Goal: Task Accomplishment & Management: Use online tool/utility

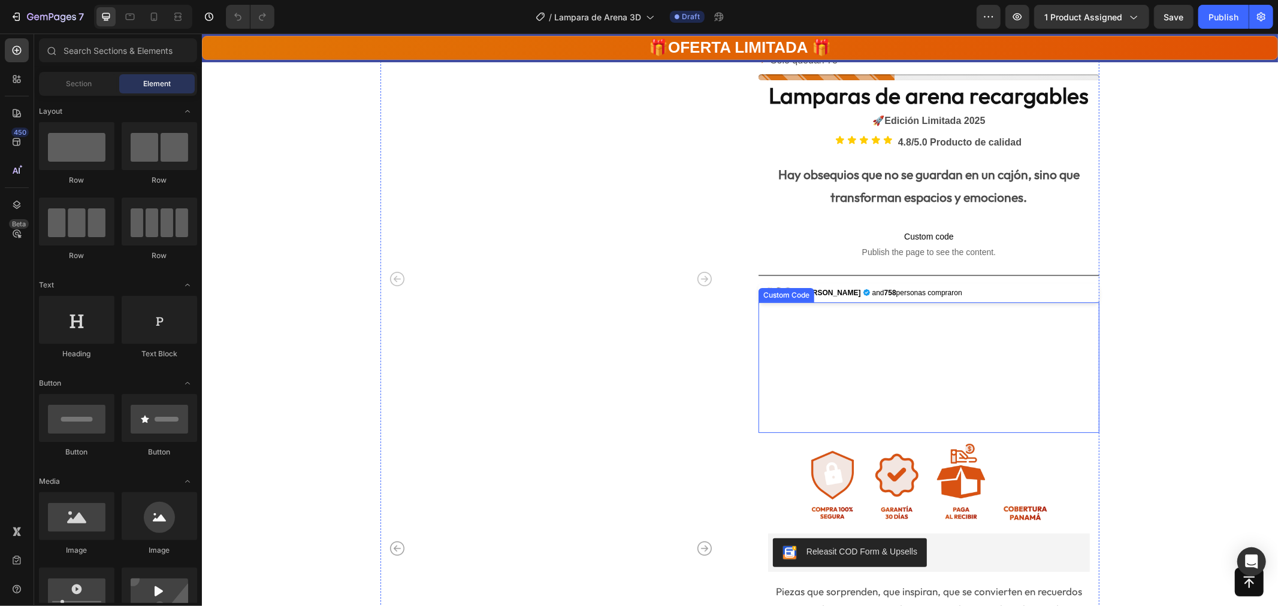
scroll to position [83, 0]
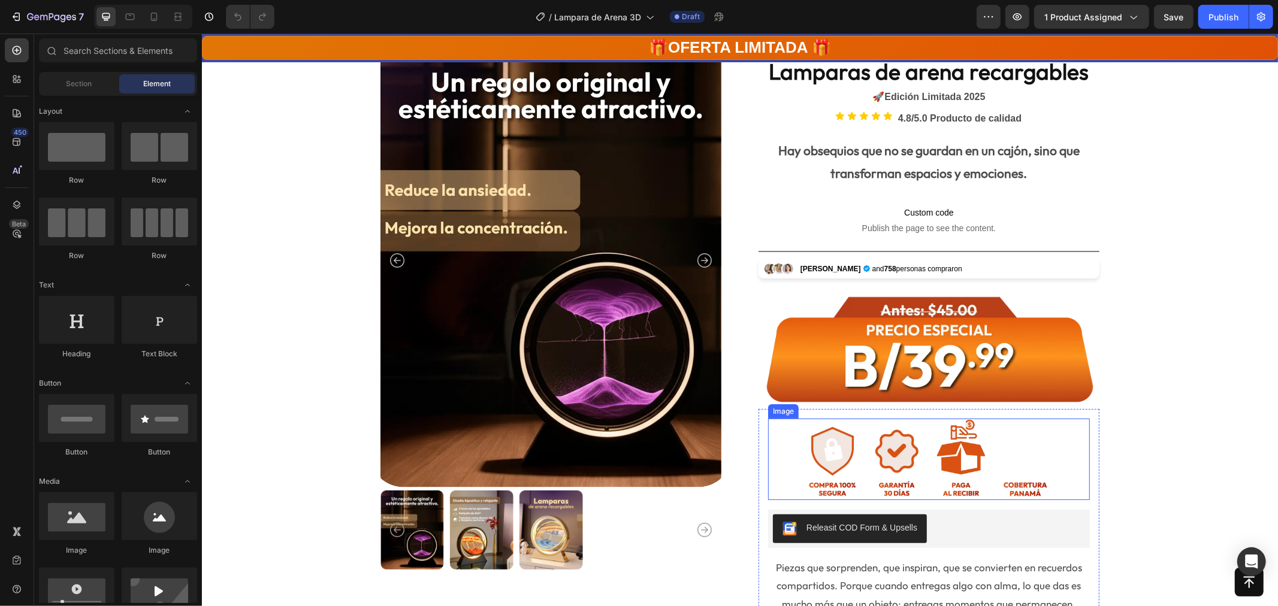
click at [885, 454] on img at bounding box center [929, 458] width 258 height 81
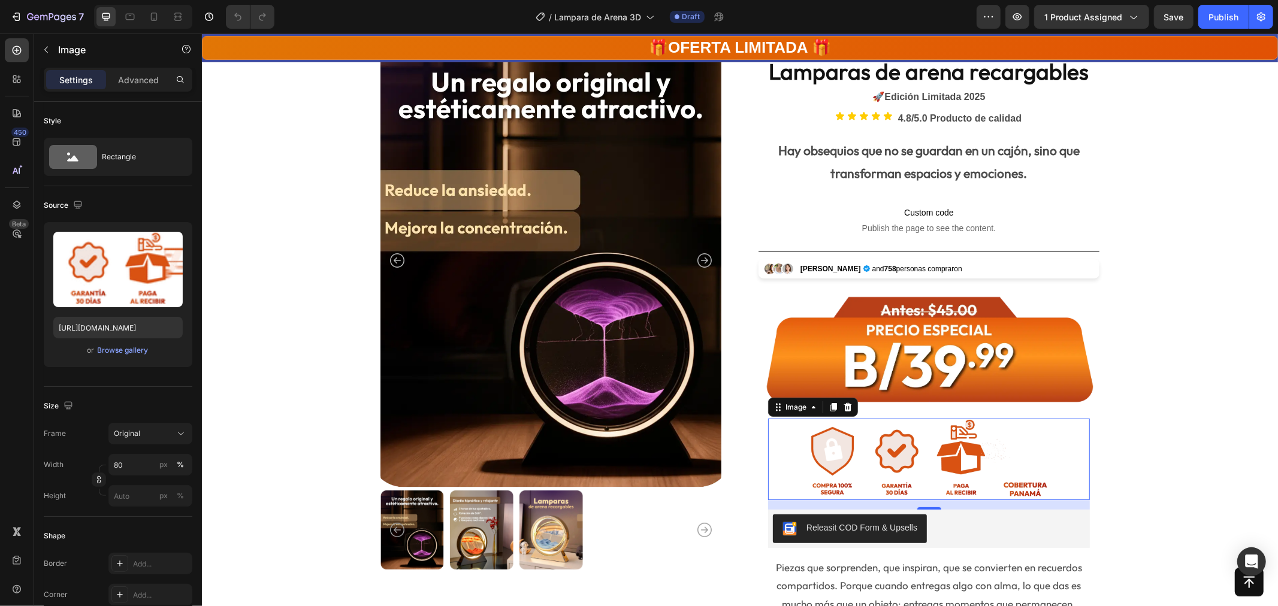
click at [931, 466] on img at bounding box center [929, 458] width 258 height 81
click at [936, 460] on img at bounding box center [929, 458] width 258 height 81
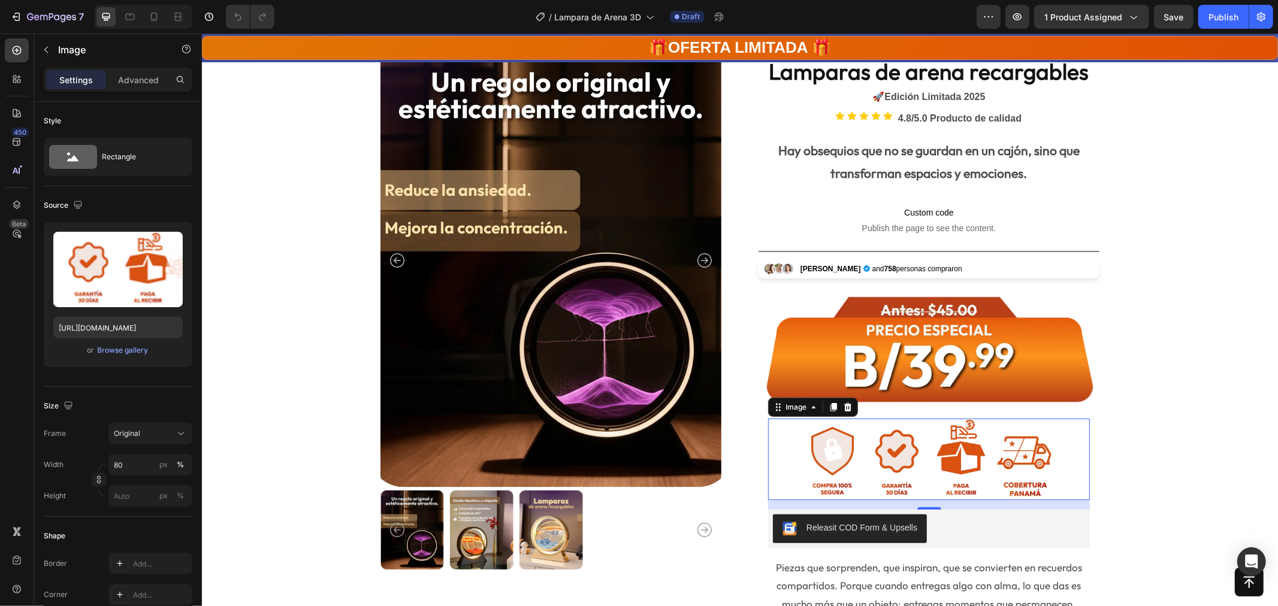
click at [967, 467] on img at bounding box center [929, 458] width 258 height 81
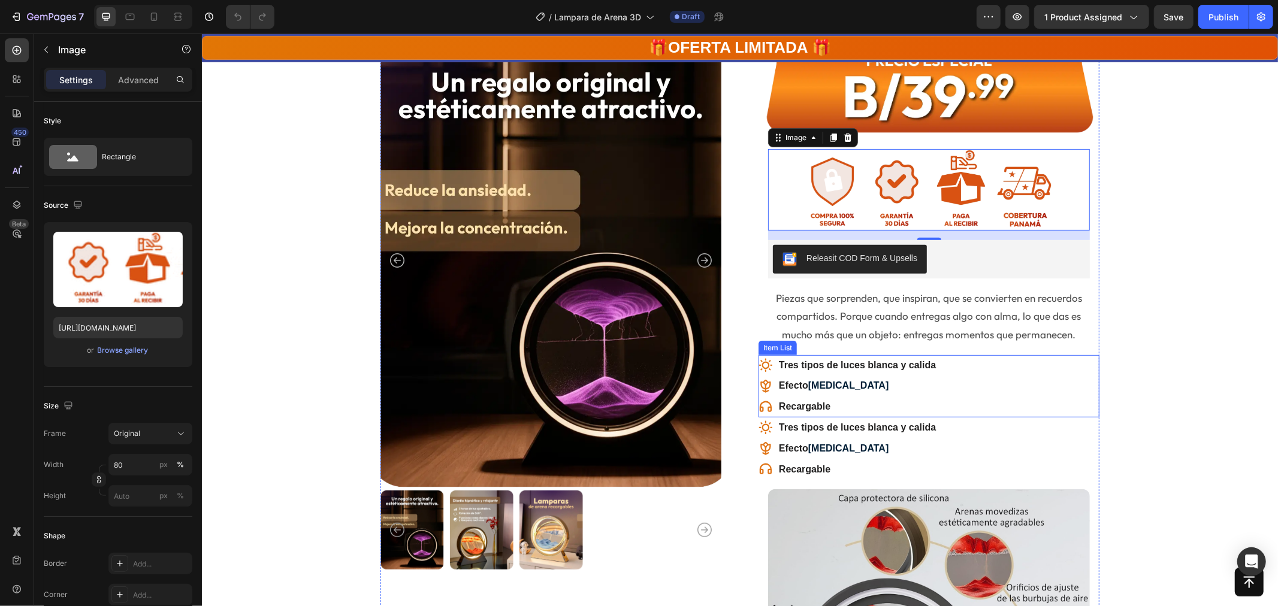
scroll to position [499, 0]
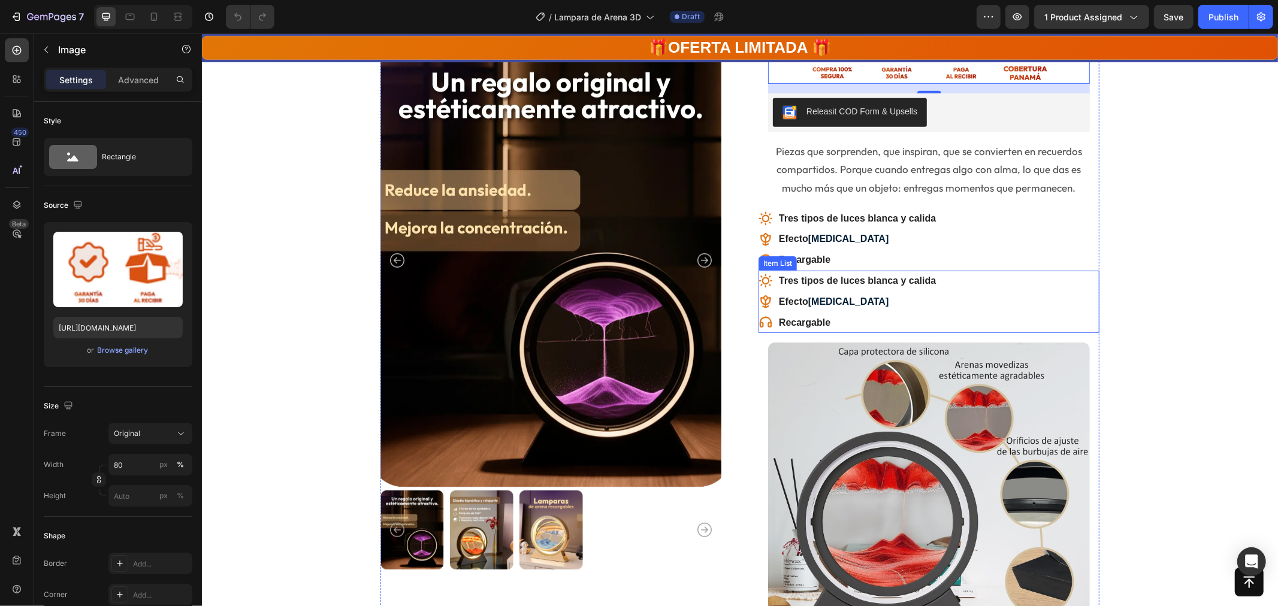
click at [987, 299] on div "Tres tipos de luces blanca y calida Efecto [MEDICAL_DATA] Recargable" at bounding box center [928, 301] width 341 height 62
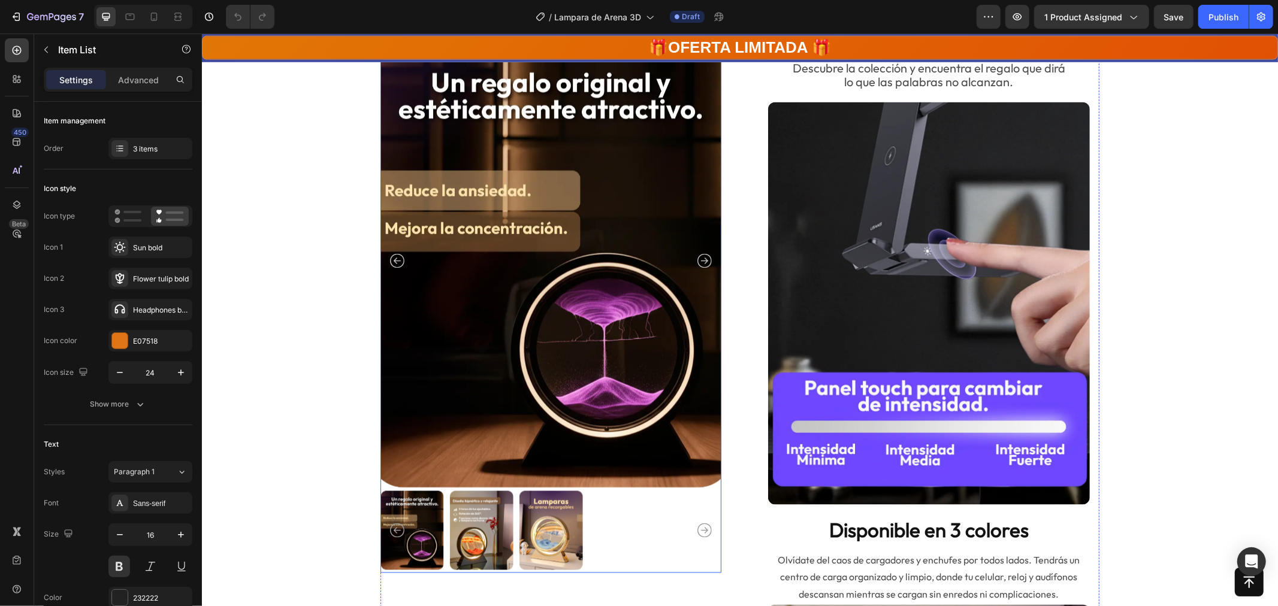
scroll to position [1531, 0]
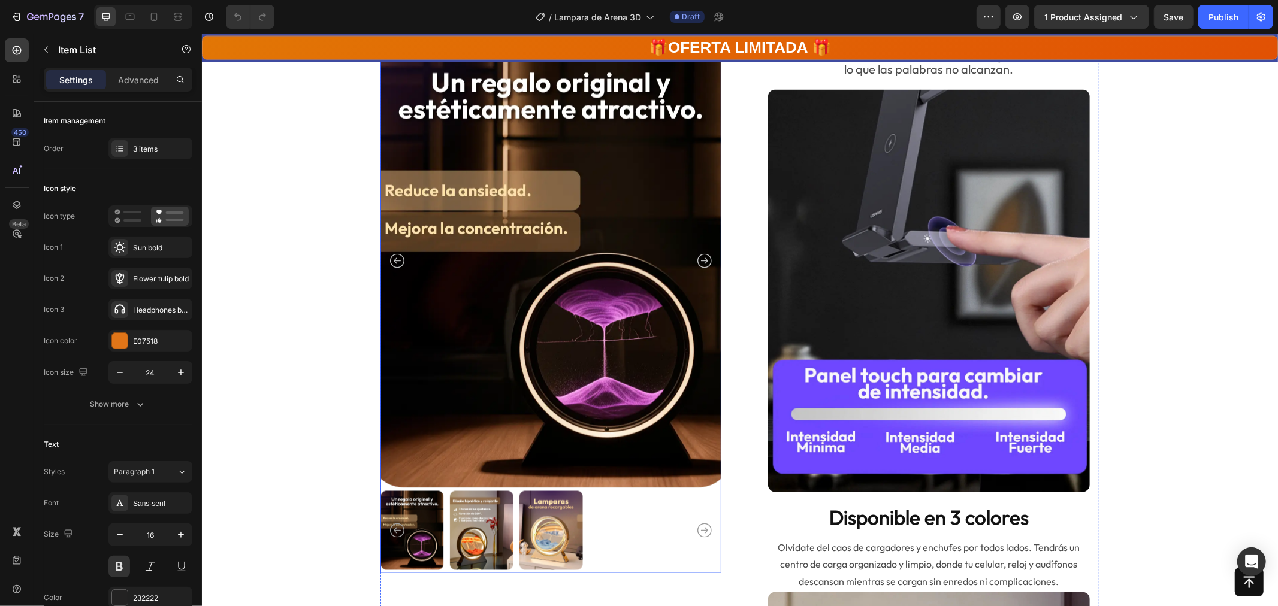
click at [649, 231] on img at bounding box center [550, 260] width 341 height 455
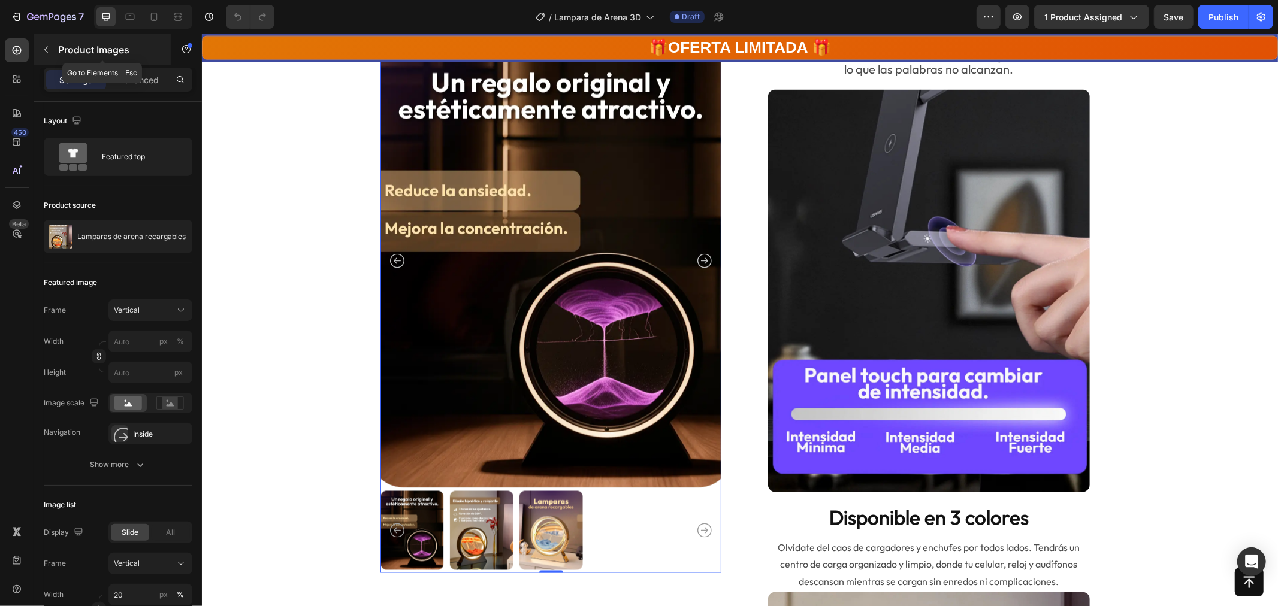
click at [44, 52] on icon "button" at bounding box center [46, 50] width 10 height 10
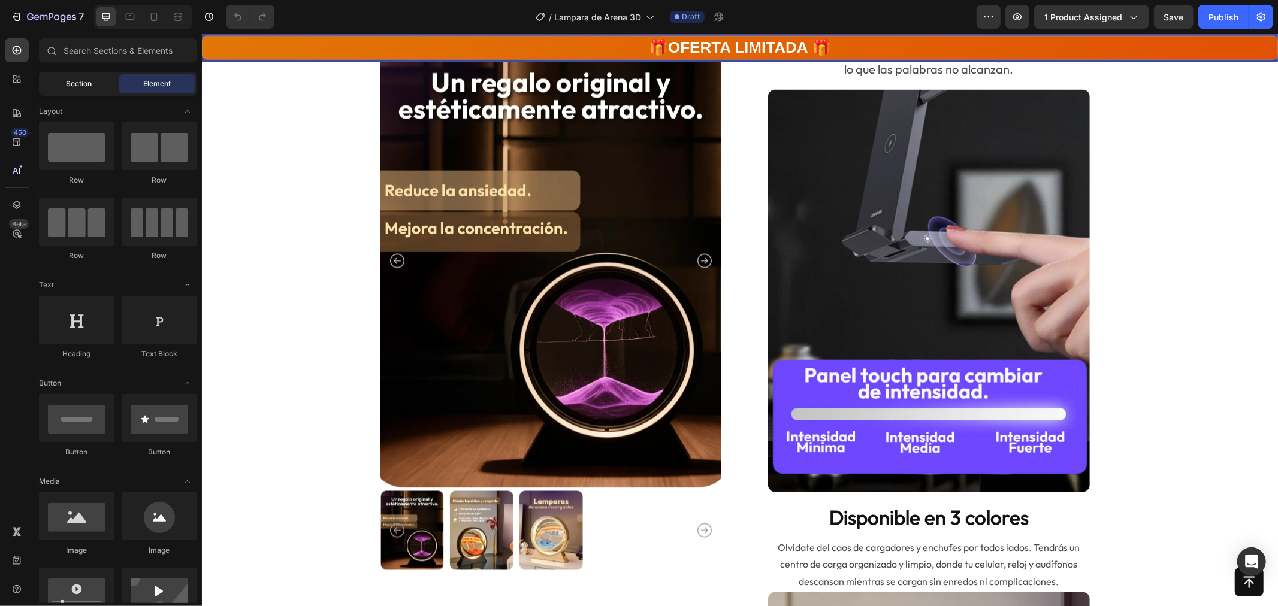
drag, startPoint x: 80, startPoint y: 77, endPoint x: 117, endPoint y: 81, distance: 37.5
click at [80, 78] on div "Section" at bounding box center [79, 83] width 76 height 19
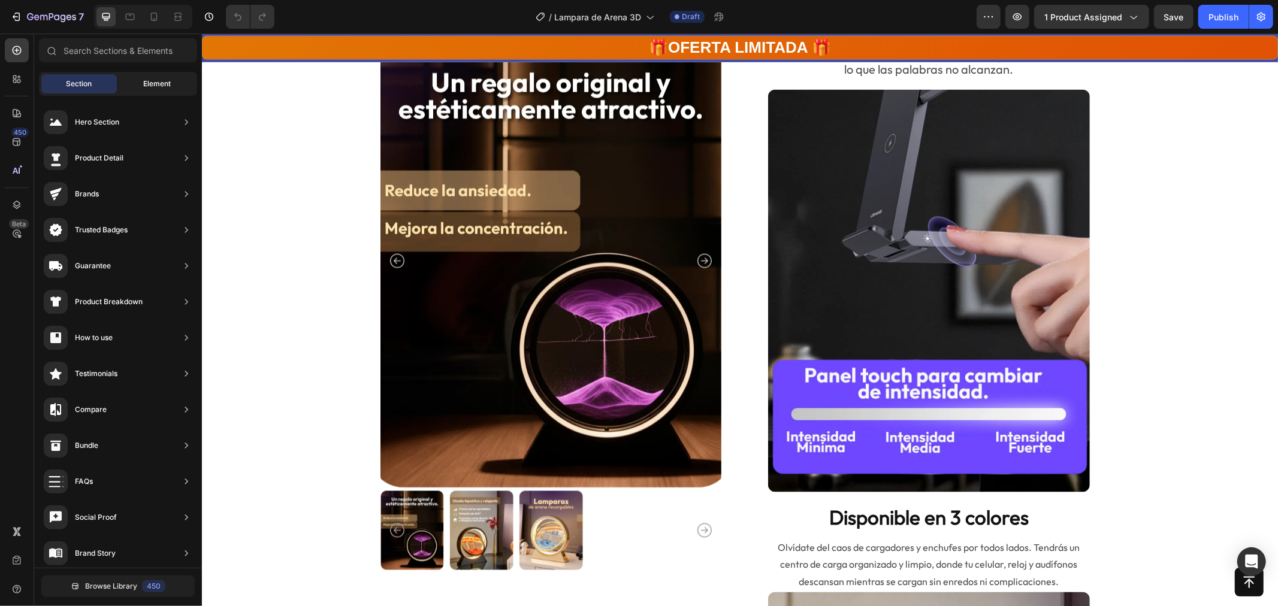
click at [156, 81] on span "Element" at bounding box center [157, 83] width 28 height 11
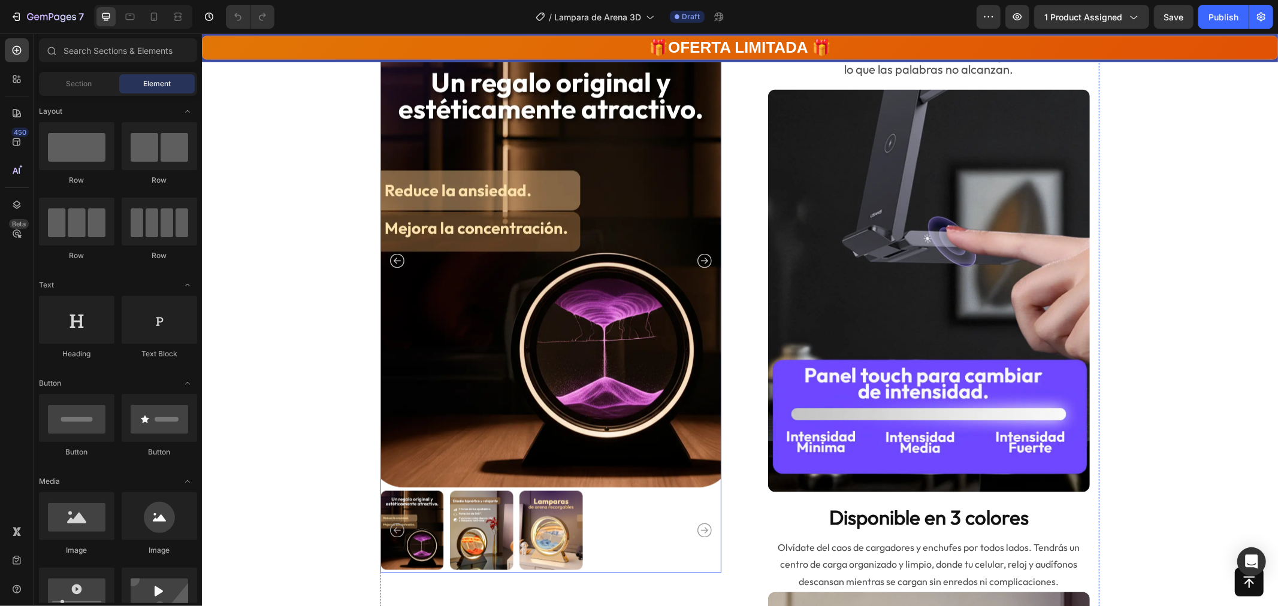
click at [662, 252] on img at bounding box center [550, 260] width 341 height 455
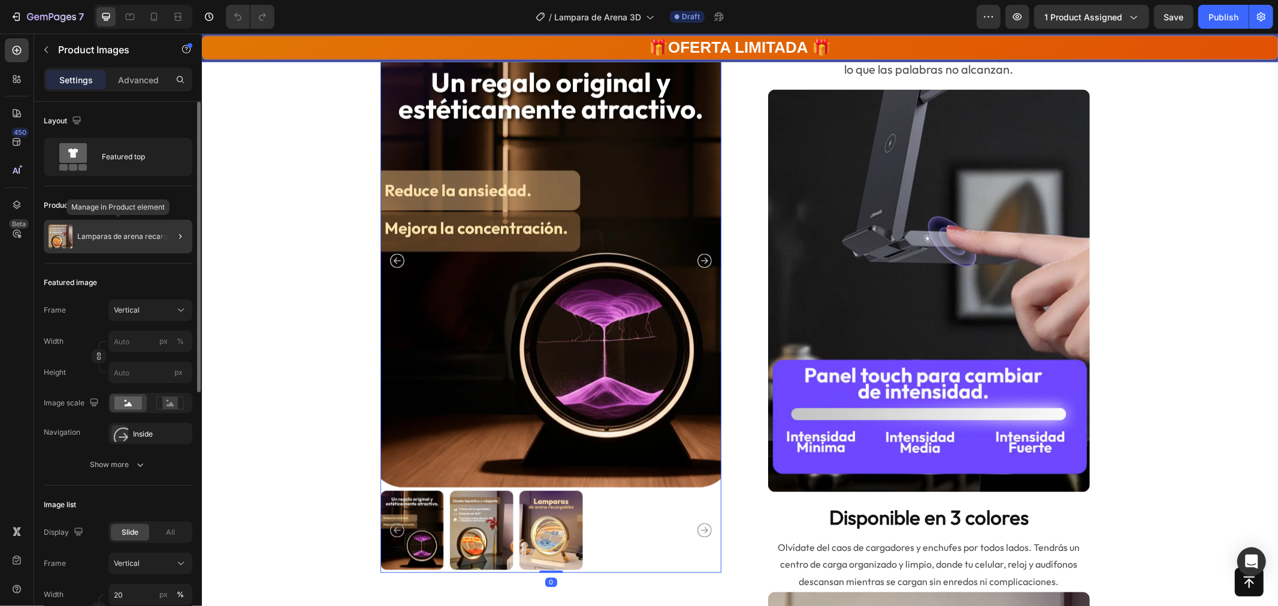
click at [129, 238] on p "Lamparas de arena recargables" at bounding box center [131, 237] width 108 height 8
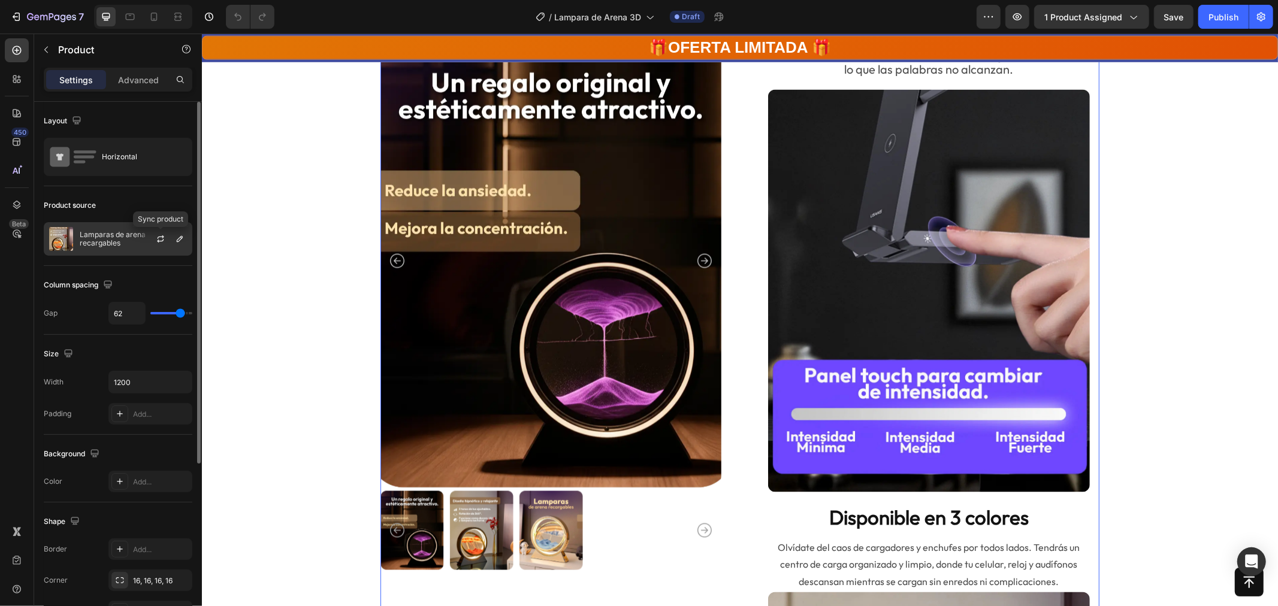
click at [146, 240] on div at bounding box center [165, 239] width 53 height 32
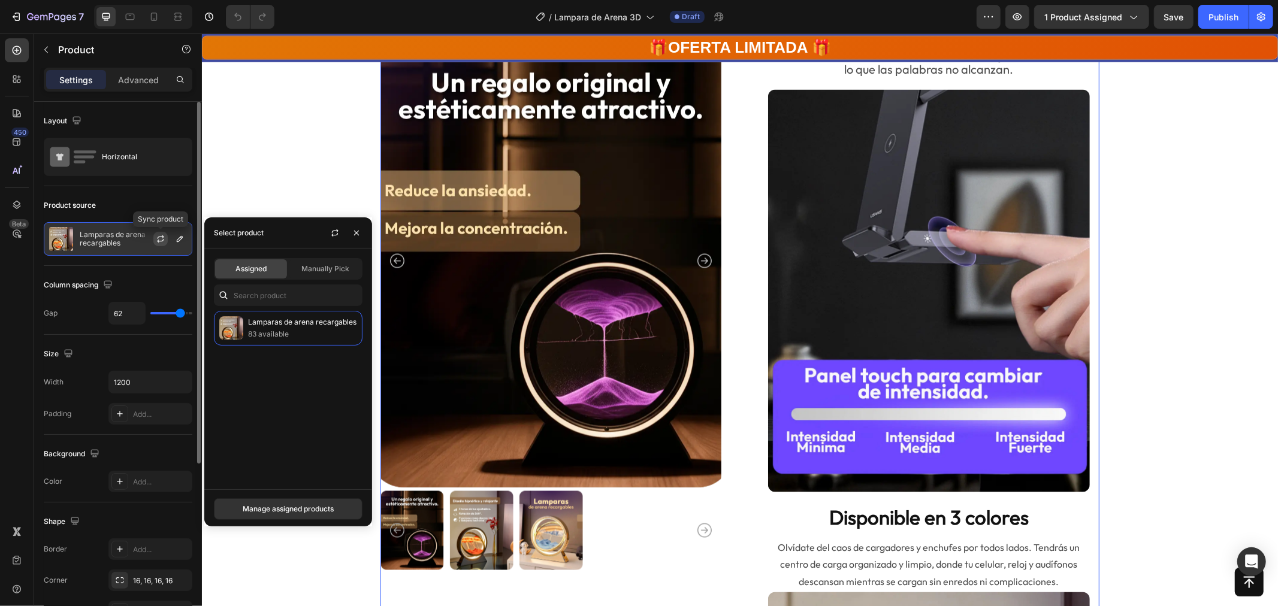
click at [156, 238] on icon "button" at bounding box center [161, 239] width 10 height 10
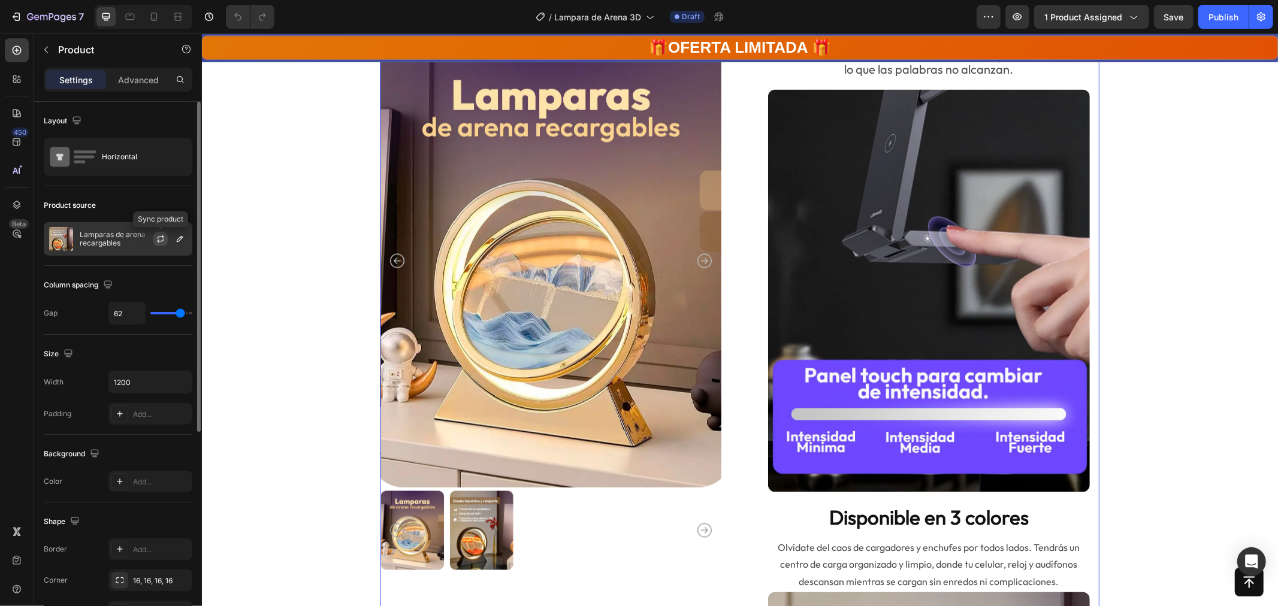
click at [158, 237] on icon "button" at bounding box center [161, 237] width 7 height 4
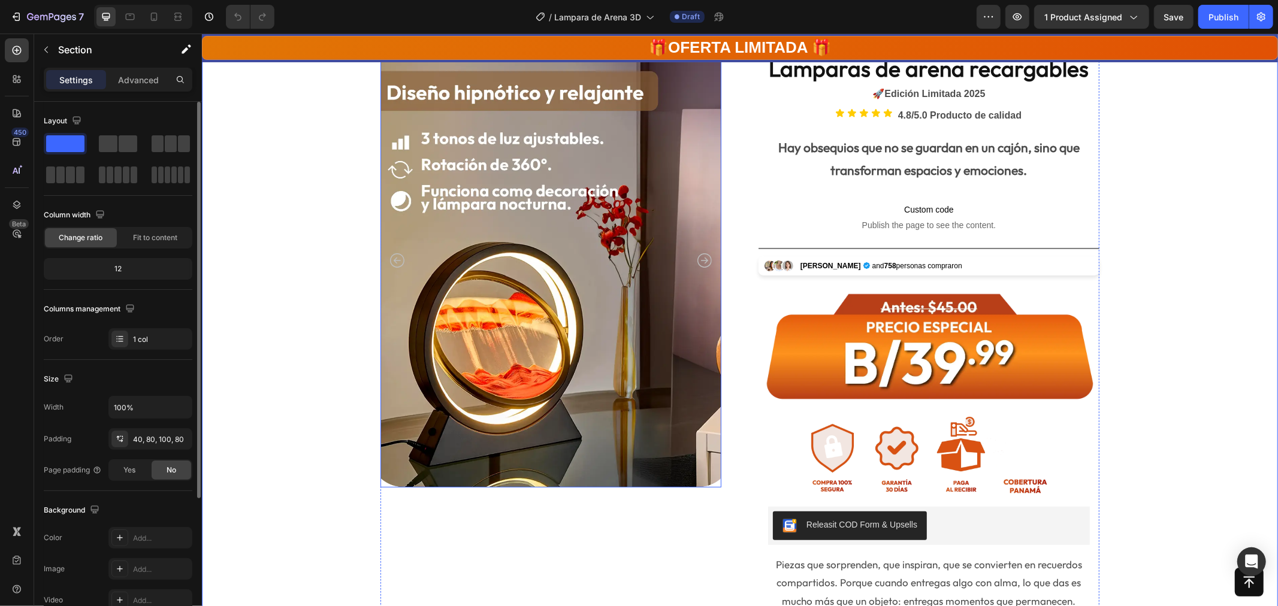
scroll to position [0, 0]
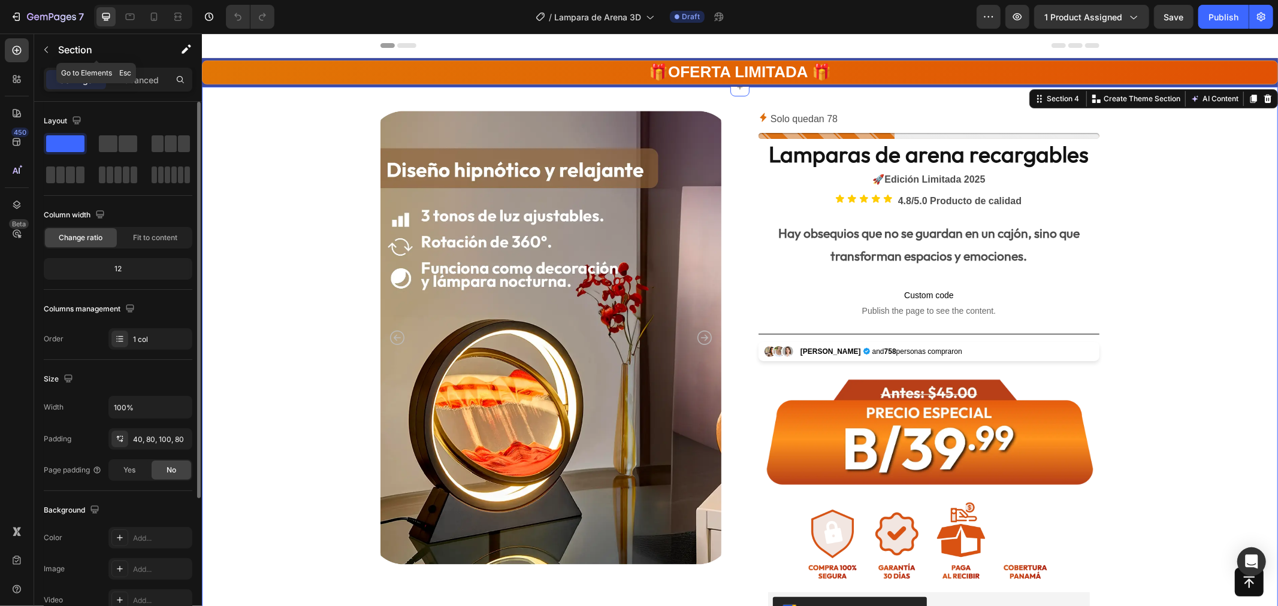
drag, startPoint x: 50, startPoint y: 47, endPoint x: 61, endPoint y: 53, distance: 12.3
click at [50, 47] on icon "button" at bounding box center [46, 50] width 10 height 10
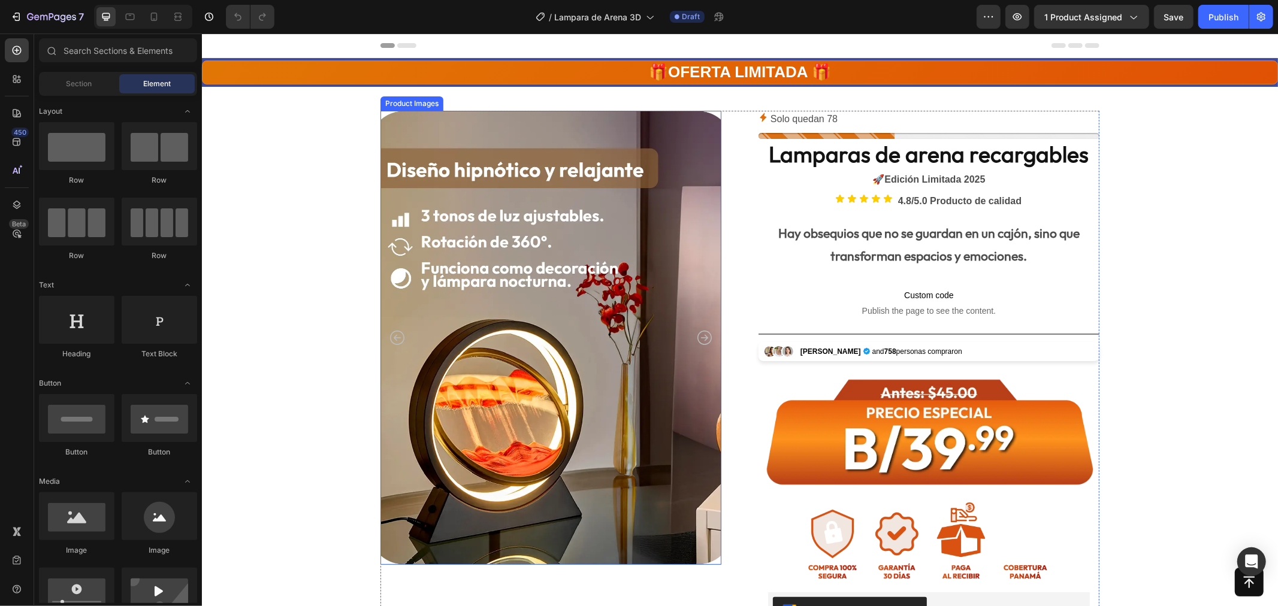
click at [410, 258] on img at bounding box center [550, 337] width 341 height 455
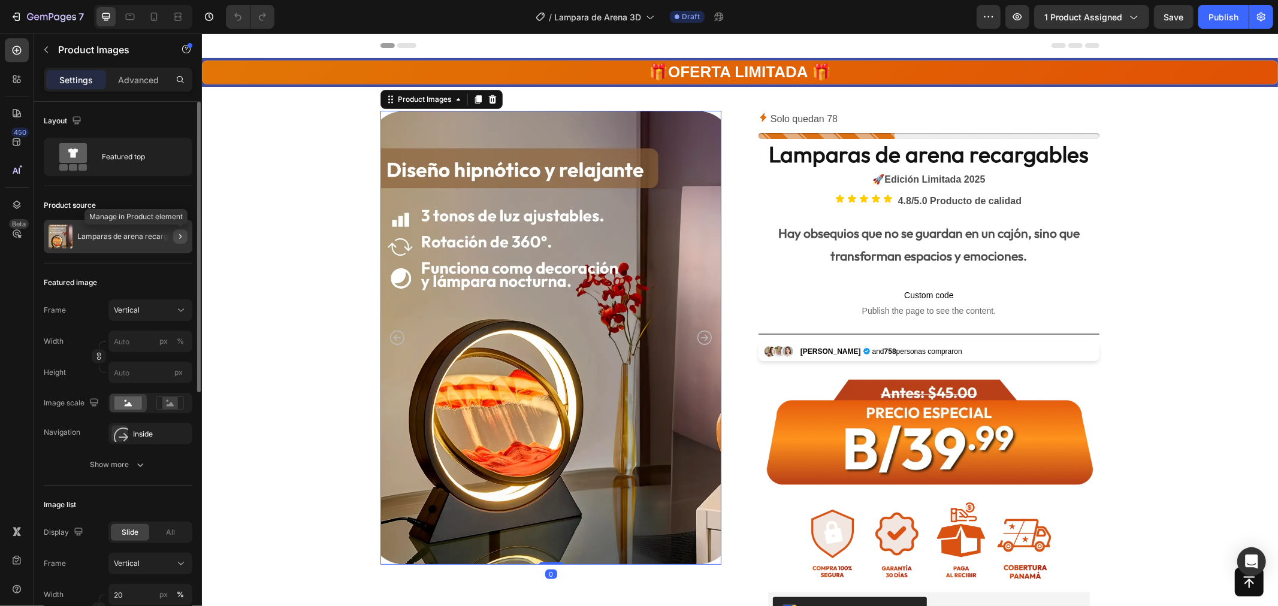
click at [177, 237] on icon "button" at bounding box center [181, 237] width 10 height 10
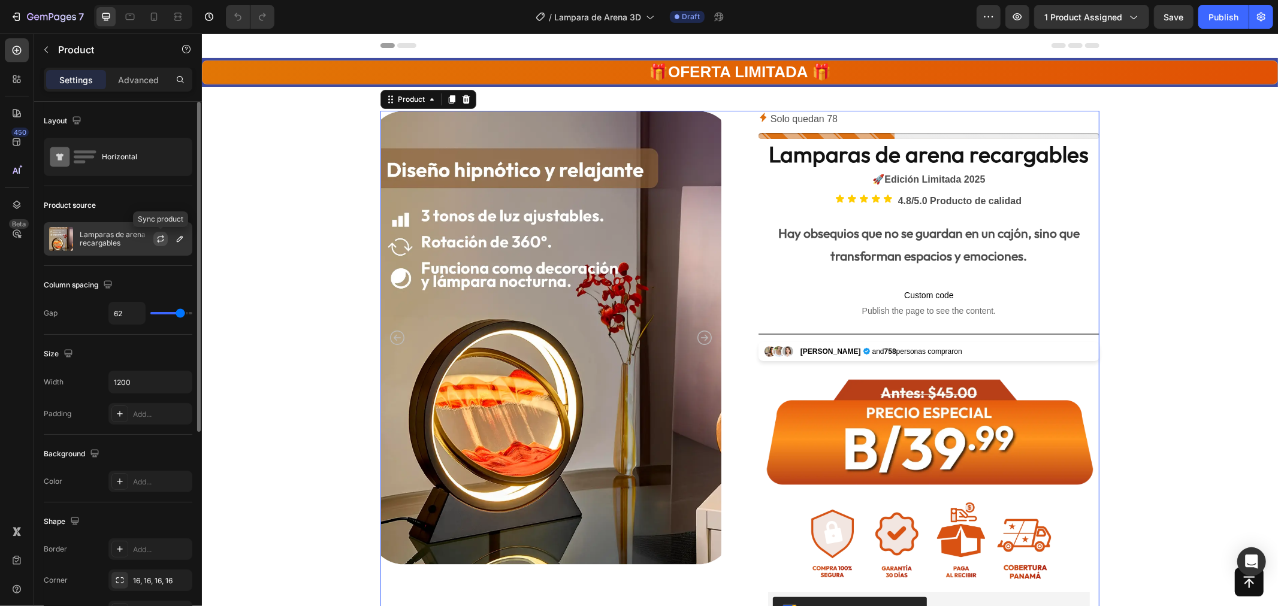
click at [161, 238] on icon "button" at bounding box center [161, 239] width 10 height 10
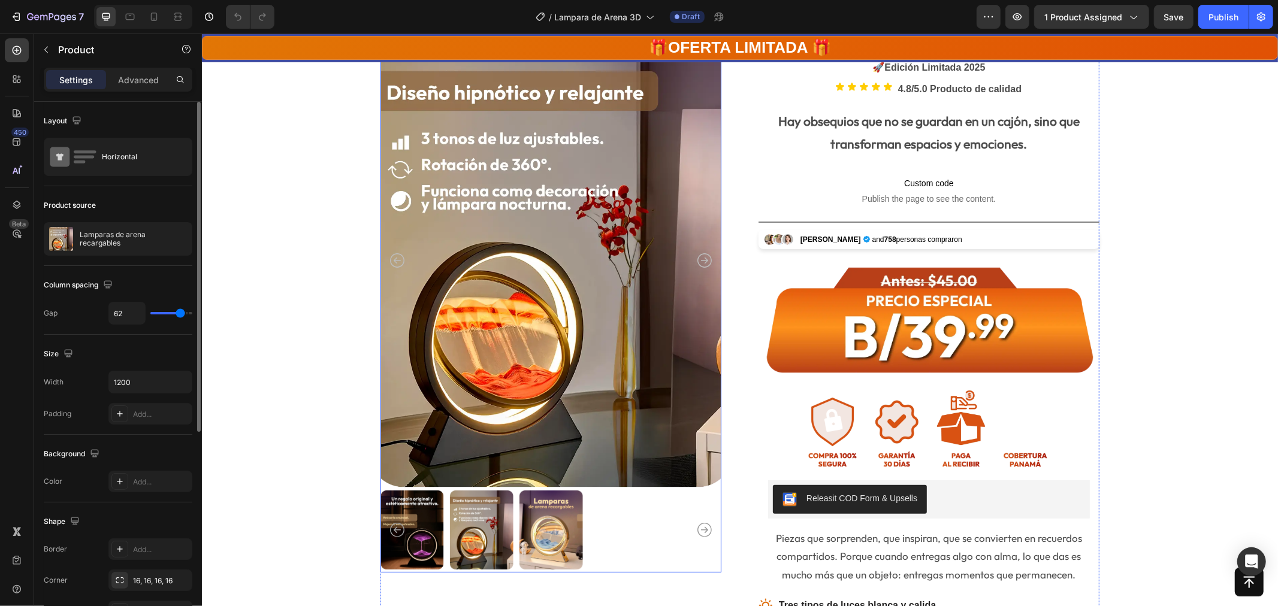
scroll to position [116, 0]
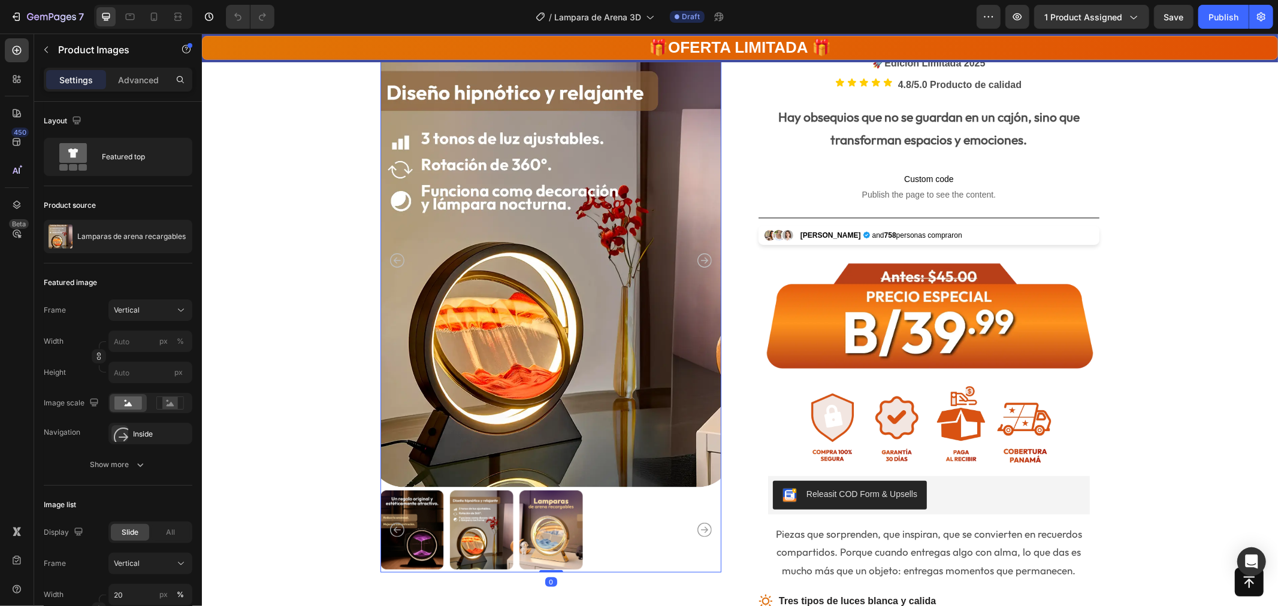
click at [477, 542] on img at bounding box center [481, 530] width 64 height 84
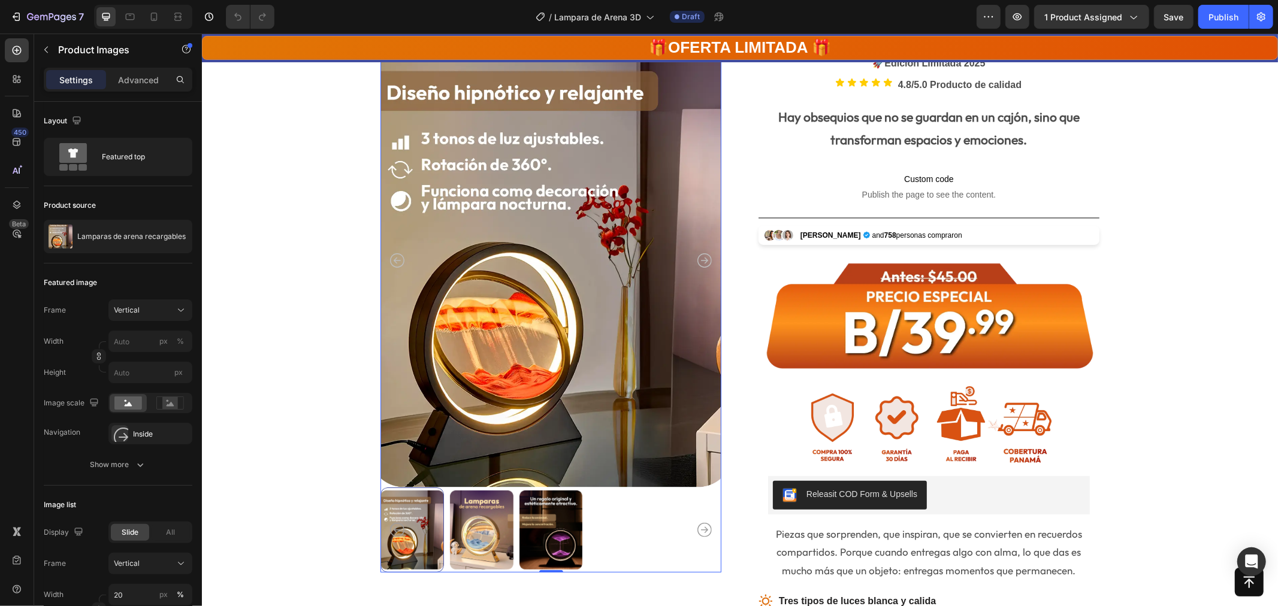
click at [547, 497] on img at bounding box center [551, 530] width 64 height 84
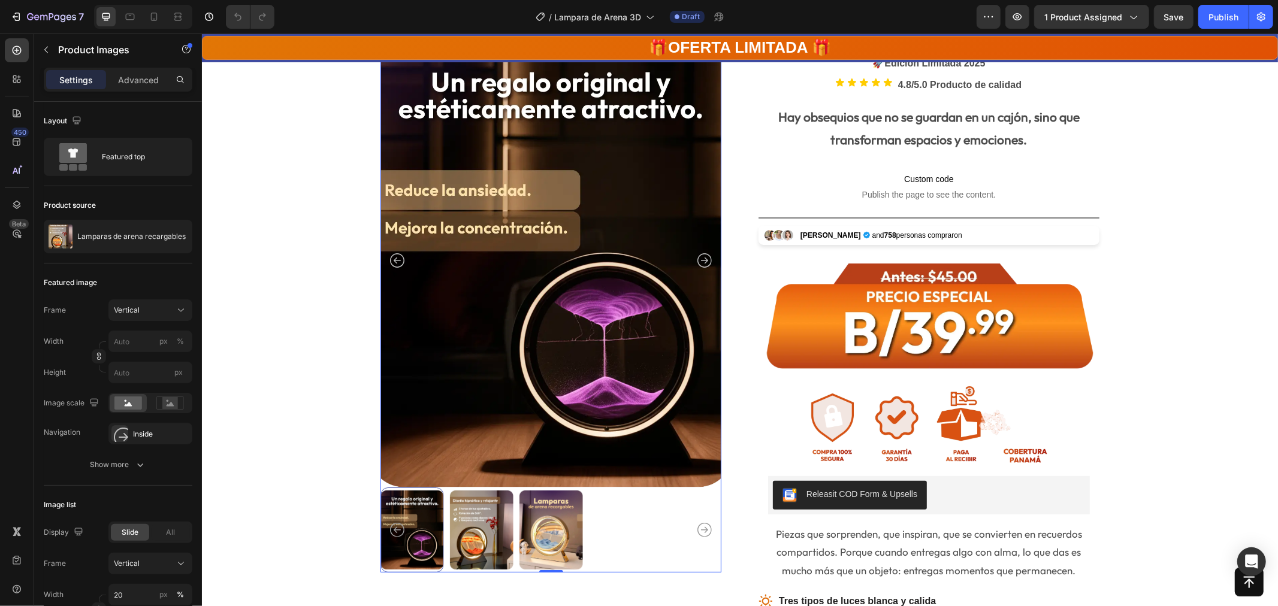
click at [450, 524] on img at bounding box center [481, 530] width 64 height 84
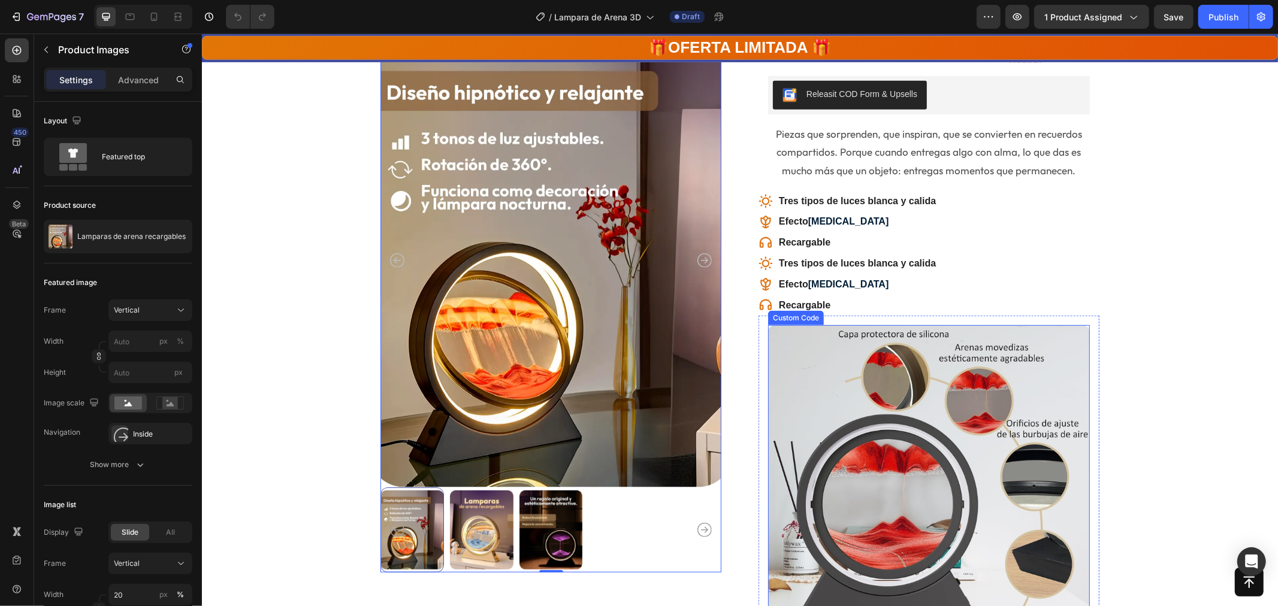
scroll to position [482, 0]
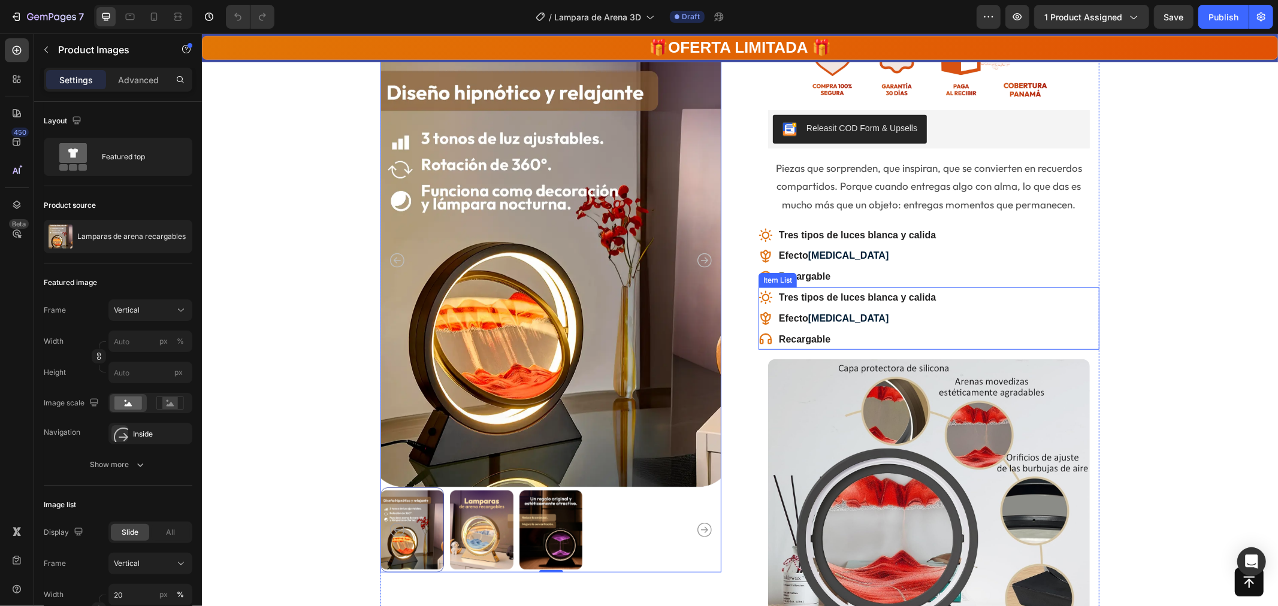
click at [816, 315] on span "[MEDICAL_DATA]" at bounding box center [848, 318] width 81 height 10
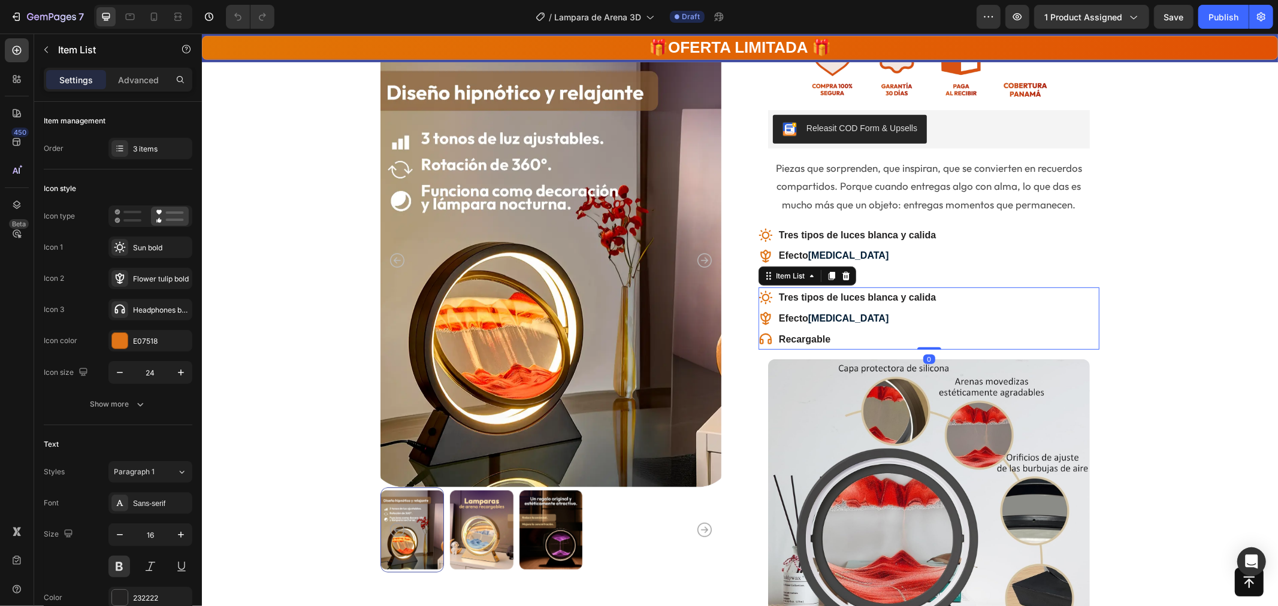
click at [1020, 307] on div "Tres tipos de luces blanca y calida Efecto [MEDICAL_DATA] Recargable" at bounding box center [928, 318] width 341 height 62
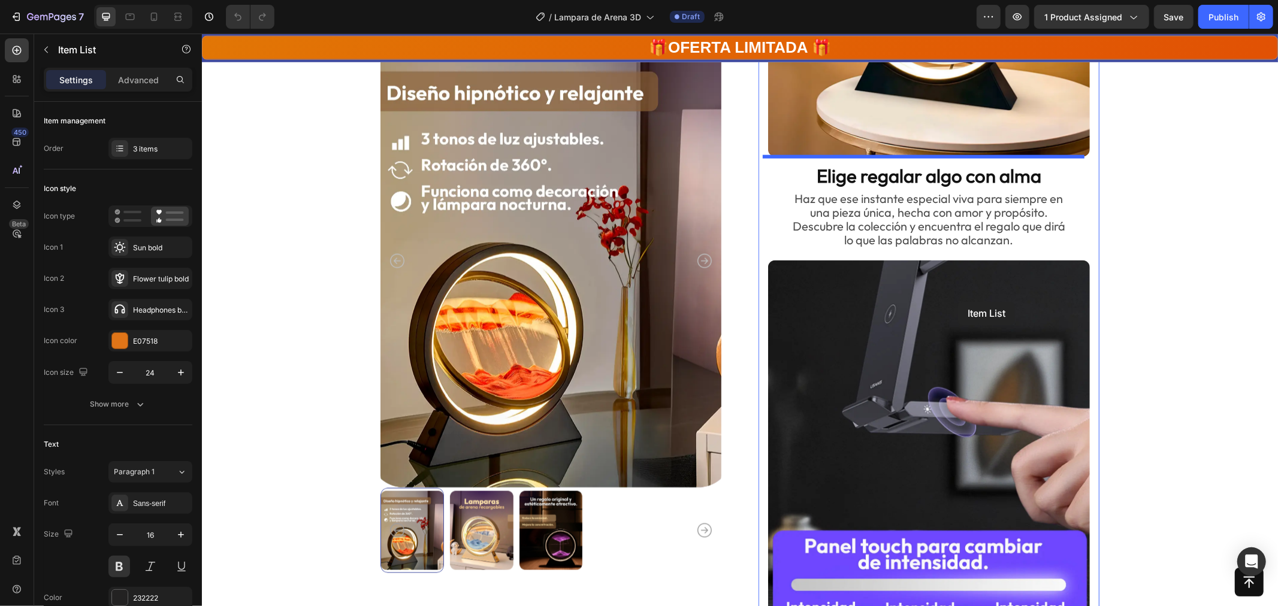
scroll to position [1364, 0]
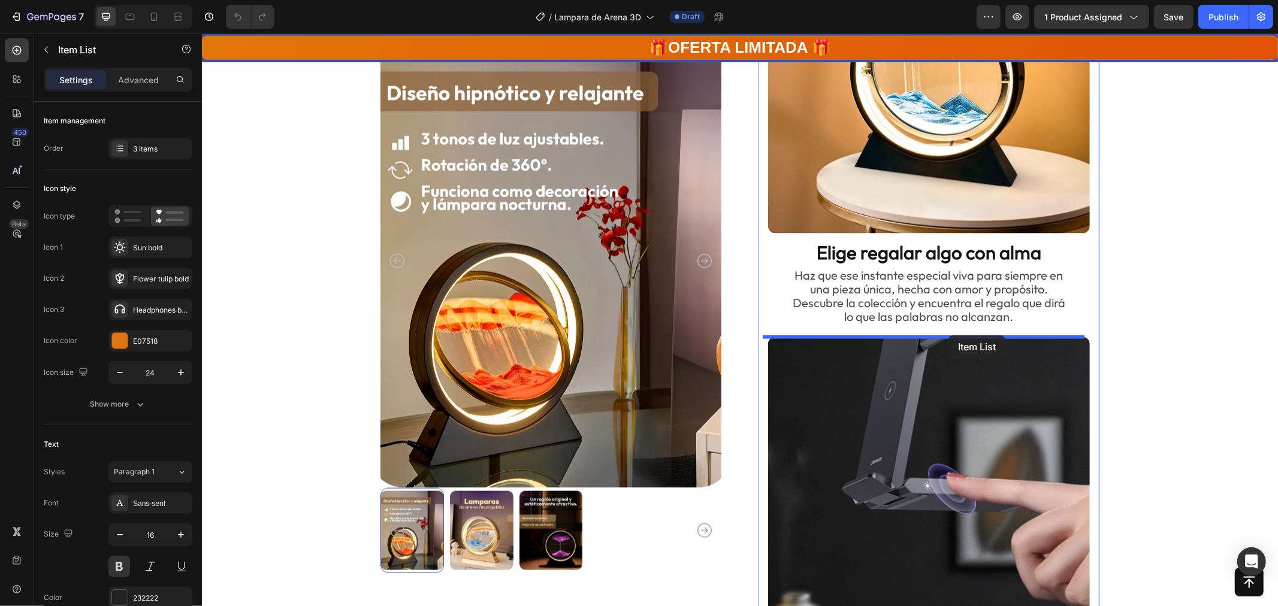
drag, startPoint x: 953, startPoint y: 295, endPoint x: 948, endPoint y: 335, distance: 39.9
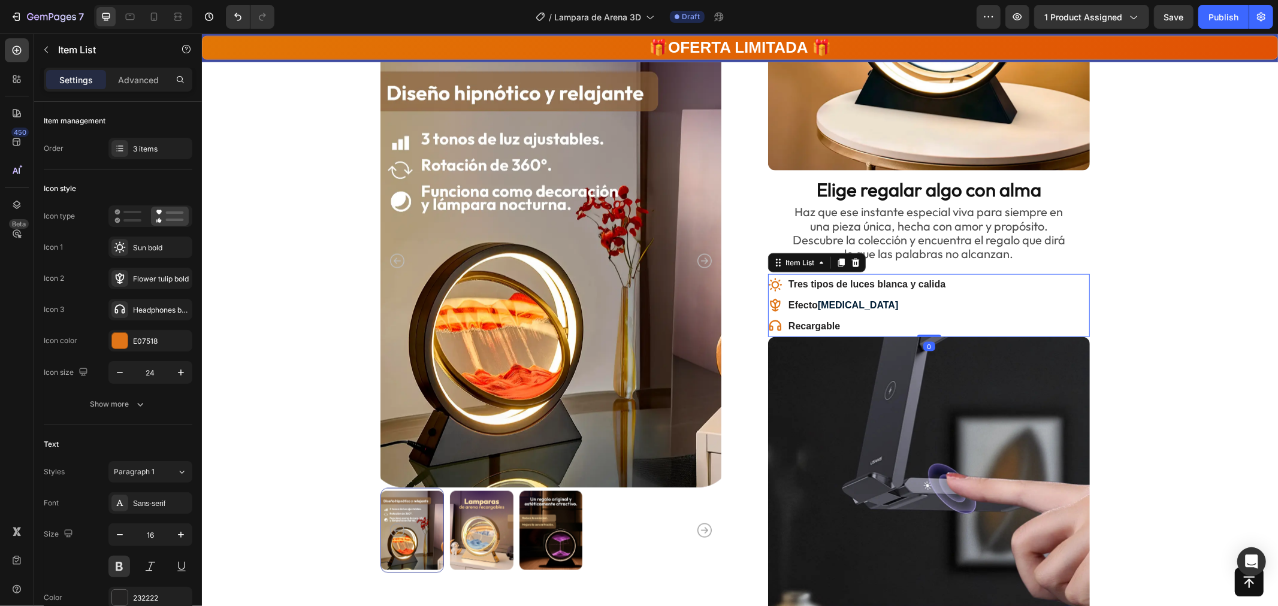
click at [895, 282] on p "Tres tipos de luces blanca y calida" at bounding box center [866, 284] width 157 height 17
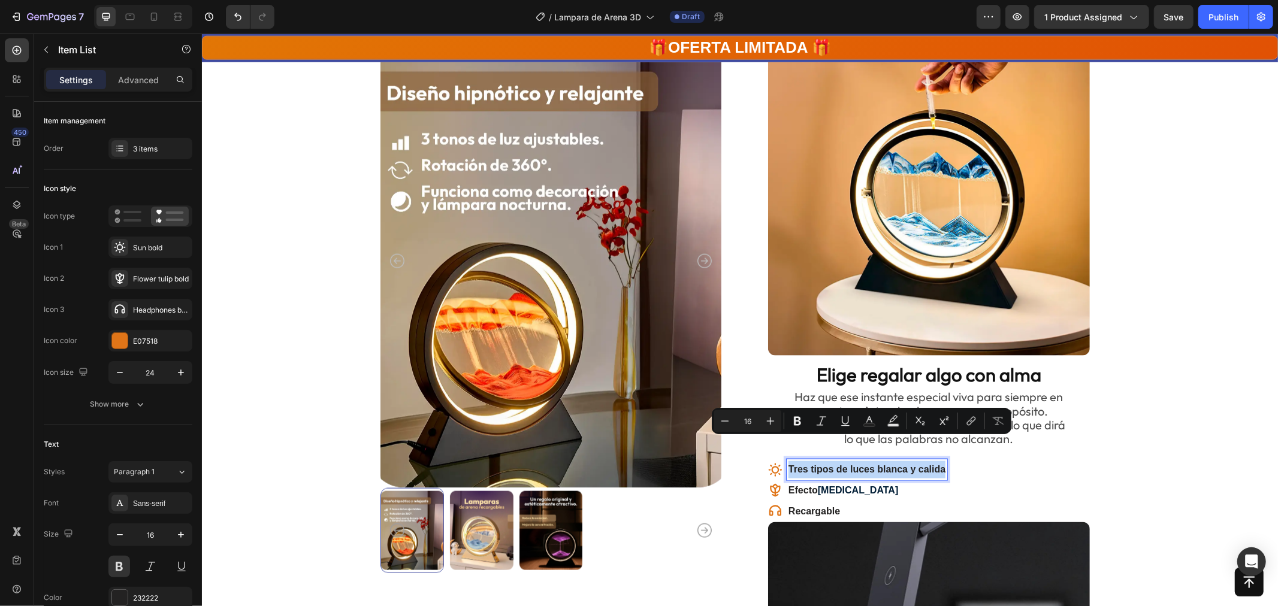
scroll to position [1215, 0]
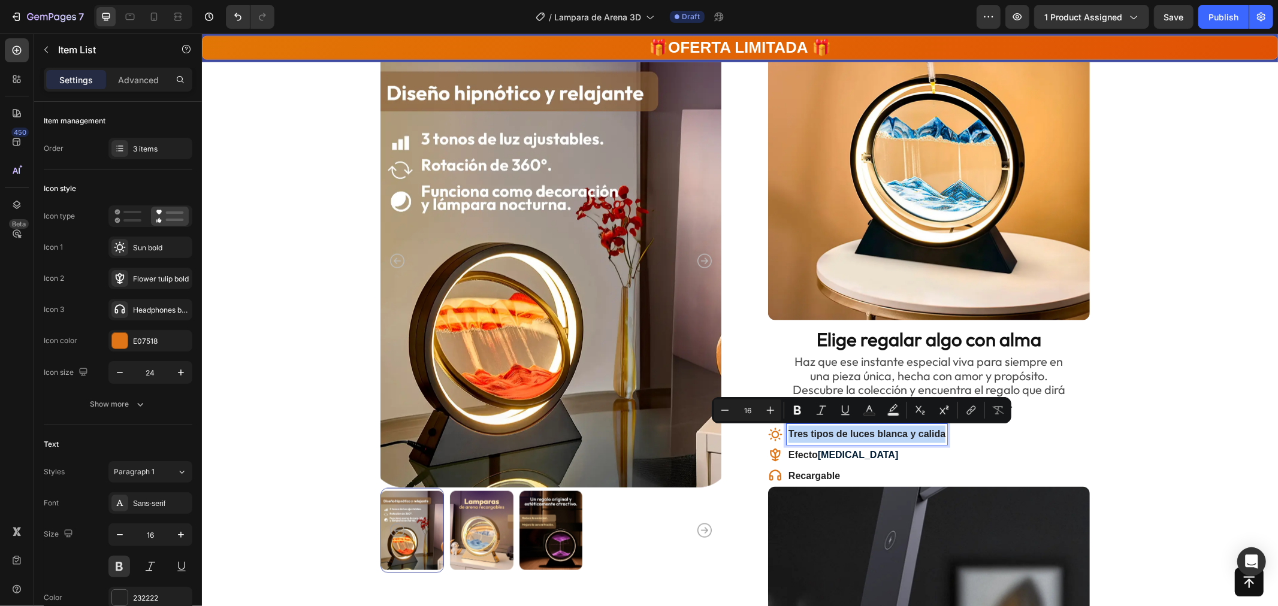
click at [814, 432] on p "Tres tipos de luces blanca y calida" at bounding box center [866, 433] width 157 height 17
click at [896, 335] on strong "Elige regalar algo con alma" at bounding box center [928, 338] width 225 height 23
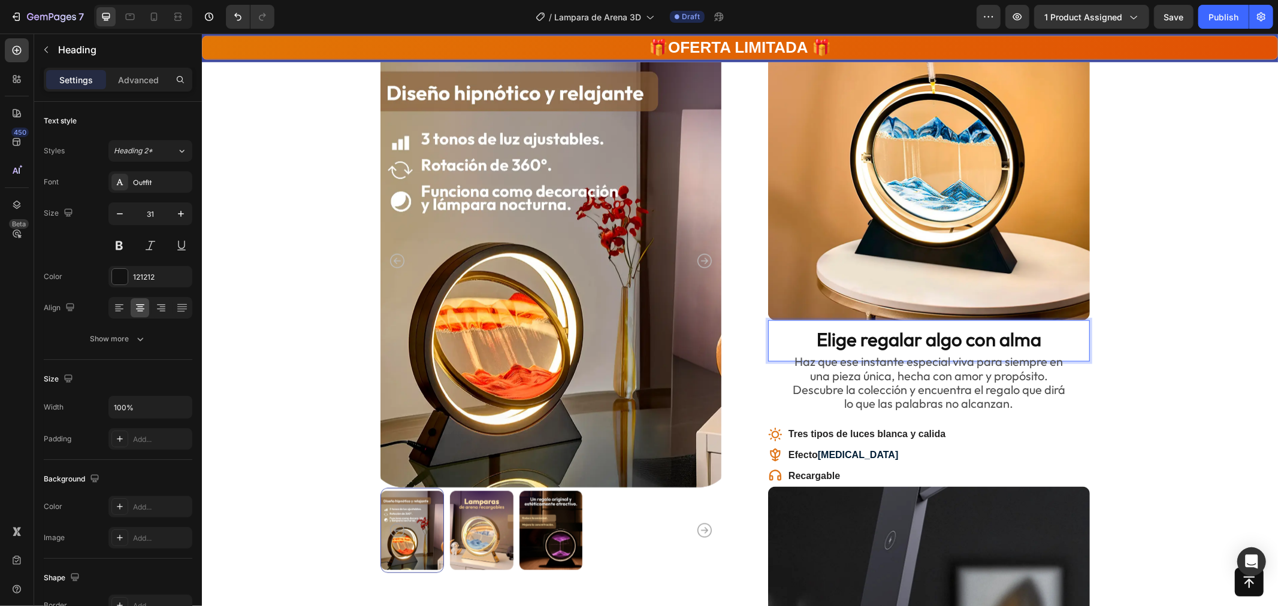
click at [896, 335] on strong "Elige regalar algo con alma" at bounding box center [928, 338] width 225 height 23
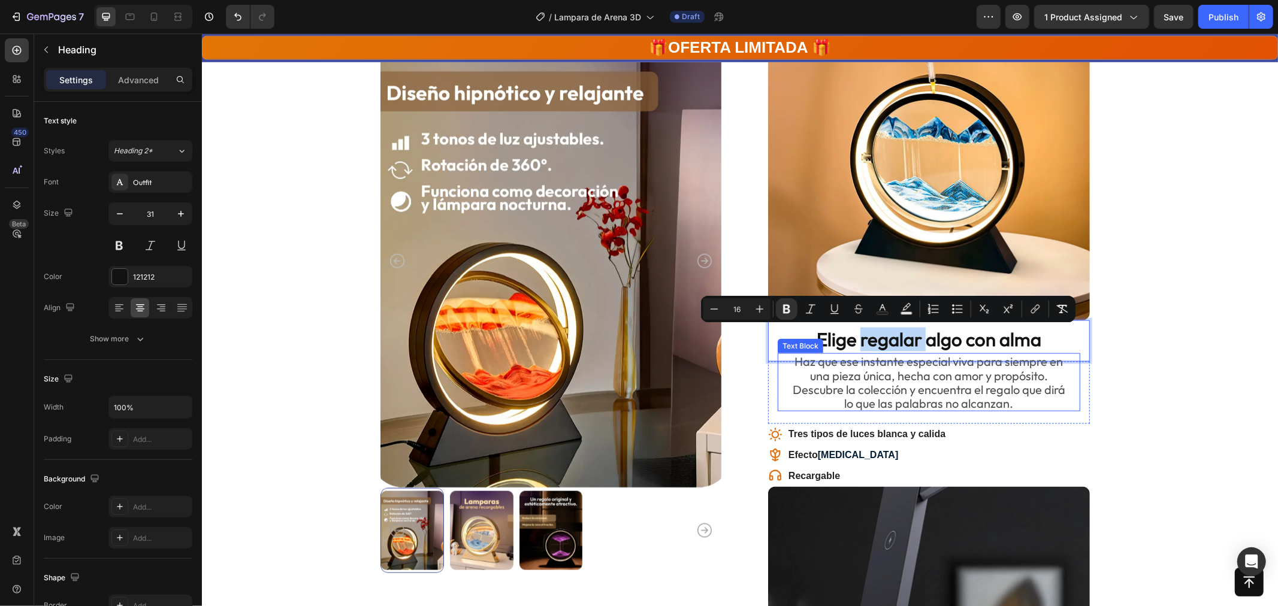
click at [874, 406] on p "Haz que ese instante especial viva para siempre en una pieza única, hecha con a…" at bounding box center [928, 382] width 300 height 56
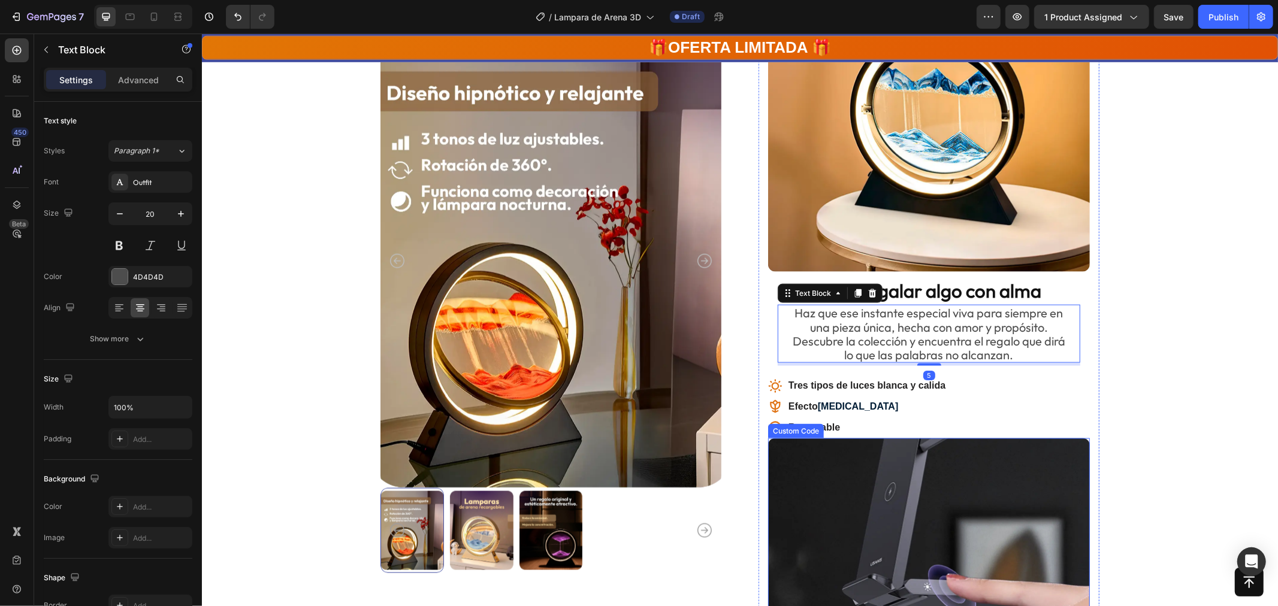
scroll to position [1265, 0]
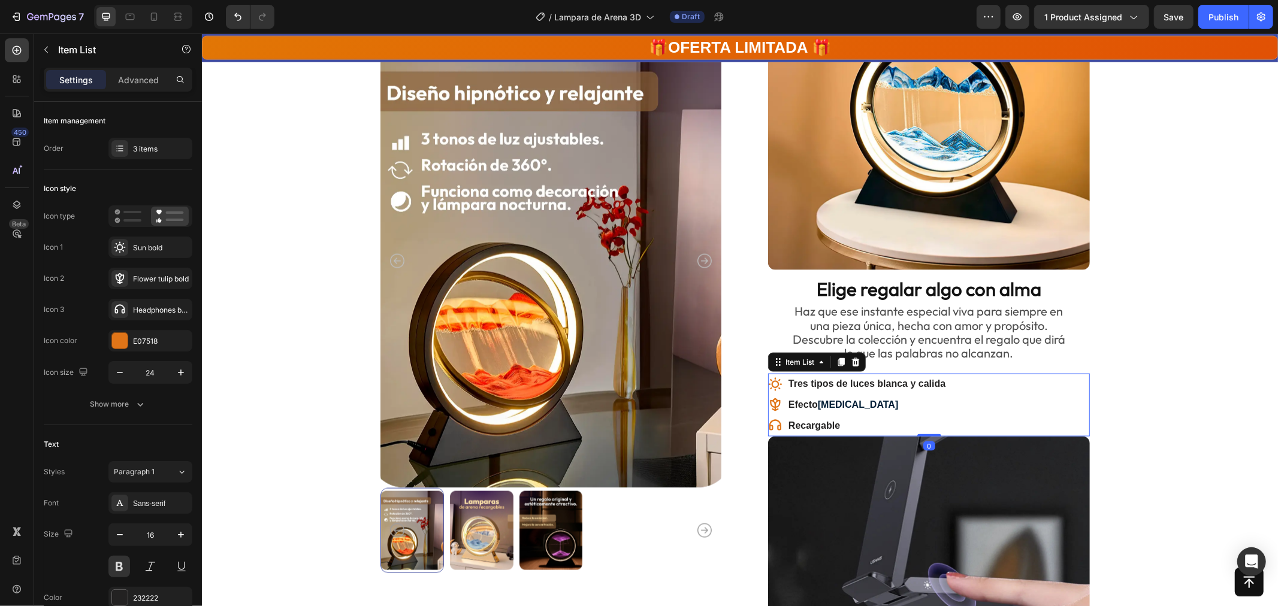
click at [1019, 415] on div "Tres tipos de luces blanca y calida Efecto [MEDICAL_DATA] Recargable" at bounding box center [929, 404] width 322 height 62
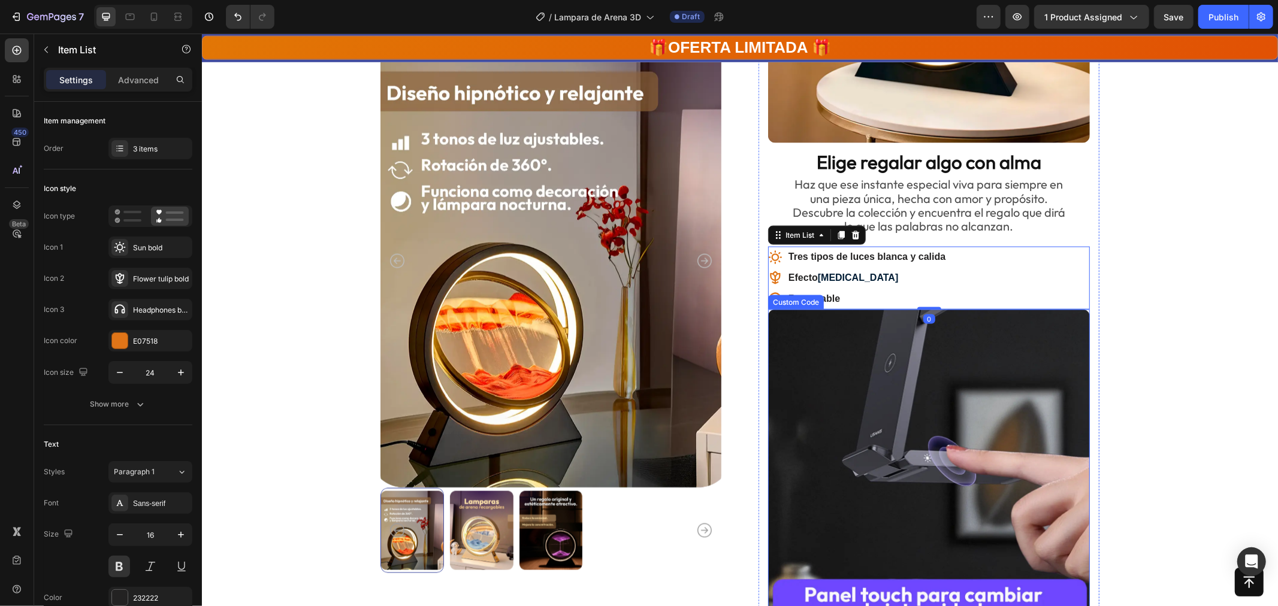
scroll to position [1398, 0]
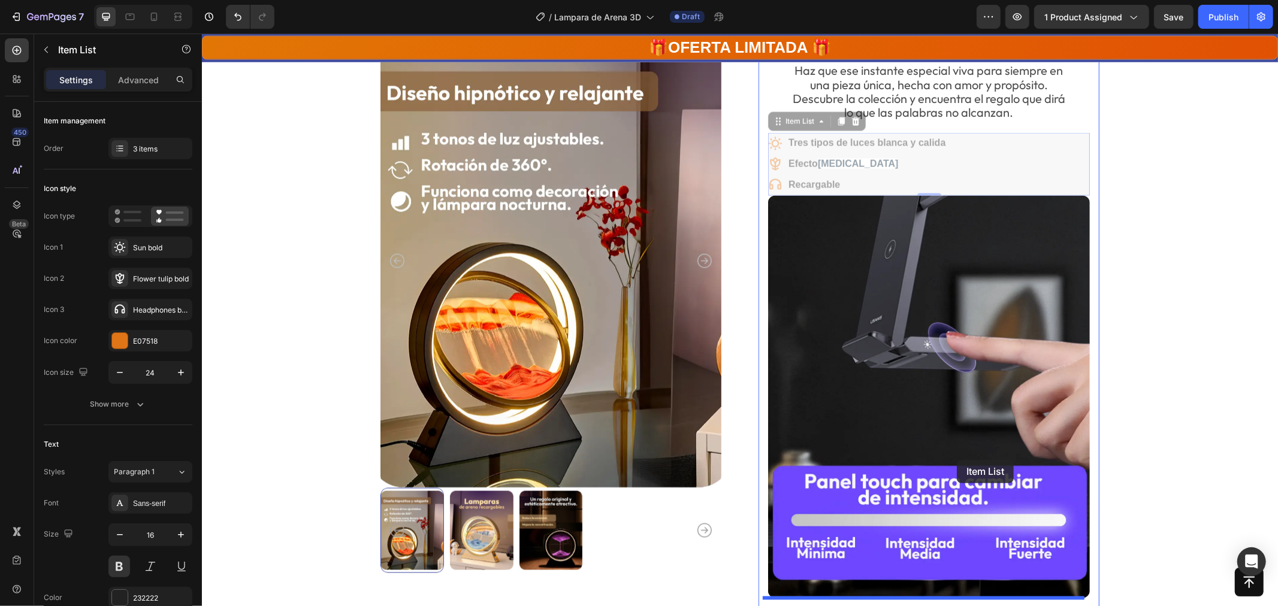
drag, startPoint x: 981, startPoint y: 275, endPoint x: 956, endPoint y: 460, distance: 186.2
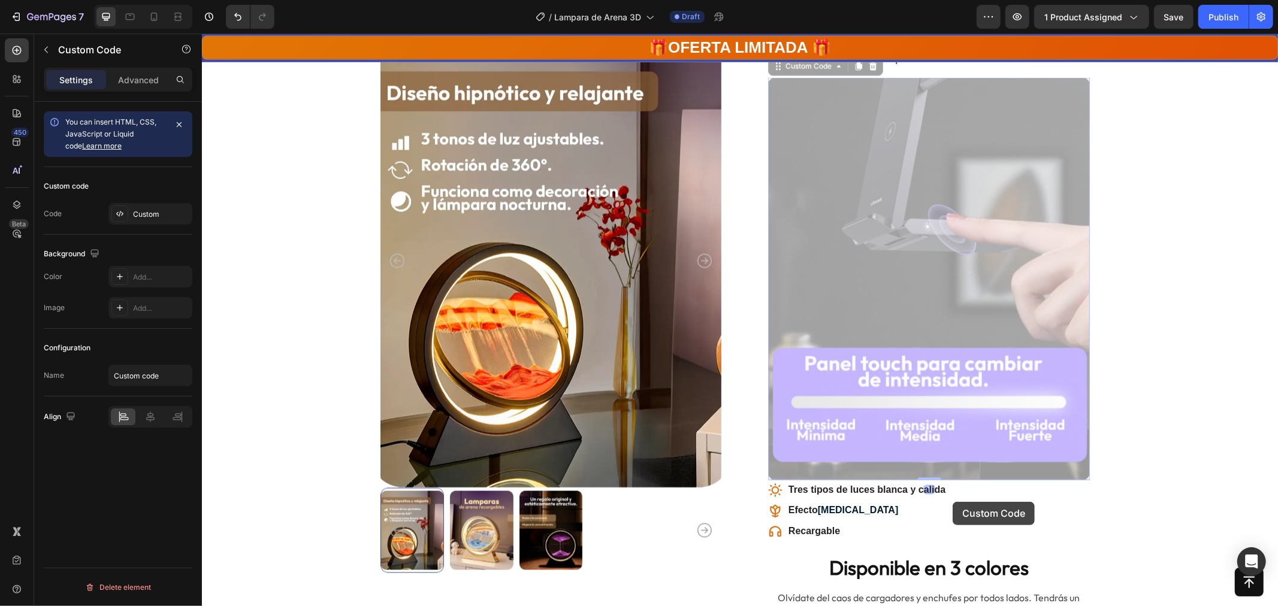
scroll to position [1814, 0]
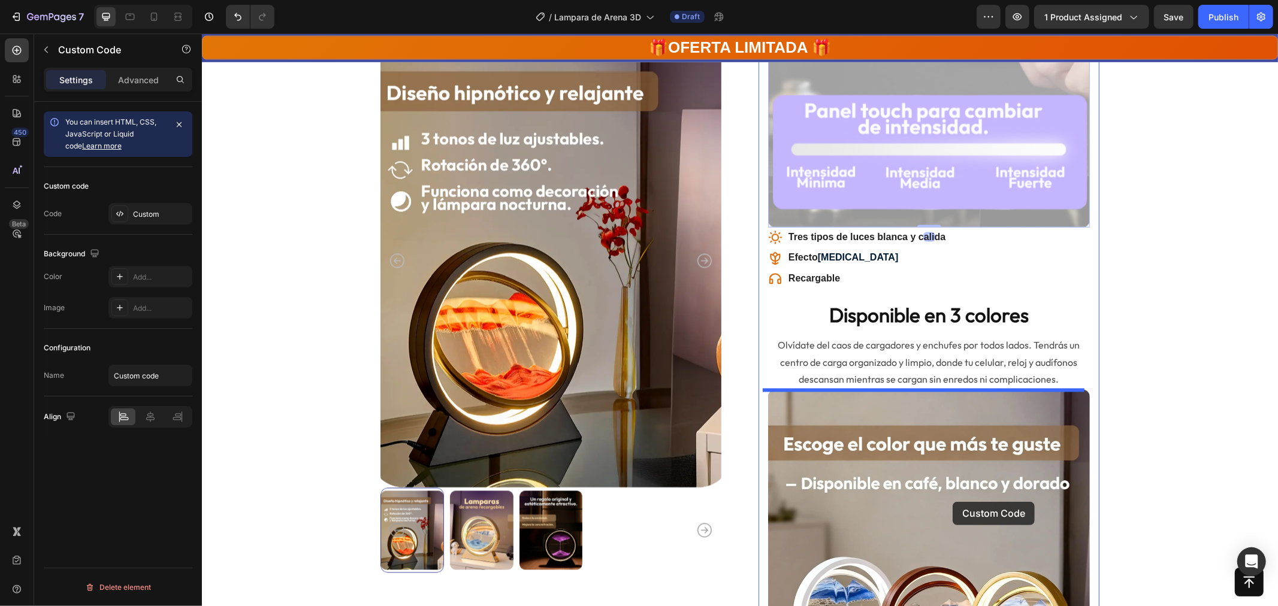
drag, startPoint x: 956, startPoint y: 460, endPoint x: 952, endPoint y: 502, distance: 42.2
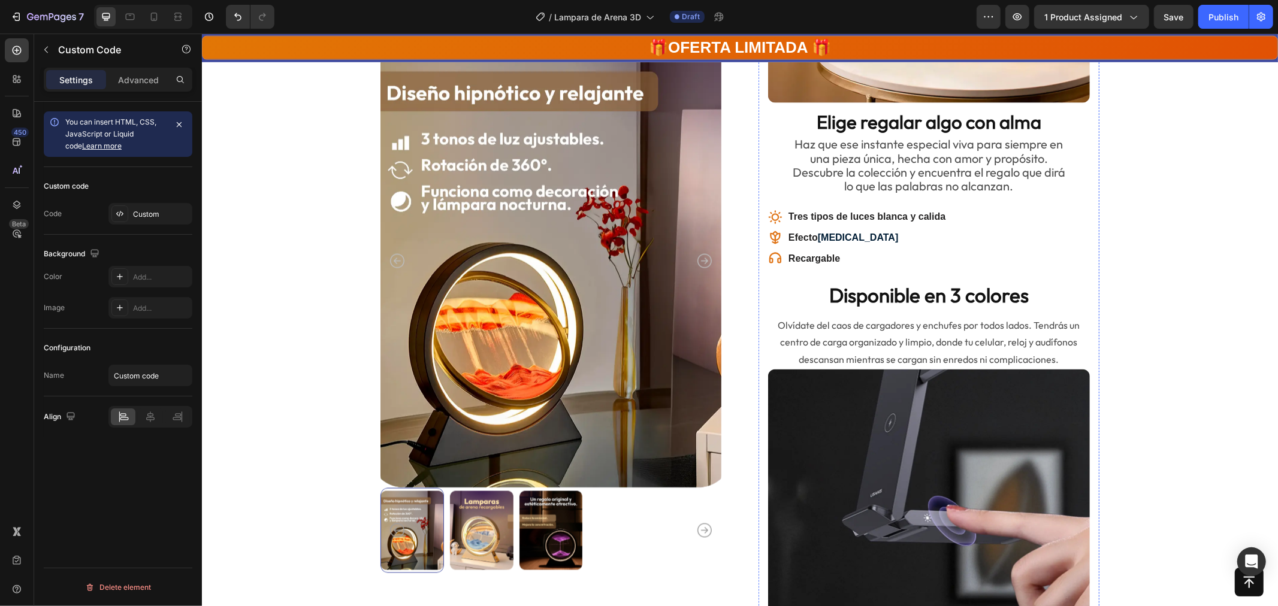
scroll to position [1231, 0]
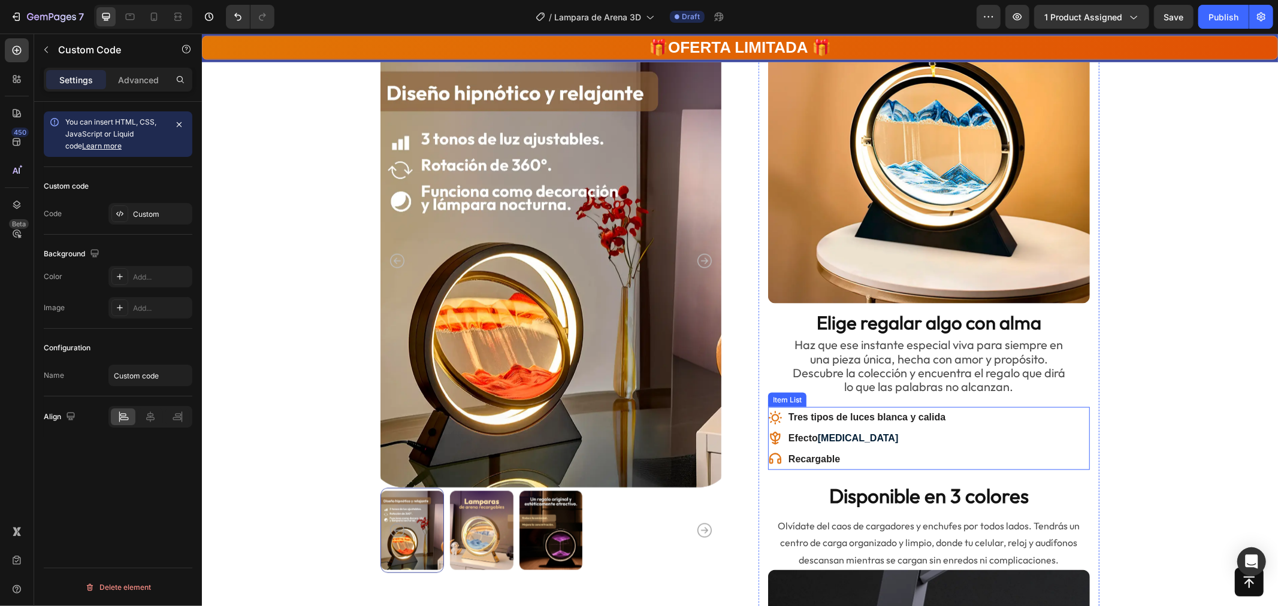
click at [1006, 421] on div "Tres tipos de luces blanca y calida Efecto [MEDICAL_DATA] Recargable" at bounding box center [929, 438] width 322 height 62
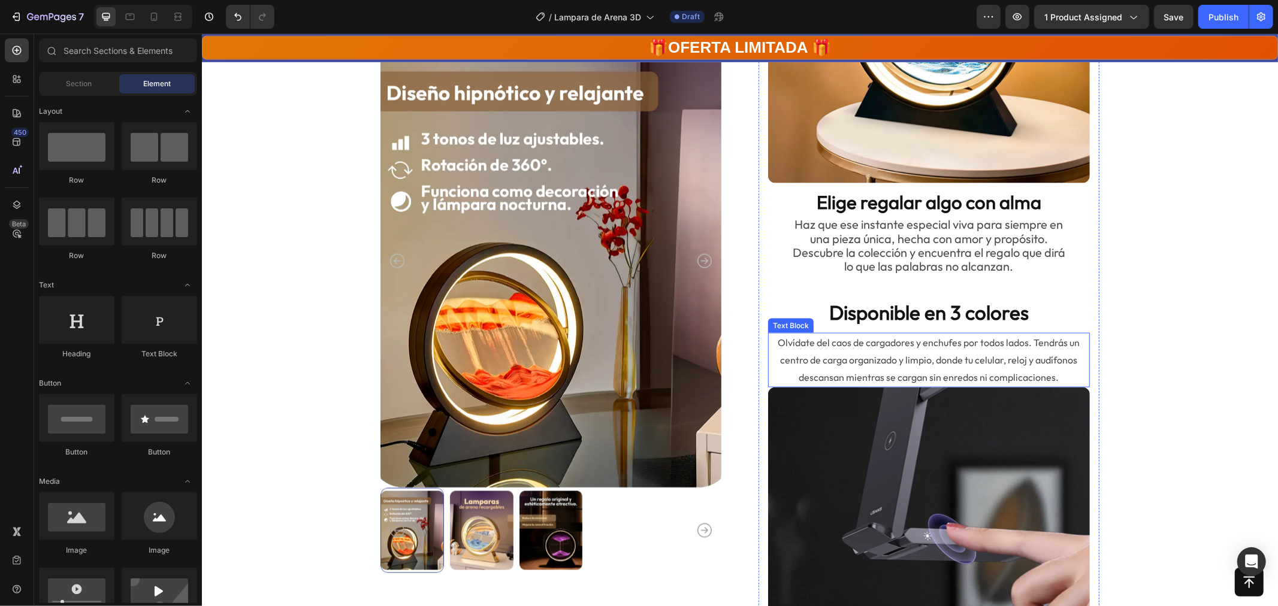
scroll to position [1415, 0]
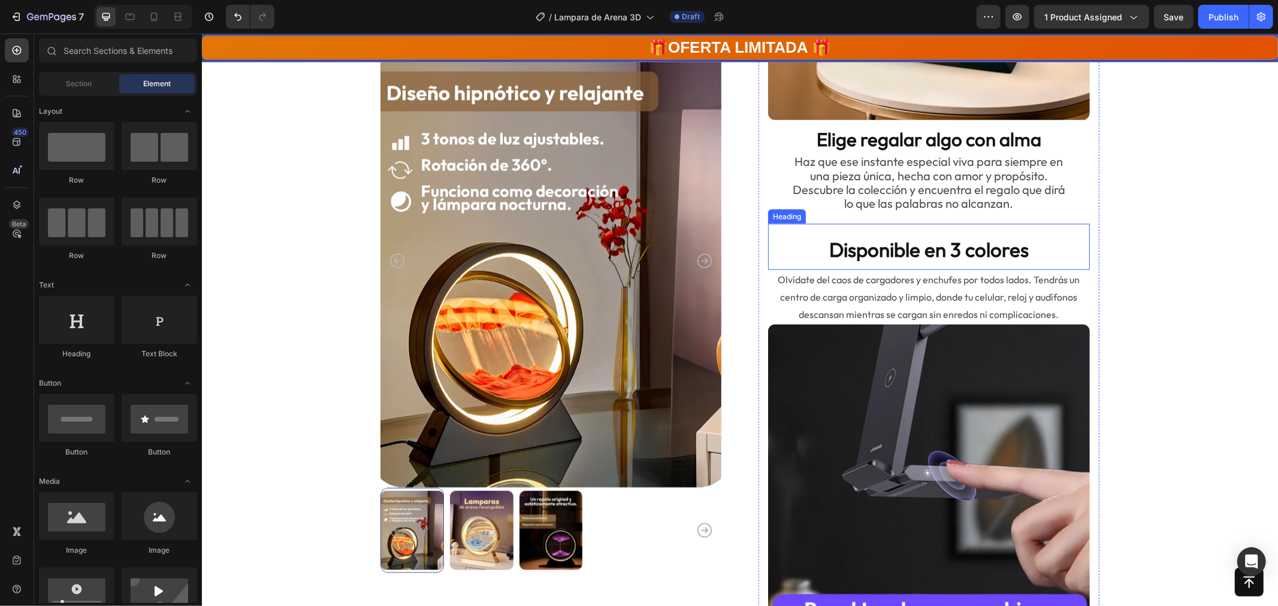
click at [930, 249] on h2 "Disponible en 3 colores" at bounding box center [929, 249] width 322 height 28
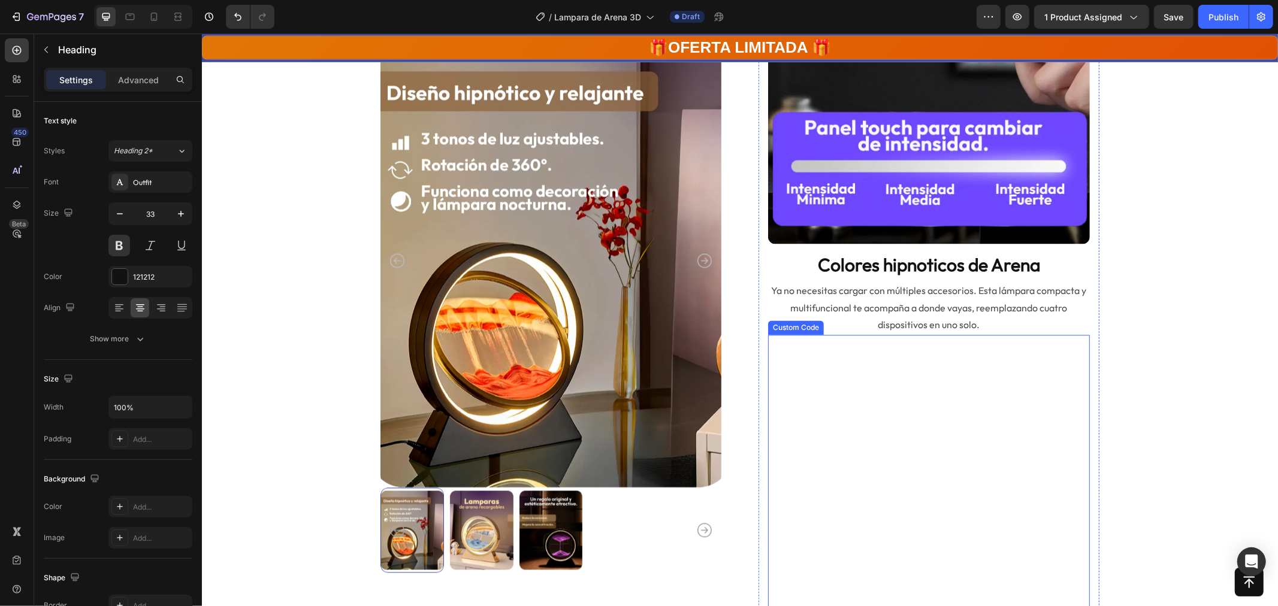
scroll to position [1531, 0]
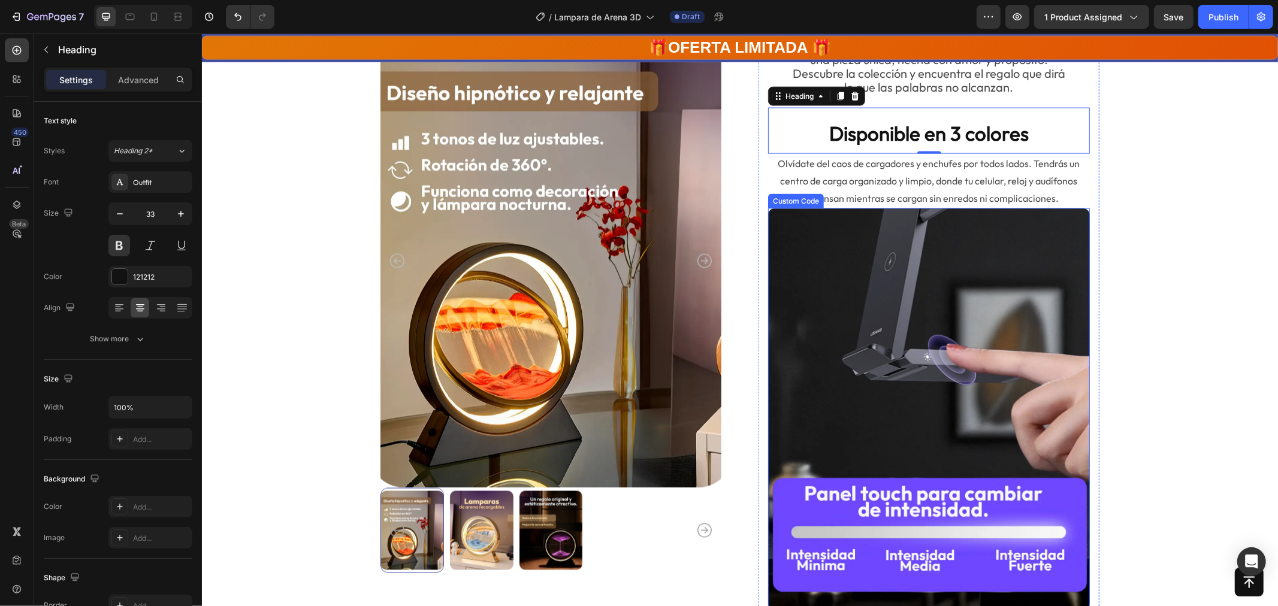
click at [945, 298] on img at bounding box center [929, 409] width 322 height 402
click at [952, 135] on h2 "Disponible en 3 colores" at bounding box center [929, 133] width 322 height 28
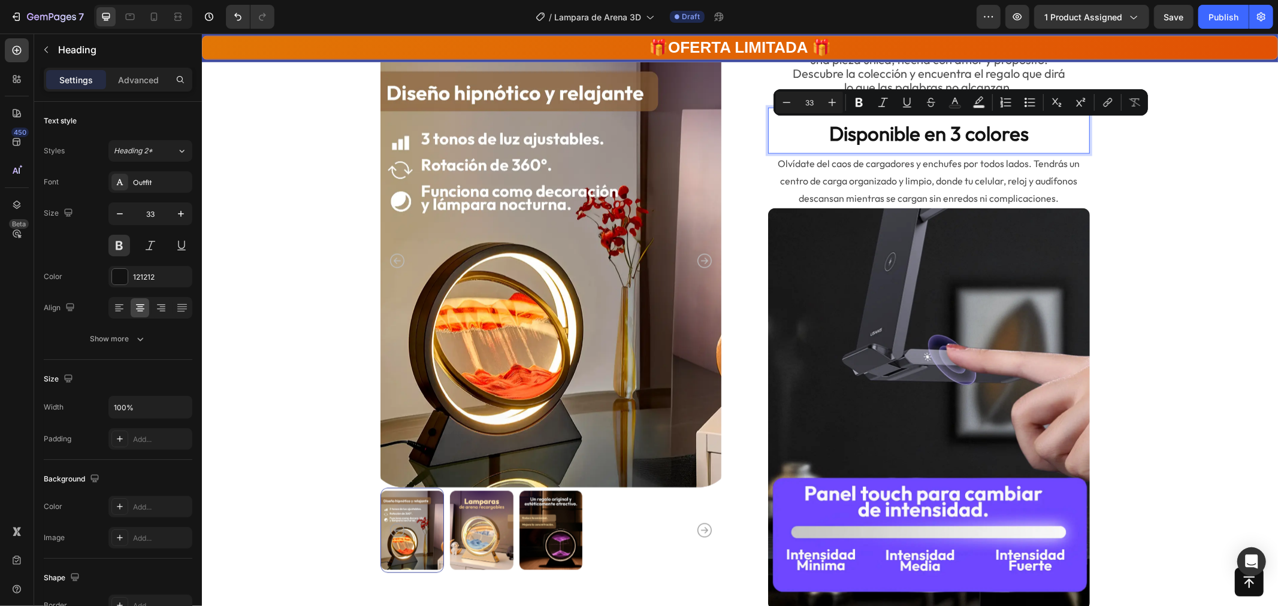
click at [944, 132] on p "Disponible en 3 colores" at bounding box center [928, 133] width 319 height 26
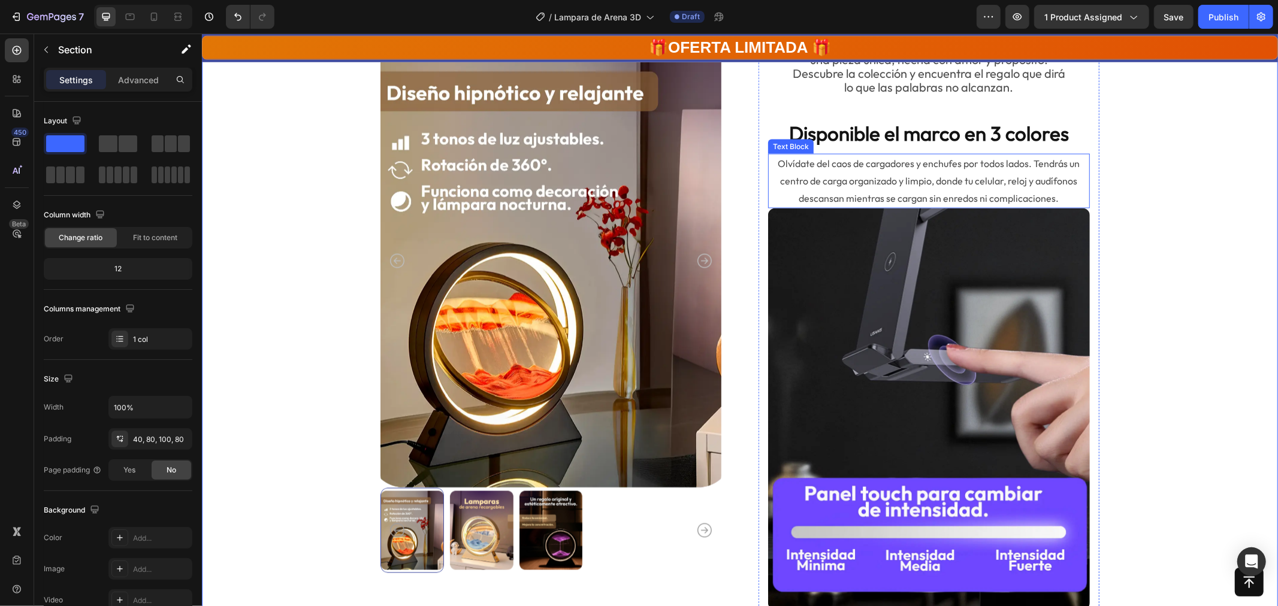
click at [967, 182] on p "Olvídate del caos de cargadores y enchufes por todos lados. Tendrás un centro d…" at bounding box center [928, 181] width 319 height 52
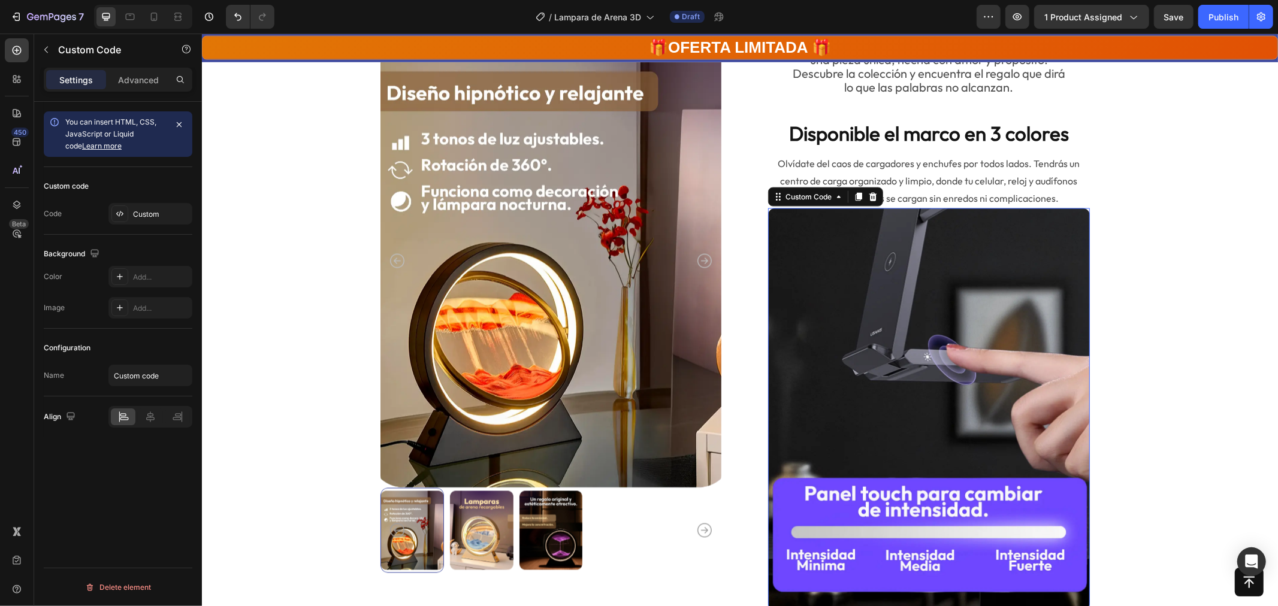
click at [897, 315] on img at bounding box center [929, 409] width 322 height 402
click at [951, 319] on img at bounding box center [929, 409] width 322 height 402
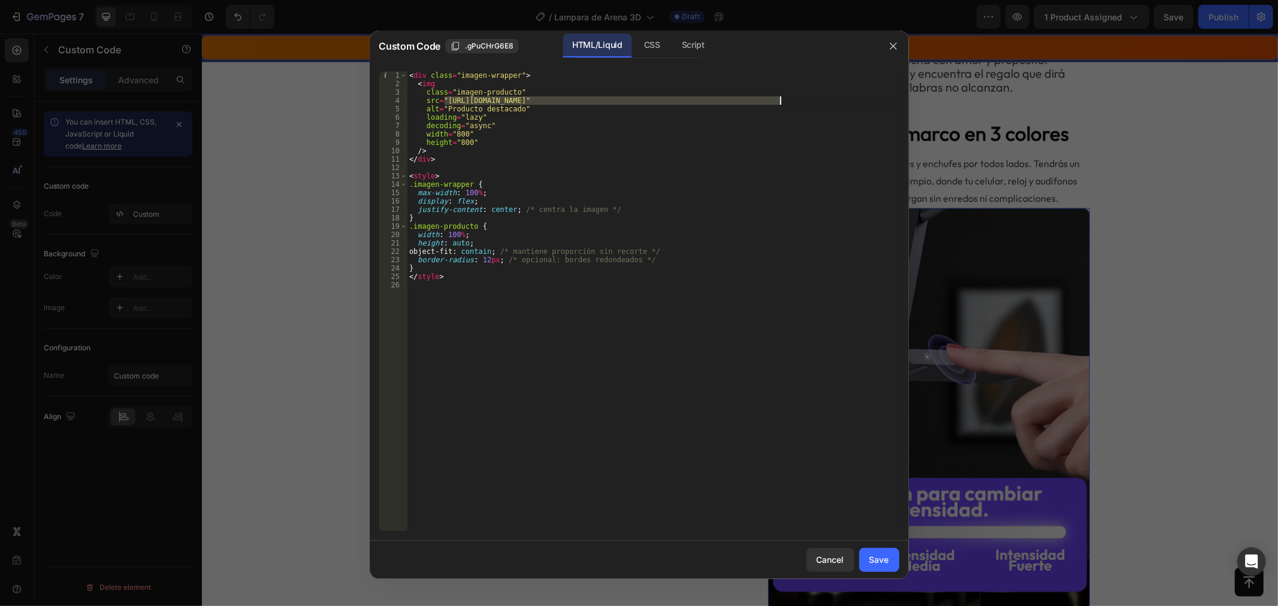
drag, startPoint x: 445, startPoint y: 97, endPoint x: 828, endPoint y: 261, distance: 415.8
click at [779, 99] on div "< div class = "imagen-wrapper" > < img class = "imagen-producto" src = "[URL][D…" at bounding box center [653, 309] width 493 height 477
paste textarea "Flux1AI-H3apOBGry0vvxf2ZL3M6MTsw655a38HTmlh-min.webp?v=1758956369"
type textarea "src="[URL][DOMAIN_NAME]""
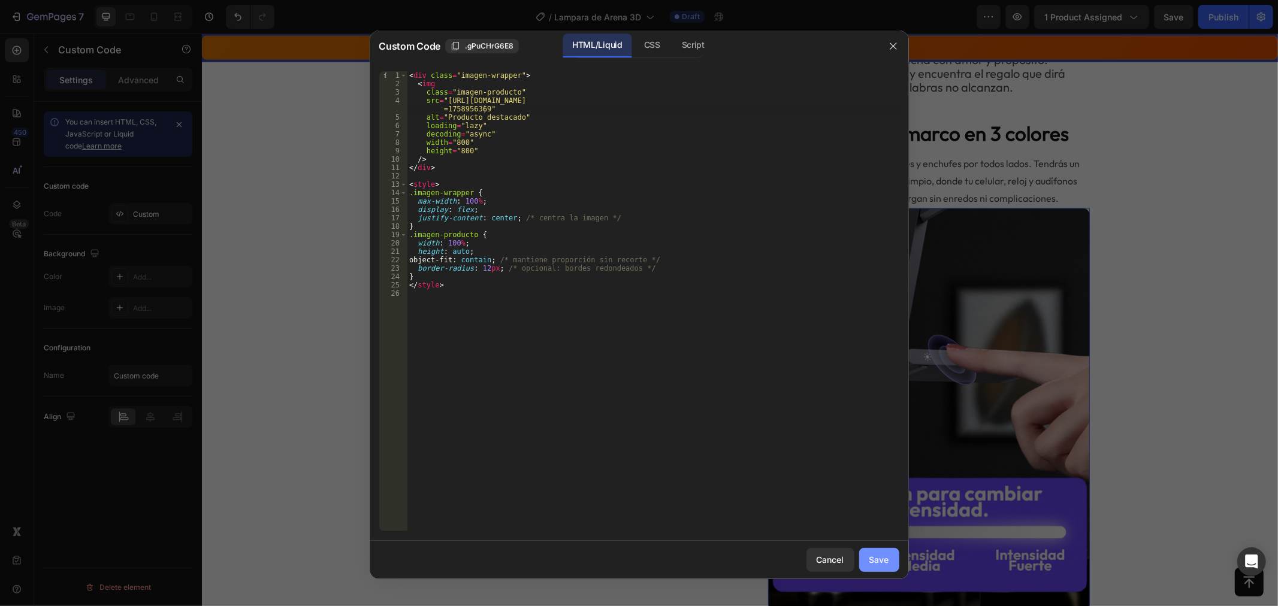
click at [889, 560] on button "Save" at bounding box center [879, 560] width 40 height 24
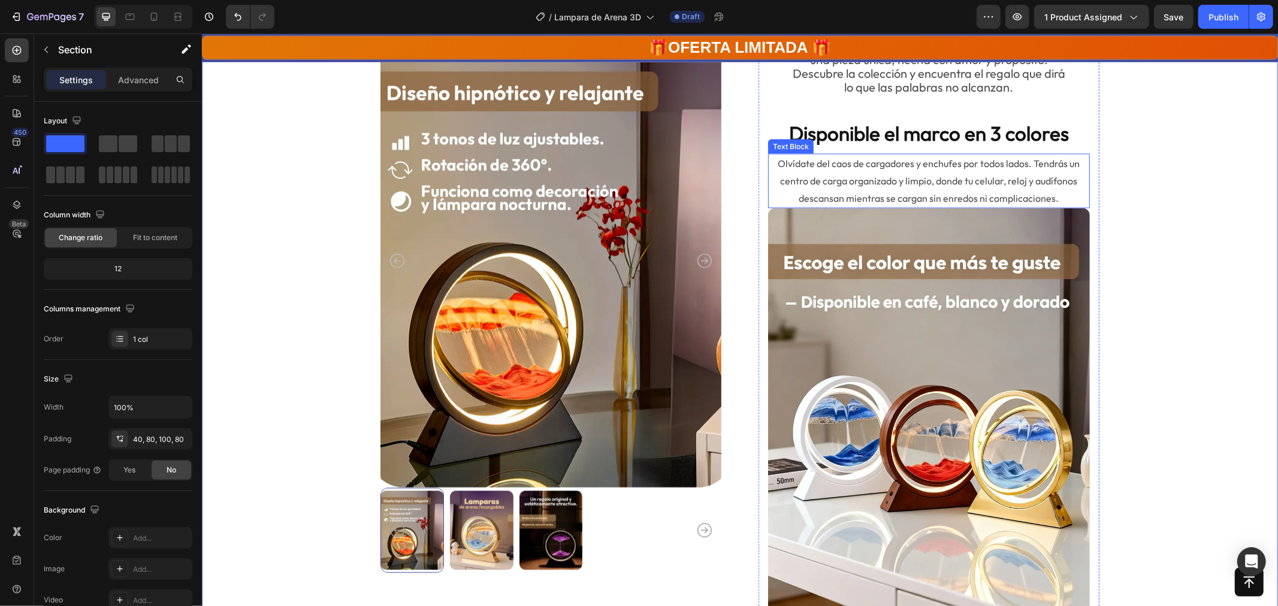
click at [856, 158] on p "Olvídate del caos de cargadores y enchufes por todos lados. Tendrás un centro d…" at bounding box center [928, 181] width 319 height 52
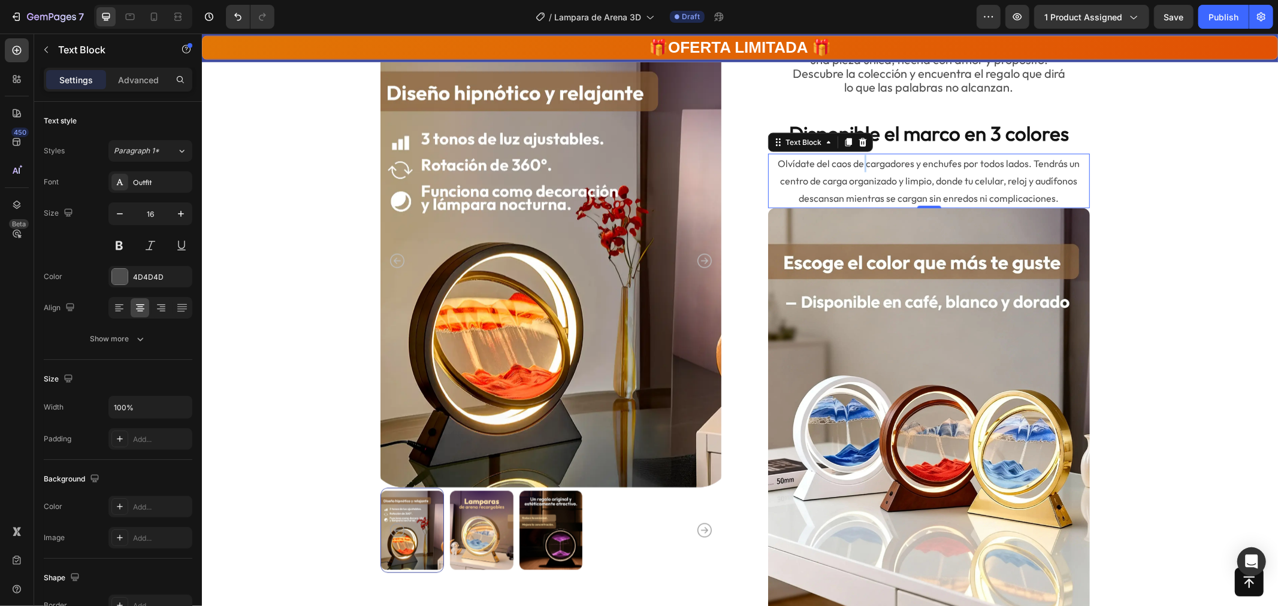
click at [856, 158] on p "Olvídate del caos de cargadores y enchufes por todos lados. Tendrás un centro d…" at bounding box center [928, 181] width 319 height 52
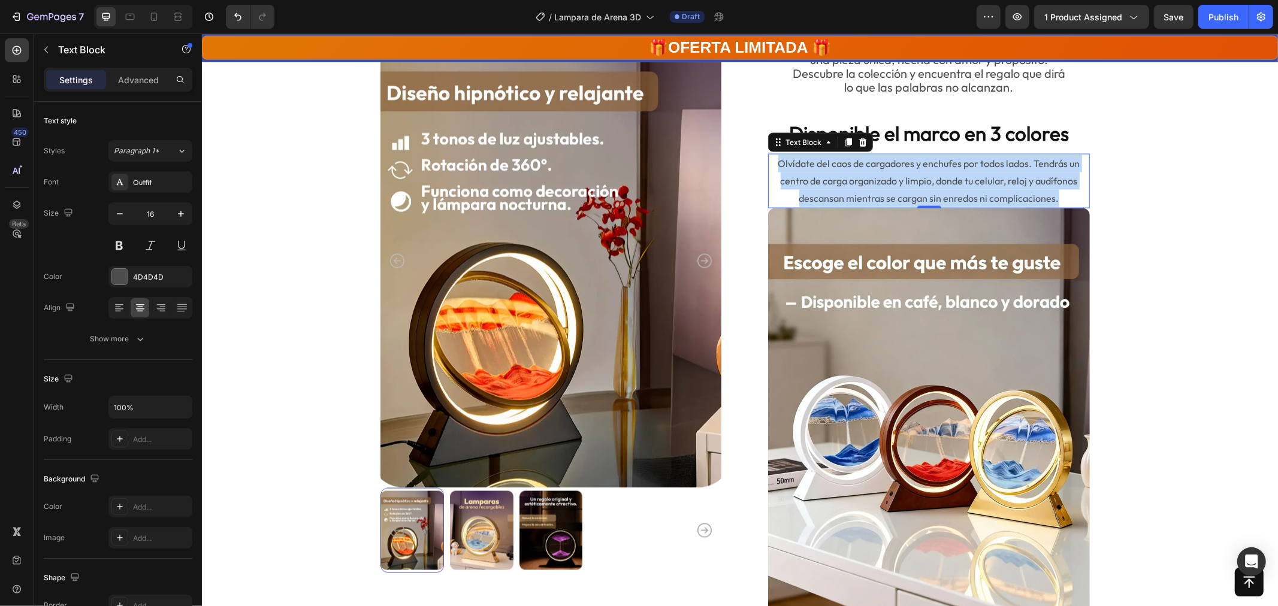
click at [856, 158] on p "Olvídate del caos de cargadores y enchufes por todos lados. Tendrás un centro d…" at bounding box center [928, 181] width 319 height 52
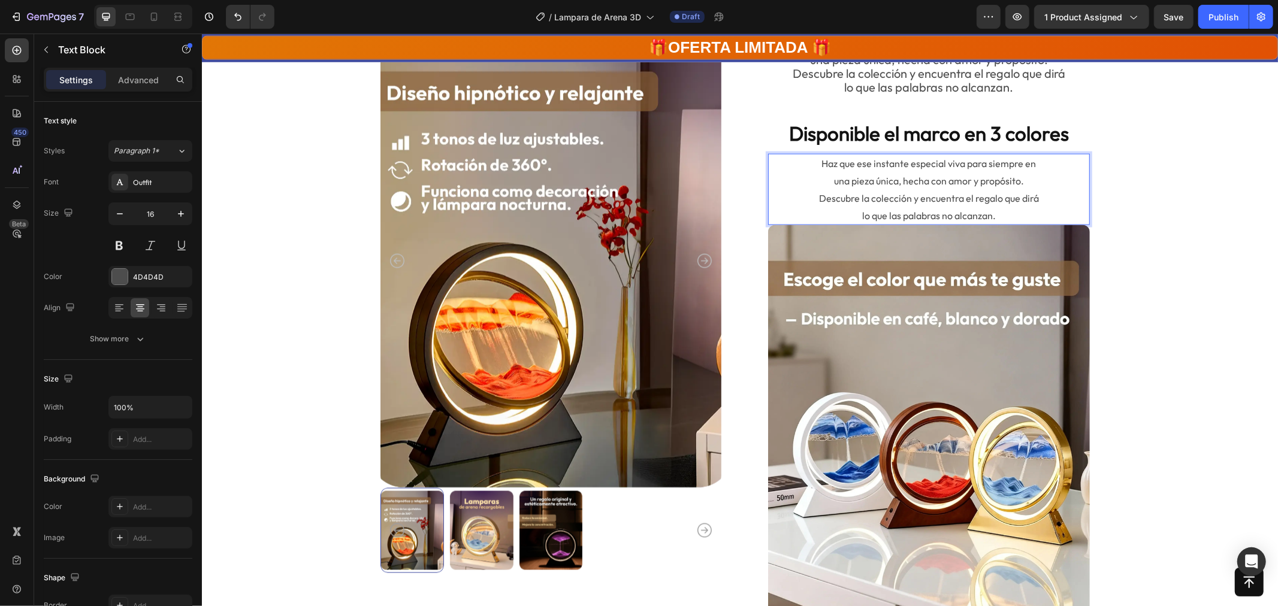
click at [887, 189] on p "Haz que ese instante especial viva para siempre en una pieza única, hecha con a…" at bounding box center [928, 189] width 319 height 69
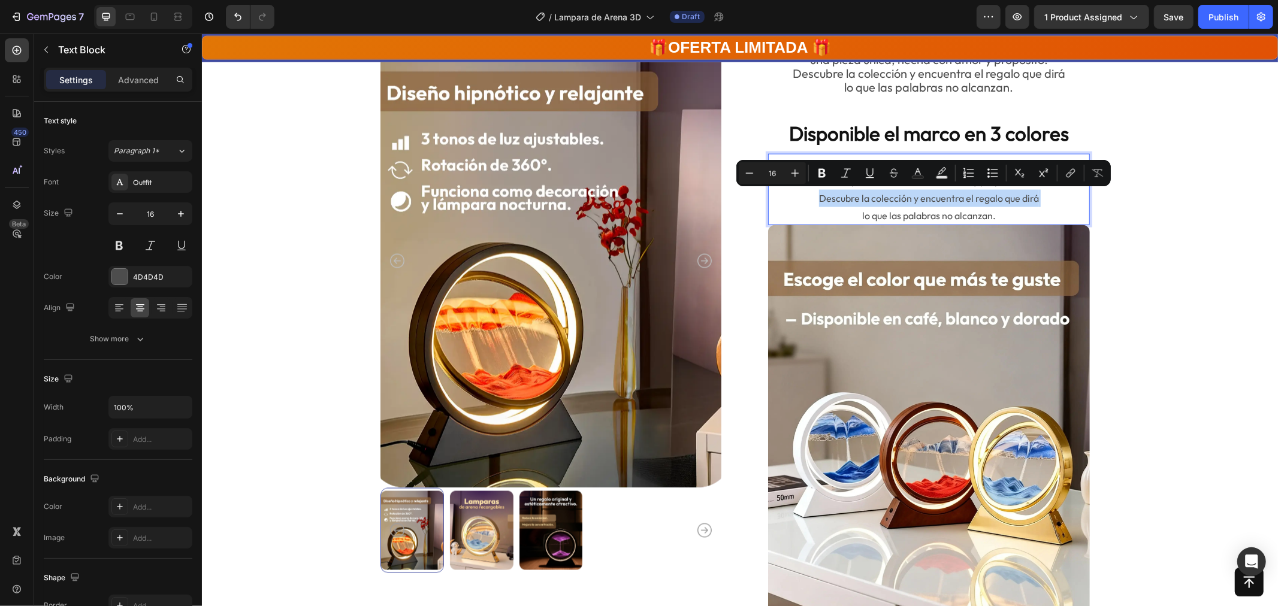
click at [887, 189] on p "Haz que ese instante especial viva para siempre en una pieza única, hecha con a…" at bounding box center [928, 189] width 319 height 69
click at [986, 218] on p "Haz que ese instante especial viva para siempre en una pieza única, hecha con a…" at bounding box center [928, 189] width 319 height 69
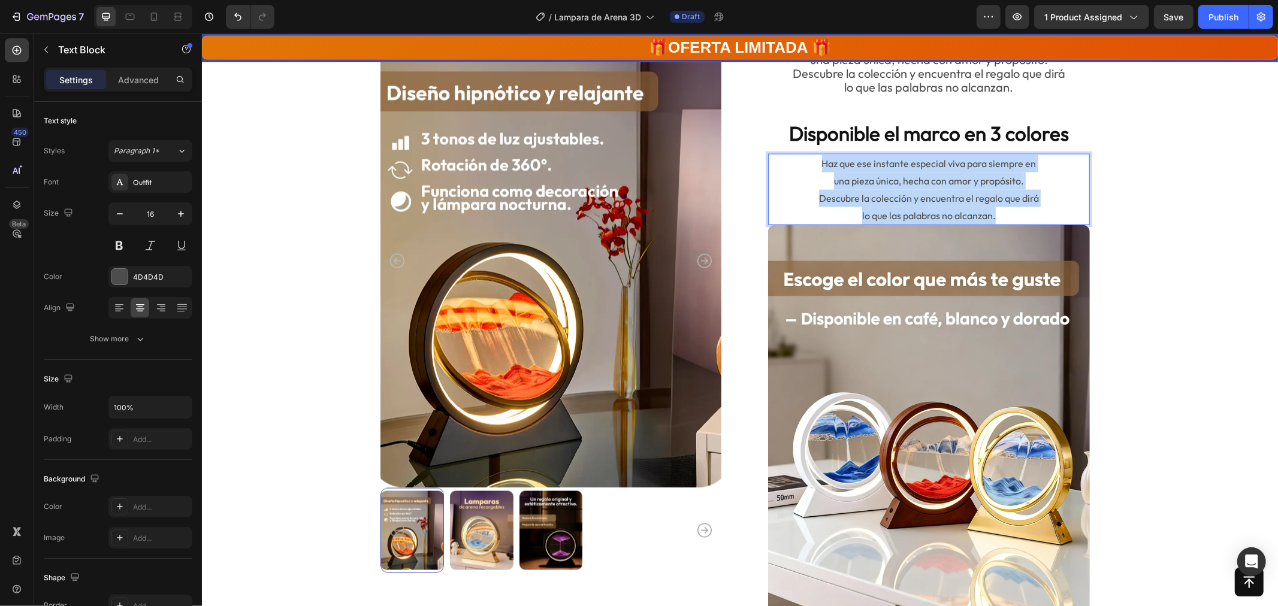
drag, startPoint x: 1003, startPoint y: 212, endPoint x: 796, endPoint y: 153, distance: 215.1
click at [796, 153] on div "Haz que ese instante especial viva para siempre en una pieza única, hecha con a…" at bounding box center [929, 188] width 322 height 71
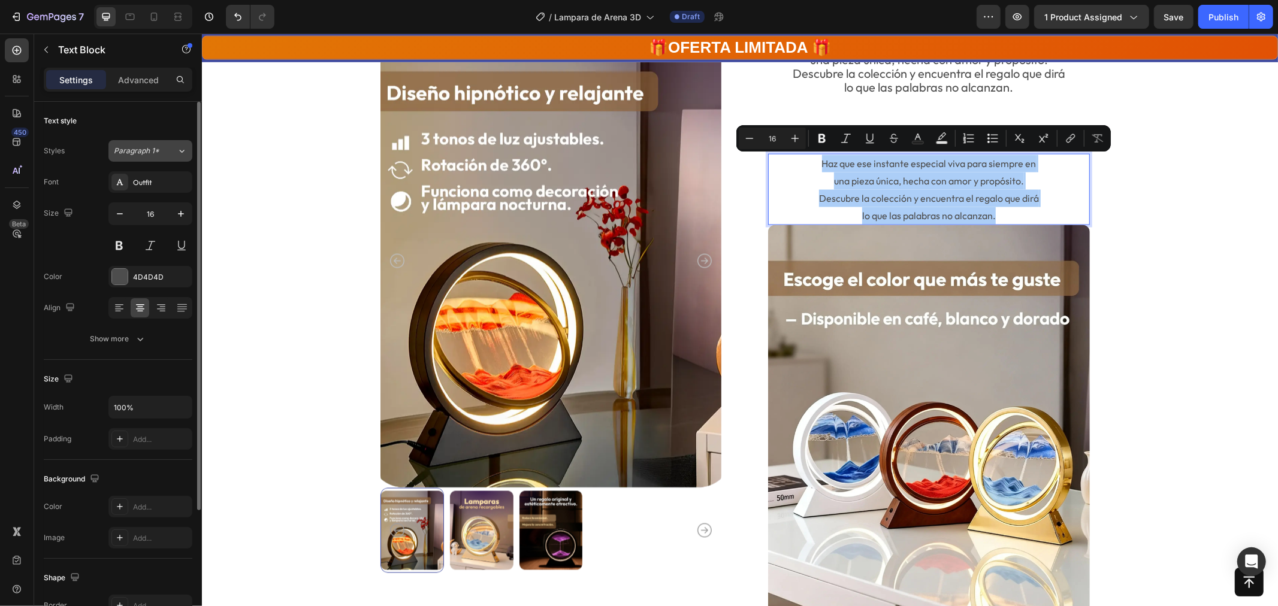
click at [170, 149] on div "Paragraph 1*" at bounding box center [145, 151] width 63 height 11
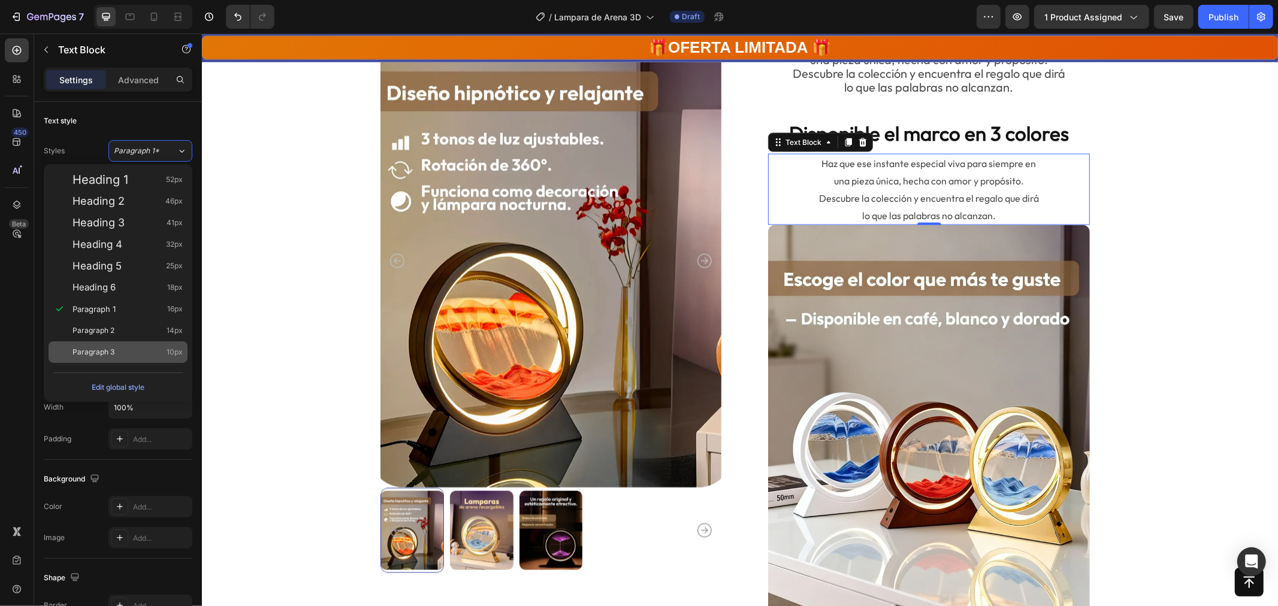
click at [113, 352] on span "Paragraph 3" at bounding box center [94, 352] width 42 height 12
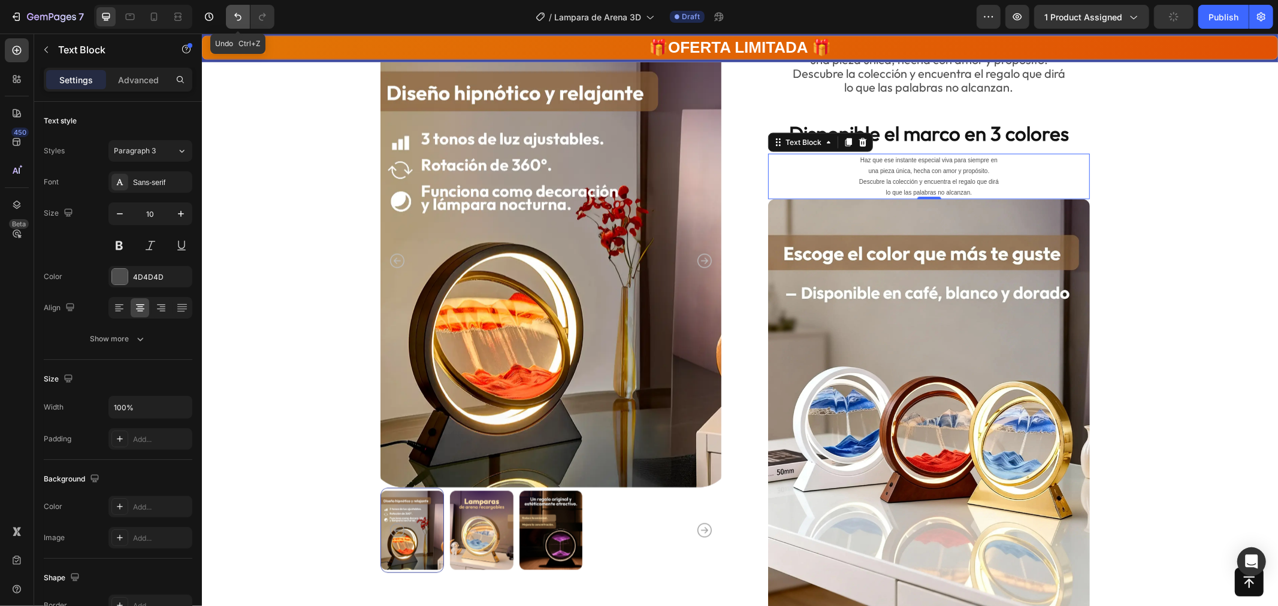
click at [235, 14] on icon "Undo/Redo" at bounding box center [237, 17] width 7 height 8
type input "16"
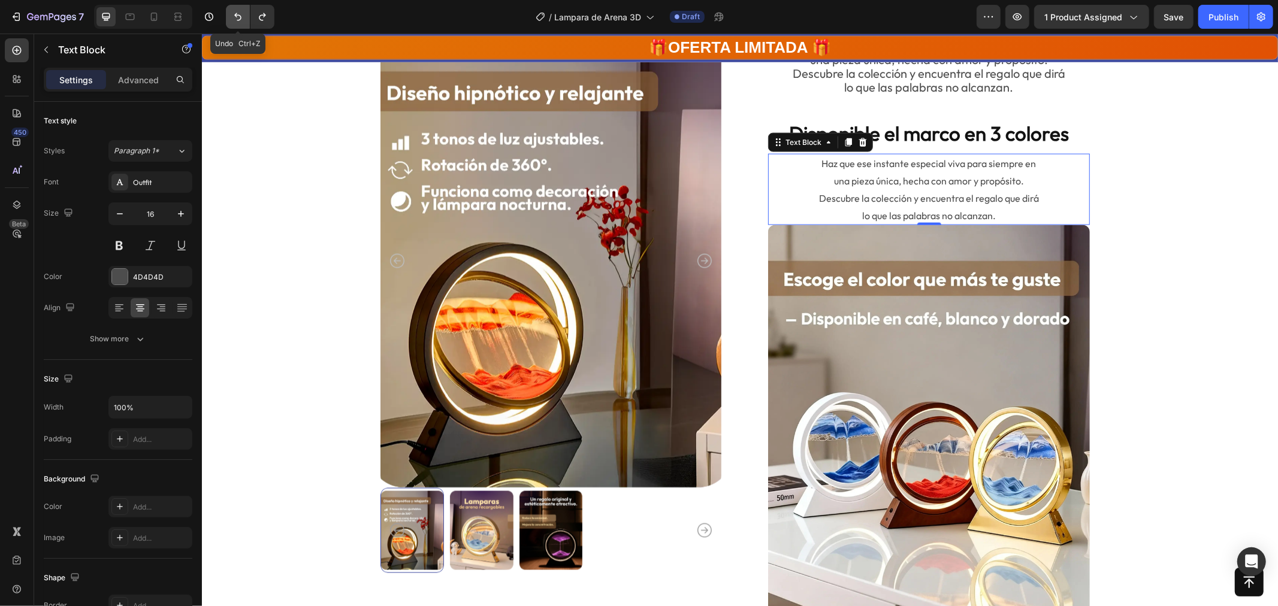
click at [235, 14] on icon "Undo/Redo" at bounding box center [237, 17] width 7 height 8
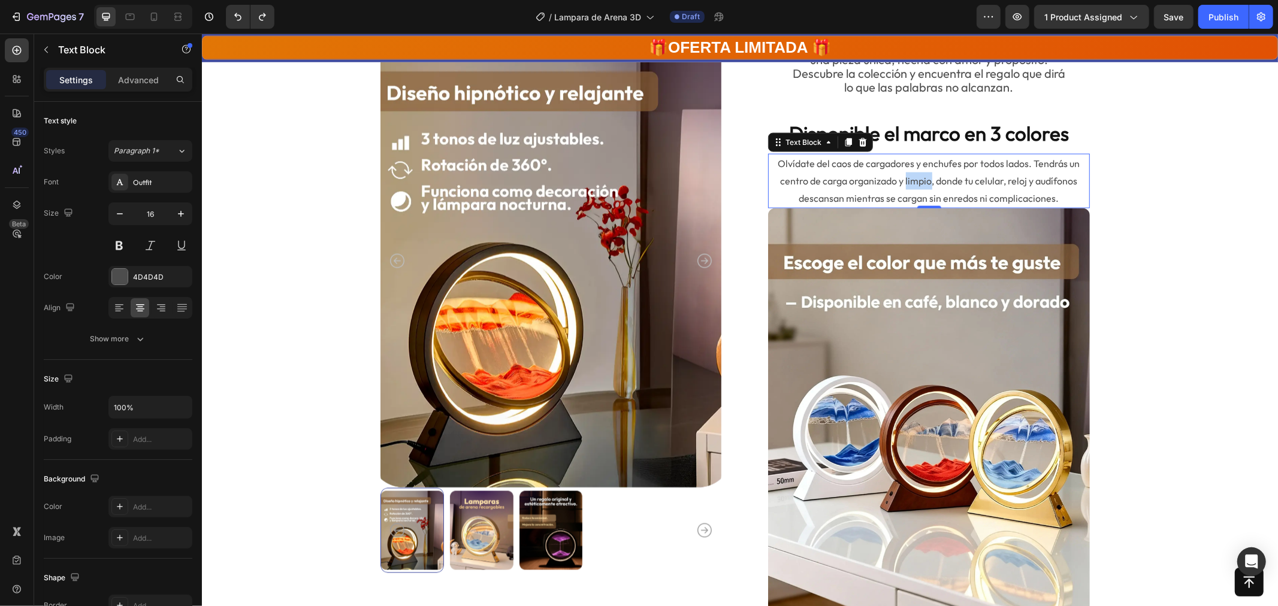
click at [909, 174] on p "Olvídate del caos de cargadores y enchufes por todos lados. Tendrás un centro d…" at bounding box center [928, 181] width 319 height 52
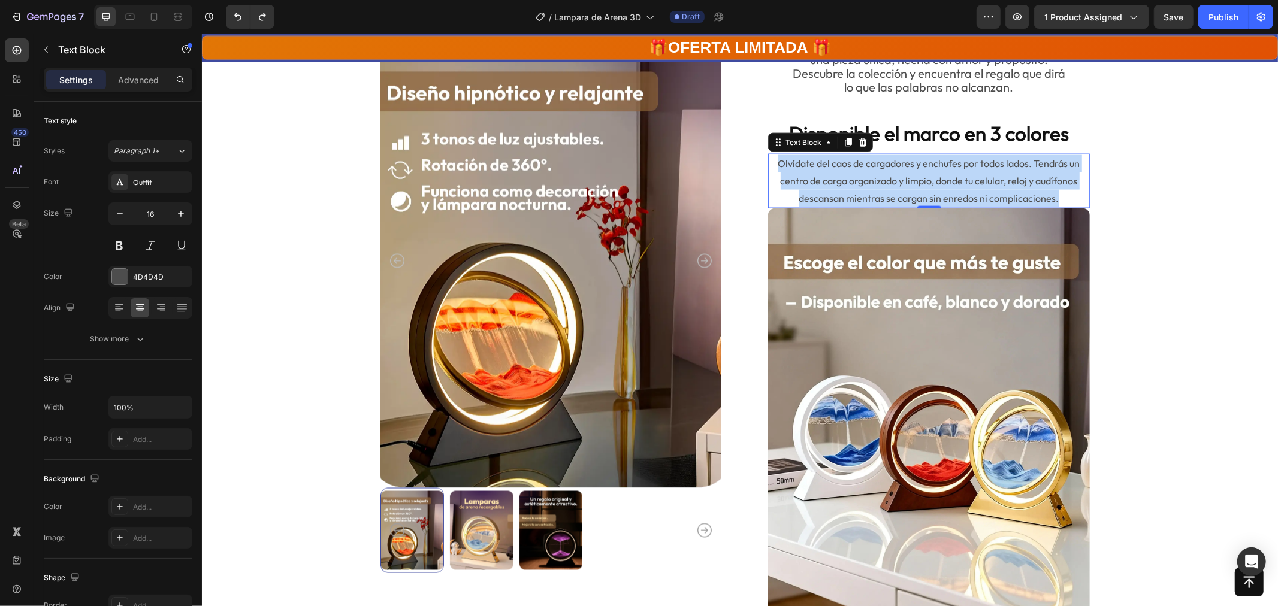
click at [909, 174] on p "Olvídate del caos de cargadores y enchufes por todos lados. Tendrás un centro d…" at bounding box center [928, 181] width 319 height 52
click at [810, 165] on p "Olvídate del caos de cargadores y enchufes por todos lados. Tendrás un centro d…" at bounding box center [928, 181] width 319 height 52
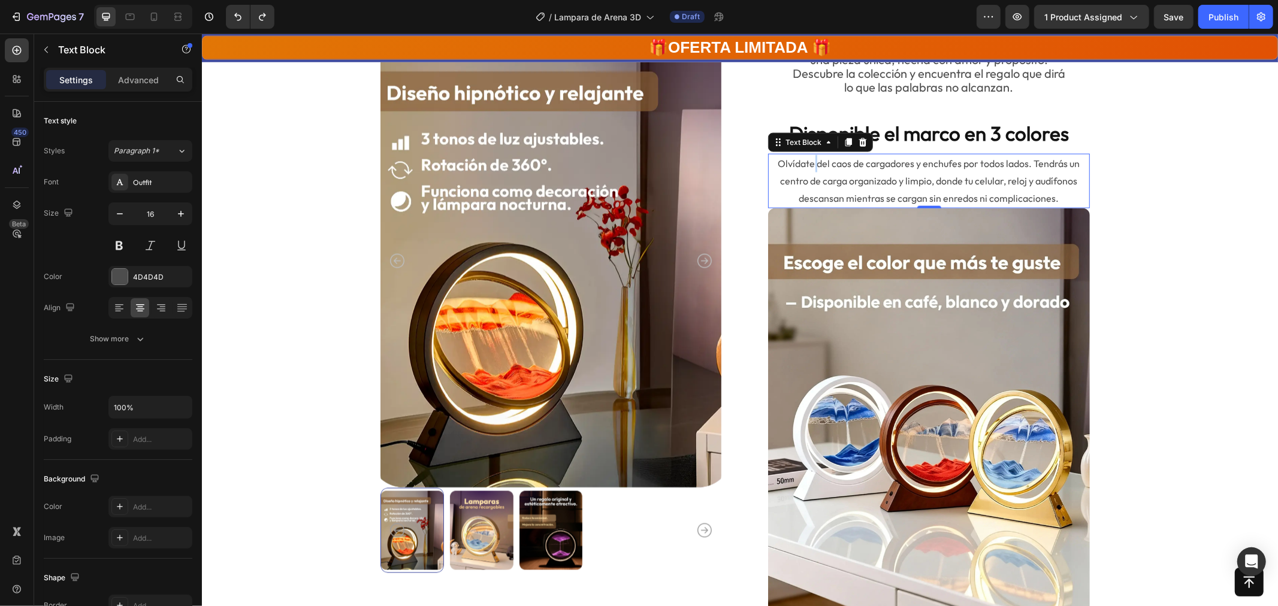
click at [810, 165] on p "Olvídate del caos de cargadores y enchufes por todos lados. Tendrás un centro d…" at bounding box center [928, 181] width 319 height 52
click at [769, 162] on p "Olvídate del caos de cargadores y enchufes por todos lados. Tendrás un centro d…" at bounding box center [928, 181] width 319 height 52
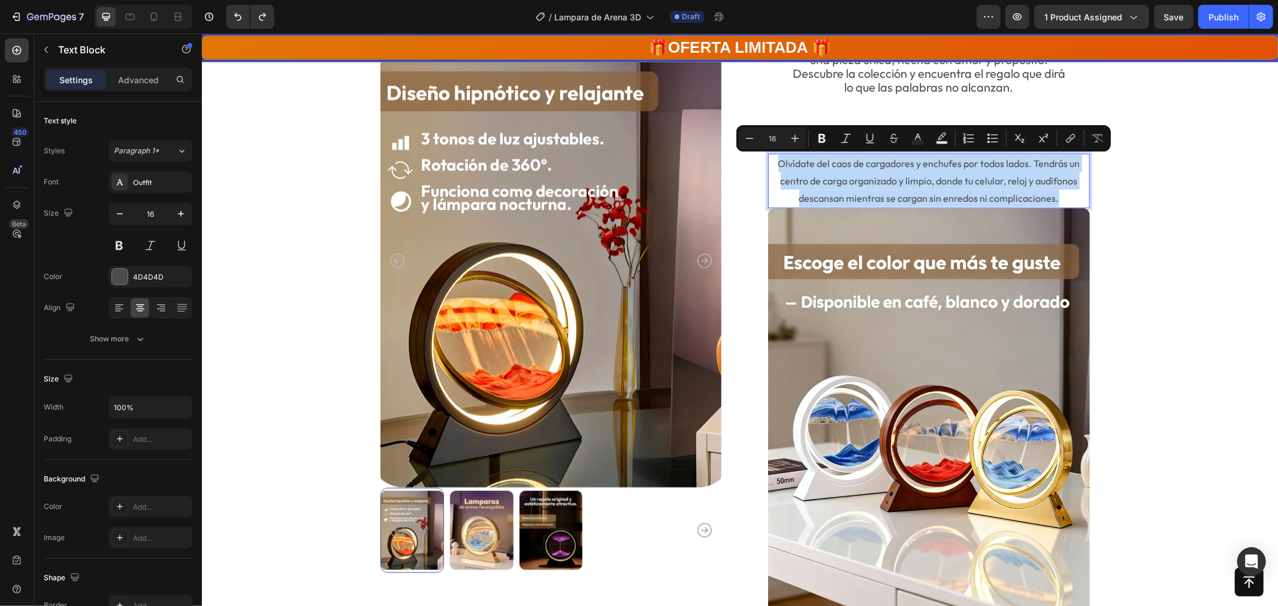
drag, startPoint x: 775, startPoint y: 162, endPoint x: 1062, endPoint y: 198, distance: 288.8
click at [1062, 198] on p "Olvídate del caos de cargadores y enchufes por todos lados. Tendrás un centro d…" at bounding box center [928, 181] width 319 height 52
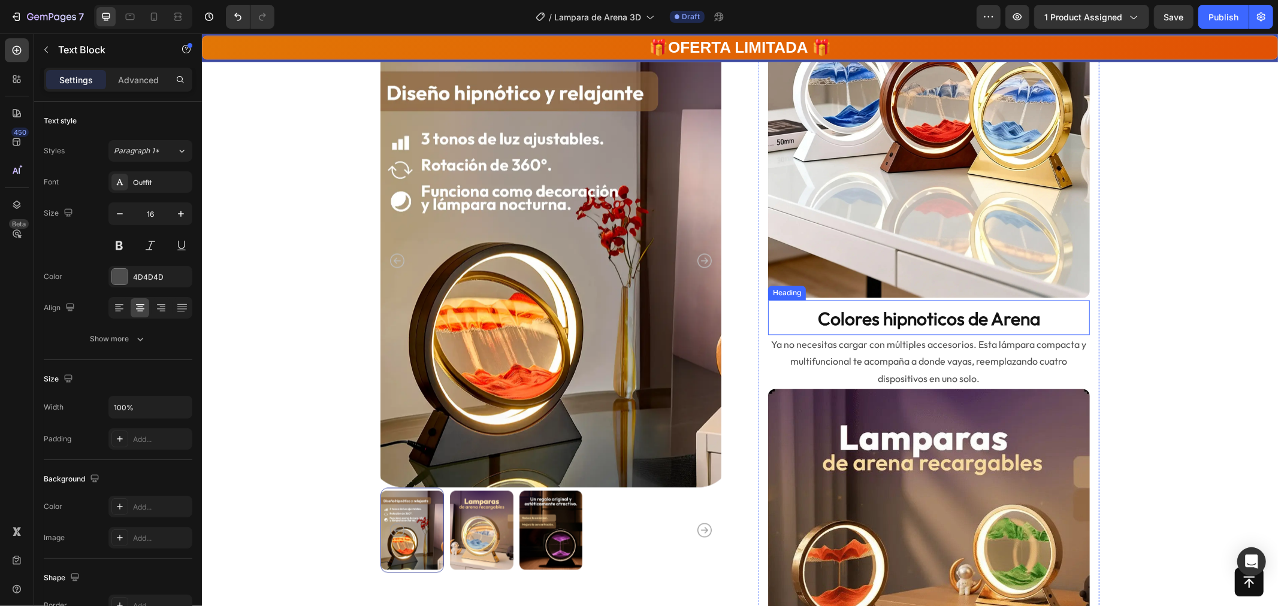
scroll to position [1931, 0]
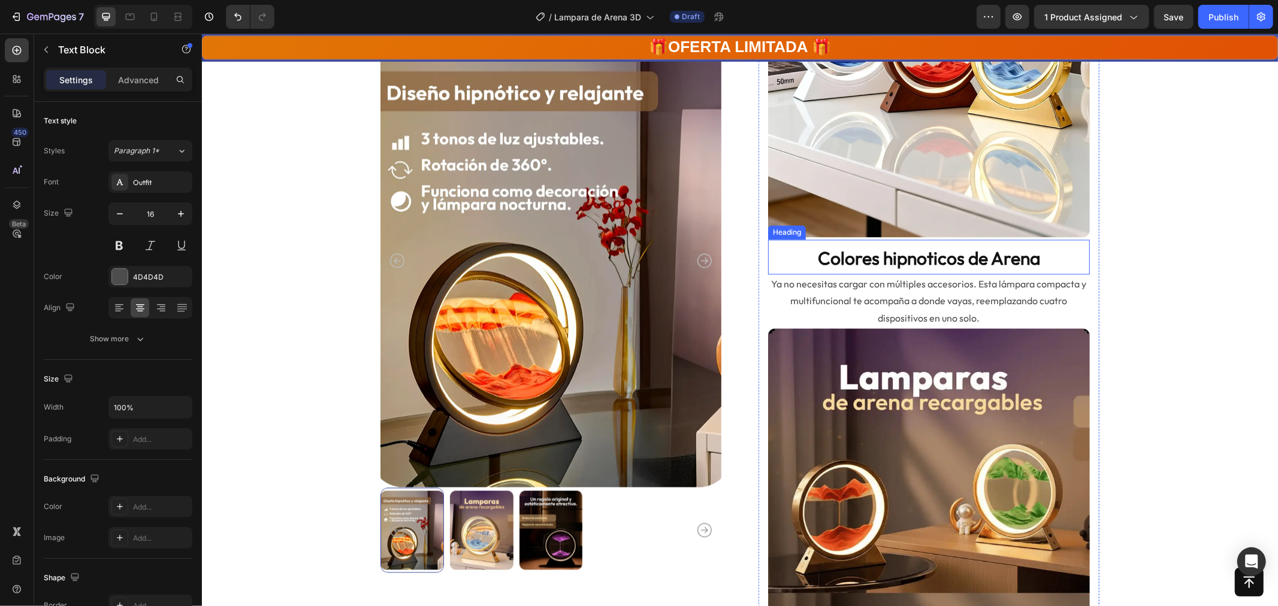
click at [817, 261] on strong "Colores hipnoticos de Arena" at bounding box center [928, 258] width 222 height 23
click at [818, 258] on strong "Colores hipnoticos de Arena" at bounding box center [928, 258] width 222 height 23
click at [1065, 252] on p "🌀 Colores hipnoticos de Arena" at bounding box center [928, 258] width 319 height 23
click at [1039, 252] on strong "🌀 Colores hipnoticos de Arena🌀" at bounding box center [928, 258] width 270 height 23
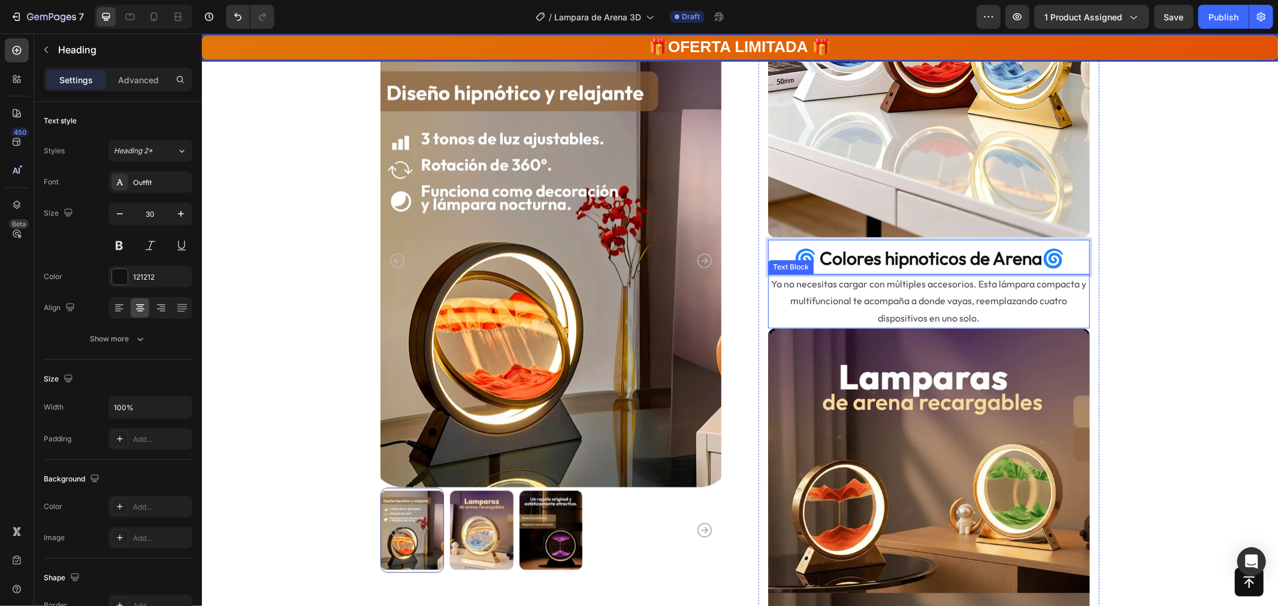
click at [820, 289] on p "Ya no necesitas cargar con múltiples accesorios. Esta lámpara compacta y multif…" at bounding box center [928, 302] width 319 height 52
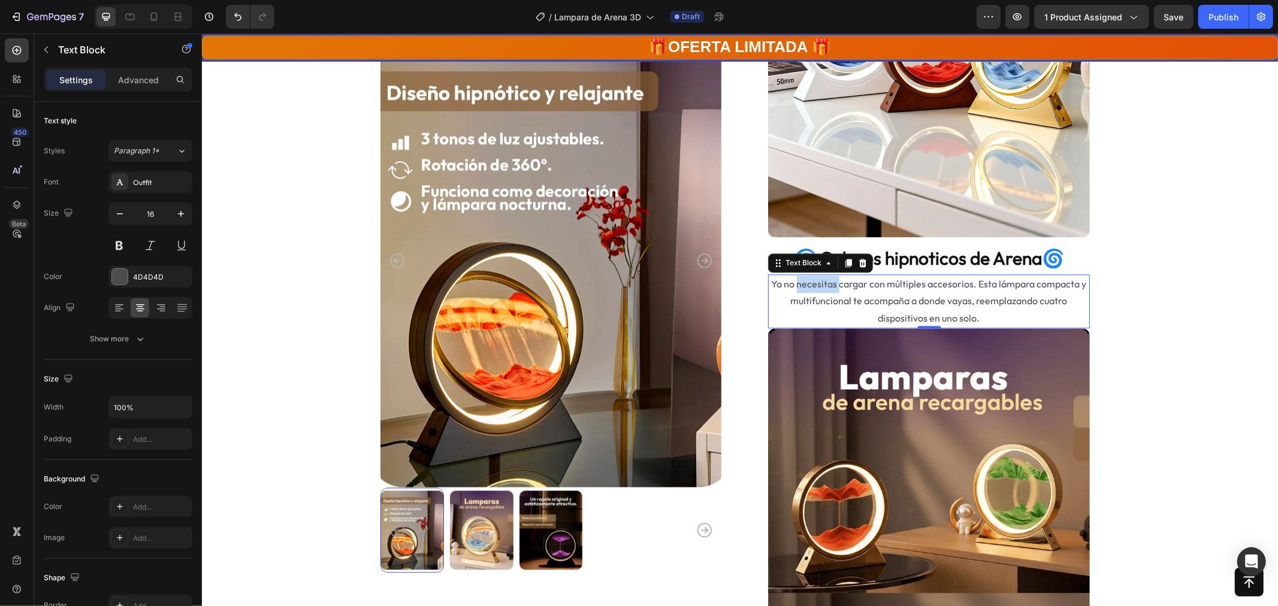
click at [820, 289] on p "Ya no necesitas cargar con múltiples accesorios. Esta lámpara compacta y multif…" at bounding box center [928, 302] width 319 height 52
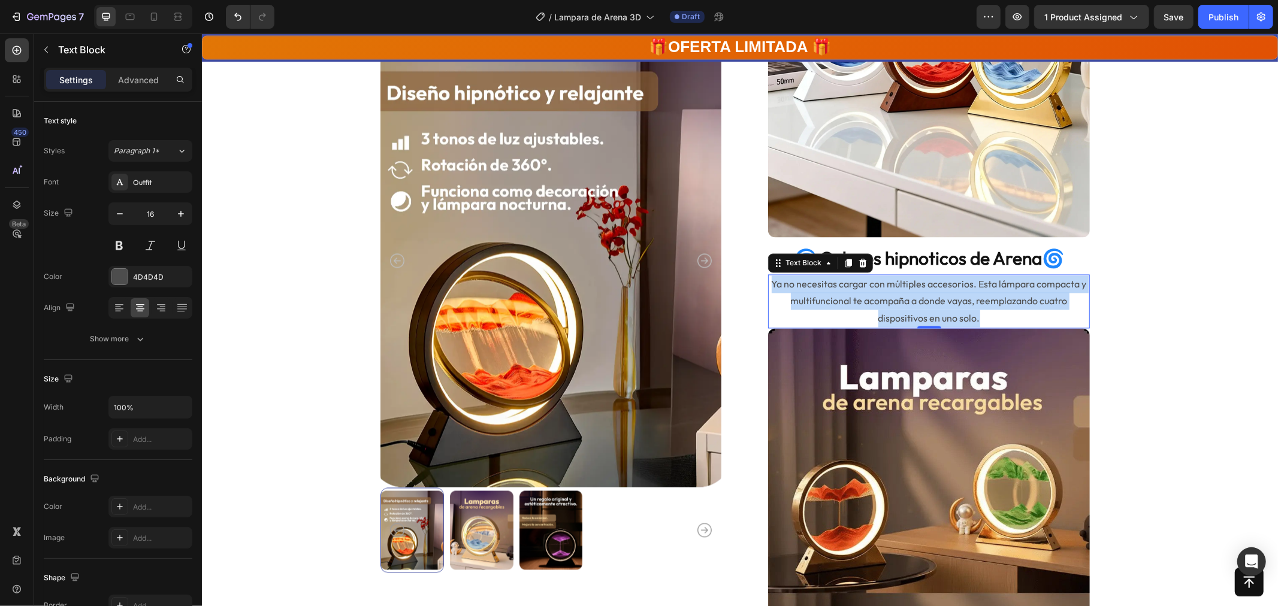
click at [820, 289] on p "Ya no necesitas cargar con múltiples accesorios. Esta lámpara compacta y multif…" at bounding box center [928, 302] width 319 height 52
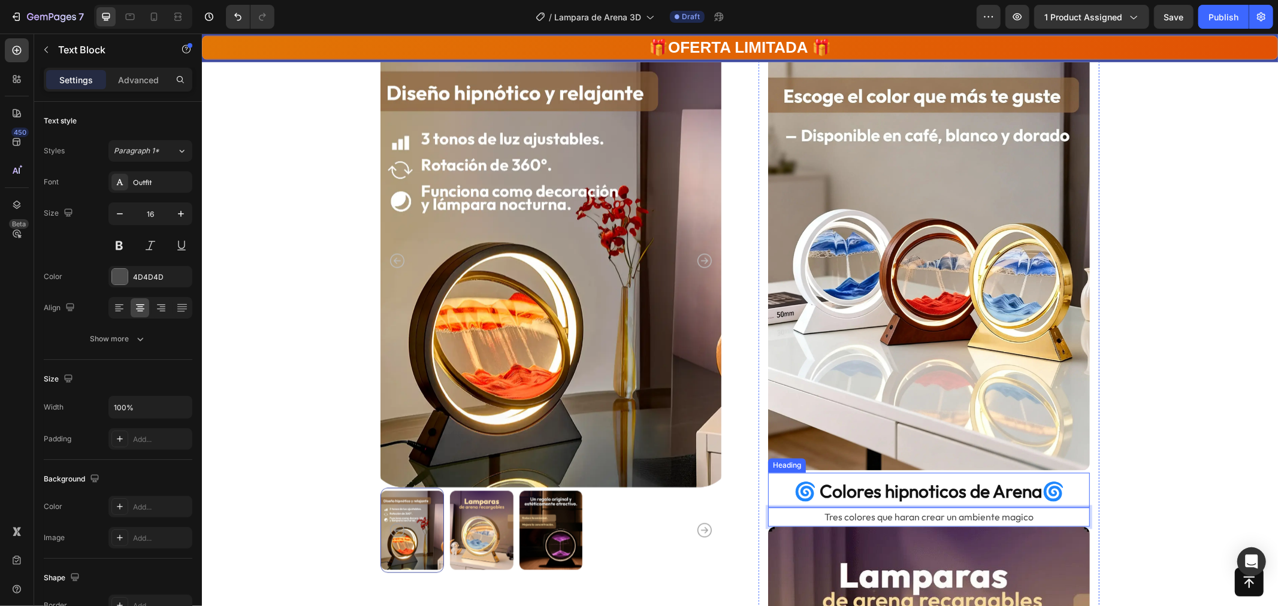
scroll to position [2130, 0]
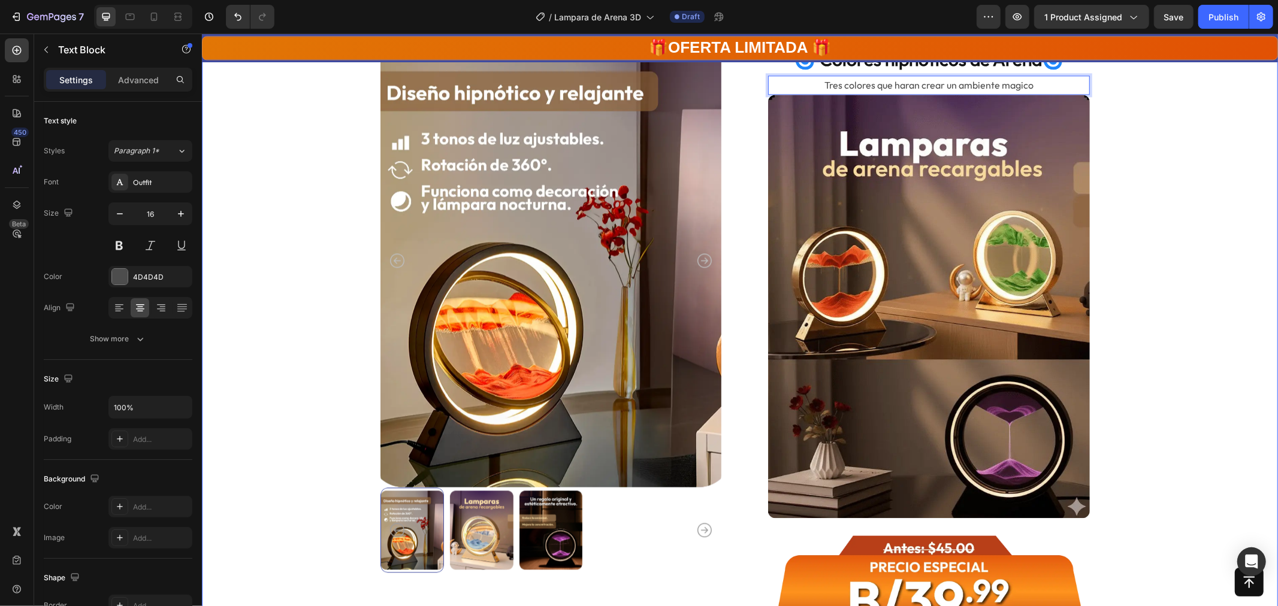
click at [1128, 324] on div "Product Images Solo quedan 78 Stock Counter Product Images Lamparas de arena re…" at bounding box center [739, 309] width 980 height 4658
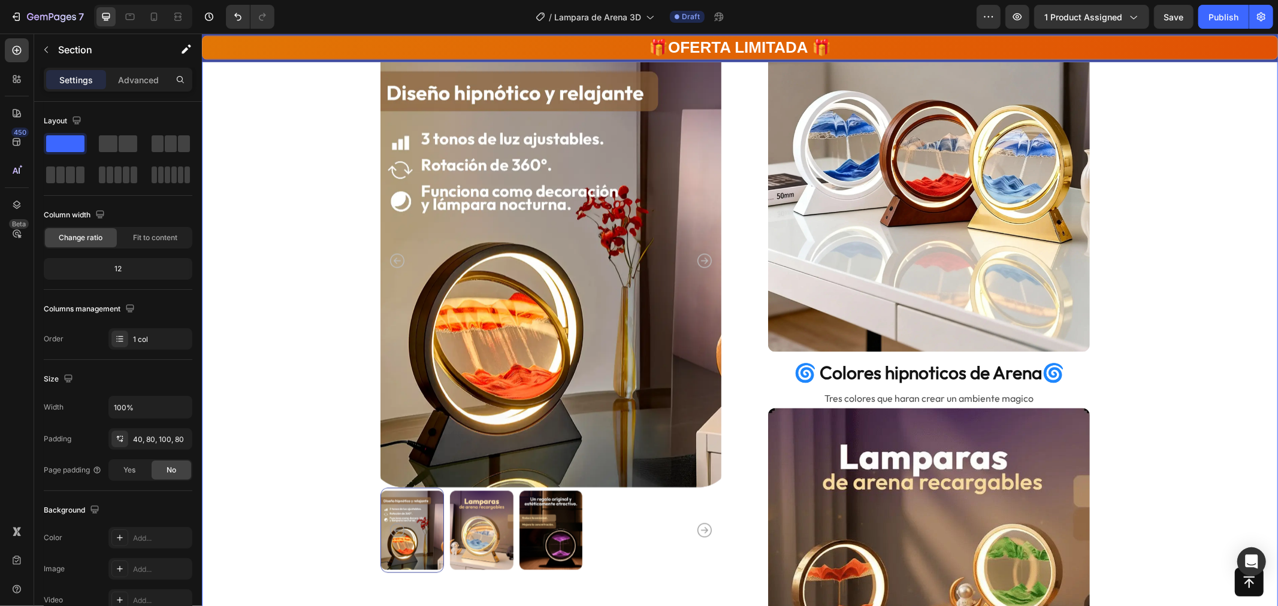
scroll to position [1814, 0]
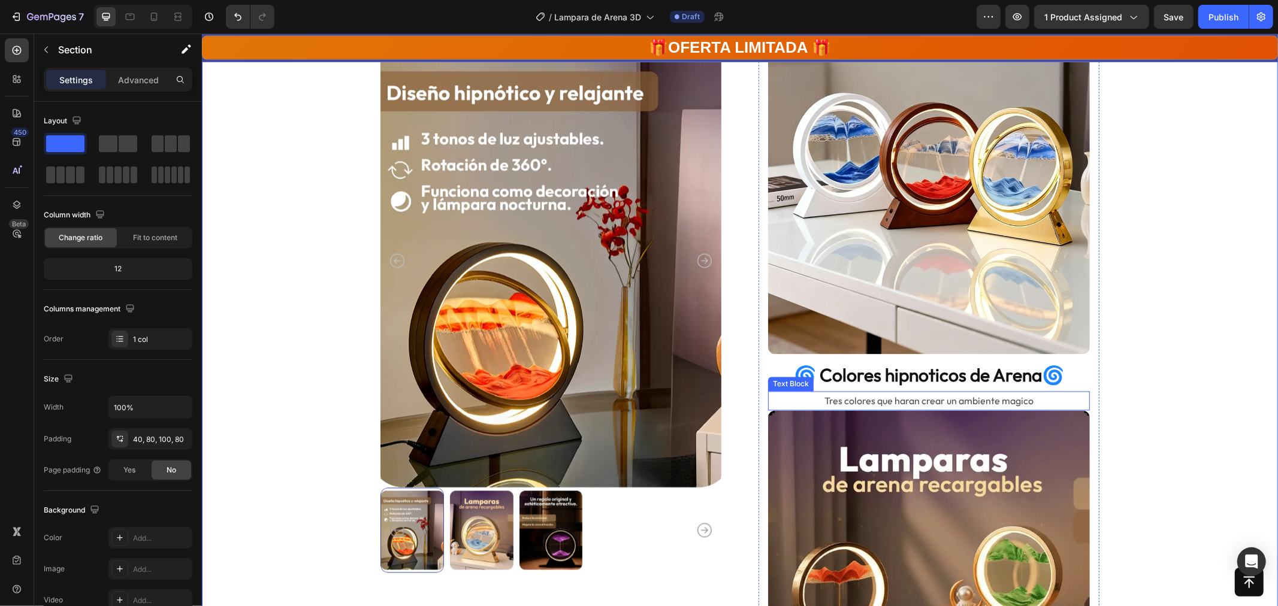
click at [946, 396] on p "Tres colores que haran crear un ambiente magico" at bounding box center [928, 400] width 319 height 17
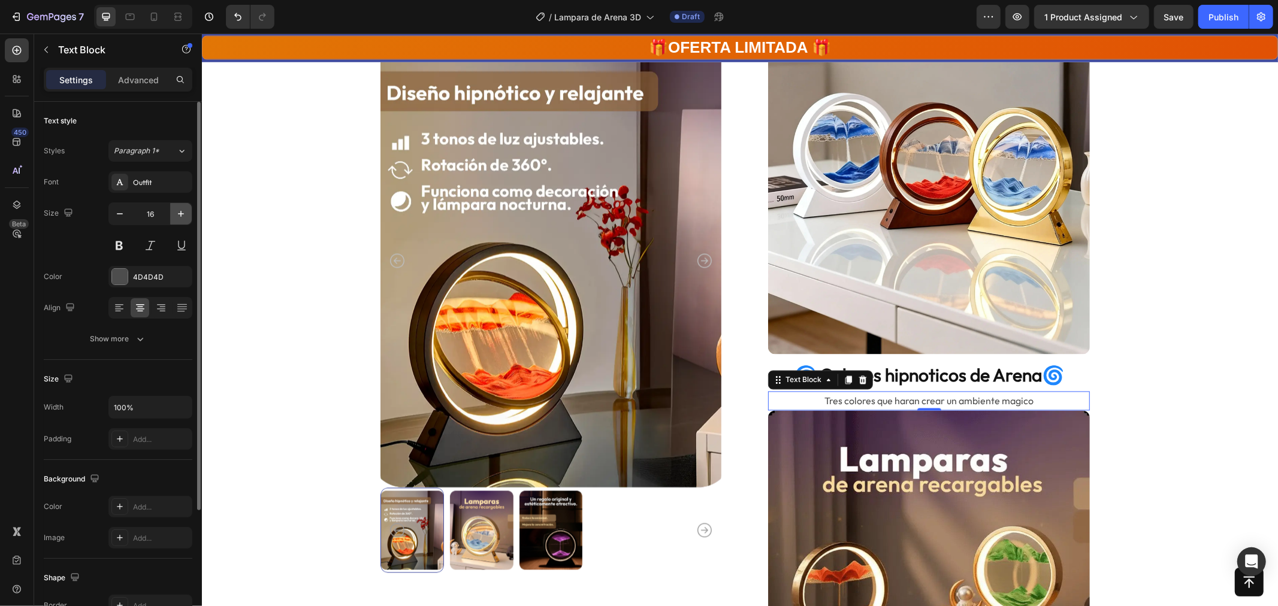
click at [178, 213] on icon "button" at bounding box center [181, 214] width 6 height 6
type input "18"
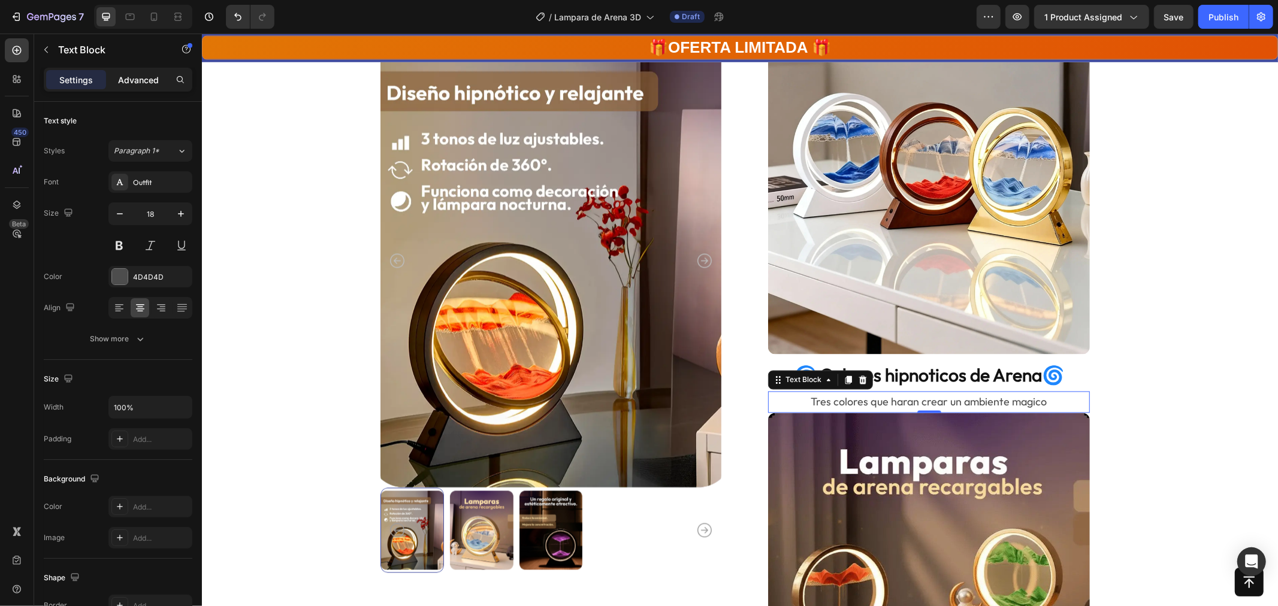
click at [146, 77] on p "Advanced" at bounding box center [138, 80] width 41 height 13
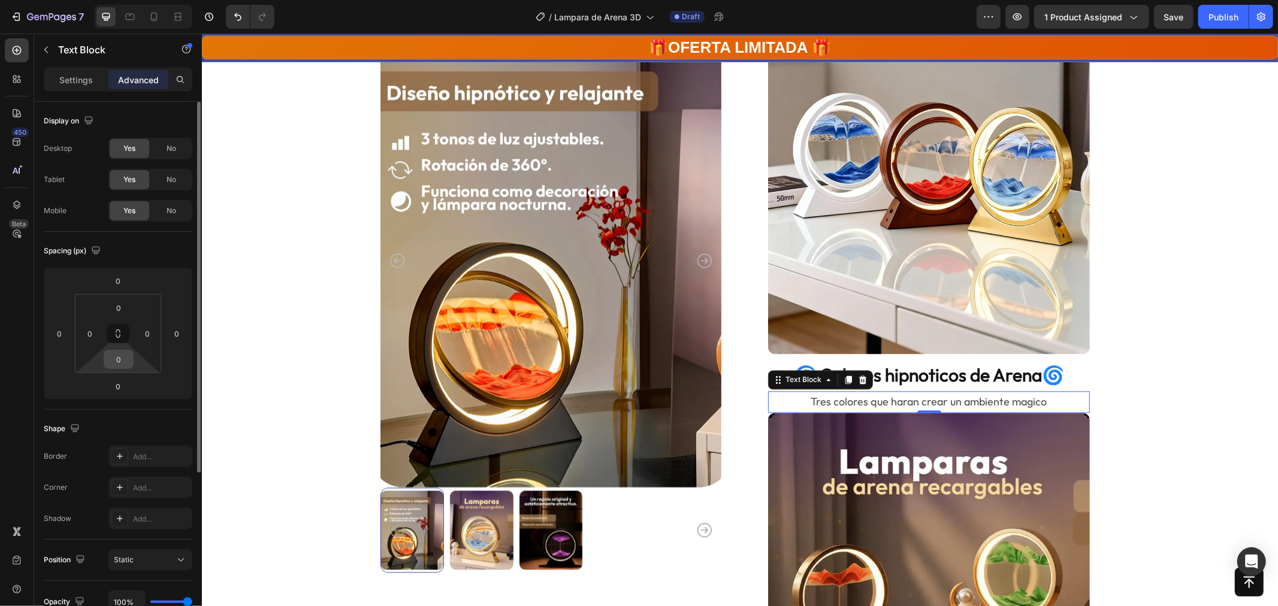
click at [116, 361] on input "0" at bounding box center [119, 360] width 24 height 18
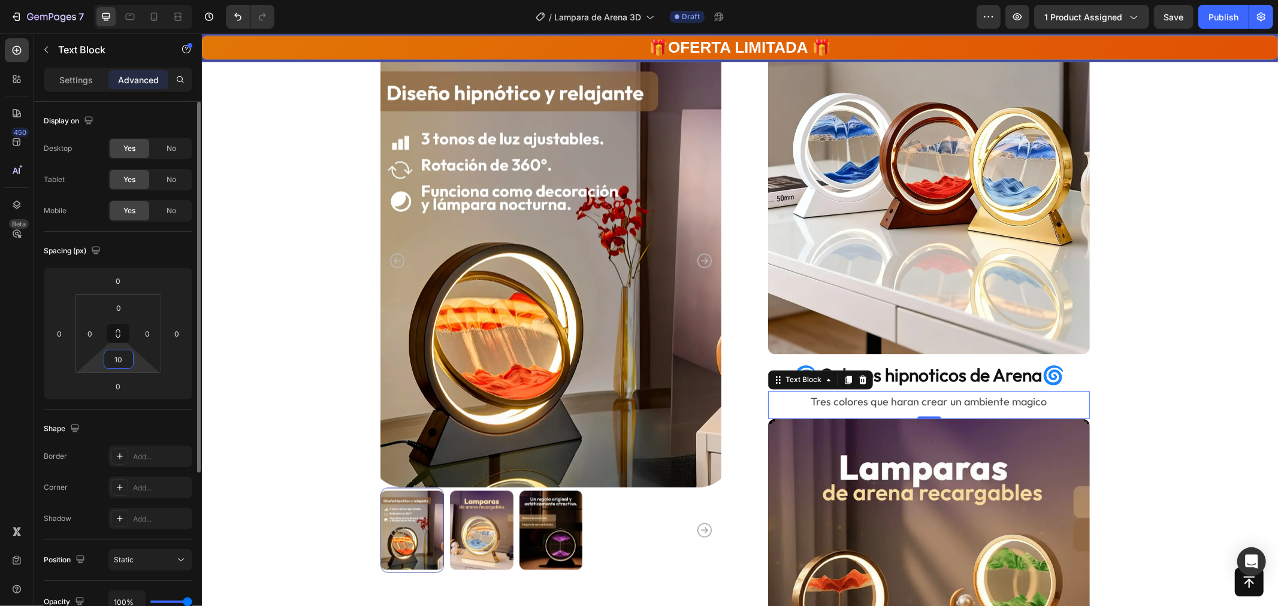
type input "1"
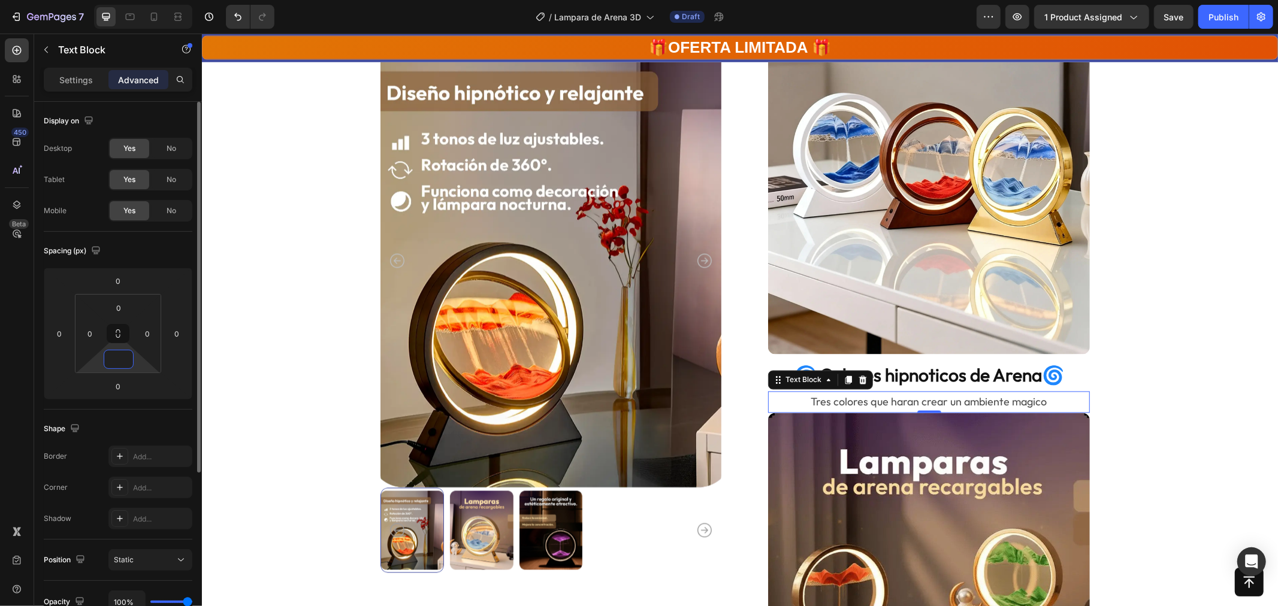
type input "5"
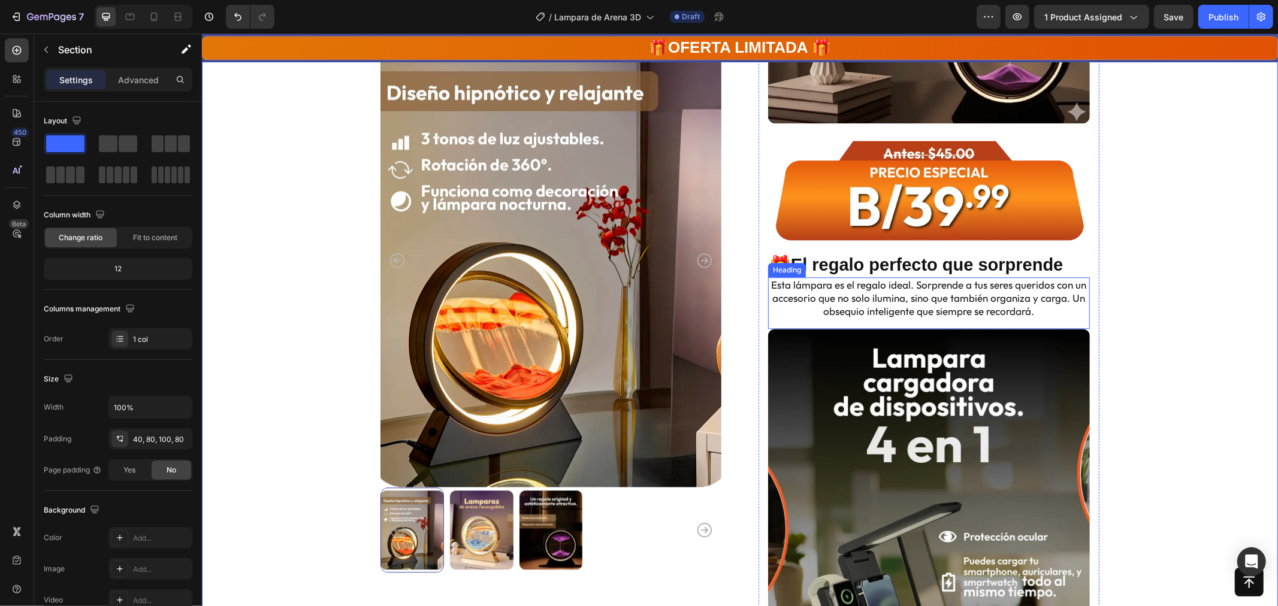
scroll to position [2713, 0]
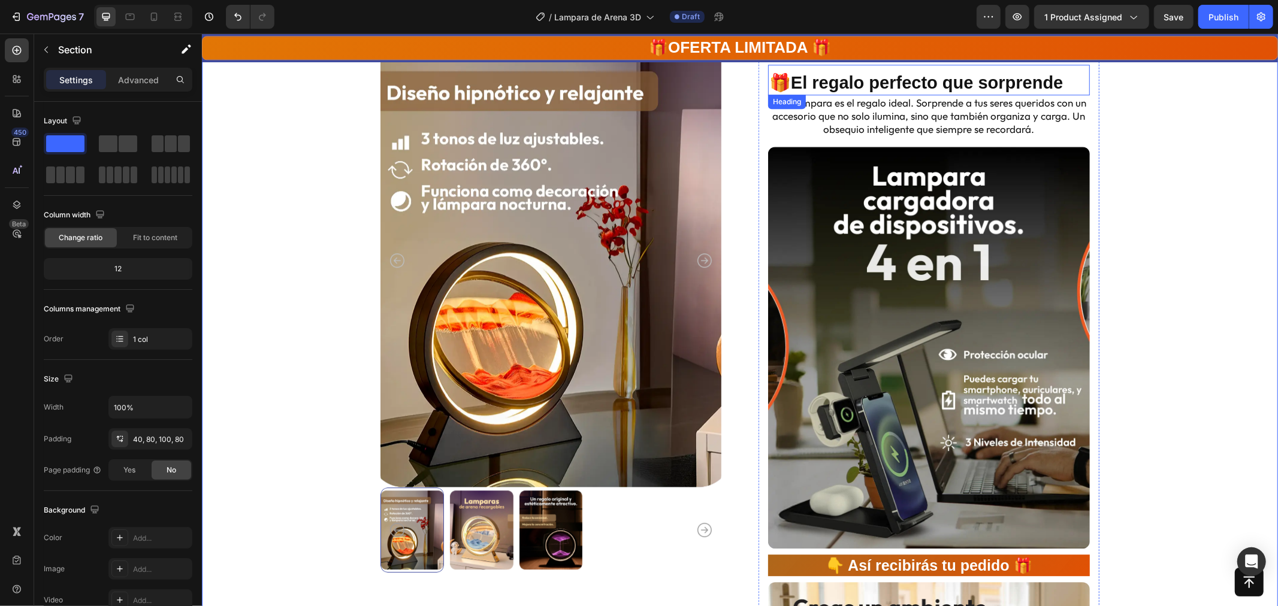
click at [875, 74] on h2 "🎁El regalo perfecto que sorprende" at bounding box center [929, 82] width 322 height 25
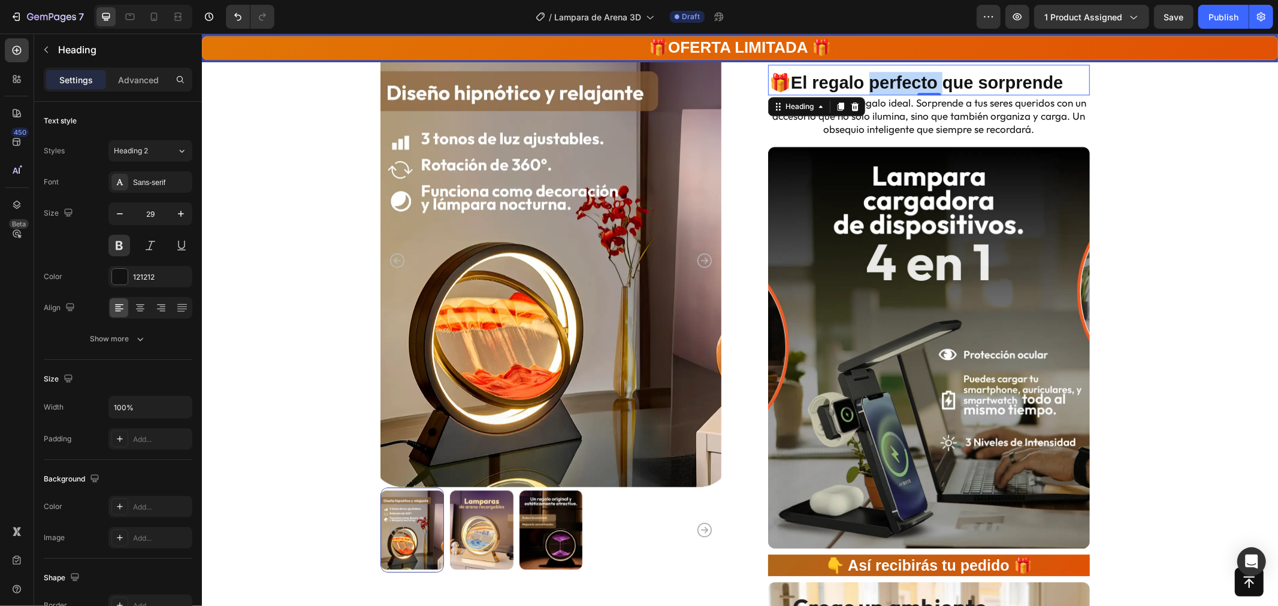
click at [875, 74] on h2 "🎁El regalo perfecto que sorprende" at bounding box center [929, 82] width 322 height 25
click at [875, 74] on p "🎁El regalo perfecto que sorprende" at bounding box center [928, 82] width 319 height 23
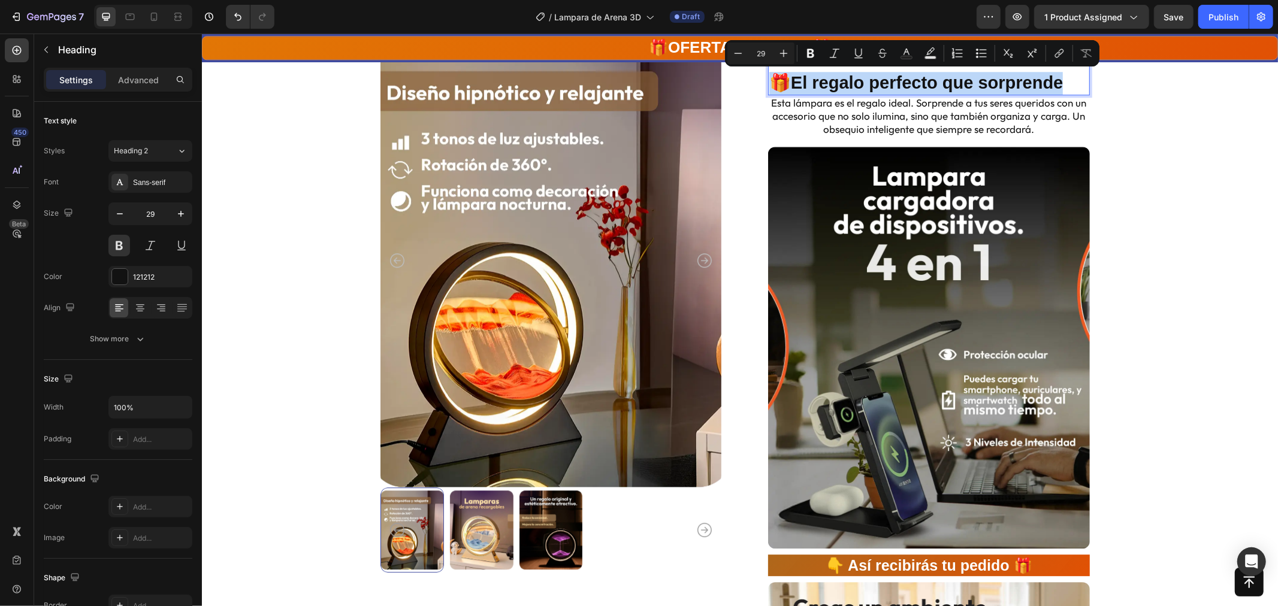
click at [831, 80] on p "🎁El regalo perfecto que sorprende" at bounding box center [928, 82] width 319 height 23
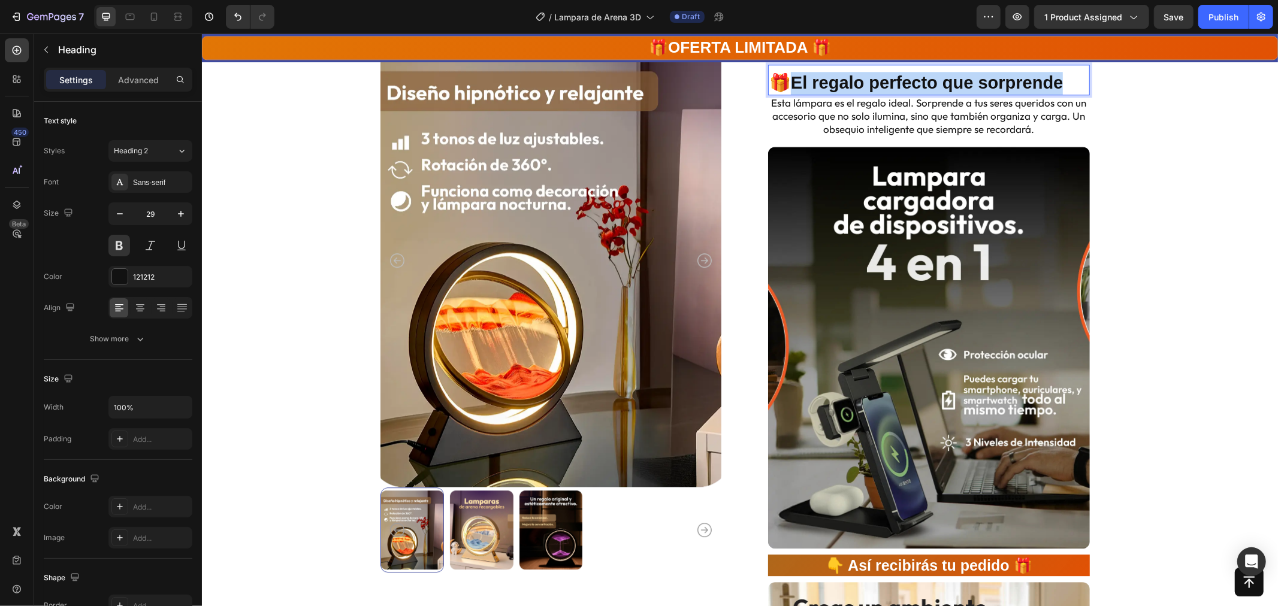
drag, startPoint x: 790, startPoint y: 76, endPoint x: 1079, endPoint y: 85, distance: 289.6
click at [1079, 85] on p "🎁El regalo perfecto que sorprende" at bounding box center [928, 82] width 319 height 23
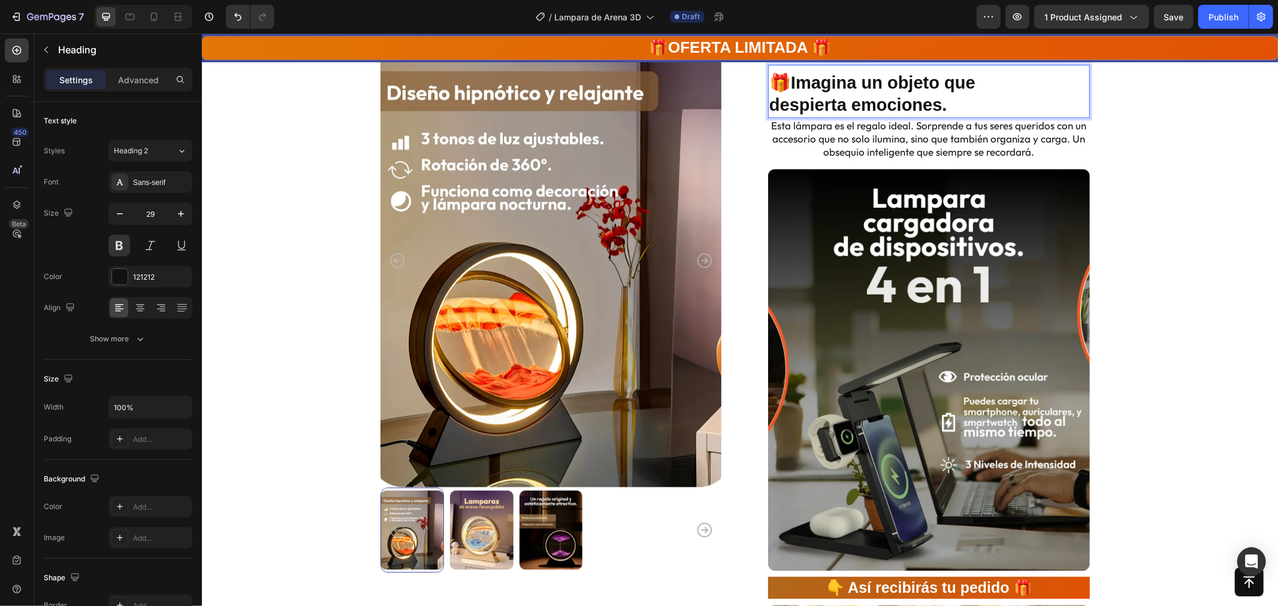
click at [973, 84] on p "🎁Imagina un objeto que despierta emociones." at bounding box center [928, 93] width 319 height 45
click at [868, 108] on p "🎁Imagina un objeto que despierta emociones." at bounding box center [928, 93] width 319 height 45
click at [122, 206] on button "button" at bounding box center [120, 214] width 22 height 22
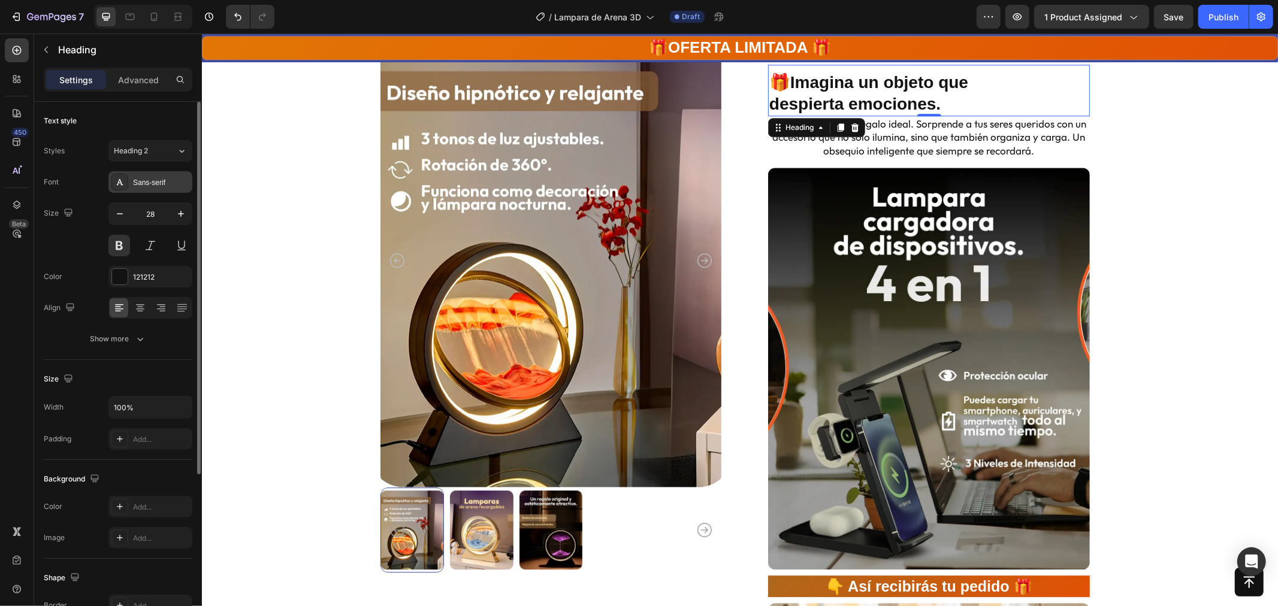
click at [156, 172] on div "Sans-serif" at bounding box center [150, 182] width 84 height 22
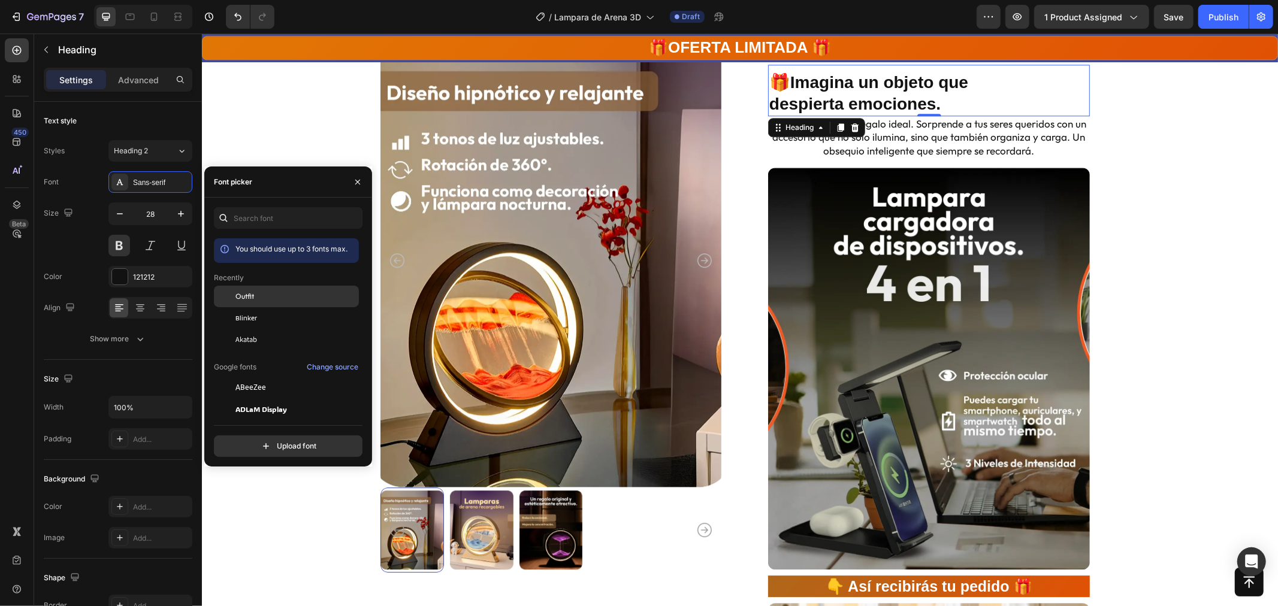
click at [258, 294] on div "Outfit" at bounding box center [295, 296] width 121 height 11
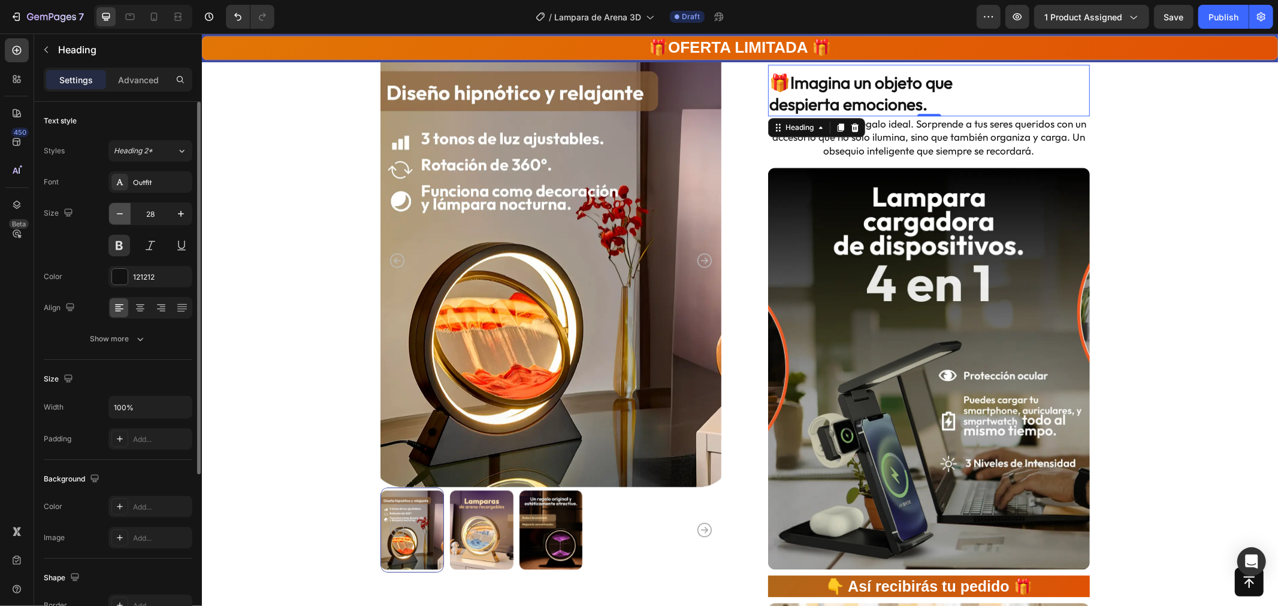
click at [123, 216] on icon "button" at bounding box center [120, 214] width 12 height 12
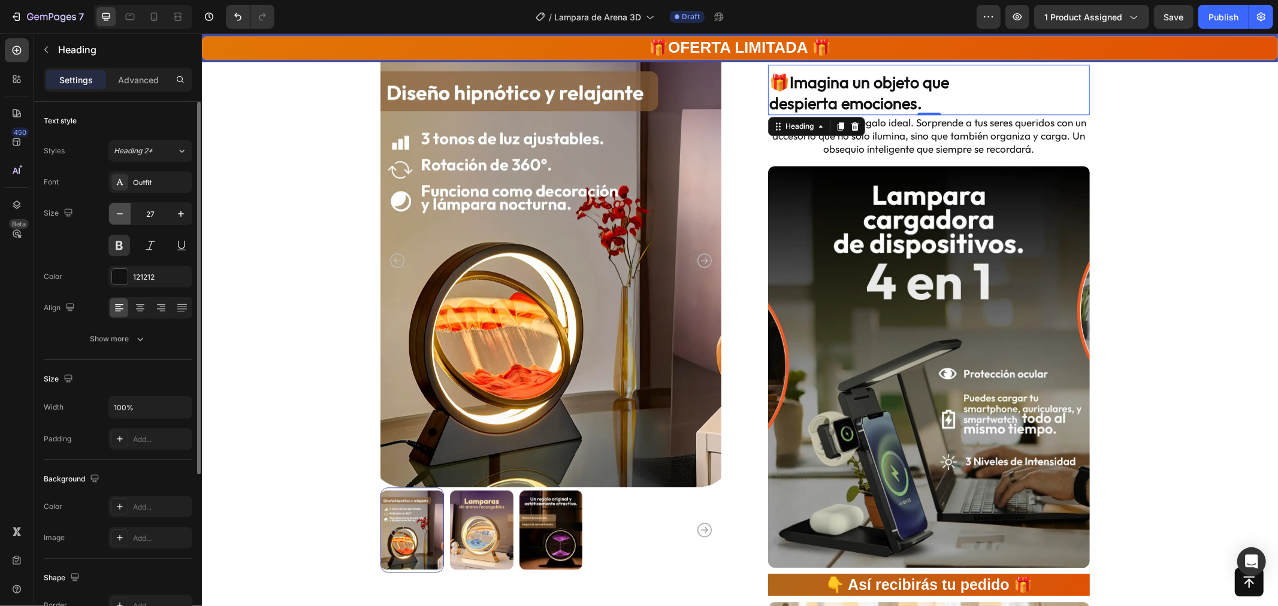
click at [123, 216] on icon "button" at bounding box center [120, 214] width 12 height 12
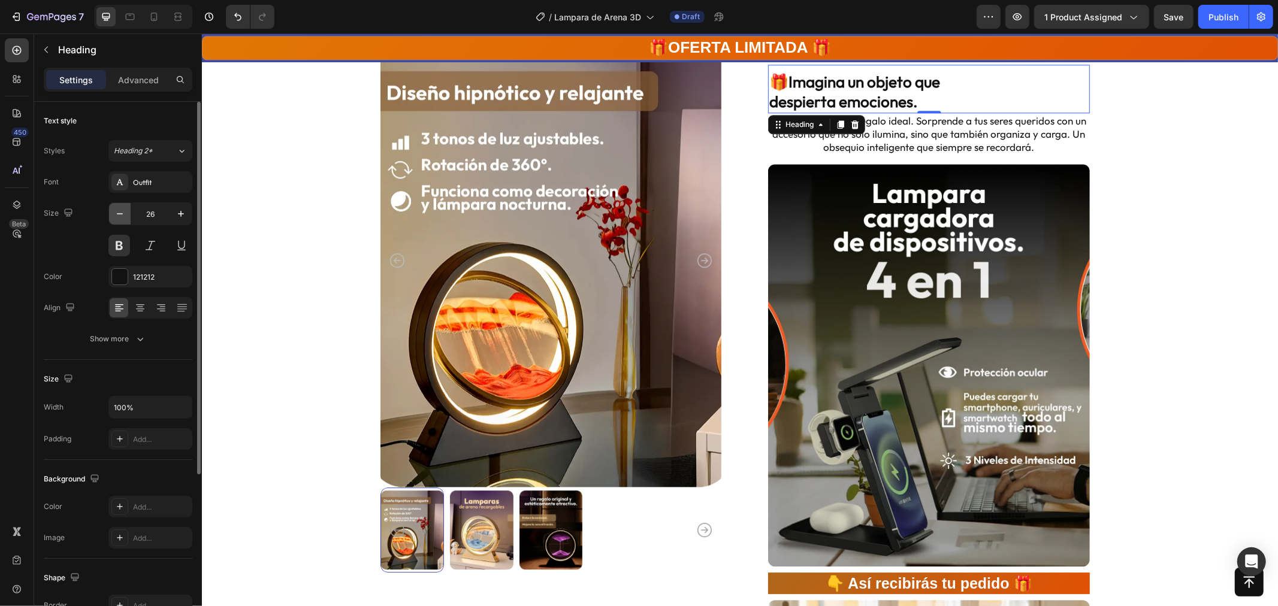
click at [128, 215] on button "button" at bounding box center [120, 214] width 22 height 22
type input "25"
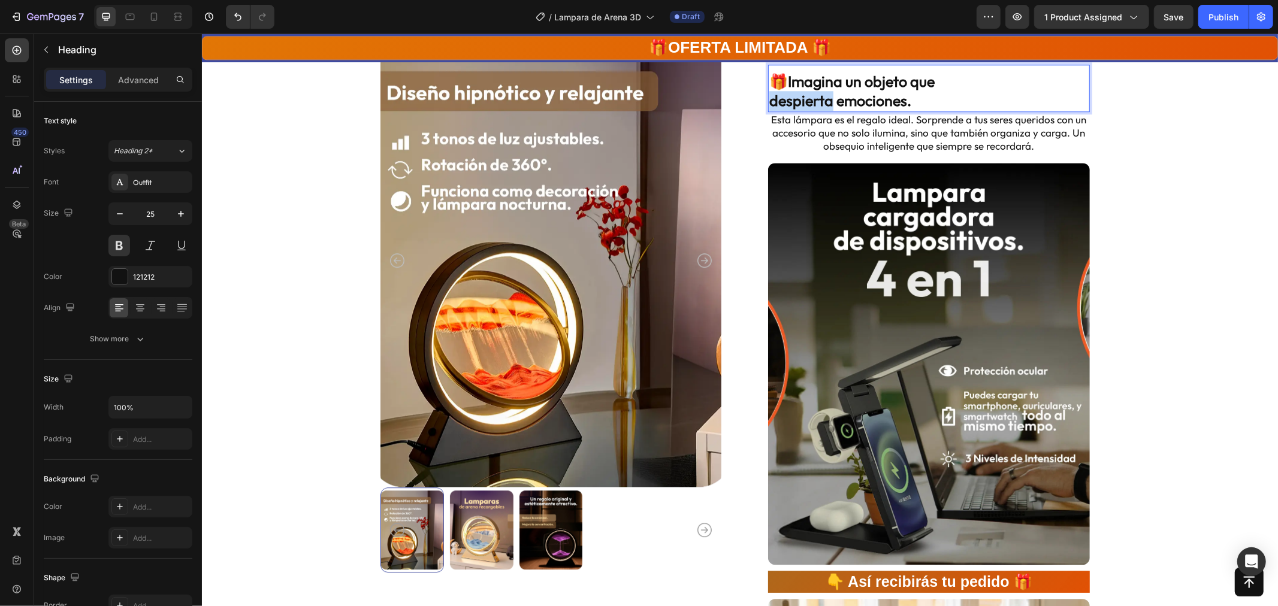
drag, startPoint x: 826, startPoint y: 99, endPoint x: 766, endPoint y: 99, distance: 59.3
click at [769, 99] on p "🎁Imagina un objeto que despierta emociones." at bounding box center [928, 90] width 319 height 39
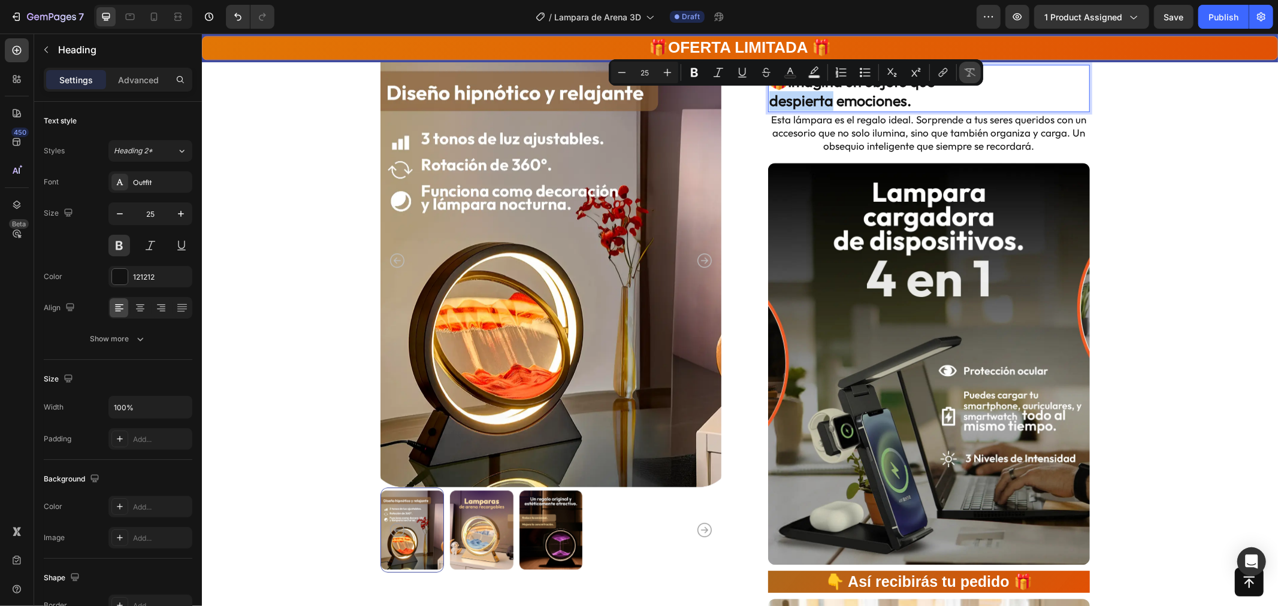
copy p "despierta"
click at [996, 85] on p "🎁Imagina un objeto que despierta emociones." at bounding box center [928, 90] width 319 height 39
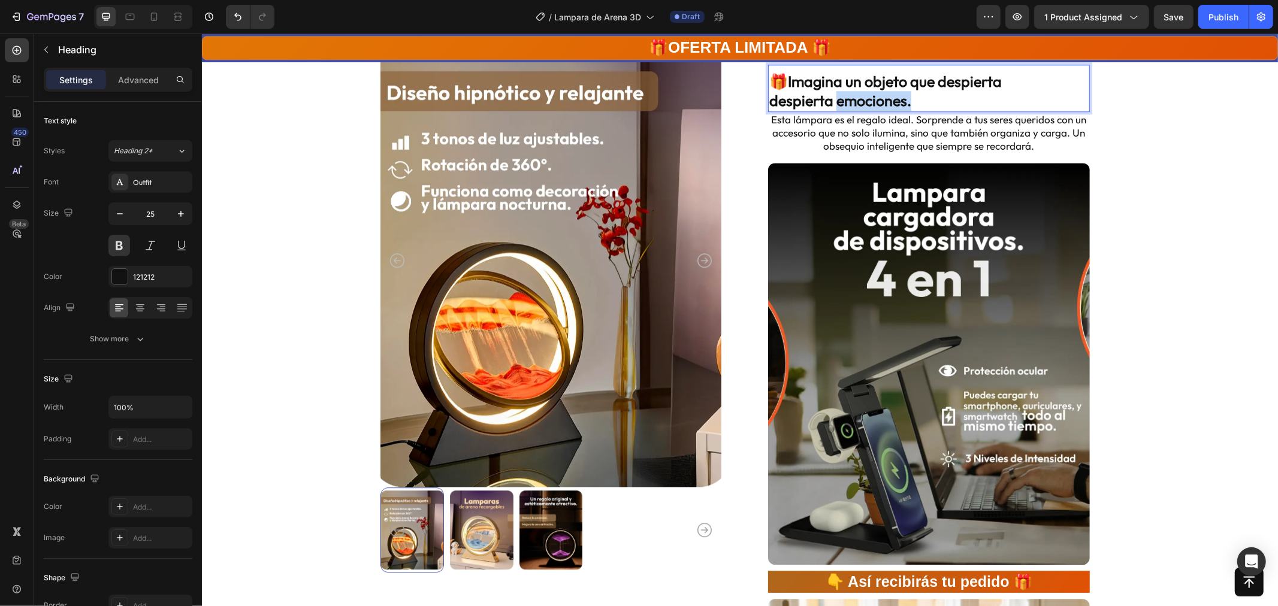
drag, startPoint x: 905, startPoint y: 97, endPoint x: 831, endPoint y: 98, distance: 74.9
click at [831, 98] on p "🎁Imagina un objeto que despierta despierta emociones." at bounding box center [928, 90] width 319 height 39
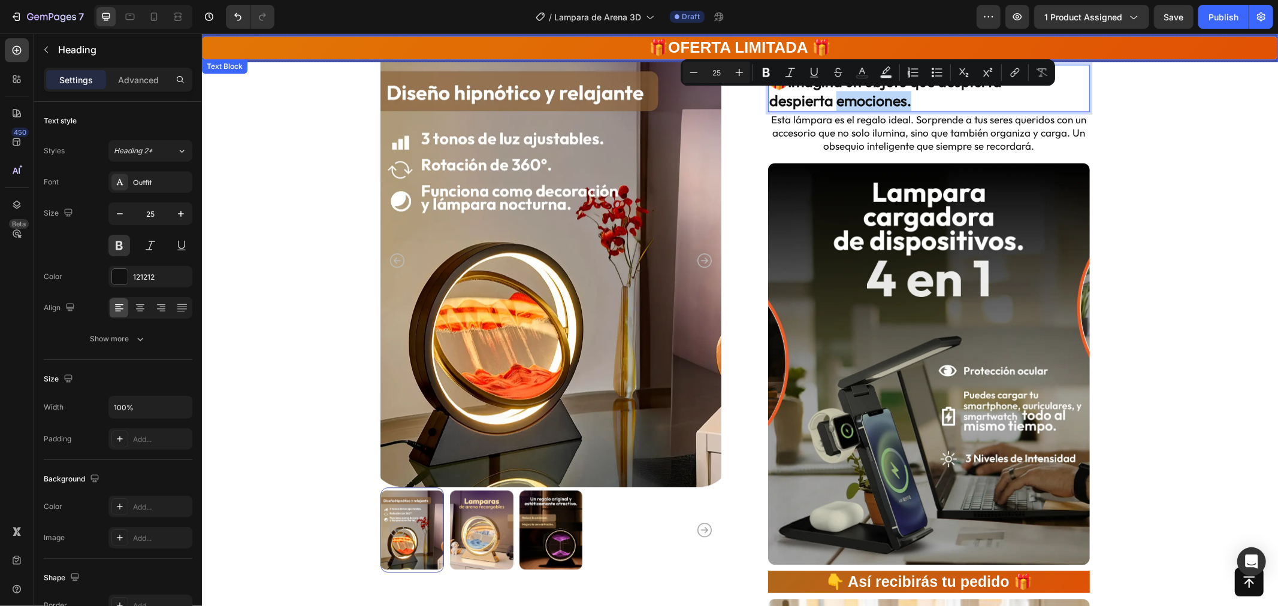
copy p "emociones."
click at [1071, 94] on p "🎁Imagina un objeto que despierta despierta emociones." at bounding box center [928, 90] width 319 height 39
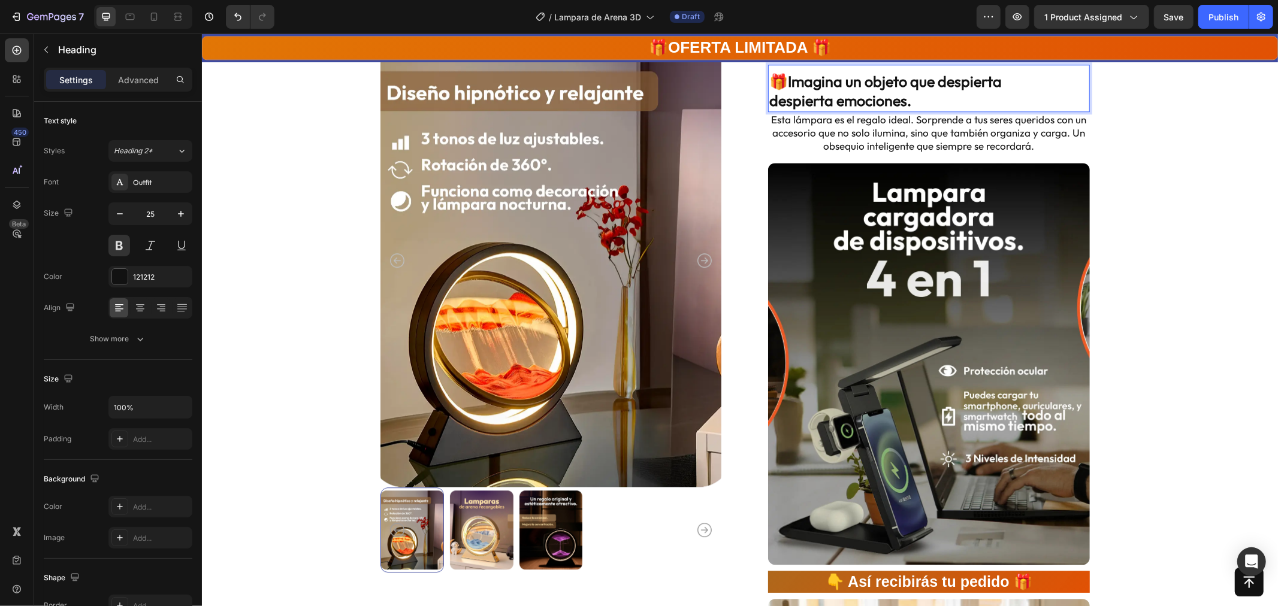
click at [1041, 83] on p "🎁Imagina un objeto que despierta despierta emociones." at bounding box center [928, 90] width 319 height 39
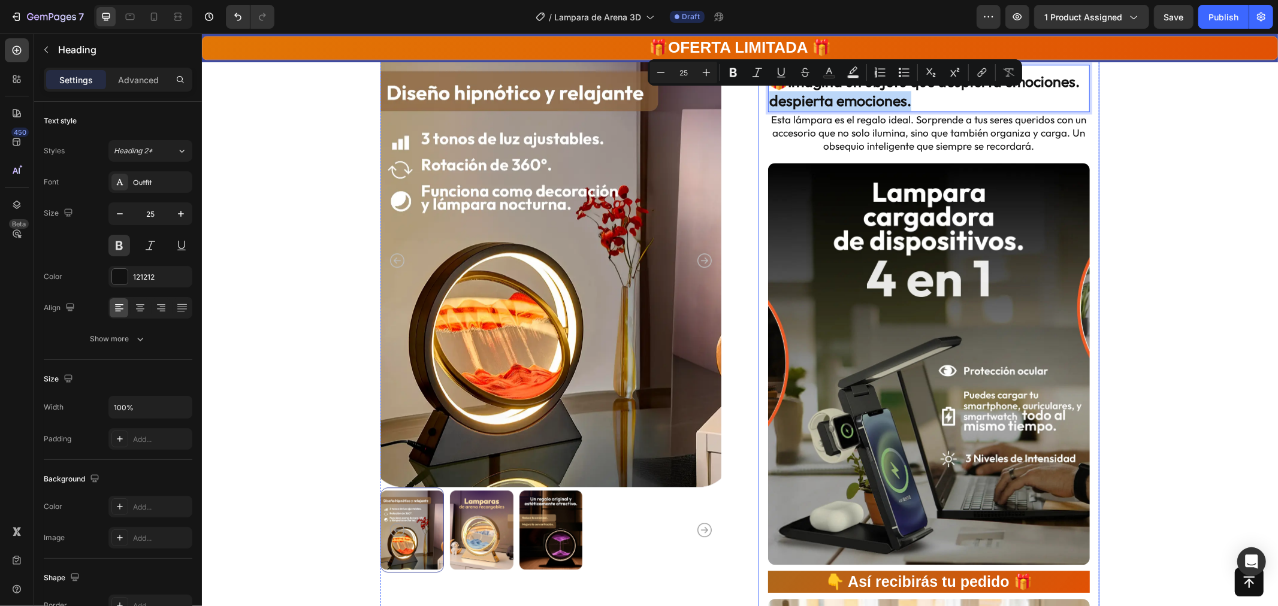
drag, startPoint x: 994, startPoint y: 94, endPoint x: 757, endPoint y: 108, distance: 237.1
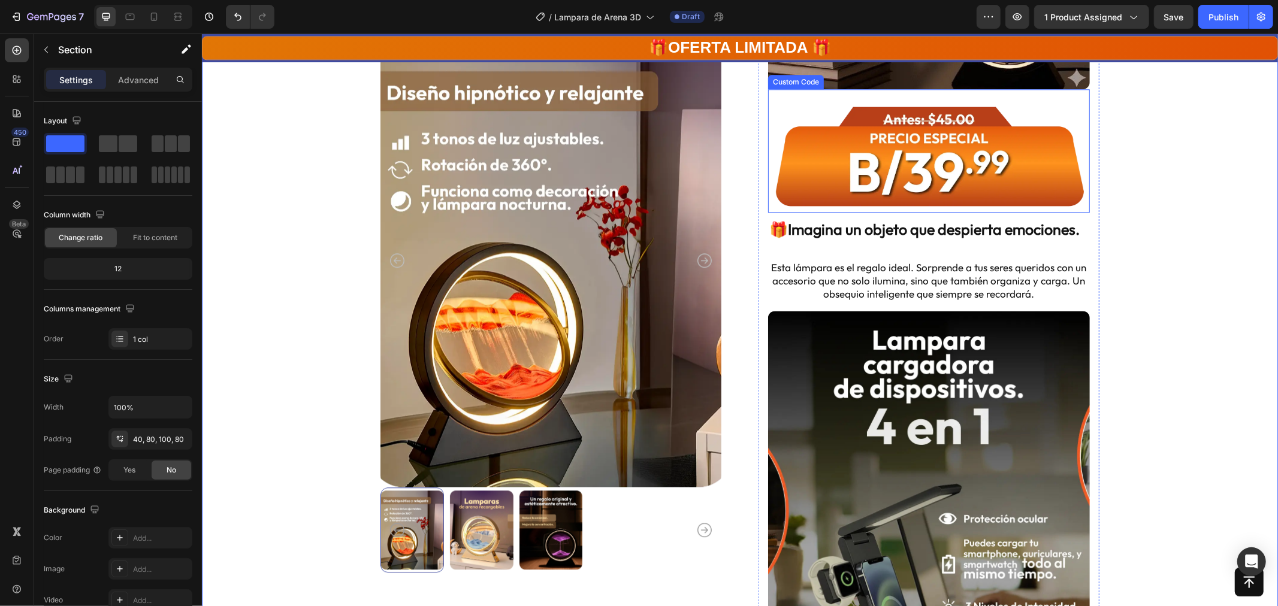
scroll to position [2563, 0]
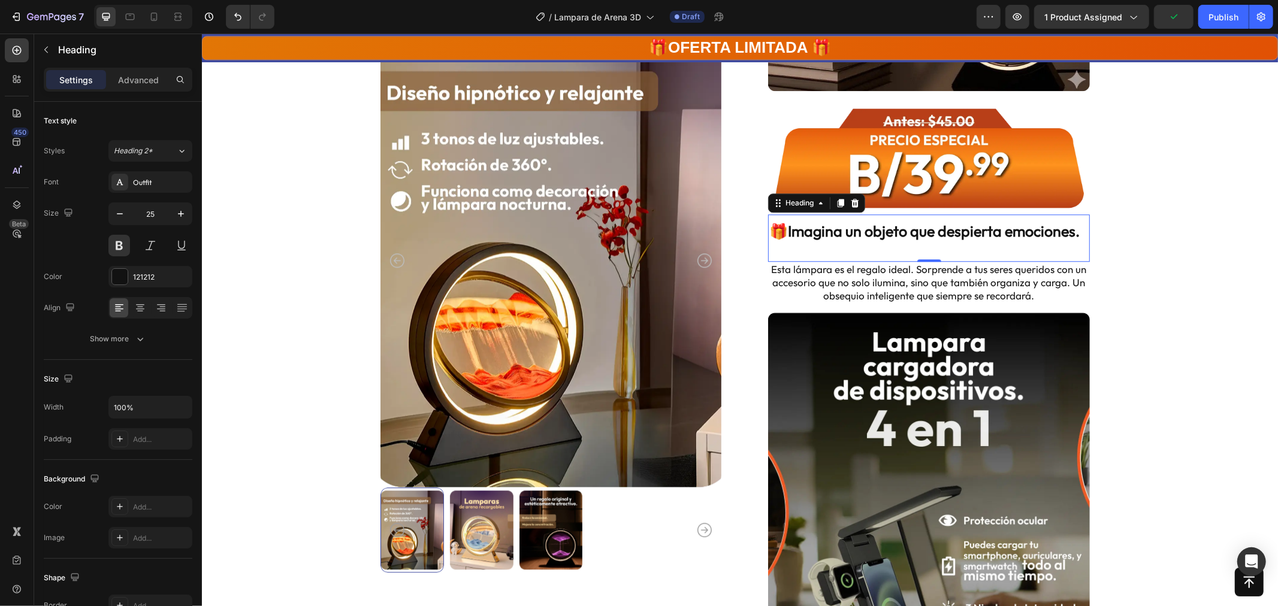
click at [1037, 247] on p "🎁Imagina un objeto que despierta emociones." at bounding box center [928, 240] width 319 height 39
click at [175, 214] on icon "button" at bounding box center [181, 214] width 12 height 12
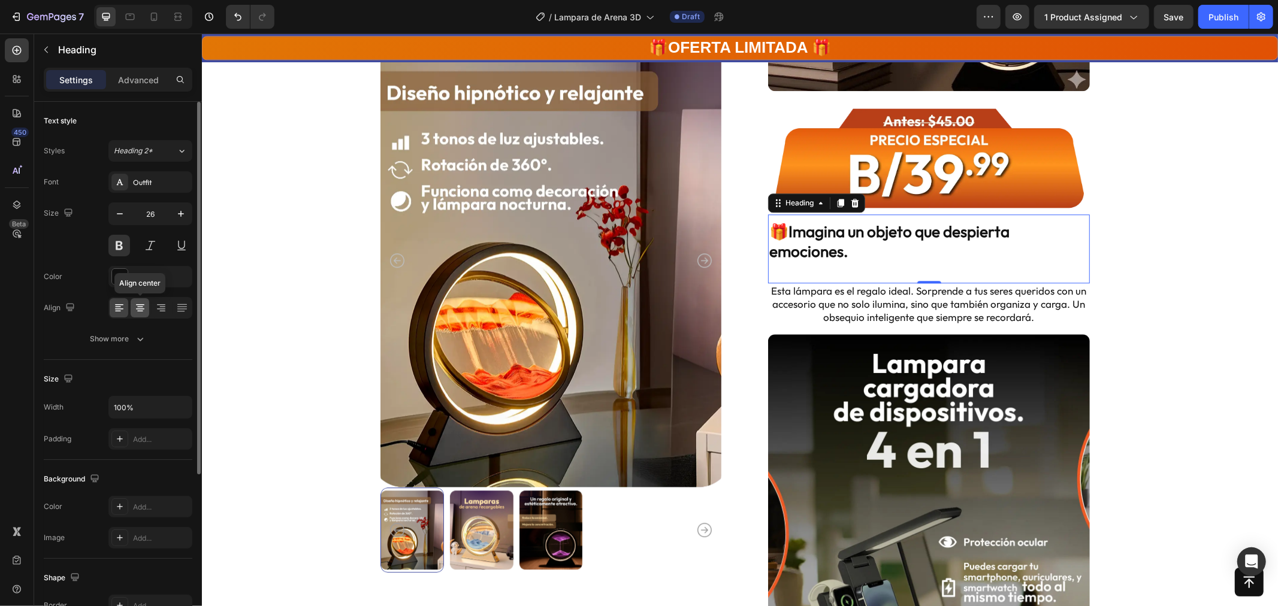
click at [138, 312] on icon at bounding box center [140, 311] width 6 height 1
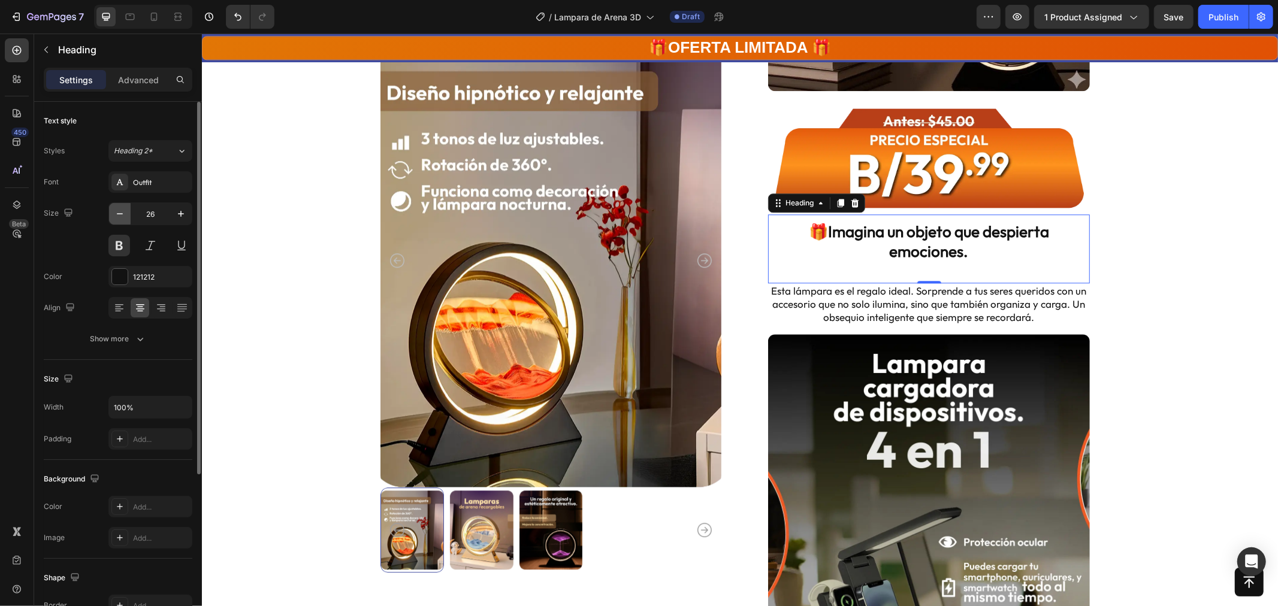
click at [120, 208] on icon "button" at bounding box center [120, 214] width 12 height 12
type input "25"
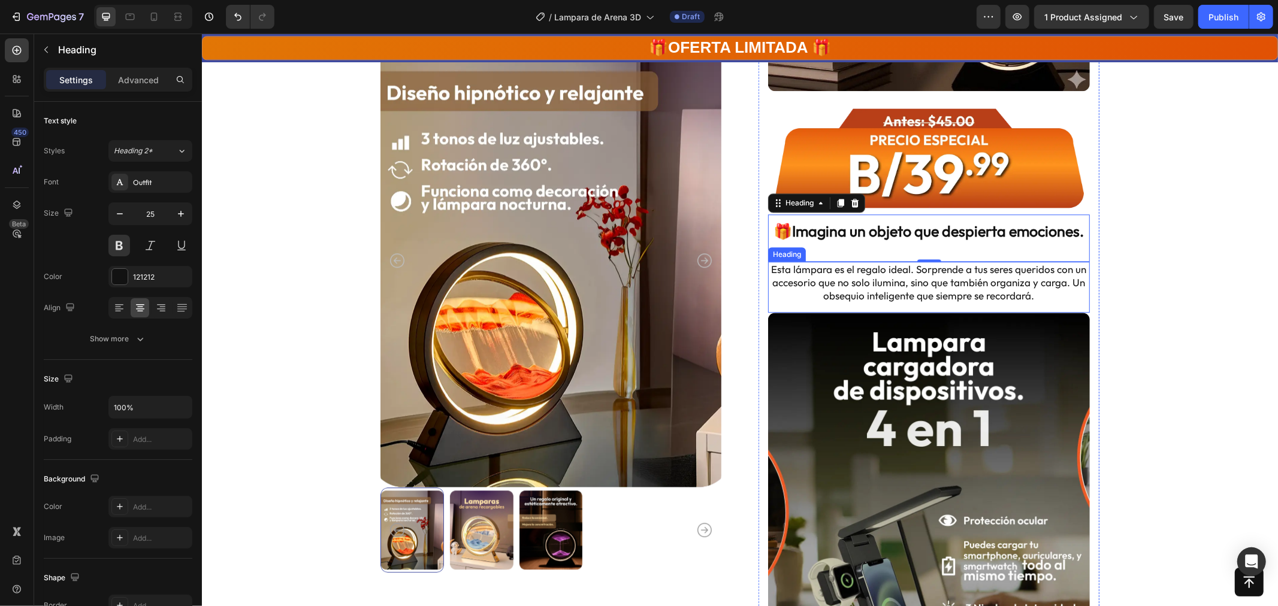
click at [1044, 289] on h2 "Esta lámpara es el regalo ideal. Sorprende a tus seres queridos con un accesori…" at bounding box center [929, 282] width 322 height 42
click at [906, 252] on p "🎁Imagina un objeto que despierta emociones." at bounding box center [928, 240] width 319 height 39
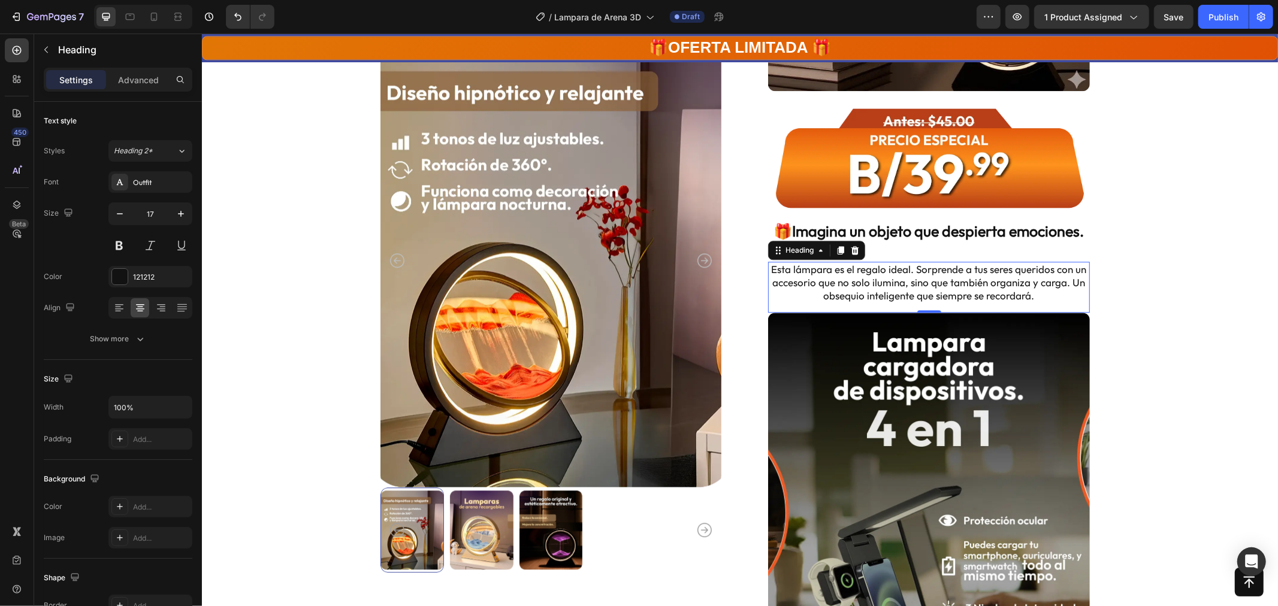
click at [912, 267] on h2 "Esta lámpara es el regalo ideal. Sorprende a tus seres queridos con un accesori…" at bounding box center [929, 282] width 322 height 42
click at [945, 237] on p "🎁Imagina un objeto que despierta emociones." at bounding box center [928, 240] width 319 height 39
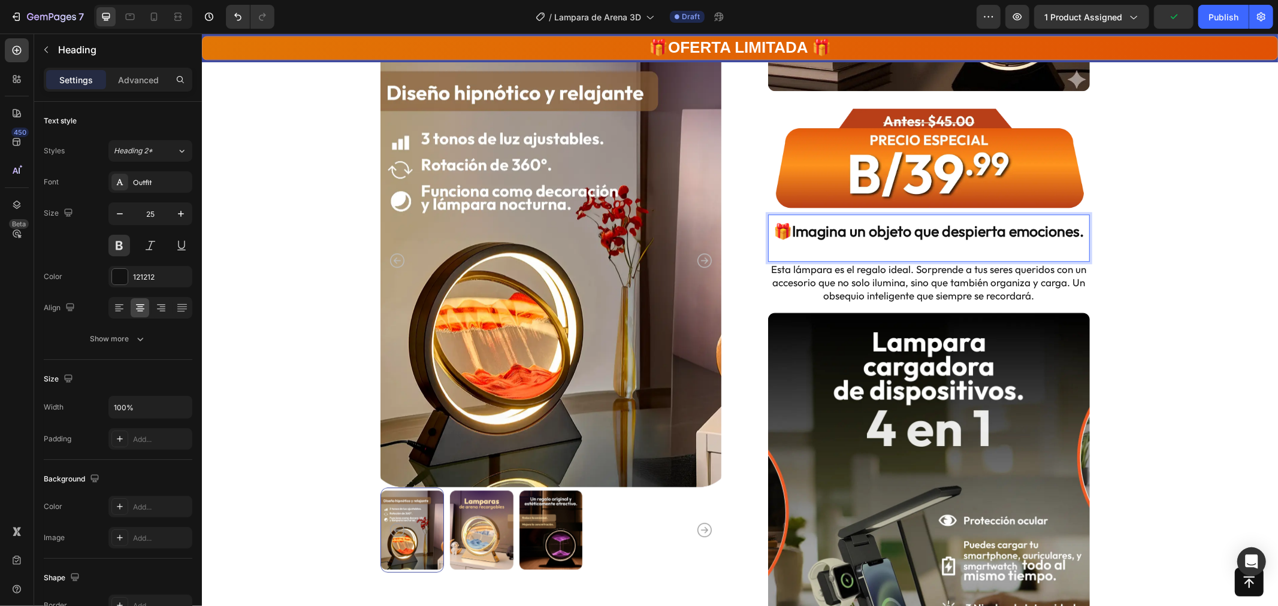
click at [1079, 231] on p "🎁Imagina un objeto que despierta emociones." at bounding box center [928, 240] width 319 height 39
click at [870, 289] on h2 "Esta lámpara es el regalo ideal. Sorprende a tus seres queridos con un accesori…" at bounding box center [929, 282] width 322 height 42
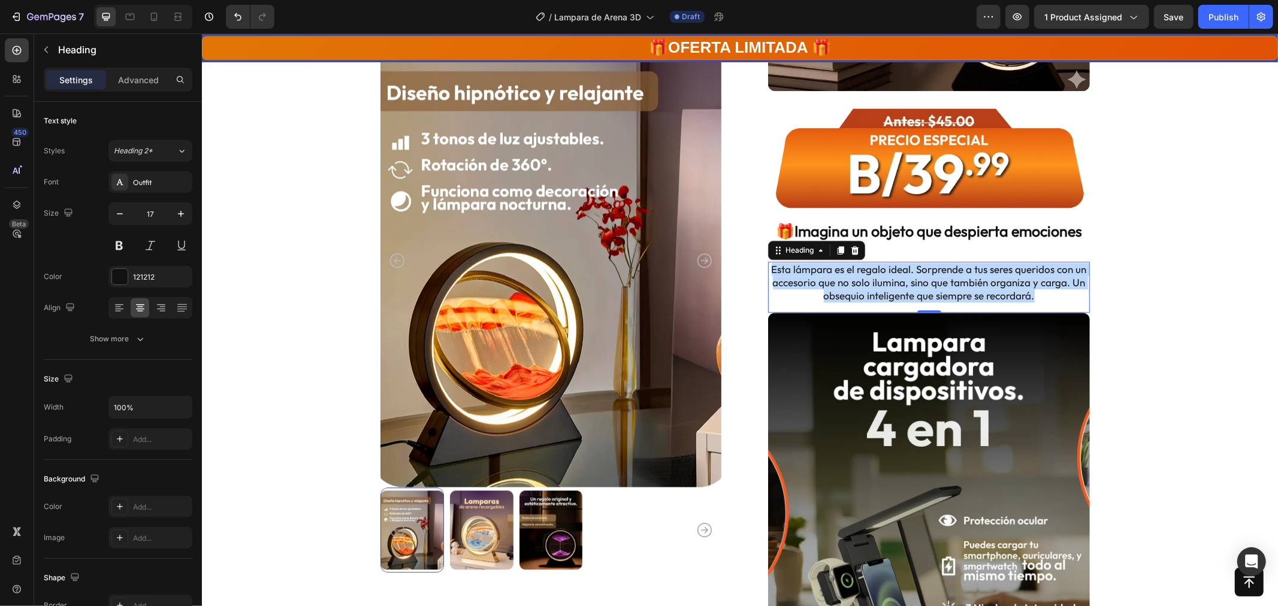
click at [870, 289] on p "Esta lámpara es el regalo ideal. Sorprende a tus seres queridos con un accesori…" at bounding box center [928, 282] width 319 height 40
click at [828, 269] on p "Esta lámpara es el regalo ideal. Sorprende a tus seres queridos con un accesori…" at bounding box center [928, 282] width 319 height 40
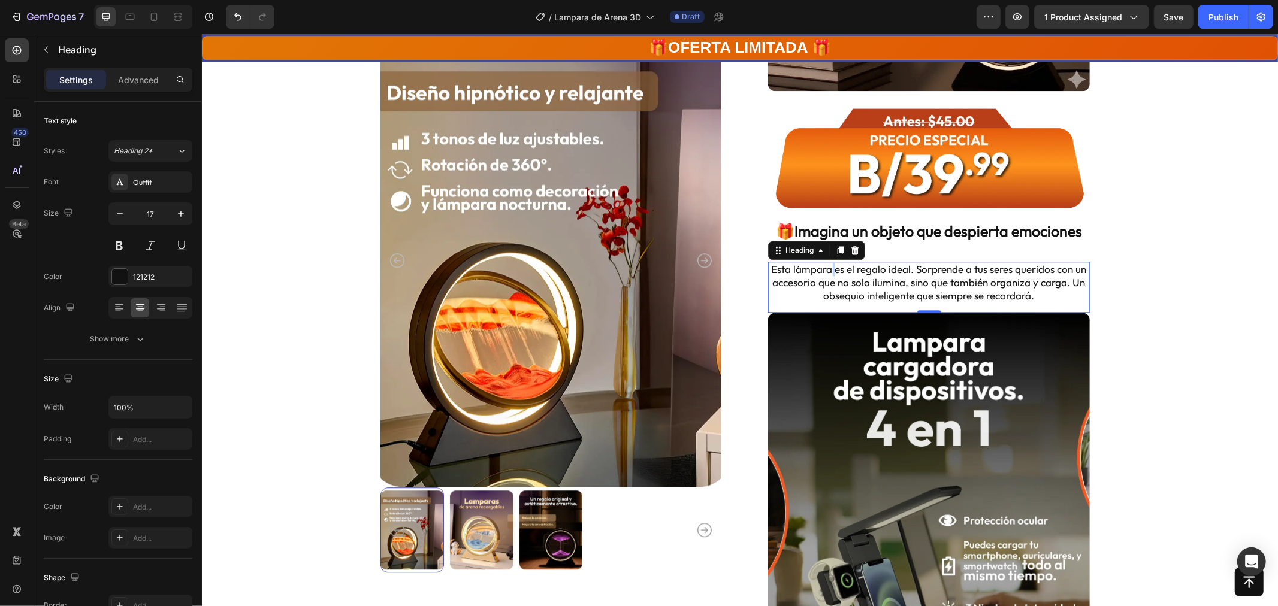
click at [828, 269] on p "Esta lámpara es el regalo ideal. Sorprende a tus seres queridos con un accesori…" at bounding box center [928, 282] width 319 height 40
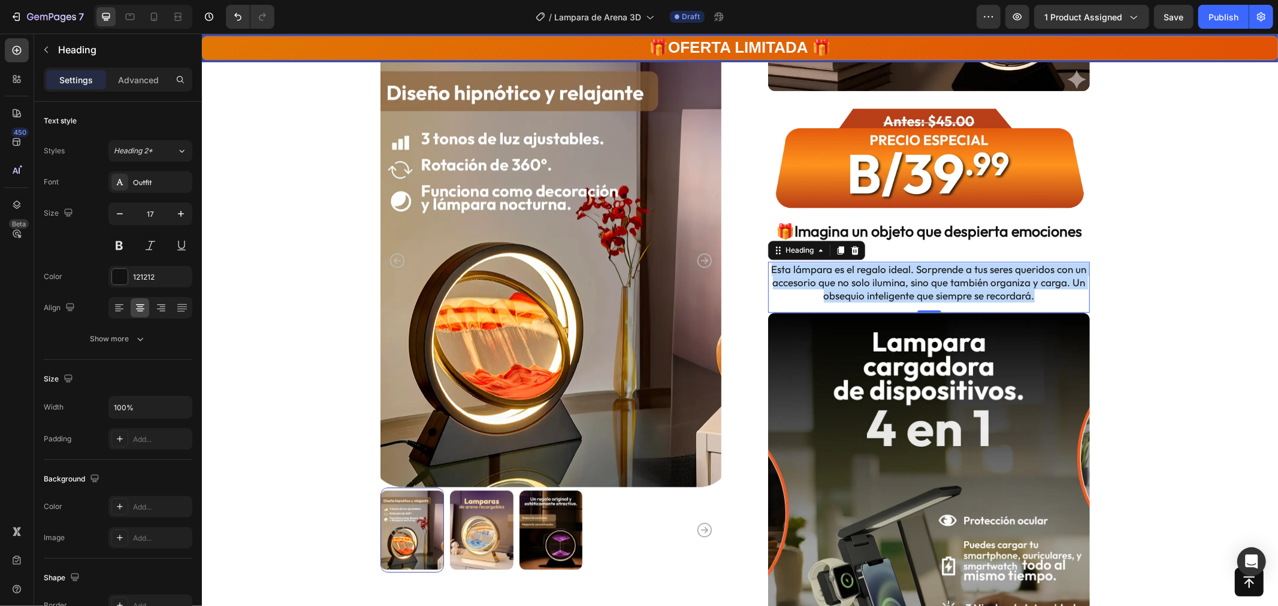
click at [828, 269] on p "Esta lámpara es el regalo ideal. Sorprende a tus seres queridos con un accesori…" at bounding box center [928, 282] width 319 height 40
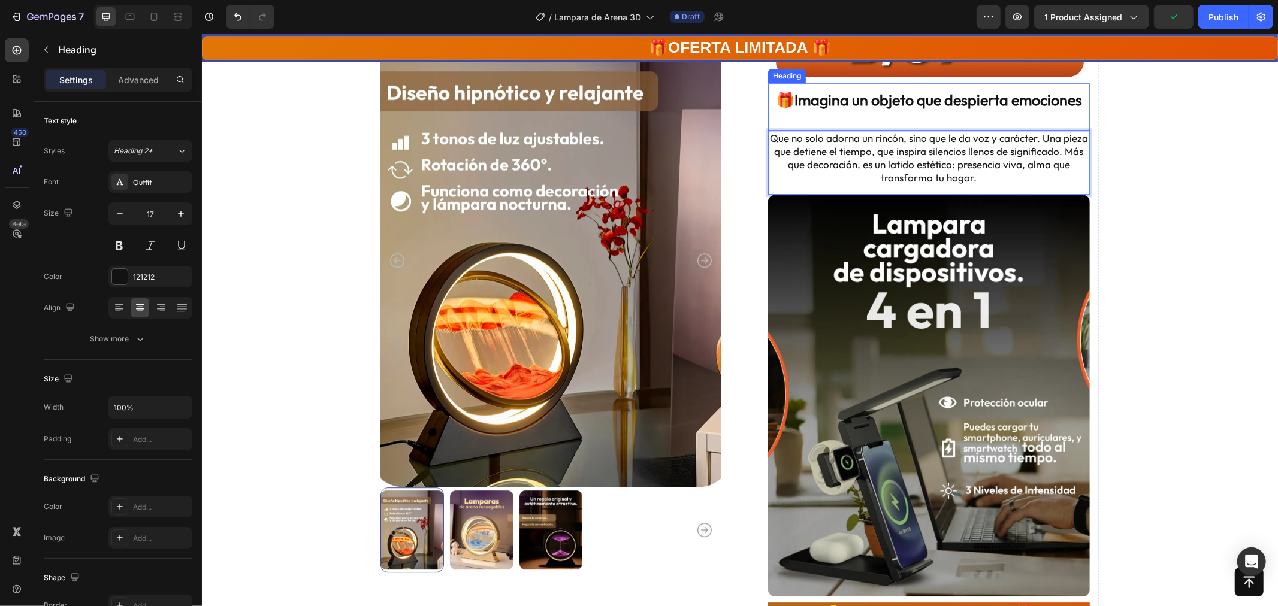
scroll to position [2697, 0]
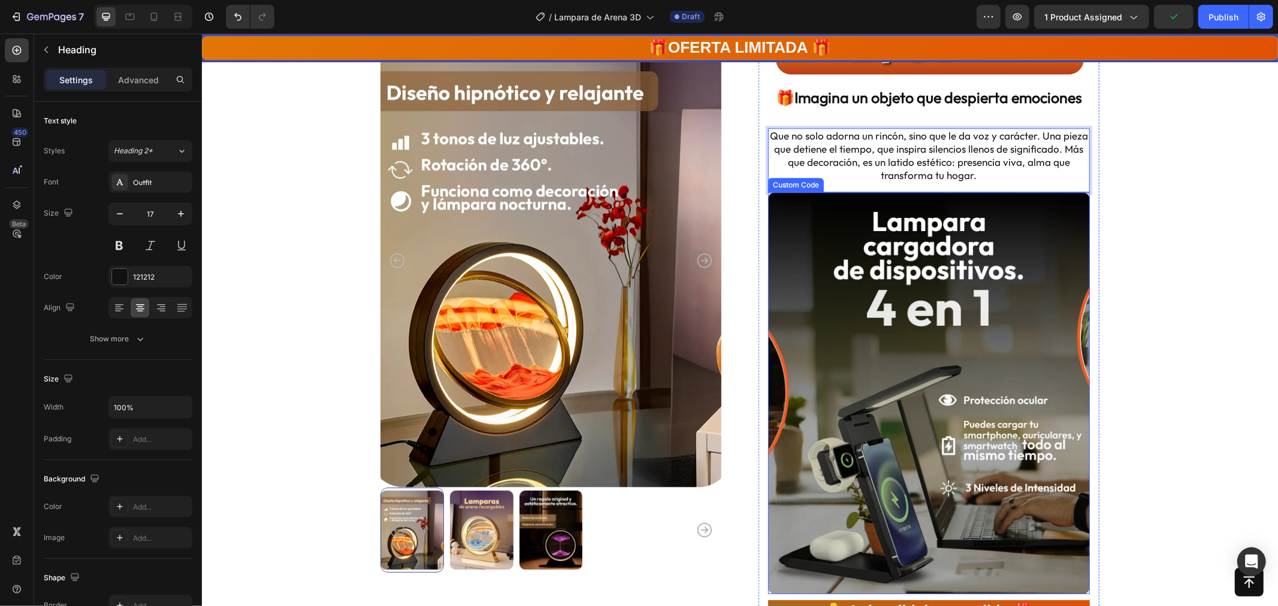
click at [936, 354] on img at bounding box center [929, 393] width 322 height 402
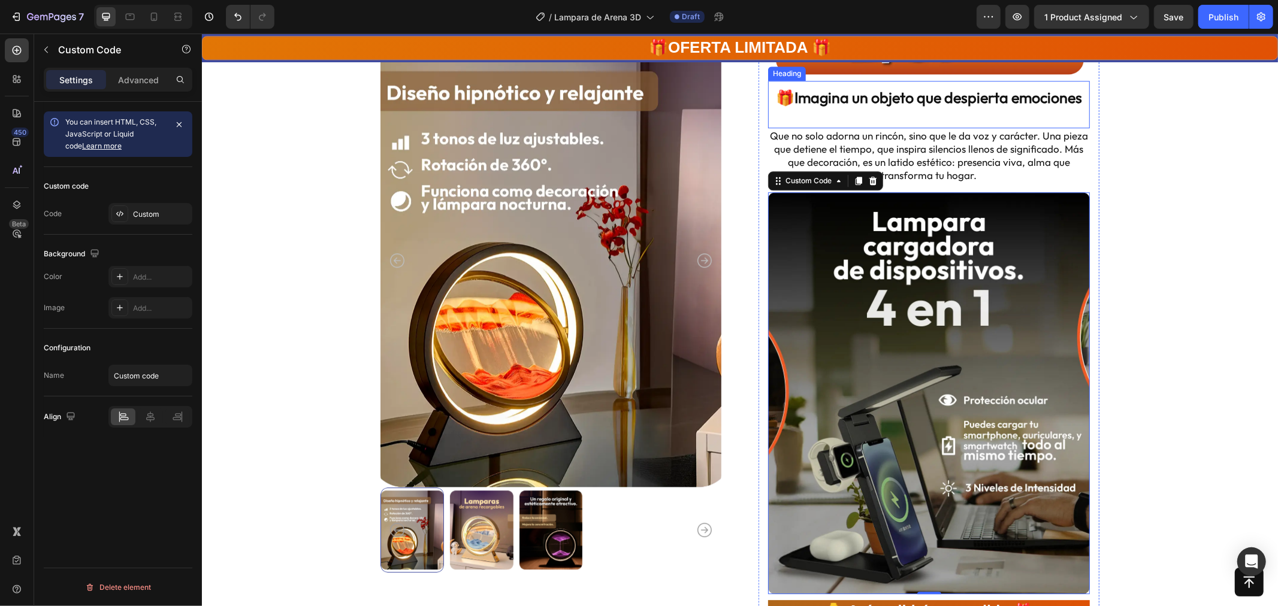
drag, startPoint x: 885, startPoint y: 121, endPoint x: 840, endPoint y: 130, distance: 46.4
click at [885, 121] on p "🎁Imagina un objeto que despierta emociones" at bounding box center [928, 106] width 319 height 39
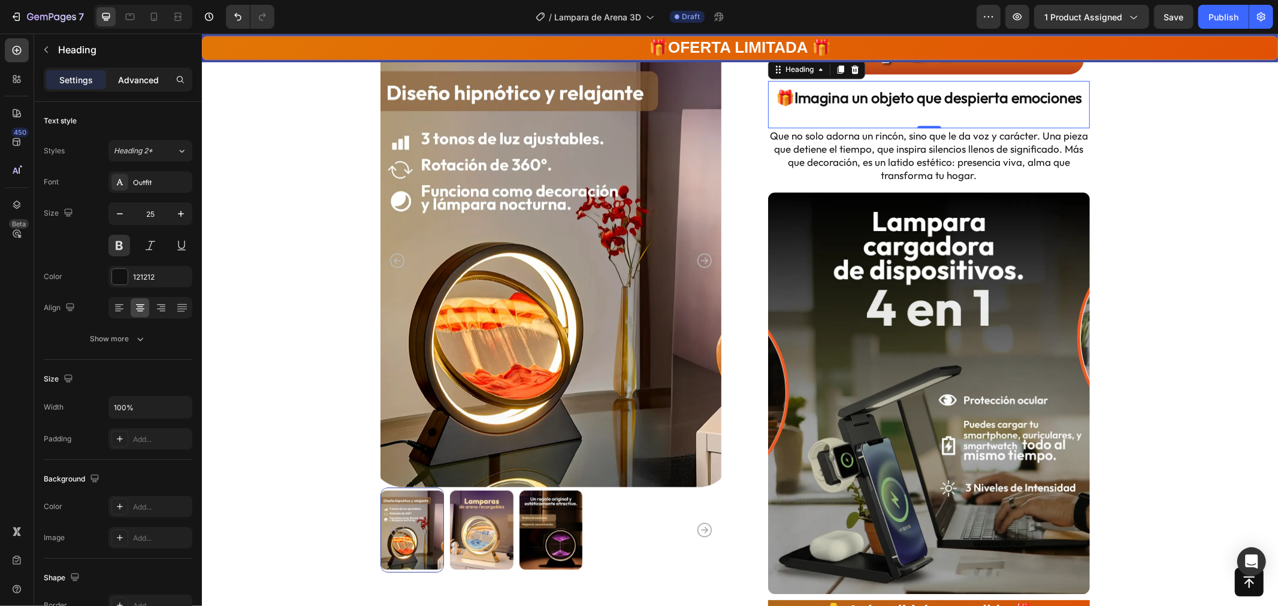
click at [137, 75] on p "Advanced" at bounding box center [138, 80] width 41 height 13
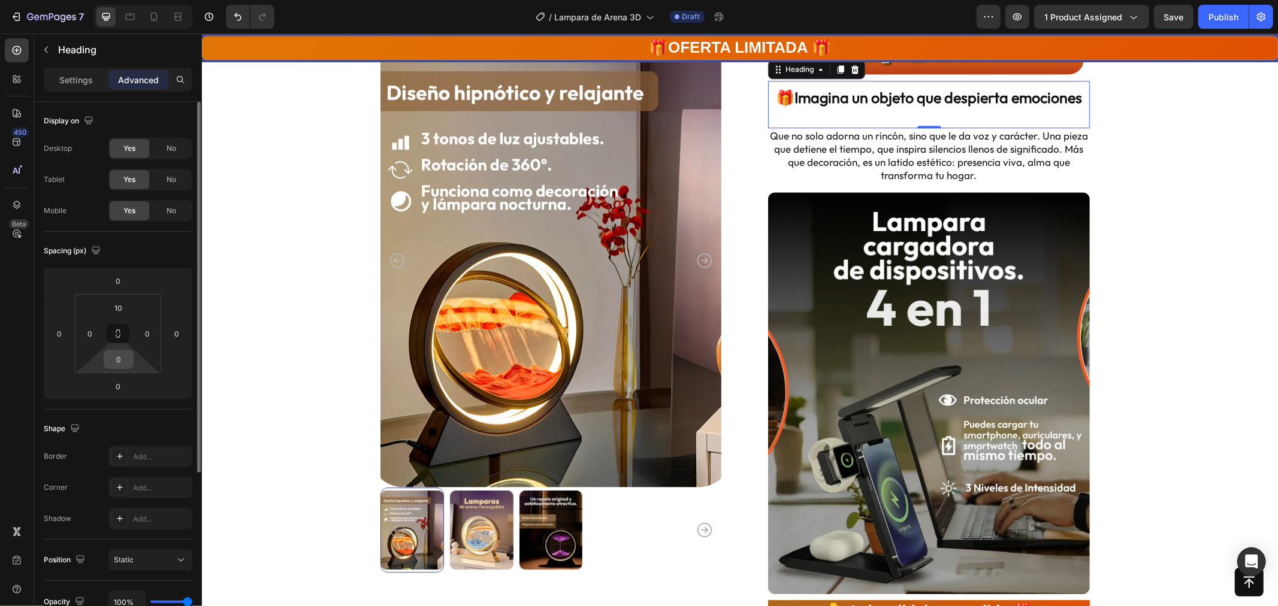
click at [123, 362] on input "0" at bounding box center [119, 360] width 24 height 18
type input "-"
click at [117, 382] on input "0" at bounding box center [118, 387] width 24 height 18
type input "-5"
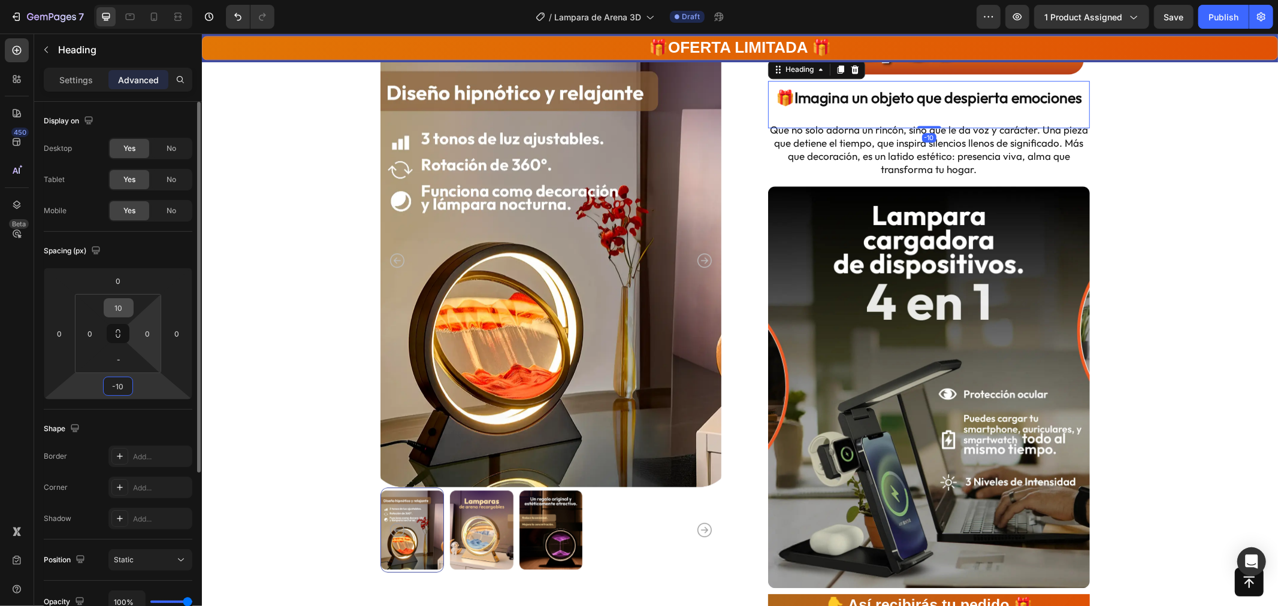
type input "-10"
click at [131, 314] on div "10" at bounding box center [119, 307] width 30 height 19
click at [126, 309] on input "10" at bounding box center [119, 308] width 24 height 18
click at [125, 309] on input "10" at bounding box center [119, 308] width 24 height 18
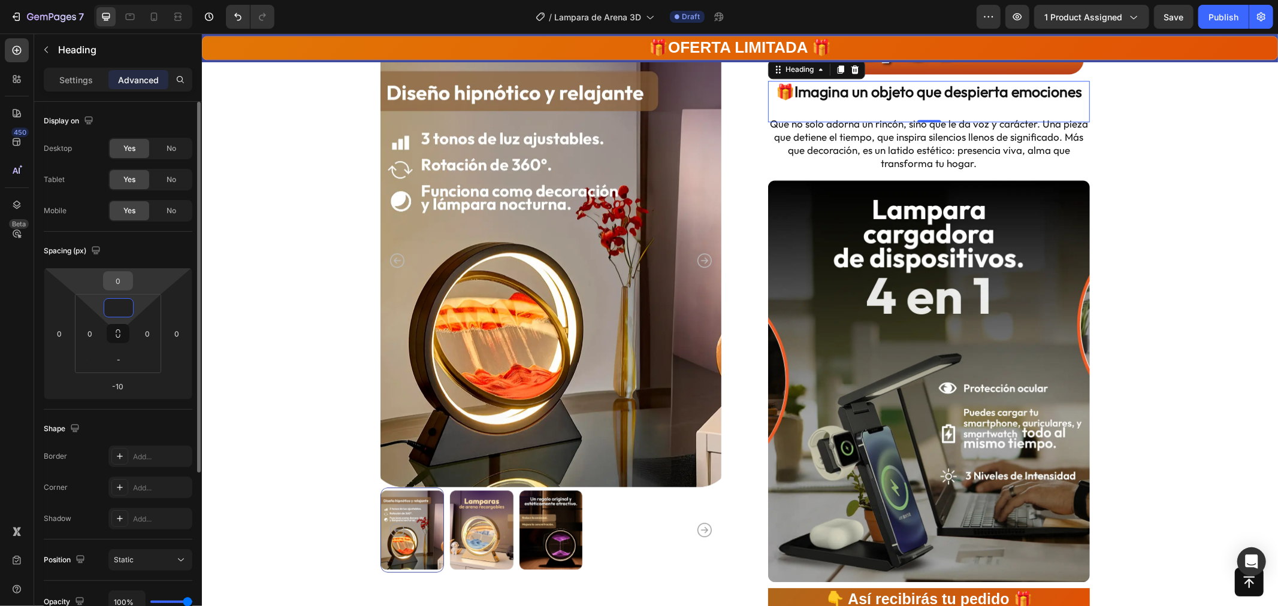
type input "0"
click at [126, 289] on input "0" at bounding box center [118, 281] width 24 height 18
drag, startPoint x: 125, startPoint y: 282, endPoint x: 81, endPoint y: 282, distance: 43.7
click at [81, 282] on div "-10 0 -10 0" at bounding box center [118, 334] width 149 height 132
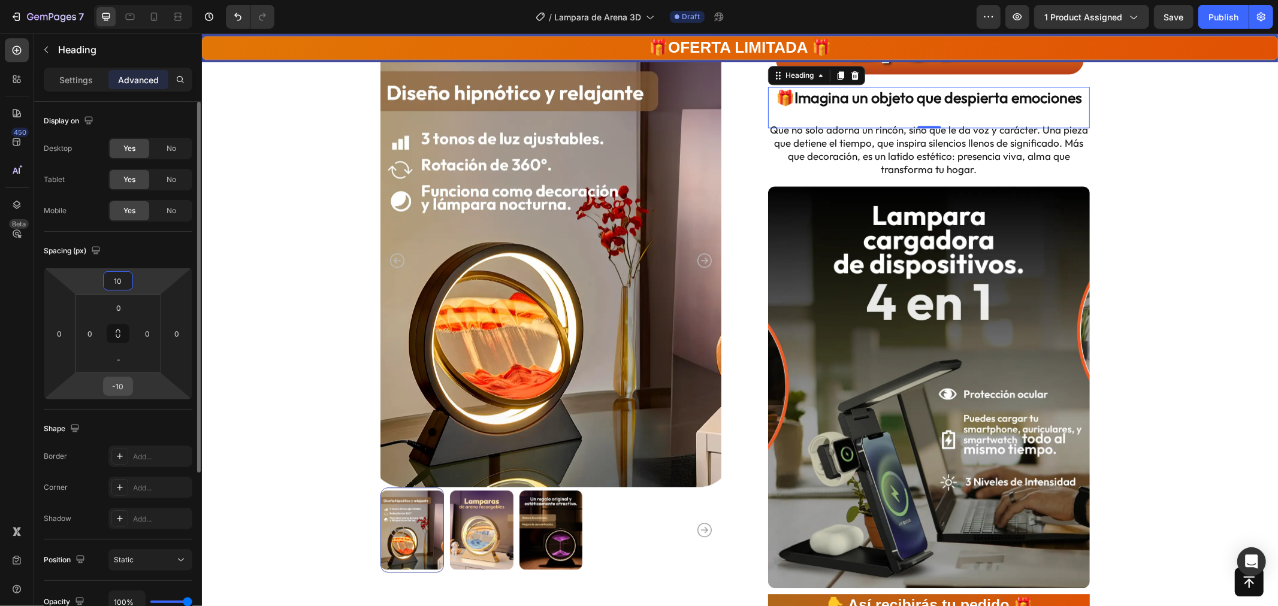
type input "10"
click at [123, 384] on input "-10" at bounding box center [118, 387] width 24 height 18
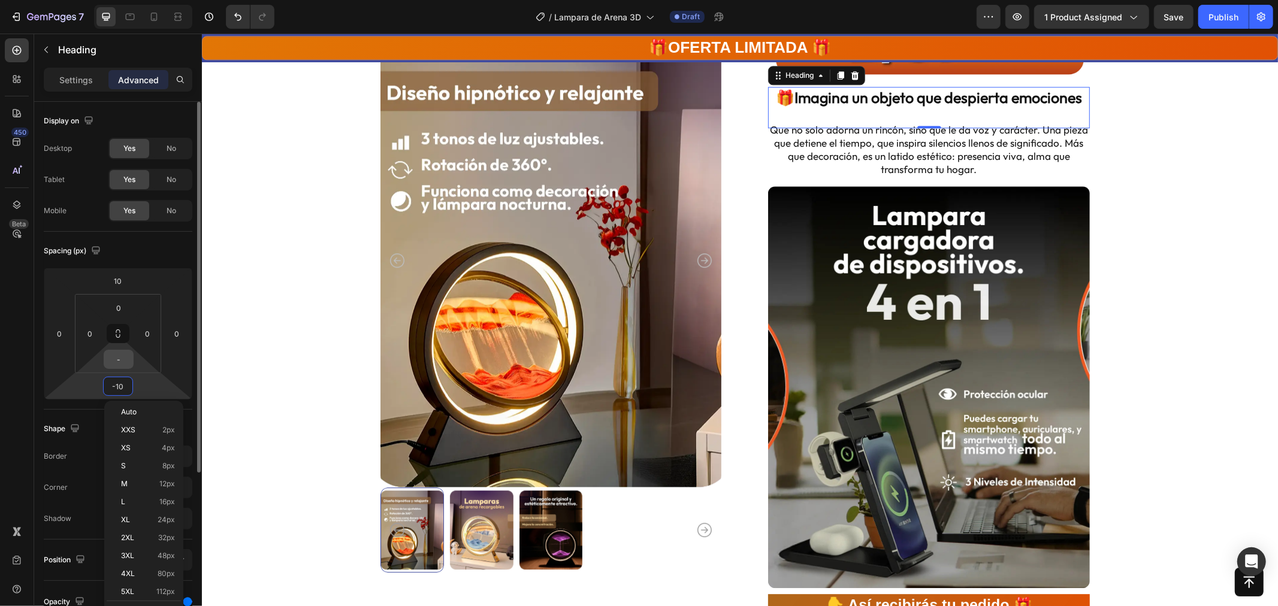
click at [122, 362] on input "-" at bounding box center [119, 360] width 24 height 18
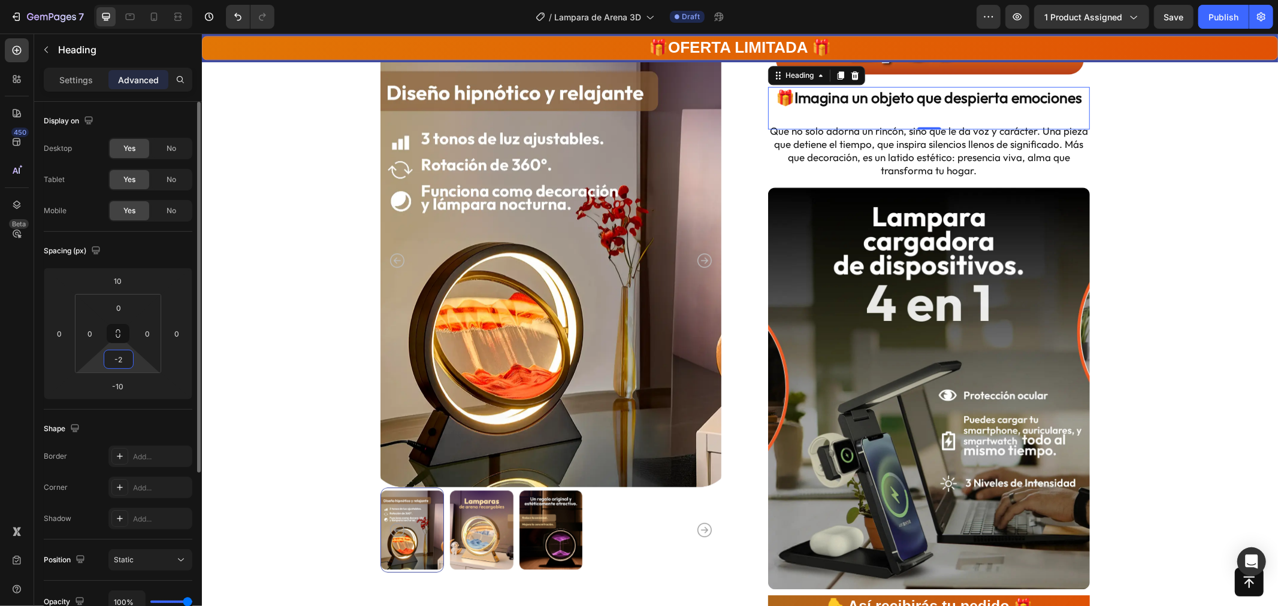
type input "-20"
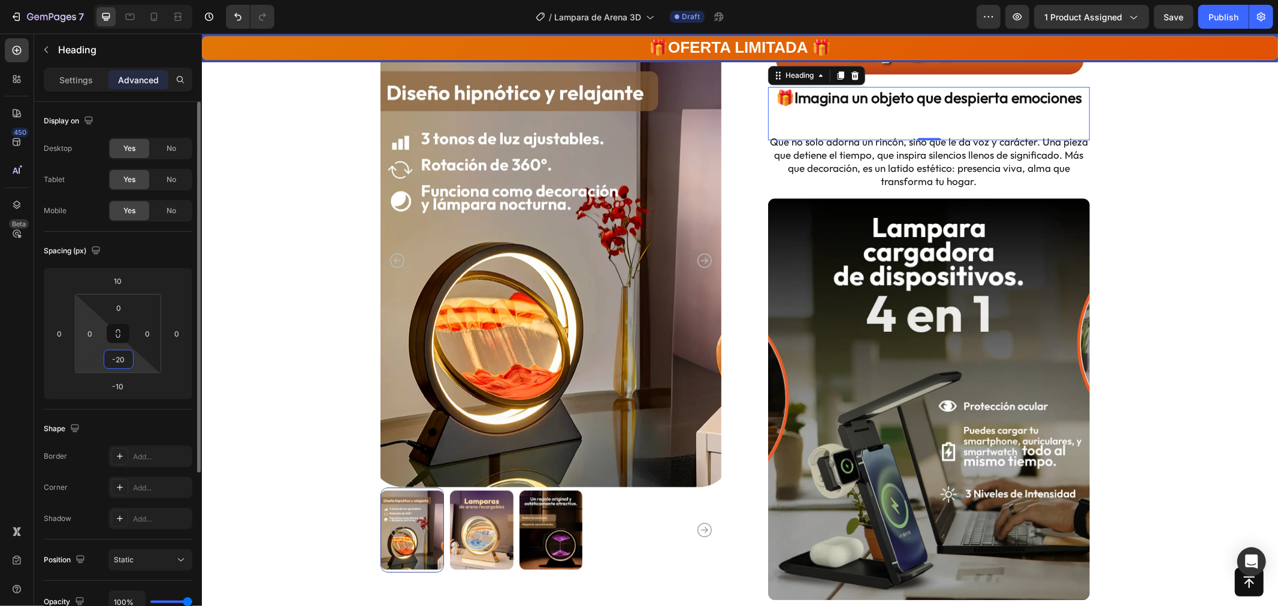
drag, startPoint x: 126, startPoint y: 354, endPoint x: 90, endPoint y: 355, distance: 35.4
click at [90, 355] on div "0 0 -20 0" at bounding box center [118, 333] width 86 height 79
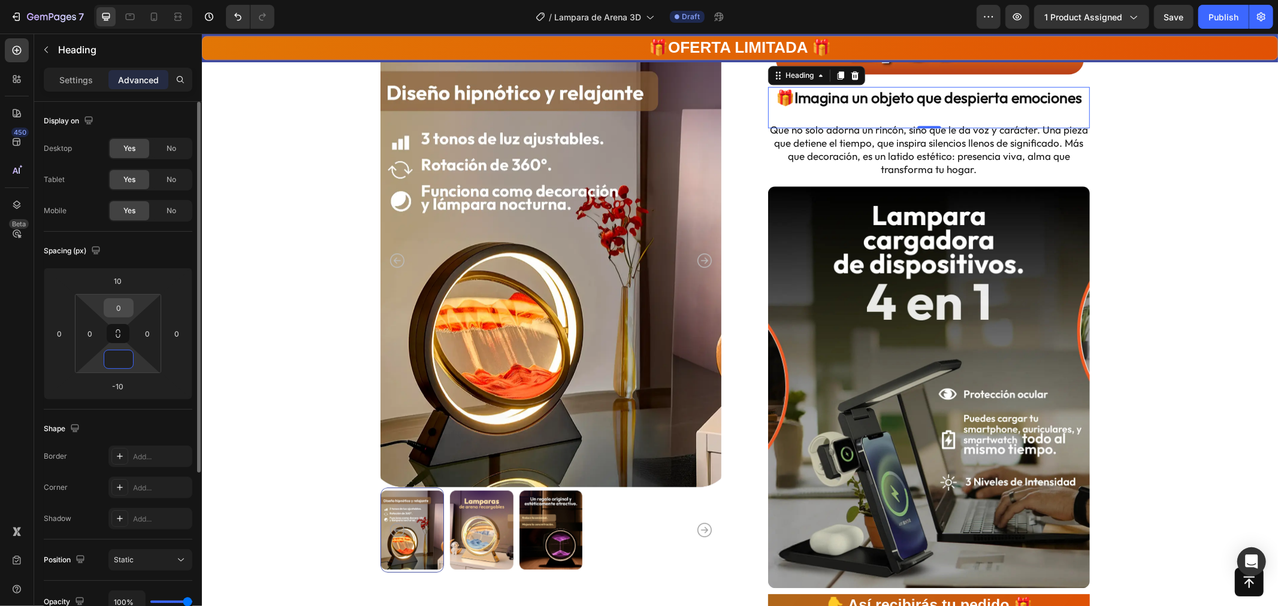
type input "0"
click at [120, 308] on input "0" at bounding box center [119, 308] width 24 height 18
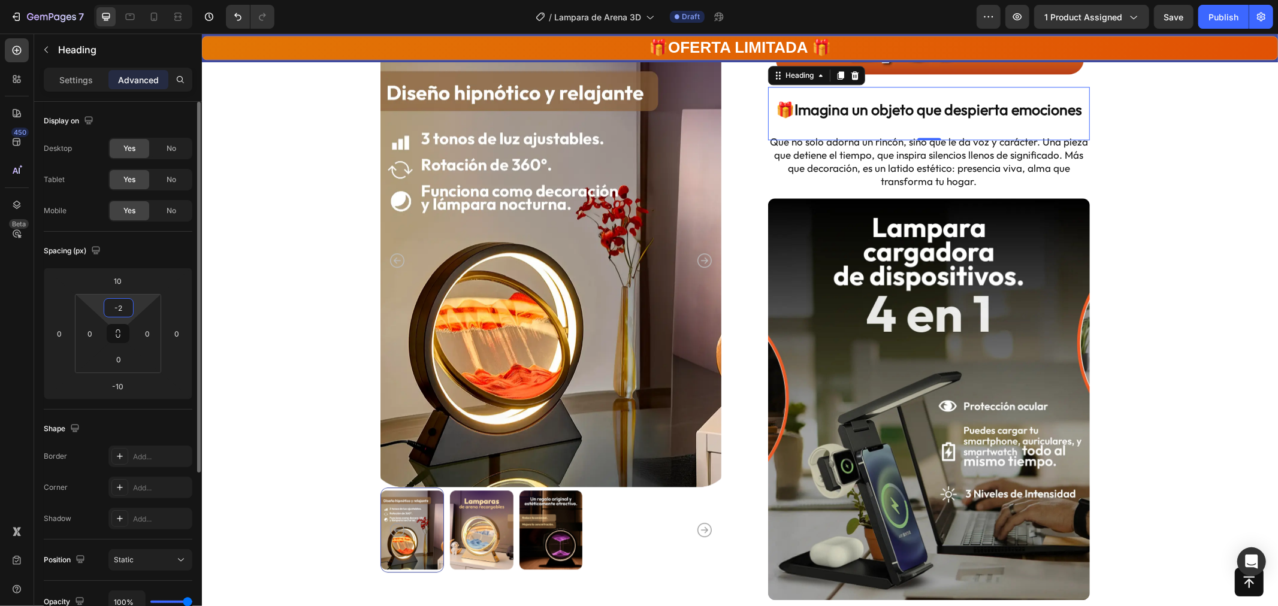
type input "-"
type input "2"
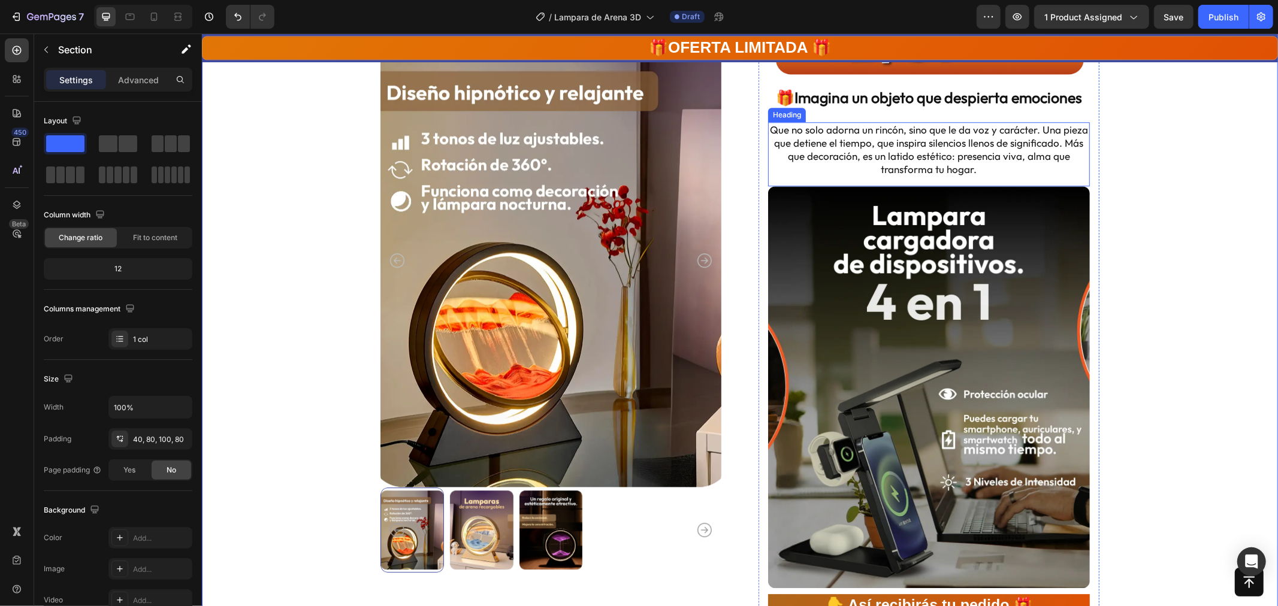
click at [915, 145] on p "Que no solo adorna un rincón, sino que le da voz y carácter. Una pieza que deti…" at bounding box center [928, 149] width 319 height 53
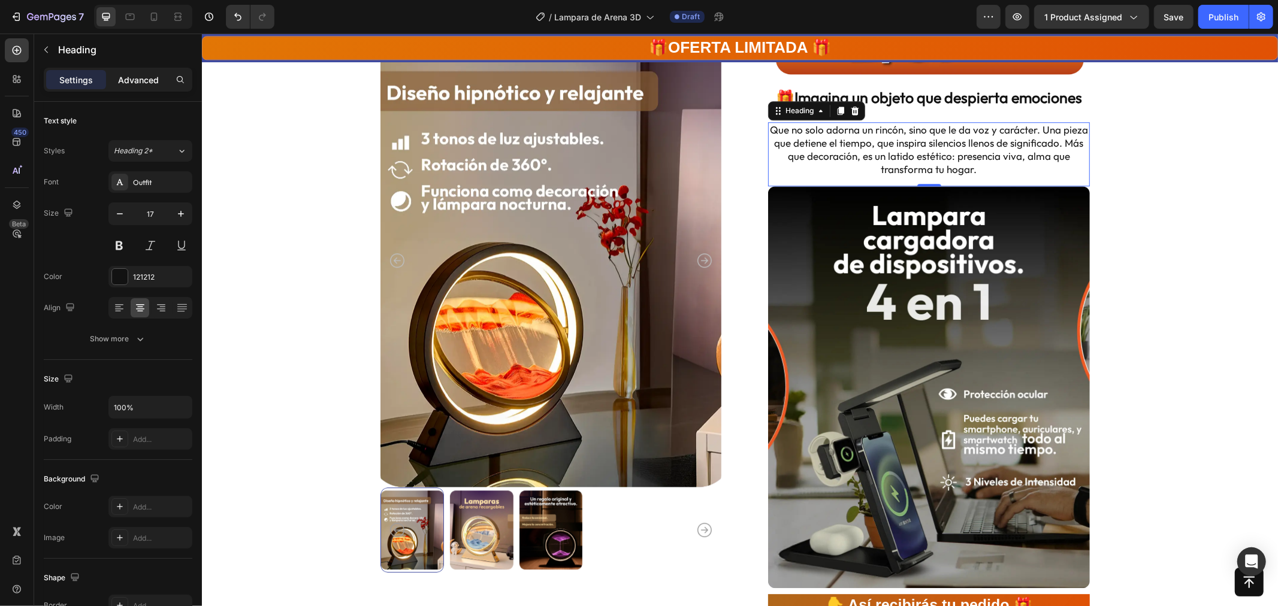
click at [140, 84] on p "Advanced" at bounding box center [138, 80] width 41 height 13
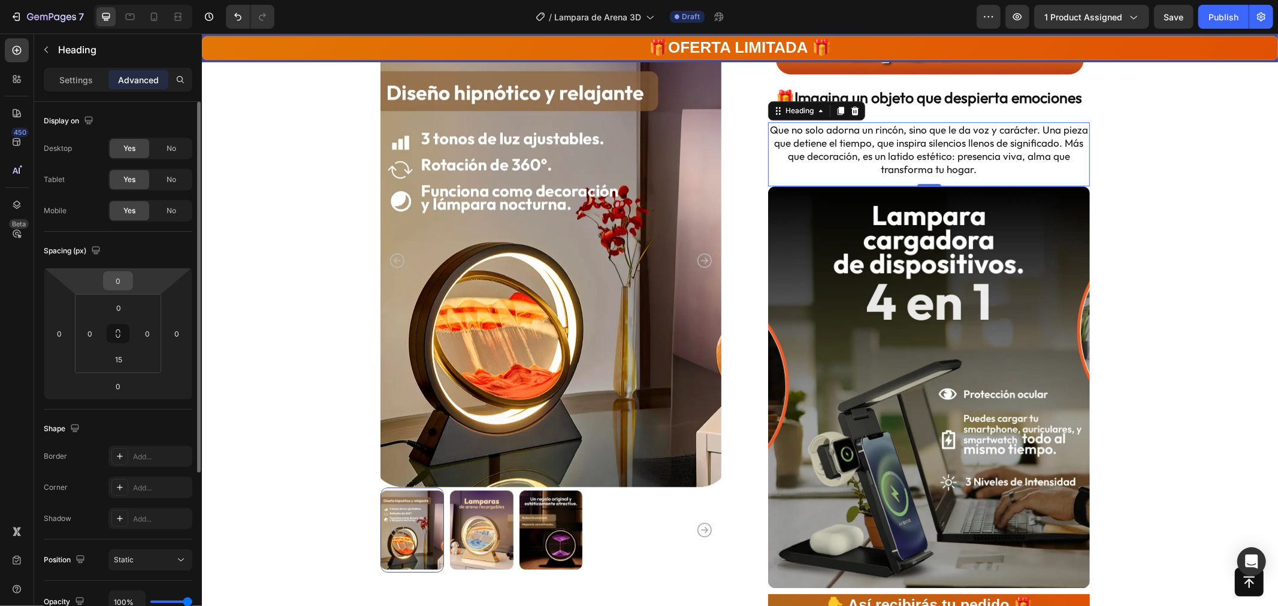
click at [122, 285] on input "0" at bounding box center [118, 281] width 24 height 18
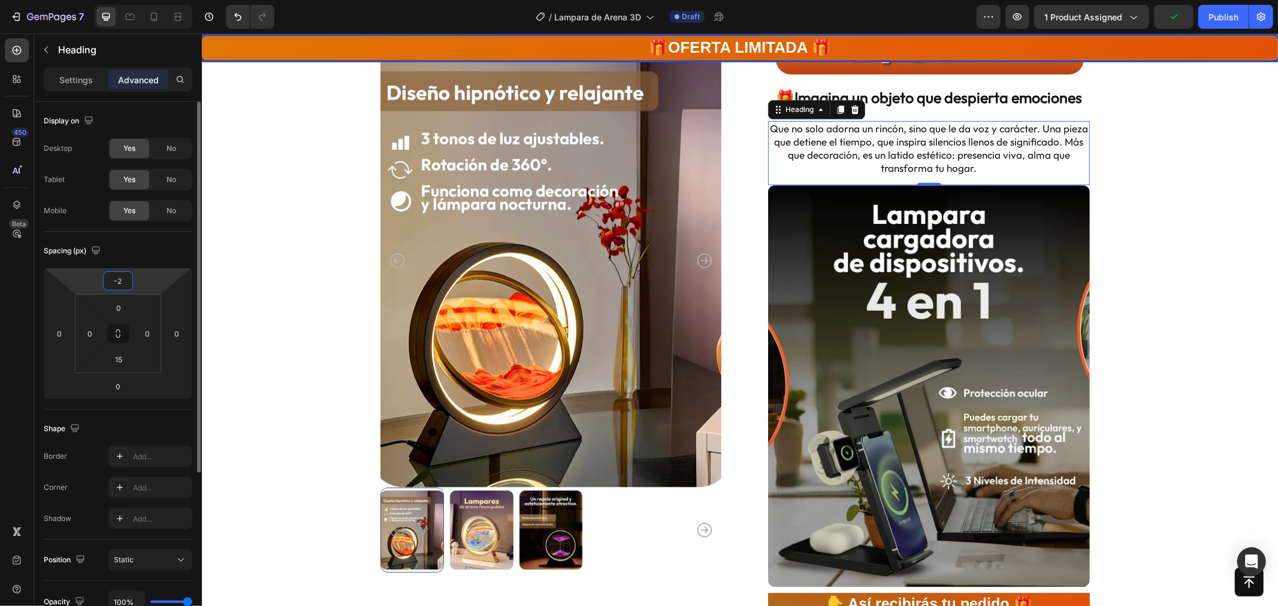
type input "-20"
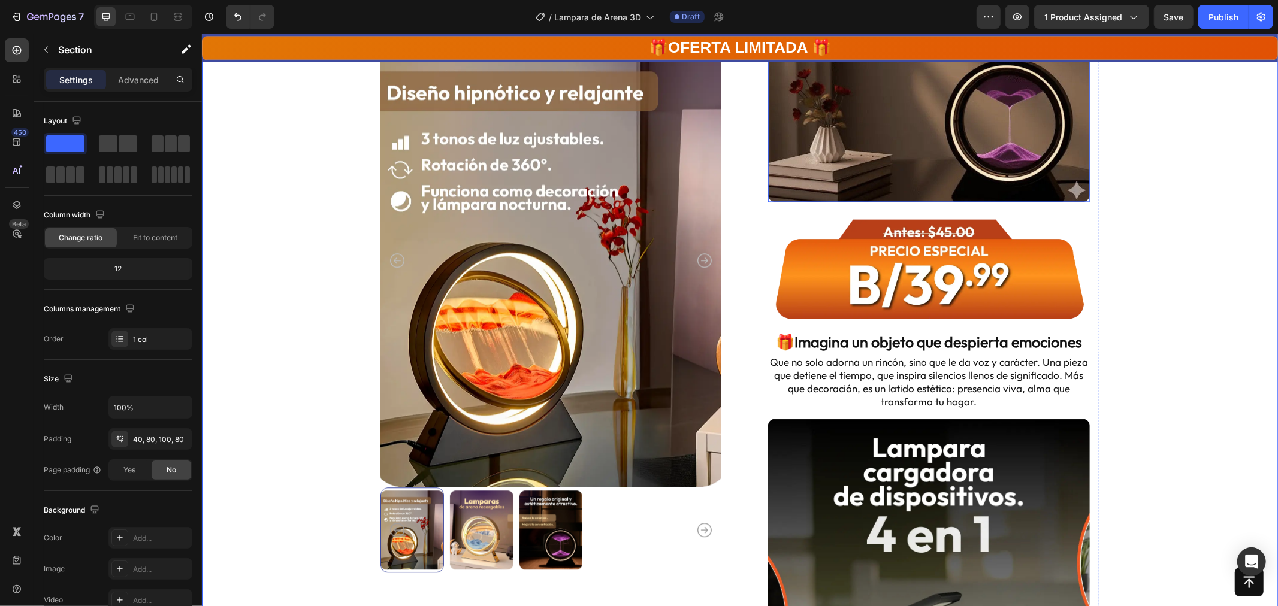
scroll to position [2447, 0]
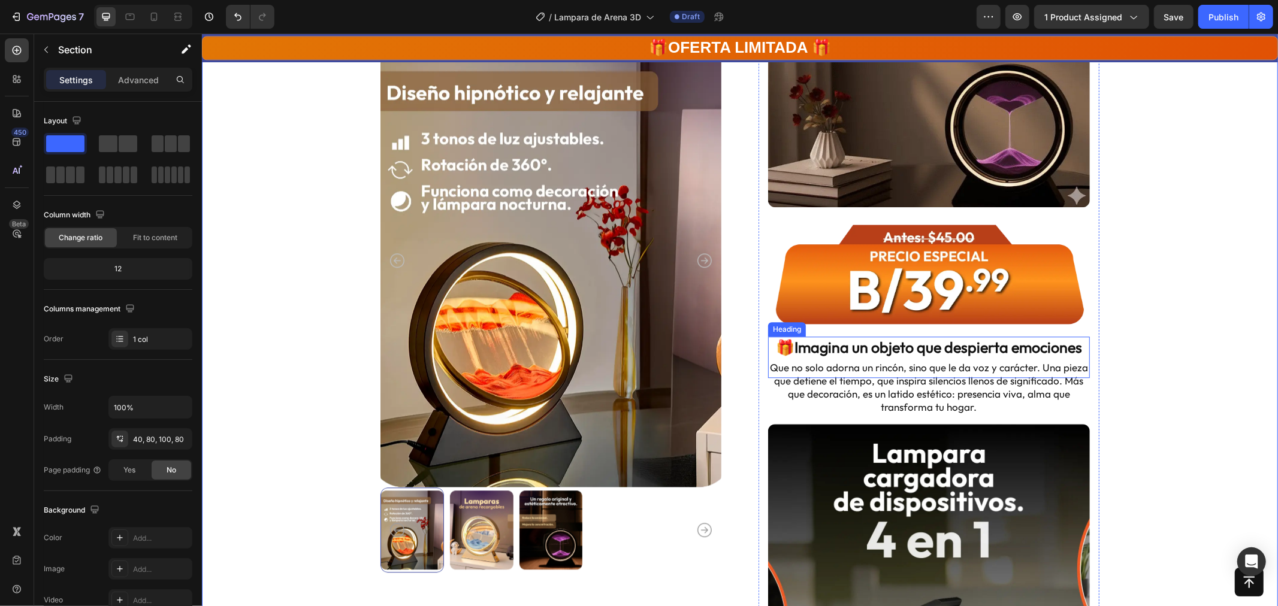
click at [872, 354] on p "🎁Imagina un objeto que despierta emociones" at bounding box center [928, 356] width 319 height 39
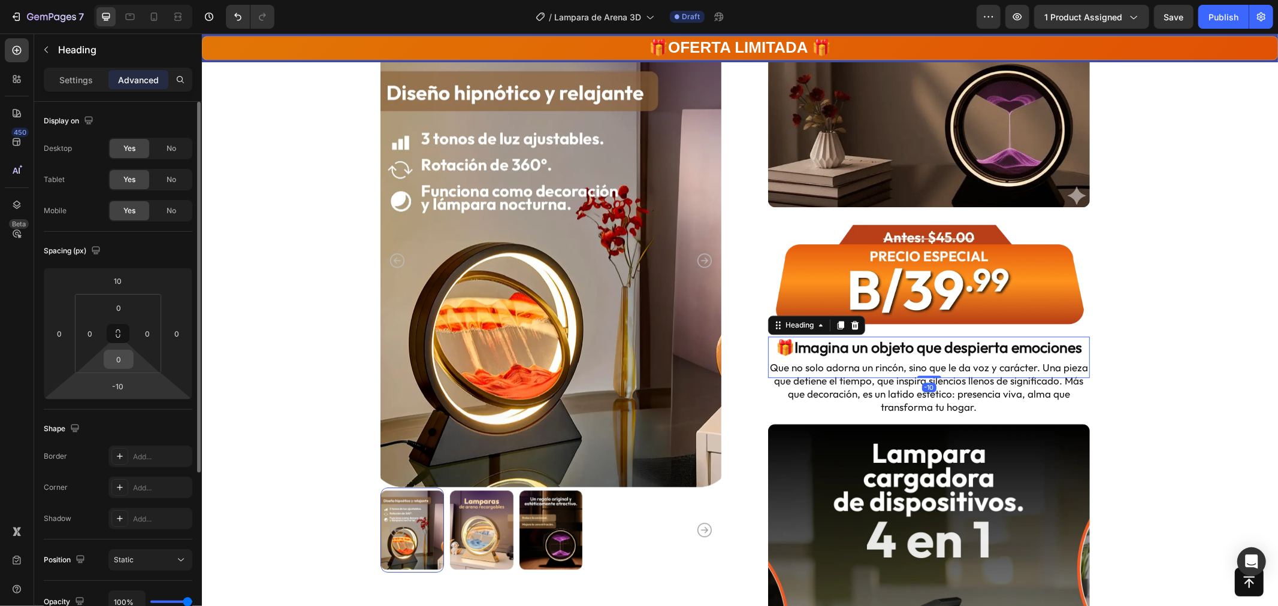
click at [109, 354] on input "0" at bounding box center [119, 360] width 24 height 18
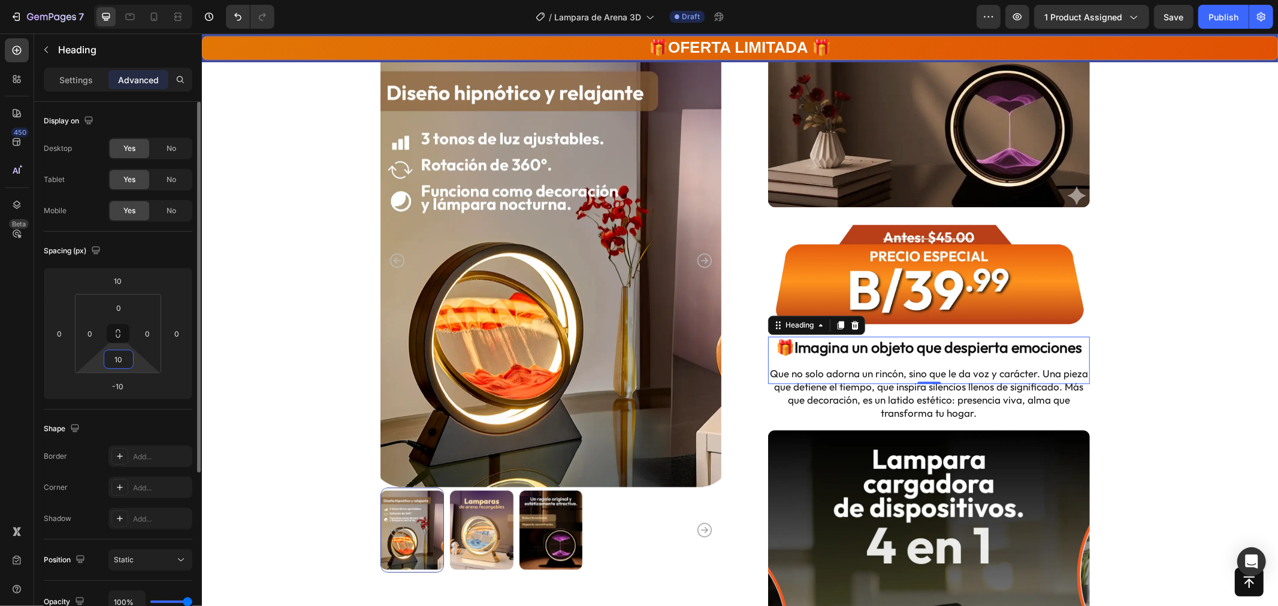
type input "1"
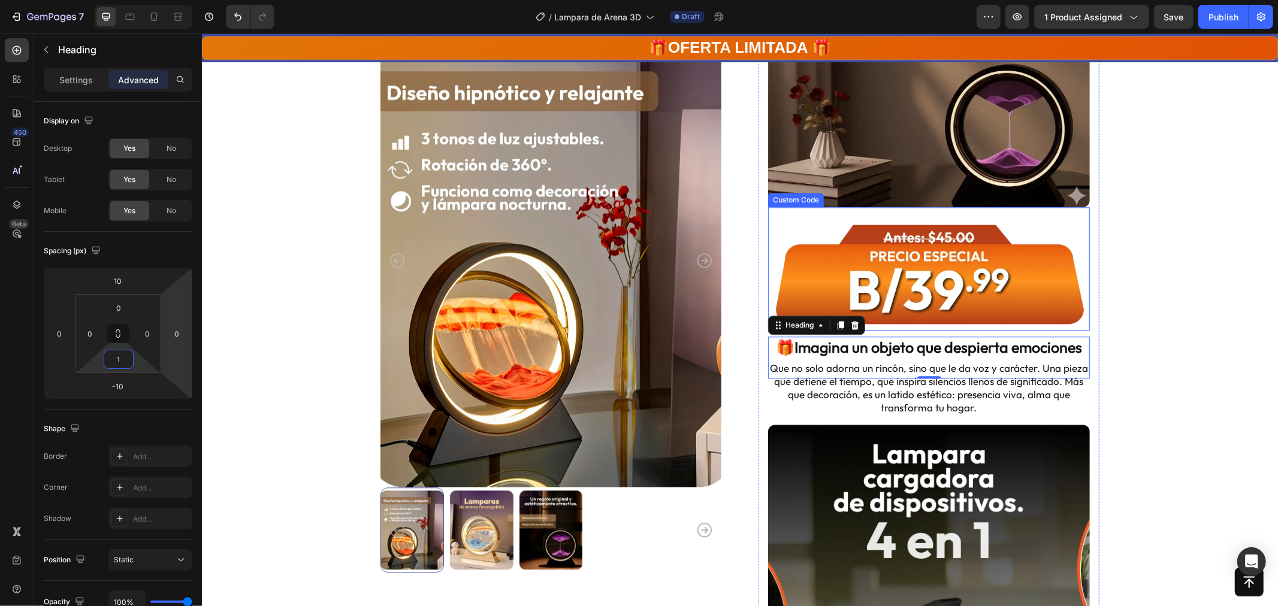
click at [901, 303] on img at bounding box center [929, 268] width 322 height 123
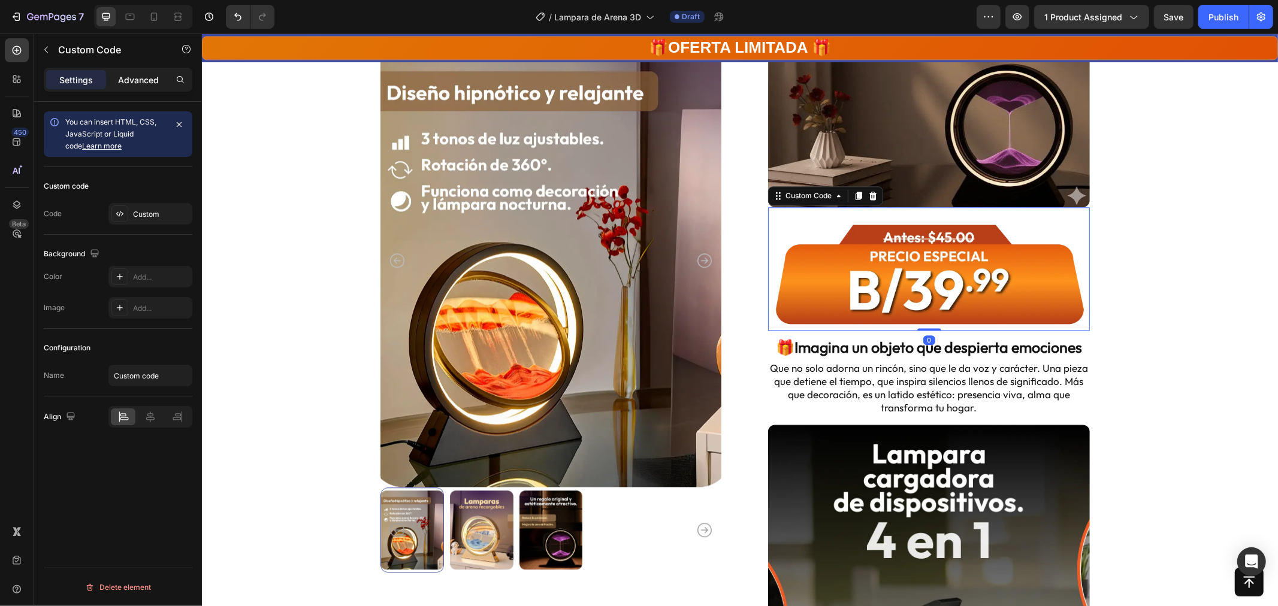
click at [122, 81] on p "Advanced" at bounding box center [138, 80] width 41 height 13
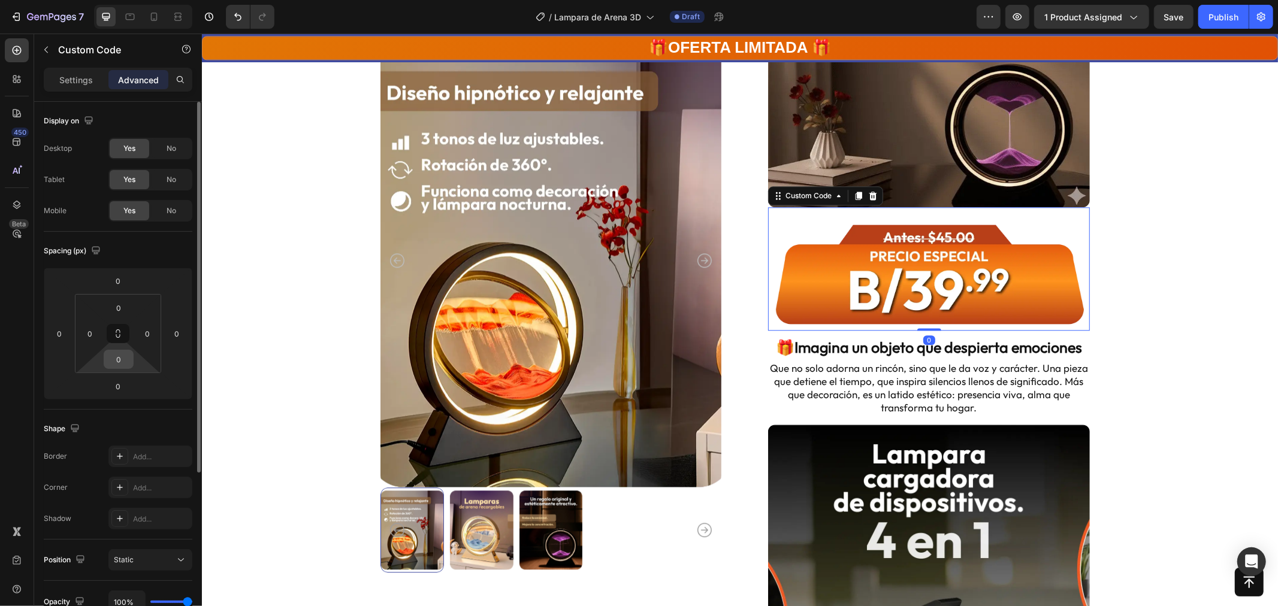
click at [116, 363] on input "0" at bounding box center [119, 360] width 24 height 18
type input "10"
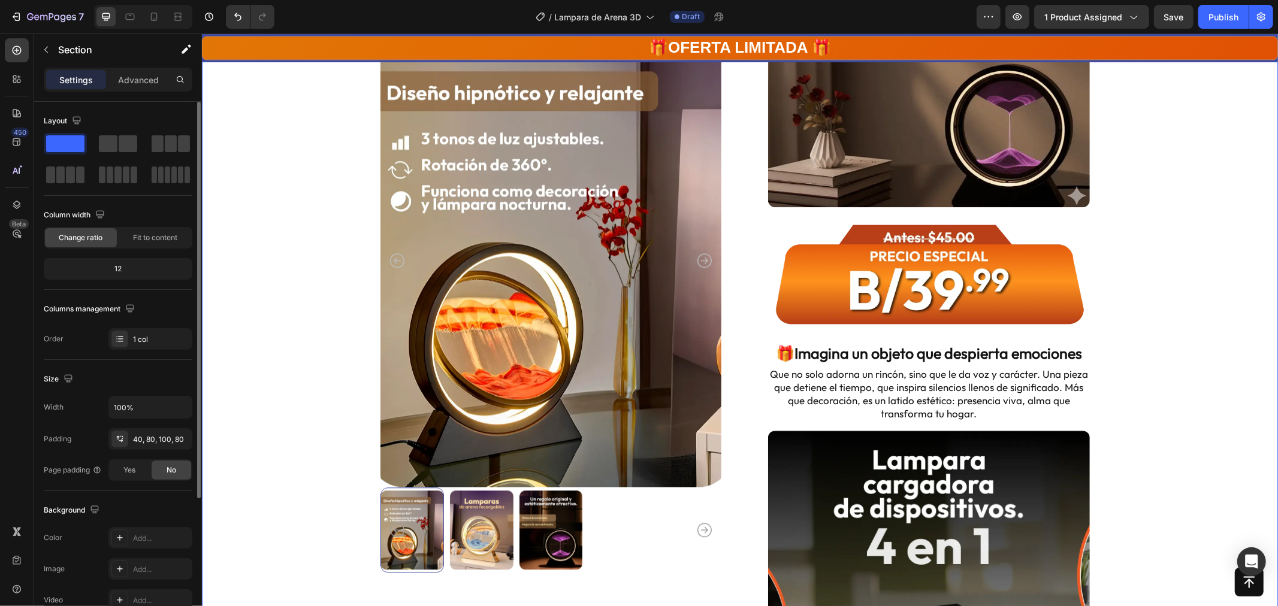
click at [1170, 356] on div "Product Images Solo quedan 78 Stock Counter Product Images Lamparas de arena re…" at bounding box center [739, 45] width 980 height 4762
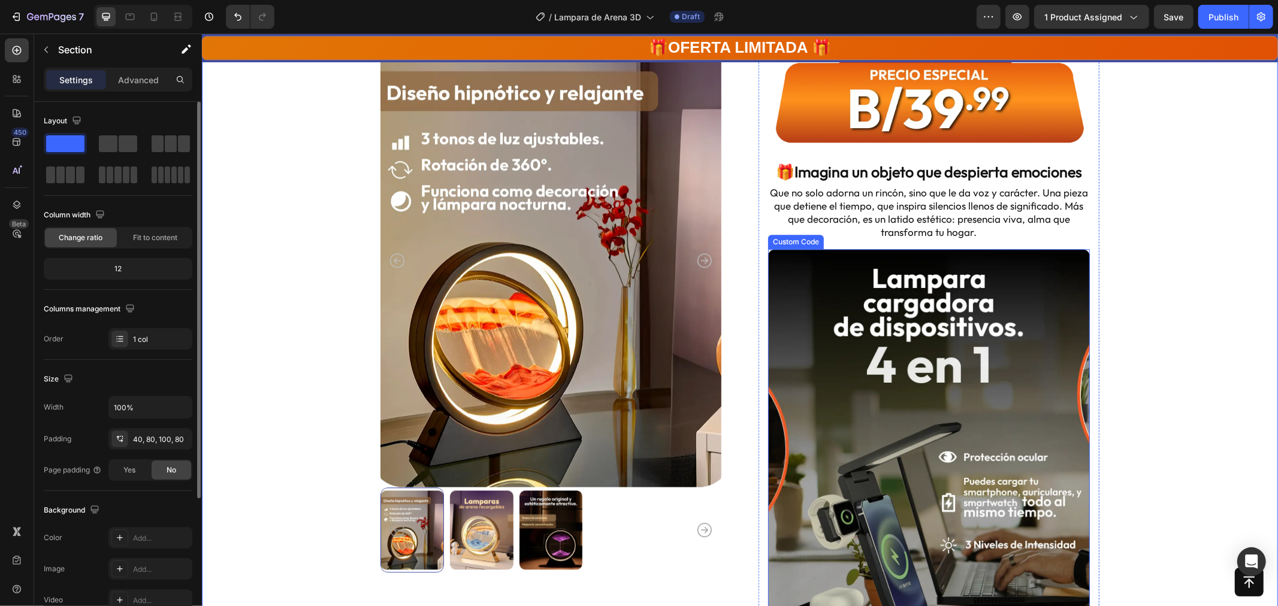
scroll to position [2629, 0]
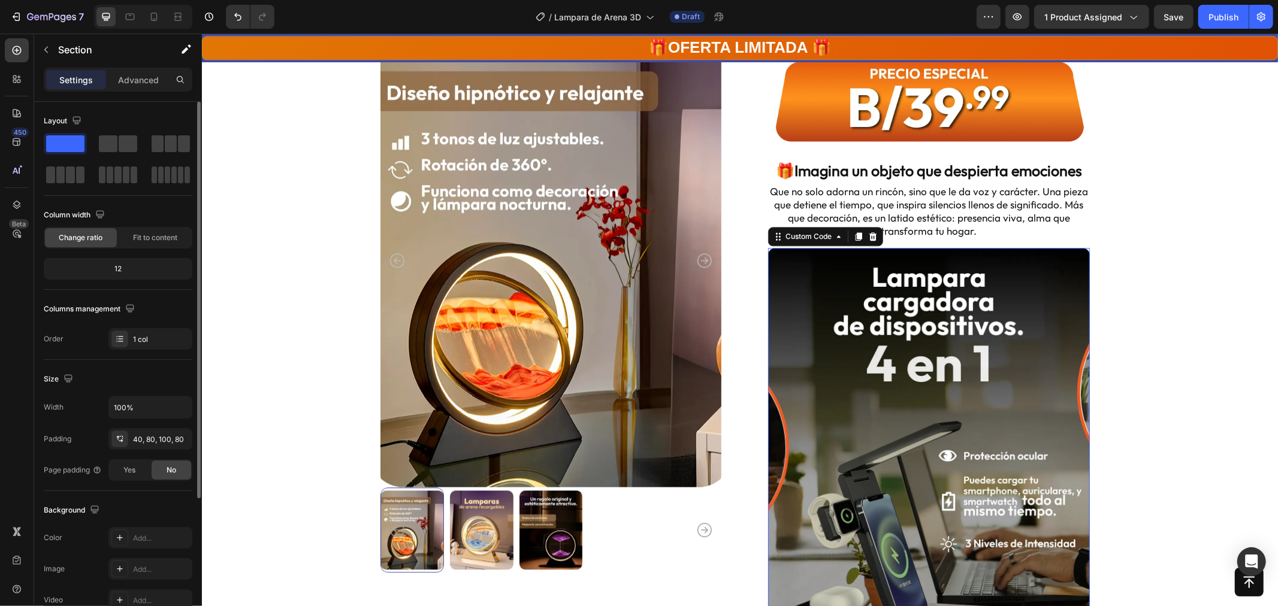
click at [986, 317] on img at bounding box center [929, 448] width 322 height 402
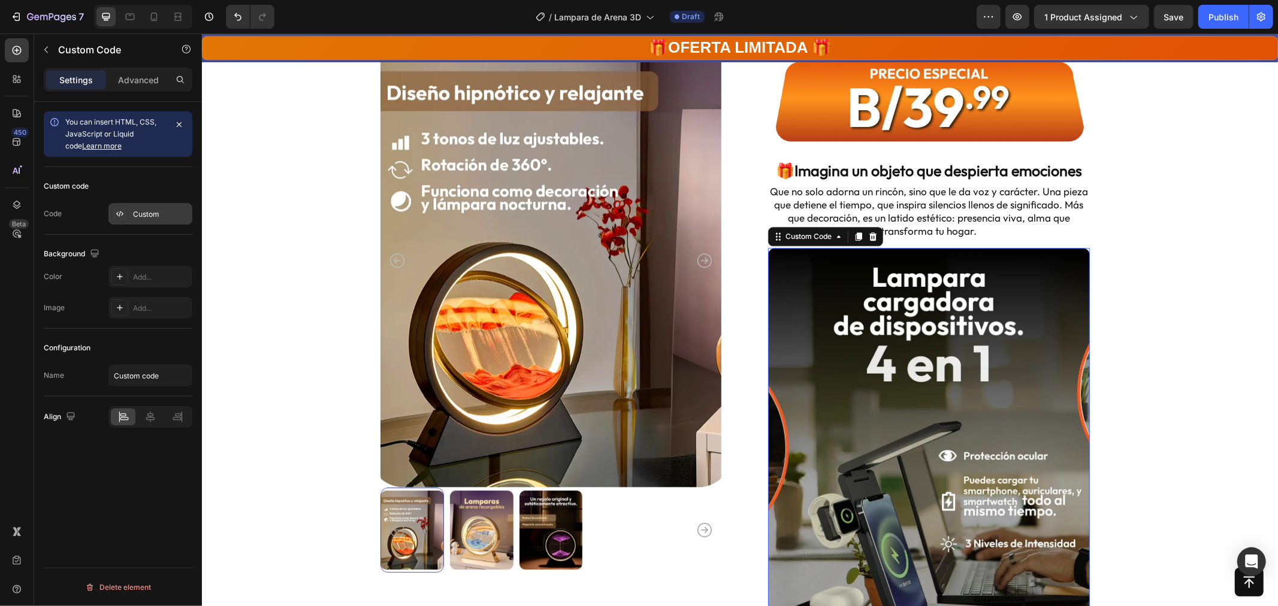
click at [153, 212] on div "Custom" at bounding box center [161, 214] width 56 height 11
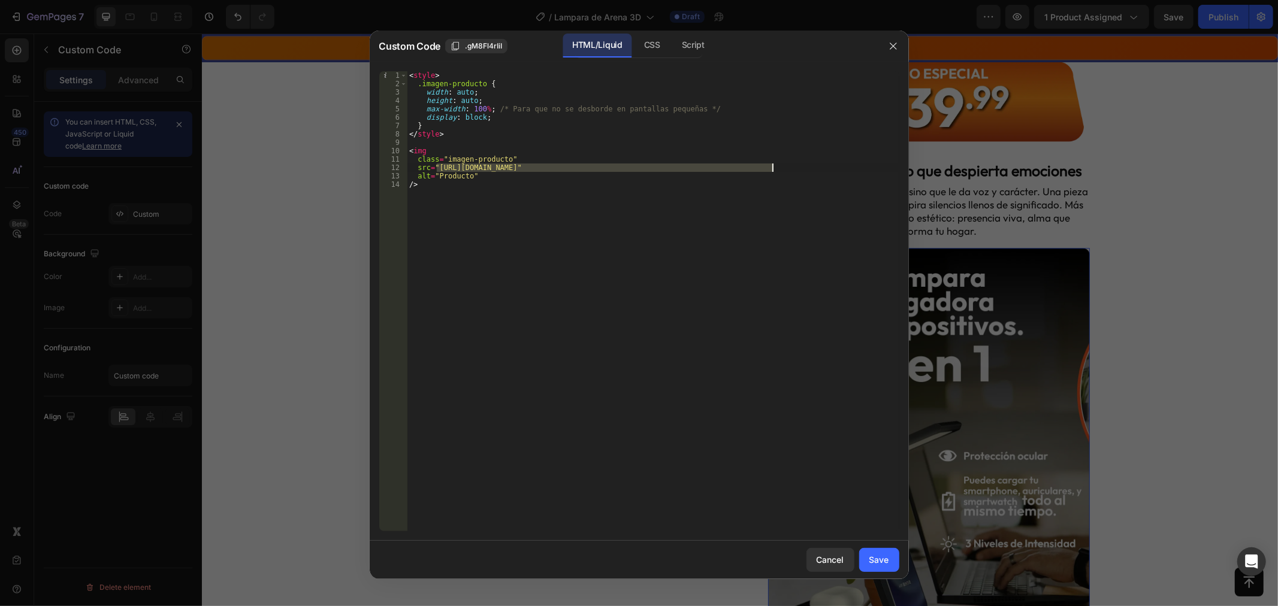
drag, startPoint x: 437, startPoint y: 165, endPoint x: 773, endPoint y: 167, distance: 335.6
click at [773, 167] on div "< style > .imagen-producto { width : auto ; height : auto ; max-width : 100 % ;…" at bounding box center [653, 309] width 493 height 477
paste textarea "e58190d4a361738dbd21d96c18878109.jpg?v=1758990713"
type textarea "src="[URL][DOMAIN_NAME]""
click at [881, 560] on div "Save" at bounding box center [879, 560] width 20 height 13
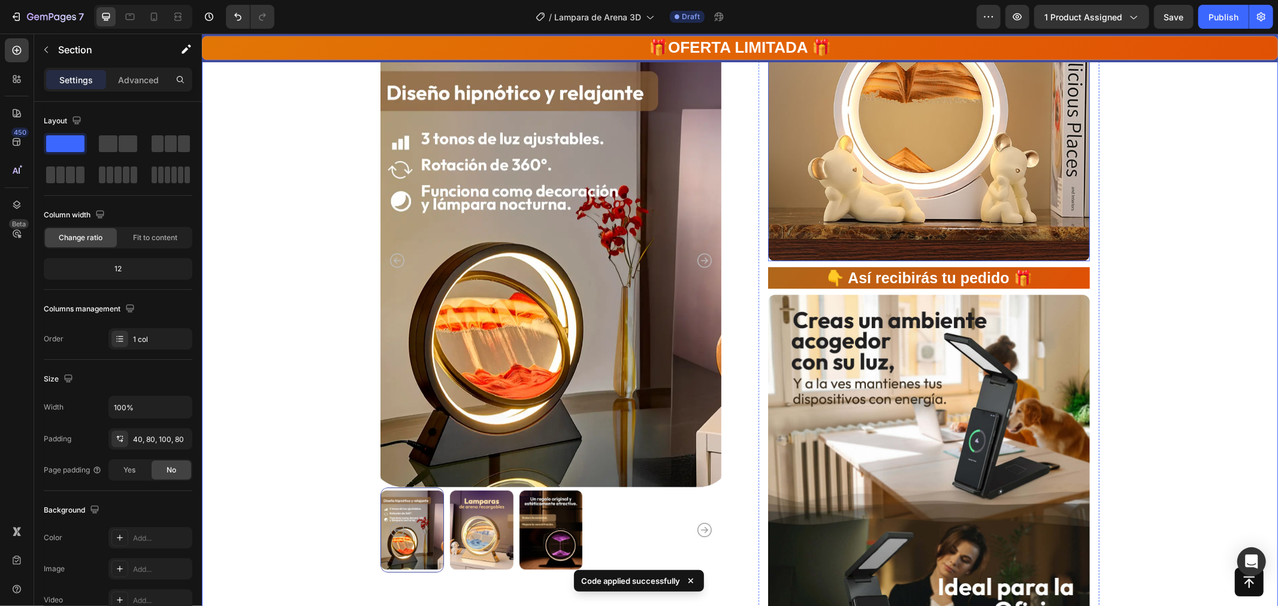
scroll to position [2996, 0]
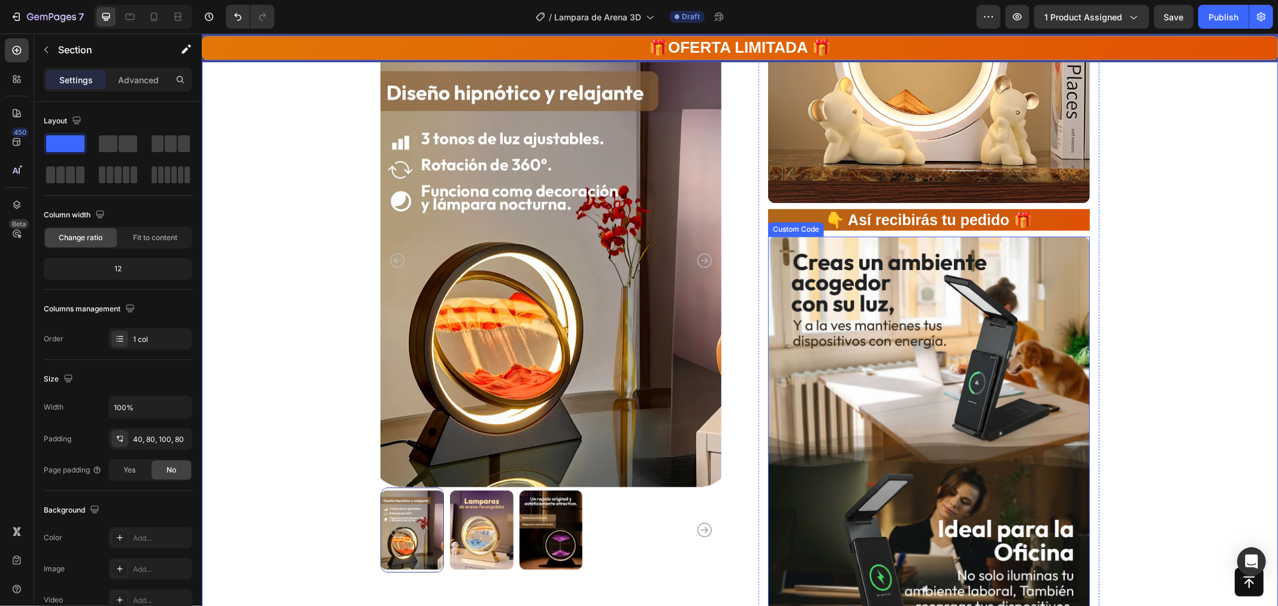
click at [983, 379] on img at bounding box center [929, 437] width 322 height 402
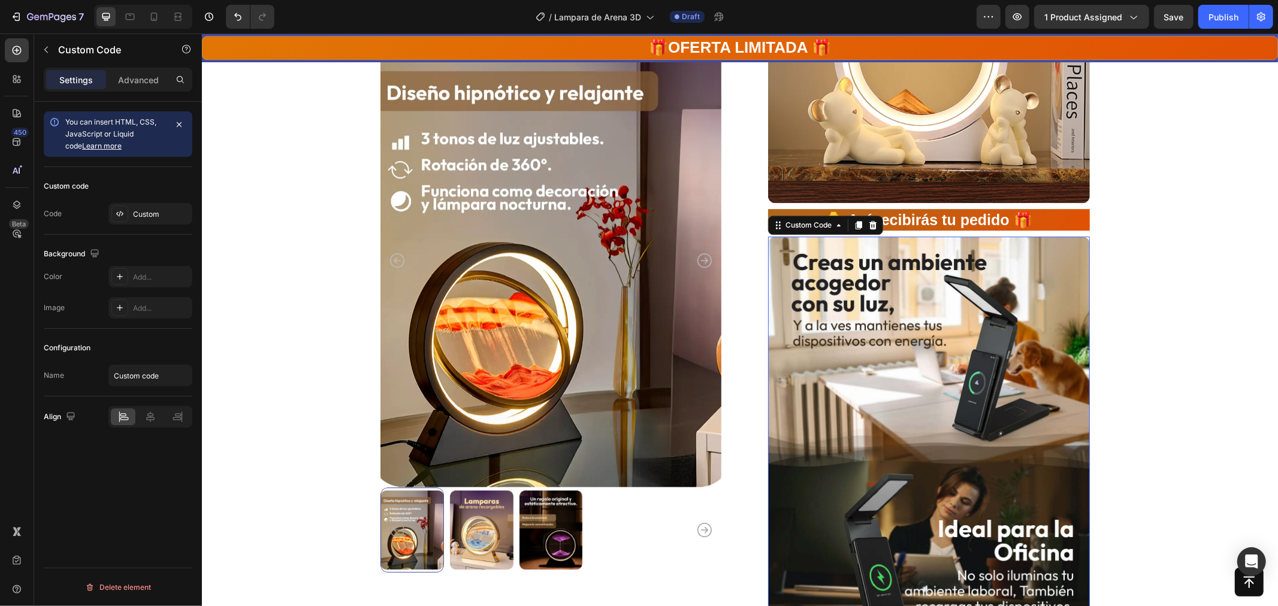
click at [896, 389] on img at bounding box center [929, 437] width 322 height 402
click at [135, 206] on div "Custom" at bounding box center [150, 214] width 84 height 22
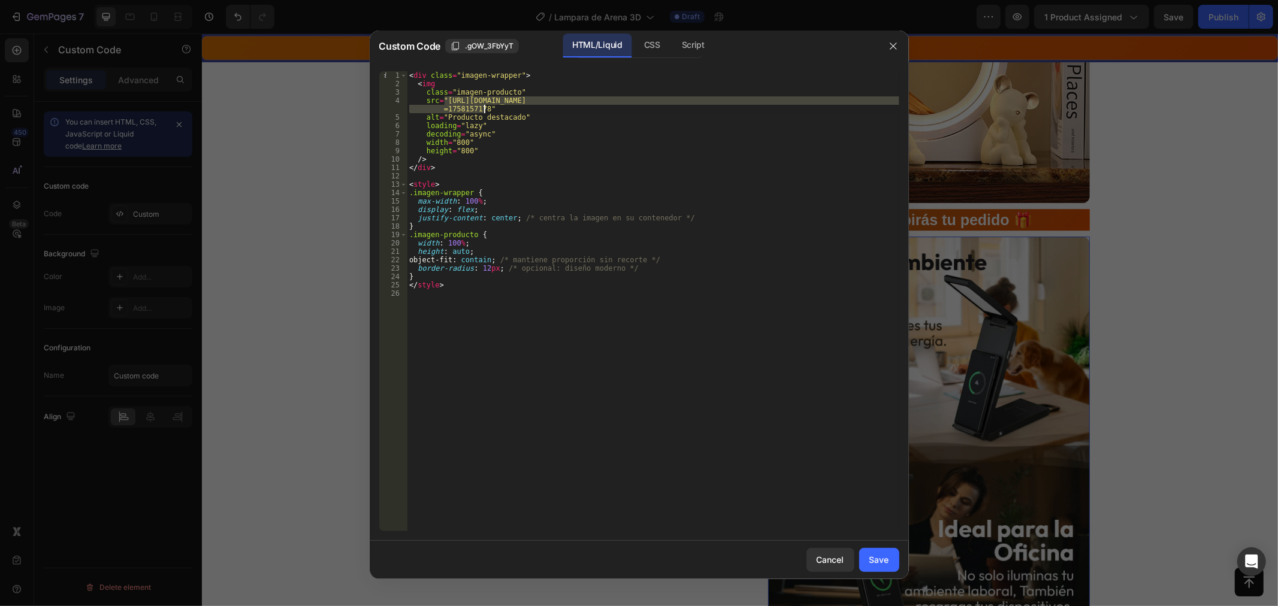
drag, startPoint x: 444, startPoint y: 98, endPoint x: 485, endPoint y: 108, distance: 42.7
click at [485, 108] on div "< div class = "imagen-wrapper" > < img class = "imagen-producto" src = "[URL][D…" at bounding box center [653, 309] width 493 height 477
paste textarea "1350webp_Lampara_Arena1.webp?v=1758952145"
type textarea "src="[URL][DOMAIN_NAME]""
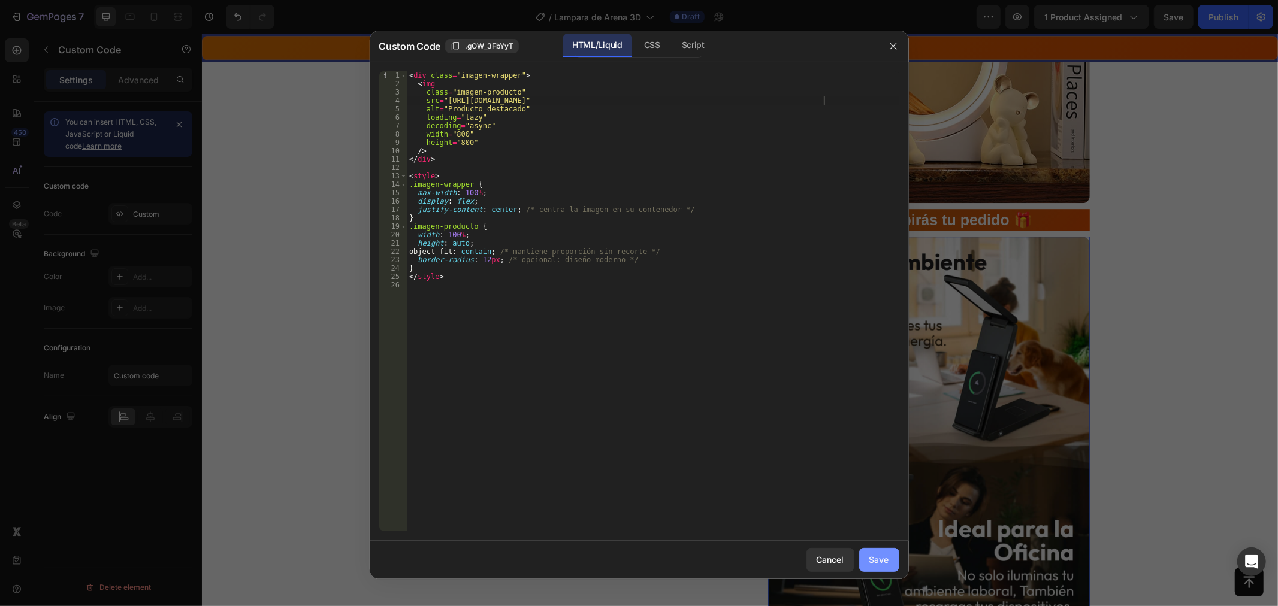
click at [875, 559] on div "Save" at bounding box center [879, 560] width 20 height 13
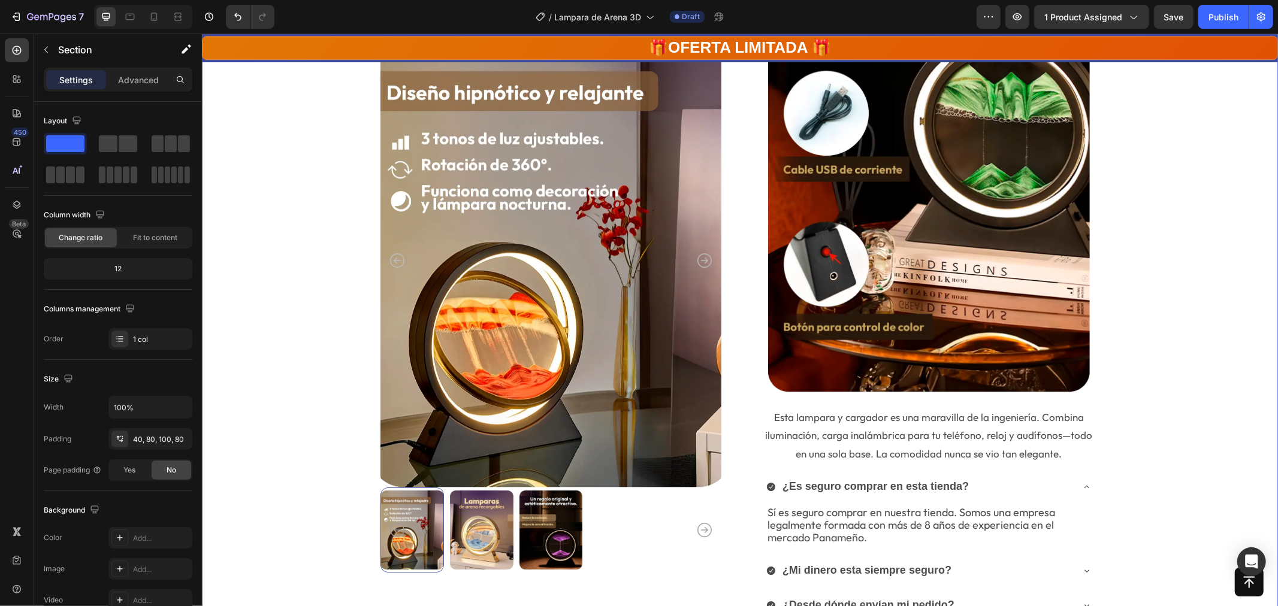
scroll to position [3212, 0]
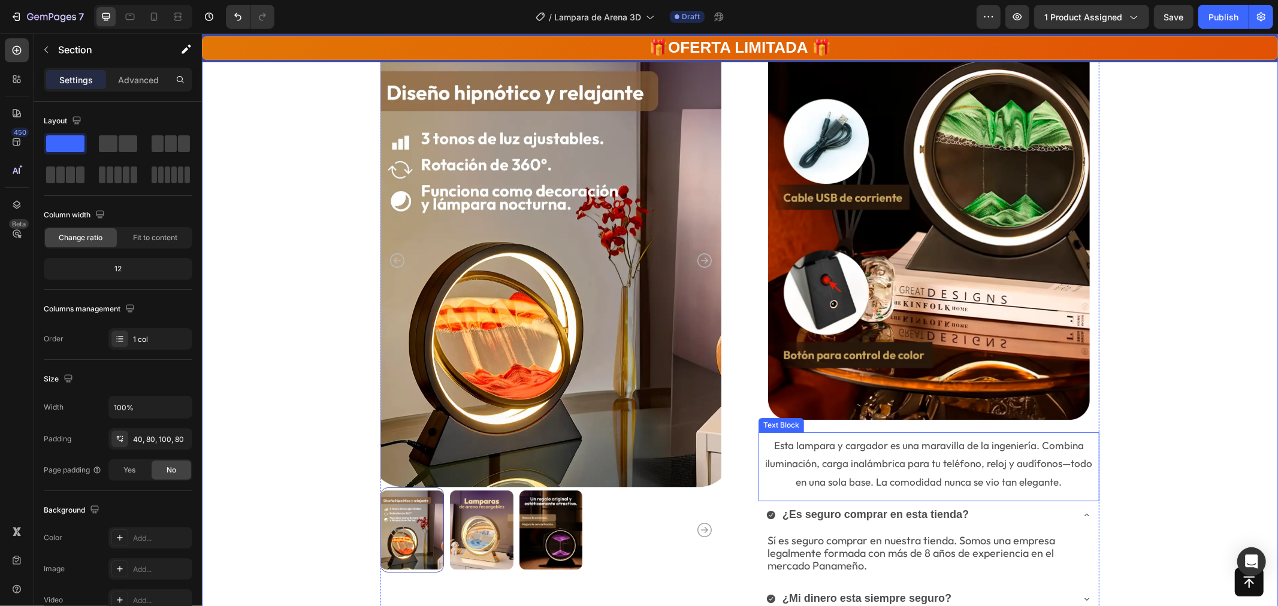
click at [856, 458] on p "Esta lampara y cargador es una maravilla de la ingeniería. Combina iluminación,…" at bounding box center [928, 463] width 339 height 55
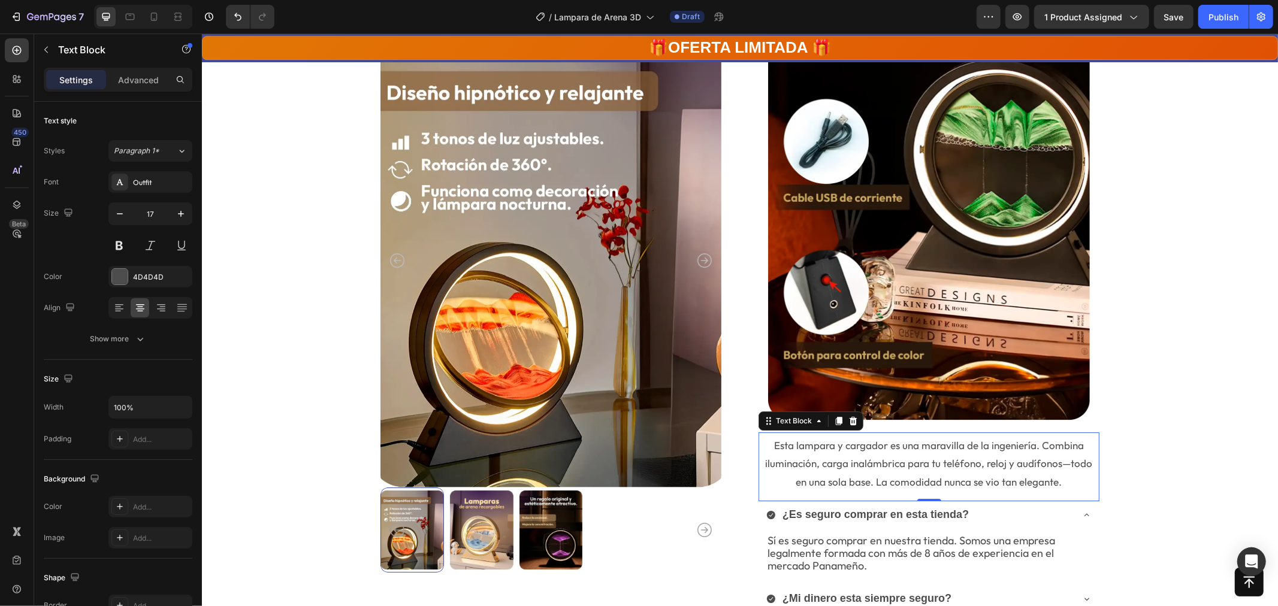
click at [856, 458] on p "Esta lampara y cargador es una maravilla de la ingeniería. Combina iluminación,…" at bounding box center [928, 463] width 339 height 55
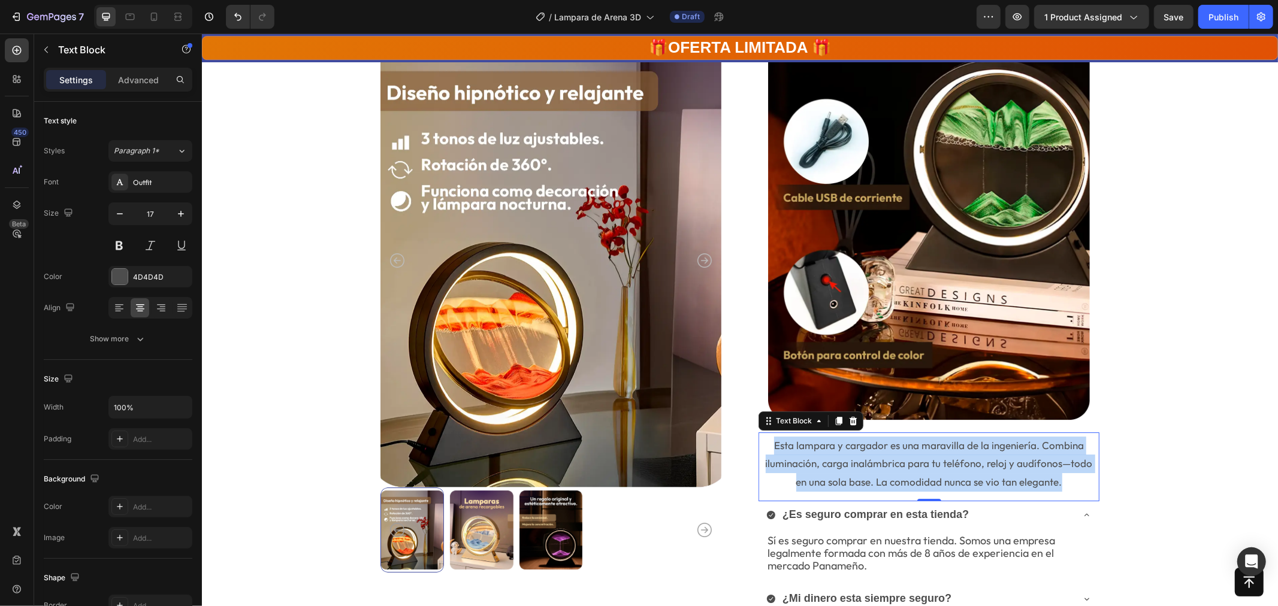
click at [856, 458] on p "Esta lampara y cargador es una maravilla de la ingeniería. Combina iluminación,…" at bounding box center [928, 463] width 339 height 55
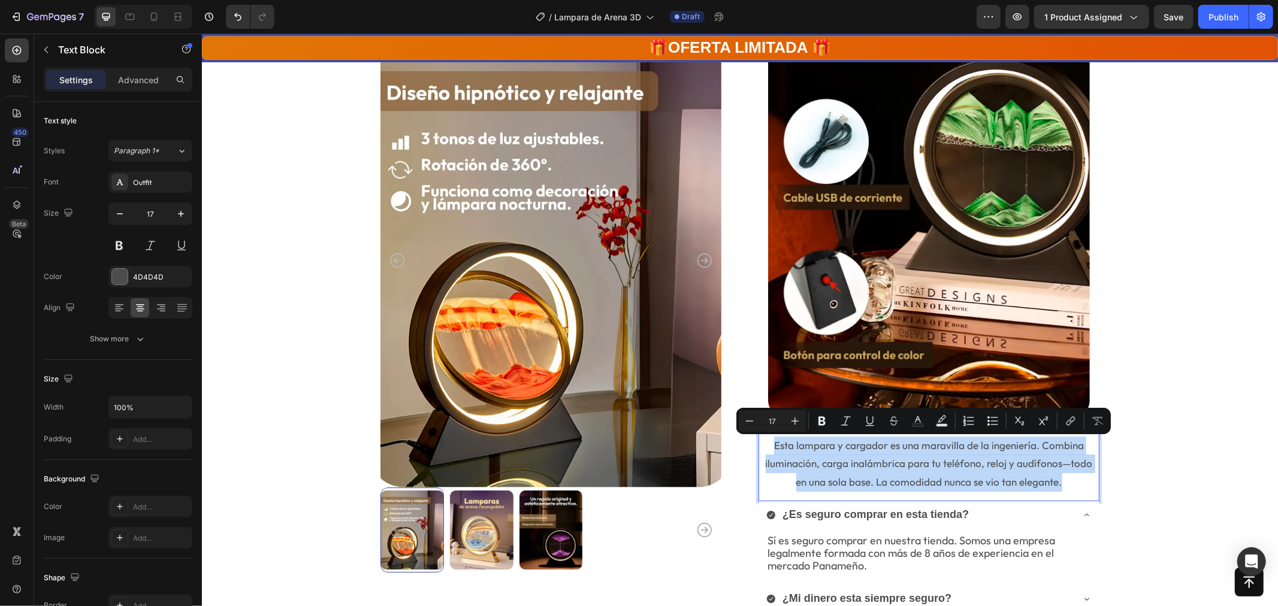
click at [889, 463] on p "Esta lampara y cargador es una maravilla de la ingeniería. Combina iluminación,…" at bounding box center [928, 463] width 339 height 55
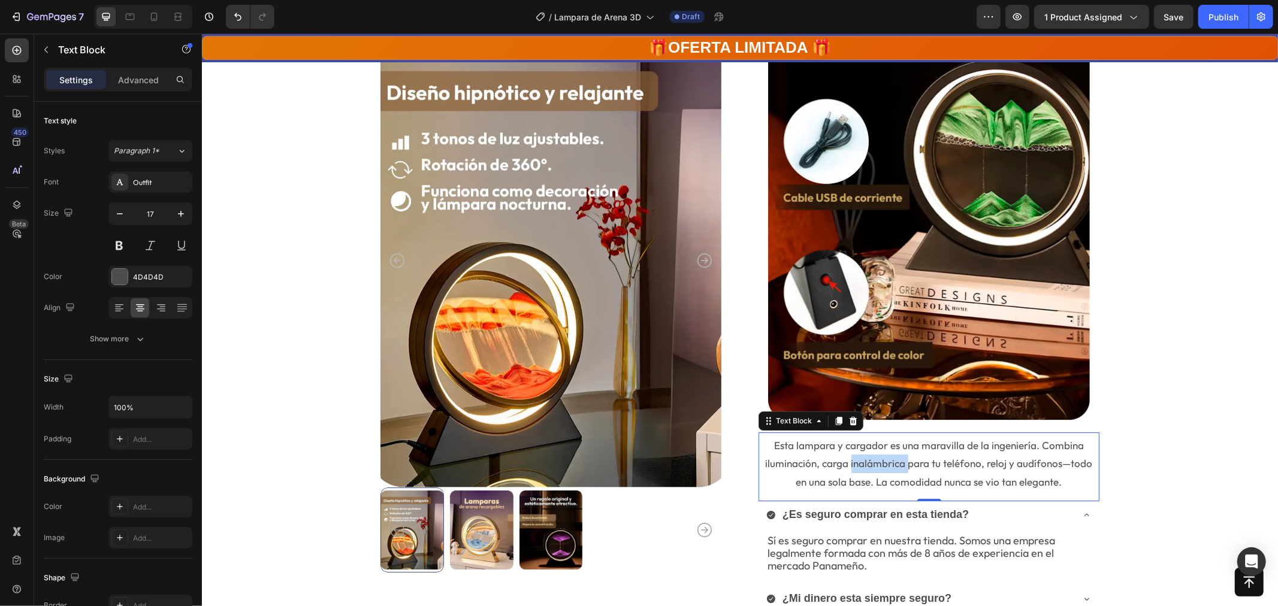
click at [889, 463] on p "Esta lampara y cargador es una maravilla de la ingeniería. Combina iluminación,…" at bounding box center [928, 463] width 339 height 55
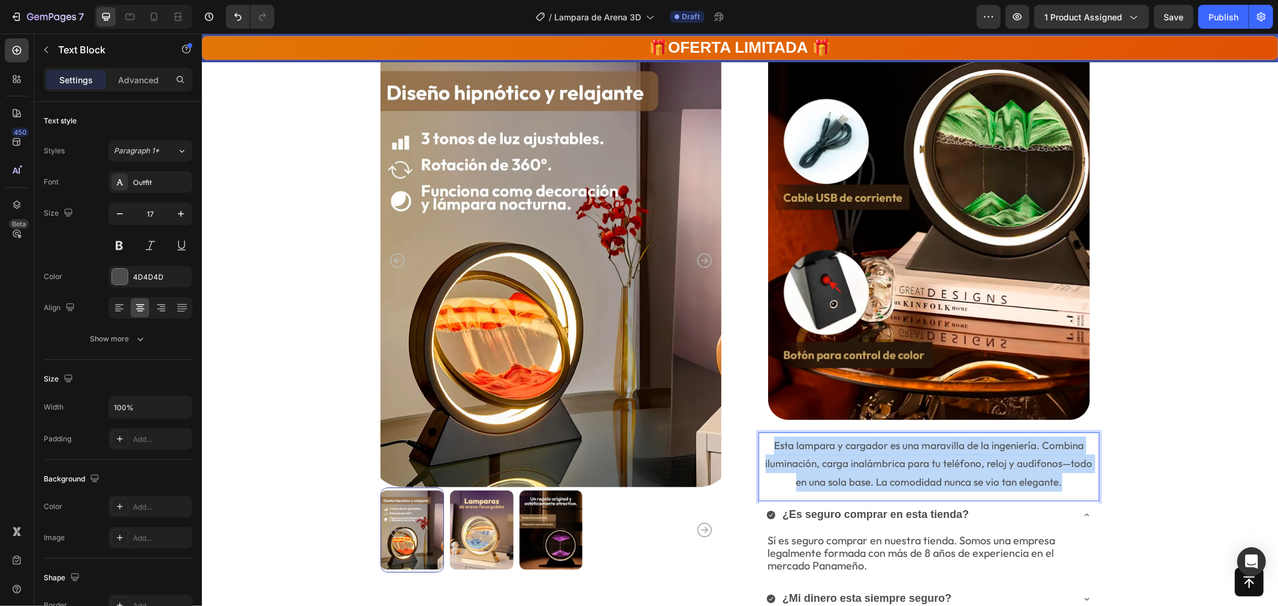
click at [888, 463] on p "Esta lampara y cargador es una maravilla de la ingeniería. Combina iluminación,…" at bounding box center [928, 463] width 339 height 55
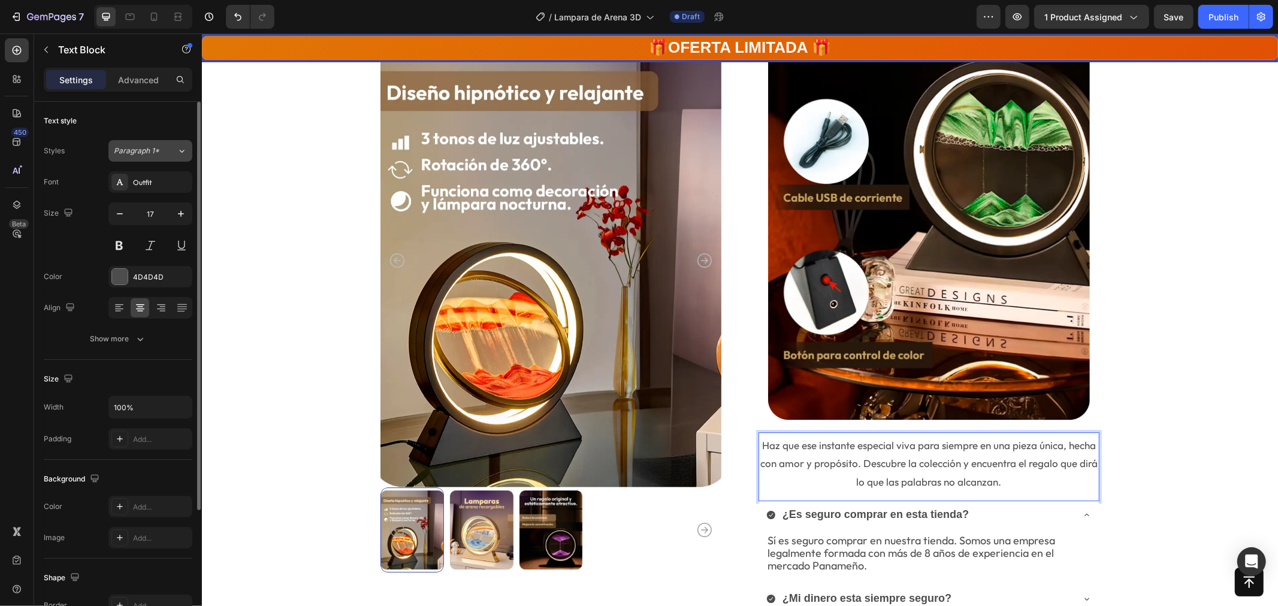
click at [181, 149] on icon at bounding box center [182, 151] width 10 height 12
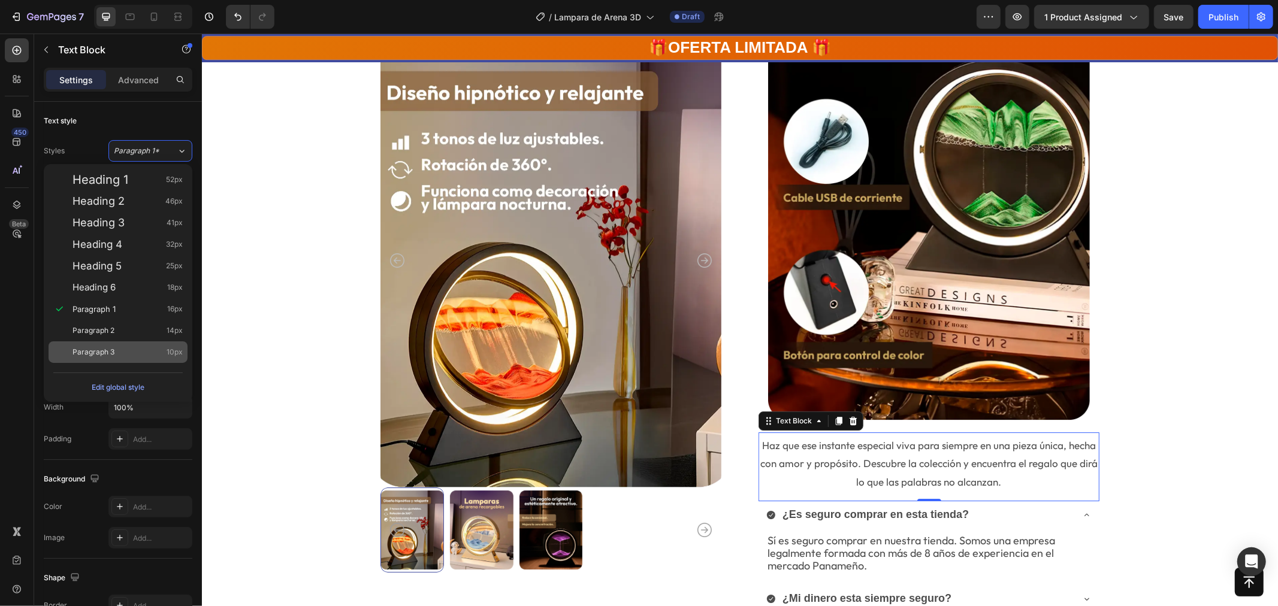
click at [135, 356] on div "Paragraph 3 10px" at bounding box center [128, 352] width 110 height 12
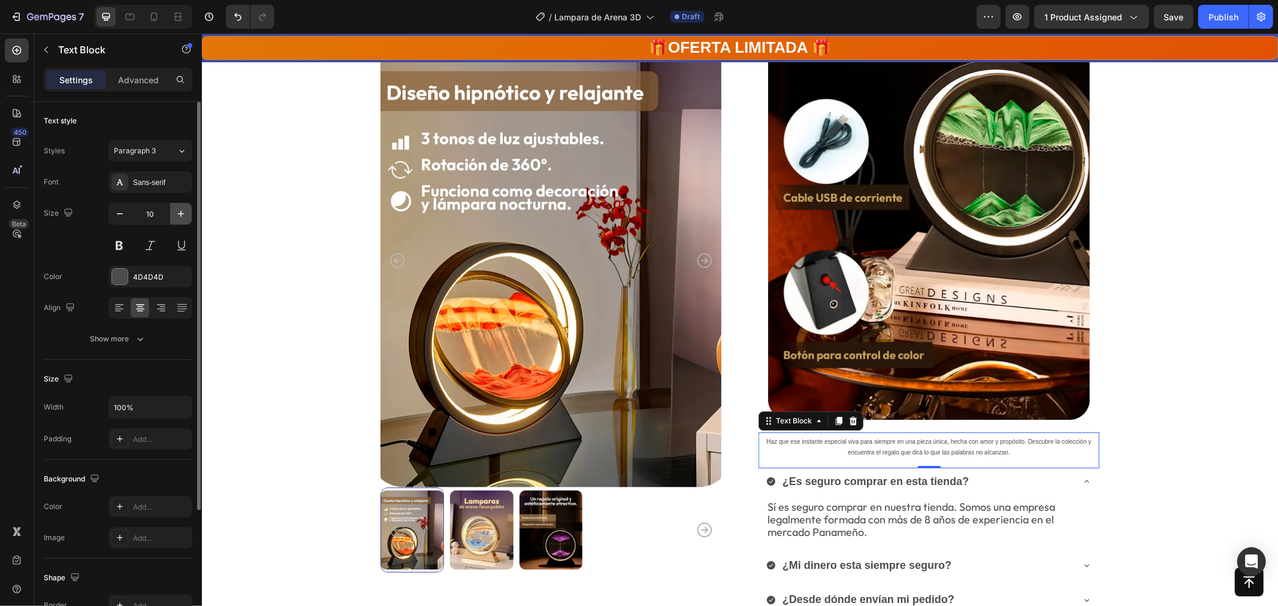
click at [181, 205] on button "button" at bounding box center [181, 214] width 22 height 22
click at [167, 175] on div "Sans-serif" at bounding box center [150, 182] width 84 height 22
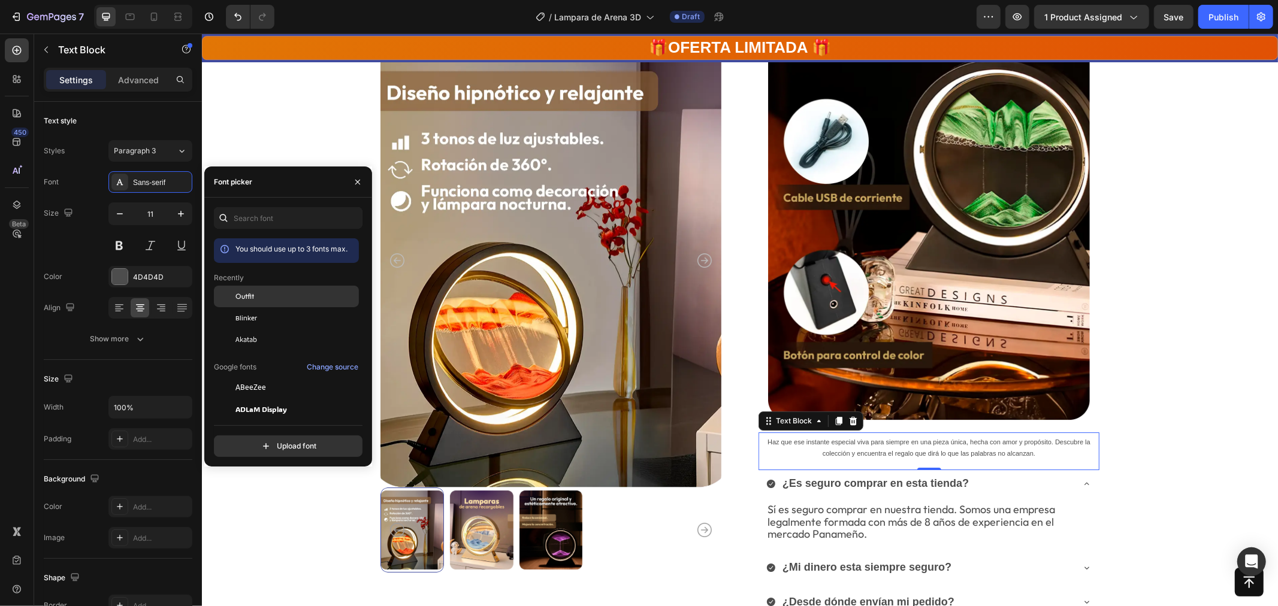
click at [253, 300] on span "Outfit" at bounding box center [244, 296] width 19 height 11
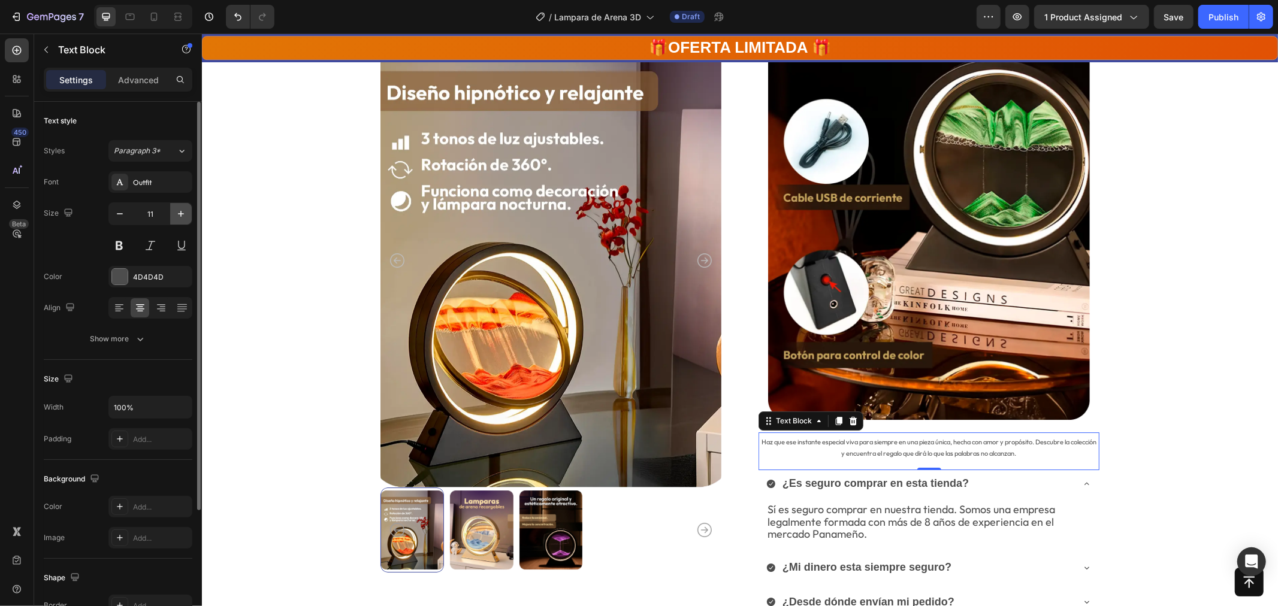
click at [182, 218] on icon "button" at bounding box center [181, 214] width 12 height 12
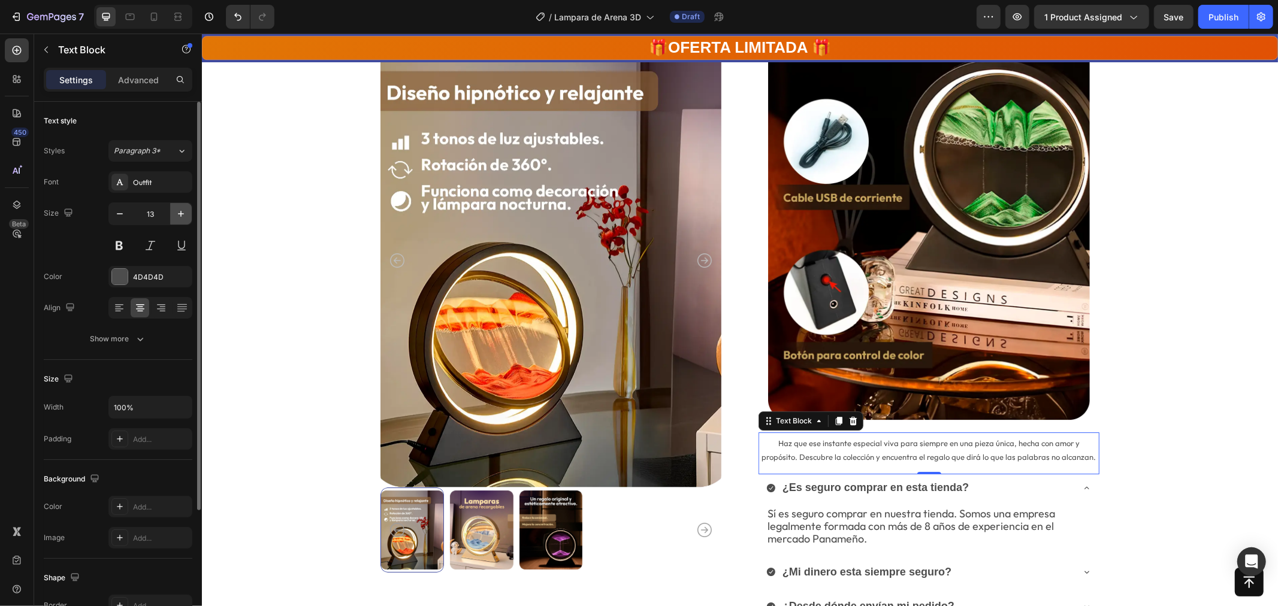
click at [182, 218] on icon "button" at bounding box center [181, 214] width 12 height 12
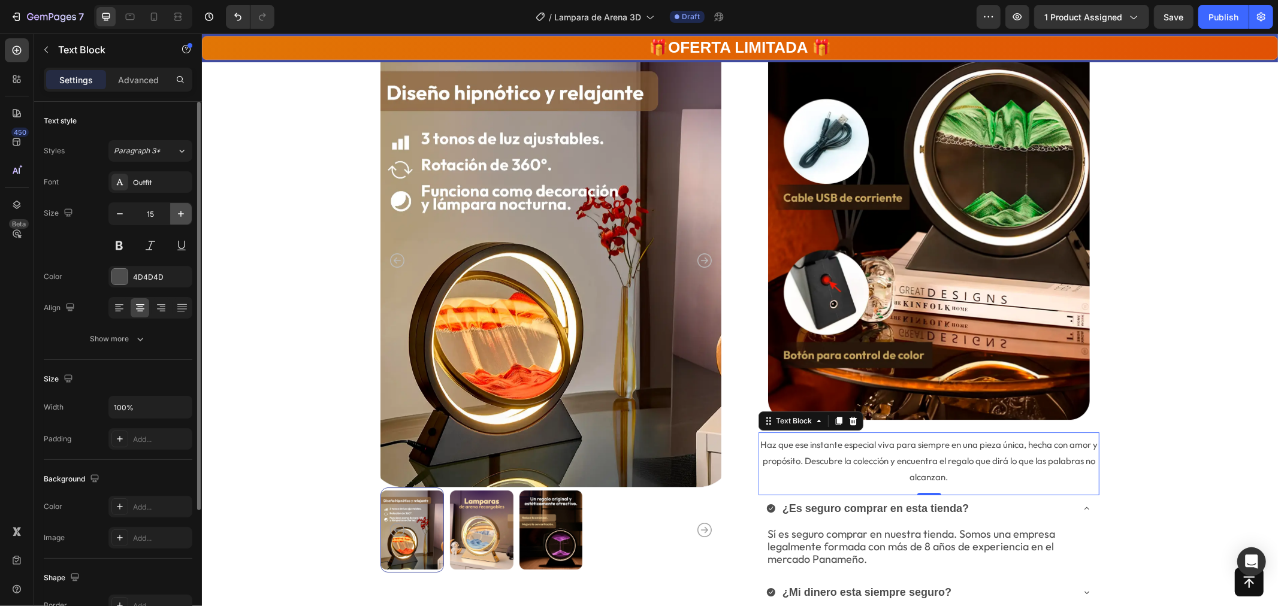
click at [182, 218] on icon "button" at bounding box center [181, 214] width 12 height 12
type input "16"
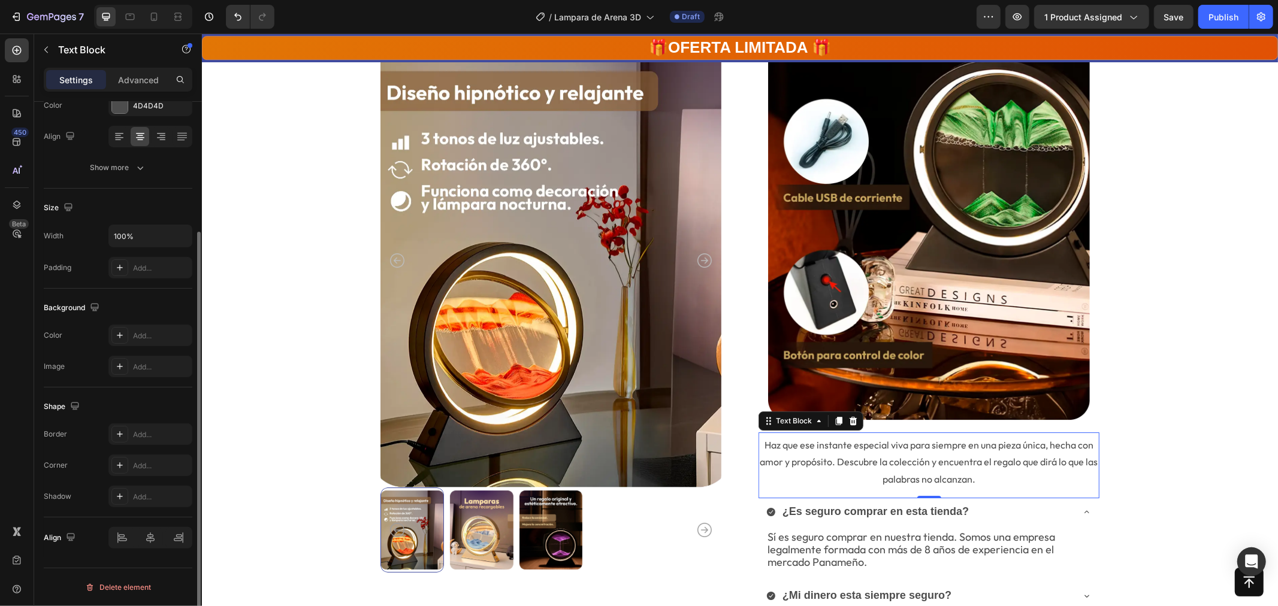
scroll to position [0, 0]
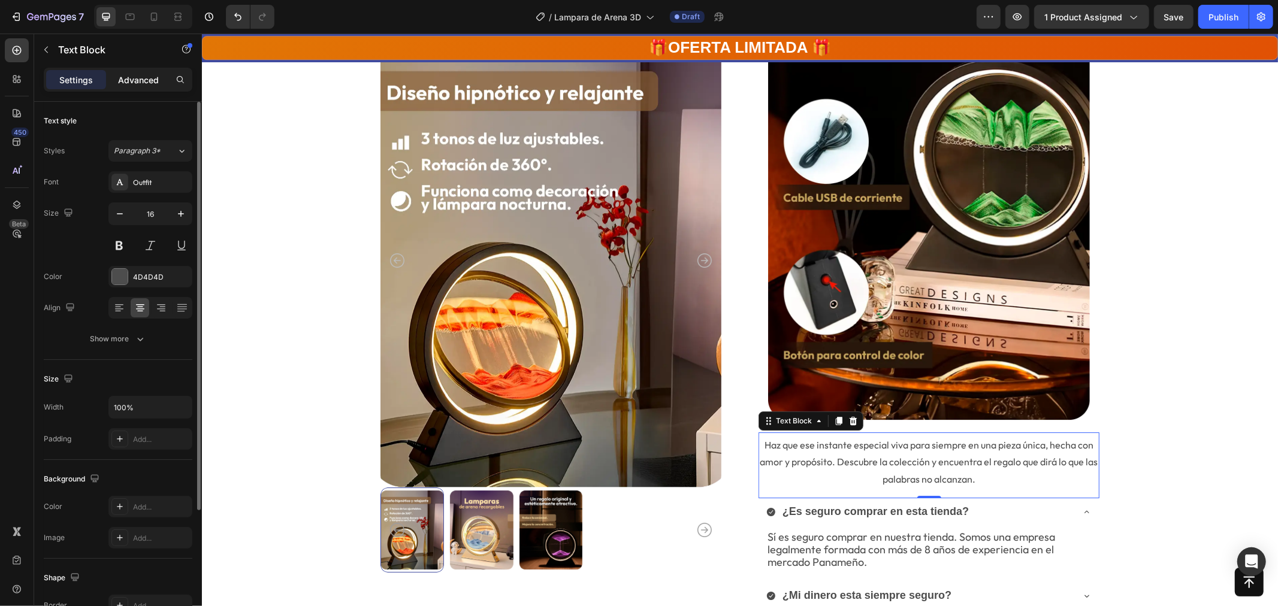
click at [132, 79] on p "Advanced" at bounding box center [138, 80] width 41 height 13
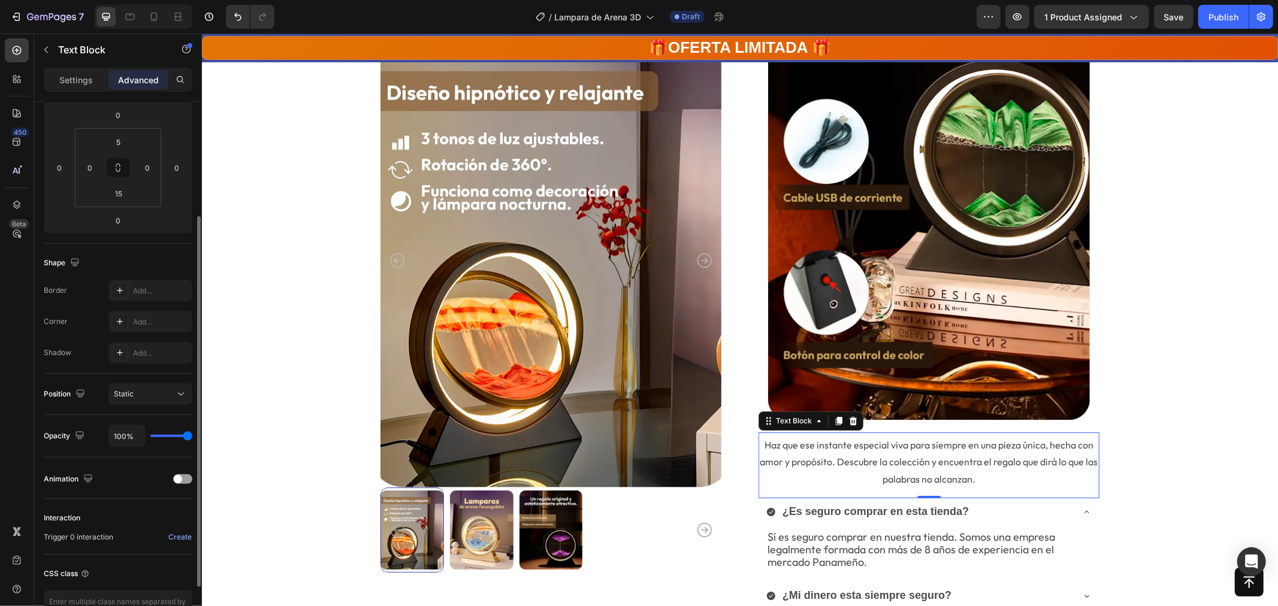
scroll to position [243, 0]
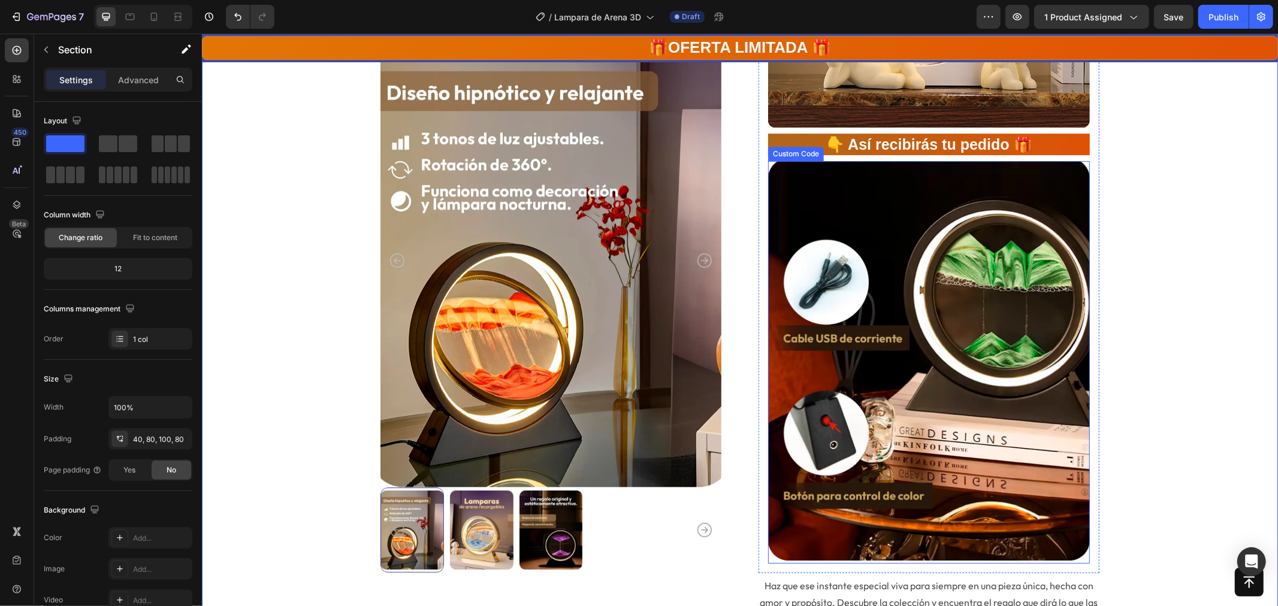
scroll to position [3296, 0]
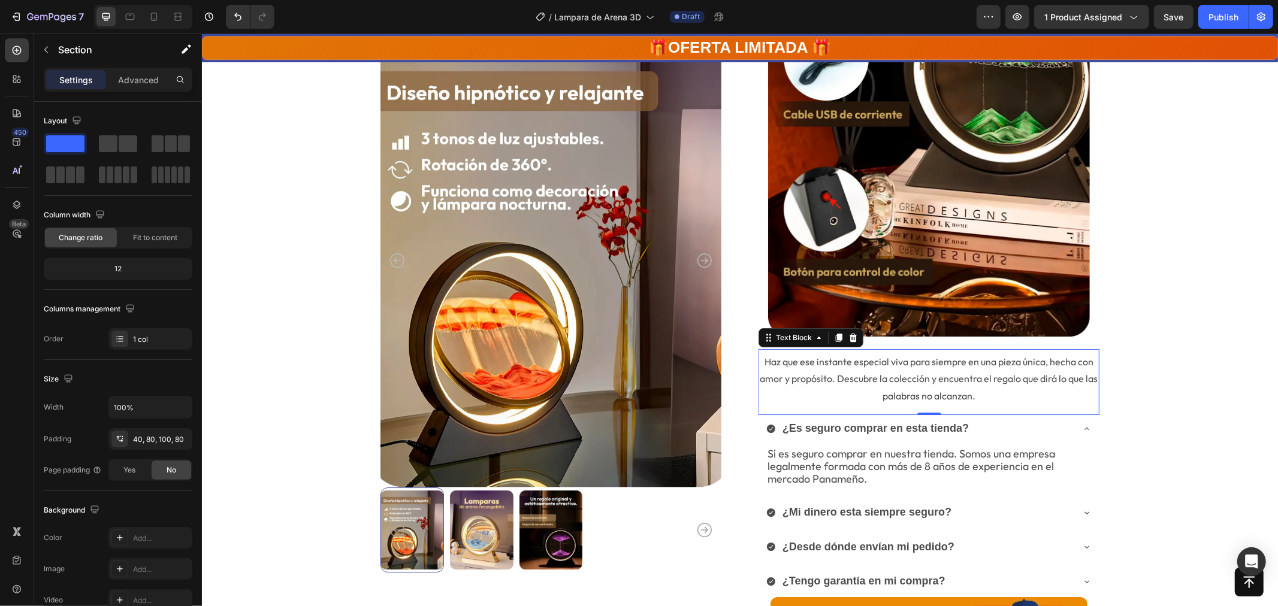
click at [950, 384] on p "Haz que ese instante especial viva para siempre en una pieza única, hecha con a…" at bounding box center [928, 379] width 339 height 52
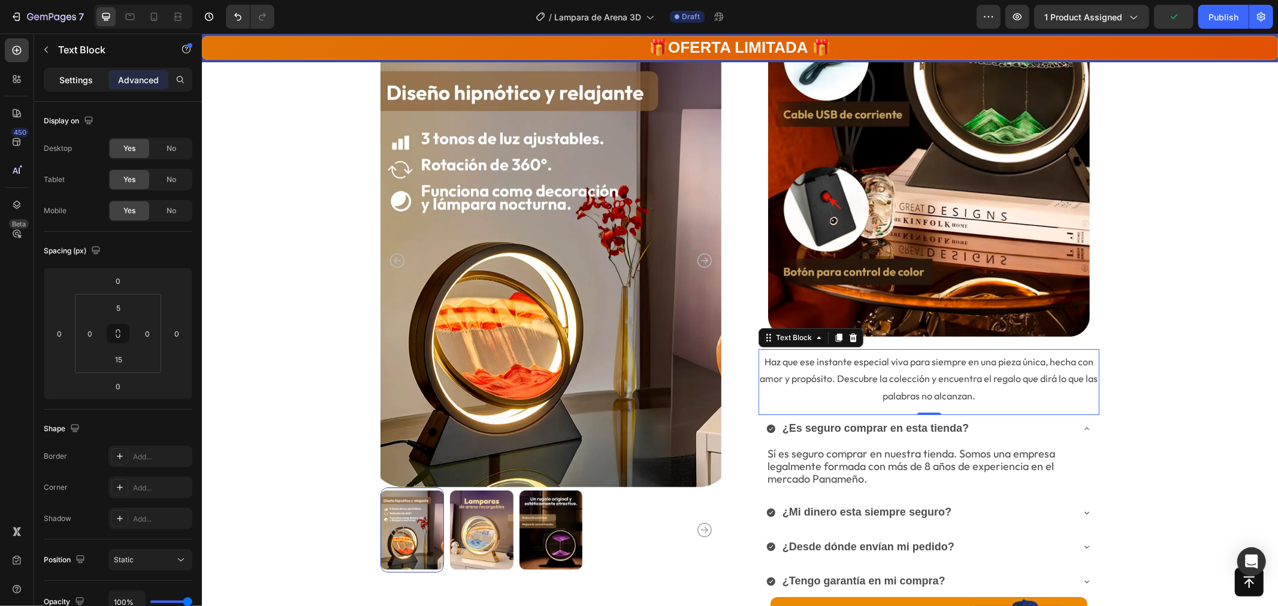
click at [69, 73] on div "Settings" at bounding box center [76, 79] width 60 height 19
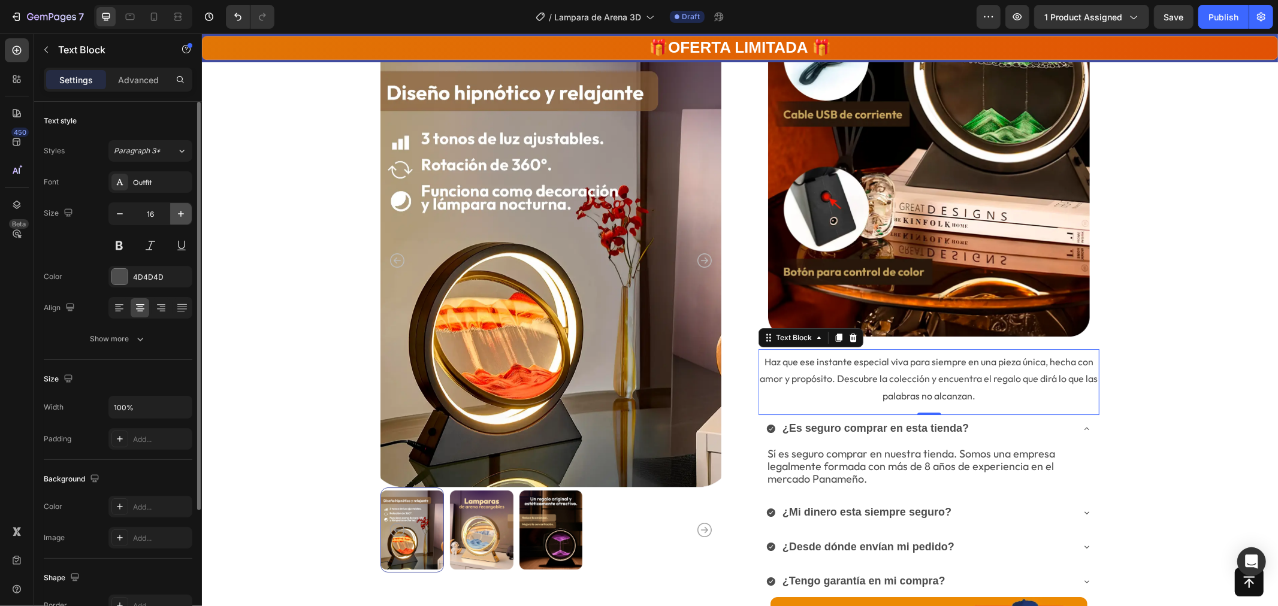
click at [181, 212] on icon "button" at bounding box center [181, 214] width 6 height 6
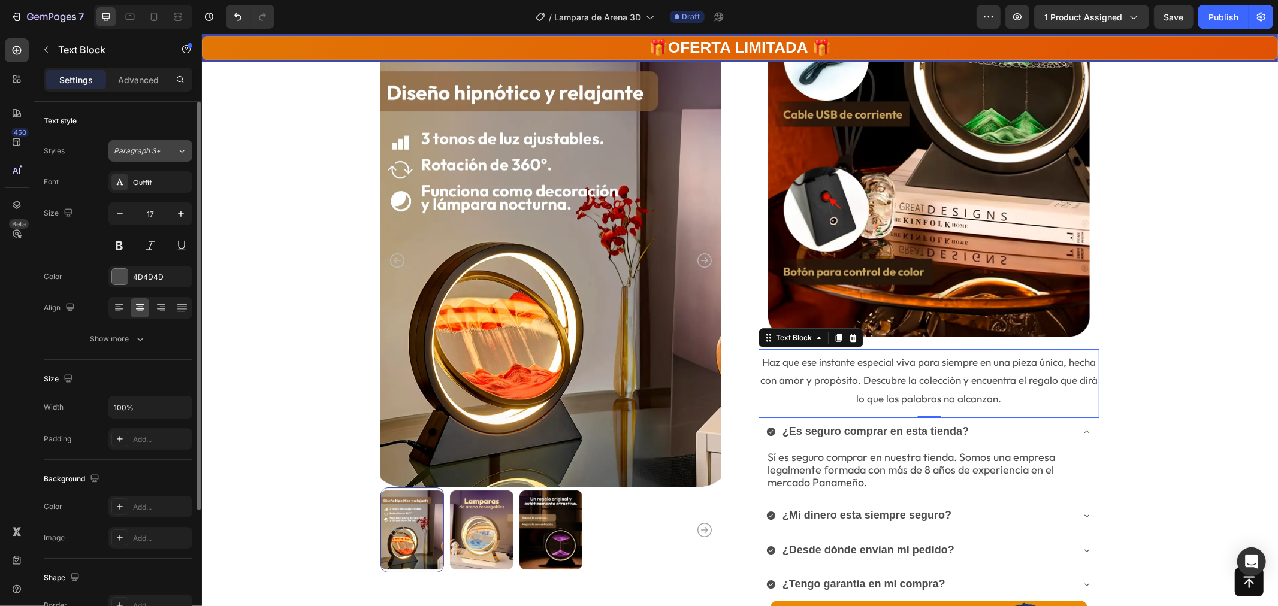
click at [147, 156] on span "Paragraph 3*" at bounding box center [137, 151] width 47 height 11
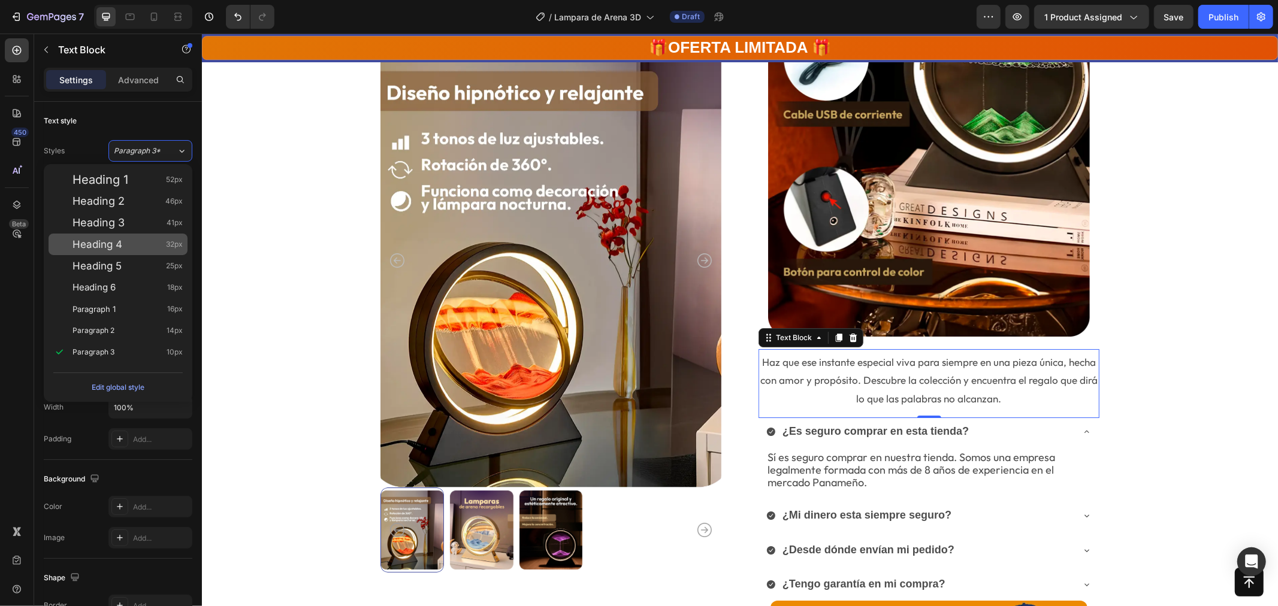
click at [117, 241] on span "Heading 4" at bounding box center [98, 244] width 50 height 12
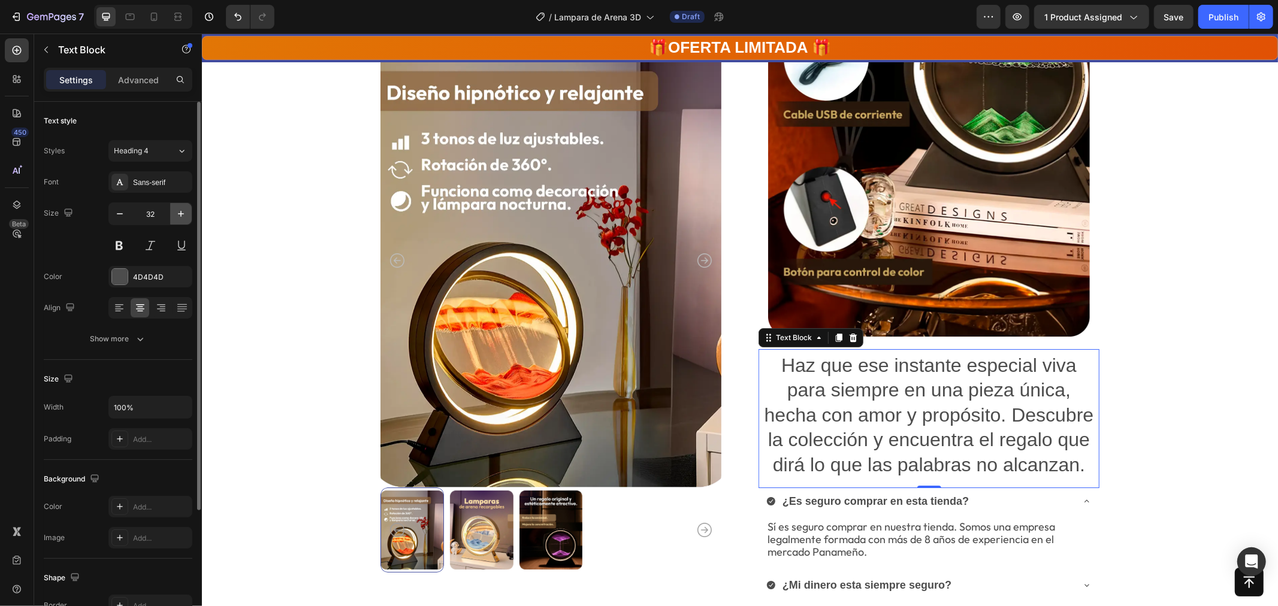
click at [171, 213] on button "button" at bounding box center [181, 214] width 22 height 22
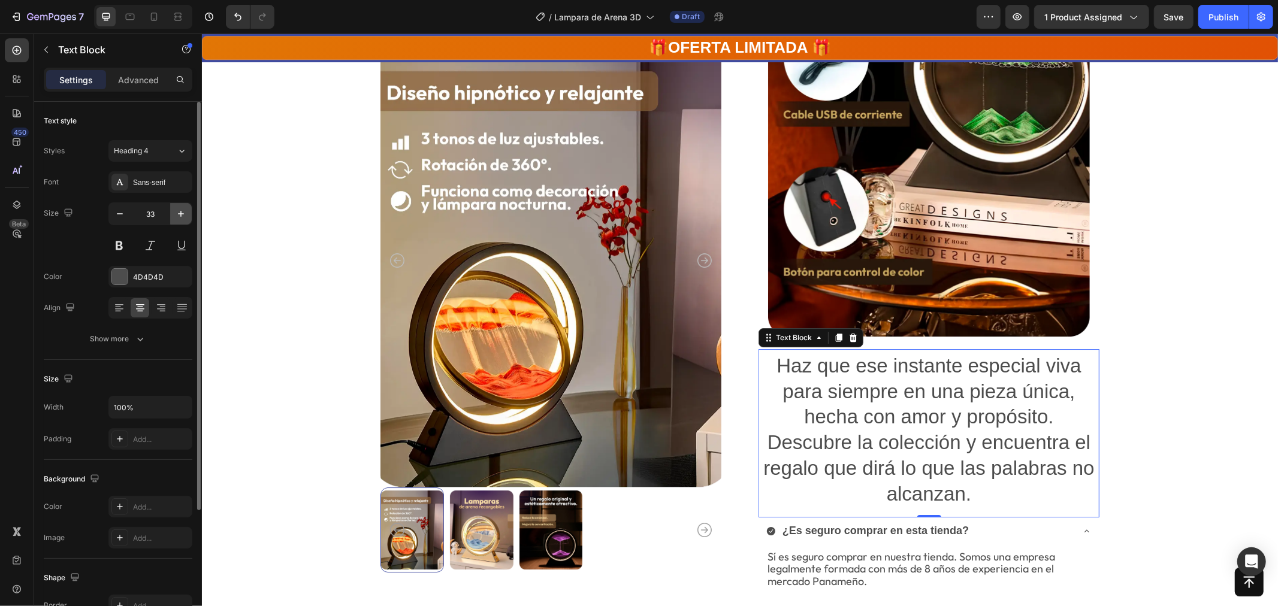
click at [179, 212] on icon "button" at bounding box center [181, 214] width 12 height 12
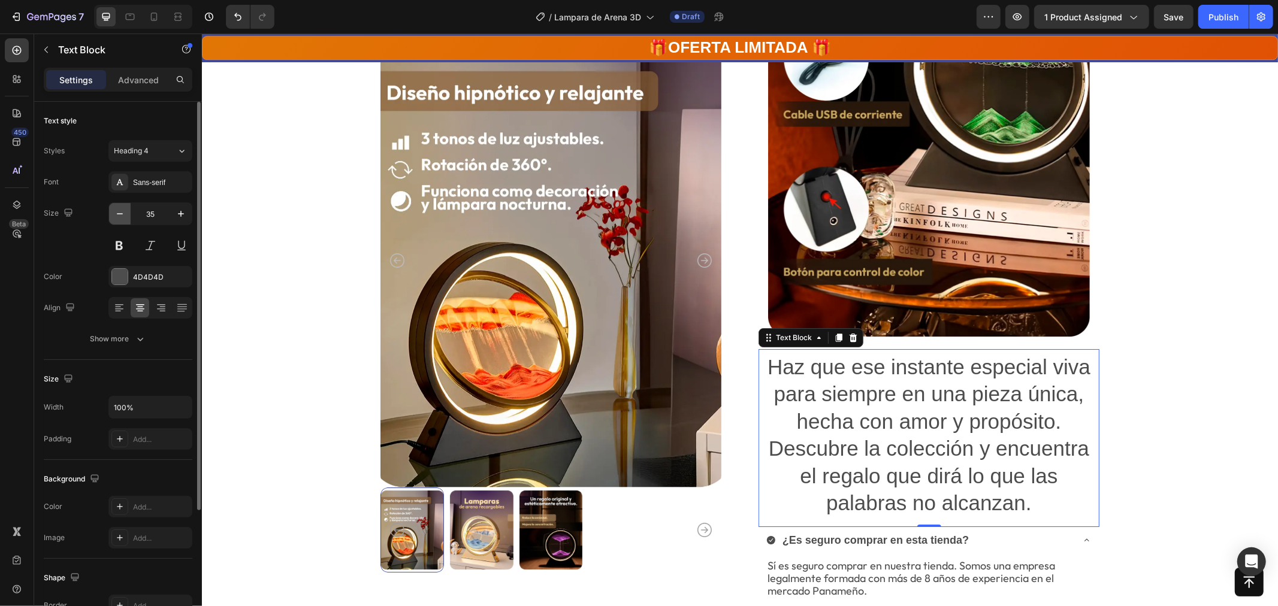
click at [124, 220] on button "button" at bounding box center [120, 214] width 22 height 22
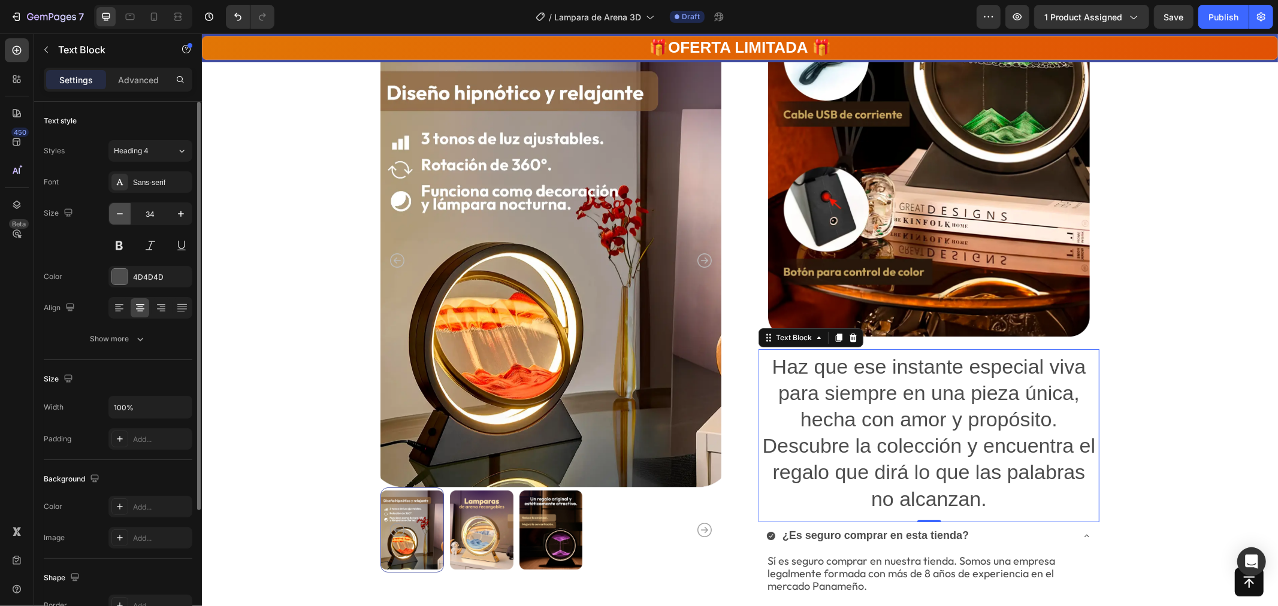
click at [124, 220] on button "button" at bounding box center [120, 214] width 22 height 22
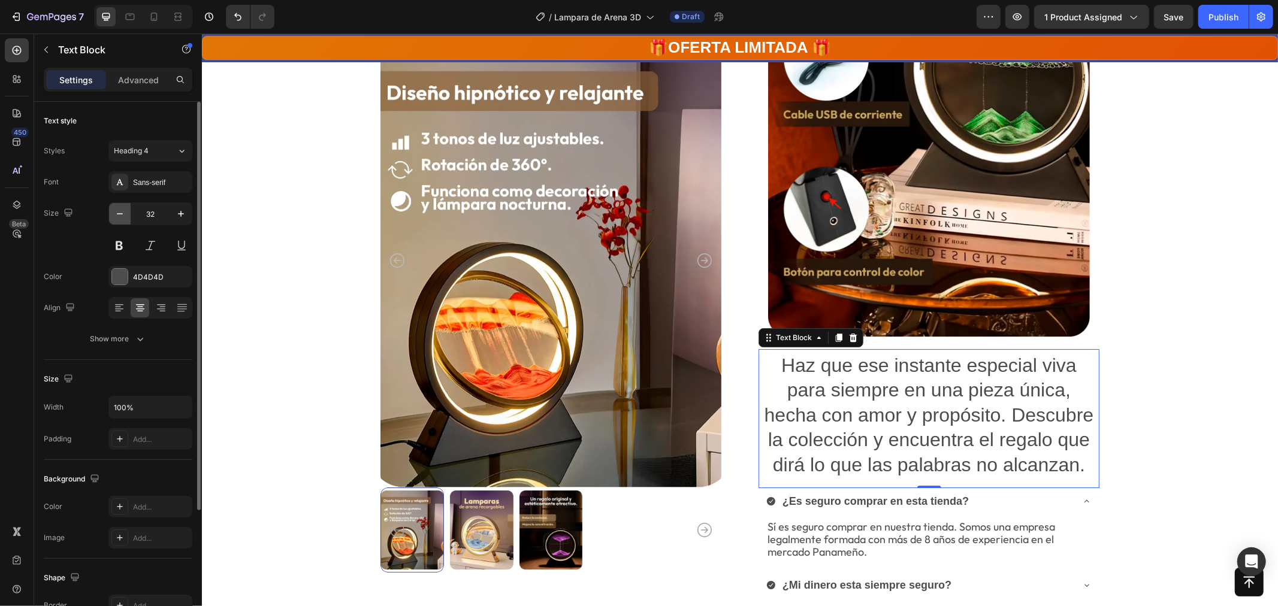
click at [124, 220] on button "button" at bounding box center [120, 214] width 22 height 22
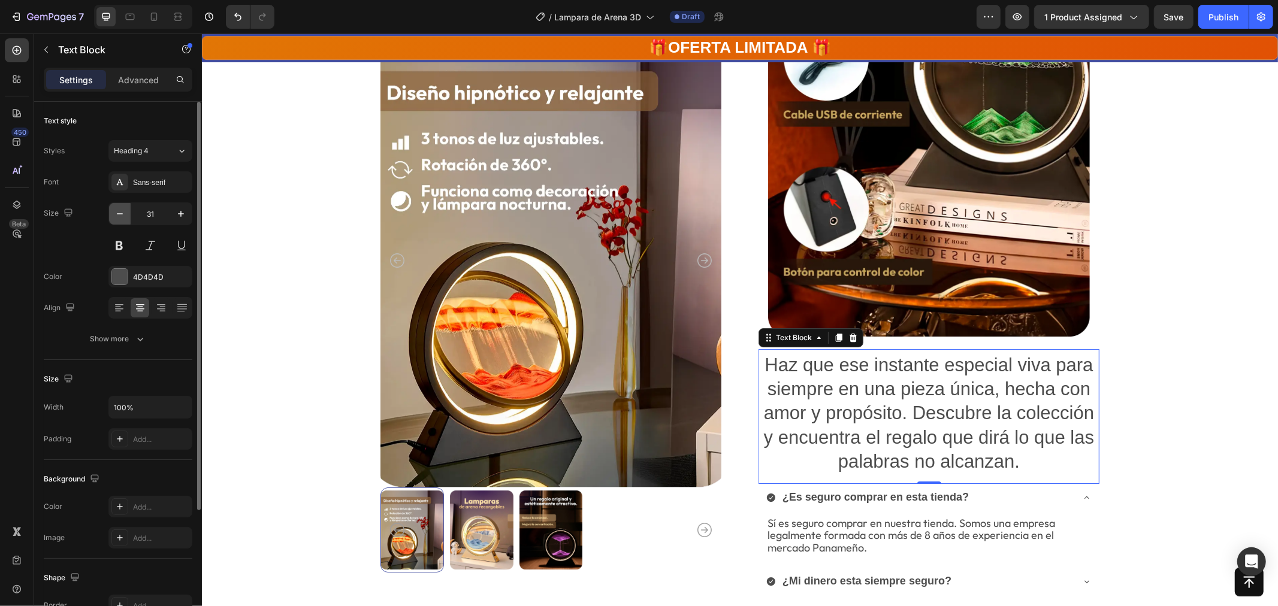
click at [124, 220] on button "button" at bounding box center [120, 214] width 22 height 22
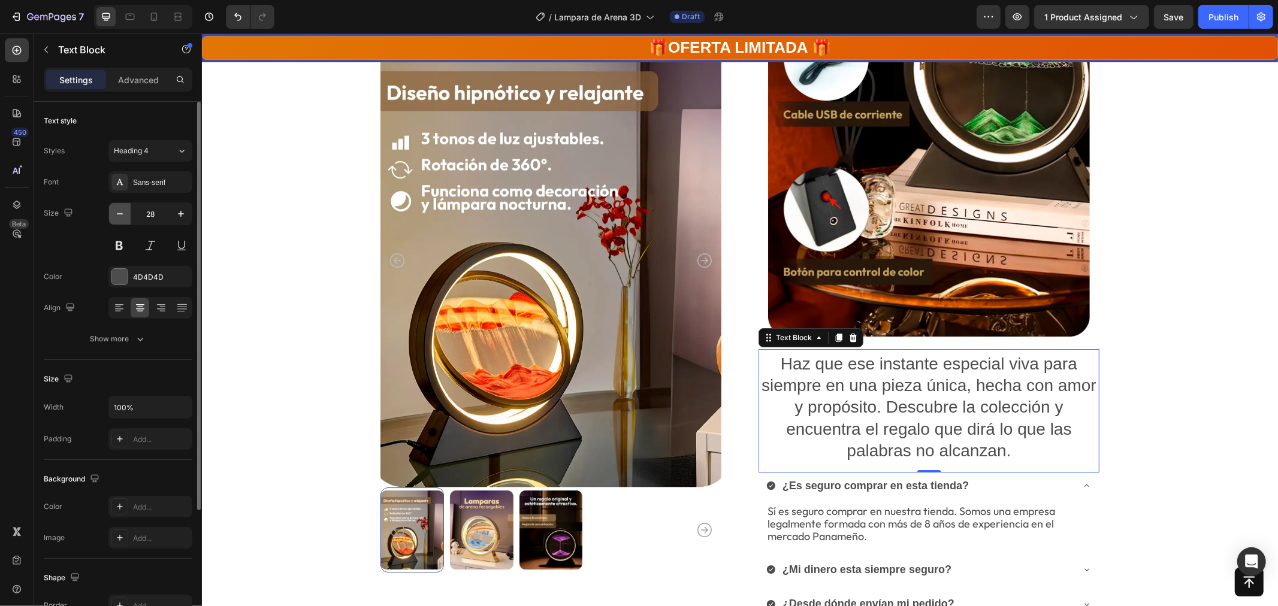
click at [124, 220] on button "button" at bounding box center [120, 214] width 22 height 22
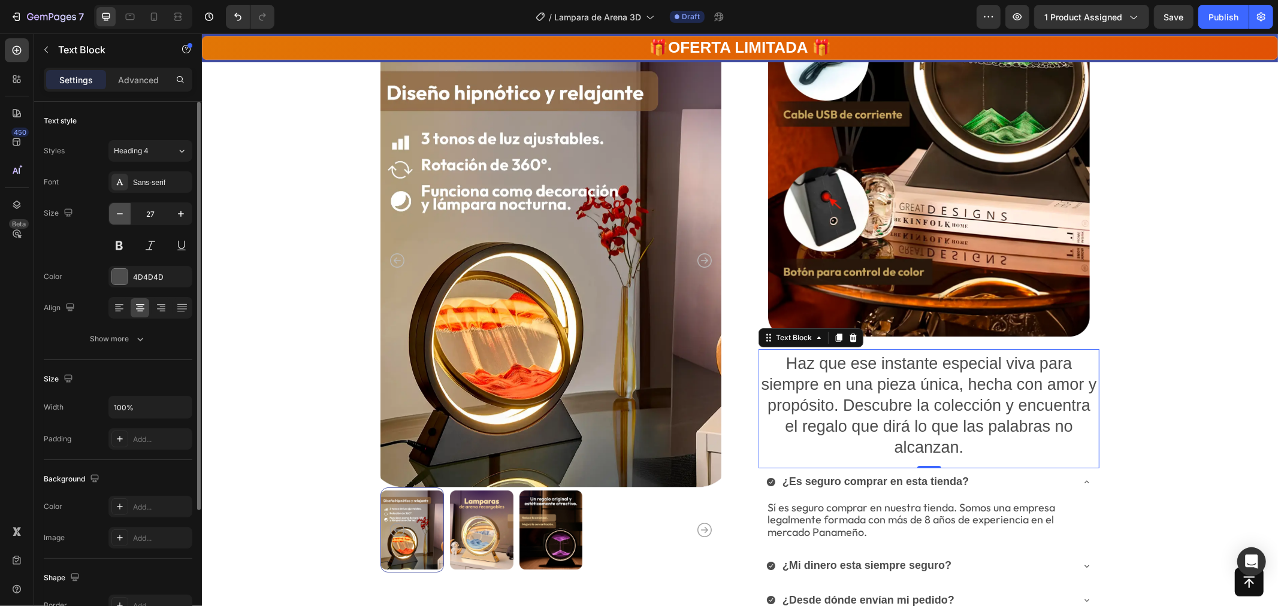
click at [124, 220] on button "button" at bounding box center [120, 214] width 22 height 22
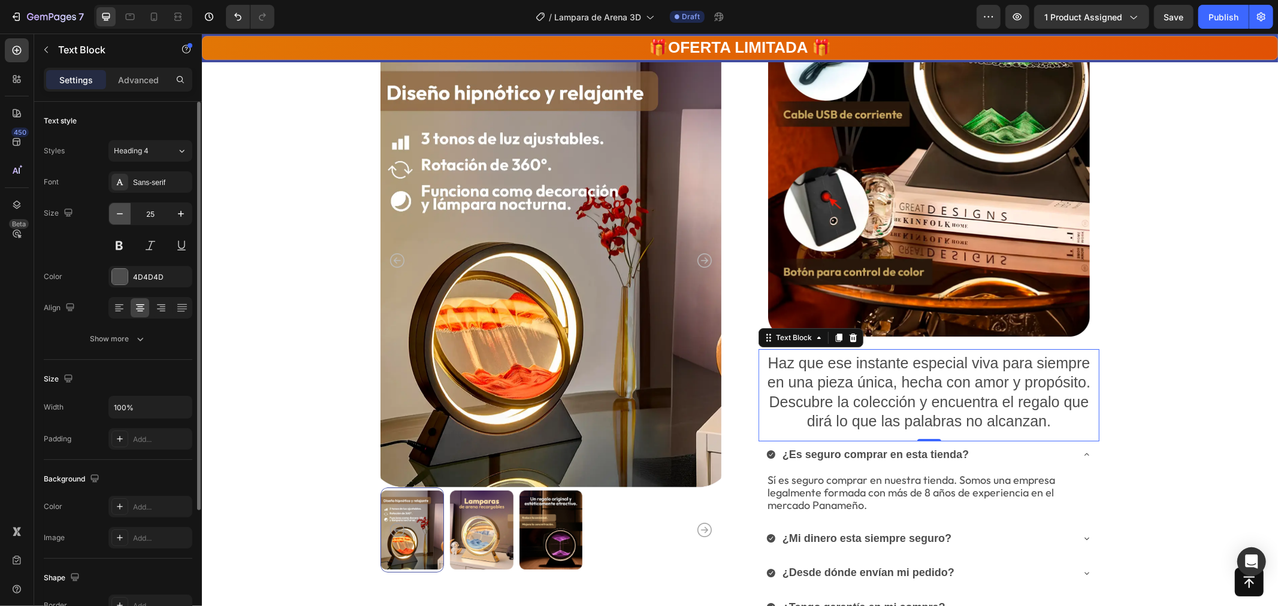
click at [124, 220] on button "button" at bounding box center [120, 214] width 22 height 22
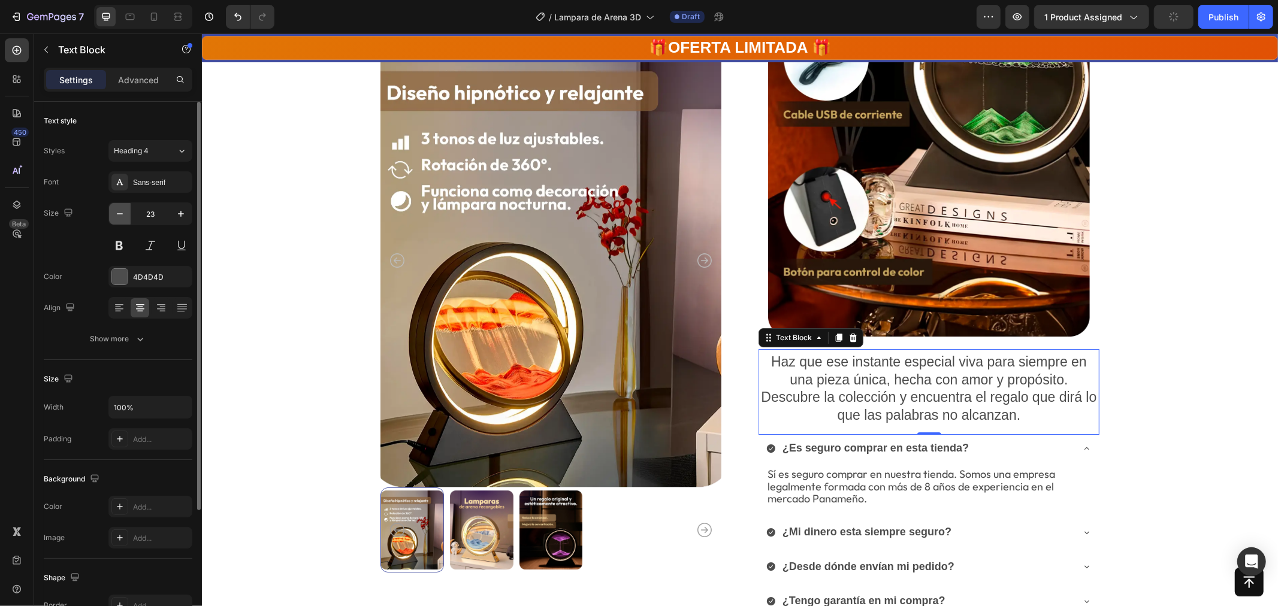
click at [124, 220] on button "button" at bounding box center [120, 214] width 22 height 22
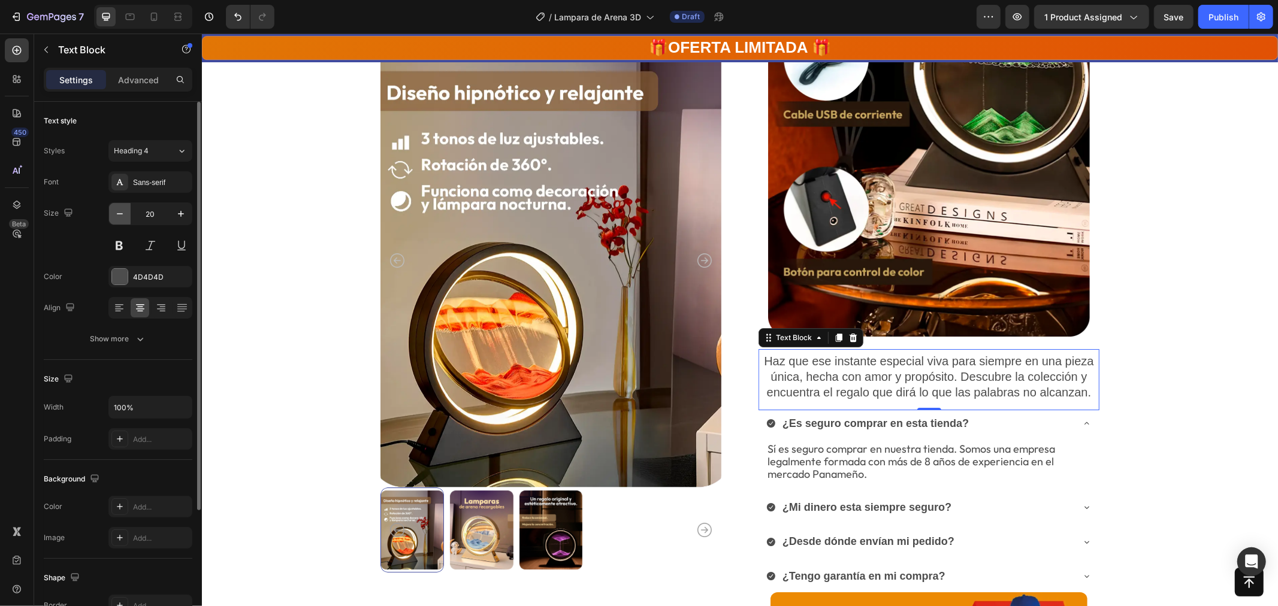
click at [124, 220] on button "button" at bounding box center [120, 214] width 22 height 22
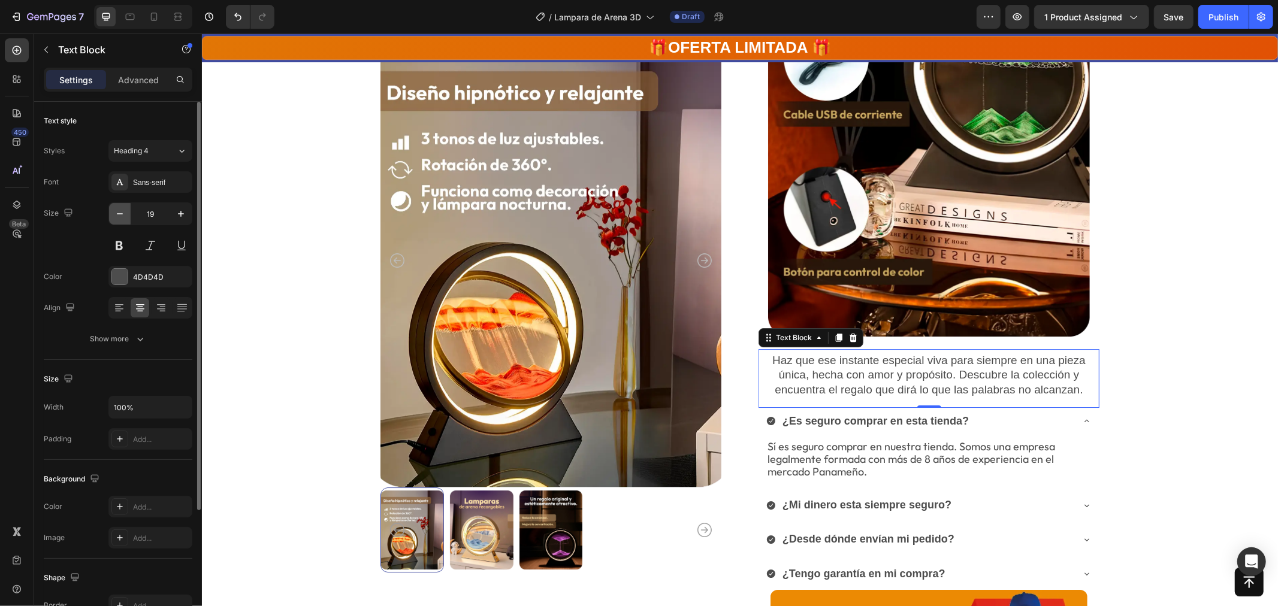
click at [124, 220] on button "button" at bounding box center [120, 214] width 22 height 22
type input "18"
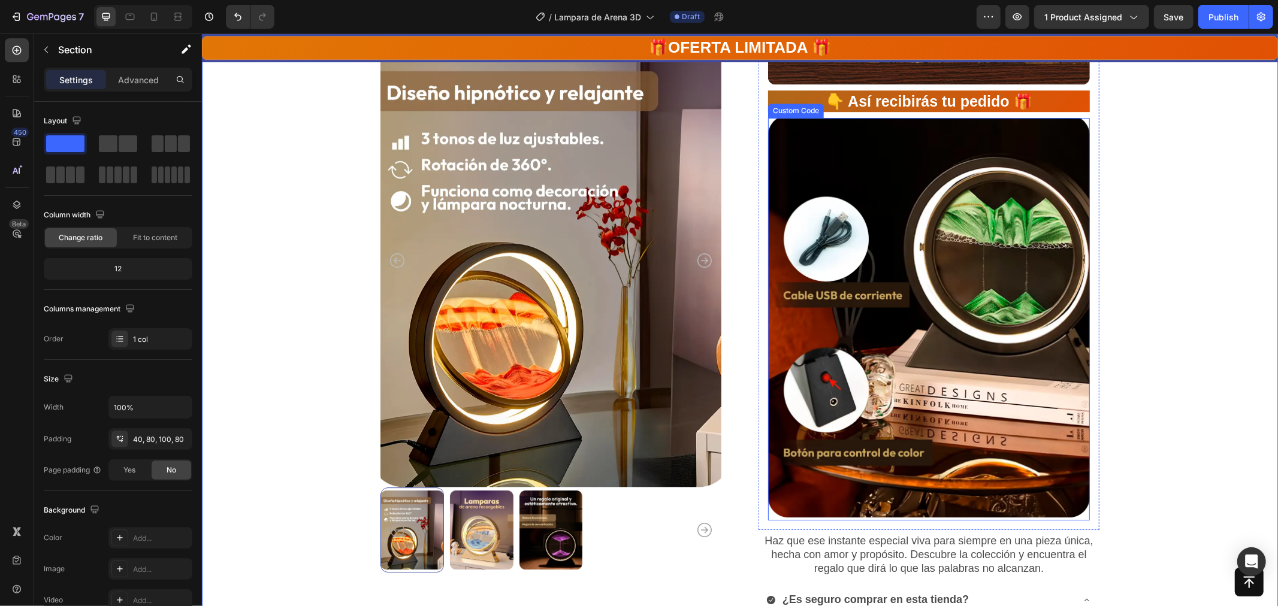
scroll to position [3112, 0]
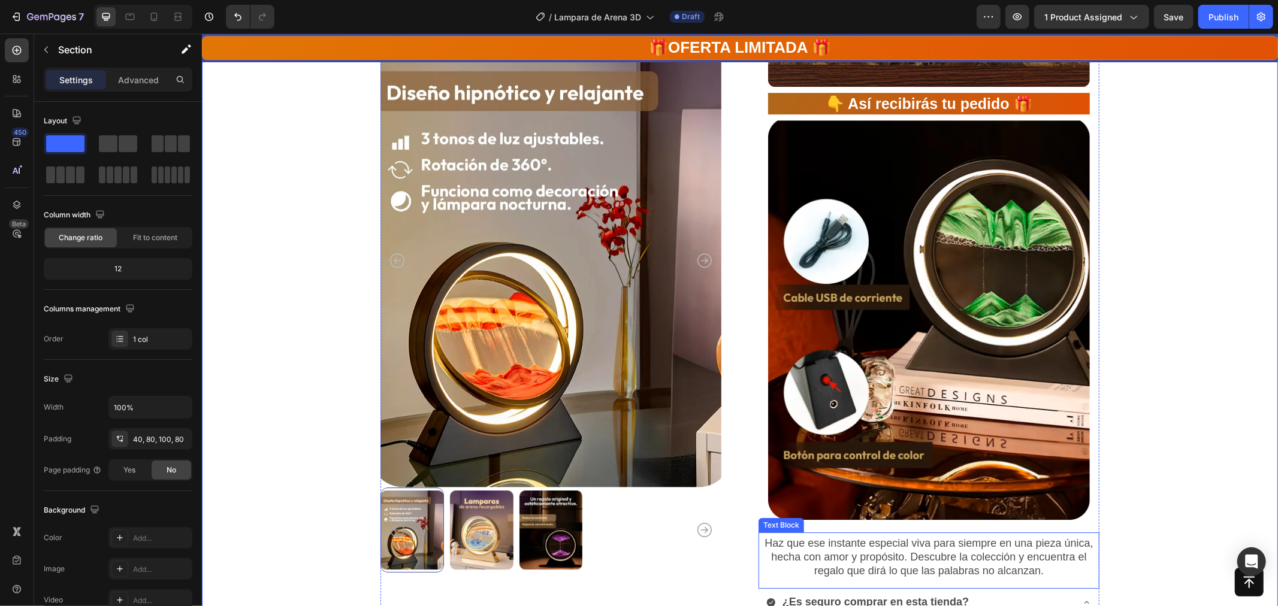
click at [960, 551] on p "Haz que ese instante especial viva para siempre en una pieza única, hecha con a…" at bounding box center [928, 557] width 339 height 42
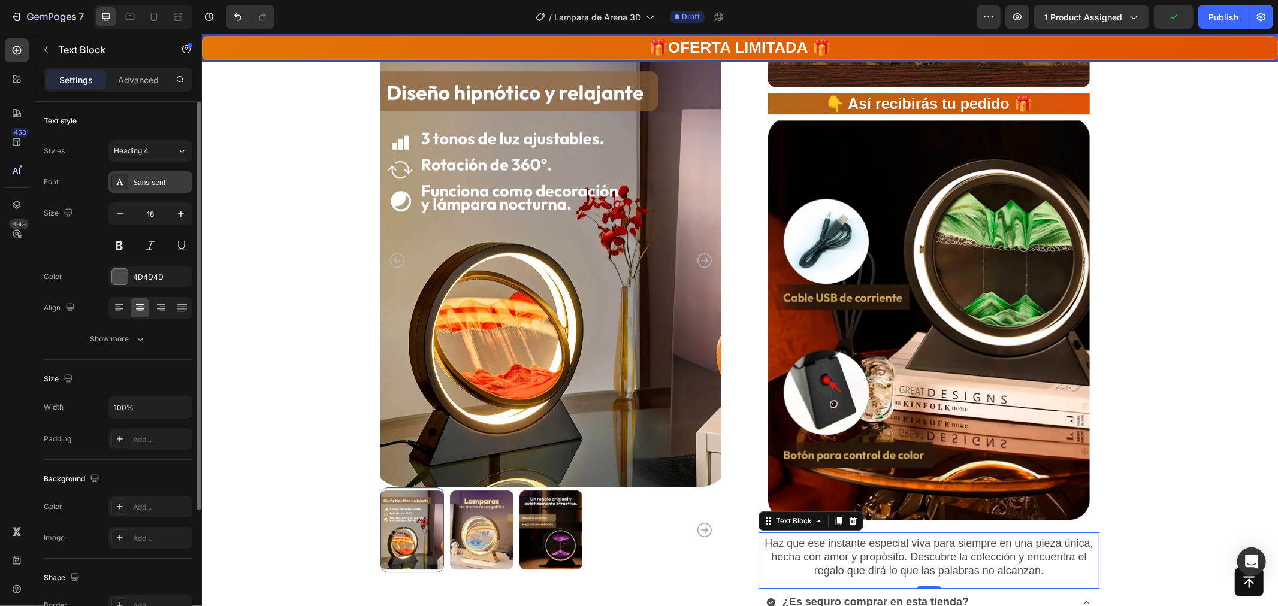
click at [139, 183] on div "Sans-serif" at bounding box center [161, 182] width 56 height 11
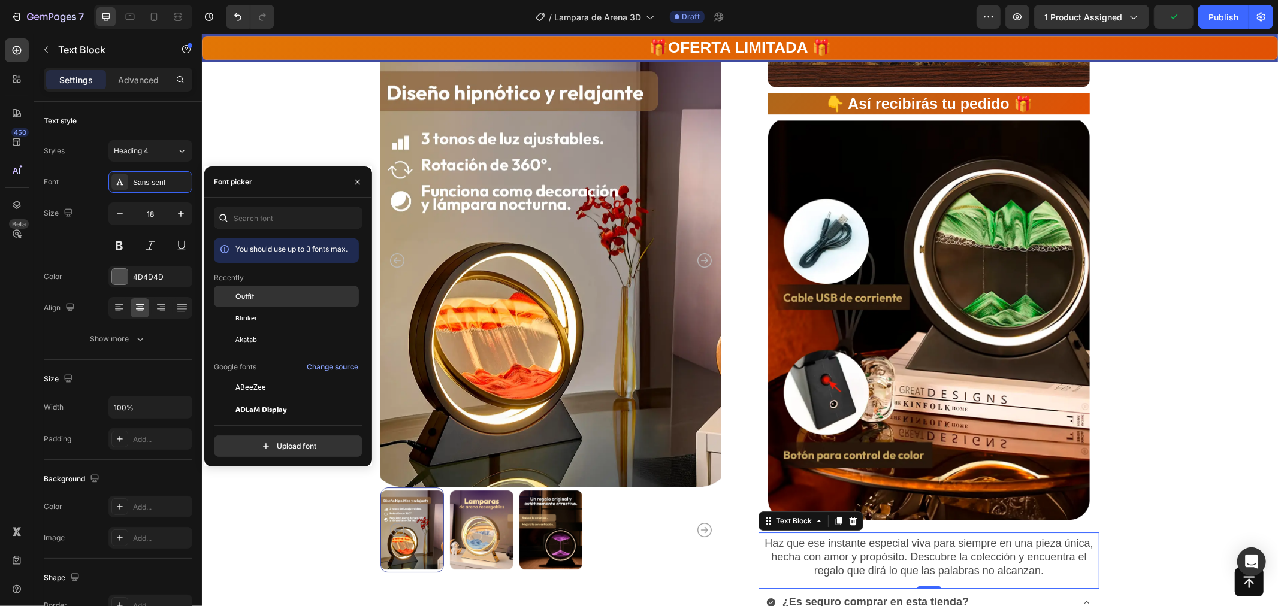
click at [259, 294] on div "Outfit" at bounding box center [295, 296] width 121 height 11
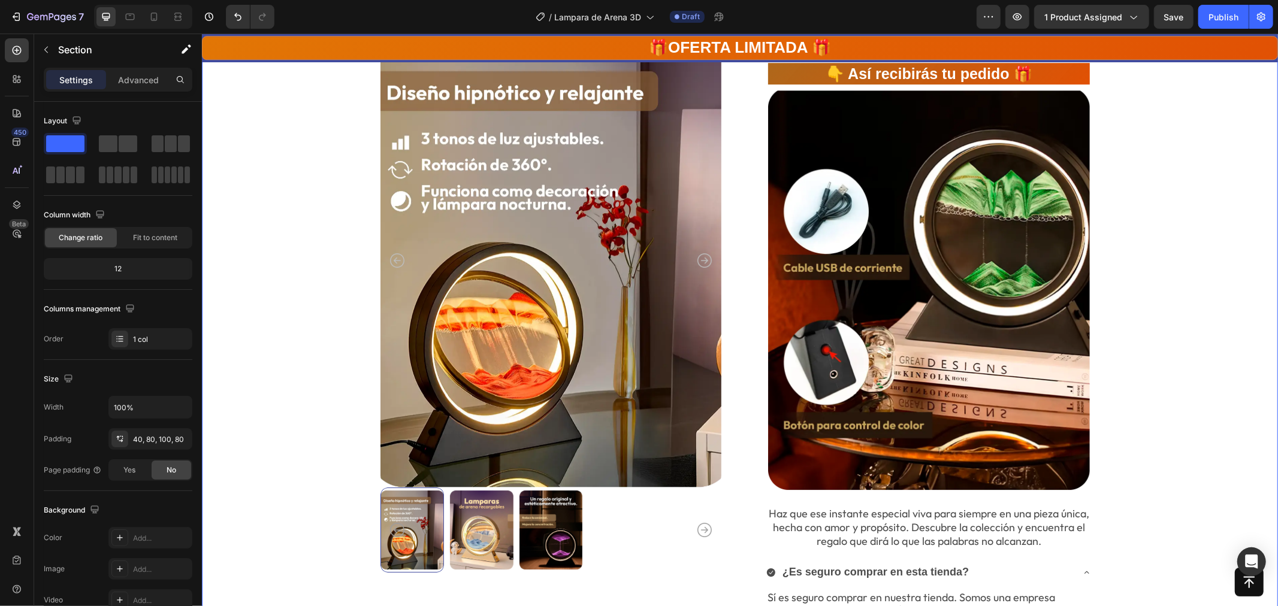
scroll to position [3146, 0]
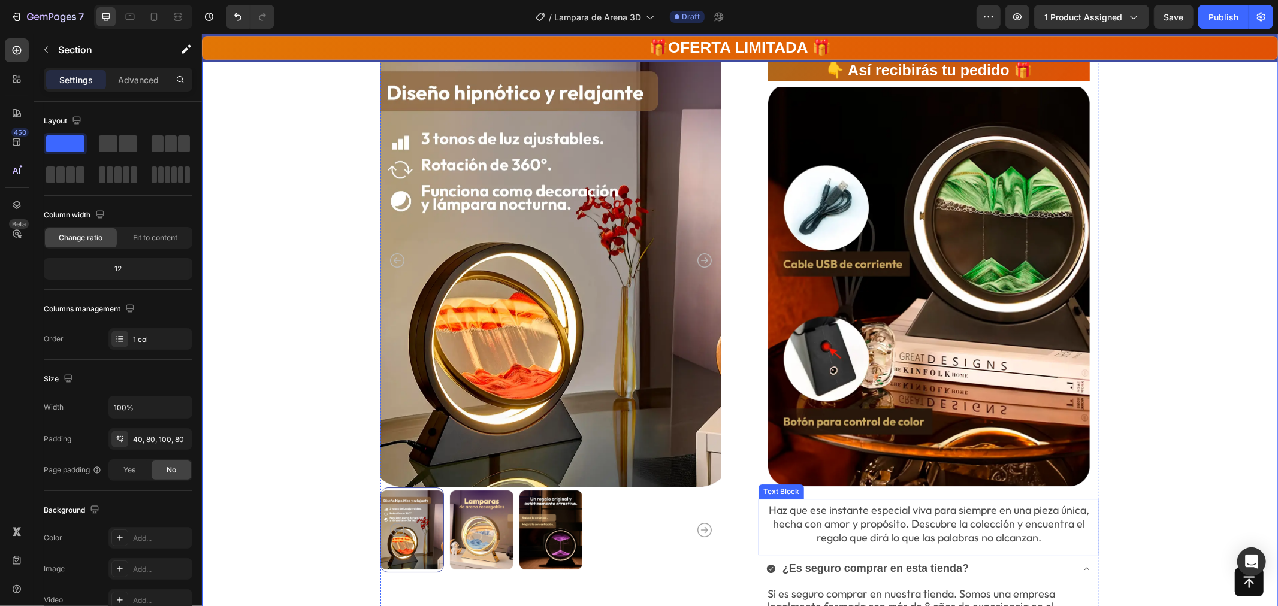
click at [974, 507] on p "Haz que ese instante especial viva para siempre en una pieza única, hecha con a…" at bounding box center [928, 524] width 339 height 42
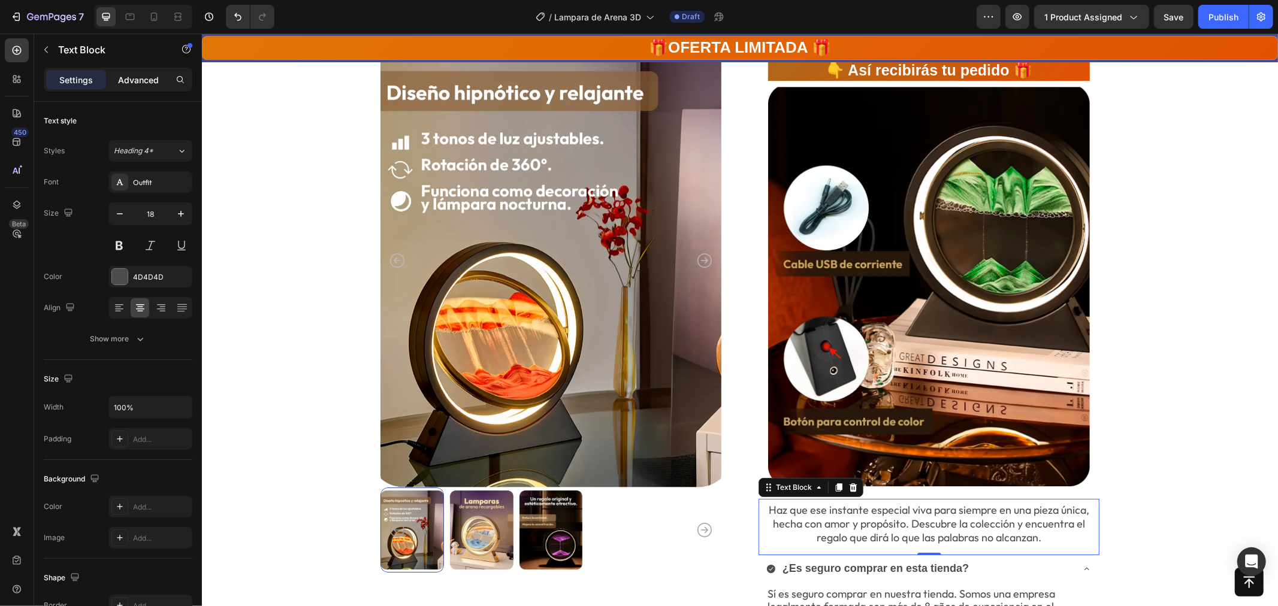
click at [135, 86] on p "Advanced" at bounding box center [138, 80] width 41 height 13
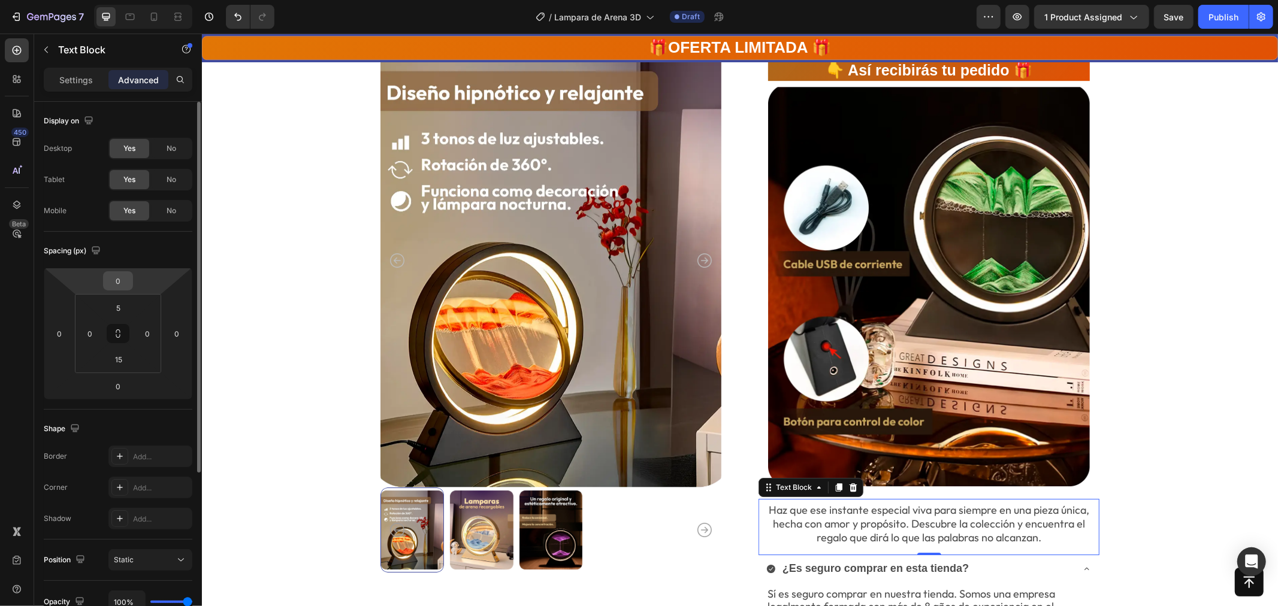
click at [120, 290] on div "0" at bounding box center [118, 280] width 30 height 19
type input "-10"
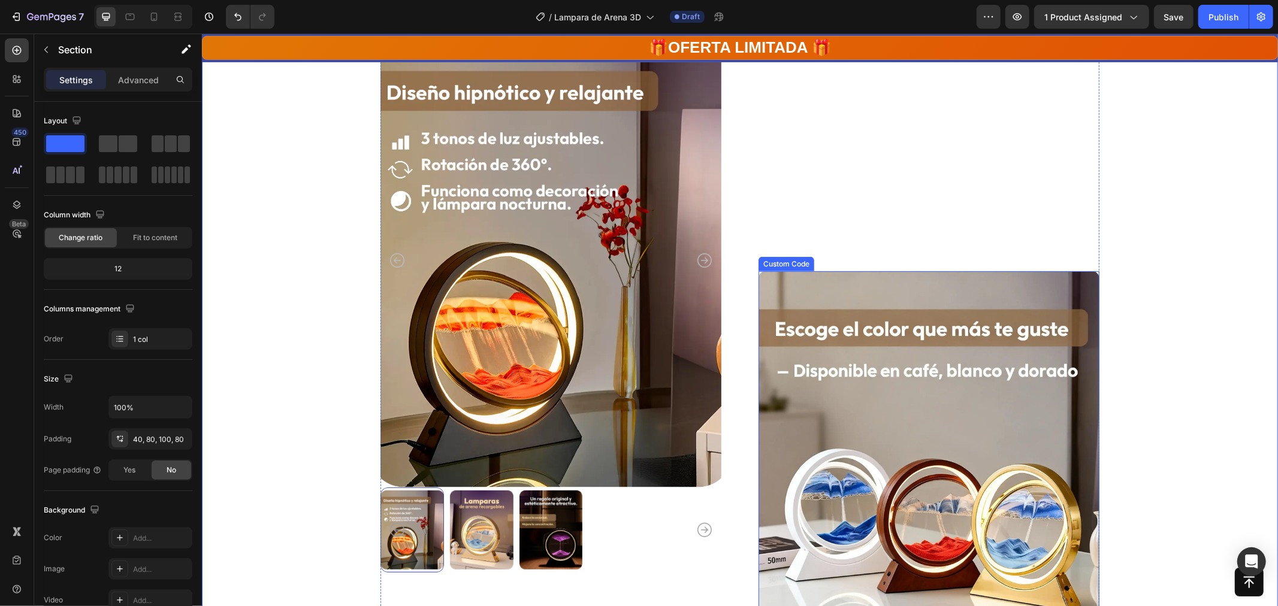
scroll to position [4115, 0]
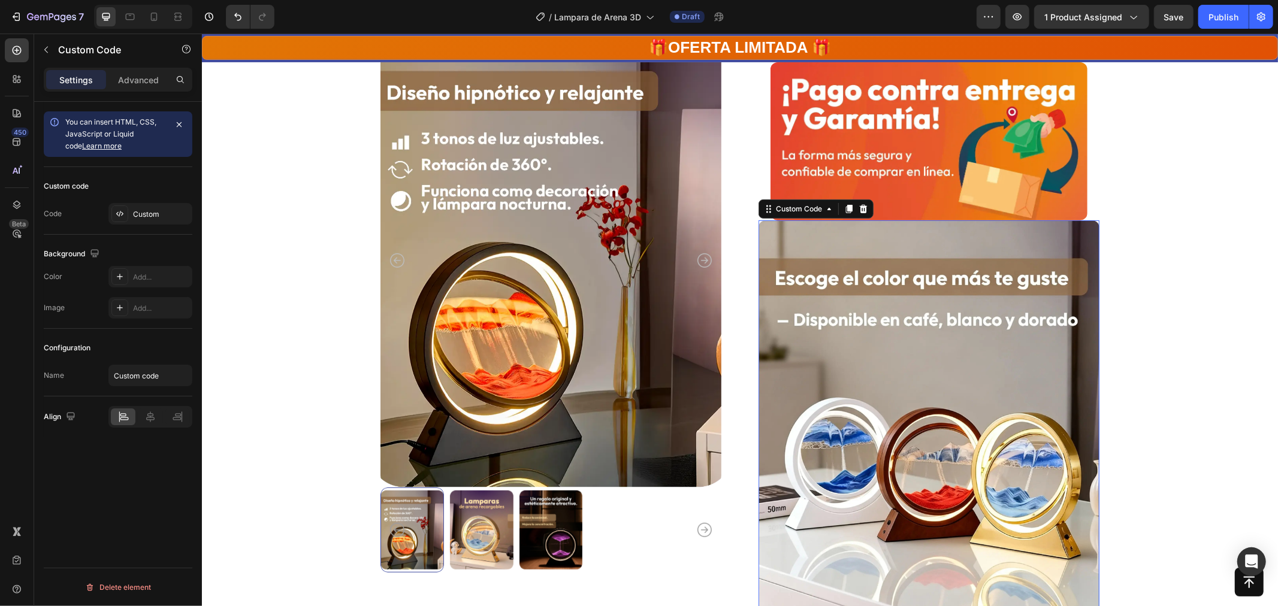
click at [1000, 416] on img at bounding box center [928, 447] width 341 height 455
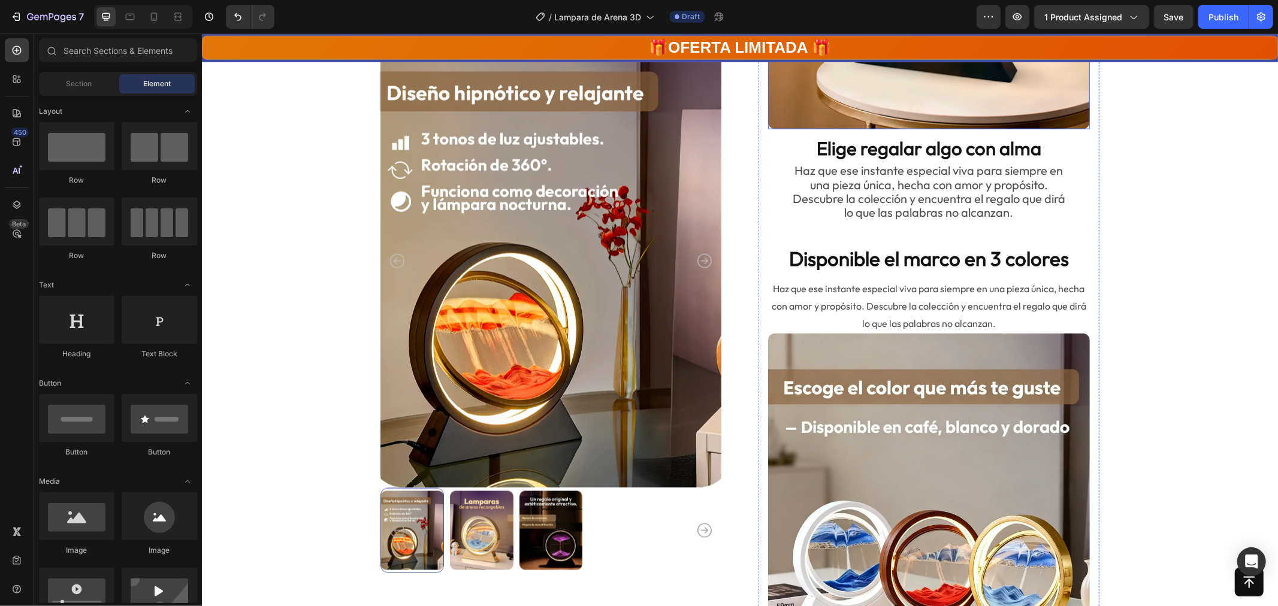
scroll to position [1397, 0]
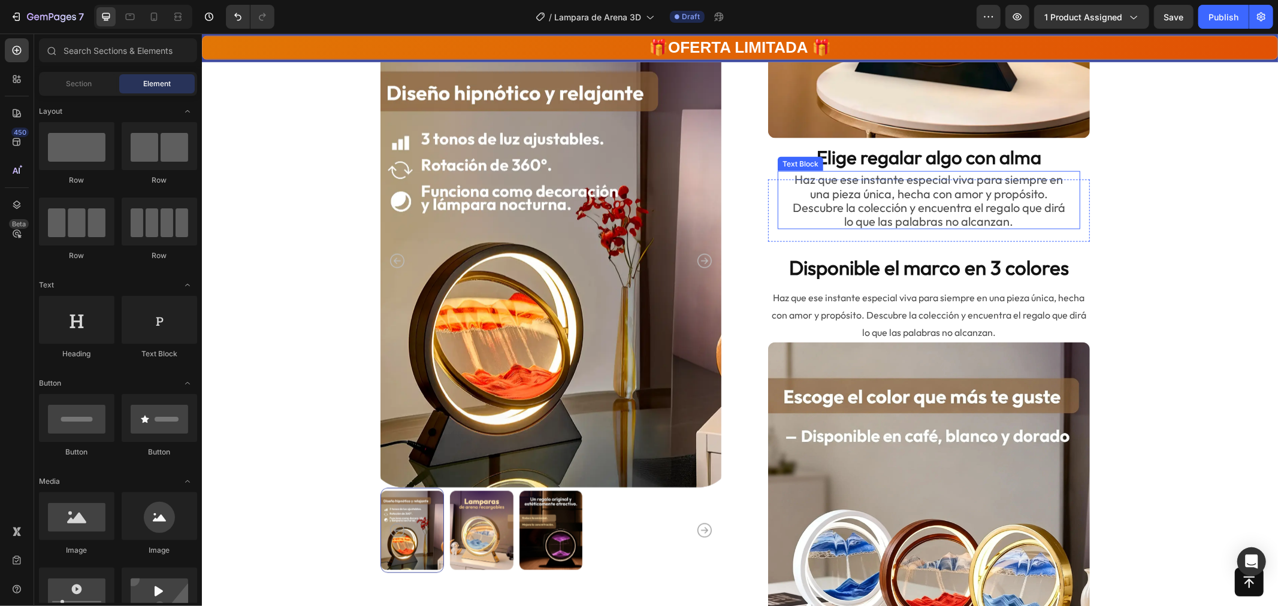
click at [898, 212] on p "Haz que ese instante especial viva para siempre en una pieza única, hecha con a…" at bounding box center [928, 200] width 300 height 56
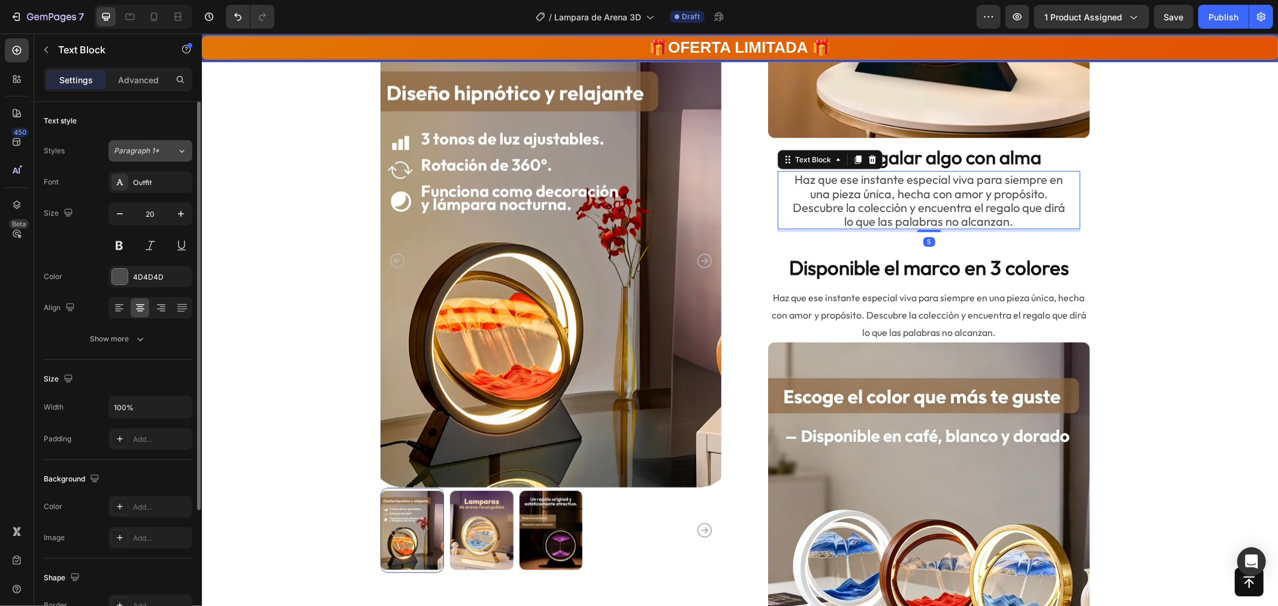
click at [141, 148] on span "Paragraph 1*" at bounding box center [137, 151] width 46 height 11
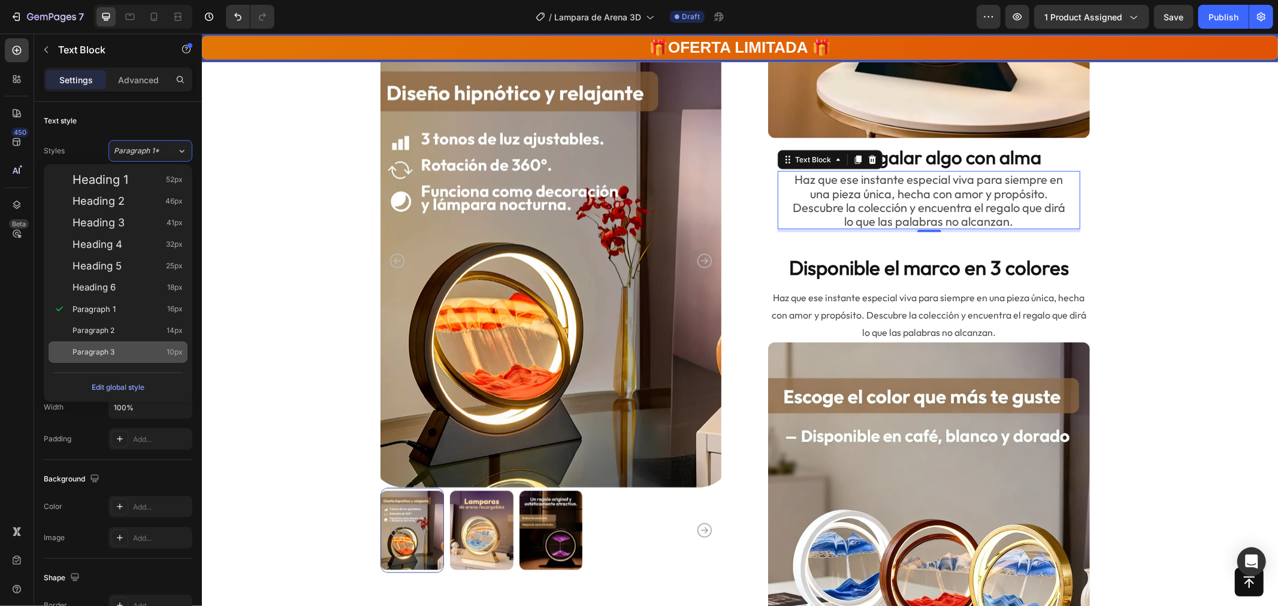
drag, startPoint x: 108, startPoint y: 340, endPoint x: 106, endPoint y: 346, distance: 6.3
click at [106, 346] on div "Paragraph 3 10px" at bounding box center [118, 353] width 139 height 22
type input "10"
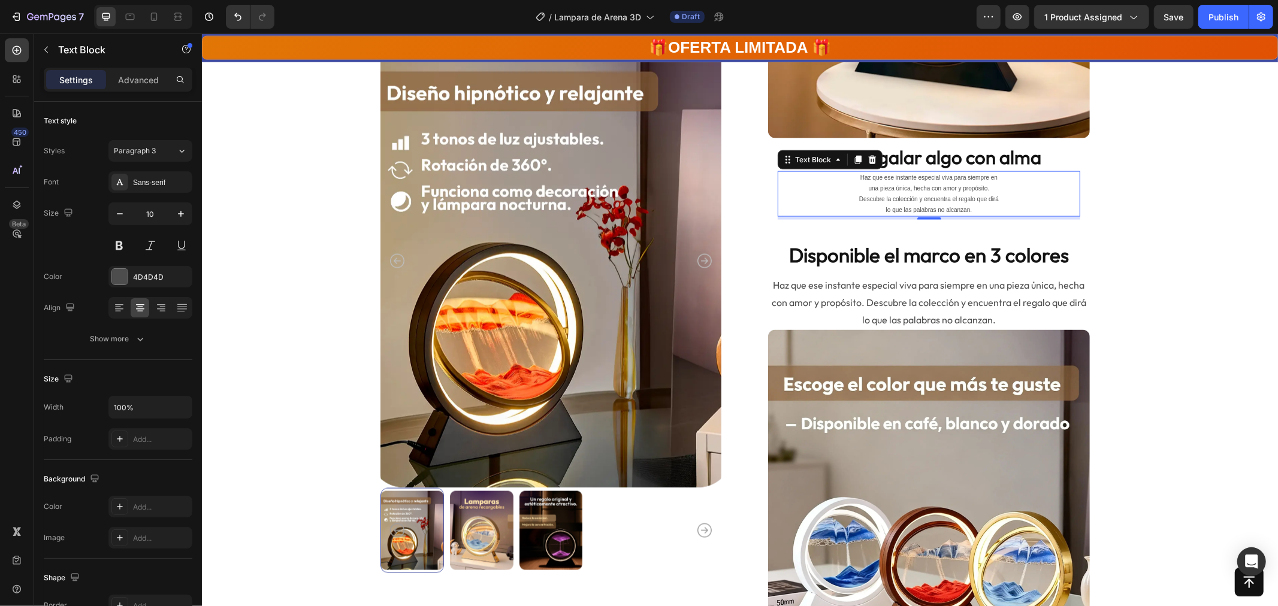
click at [944, 192] on p "Haz que ese instante especial viva para siempre en una pieza única, hecha con a…" at bounding box center [928, 193] width 300 height 43
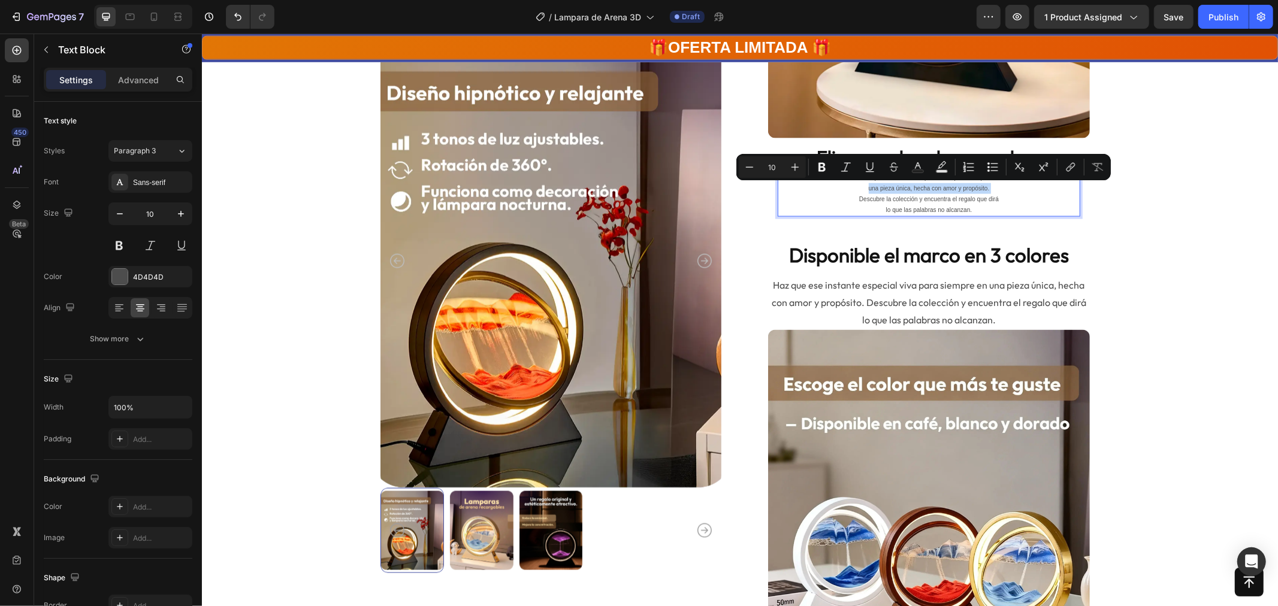
click at [944, 192] on p "Haz que ese instante especial viva para siempre en una pieza única, hecha con a…" at bounding box center [928, 193] width 300 height 43
click at [947, 206] on p "Haz que ese instante especial viva para siempre en una pieza única, hecha con a…" at bounding box center [928, 193] width 300 height 43
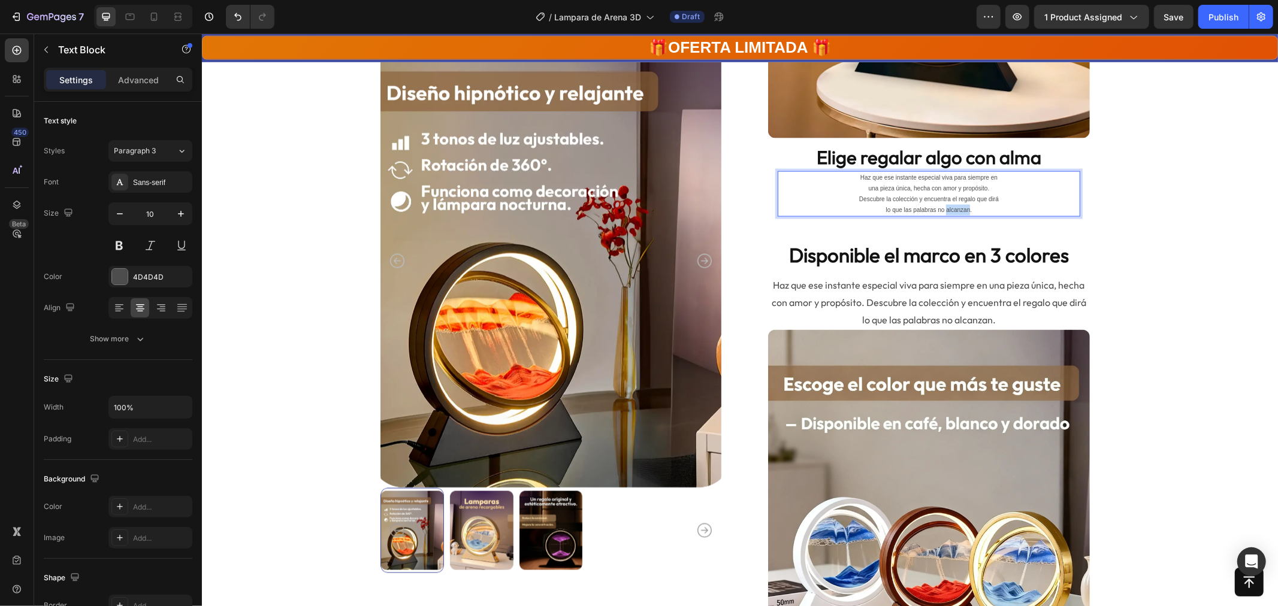
click at [947, 206] on p "Haz que ese instante especial viva para siempre en una pieza única, hecha con a…" at bounding box center [928, 193] width 300 height 43
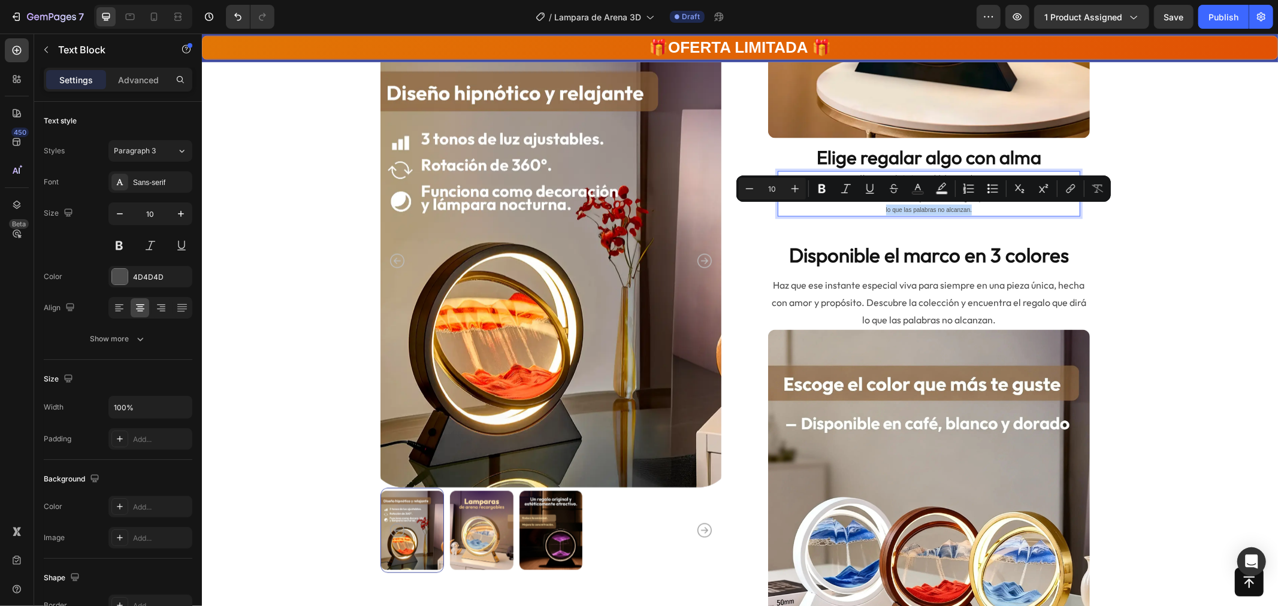
click at [980, 206] on p "Haz que ese instante especial viva para siempre en una pieza única, hecha con a…" at bounding box center [928, 193] width 300 height 43
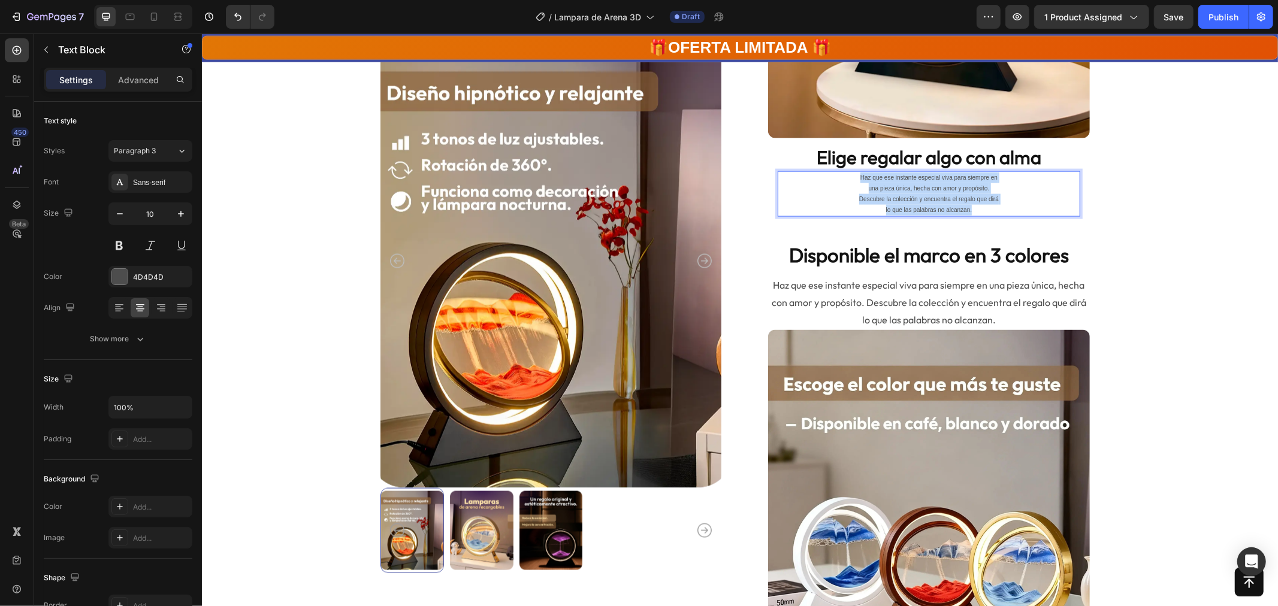
drag, startPoint x: 980, startPoint y: 208, endPoint x: 846, endPoint y: 171, distance: 138.7
click at [846, 171] on div "Haz que ese instante especial viva para siempre en una pieza única, hecha con a…" at bounding box center [928, 194] width 303 height 46
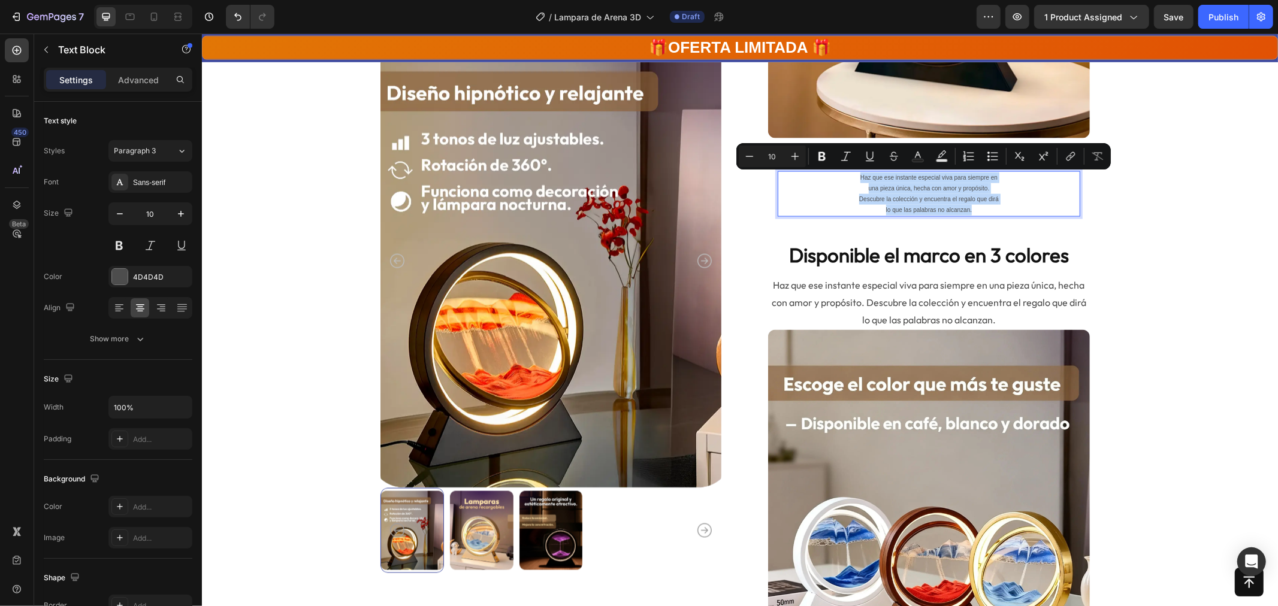
copy p "Haz que ese instante especial viva para siempre en una pieza única, hecha con a…"
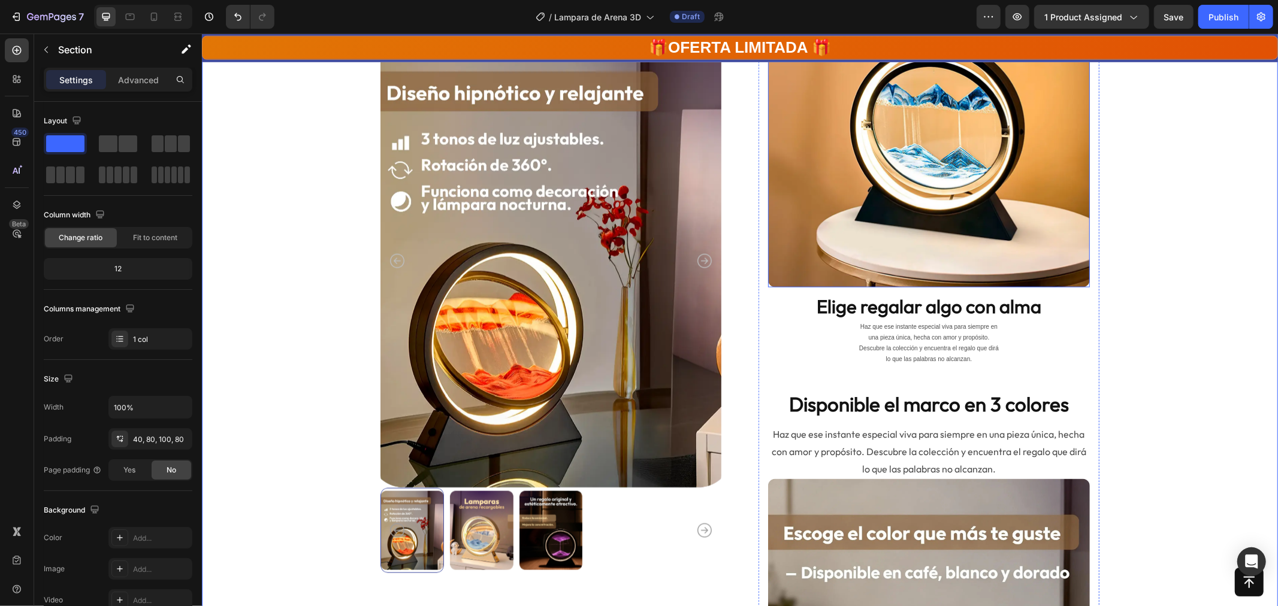
scroll to position [1164, 0]
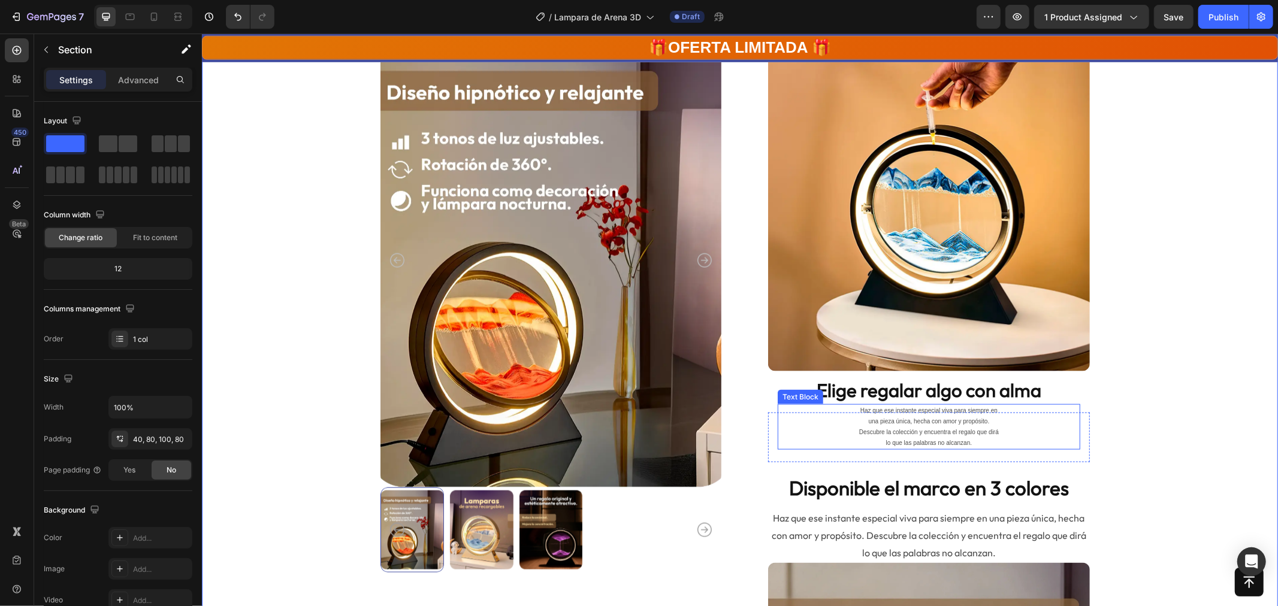
click at [927, 424] on p "Haz que ese instante especial viva para siempre en una pieza única, hecha con a…" at bounding box center [928, 426] width 300 height 43
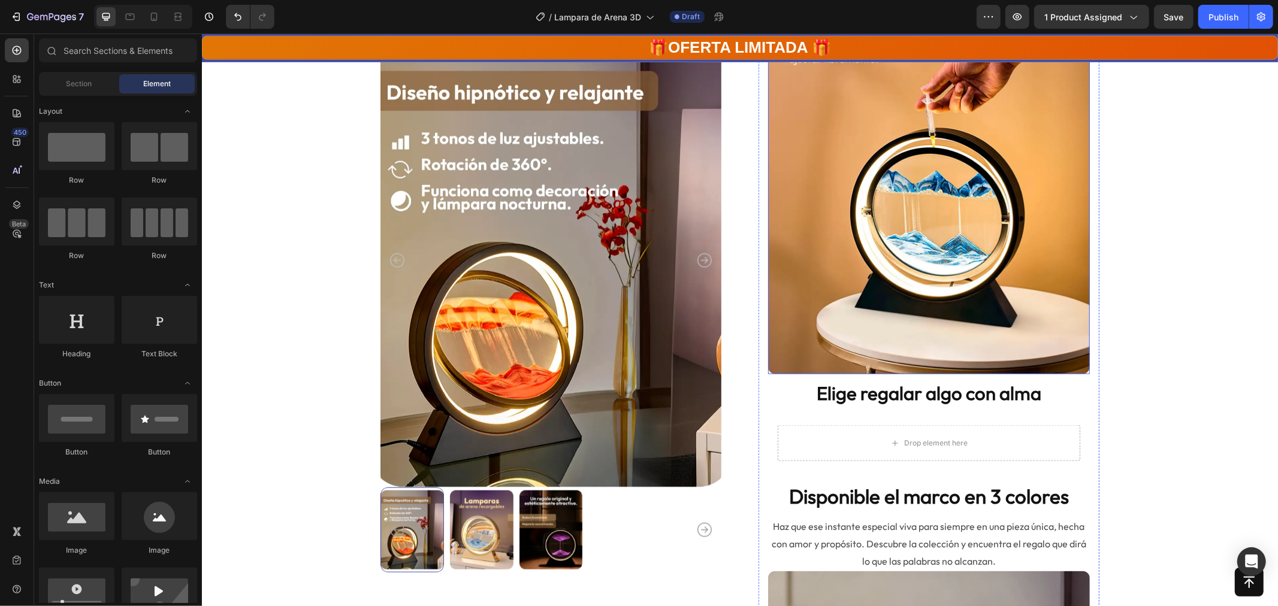
scroll to position [1197, 0]
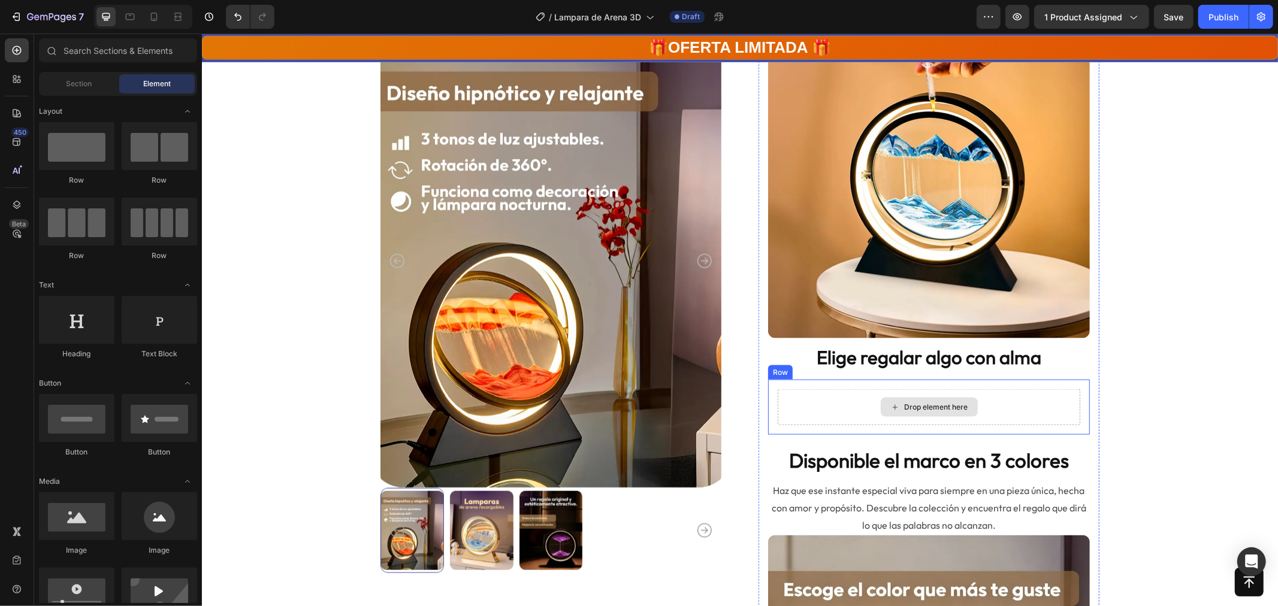
click at [1039, 401] on div "Drop element here" at bounding box center [928, 407] width 303 height 36
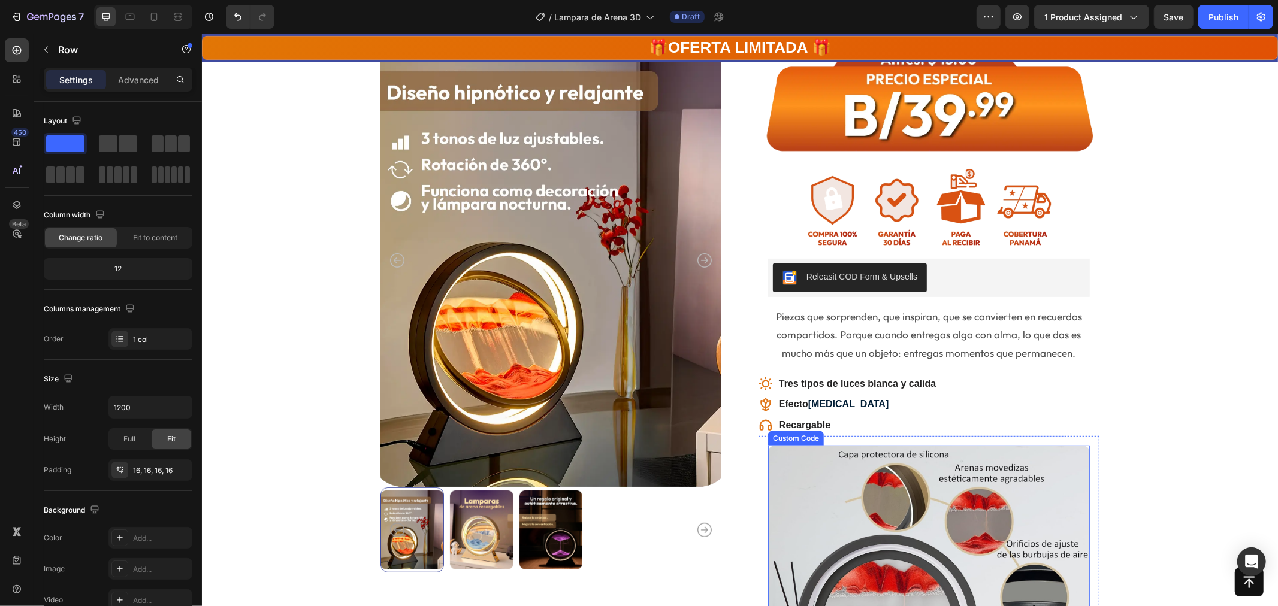
scroll to position [331, 0]
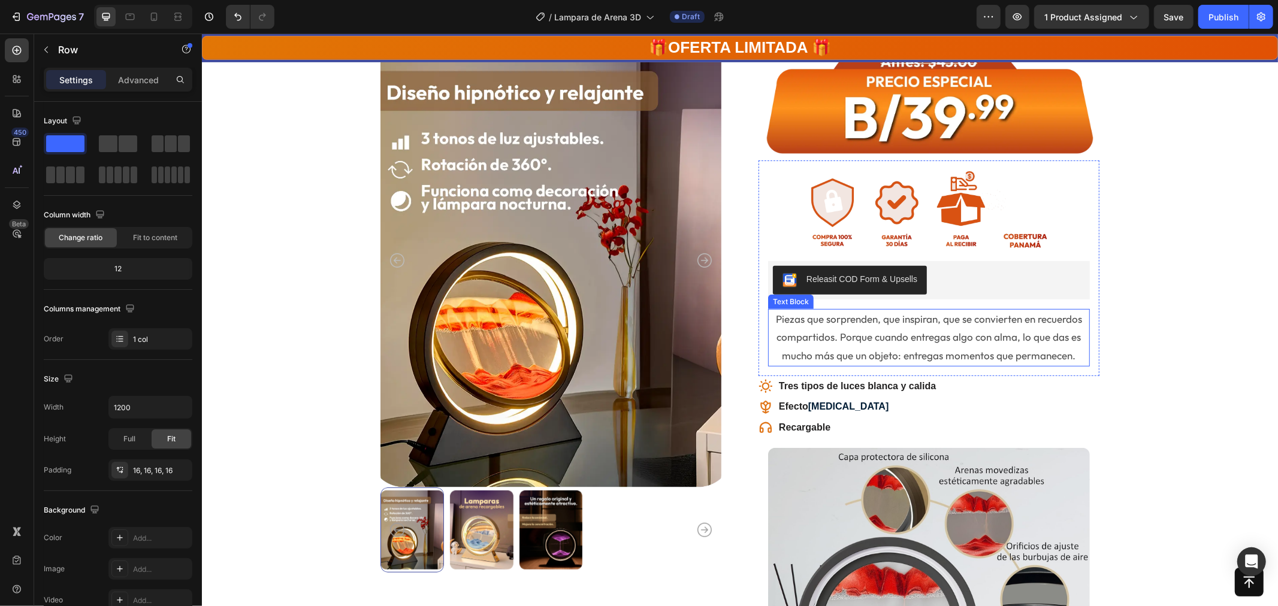
click at [772, 318] on p "Piezas que sorprenden, que inspiran, que se convierten en recuerdos compartidos…" at bounding box center [928, 337] width 319 height 55
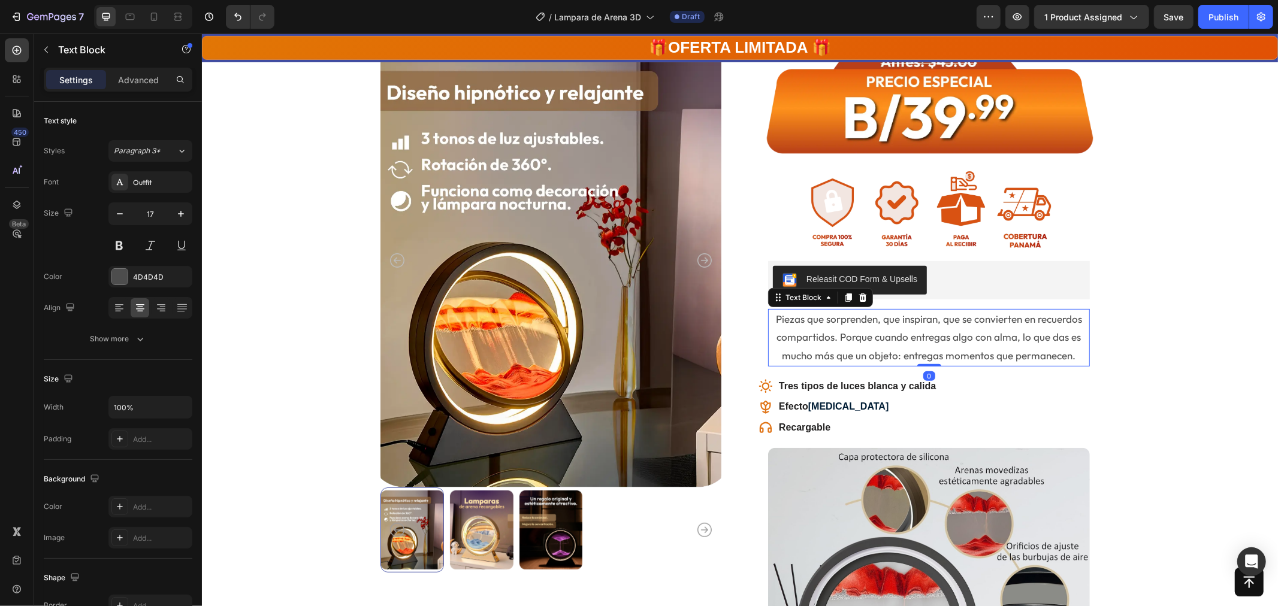
click at [772, 318] on p "Piezas que sorprenden, que inspiran, que se convierten en recuerdos compartidos…" at bounding box center [928, 337] width 319 height 55
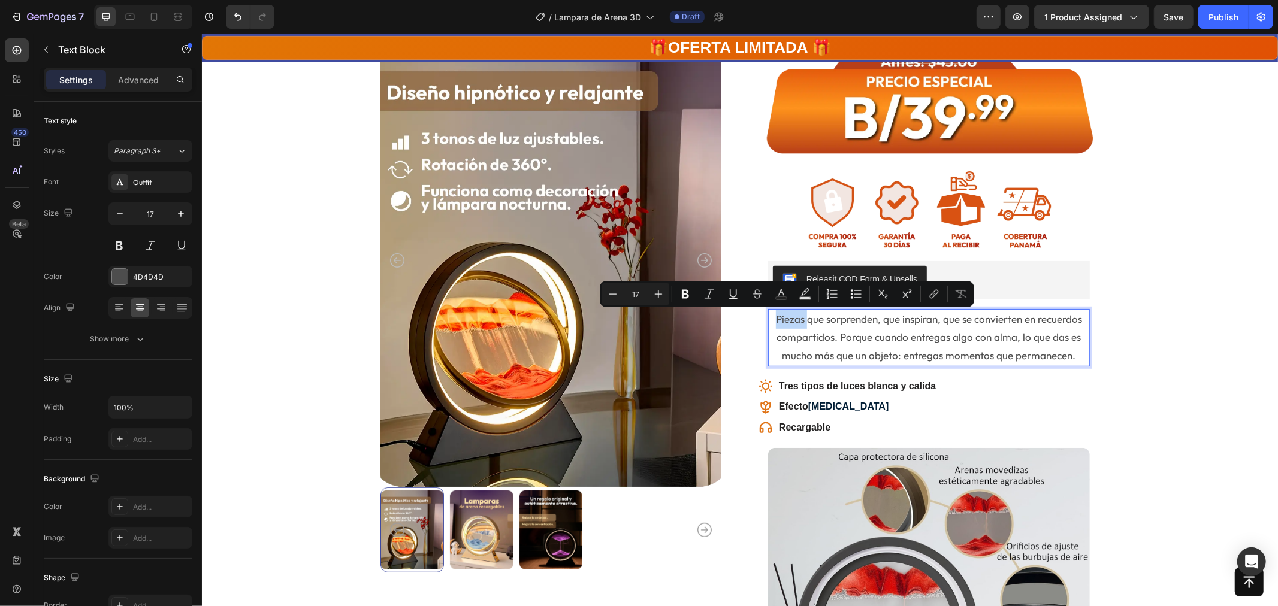
click at [772, 318] on p "Piezas que sorprenden, que inspiran, que se convierten en recuerdos compartidos…" at bounding box center [928, 337] width 319 height 55
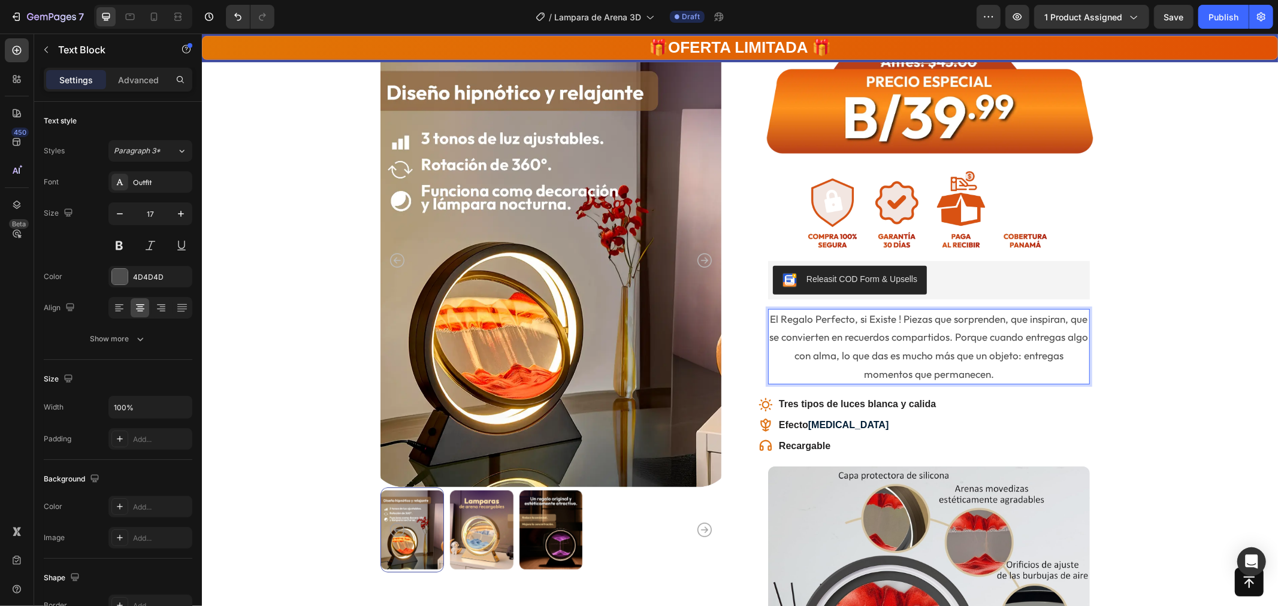
click at [997, 316] on p "El Regalo Perfecto, si Existe ! Piezas que sorprenden, que inspiran, que se con…" at bounding box center [928, 346] width 319 height 73
click at [932, 335] on p "El Regalo Perfecto, si Existe ! Piezas que sorprenden, que inspiran, que se con…" at bounding box center [928, 346] width 319 height 73
click at [893, 315] on p "El Regalo Perfecto, si Existe ! Piezas que sorprenden, que inspiran, que se con…" at bounding box center [928, 346] width 319 height 73
click at [896, 318] on p "El Regalo Perfecto, si Existe! Piezas que sorprenden, que inspiran, que se conv…" at bounding box center [928, 346] width 319 height 73
click at [920, 317] on p "El Regalo Perfecto, si Existe! son [PERSON_NAME] que sorprenden, que inspiran, …" at bounding box center [928, 346] width 319 height 73
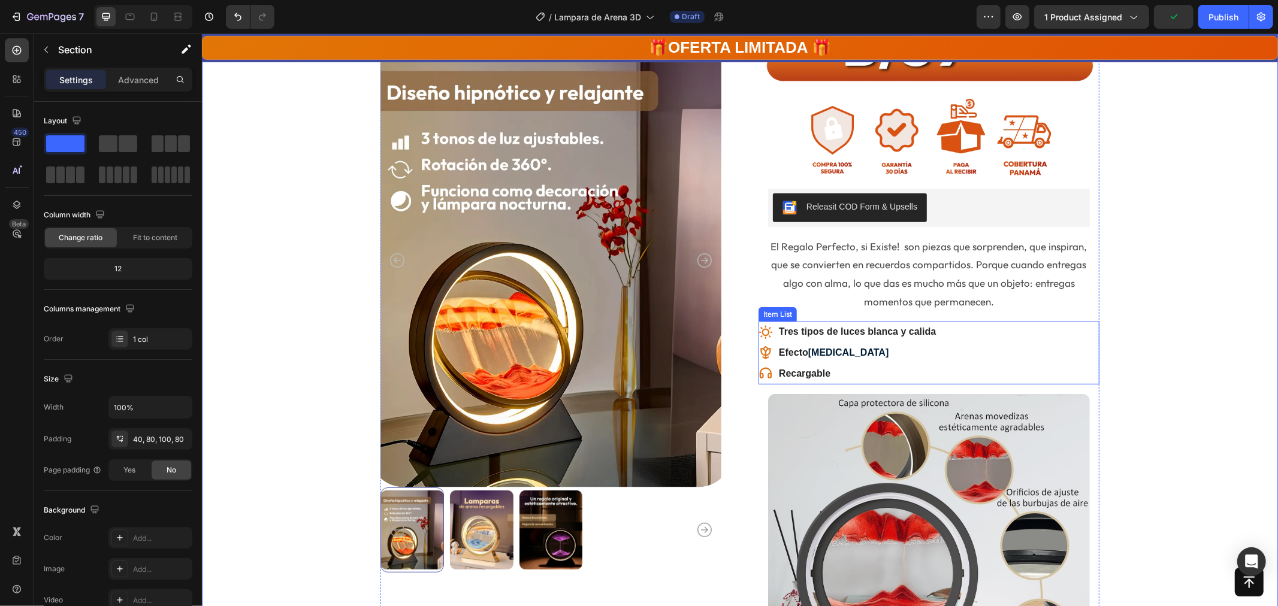
scroll to position [415, 0]
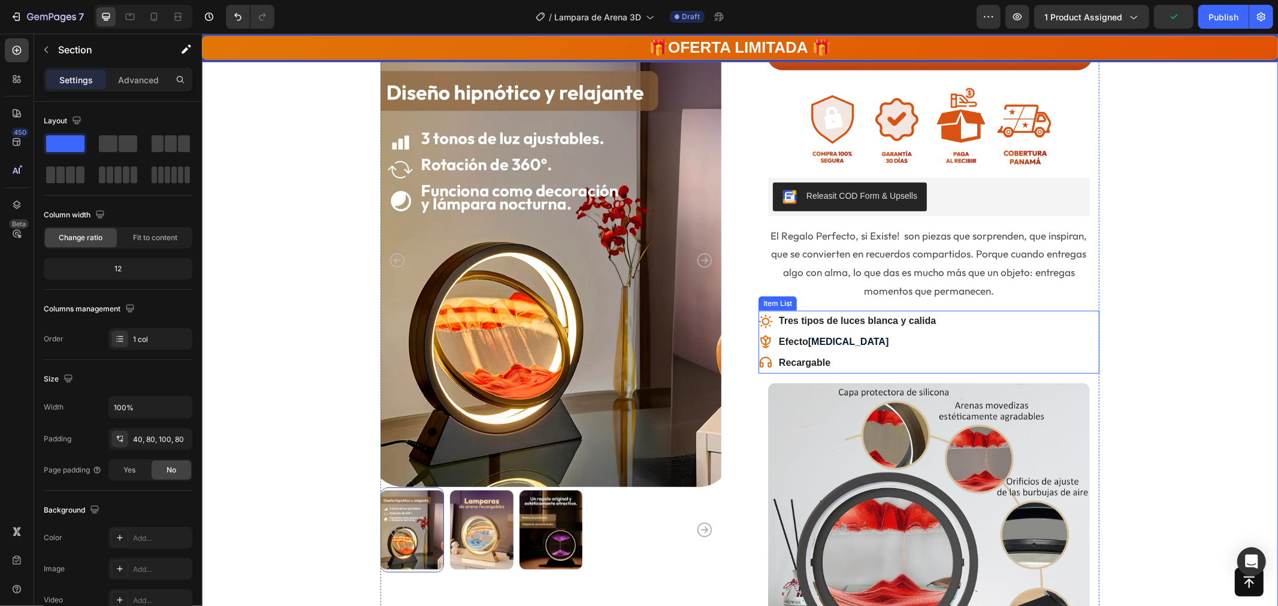
click at [759, 366] on icon at bounding box center [765, 362] width 14 height 14
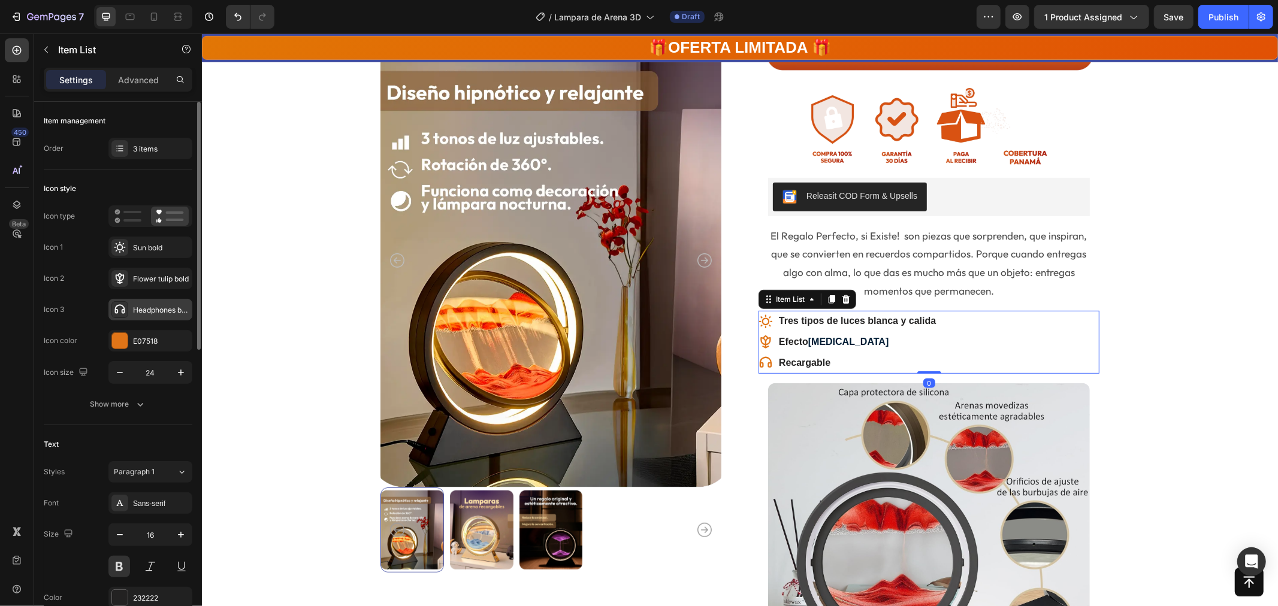
click at [123, 308] on icon at bounding box center [120, 310] width 12 height 12
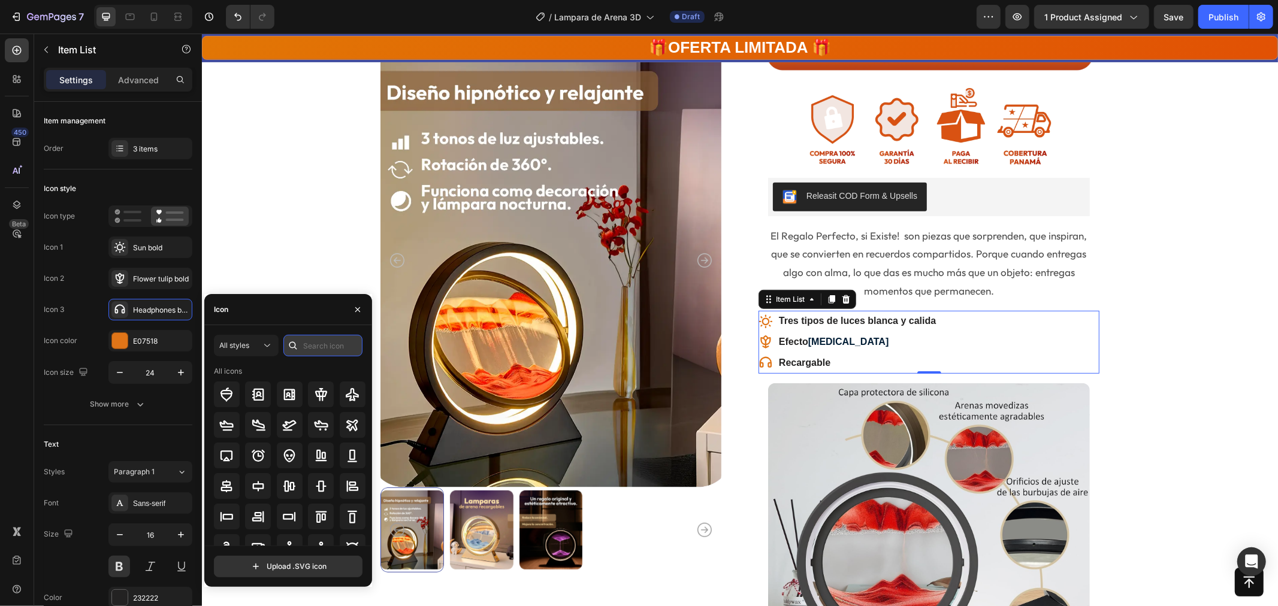
click at [309, 344] on input "text" at bounding box center [322, 346] width 79 height 22
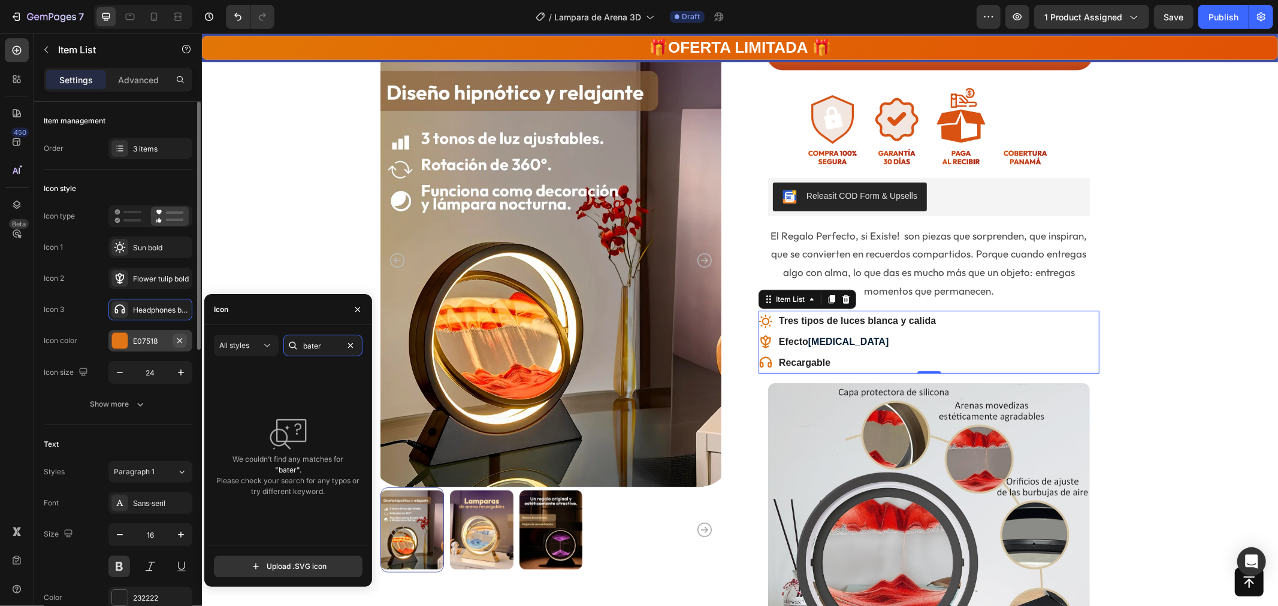
drag, startPoint x: 325, startPoint y: 343, endPoint x: 181, endPoint y: 337, distance: 144.5
click at [181, 337] on div "450 Beta Sections(18) Elements(84) Section Element Hero Section Product Detail …" at bounding box center [101, 320] width 202 height 573
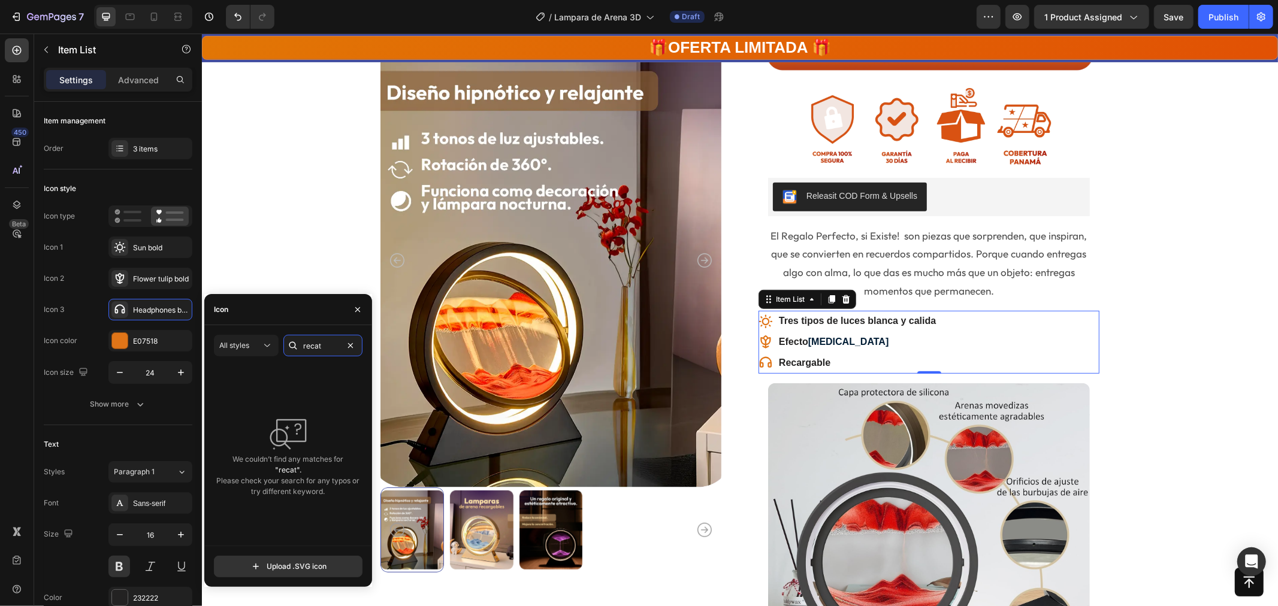
type input "reca"
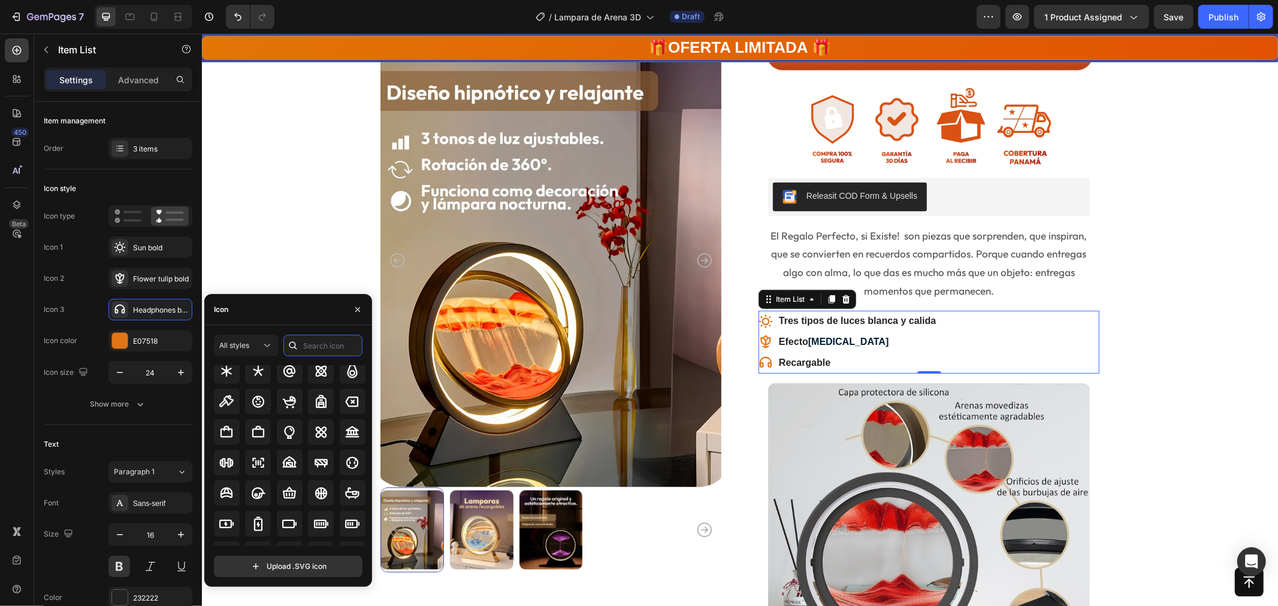
scroll to position [780, 0]
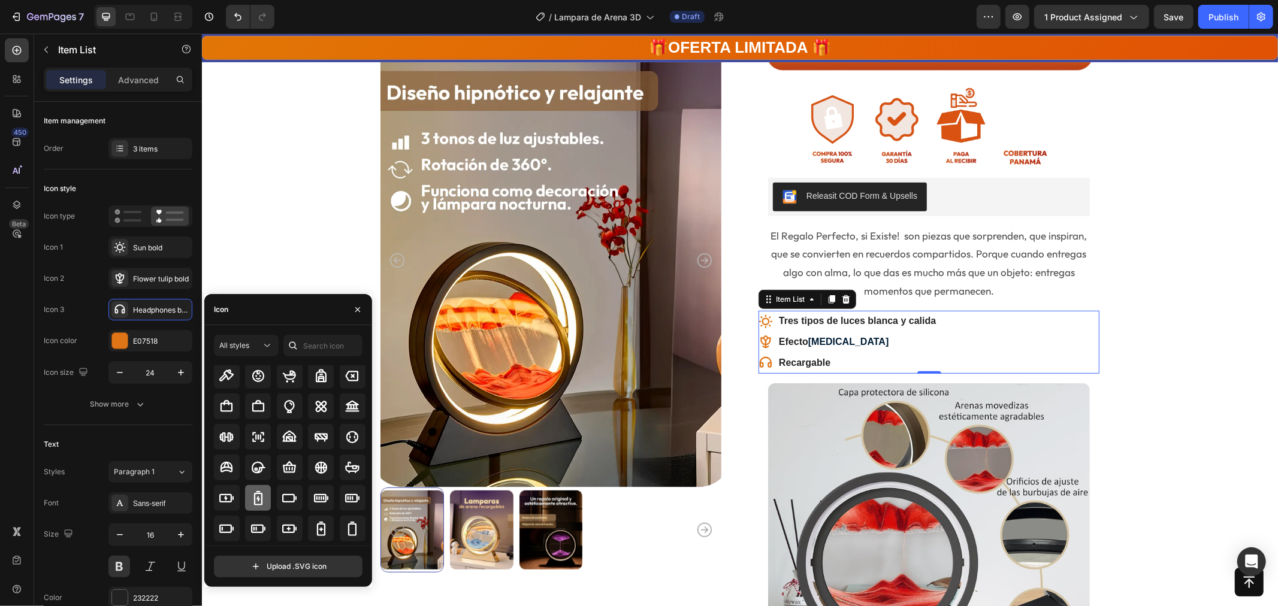
click at [255, 496] on icon at bounding box center [258, 498] width 14 height 14
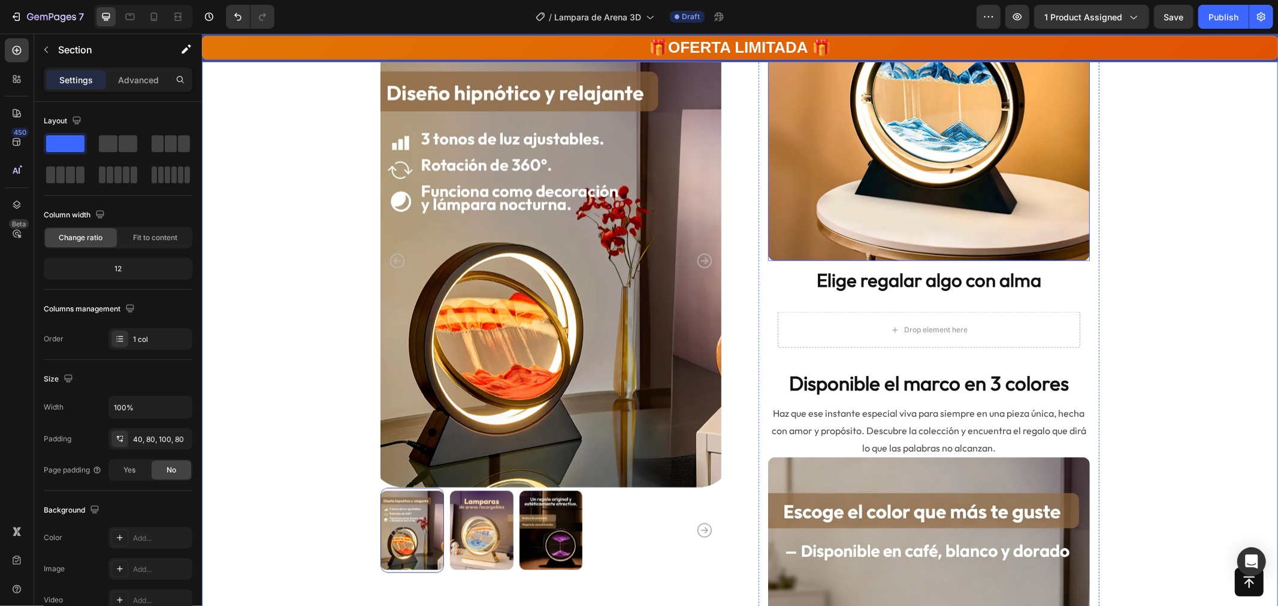
scroll to position [1314, 0]
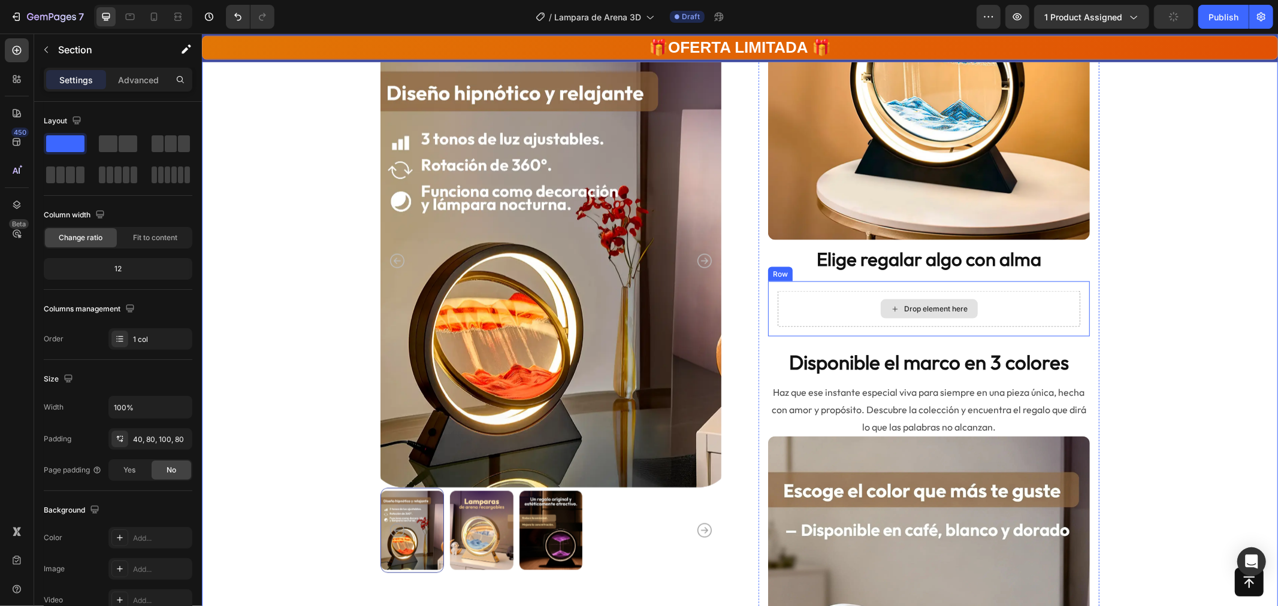
click at [1063, 312] on div "Drop element here" at bounding box center [928, 309] width 303 height 36
click at [946, 304] on div "Drop element here" at bounding box center [936, 309] width 64 height 10
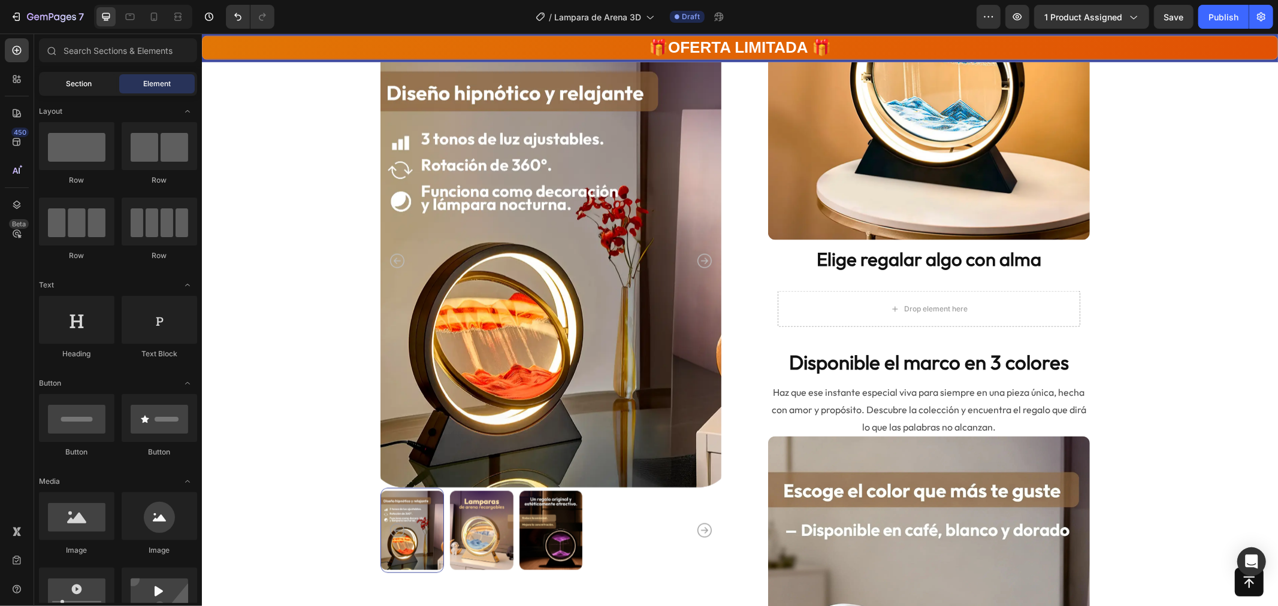
click at [72, 79] on span "Section" at bounding box center [80, 83] width 26 height 11
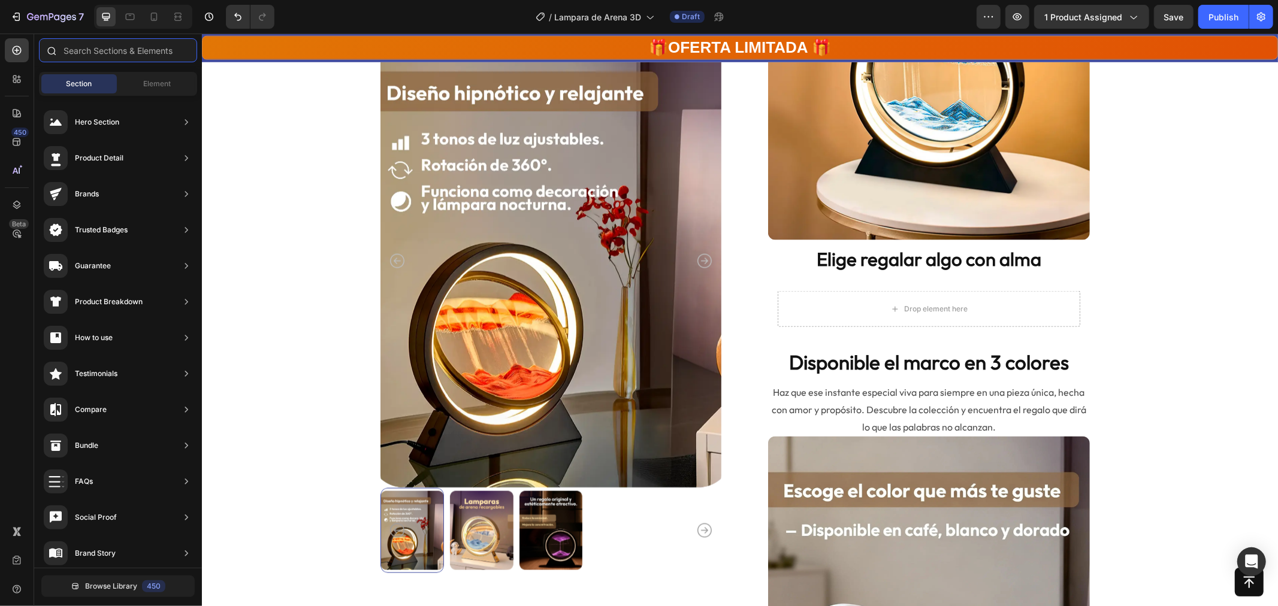
click at [98, 43] on input "text" at bounding box center [118, 50] width 158 height 24
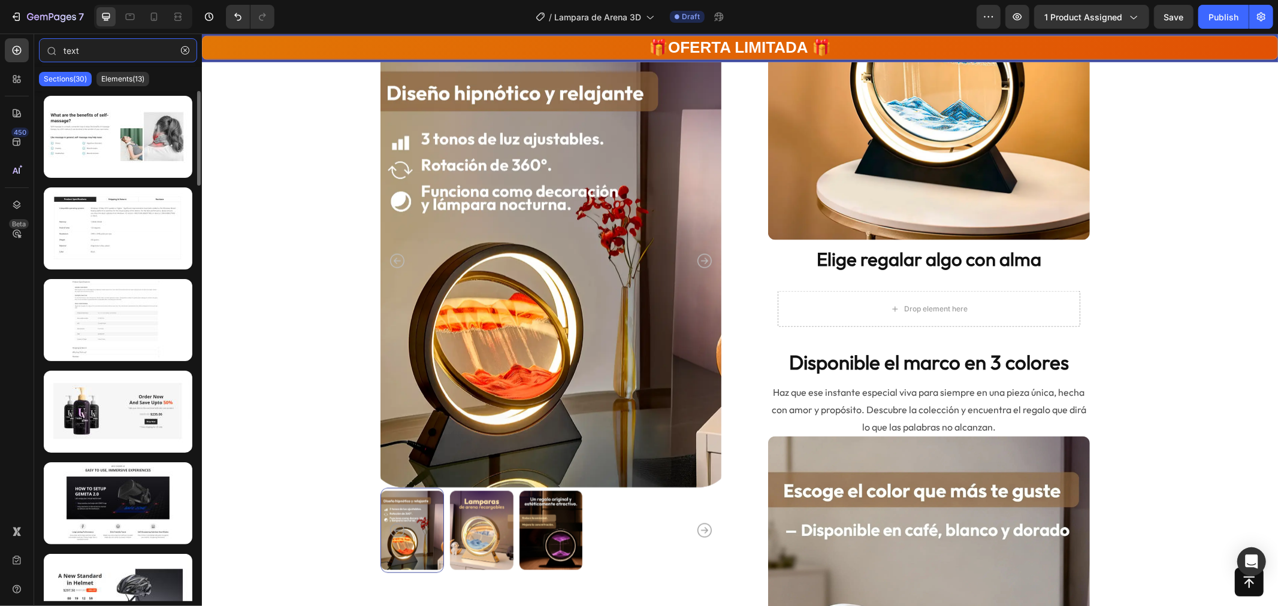
type input "text"
click at [127, 92] on div at bounding box center [118, 346] width 168 height 511
click at [123, 83] on p "Elements(13)" at bounding box center [122, 79] width 43 height 10
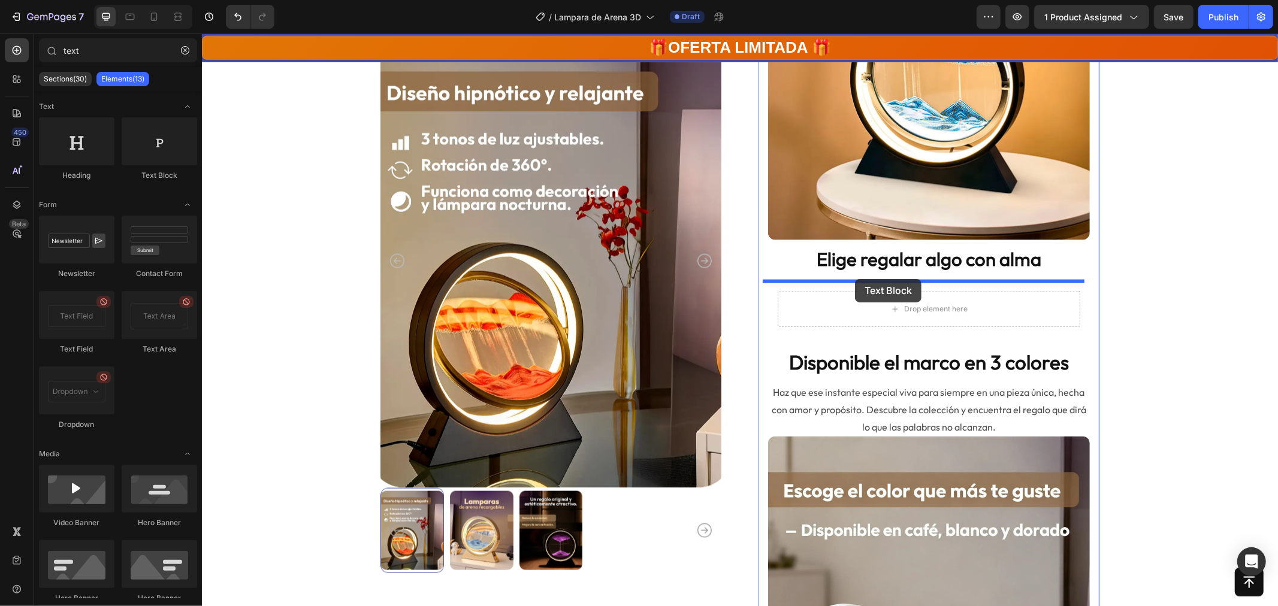
drag, startPoint x: 340, startPoint y: 169, endPoint x: 855, endPoint y: 279, distance: 526.3
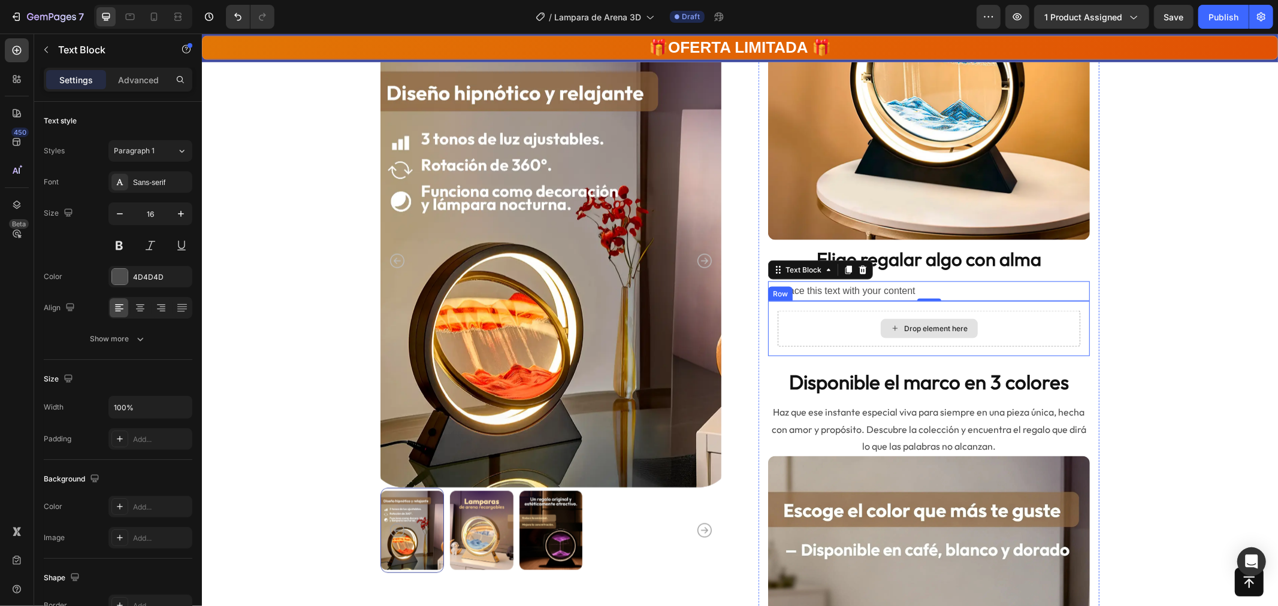
click at [931, 342] on div "Drop element here" at bounding box center [928, 328] width 303 height 36
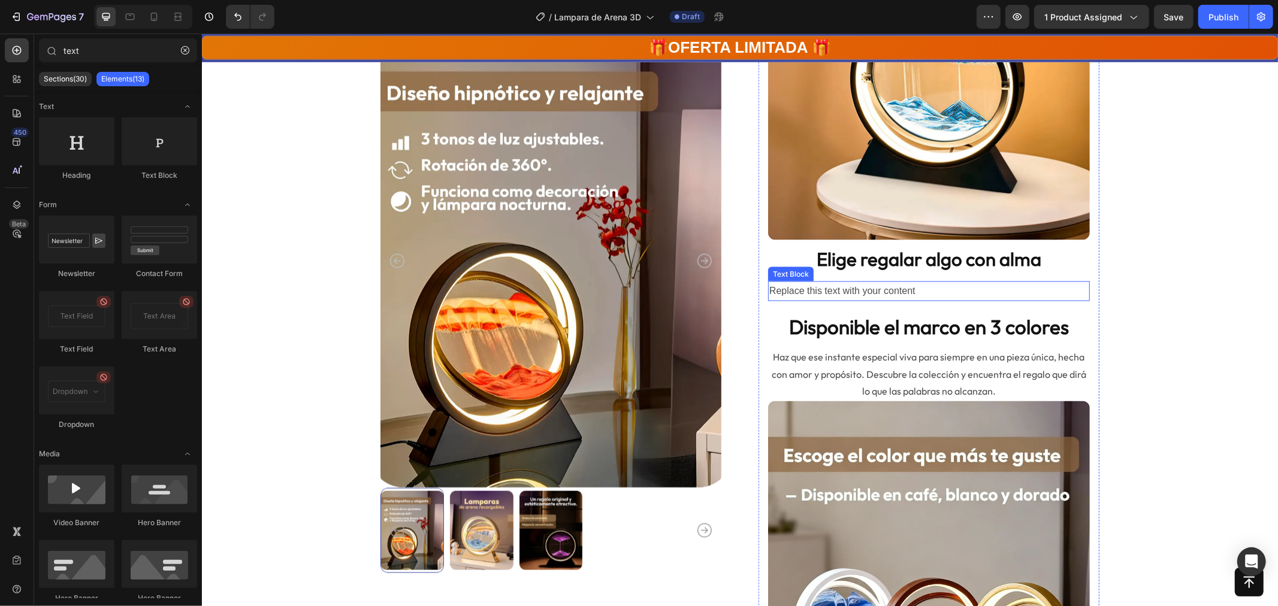
click at [904, 289] on div "Replace this text with your content" at bounding box center [929, 291] width 322 height 20
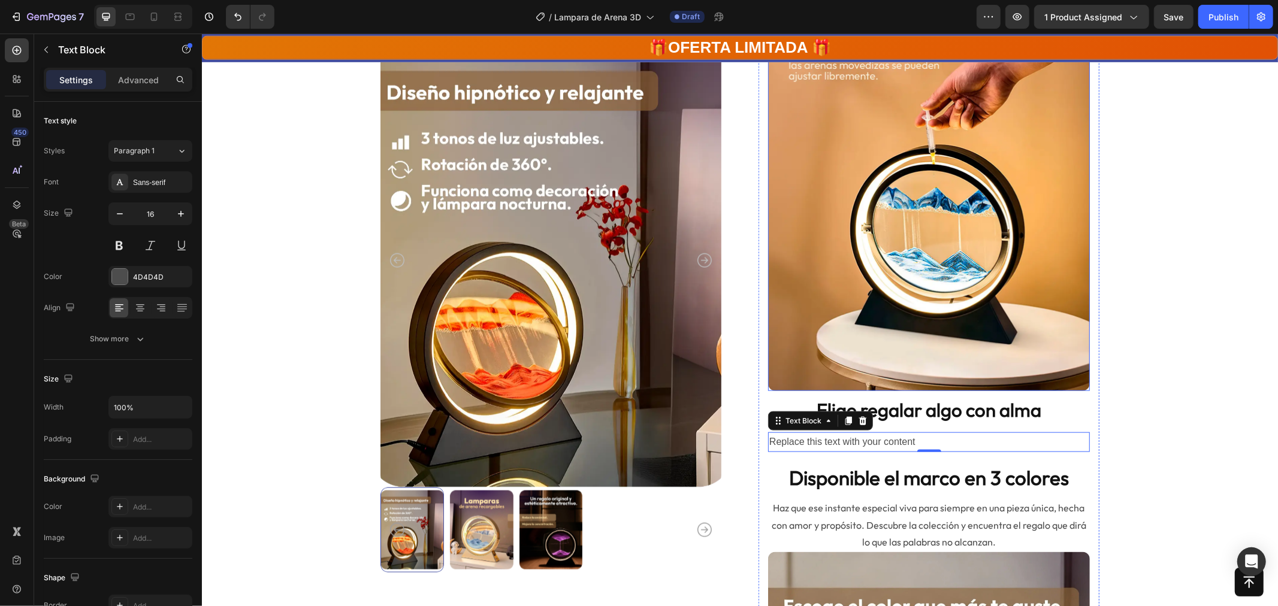
scroll to position [1147, 0]
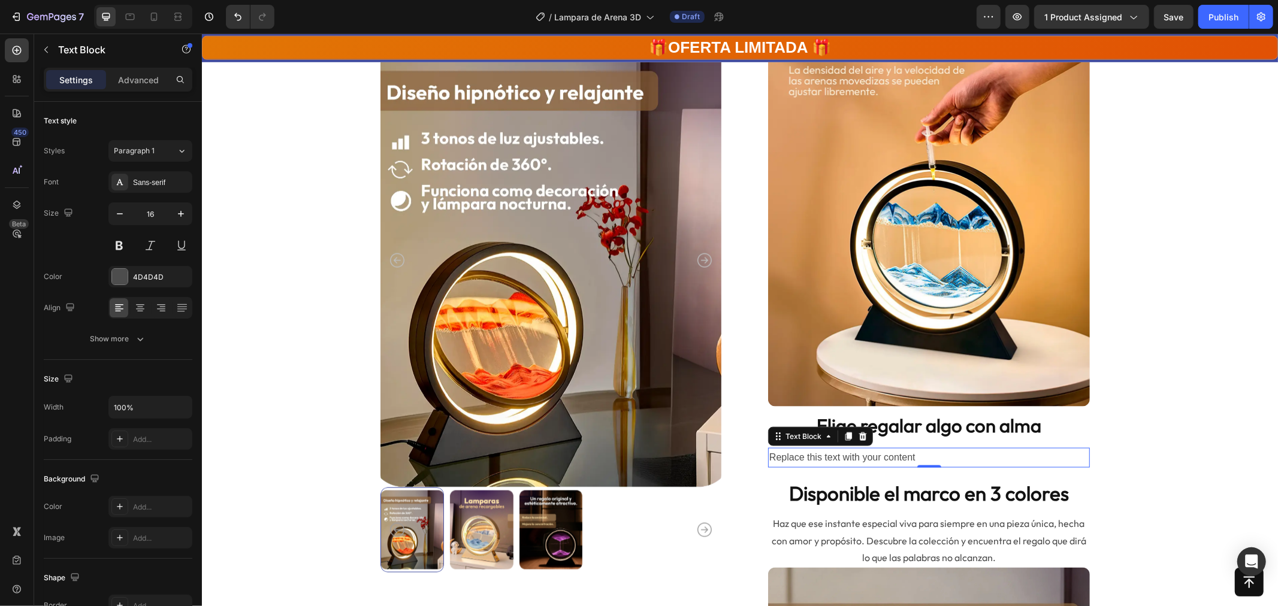
click at [952, 457] on div "Replace this text with your content" at bounding box center [929, 458] width 322 height 20
click at [952, 457] on p "Replace this text with your content" at bounding box center [928, 457] width 319 height 17
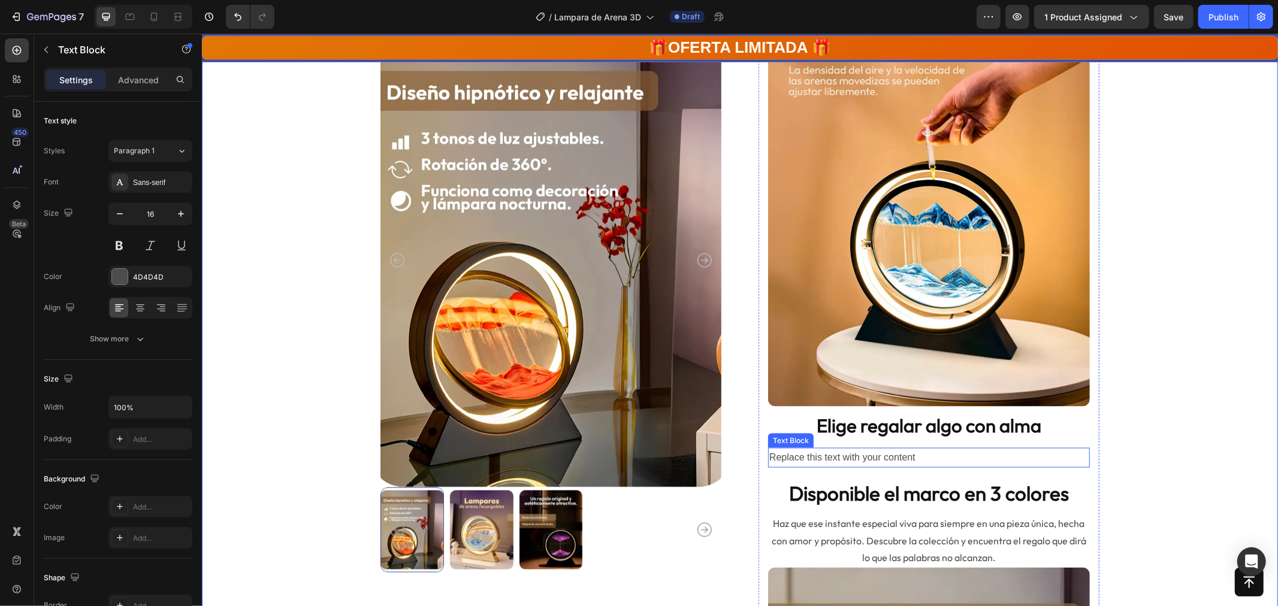
click at [1020, 458] on p "Replace this text with your content" at bounding box center [928, 457] width 319 height 17
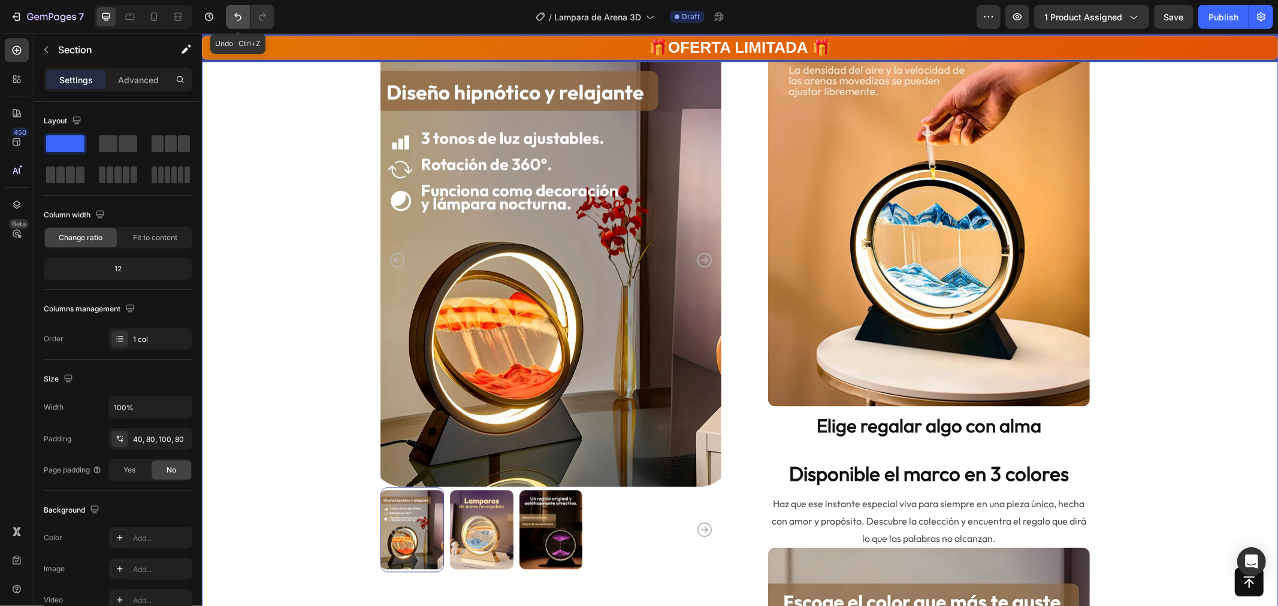
click at [232, 14] on icon "Undo/Redo" at bounding box center [238, 17] width 12 height 12
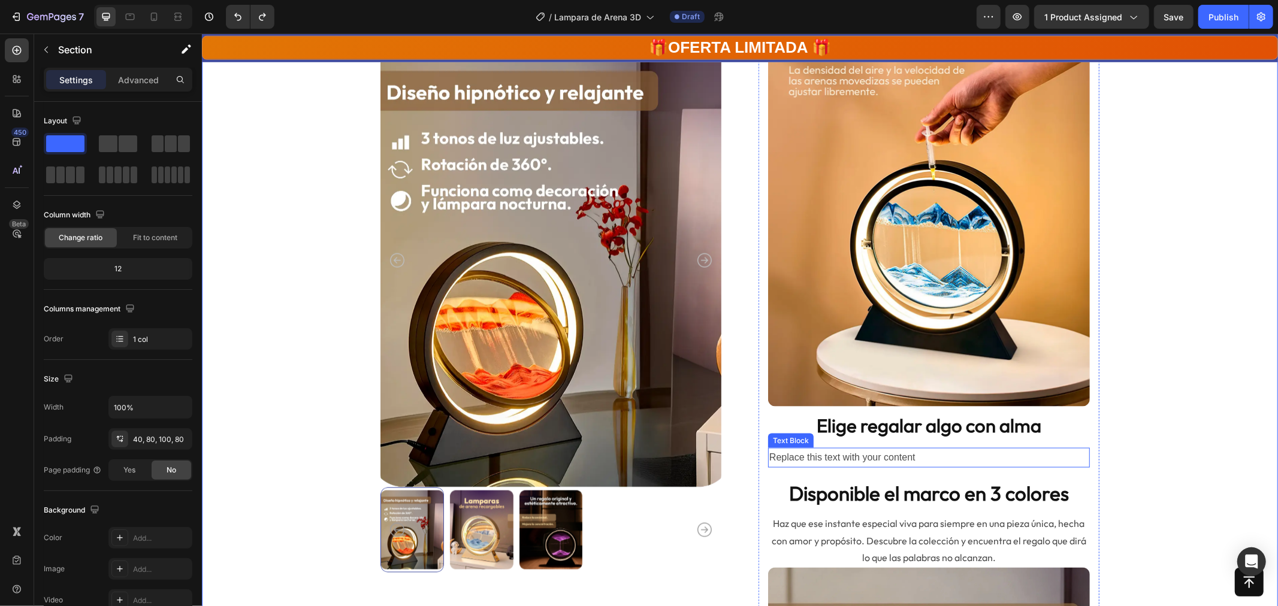
click at [911, 454] on div "Replace this text with your content" at bounding box center [929, 458] width 322 height 20
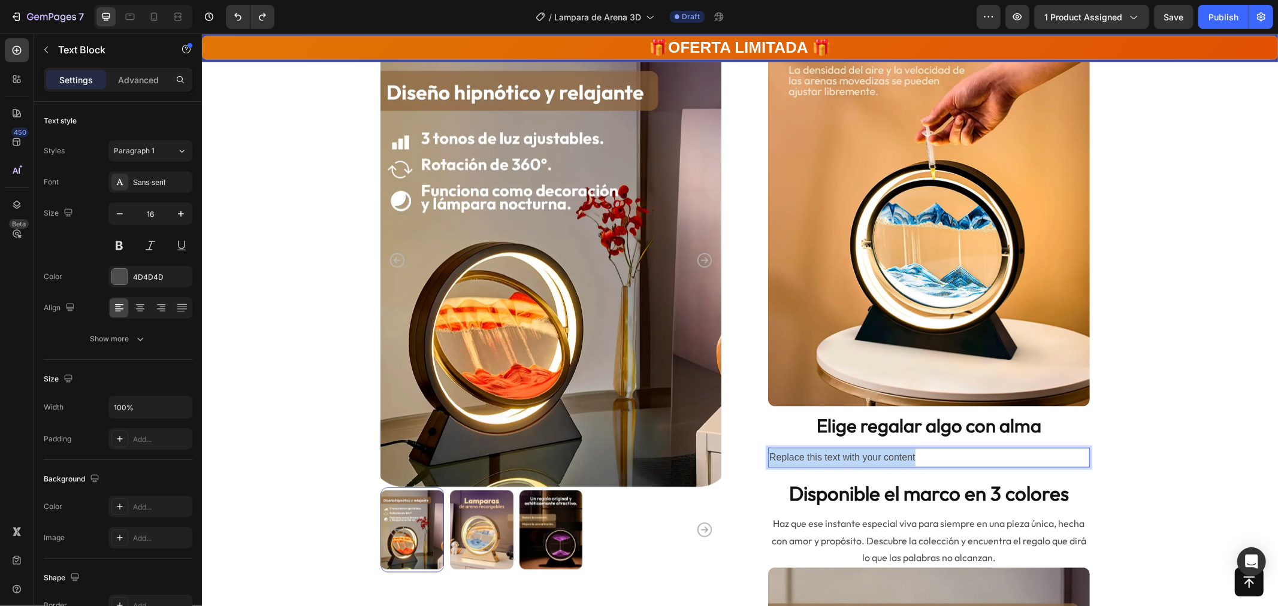
click at [911, 454] on p "Replace this text with your content" at bounding box center [928, 457] width 319 height 17
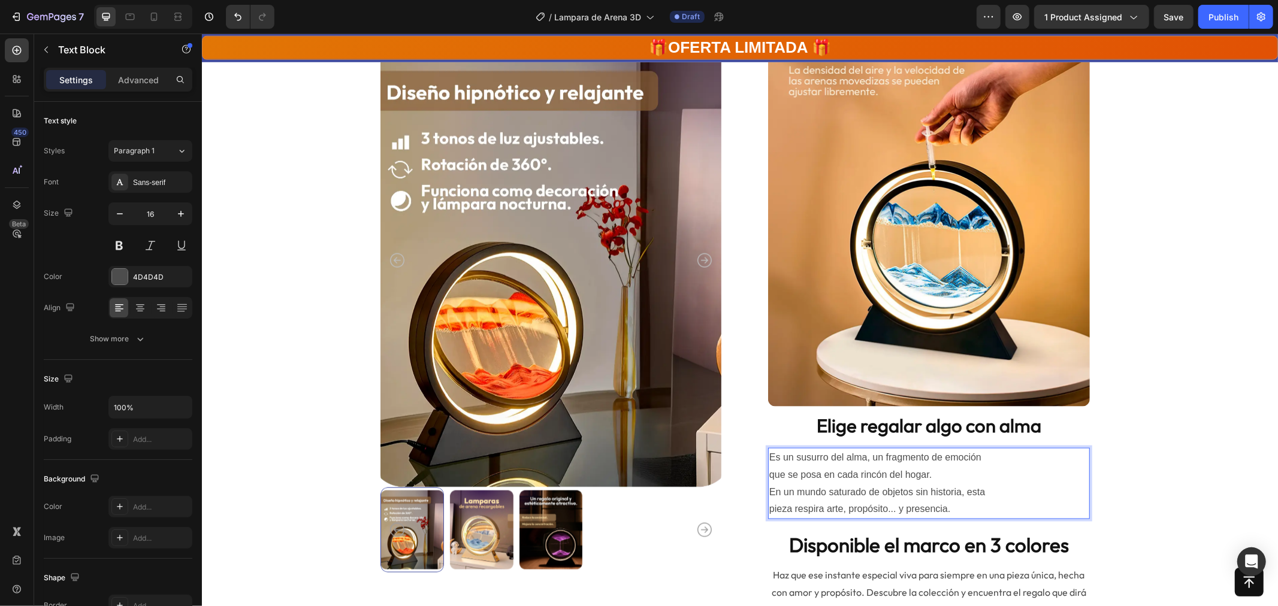
click at [989, 460] on p "Es un susurro del alma, un fragmento de emoción que se posa en cada rincón del …" at bounding box center [928, 483] width 319 height 69
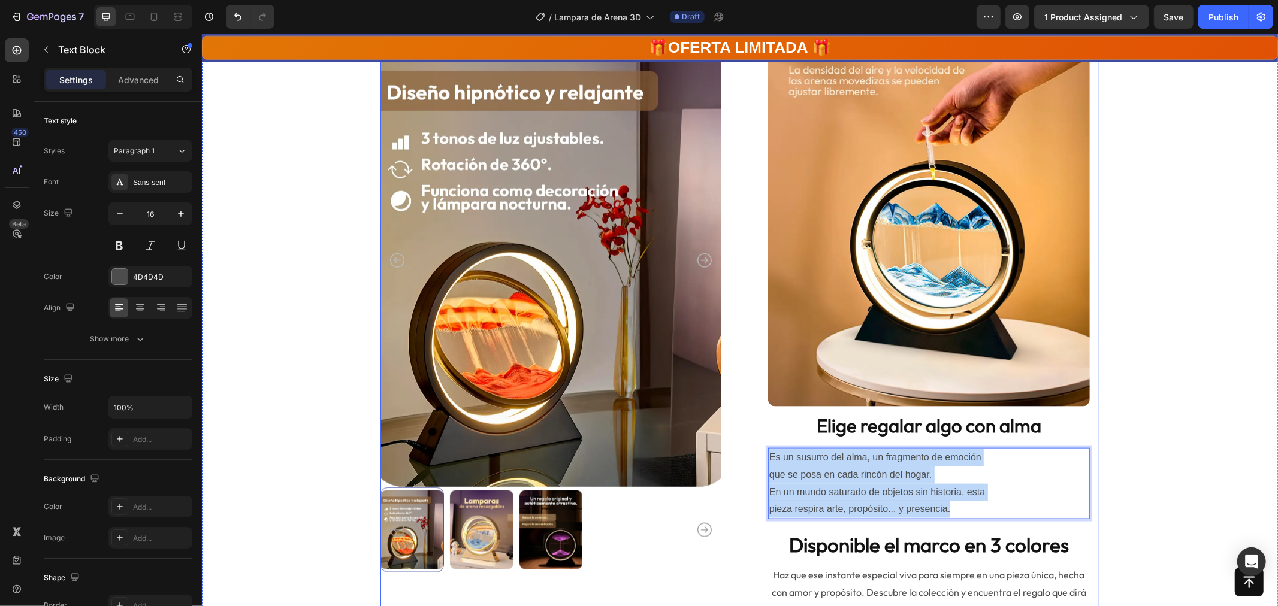
drag, startPoint x: 957, startPoint y: 511, endPoint x: 718, endPoint y: 428, distance: 252.2
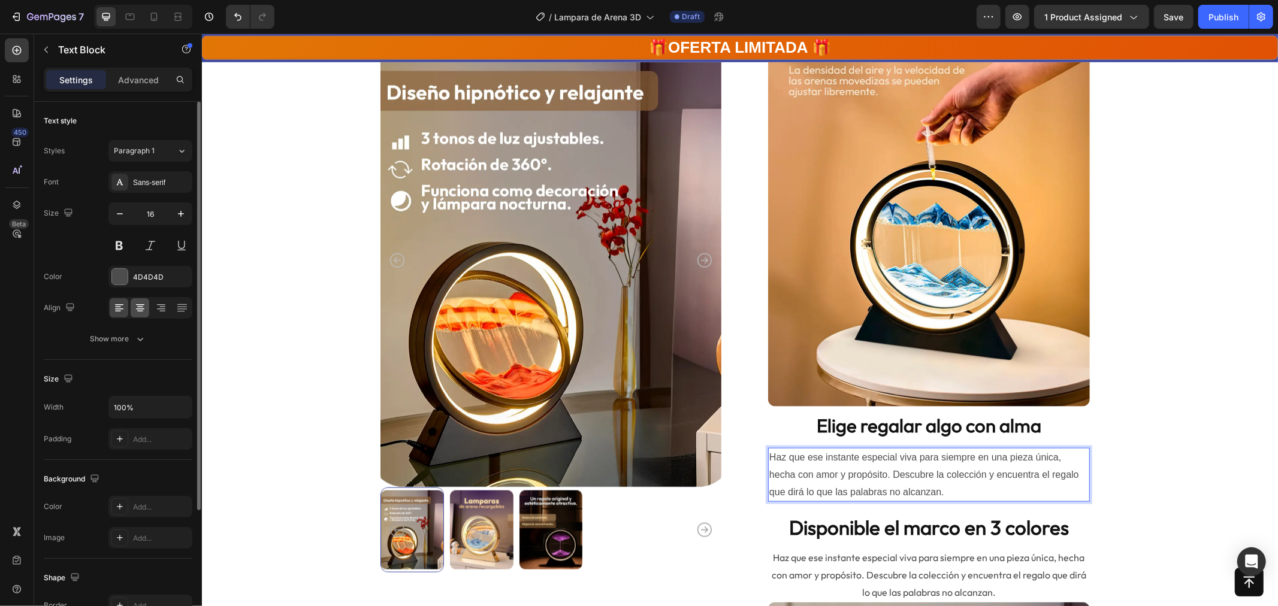
drag, startPoint x: 152, startPoint y: 307, endPoint x: 146, endPoint y: 307, distance: 6.6
click at [152, 307] on div at bounding box center [161, 307] width 19 height 19
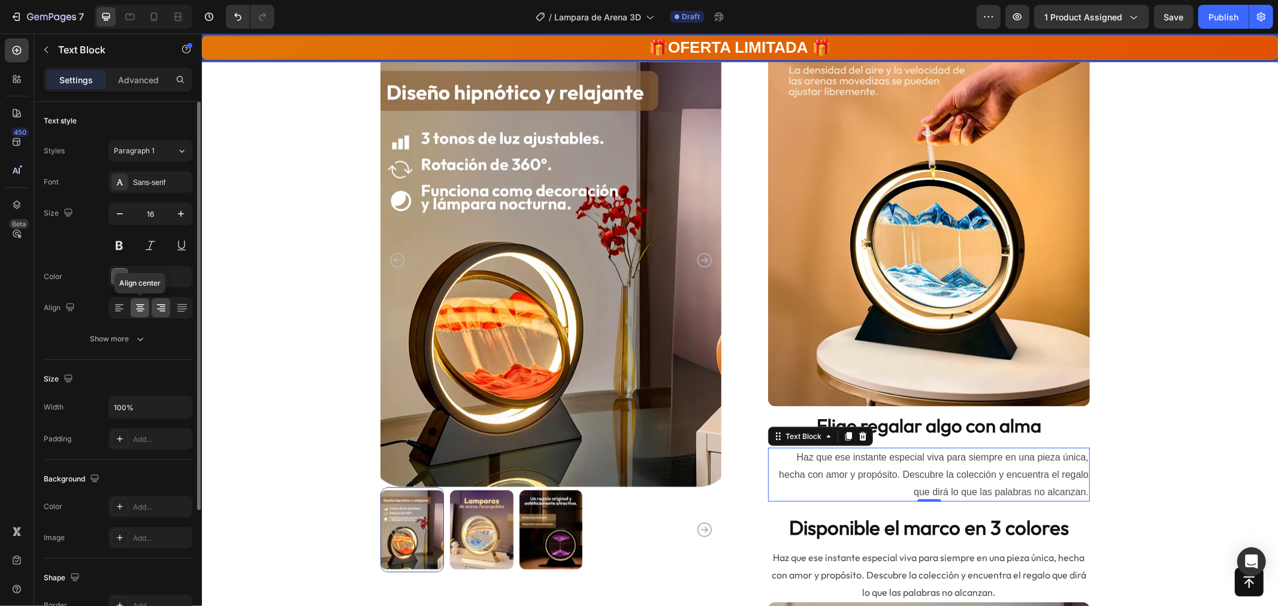
click at [141, 307] on icon at bounding box center [140, 307] width 6 height 1
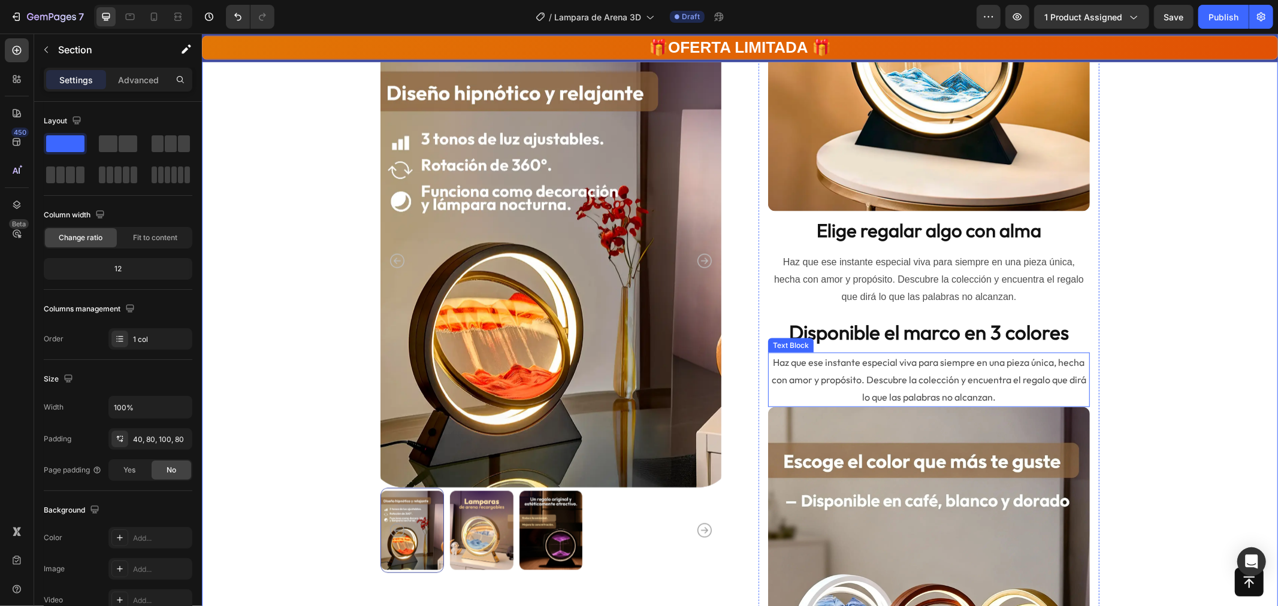
scroll to position [1397, 0]
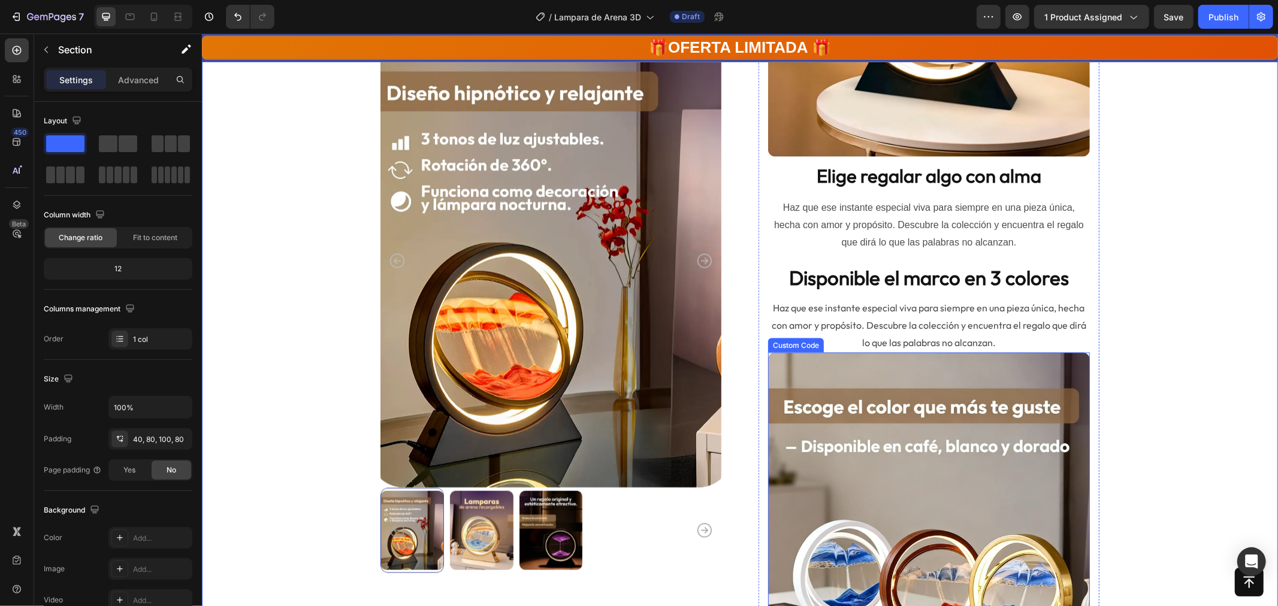
click at [949, 427] on img at bounding box center [929, 566] width 322 height 429
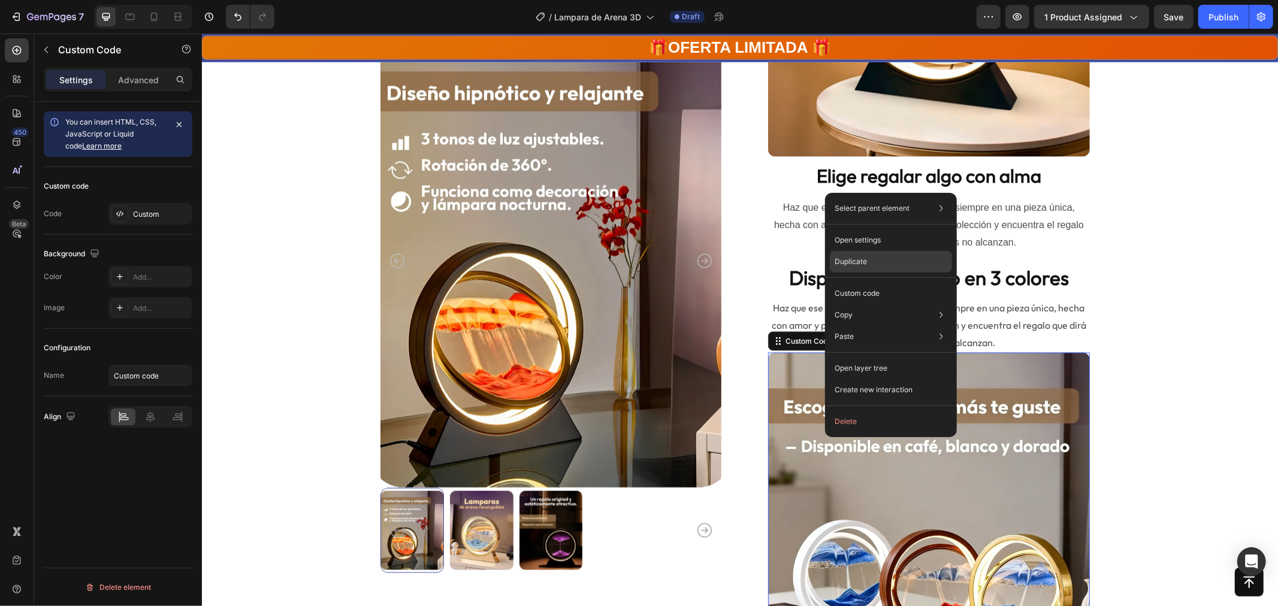
click at [863, 264] on p "Duplicate" at bounding box center [851, 261] width 32 height 11
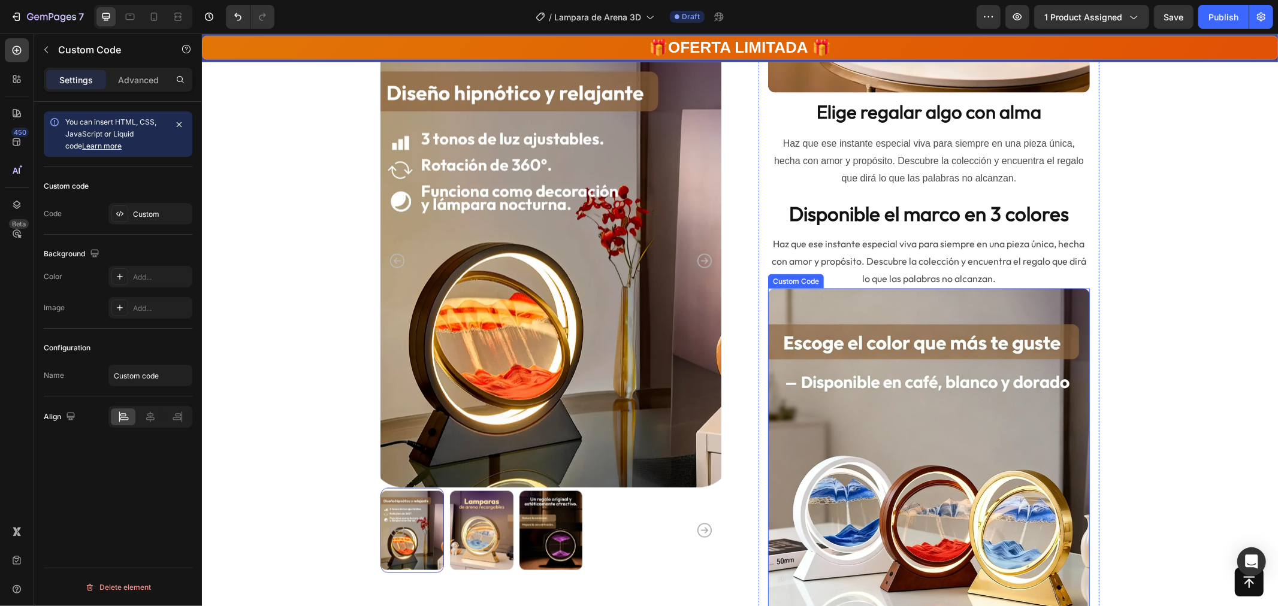
scroll to position [1454, 0]
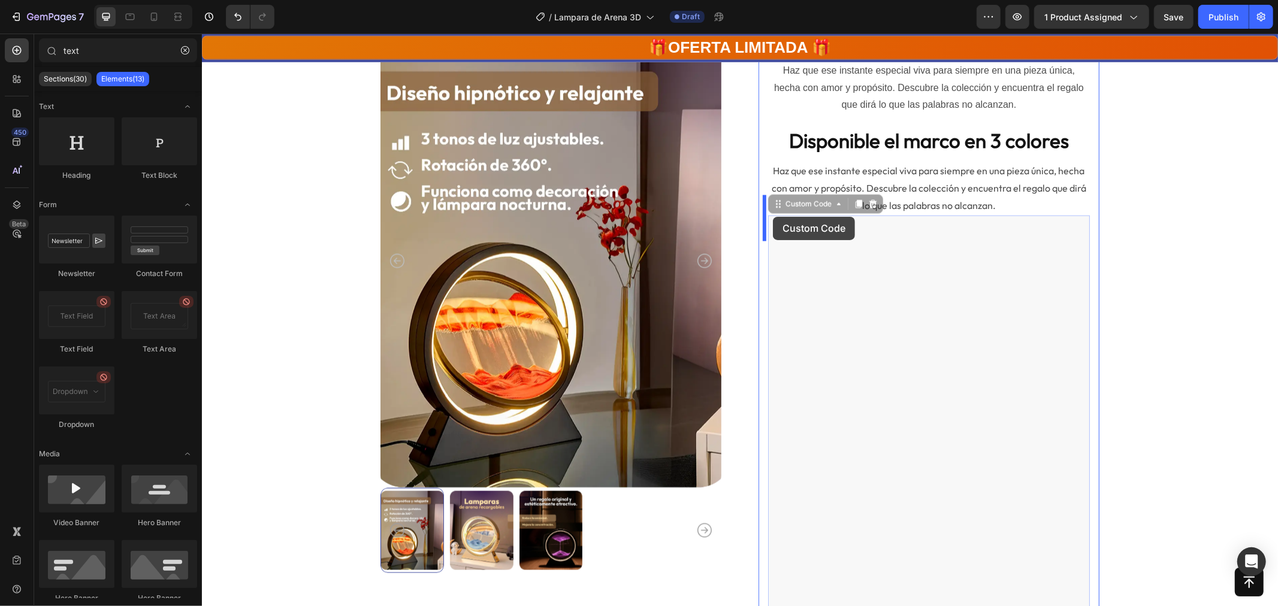
scroll to position [1454, 0]
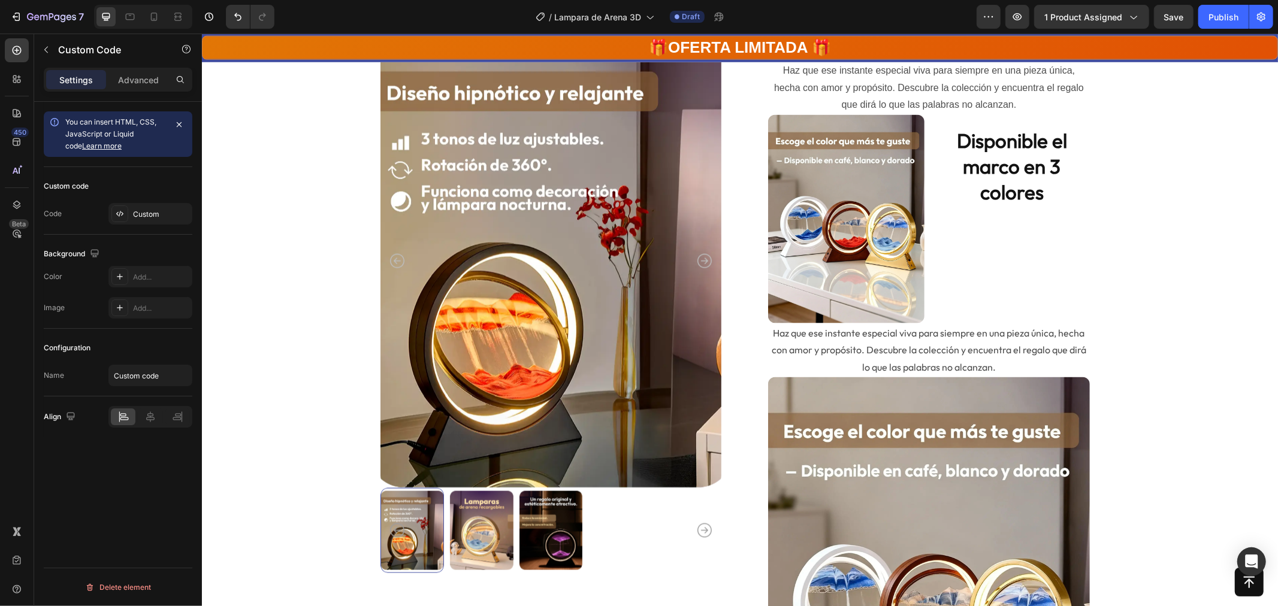
click at [772, 210] on img at bounding box center [846, 218] width 156 height 208
click at [237, 15] on icon "Undo/Redo" at bounding box center [237, 17] width 7 height 8
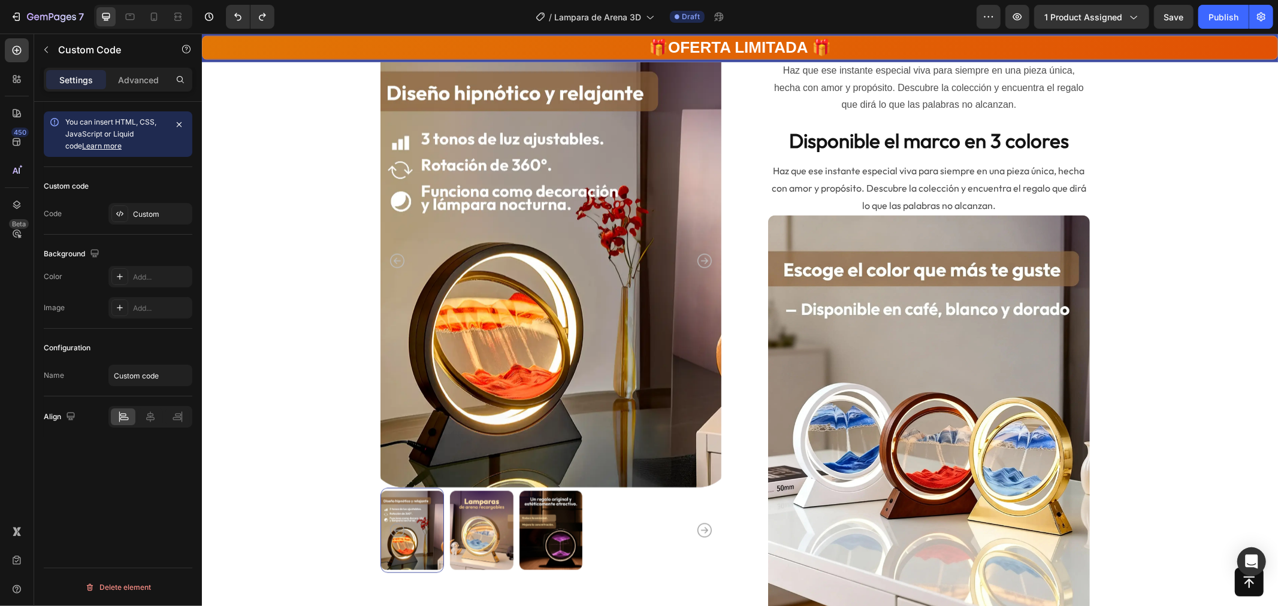
click at [790, 312] on img at bounding box center [929, 429] width 322 height 429
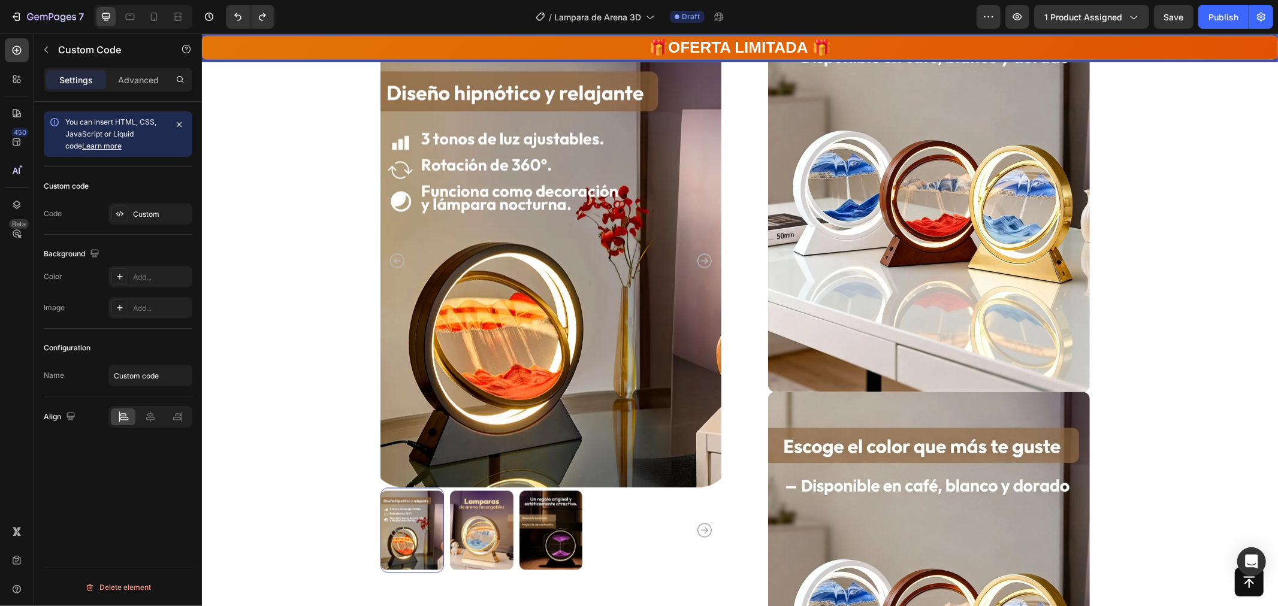
scroll to position [1437, 0]
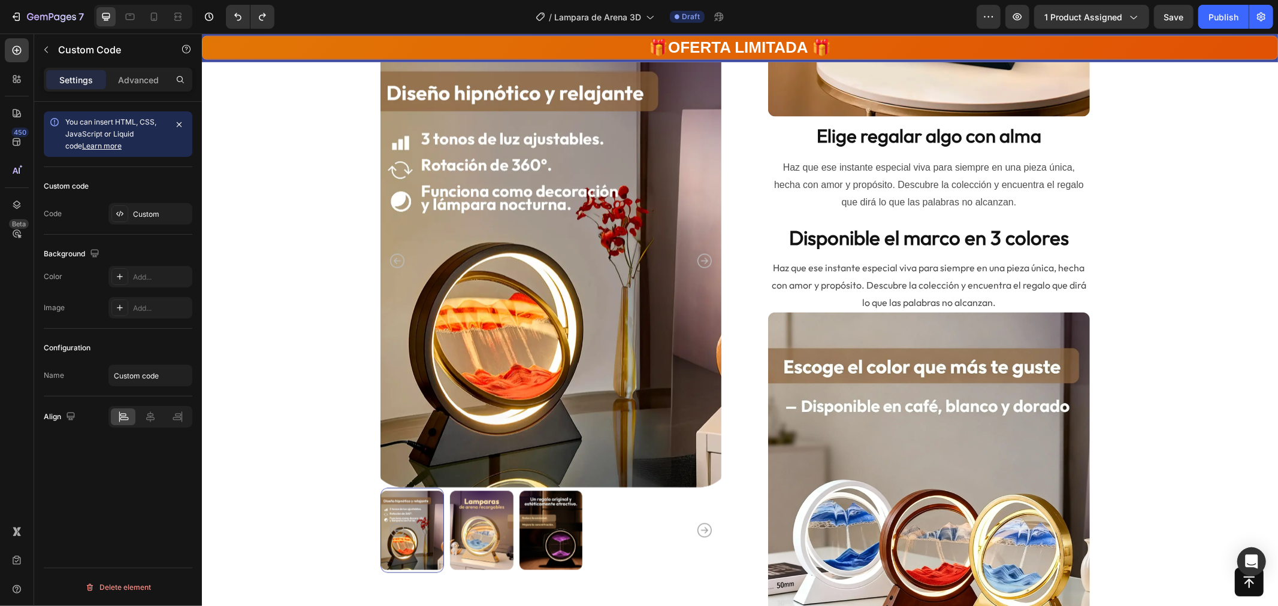
click at [910, 411] on img at bounding box center [929, 526] width 322 height 429
click at [856, 392] on img at bounding box center [929, 526] width 322 height 429
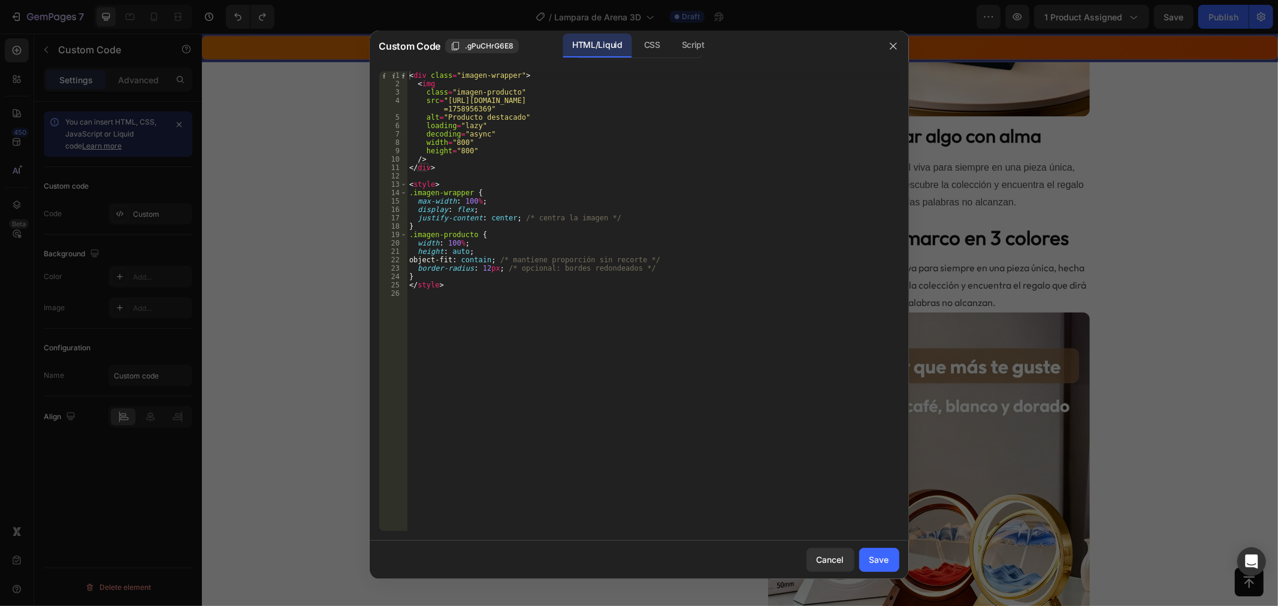
click at [327, 73] on div at bounding box center [639, 303] width 1278 height 606
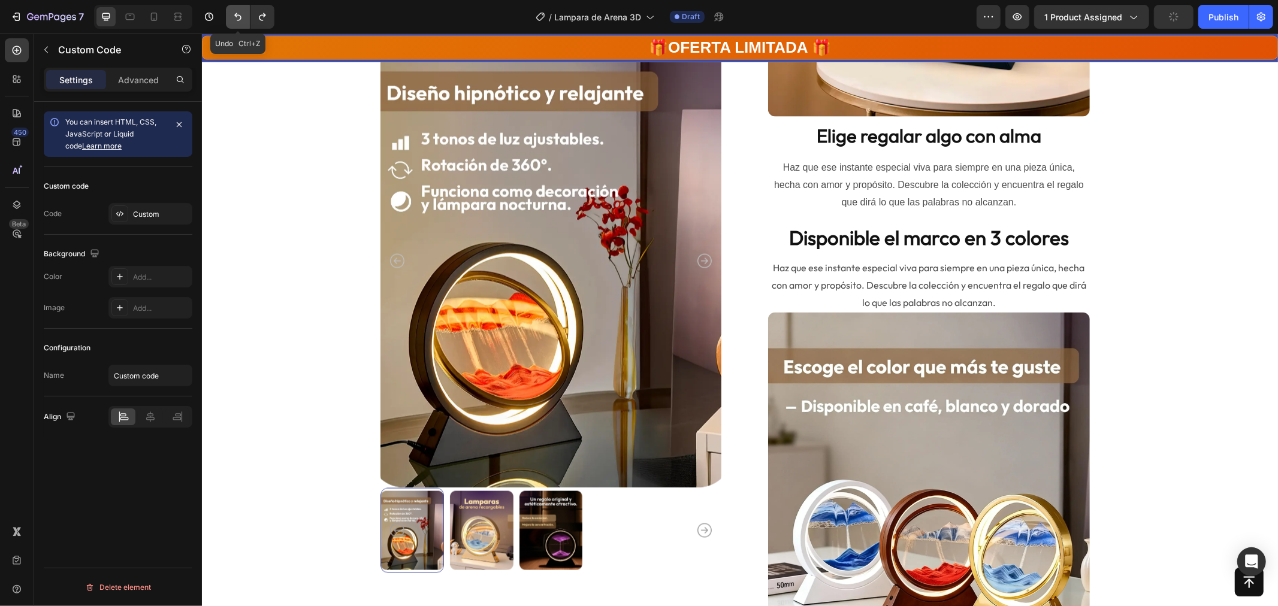
click at [230, 19] on button "Undo/Redo" at bounding box center [238, 17] width 24 height 24
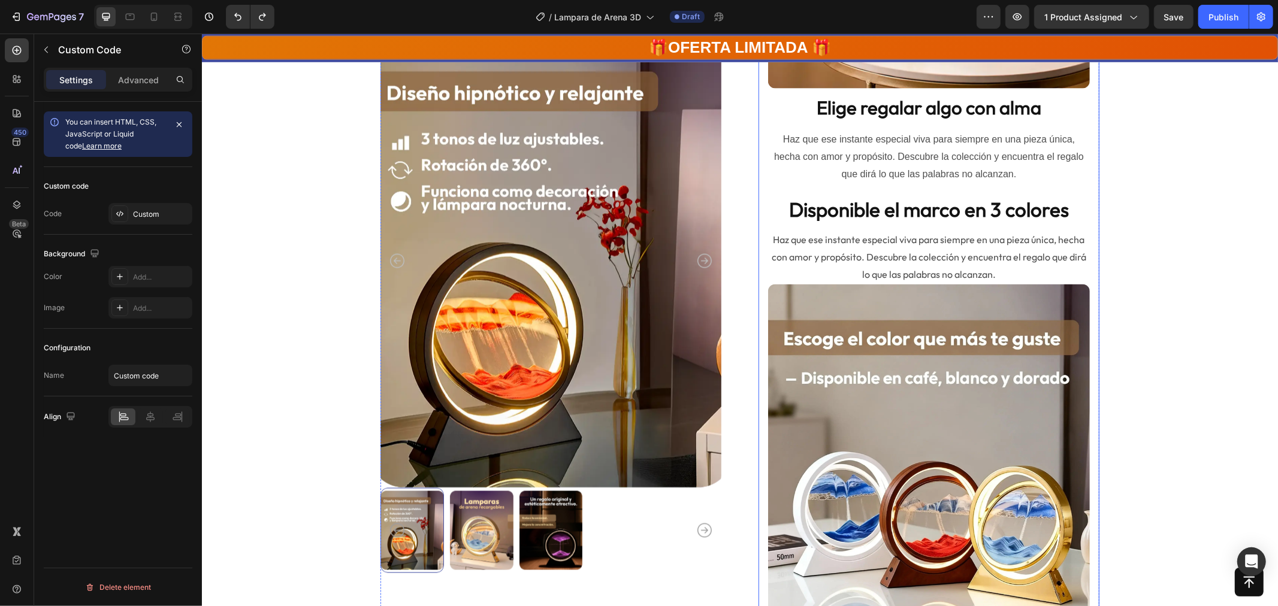
scroll to position [1387, 0]
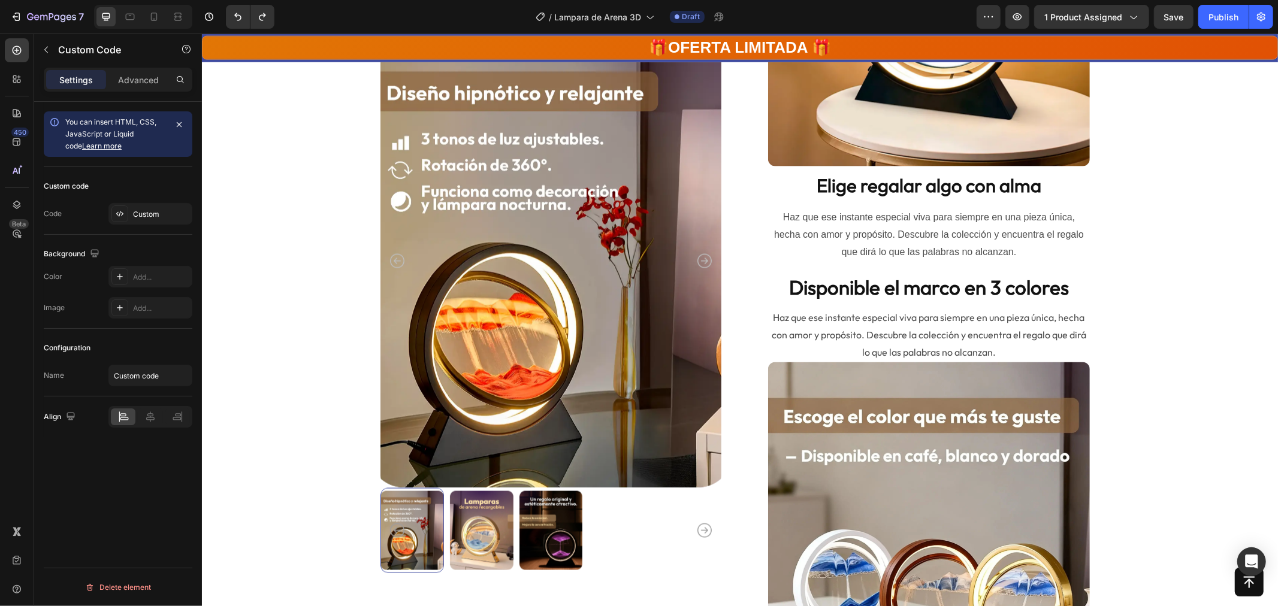
click at [932, 455] on img at bounding box center [929, 576] width 322 height 429
click at [806, 400] on img at bounding box center [929, 576] width 322 height 429
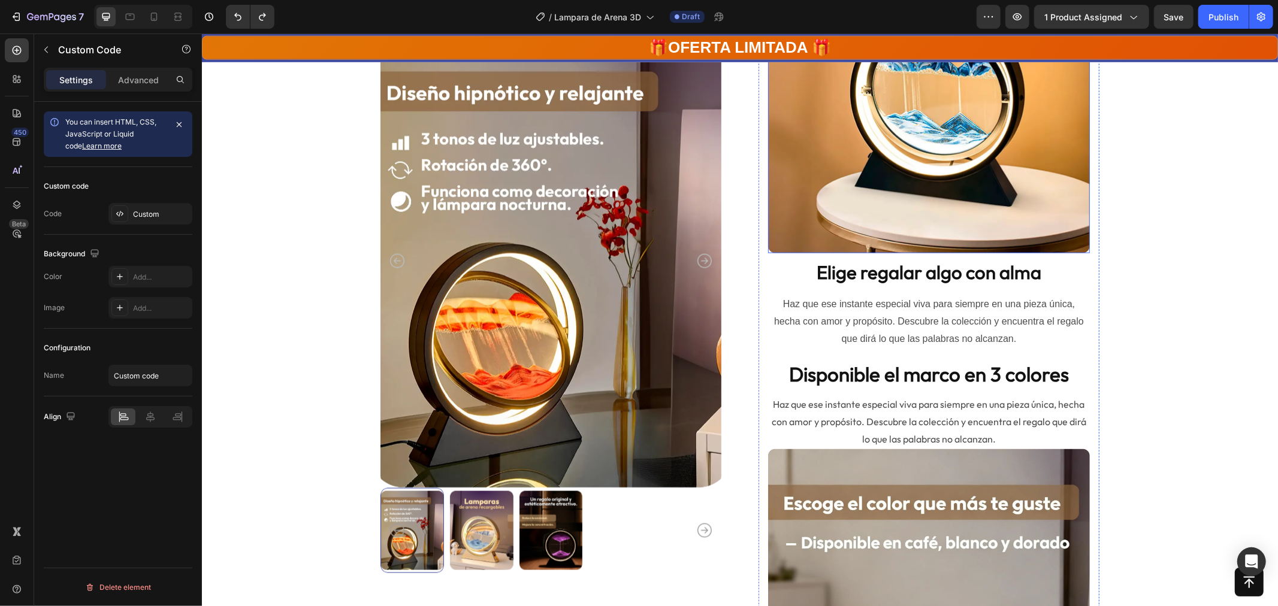
scroll to position [1337, 0]
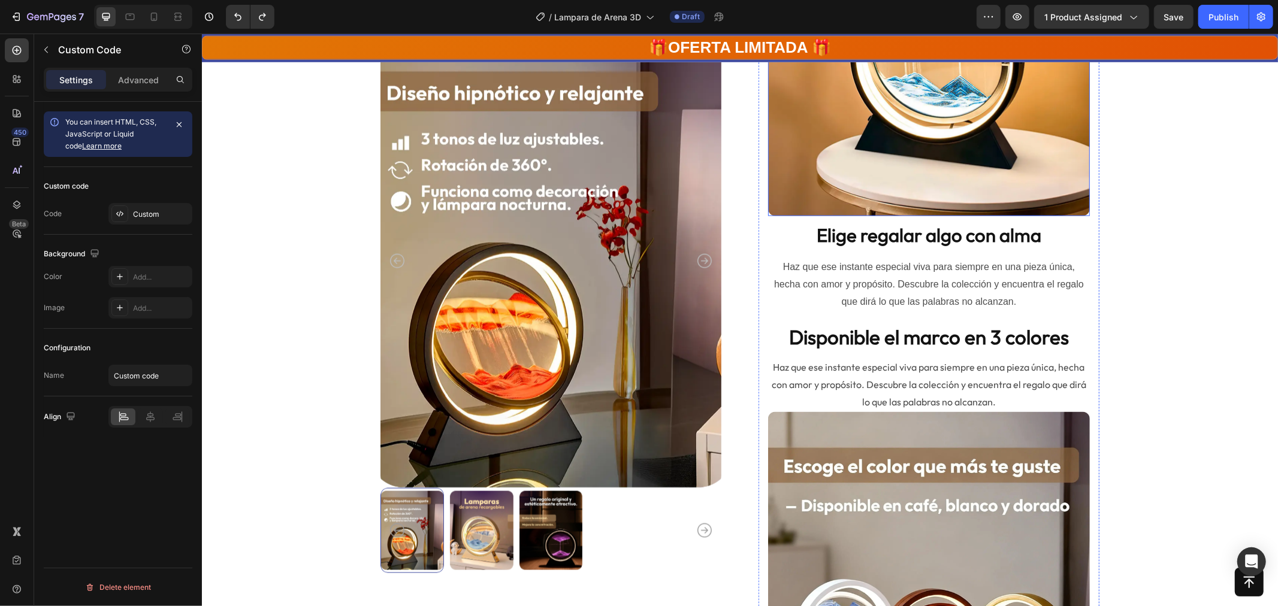
click at [878, 175] on img at bounding box center [929, 15] width 322 height 402
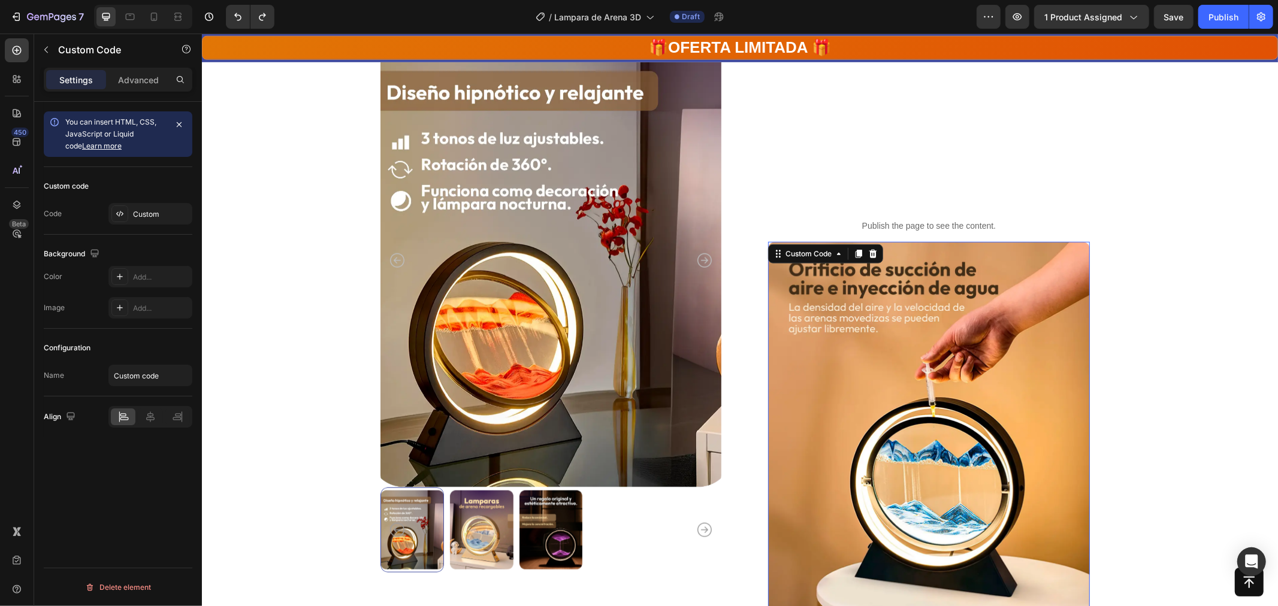
scroll to position [788, 0]
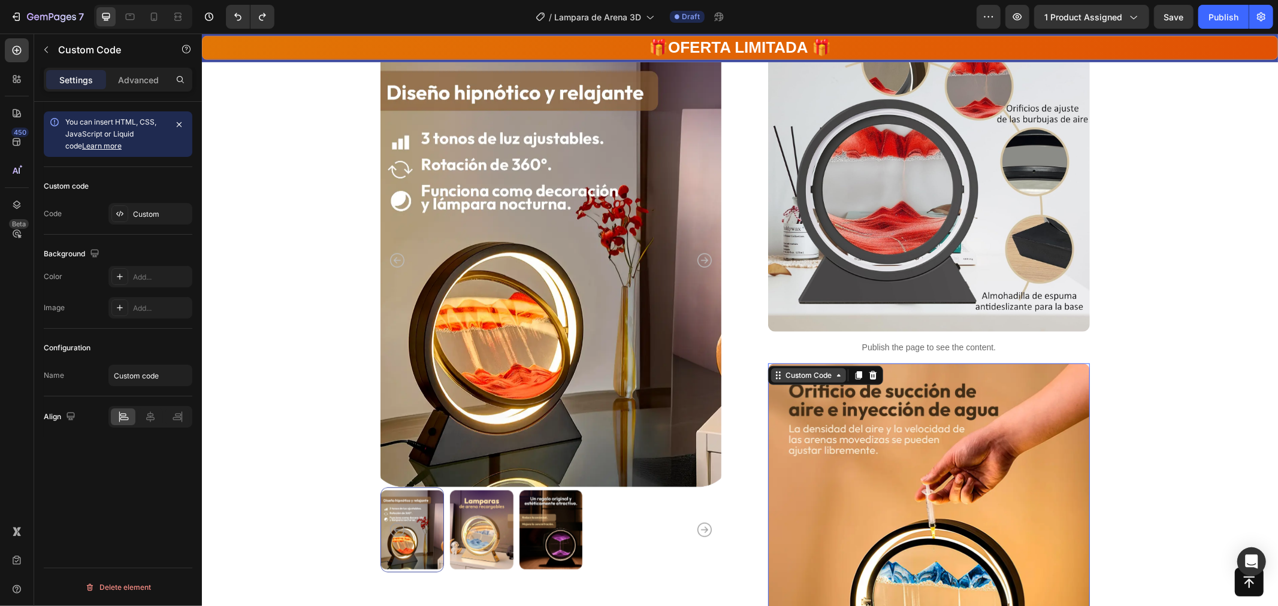
click at [834, 373] on icon at bounding box center [839, 375] width 10 height 10
click at [834, 375] on icon at bounding box center [839, 375] width 10 height 10
click at [837, 375] on icon at bounding box center [839, 375] width 4 height 2
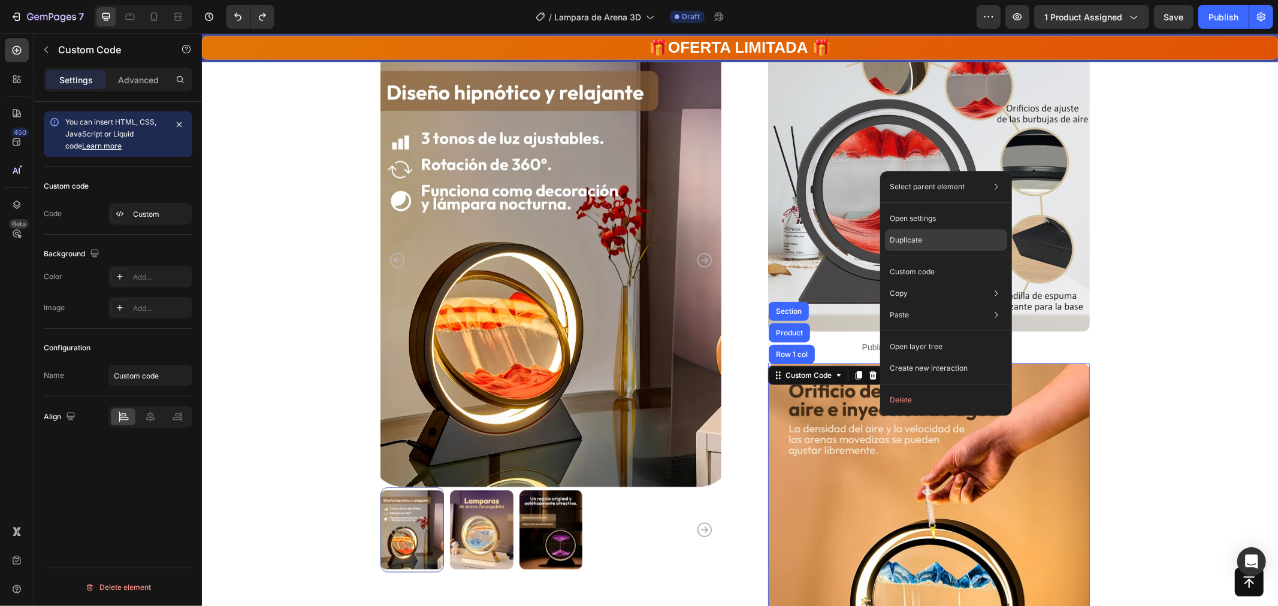
click at [903, 237] on p "Duplicate" at bounding box center [906, 240] width 32 height 11
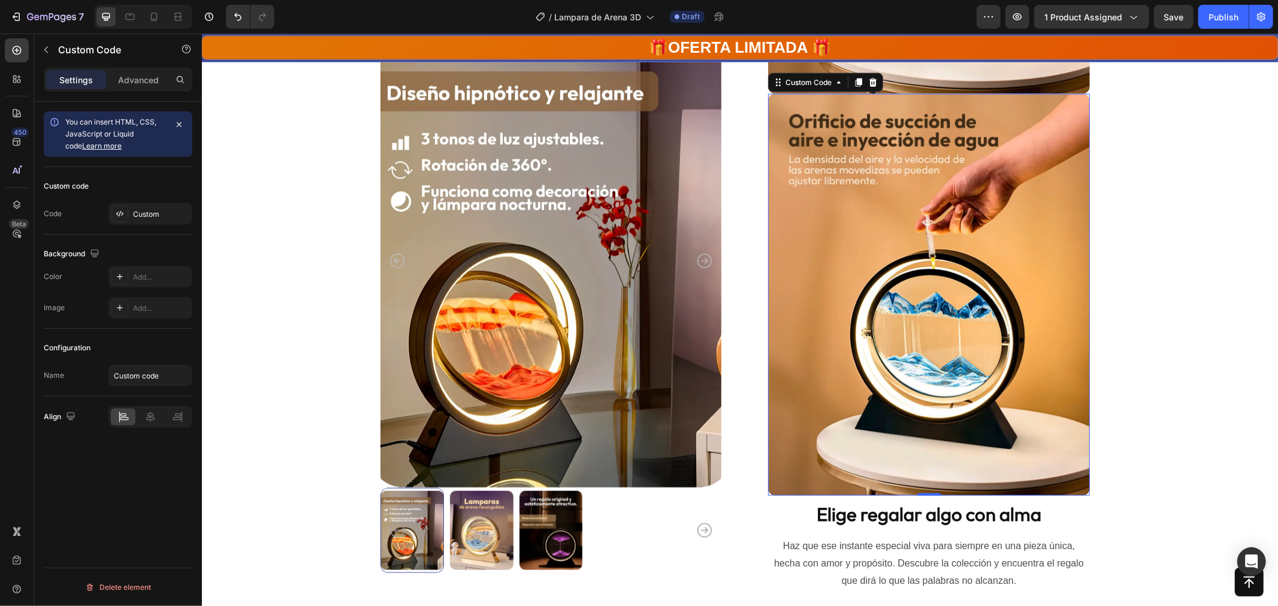
scroll to position [1478, 0]
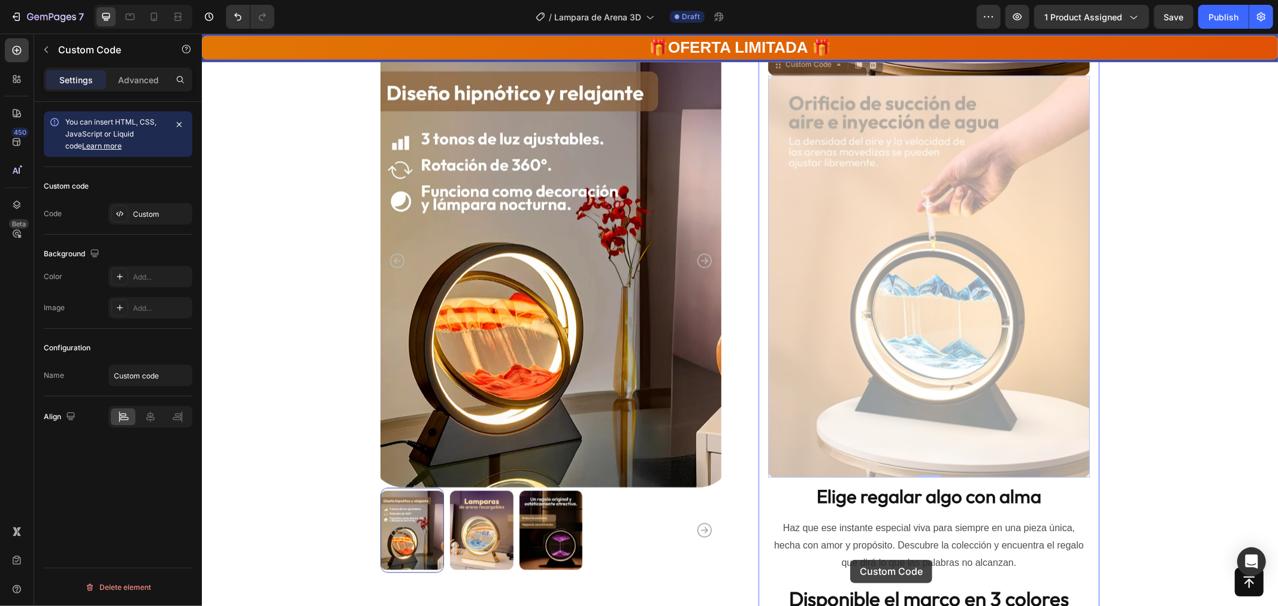
drag, startPoint x: 771, startPoint y: 66, endPoint x: 850, endPoint y: 560, distance: 500.1
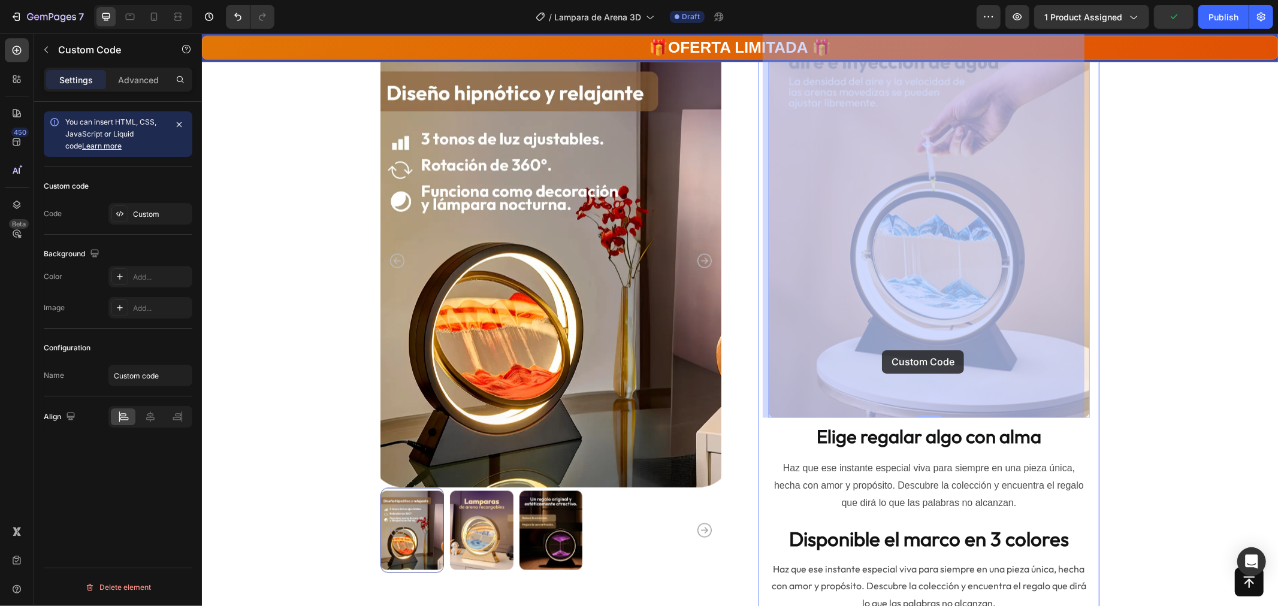
scroll to position [1544, 0]
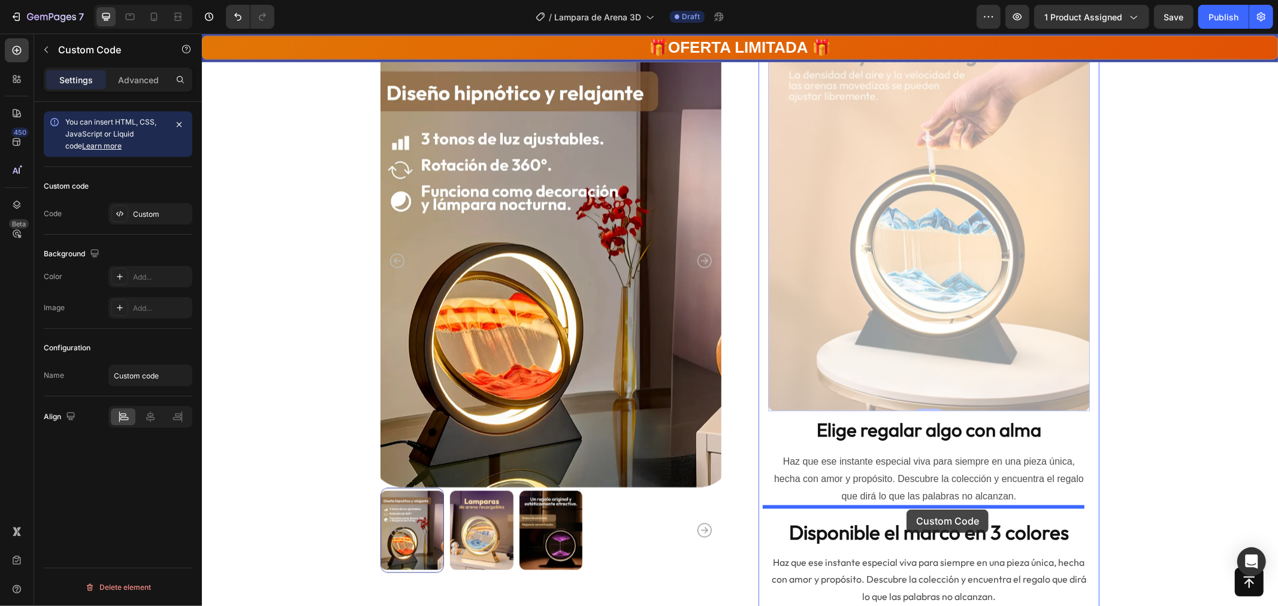
drag, startPoint x: 769, startPoint y: 245, endPoint x: 906, endPoint y: 509, distance: 297.5
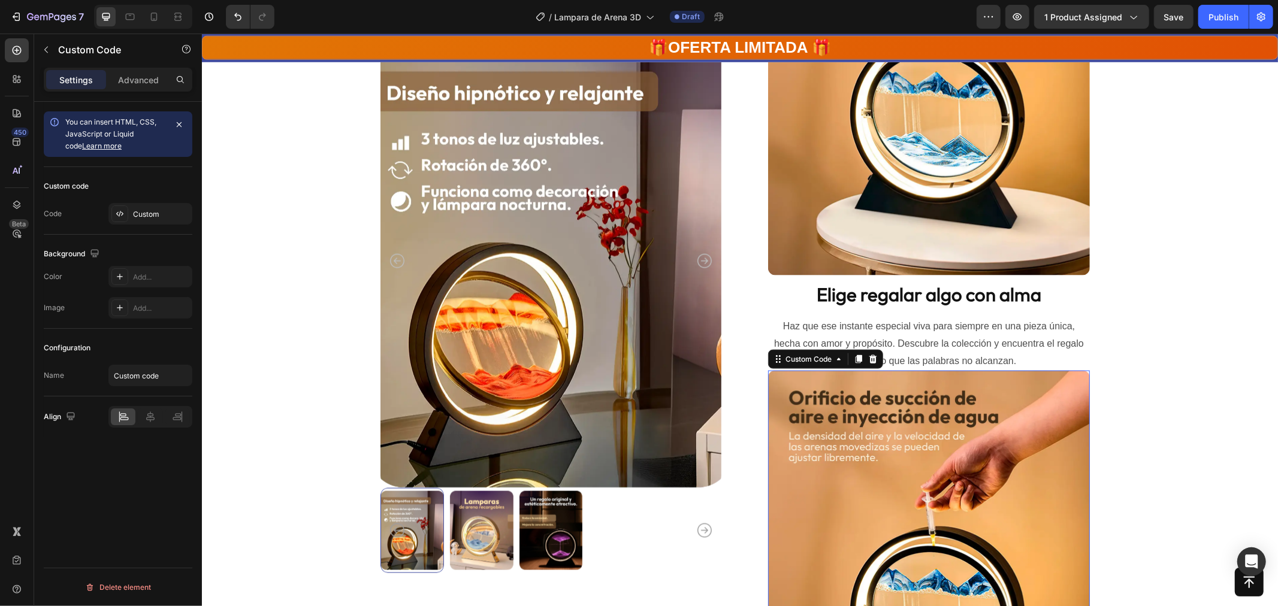
scroll to position [1611, 0]
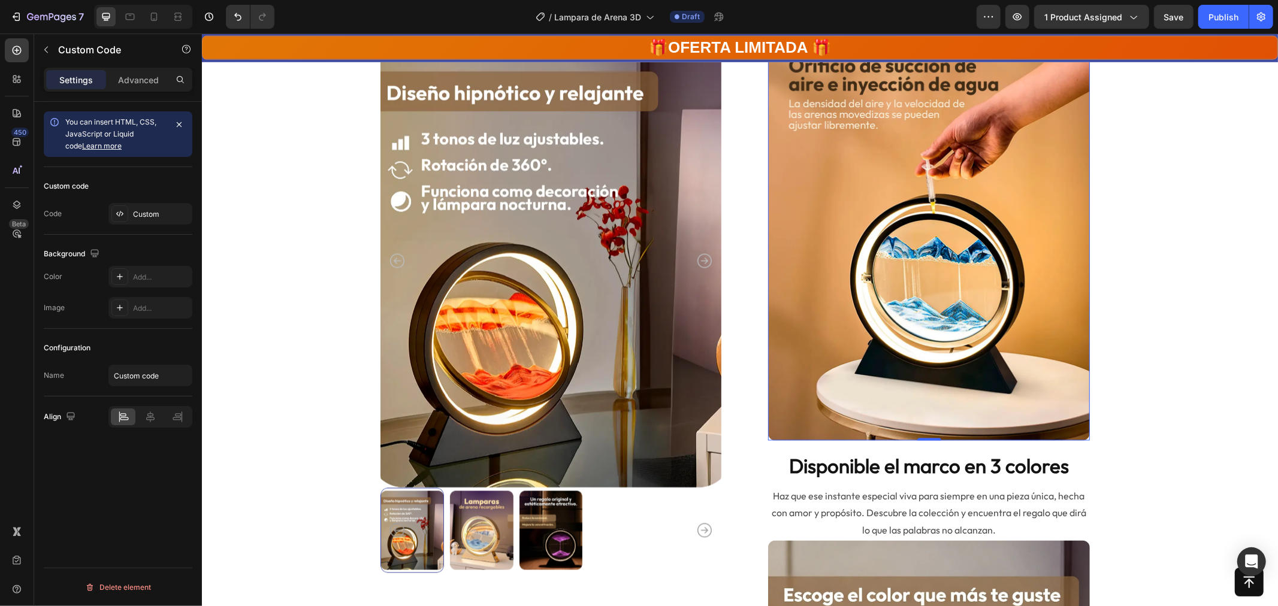
click at [928, 271] on img at bounding box center [929, 239] width 322 height 402
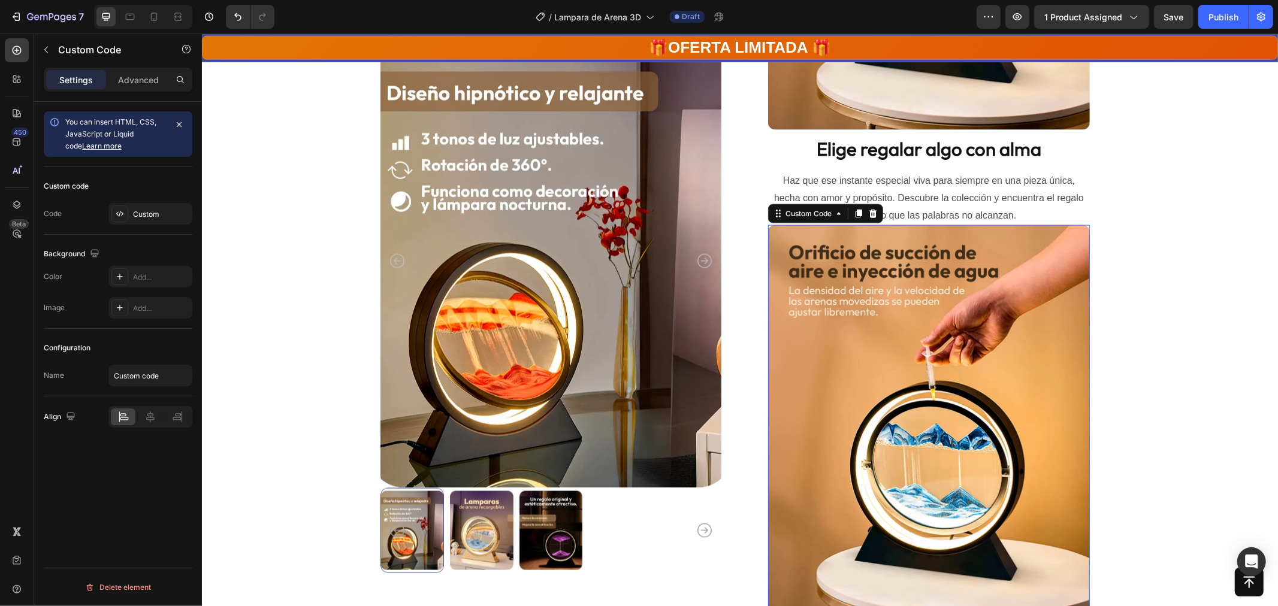
scroll to position [1245, 0]
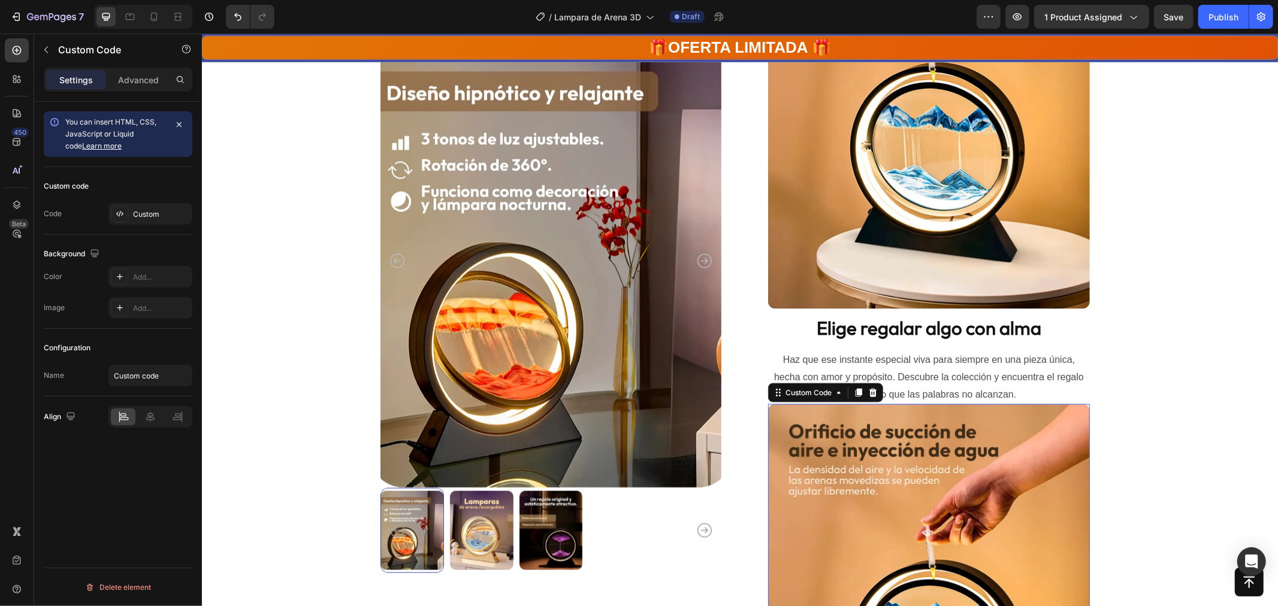
click at [942, 455] on img at bounding box center [929, 605] width 322 height 402
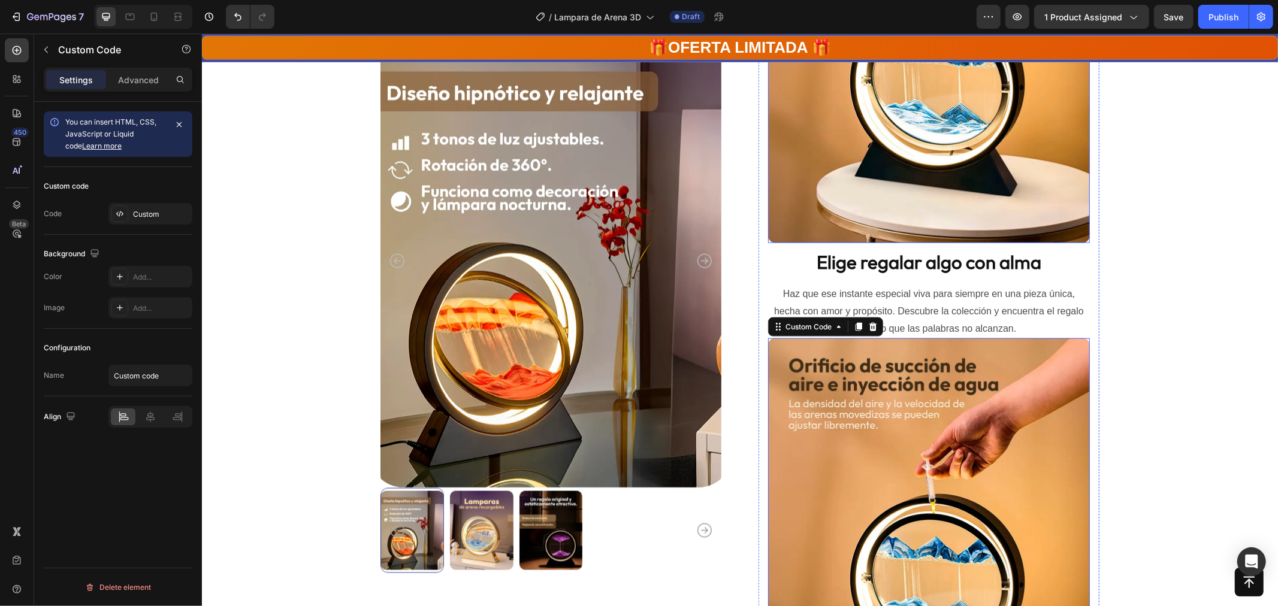
scroll to position [1311, 0]
click at [926, 435] on img at bounding box center [929, 538] width 322 height 402
click at [146, 216] on div "Custom" at bounding box center [161, 214] width 56 height 11
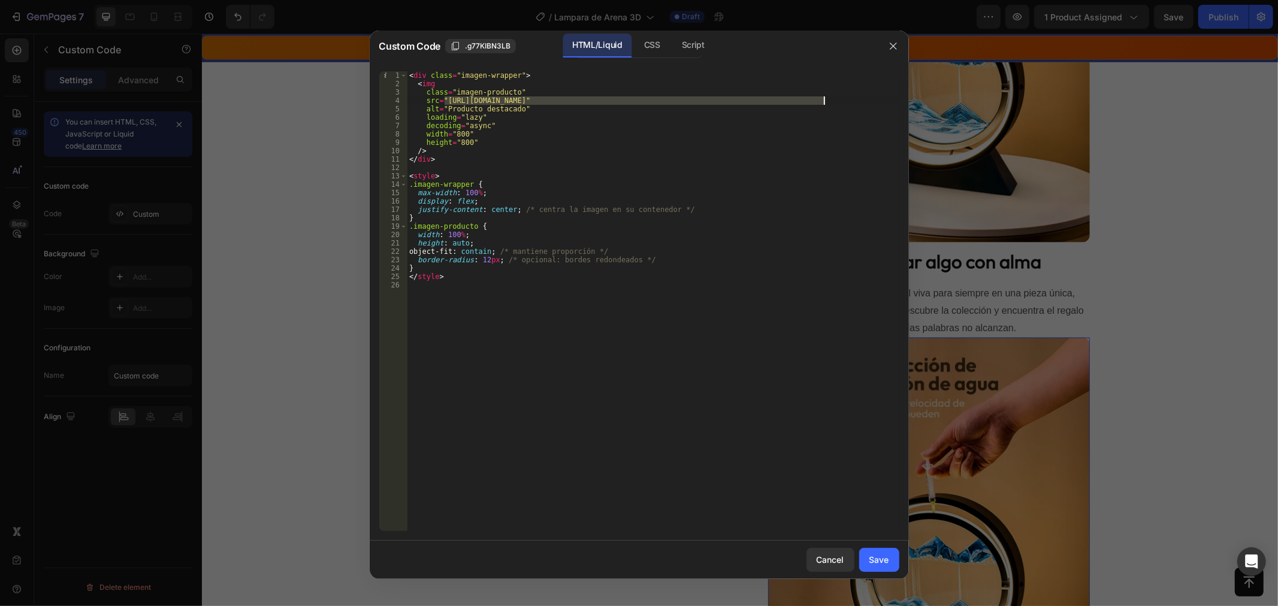
drag, startPoint x: 446, startPoint y: 98, endPoint x: 823, endPoint y: 101, distance: 376.9
click at [823, 101] on div "< div class = "imagen-wrapper" > < img class = "imagen-producto" src = "https:/…" at bounding box center [653, 309] width 493 height 477
paste textarea "3"
type textarea "src="https://cdn.shopify.com/s/files/1/0771/5166/6392/files/1350webp_Lampara_Ar…"
click at [884, 564] on div "Save" at bounding box center [879, 560] width 20 height 13
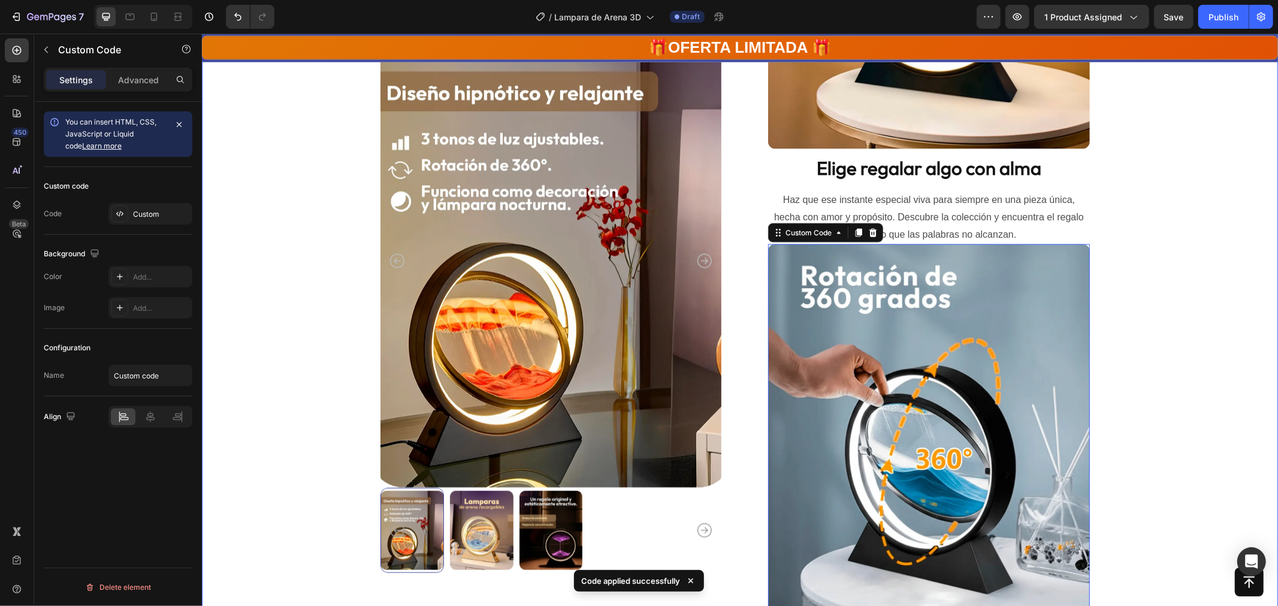
scroll to position [1361, 0]
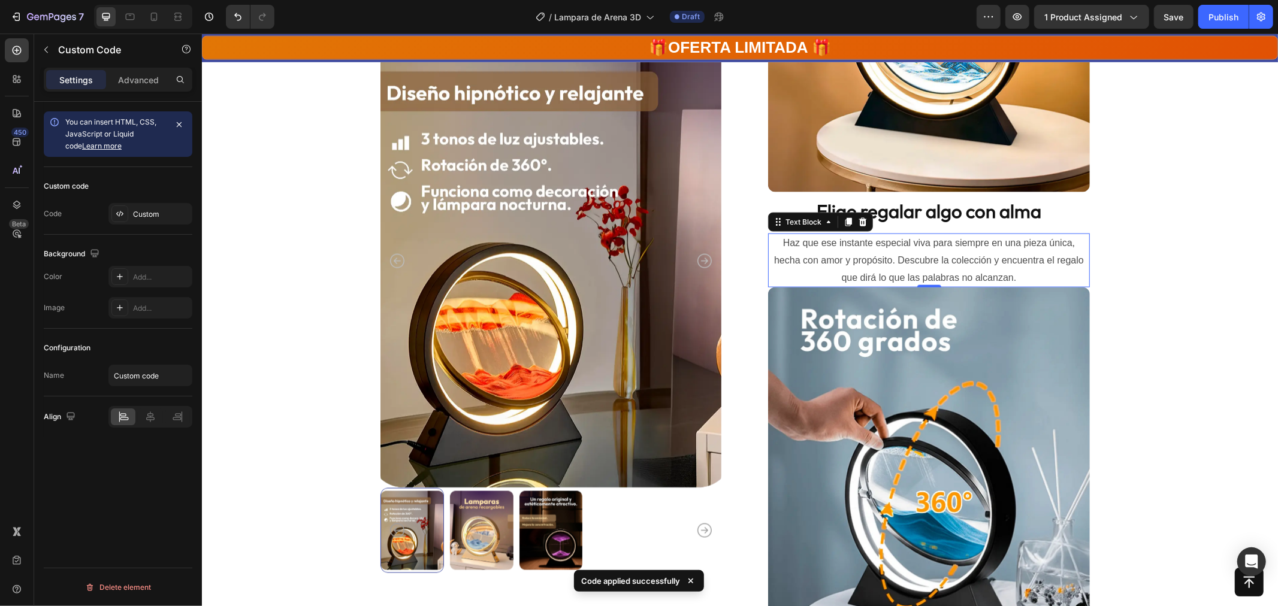
click at [904, 261] on p "Haz que ese instante especial viva para siempre en una pieza única, hecha con a…" at bounding box center [928, 260] width 319 height 52
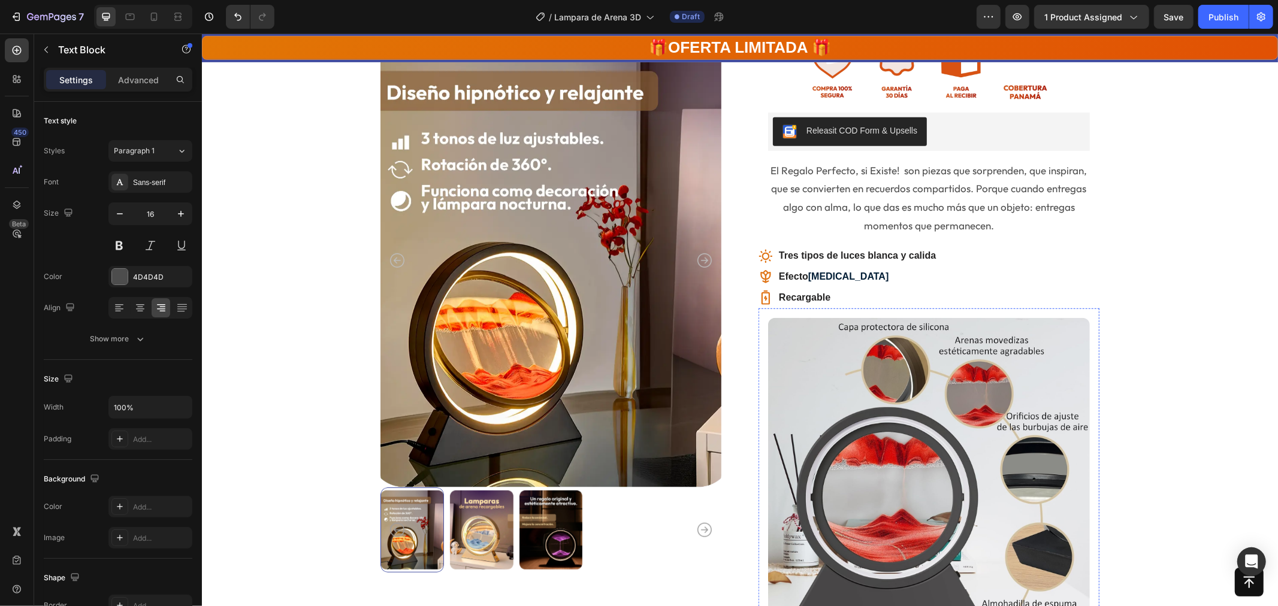
scroll to position [479, 0]
click at [883, 171] on p "El Regalo Perfecto, si Existe! son piezas que sorprenden, que inspiran, que se …" at bounding box center [928, 198] width 319 height 73
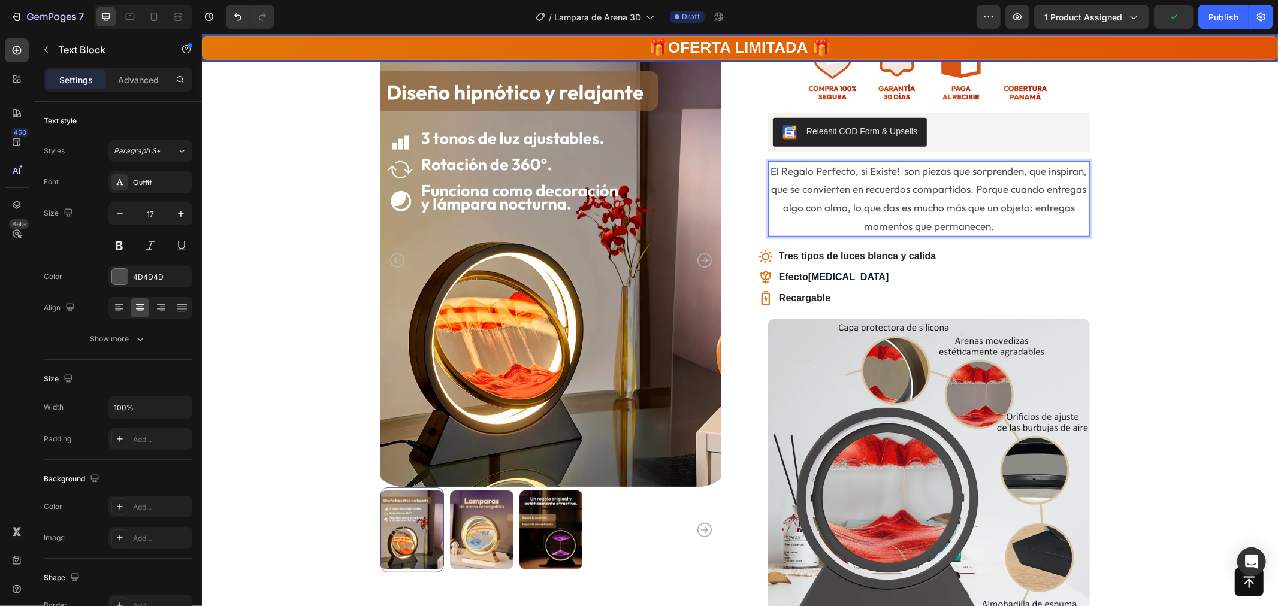
click at [893, 170] on p "El Regalo Perfecto, si Existe! son piezas que sorprenden, que inspiran, que se …" at bounding box center [928, 198] width 319 height 73
click at [892, 170] on p "El Regalo Perfecto, si Existe! son piezas que sorprenden, que inspiran, que se …" at bounding box center [928, 198] width 319 height 73
drag, startPoint x: 892, startPoint y: 170, endPoint x: 807, endPoint y: 175, distance: 85.3
click at [807, 175] on p "El Regalo Perfecto, si Existe! son piezas que sorprenden, que inspiran, que se …" at bounding box center [928, 198] width 319 height 73
click at [771, 171] on p "El Regalo Perfecto, si Existe! son piezas que sorprenden, que inspiran, que se …" at bounding box center [928, 198] width 319 height 73
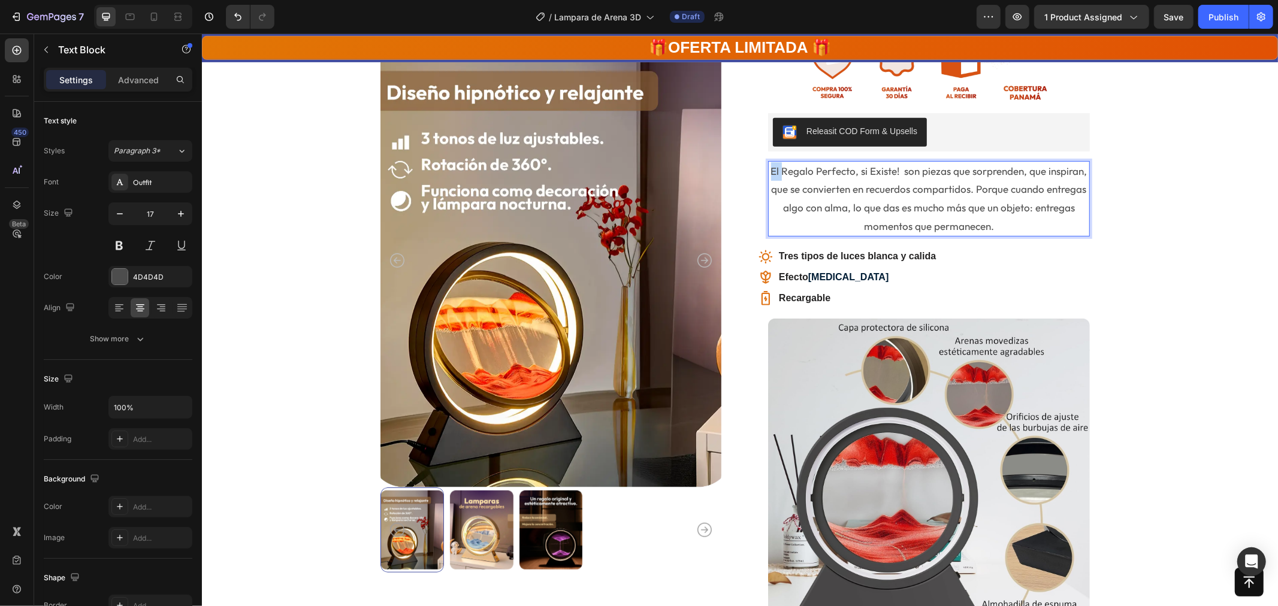
click at [771, 171] on p "El Regalo Perfecto, si Existe! son piezas que sorprenden, que inspiran, que se …" at bounding box center [928, 198] width 319 height 73
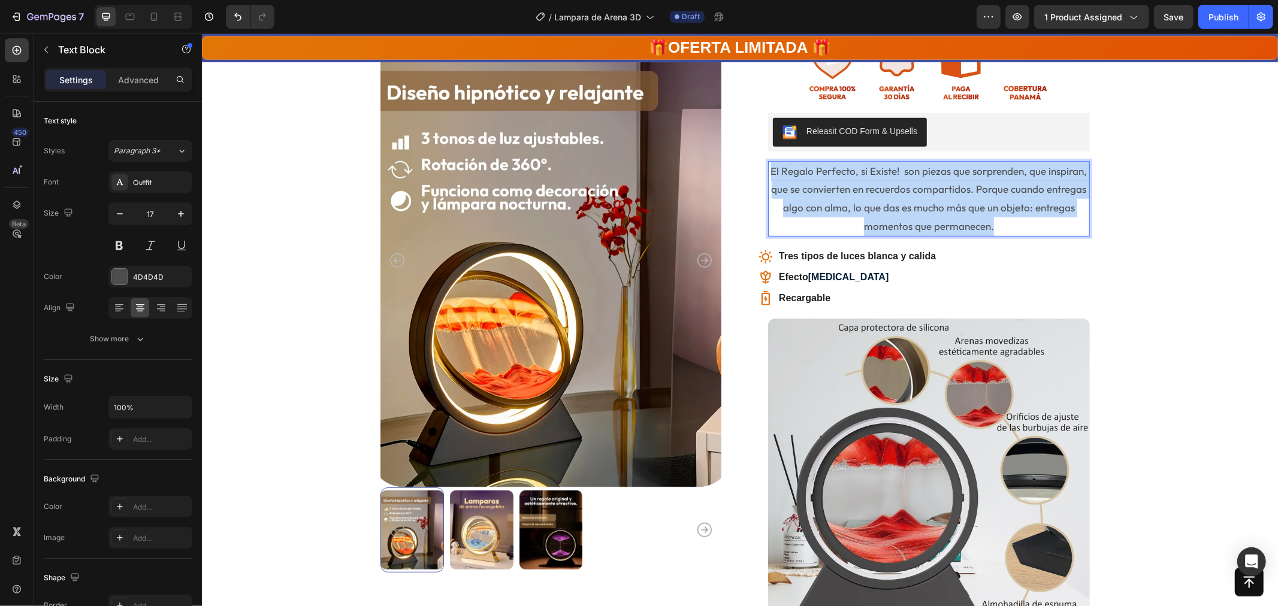
click at [771, 171] on p "El Regalo Perfecto, si Existe! son piezas que sorprenden, que inspiran, que se …" at bounding box center [928, 198] width 319 height 73
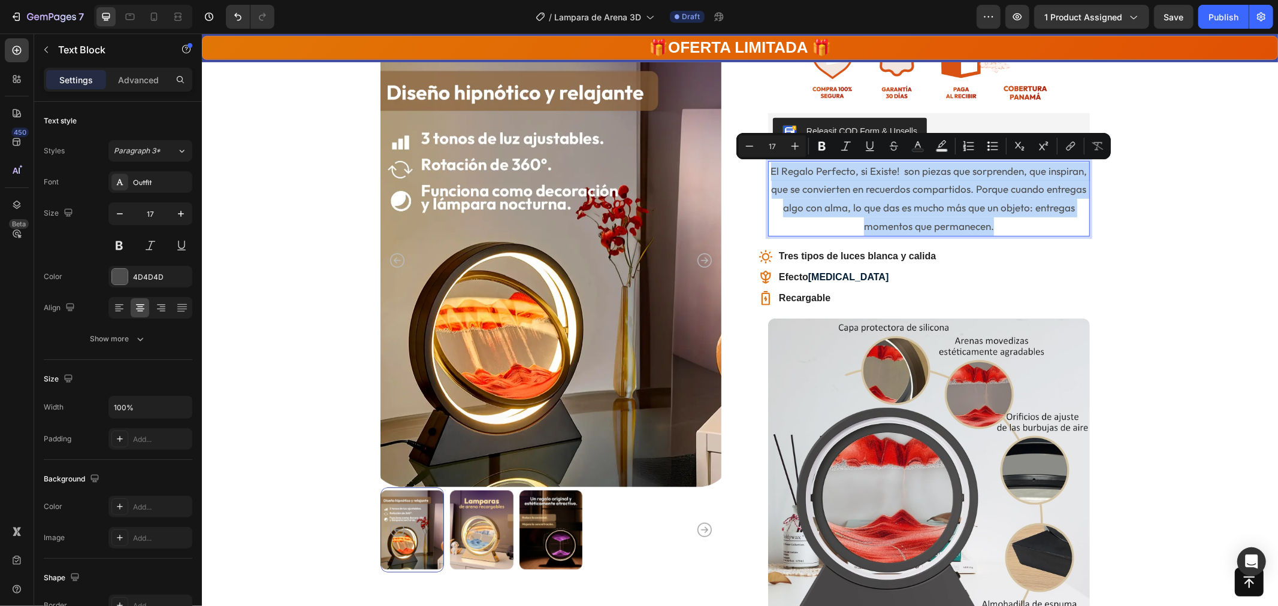
click at [771, 171] on p "El Regalo Perfecto, si Existe! son piezas que sorprenden, que inspiran, que se …" at bounding box center [928, 198] width 319 height 73
click at [769, 170] on p "El Regalo Perfecto, si Existe! son piezas que sorprenden, que inspiran, que se …" at bounding box center [928, 198] width 319 height 73
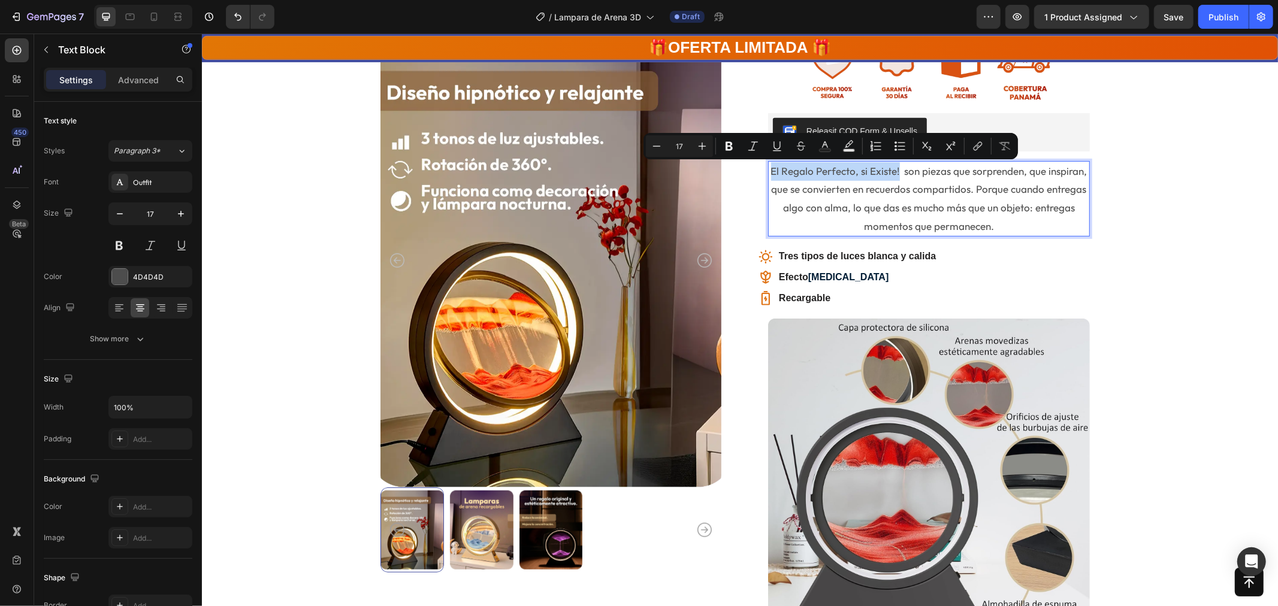
drag, startPoint x: 769, startPoint y: 168, endPoint x: 894, endPoint y: 171, distance: 125.3
click at [894, 171] on p "El Regalo Perfecto, si Existe! son piezas que sorprenden, que inspiran, que se …" at bounding box center [928, 198] width 319 height 73
click at [731, 151] on icon "Editor contextual toolbar" at bounding box center [729, 146] width 12 height 12
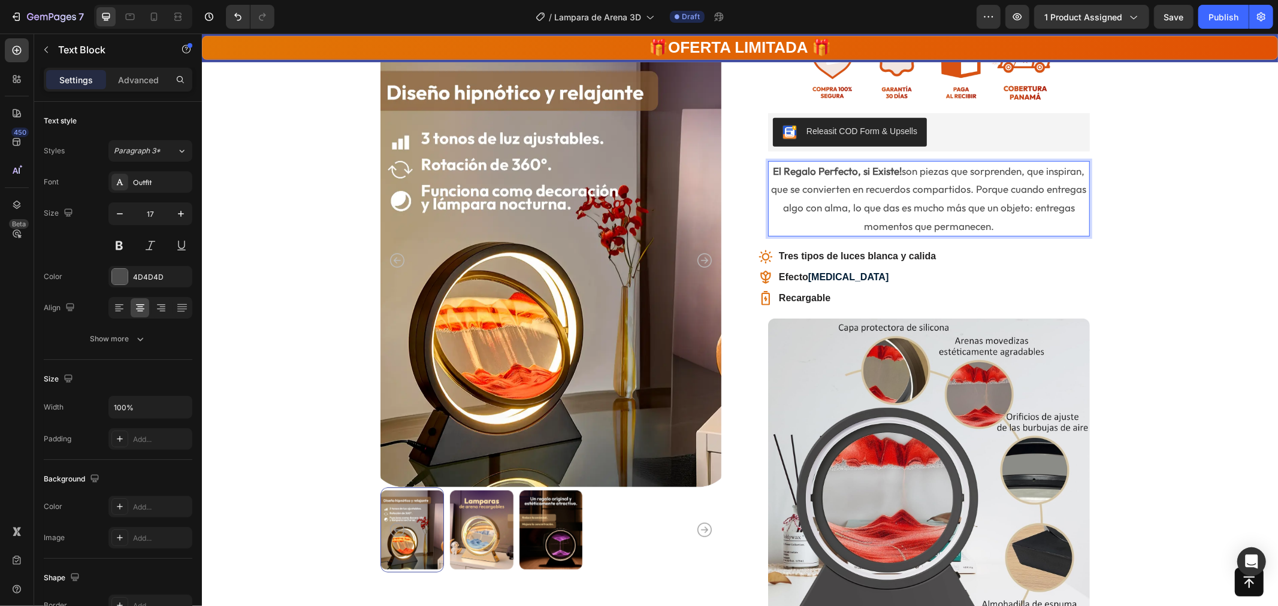
click at [868, 171] on strong "El Regalo Perfecto, si Existe!" at bounding box center [837, 170] width 129 height 13
click at [900, 169] on p "El Regalo Perfecto, si Existe! son piezas que sorprenden, que inspiran, que se …" at bounding box center [928, 198] width 319 height 73
drag, startPoint x: 895, startPoint y: 168, endPoint x: 766, endPoint y: 168, distance: 128.2
click at [769, 168] on p "El Regalo Perfecto, si Existe! son piezas que sorprenden, que inspiran, que se …" at bounding box center [928, 198] width 319 height 73
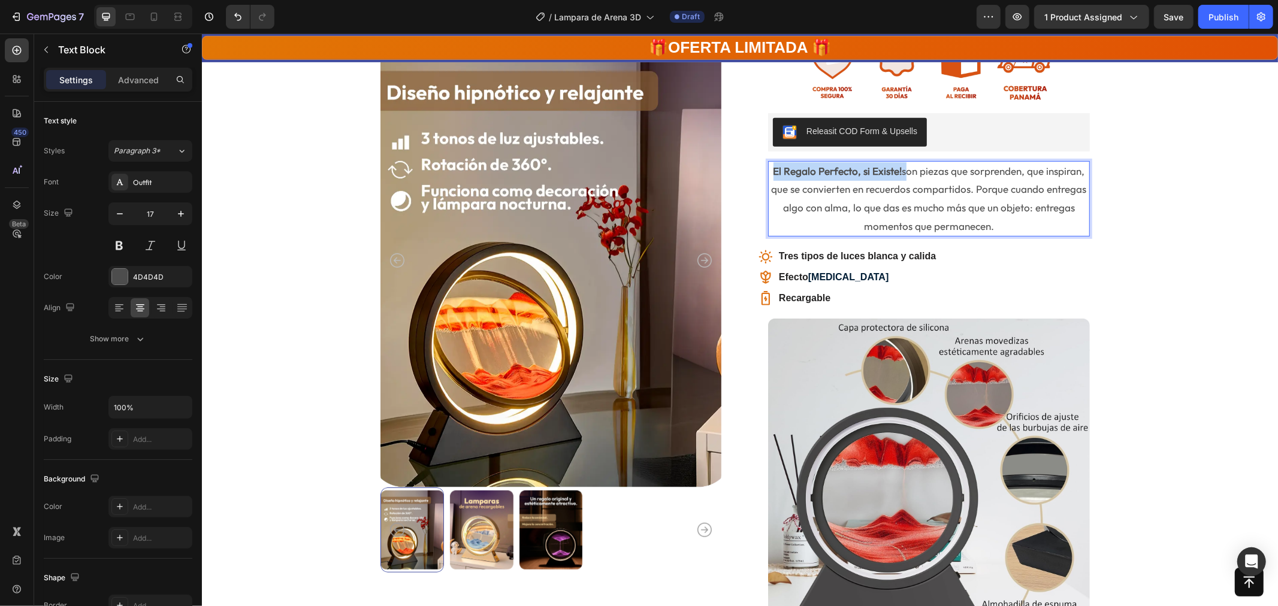
click at [874, 168] on strong "El Regalo Perfecto, si Existe!" at bounding box center [837, 170] width 129 height 13
drag, startPoint x: 874, startPoint y: 168, endPoint x: 862, endPoint y: 170, distance: 11.4
click at [862, 170] on strong "El Regalo Perfecto, si Existe!" at bounding box center [837, 170] width 129 height 13
drag, startPoint x: 892, startPoint y: 169, endPoint x: 765, endPoint y: 171, distance: 127.0
click at [769, 171] on p "El Regalo Perfecto, si Existe! son piezas que sorprenden, que inspiran, que se …" at bounding box center [928, 198] width 319 height 73
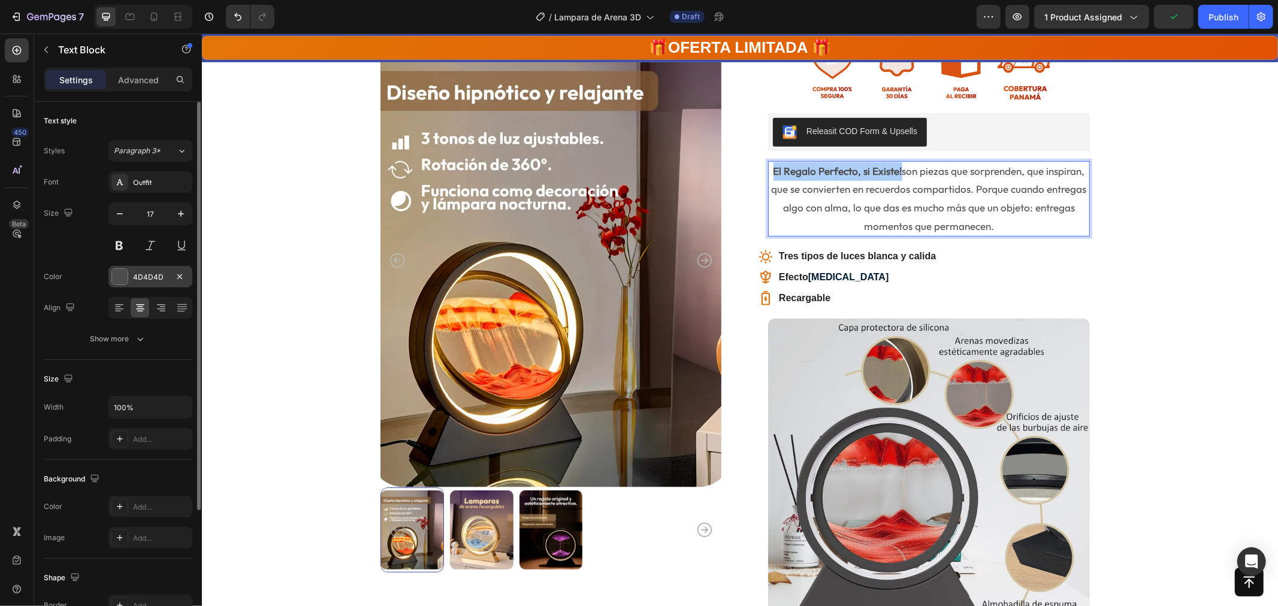
click at [120, 274] on div at bounding box center [120, 277] width 16 height 16
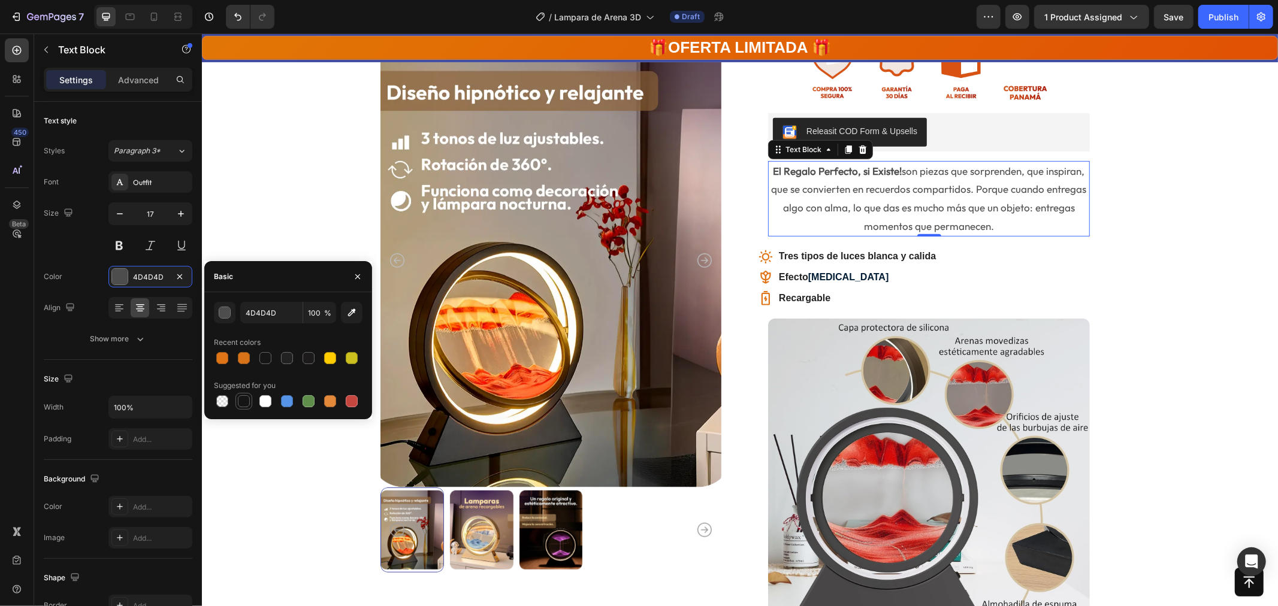
click at [241, 400] on div at bounding box center [244, 401] width 12 height 12
type input "151515"
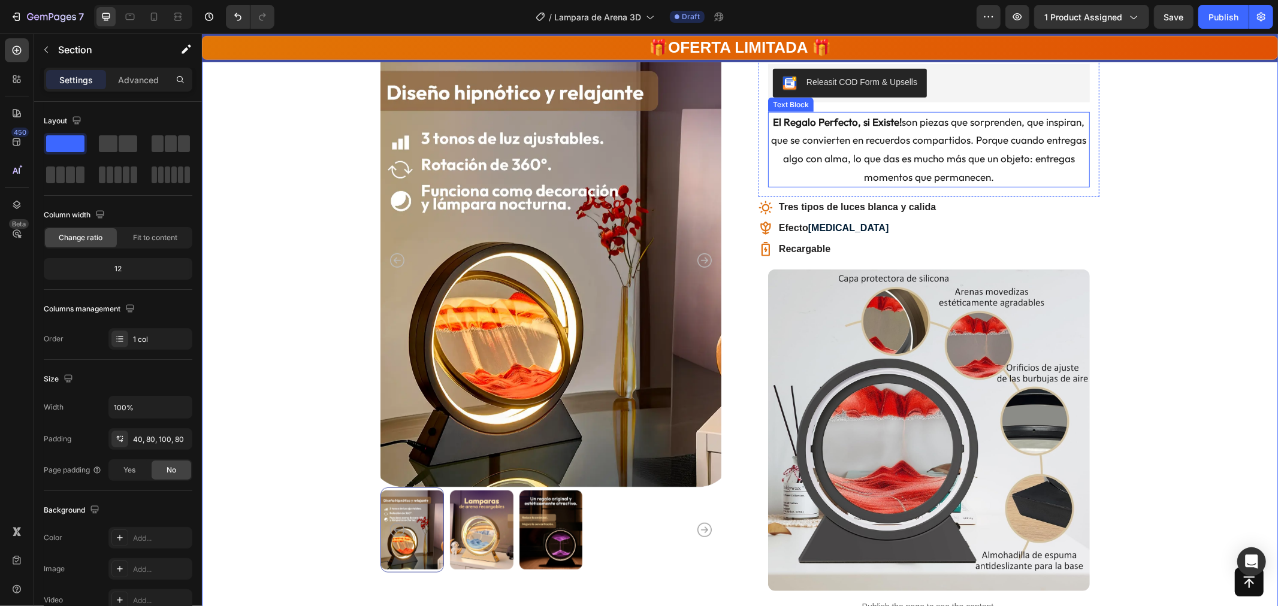
scroll to position [529, 0]
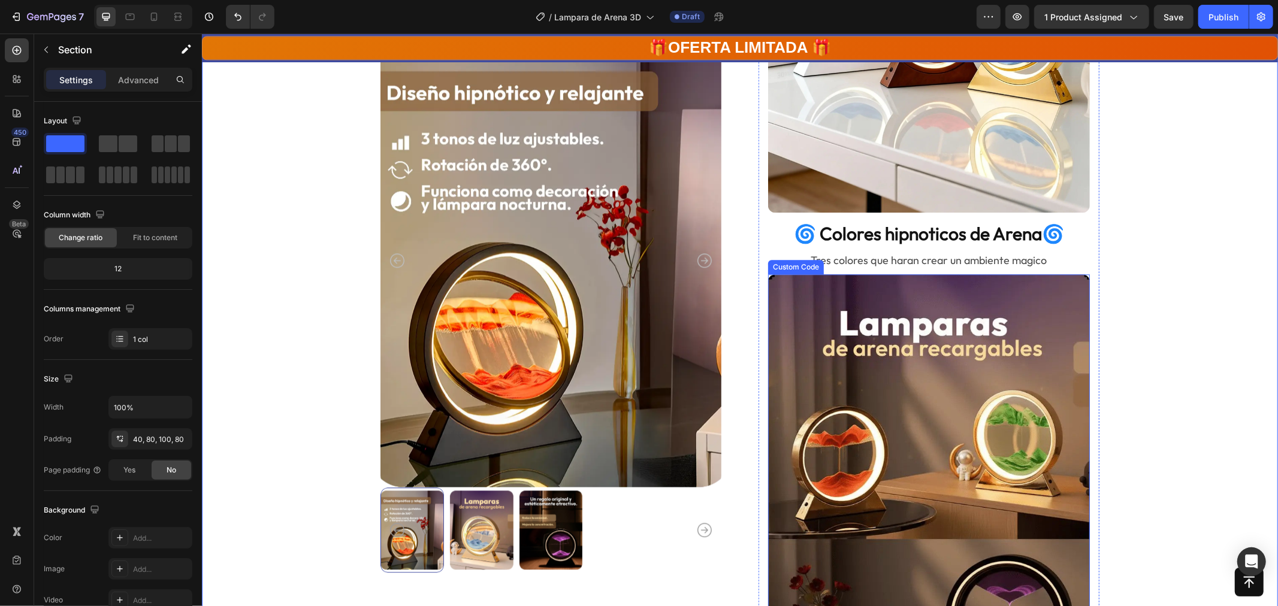
scroll to position [2360, 0]
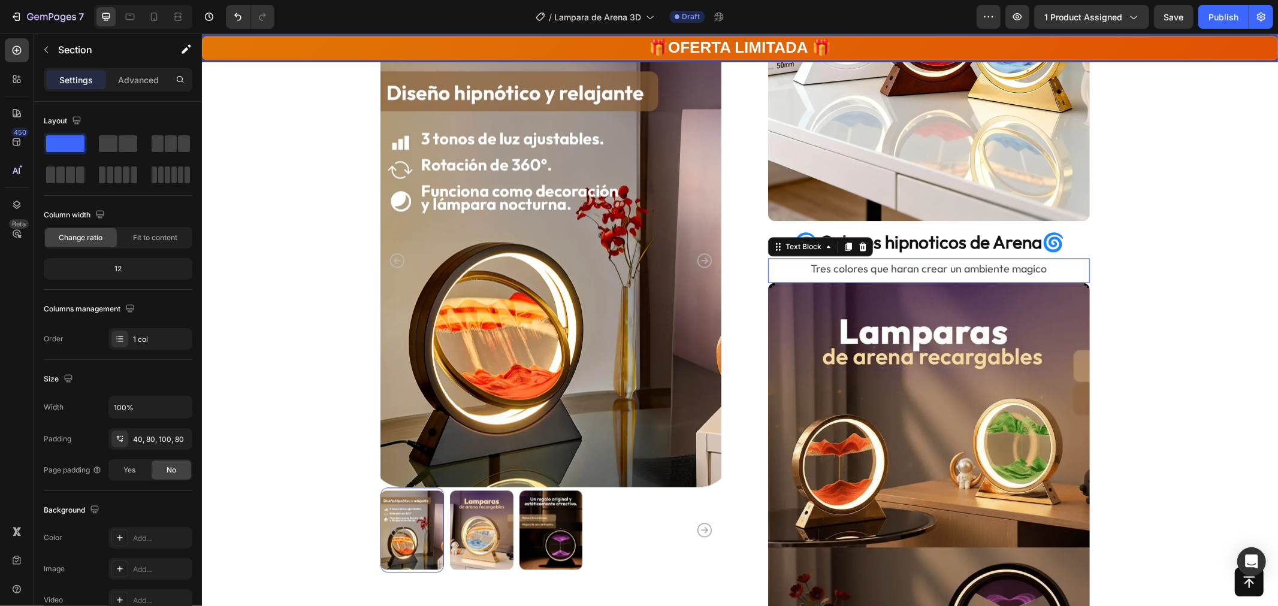
click at [1047, 265] on p "Tres colores que haran crear un ambiente magico" at bounding box center [928, 268] width 319 height 19
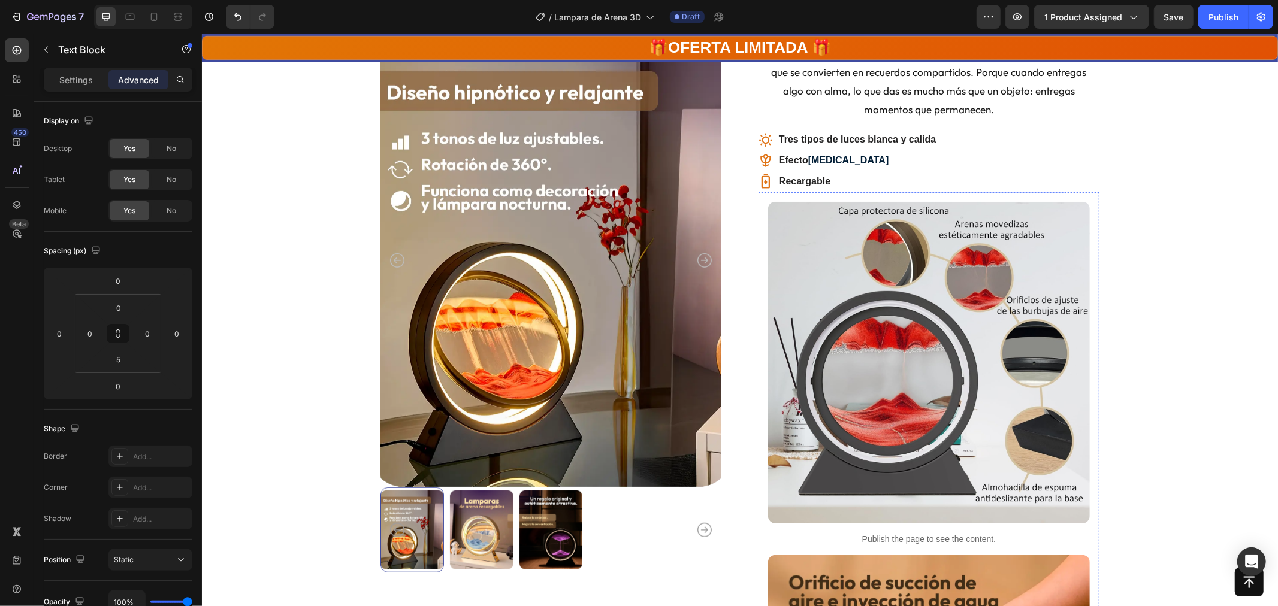
scroll to position [463, 0]
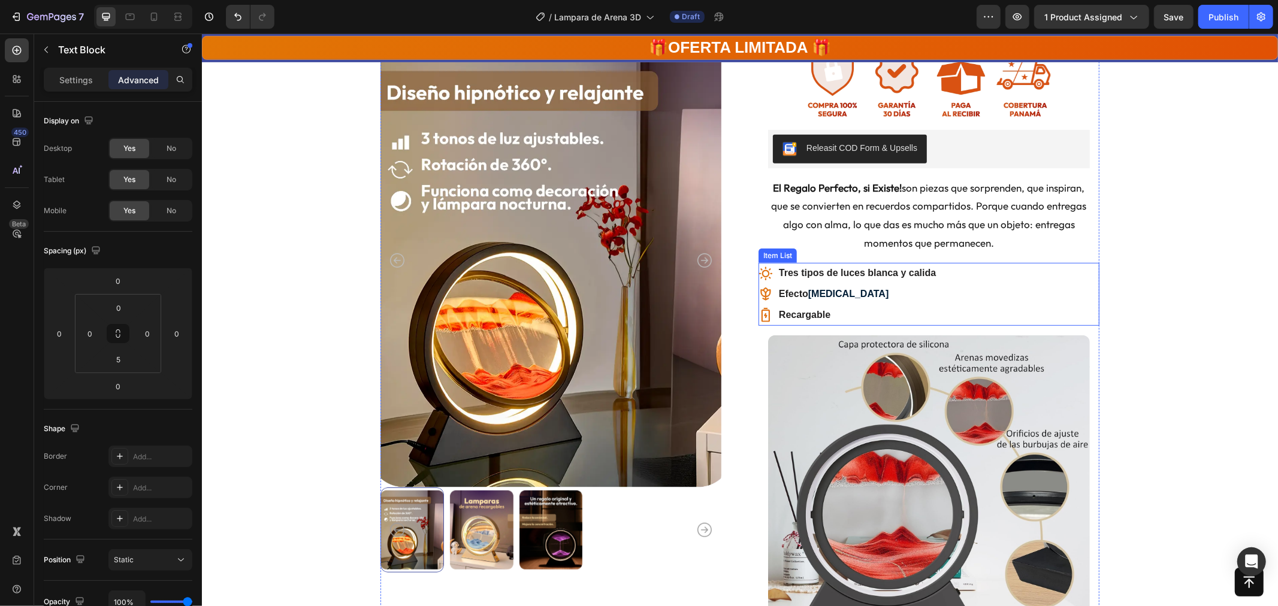
click at [967, 279] on div "Tres tipos de luces blanca y calida Efecto [MEDICAL_DATA] Recargable" at bounding box center [928, 293] width 341 height 62
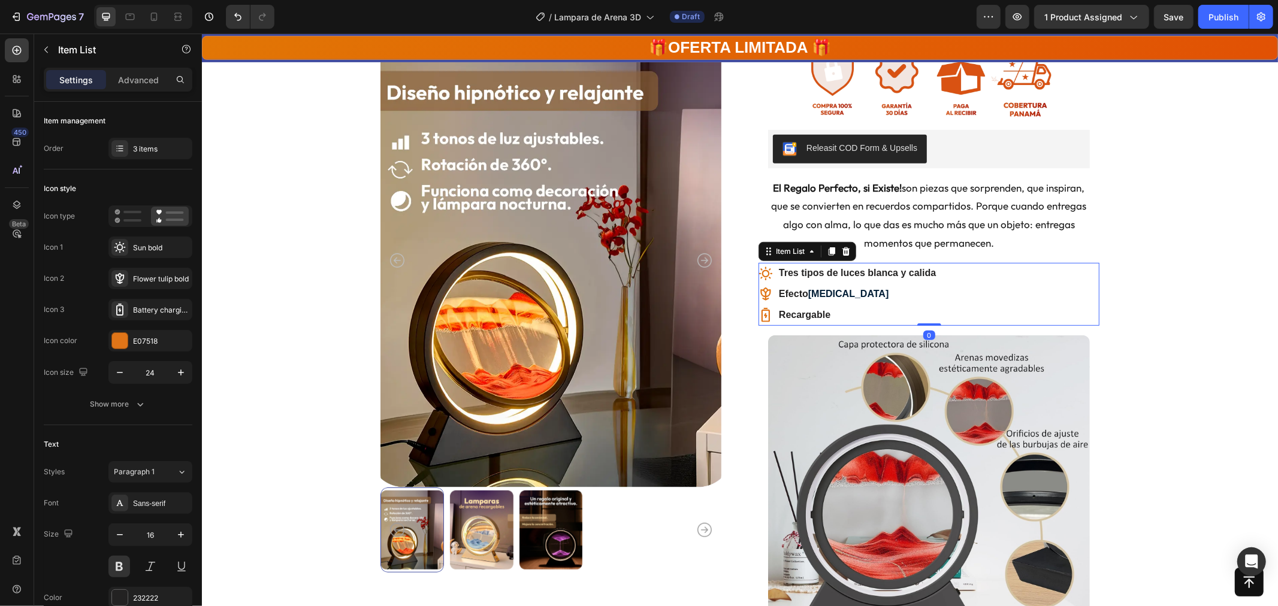
click at [964, 280] on div "Tres tipos de luces blanca y calida Efecto [MEDICAL_DATA] Recargable" at bounding box center [928, 293] width 341 height 62
click at [949, 288] on div "Tres tipos de luces blanca y calida Efecto [MEDICAL_DATA] Recargable" at bounding box center [928, 293] width 341 height 62
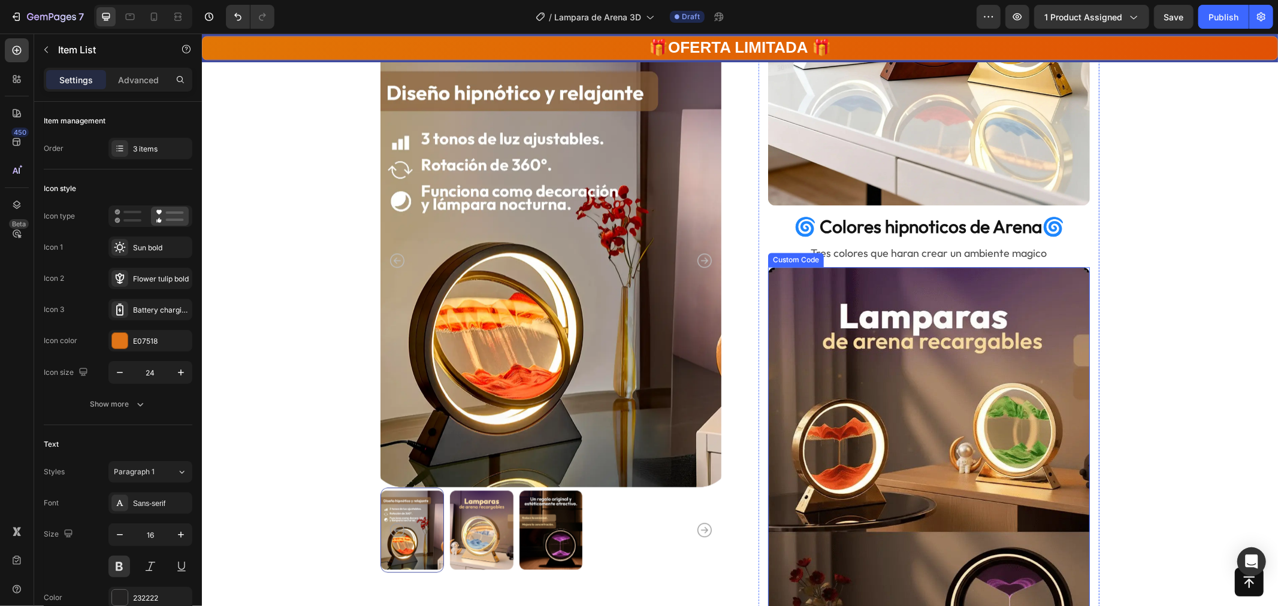
scroll to position [2327, 0]
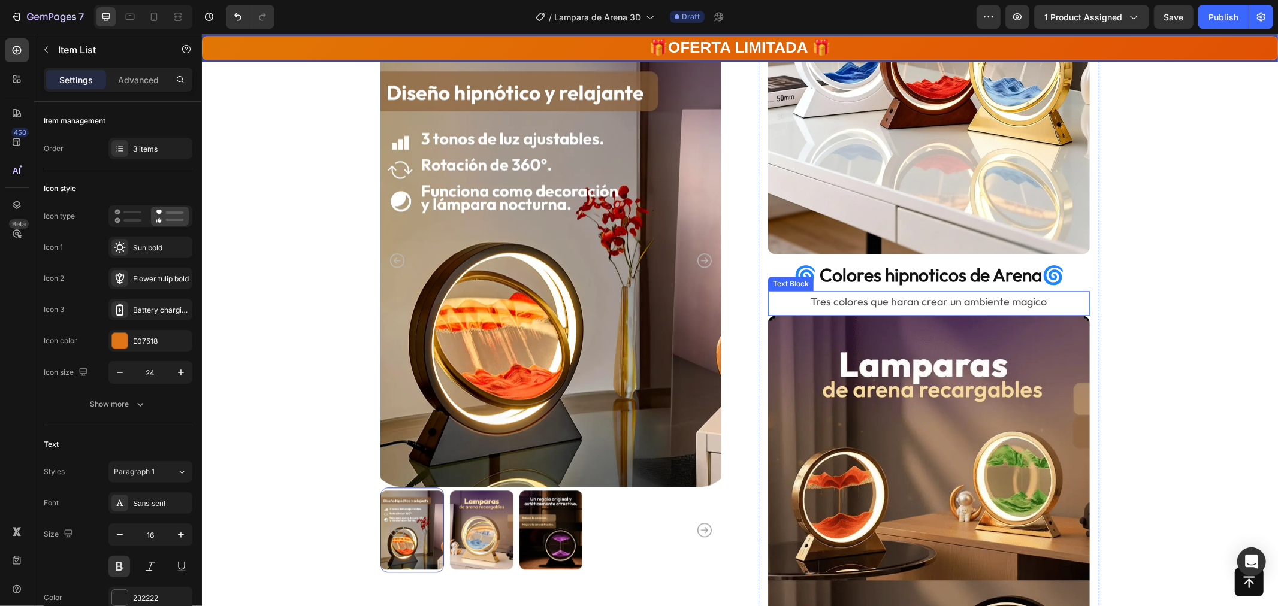
click at [1040, 302] on p "Tres colores que haran crear un ambiente magico" at bounding box center [928, 301] width 319 height 19
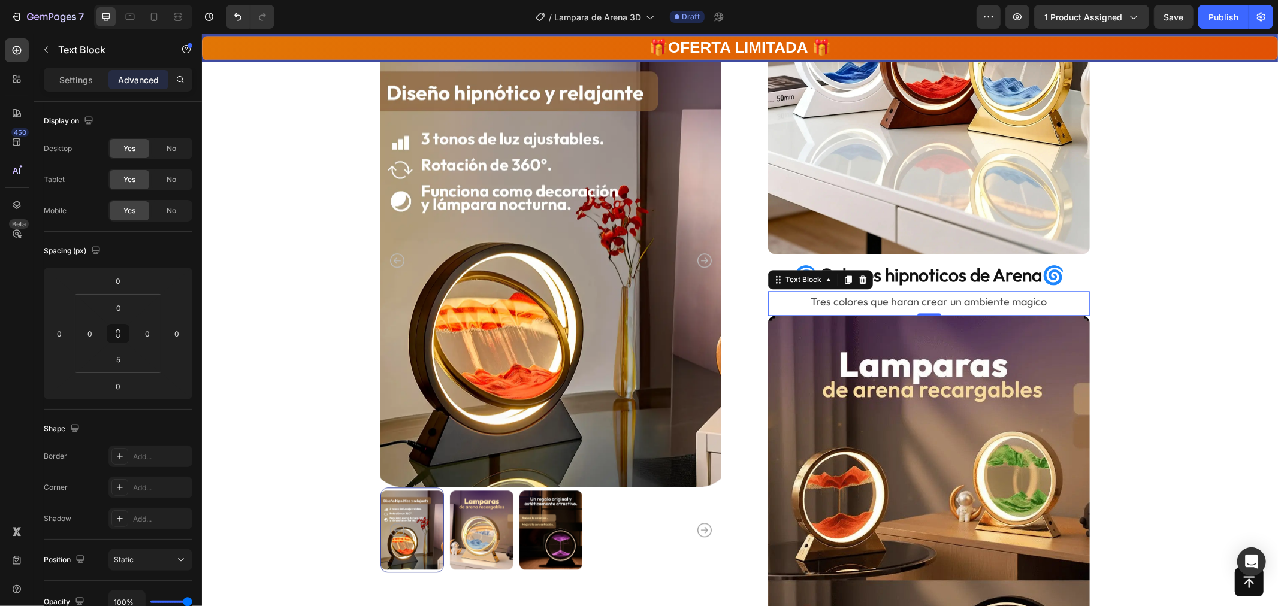
click at [1038, 302] on p "Tres colores que haran crear un ambiente magico" at bounding box center [928, 301] width 319 height 19
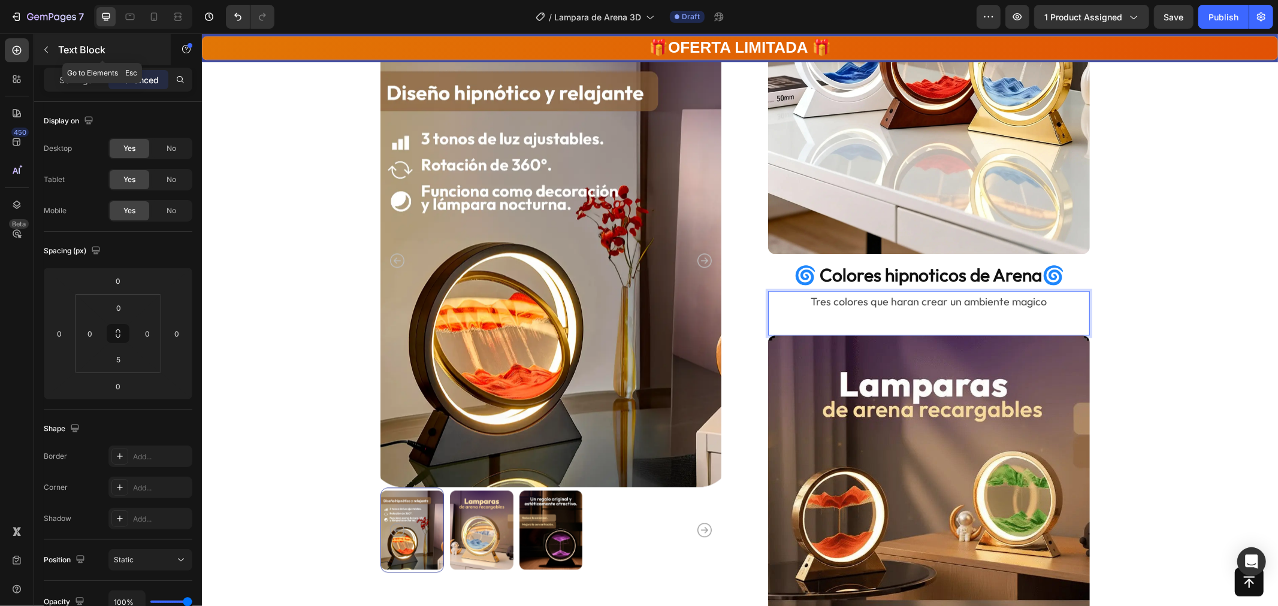
click at [50, 52] on icon "button" at bounding box center [46, 50] width 10 height 10
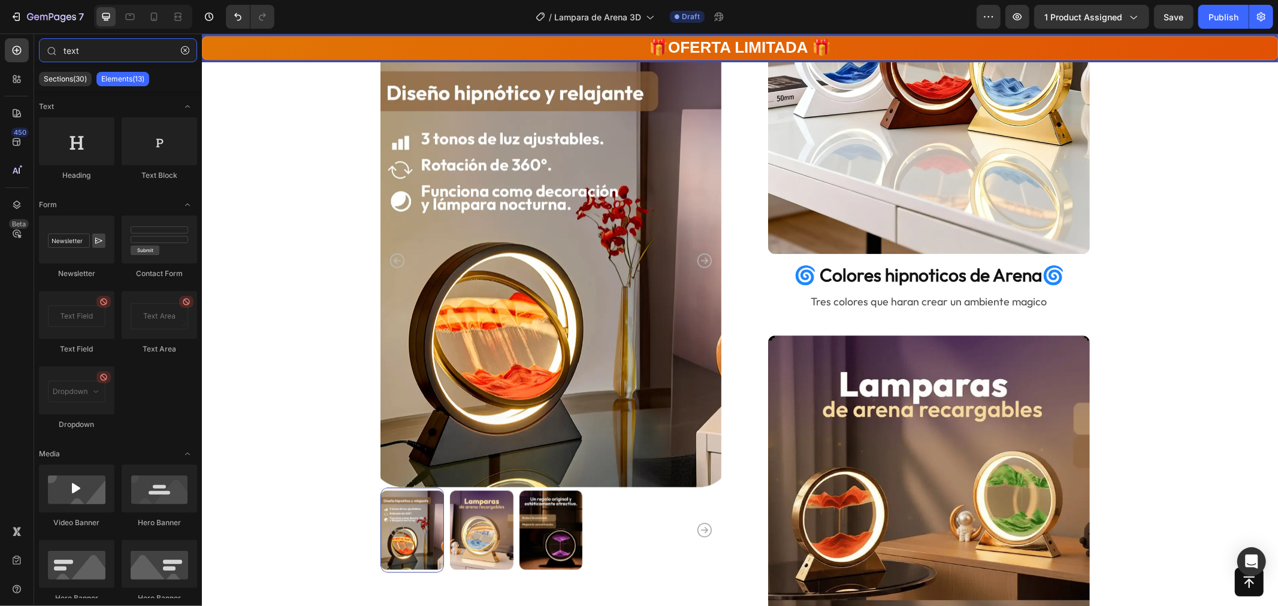
drag, startPoint x: 103, startPoint y: 55, endPoint x: 0, endPoint y: 59, distance: 103.1
click at [0, 59] on div "450 Beta text Sections(30) Elements(13) Text Heading Text Block Form Newsletter…" at bounding box center [101, 320] width 202 height 573
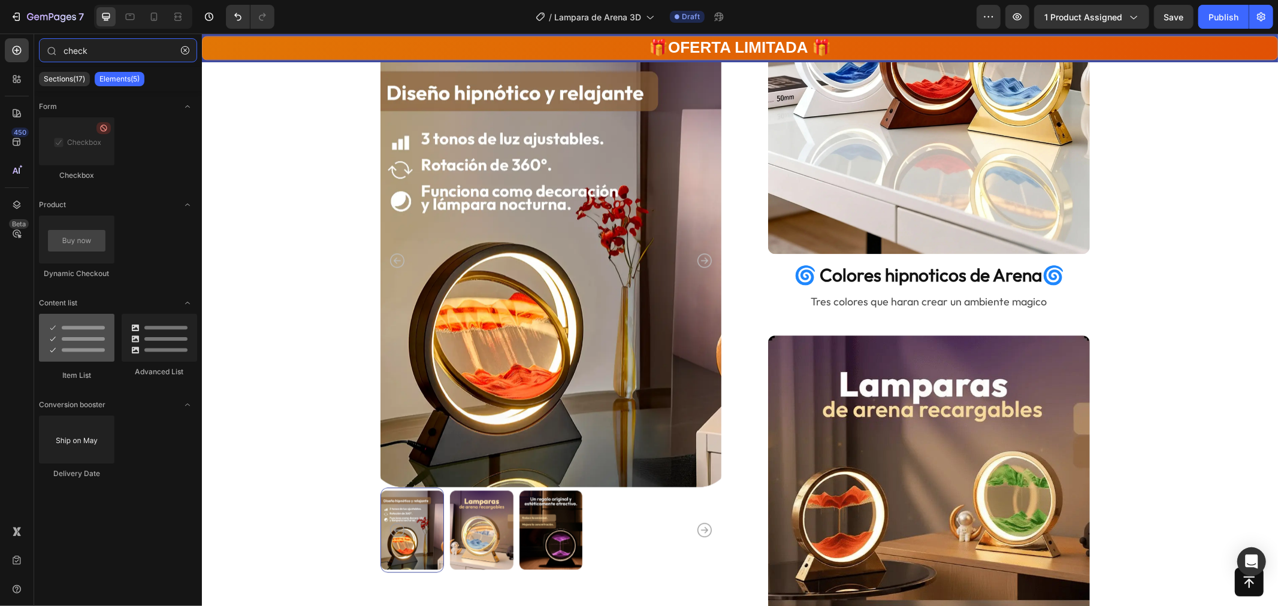
type input "check"
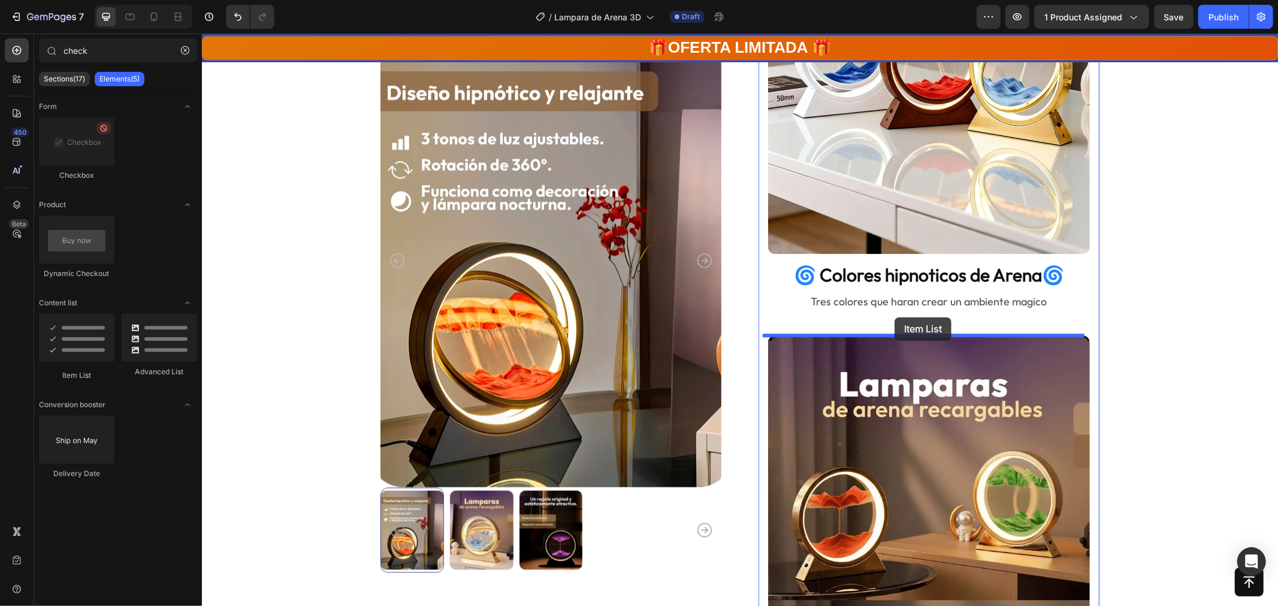
drag, startPoint x: 266, startPoint y: 382, endPoint x: 894, endPoint y: 317, distance: 631.4
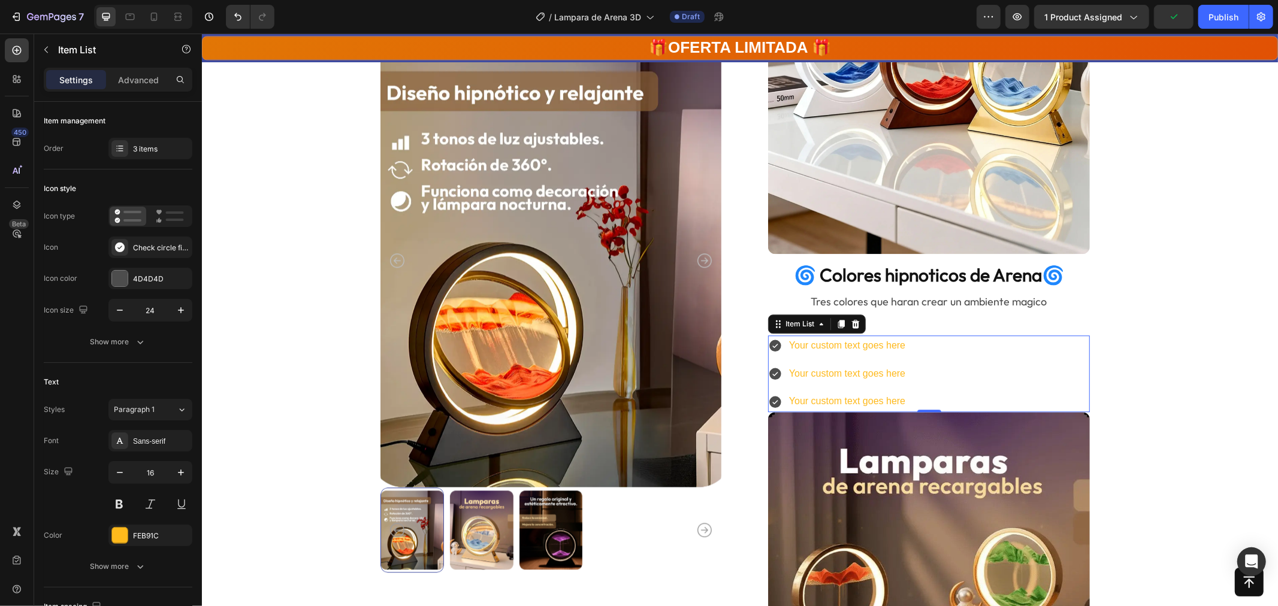
drag, startPoint x: 916, startPoint y: 387, endPoint x: 921, endPoint y: 391, distance: 6.8
click at [921, 391] on div "Your custom text goes here Your custom text goes here Your custom text goes here" at bounding box center [929, 373] width 322 height 77
click at [168, 408] on div "Paragraph 1" at bounding box center [145, 409] width 63 height 11
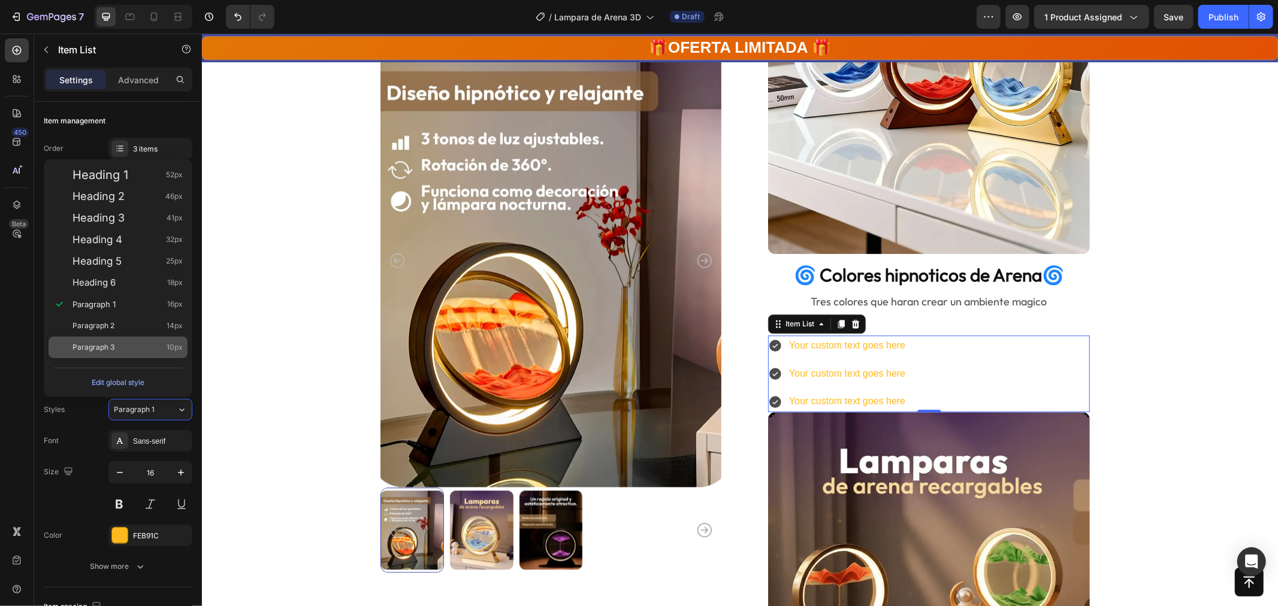
click at [114, 344] on span "Paragraph 3" at bounding box center [94, 348] width 42 height 12
type input "10"
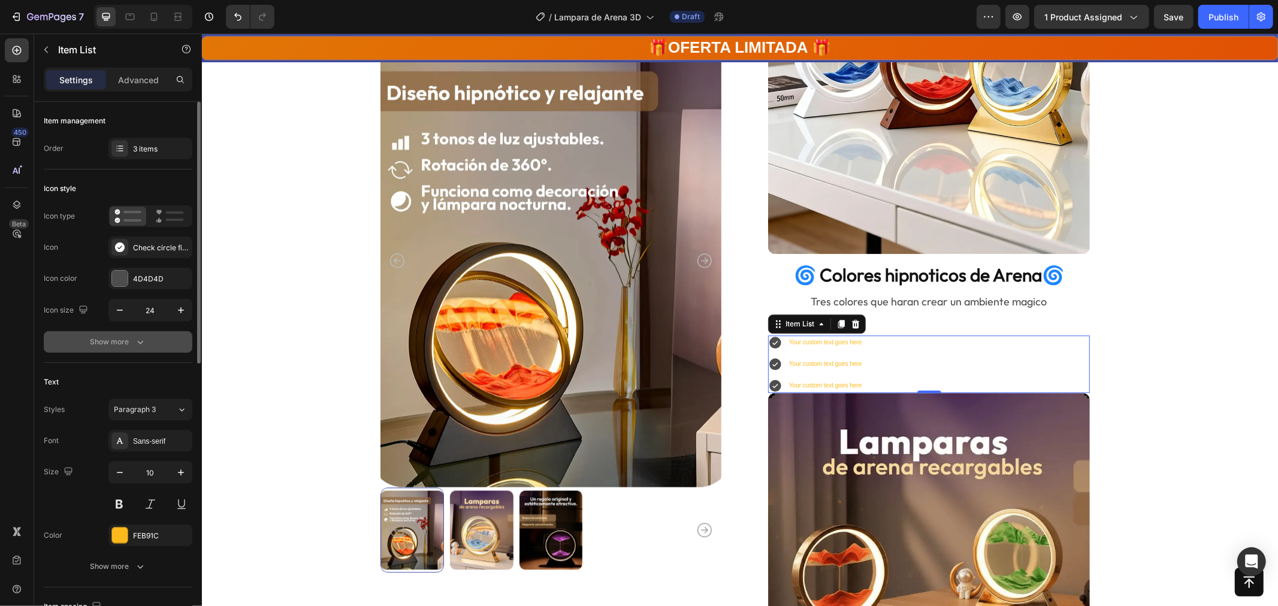
click at [120, 333] on button "Show more" at bounding box center [118, 342] width 149 height 22
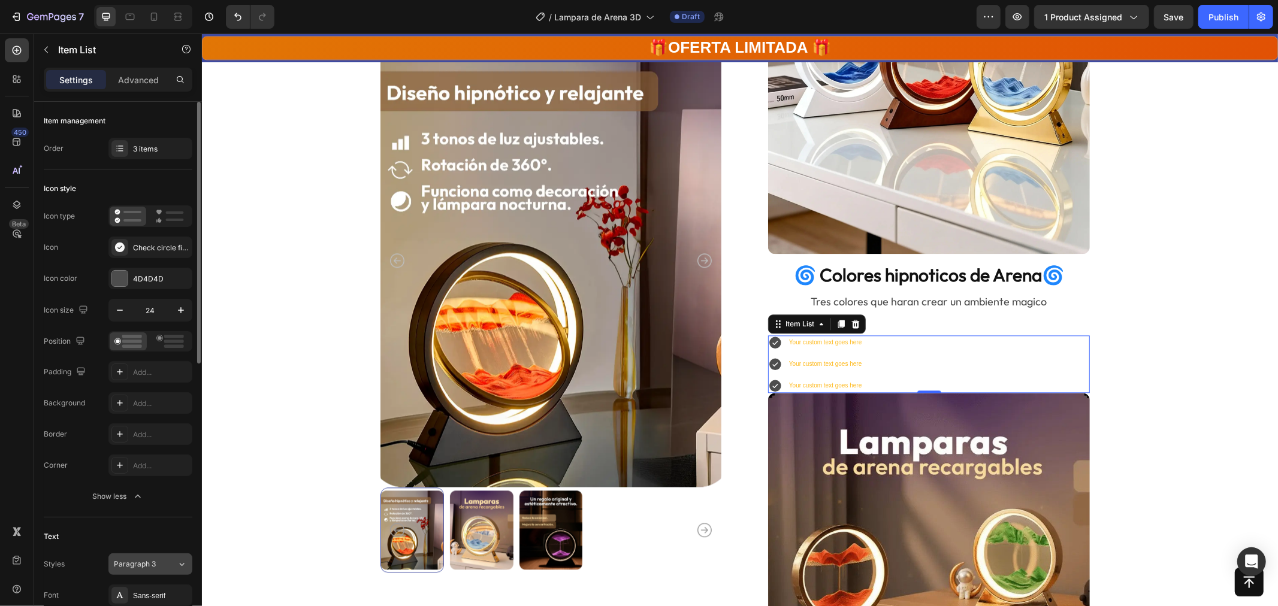
scroll to position [99, 0]
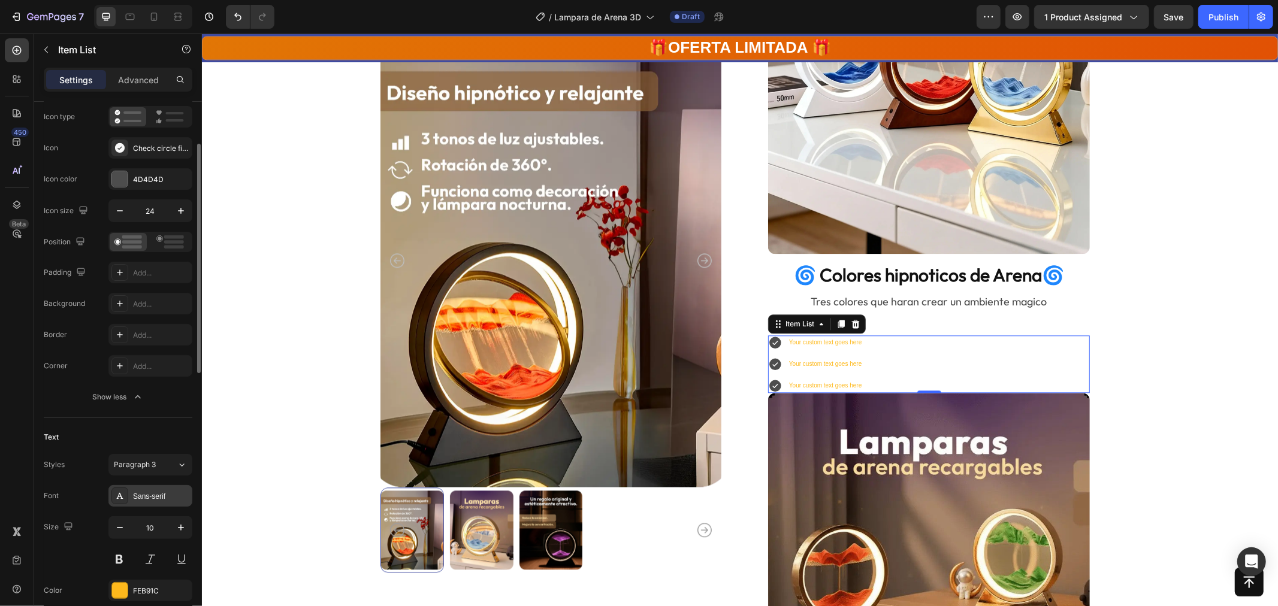
click at [155, 493] on div "Sans-serif" at bounding box center [161, 496] width 56 height 11
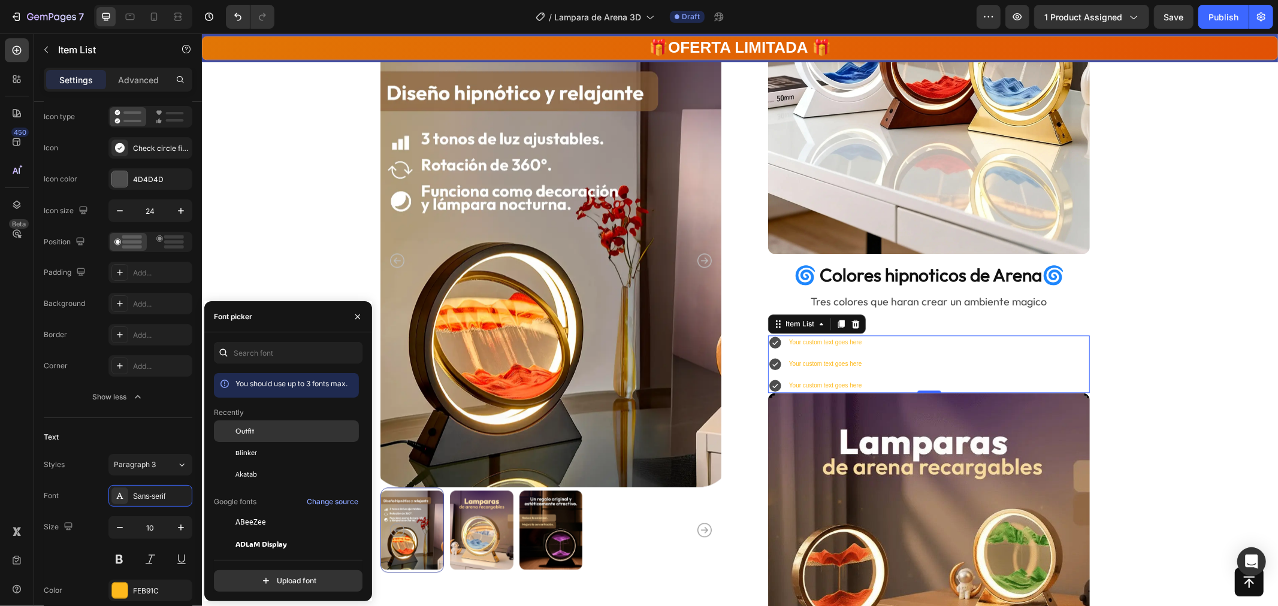
click at [262, 428] on div "Outfit" at bounding box center [295, 431] width 121 height 11
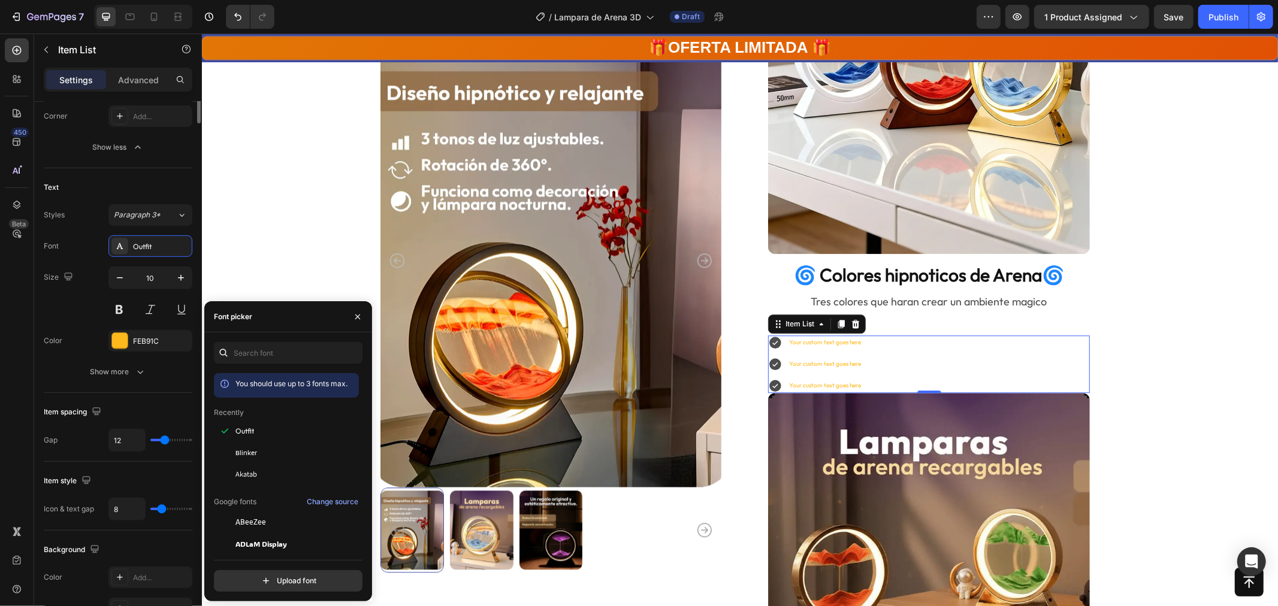
scroll to position [366, 0]
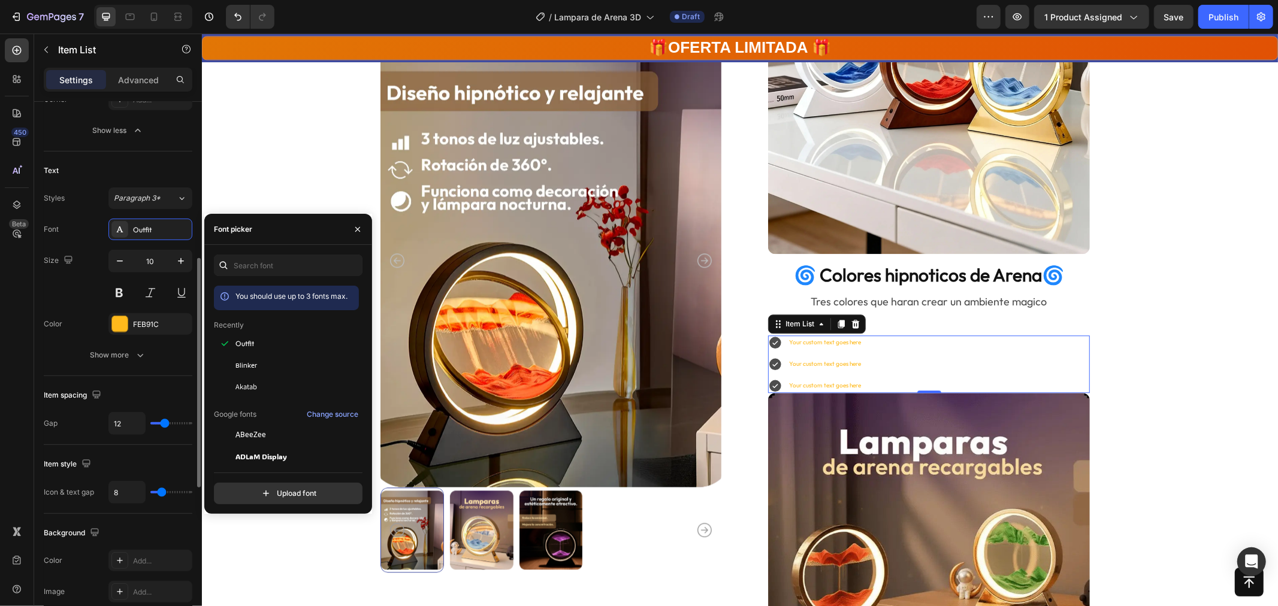
type input "8"
type input "7"
type input "6"
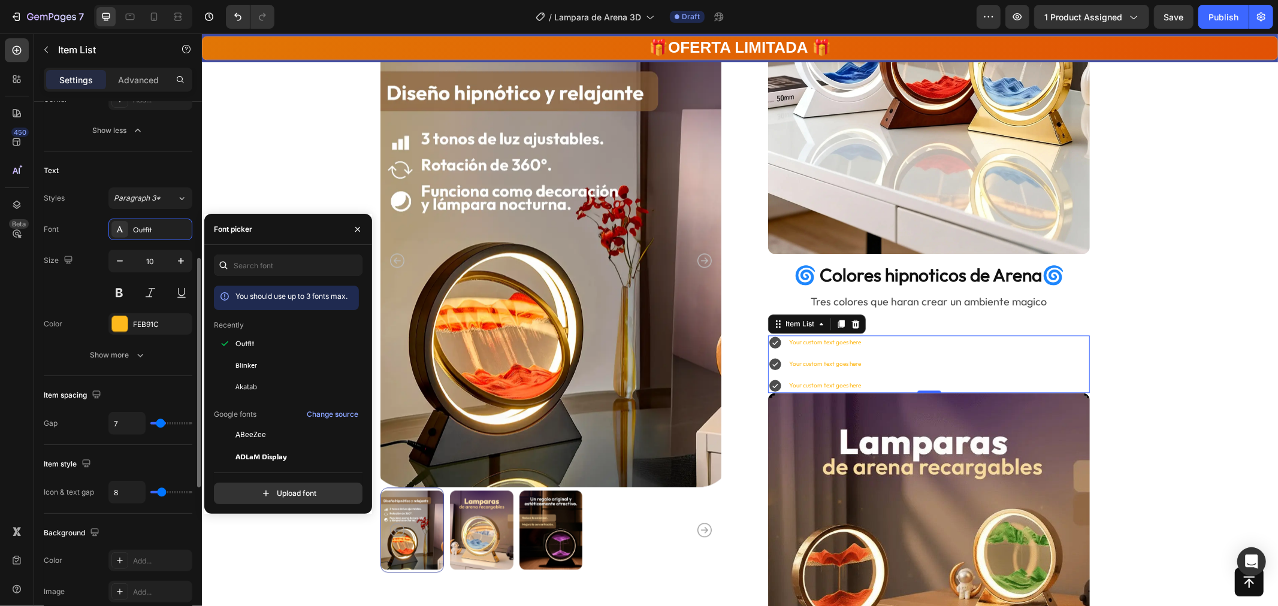
type input "6"
type input "5"
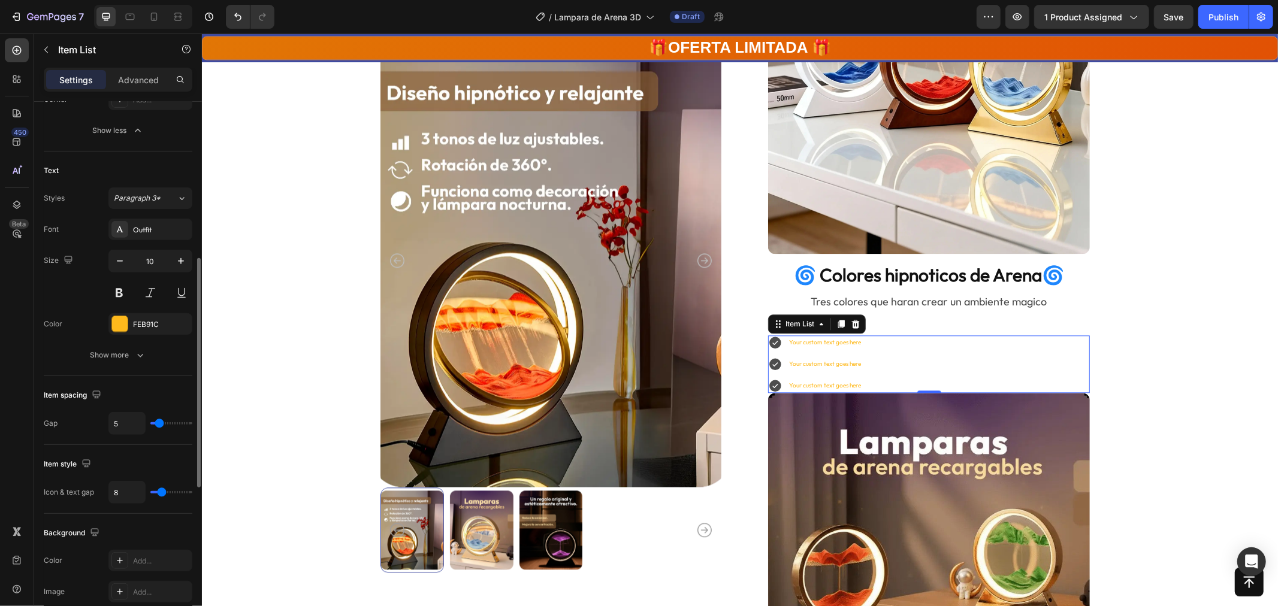
type input "4"
type input "2"
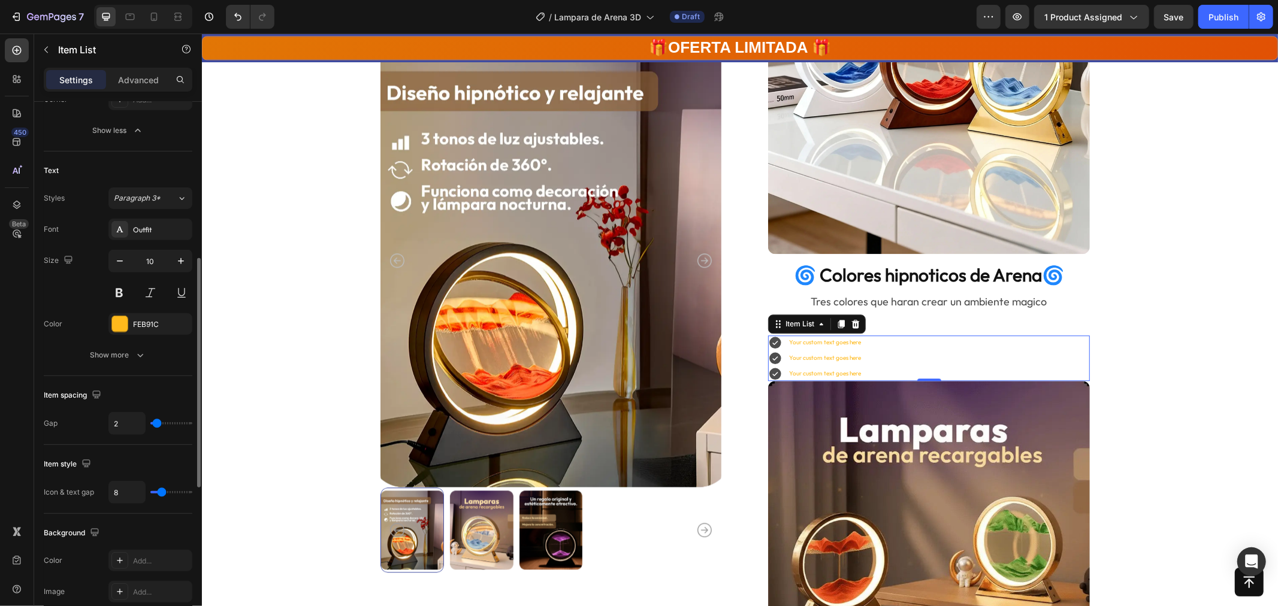
type input "1"
type input "0"
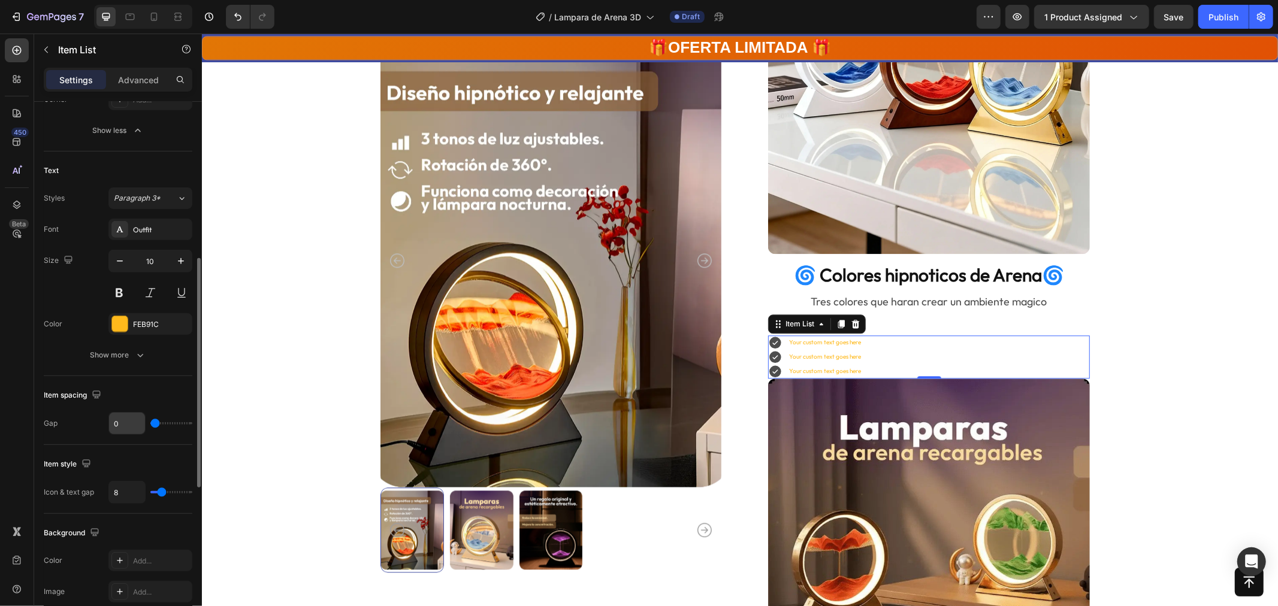
drag, startPoint x: 162, startPoint y: 423, endPoint x: 126, endPoint y: 429, distance: 36.4
type input "0"
click at [150, 425] on input "range" at bounding box center [171, 423] width 42 height 2
type input "6"
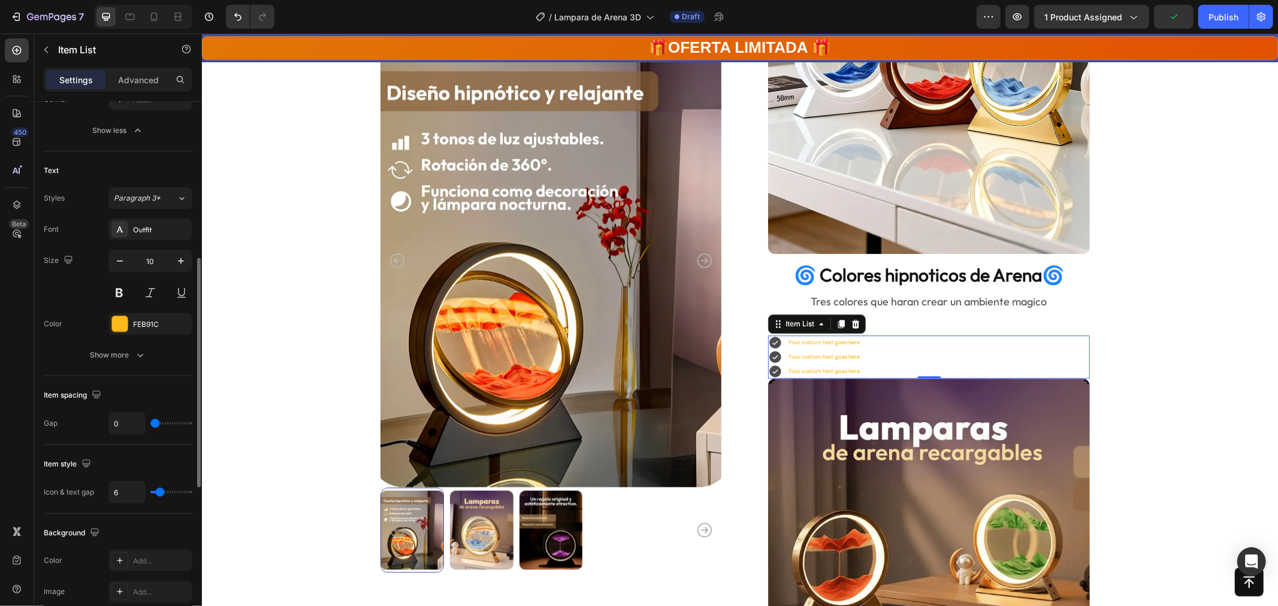
type input "5"
type input "4"
type input "3"
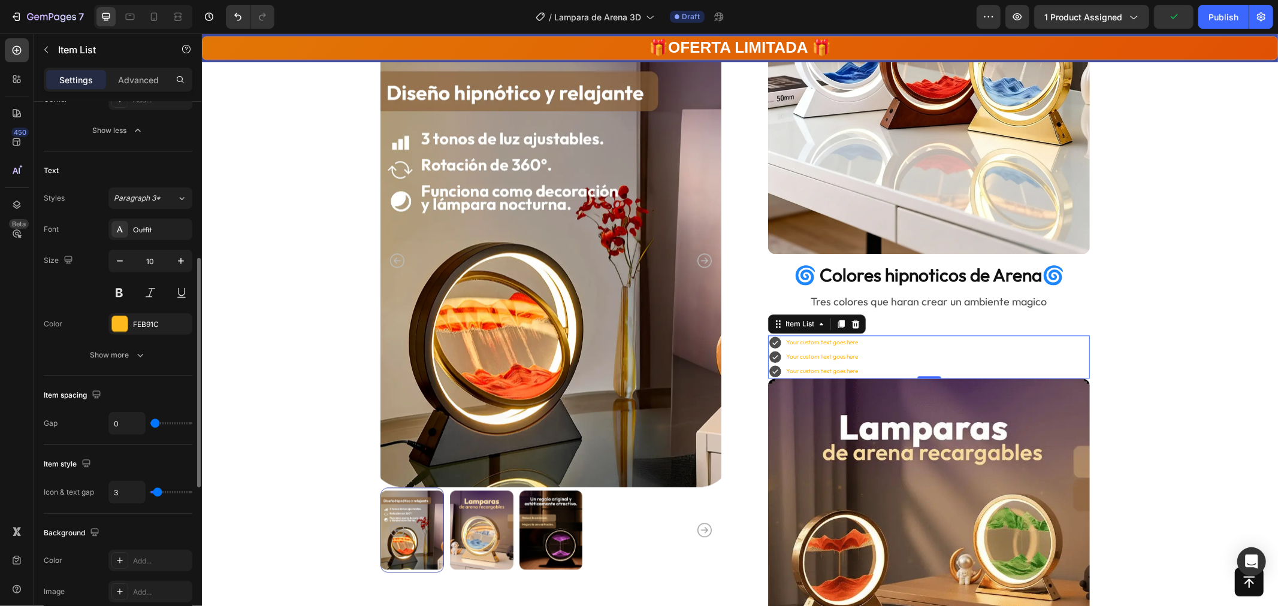
type input "3"
click at [158, 493] on input "range" at bounding box center [171, 492] width 42 height 2
click at [811, 340] on div "Your custom text goes here" at bounding box center [822, 342] width 76 height 14
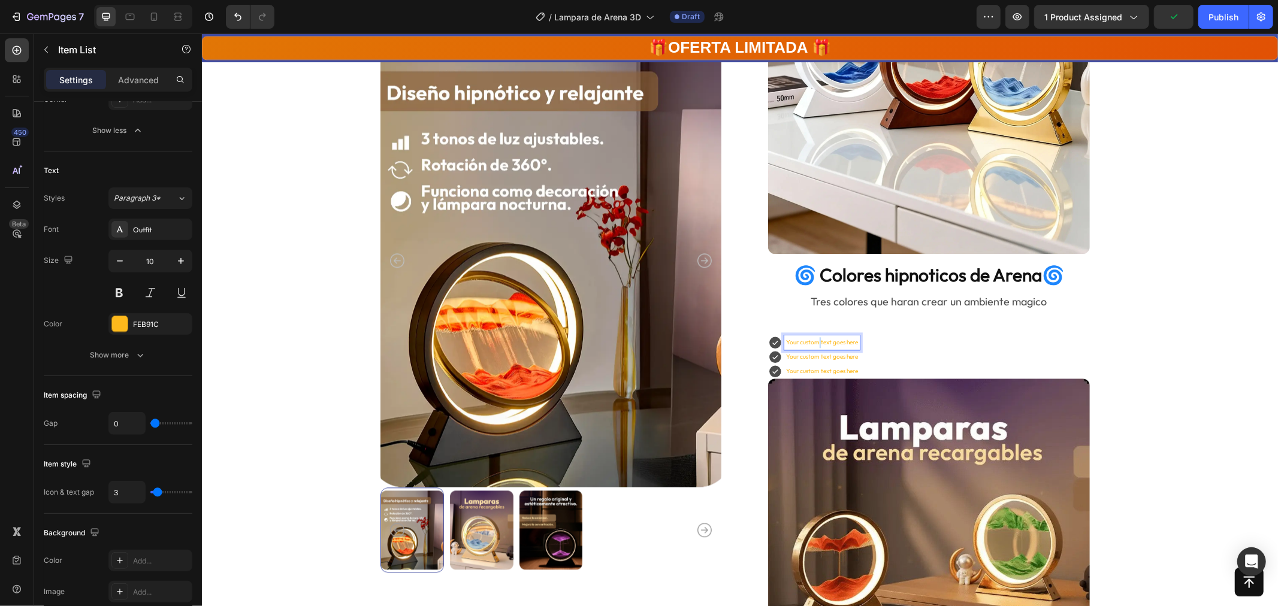
click at [811, 340] on p "Your custom text goes here" at bounding box center [822, 342] width 72 height 11
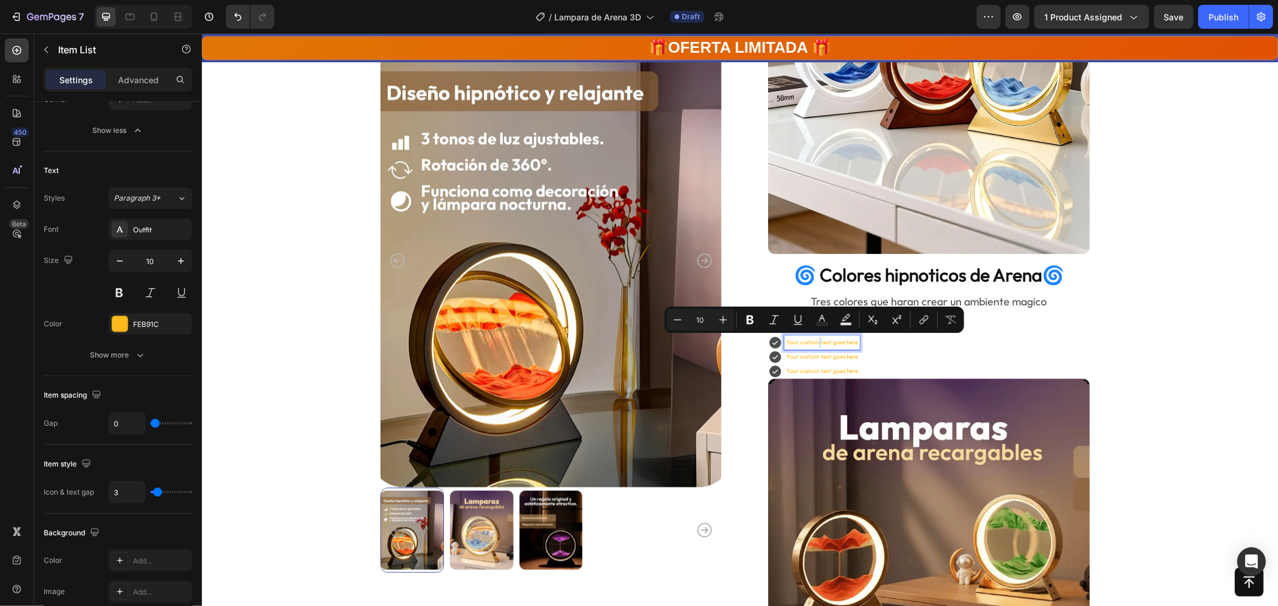
click at [811, 340] on p "Your custom text goes here" at bounding box center [822, 342] width 72 height 11
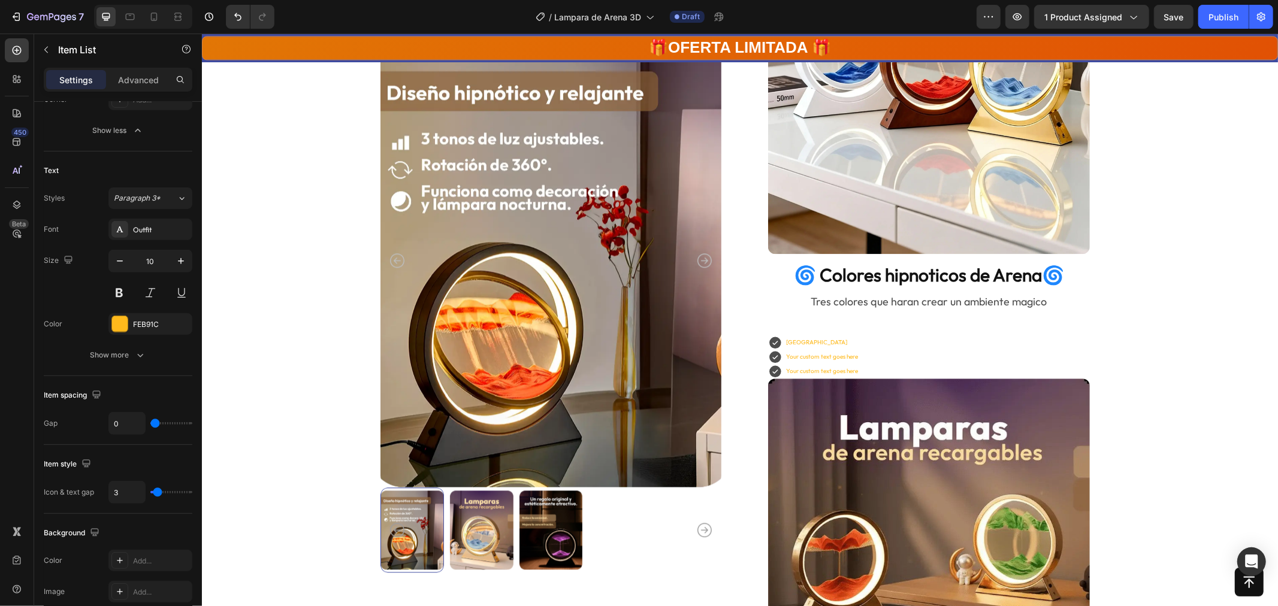
click at [819, 355] on p "Your custom text goes here" at bounding box center [822, 356] width 72 height 11
click at [837, 371] on p "Your custom text goes here" at bounding box center [822, 371] width 72 height 11
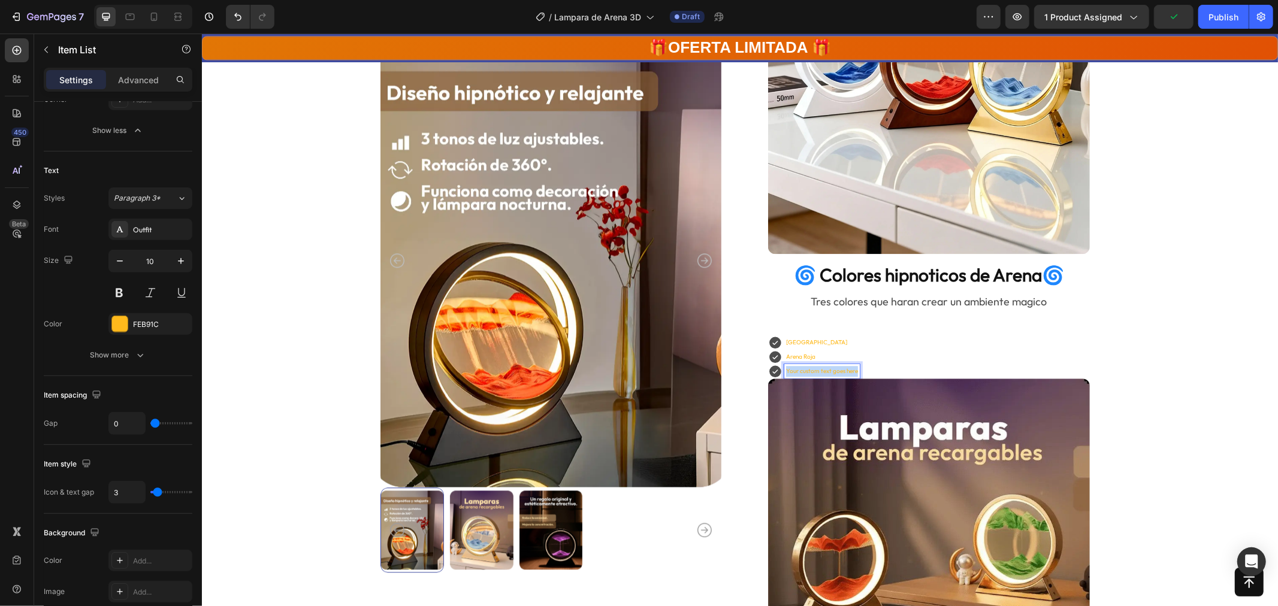
click at [837, 371] on p "Your custom text goes here" at bounding box center [822, 371] width 72 height 11
click at [881, 365] on div "Arena Verde Arena Roja Arena Morada" at bounding box center [929, 356] width 322 height 43
click at [787, 357] on p "Arena Roja" at bounding box center [816, 356] width 61 height 11
click at [849, 354] on div "Arena Verde Arena Roja Arena Morada" at bounding box center [929, 356] width 322 height 43
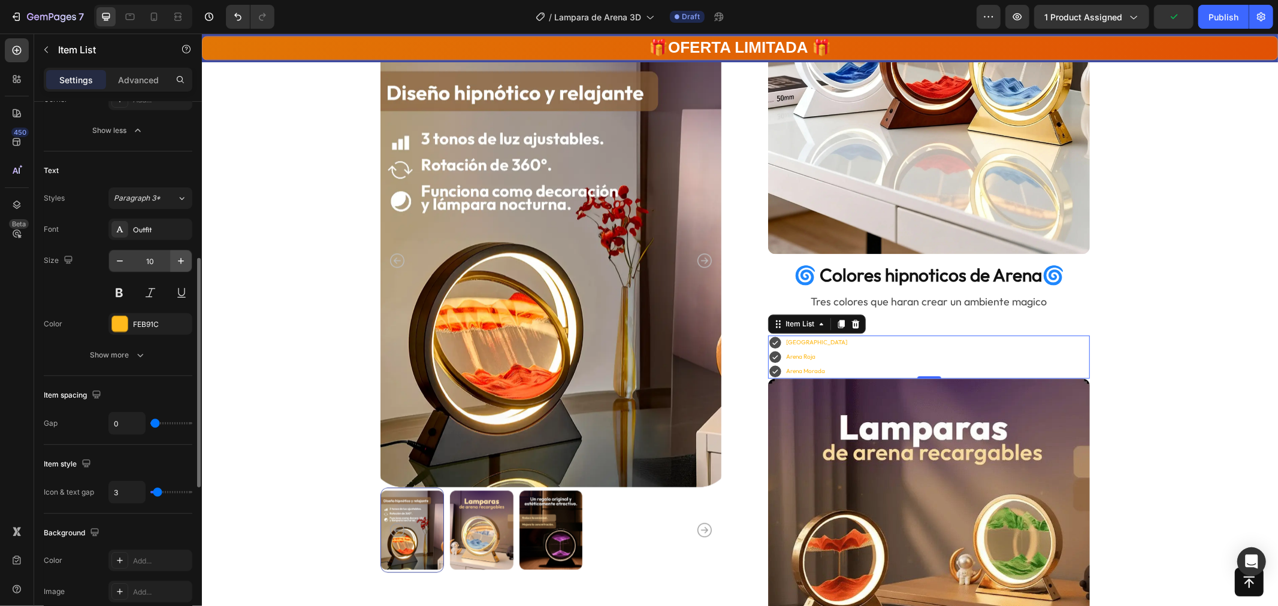
click at [180, 258] on icon "button" at bounding box center [181, 261] width 12 height 12
click at [179, 258] on icon "button" at bounding box center [181, 261] width 12 height 12
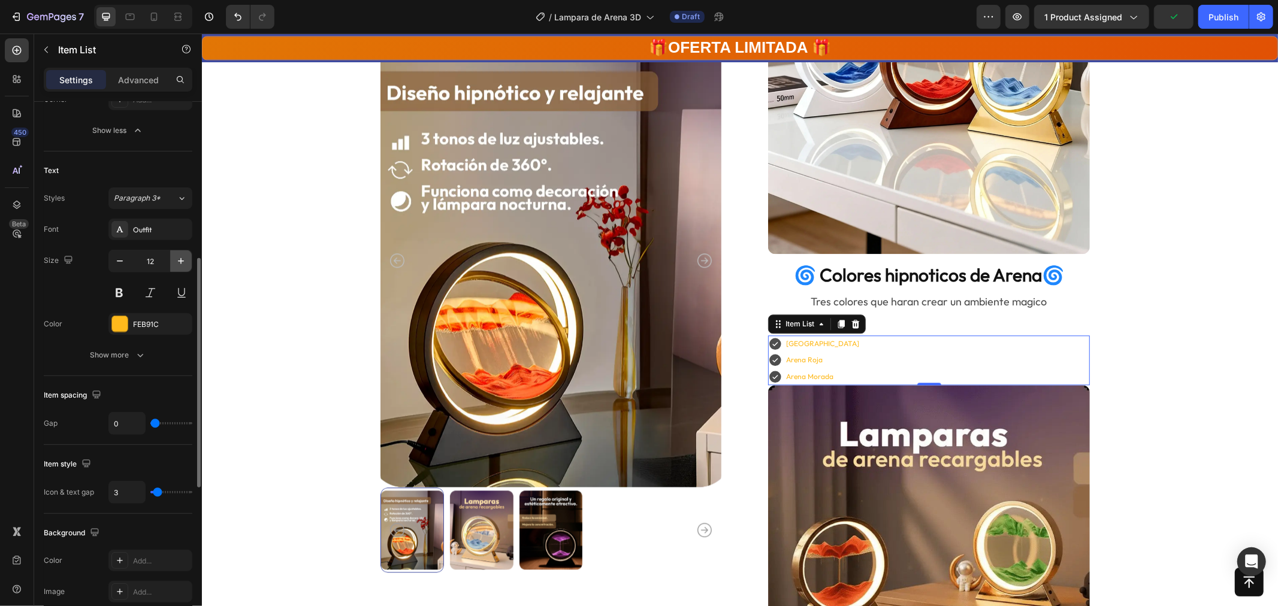
click at [177, 258] on icon "button" at bounding box center [181, 261] width 12 height 12
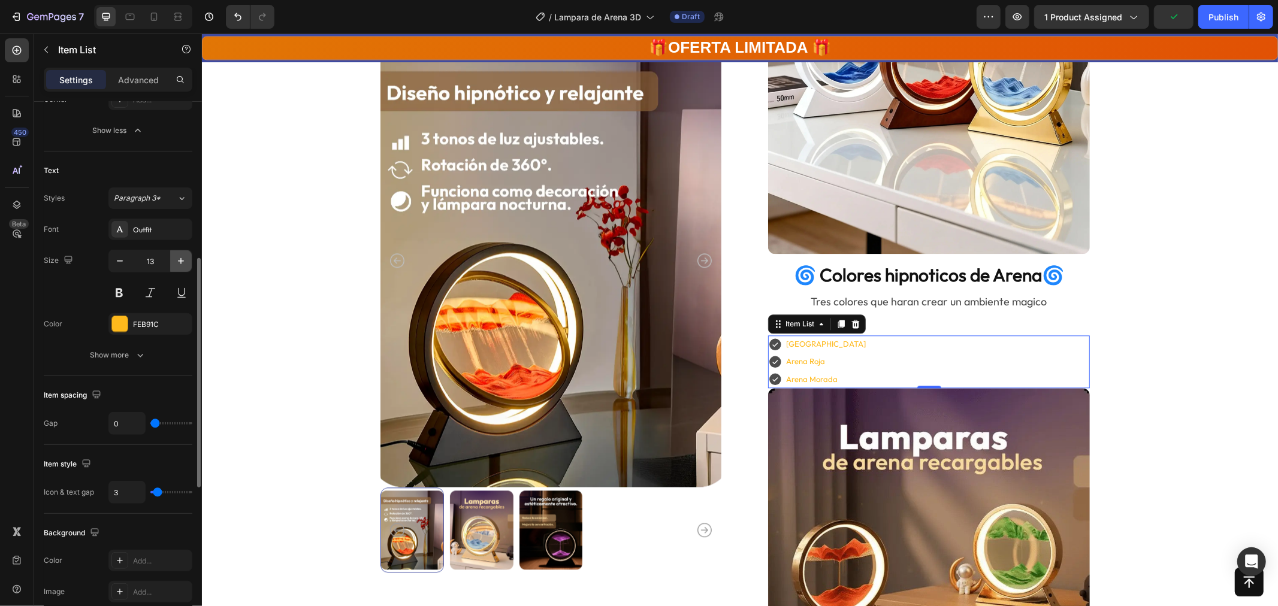
click at [177, 258] on icon "button" at bounding box center [181, 261] width 12 height 12
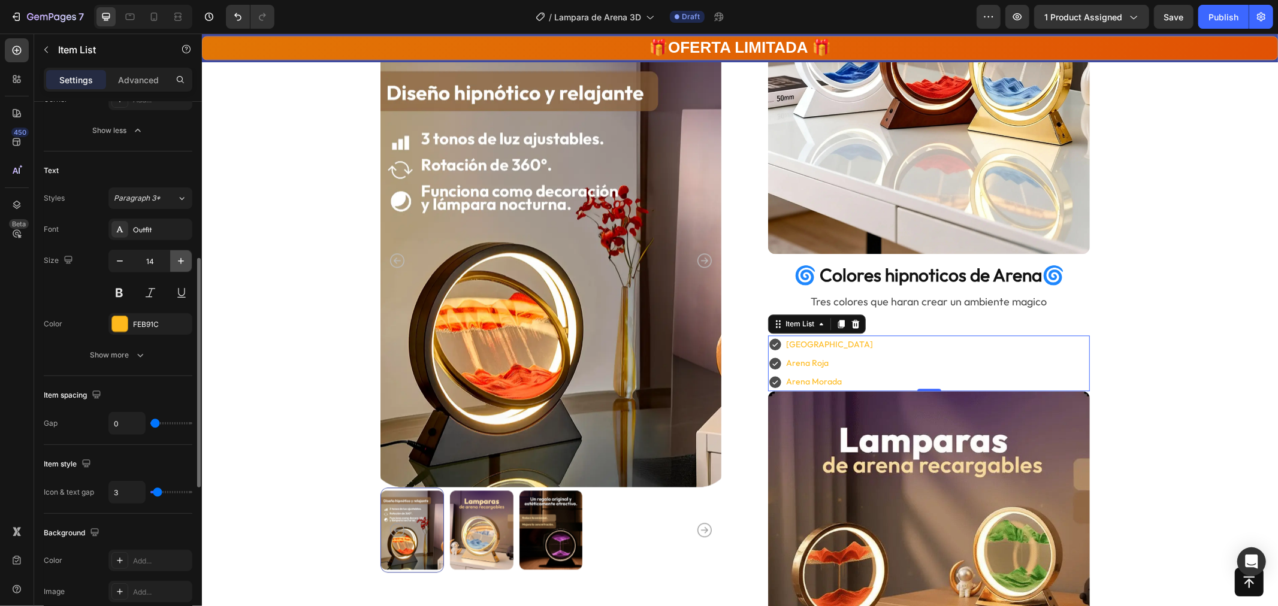
click at [176, 258] on icon "button" at bounding box center [181, 261] width 12 height 12
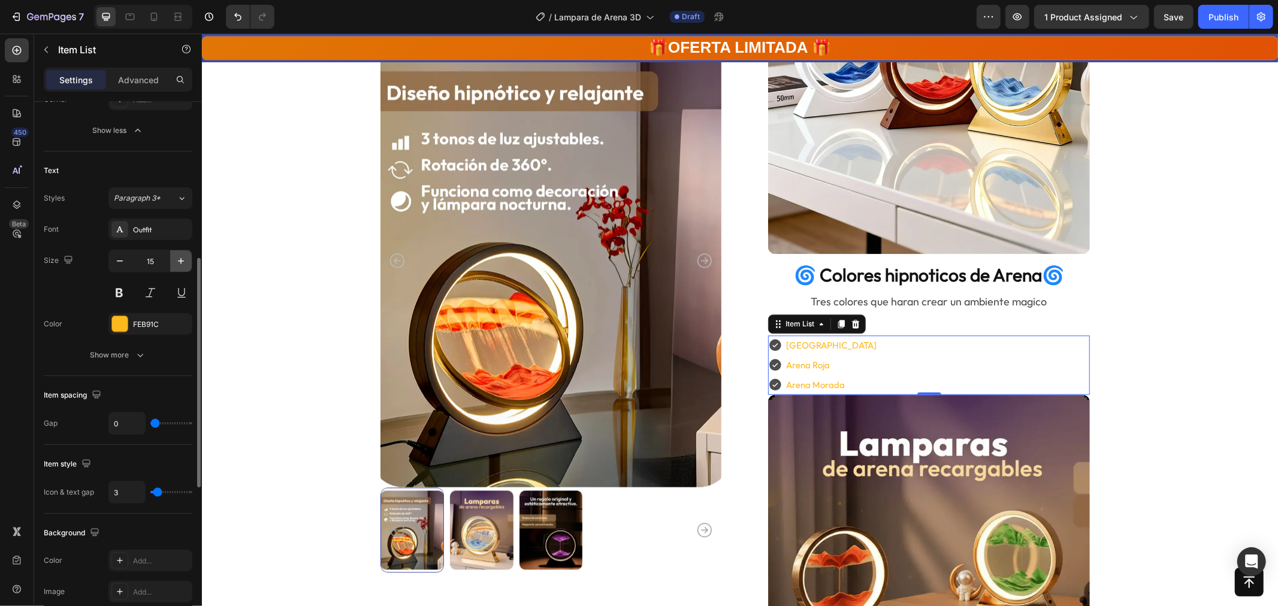
click at [176, 258] on icon "button" at bounding box center [181, 261] width 12 height 12
click at [175, 258] on icon "button" at bounding box center [181, 261] width 12 height 12
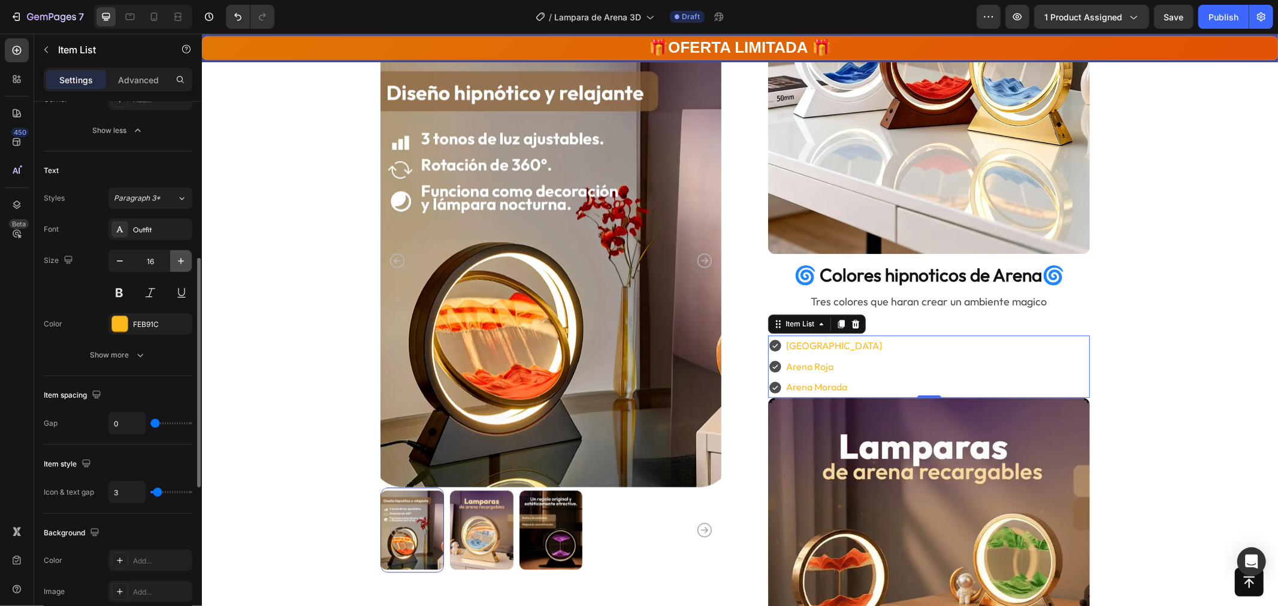
click at [175, 258] on icon "button" at bounding box center [181, 261] width 12 height 12
click at [174, 256] on button "button" at bounding box center [181, 261] width 22 height 22
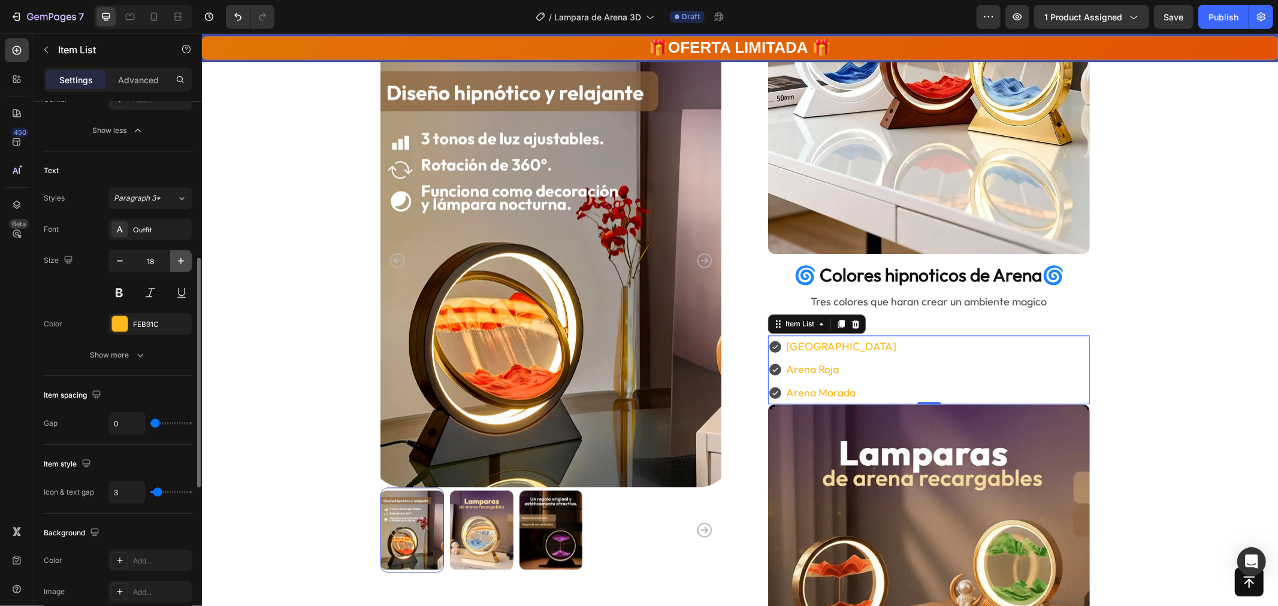
click at [174, 256] on button "button" at bounding box center [181, 261] width 22 height 22
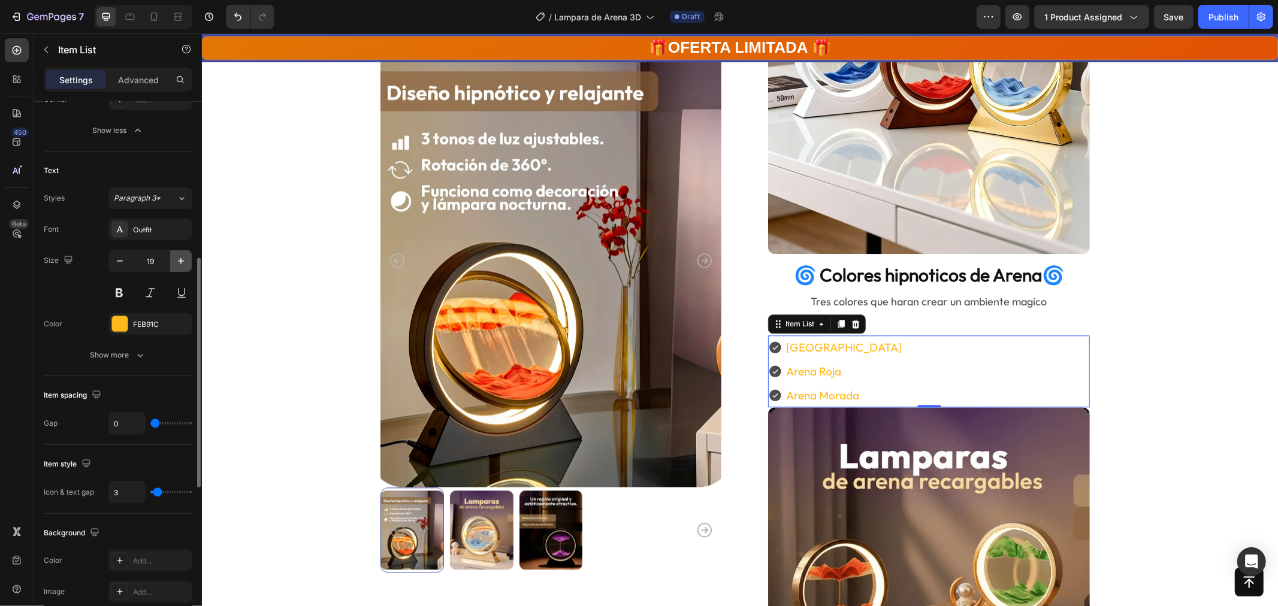
click at [173, 256] on button "button" at bounding box center [181, 261] width 22 height 22
type input "21"
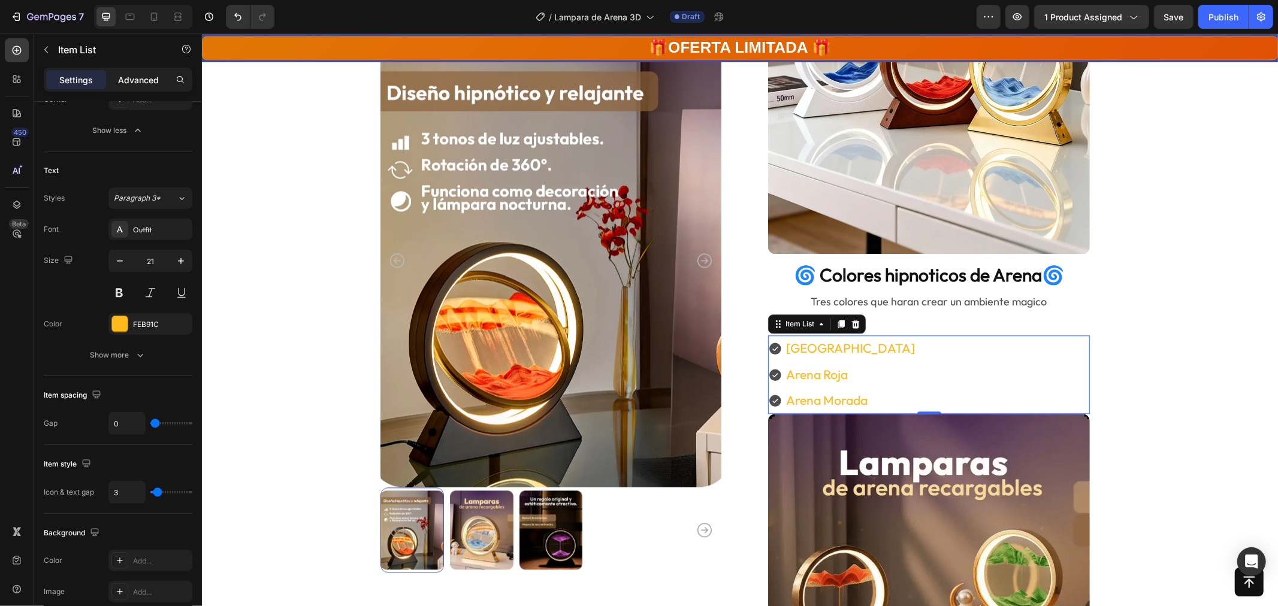
click at [117, 70] on div "Advanced" at bounding box center [138, 79] width 60 height 19
type input "100%"
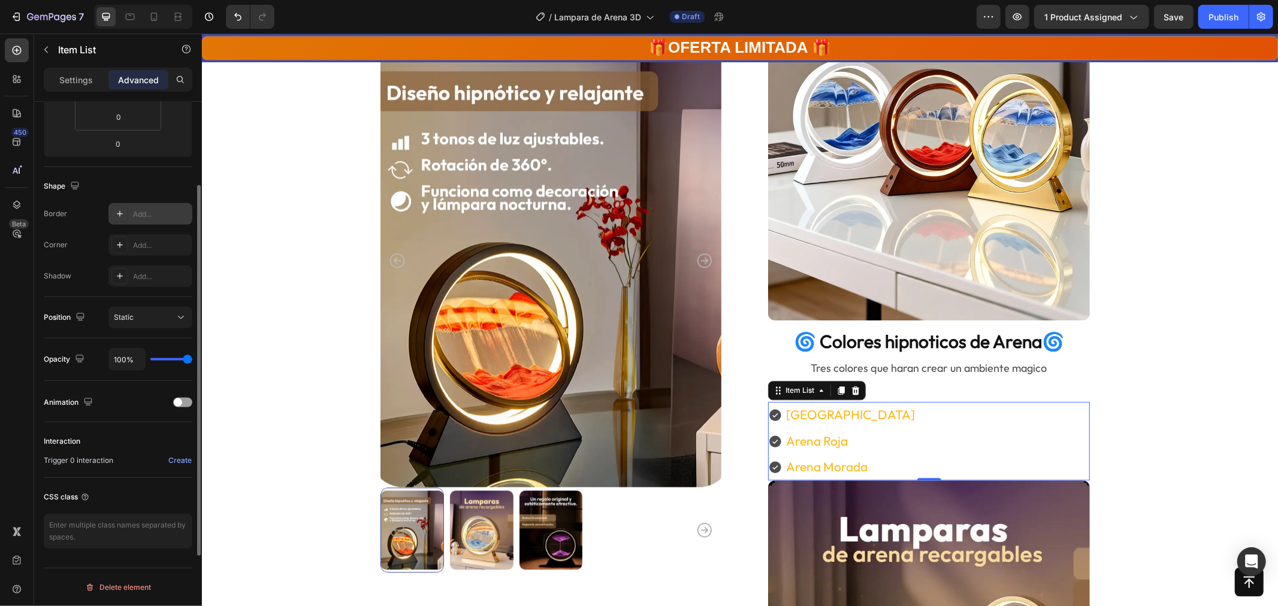
scroll to position [0, 0]
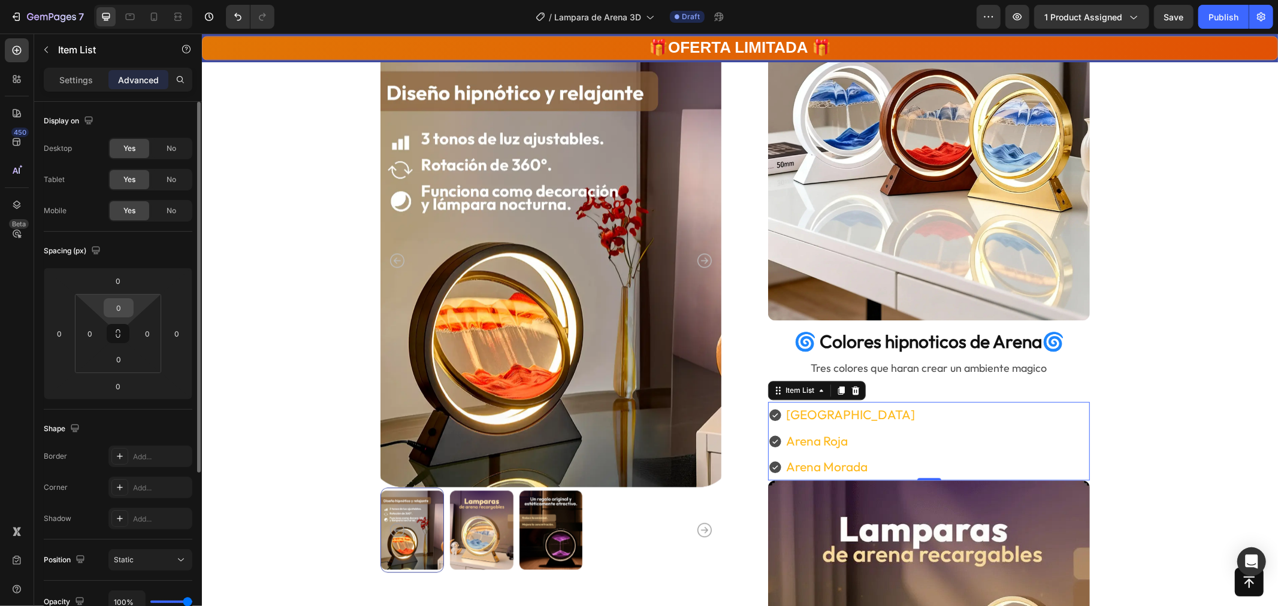
click at [107, 303] on input "0" at bounding box center [119, 308] width 24 height 18
type input "-"
click at [123, 283] on input "0" at bounding box center [118, 281] width 24 height 18
type input "0"
type input "-20"
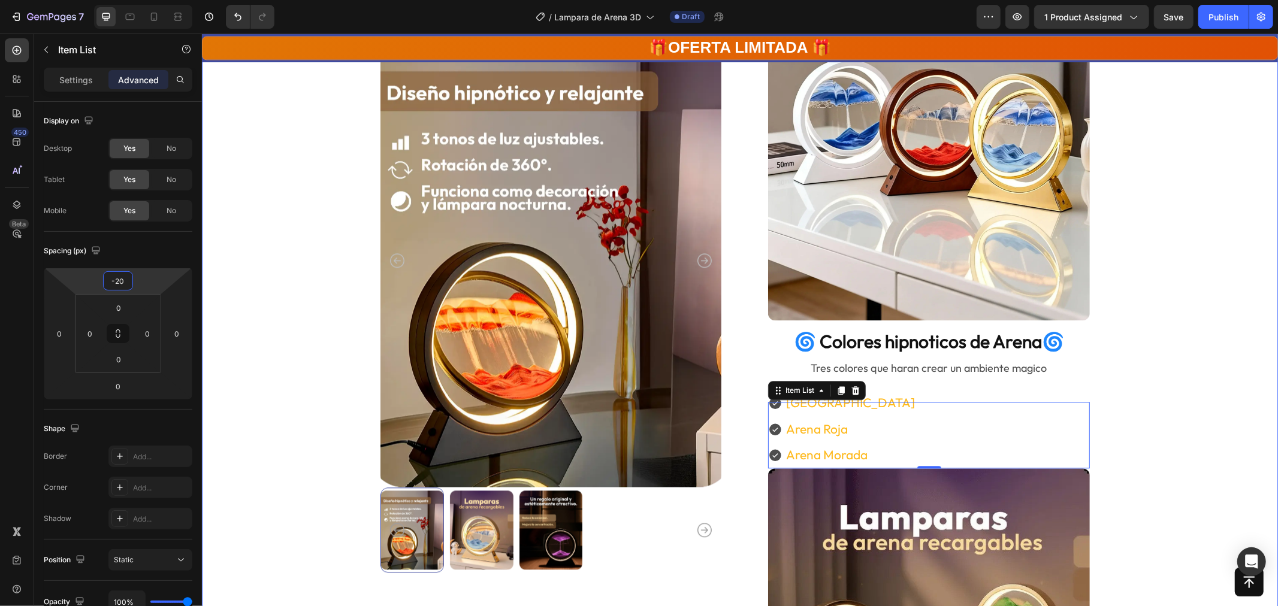
click at [1173, 357] on div "Product Images Solo quedan 78 Stock Counter Product Images Lamparas de arena re…" at bounding box center [739, 163] width 980 height 4626
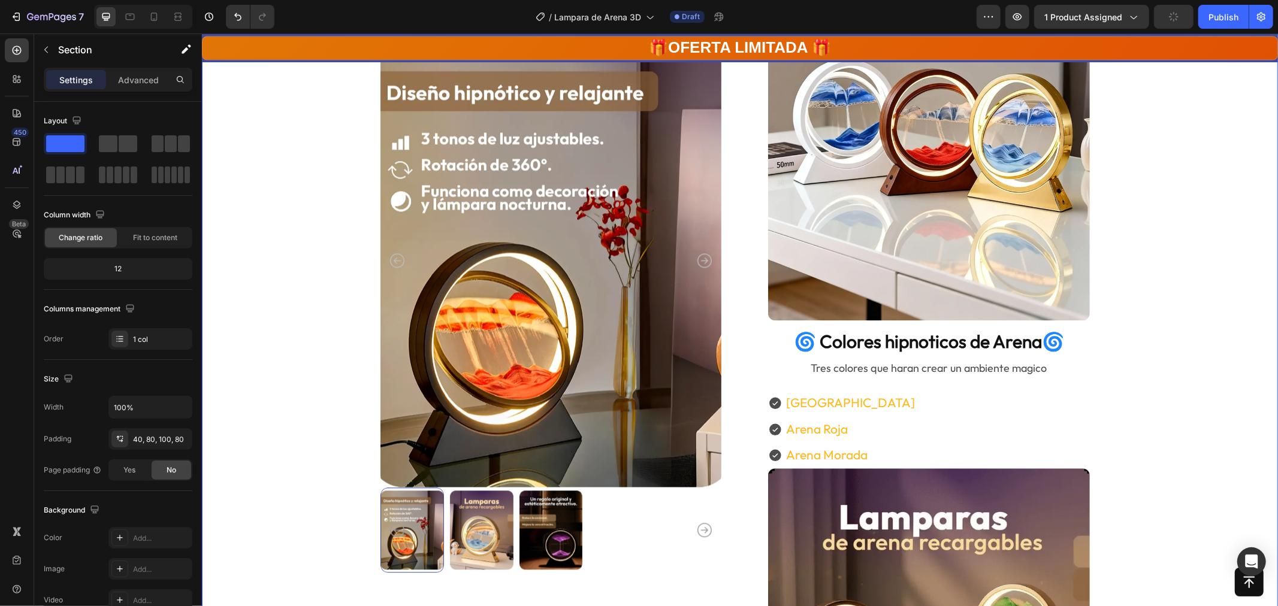
click at [1152, 428] on div "Product Images Solo quedan 78 Stock Counter Product Images Lamparas de arena re…" at bounding box center [739, 163] width 980 height 4626
click at [891, 422] on div "Arena Verde Arena Roja Arena Morada" at bounding box center [929, 428] width 322 height 78
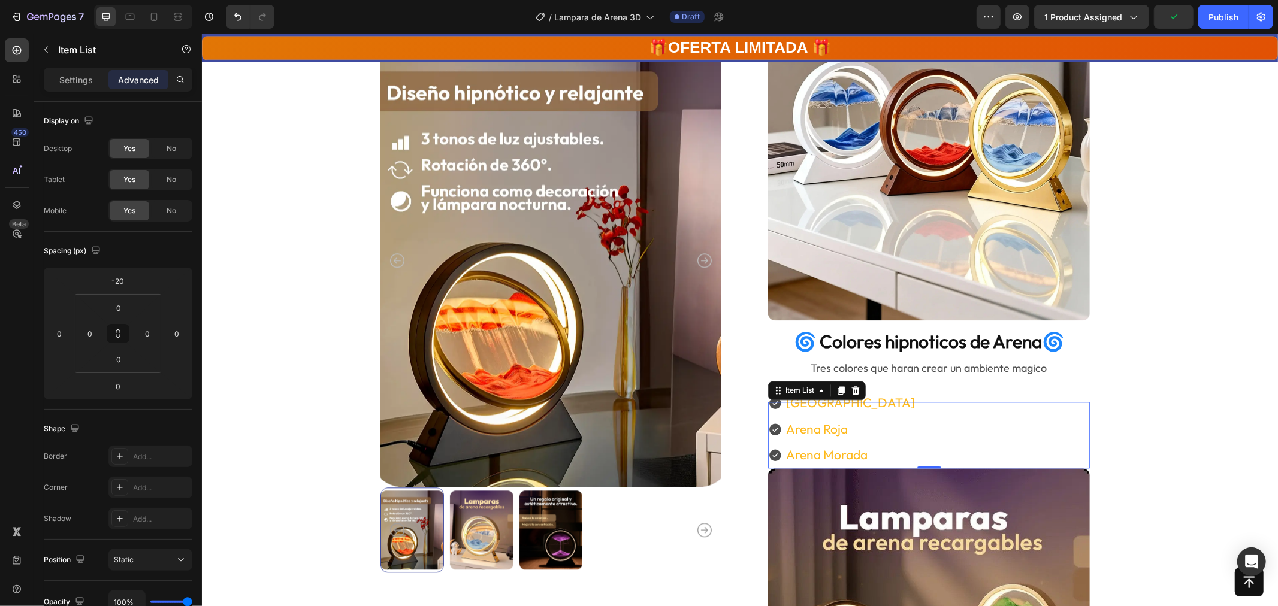
click at [895, 403] on div "Arena Verde Arena Roja Arena Morada" at bounding box center [929, 428] width 322 height 78
click at [874, 397] on div "Arena Verde Arena Roja Arena Morada" at bounding box center [929, 428] width 322 height 78
click at [869, 391] on div "Arena Verde Arena Roja Arena Morada" at bounding box center [929, 428] width 322 height 78
click at [730, 398] on div "Product Images Solo quedan 78 Stock Counter Product Images Lamparas de arena re…" at bounding box center [739, 163] width 719 height 4626
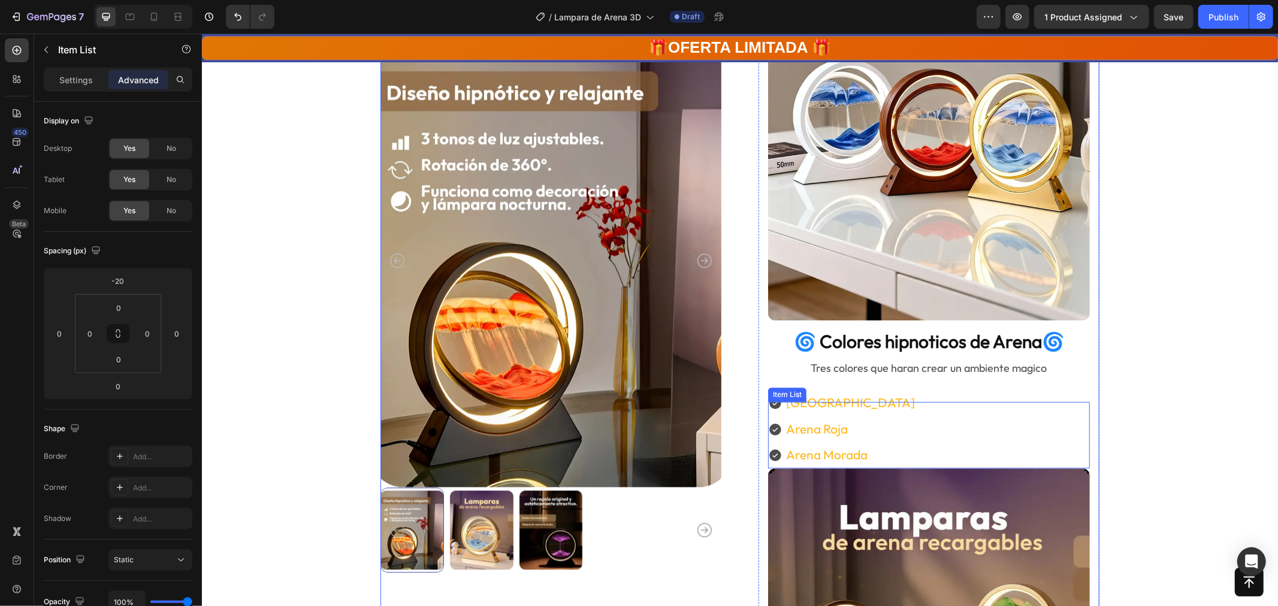
click at [780, 401] on div "Arena Verde Arena Roja Arena Morada Item List" at bounding box center [929, 434] width 322 height 67
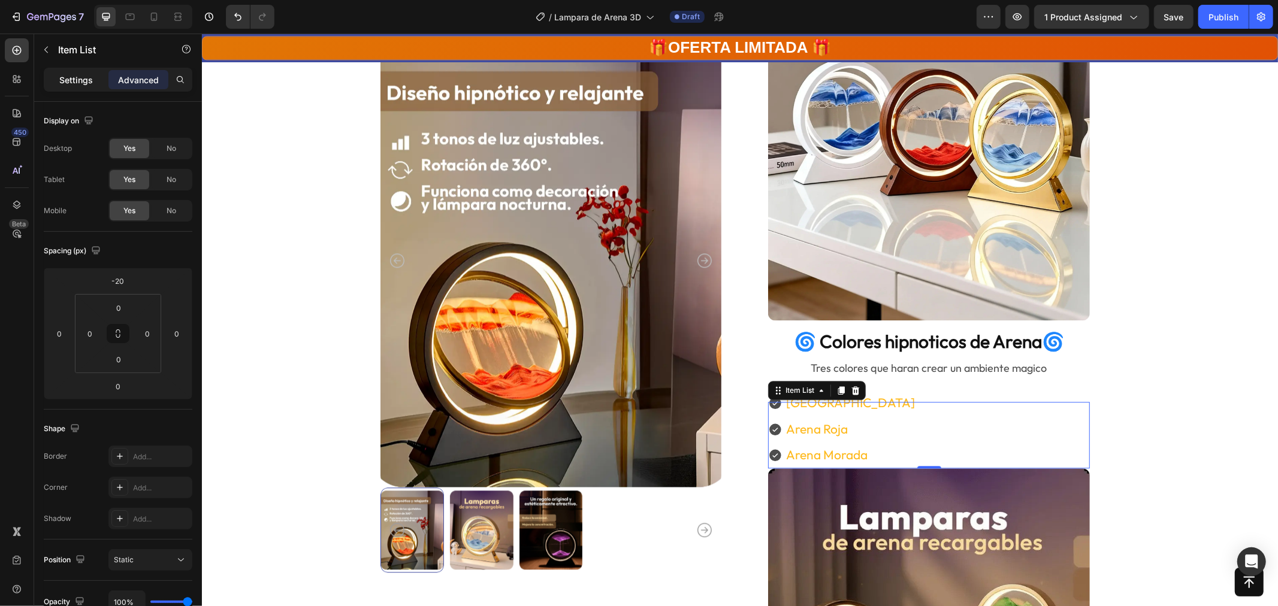
click at [76, 85] on p "Settings" at bounding box center [76, 80] width 34 height 13
type input "3"
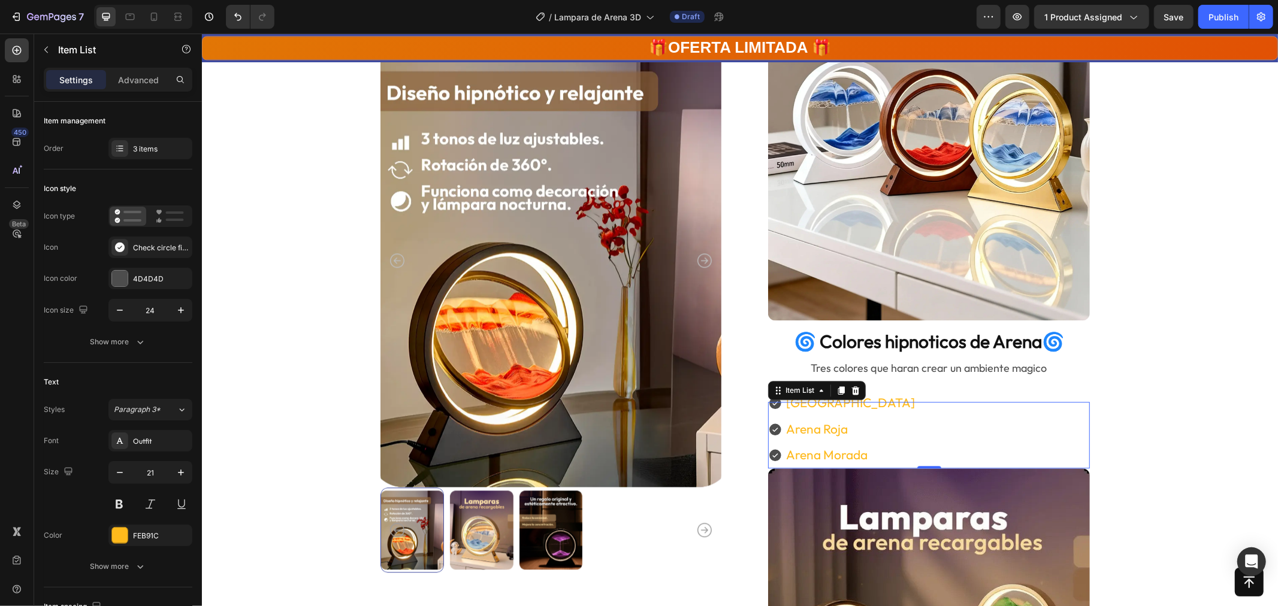
click at [968, 427] on div "Arena Verde Arena Roja Arena Morada" at bounding box center [929, 428] width 322 height 78
click at [946, 387] on p "Rich Text Editor. Editing area: main" at bounding box center [928, 387] width 319 height 19
click at [976, 404] on div "Arena Verde Arena Roja Arena Morada" at bounding box center [929, 428] width 322 height 78
click at [125, 277] on div at bounding box center [120, 279] width 16 height 16
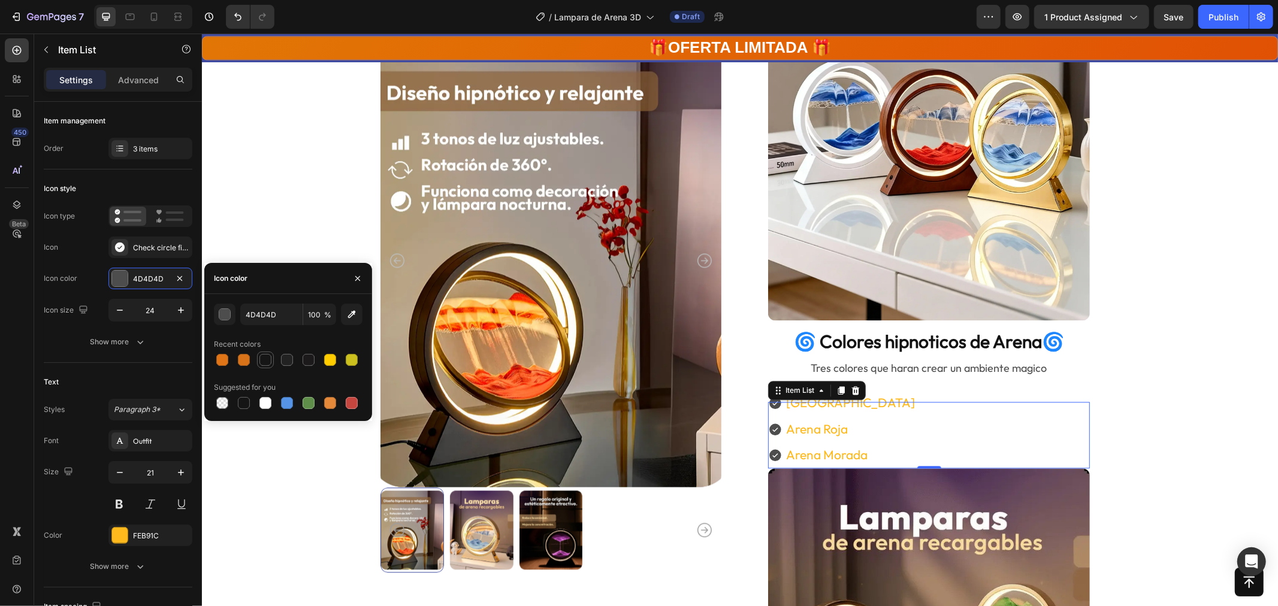
click at [264, 358] on div at bounding box center [265, 360] width 12 height 12
click at [241, 358] on div at bounding box center [244, 360] width 12 height 12
type input "D8731A"
click at [292, 504] on div "Product Images Solo quedan 78 Stock Counter Product Images Lamparas de arena re…" at bounding box center [739, 163] width 980 height 4626
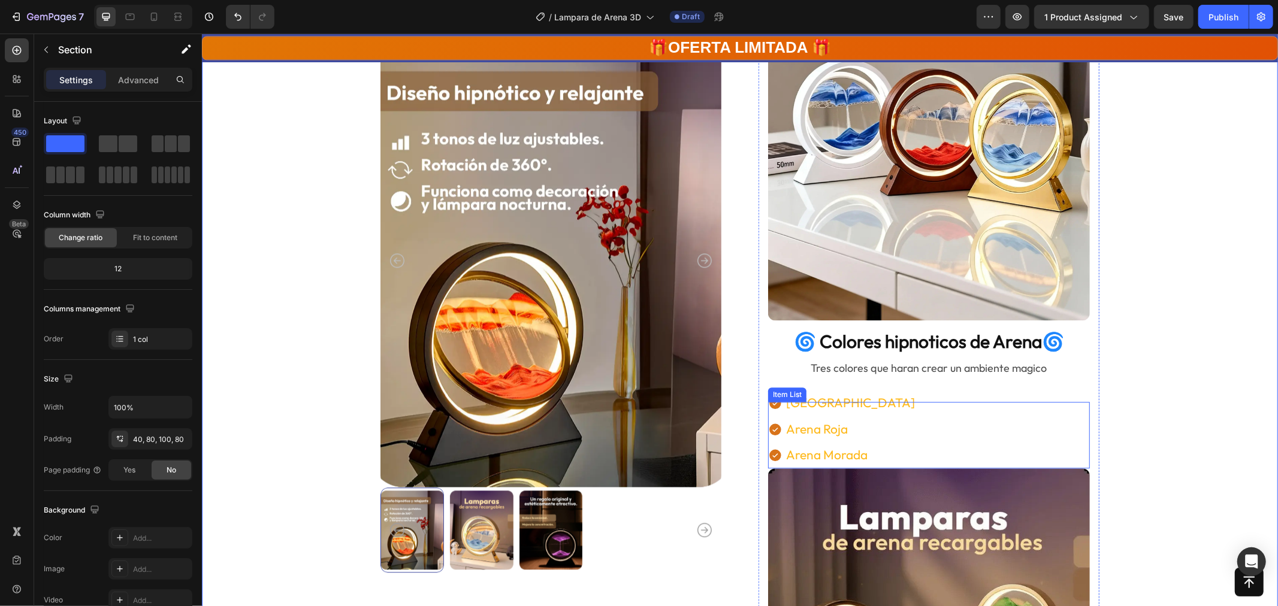
click at [880, 420] on div "Arena Verde Arena Roja Arena Morada" at bounding box center [929, 428] width 322 height 78
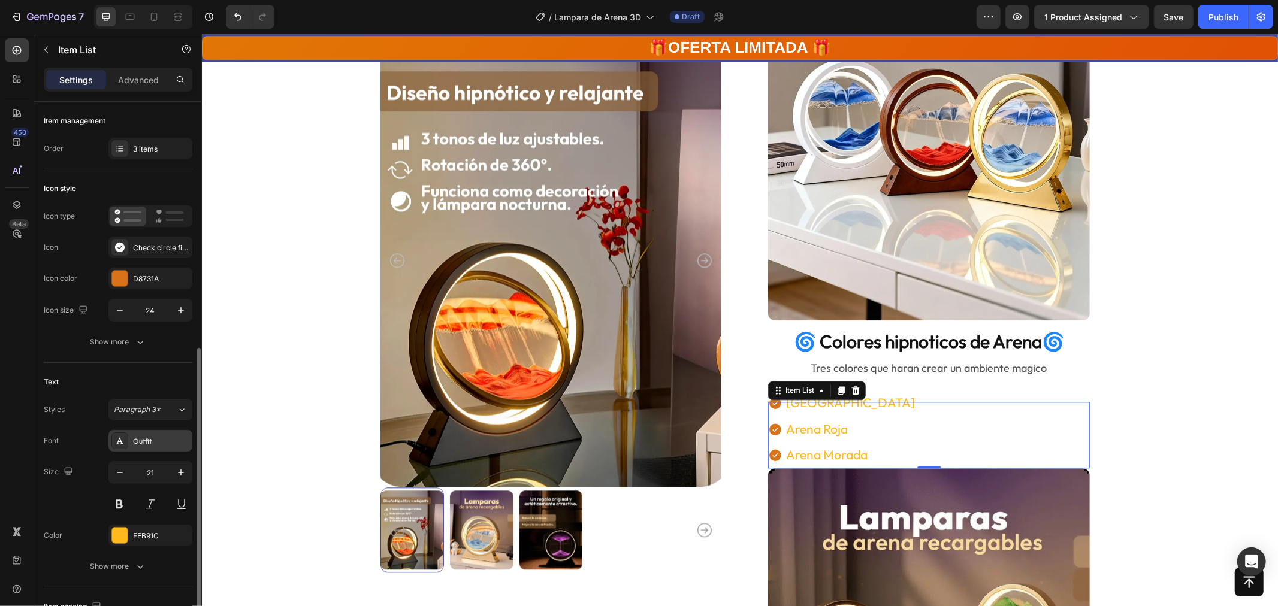
scroll to position [249, 0]
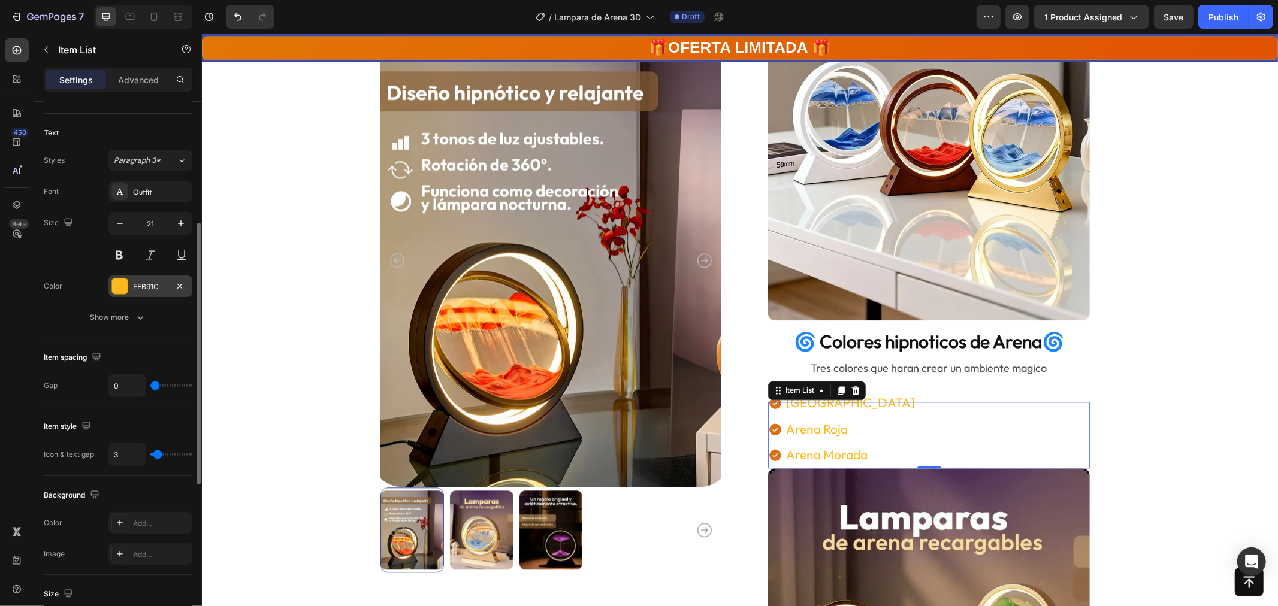
click at [116, 288] on div at bounding box center [120, 287] width 16 height 16
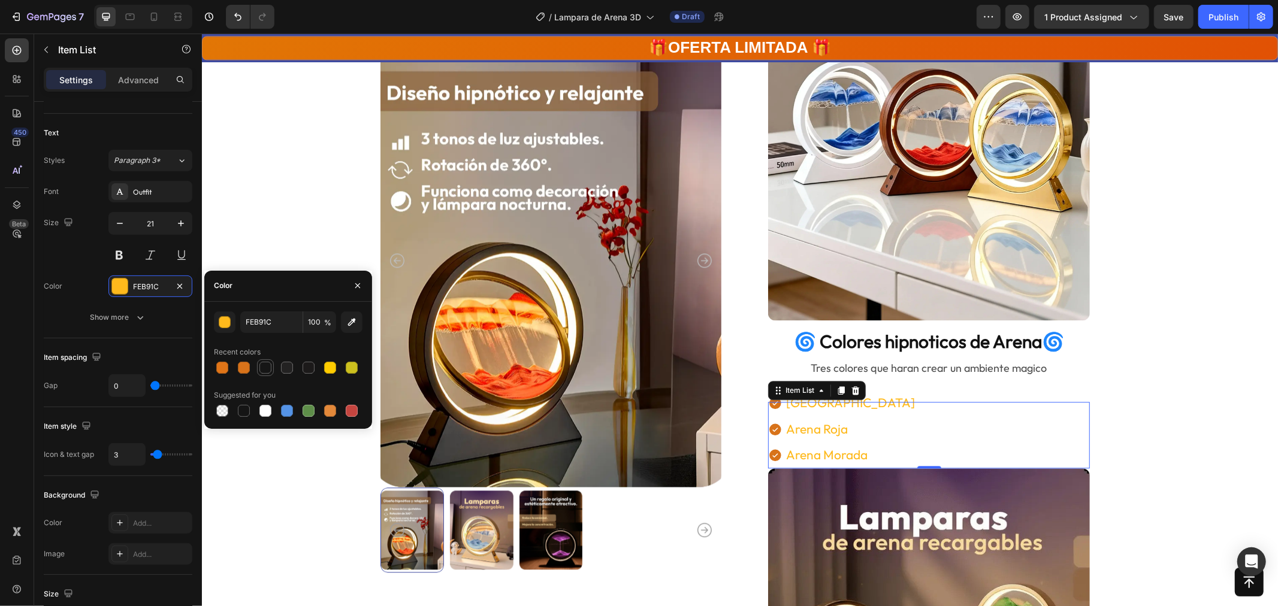
click at [267, 364] on div at bounding box center [265, 368] width 12 height 12
type input "161616"
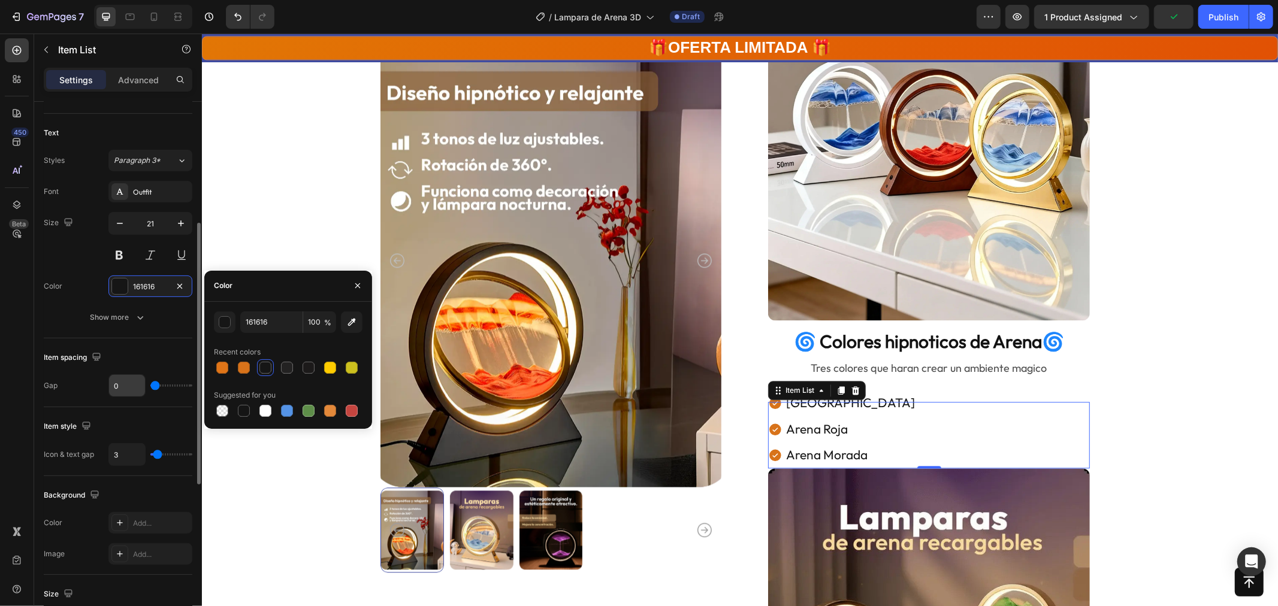
click at [129, 385] on input "0" at bounding box center [127, 386] width 36 height 22
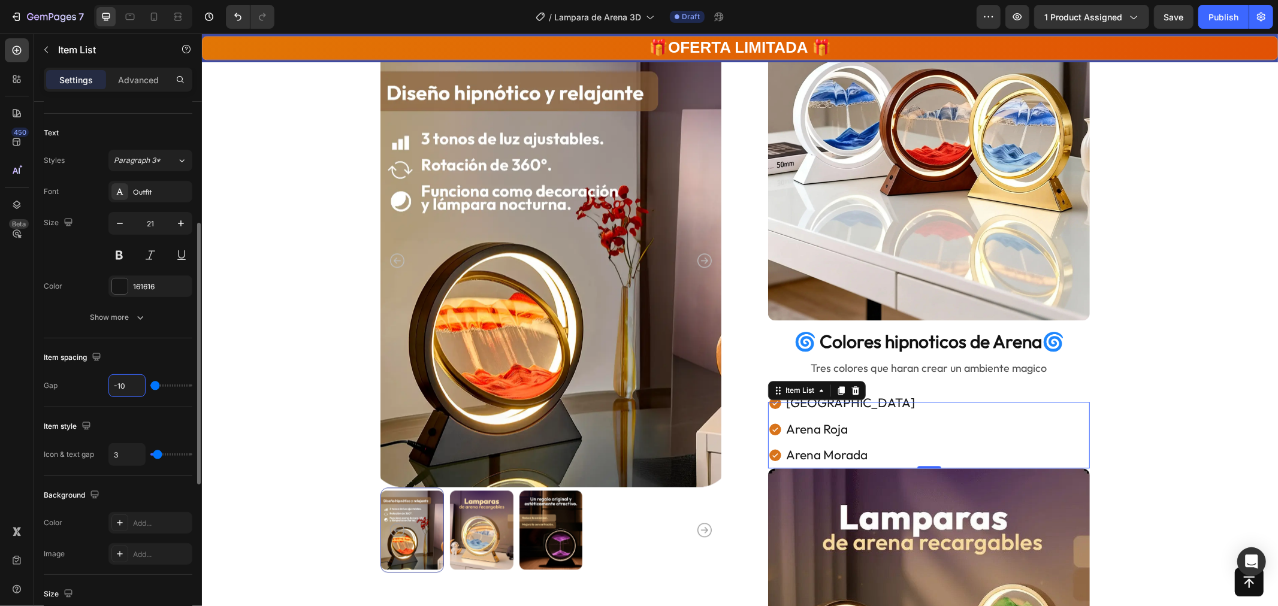
click at [134, 382] on input "-10" at bounding box center [127, 386] width 36 height 22
type input "0"
click at [97, 355] on icon "button" at bounding box center [96, 357] width 12 height 12
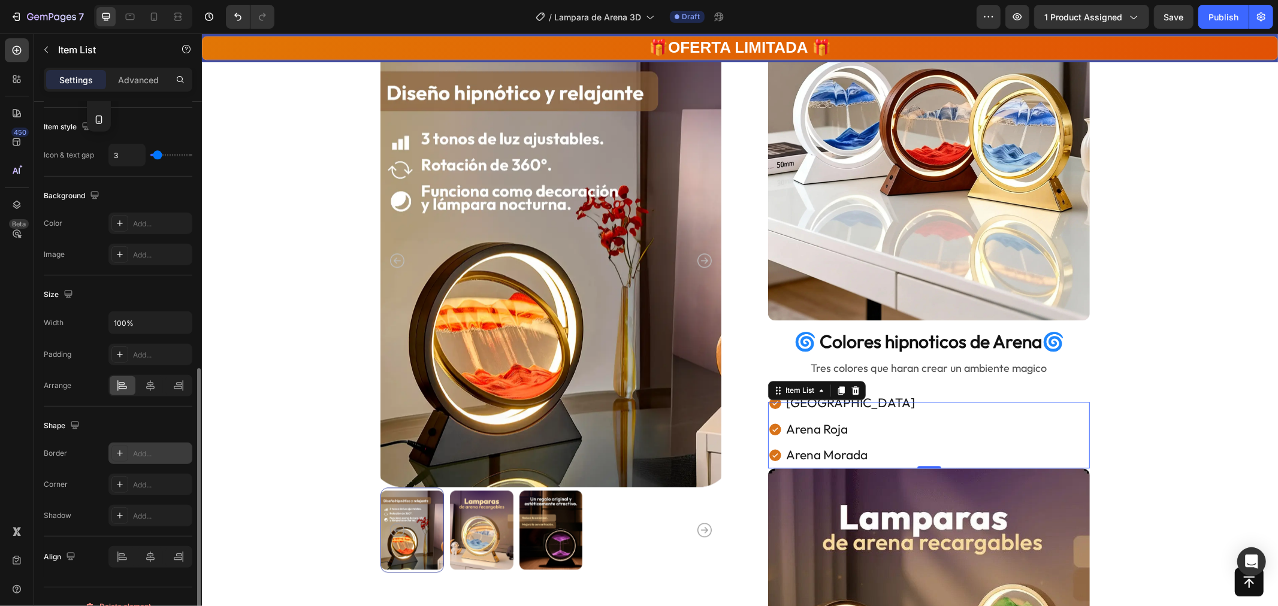
scroll to position [569, 0]
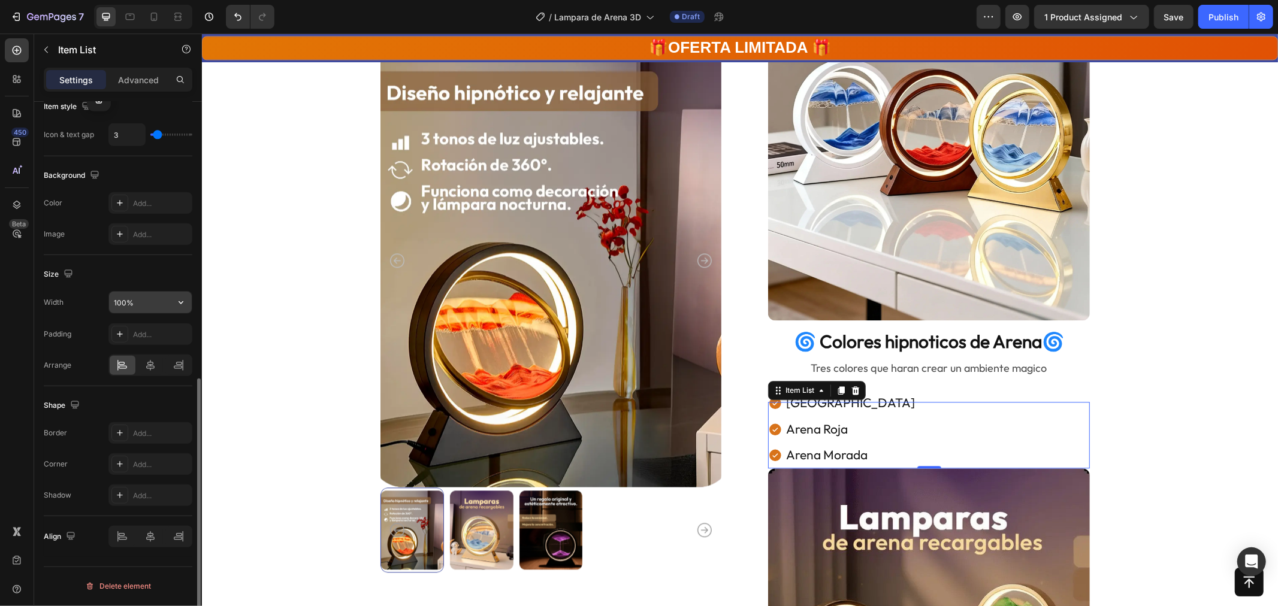
click at [139, 295] on input "100%" at bounding box center [150, 303] width 83 height 22
click at [147, 538] on div at bounding box center [150, 537] width 84 height 22
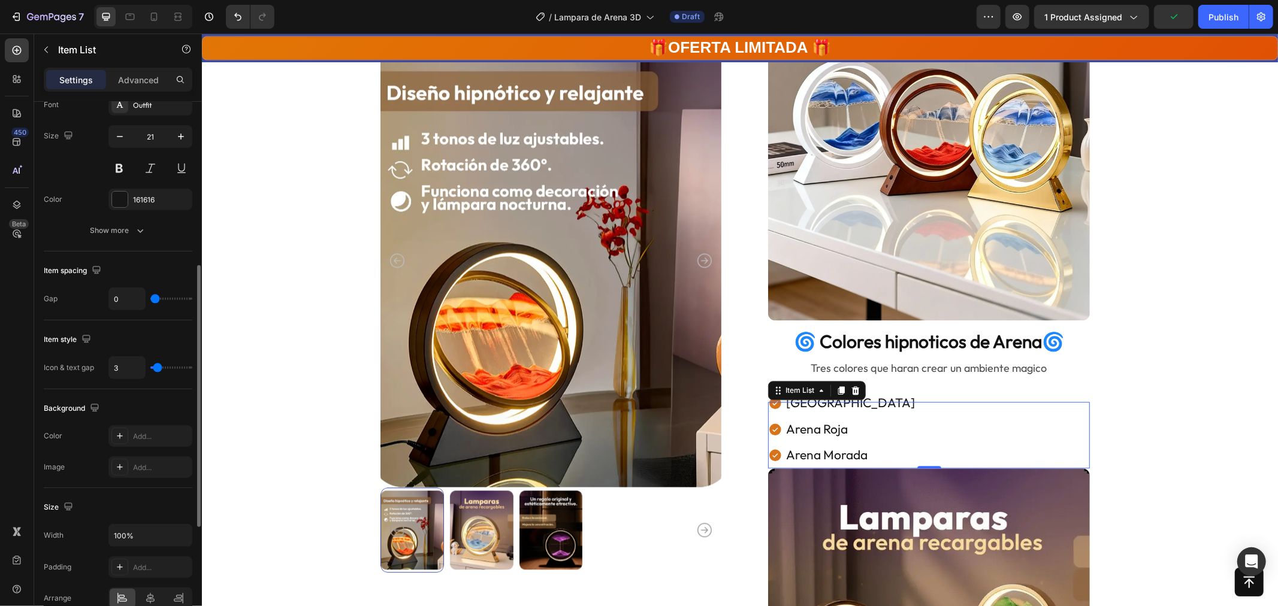
scroll to position [319, 0]
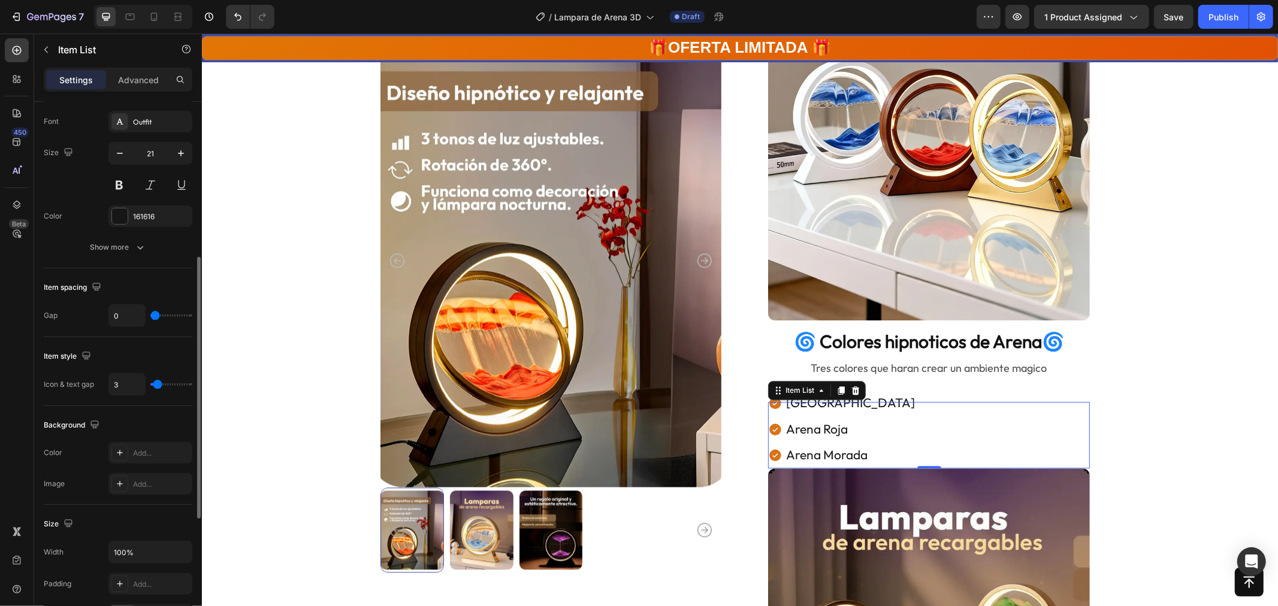
type input "0"
click at [150, 385] on input "range" at bounding box center [171, 385] width 42 height 2
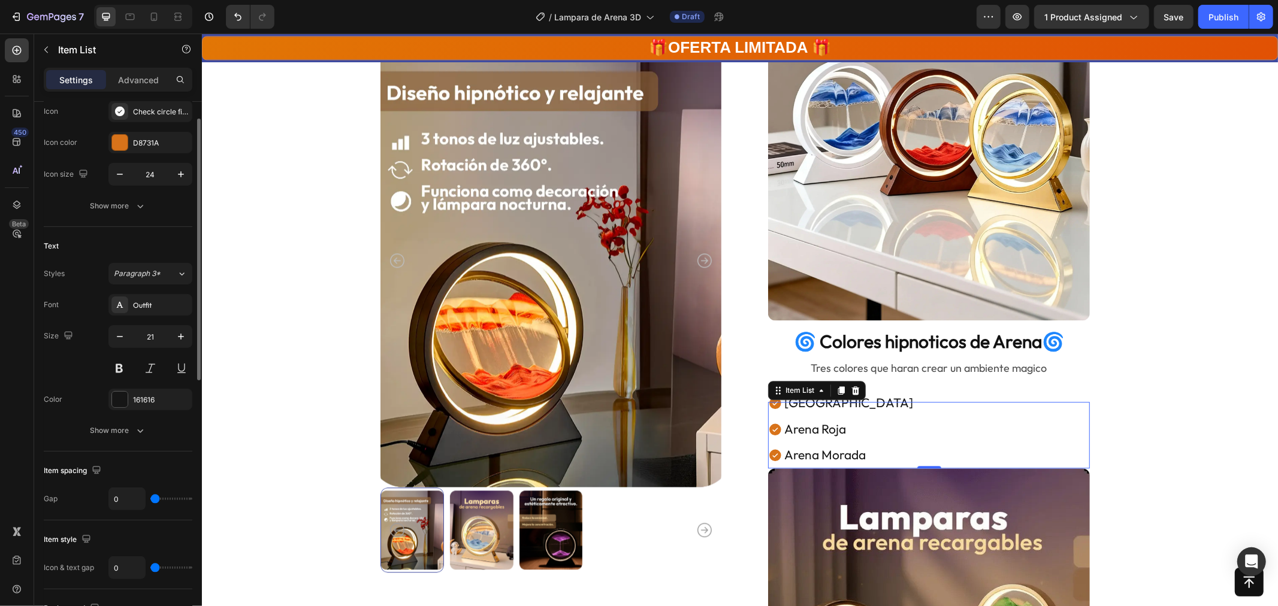
scroll to position [103, 0]
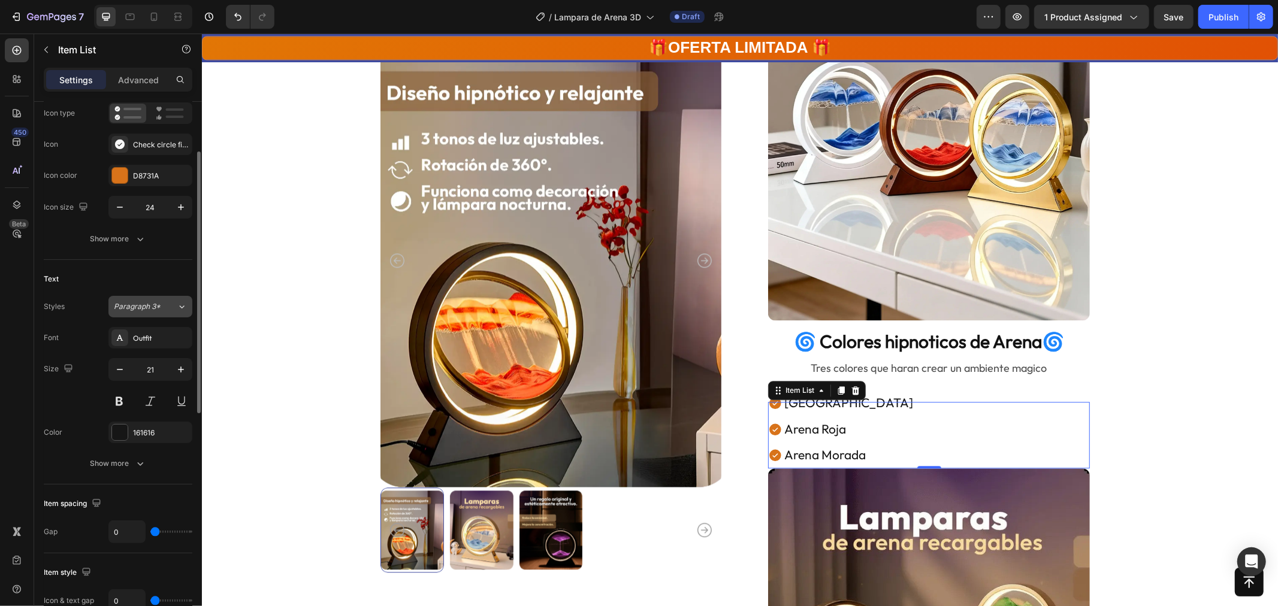
click at [156, 306] on span "Paragraph 3*" at bounding box center [137, 306] width 47 height 11
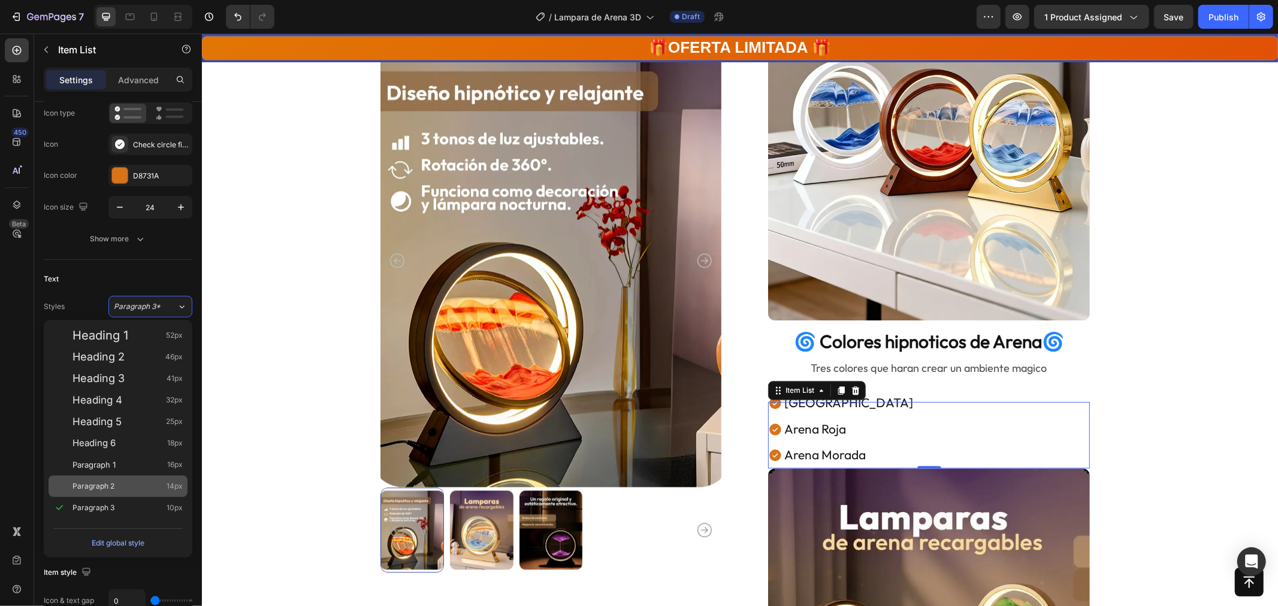
click at [131, 487] on div "Paragraph 2 14px" at bounding box center [128, 487] width 110 height 12
type input "14"
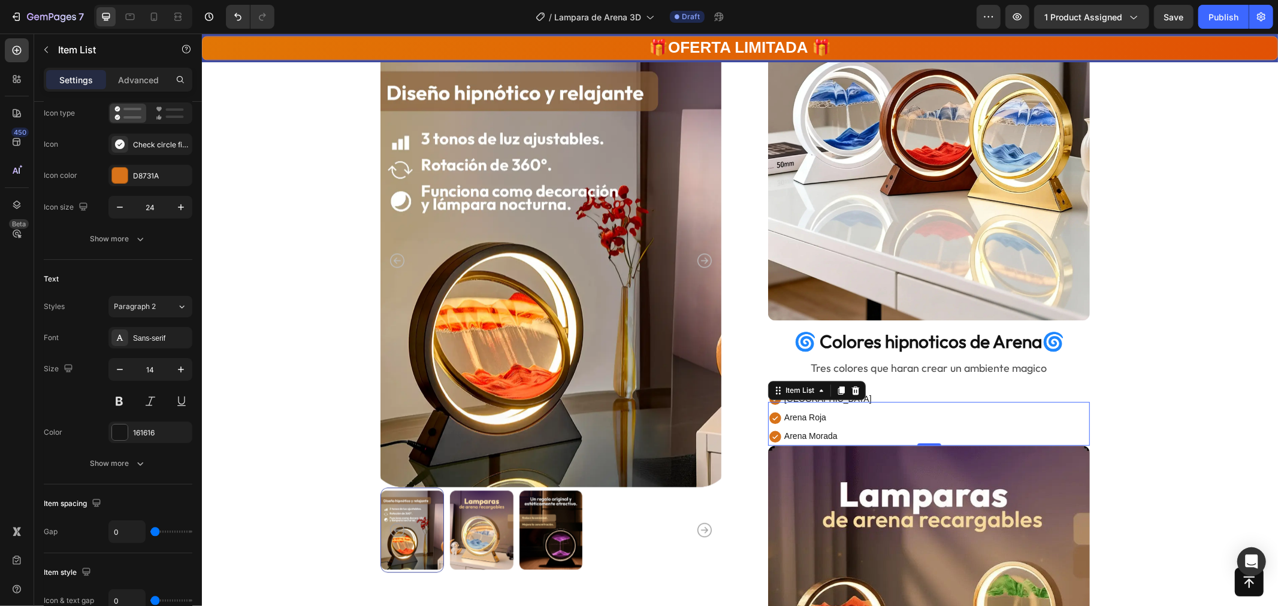
click at [1206, 398] on div "Product Images Solo quedan 78 Stock Counter Product Images Lamparas de arena re…" at bounding box center [739, 152] width 980 height 4604
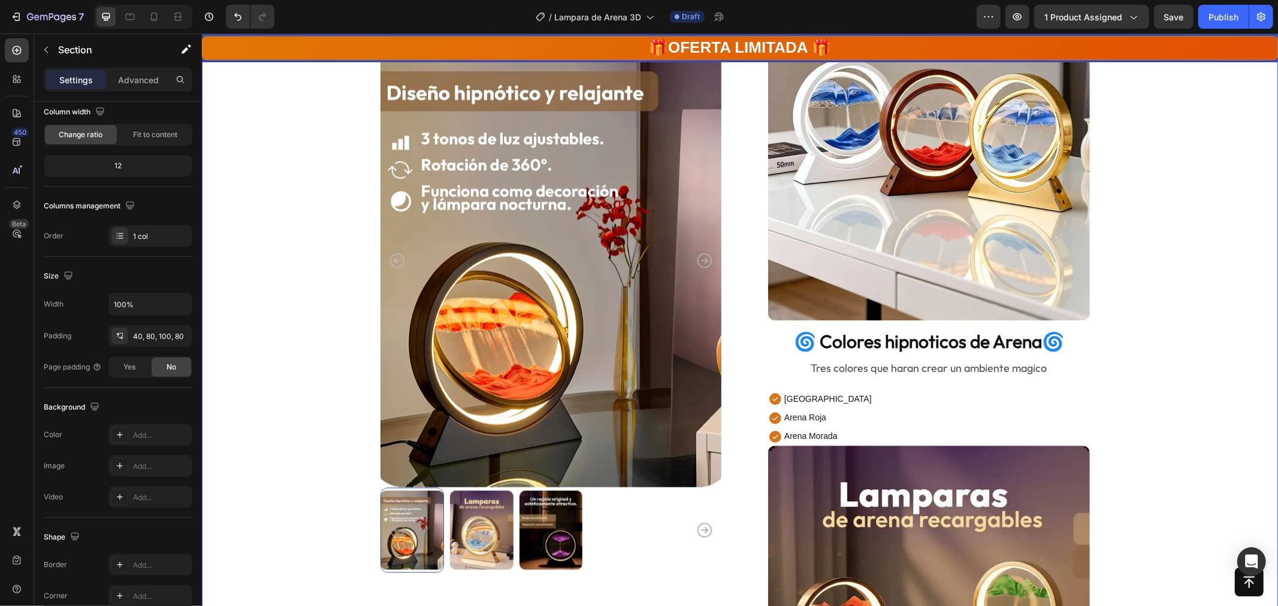
scroll to position [0, 0]
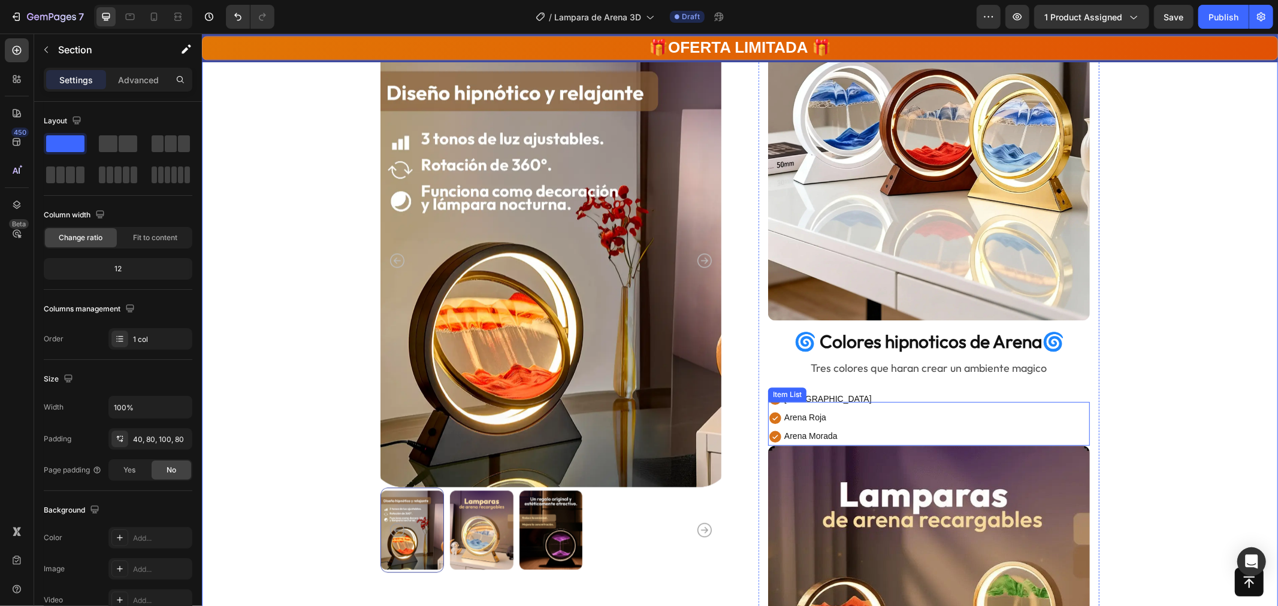
click at [861, 400] on div "Arena Verde Arena Roja Arena Morada" at bounding box center [929, 417] width 322 height 56
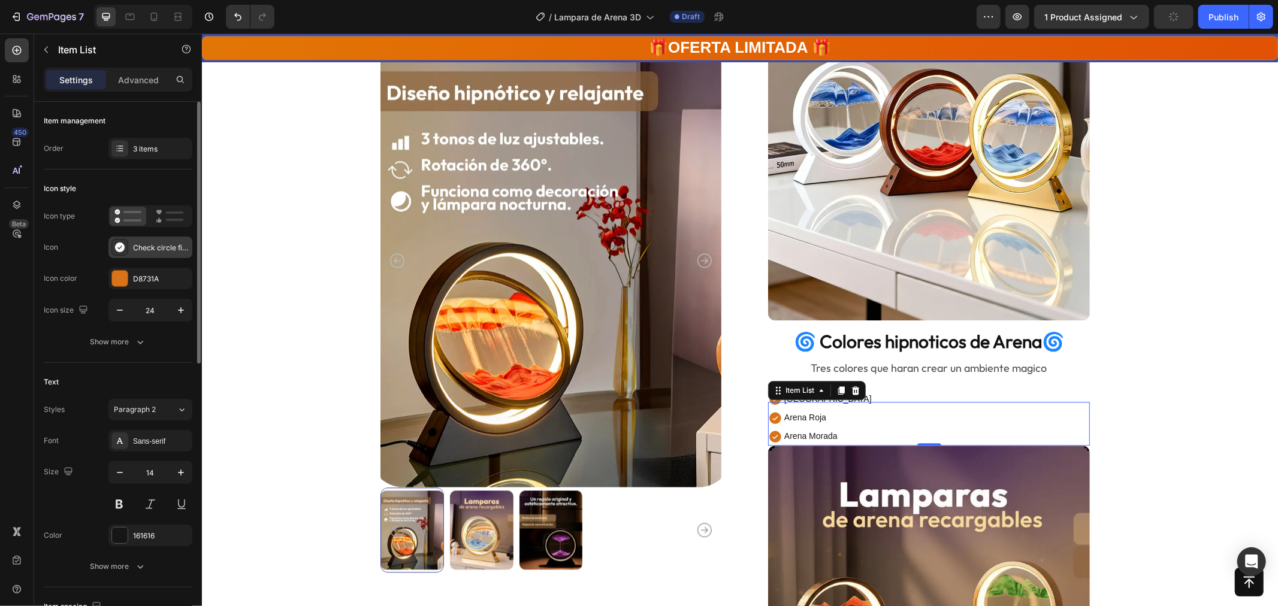
click at [163, 243] on div "Check circle filled" at bounding box center [161, 248] width 56 height 11
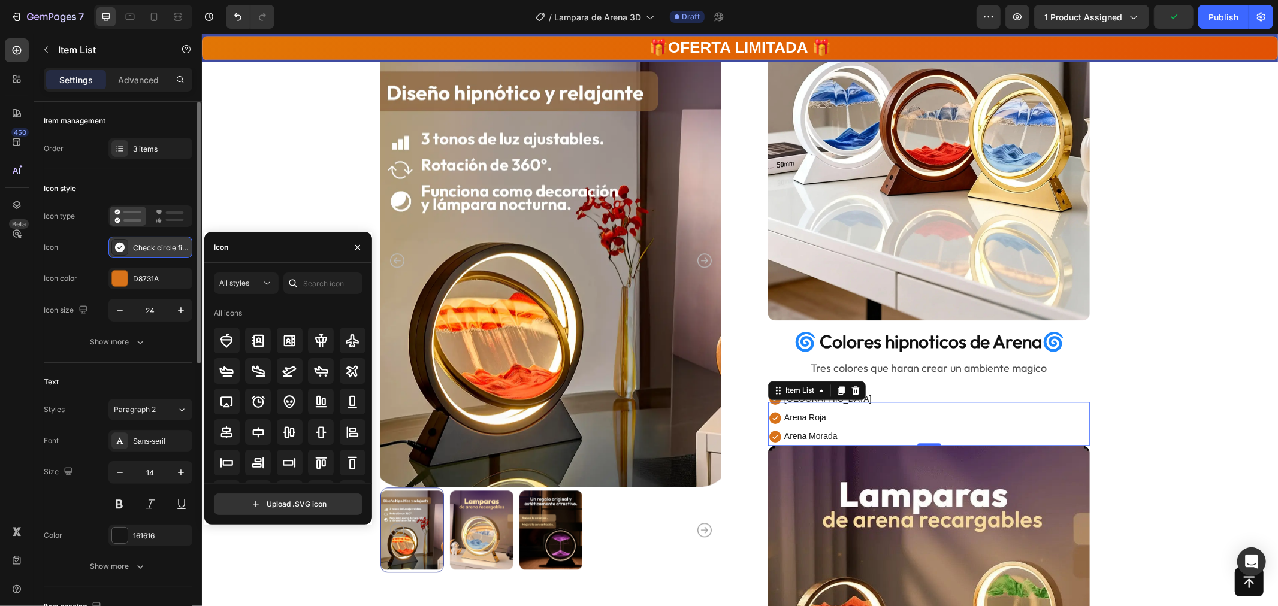
click at [147, 247] on div "Check circle filled" at bounding box center [161, 248] width 56 height 11
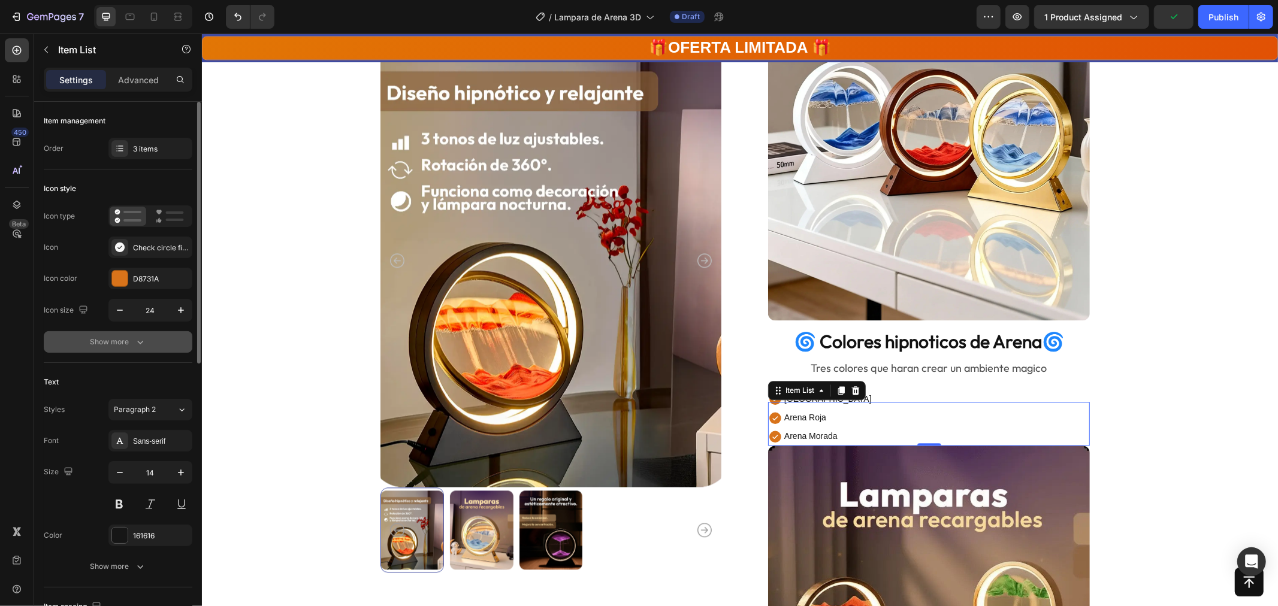
click at [141, 339] on icon "button" at bounding box center [140, 342] width 12 height 12
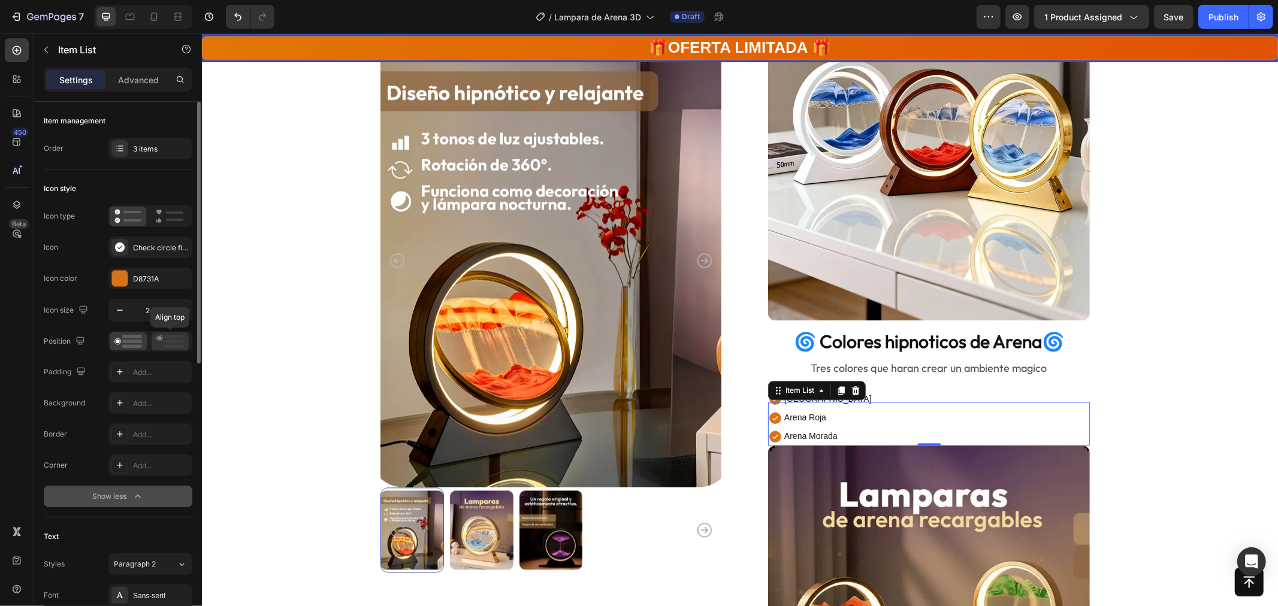
click at [170, 346] on rect at bounding box center [174, 347] width 20 height 4
click at [169, 345] on icon at bounding box center [170, 341] width 28 height 13
click at [168, 344] on icon at bounding box center [170, 341] width 28 height 13
click at [123, 345] on rect at bounding box center [132, 347] width 20 height 4
click at [890, 423] on div "Arena Verde Arena Roja Arena Morada" at bounding box center [929, 417] width 322 height 56
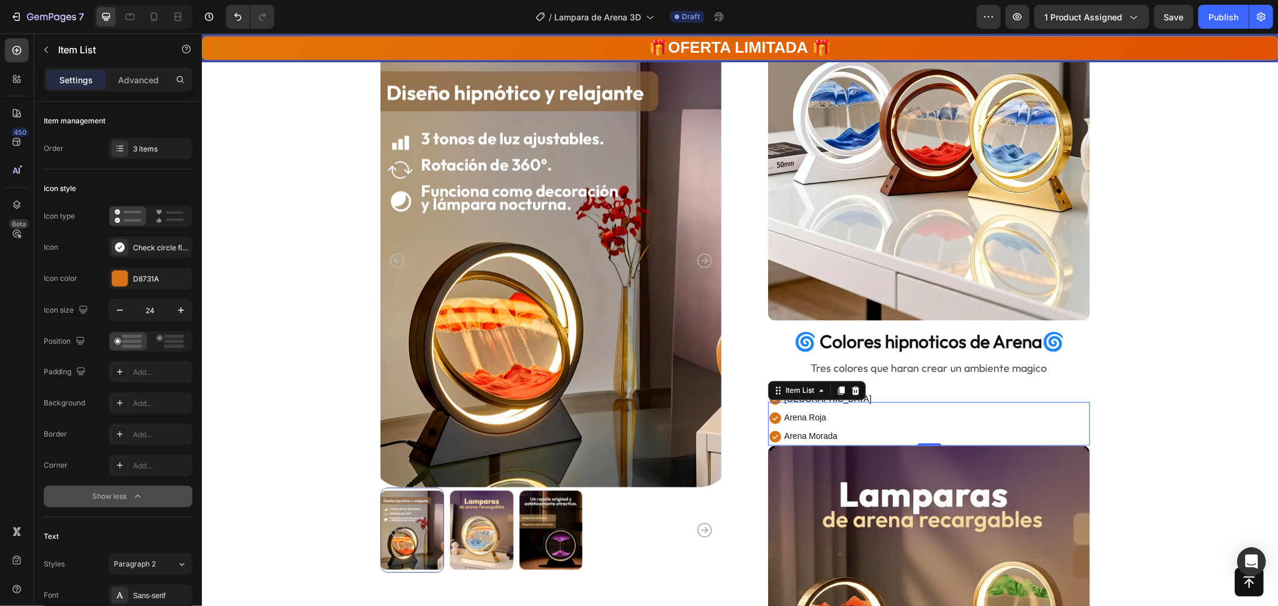
click at [880, 397] on div "Arena Verde Arena Roja Arena Morada" at bounding box center [929, 417] width 322 height 56
click at [880, 393] on div "Arena Verde Arena Roja Arena Morada" at bounding box center [929, 417] width 322 height 56
click at [877, 389] on div "Arena Verde Arena Roja Arena Morada" at bounding box center [929, 417] width 322 height 56
click at [748, 301] on div "Product Images Solo quedan 78 Stock Counter Product Images Lamparas de arena re…" at bounding box center [739, 152] width 719 height 4604
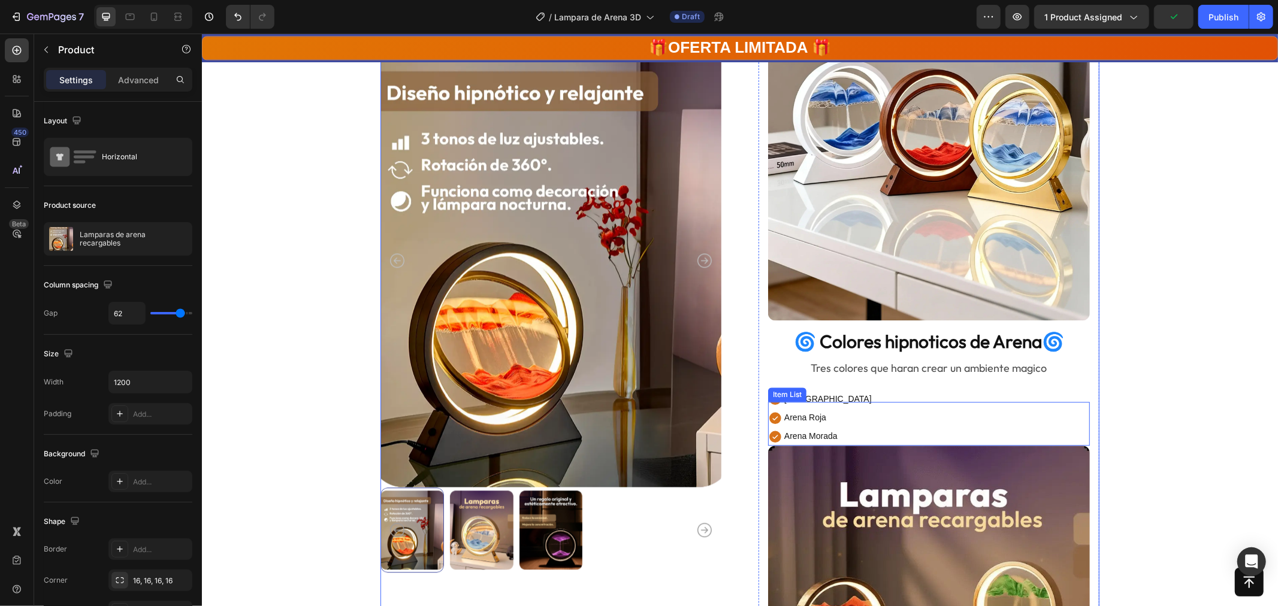
click at [813, 401] on div "Arena Verde Arena Roja Arena Morada Item List" at bounding box center [929, 423] width 322 height 44
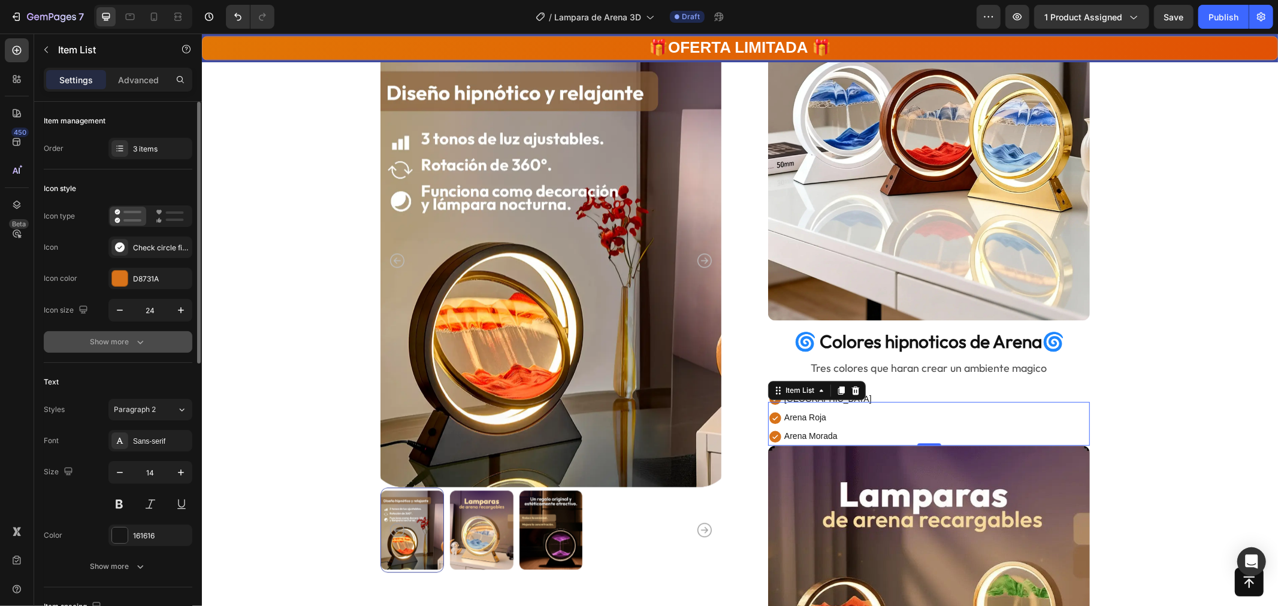
click at [129, 345] on div "Show more" at bounding box center [118, 342] width 56 height 12
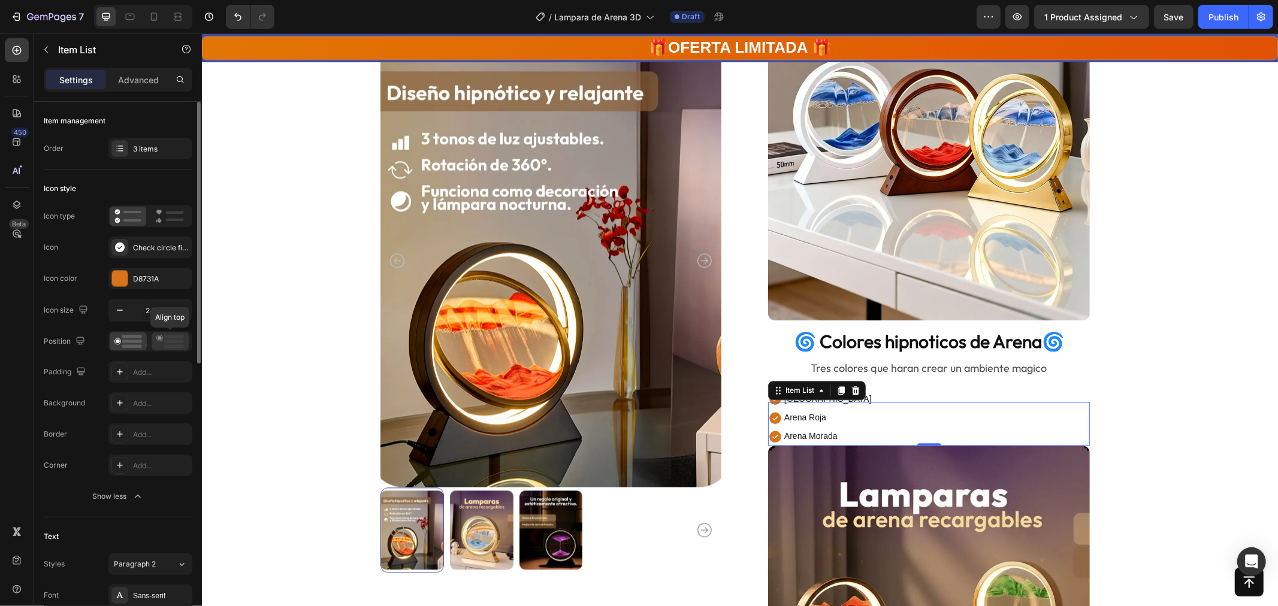
click at [162, 338] on icon at bounding box center [170, 341] width 28 height 13
click at [137, 342] on rect at bounding box center [132, 342] width 20 height 4
click at [159, 249] on div "Check circle filled" at bounding box center [161, 248] width 56 height 11
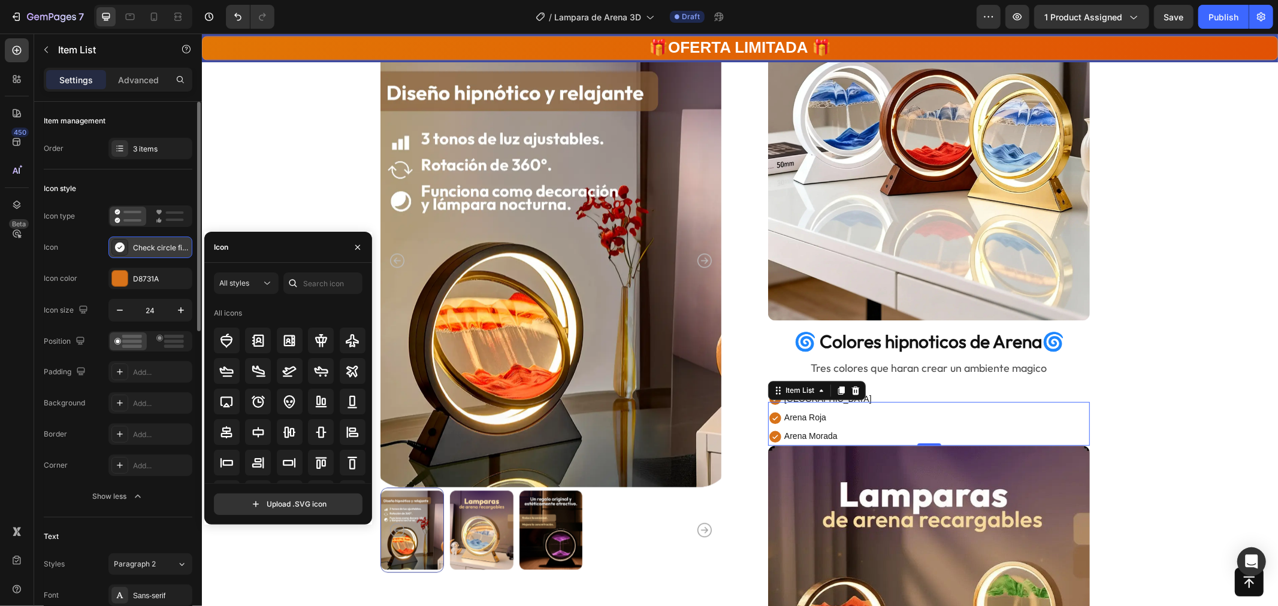
click at [159, 249] on div "Check circle filled" at bounding box center [161, 248] width 56 height 11
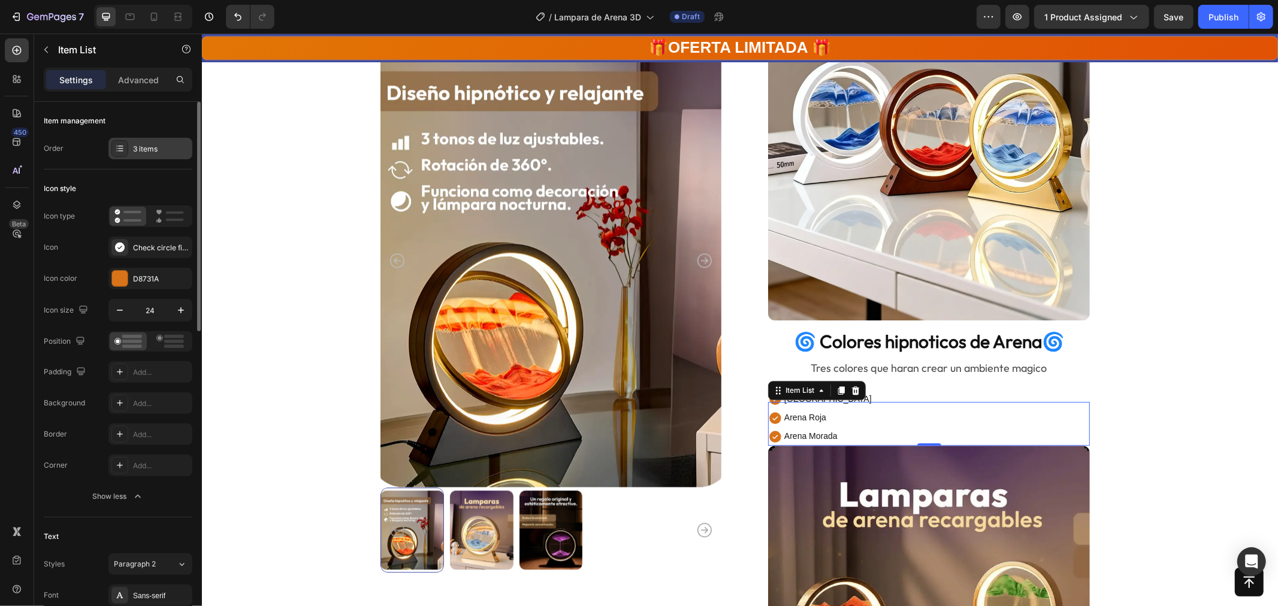
click at [140, 154] on div "3 items" at bounding box center [150, 149] width 84 height 22
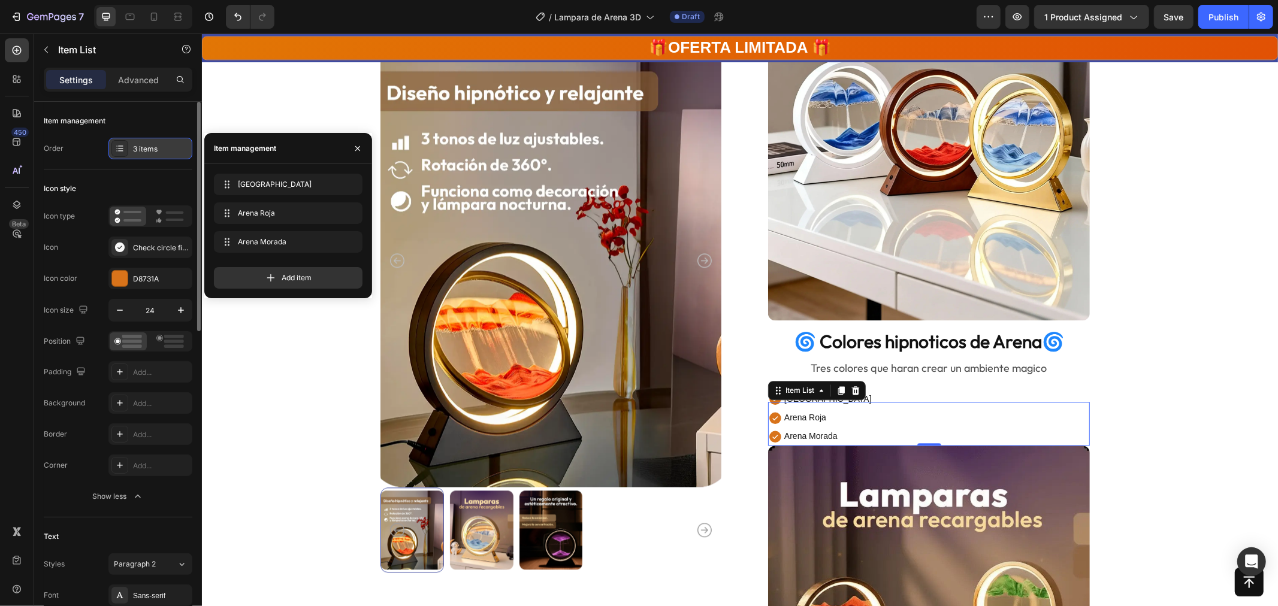
click at [140, 153] on div "3 items" at bounding box center [161, 149] width 56 height 11
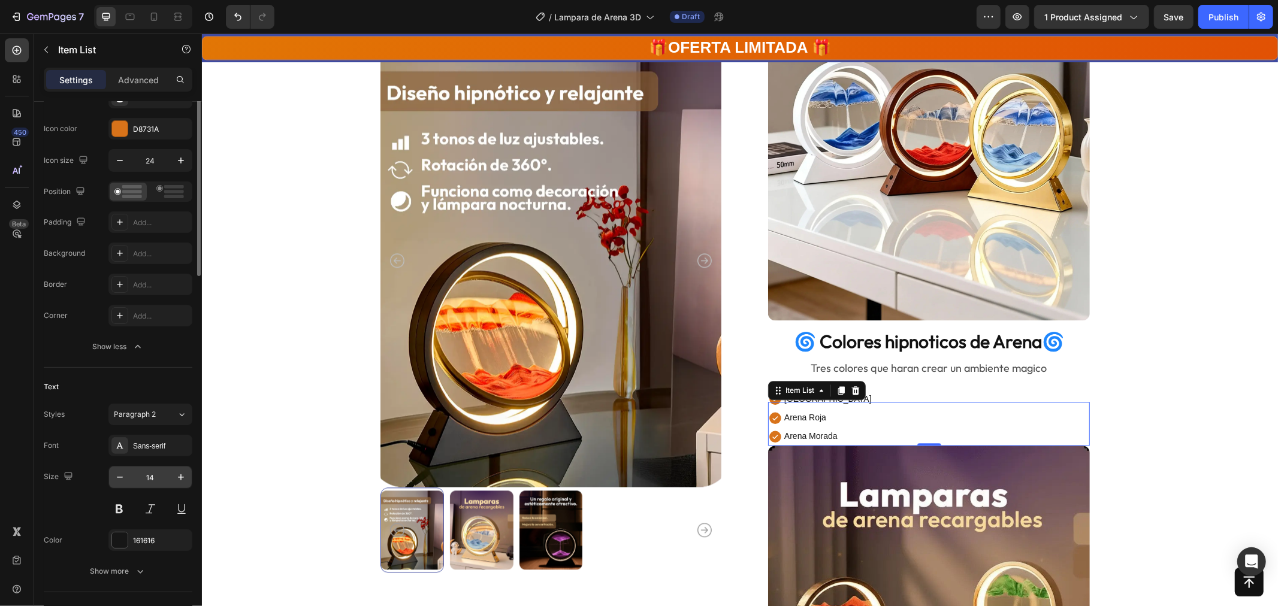
scroll to position [200, 0]
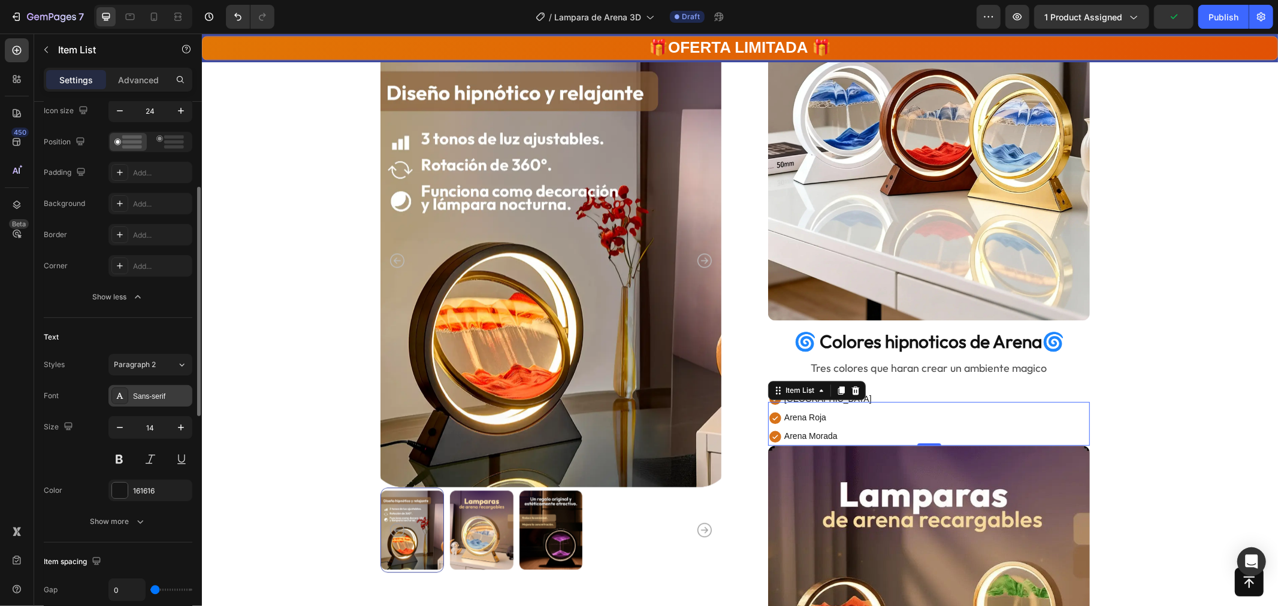
click at [167, 393] on div "Sans-serif" at bounding box center [161, 396] width 56 height 11
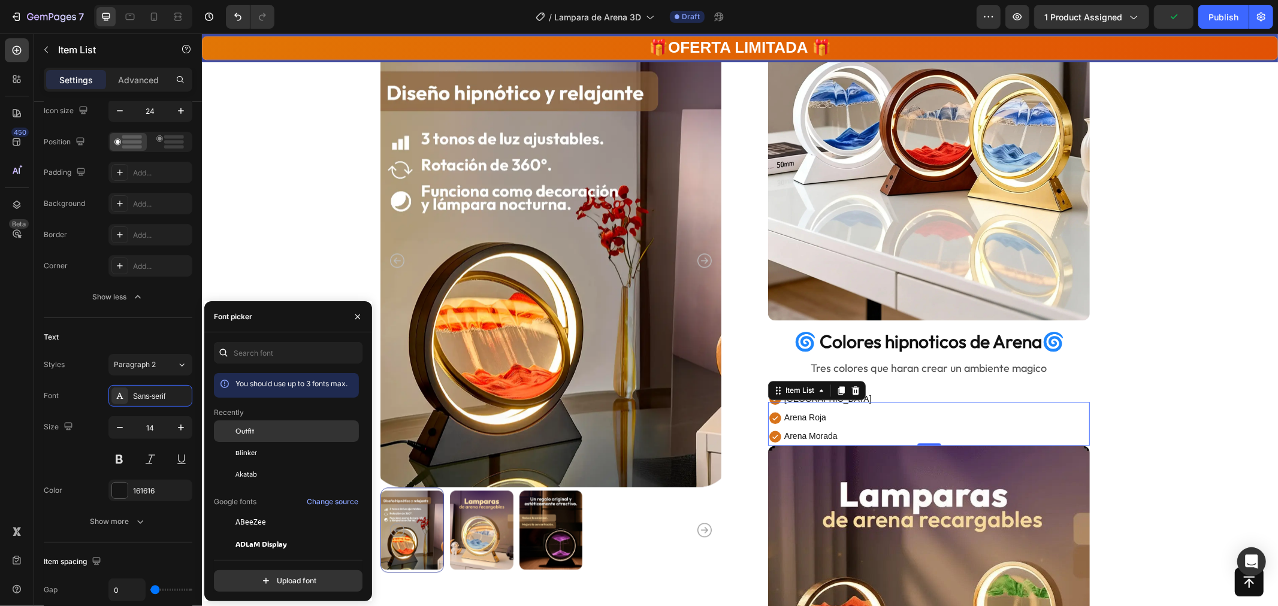
click at [250, 426] on span "Outfit" at bounding box center [244, 431] width 19 height 11
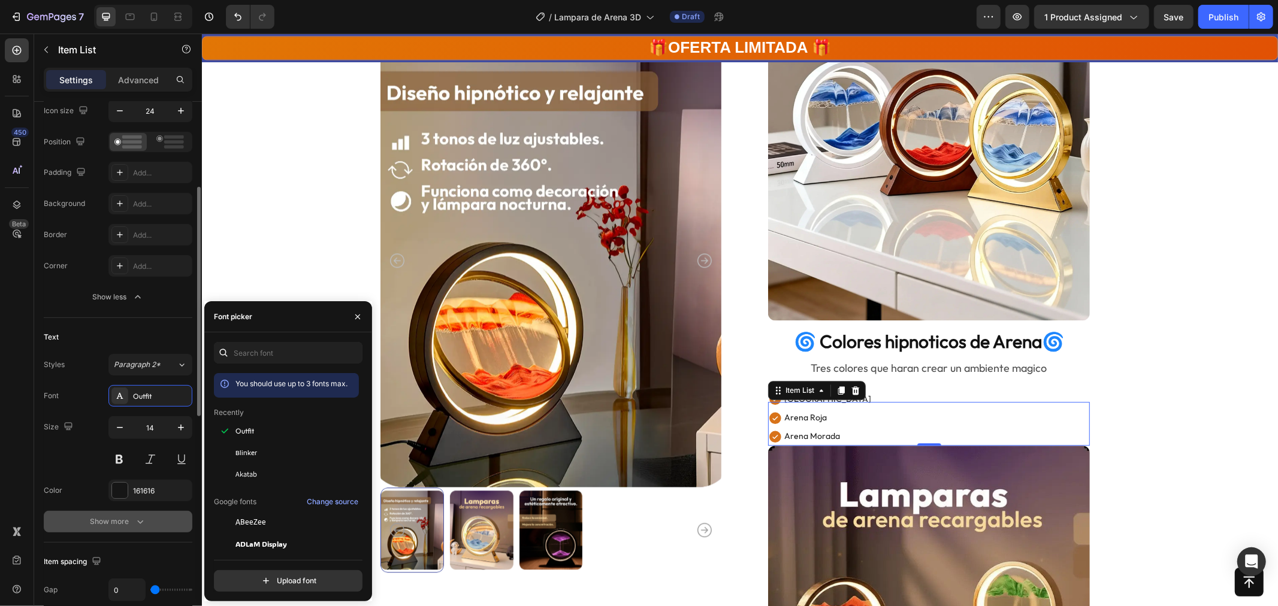
click at [141, 523] on icon "button" at bounding box center [140, 523] width 6 height 4
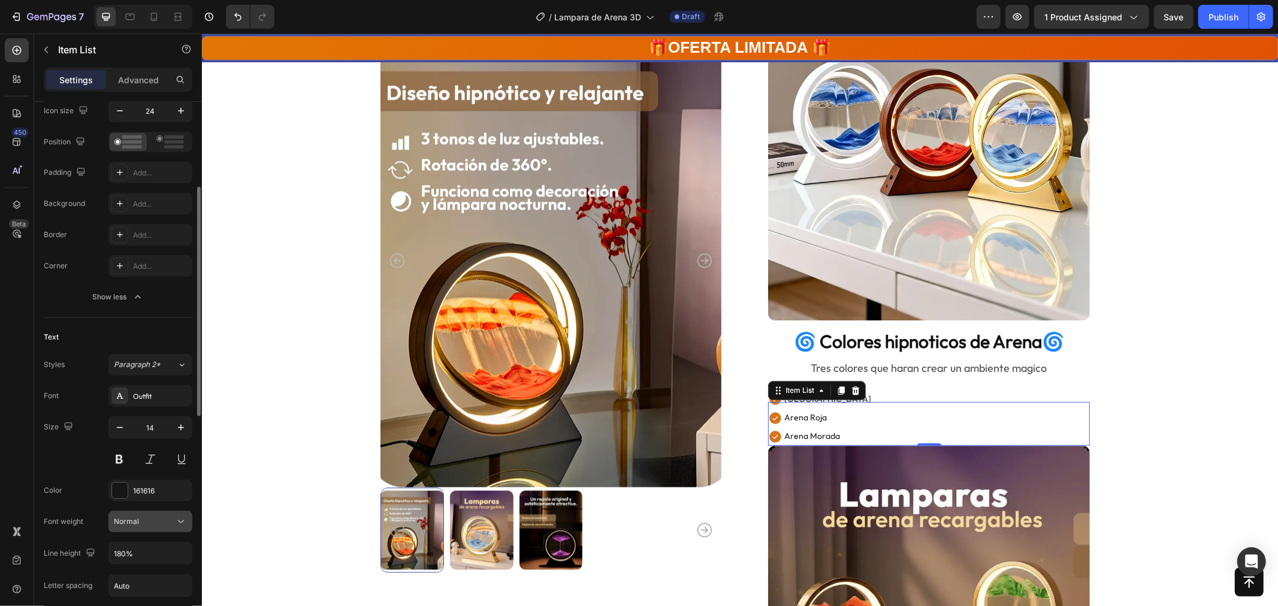
scroll to position [283, 0]
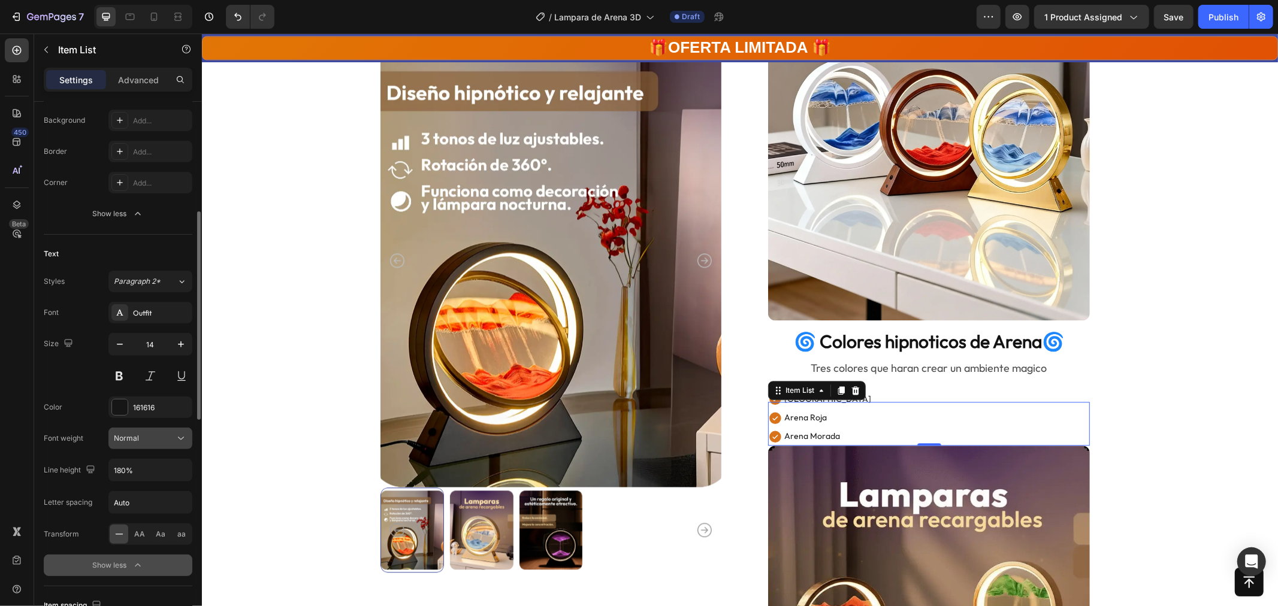
click at [147, 442] on div "Normal" at bounding box center [144, 438] width 61 height 11
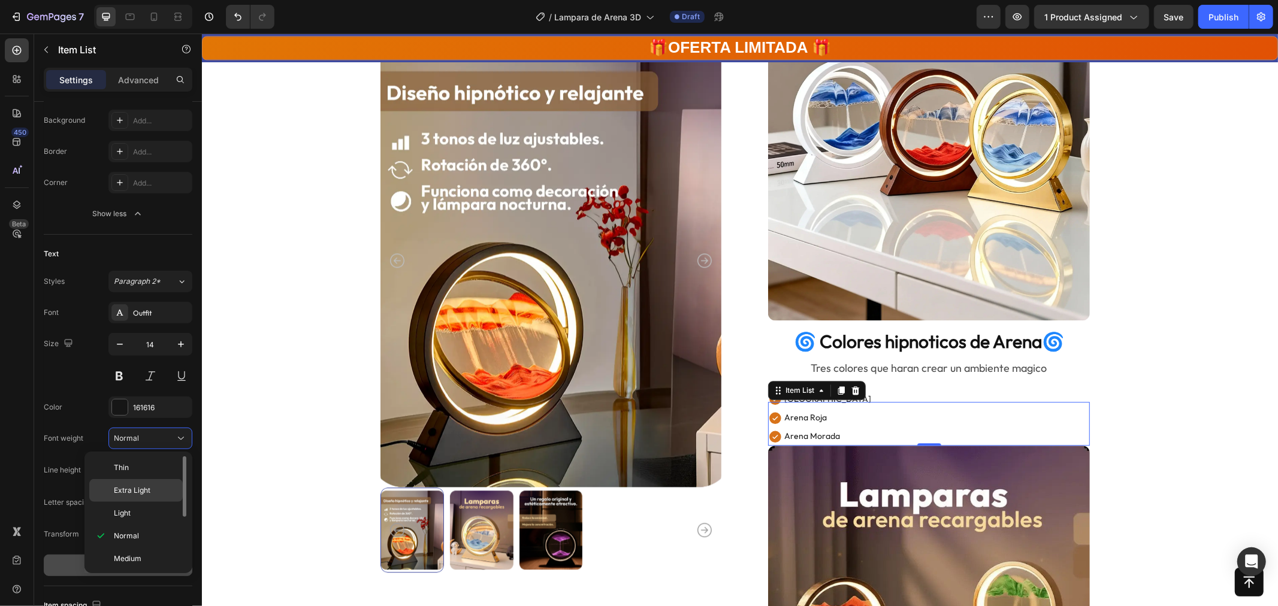
click at [135, 486] on span "Extra Light" at bounding box center [132, 490] width 37 height 11
click at [1082, 413] on div "Arena Verde Arena Roja Arena Morada" at bounding box center [929, 417] width 322 height 56
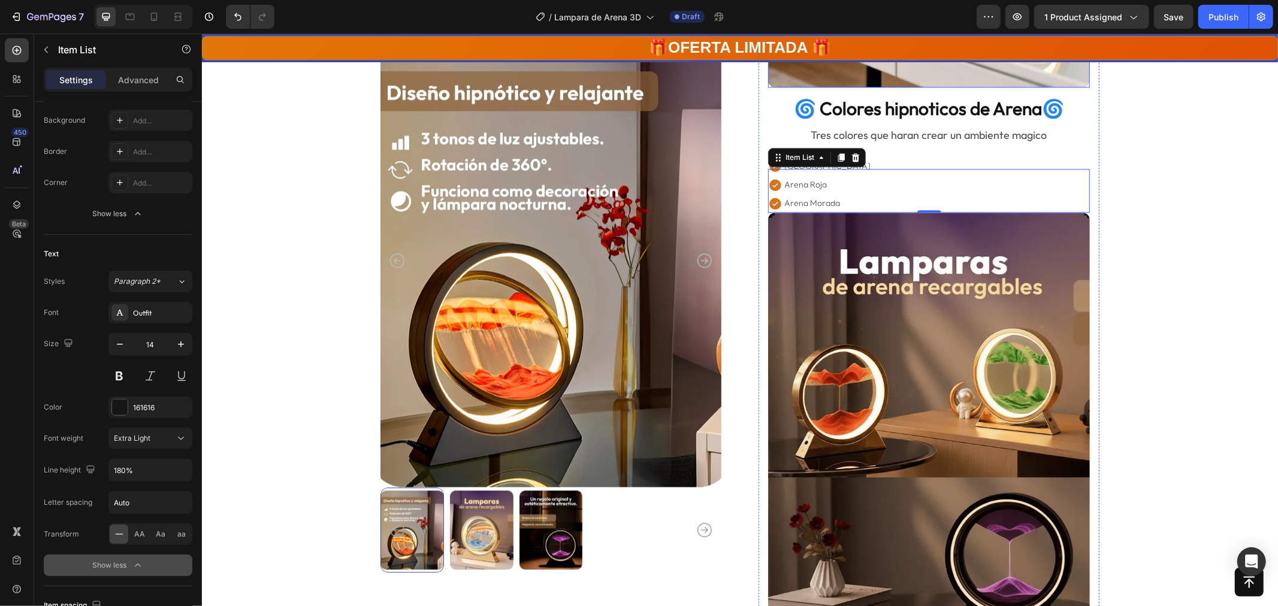
scroll to position [2530, 0]
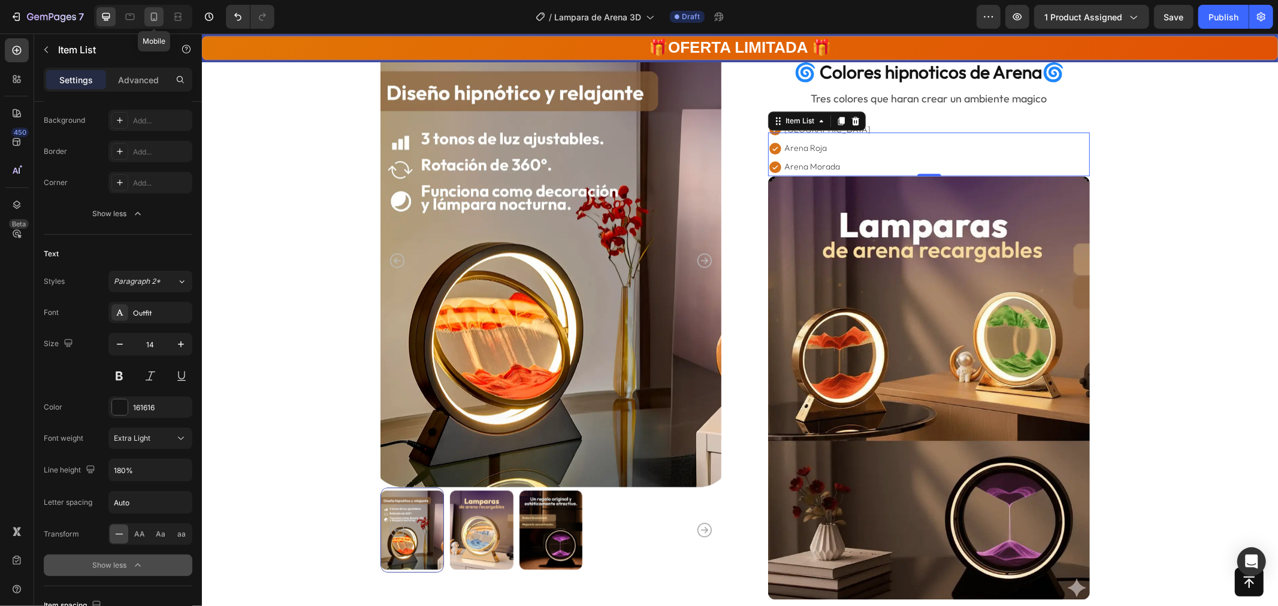
click at [156, 13] on icon at bounding box center [154, 17] width 7 height 8
type input "12"
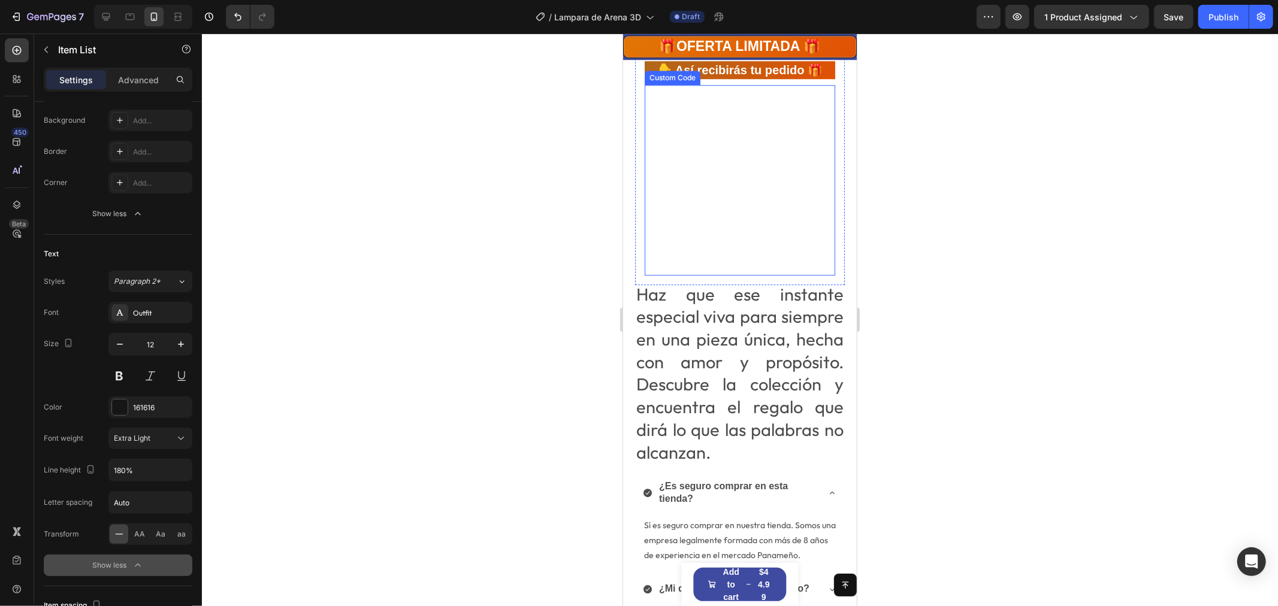
scroll to position [2929, 0]
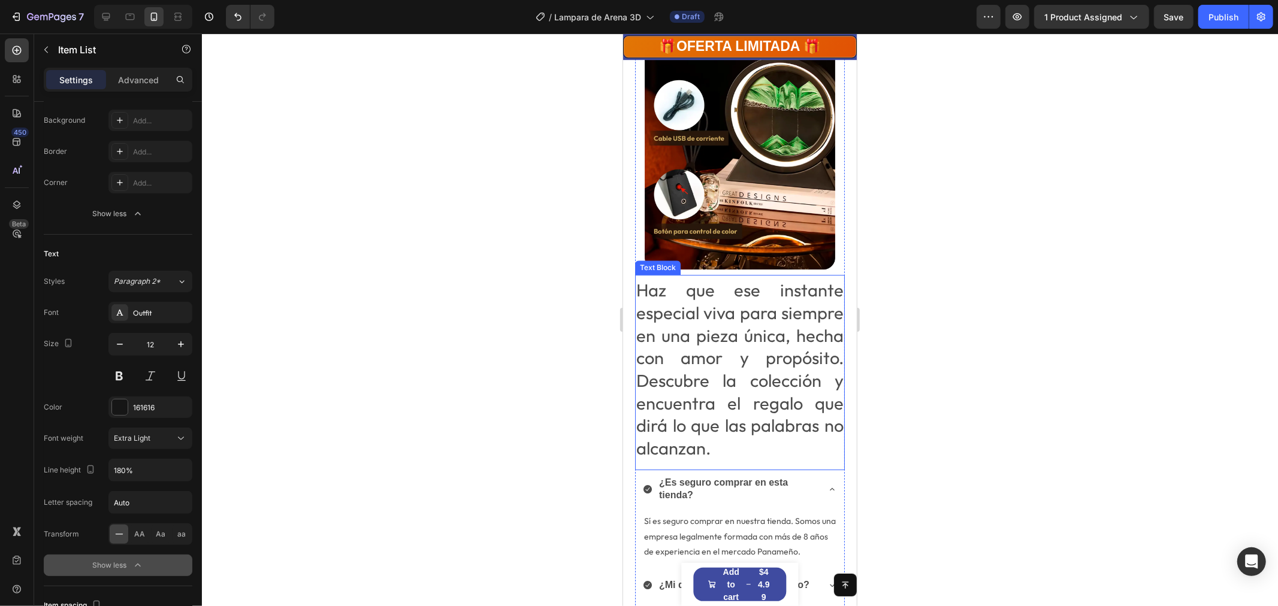
click at [747, 290] on p "Haz que ese instante especial viva para siempre en una pieza única, hecha con a…" at bounding box center [739, 369] width 207 height 181
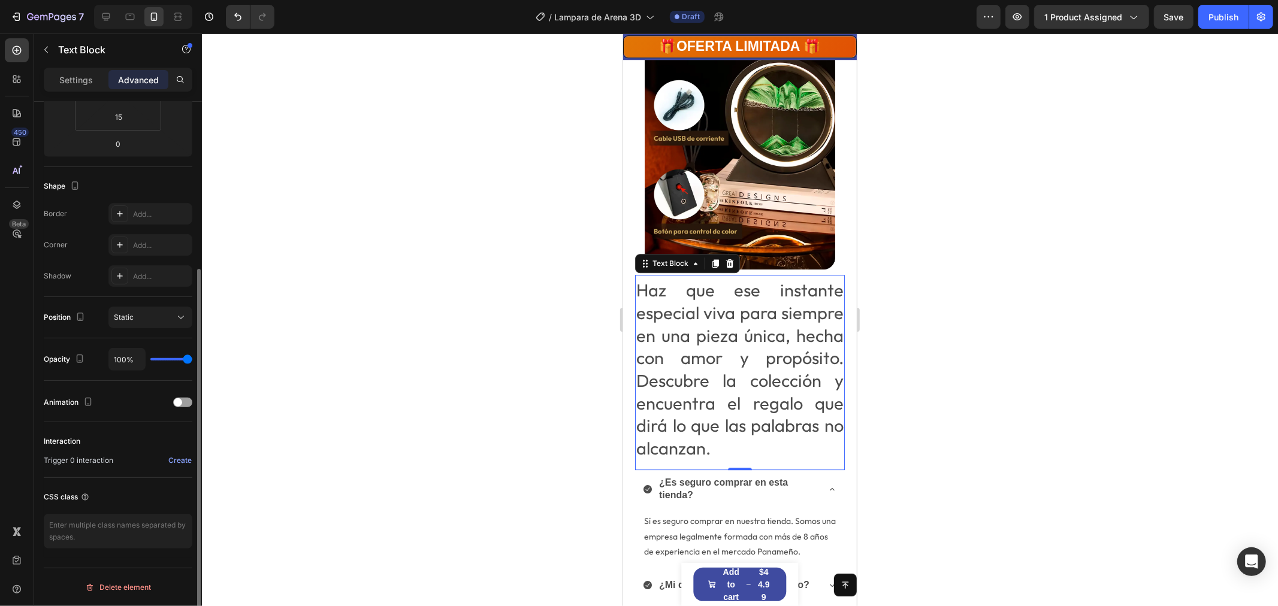
scroll to position [0, 0]
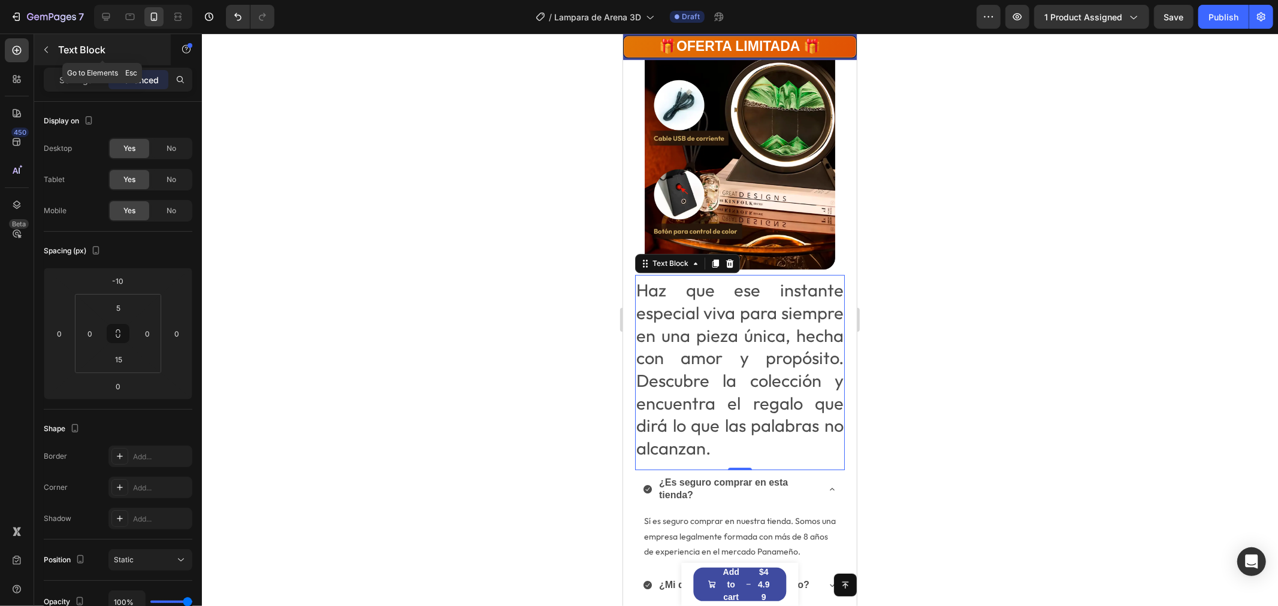
click at [43, 50] on icon "button" at bounding box center [46, 50] width 10 height 10
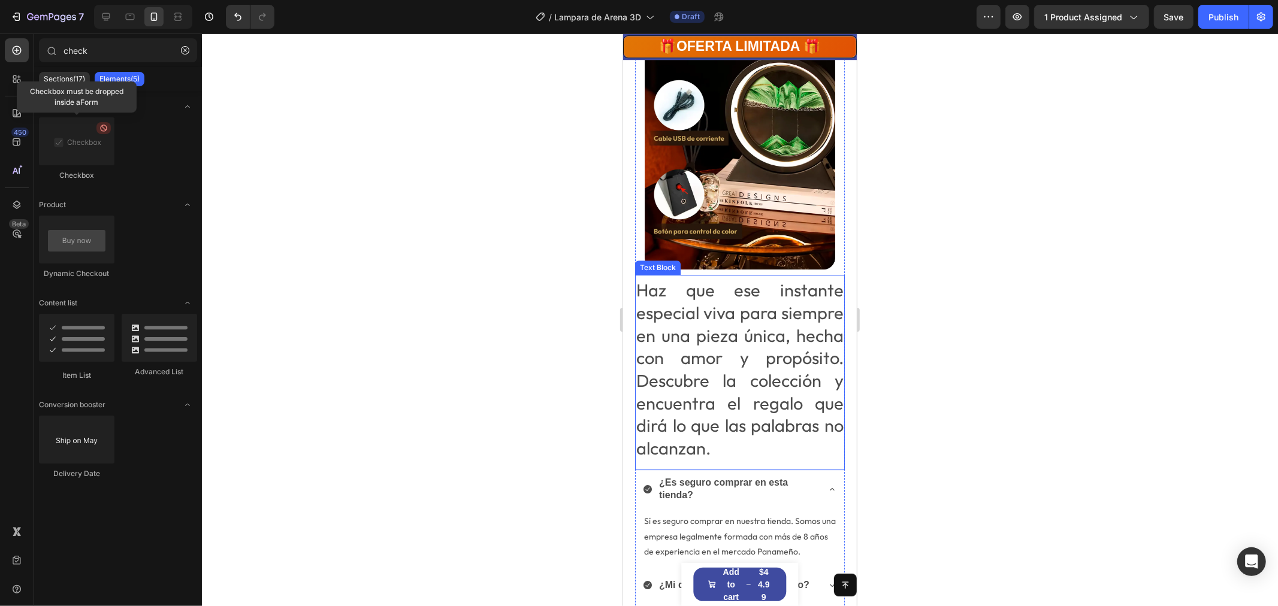
click at [712, 279] on p "Haz que ese instante especial viva para siempre en una pieza única, hecha con a…" at bounding box center [739, 369] width 207 height 181
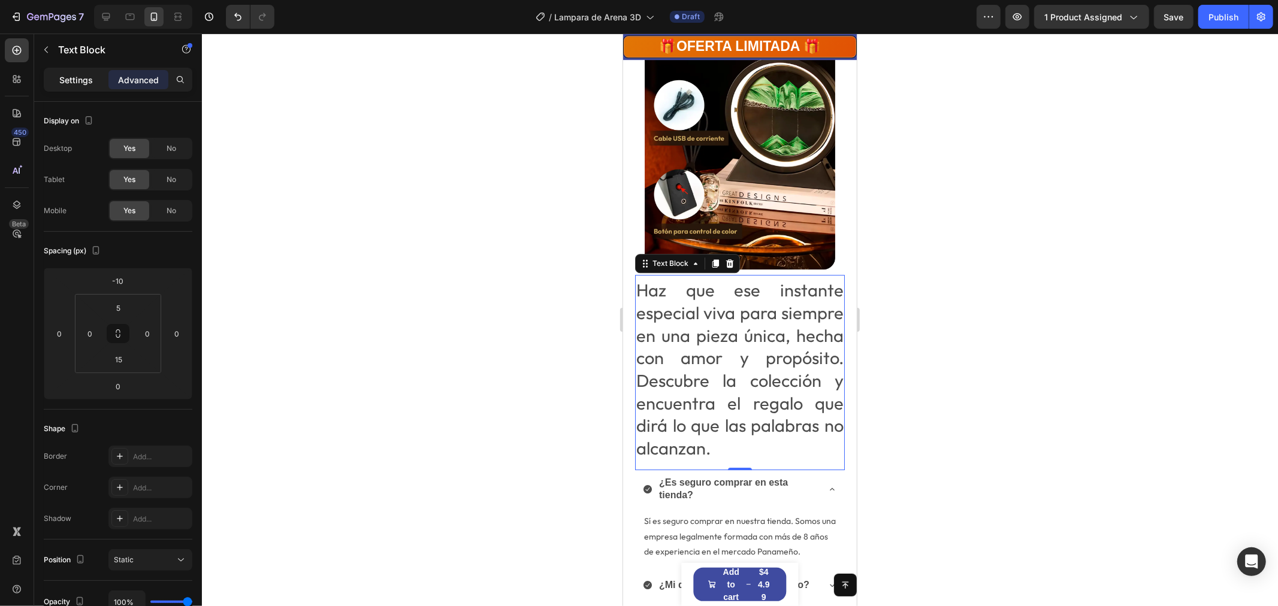
click at [74, 78] on p "Settings" at bounding box center [76, 80] width 34 height 13
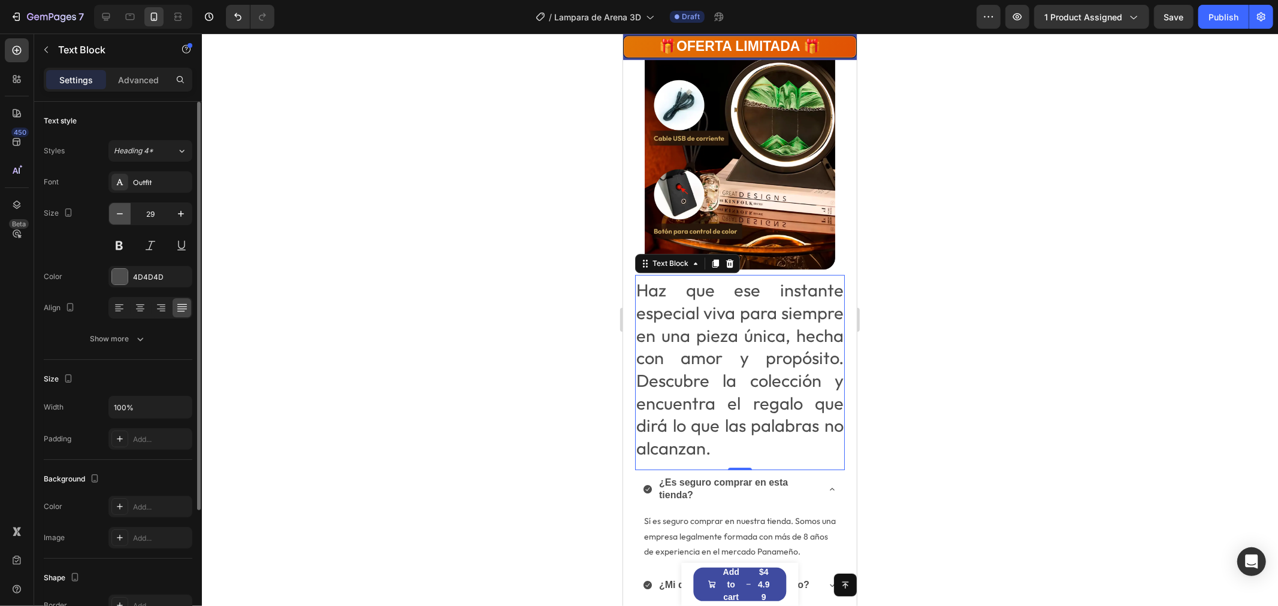
click at [125, 210] on icon "button" at bounding box center [120, 214] width 12 height 12
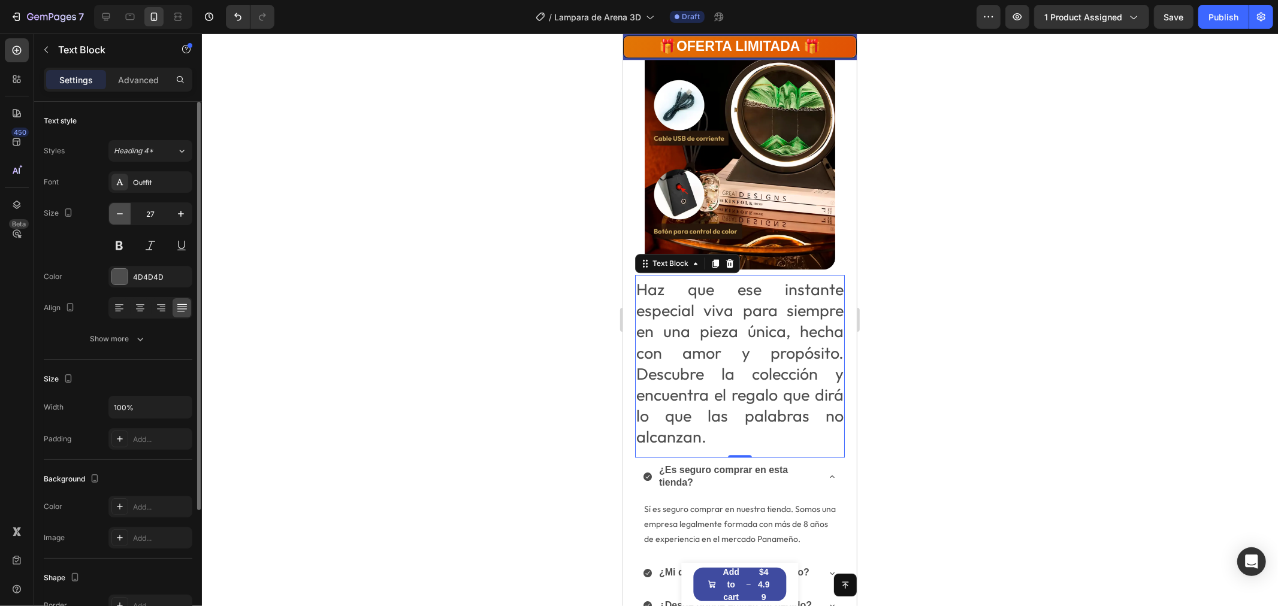
click at [125, 210] on icon "button" at bounding box center [120, 214] width 12 height 12
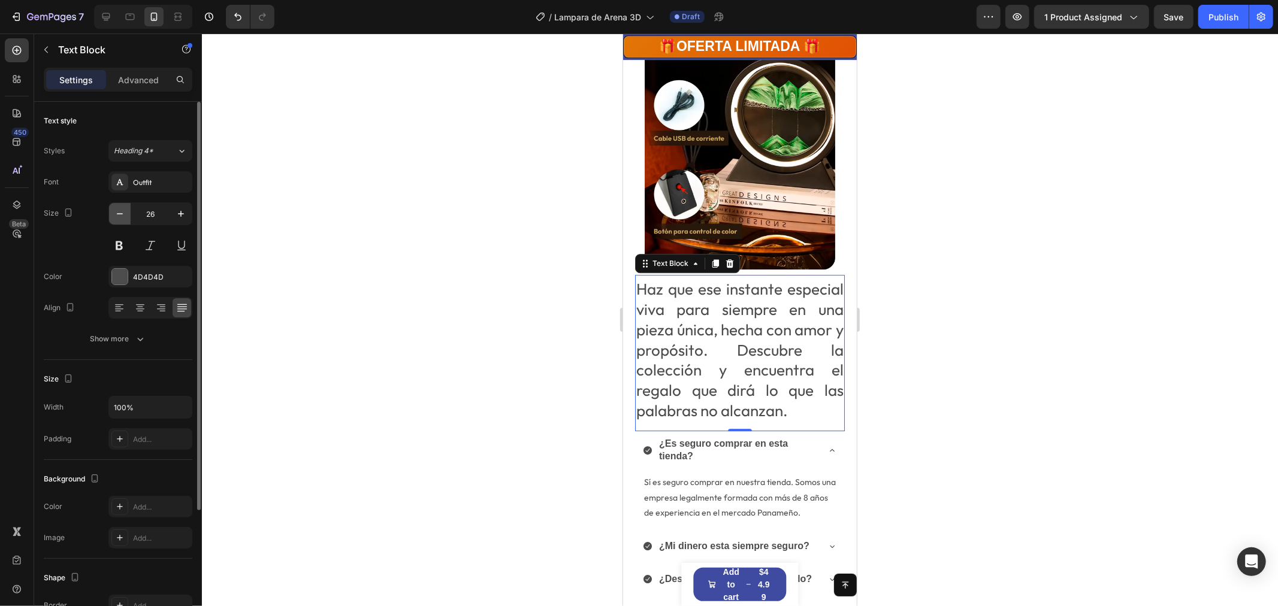
click at [125, 210] on icon "button" at bounding box center [120, 214] width 12 height 12
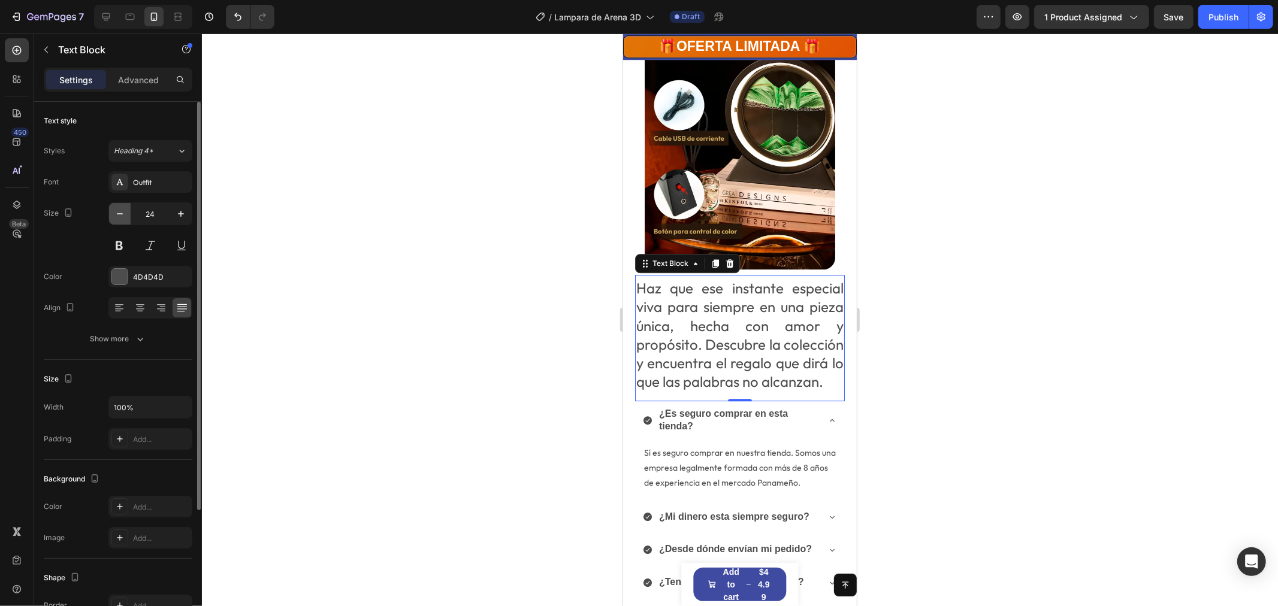
click at [125, 210] on icon "button" at bounding box center [120, 214] width 12 height 12
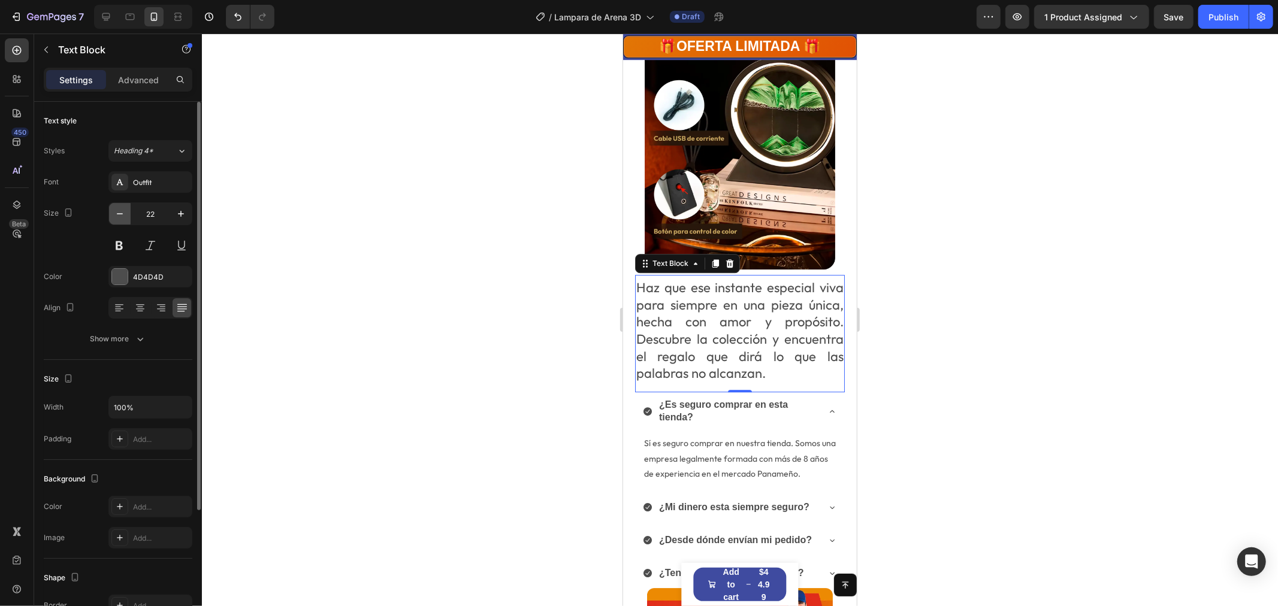
click at [125, 210] on icon "button" at bounding box center [120, 214] width 12 height 12
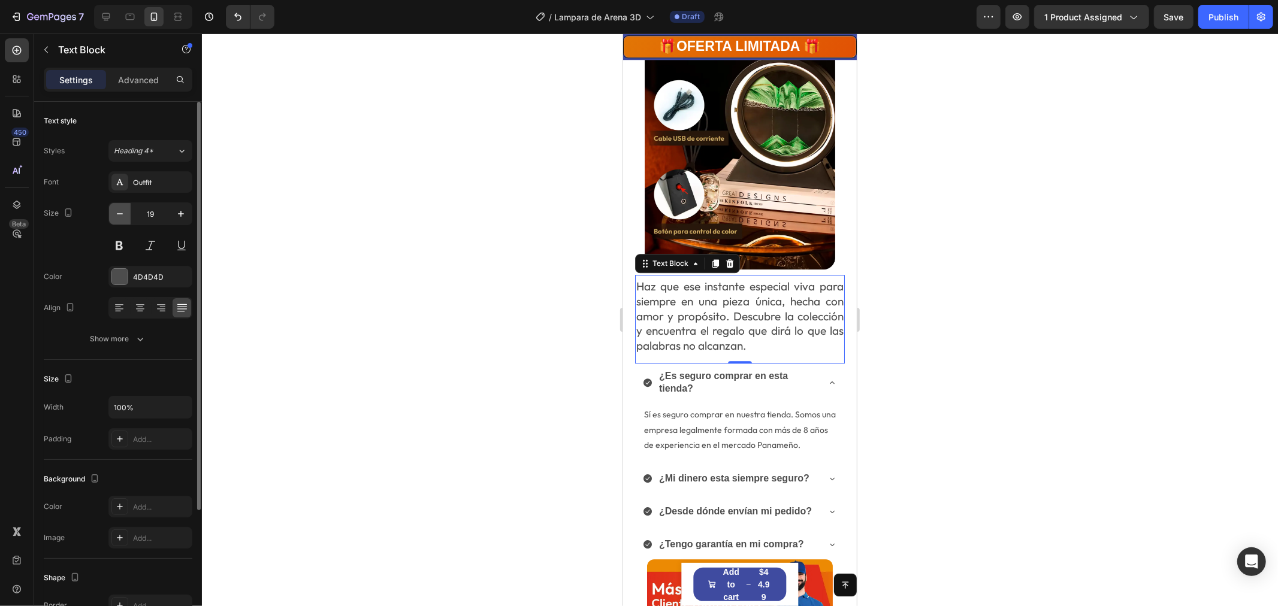
click at [125, 210] on icon "button" at bounding box center [120, 214] width 12 height 12
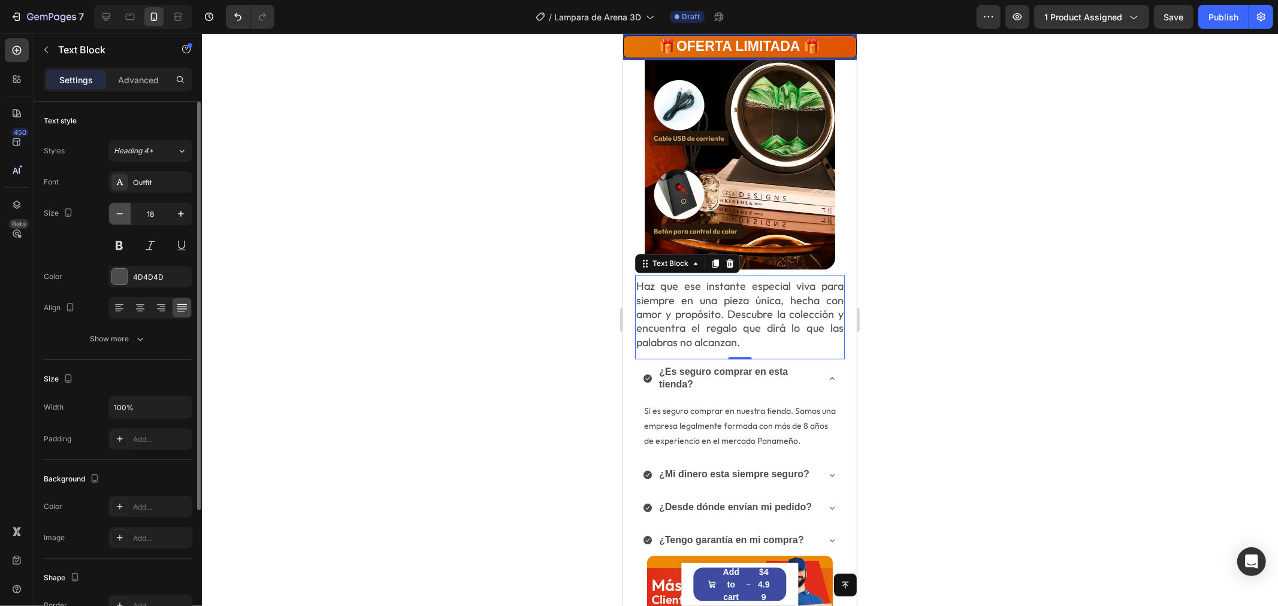
click at [125, 210] on icon "button" at bounding box center [120, 214] width 12 height 12
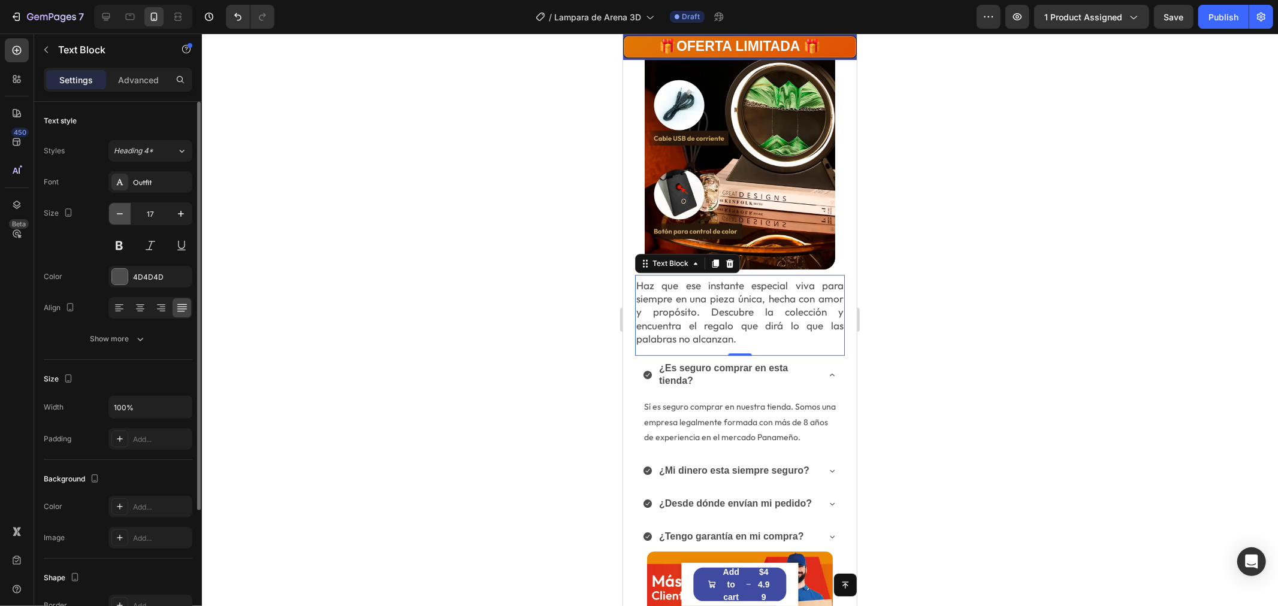
click at [124, 210] on icon "button" at bounding box center [120, 214] width 12 height 12
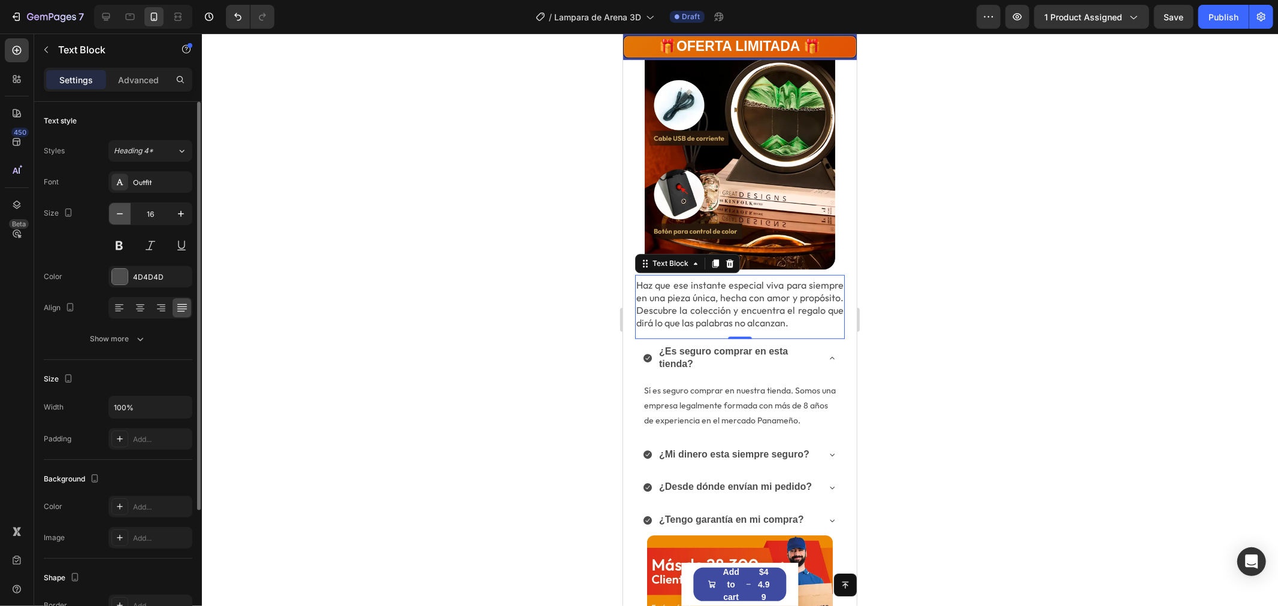
click at [124, 213] on icon "button" at bounding box center [120, 214] width 12 height 12
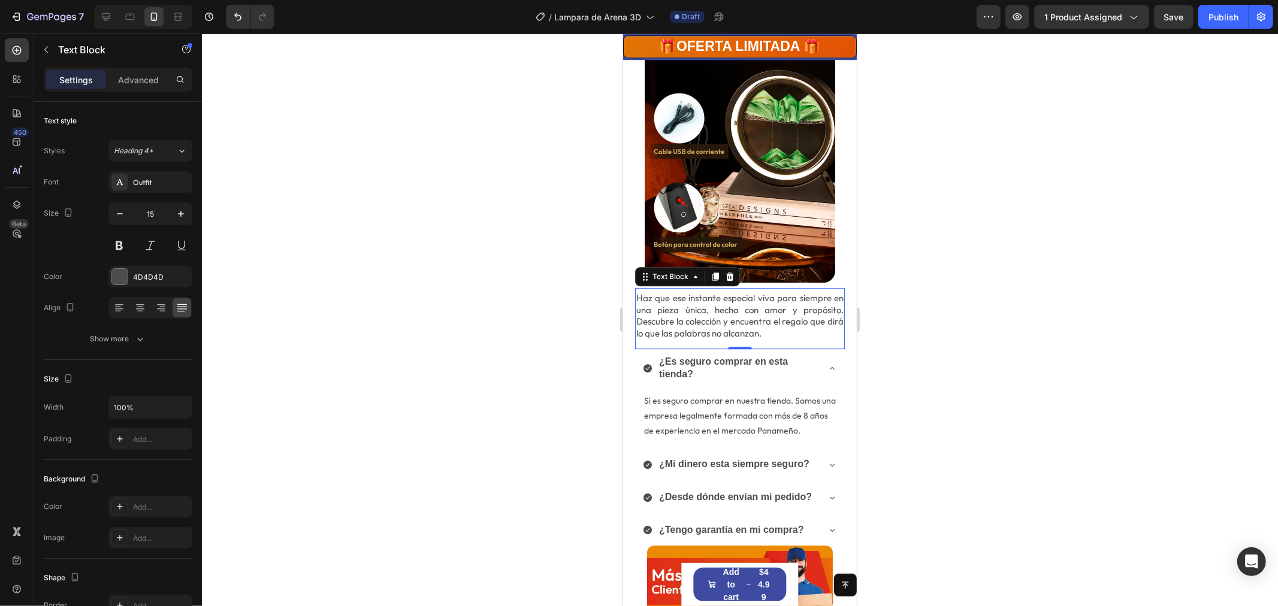
scroll to position [2913, 0]
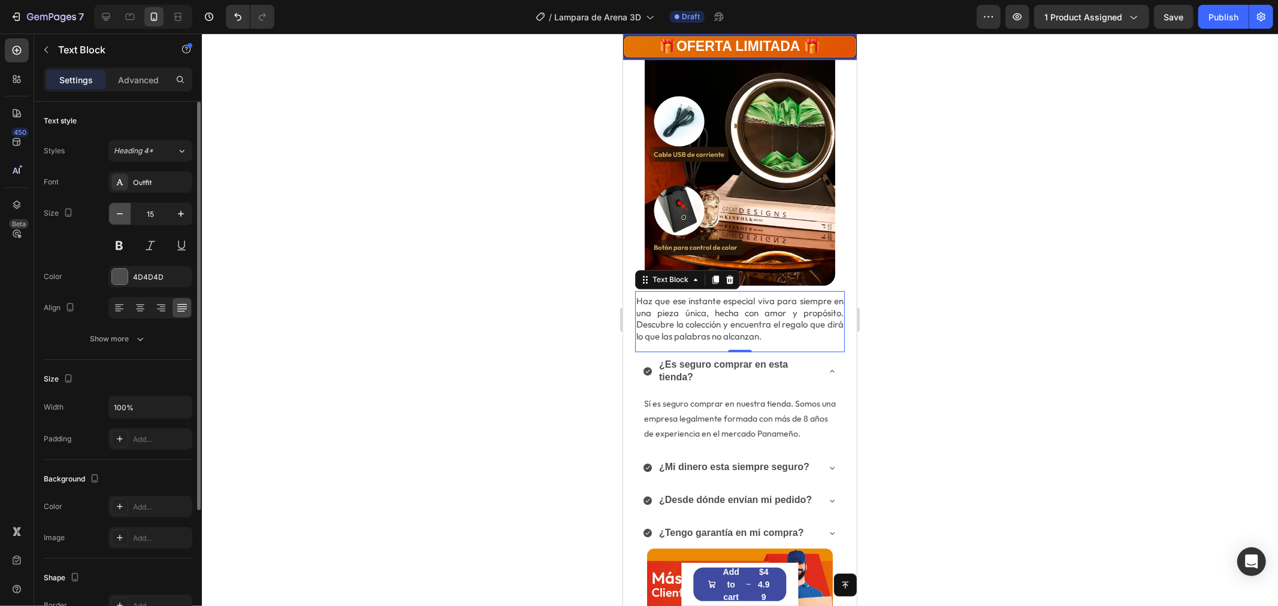
click at [116, 209] on icon "button" at bounding box center [120, 214] width 12 height 12
type input "14"
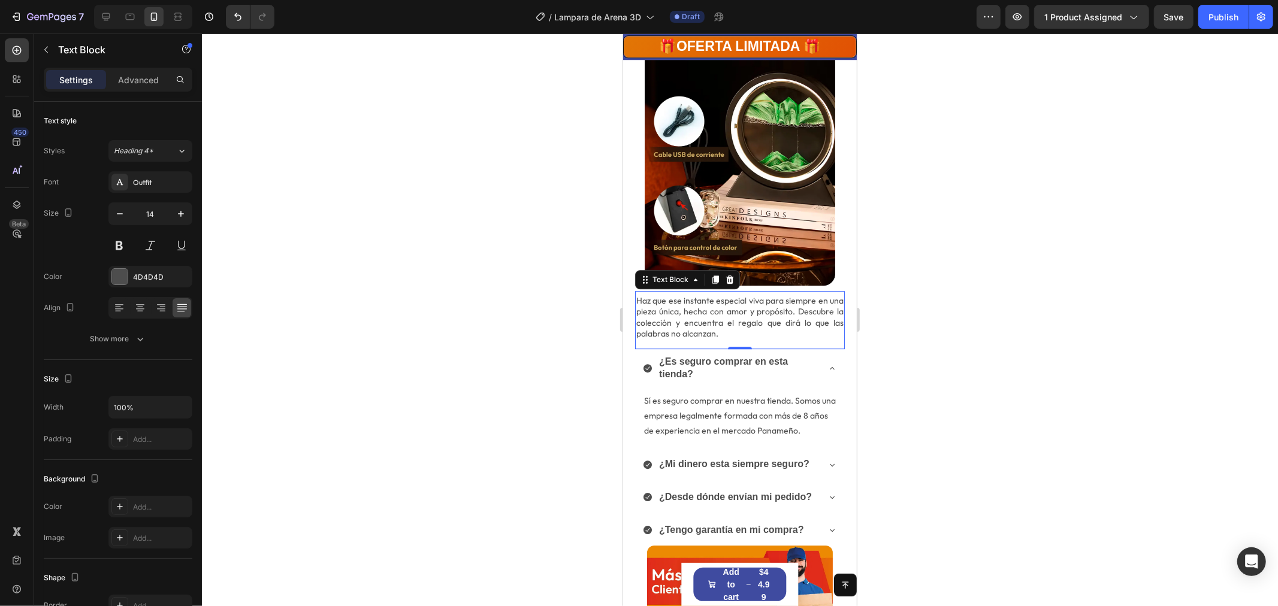
click at [935, 322] on div at bounding box center [740, 320] width 1076 height 573
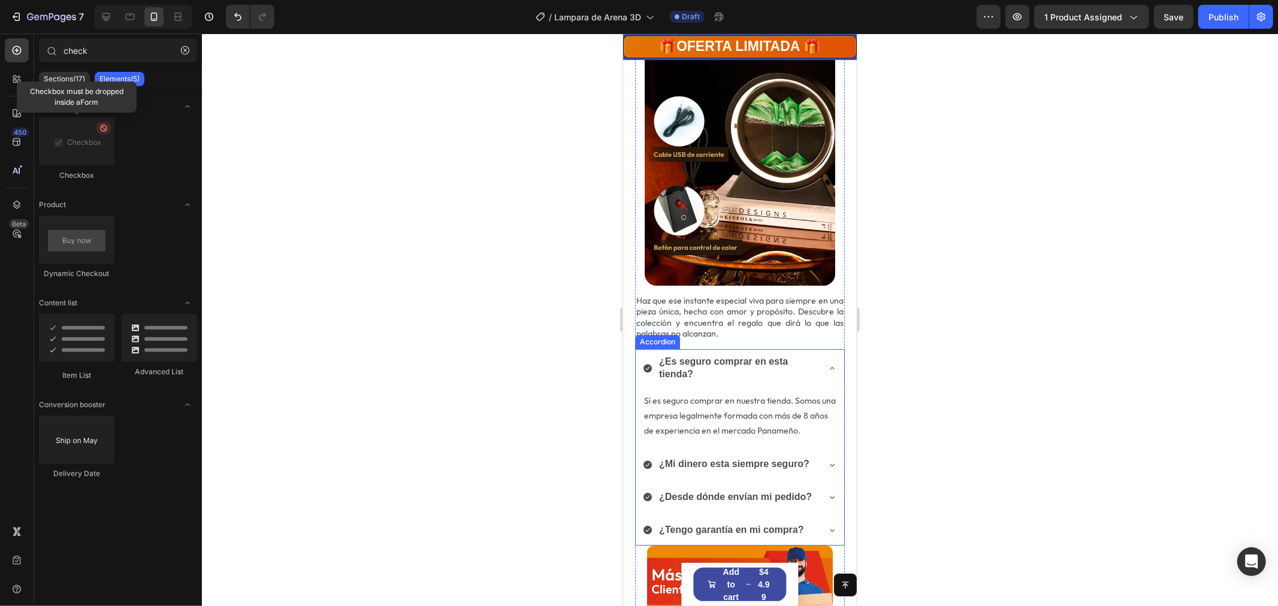
click at [829, 366] on icon at bounding box center [831, 367] width 5 height 2
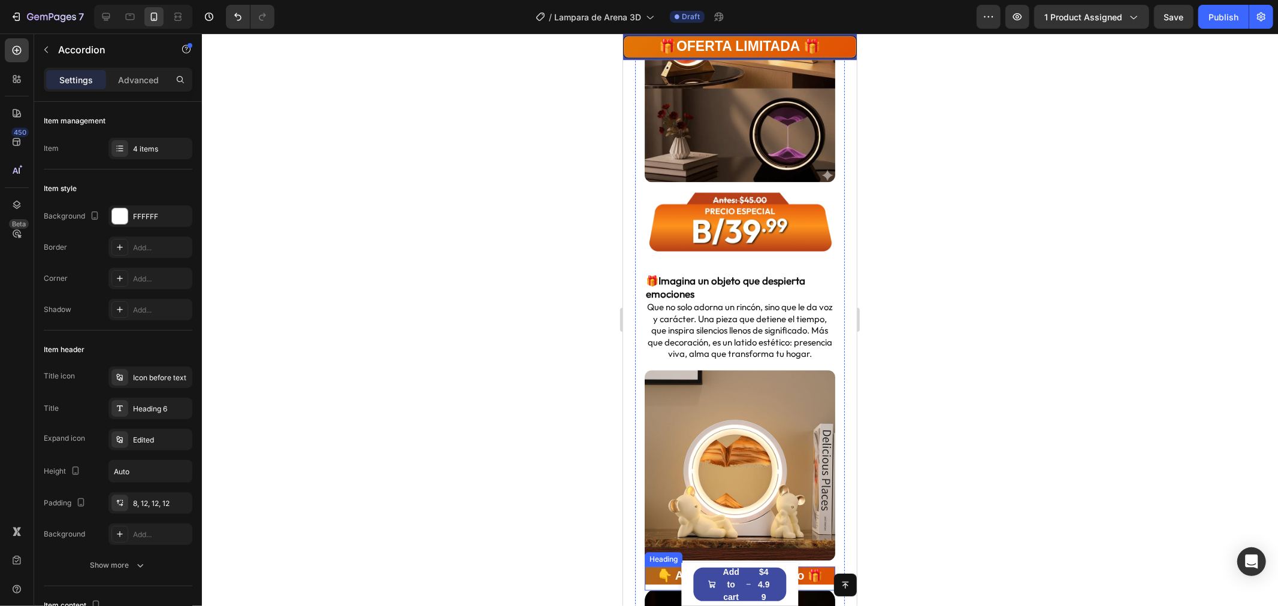
scroll to position [2330, 0]
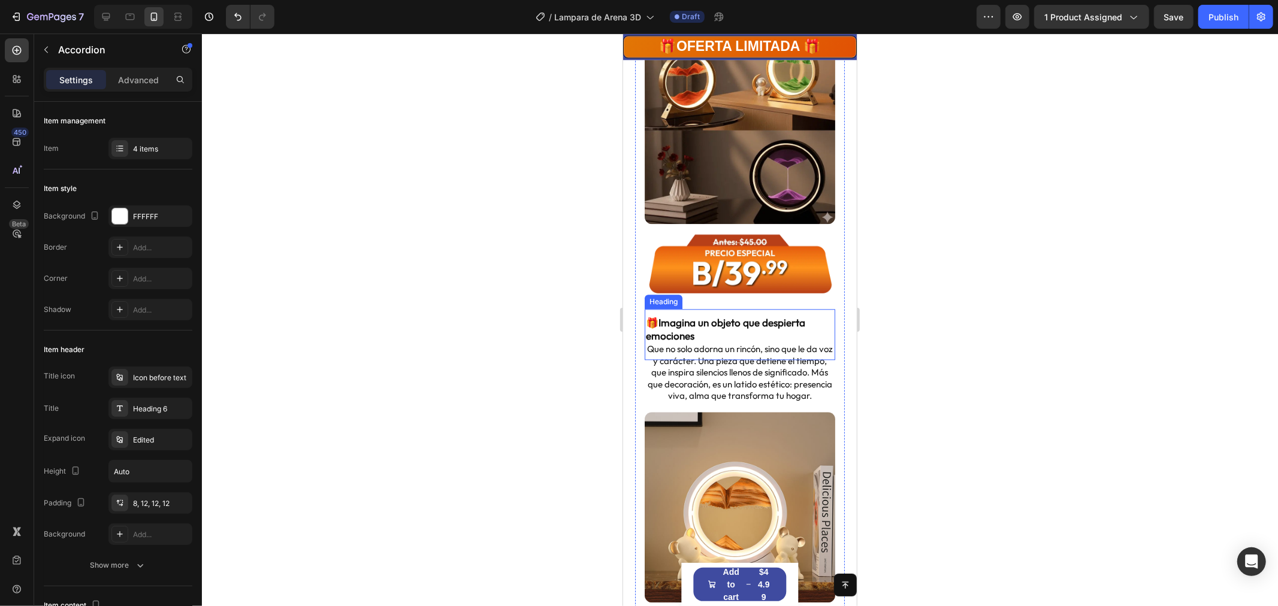
click at [698, 316] on p "🎁Imagina un objeto que despierta emociones" at bounding box center [739, 336] width 188 height 40
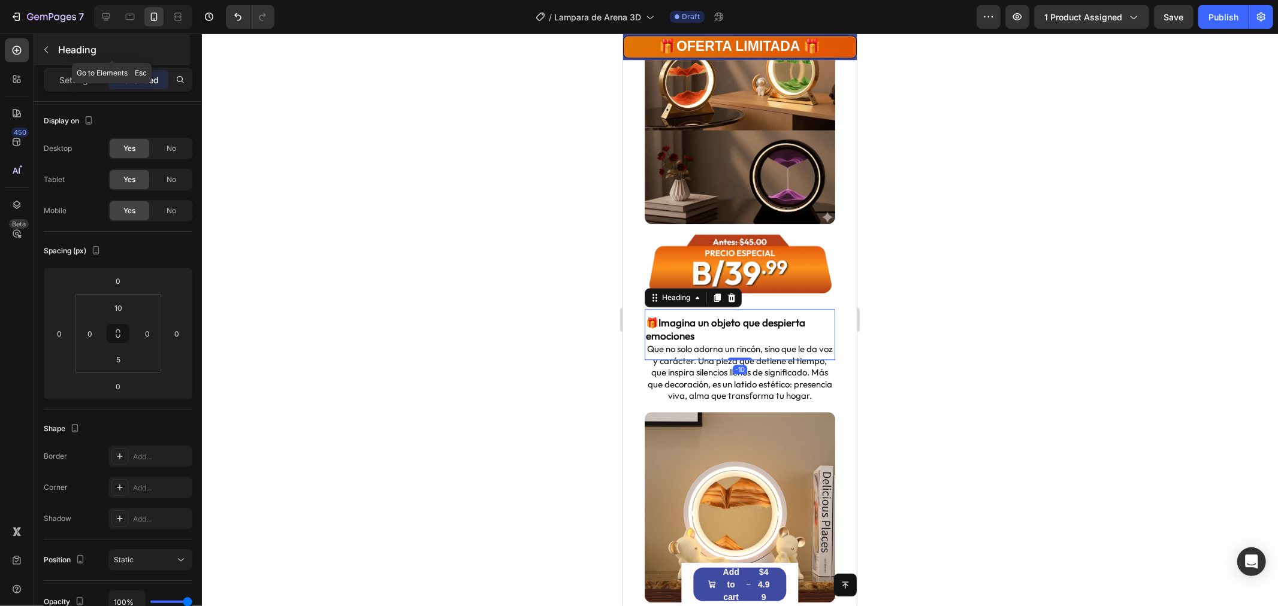
click at [43, 47] on icon "button" at bounding box center [46, 50] width 10 height 10
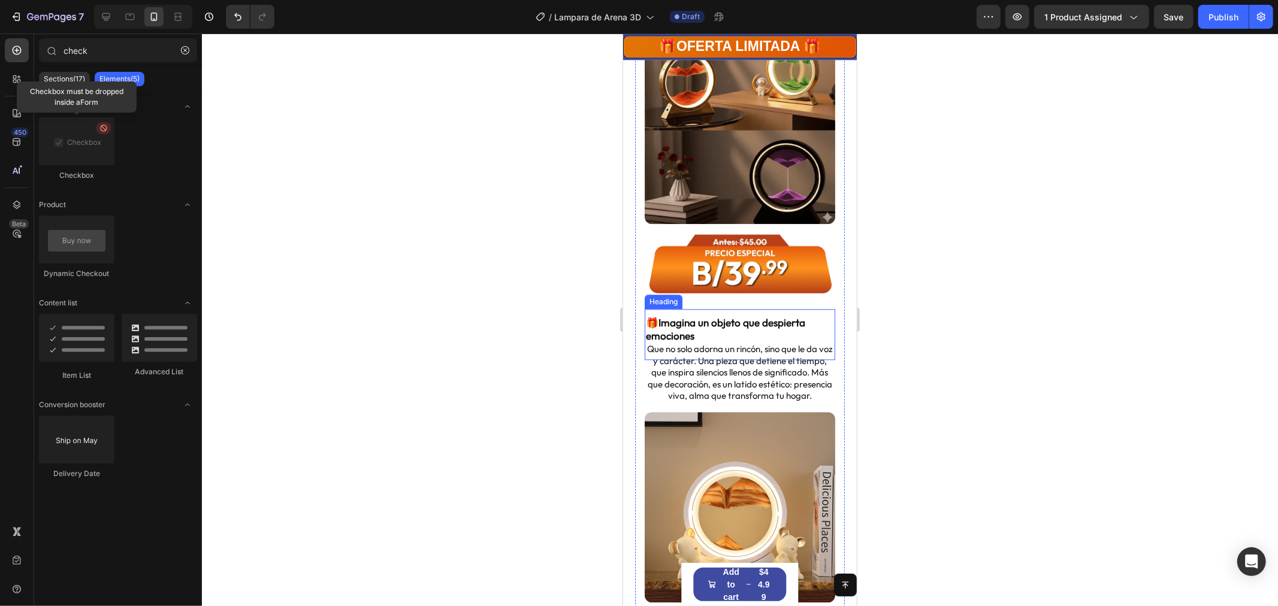
click at [693, 342] on h2 "Que no solo adorna un rincón, sino que le da voz y carácter. Una pieza que deti…" at bounding box center [739, 372] width 191 height 61
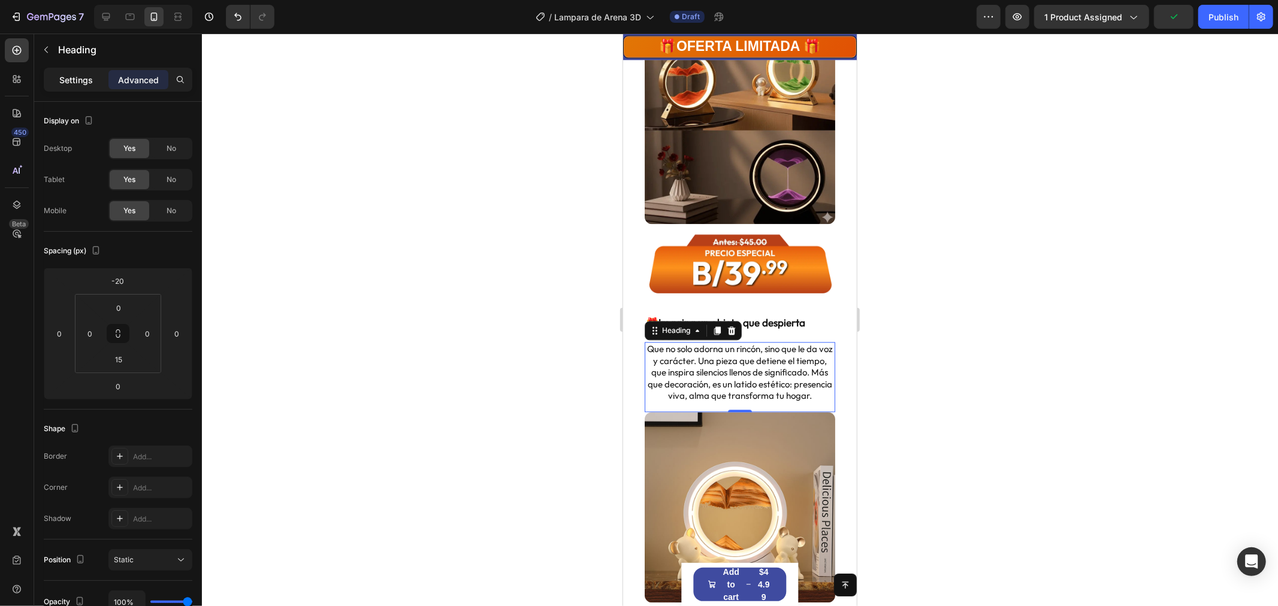
click at [77, 86] on p "Settings" at bounding box center [76, 80] width 34 height 13
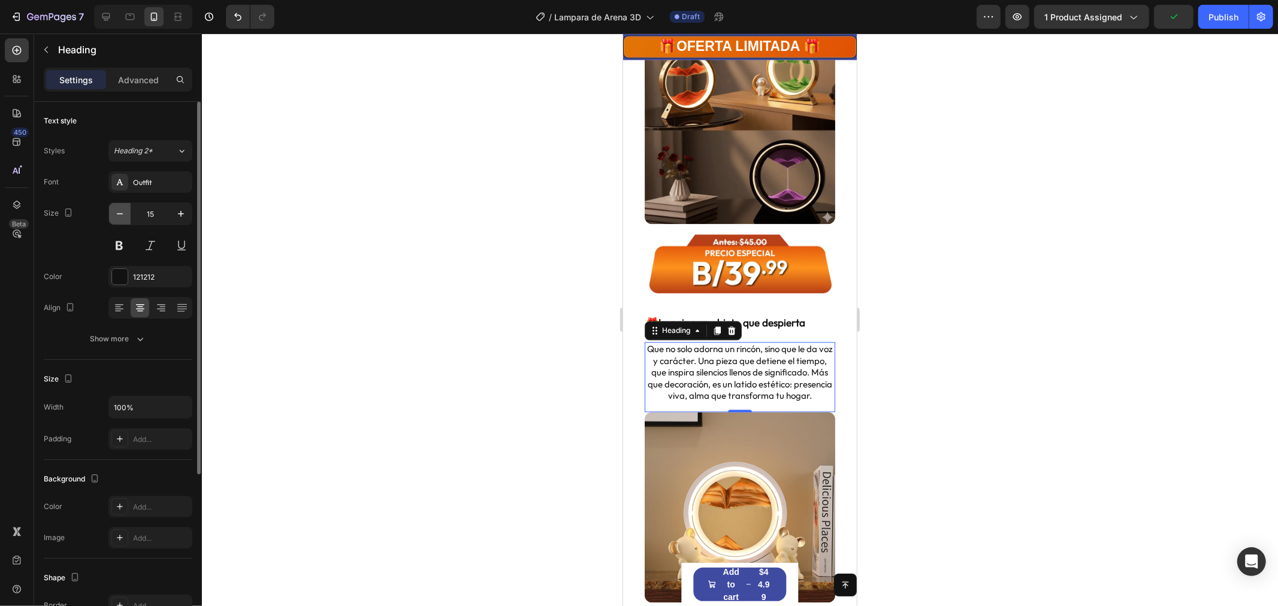
click at [122, 216] on icon "button" at bounding box center [120, 214] width 12 height 12
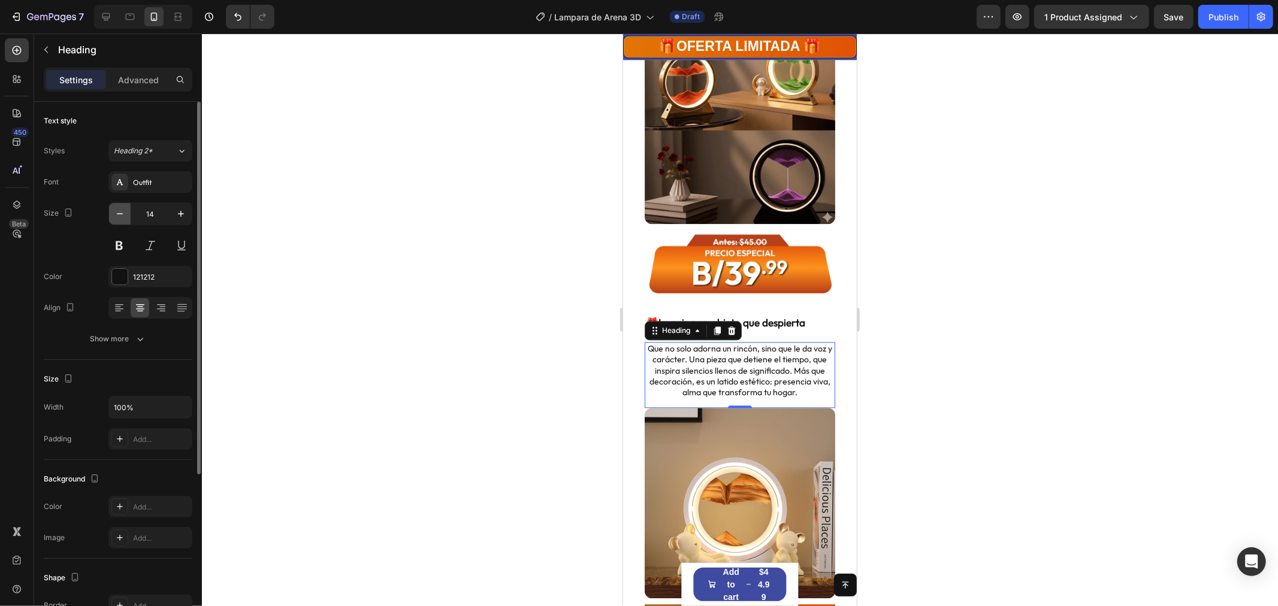
click at [121, 215] on icon "button" at bounding box center [120, 214] width 12 height 12
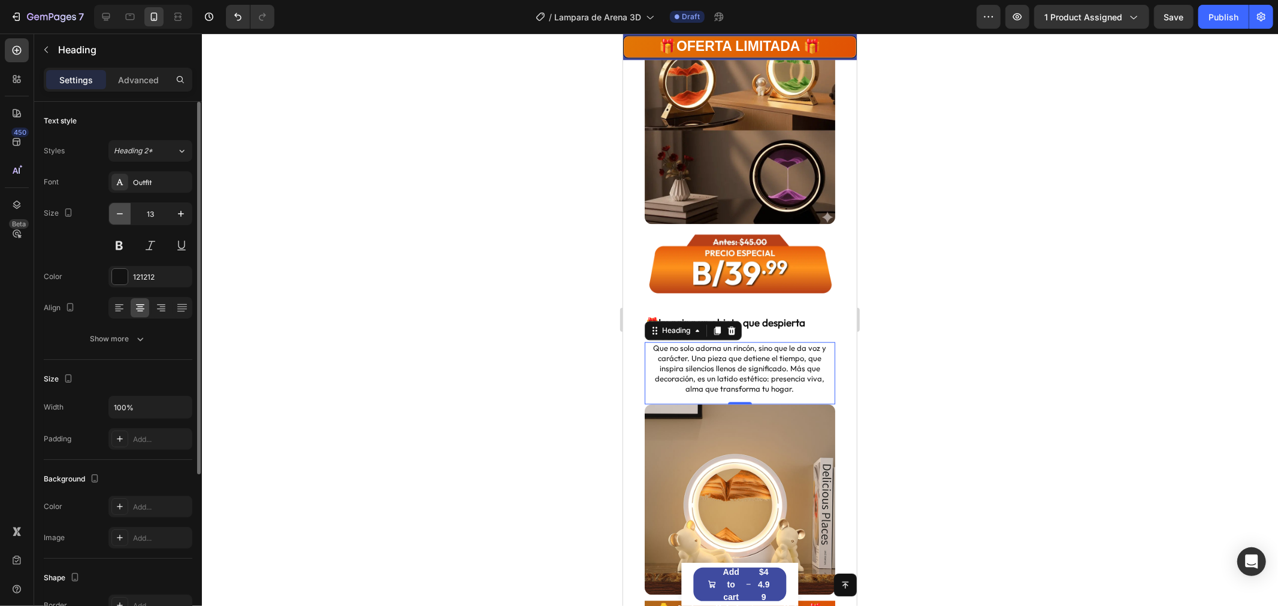
click at [121, 215] on icon "button" at bounding box center [120, 214] width 12 height 12
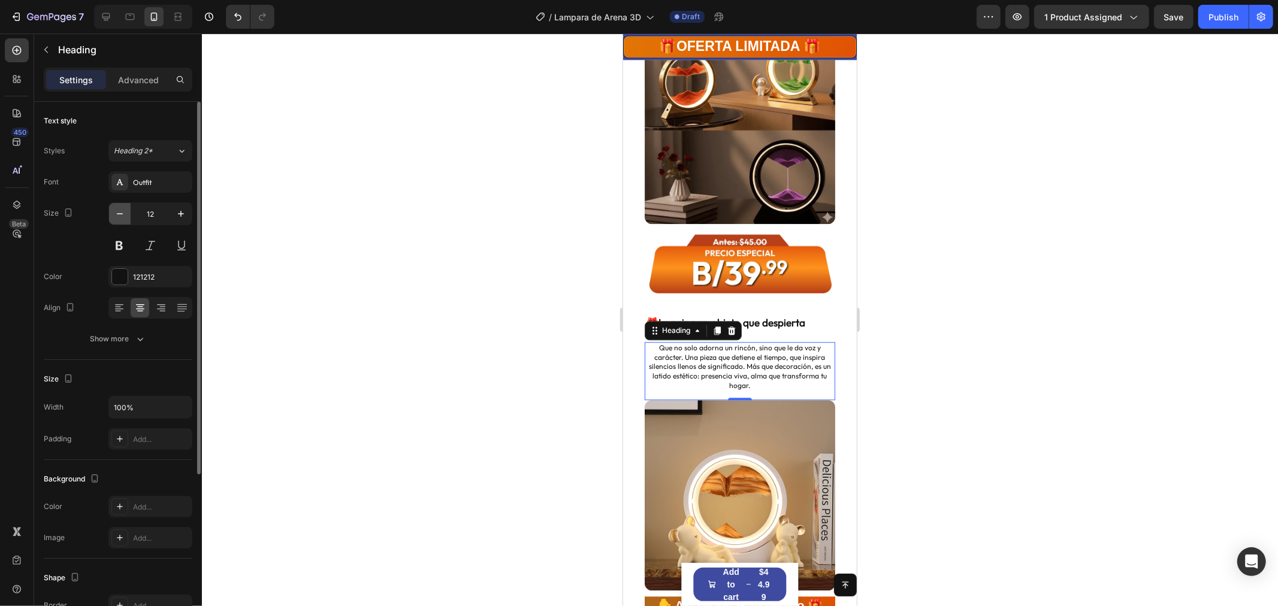
click at [121, 215] on icon "button" at bounding box center [120, 214] width 12 height 12
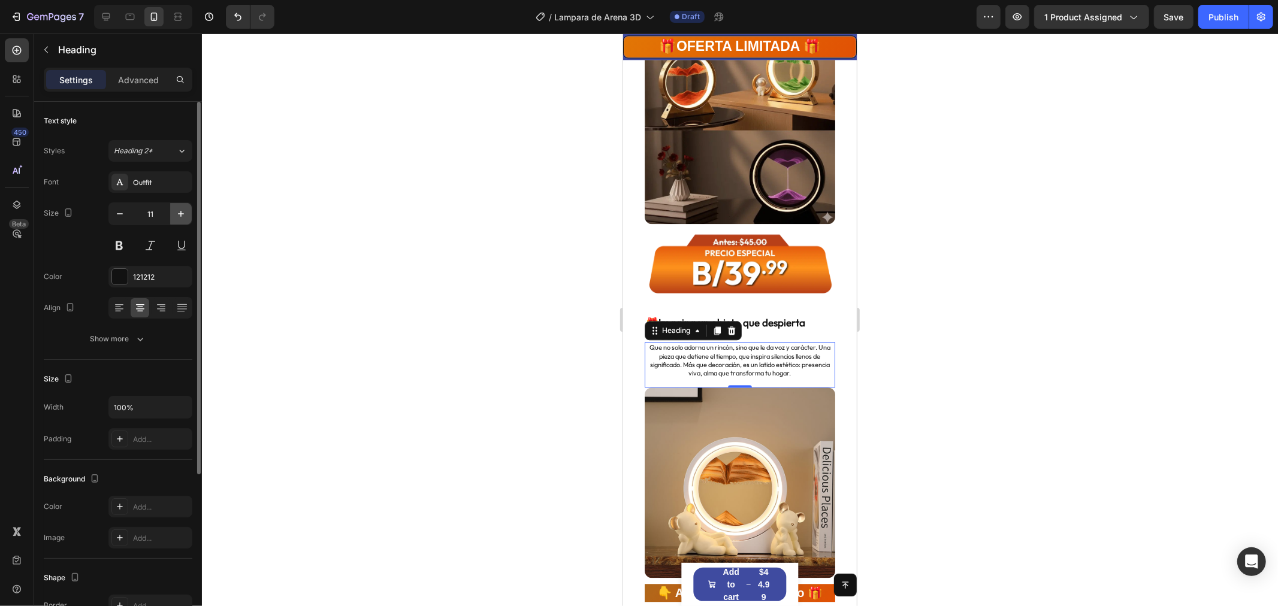
click at [180, 215] on icon "button" at bounding box center [181, 214] width 12 height 12
type input "12"
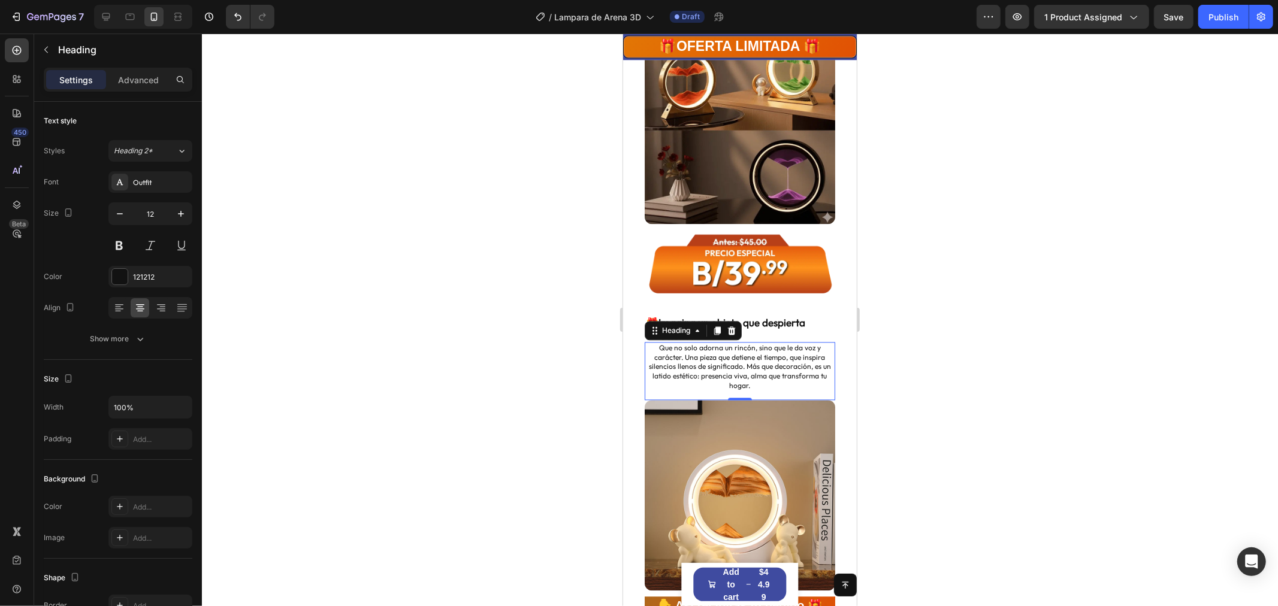
click at [902, 338] on div at bounding box center [740, 320] width 1076 height 573
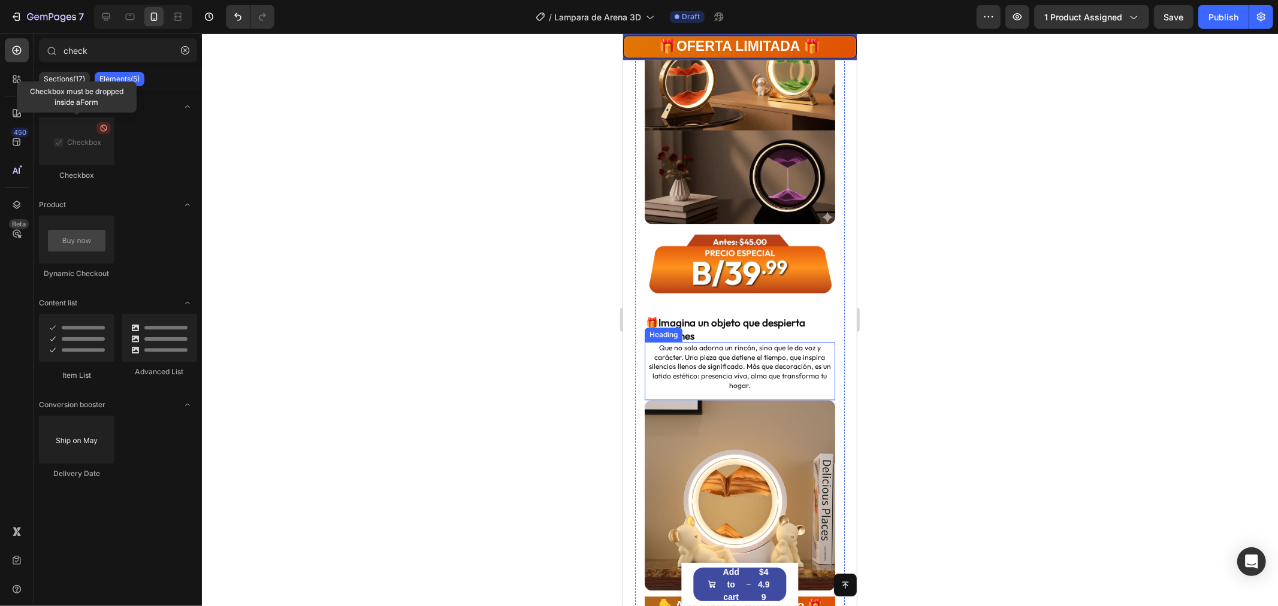
click at [727, 343] on p "Que no solo adorna un rincón, sino que le da voz y carácter. Una pieza que deti…" at bounding box center [739, 366] width 188 height 47
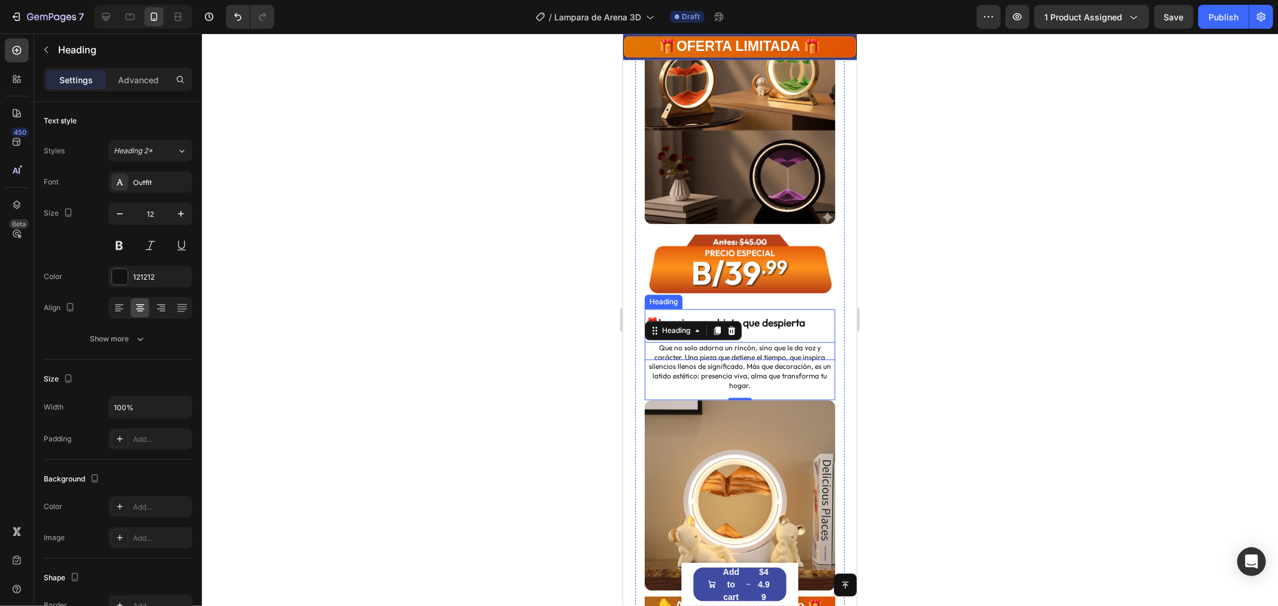
click at [768, 316] on p "🎁Imagina un objeto que despierta emociones" at bounding box center [739, 336] width 188 height 40
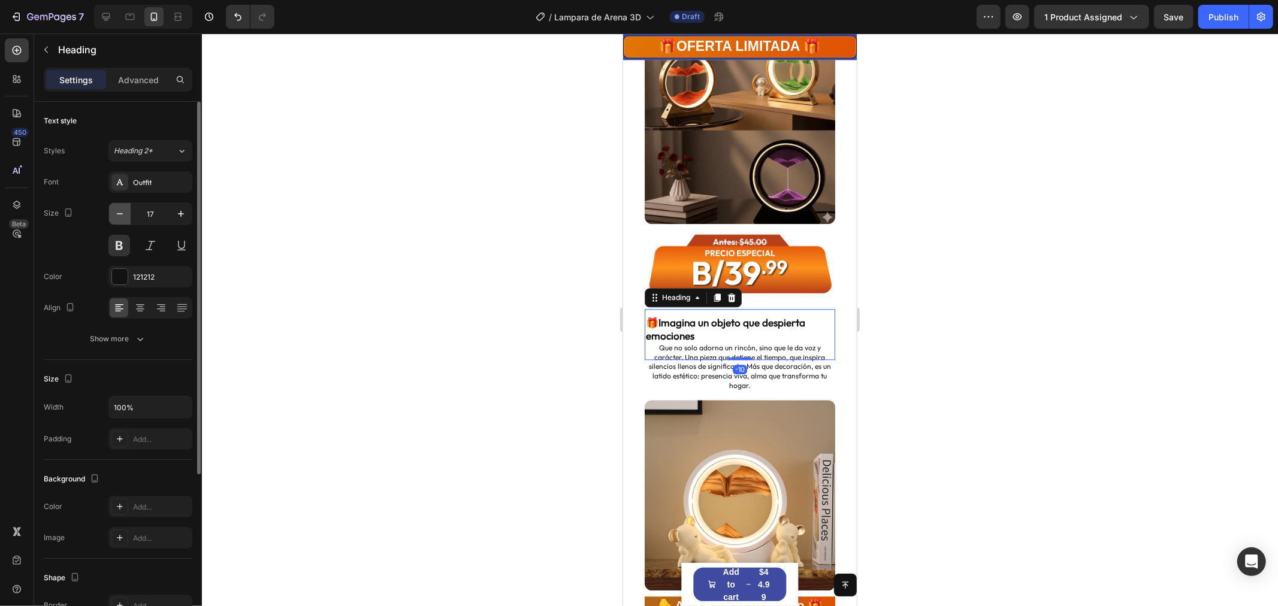
click at [126, 212] on icon "button" at bounding box center [120, 214] width 12 height 12
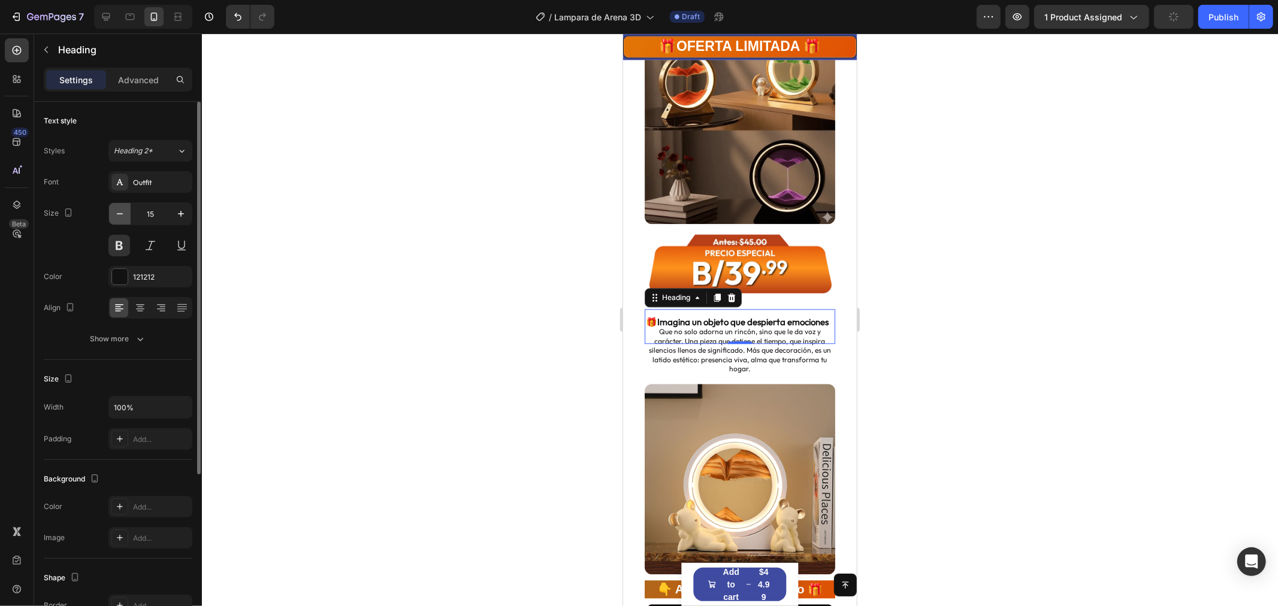
click at [125, 212] on icon "button" at bounding box center [120, 214] width 12 height 12
type input "14"
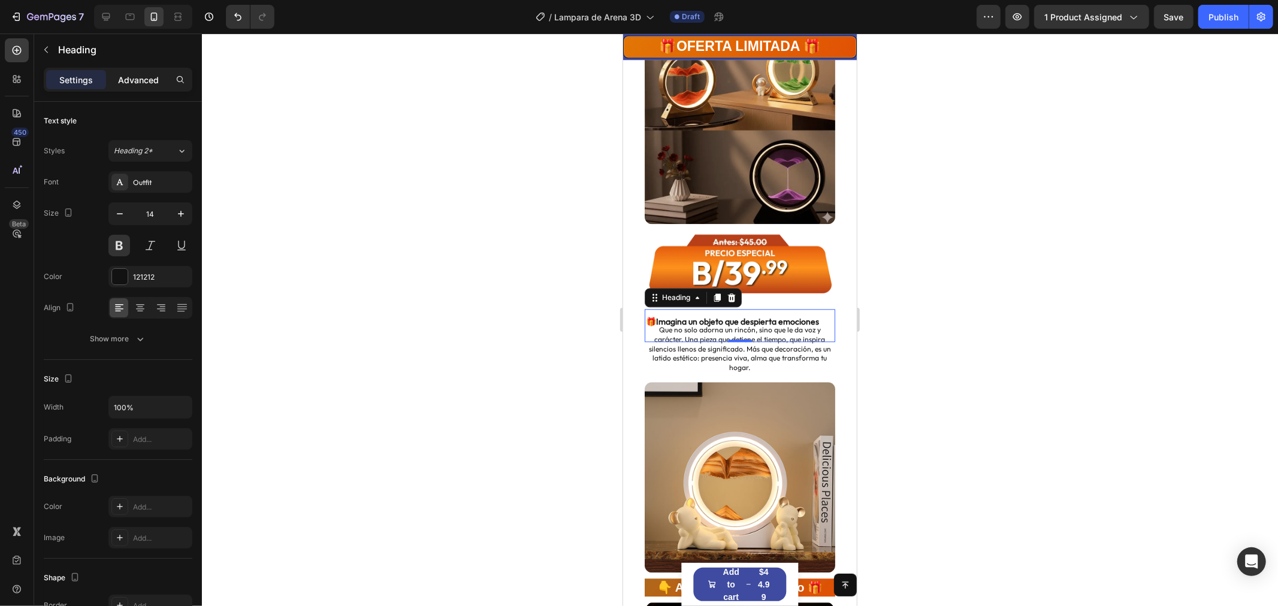
click at [117, 74] on div "Advanced" at bounding box center [138, 79] width 60 height 19
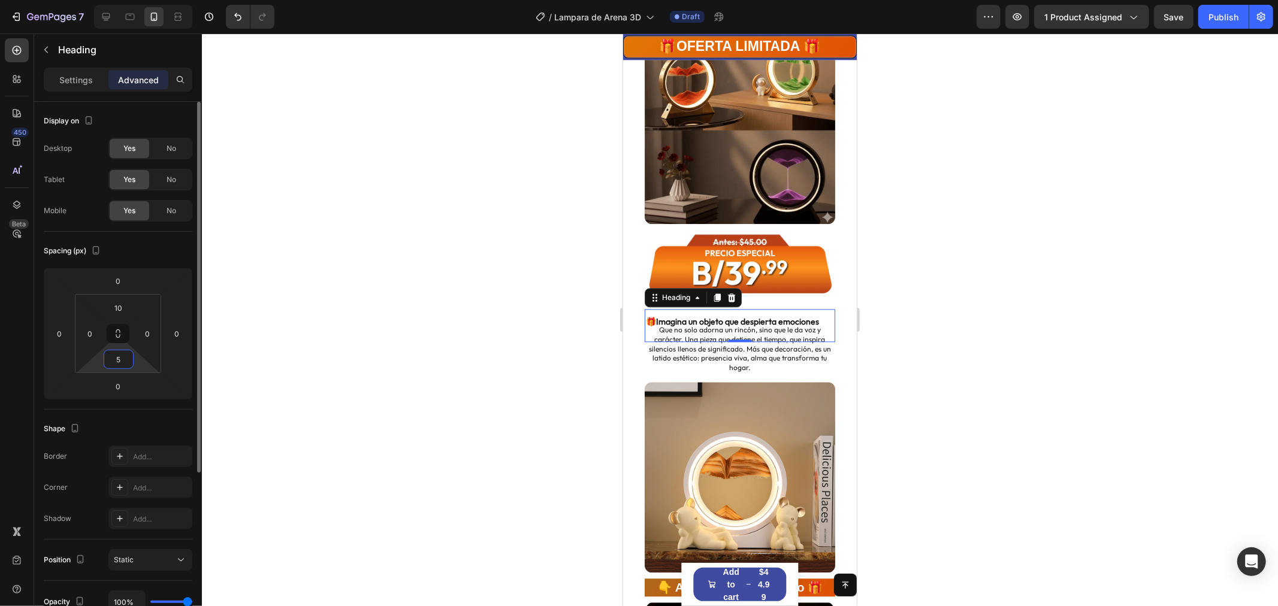
click at [122, 357] on input "5" at bounding box center [119, 360] width 24 height 18
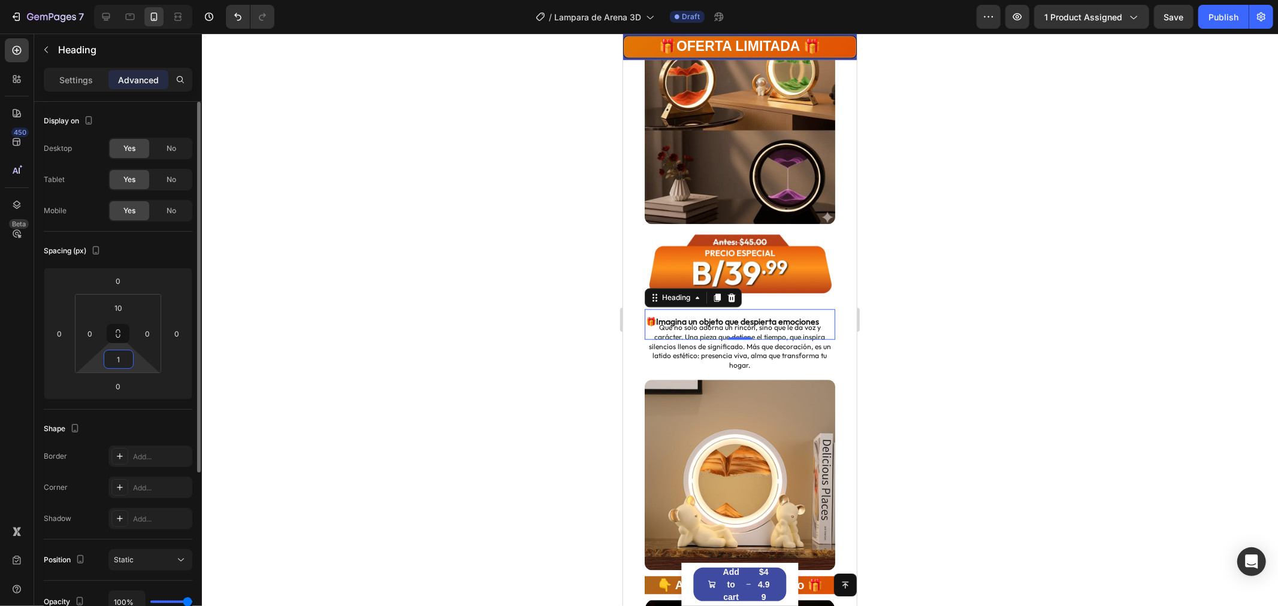
type input "15"
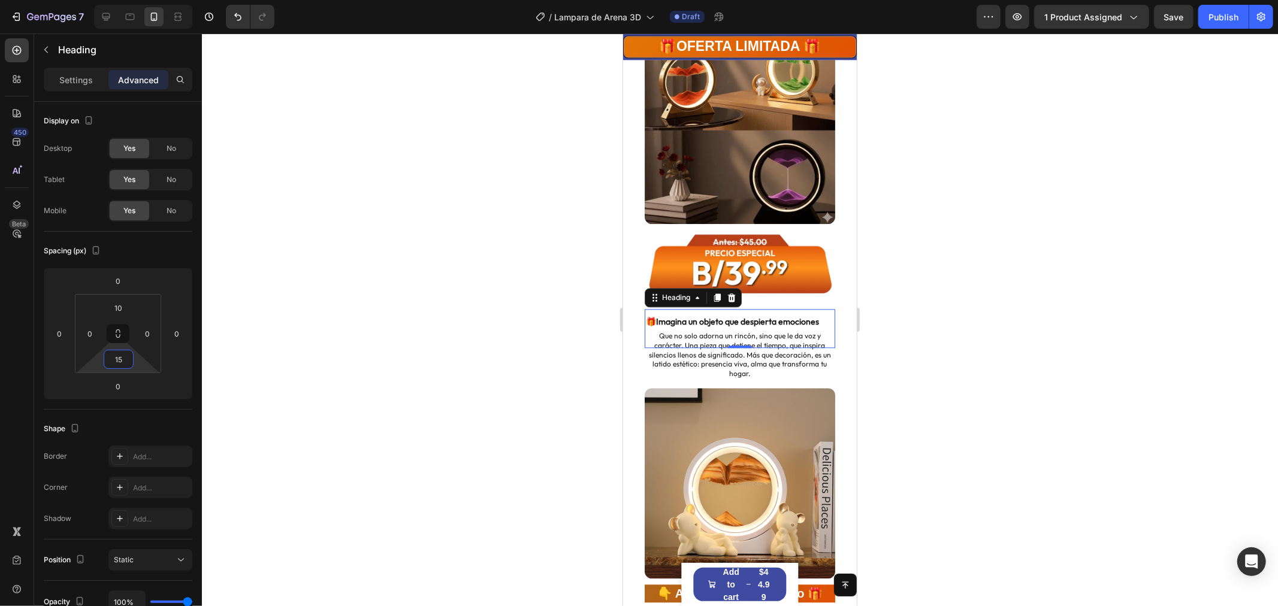
click at [1044, 334] on div at bounding box center [740, 320] width 1076 height 573
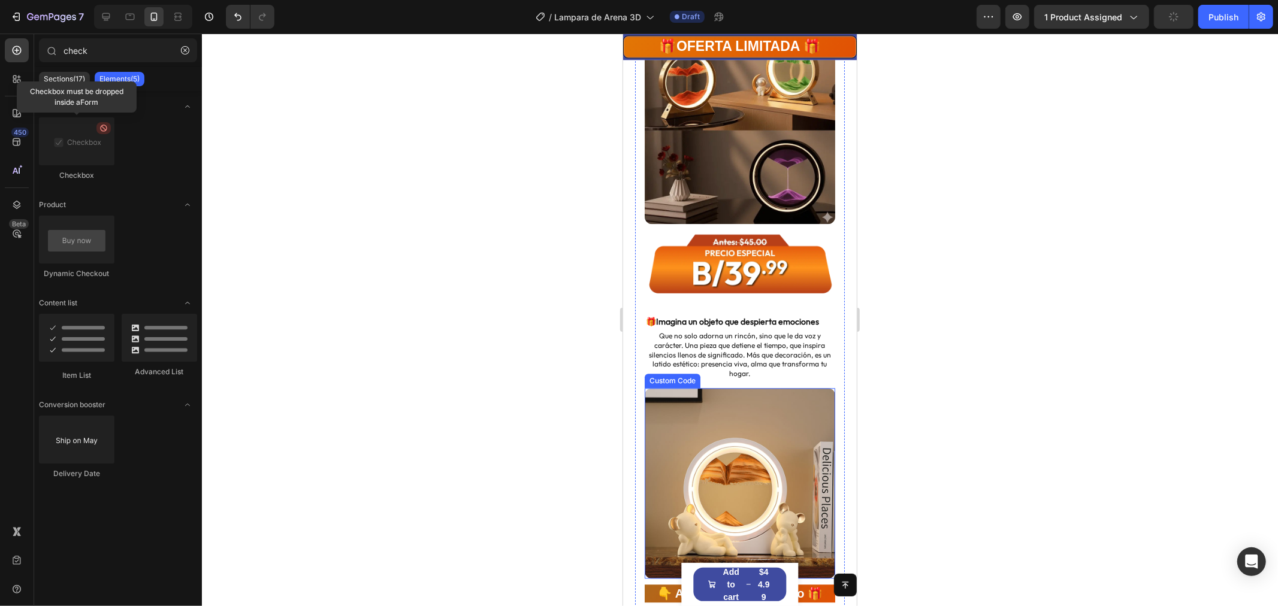
click at [962, 344] on div at bounding box center [740, 320] width 1076 height 573
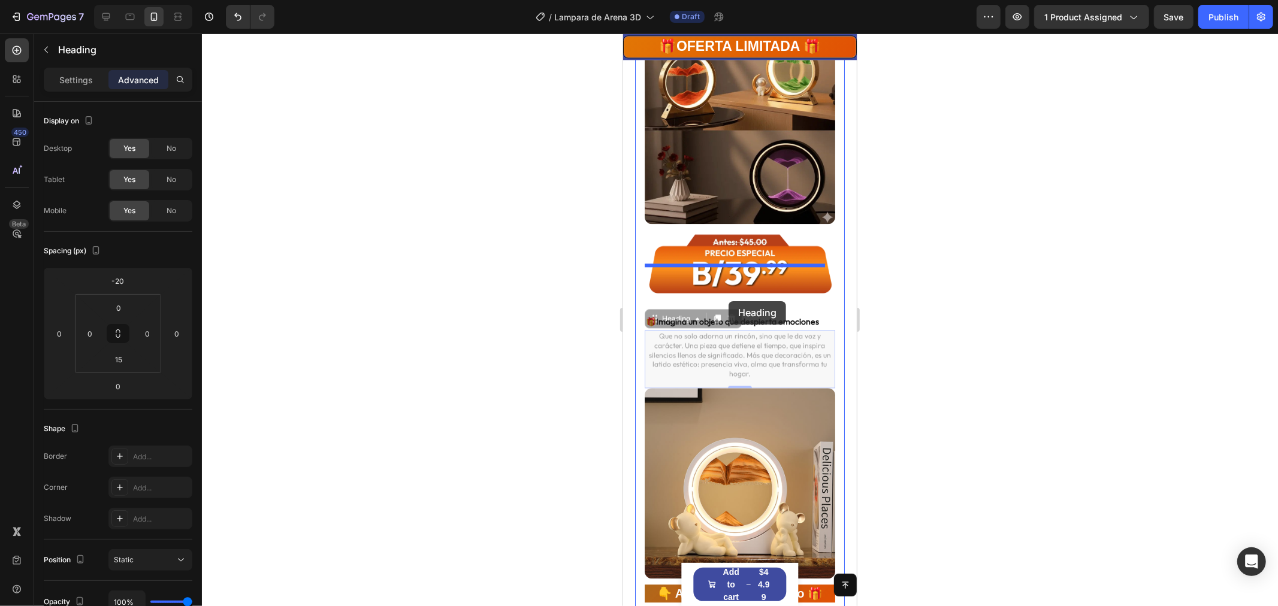
drag, startPoint x: 680, startPoint y: 301, endPoint x: 727, endPoint y: 301, distance: 47.3
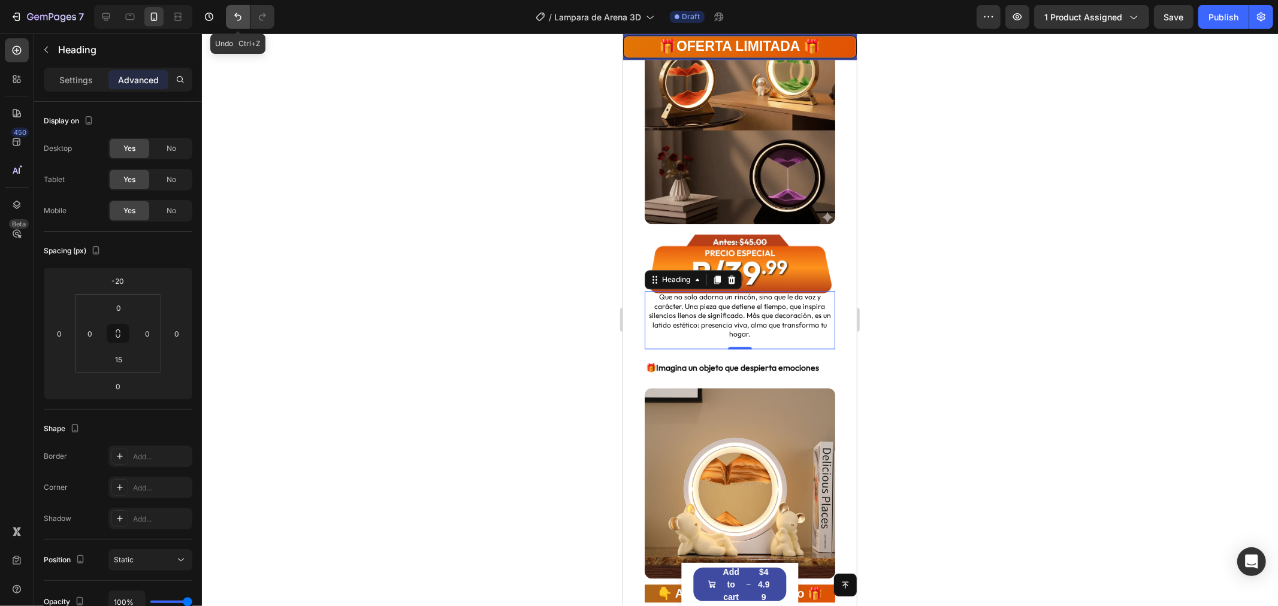
click at [240, 19] on icon "Undo/Redo" at bounding box center [237, 17] width 7 height 8
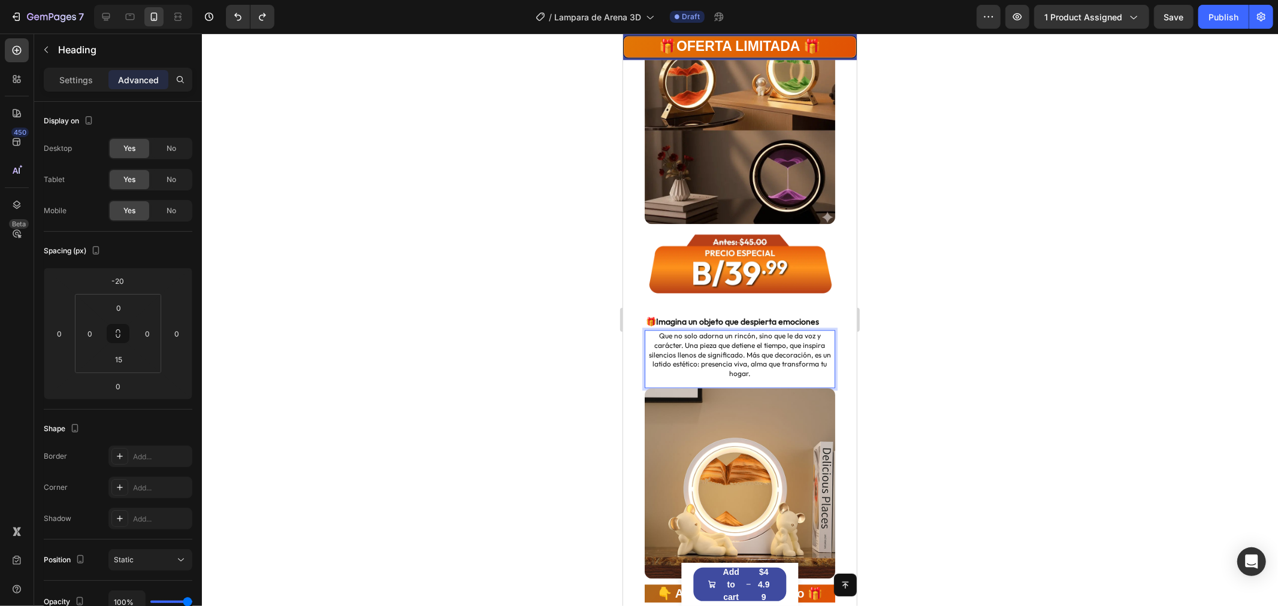
click at [686, 331] on p "Que no solo adorna un rincón, sino que le da voz y carácter. Una pieza que deti…" at bounding box center [739, 354] width 188 height 47
click at [681, 331] on p "Que no solo adorna un rincón, sino que le da voz y carácter. Una pieza que deti…" at bounding box center [739, 354] width 188 height 47
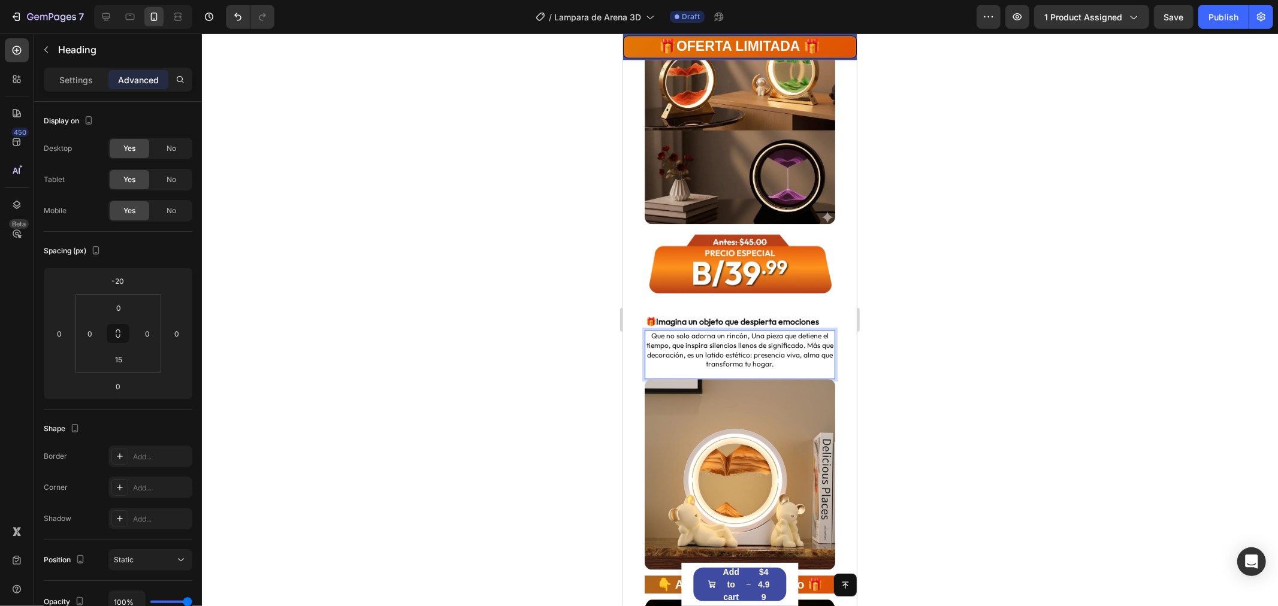
click at [1064, 363] on div at bounding box center [740, 320] width 1076 height 573
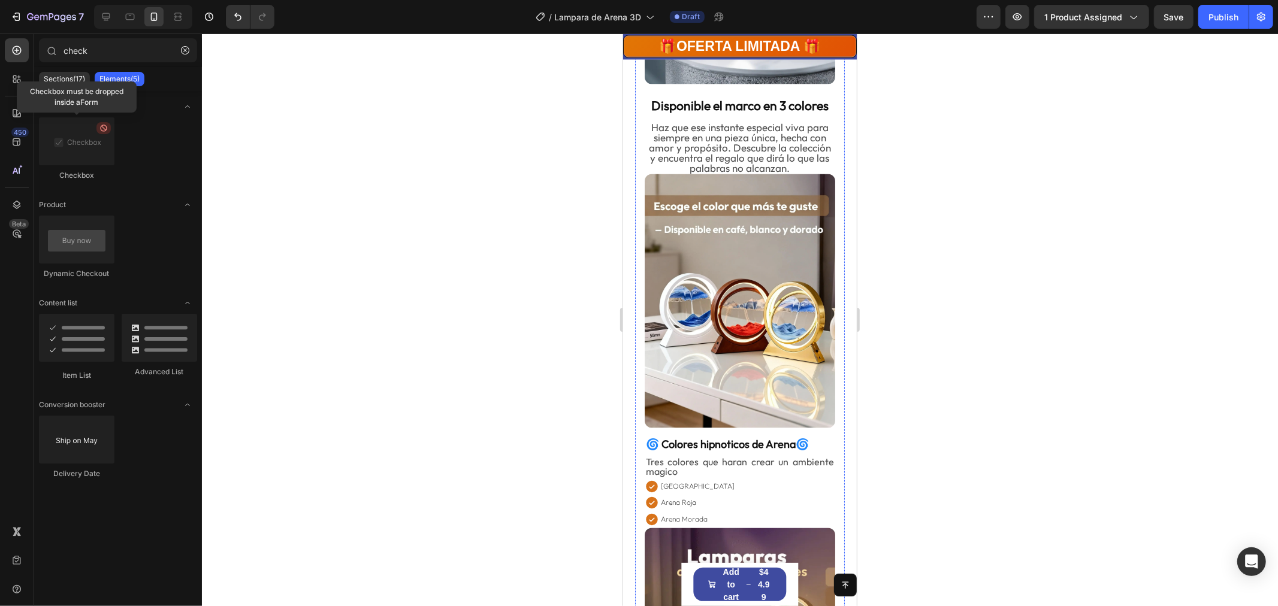
scroll to position [1764, 0]
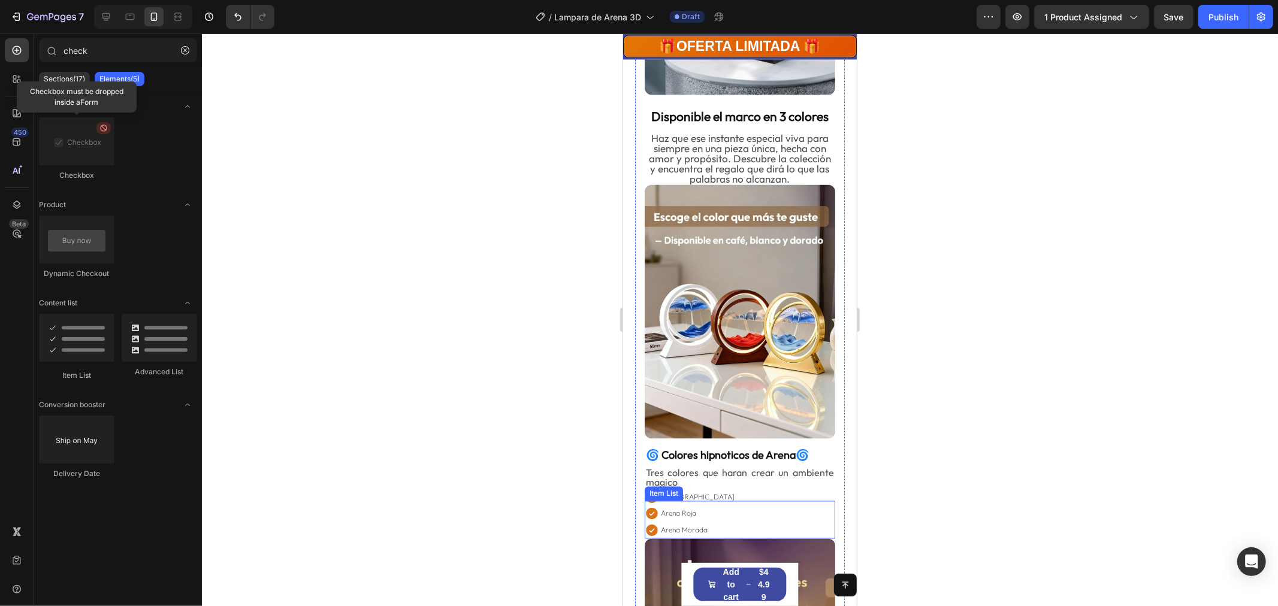
click at [684, 501] on div "Arena Verde Arena Roja Arena Morada Item List" at bounding box center [739, 520] width 191 height 38
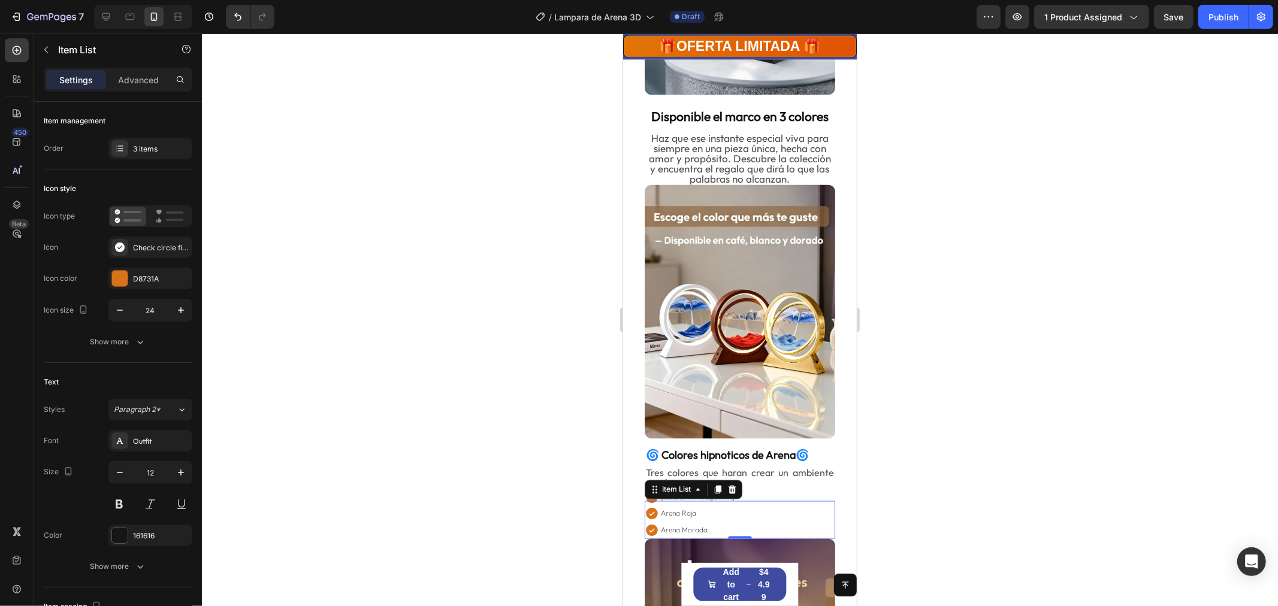
click at [778, 489] on div "Arena Verde Arena Roja Arena Morada" at bounding box center [739, 514] width 191 height 50
click at [121, 535] on div at bounding box center [120, 536] width 16 height 16
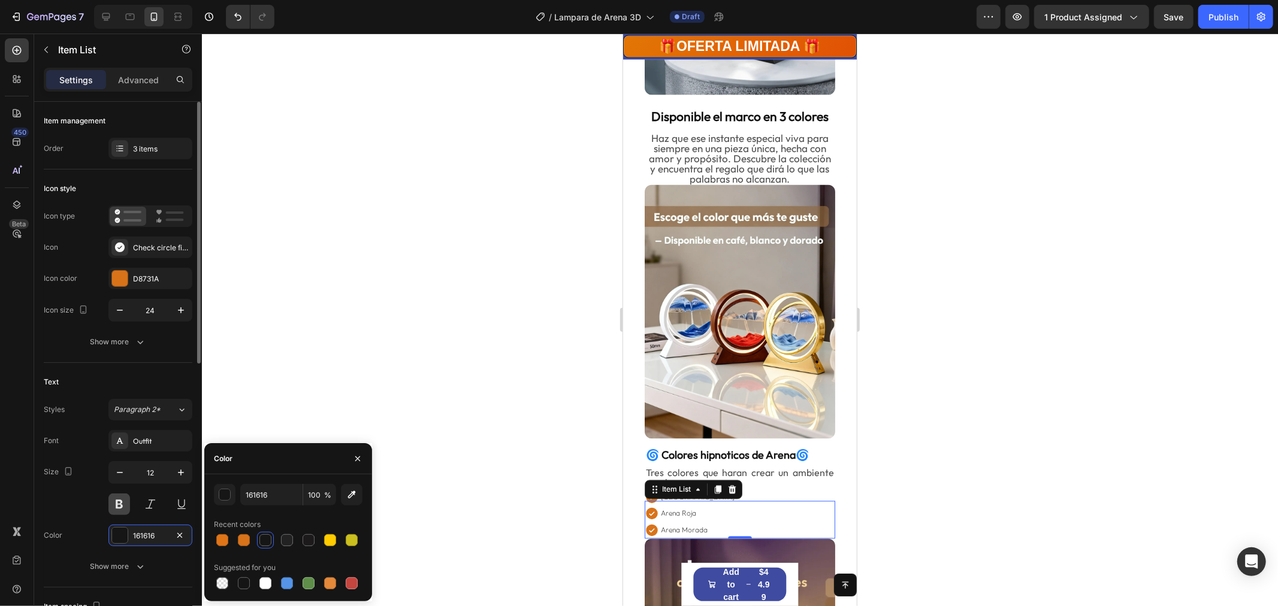
click at [117, 503] on button at bounding box center [119, 505] width 22 height 22
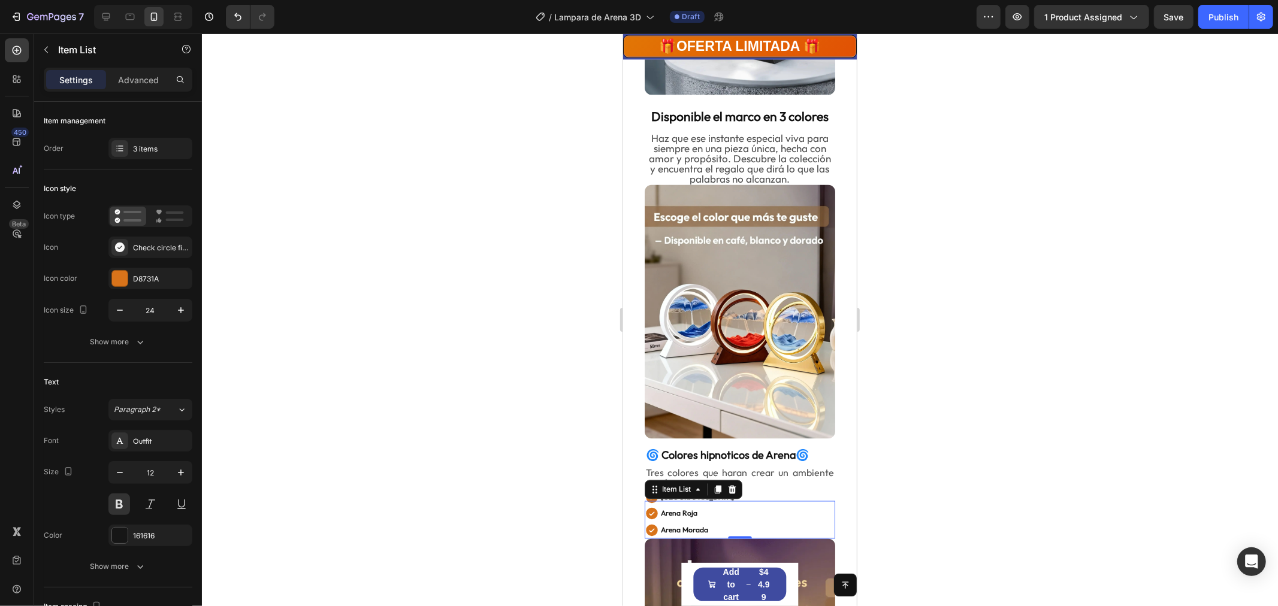
click at [957, 469] on div at bounding box center [740, 320] width 1076 height 573
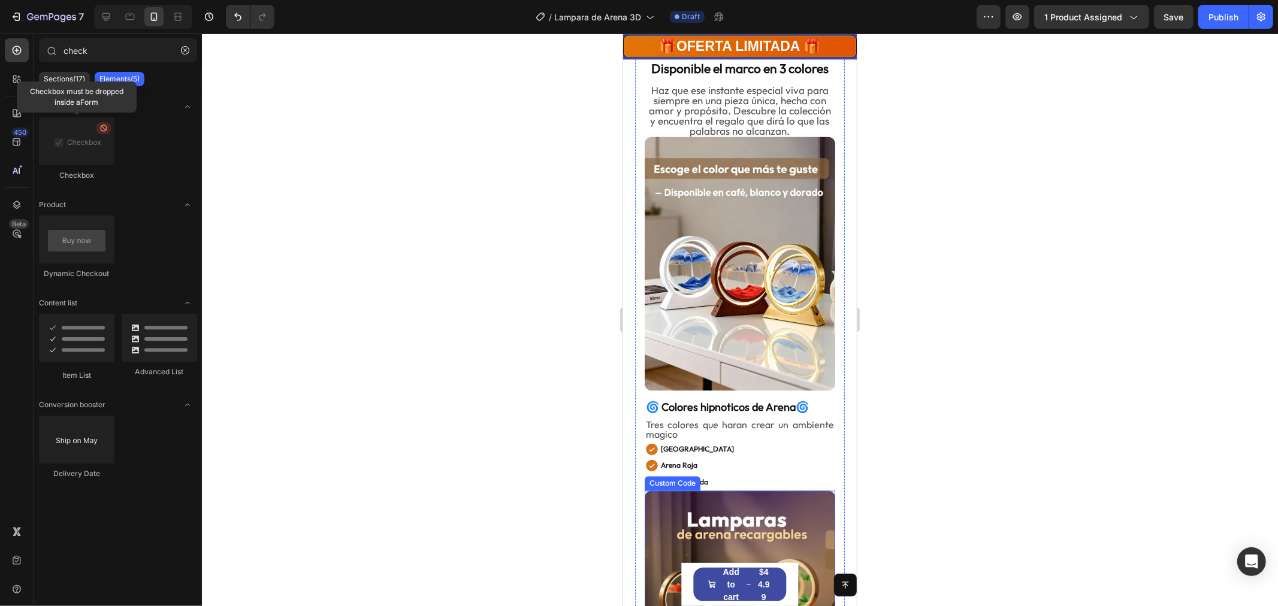
scroll to position [1997, 0]
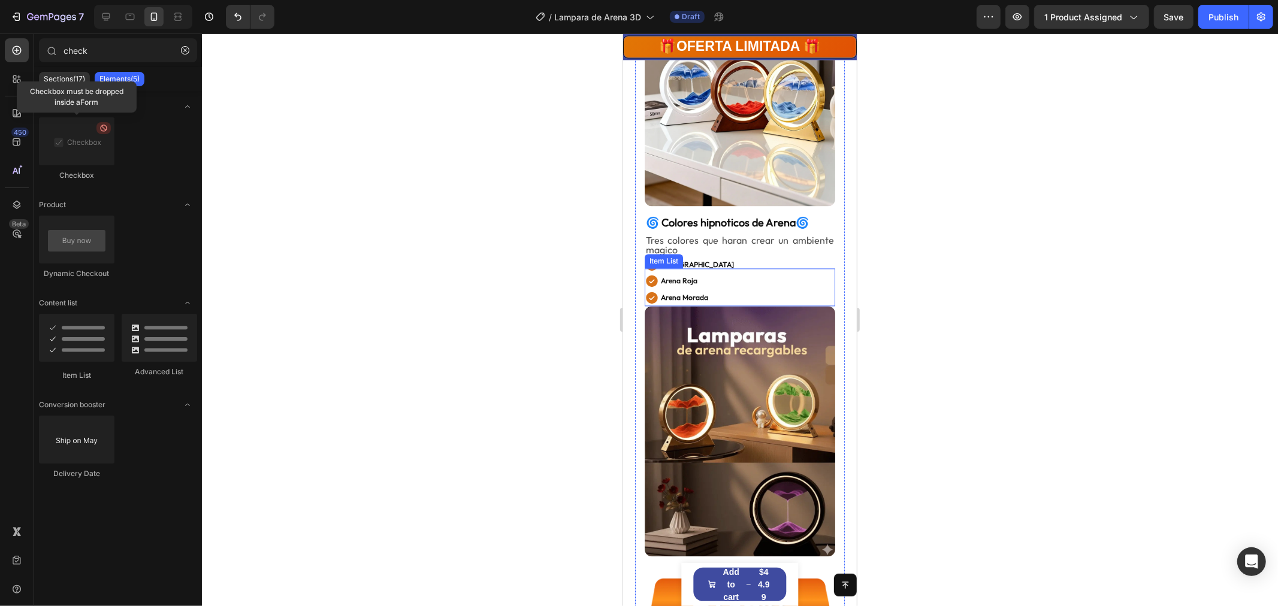
click at [727, 268] on div "Arena Verde Arena Roja Arena Morada Item List" at bounding box center [739, 287] width 191 height 38
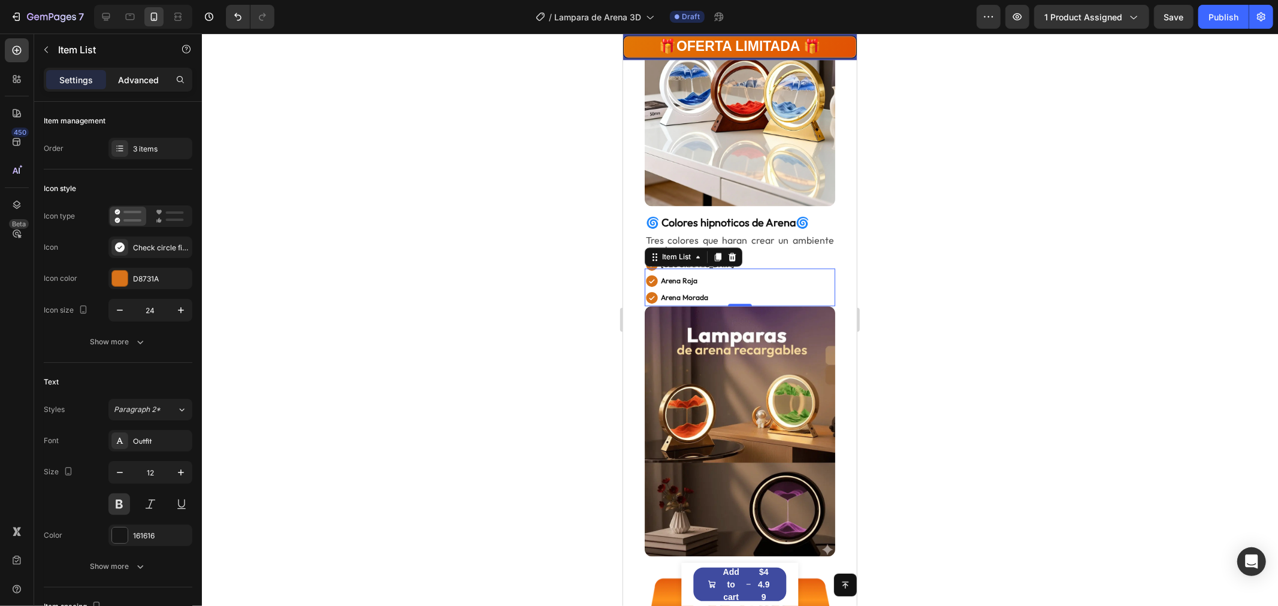
click at [129, 74] on p "Advanced" at bounding box center [138, 80] width 41 height 13
type input "100%"
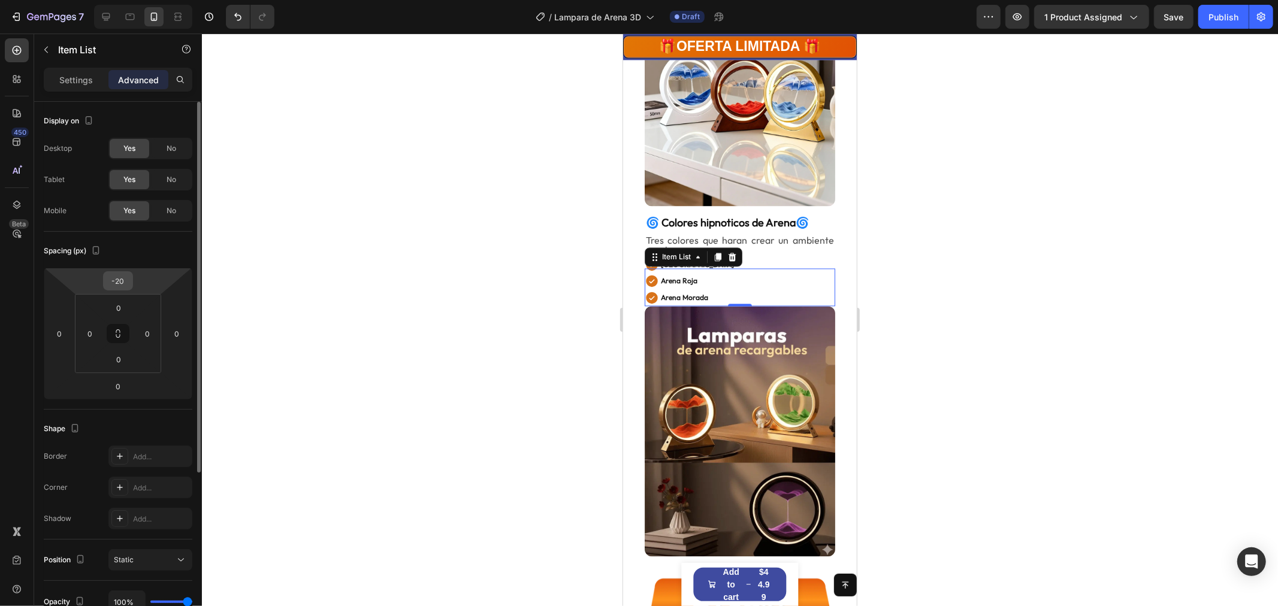
click at [119, 283] on input "-20" at bounding box center [118, 281] width 24 height 18
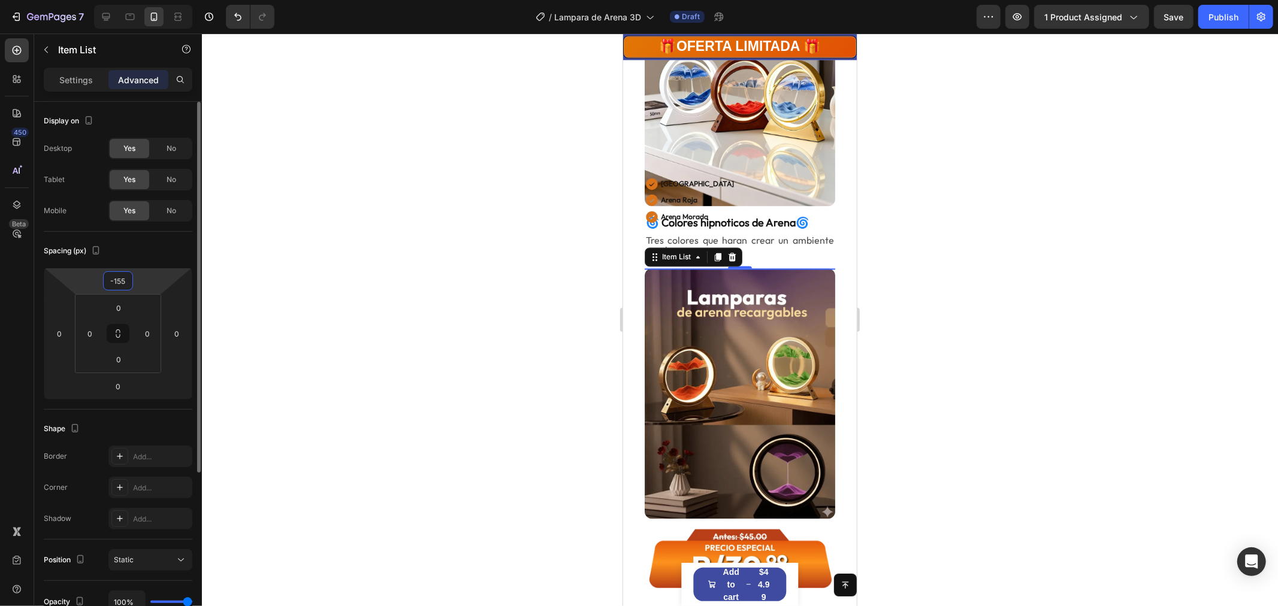
click at [123, 279] on input "-155" at bounding box center [118, 281] width 24 height 18
type input "-15"
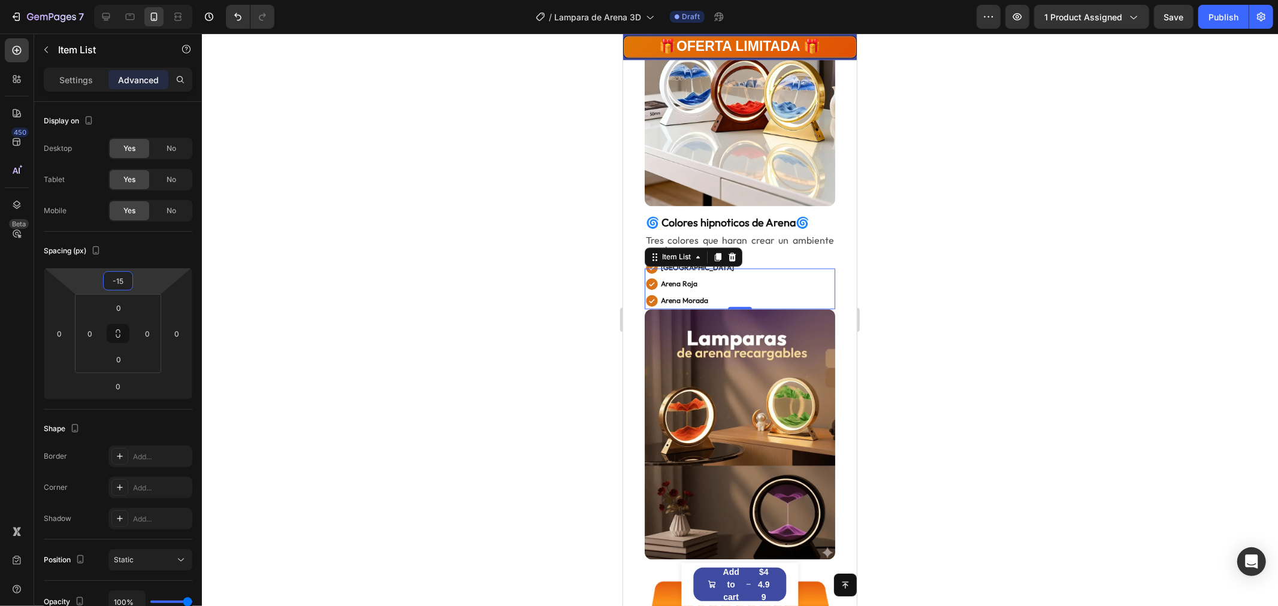
click at [992, 284] on div at bounding box center [740, 320] width 1076 height 573
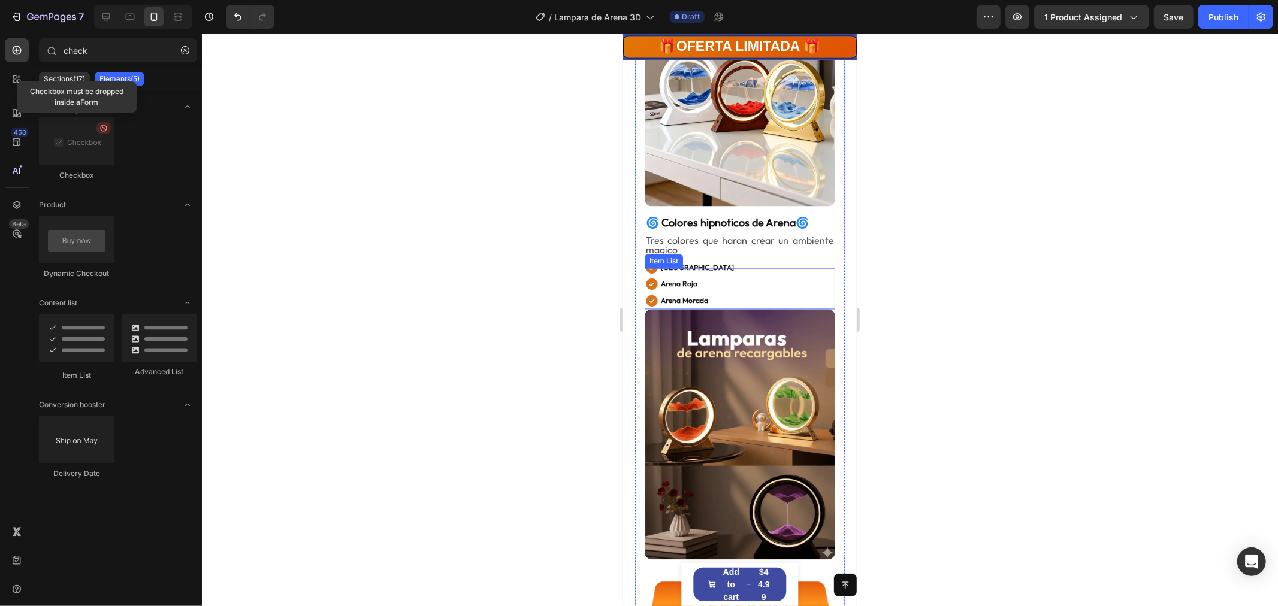
click at [733, 270] on div "Arena Verde Arena Roja Arena Morada" at bounding box center [739, 284] width 191 height 50
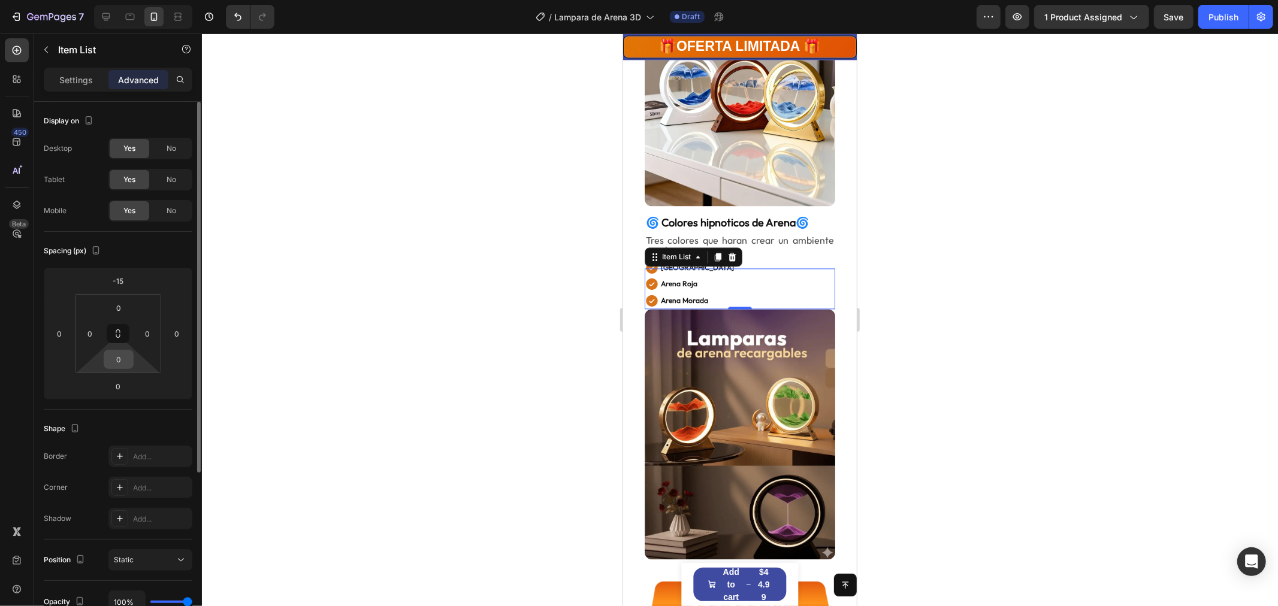
click at [123, 367] on input "0" at bounding box center [119, 360] width 24 height 18
type input "5"
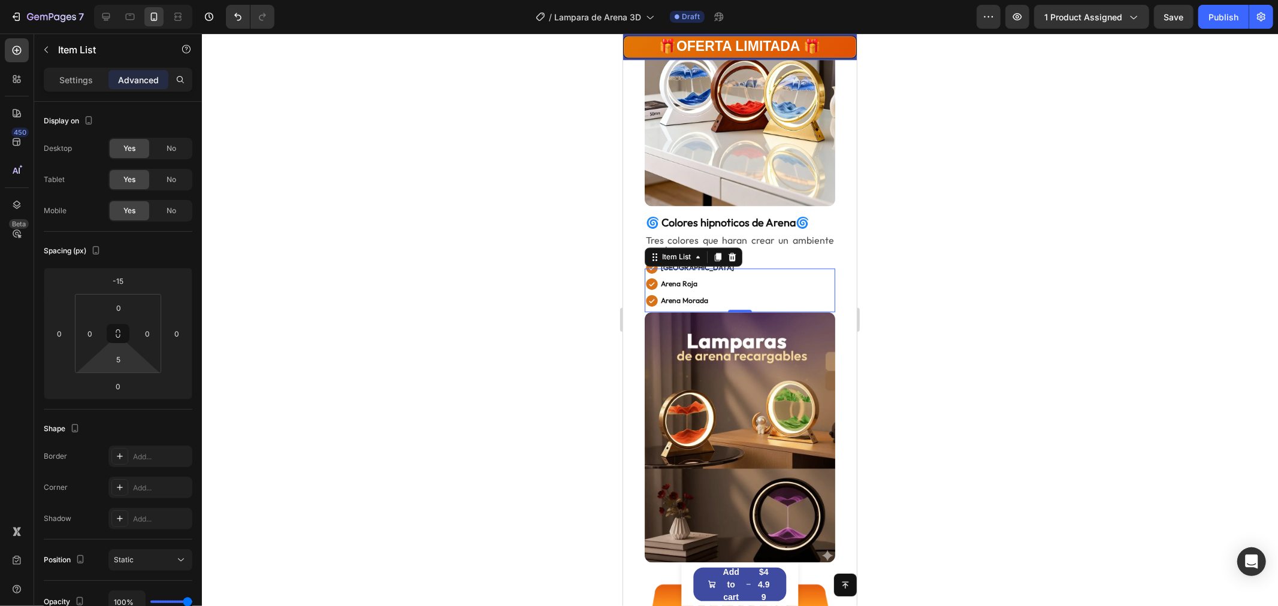
click at [998, 345] on div at bounding box center [740, 320] width 1076 height 573
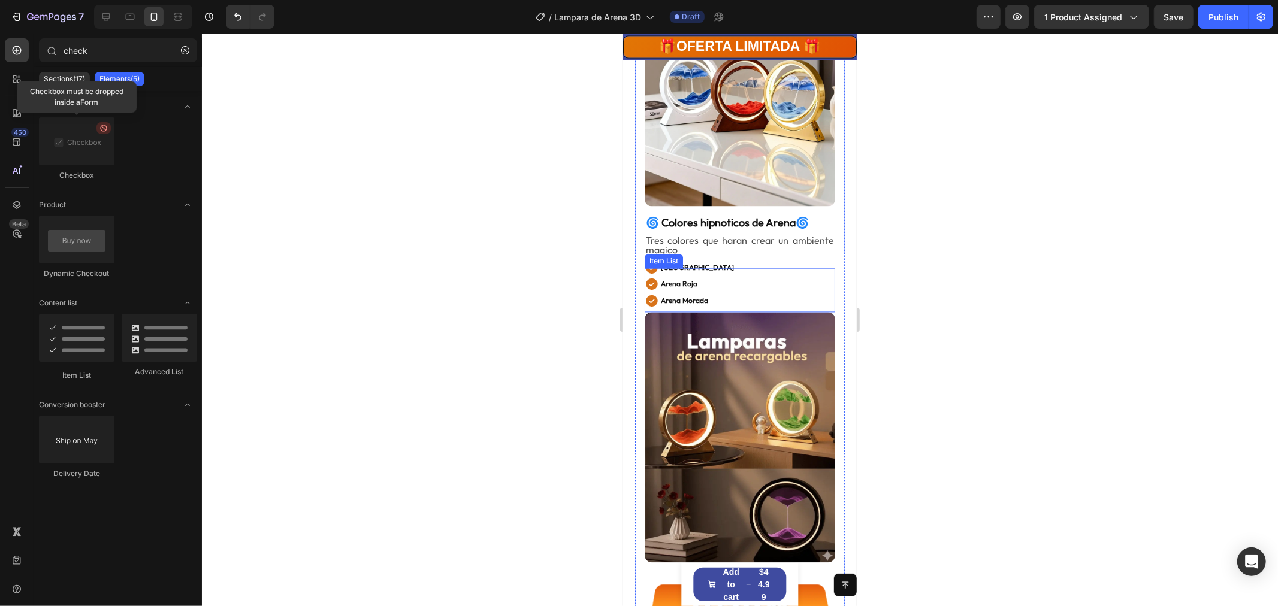
click at [654, 261] on icon at bounding box center [651, 267] width 12 height 12
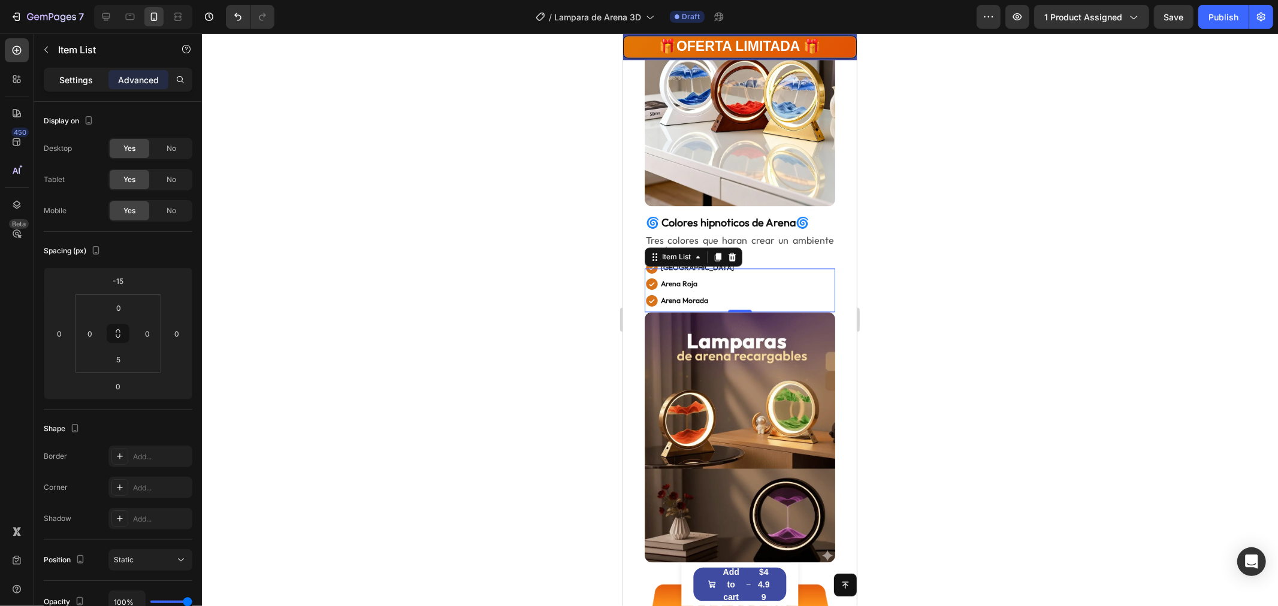
click at [76, 72] on div "Settings" at bounding box center [76, 79] width 60 height 19
type input "0"
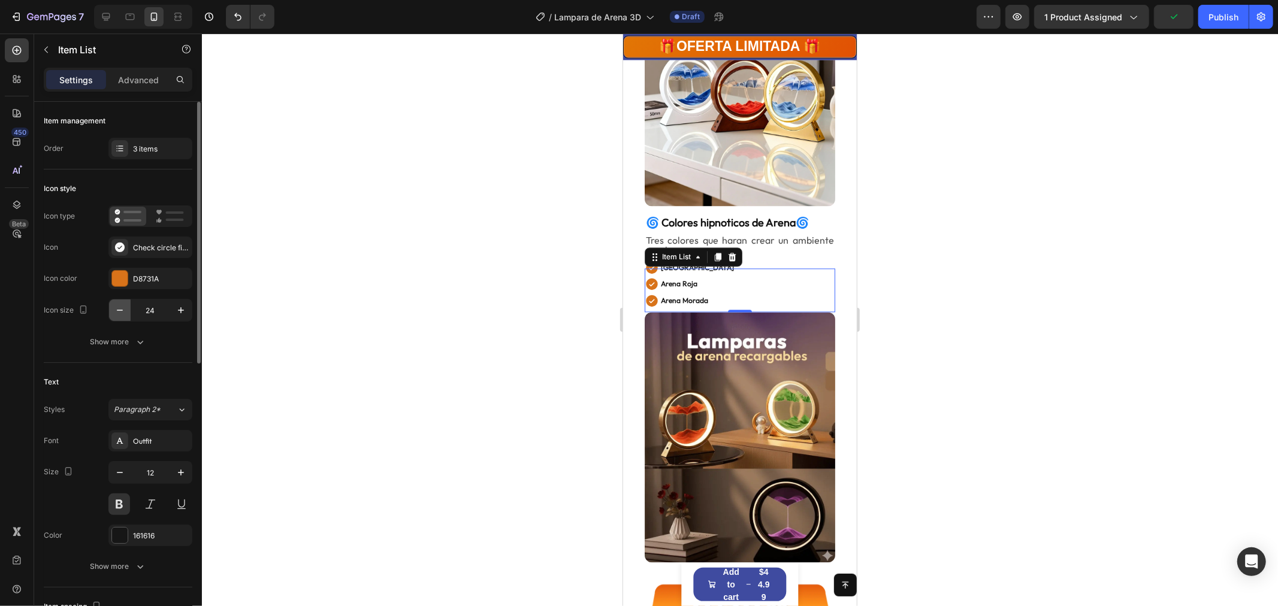
click at [118, 308] on icon "button" at bounding box center [120, 310] width 12 height 12
click at [176, 308] on icon "button" at bounding box center [181, 310] width 12 height 12
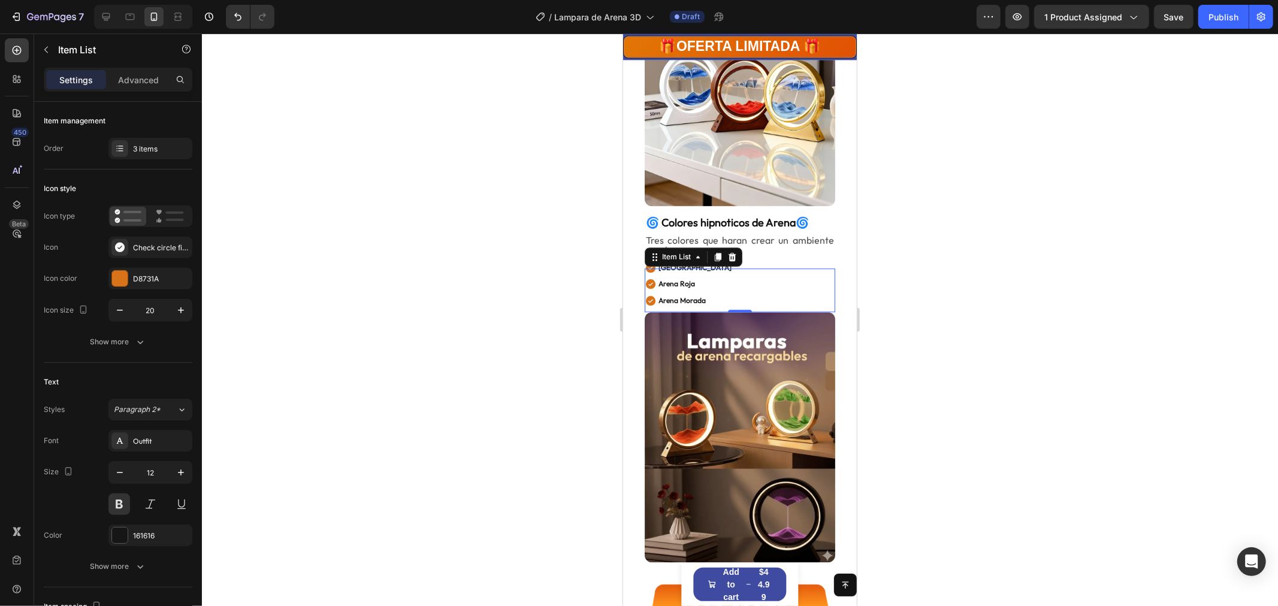
type input "21"
click at [1200, 282] on div at bounding box center [740, 320] width 1076 height 573
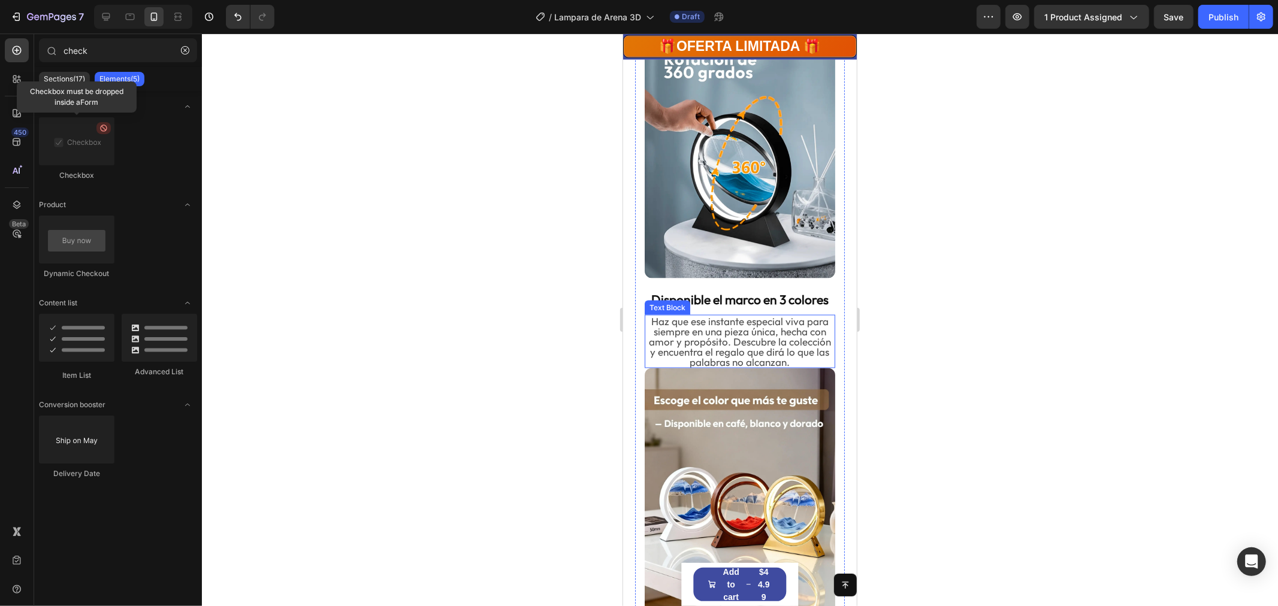
scroll to position [1315, 0]
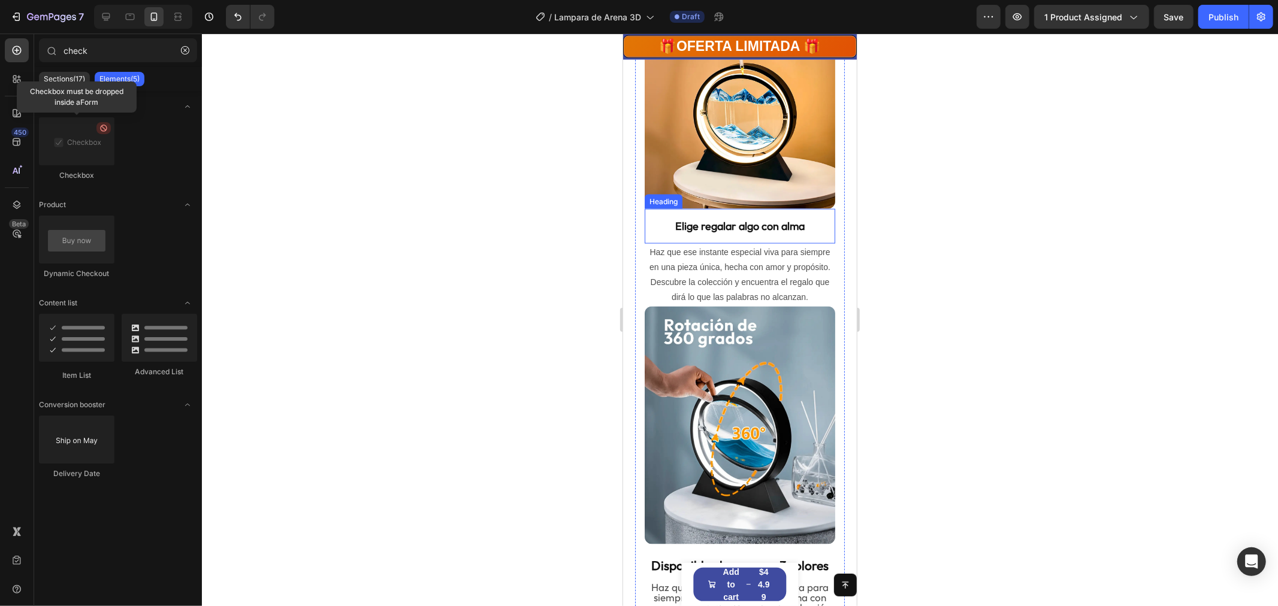
click at [700, 209] on div "⁠⁠⁠⁠⁠⁠⁠ Elige regalar algo con alma Heading" at bounding box center [739, 226] width 191 height 34
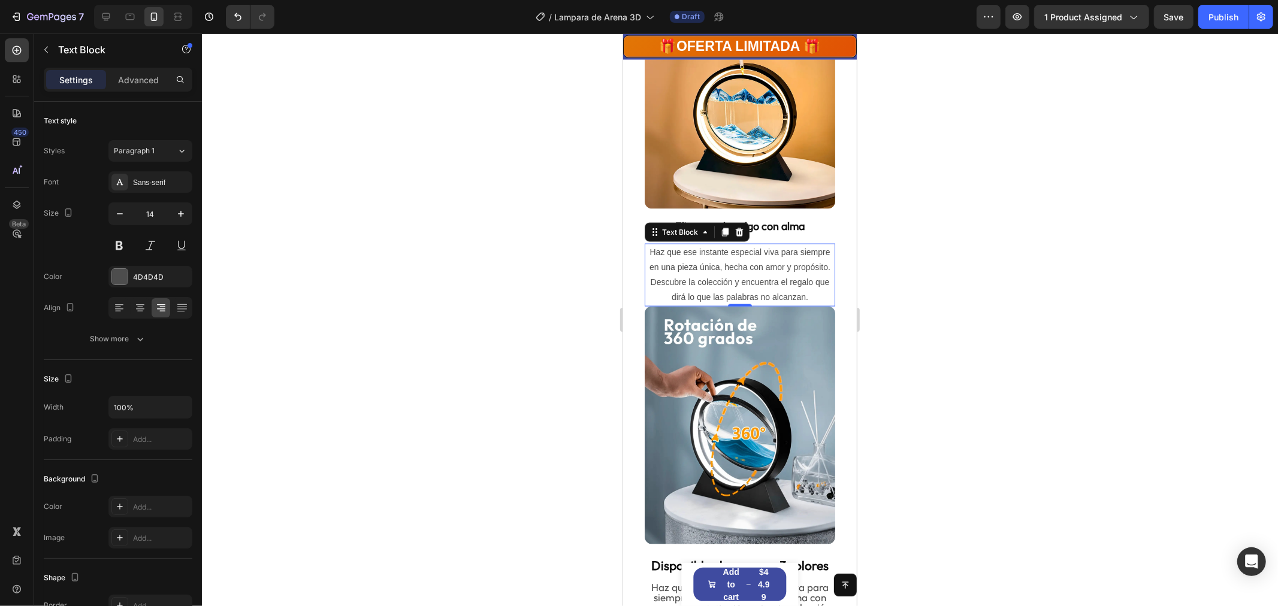
click at [703, 244] on p "Haz que ese instante especial viva para siempre en una pieza única, hecha con a…" at bounding box center [739, 274] width 188 height 61
click at [133, 82] on p "Advanced" at bounding box center [138, 80] width 41 height 13
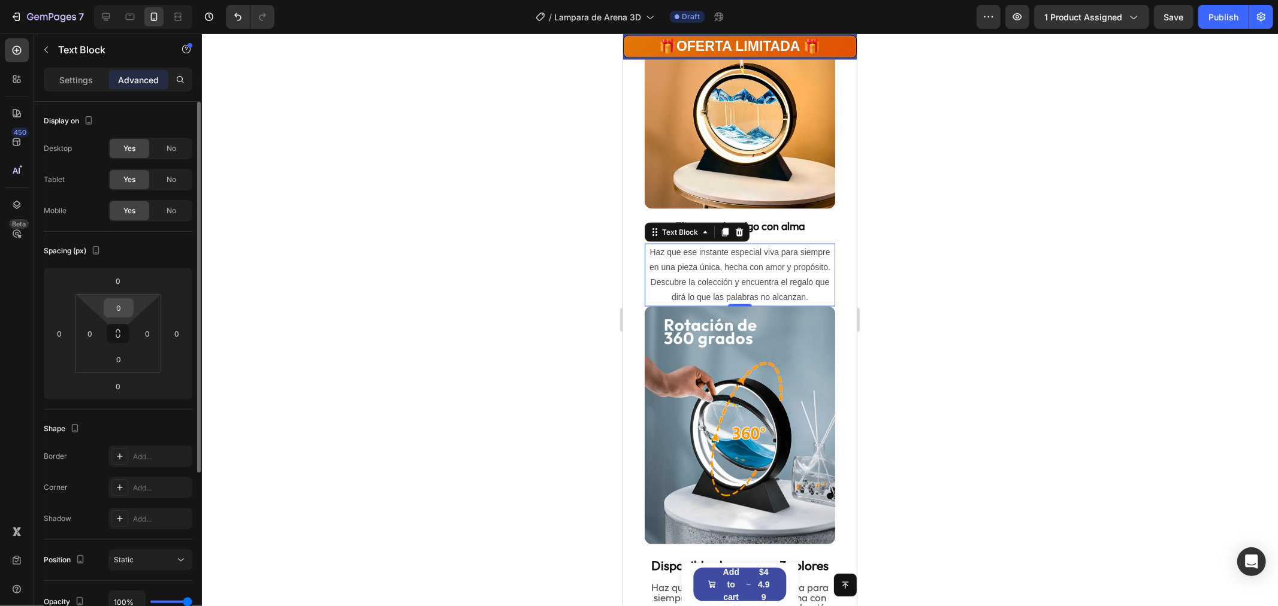
click at [122, 301] on input "0" at bounding box center [119, 308] width 24 height 18
click at [116, 289] on input "0" at bounding box center [118, 281] width 24 height 18
type input "-5"
type input "-10"
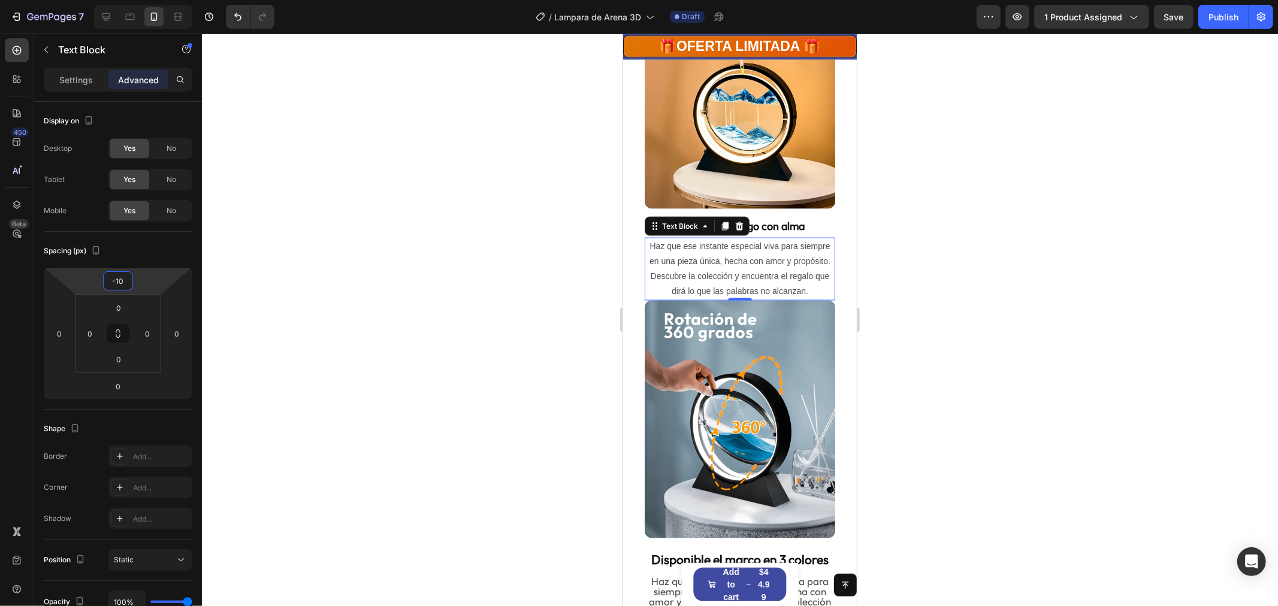
click at [967, 373] on div at bounding box center [740, 320] width 1076 height 573
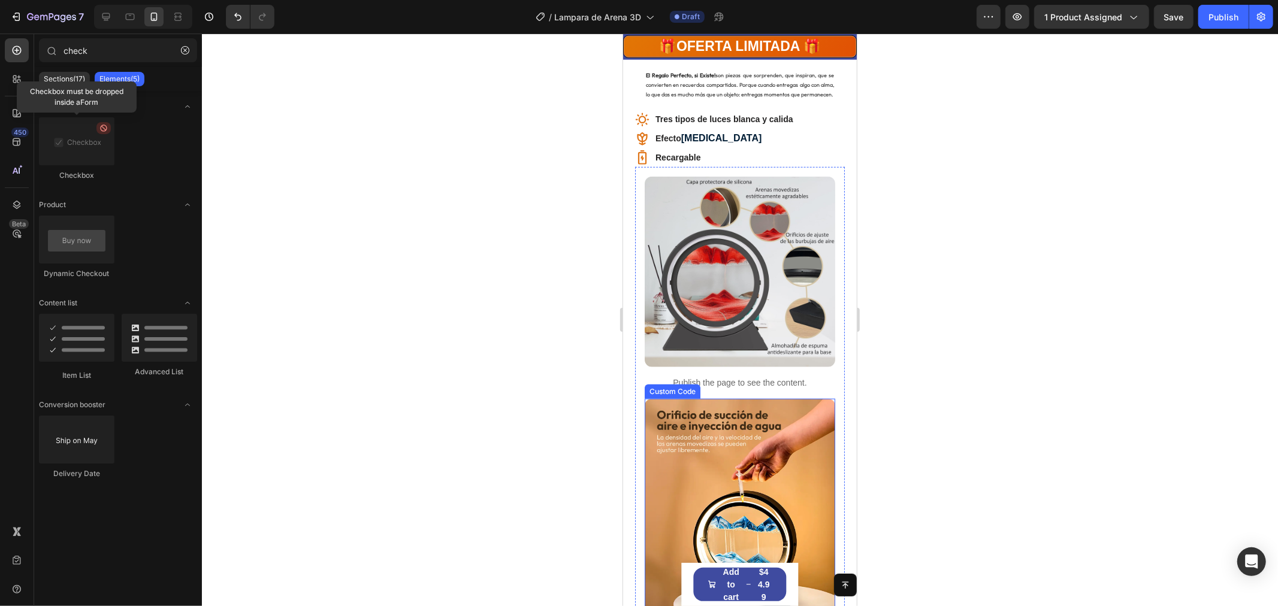
scroll to position [699, 0]
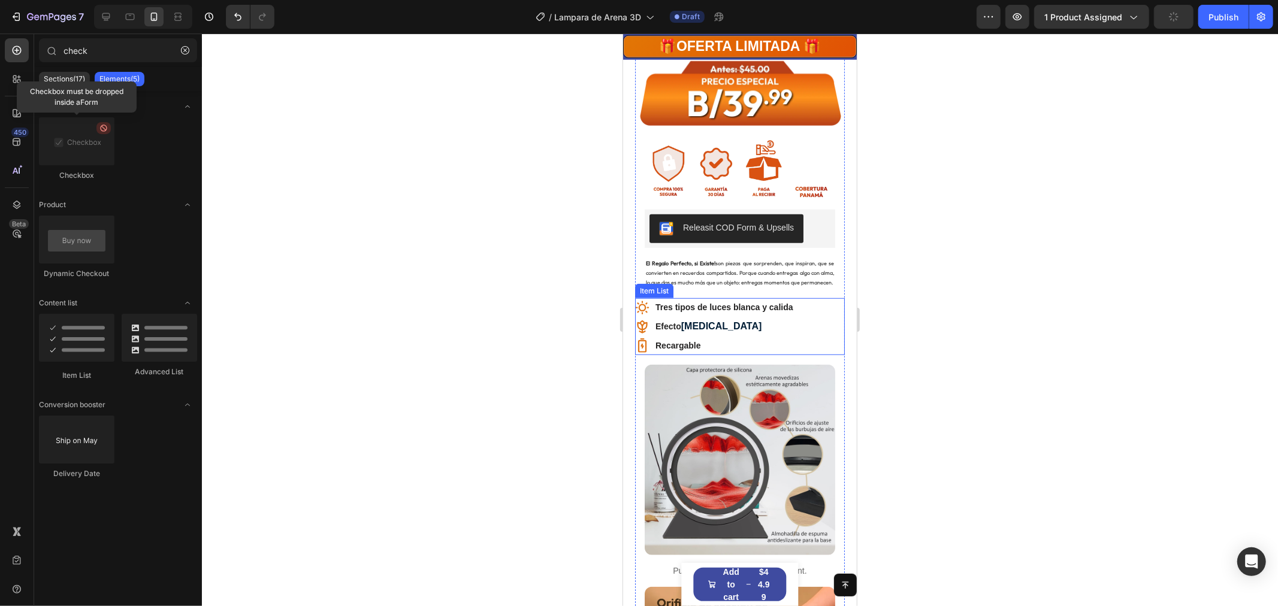
click at [676, 300] on p "Tres tipos de luces blanca y calida" at bounding box center [724, 307] width 138 height 15
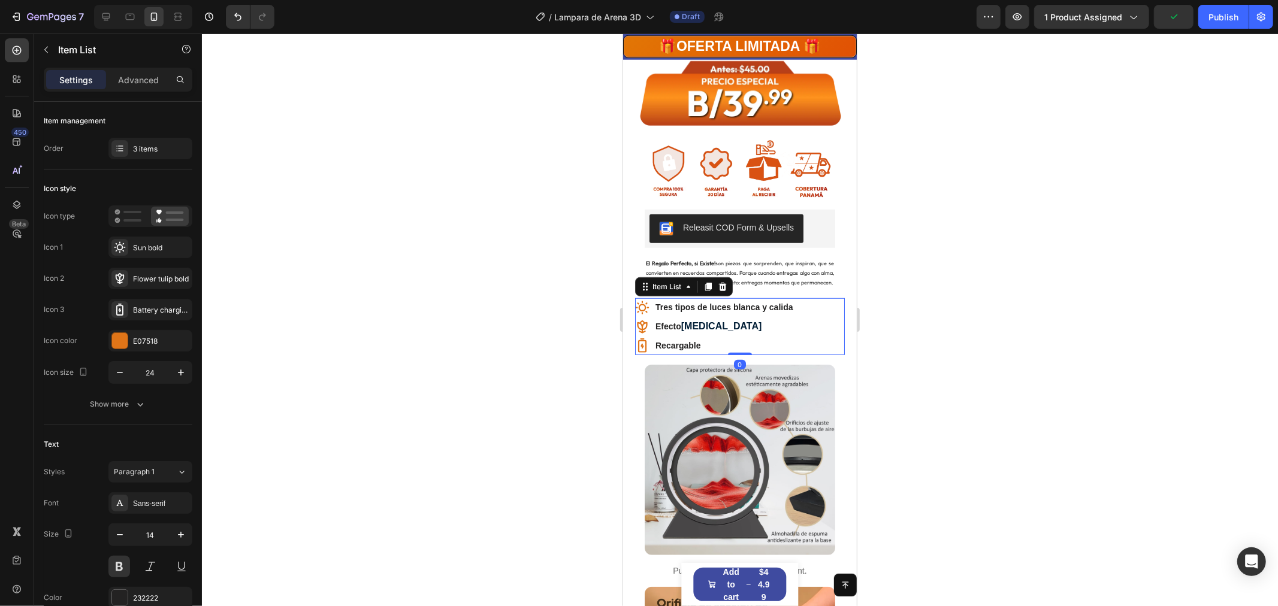
click at [820, 304] on div "Tres tipos de luces blanca y calida Efecto [MEDICAL_DATA] Recargable" at bounding box center [740, 326] width 210 height 57
click at [133, 74] on p "Advanced" at bounding box center [138, 80] width 41 height 13
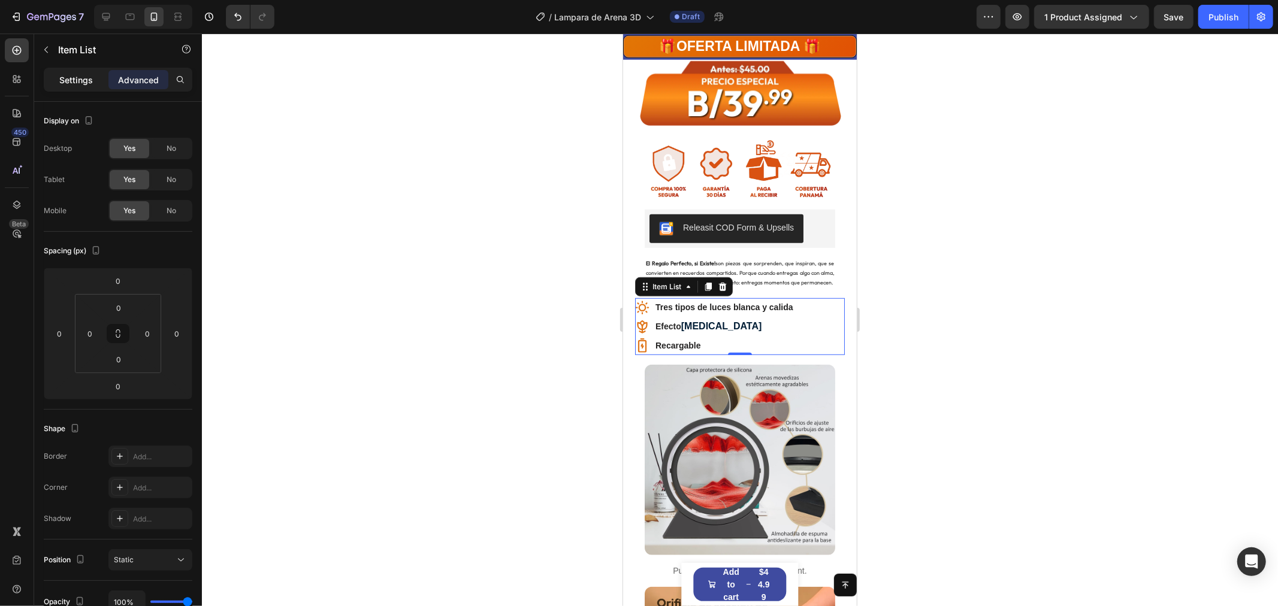
click at [96, 78] on div "Settings" at bounding box center [76, 79] width 60 height 19
type input "7"
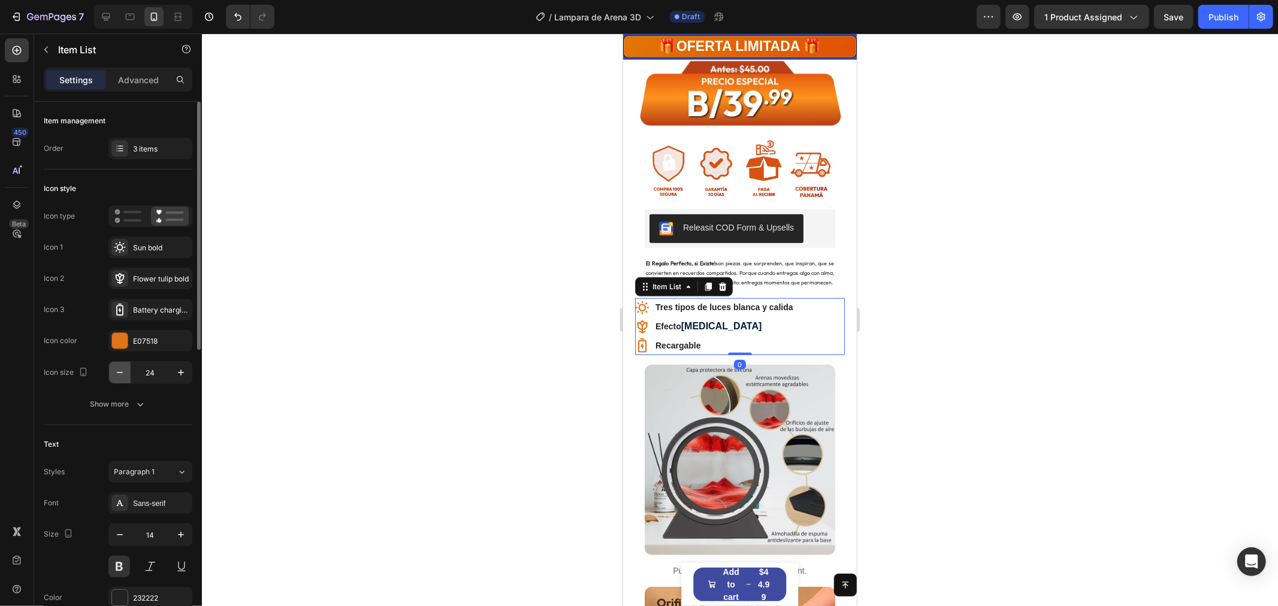
click at [122, 372] on icon "button" at bounding box center [120, 373] width 12 height 12
click at [189, 369] on button "button" at bounding box center [181, 373] width 22 height 22
type input "24"
click at [170, 499] on div "Sans-serif" at bounding box center [161, 504] width 56 height 11
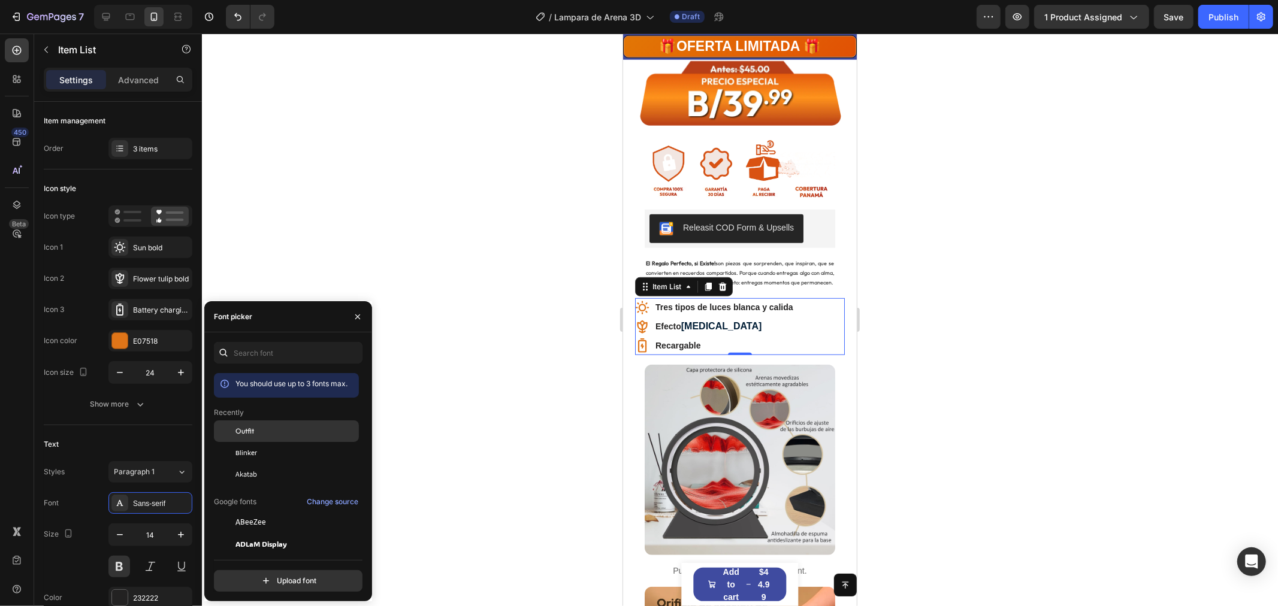
click at [249, 430] on span "Outfit" at bounding box center [244, 431] width 19 height 11
click at [712, 319] on span "[MEDICAL_DATA]" at bounding box center [718, 325] width 76 height 12
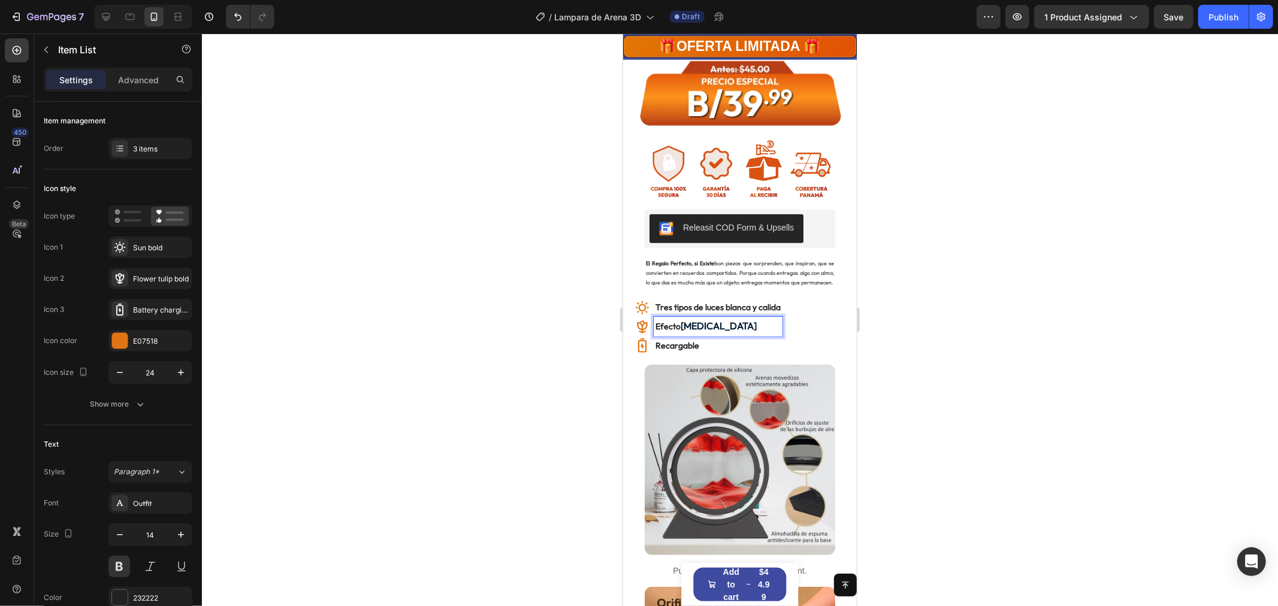
click at [729, 318] on p "Efecto Hipnótico" at bounding box center [717, 326] width 125 height 16
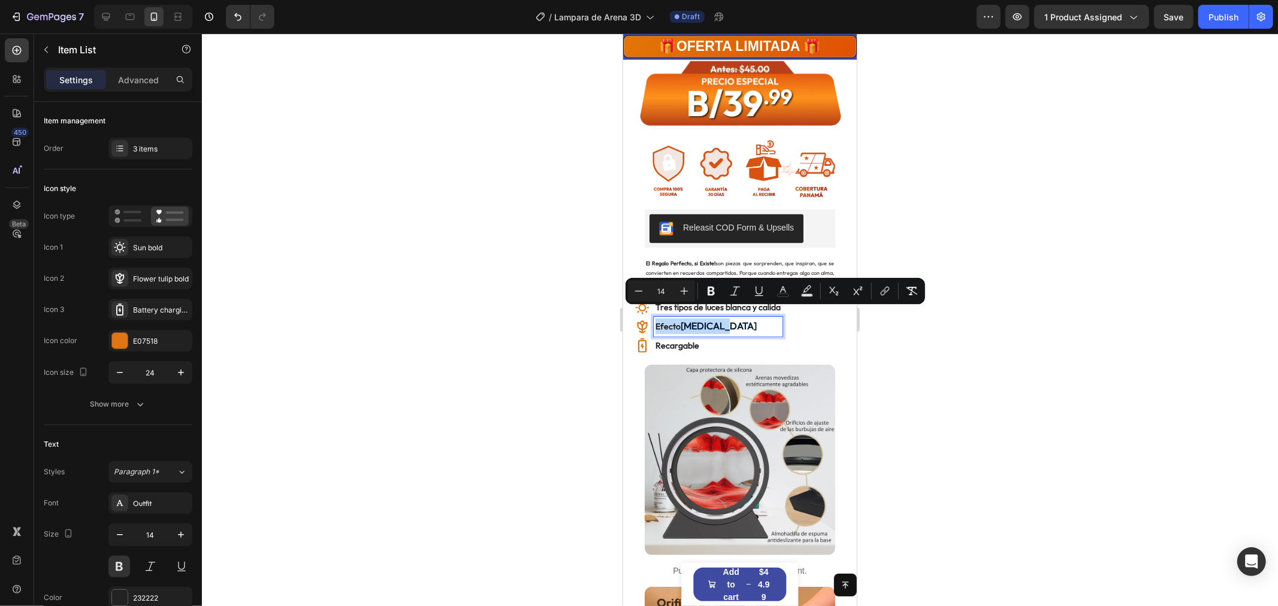
click at [727, 318] on p "Efecto Hipnótico" at bounding box center [717, 326] width 125 height 16
drag, startPoint x: 724, startPoint y: 316, endPoint x: 683, endPoint y: 313, distance: 41.4
click at [683, 318] on p "Efecto Hipnótico" at bounding box center [717, 326] width 125 height 16
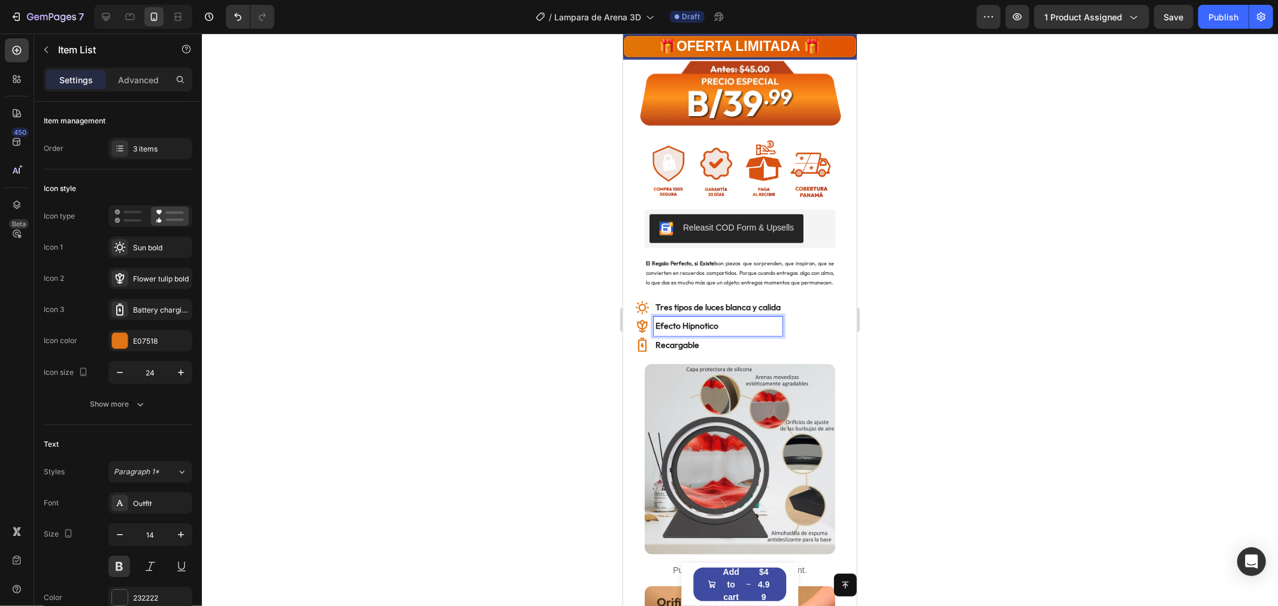
click at [703, 318] on p "Efecto Hipnotico" at bounding box center [717, 325] width 125 height 15
click at [1017, 374] on div at bounding box center [740, 320] width 1076 height 573
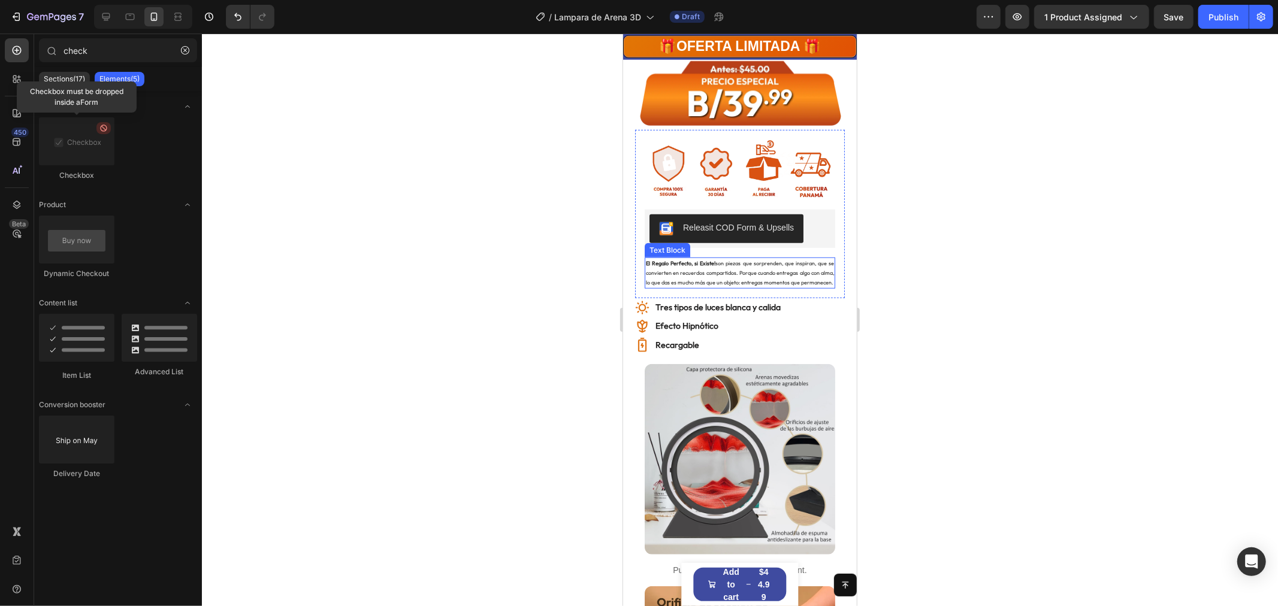
click at [721, 258] on p "El Regalo Perfecto, si Existe! son piezas que sorprenden, que inspiran, que se …" at bounding box center [739, 272] width 188 height 29
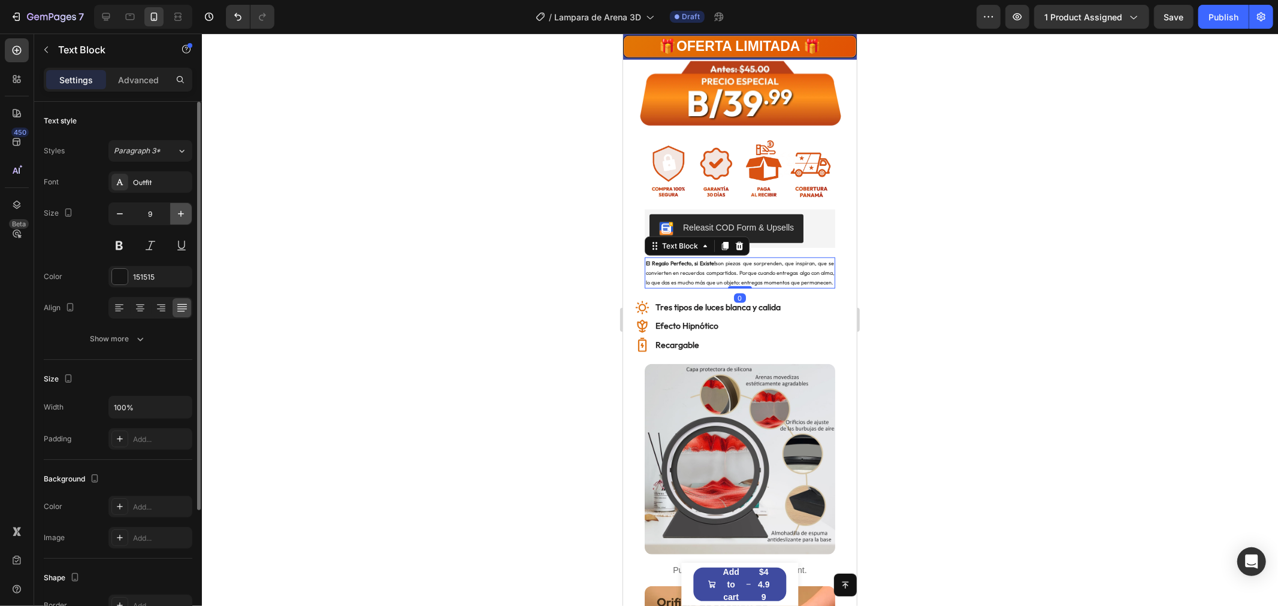
click at [177, 213] on icon "button" at bounding box center [181, 214] width 12 height 12
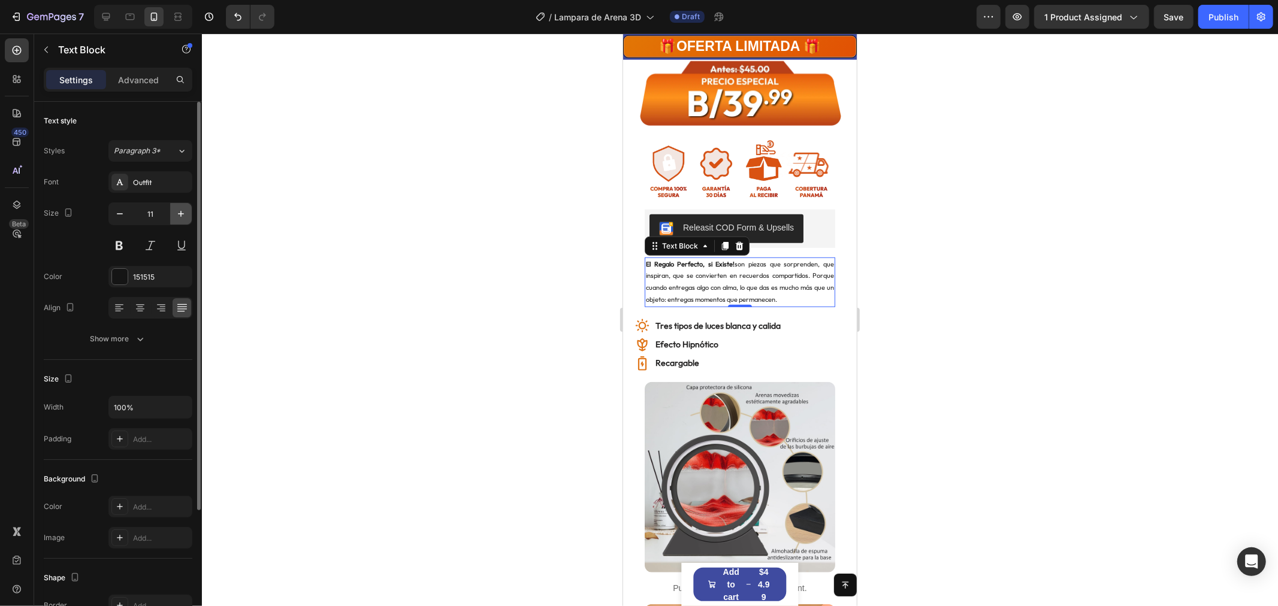
click at [177, 213] on icon "button" at bounding box center [181, 214] width 12 height 12
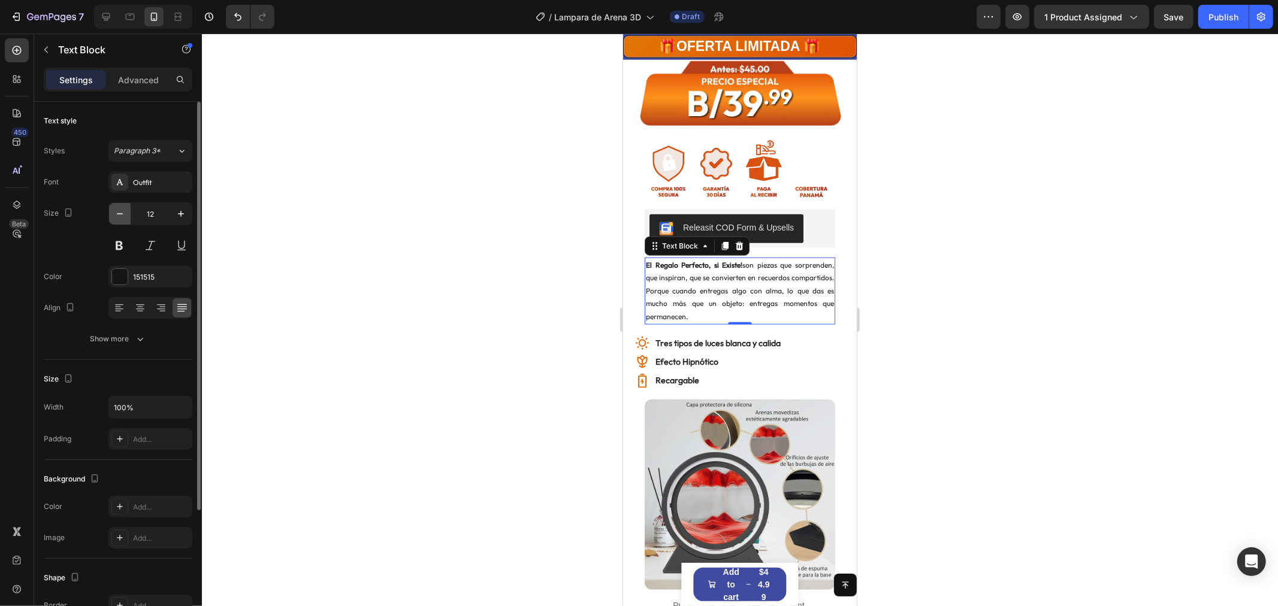
click at [109, 217] on button "button" at bounding box center [120, 214] width 22 height 22
type input "11"
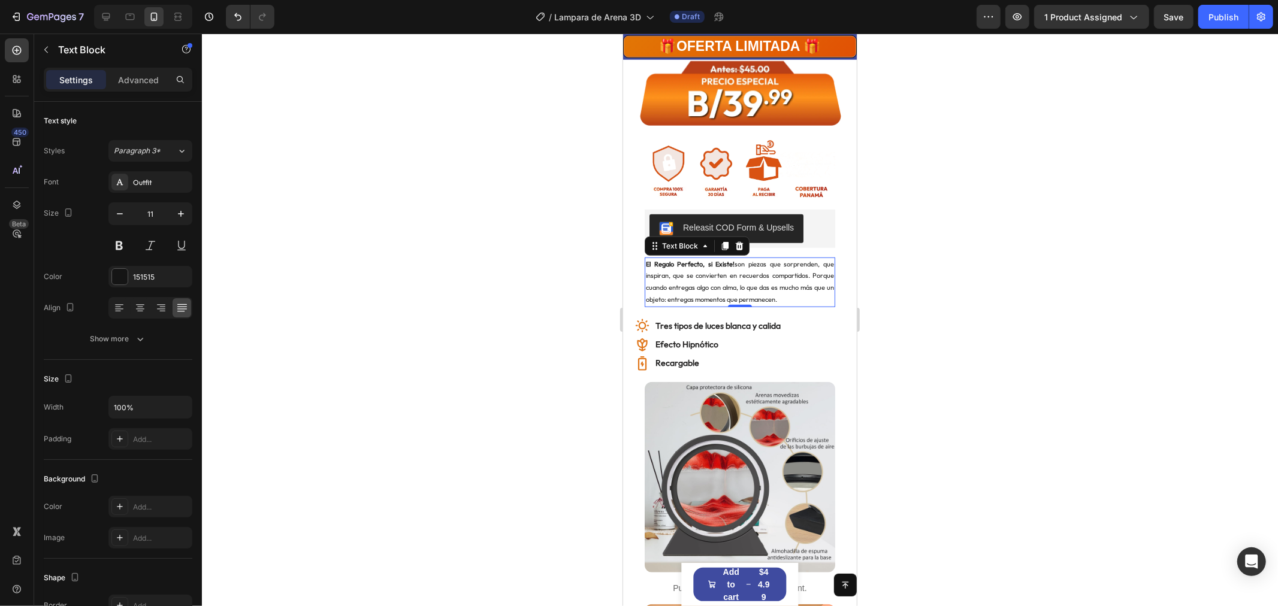
click at [1148, 363] on div at bounding box center [740, 320] width 1076 height 573
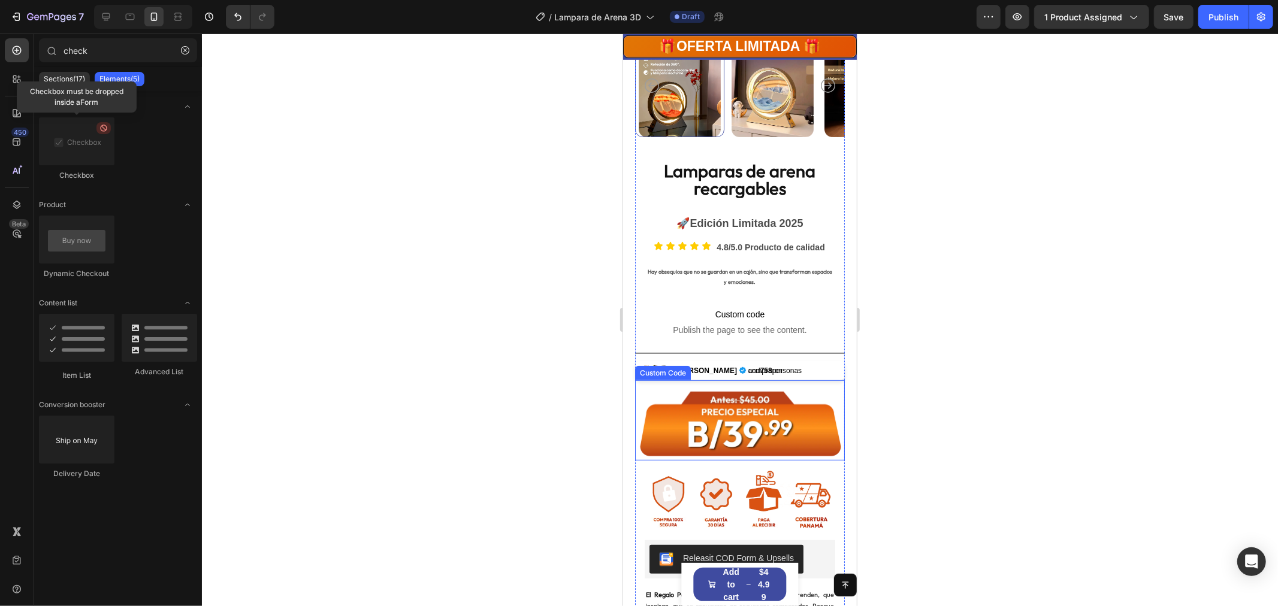
scroll to position [183, 0]
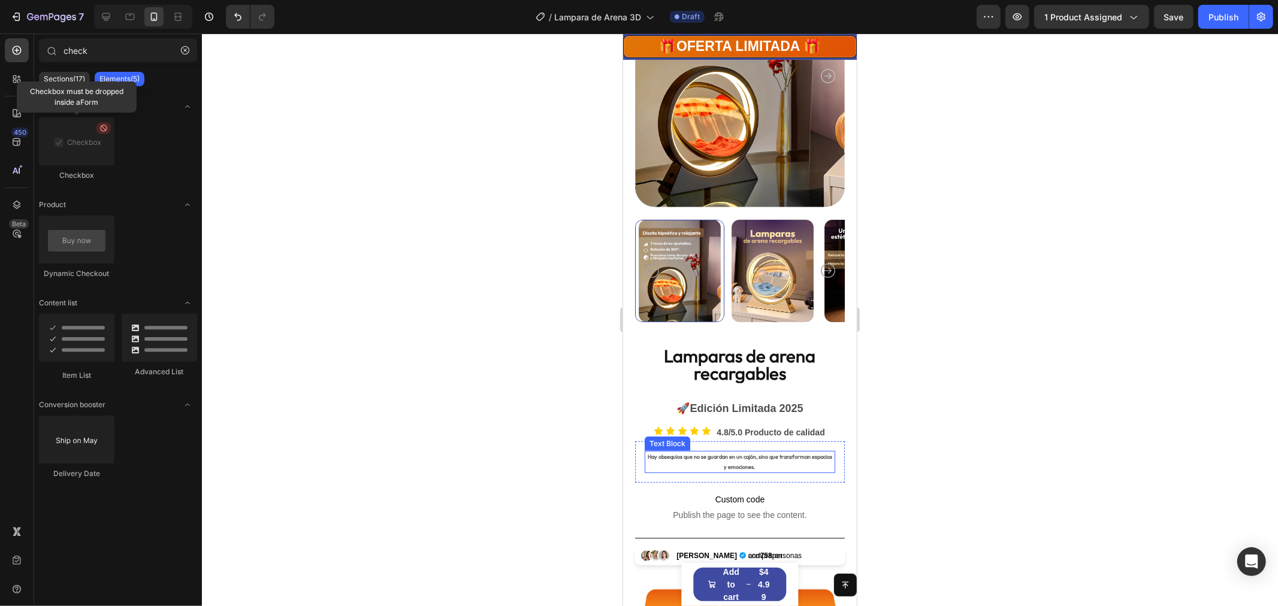
click at [736, 452] on p "Hay obsequios que no se guardan en un cajón, sino que transforman espacios y em…" at bounding box center [739, 461] width 188 height 19
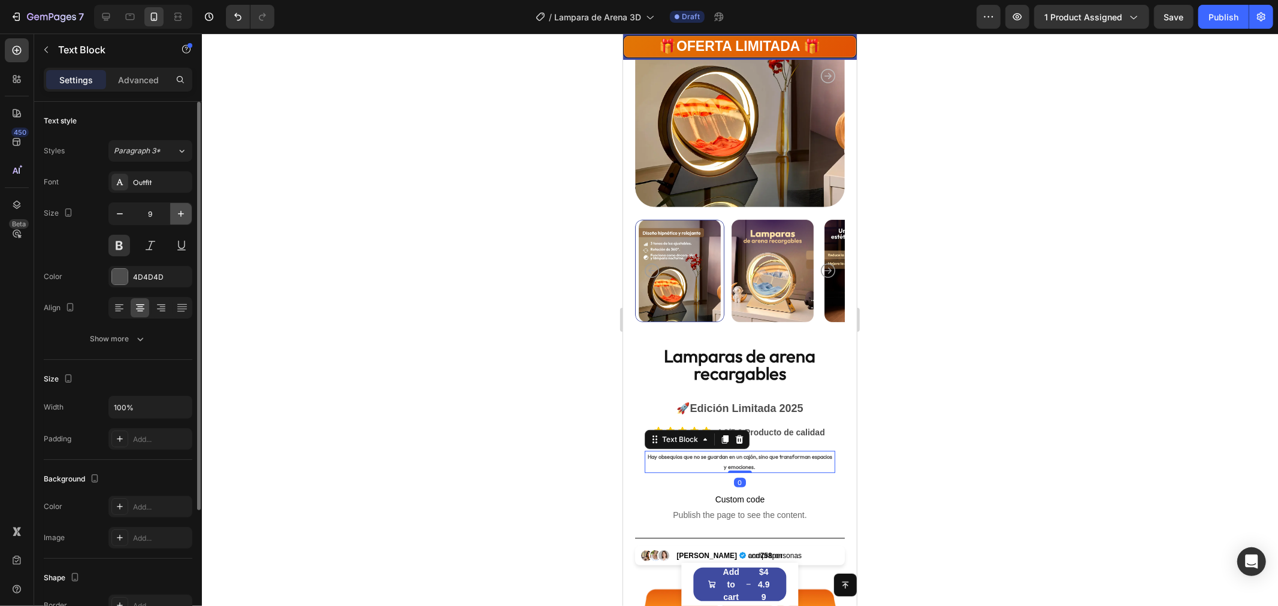
click at [185, 207] on button "button" at bounding box center [181, 214] width 22 height 22
click at [183, 208] on icon "button" at bounding box center [181, 214] width 12 height 12
type input "12"
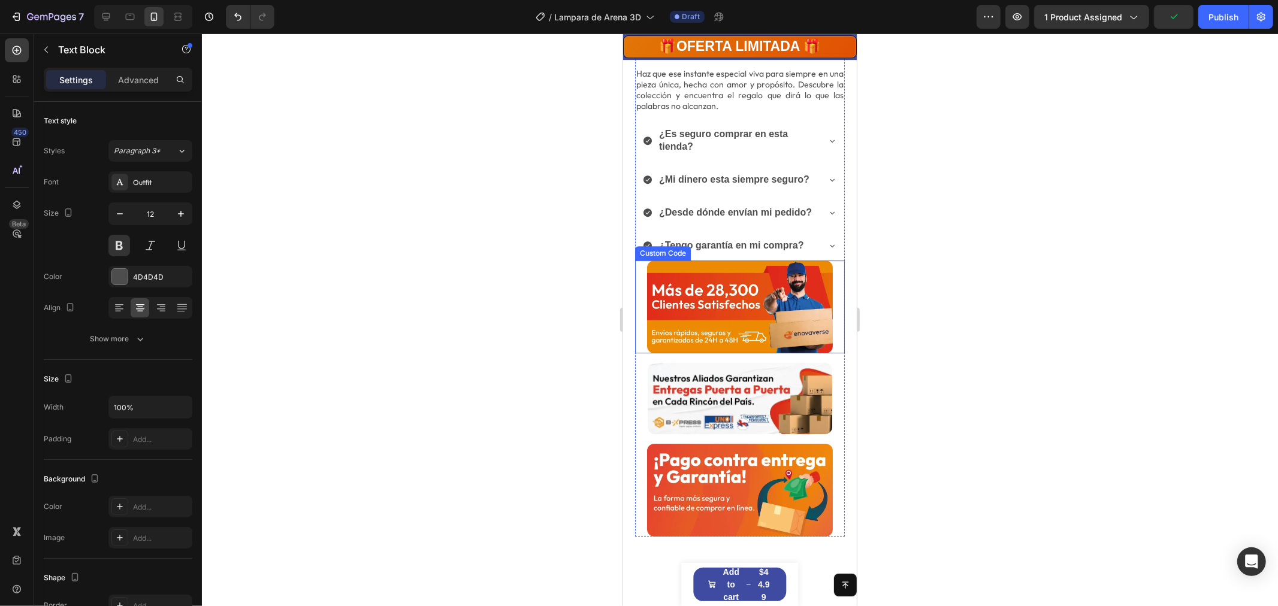
scroll to position [2960, 0]
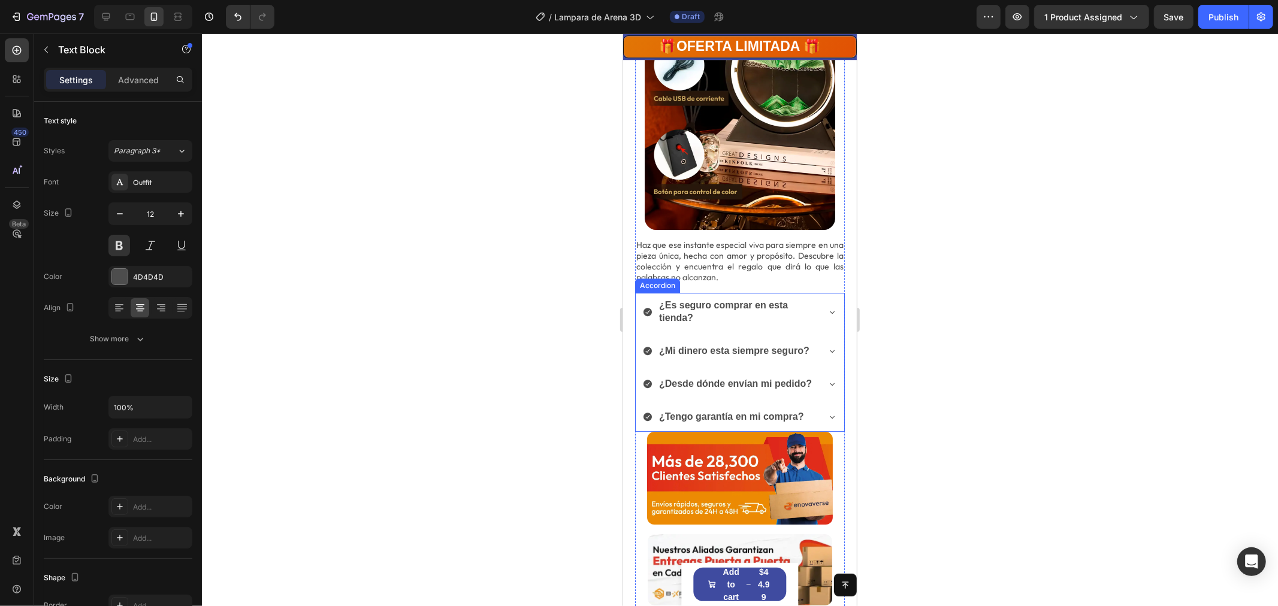
click at [813, 292] on div "¿Es seguro comprar en esta tienda?" at bounding box center [739, 312] width 209 height 41
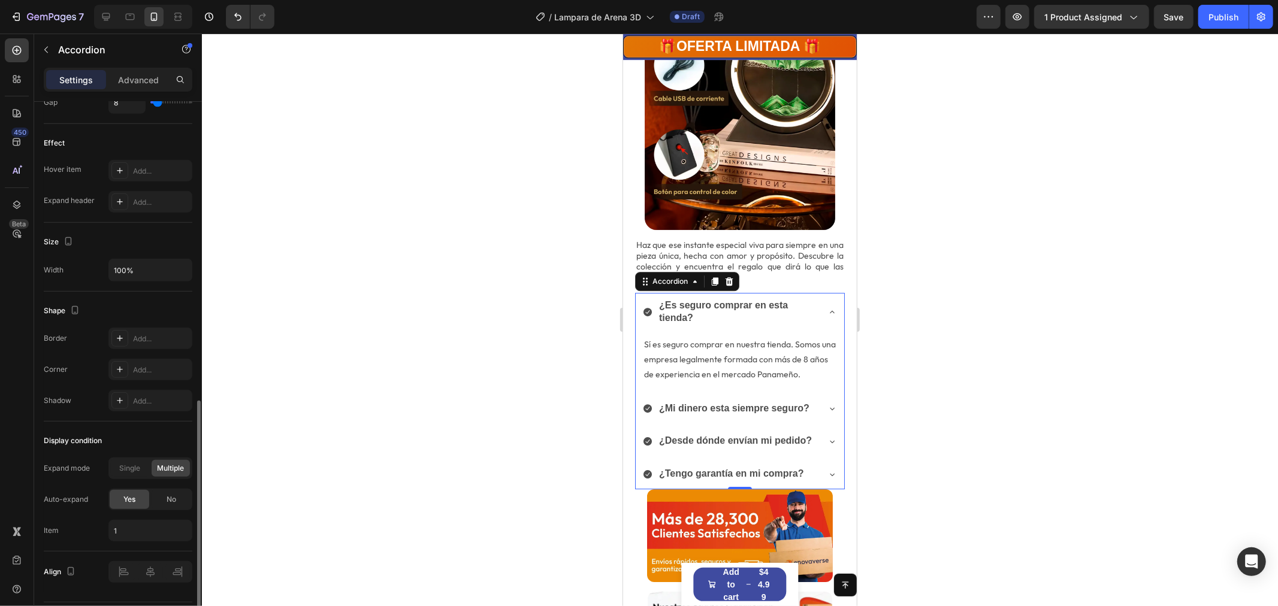
scroll to position [633, 0]
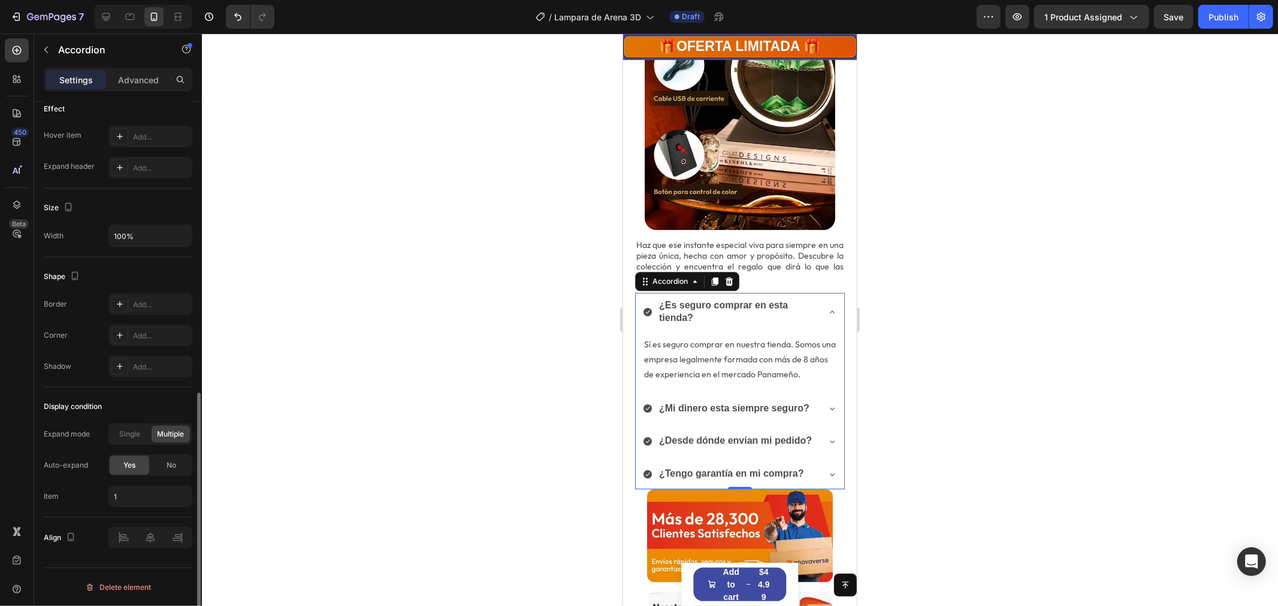
click at [75, 73] on div "Settings" at bounding box center [76, 79] width 60 height 19
click at [674, 299] on p "¿Es seguro comprar en esta tienda?" at bounding box center [737, 311] width 157 height 25
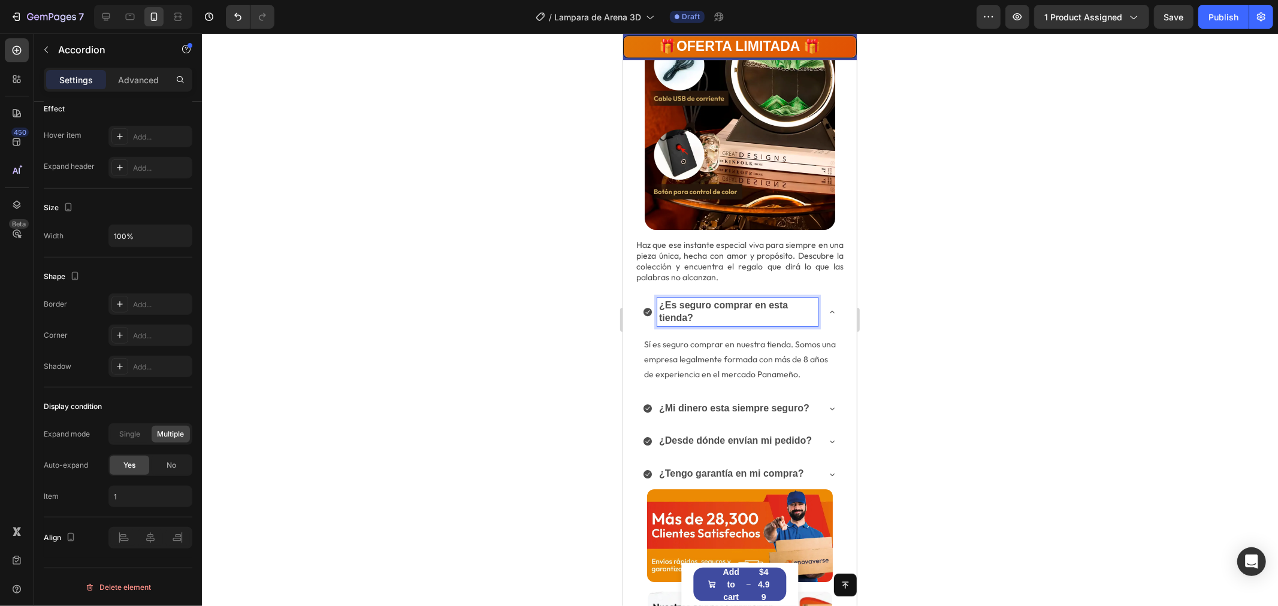
click at [702, 299] on p "¿Es seguro comprar en esta tienda?" at bounding box center [737, 311] width 157 height 25
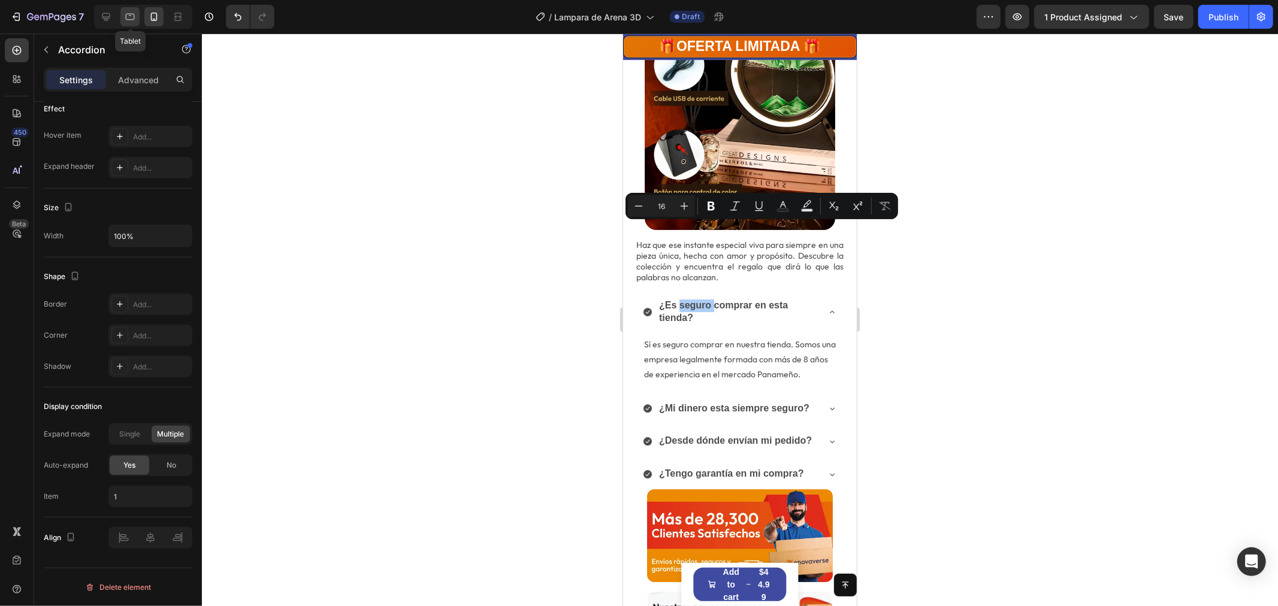
click at [130, 14] on icon at bounding box center [130, 17] width 12 height 12
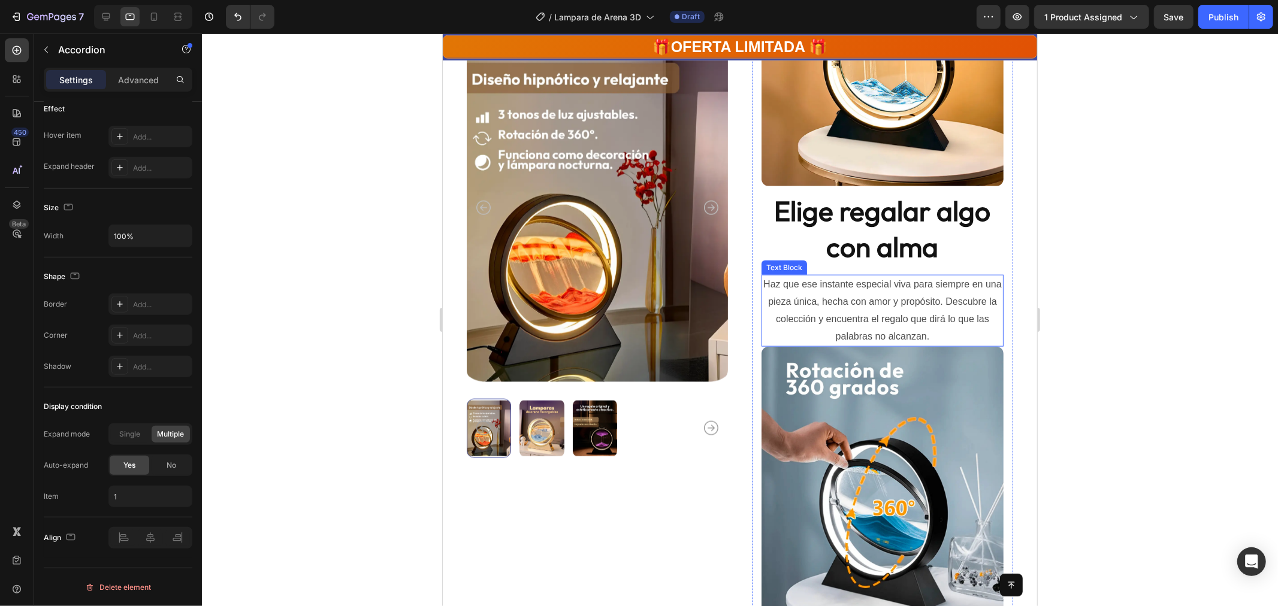
scroll to position [1148, 0]
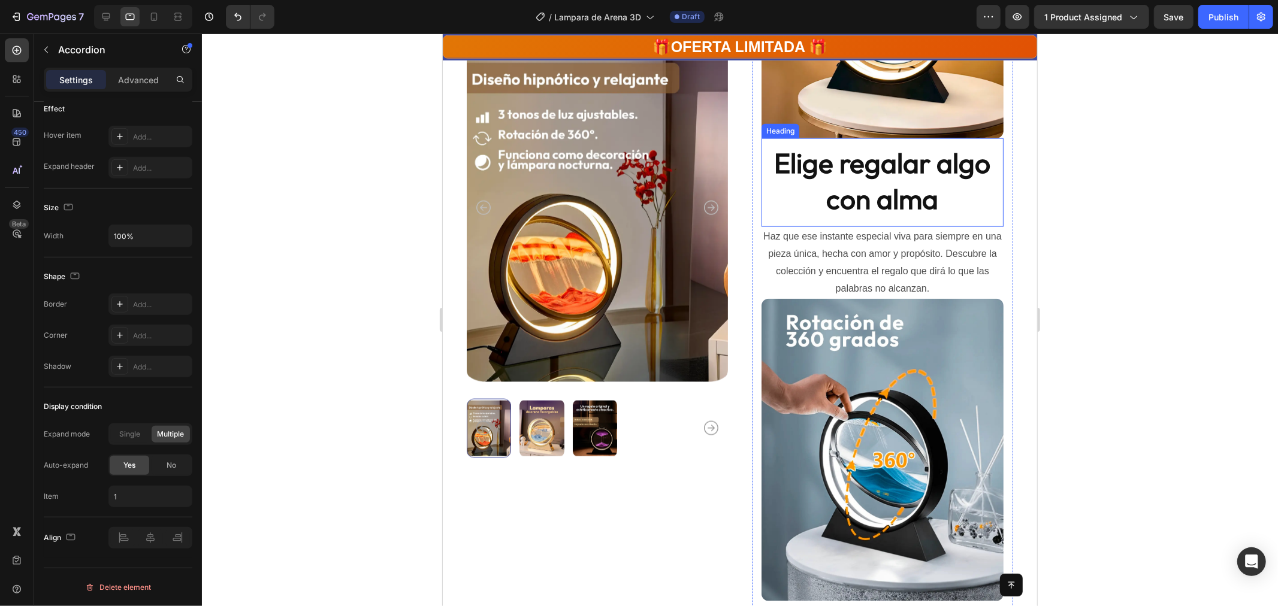
click at [903, 171] on strong "Elige regalar algo con alma" at bounding box center [882, 180] width 216 height 71
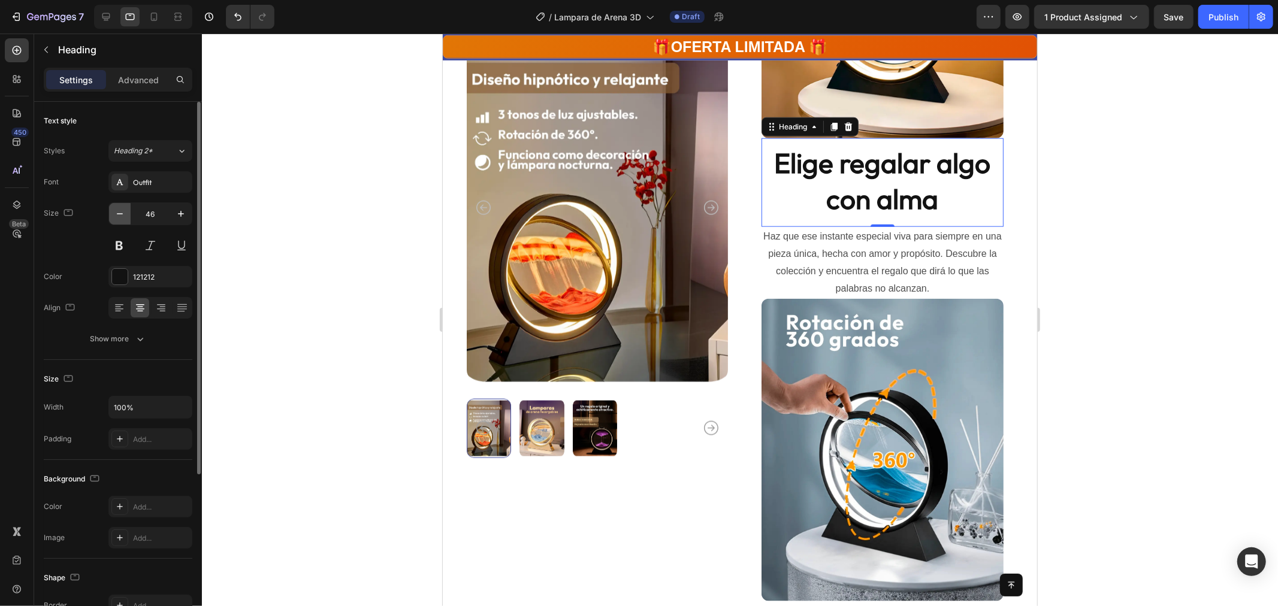
click at [126, 207] on button "button" at bounding box center [120, 214] width 22 height 22
click at [124, 207] on button "button" at bounding box center [120, 214] width 22 height 22
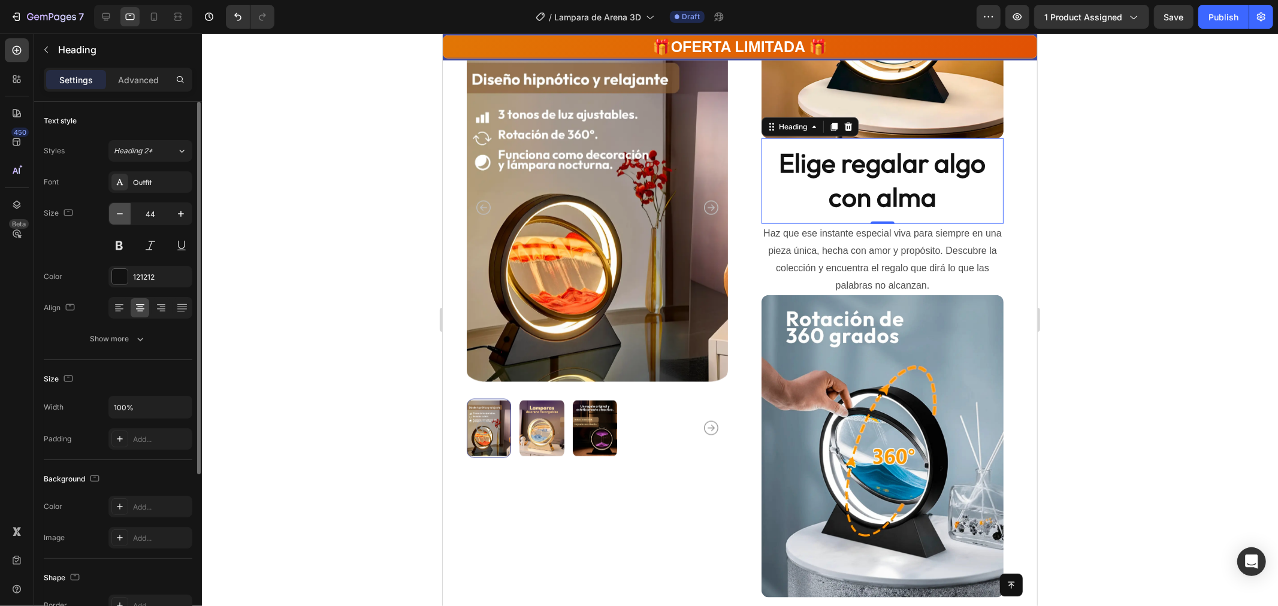
click at [122, 207] on button "button" at bounding box center [120, 214] width 22 height 22
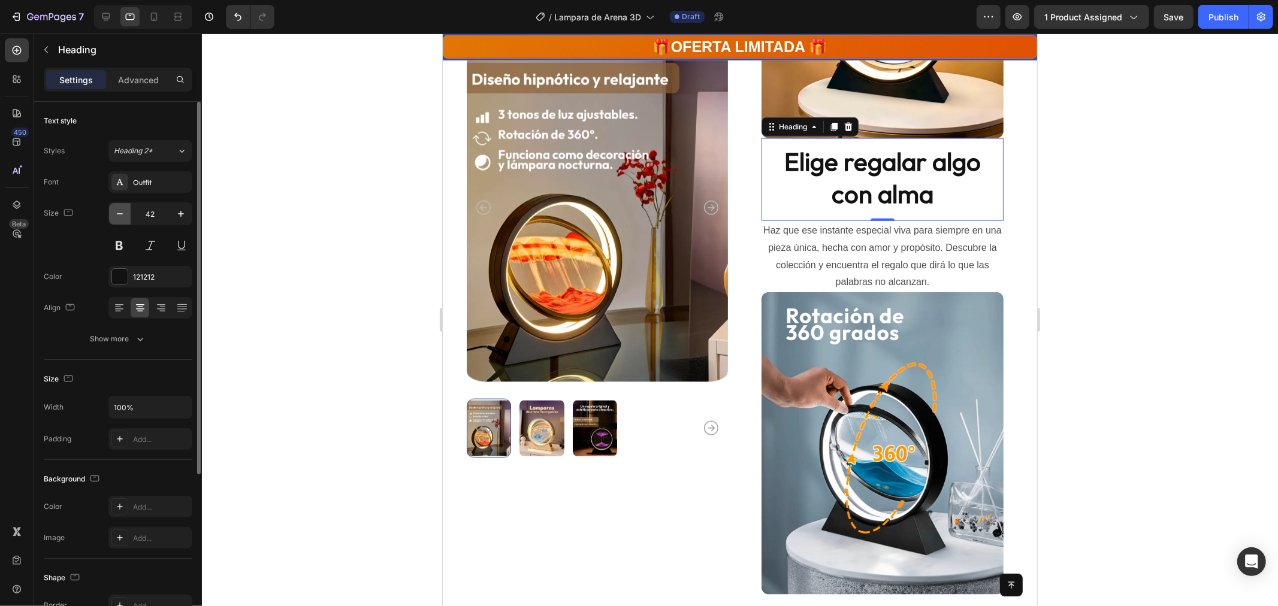
click at [122, 207] on button "button" at bounding box center [120, 214] width 22 height 22
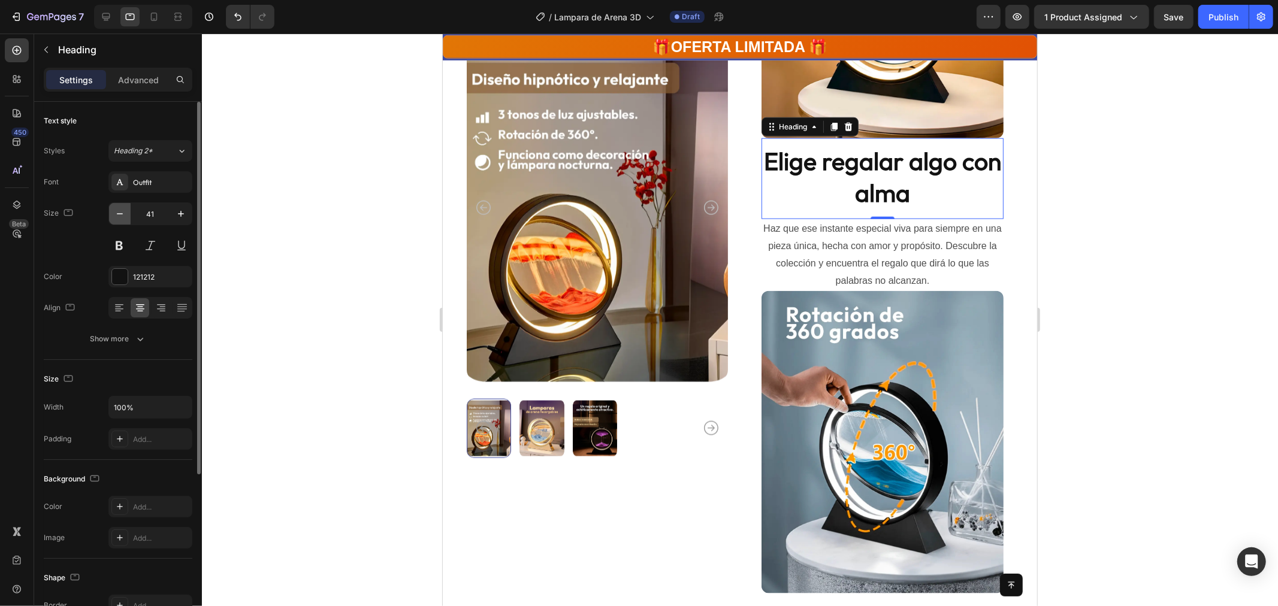
click at [122, 207] on button "button" at bounding box center [120, 214] width 22 height 22
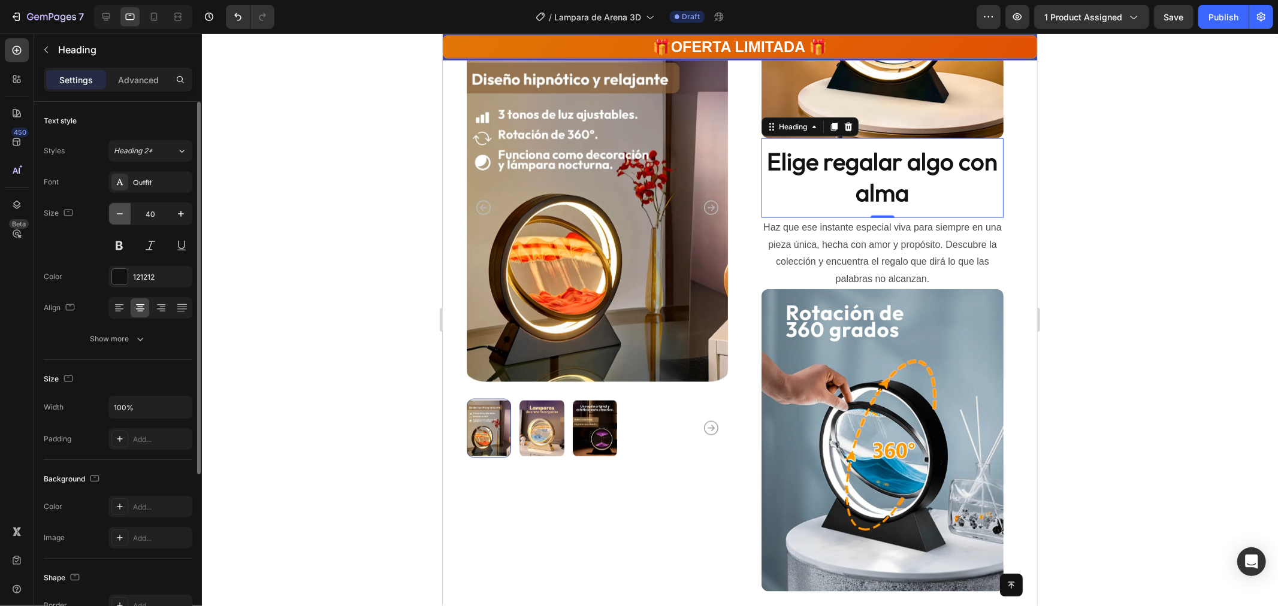
click at [122, 207] on button "button" at bounding box center [120, 214] width 22 height 22
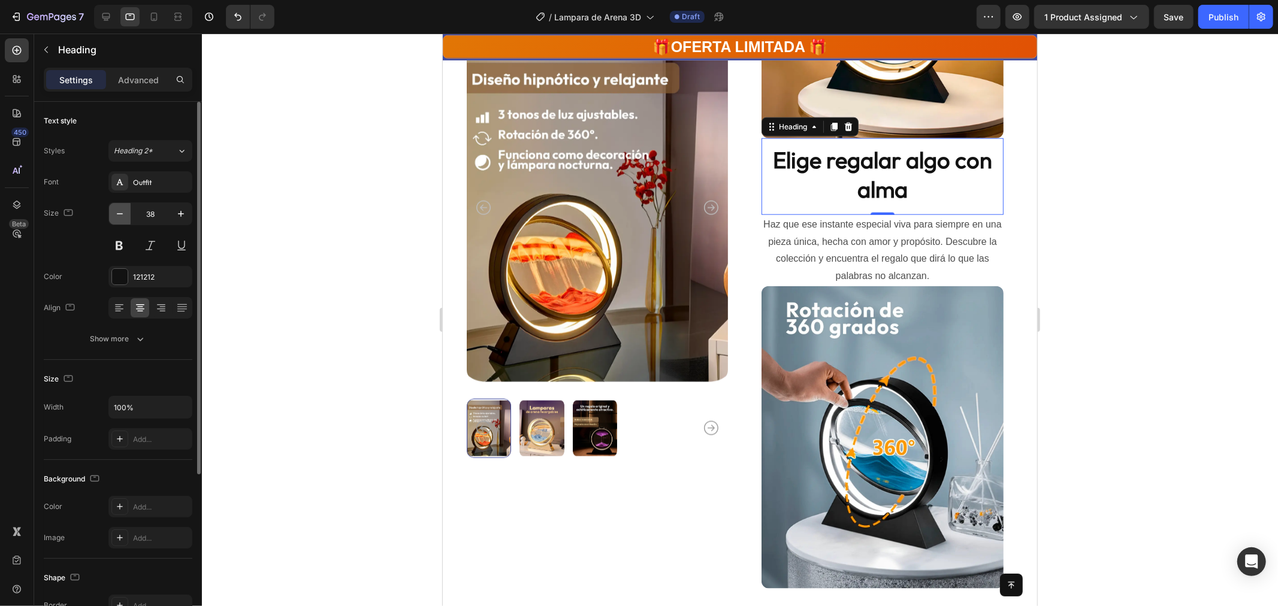
click at [122, 206] on button "button" at bounding box center [120, 214] width 22 height 22
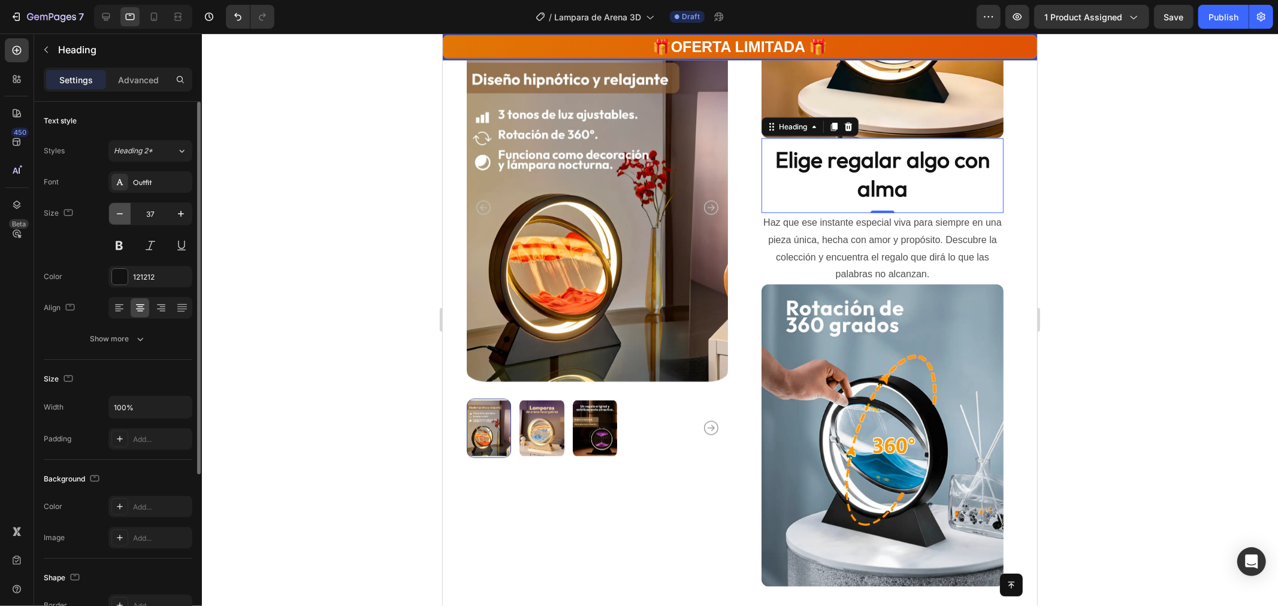
click at [122, 206] on button "button" at bounding box center [120, 214] width 22 height 22
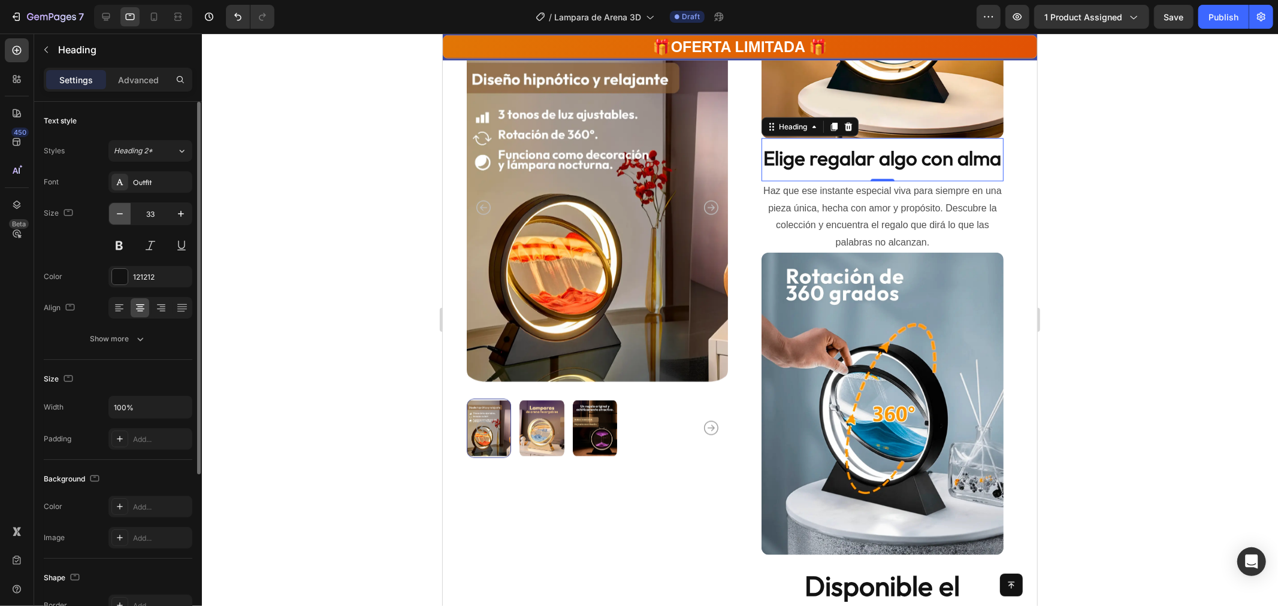
click at [122, 206] on button "button" at bounding box center [120, 214] width 22 height 22
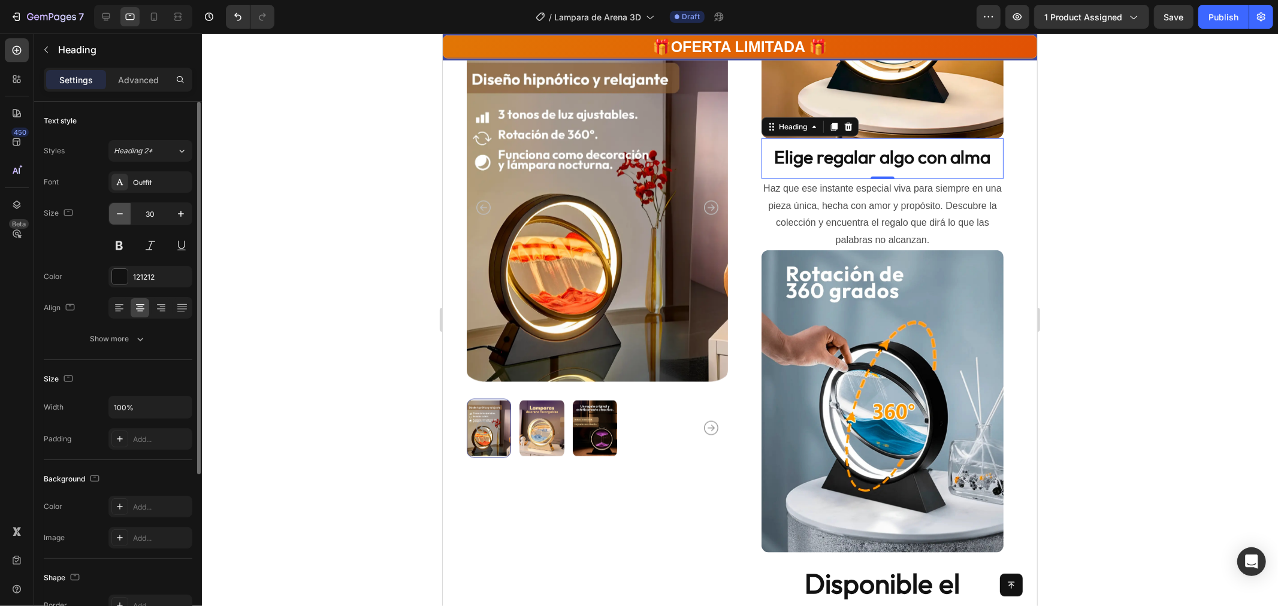
click at [122, 206] on button "button" at bounding box center [120, 214] width 22 height 22
type input "28"
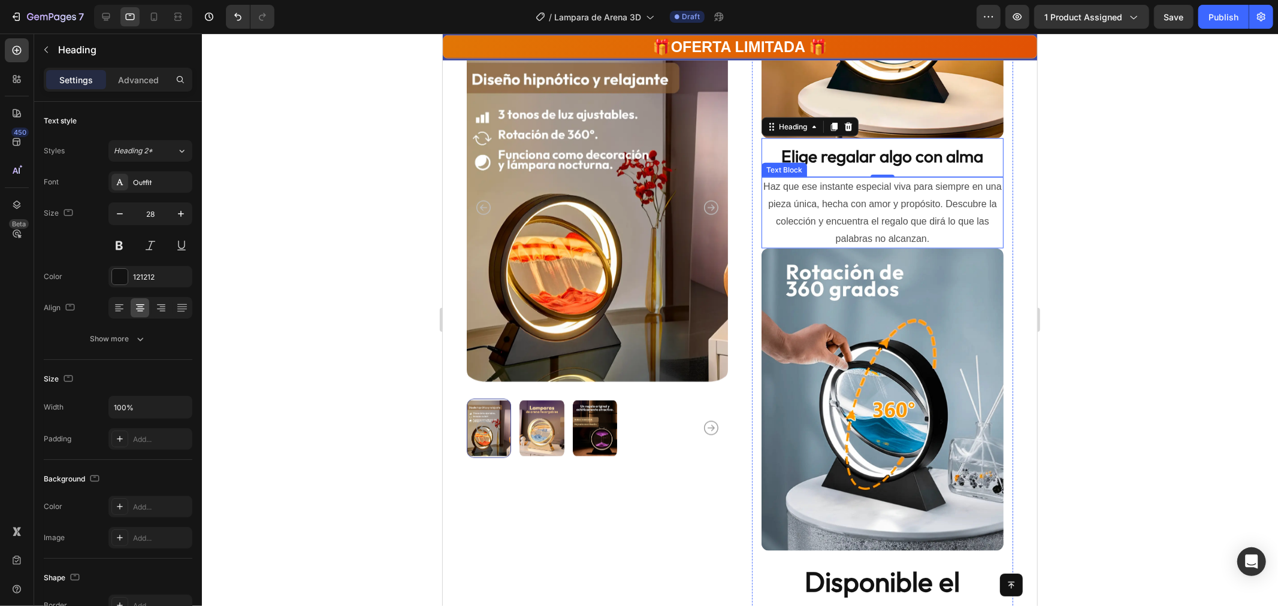
click at [913, 227] on p "Haz que ese instante especial viva para siempre en una pieza única, hecha con a…" at bounding box center [882, 212] width 240 height 69
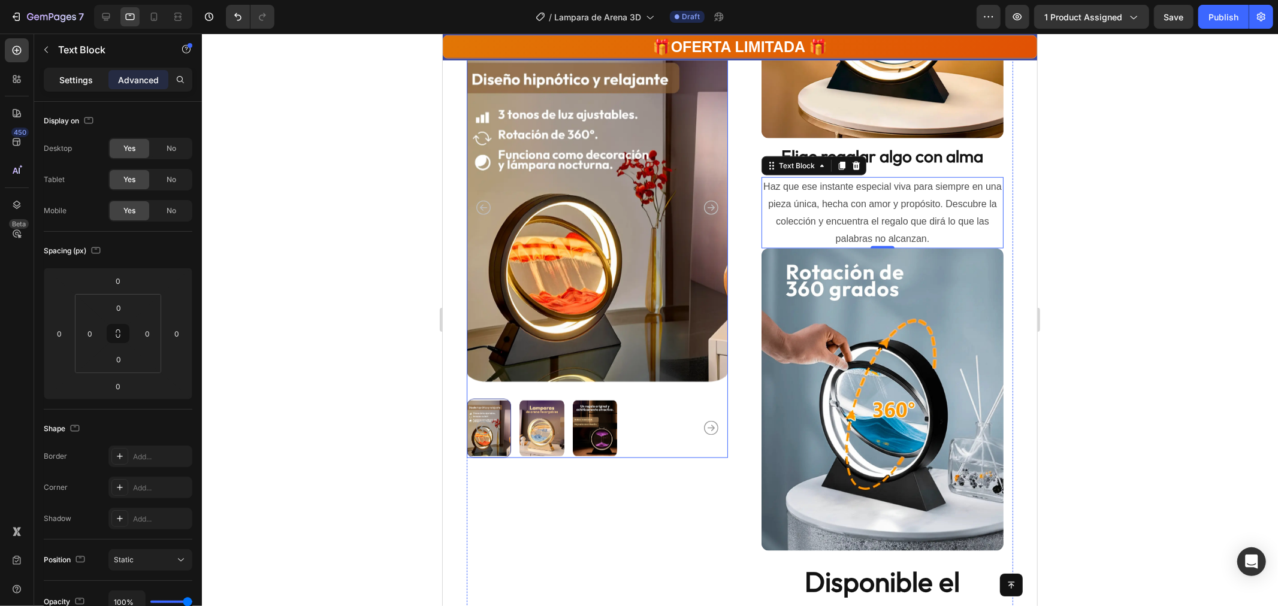
click at [70, 73] on div "Settings" at bounding box center [76, 79] width 60 height 19
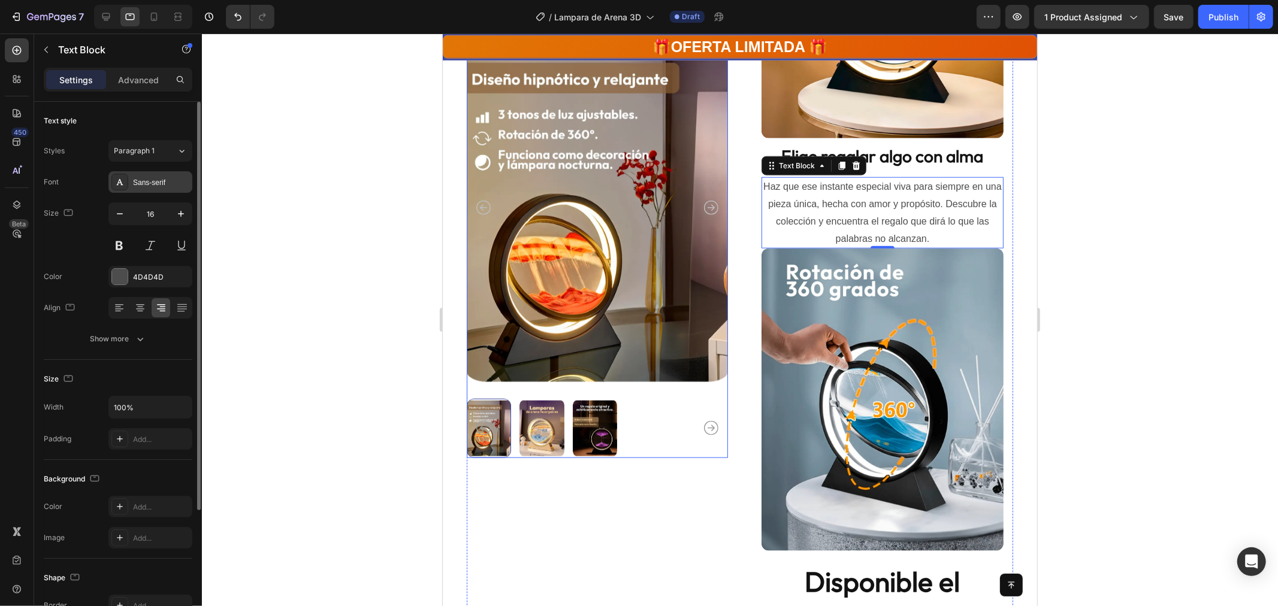
click at [153, 186] on div "Sans-serif" at bounding box center [161, 182] width 56 height 11
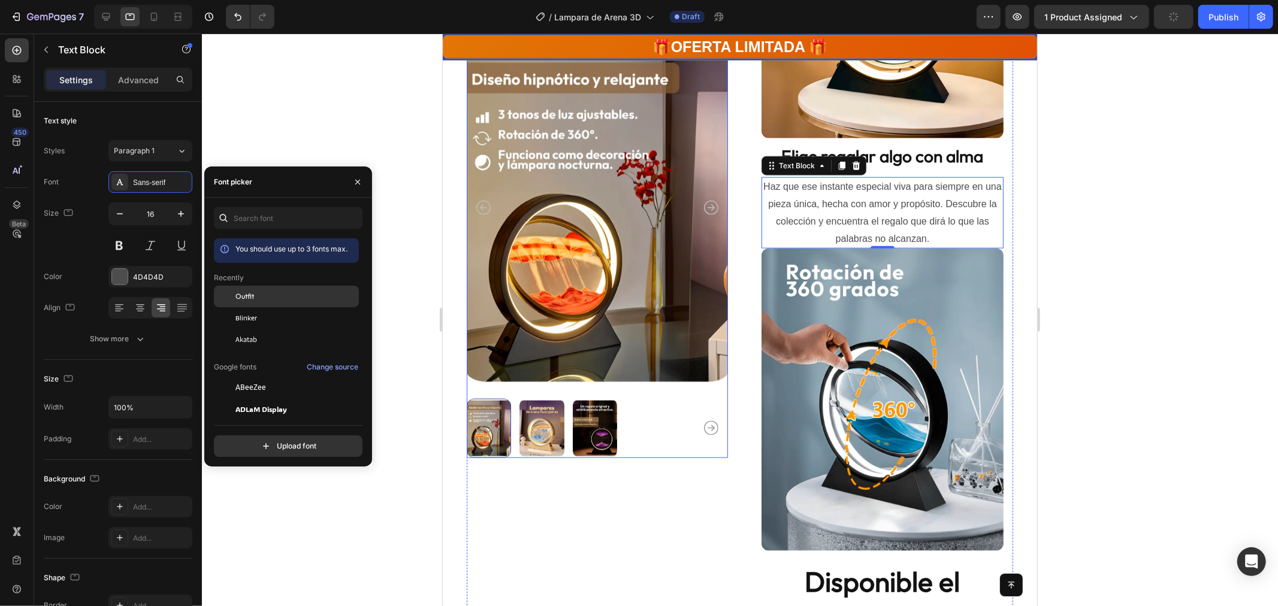
click at [261, 304] on div "Outfit" at bounding box center [286, 297] width 145 height 22
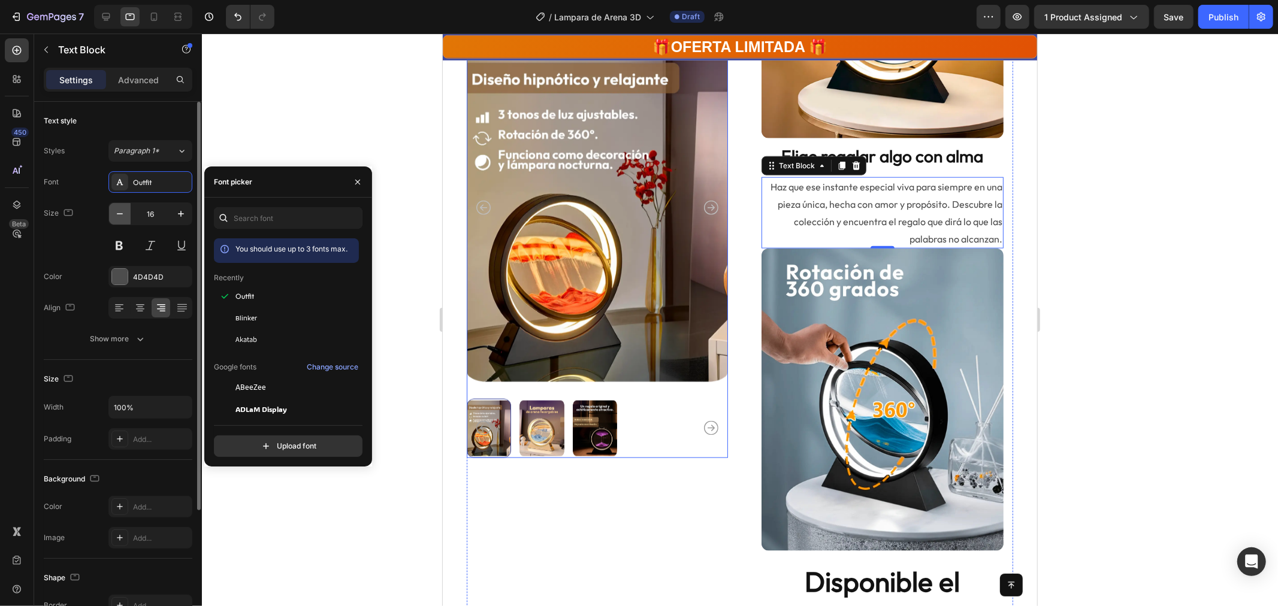
click at [122, 215] on icon "button" at bounding box center [120, 214] width 12 height 12
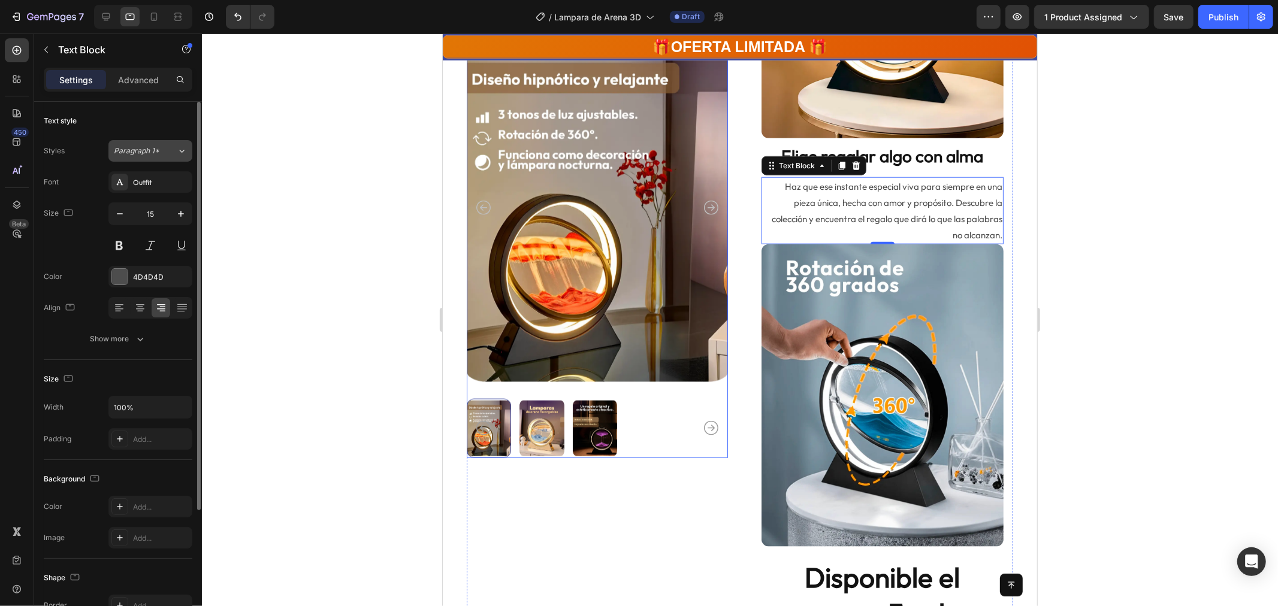
click at [162, 141] on button "Paragraph 1*" at bounding box center [150, 151] width 84 height 22
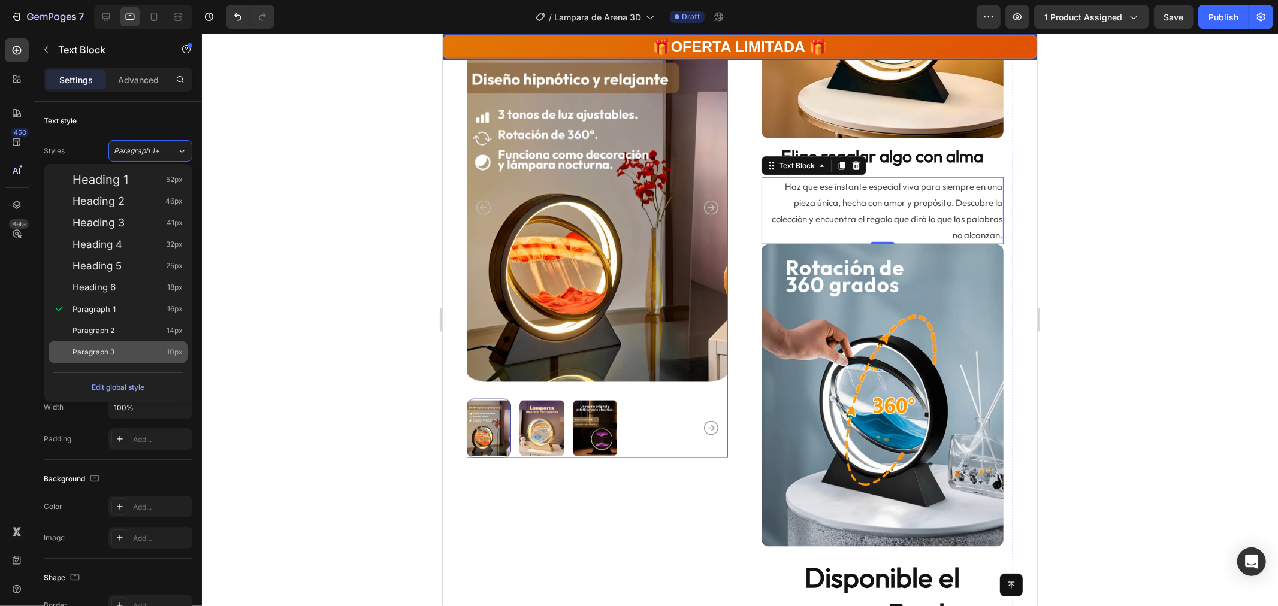
click at [137, 351] on div "Paragraph 3 10px" at bounding box center [128, 352] width 110 height 12
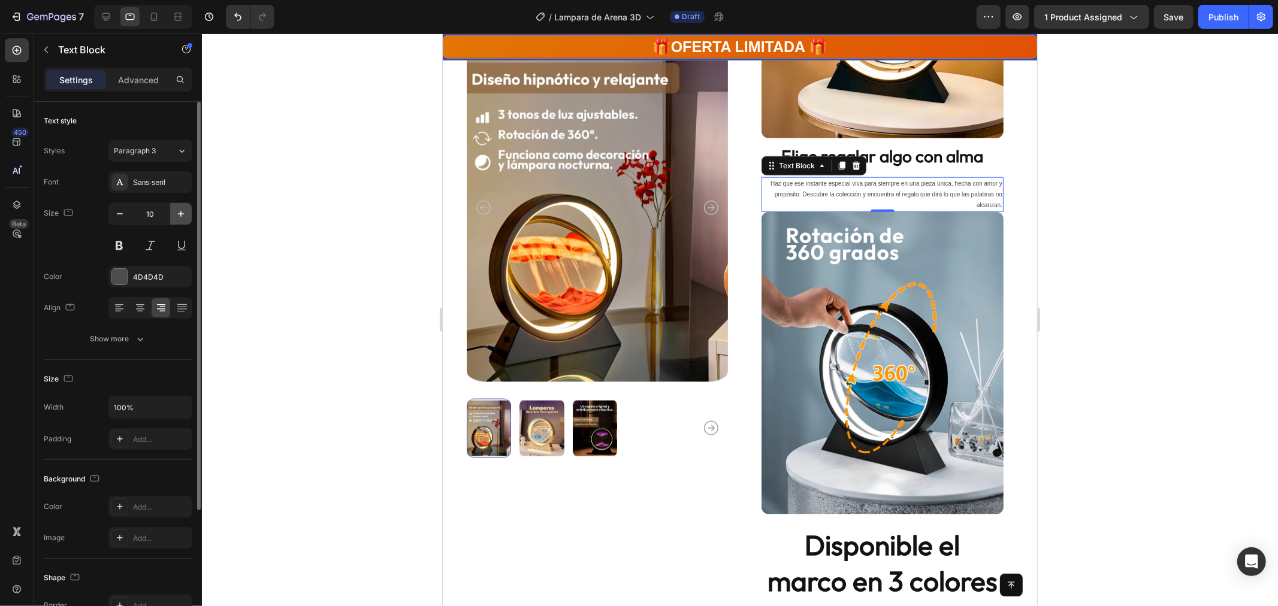
click at [181, 212] on icon "button" at bounding box center [181, 214] width 12 height 12
click at [181, 212] on icon "button" at bounding box center [181, 214] width 6 height 6
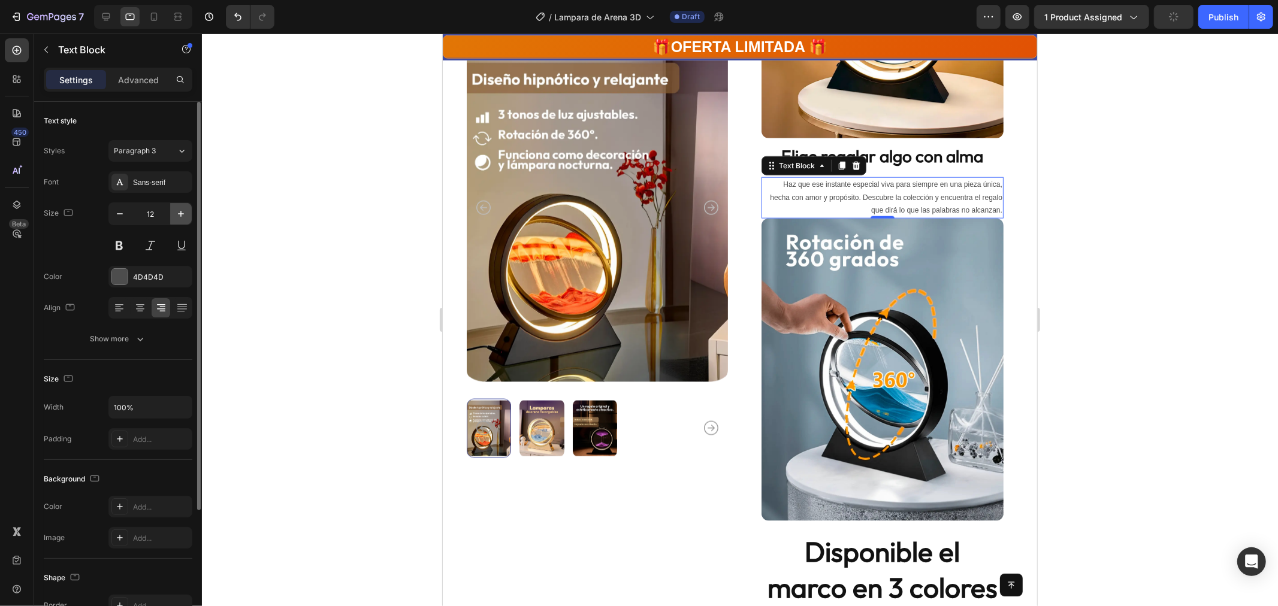
click at [181, 212] on icon "button" at bounding box center [181, 214] width 6 height 6
type input "13"
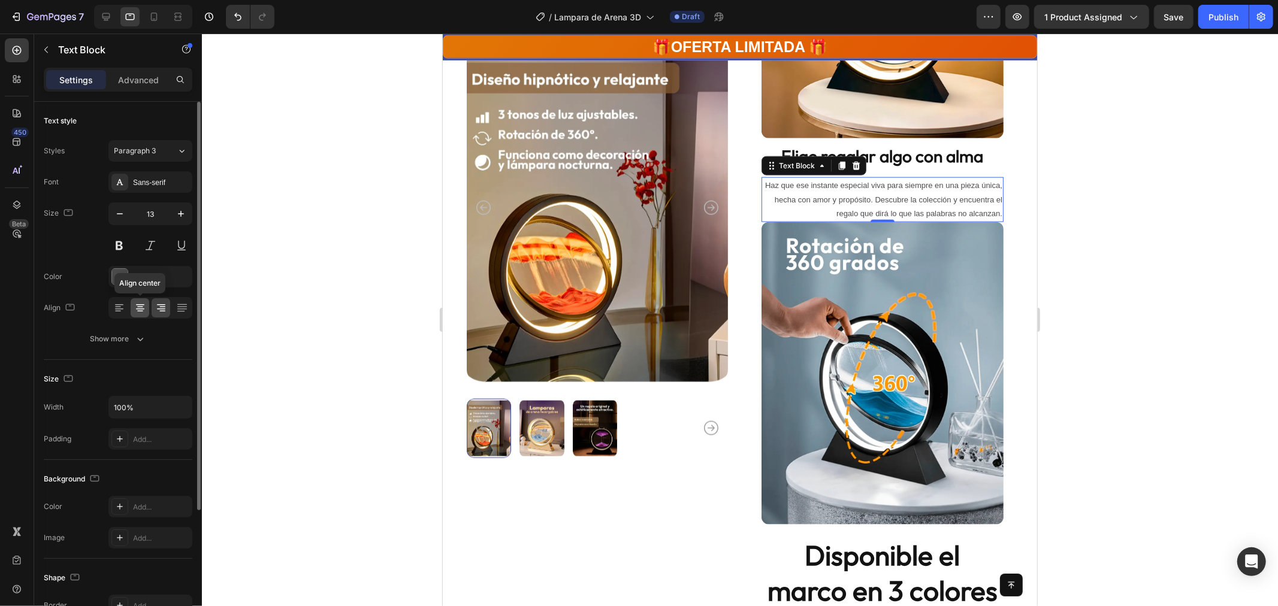
click at [132, 308] on div at bounding box center [140, 307] width 19 height 19
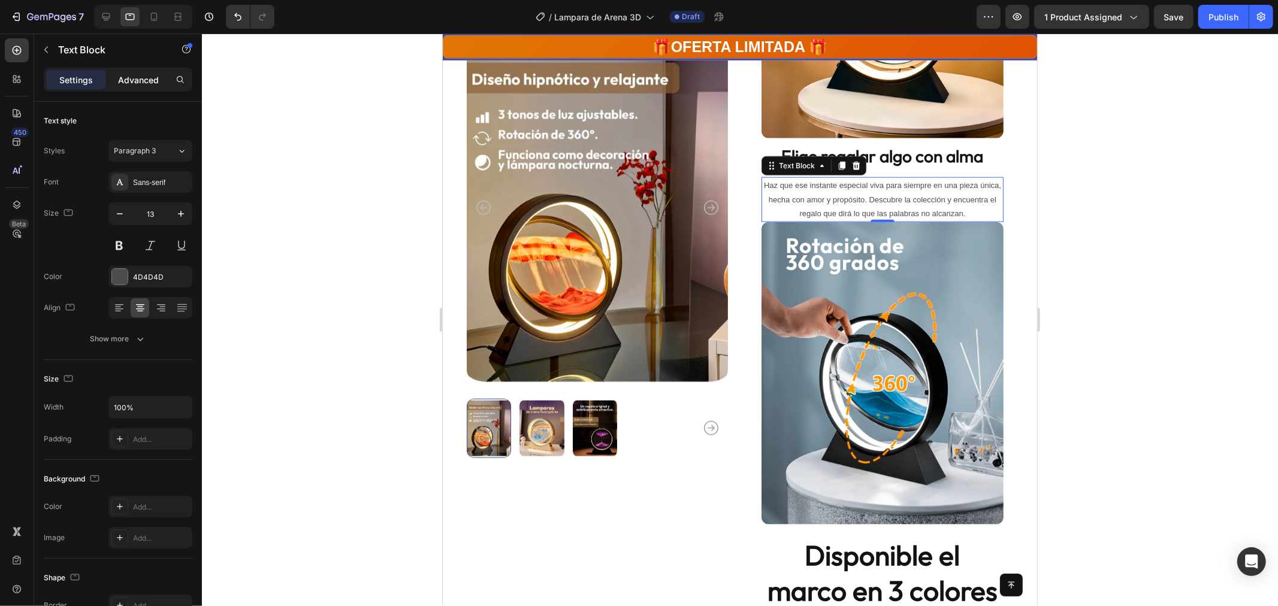
click at [132, 81] on p "Advanced" at bounding box center [138, 80] width 41 height 13
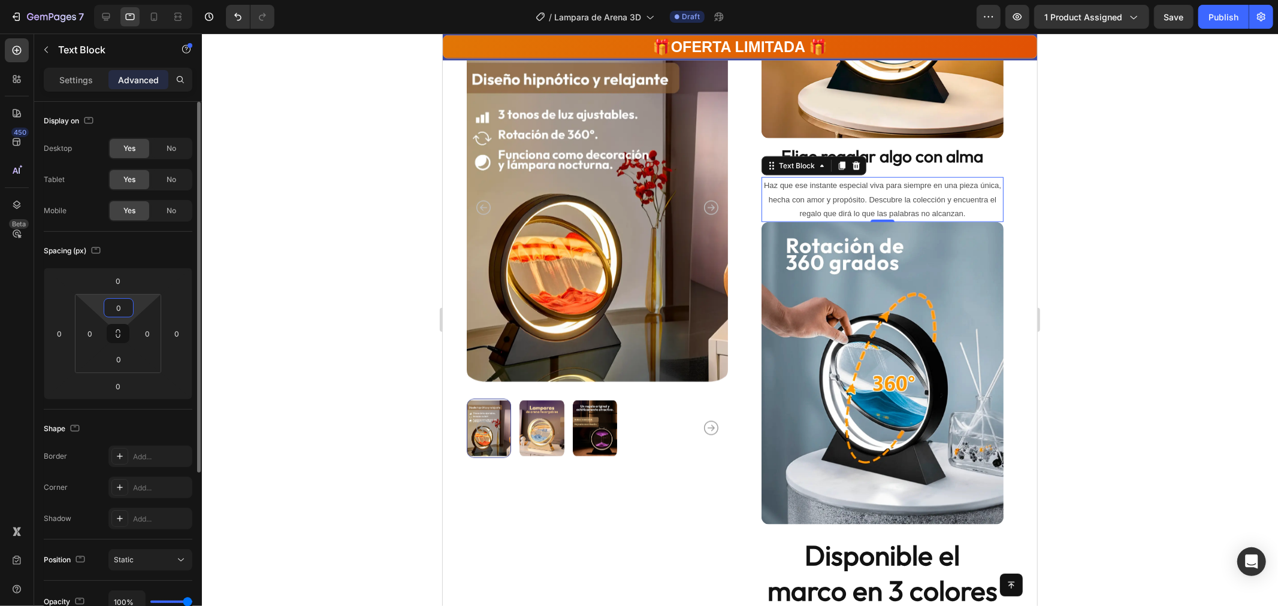
click at [129, 308] on input "0" at bounding box center [119, 308] width 24 height 18
click at [122, 279] on input "0" at bounding box center [118, 281] width 24 height 18
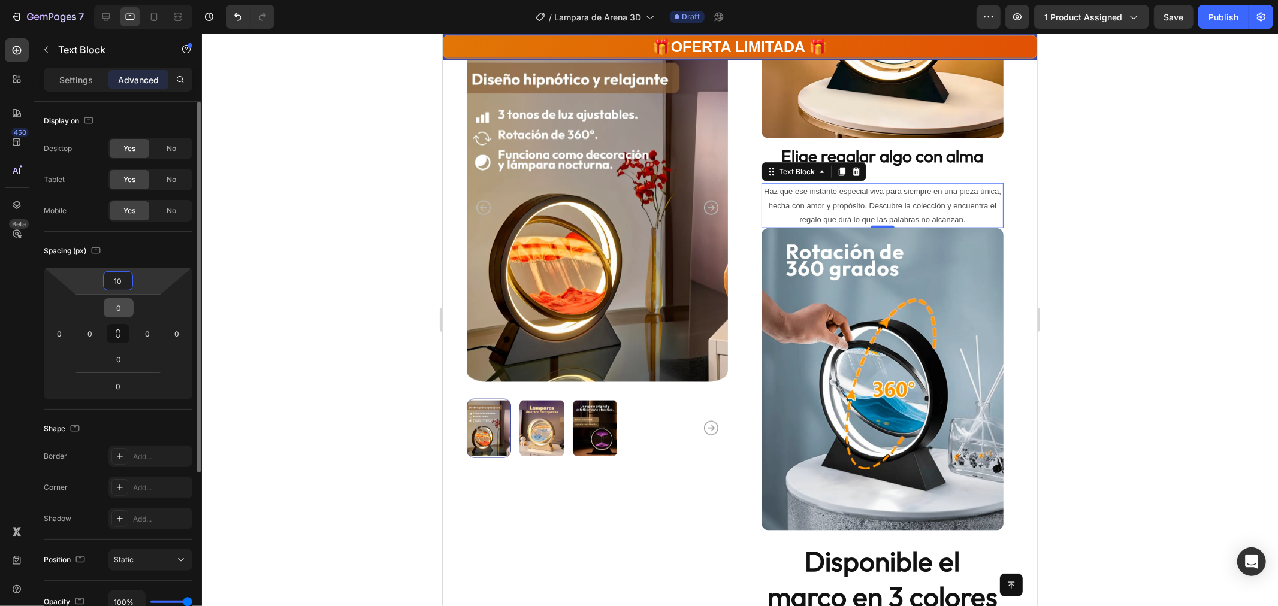
type input "1"
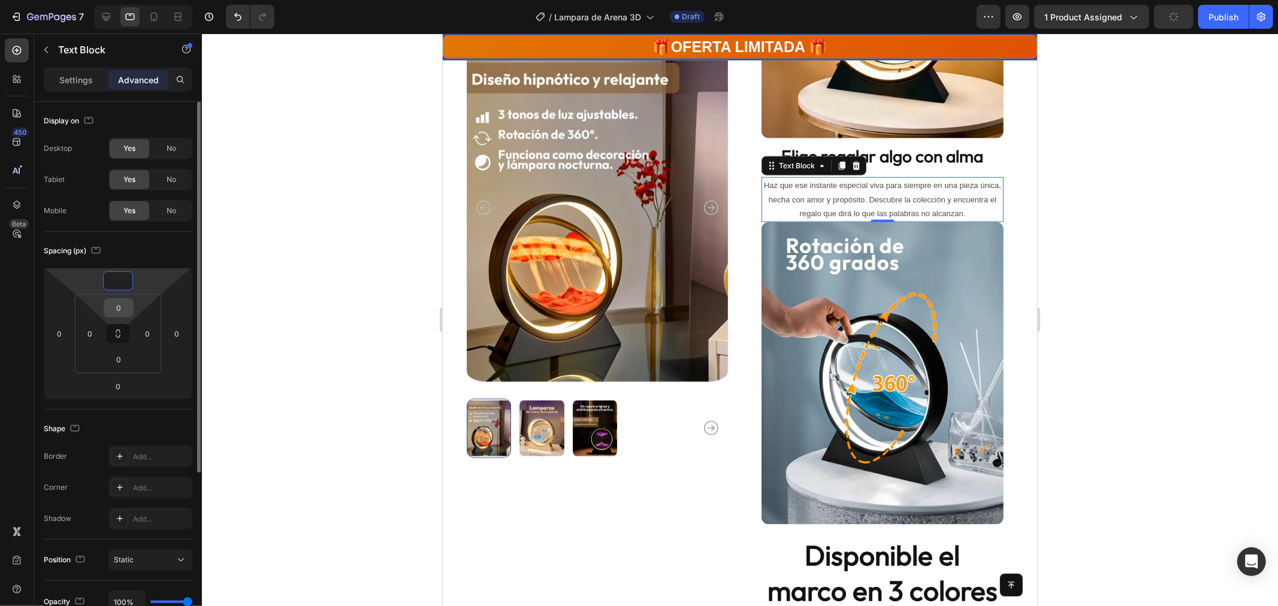
click at [121, 303] on input "0" at bounding box center [119, 308] width 24 height 18
type input "0"
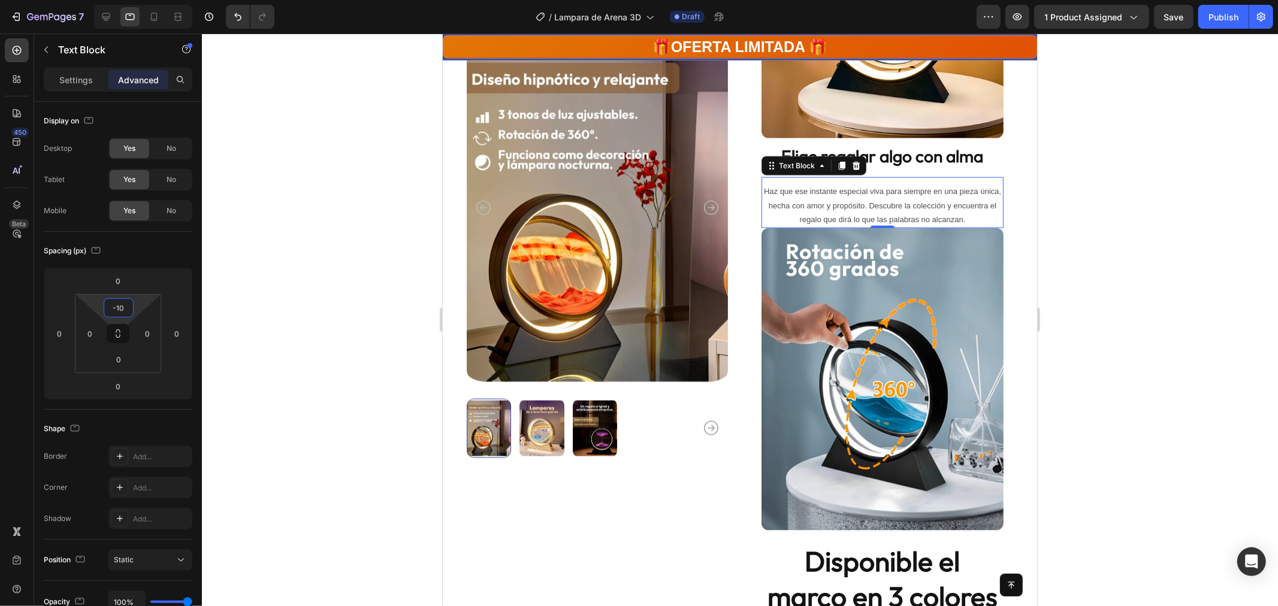
type input "10"
click at [1131, 274] on div at bounding box center [740, 320] width 1076 height 573
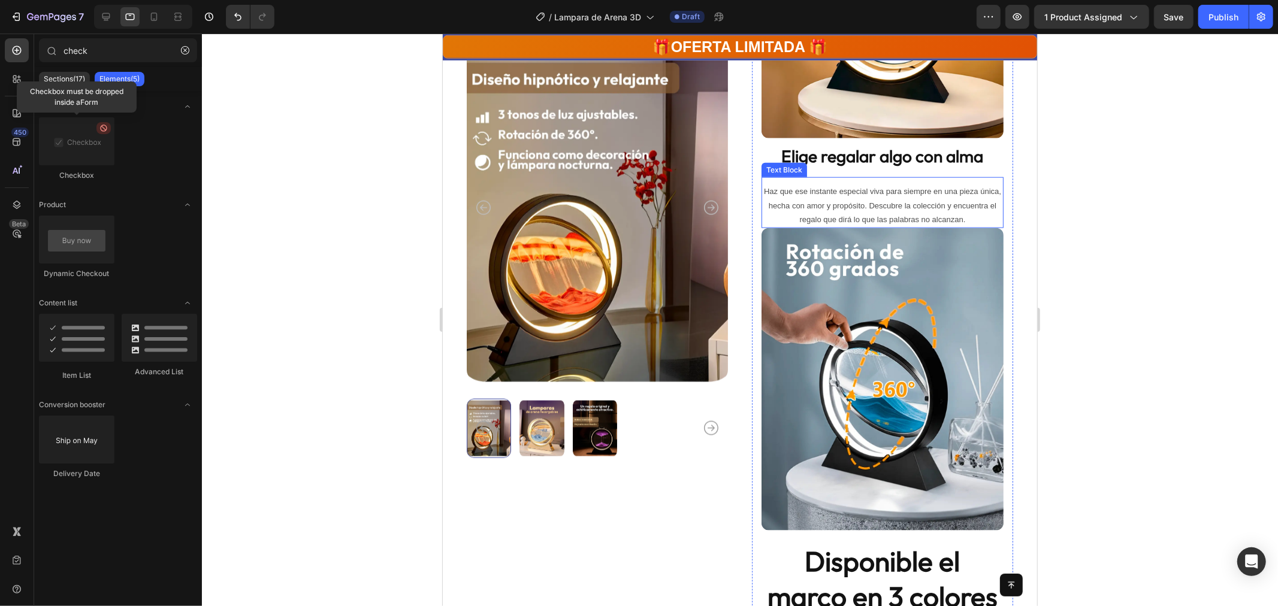
click at [841, 194] on p "Haz que ese instante especial viva para siempre en una pieza única, hecha con a…" at bounding box center [882, 205] width 240 height 42
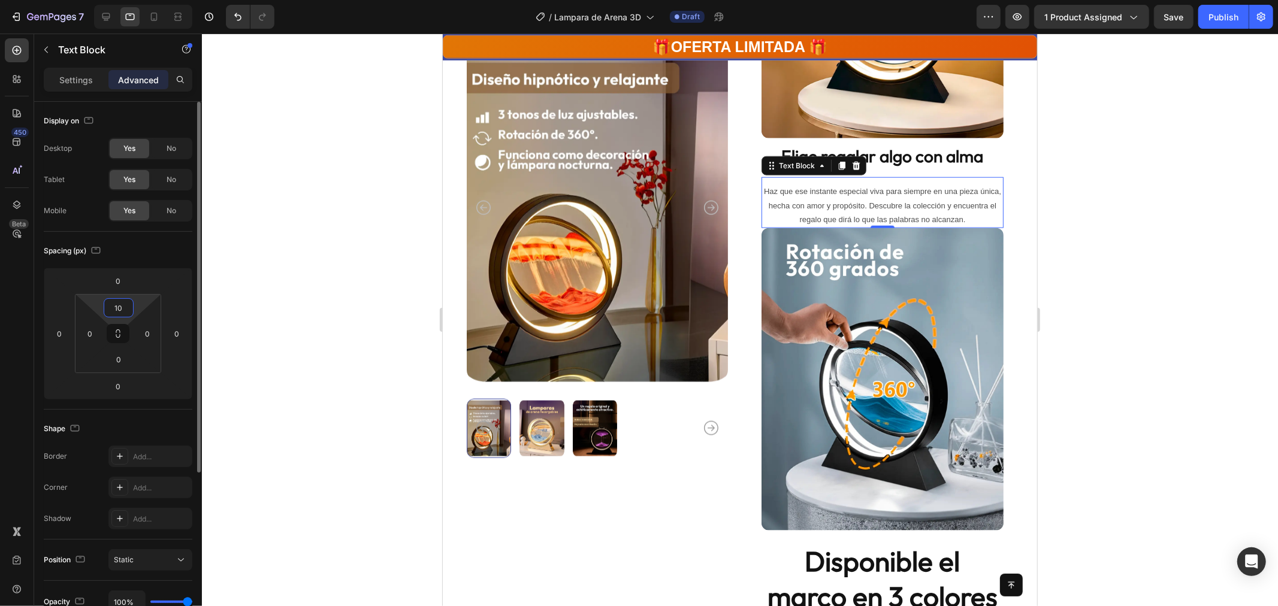
click at [116, 306] on input "10" at bounding box center [119, 308] width 24 height 18
click at [121, 304] on input "10" at bounding box center [119, 308] width 24 height 18
click at [122, 304] on input "10" at bounding box center [119, 308] width 24 height 18
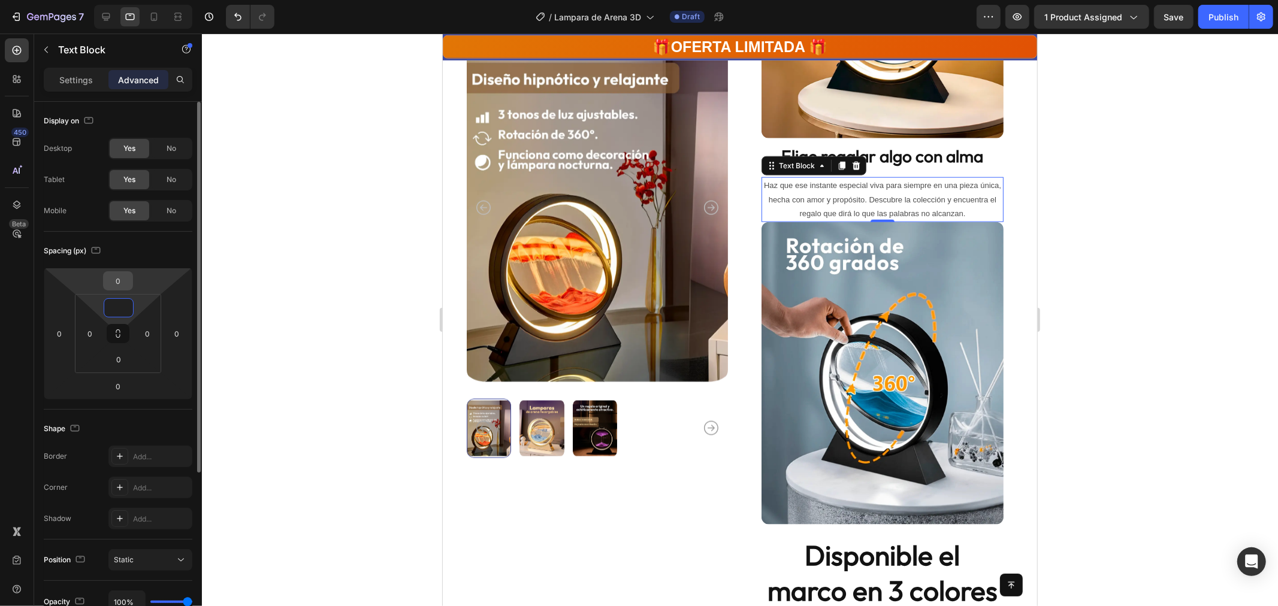
type input "0"
click at [122, 283] on input "0" at bounding box center [118, 281] width 24 height 18
type input "-10"
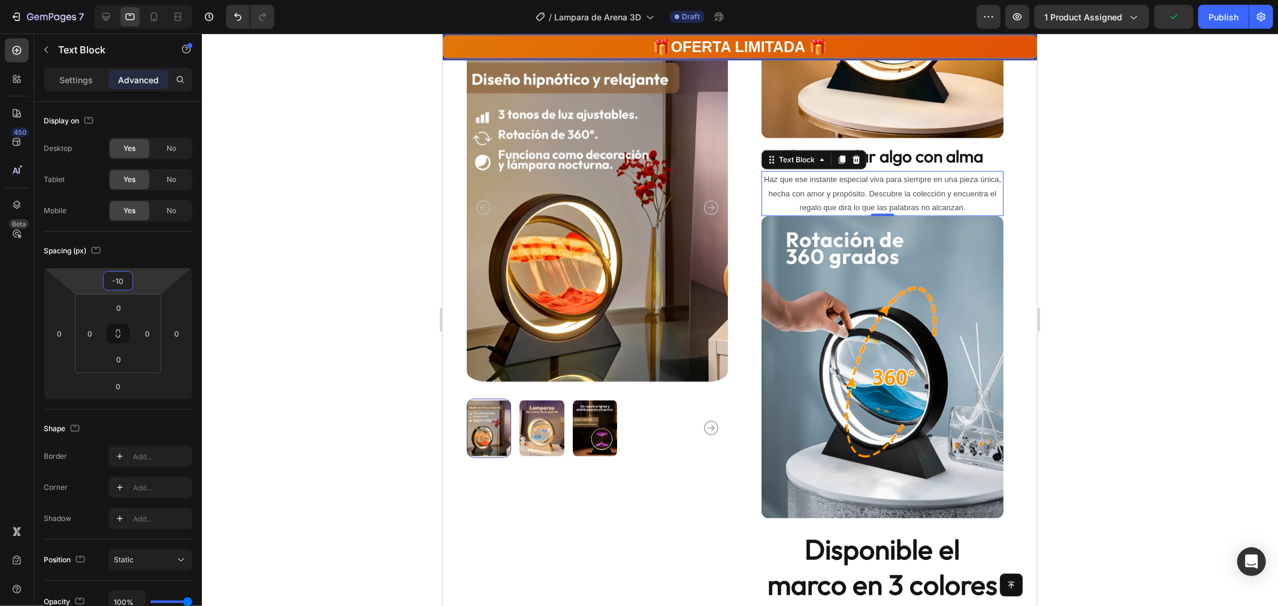
click at [1167, 233] on div at bounding box center [740, 320] width 1076 height 573
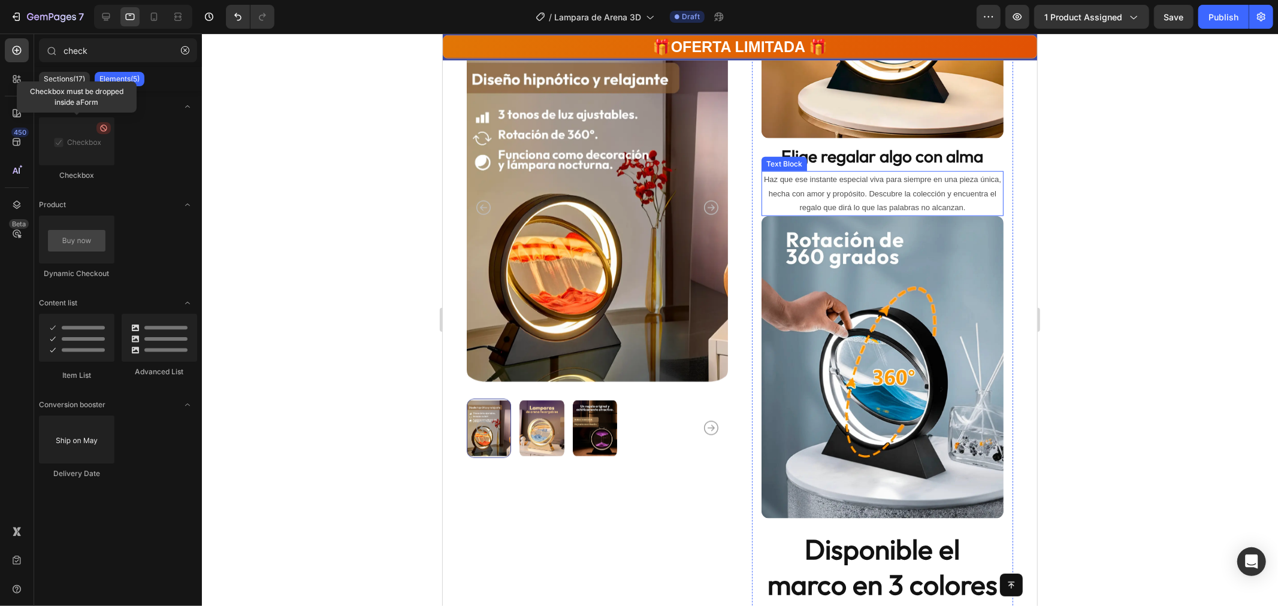
click at [935, 195] on p "Haz que ese instante especial viva para siempre en una pieza única, hecha con a…" at bounding box center [882, 193] width 240 height 42
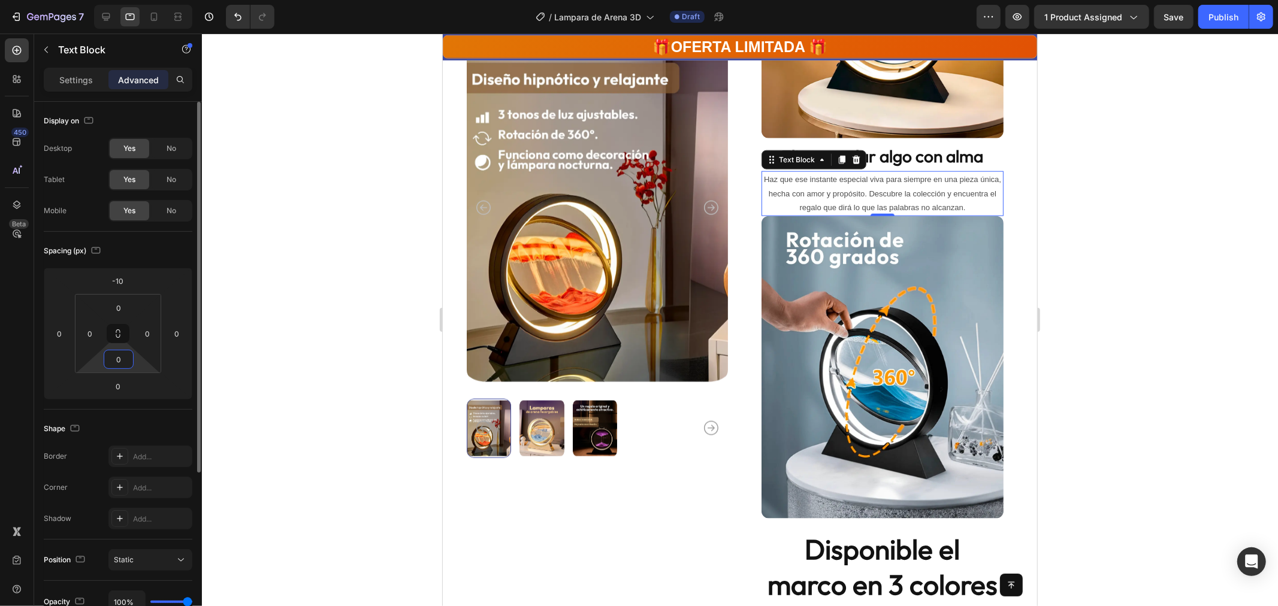
click at [114, 358] on input "0" at bounding box center [119, 360] width 24 height 18
type input "5"
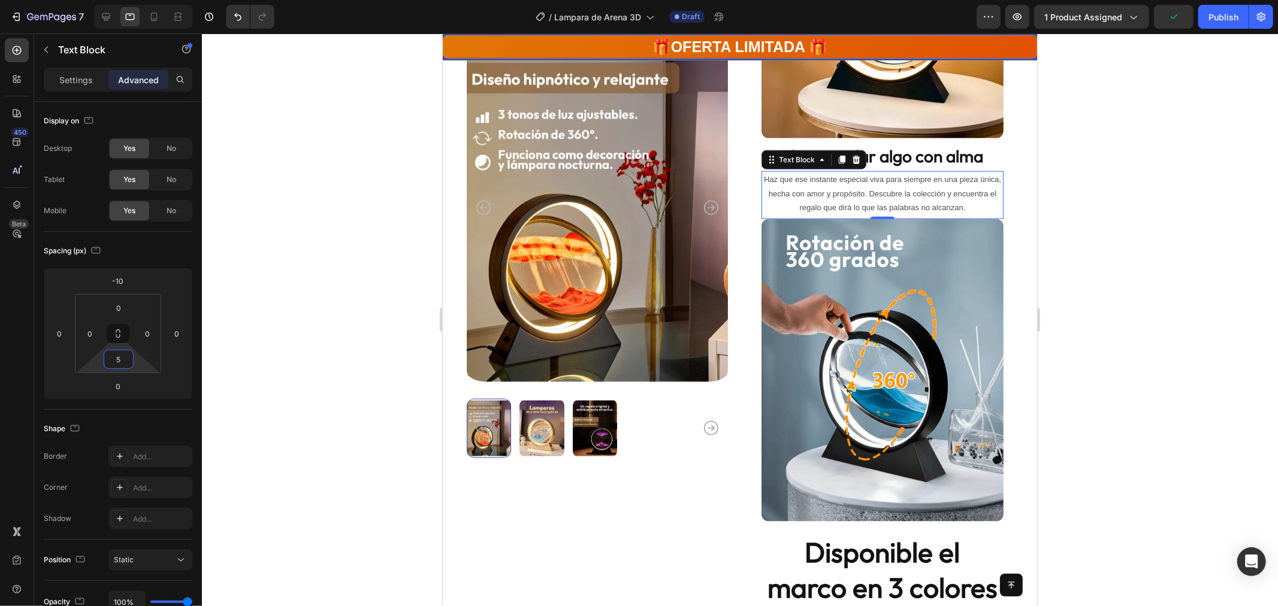
click at [1099, 268] on div at bounding box center [740, 320] width 1076 height 573
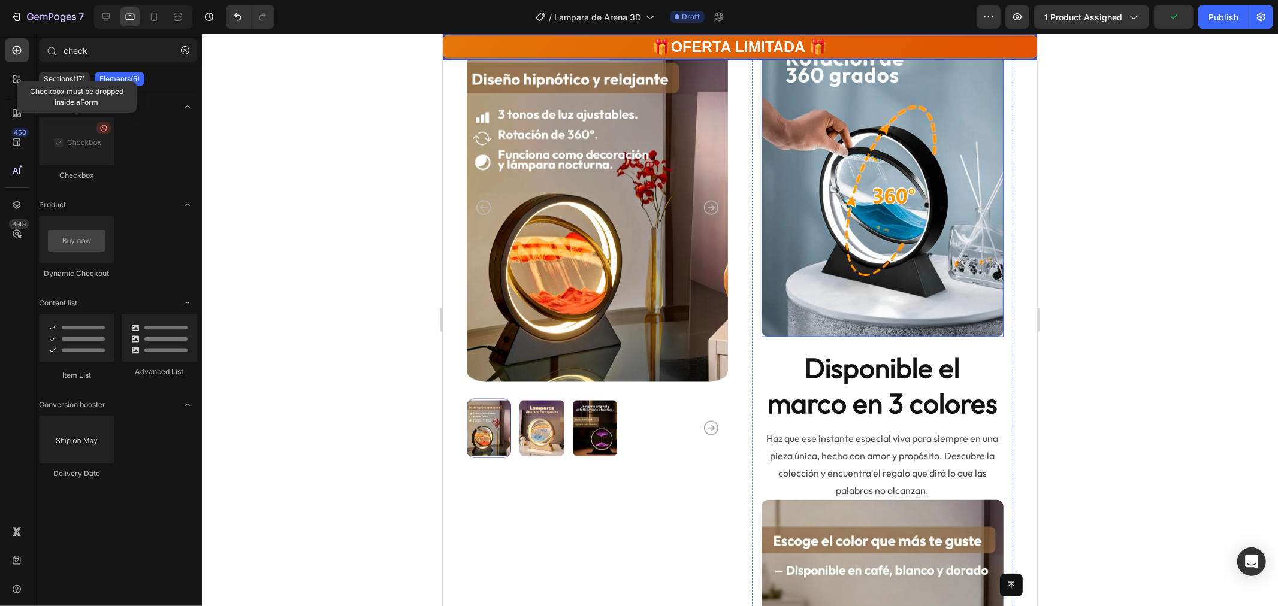
scroll to position [1348, 0]
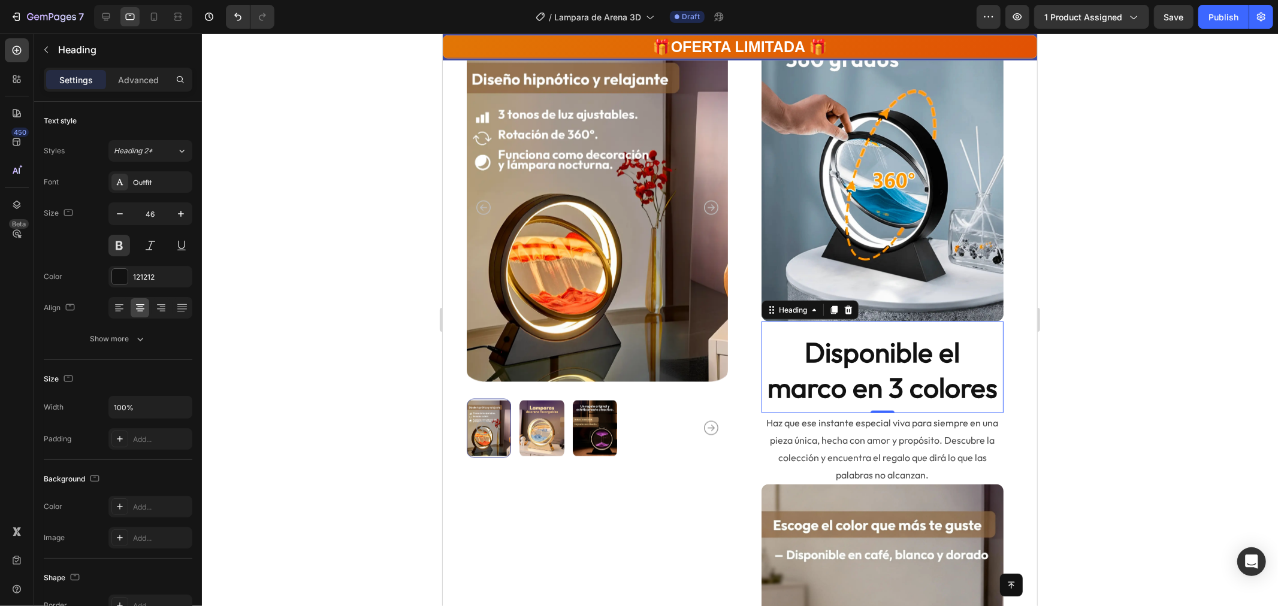
click at [860, 350] on h2 "Disponible el marco en 3 colores" at bounding box center [882, 370] width 242 height 74
click at [117, 215] on icon "button" at bounding box center [120, 214] width 12 height 12
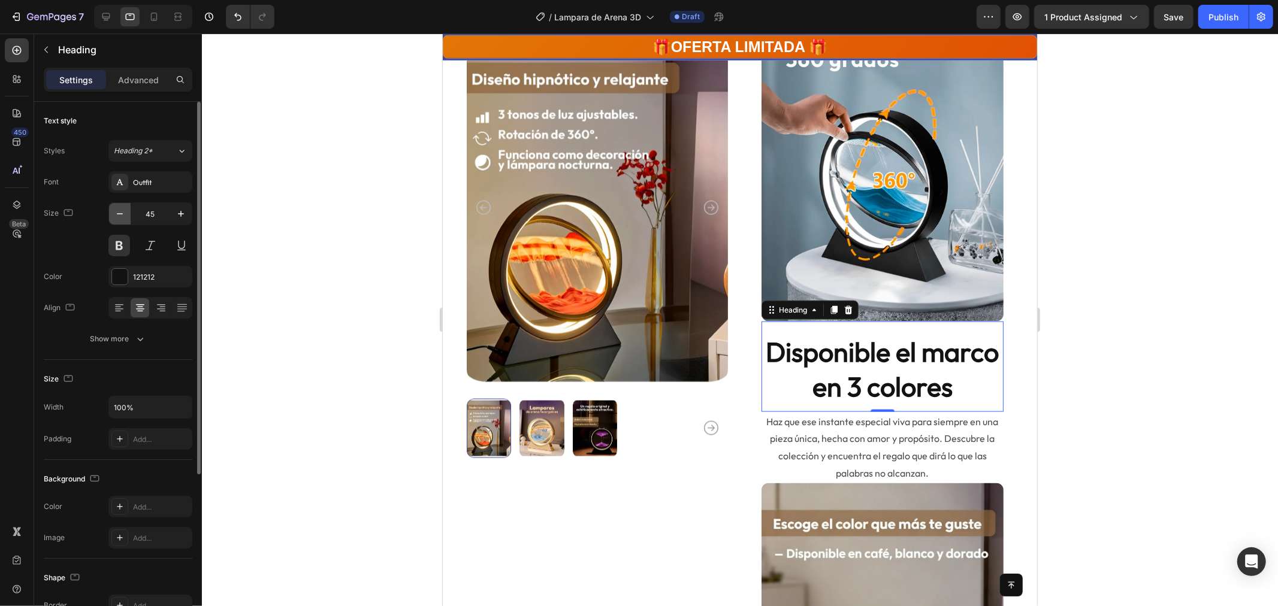
click at [116, 215] on icon "button" at bounding box center [120, 214] width 12 height 12
click at [116, 214] on icon "button" at bounding box center [120, 214] width 12 height 12
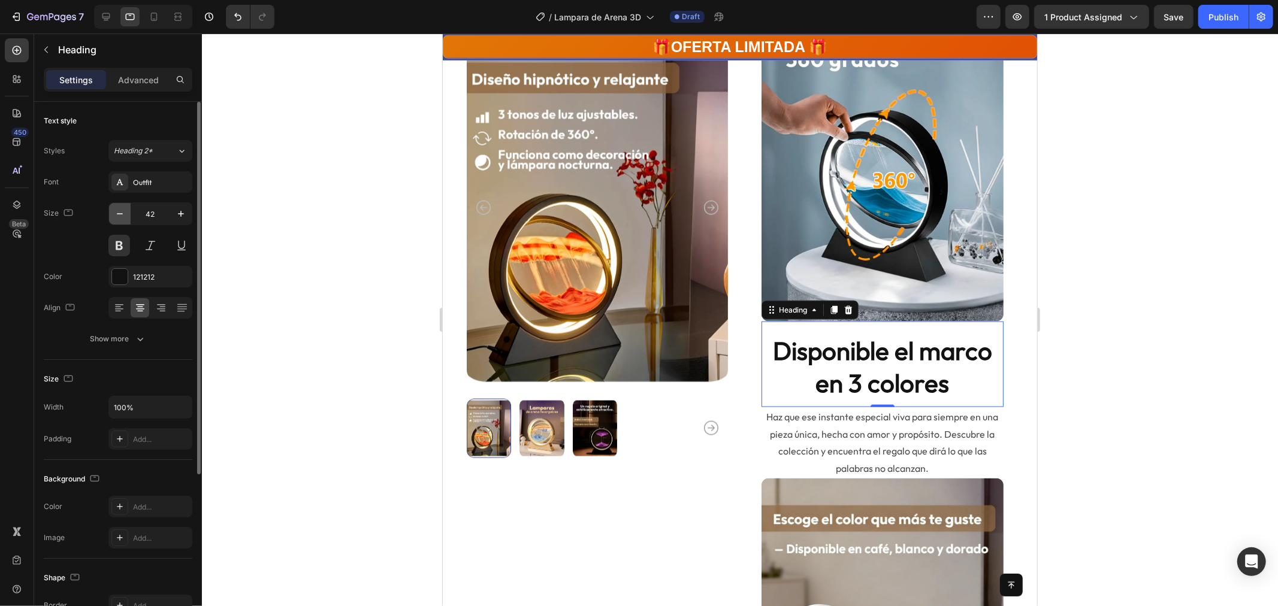
click at [116, 214] on icon "button" at bounding box center [120, 214] width 12 height 12
click at [116, 213] on icon "button" at bounding box center [120, 214] width 12 height 12
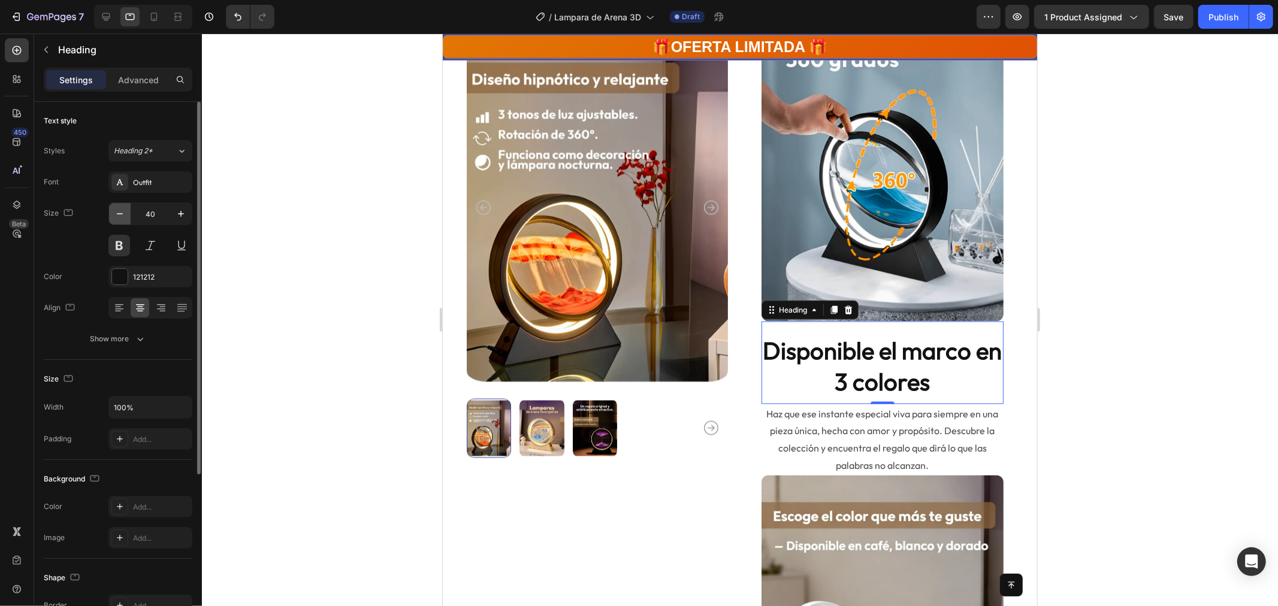
click at [116, 213] on icon "button" at bounding box center [120, 214] width 12 height 12
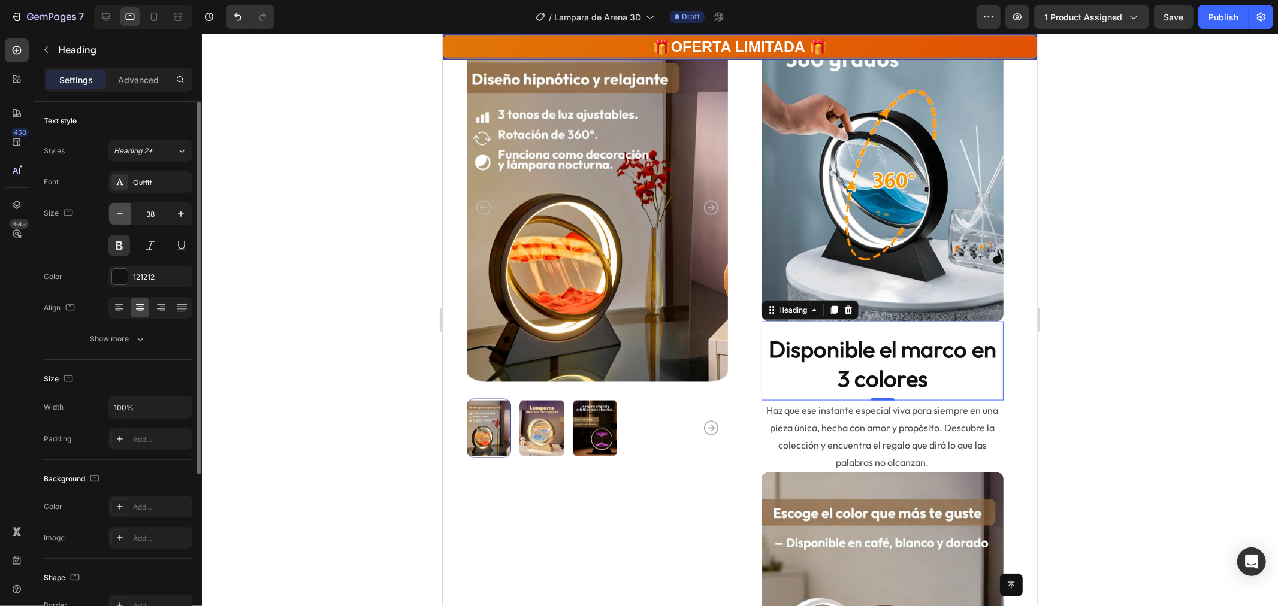
click at [116, 213] on icon "button" at bounding box center [120, 214] width 12 height 12
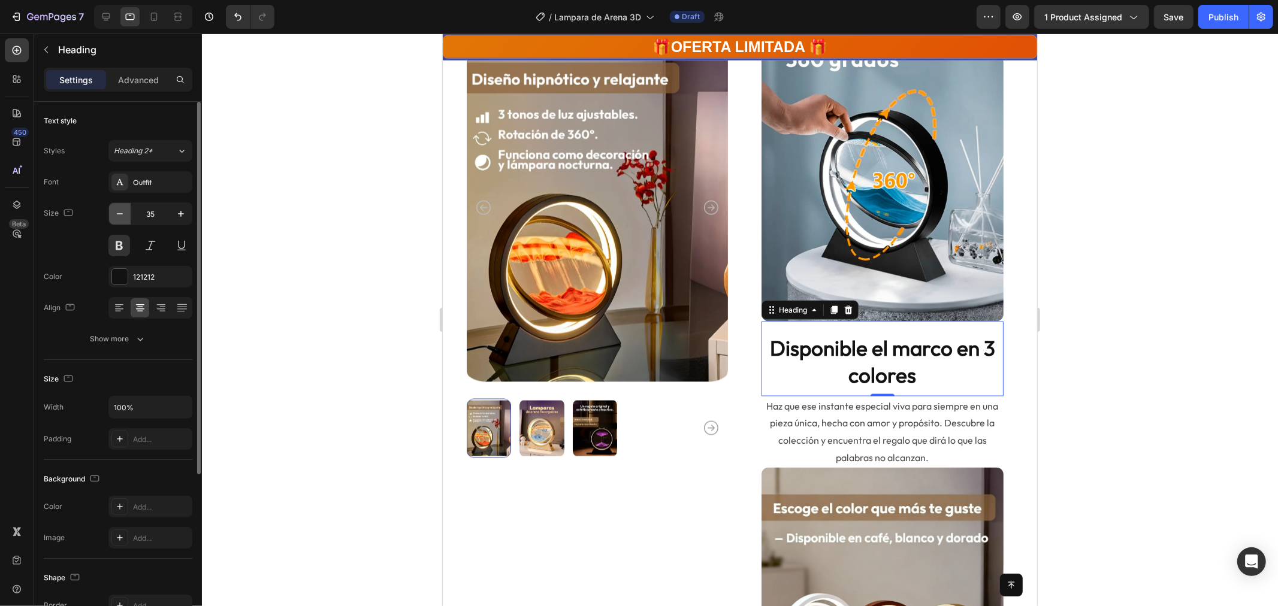
click at [116, 213] on icon "button" at bounding box center [120, 214] width 12 height 12
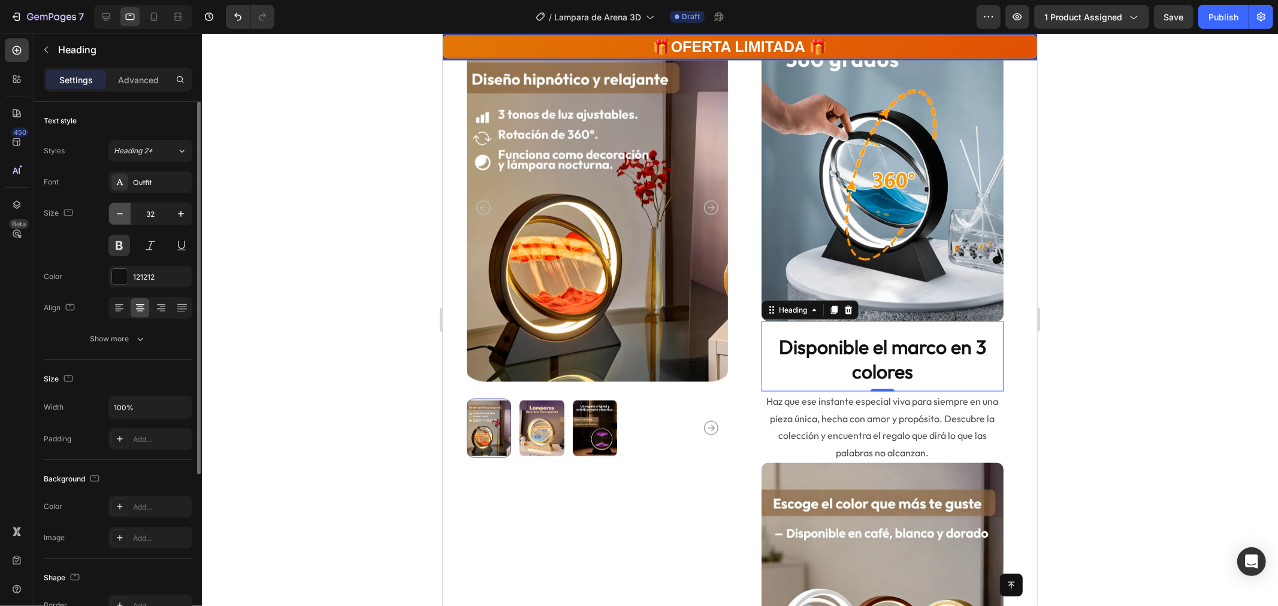
click at [116, 213] on icon "button" at bounding box center [120, 214] width 12 height 12
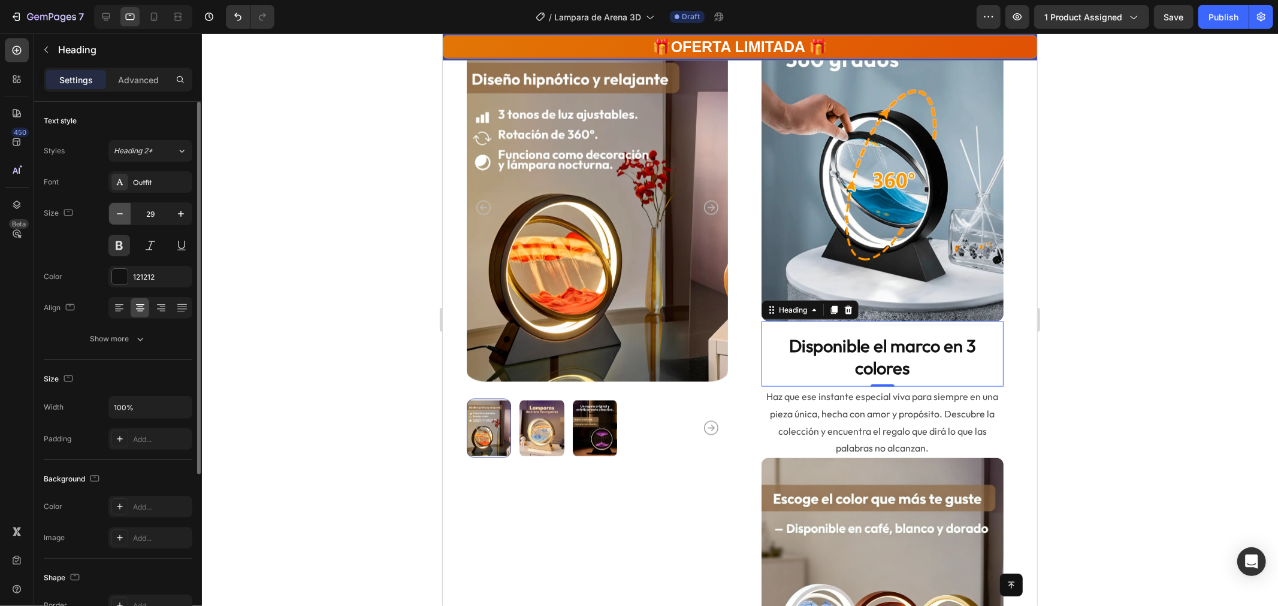
click at [116, 210] on icon "button" at bounding box center [120, 214] width 12 height 12
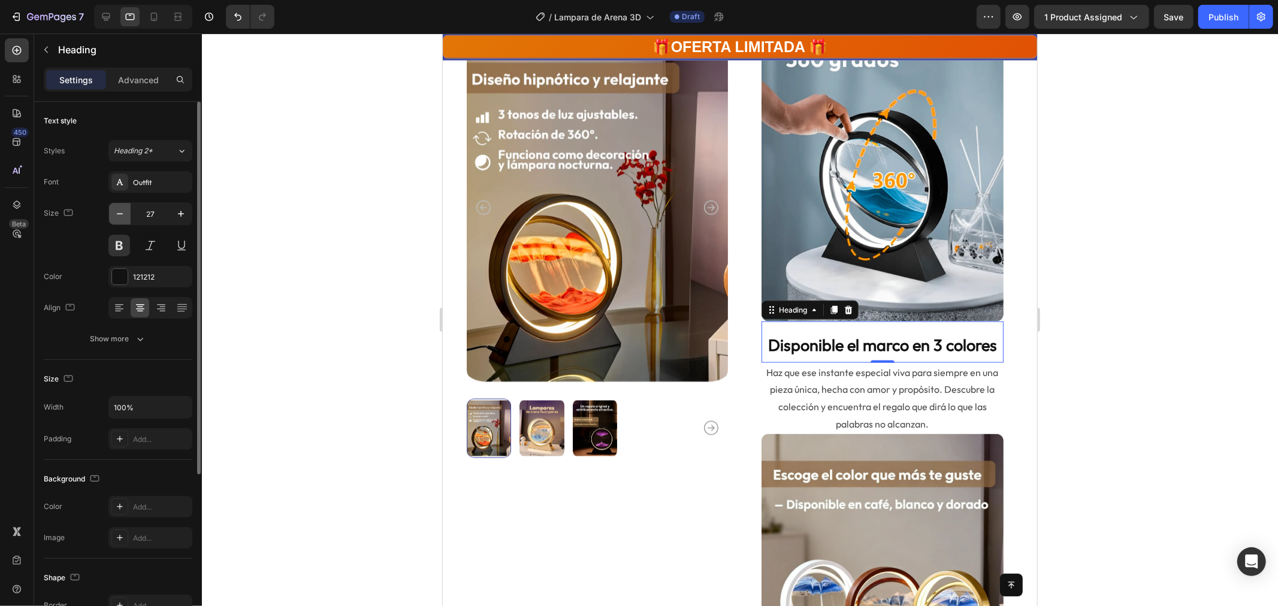
click at [116, 209] on icon "button" at bounding box center [120, 214] width 12 height 12
type input "26"
click at [931, 404] on p "Haz que ese instante especial viva para siempre en una pieza única, hecha con a…" at bounding box center [882, 397] width 240 height 69
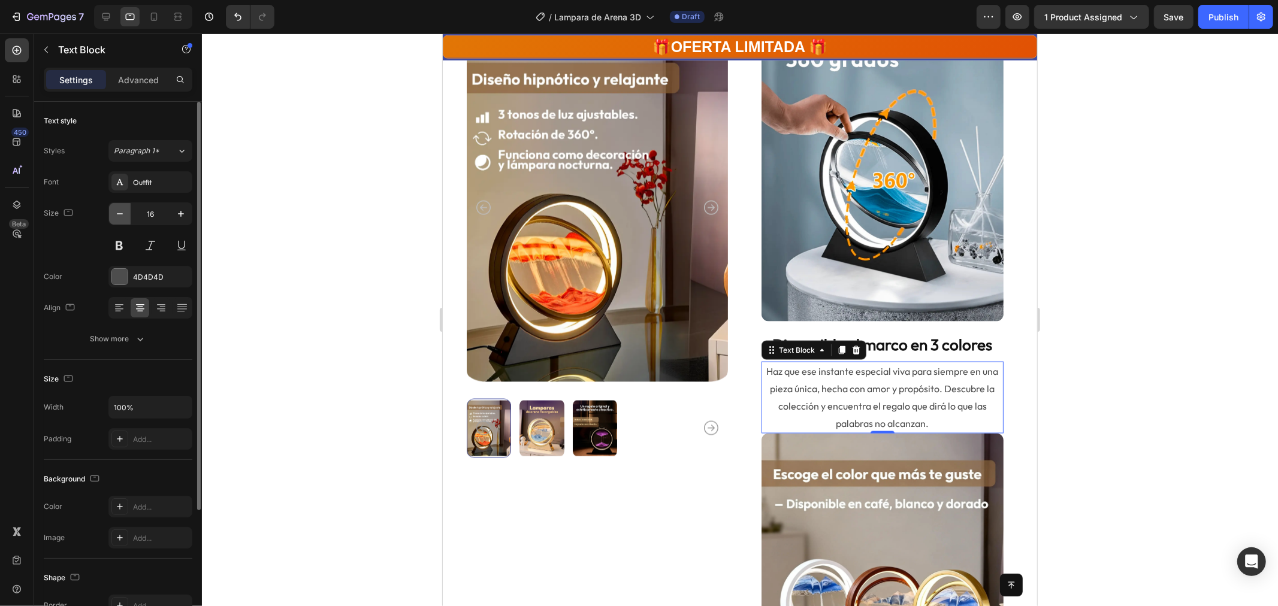
click at [111, 216] on button "button" at bounding box center [120, 214] width 22 height 22
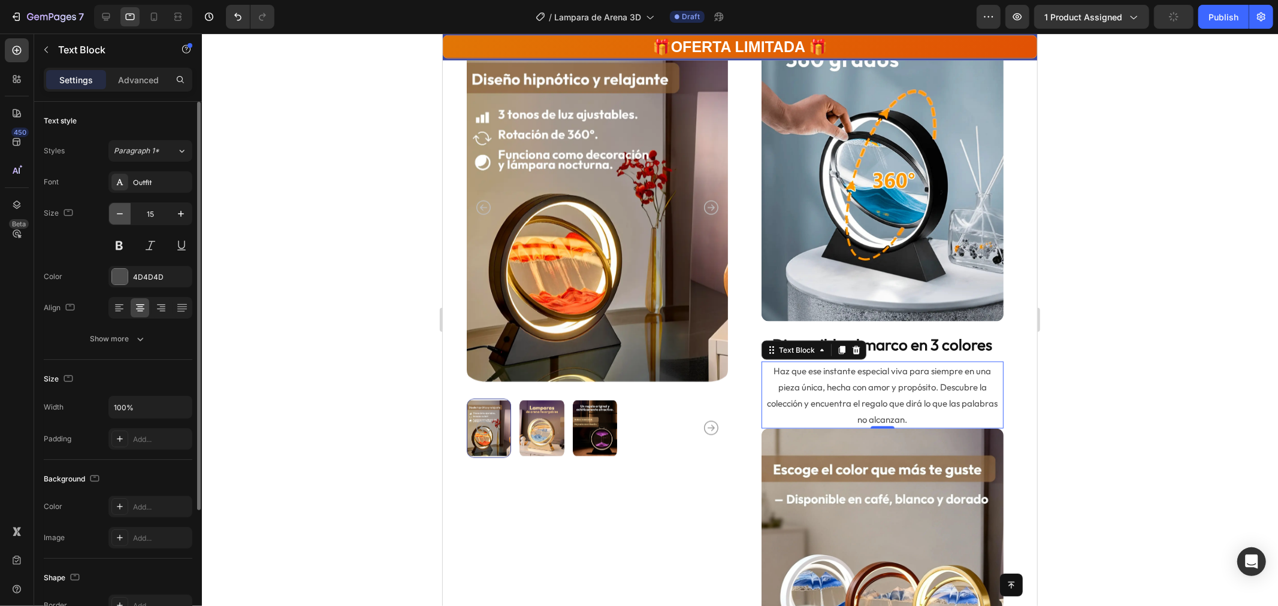
click at [112, 216] on button "button" at bounding box center [120, 214] width 22 height 22
type input "14"
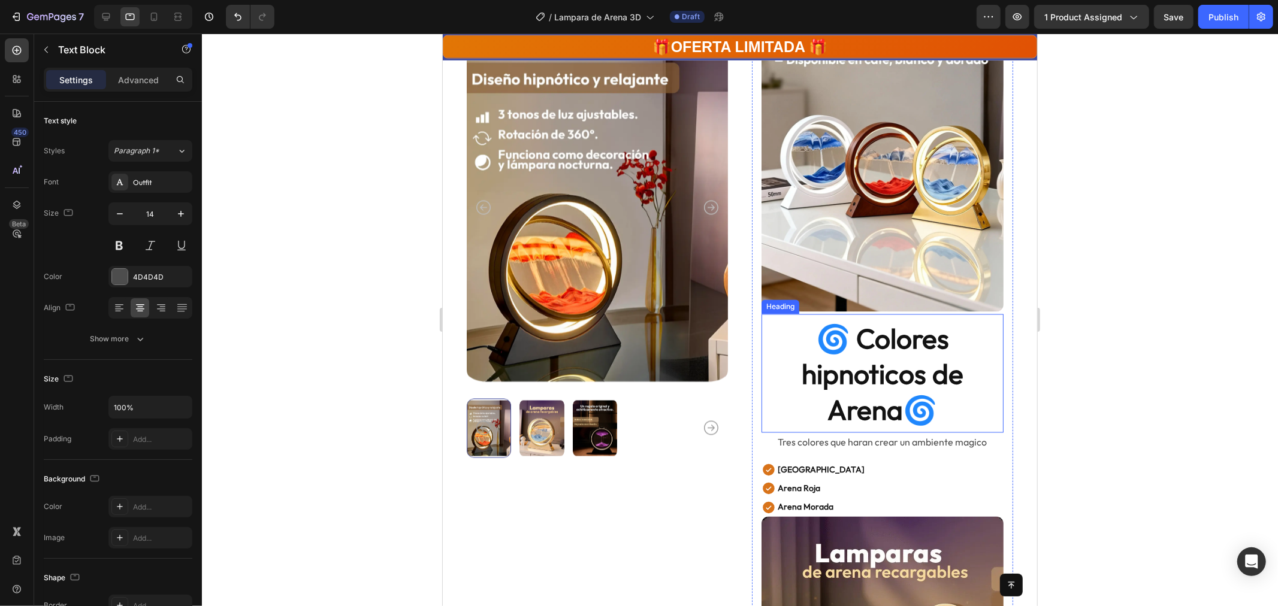
scroll to position [1781, 0]
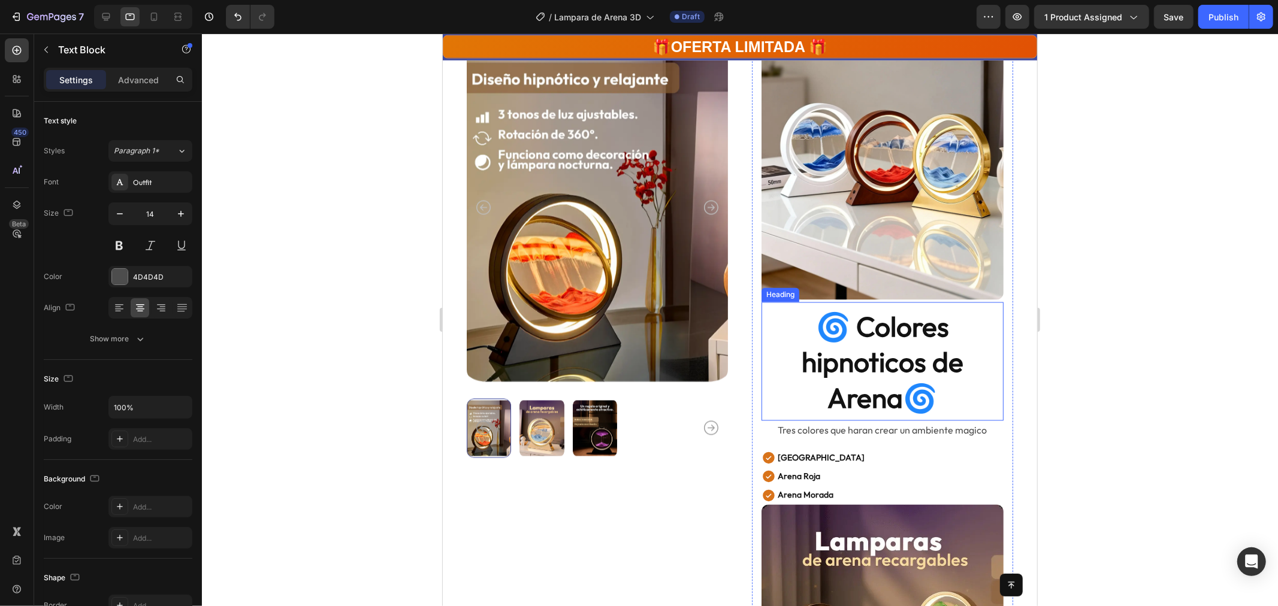
click at [893, 363] on strong "🌀 Colores hipnoticos de Arena🌀" at bounding box center [882, 362] width 162 height 107
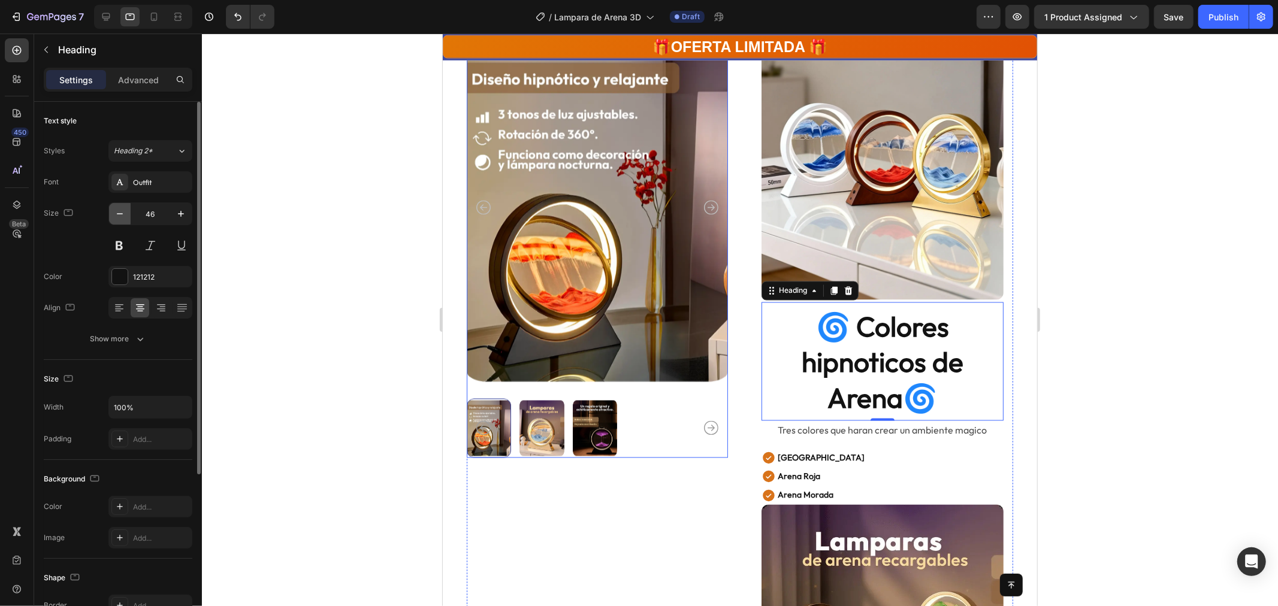
click at [123, 215] on icon "button" at bounding box center [120, 214] width 12 height 12
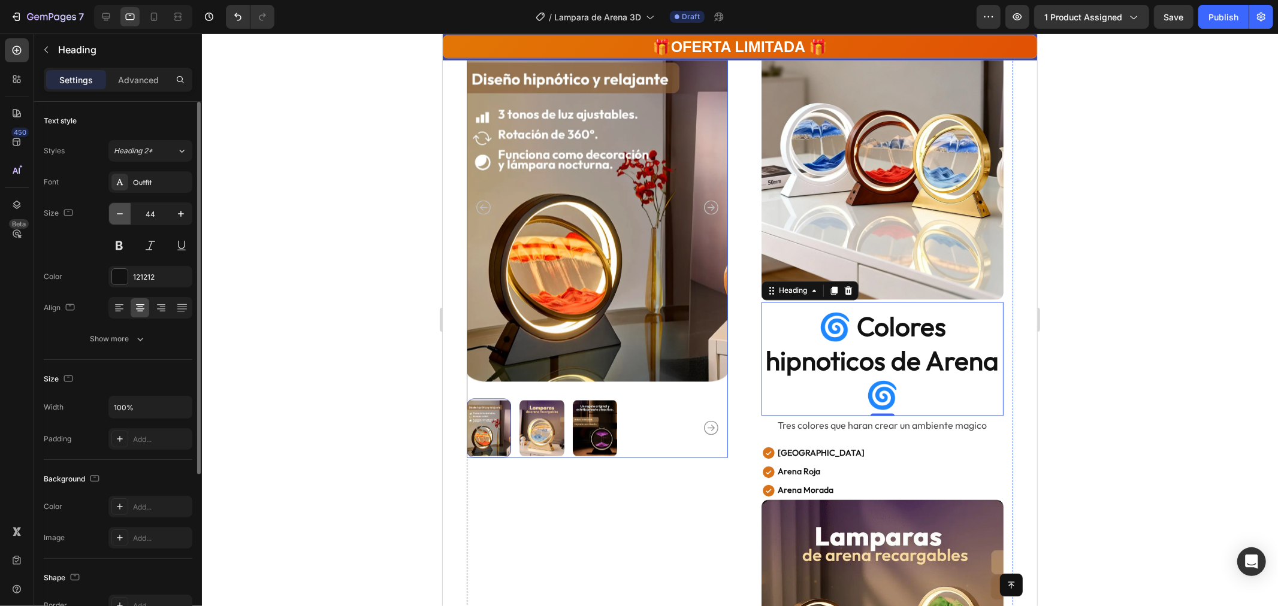
click at [123, 215] on icon "button" at bounding box center [120, 214] width 12 height 12
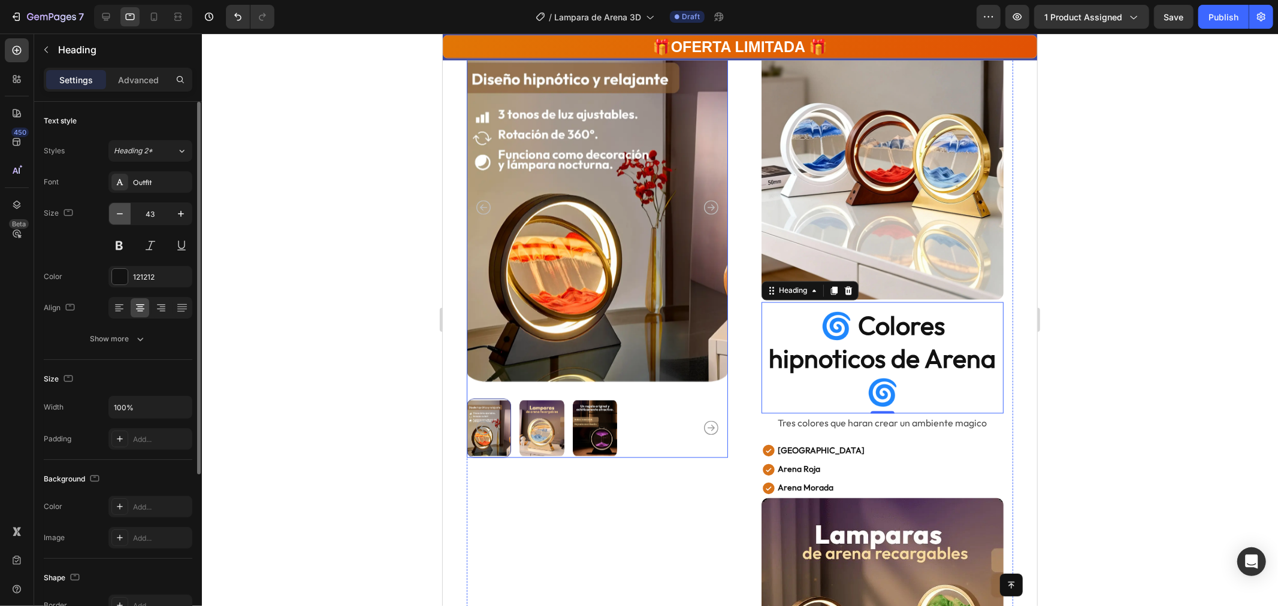
click at [123, 215] on icon "button" at bounding box center [120, 214] width 12 height 12
click at [122, 215] on icon "button" at bounding box center [120, 214] width 12 height 12
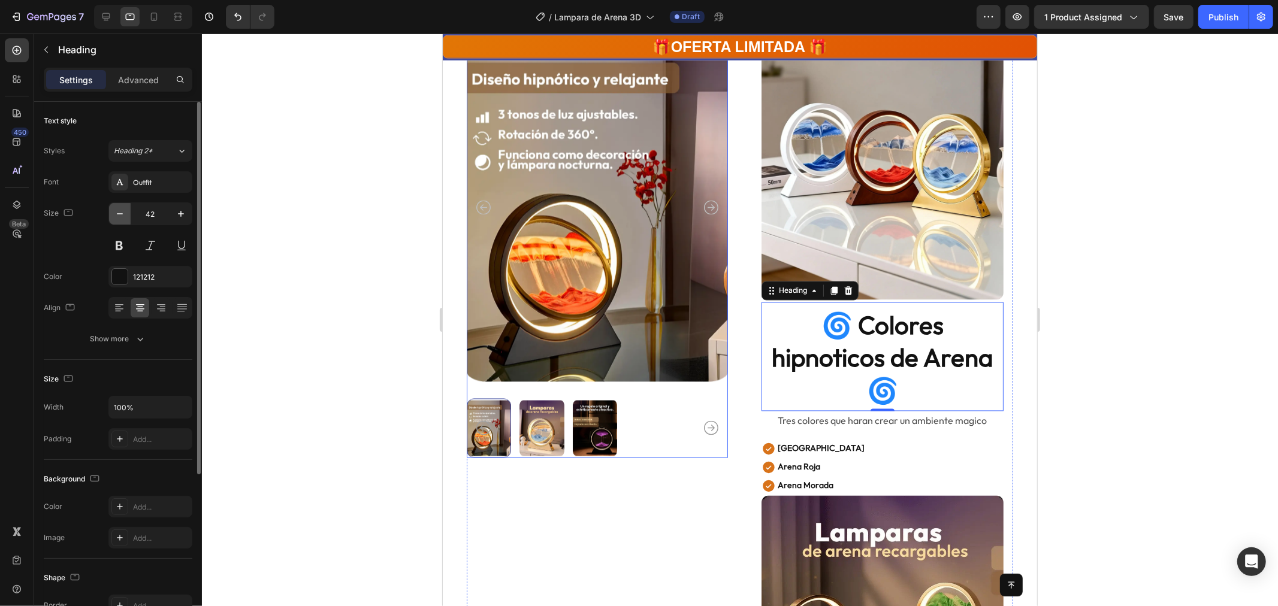
click at [122, 215] on icon "button" at bounding box center [120, 214] width 12 height 12
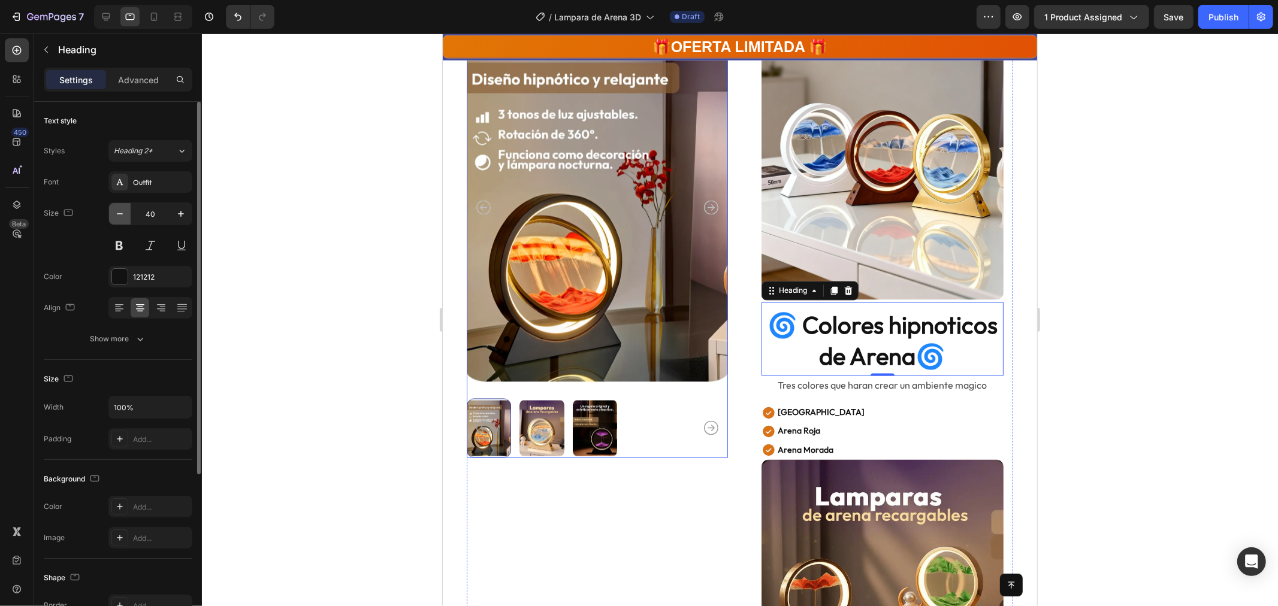
click at [122, 216] on icon "button" at bounding box center [120, 214] width 12 height 12
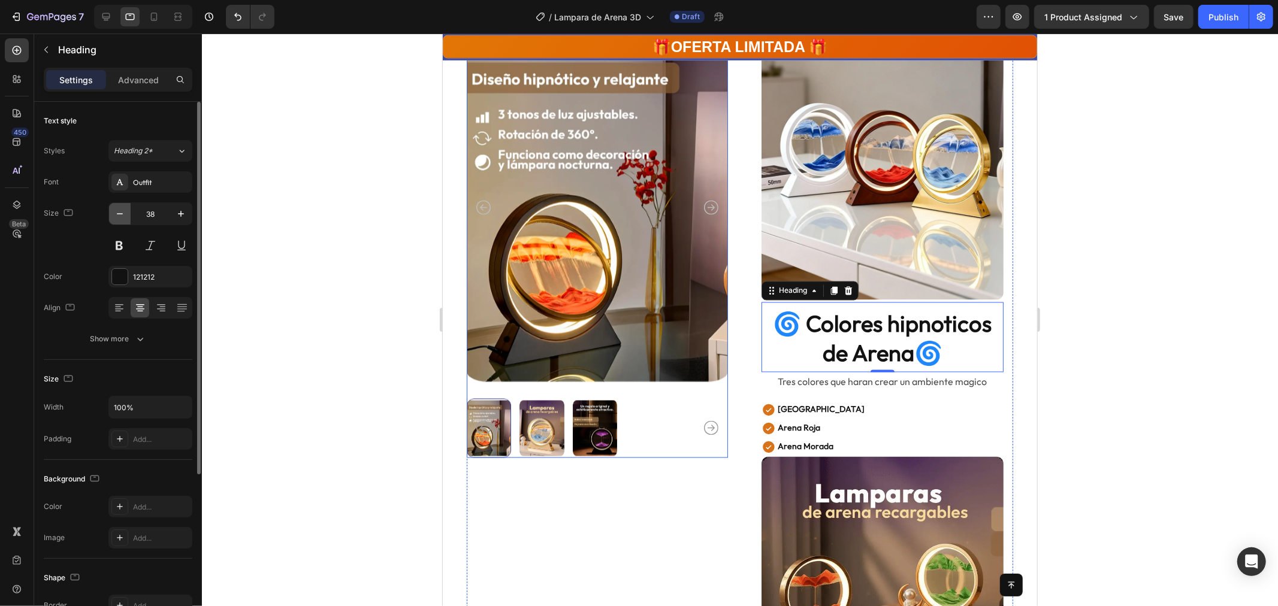
click at [121, 216] on icon "button" at bounding box center [120, 214] width 12 height 12
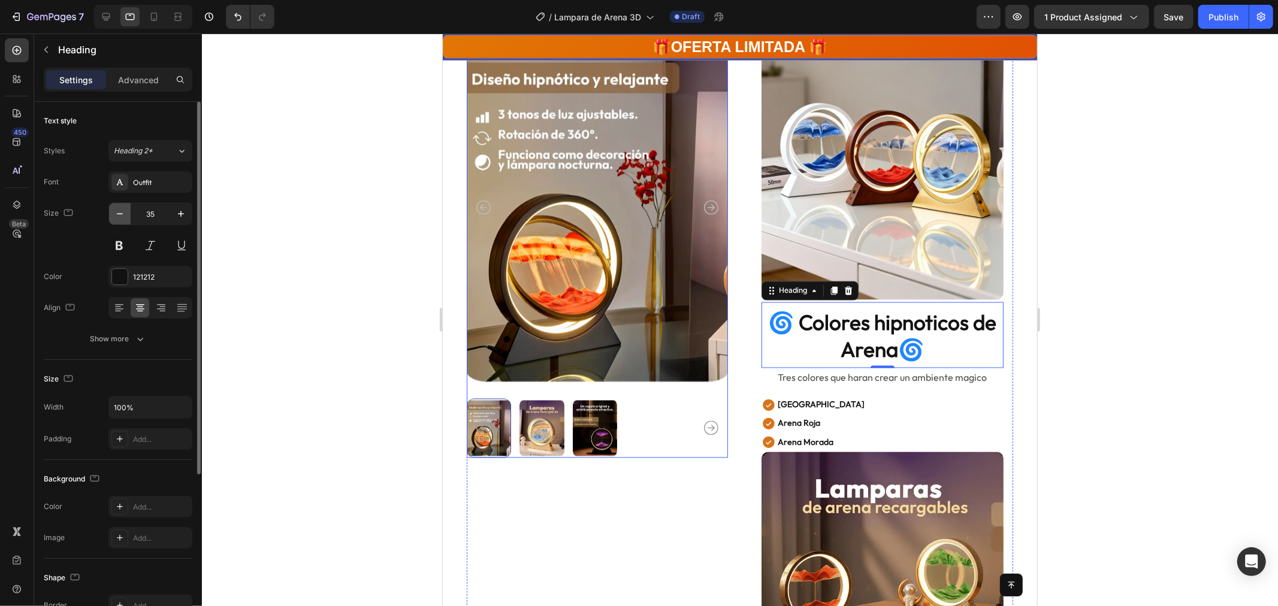
click at [121, 216] on icon "button" at bounding box center [120, 214] width 12 height 12
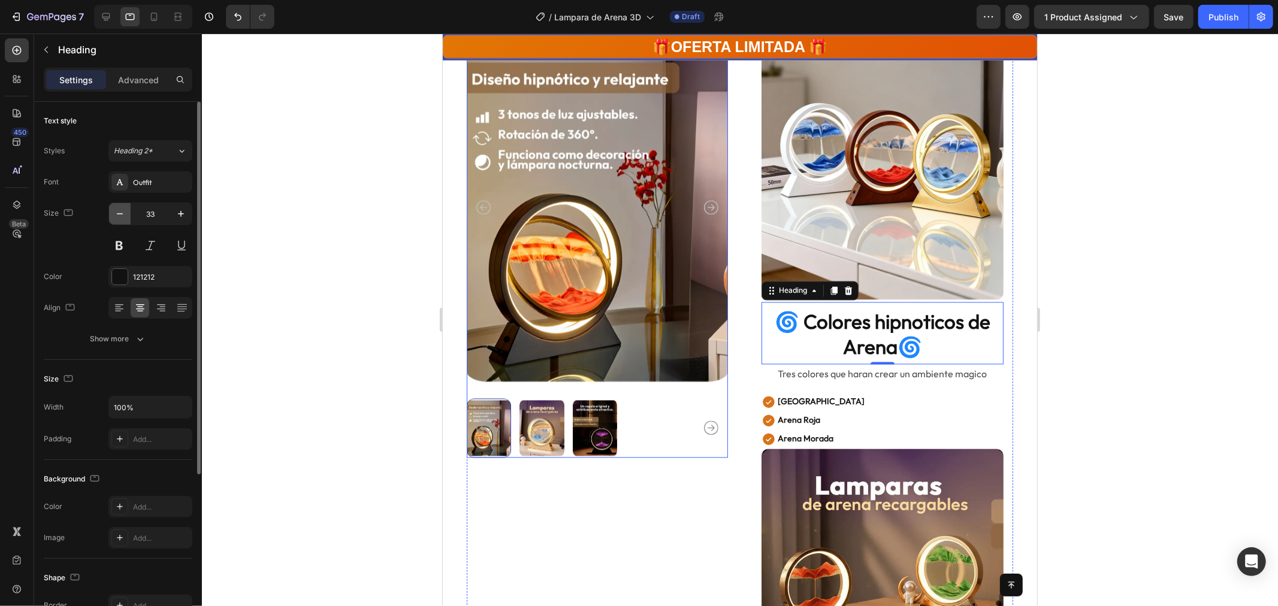
click at [121, 216] on icon "button" at bounding box center [120, 214] width 12 height 12
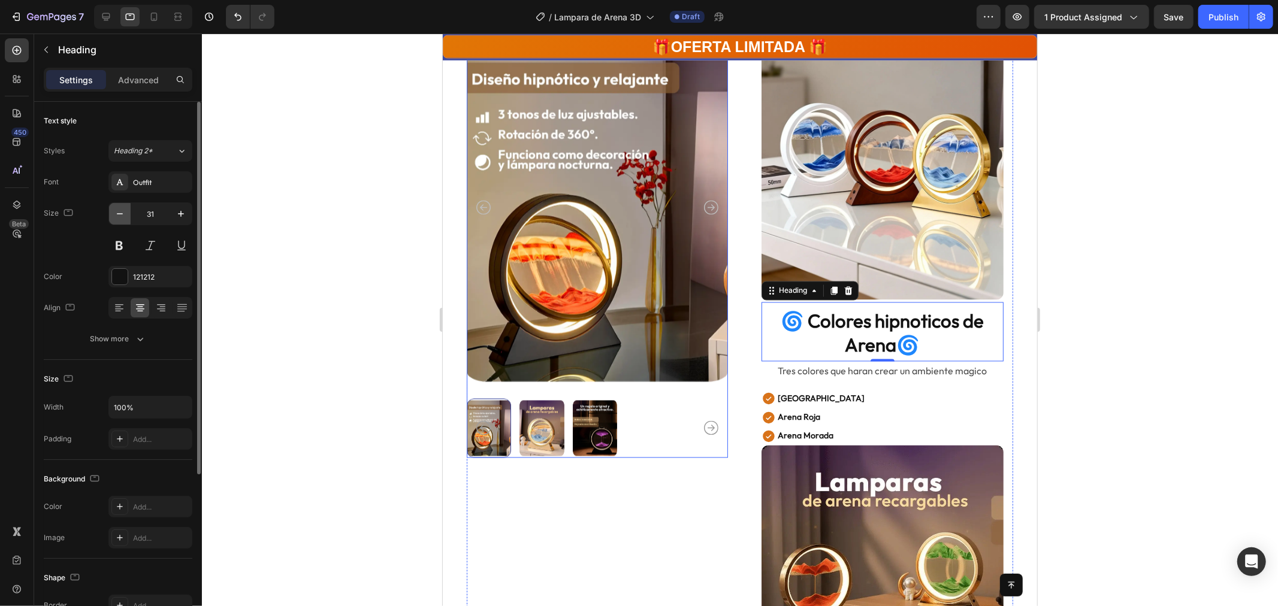
click at [121, 216] on icon "button" at bounding box center [120, 214] width 12 height 12
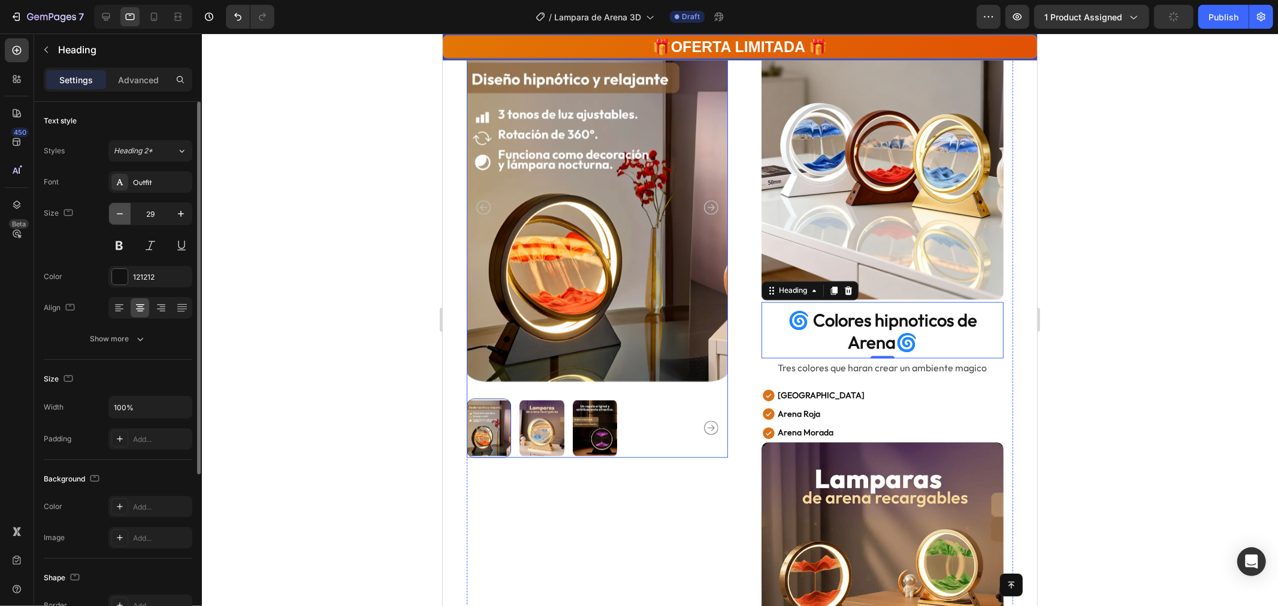
click at [121, 216] on icon "button" at bounding box center [120, 214] width 12 height 12
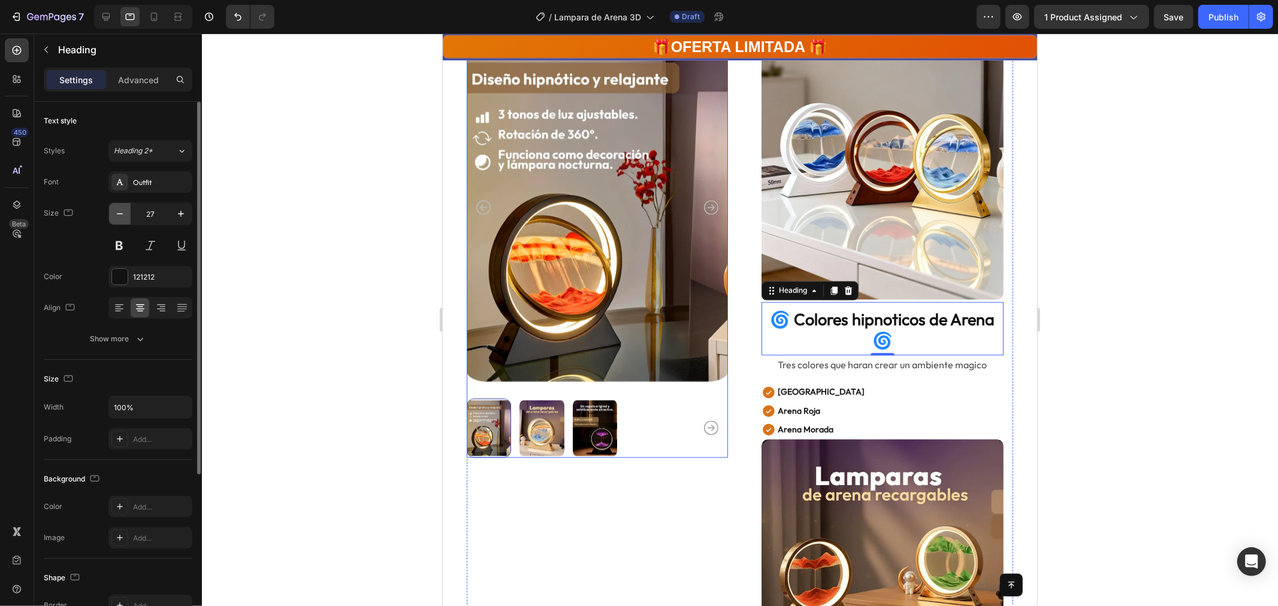
click at [121, 216] on icon "button" at bounding box center [120, 214] width 12 height 12
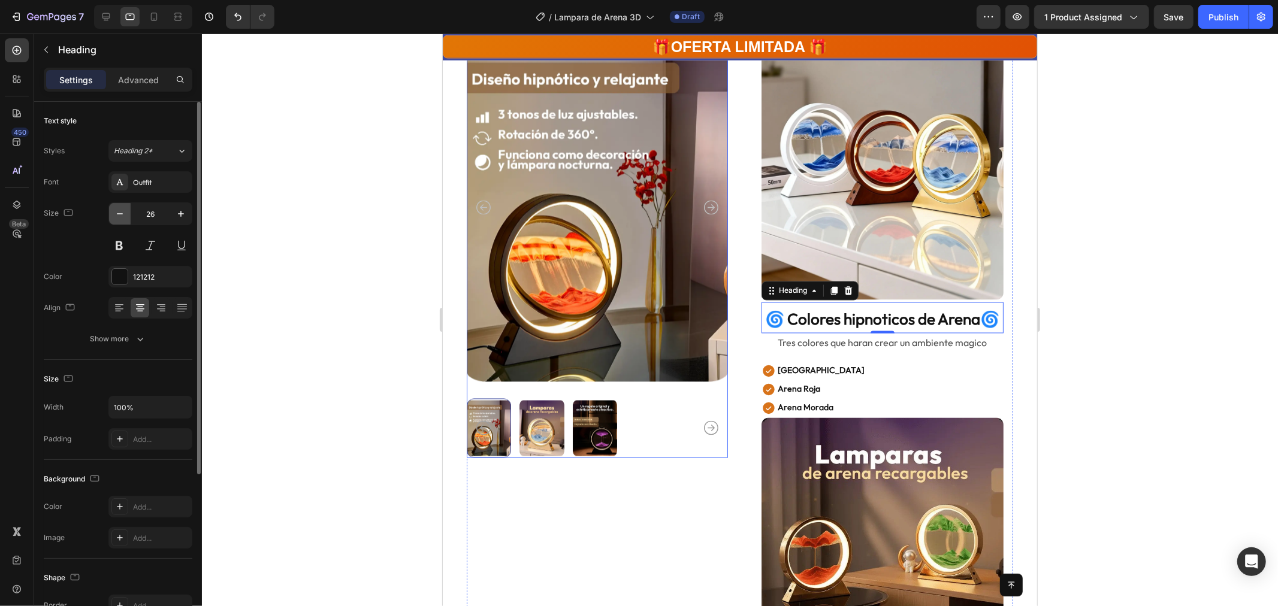
click at [121, 216] on icon "button" at bounding box center [120, 214] width 12 height 12
type input "25"
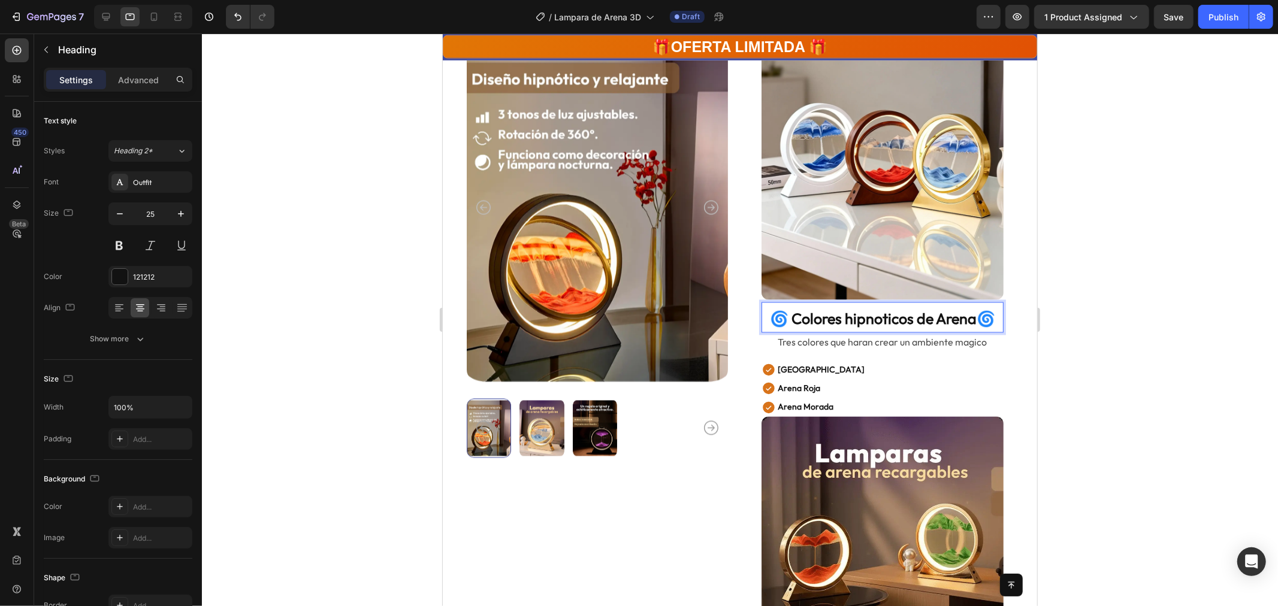
click at [972, 309] on strong "🌀 Colores hipnoticos de Arena🌀" at bounding box center [881, 318] width 225 height 19
click at [1110, 364] on div at bounding box center [740, 320] width 1076 height 573
click at [973, 309] on strong "🌀 Colores hipnoticos de Arena 🌀" at bounding box center [882, 318] width 228 height 19
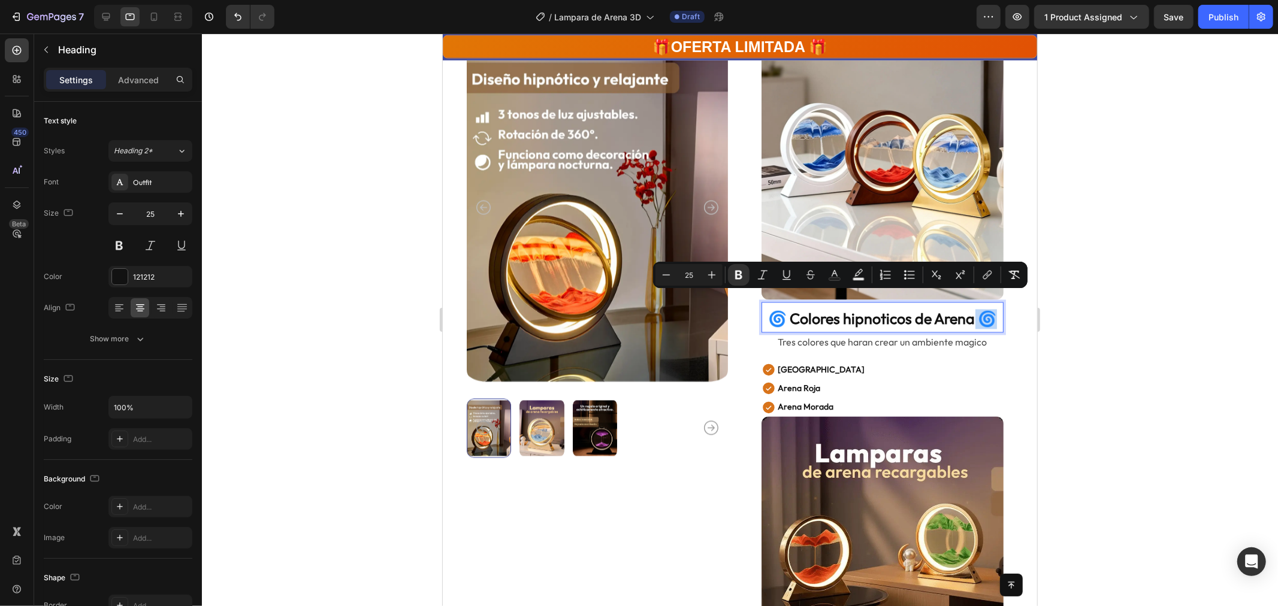
click at [974, 309] on strong "🌀 Colores hipnoticos de Arena 🌀" at bounding box center [882, 318] width 228 height 19
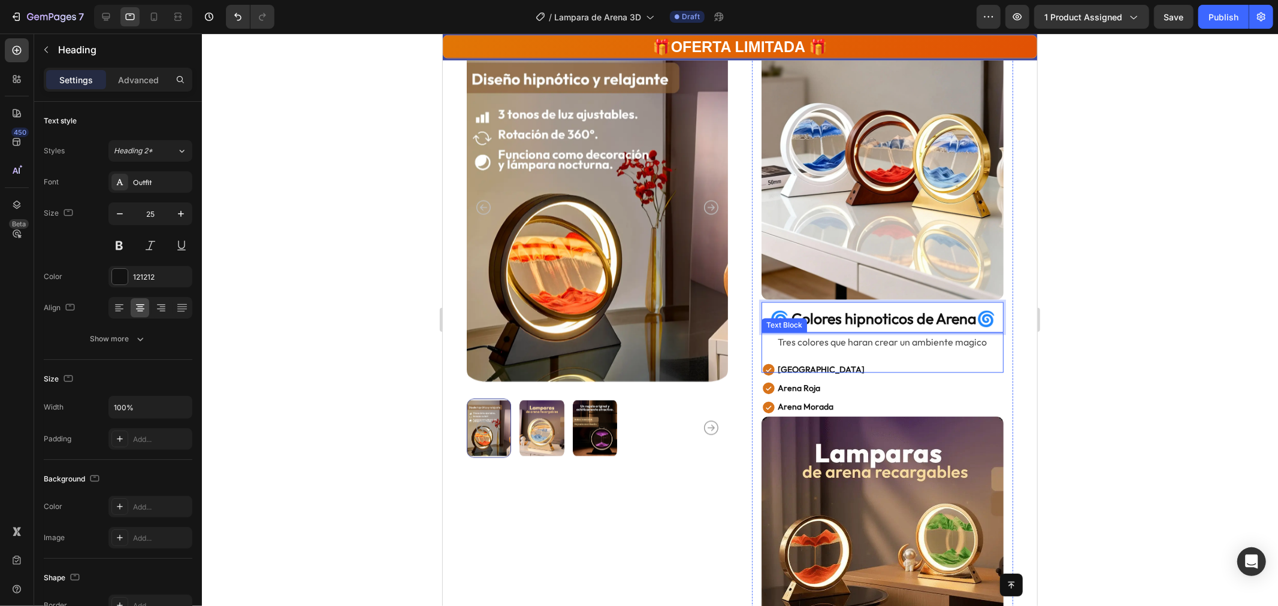
click at [850, 351] on p "Rich Text Editor. Editing area: main" at bounding box center [882, 359] width 240 height 17
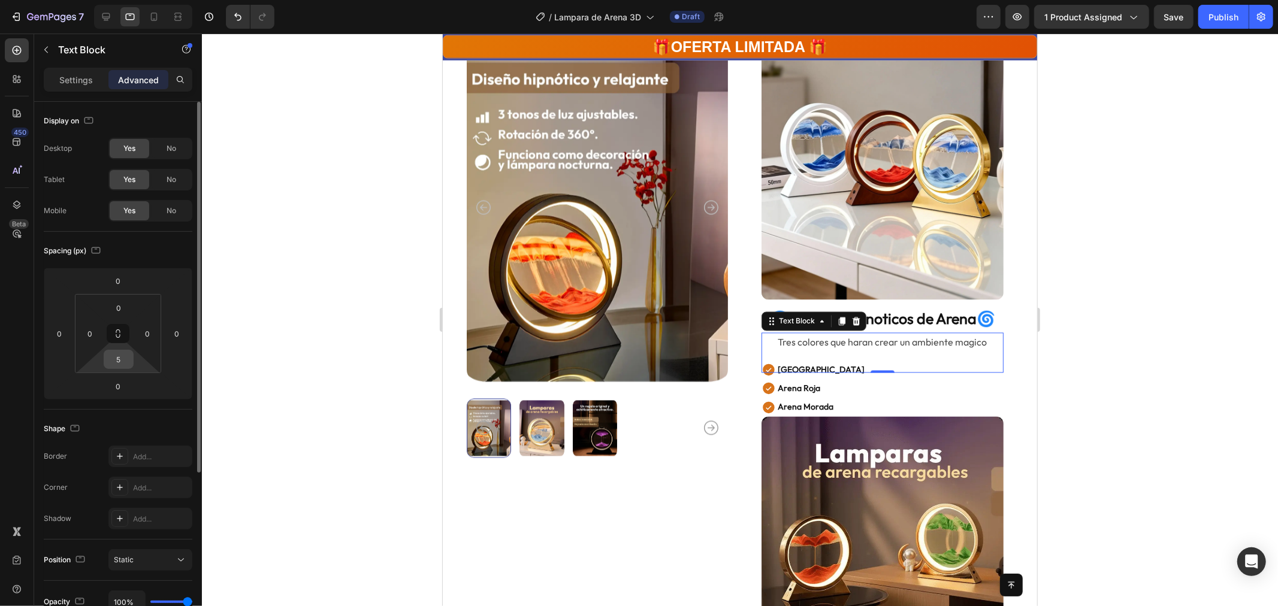
click at [125, 364] on input "5" at bounding box center [119, 360] width 24 height 18
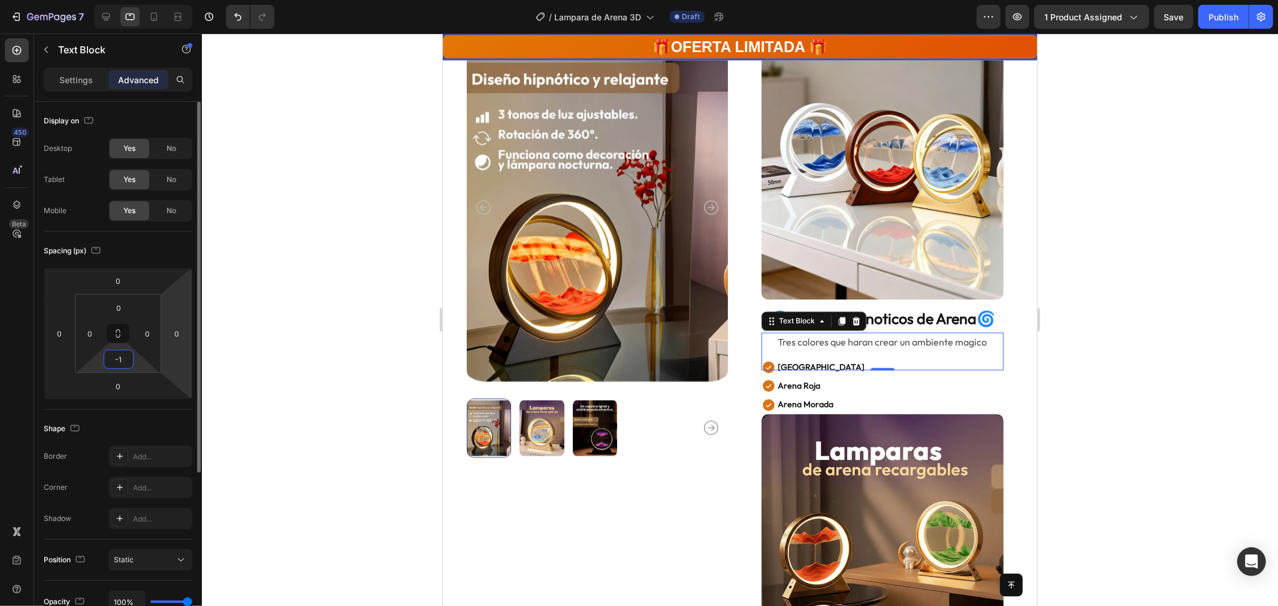
type input "-"
type input "0"
click at [120, 310] on input "0" at bounding box center [119, 308] width 24 height 18
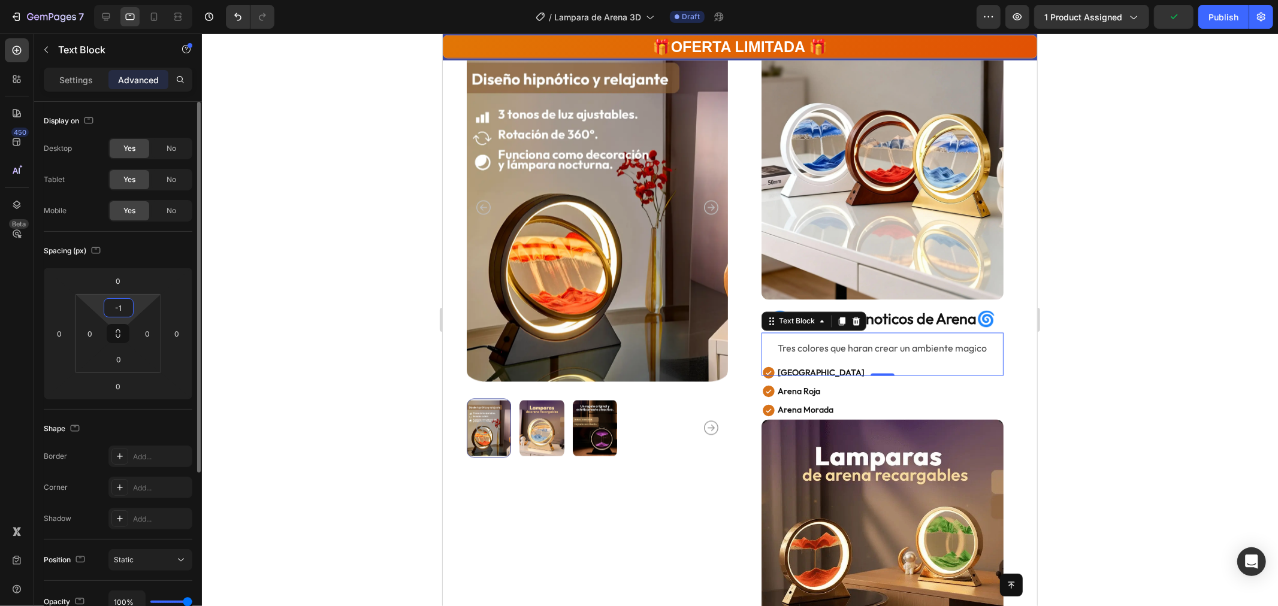
type input "-"
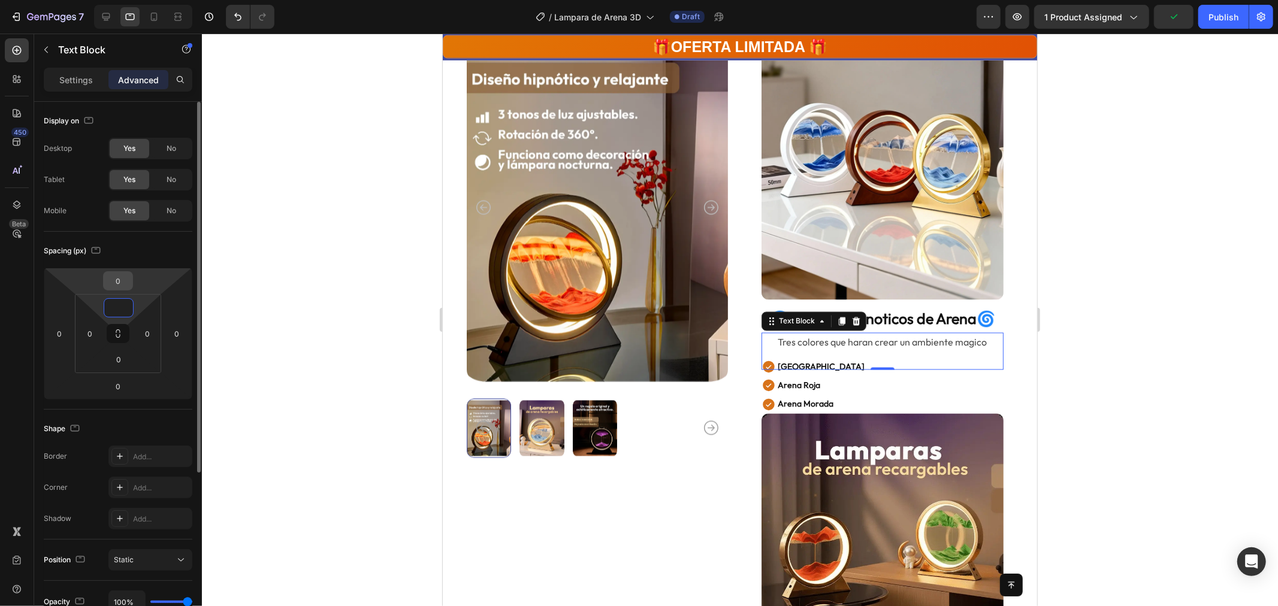
click at [123, 280] on input "0" at bounding box center [118, 281] width 24 height 18
type input "0"
type input "-10"
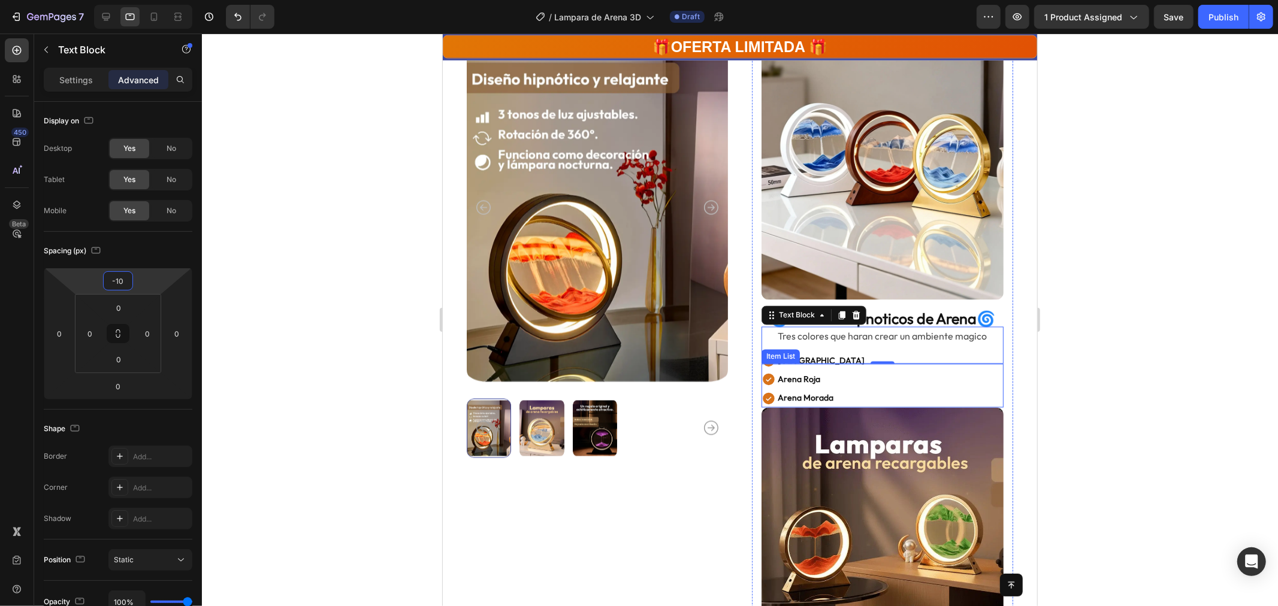
click at [864, 363] on div "Arena Verde Arena Roja Arena Morada" at bounding box center [882, 380] width 242 height 56
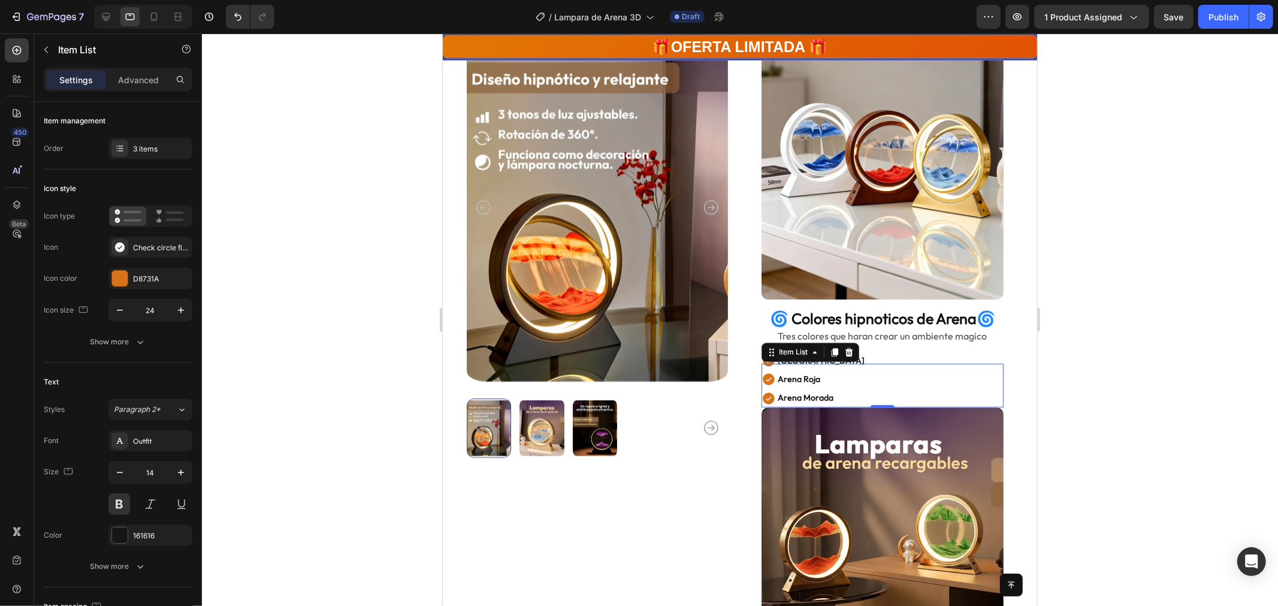
click at [923, 352] on div "Arena Verde Arena Roja Arena Morada" at bounding box center [882, 380] width 242 height 56
click at [921, 352] on div "Arena Verde Arena Roja Arena Morada" at bounding box center [882, 380] width 242 height 56
click at [1170, 366] on div at bounding box center [740, 320] width 1076 height 573
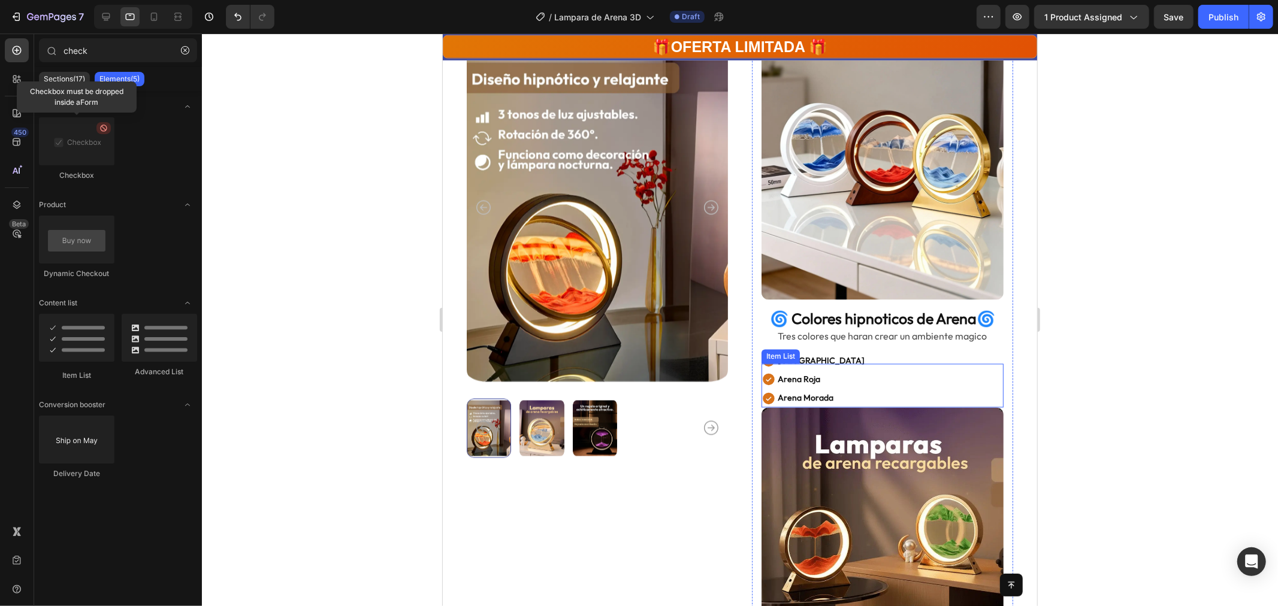
click at [942, 352] on div "Arena Verde Arena Roja Arena Morada" at bounding box center [882, 380] width 242 height 56
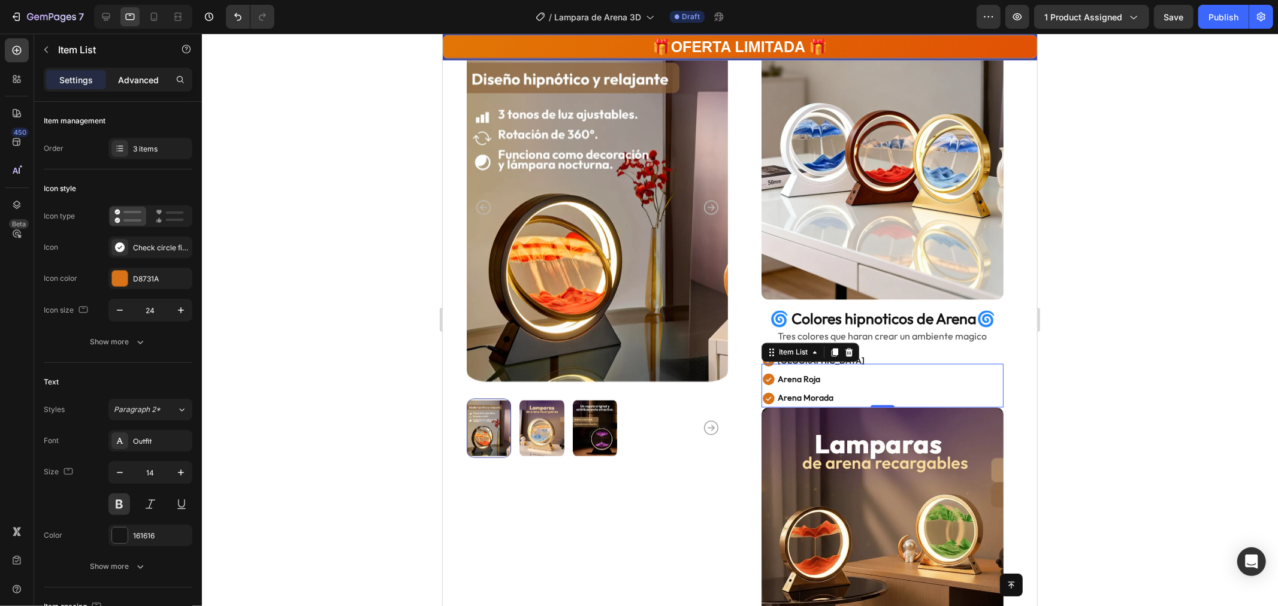
click at [141, 75] on p "Advanced" at bounding box center [138, 80] width 41 height 13
type input "100%"
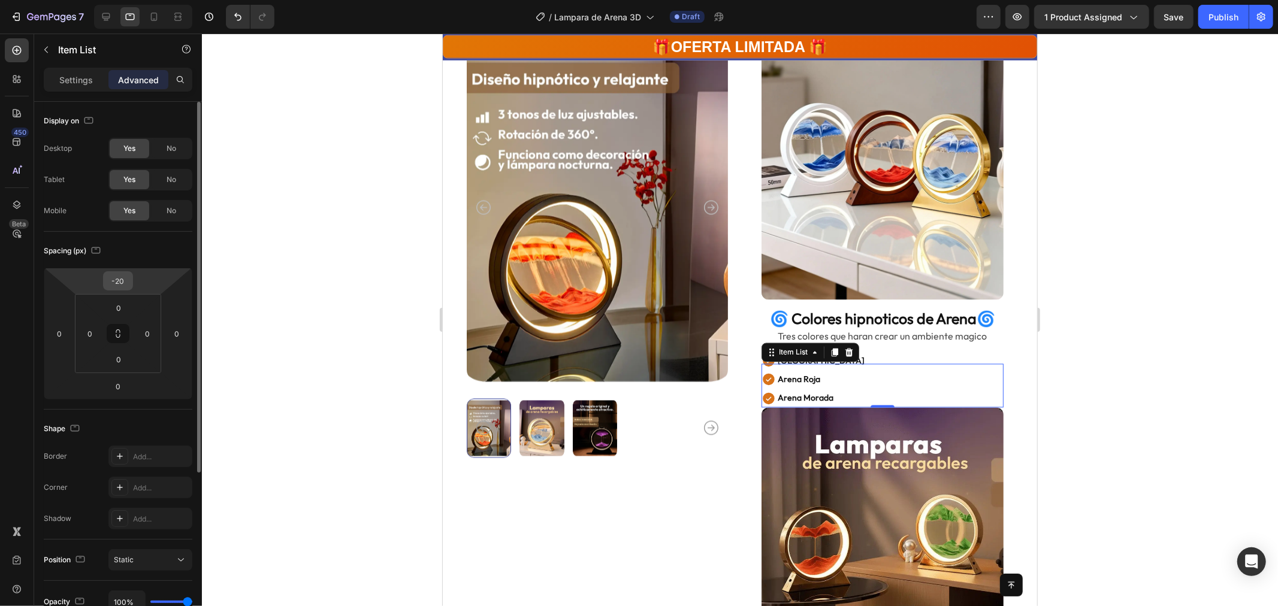
click at [126, 284] on input "-20" at bounding box center [118, 281] width 24 height 18
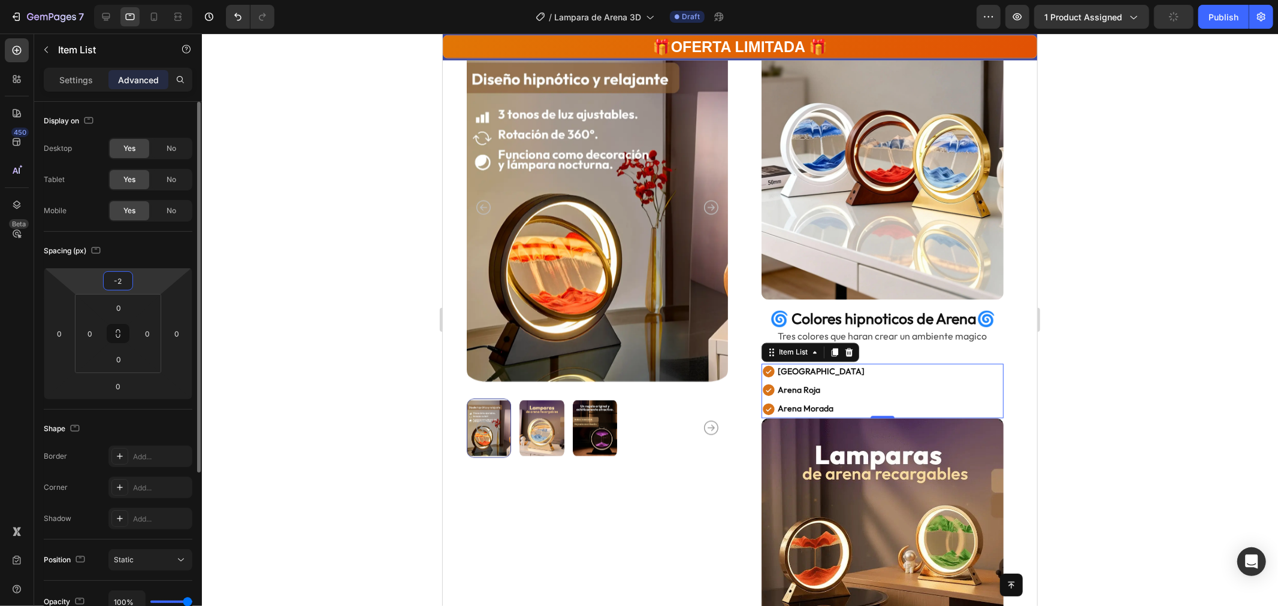
type input "-25"
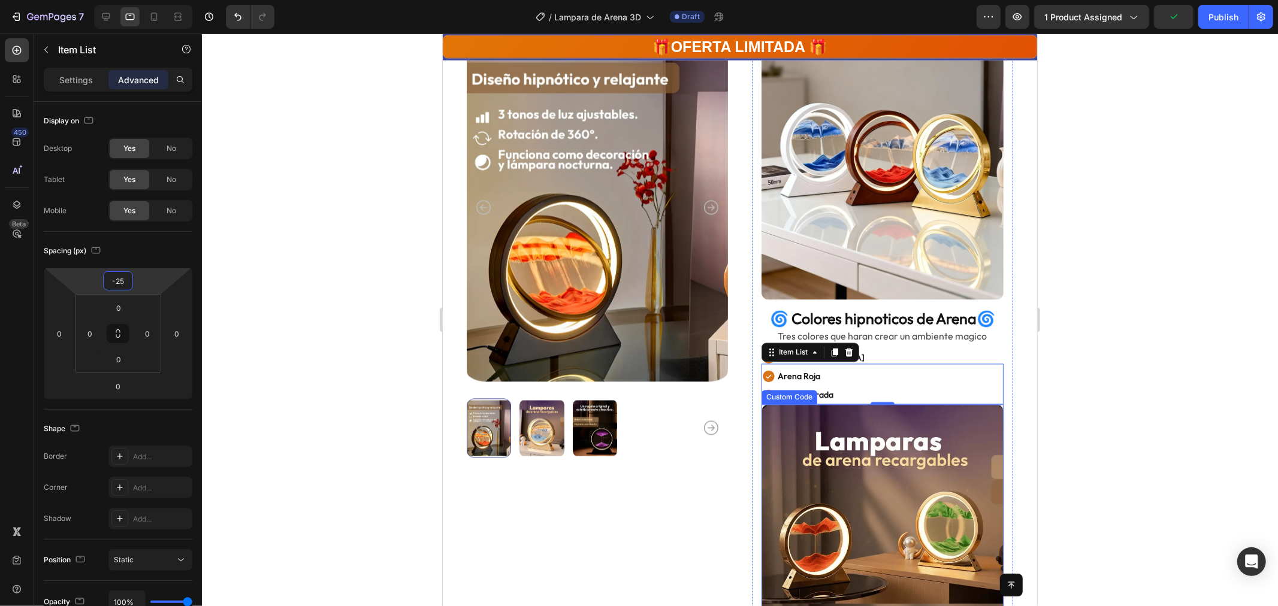
click at [1178, 404] on div at bounding box center [740, 320] width 1076 height 573
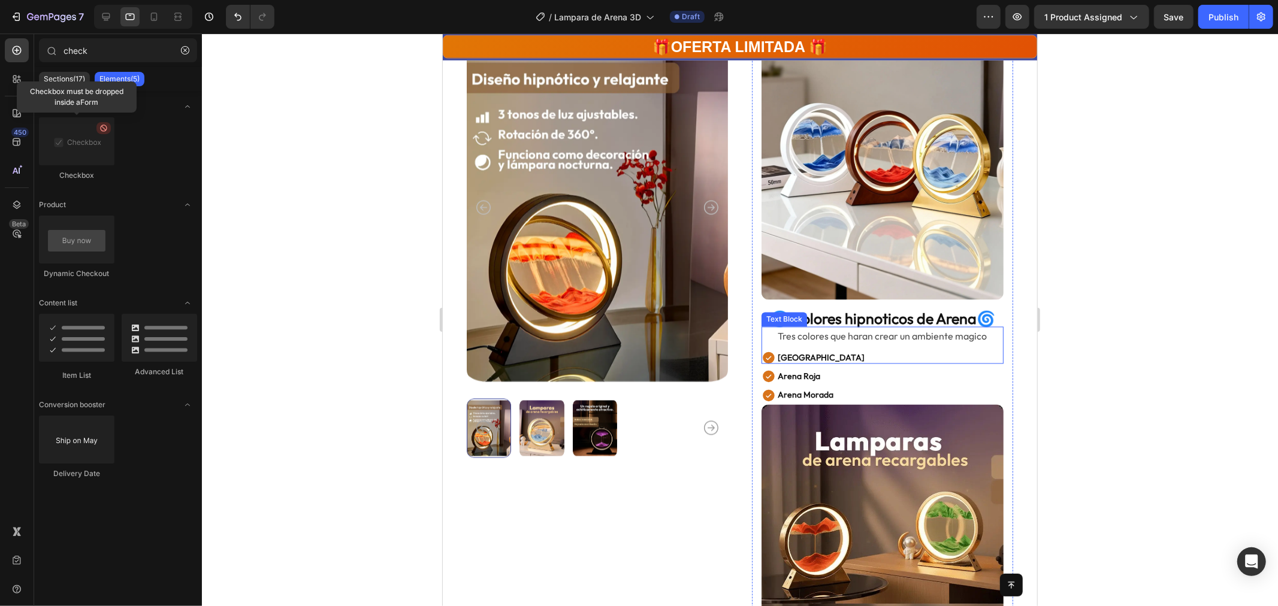
click at [967, 328] on p "Tres colores que haran crear un ambiente magico" at bounding box center [882, 336] width 240 height 17
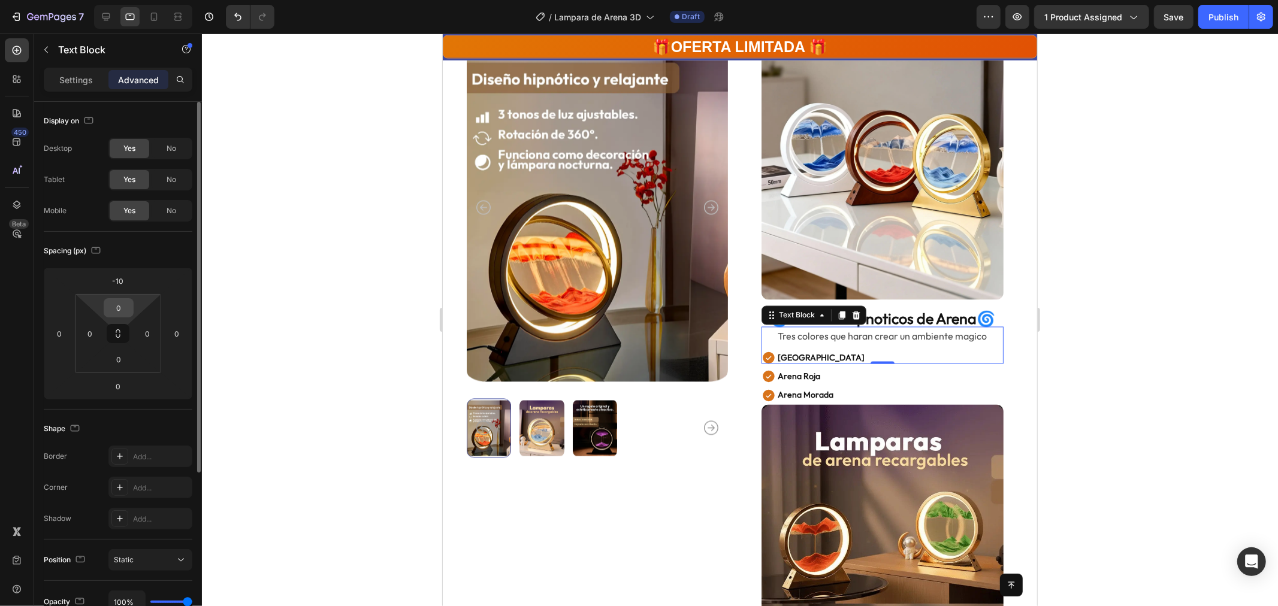
click at [123, 306] on input "0" at bounding box center [119, 308] width 24 height 18
type input "5"
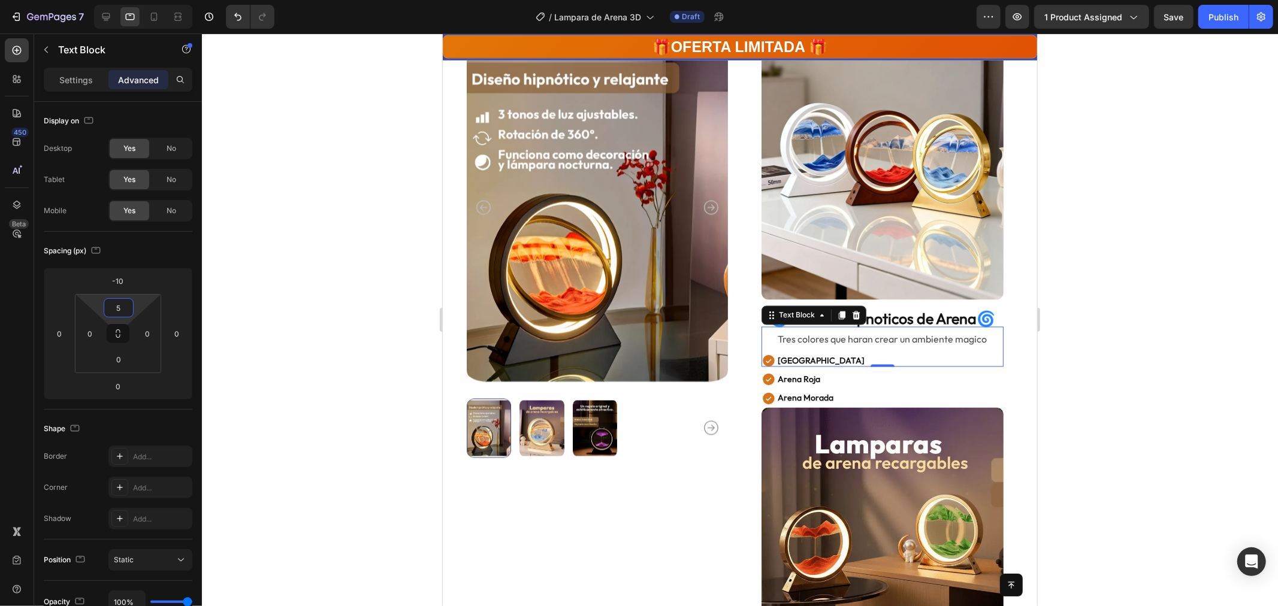
click at [1215, 408] on div at bounding box center [740, 320] width 1076 height 573
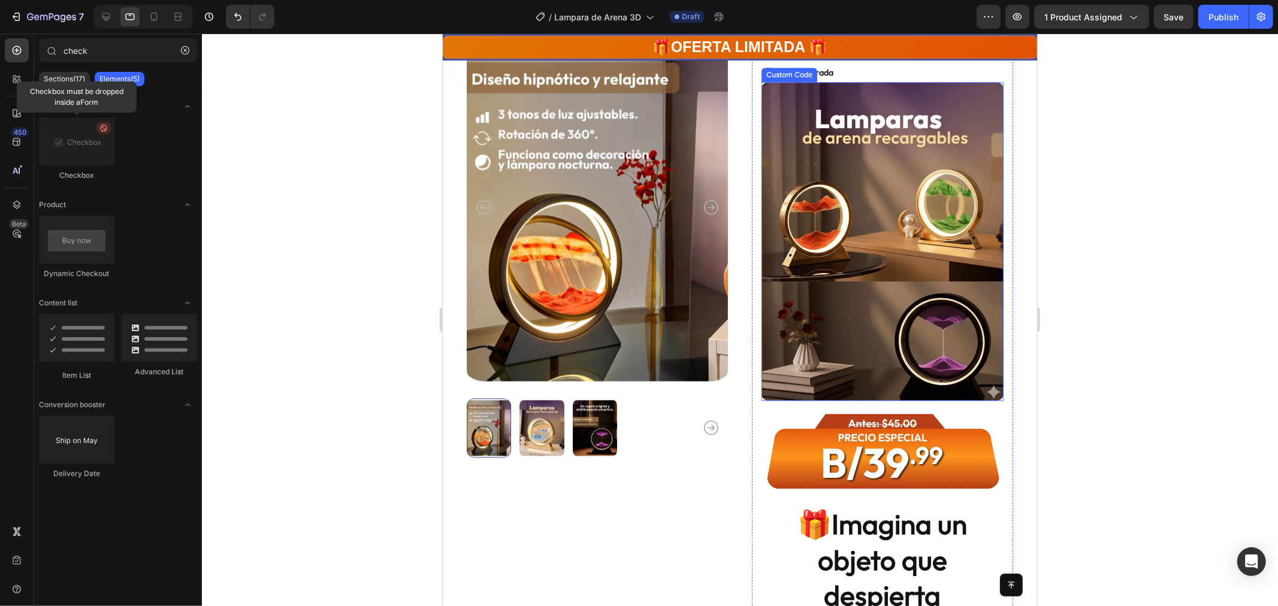
scroll to position [2164, 0]
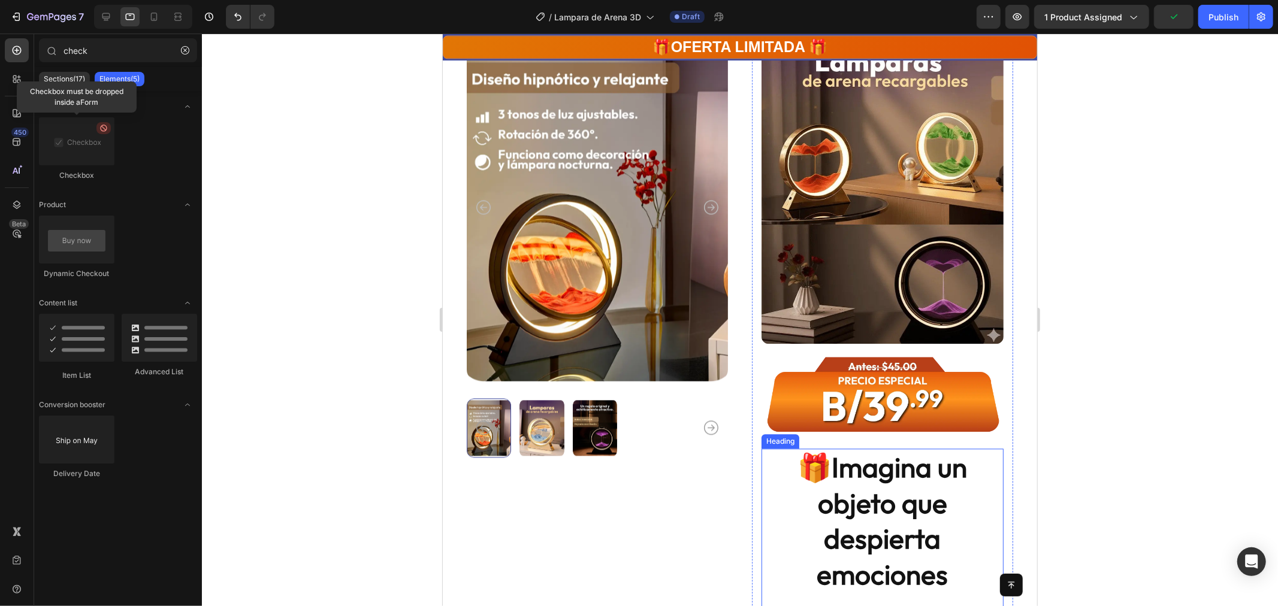
click at [890, 449] on p "🎁Imagina un objeto que despierta emociones" at bounding box center [882, 538] width 240 height 179
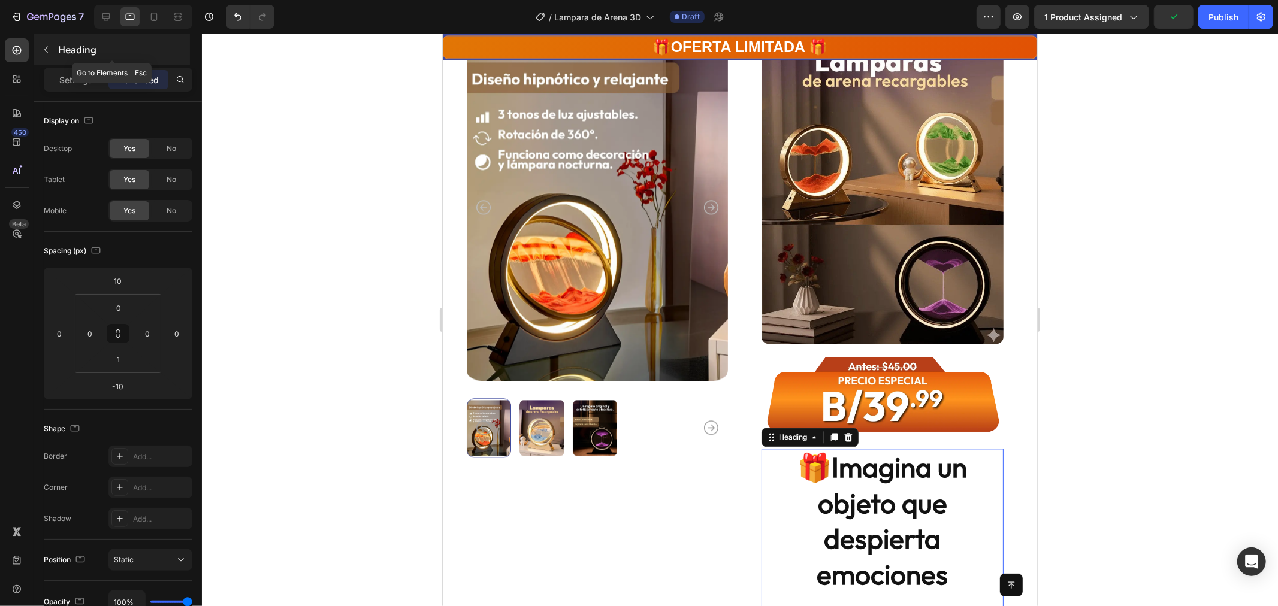
click at [50, 46] on icon "button" at bounding box center [46, 50] width 10 height 10
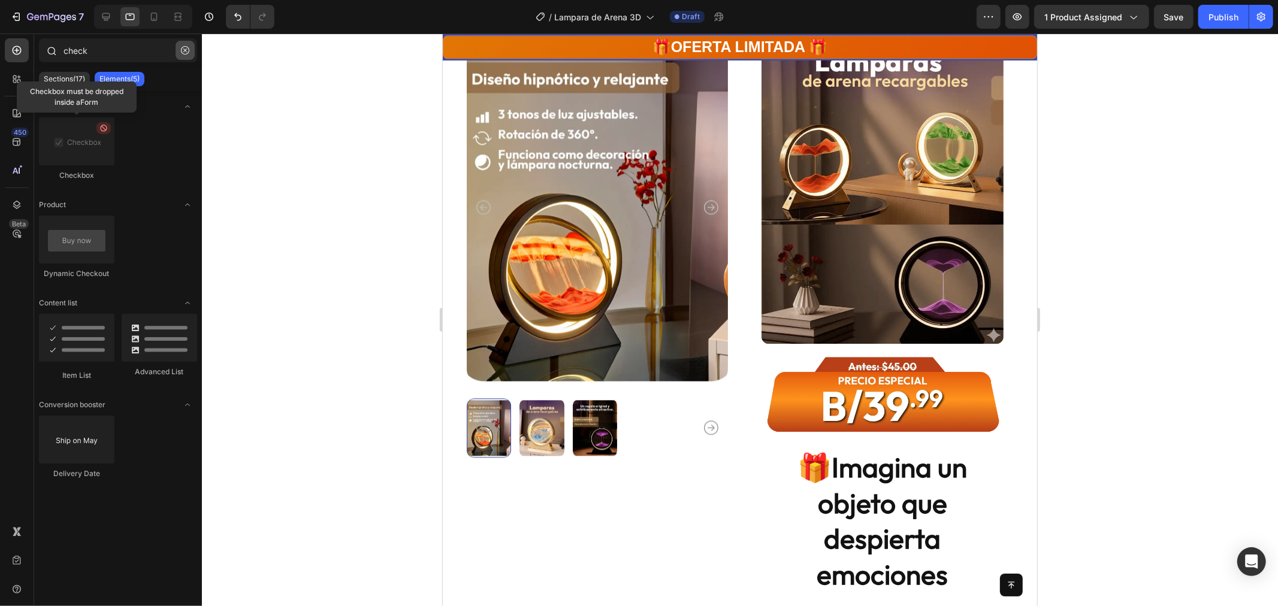
click at [181, 48] on icon "button" at bounding box center [185, 50] width 8 height 8
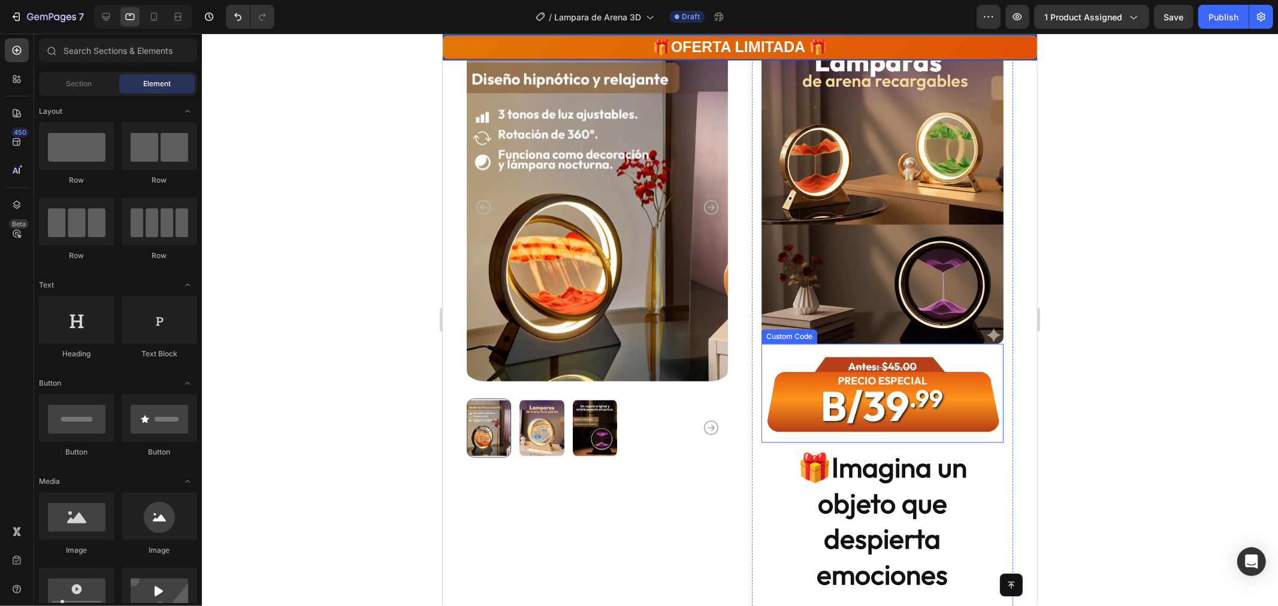
click at [874, 362] on img at bounding box center [882, 389] width 242 height 93
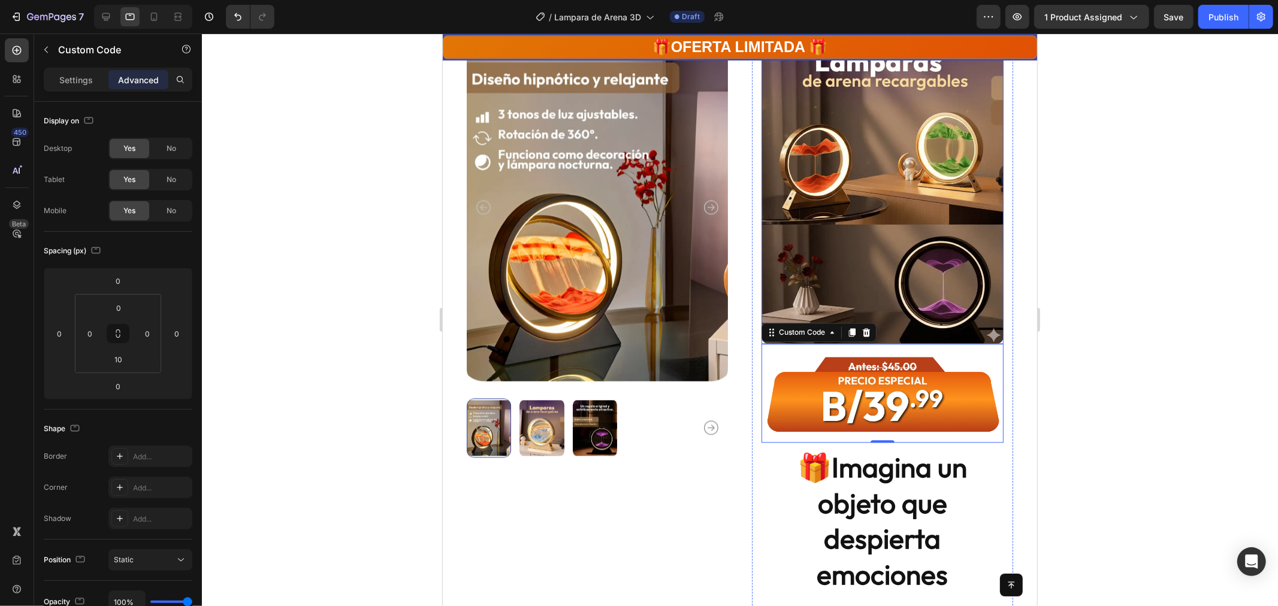
click at [852, 293] on img at bounding box center [882, 184] width 242 height 319
click at [889, 468] on p "🎁Imagina un objeto que despierta emociones" at bounding box center [882, 538] width 240 height 179
click at [72, 88] on div "Settings" at bounding box center [76, 79] width 60 height 19
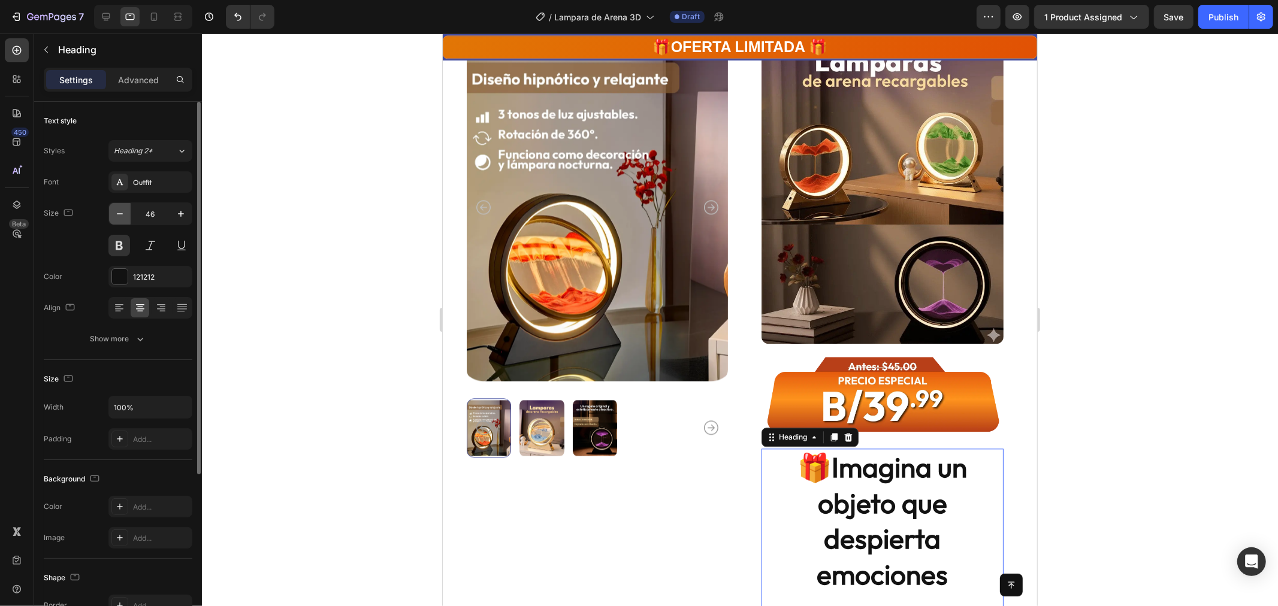
click at [123, 213] on icon "button" at bounding box center [120, 214] width 12 height 12
click at [122, 213] on icon "button" at bounding box center [120, 214] width 12 height 12
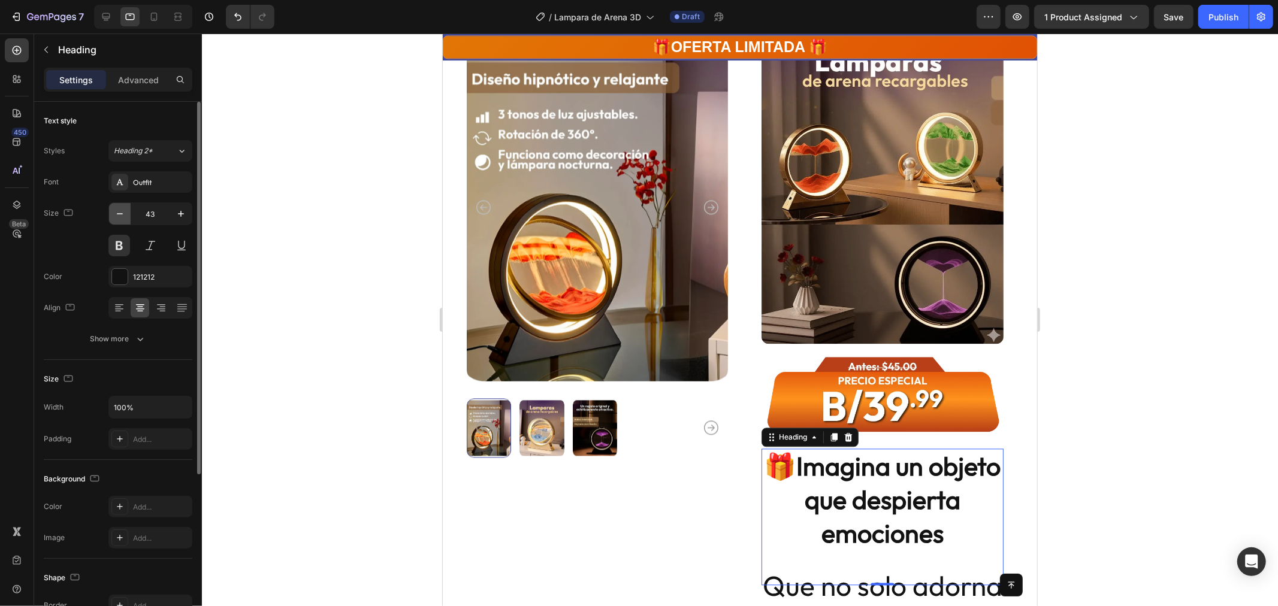
click at [122, 213] on icon "button" at bounding box center [120, 214] width 12 height 12
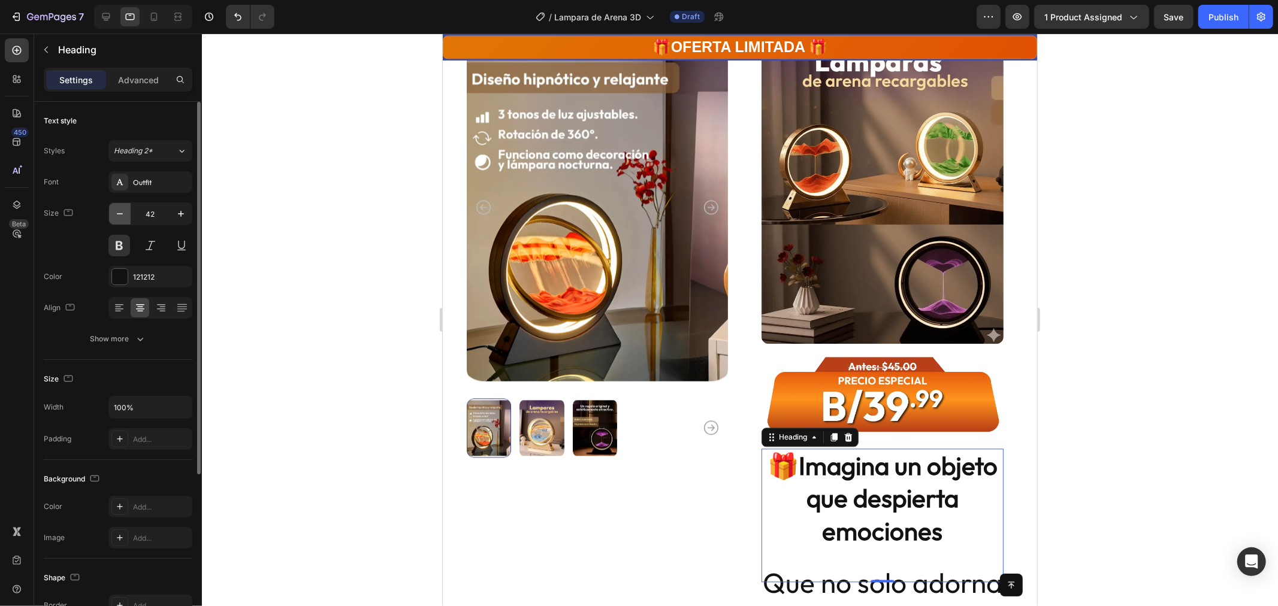
click at [122, 213] on icon "button" at bounding box center [120, 214] width 12 height 12
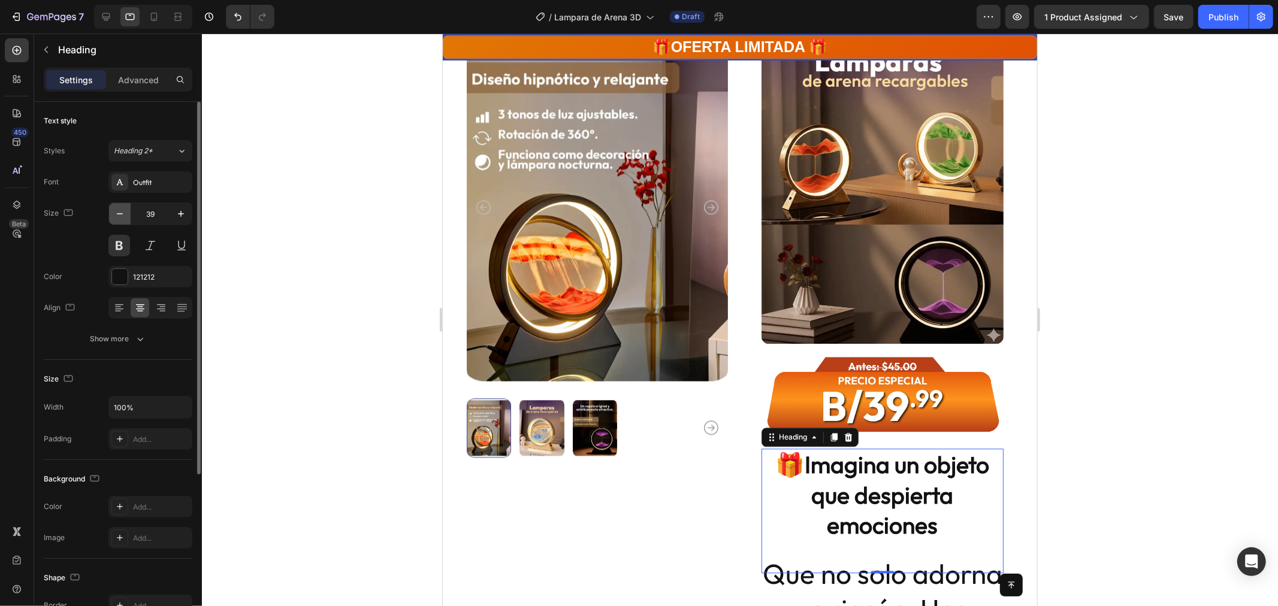
click at [122, 213] on icon "button" at bounding box center [120, 214] width 12 height 12
click at [122, 212] on icon "button" at bounding box center [120, 214] width 12 height 12
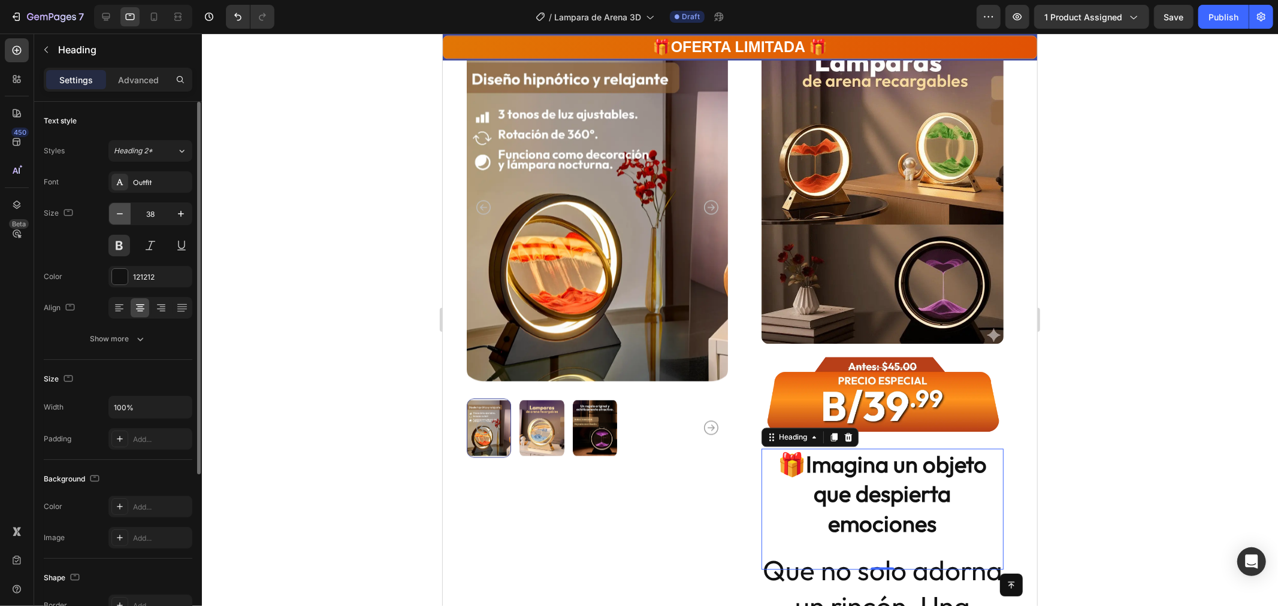
click at [122, 212] on icon "button" at bounding box center [120, 214] width 12 height 12
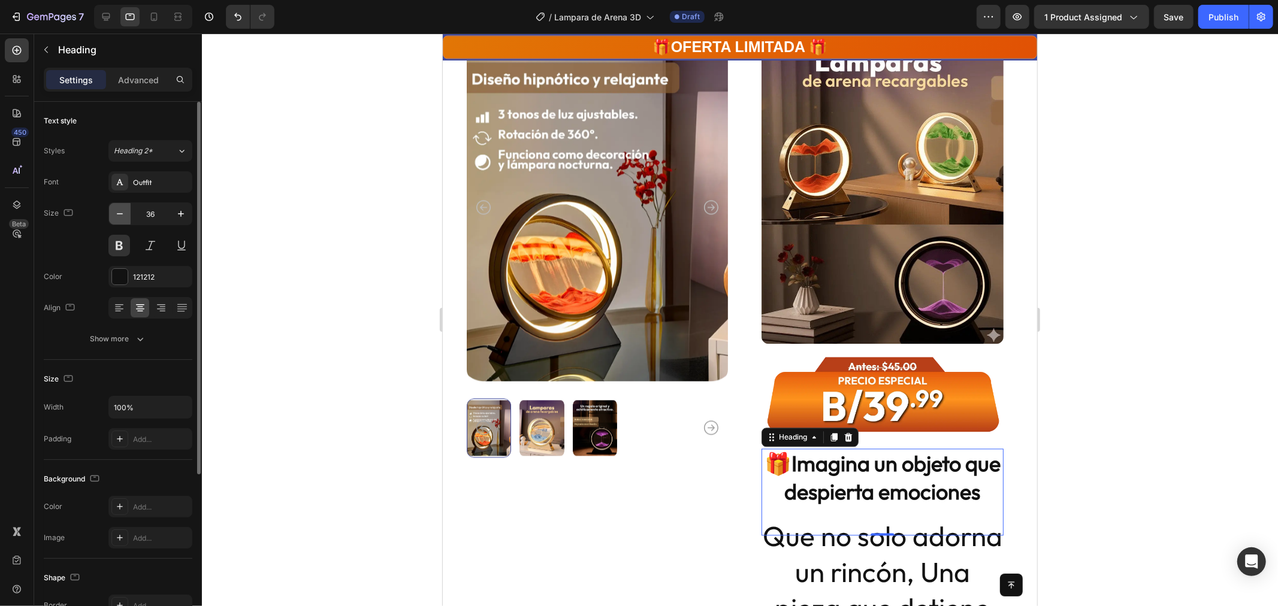
click at [122, 212] on icon "button" at bounding box center [120, 214] width 12 height 12
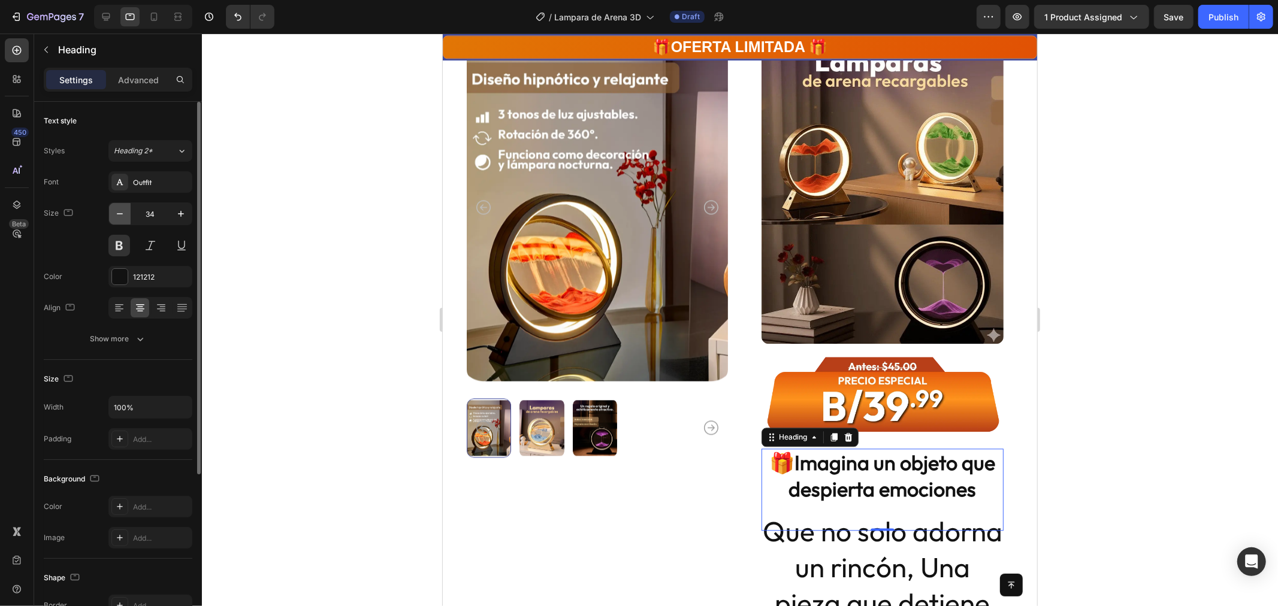
click at [122, 212] on icon "button" at bounding box center [120, 214] width 12 height 12
click at [122, 211] on icon "button" at bounding box center [120, 214] width 12 height 12
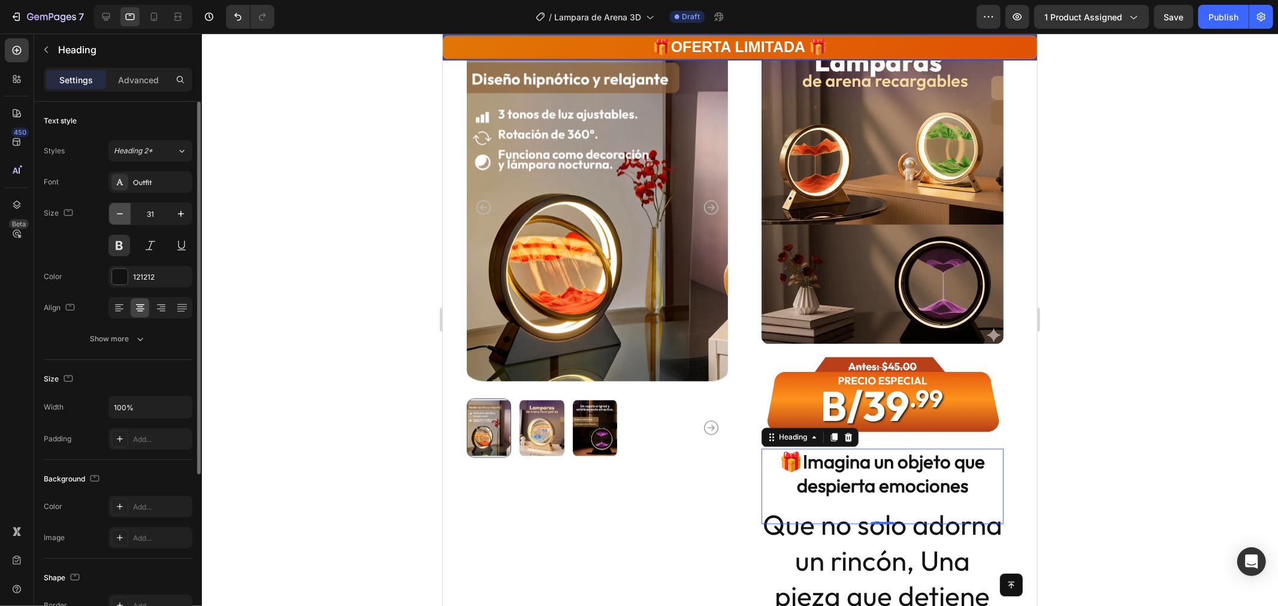
click at [122, 211] on icon "button" at bounding box center [120, 214] width 12 height 12
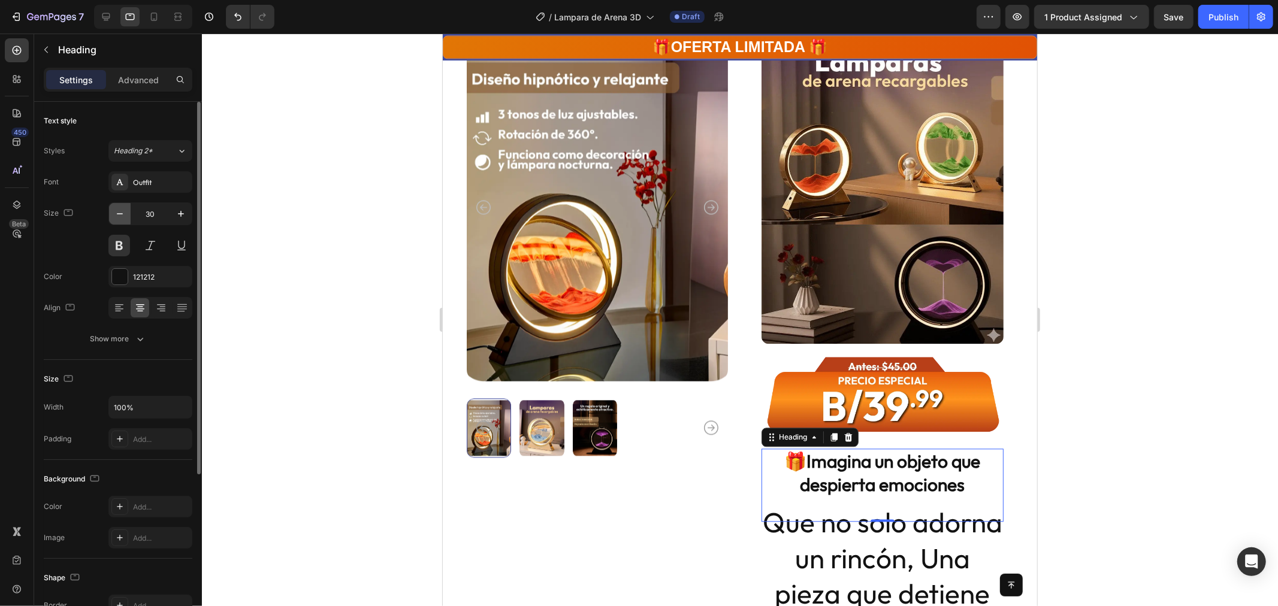
click at [122, 211] on icon "button" at bounding box center [120, 214] width 12 height 12
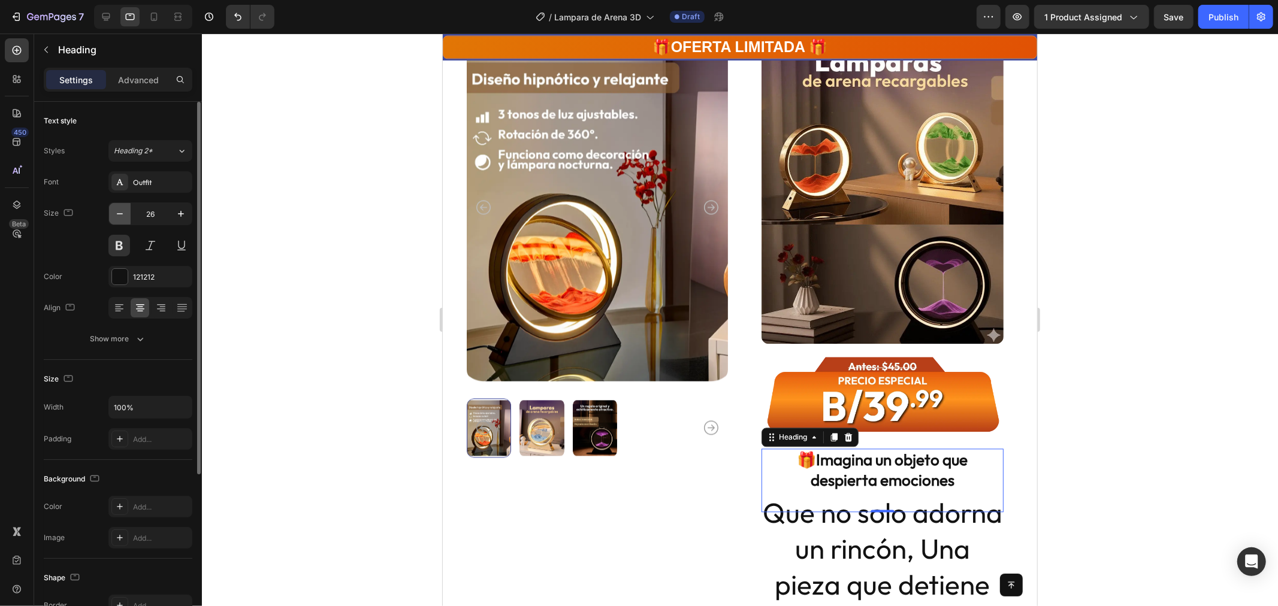
click at [122, 210] on icon "button" at bounding box center [120, 214] width 12 height 12
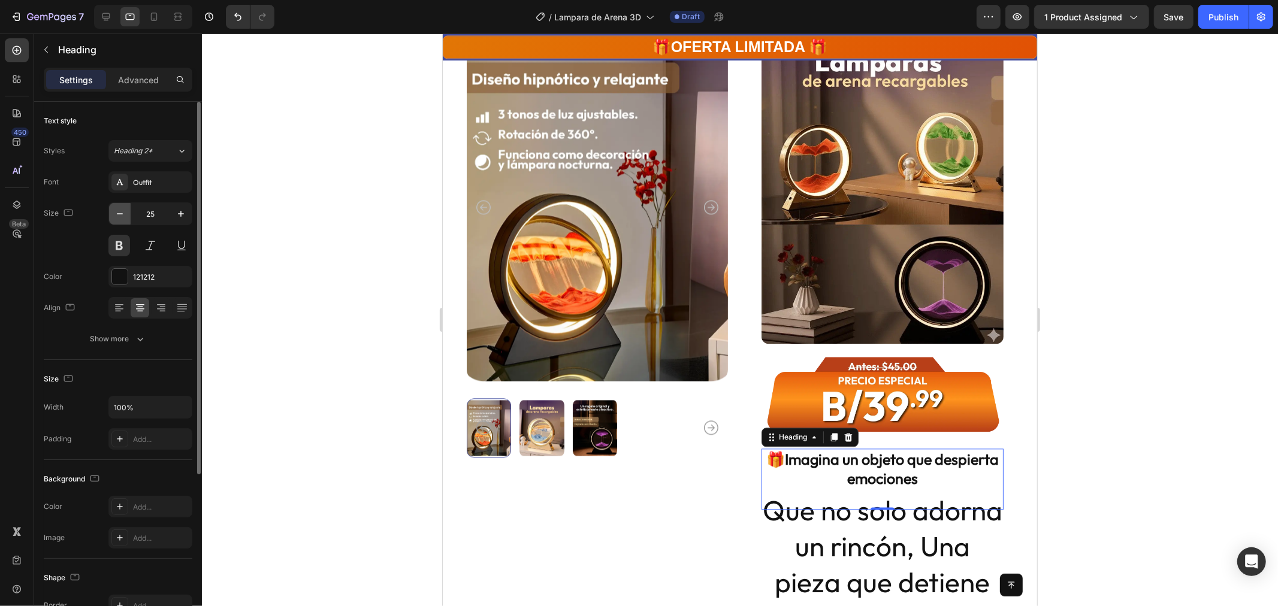
click at [122, 210] on icon "button" at bounding box center [120, 214] width 12 height 12
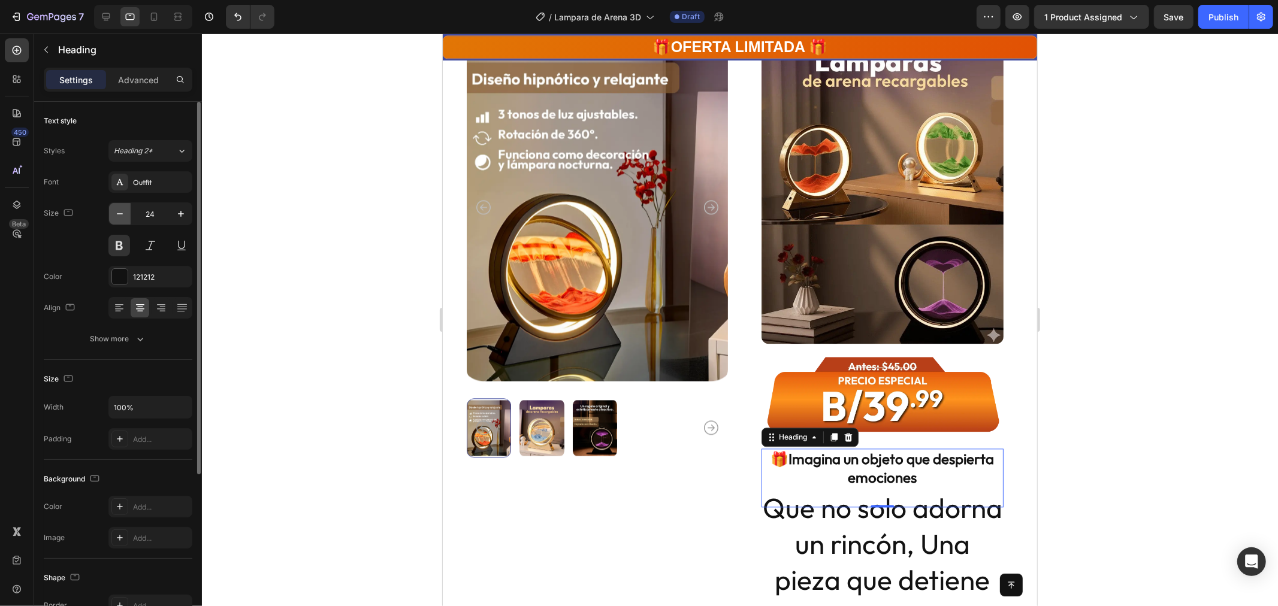
click at [122, 210] on icon "button" at bounding box center [120, 214] width 12 height 12
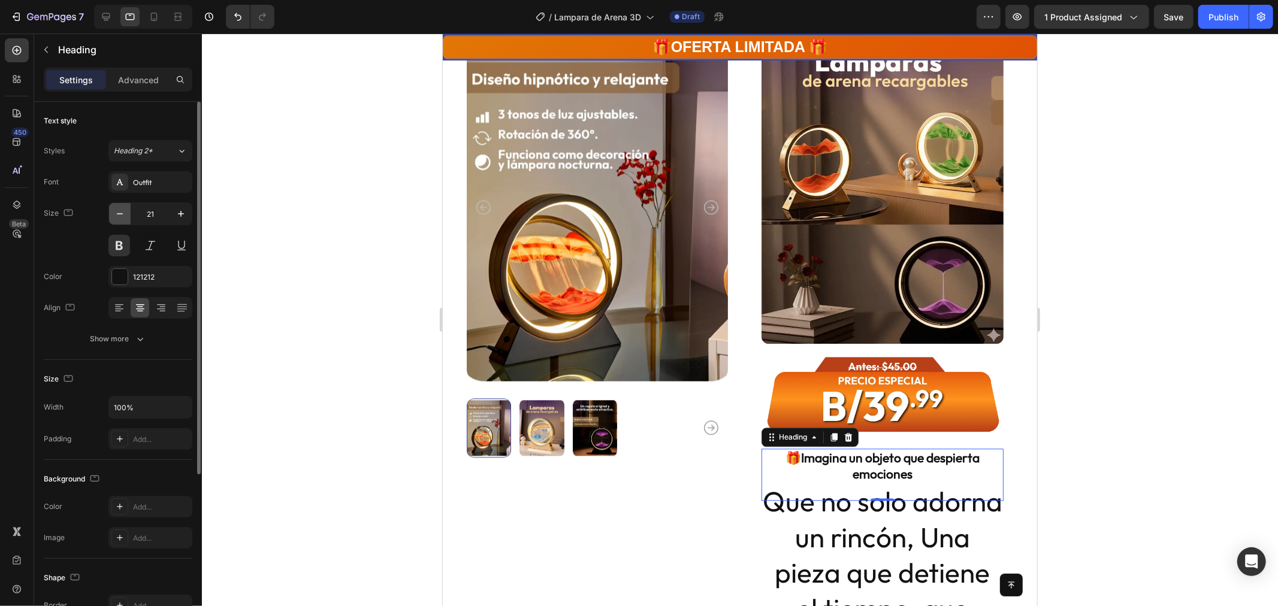
click at [122, 210] on icon "button" at bounding box center [120, 214] width 12 height 12
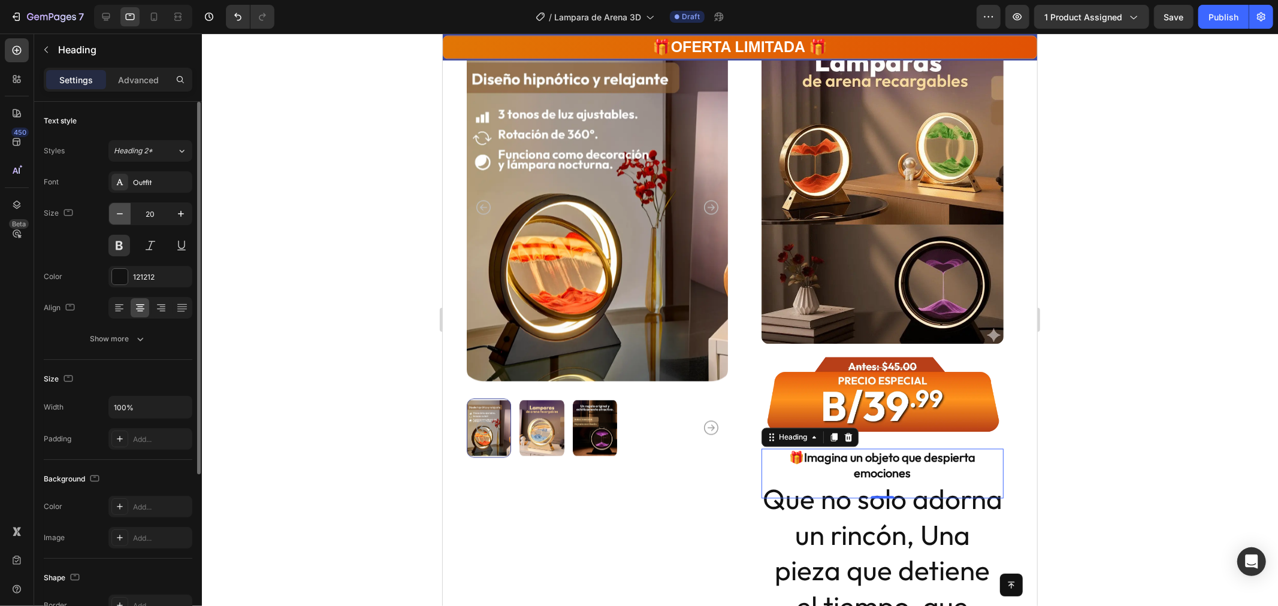
click at [122, 210] on icon "button" at bounding box center [120, 214] width 12 height 12
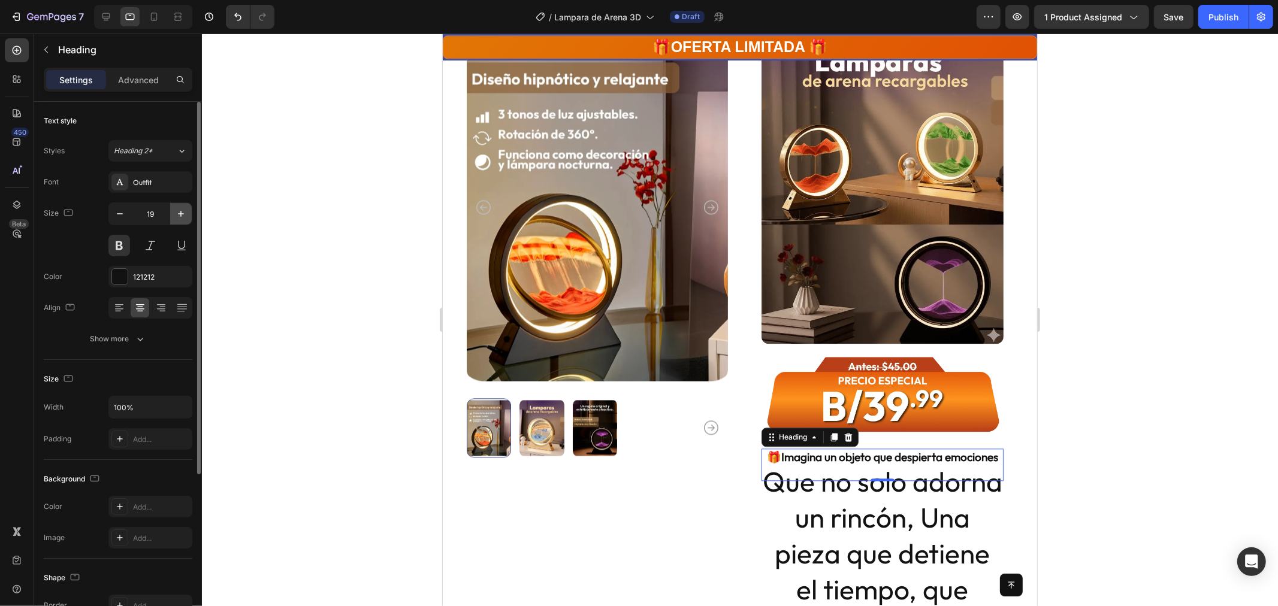
click at [177, 209] on icon "button" at bounding box center [181, 214] width 12 height 12
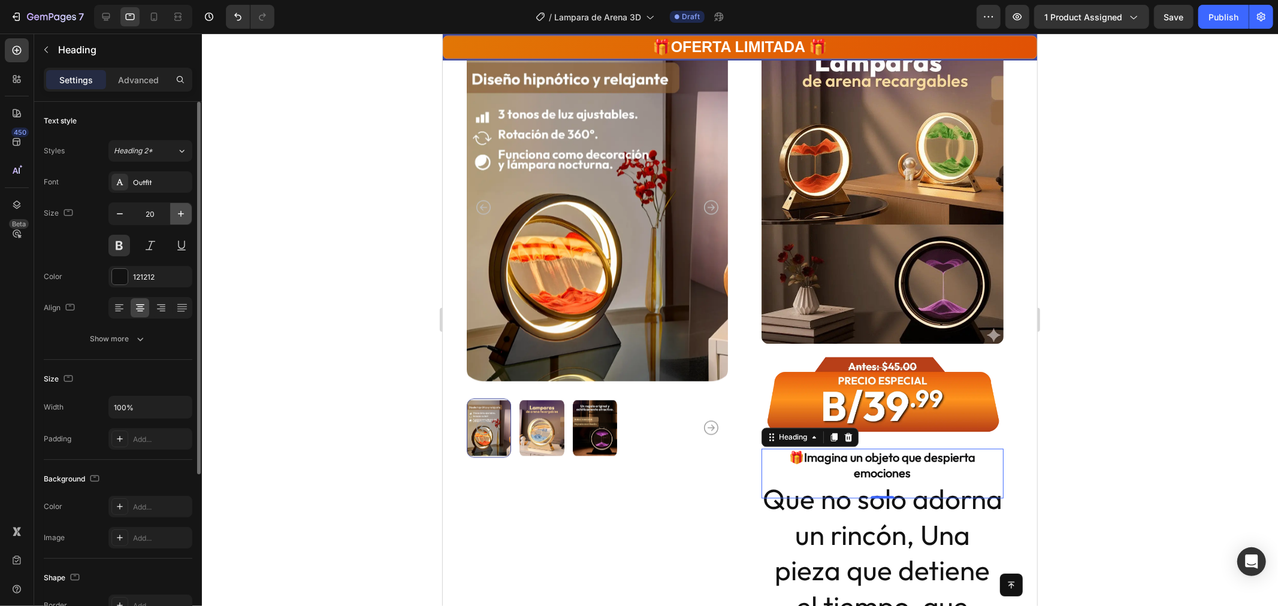
click at [177, 209] on icon "button" at bounding box center [181, 214] width 12 height 12
type input "22"
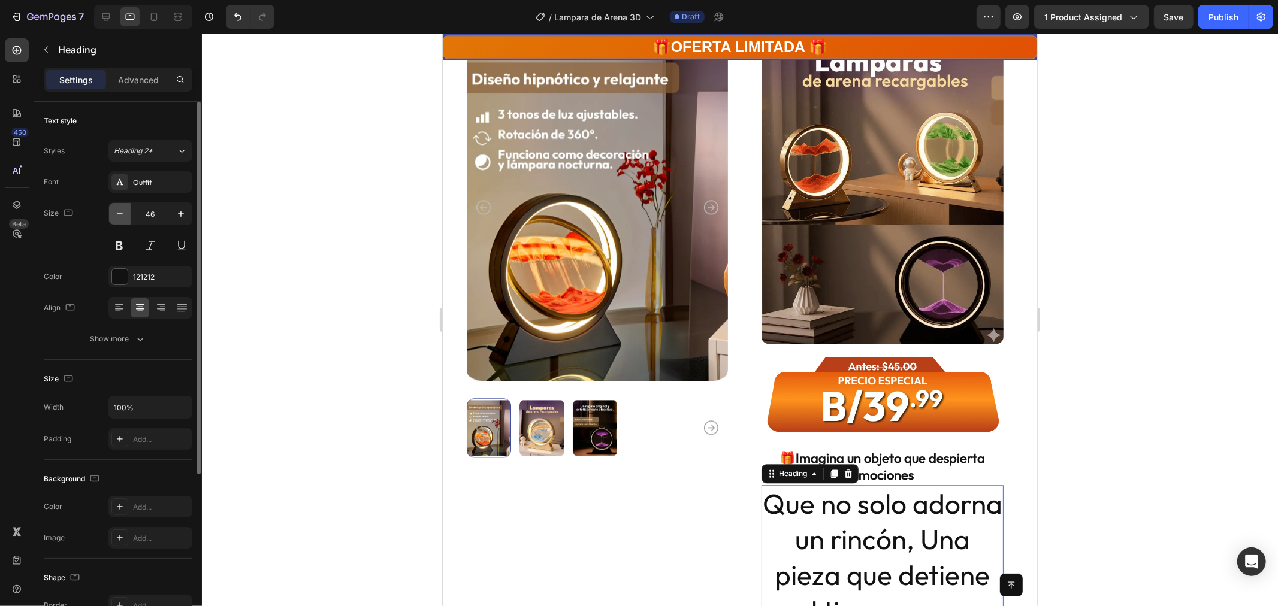
click at [114, 212] on icon "button" at bounding box center [120, 214] width 12 height 12
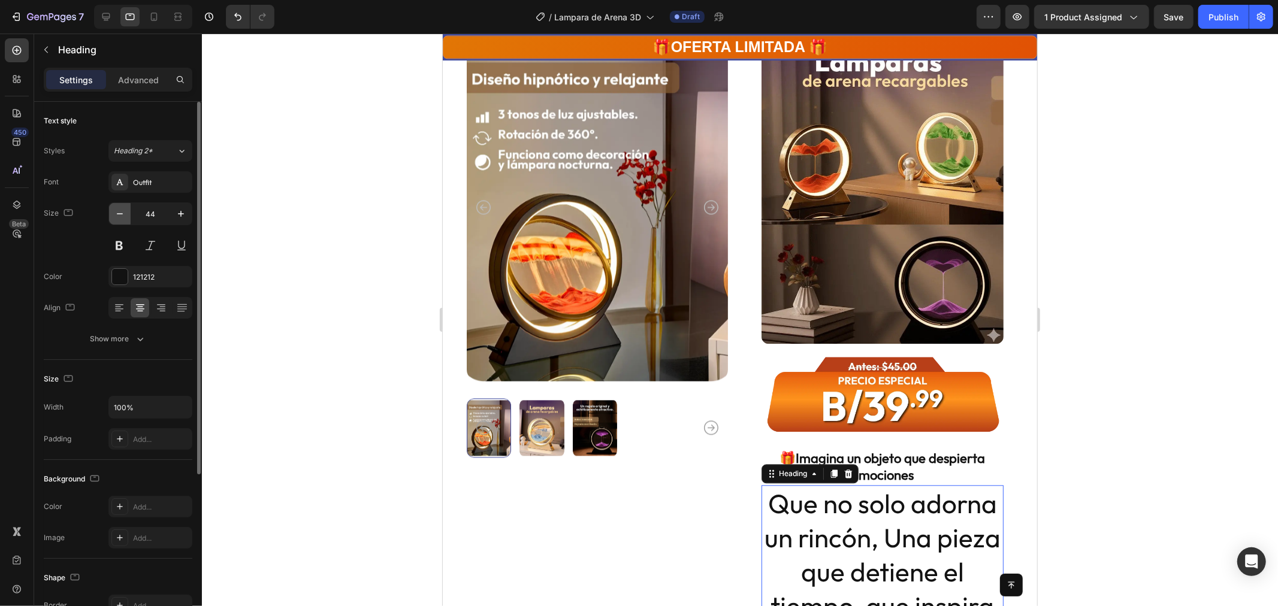
click at [114, 212] on icon "button" at bounding box center [120, 214] width 12 height 12
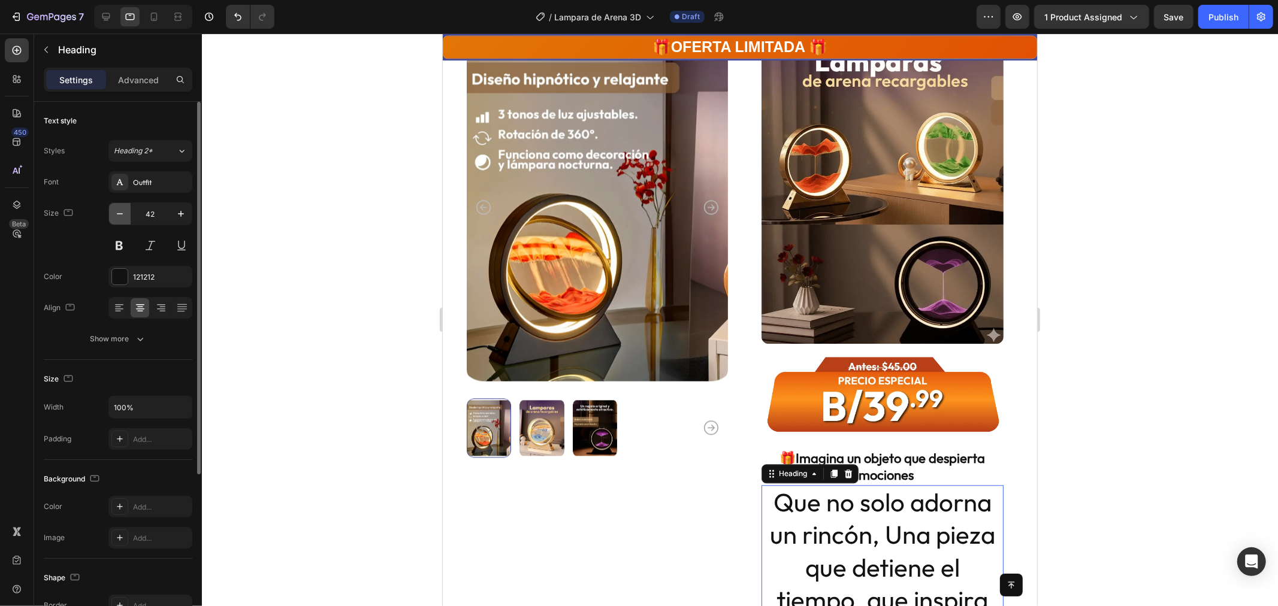
click at [114, 212] on icon "button" at bounding box center [120, 214] width 12 height 12
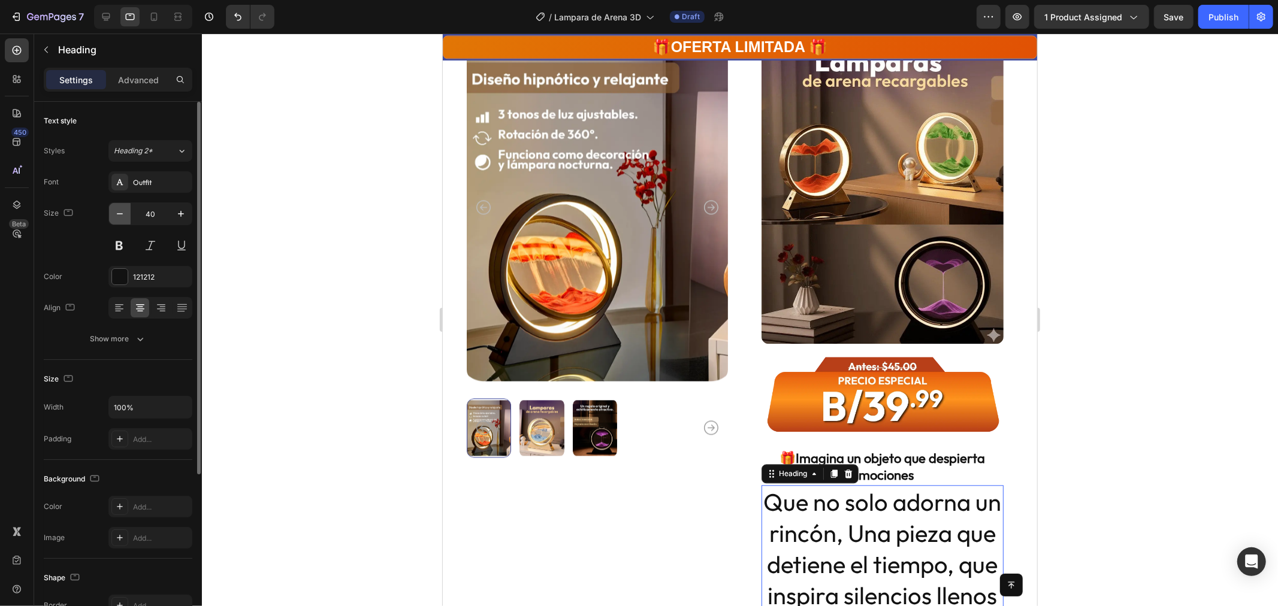
click at [114, 212] on icon "button" at bounding box center [120, 214] width 12 height 12
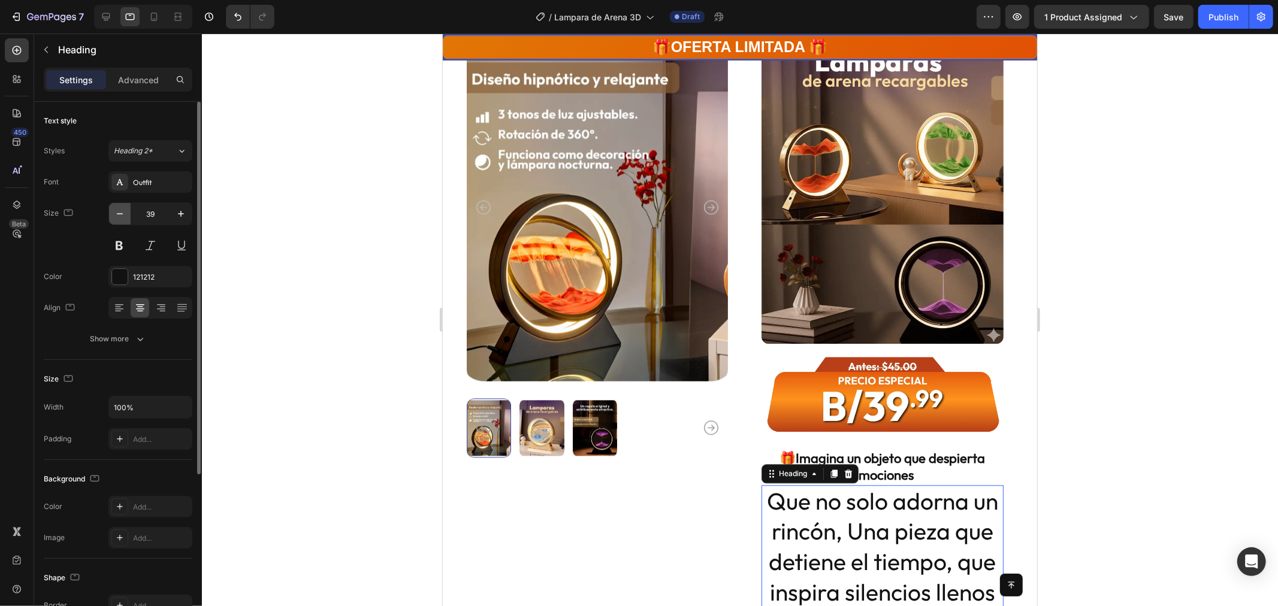
click at [114, 212] on icon "button" at bounding box center [120, 214] width 12 height 12
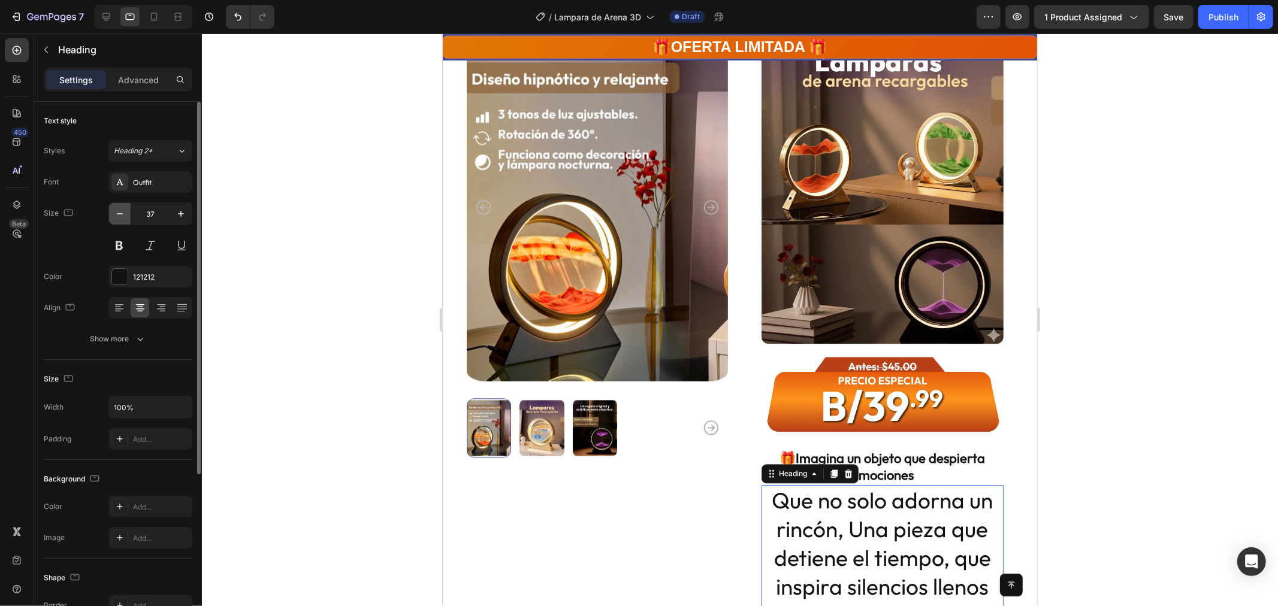
click at [114, 212] on icon "button" at bounding box center [120, 214] width 12 height 12
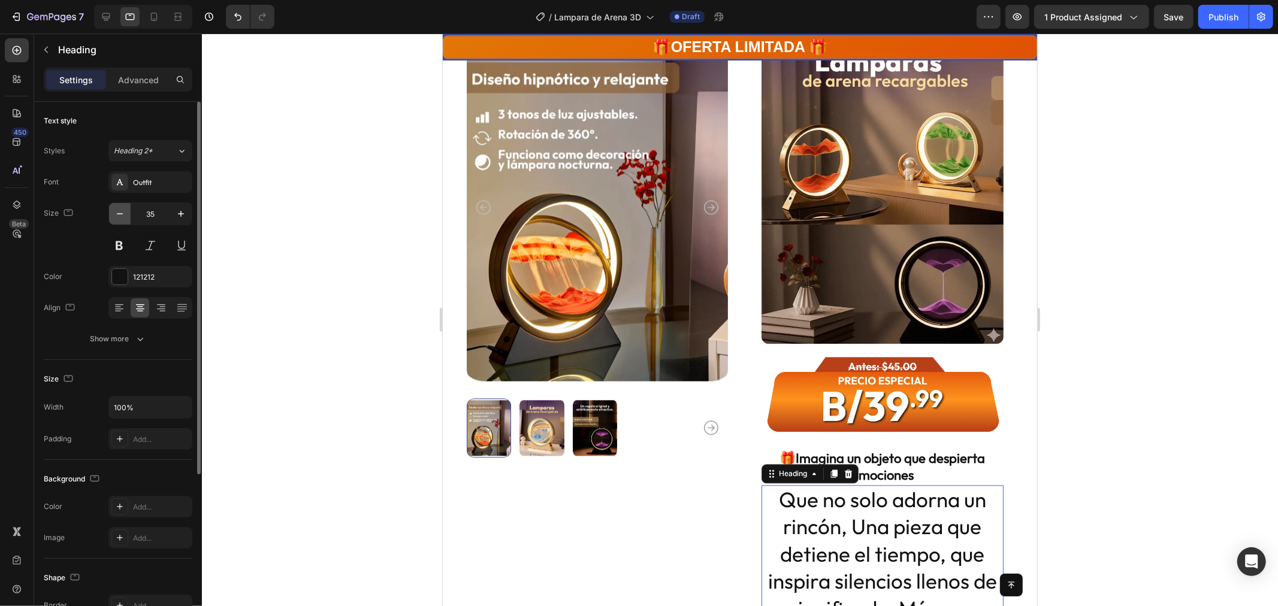
click at [114, 212] on icon "button" at bounding box center [120, 214] width 12 height 12
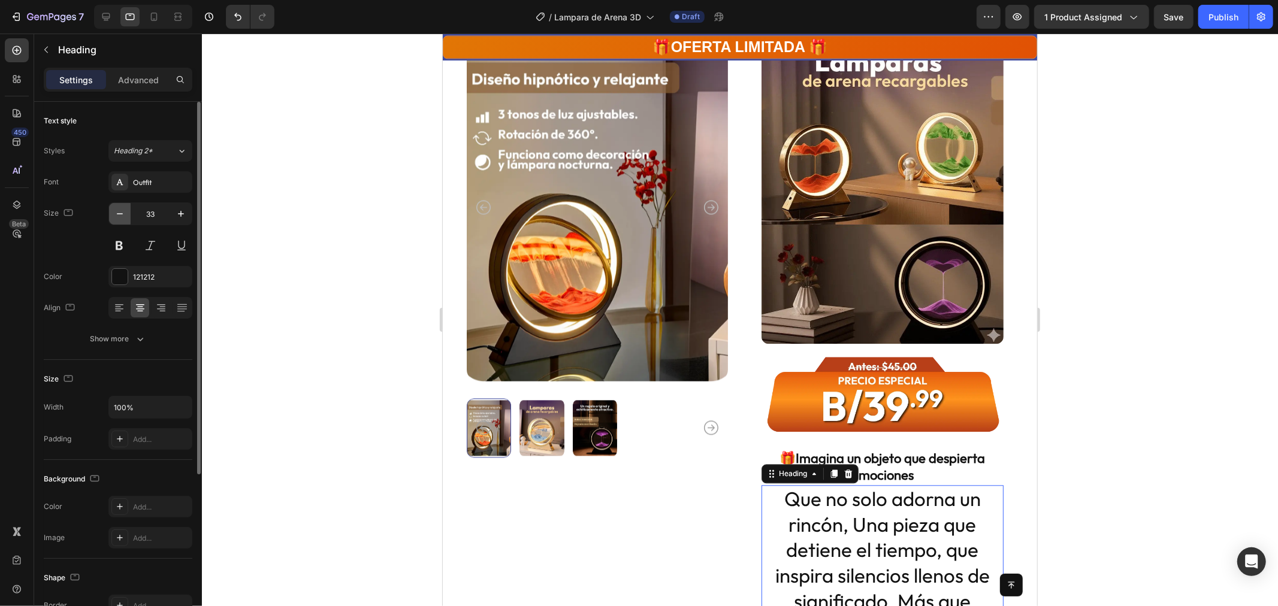
click at [114, 212] on icon "button" at bounding box center [120, 214] width 12 height 12
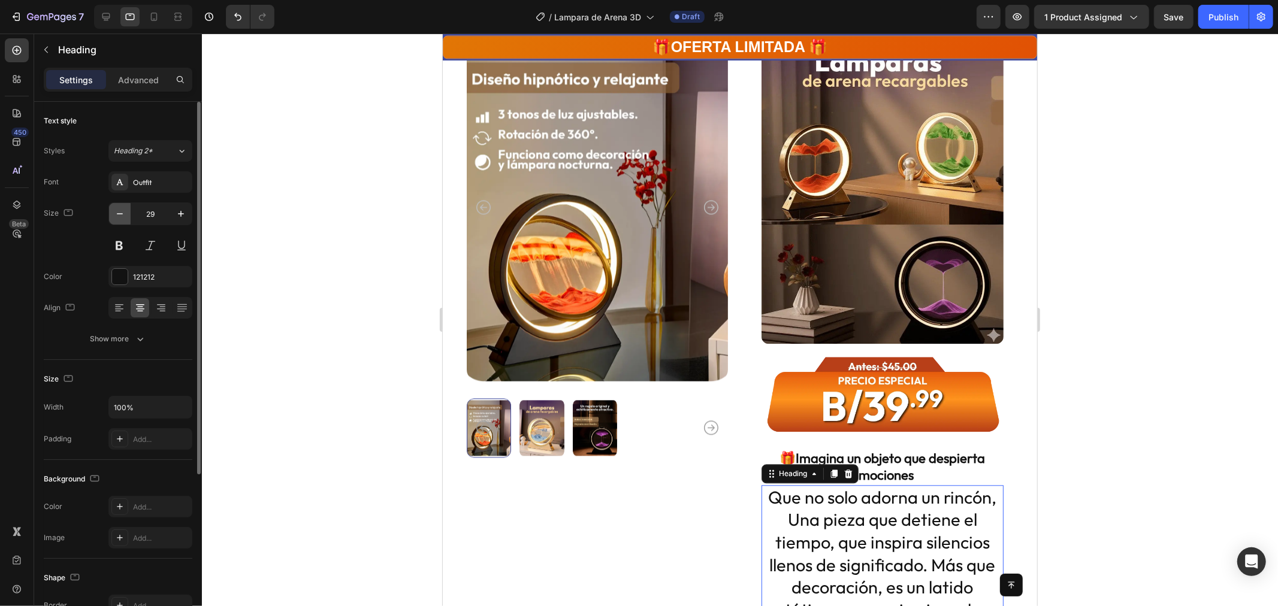
click at [114, 212] on icon "button" at bounding box center [120, 214] width 12 height 12
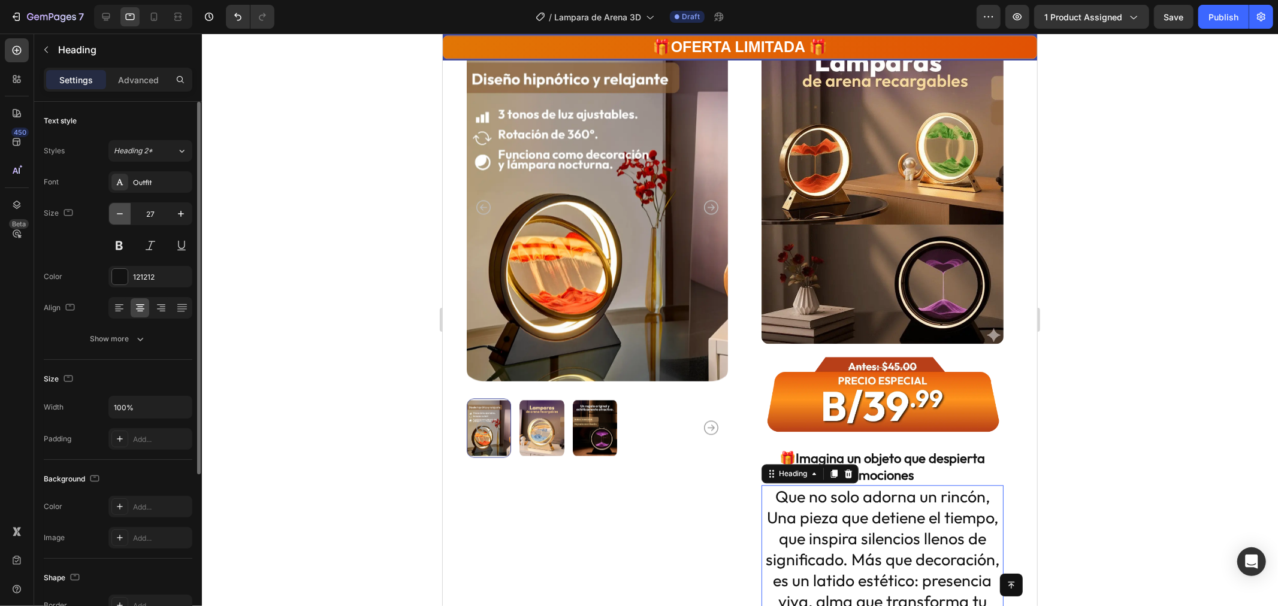
click at [114, 212] on icon "button" at bounding box center [120, 214] width 12 height 12
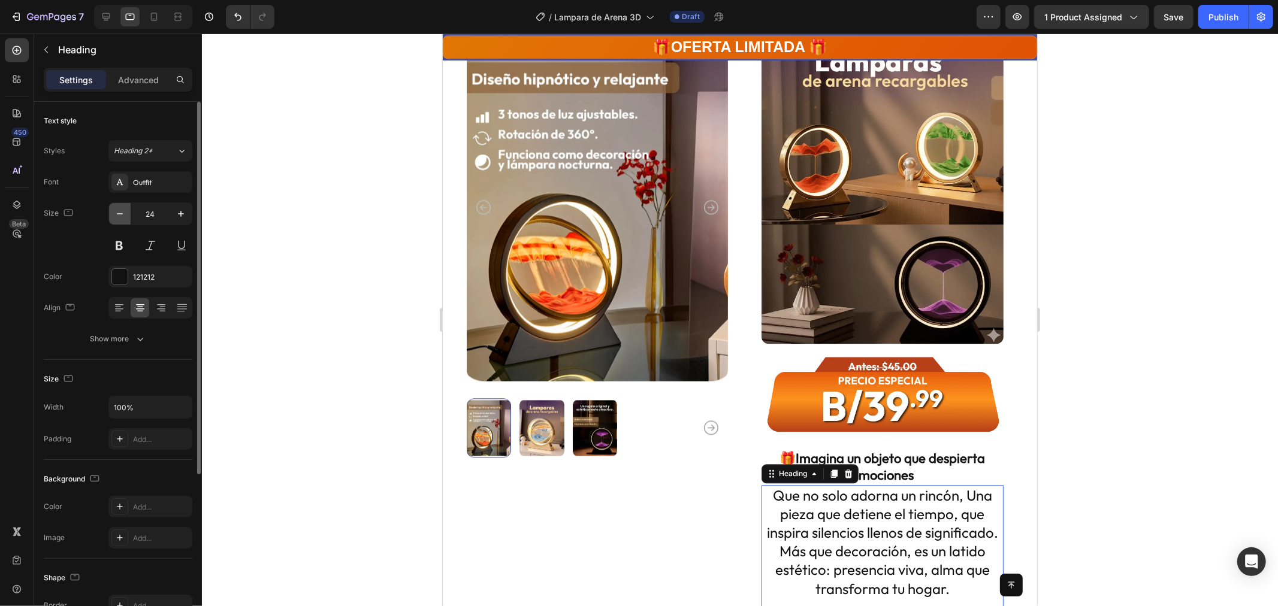
click at [114, 212] on icon "button" at bounding box center [120, 214] width 12 height 12
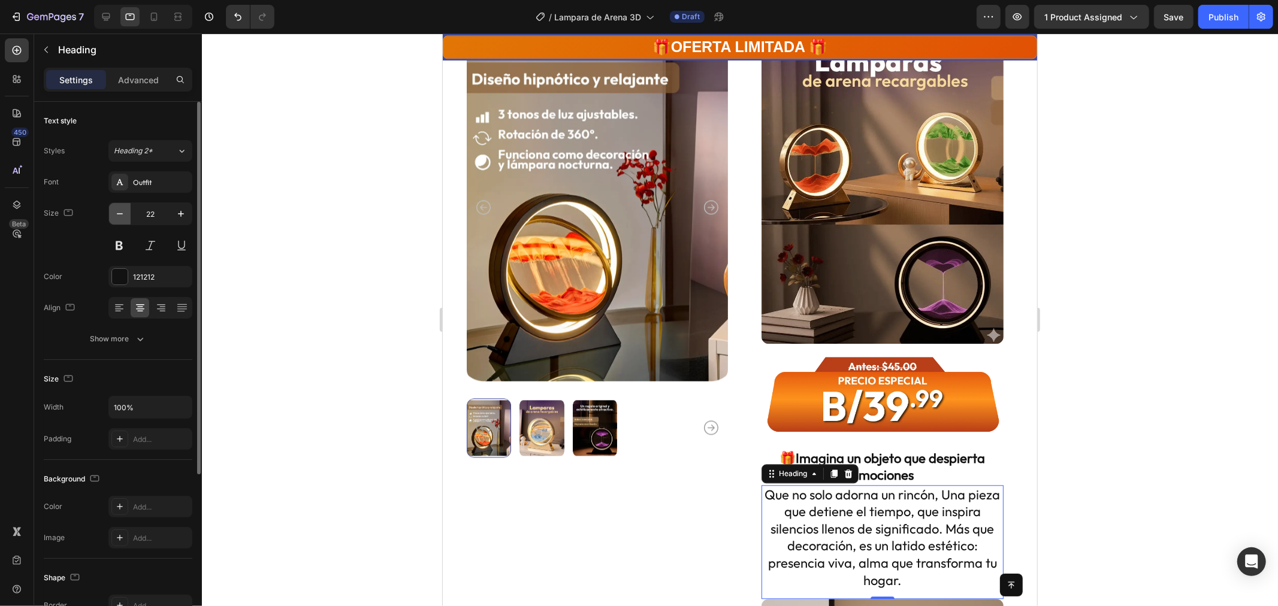
click at [114, 212] on icon "button" at bounding box center [120, 214] width 12 height 12
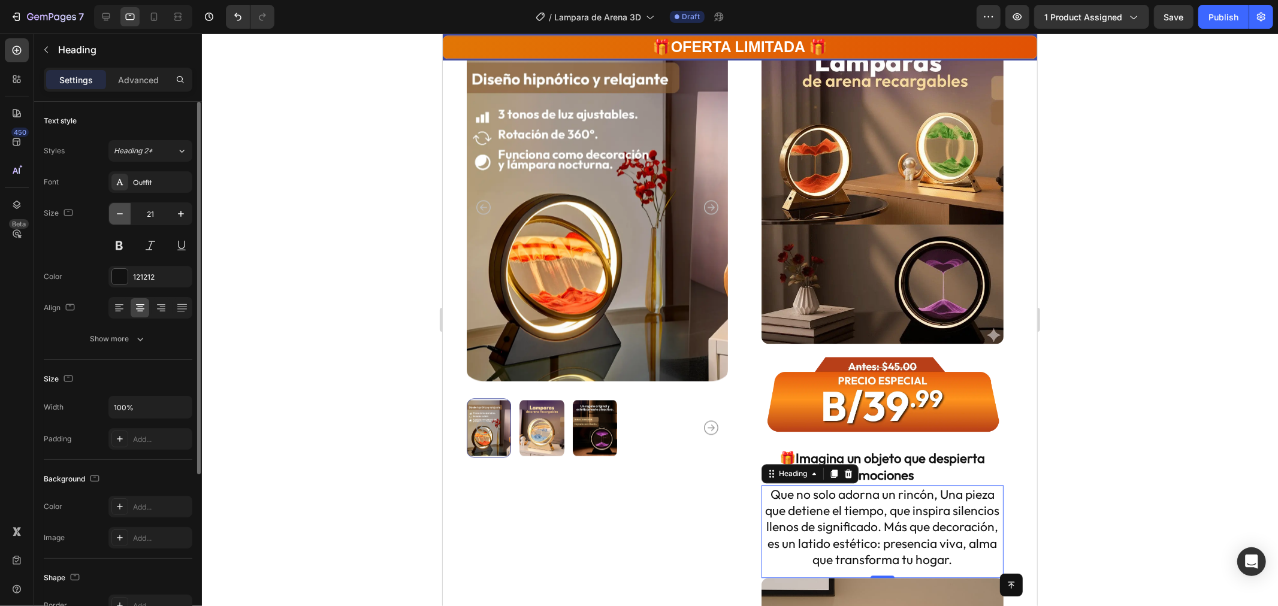
click at [114, 212] on icon "button" at bounding box center [120, 214] width 12 height 12
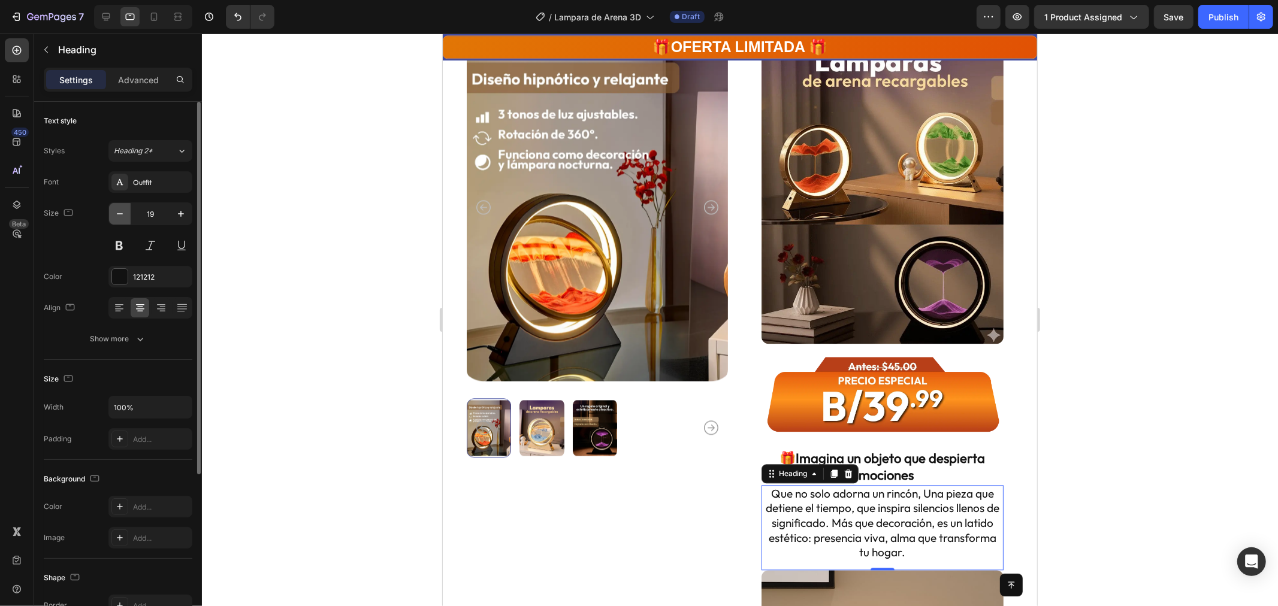
click at [114, 212] on icon "button" at bounding box center [120, 214] width 12 height 12
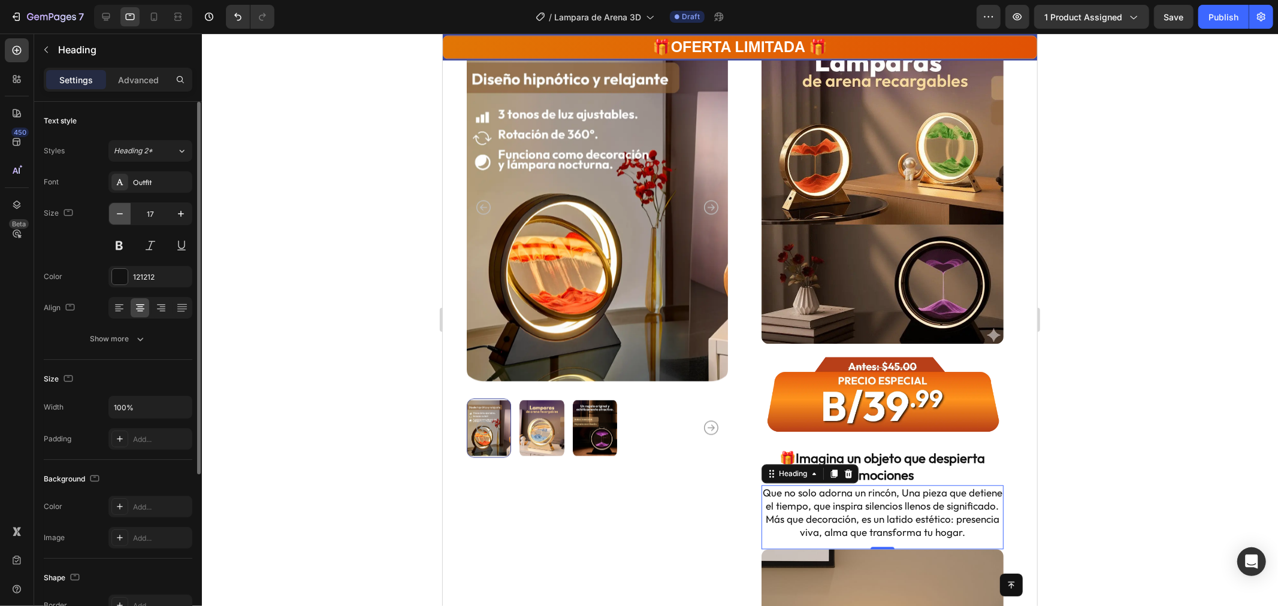
click at [114, 212] on icon "button" at bounding box center [120, 214] width 12 height 12
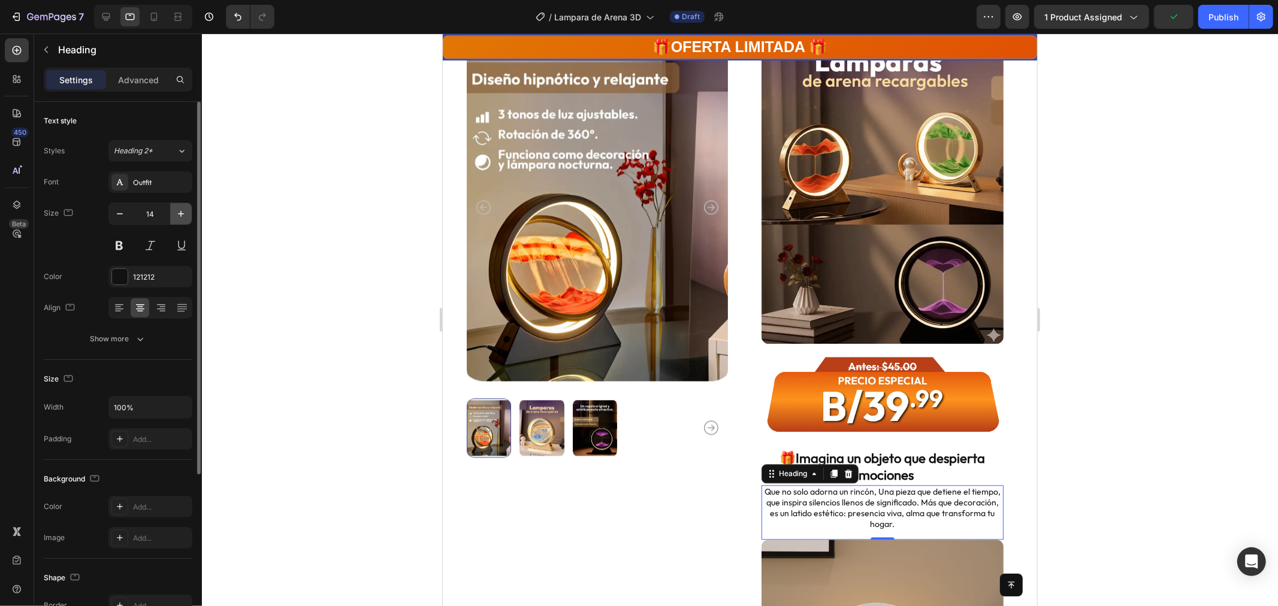
click at [179, 214] on icon "button" at bounding box center [181, 214] width 6 height 6
type input "16"
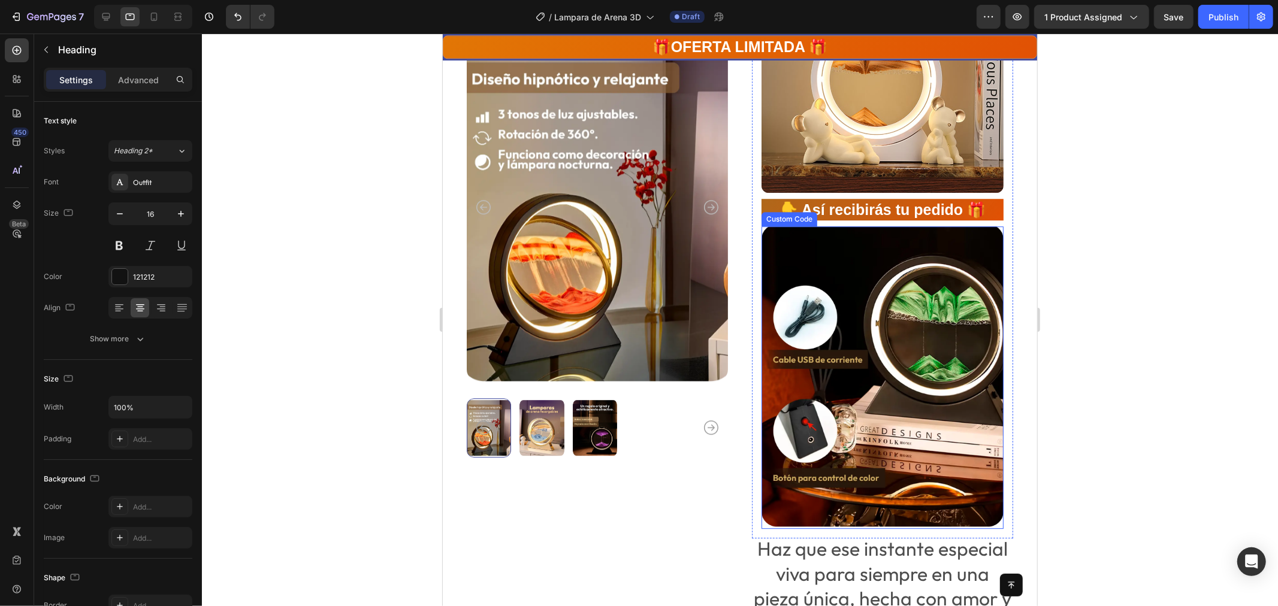
scroll to position [2879, 0]
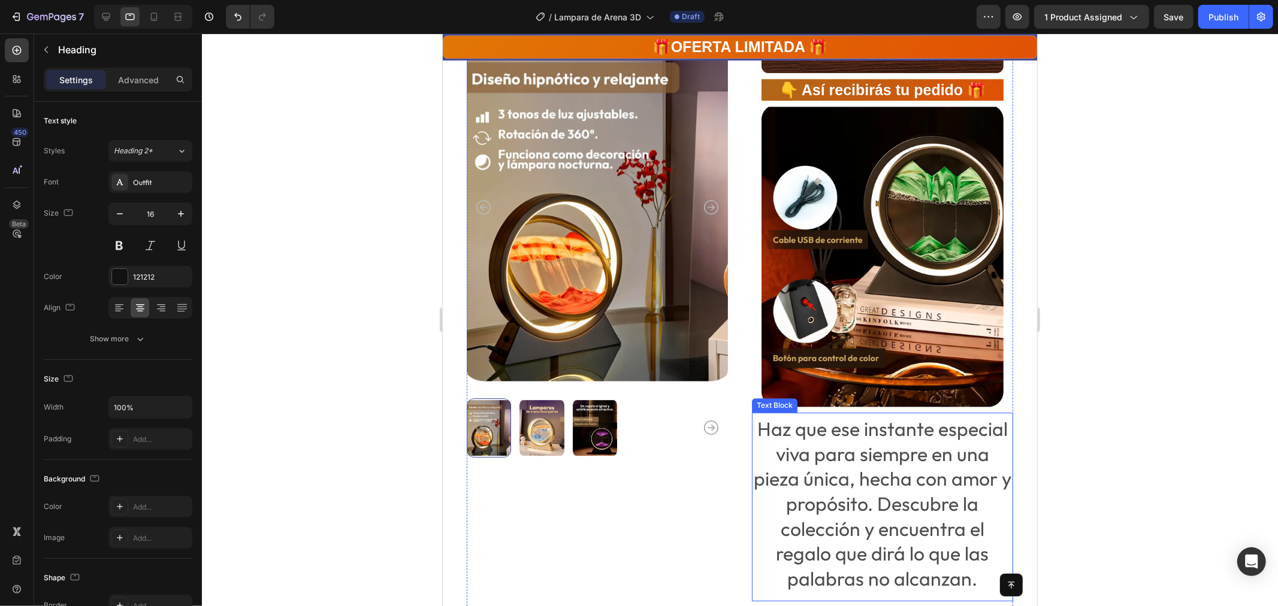
click at [919, 447] on p "Haz que ese instante especial viva para siempre en una pieza única, hecha con a…" at bounding box center [882, 503] width 259 height 174
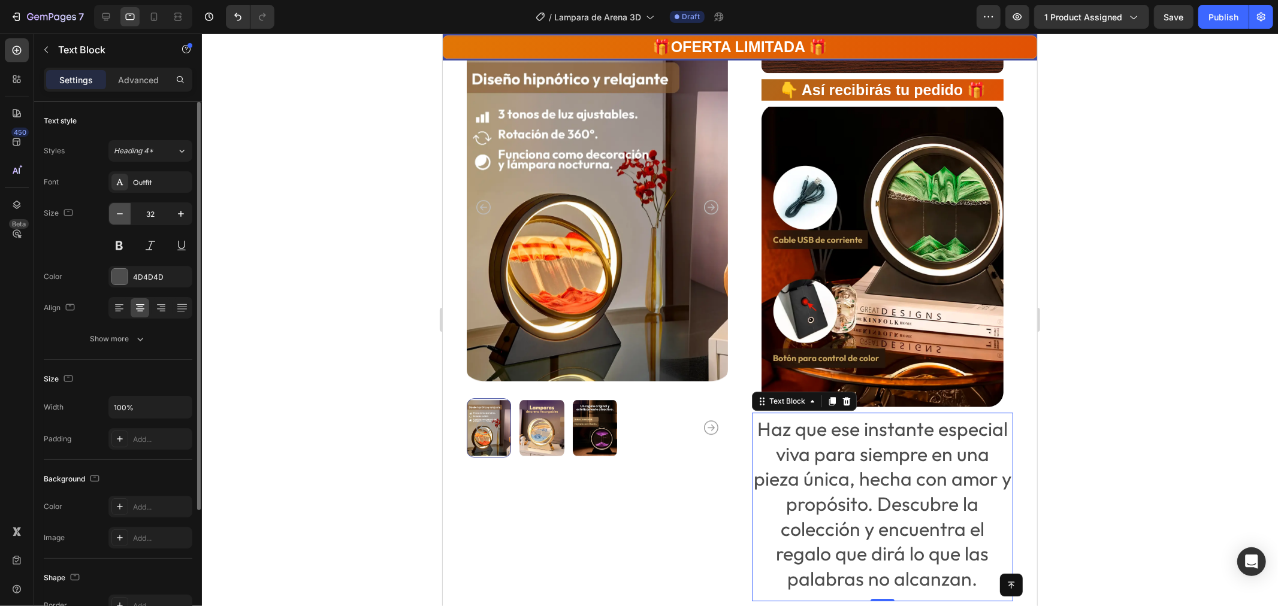
click at [121, 212] on icon "button" at bounding box center [120, 214] width 12 height 12
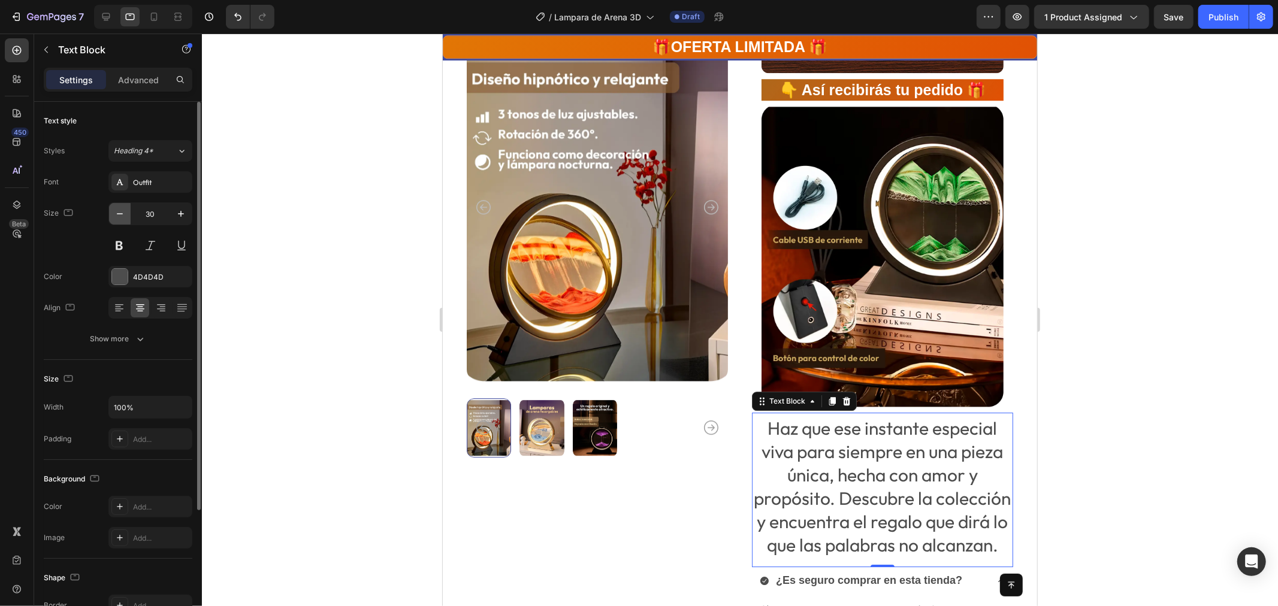
click at [121, 212] on icon "button" at bounding box center [120, 214] width 12 height 12
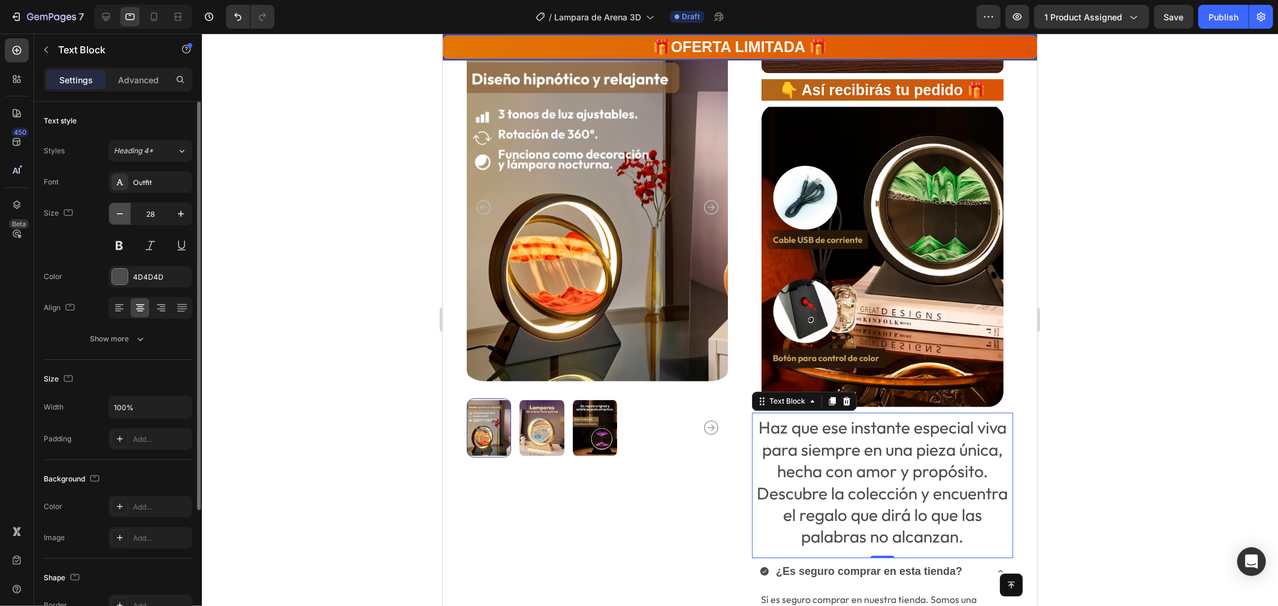
click at [121, 213] on icon "button" at bounding box center [120, 214] width 12 height 12
click at [120, 213] on icon "button" at bounding box center [120, 214] width 12 height 12
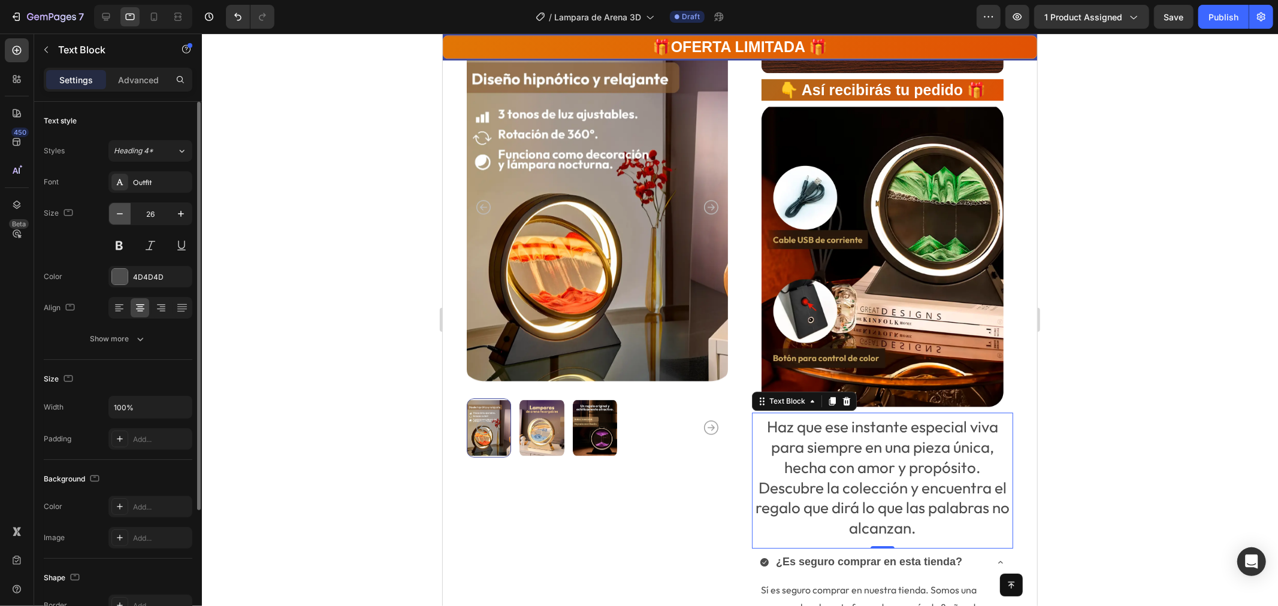
click at [120, 213] on icon "button" at bounding box center [120, 214] width 12 height 12
click at [120, 212] on icon "button" at bounding box center [120, 214] width 12 height 12
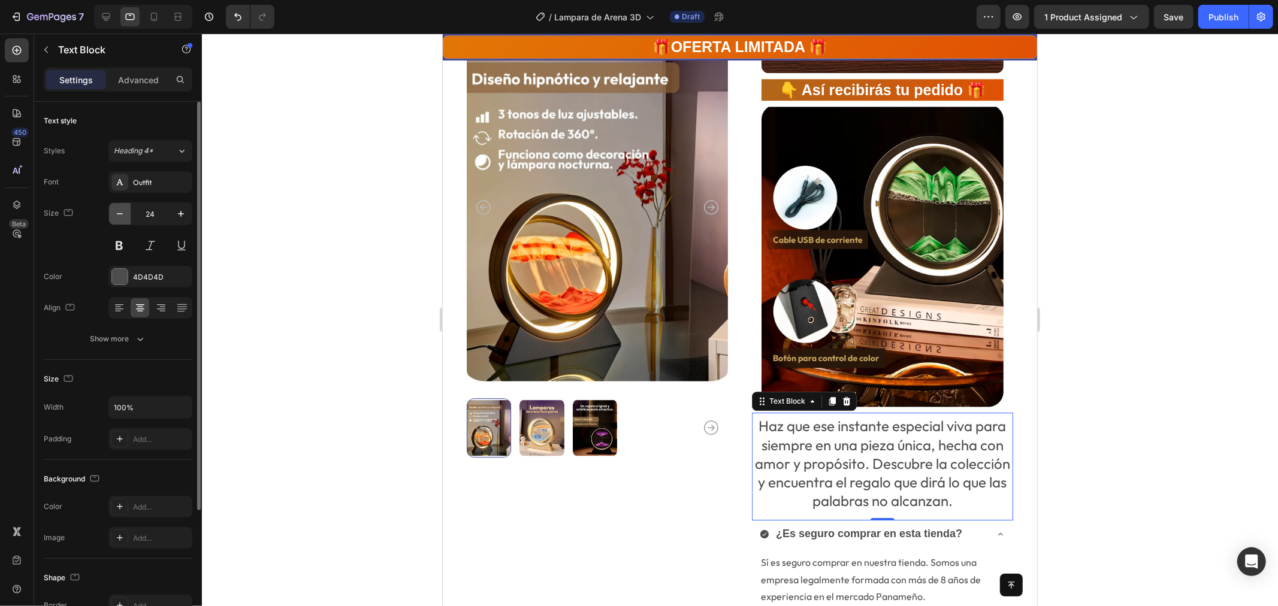
click at [120, 212] on icon "button" at bounding box center [120, 214] width 12 height 12
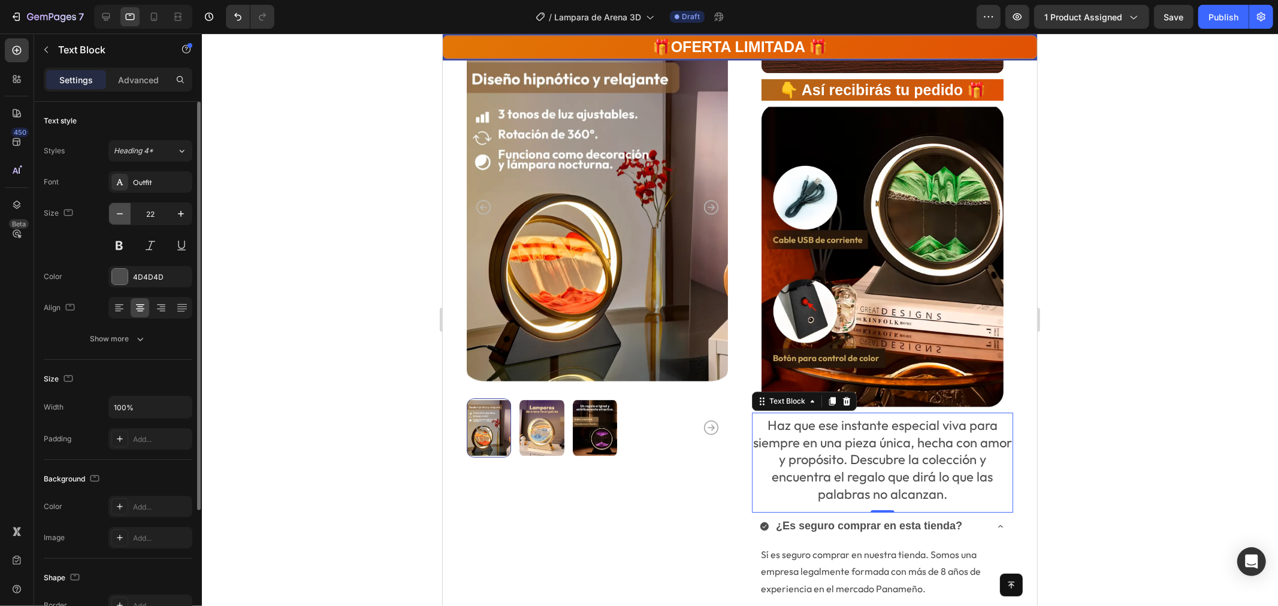
click at [120, 212] on icon "button" at bounding box center [120, 214] width 12 height 12
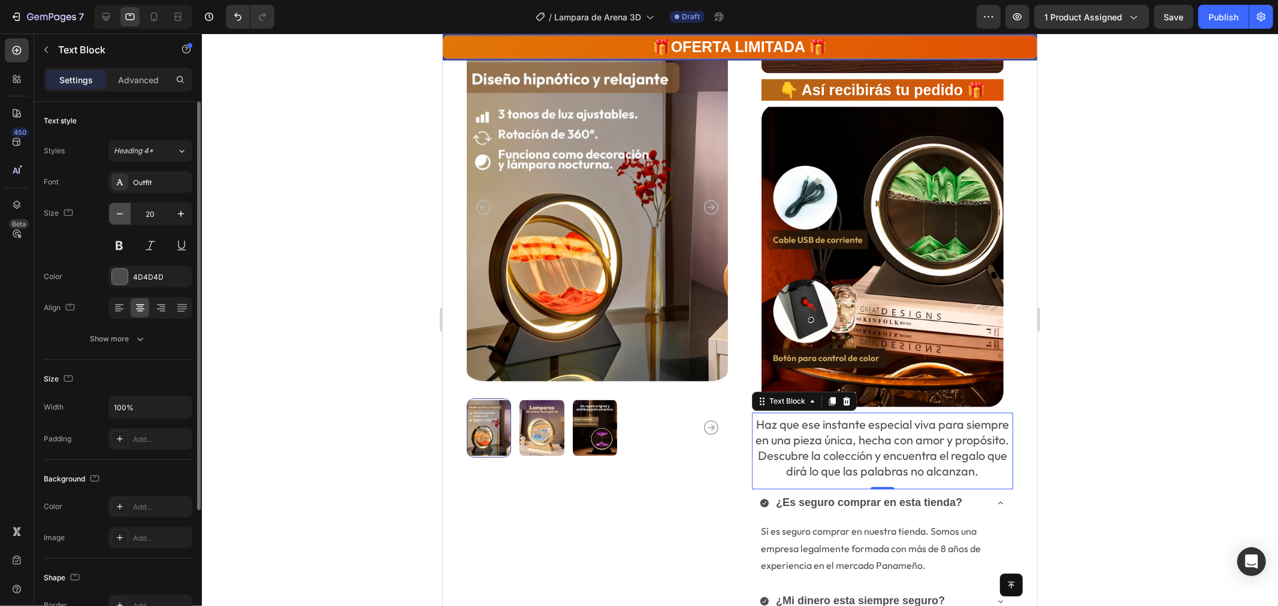
click at [120, 212] on icon "button" at bounding box center [120, 214] width 12 height 12
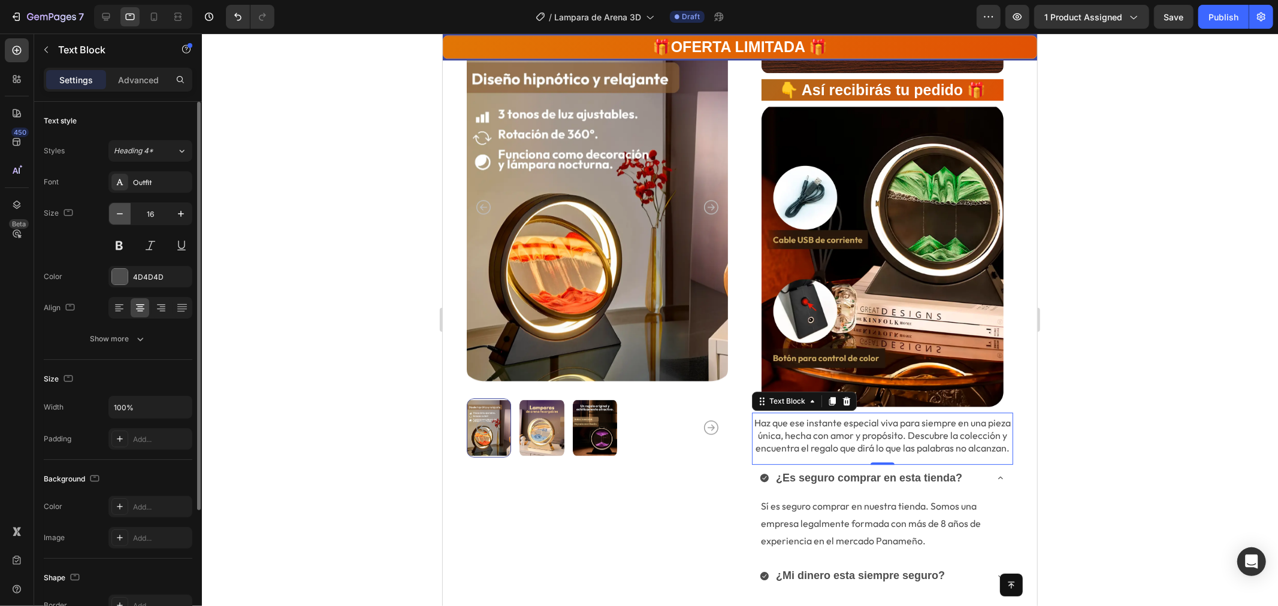
click at [120, 212] on icon "button" at bounding box center [120, 214] width 12 height 12
click at [174, 214] on button "button" at bounding box center [181, 214] width 22 height 22
type input "16"
click at [1252, 411] on div at bounding box center [740, 320] width 1076 height 573
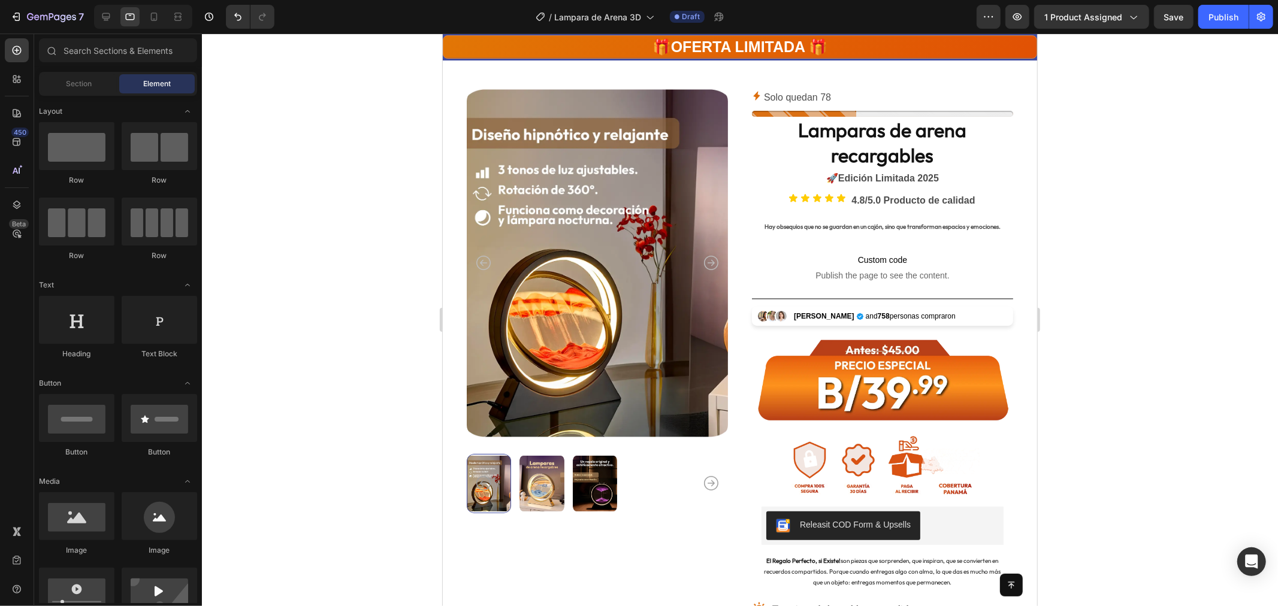
scroll to position [0, 0]
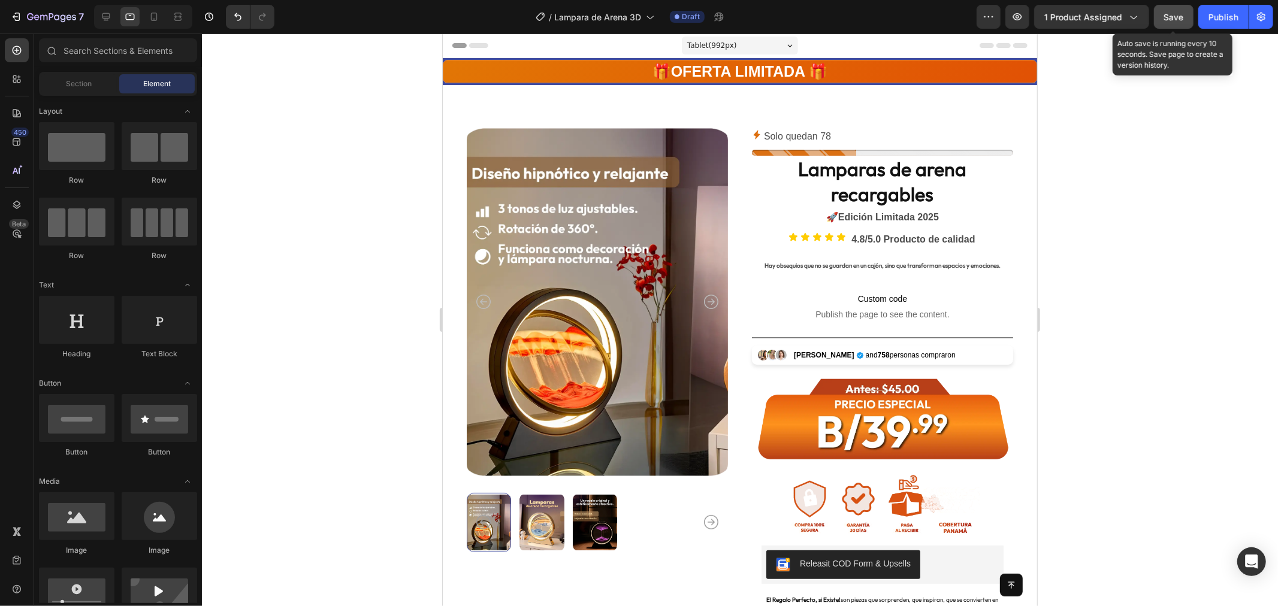
click at [1163, 16] on button "Save" at bounding box center [1174, 17] width 40 height 24
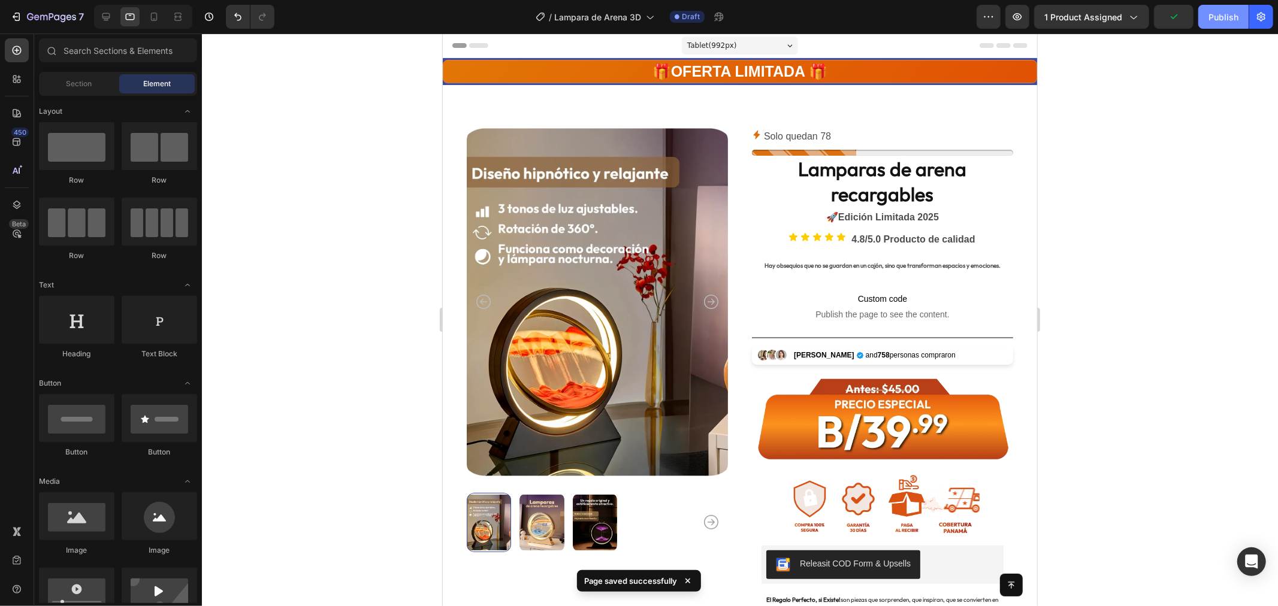
click at [1227, 22] on div "Publish" at bounding box center [1224, 17] width 30 height 13
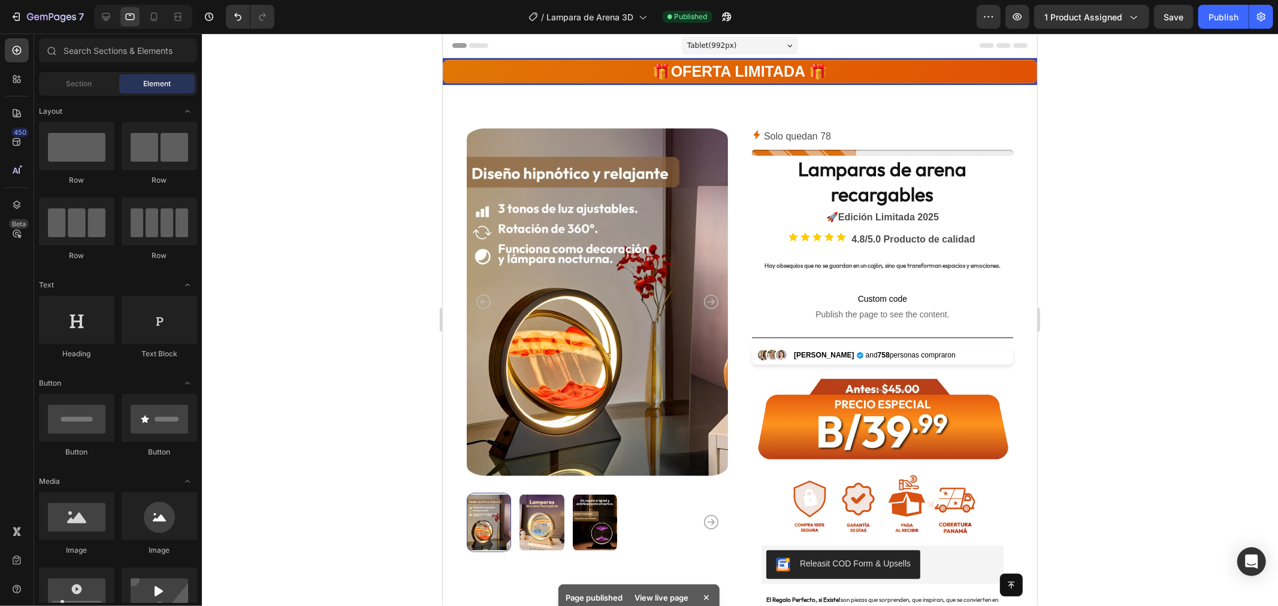
click at [276, 85] on div at bounding box center [740, 320] width 1076 height 573
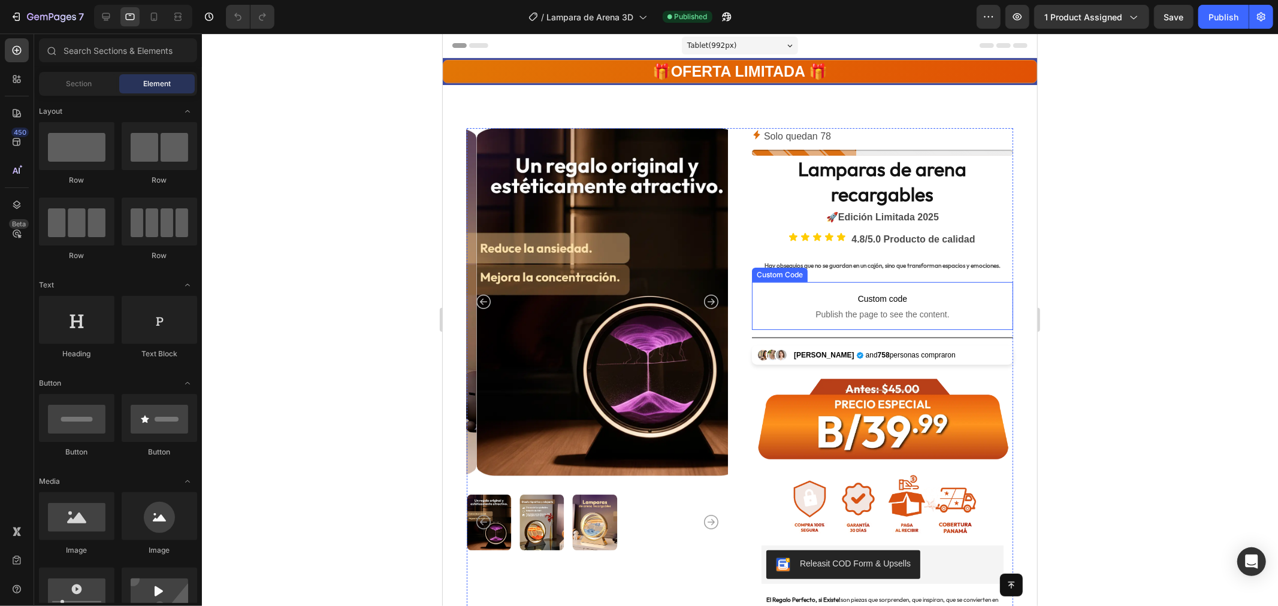
click at [872, 306] on span "Custom code" at bounding box center [881, 298] width 261 height 14
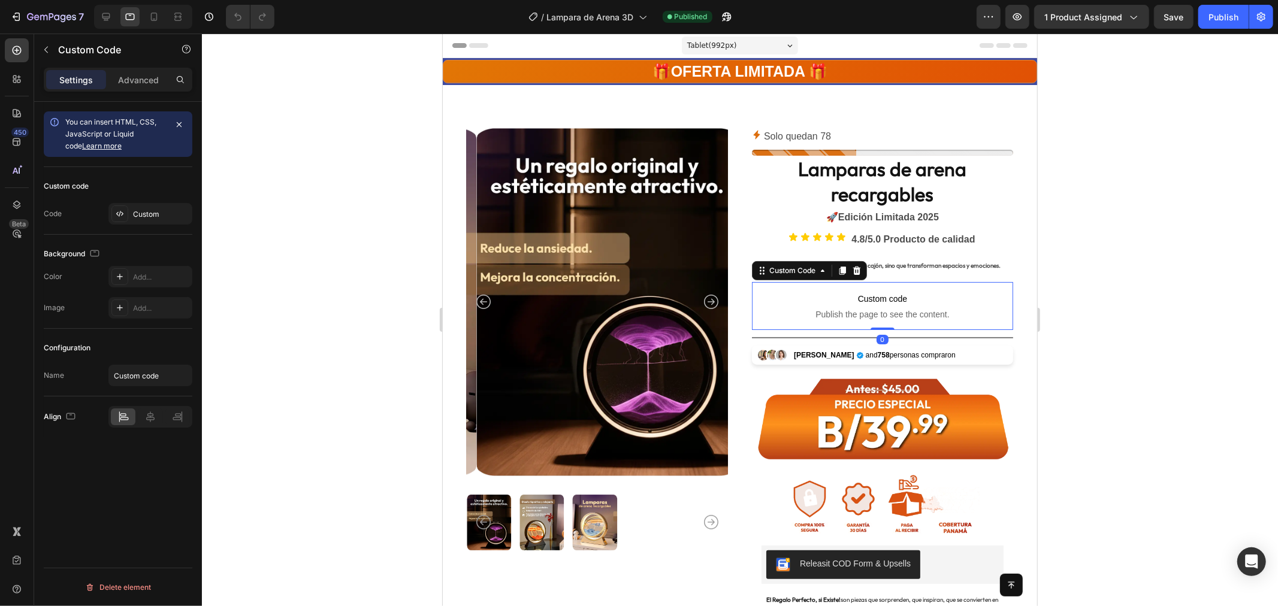
click at [869, 306] on span "Custom code" at bounding box center [881, 298] width 261 height 14
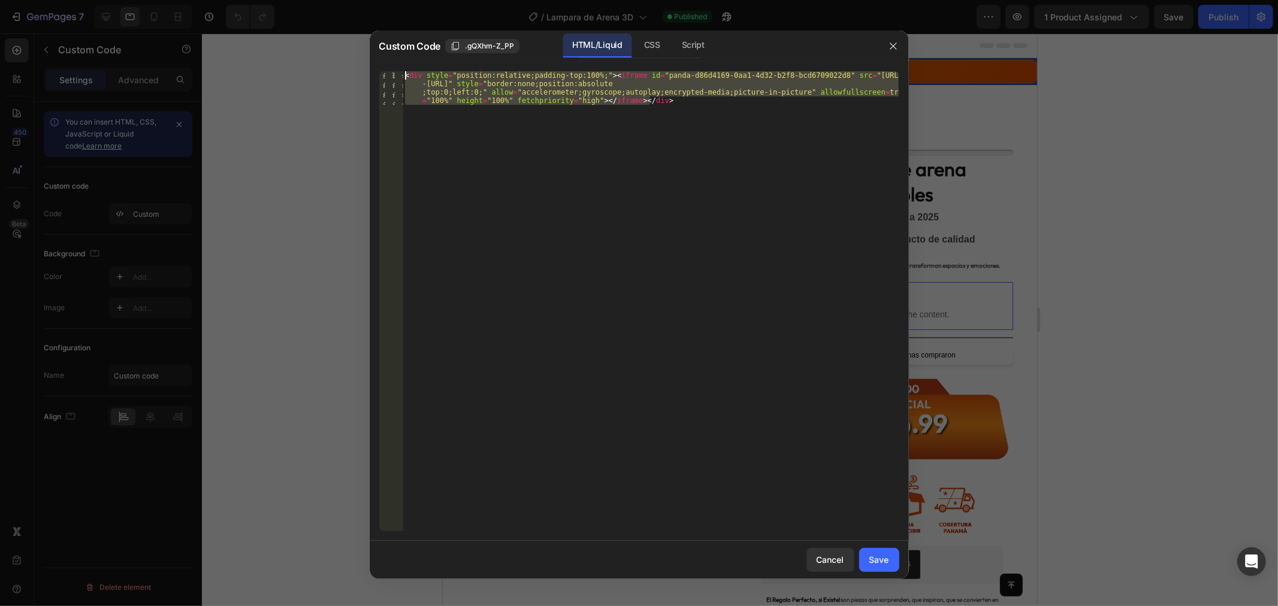
drag, startPoint x: 579, startPoint y: 97, endPoint x: 221, endPoint y: -2, distance: 371.9
click at [221, 0] on html "7 Version history / Lampara de Arena 3D Published Preview 1 product assigned Sa…" at bounding box center [639, 0] width 1278 height 0
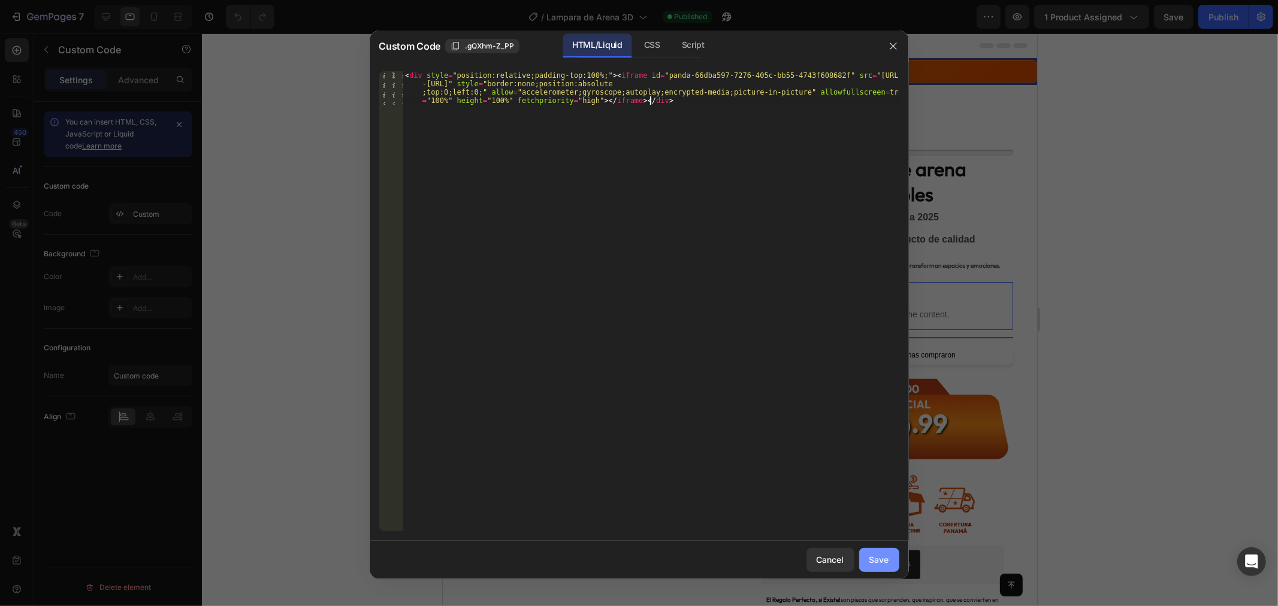
click at [871, 555] on div "Save" at bounding box center [879, 560] width 20 height 13
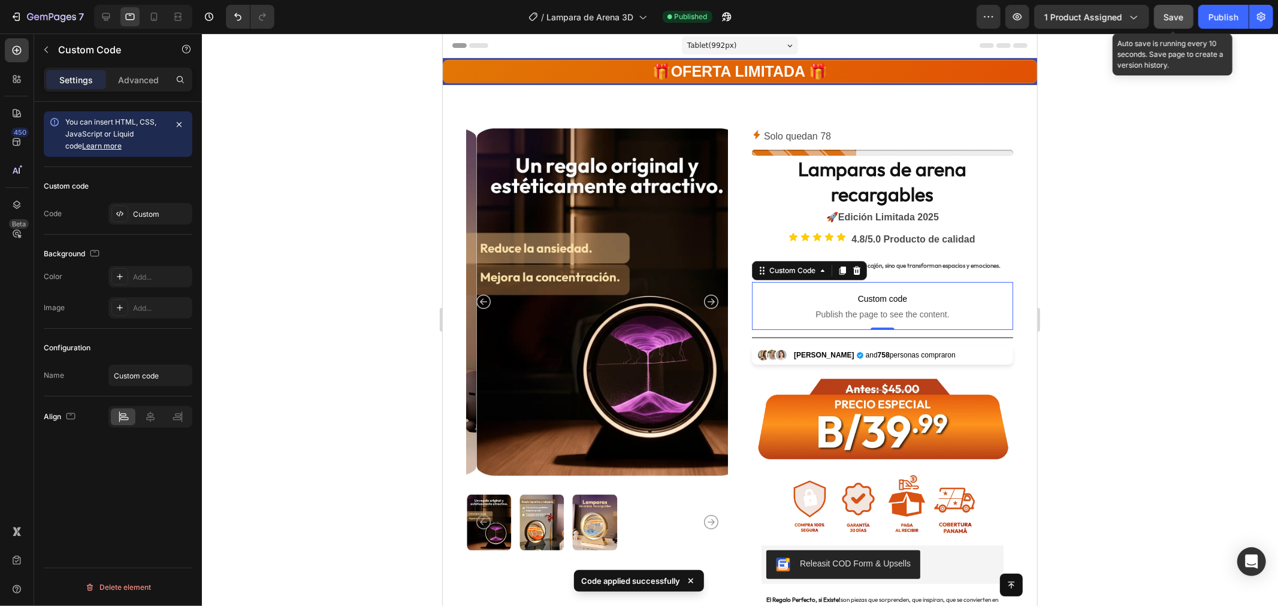
click at [1182, 8] on button "Save" at bounding box center [1174, 17] width 40 height 24
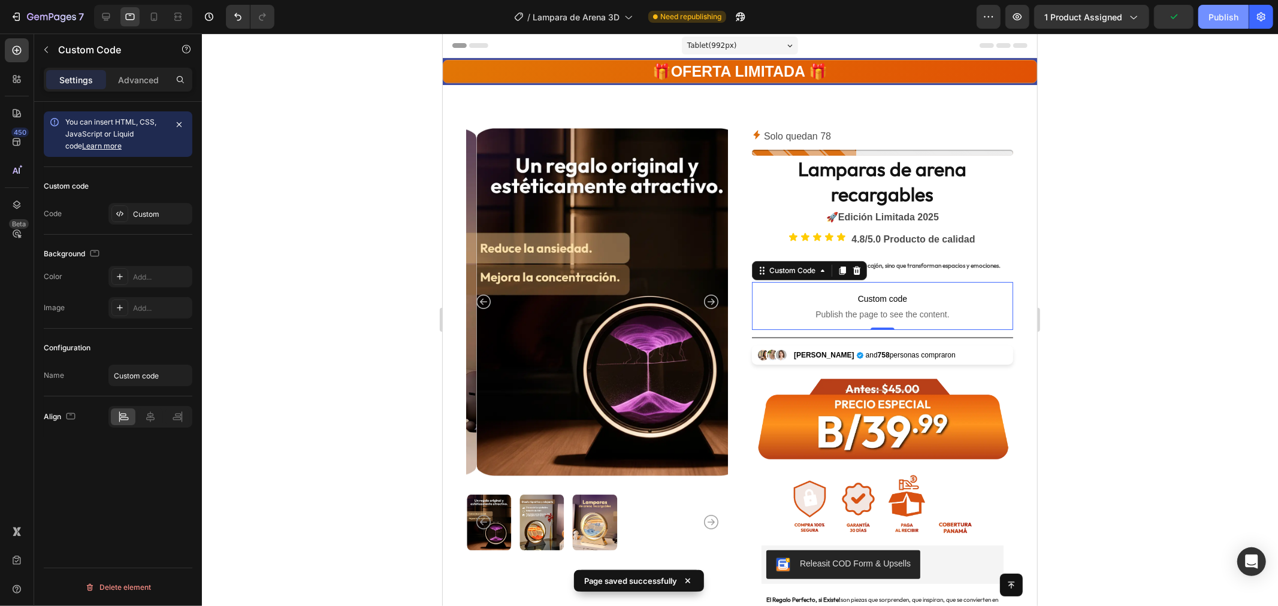
click at [1210, 16] on div "Publish" at bounding box center [1224, 17] width 30 height 13
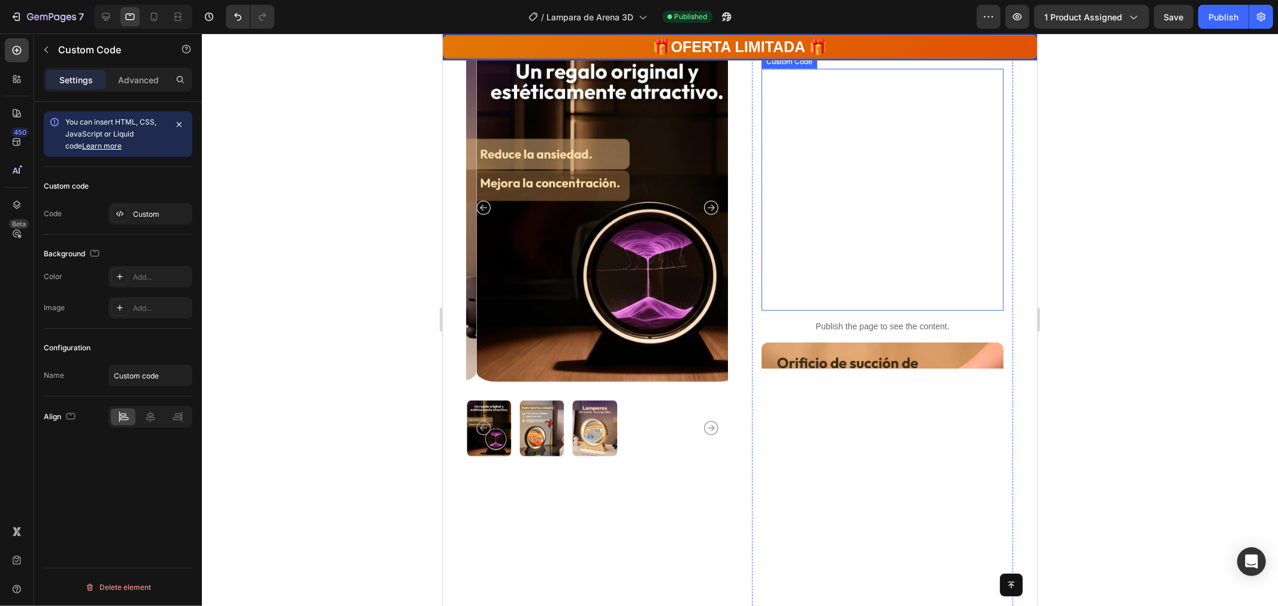
scroll to position [416, 0]
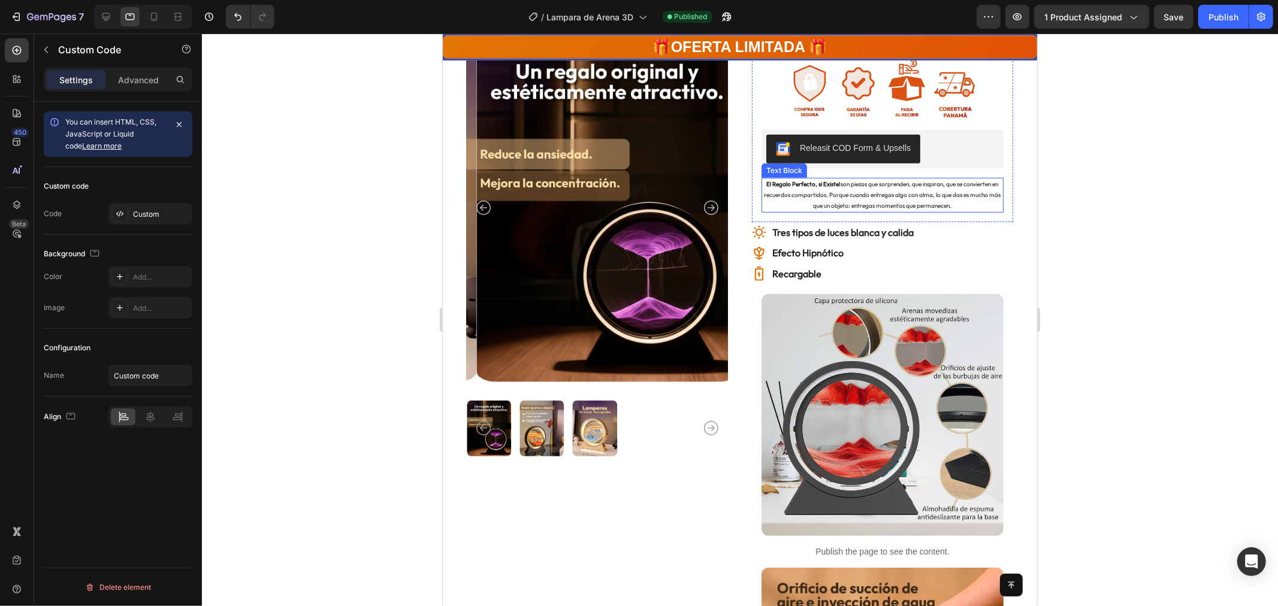
click at [837, 201] on p "El Regalo Perfecto, si Existe! son piezas que sorprenden, que inspiran, que se …" at bounding box center [882, 195] width 240 height 32
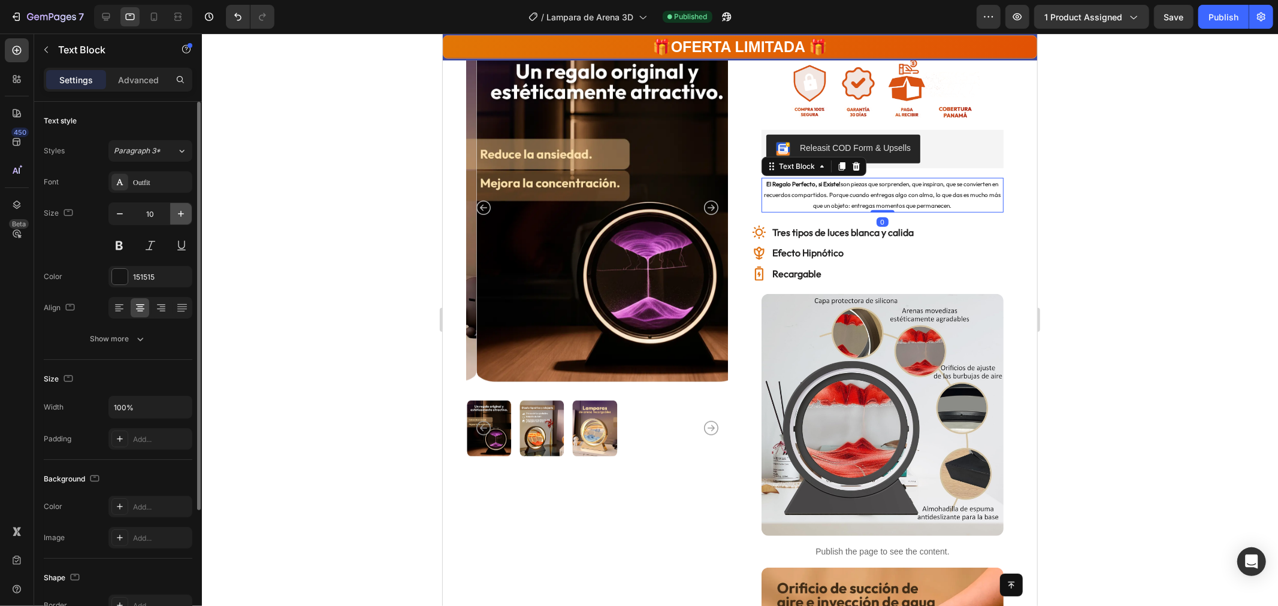
click at [176, 213] on icon "button" at bounding box center [181, 214] width 12 height 12
click at [175, 214] on icon "button" at bounding box center [181, 214] width 12 height 12
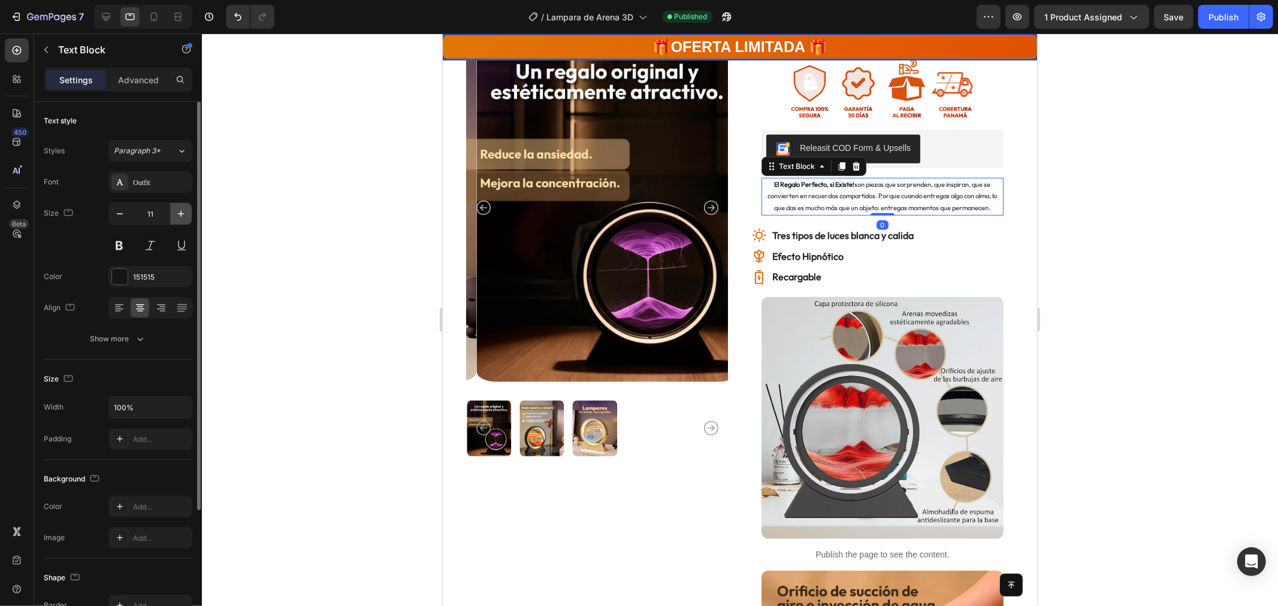
click at [176, 214] on icon "button" at bounding box center [181, 214] width 12 height 12
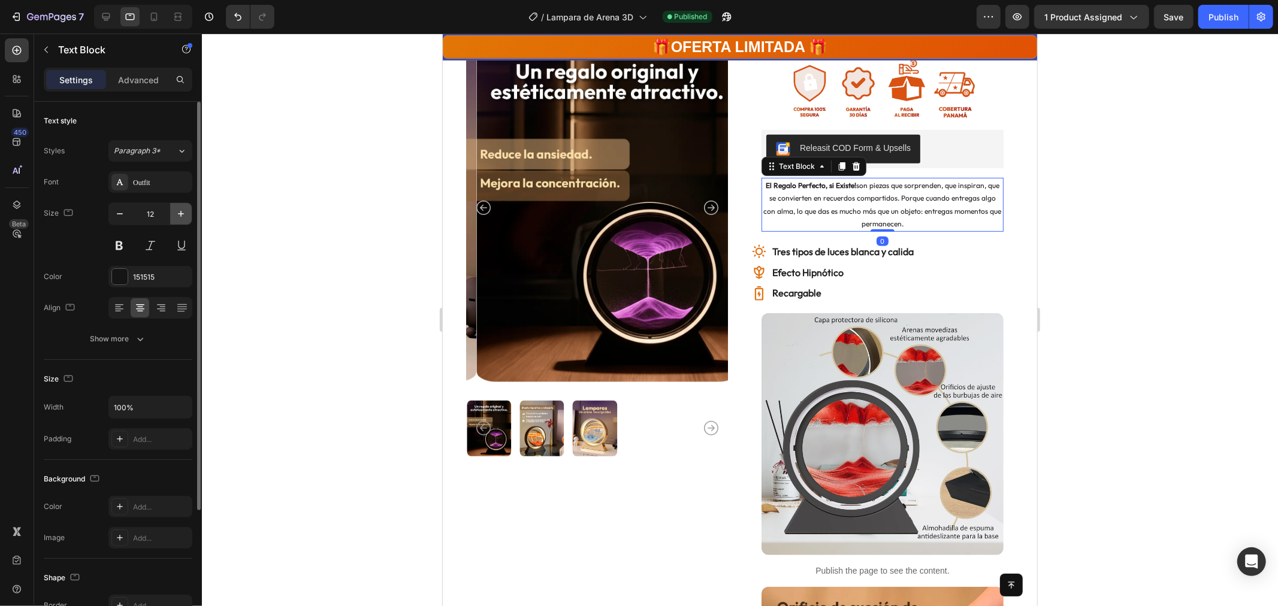
click at [181, 212] on icon "button" at bounding box center [181, 214] width 6 height 6
click at [180, 212] on icon "button" at bounding box center [181, 214] width 12 height 12
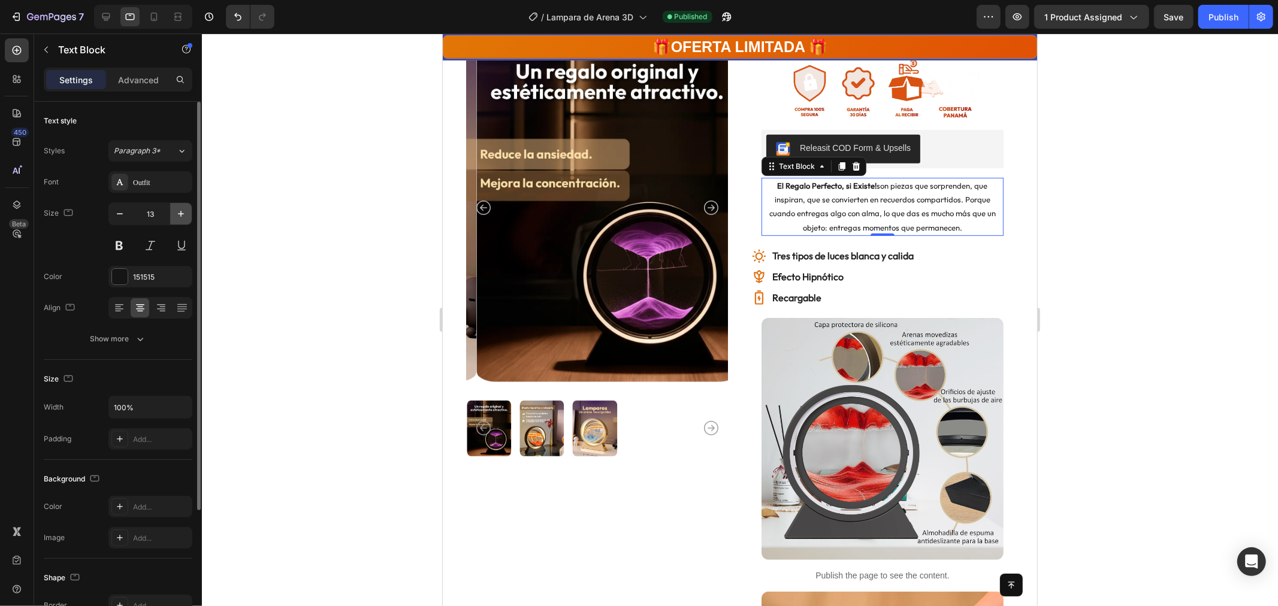
click at [180, 212] on icon "button" at bounding box center [181, 214] width 12 height 12
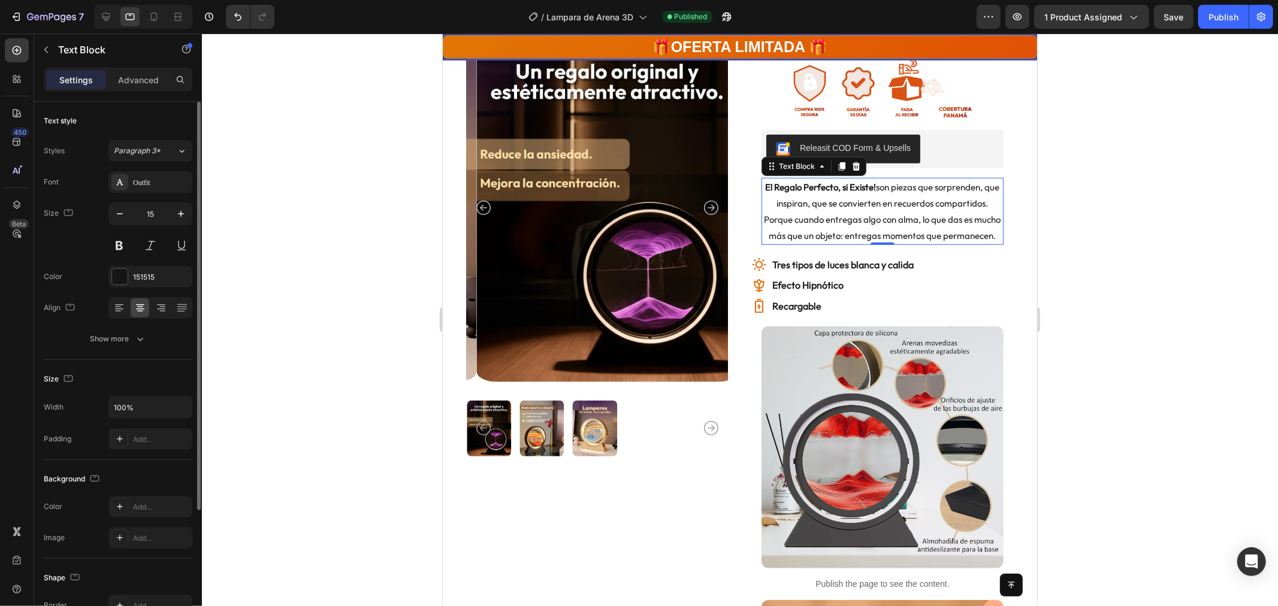
click at [104, 216] on div "Size 15" at bounding box center [118, 230] width 149 height 54
click at [114, 216] on icon "button" at bounding box center [120, 214] width 12 height 12
type input "14"
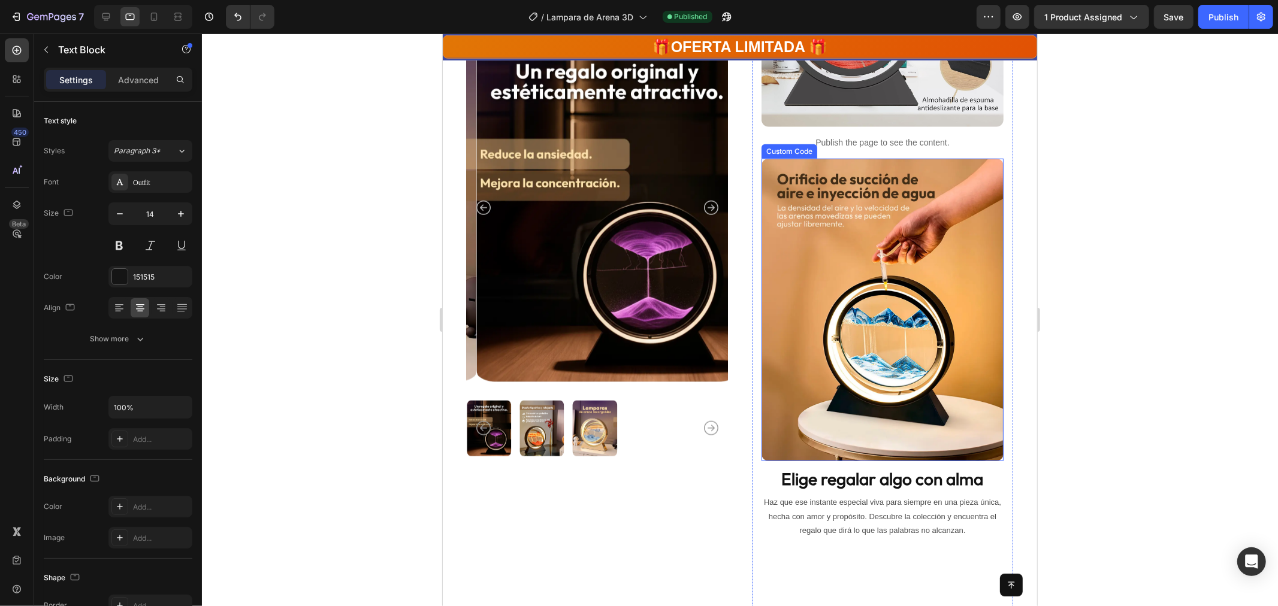
scroll to position [932, 0]
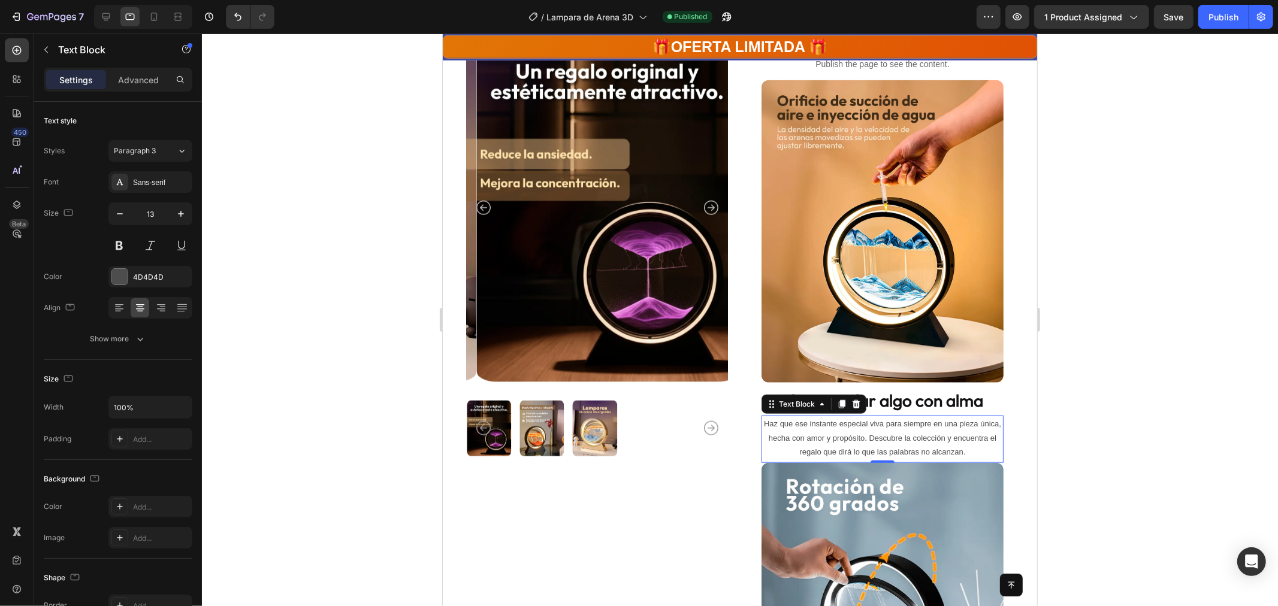
click at [907, 440] on p "Haz que ese instante especial viva para siempre en una pieza única, hecha con a…" at bounding box center [882, 437] width 240 height 42
click at [183, 206] on button "button" at bounding box center [181, 214] width 22 height 22
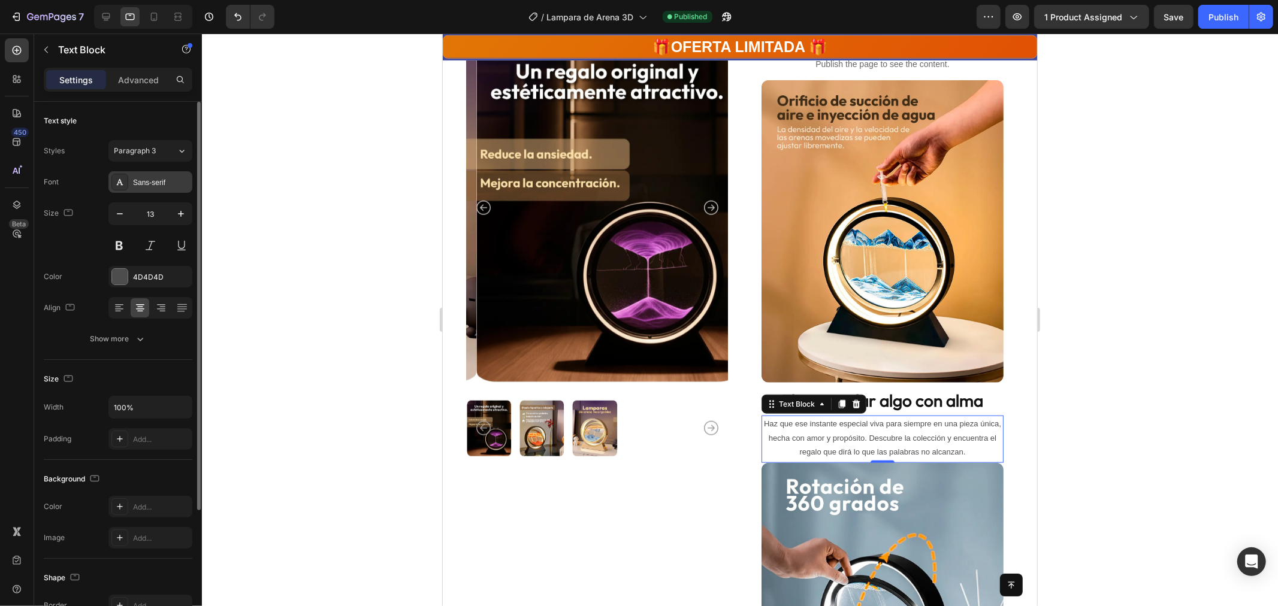
type input "14"
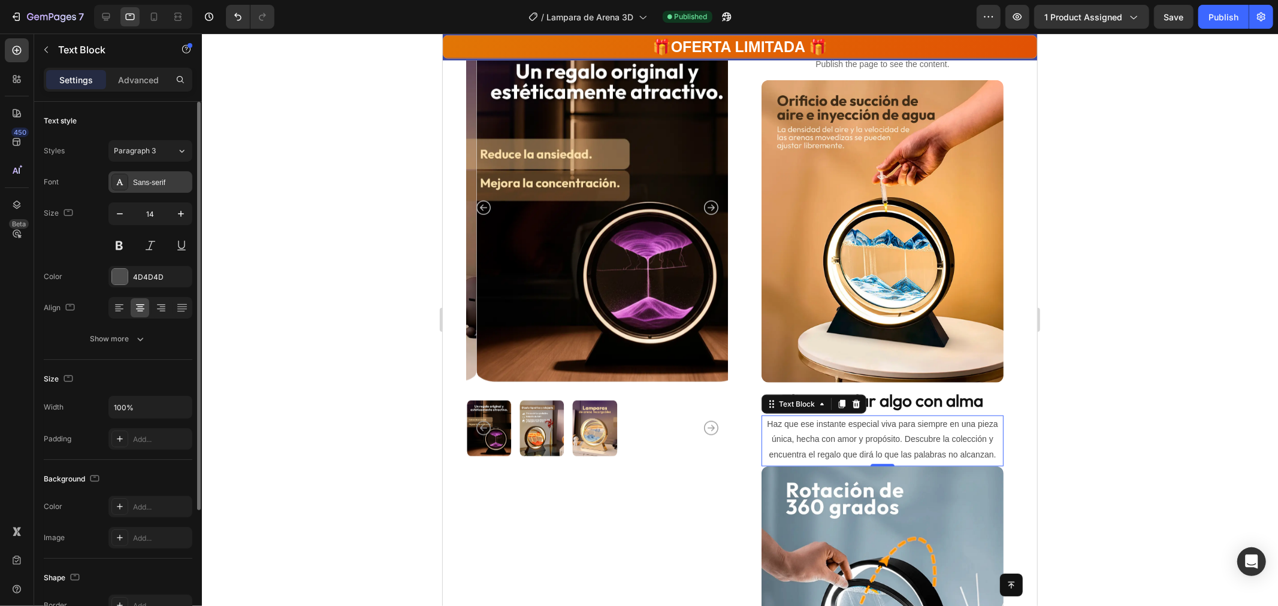
click at [171, 183] on div "Sans-serif" at bounding box center [161, 182] width 56 height 11
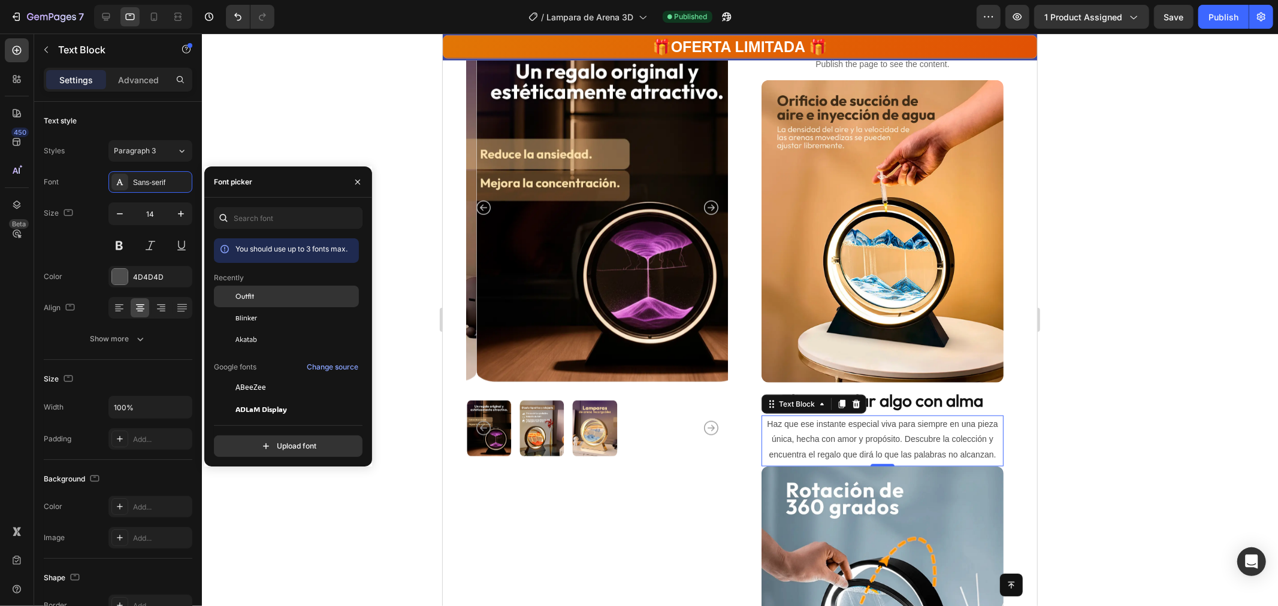
click at [249, 298] on span "Outfit" at bounding box center [244, 296] width 19 height 11
click at [916, 399] on strong "Elige regalar algo con alma" at bounding box center [882, 399] width 202 height 21
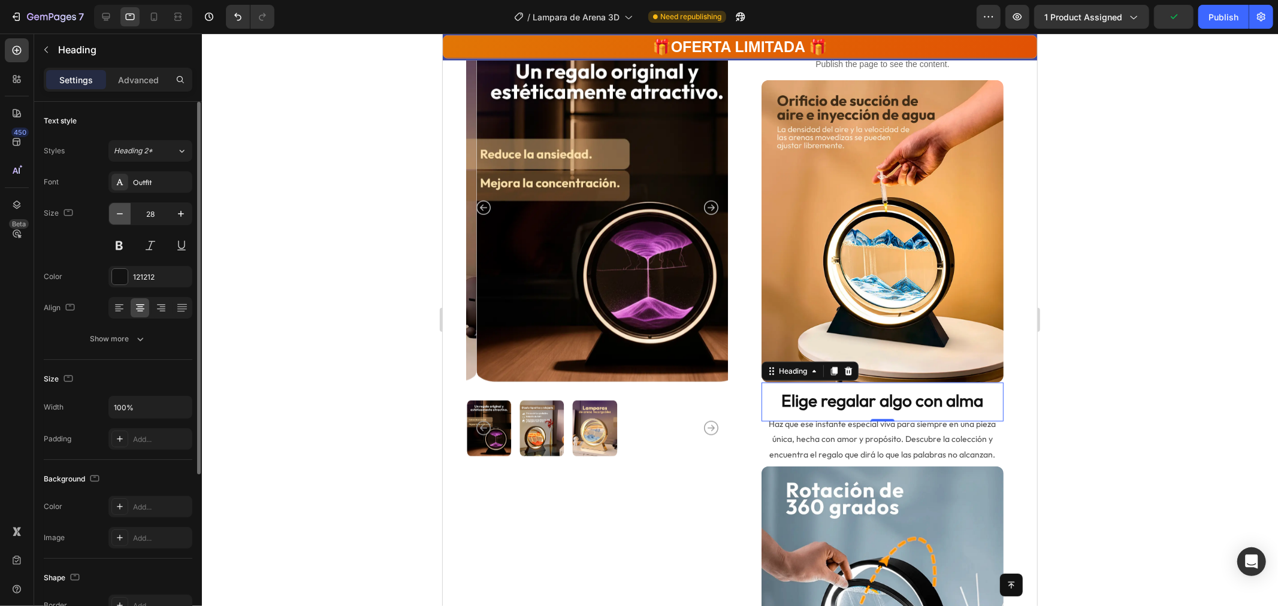
click at [112, 212] on button "button" at bounding box center [120, 214] width 22 height 22
click at [115, 212] on icon "button" at bounding box center [120, 214] width 12 height 12
type input "26"
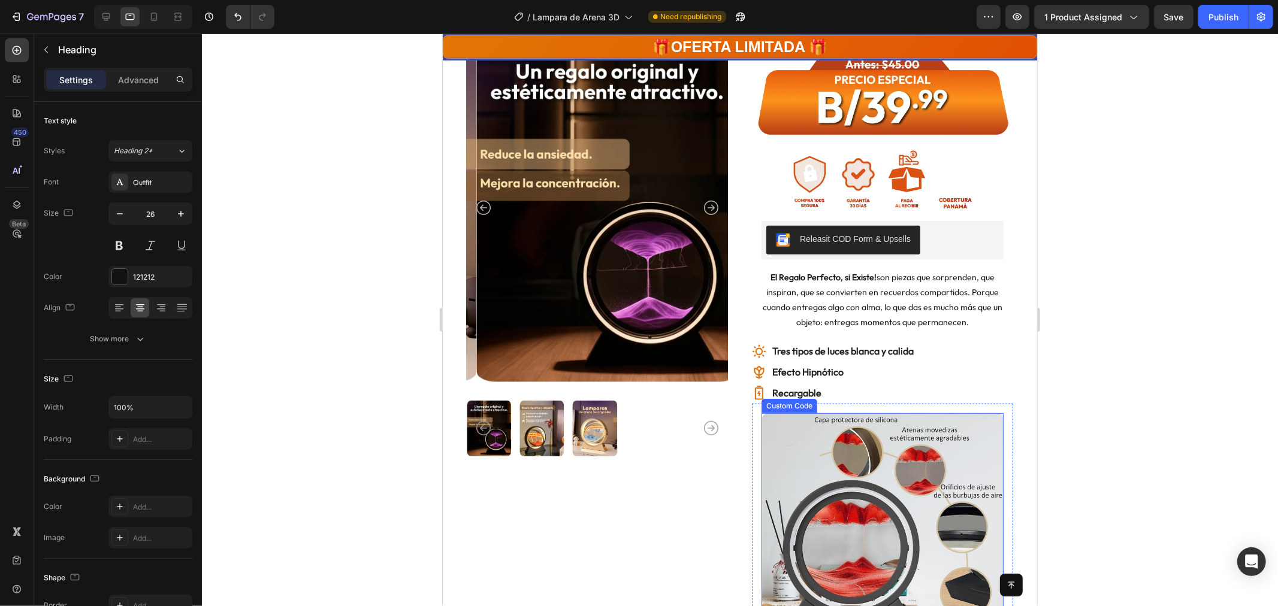
scroll to position [316, 0]
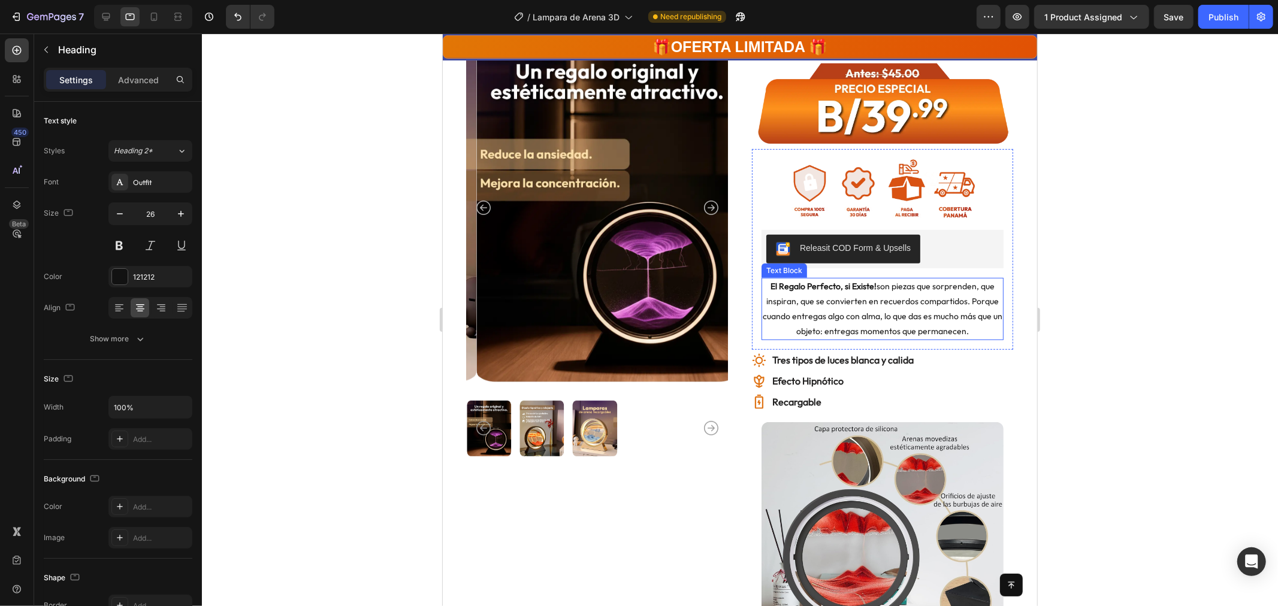
drag, startPoint x: 843, startPoint y: 306, endPoint x: 570, endPoint y: 255, distance: 277.4
click at [842, 307] on p "El Regalo Perfecto, si Existe! son piezas que sorprenden, que inspiran, que se …" at bounding box center [882, 309] width 240 height 61
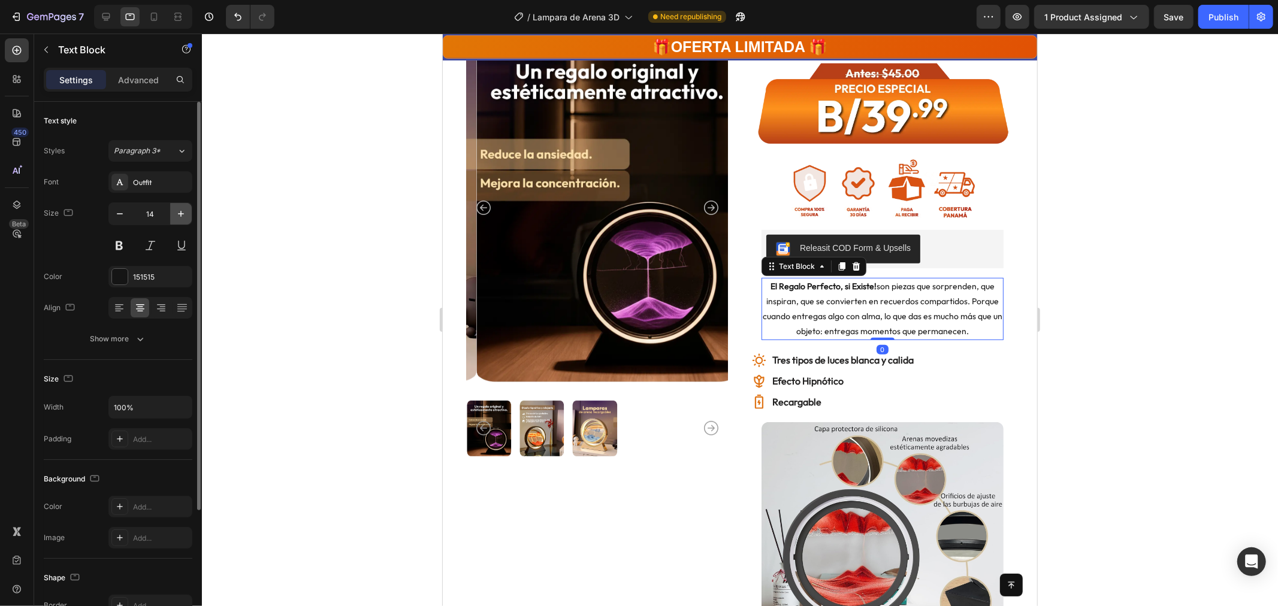
click at [178, 214] on icon "button" at bounding box center [181, 214] width 6 height 6
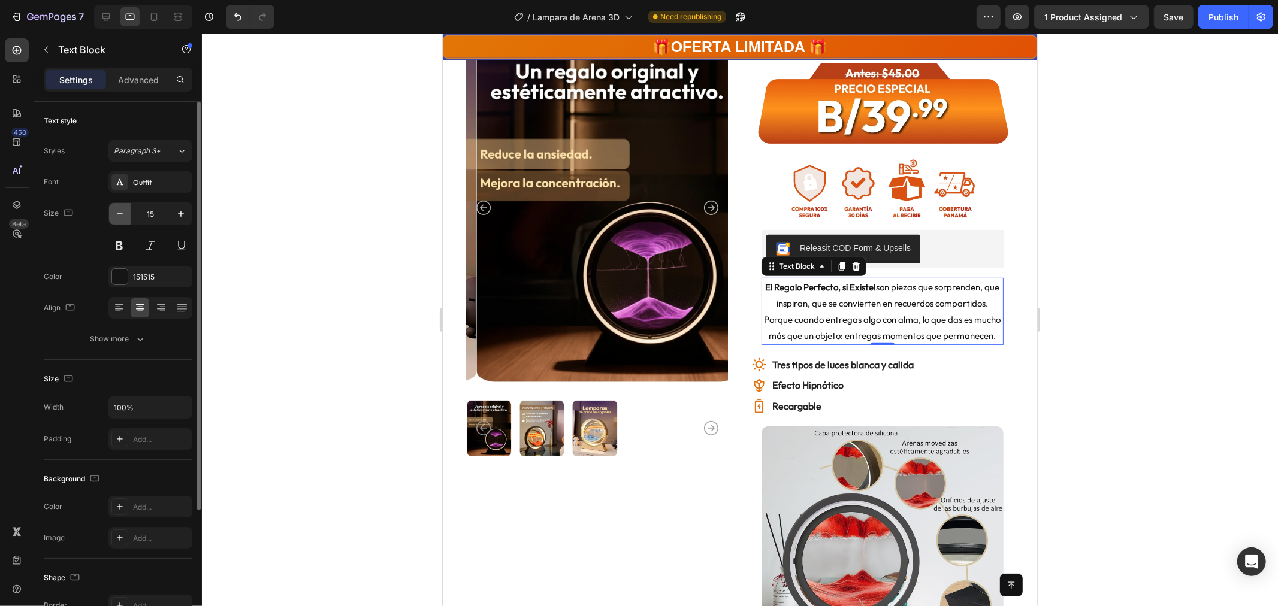
click at [126, 218] on button "button" at bounding box center [120, 214] width 22 height 22
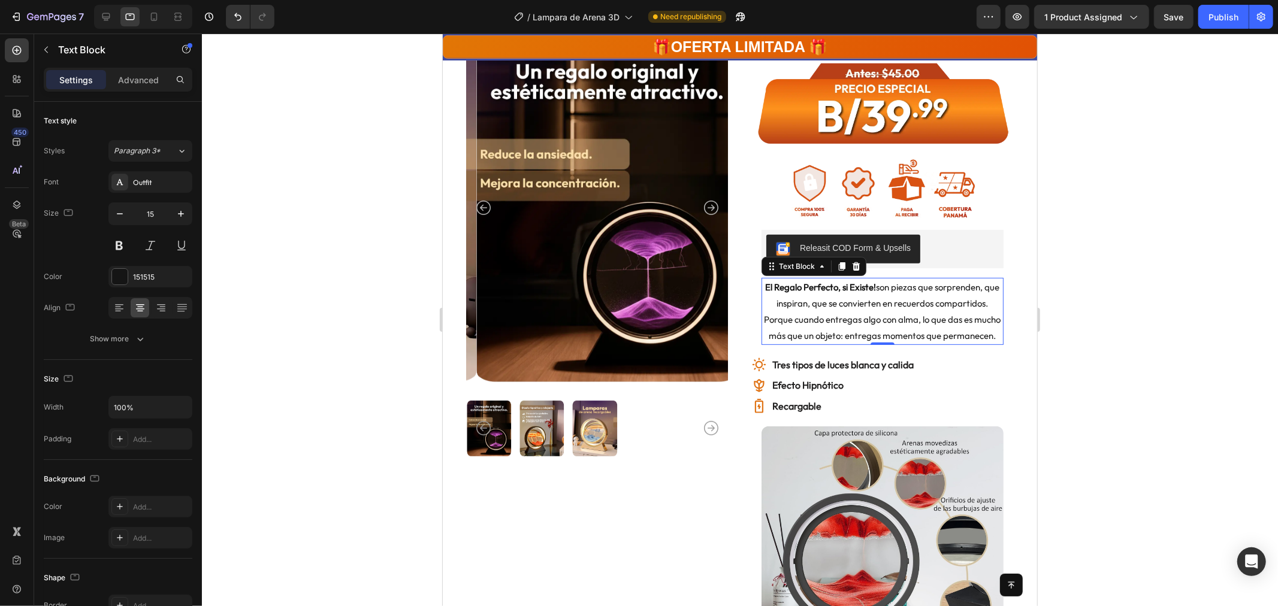
type input "14"
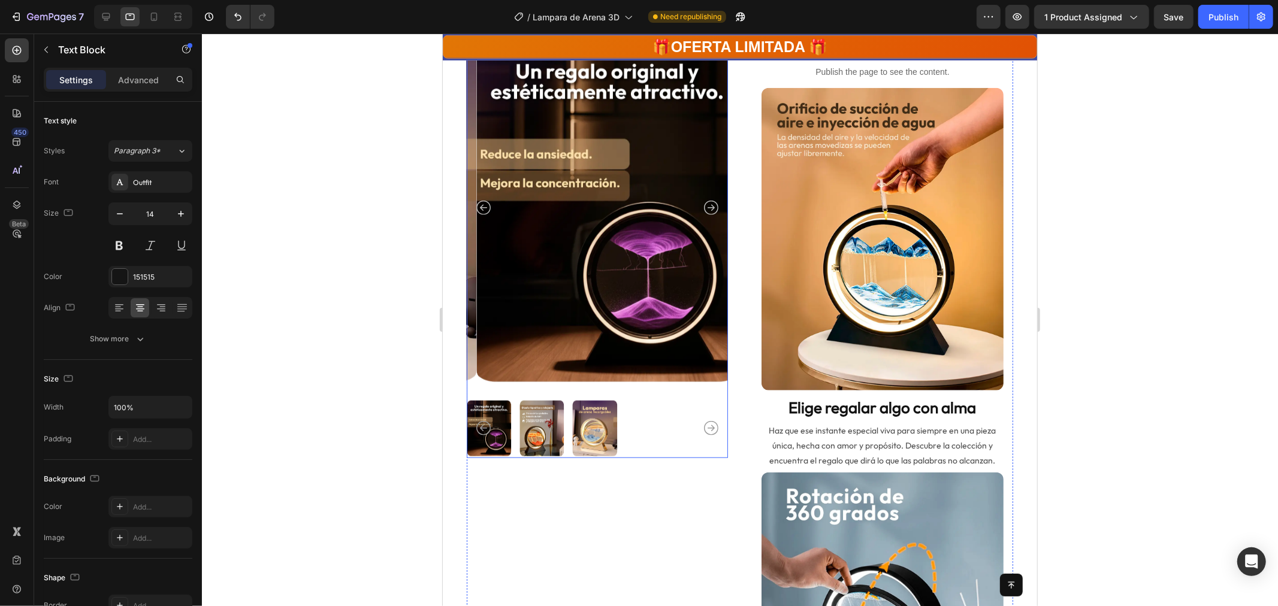
scroll to position [1165, 0]
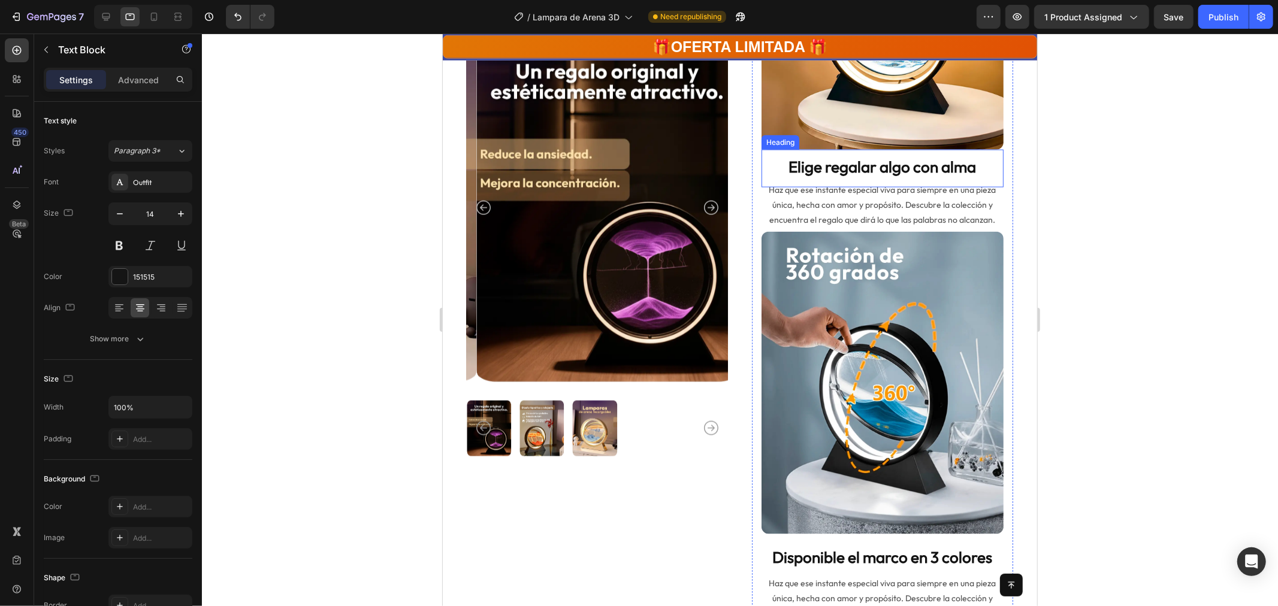
click at [849, 159] on strong "Elige regalar algo con alma" at bounding box center [883, 166] width 188 height 20
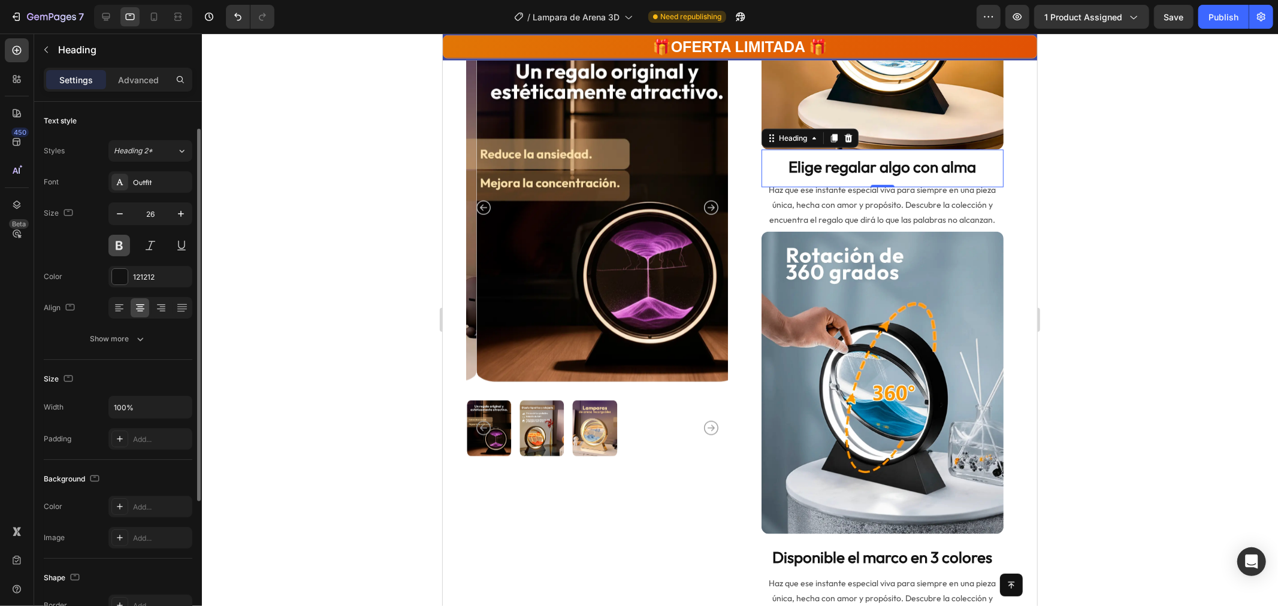
scroll to position [16, 0]
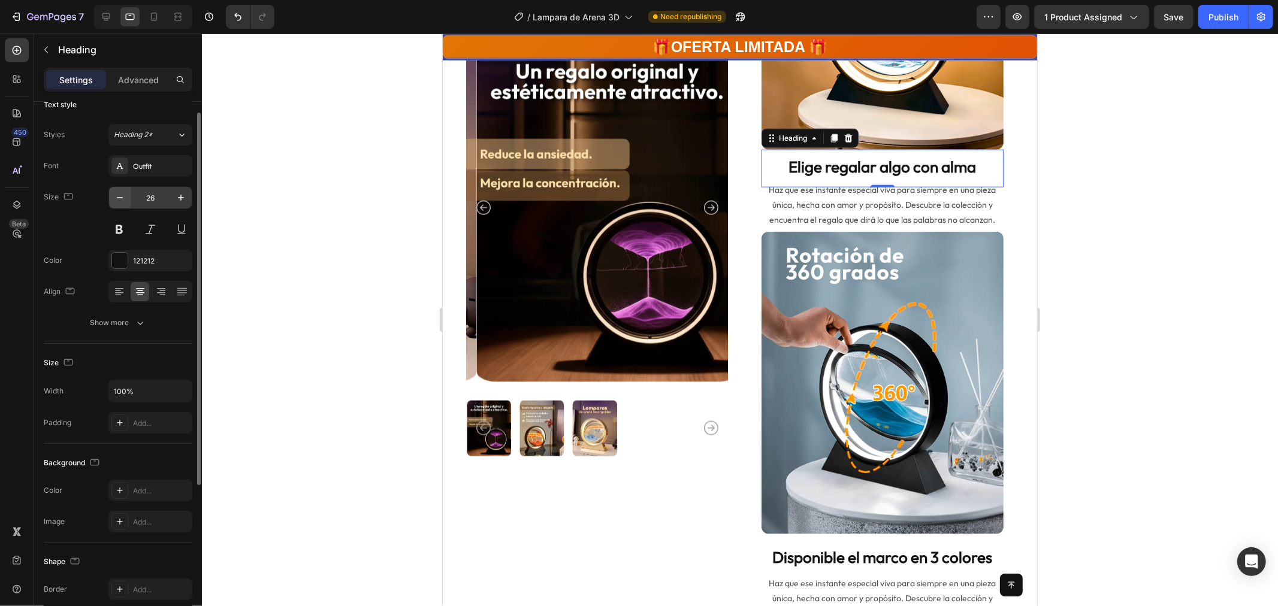
click at [116, 201] on icon "button" at bounding box center [120, 198] width 12 height 12
type input "24"
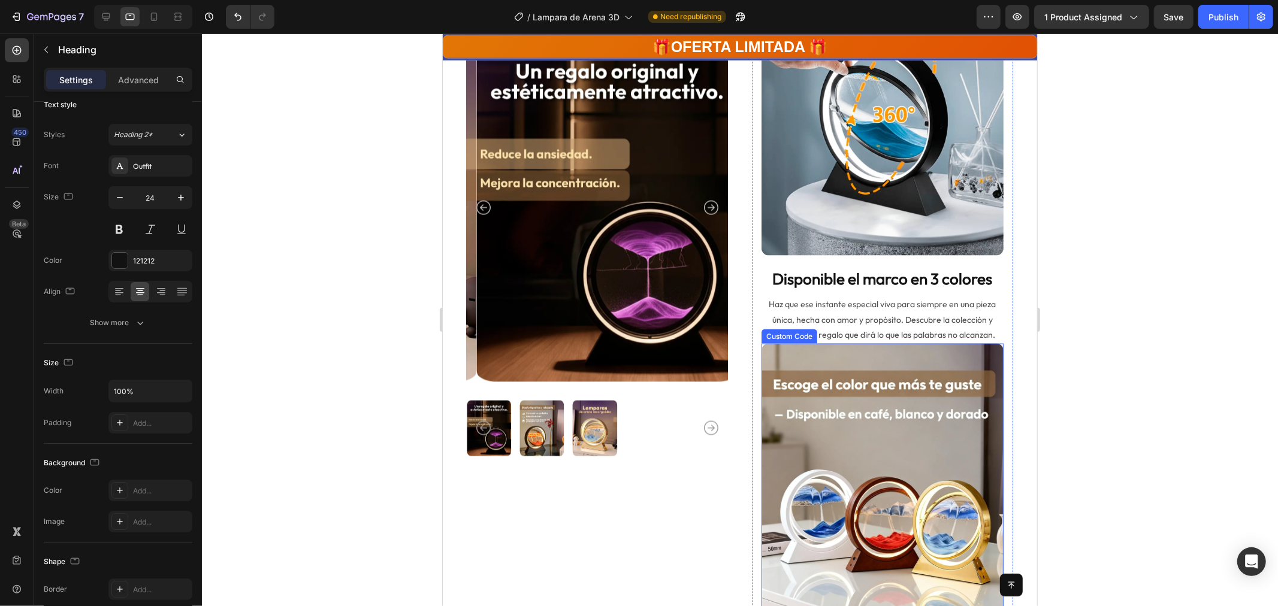
scroll to position [1498, 0]
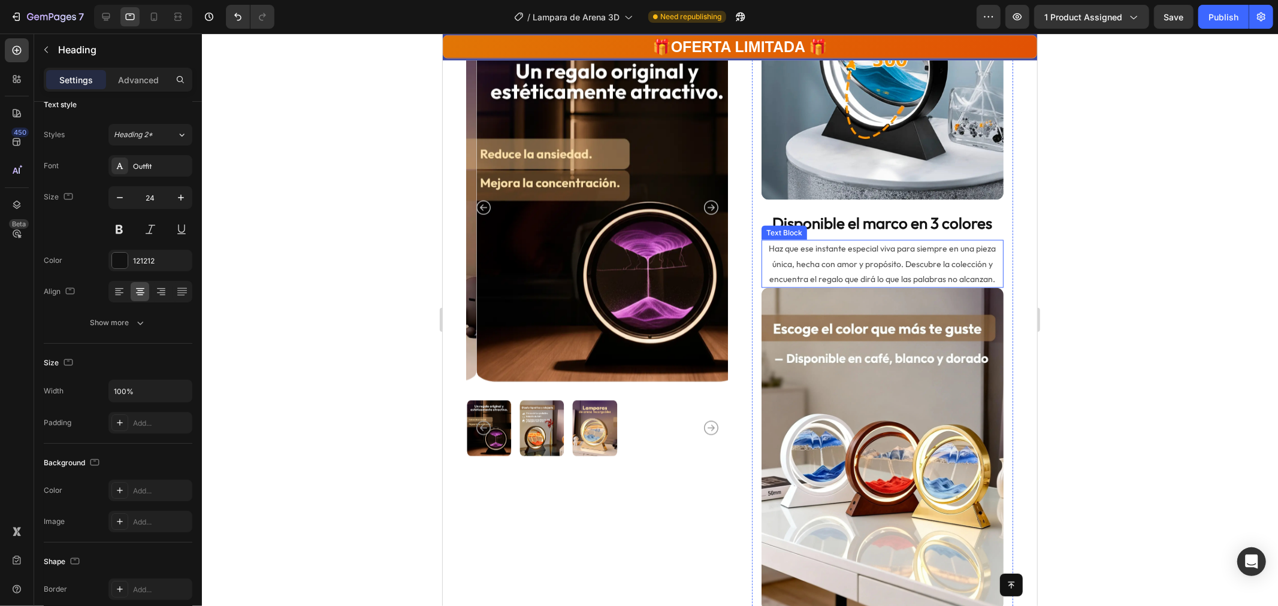
click at [882, 212] on h2 "Disponible el marco en 3 colores" at bounding box center [882, 223] width 242 height 23
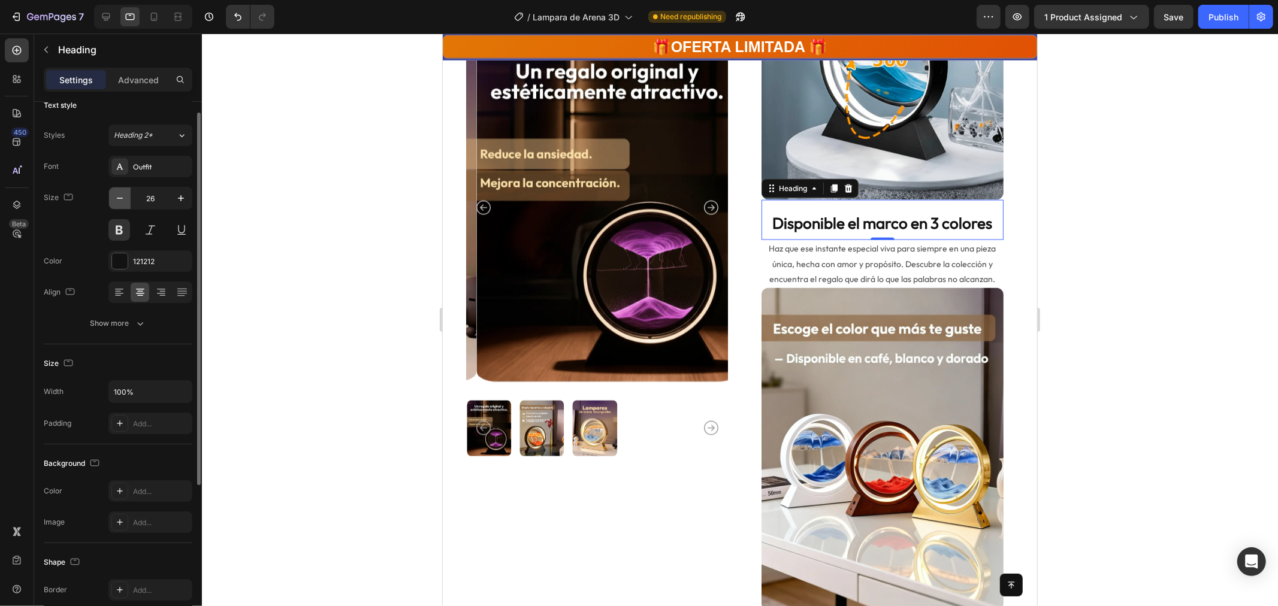
click at [120, 195] on icon "button" at bounding box center [120, 198] width 12 height 12
click at [119, 195] on icon "button" at bounding box center [120, 198] width 12 height 12
type input "24"
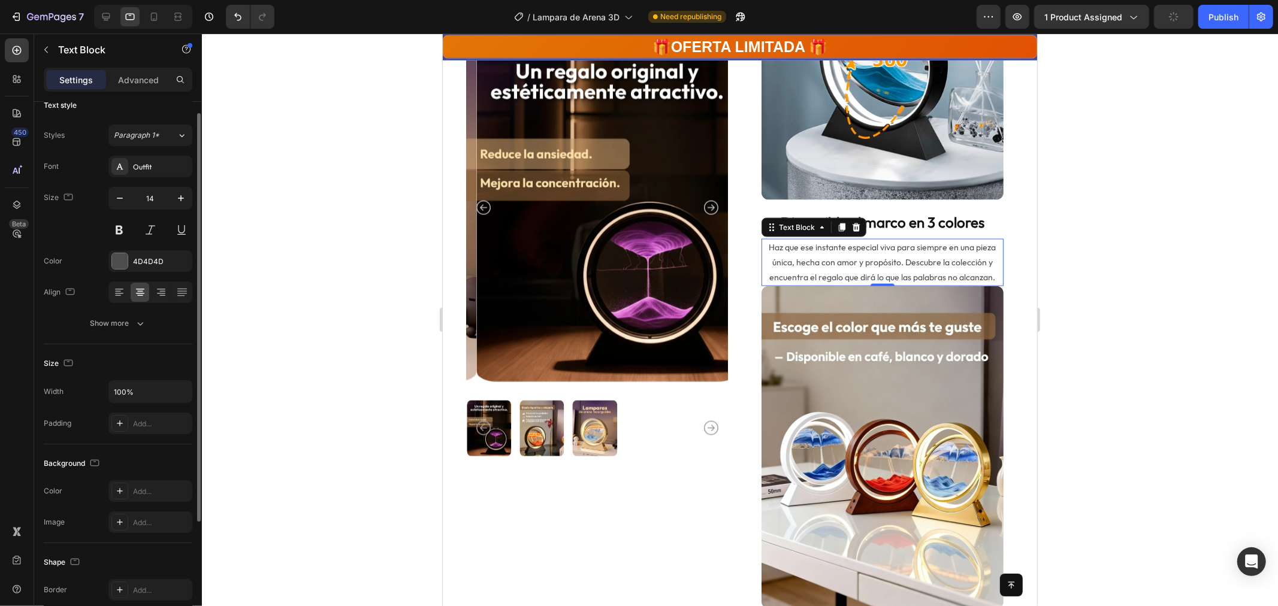
click at [828, 265] on p "Haz que ese instante especial viva para siempre en una pieza única, hecha con a…" at bounding box center [882, 263] width 240 height 46
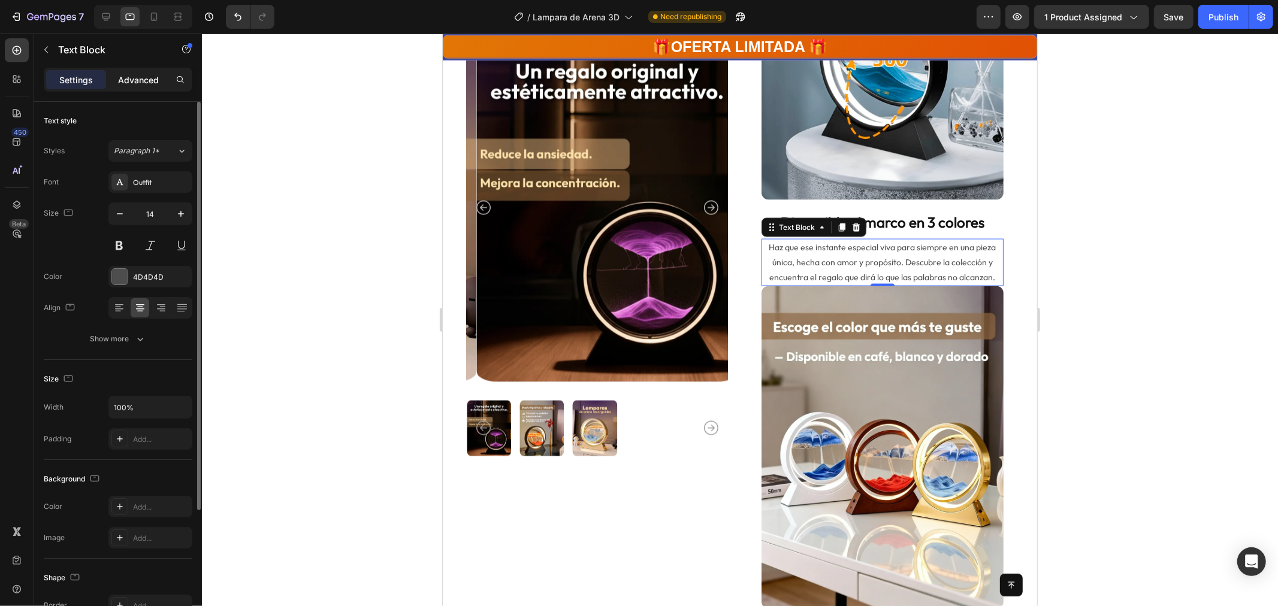
click at [139, 80] on p "Advanced" at bounding box center [138, 80] width 41 height 13
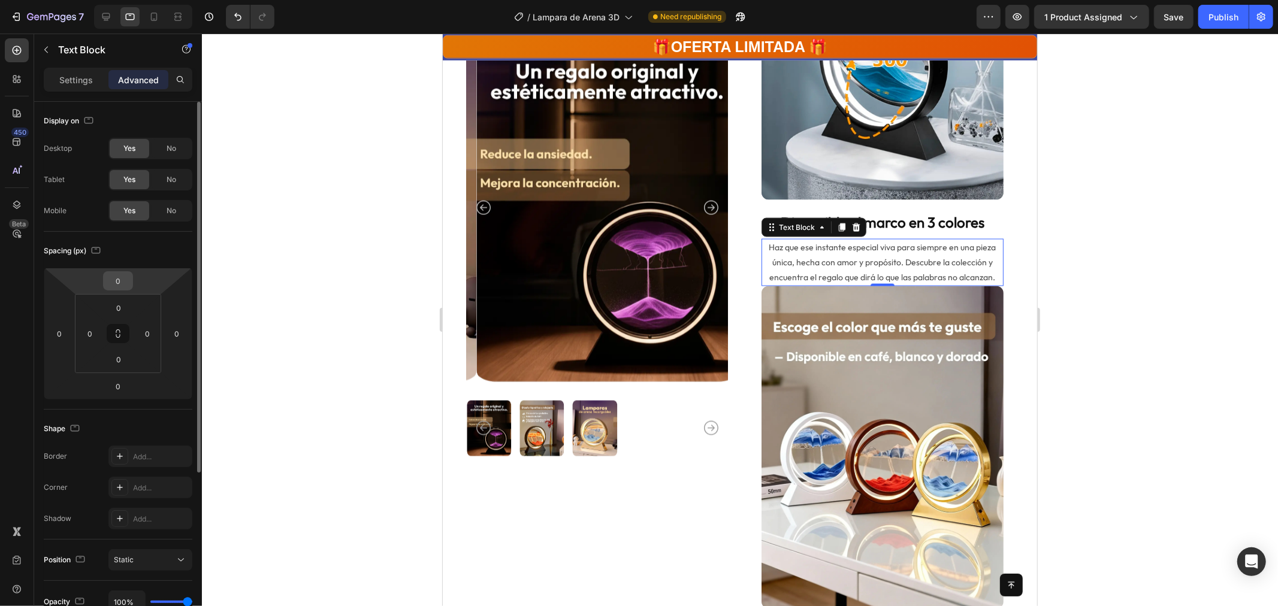
click at [121, 289] on input "0" at bounding box center [118, 281] width 24 height 18
type input "-10"
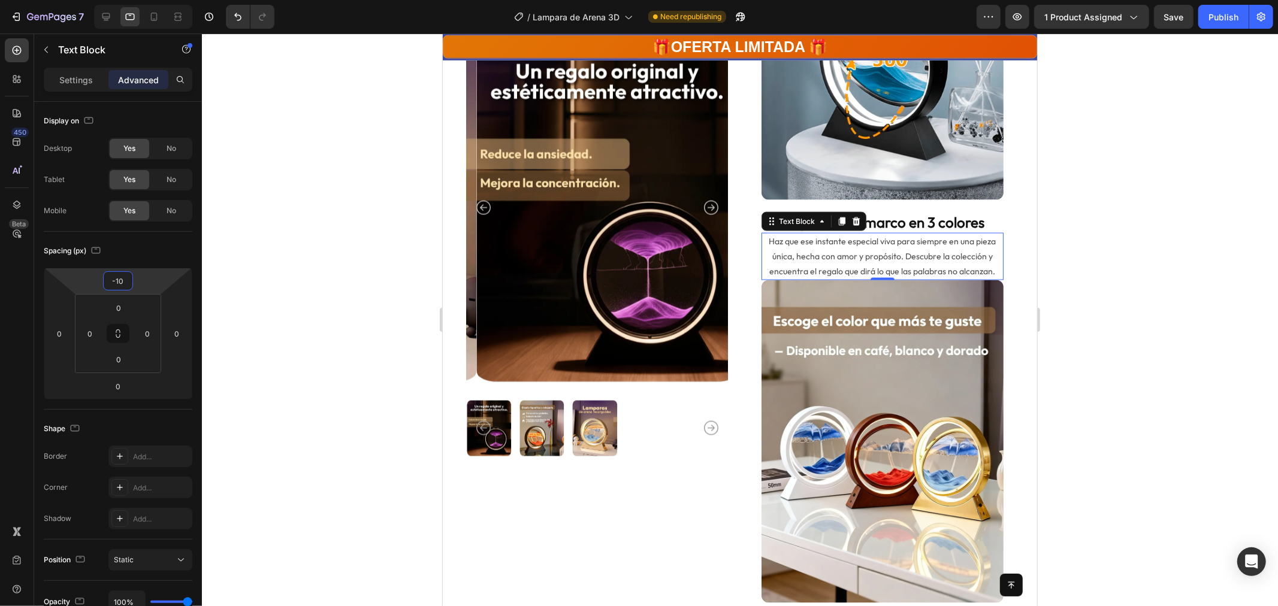
click at [1153, 308] on div at bounding box center [740, 320] width 1076 height 573
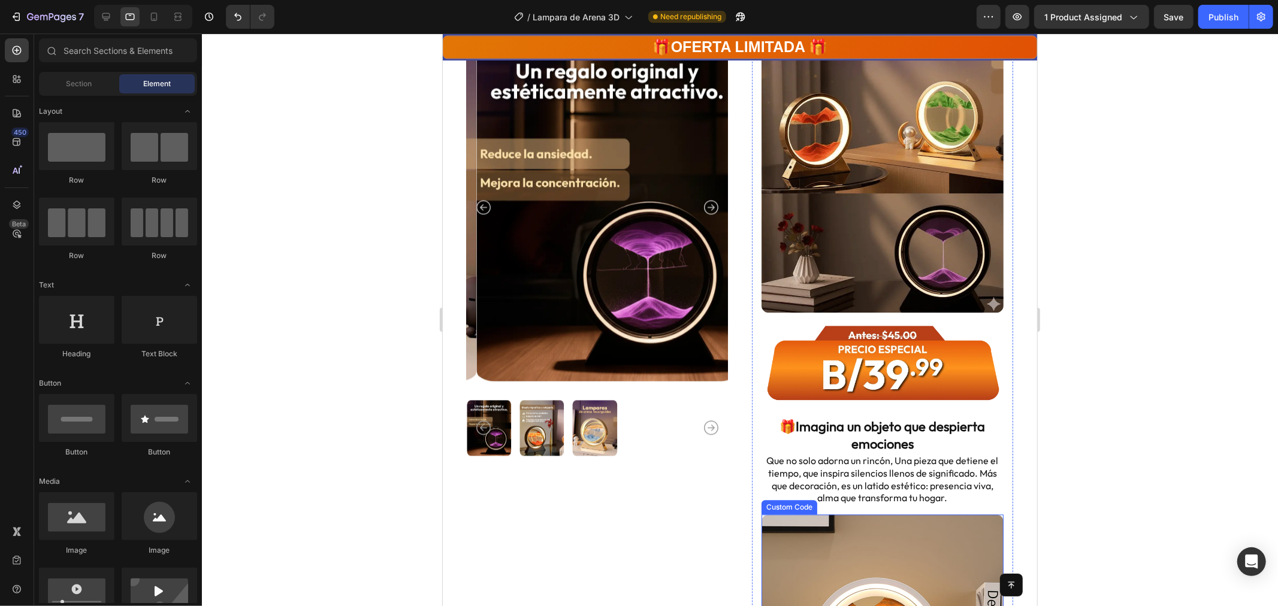
scroll to position [2480, 0]
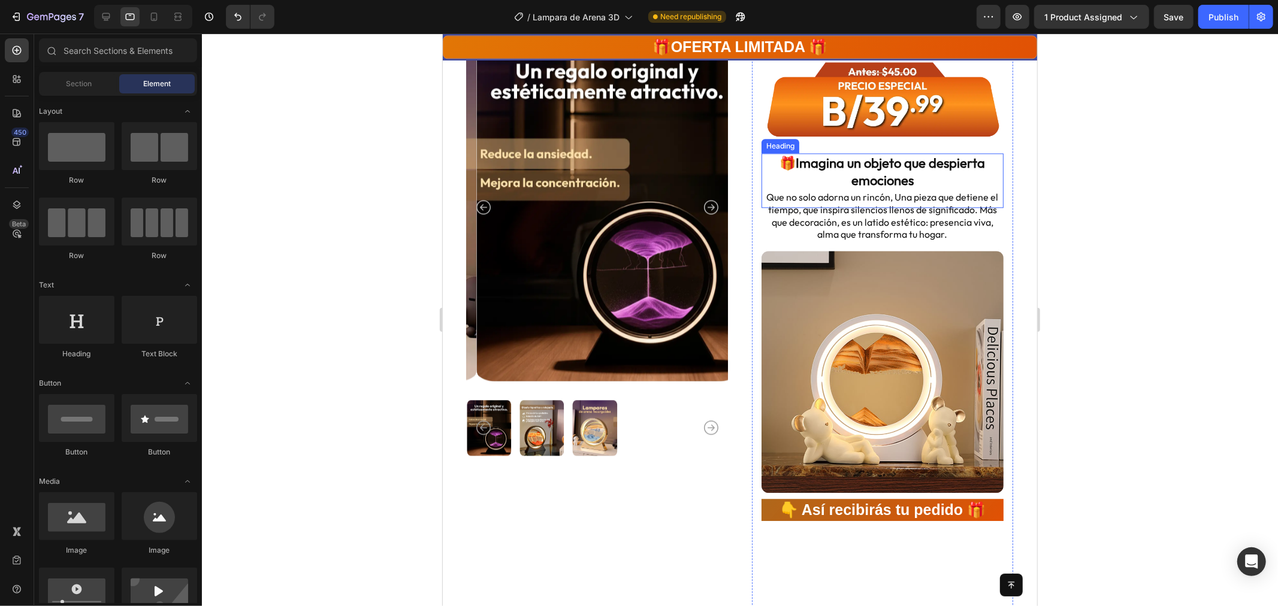
click at [907, 153] on h2 "🎁Imagina un objeto que despierta emociones" at bounding box center [882, 180] width 242 height 54
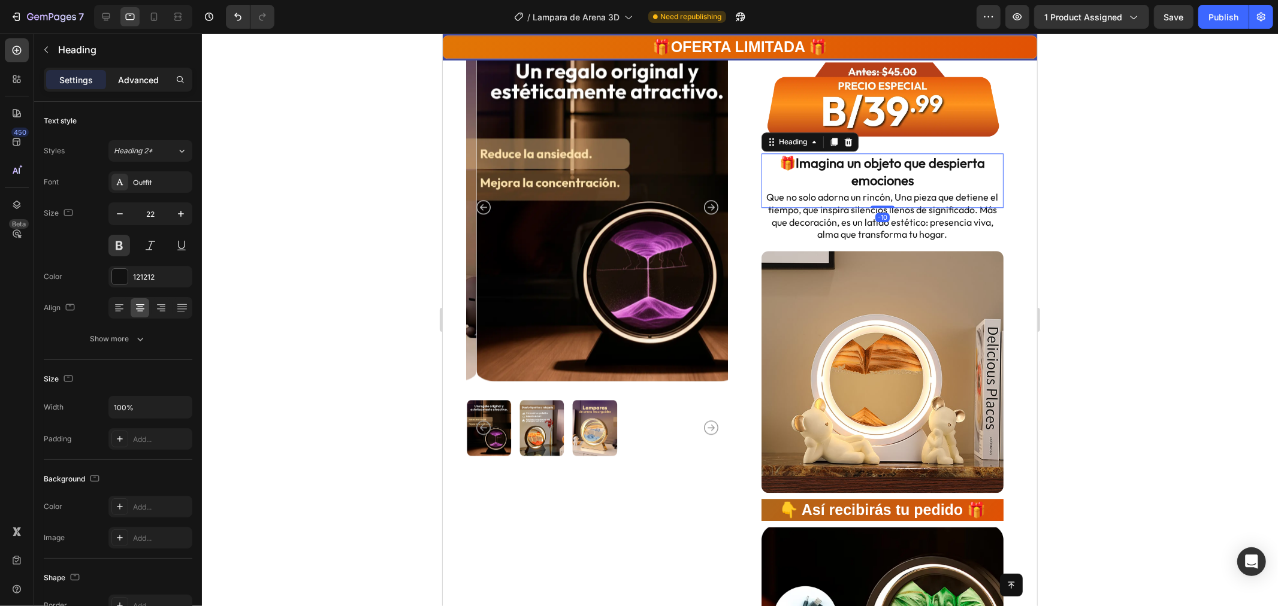
click at [133, 81] on p "Advanced" at bounding box center [138, 80] width 41 height 13
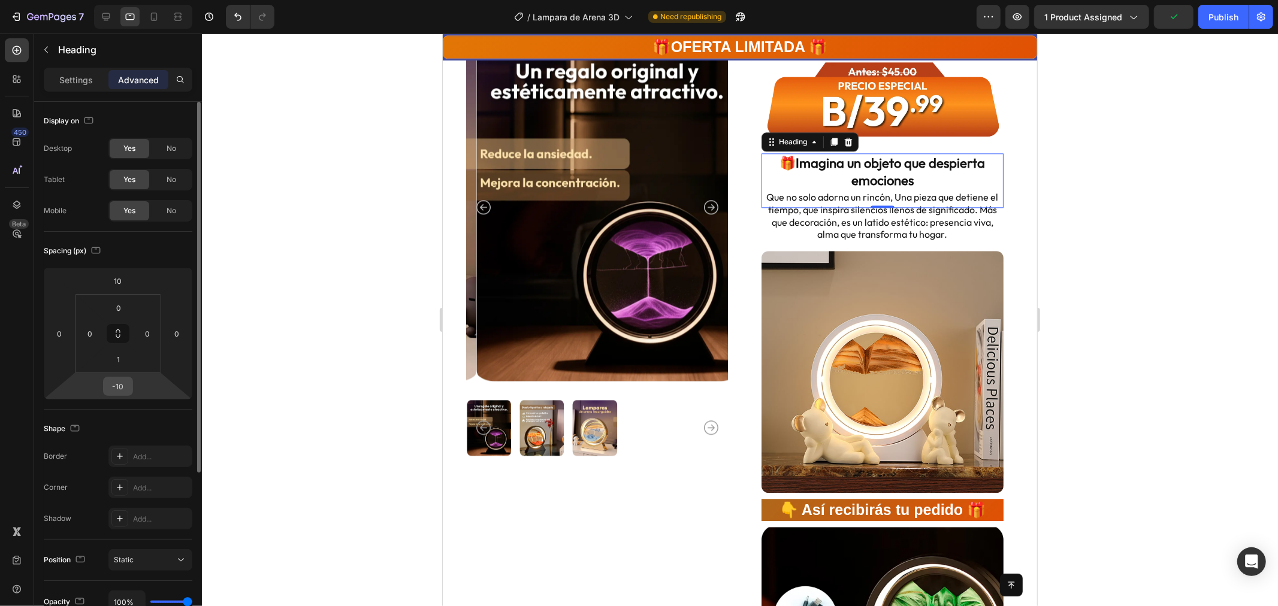
click at [120, 381] on input "-10" at bounding box center [118, 387] width 24 height 18
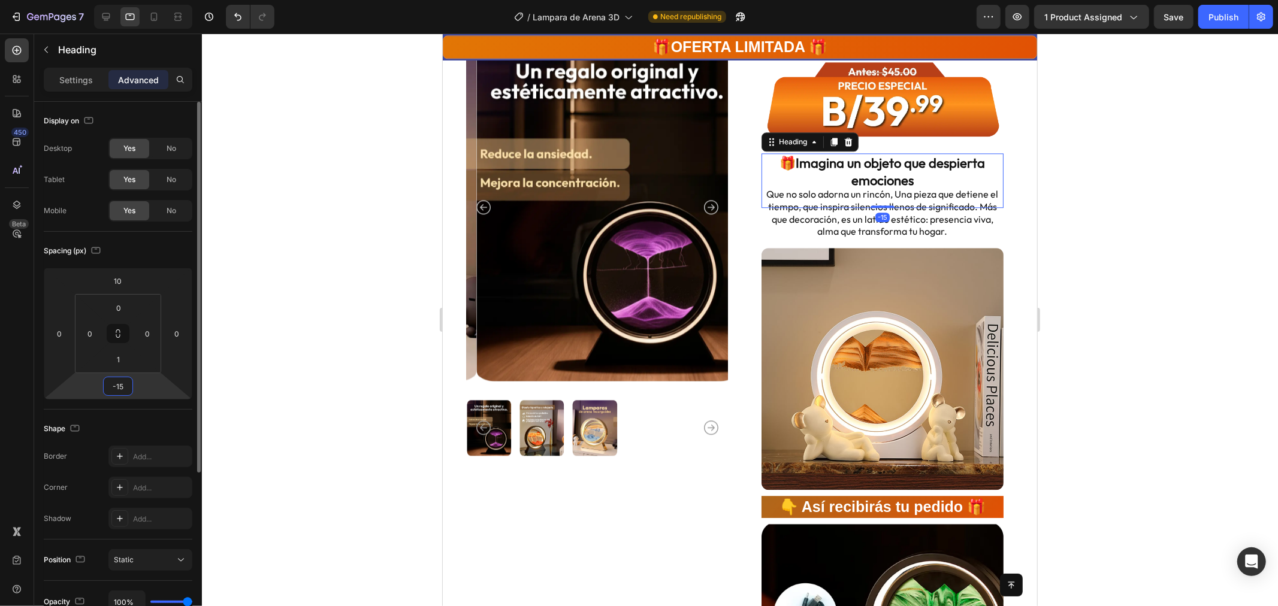
type input "-1"
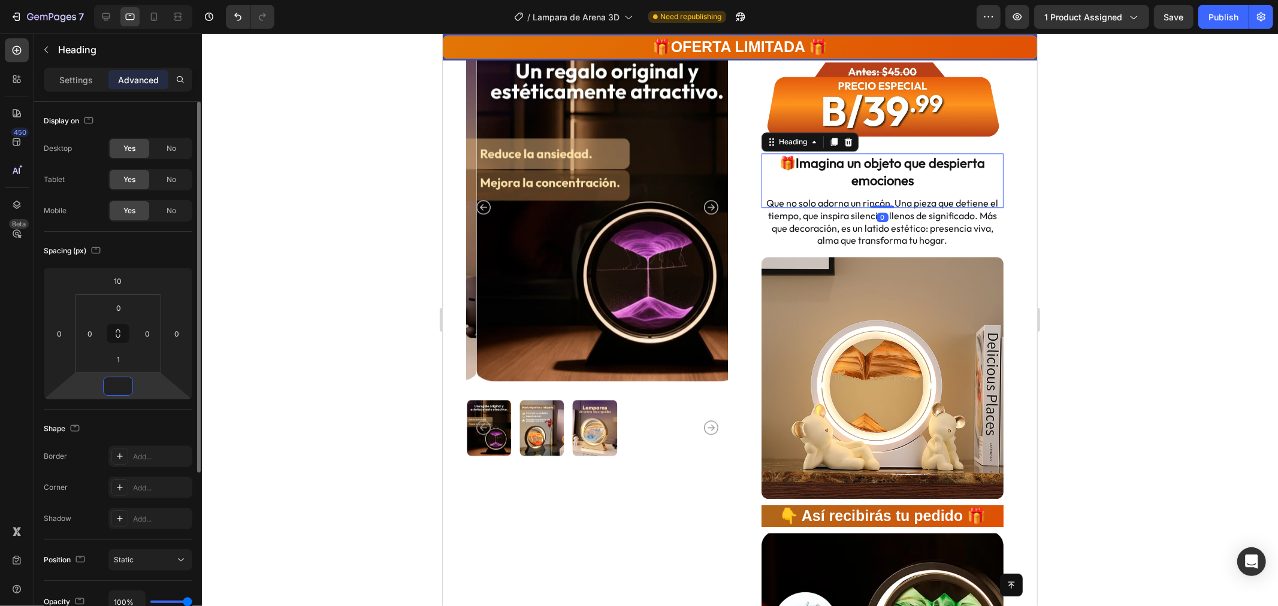
type input "-5"
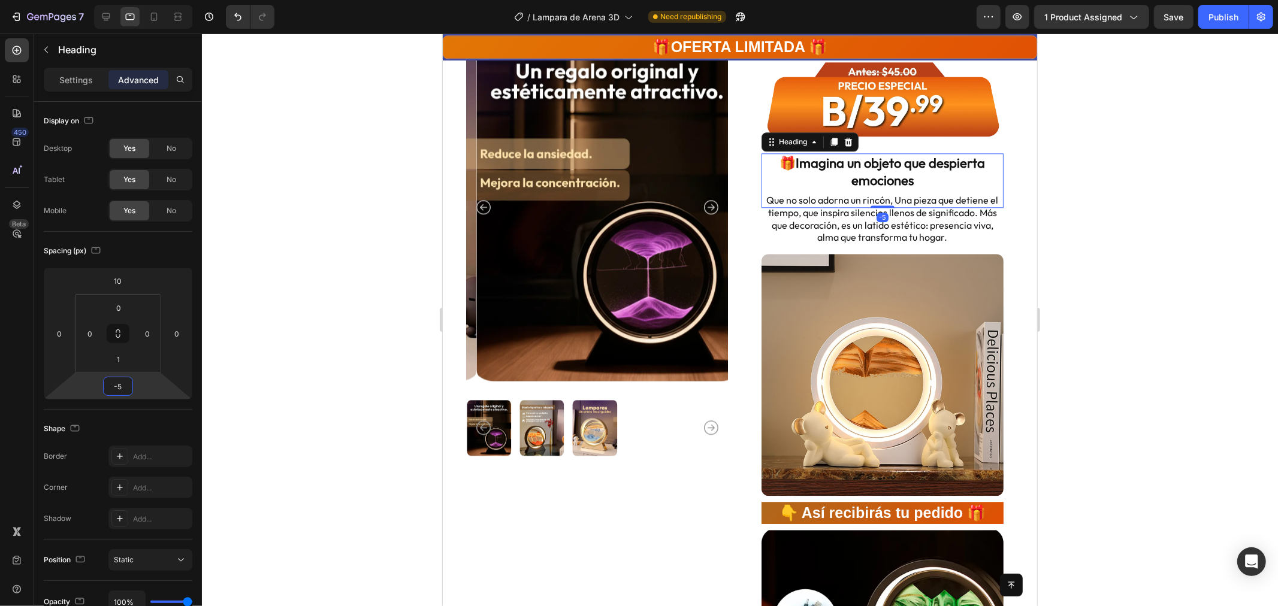
click at [1121, 259] on div at bounding box center [740, 320] width 1076 height 573
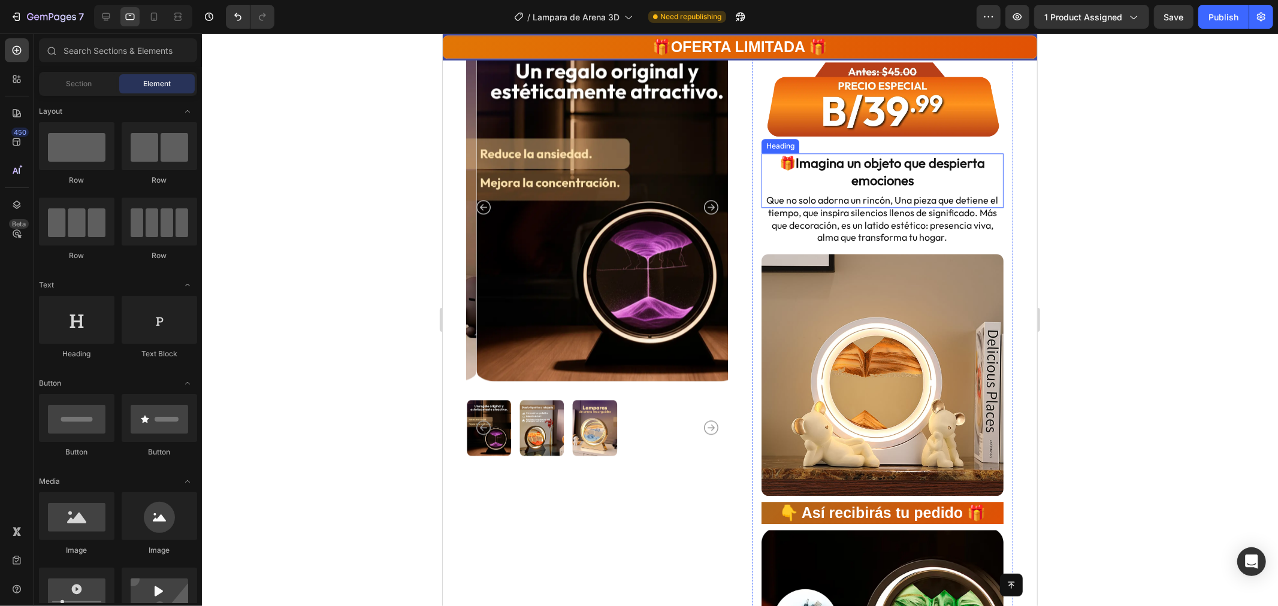
click at [877, 153] on h2 "🎁Imagina un objeto que despierta emociones" at bounding box center [882, 180] width 242 height 54
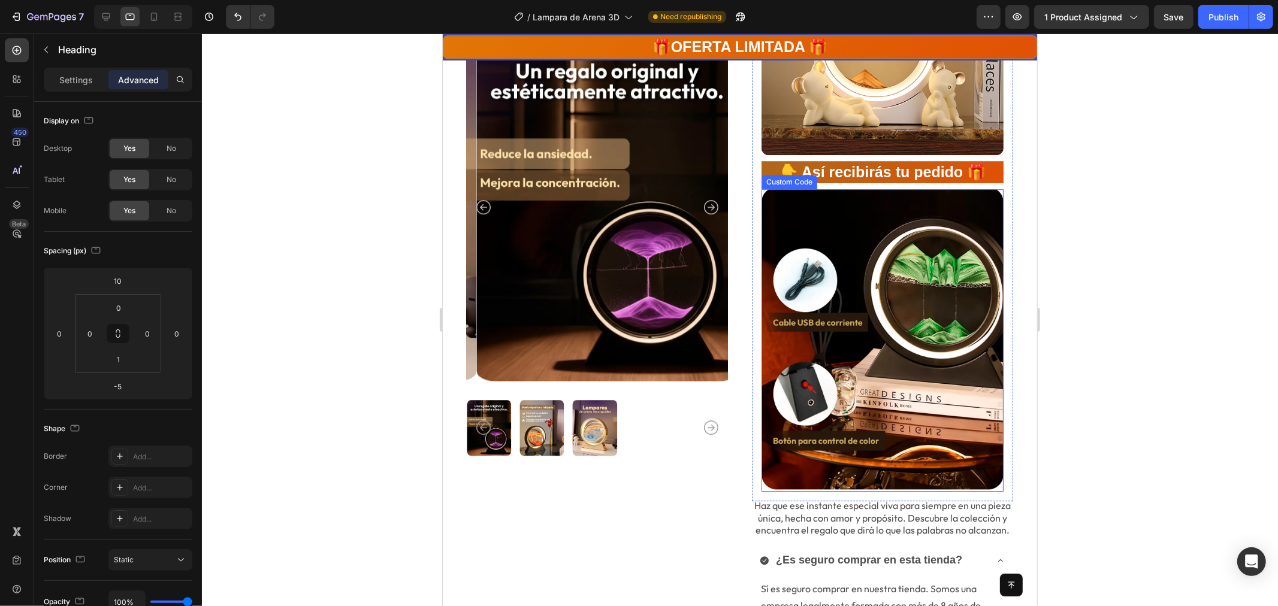
scroll to position [3046, 0]
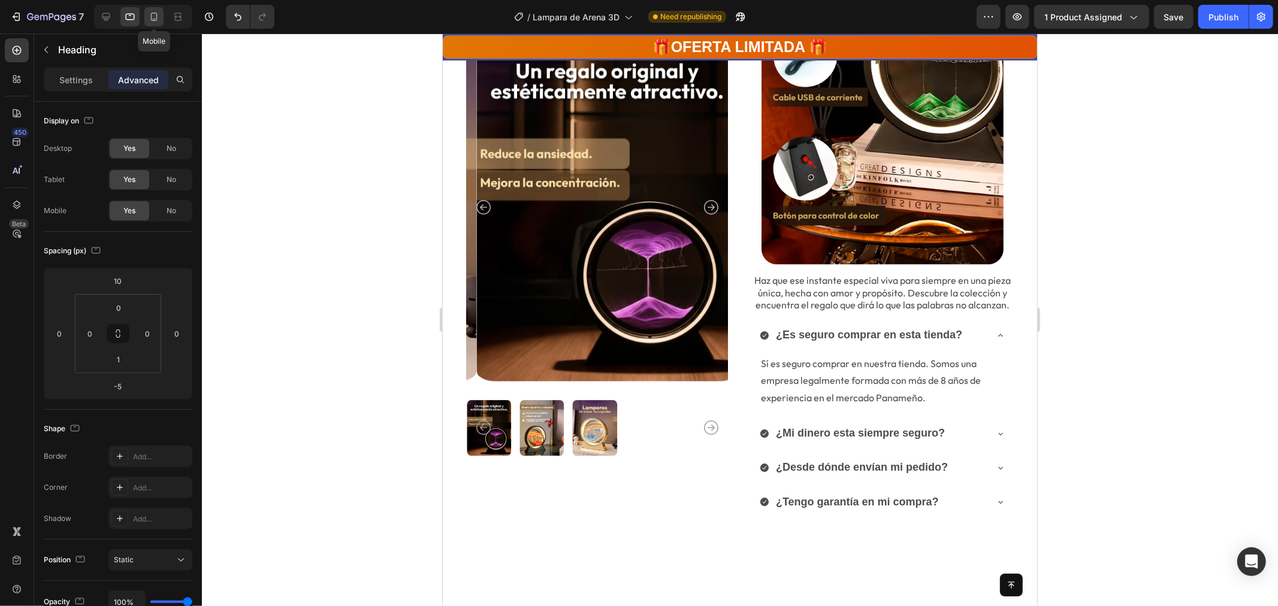
click at [156, 19] on icon at bounding box center [154, 17] width 7 height 8
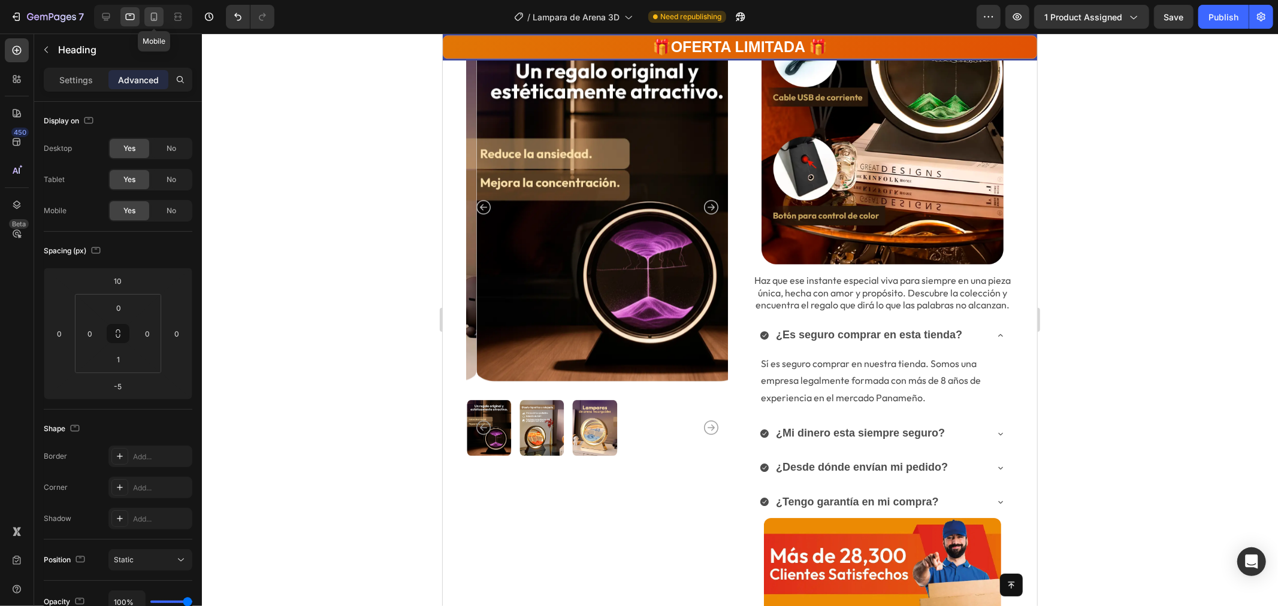
type input "0"
type input "10"
type input "15"
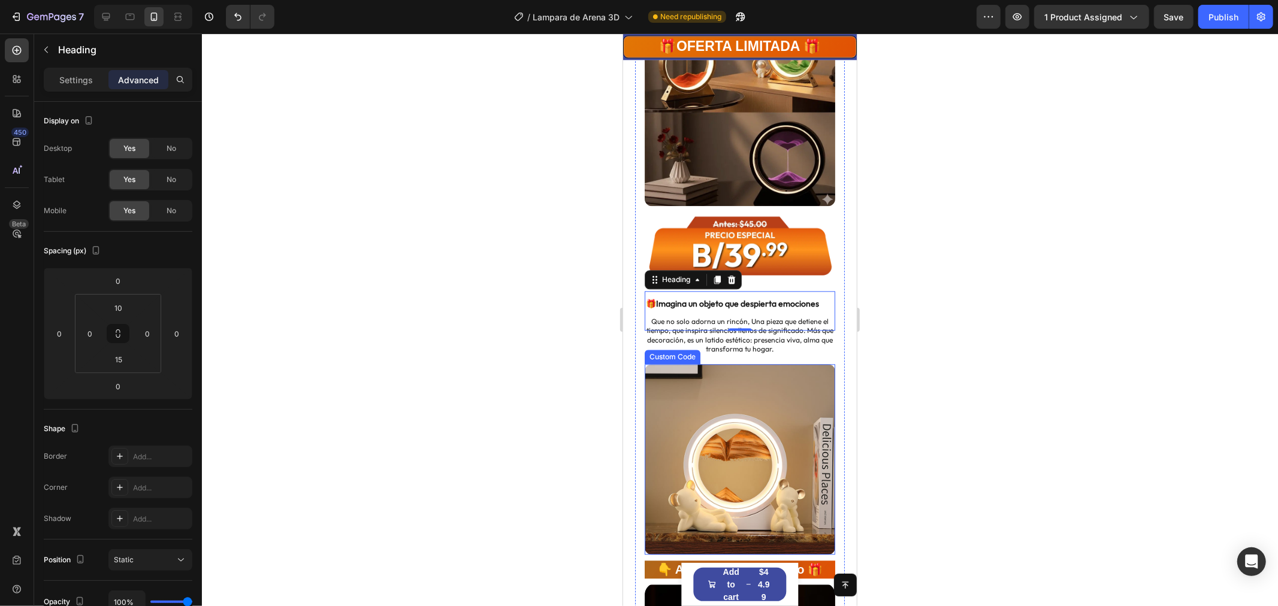
scroll to position [2359, 0]
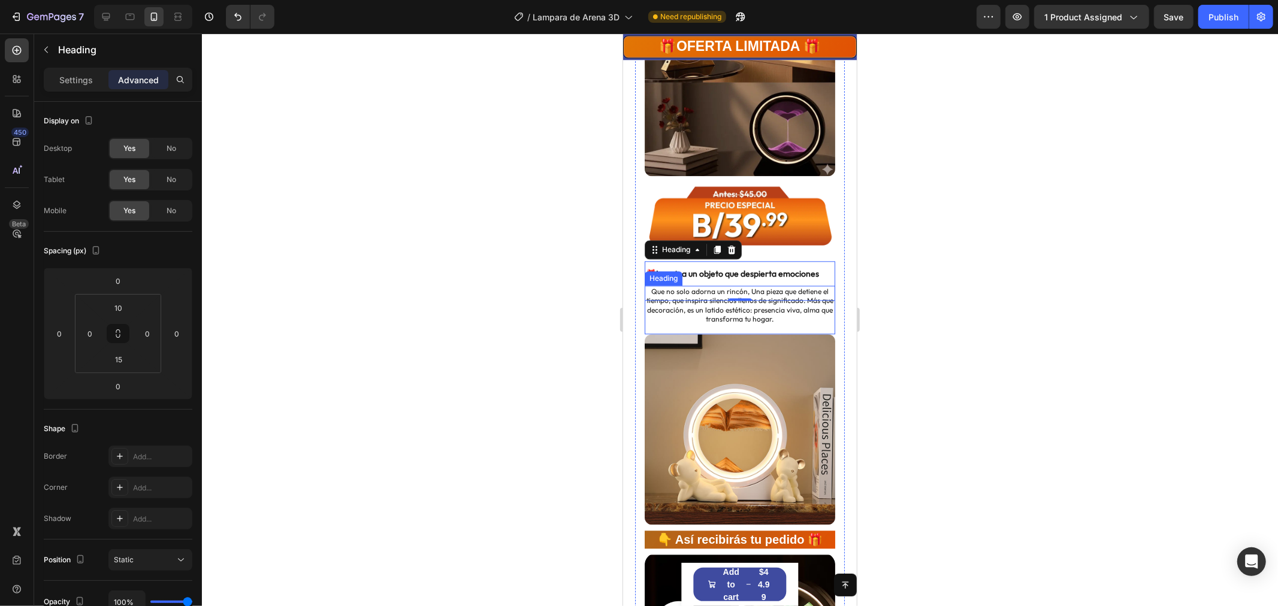
click at [750, 285] on h2 "Que no solo adorna un rincón, Una pieza que detiene el tiempo, que inspira sile…" at bounding box center [739, 305] width 191 height 40
click at [1034, 261] on div at bounding box center [740, 320] width 1076 height 573
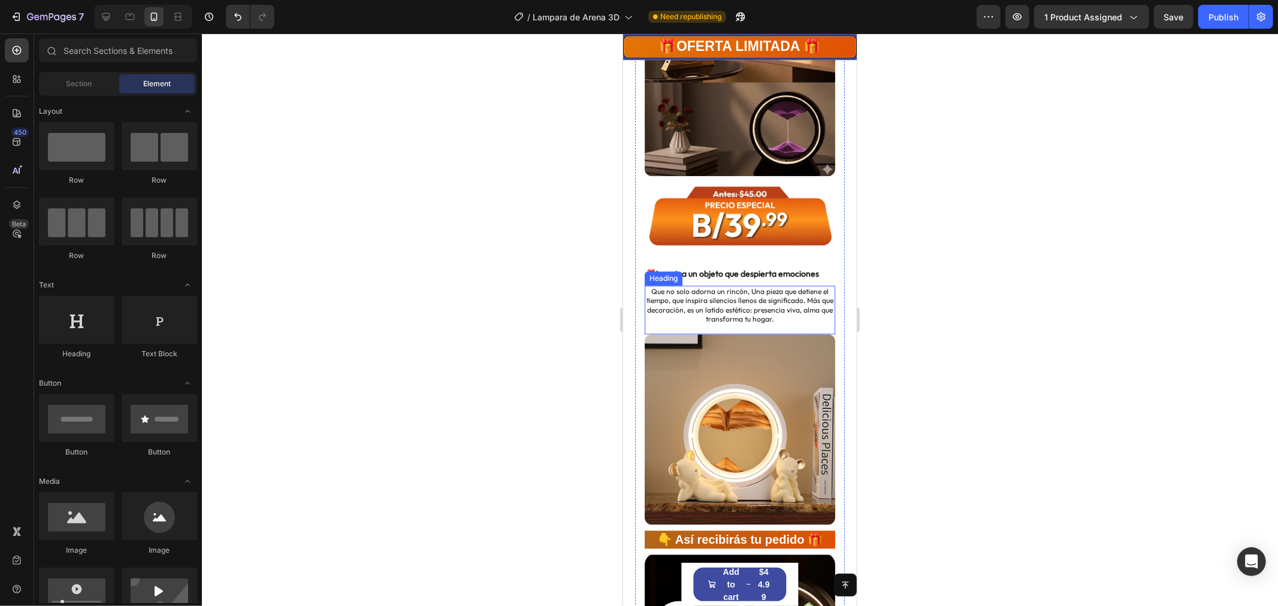
click at [739, 285] on h2 "Que no solo adorna un rincón, Una pieza que detiene el tiempo, que inspira sile…" at bounding box center [739, 305] width 191 height 40
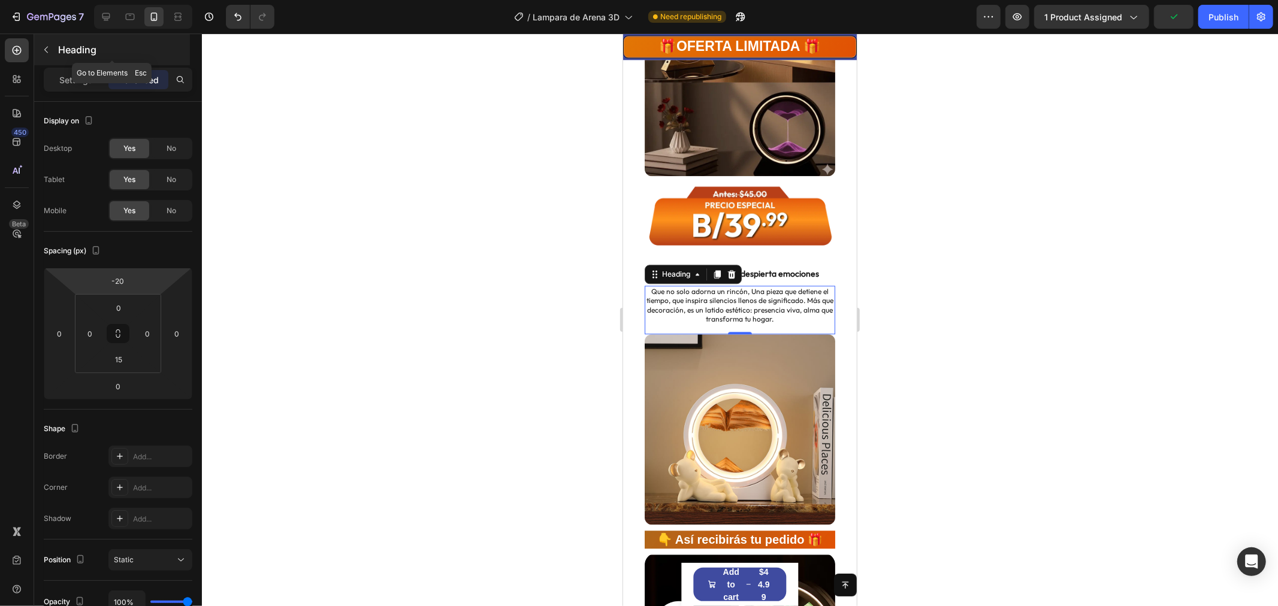
click at [42, 52] on icon "button" at bounding box center [46, 50] width 10 height 10
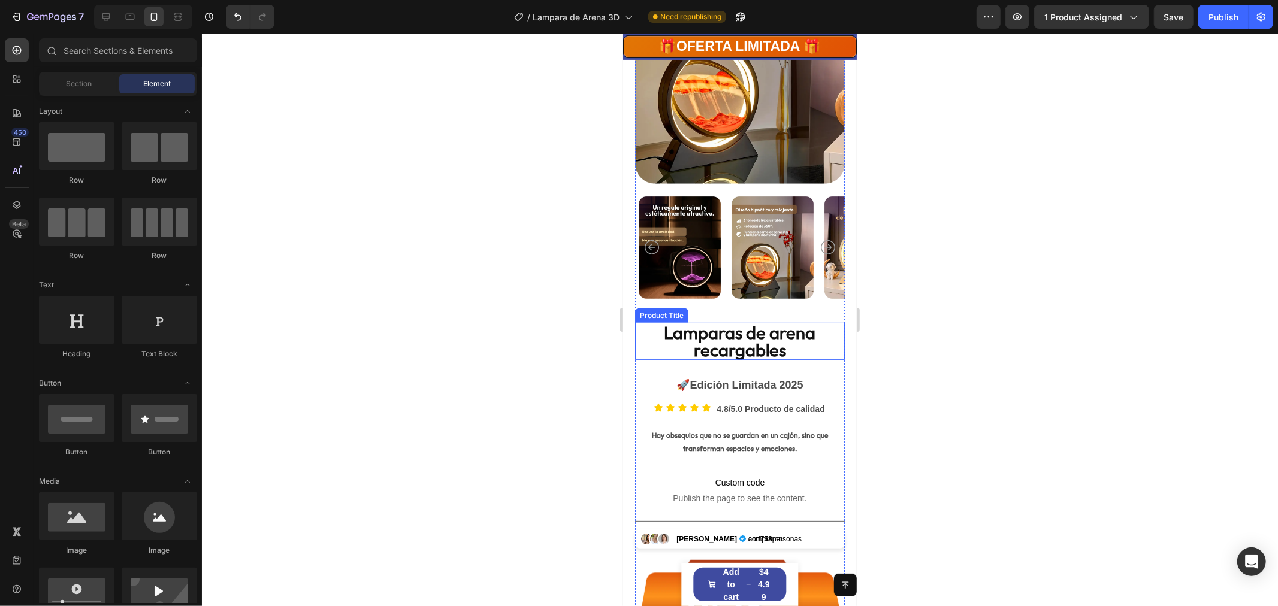
scroll to position [249, 0]
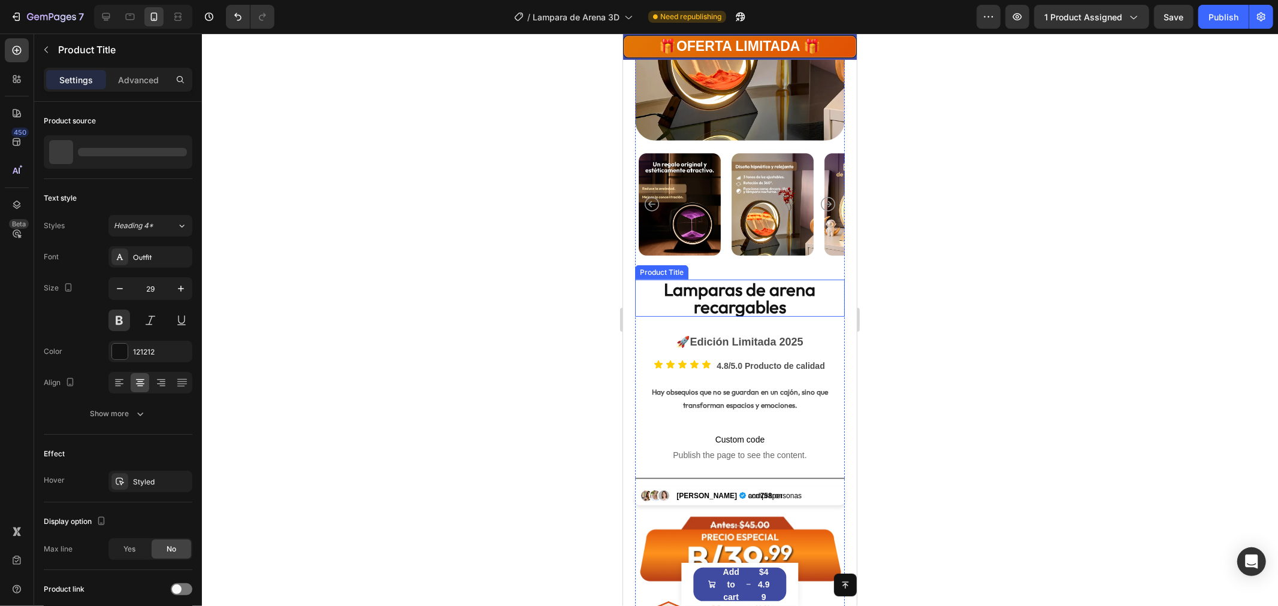
click at [744, 286] on h1 "Lamparas de arena recargables" at bounding box center [740, 297] width 210 height 37
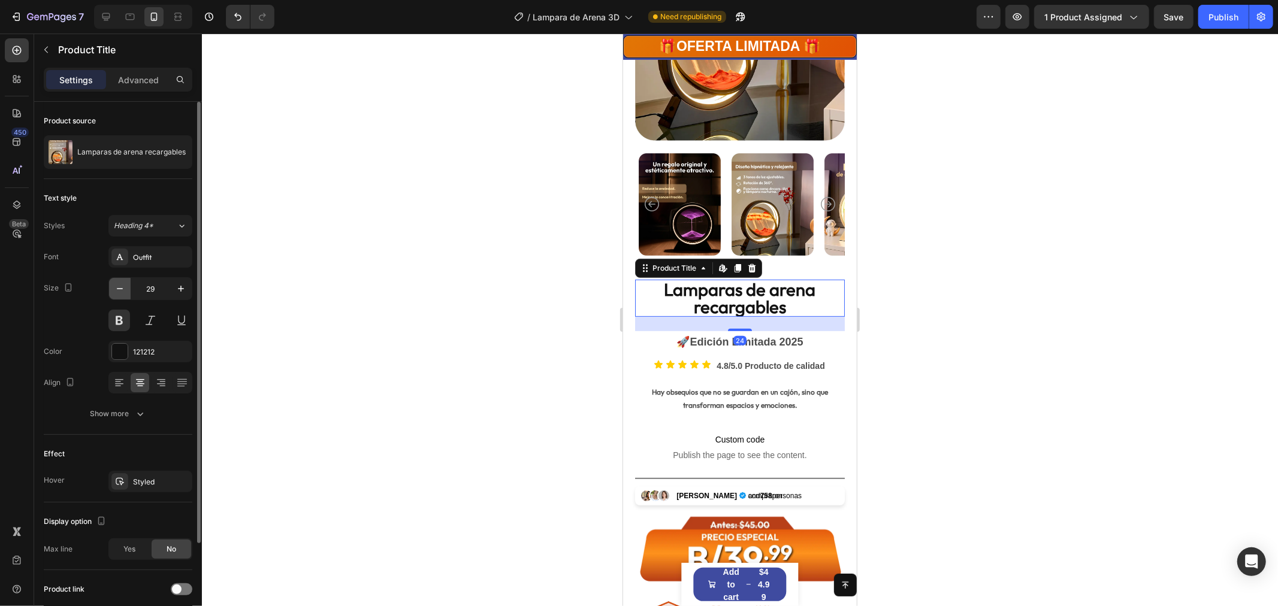
click at [111, 286] on button "button" at bounding box center [120, 289] width 22 height 22
click at [117, 285] on icon "button" at bounding box center [120, 289] width 12 height 12
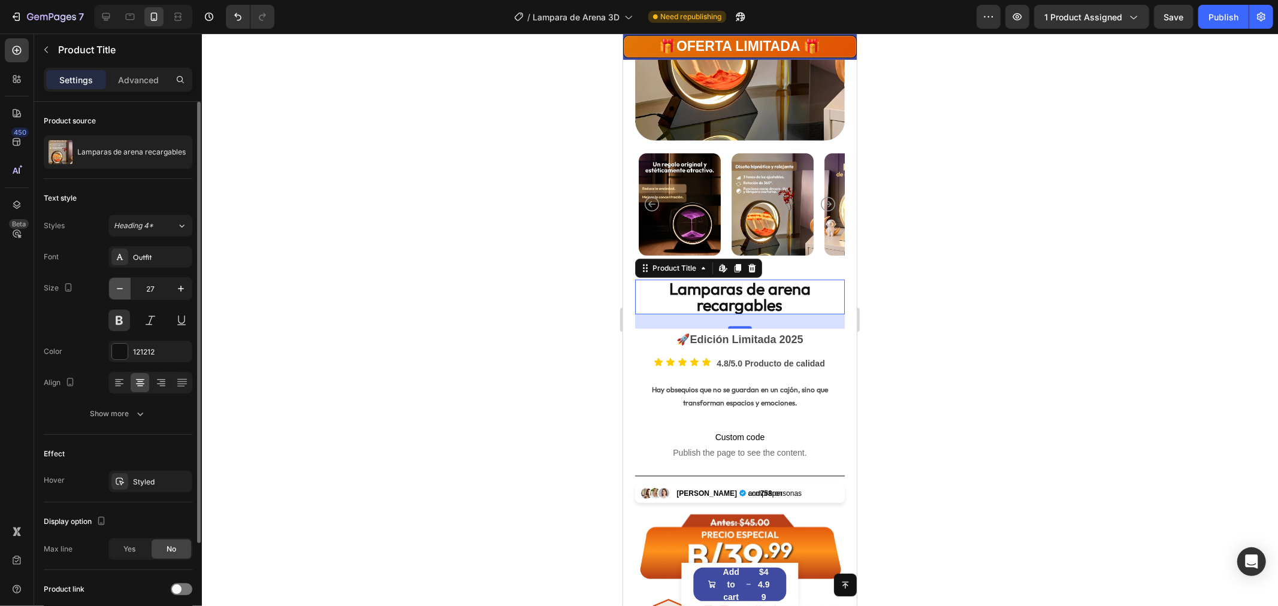
click at [118, 290] on icon "button" at bounding box center [120, 289] width 12 height 12
type input "26"
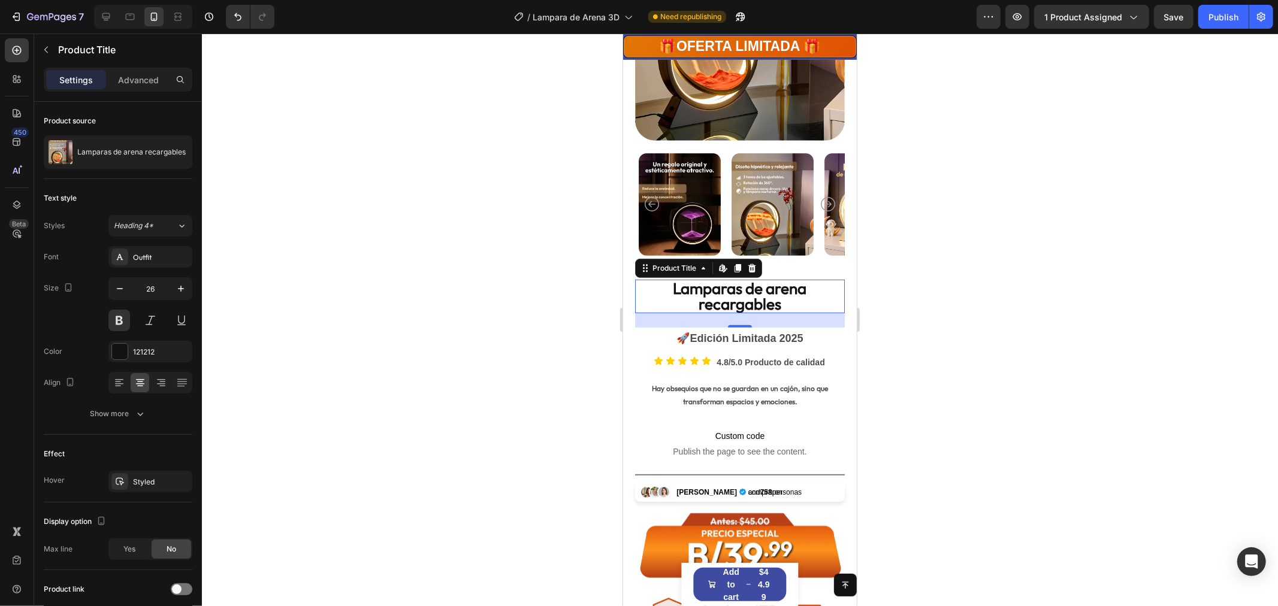
click at [932, 322] on div at bounding box center [740, 320] width 1076 height 573
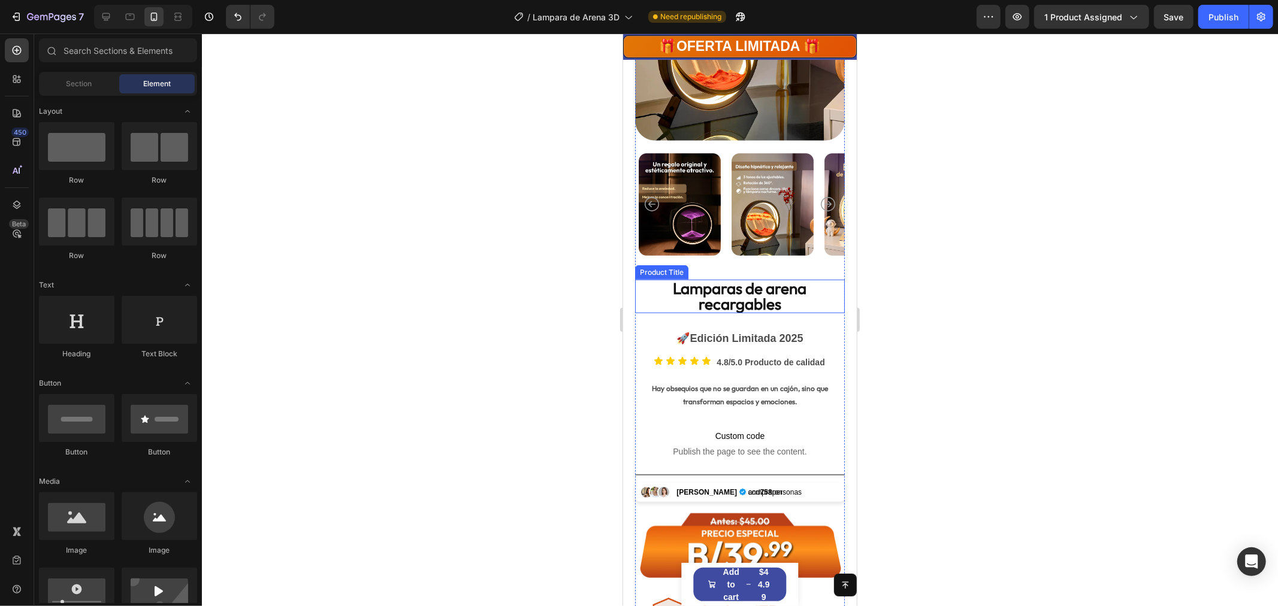
click at [763, 297] on h1 "Lamparas de arena recargables" at bounding box center [740, 296] width 210 height 34
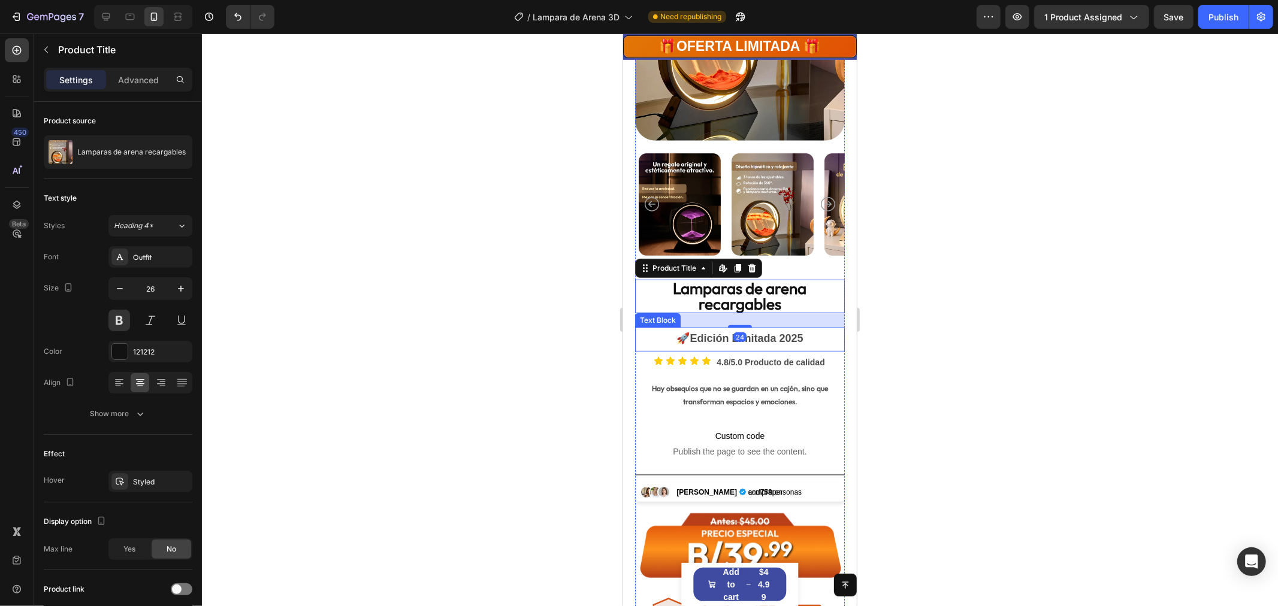
click at [715, 332] on strong "Edición Limitada 2025" at bounding box center [745, 338] width 113 height 12
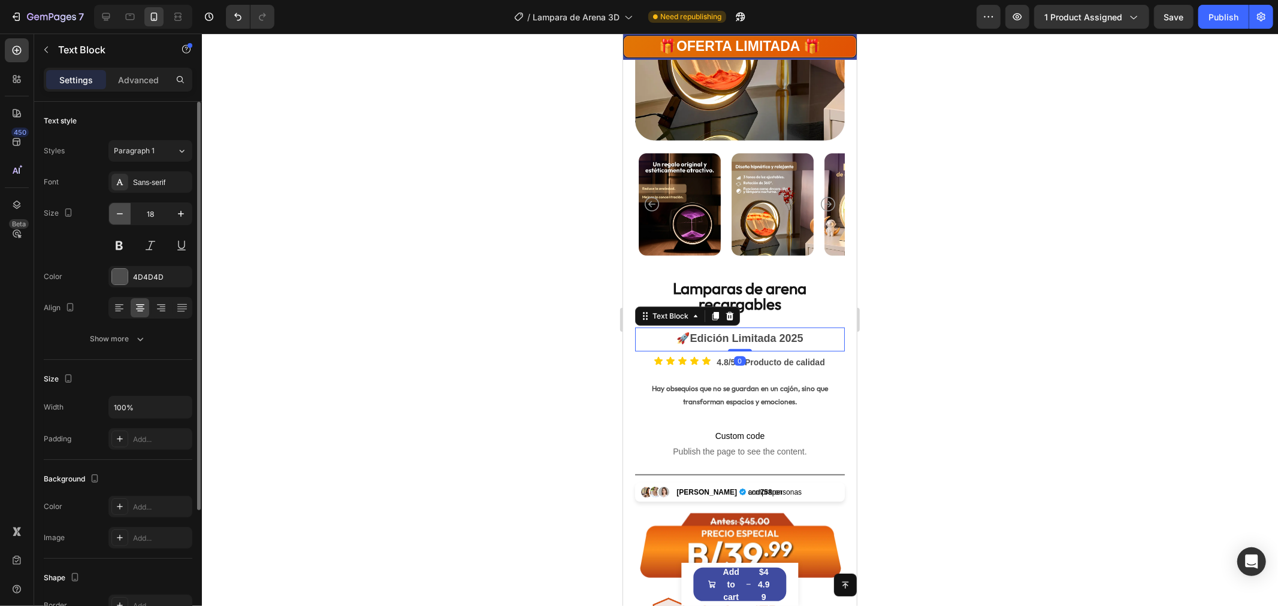
click at [116, 209] on icon "button" at bounding box center [120, 214] width 12 height 12
type input "17"
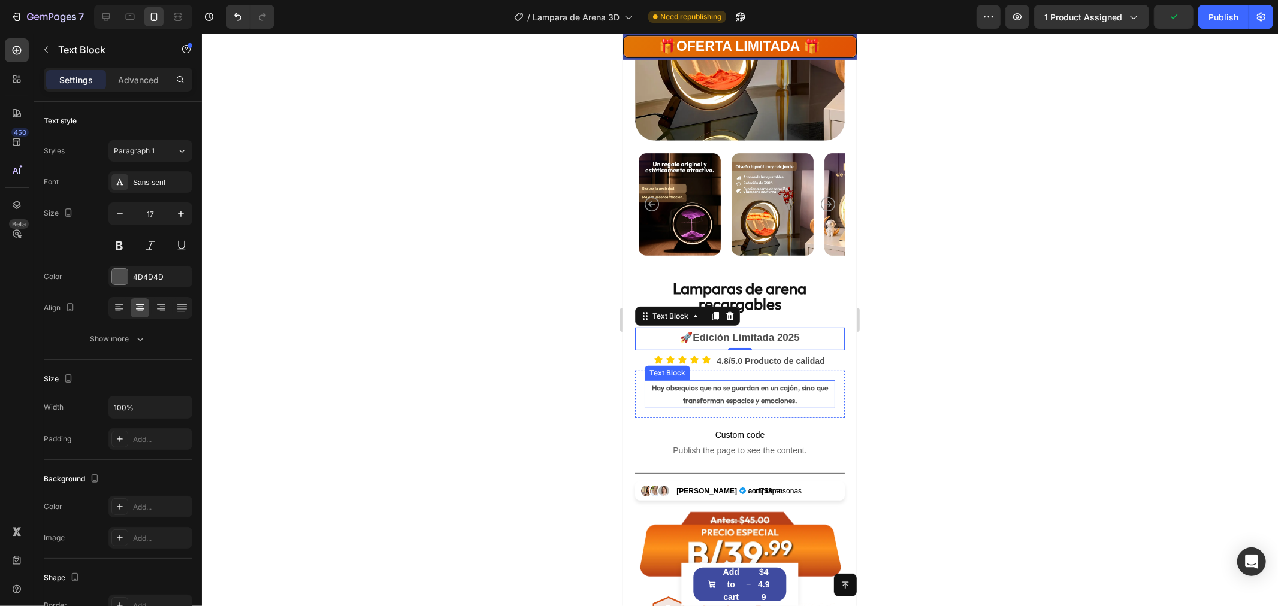
click at [720, 381] on p "Hay obsequios que no se guardan en un cajón, sino que transforman espacios y em…" at bounding box center [739, 394] width 188 height 26
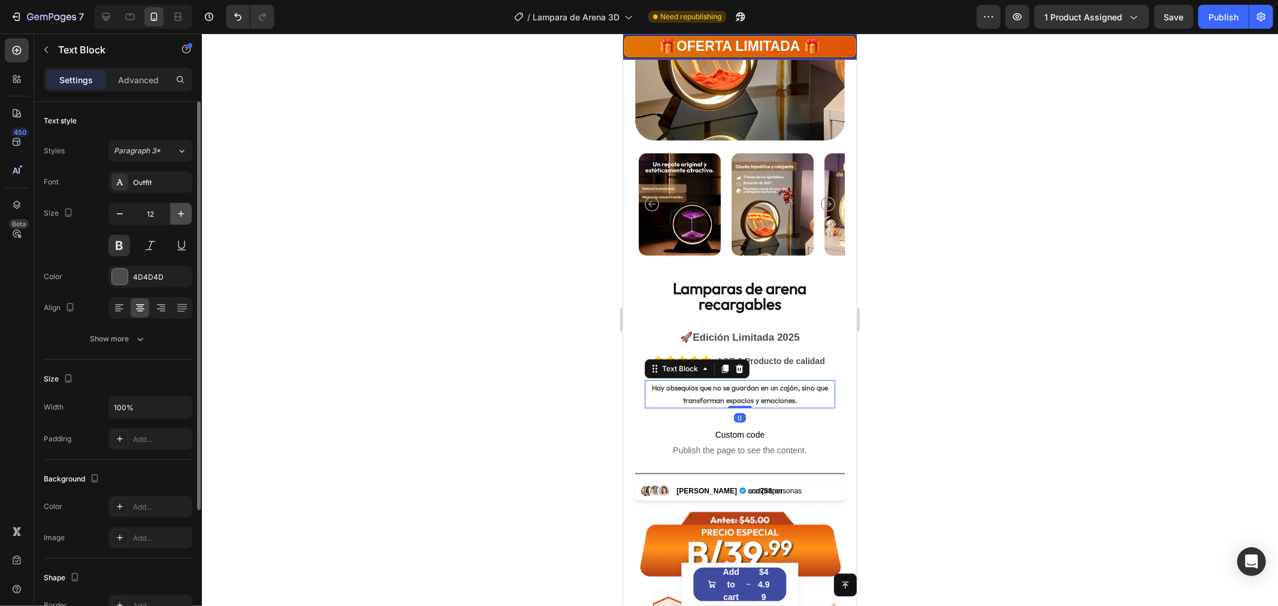
click at [179, 211] on icon "button" at bounding box center [181, 214] width 12 height 12
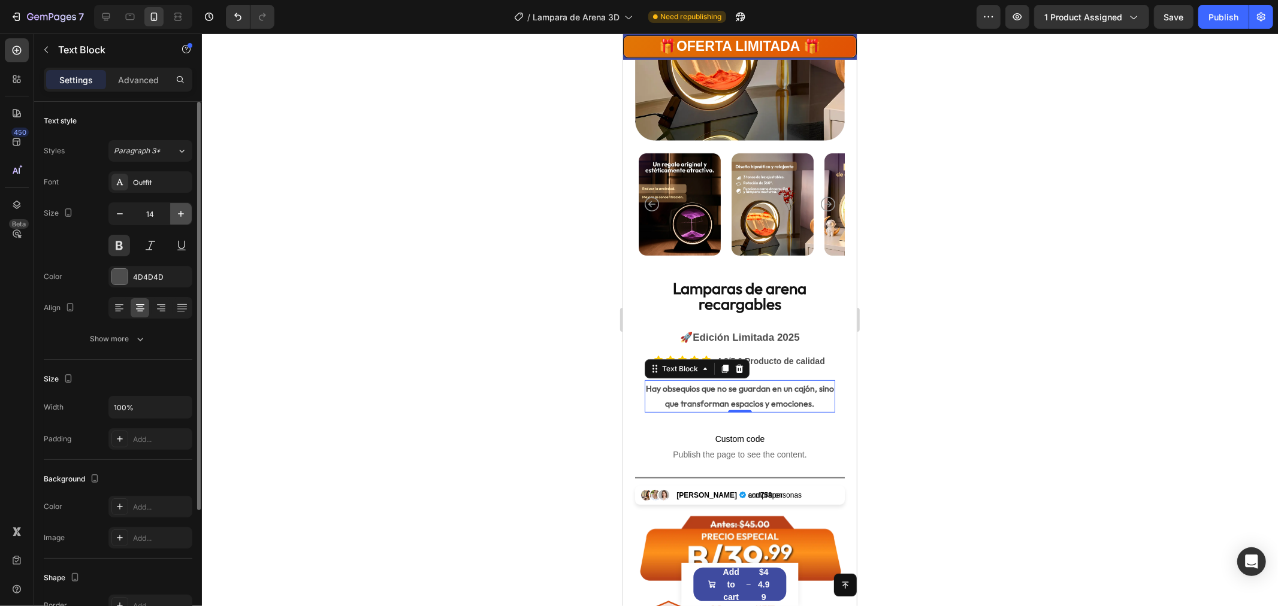
click at [179, 212] on icon "button" at bounding box center [181, 214] width 12 height 12
type input "15"
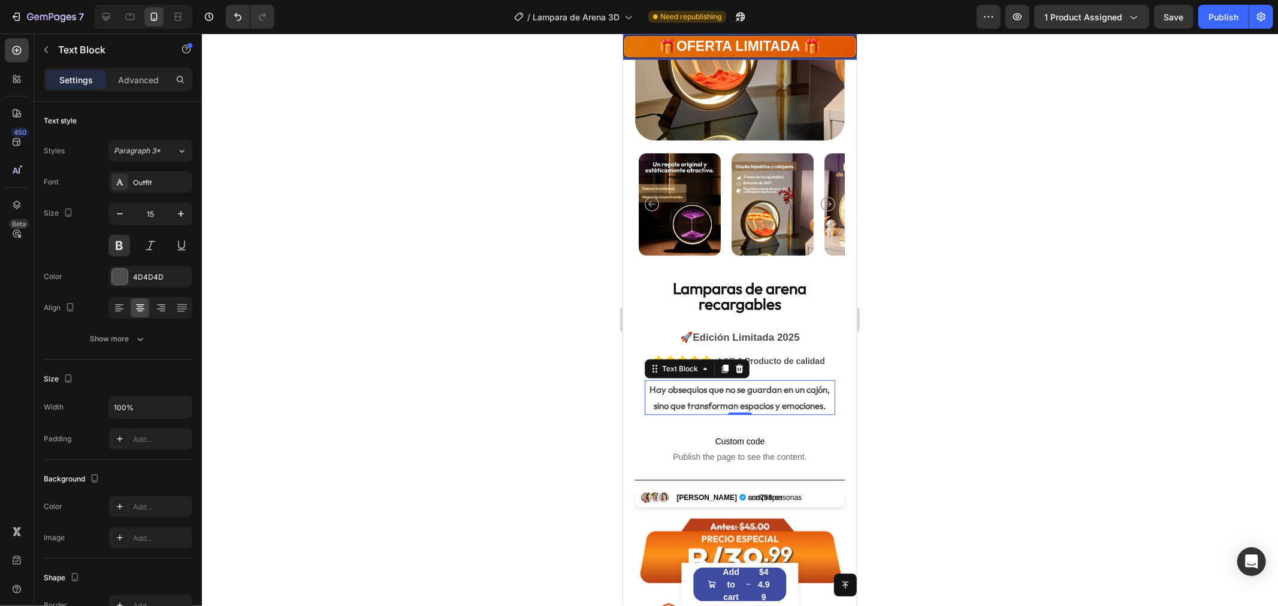
click at [1158, 458] on div at bounding box center [740, 320] width 1076 height 573
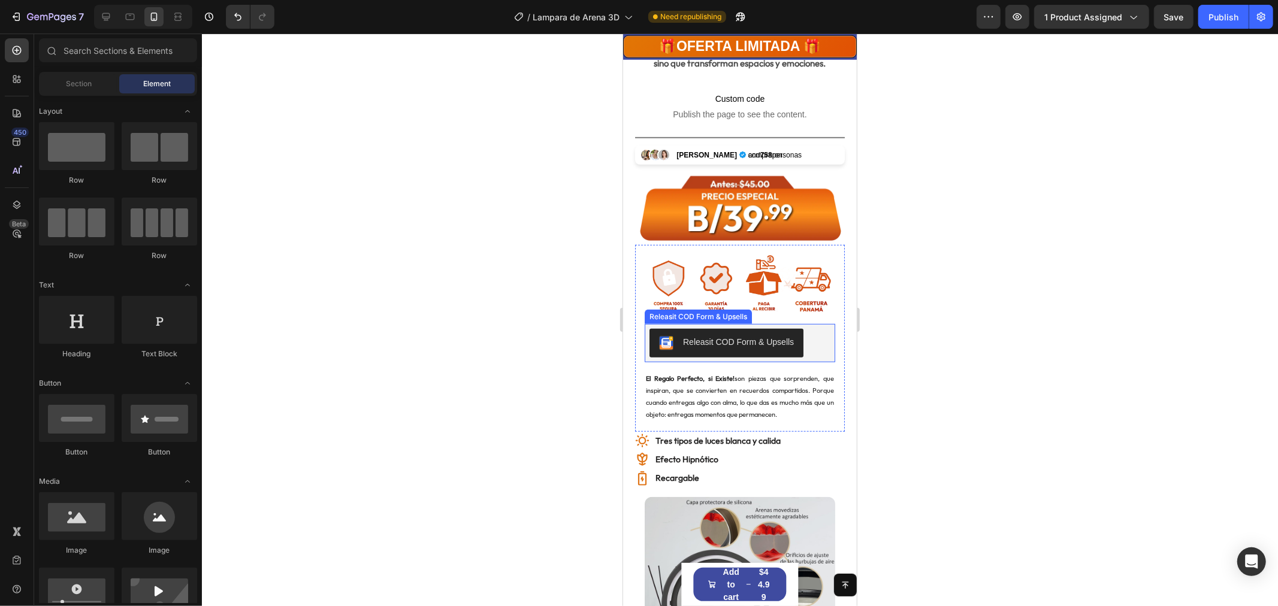
scroll to position [632, 0]
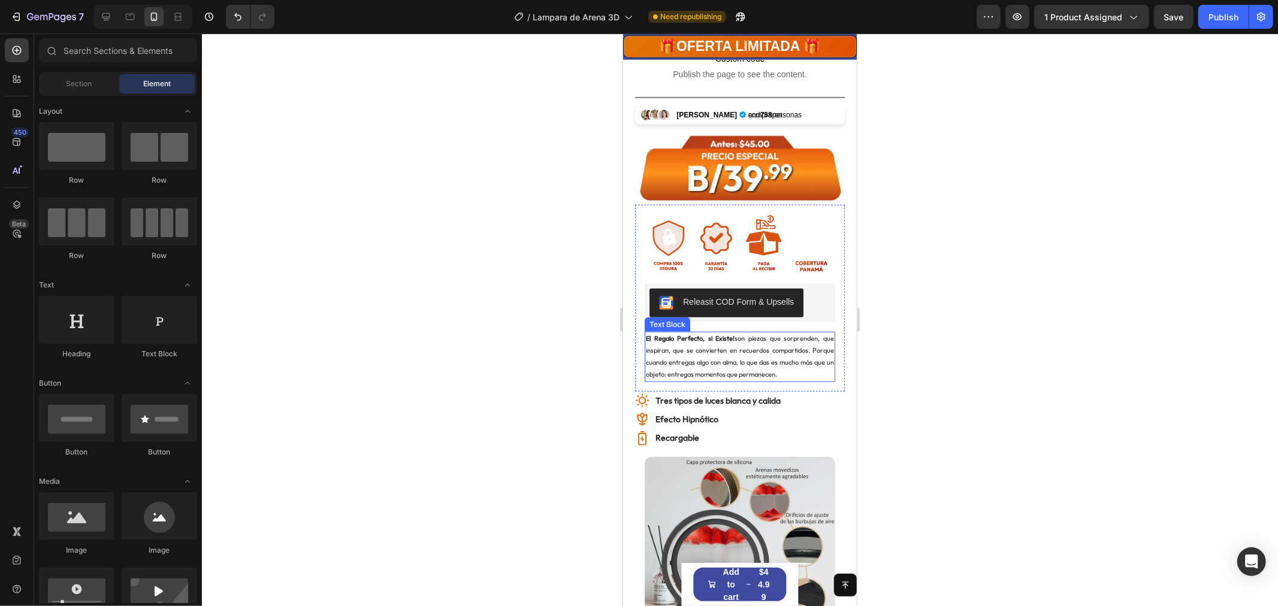
click at [730, 354] on p "El Regalo Perfecto, si Existe! son piezas que sorprenden, que inspiran, que se …" at bounding box center [739, 356] width 188 height 47
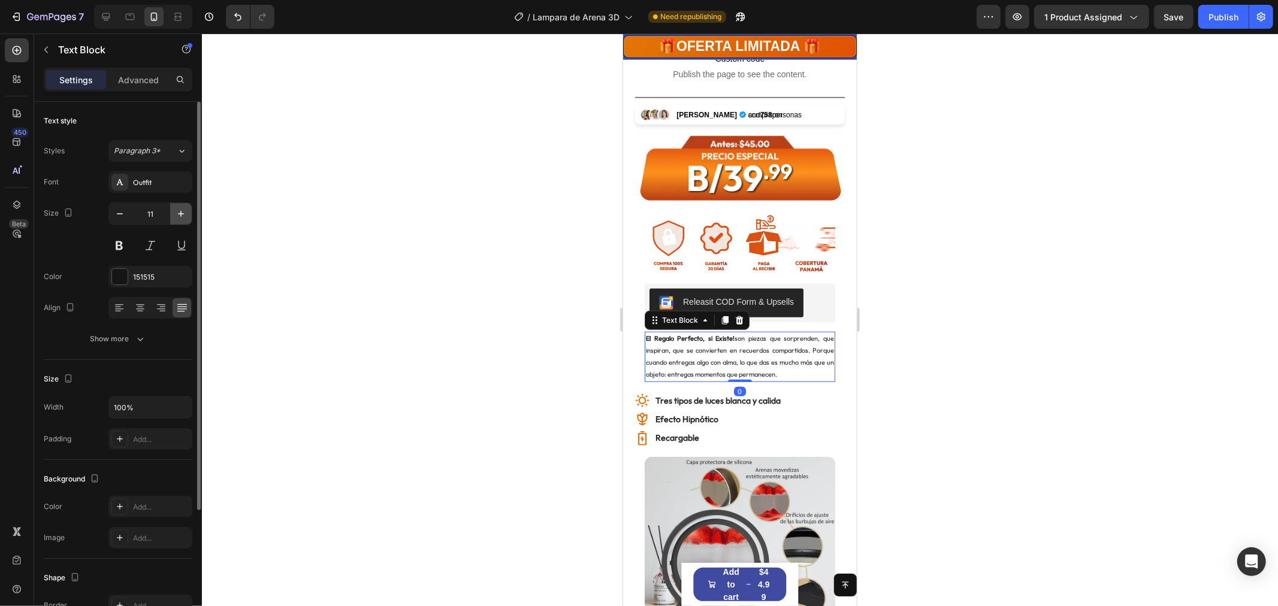
click at [175, 213] on icon "button" at bounding box center [181, 214] width 12 height 12
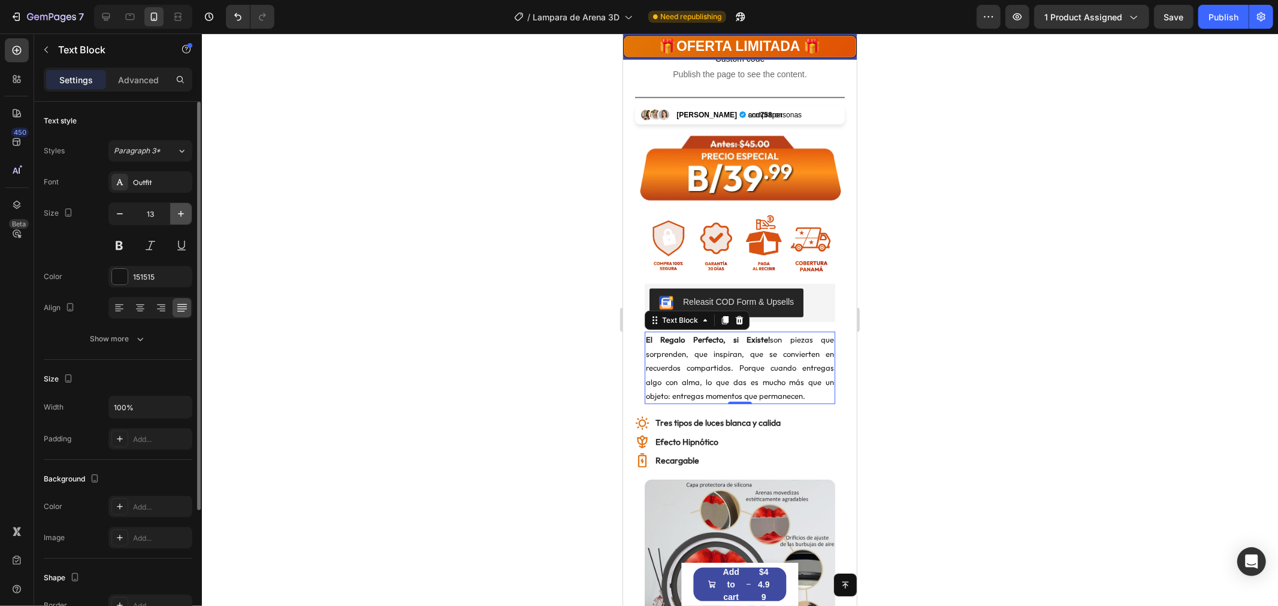
click at [175, 213] on icon "button" at bounding box center [181, 214] width 12 height 12
type input "14"
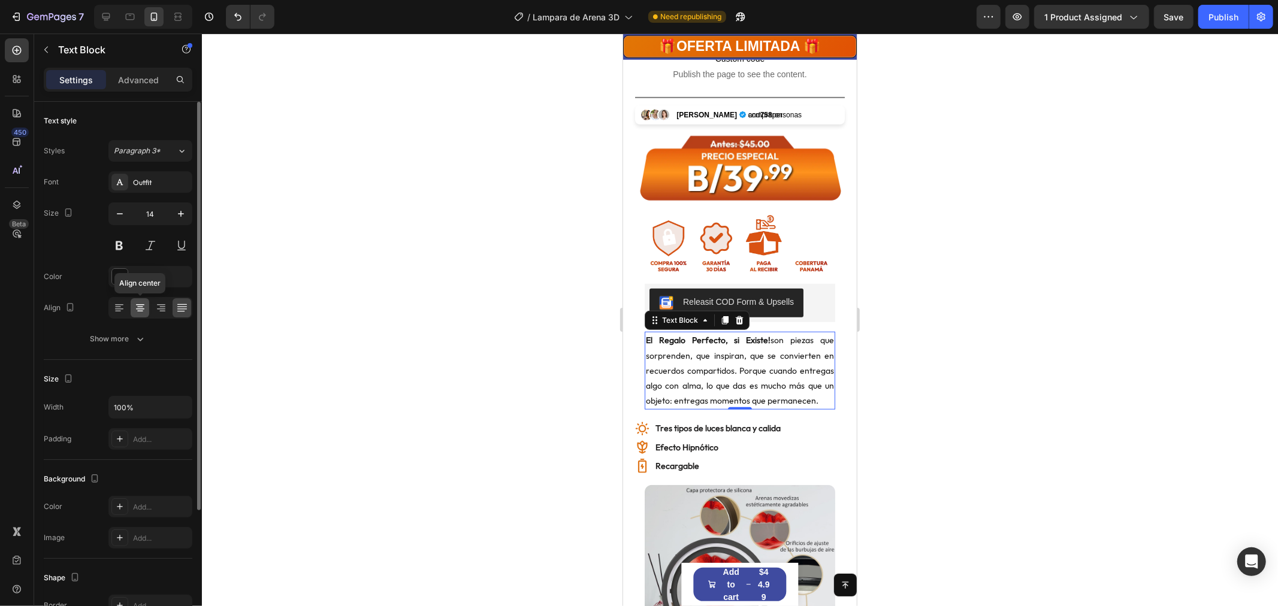
click at [141, 310] on icon at bounding box center [140, 308] width 12 height 12
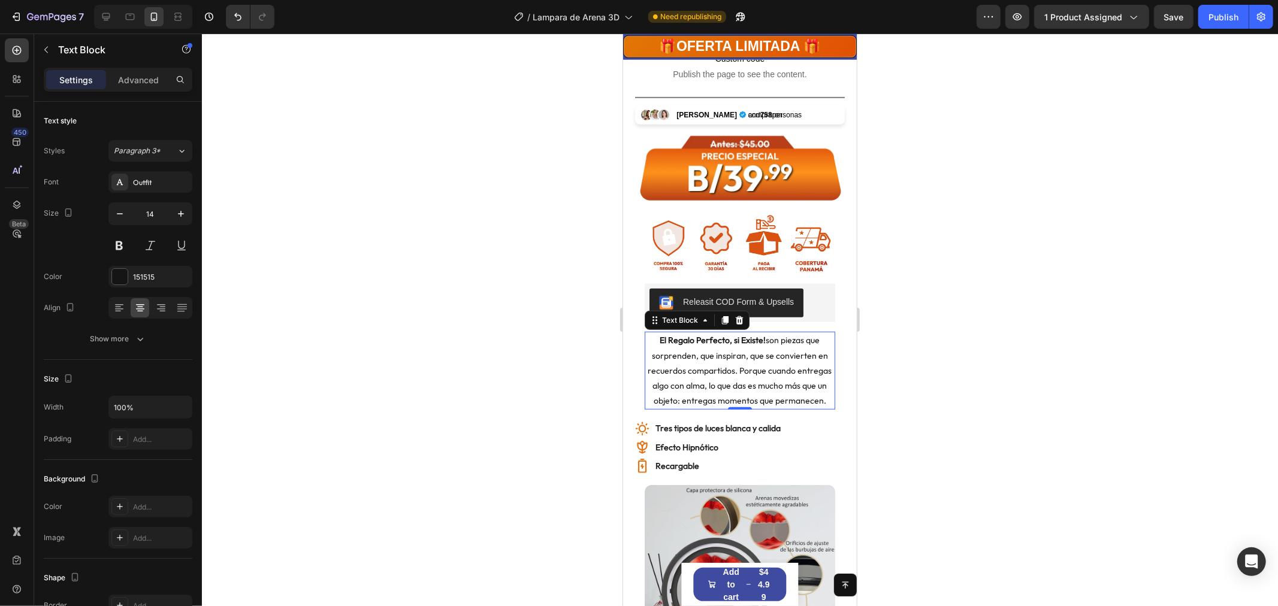
click at [914, 422] on div at bounding box center [740, 320] width 1076 height 573
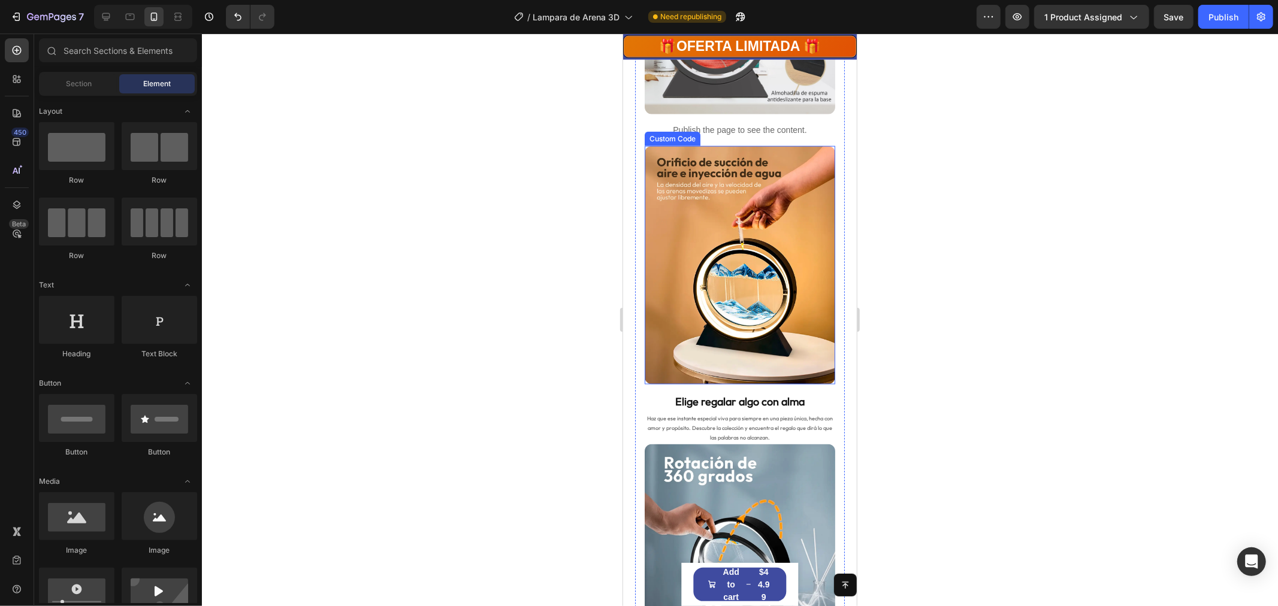
scroll to position [1198, 0]
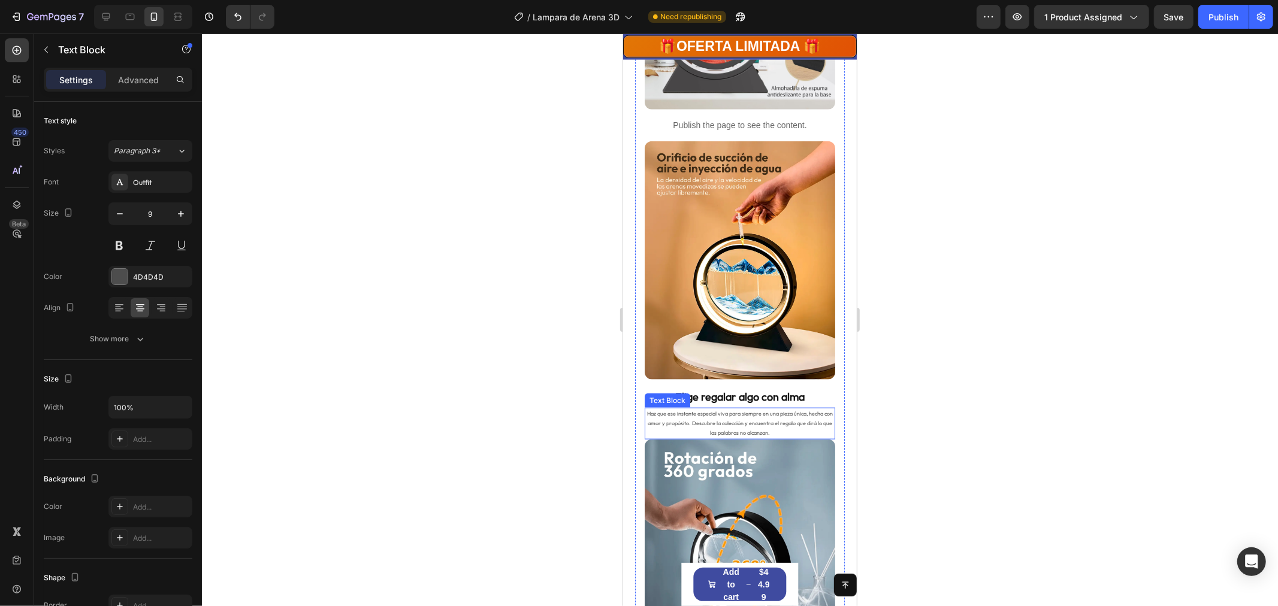
click at [745, 421] on p "Haz que ese instante especial viva para siempre en una pieza única, hecha con a…" at bounding box center [739, 423] width 188 height 29
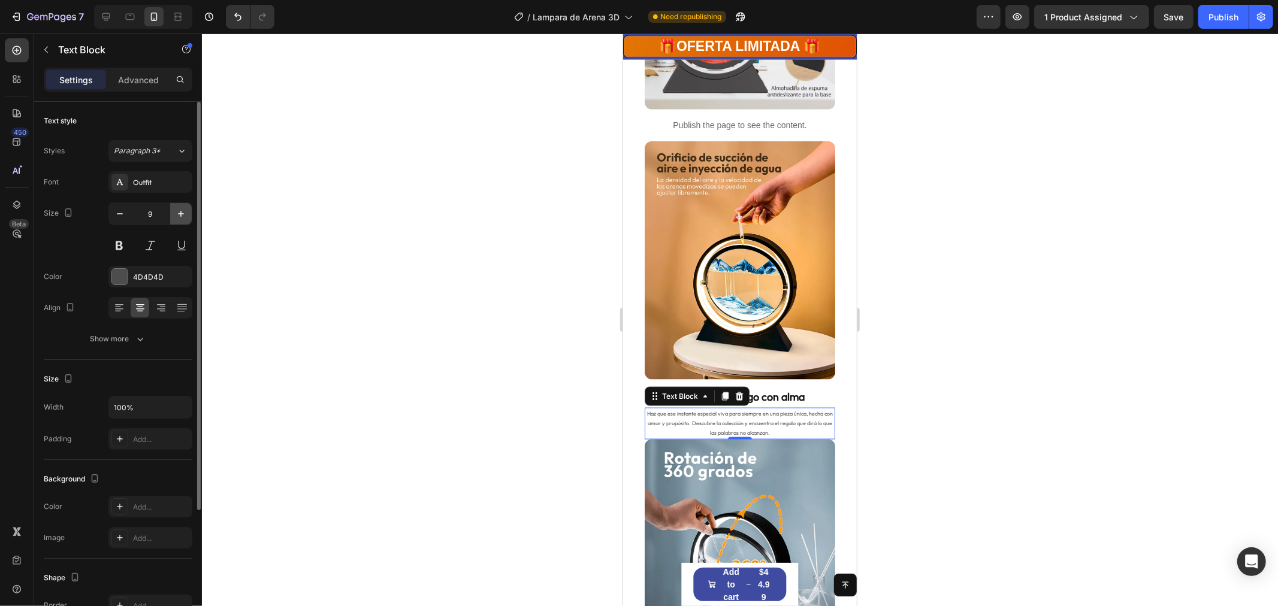
click at [186, 218] on icon "button" at bounding box center [181, 214] width 12 height 12
click at [185, 217] on icon "button" at bounding box center [181, 214] width 12 height 12
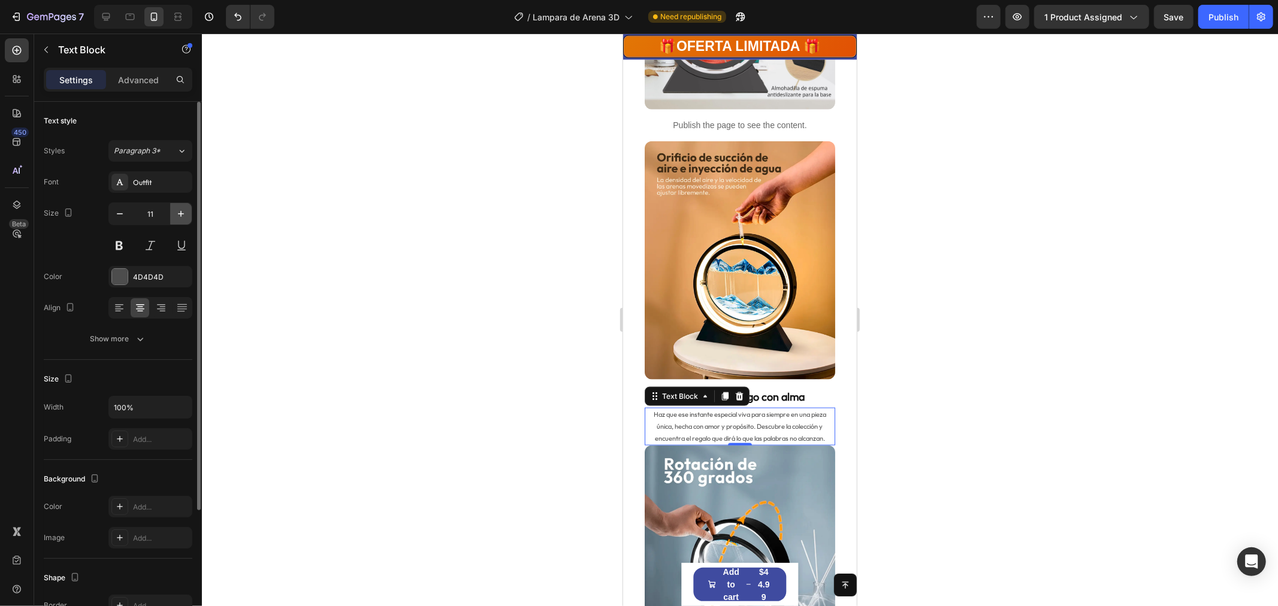
click at [185, 217] on icon "button" at bounding box center [181, 214] width 12 height 12
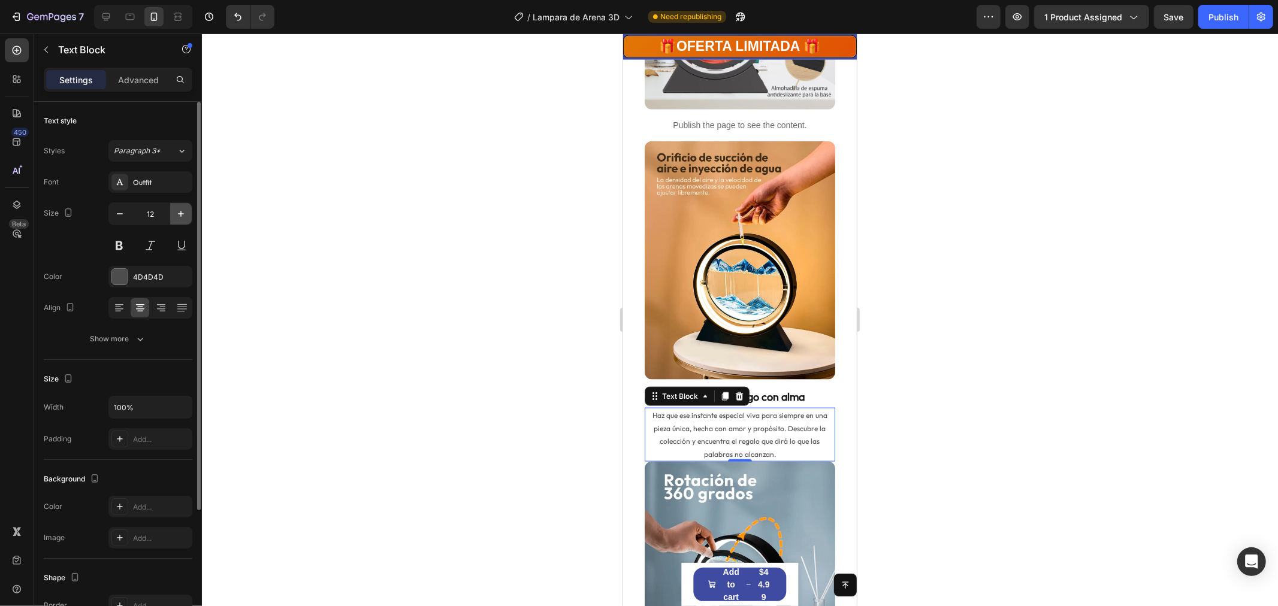
click at [185, 217] on icon "button" at bounding box center [181, 214] width 12 height 12
type input "13"
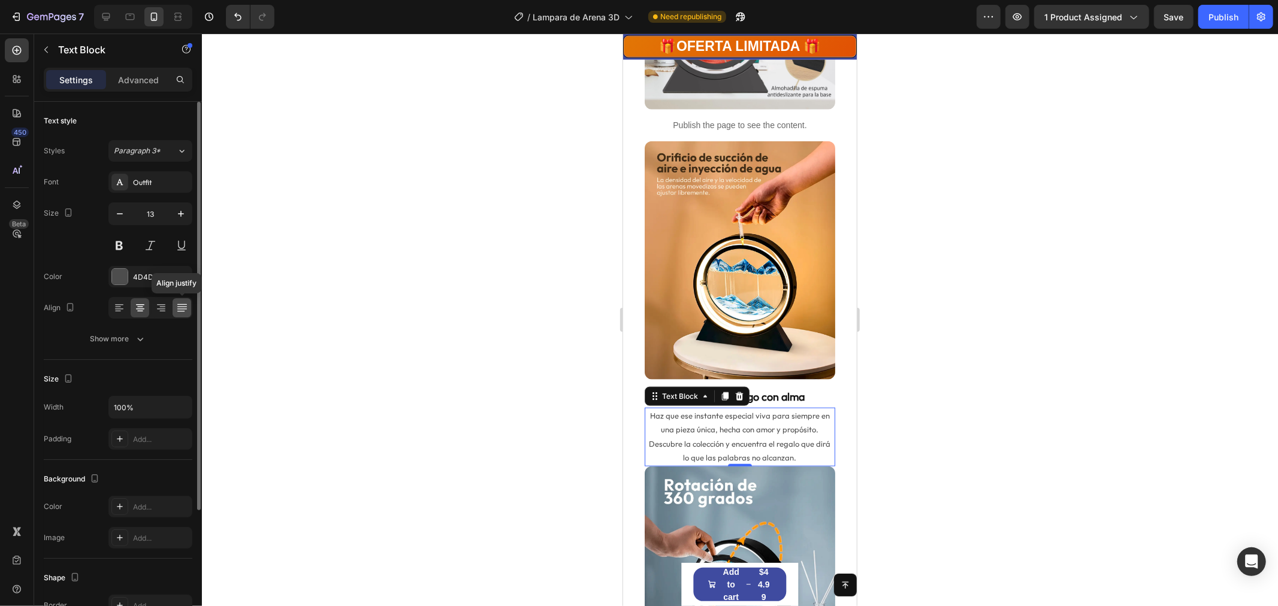
click at [183, 307] on icon at bounding box center [182, 306] width 10 height 1
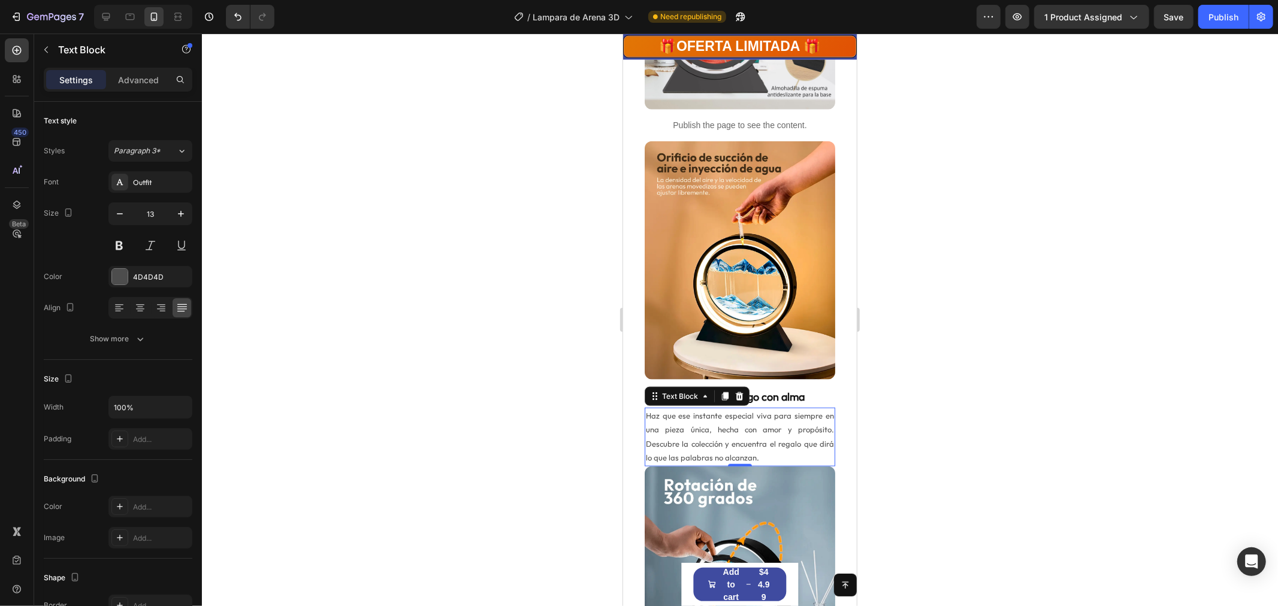
click at [771, 444] on p "Haz que ese instante especial viva para siempre en una pieza única, hecha con a…" at bounding box center [739, 437] width 188 height 56
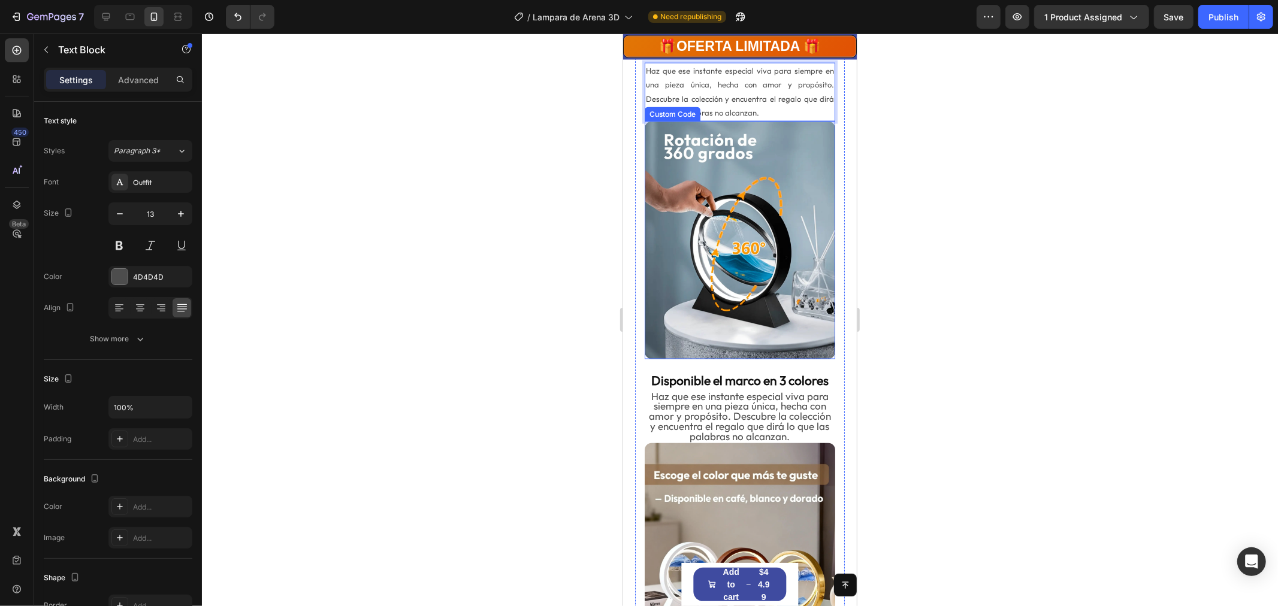
scroll to position [1581, 0]
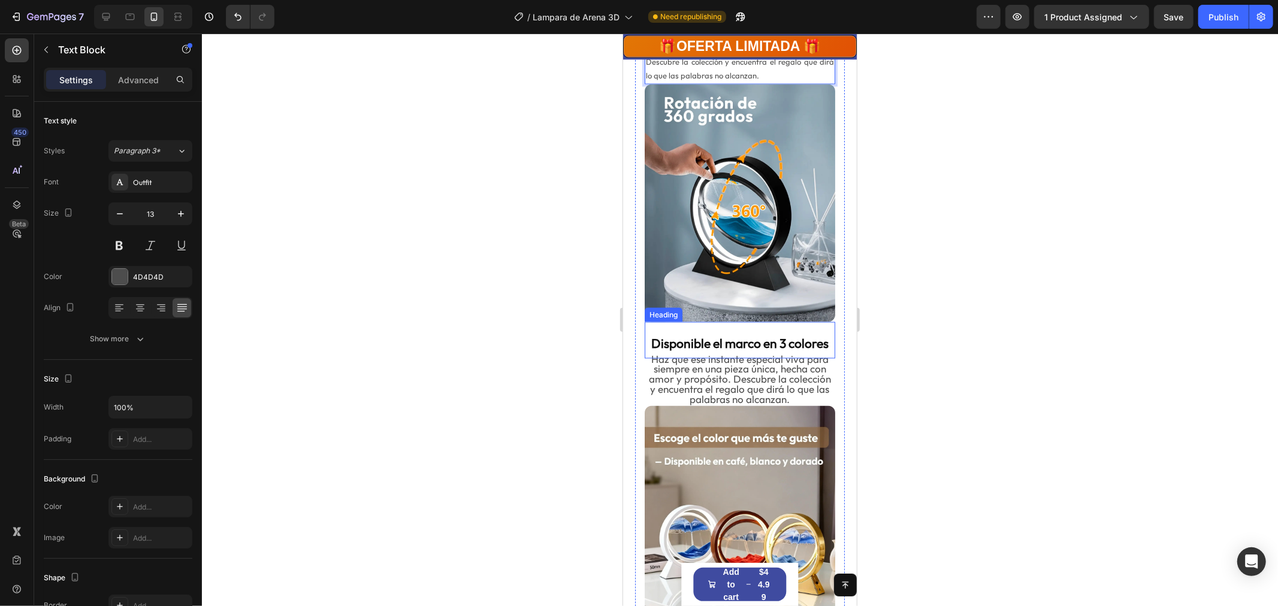
click at [698, 334] on h2 "Disponible el marco en 3 colores" at bounding box center [739, 343] width 191 height 19
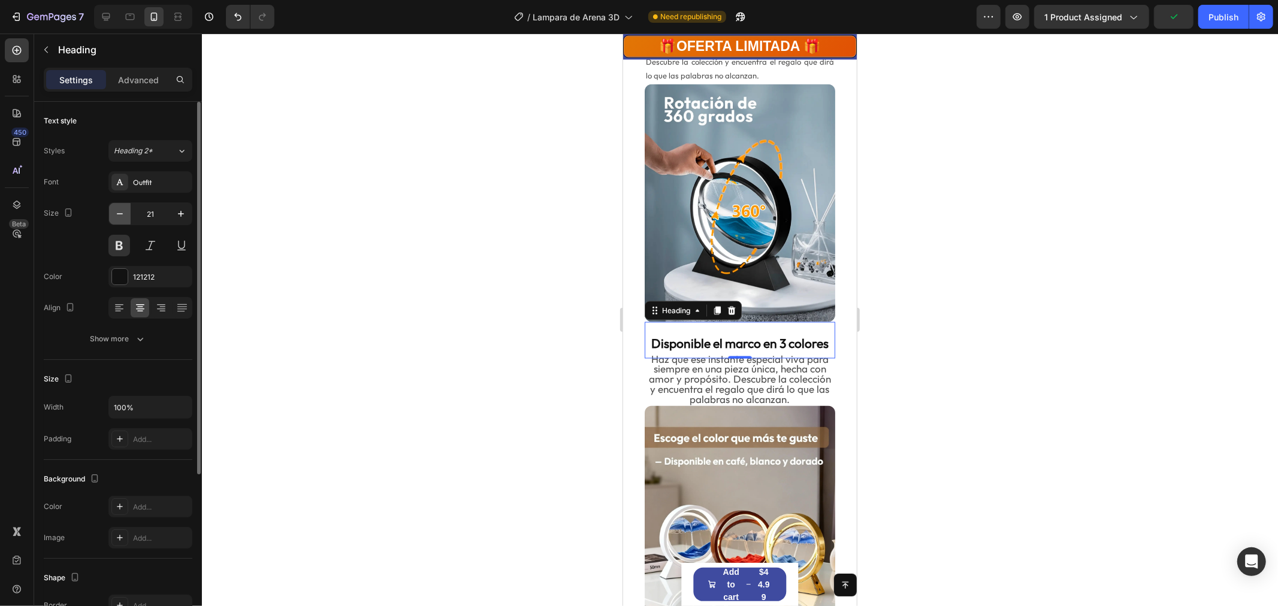
click at [117, 212] on icon "button" at bounding box center [120, 214] width 12 height 12
type input "19"
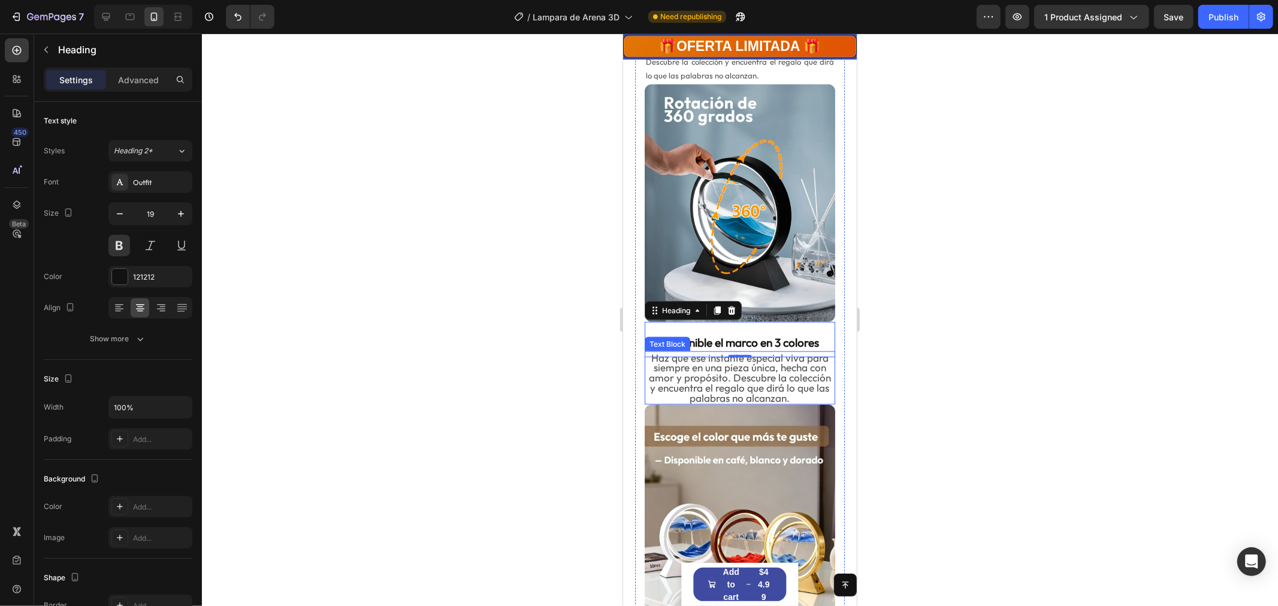
click at [687, 355] on p "Haz que ese instante especial viva para siempre en una pieza única, hecha con a…" at bounding box center [739, 377] width 188 height 51
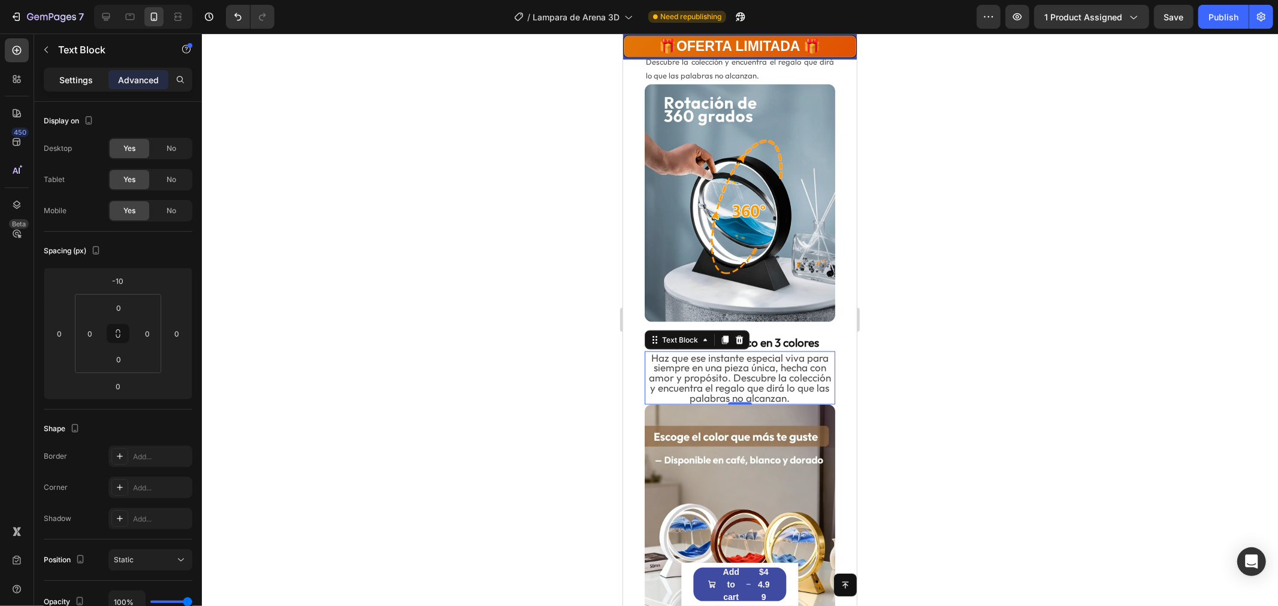
click at [76, 78] on p "Settings" at bounding box center [76, 80] width 34 height 13
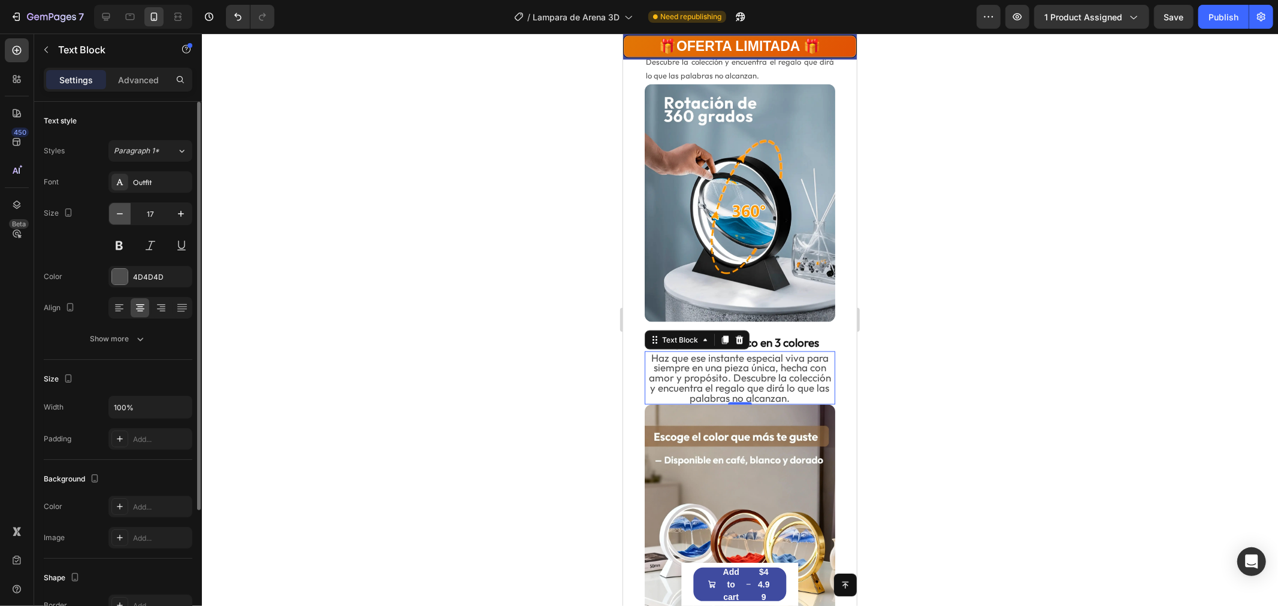
click at [119, 215] on icon "button" at bounding box center [120, 214] width 12 height 12
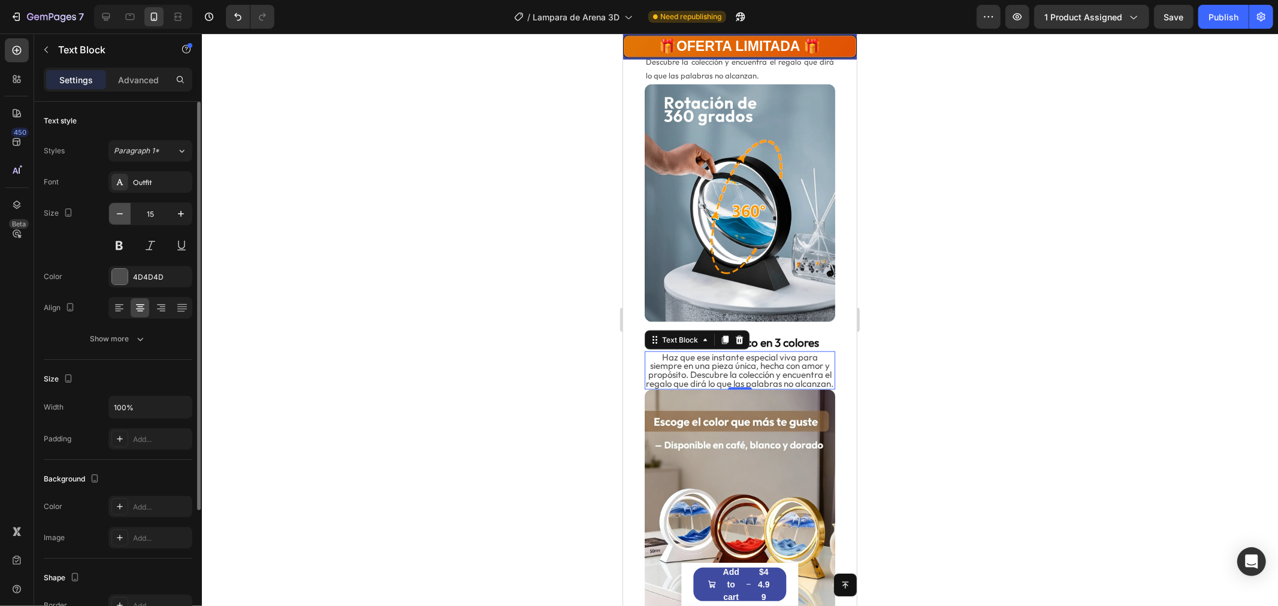
click at [118, 215] on icon "button" at bounding box center [120, 214] width 12 height 12
type input "14"
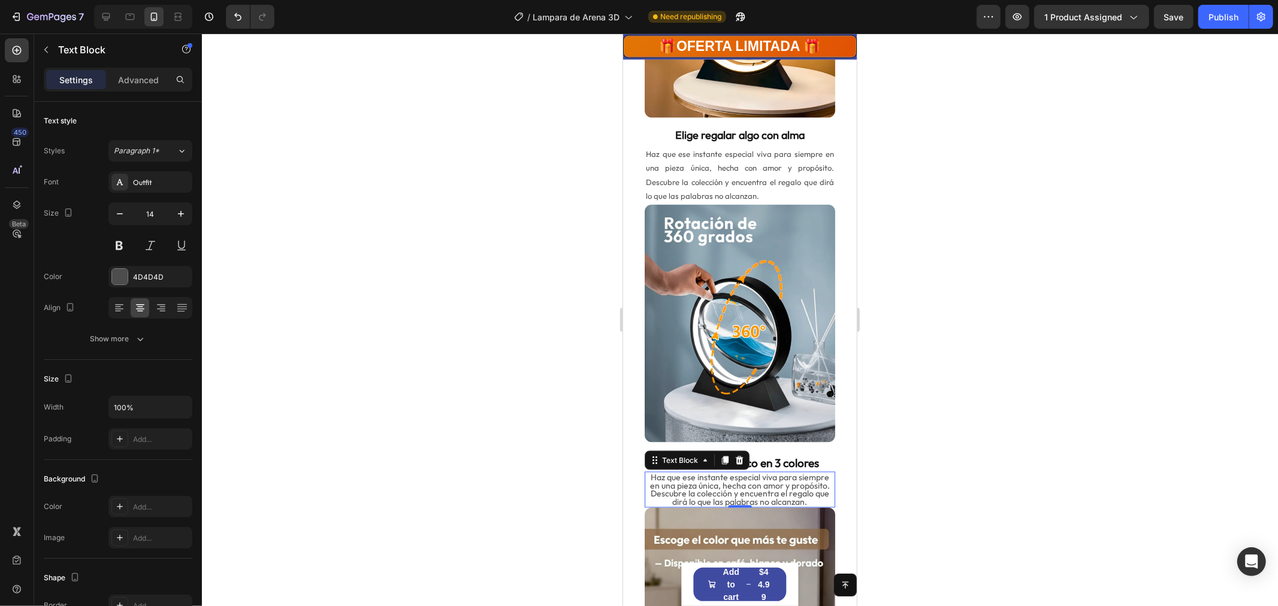
scroll to position [1248, 0]
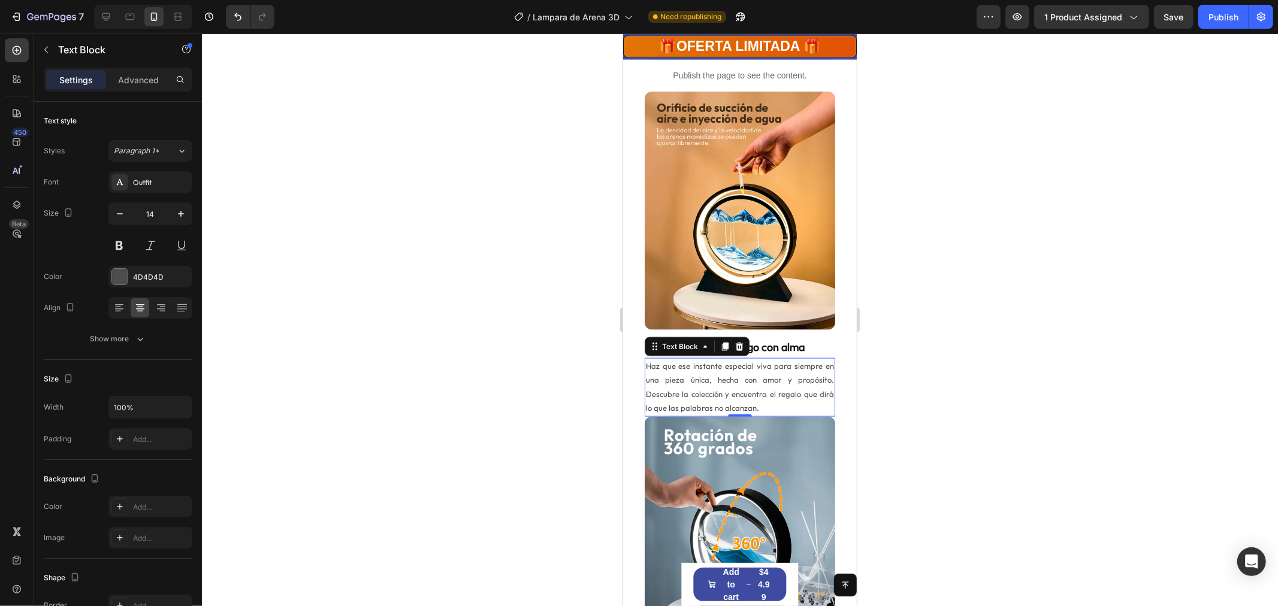
click at [728, 359] on p "Haz que ese instante especial viva para siempre en una pieza única, hecha con a…" at bounding box center [739, 387] width 188 height 56
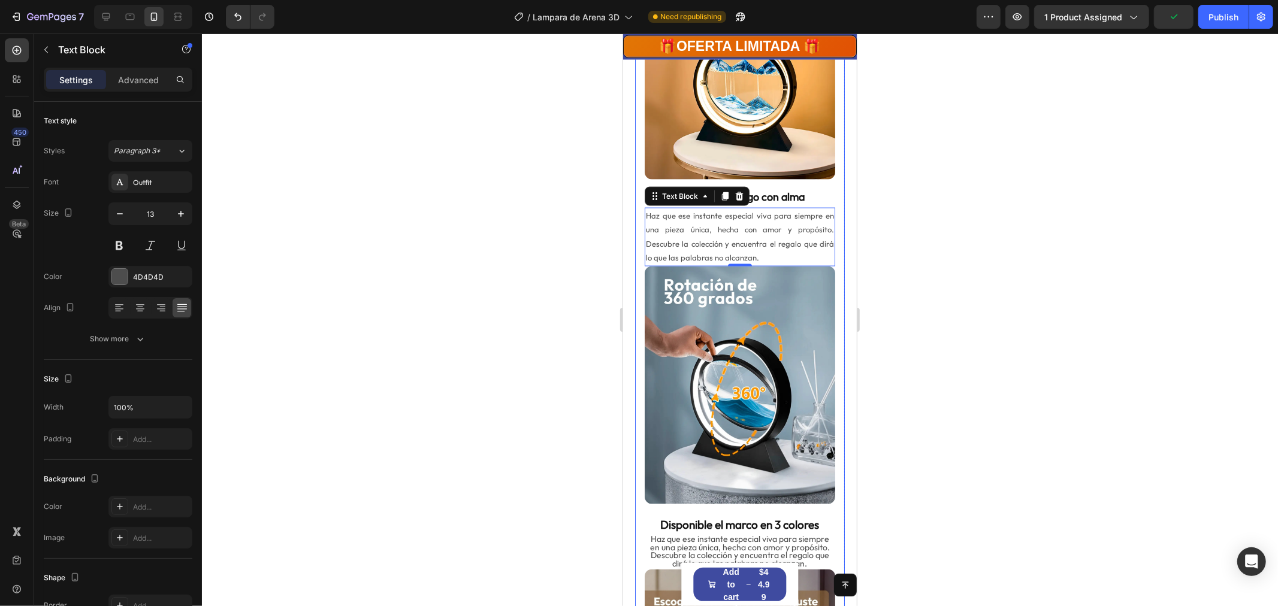
scroll to position [1465, 0]
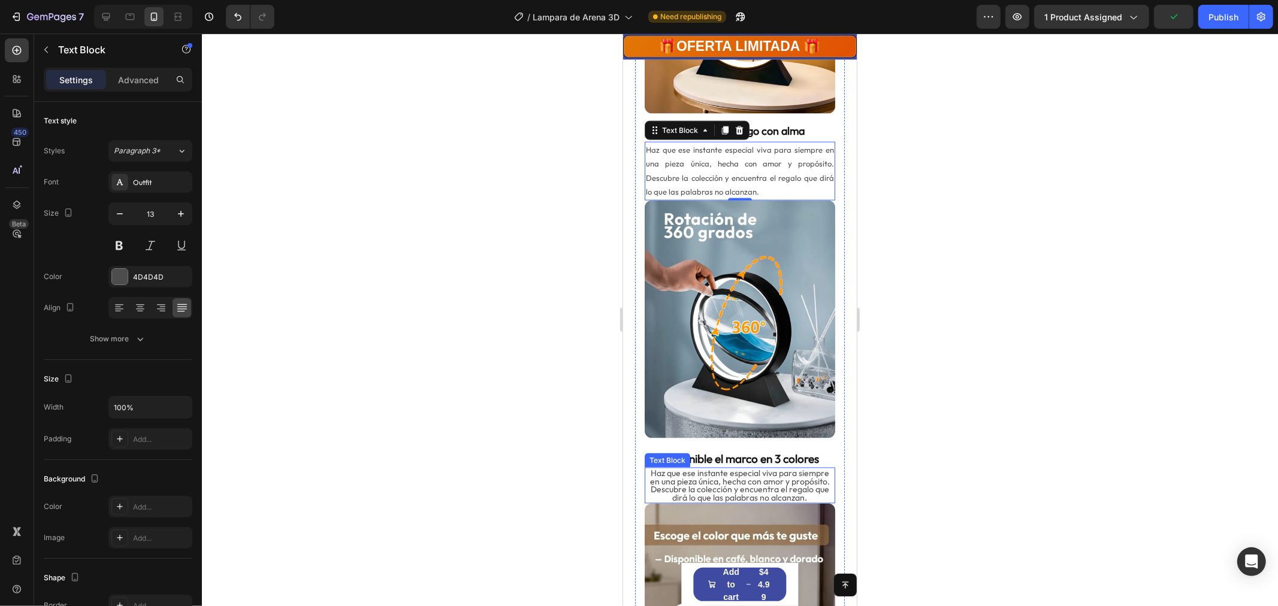
click at [763, 469] on p "Haz que ese instante especial viva para siempre en una pieza única, hecha con a…" at bounding box center [739, 486] width 188 height 34
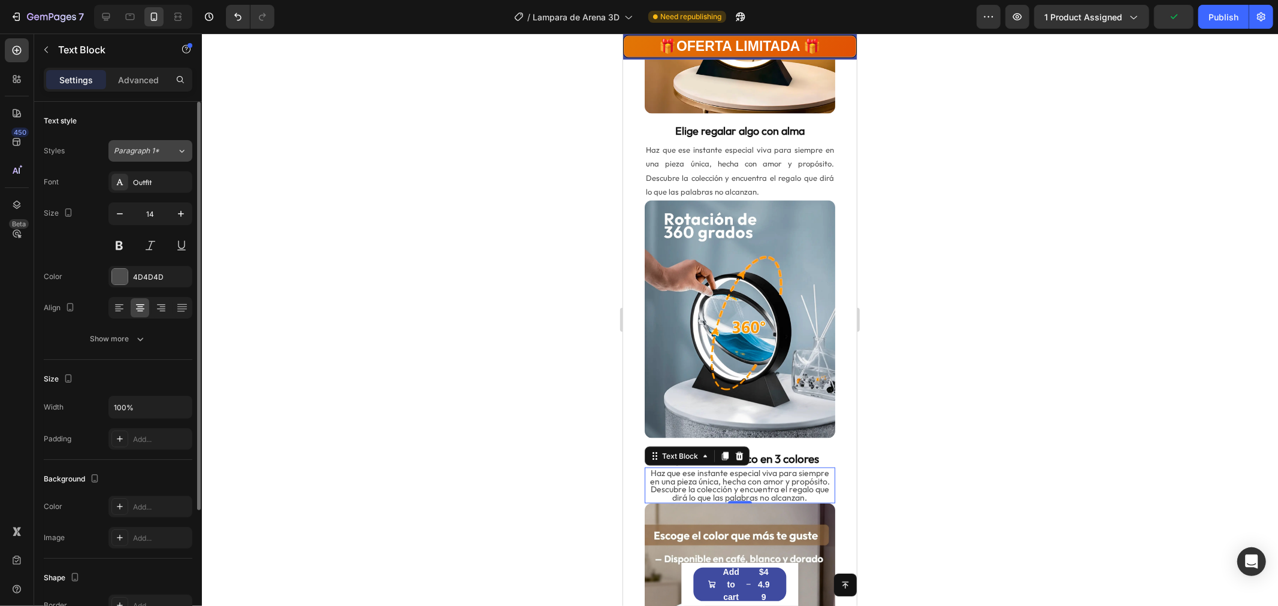
click at [177, 152] on icon at bounding box center [182, 151] width 10 height 12
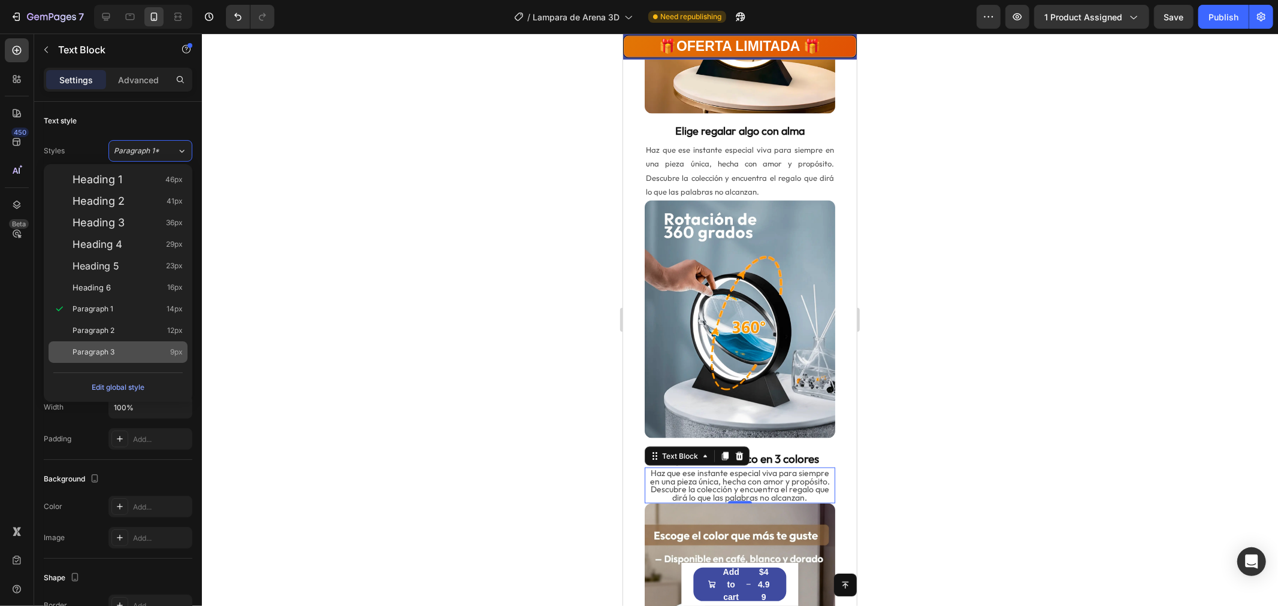
click at [111, 349] on span "Paragraph 3" at bounding box center [94, 352] width 42 height 12
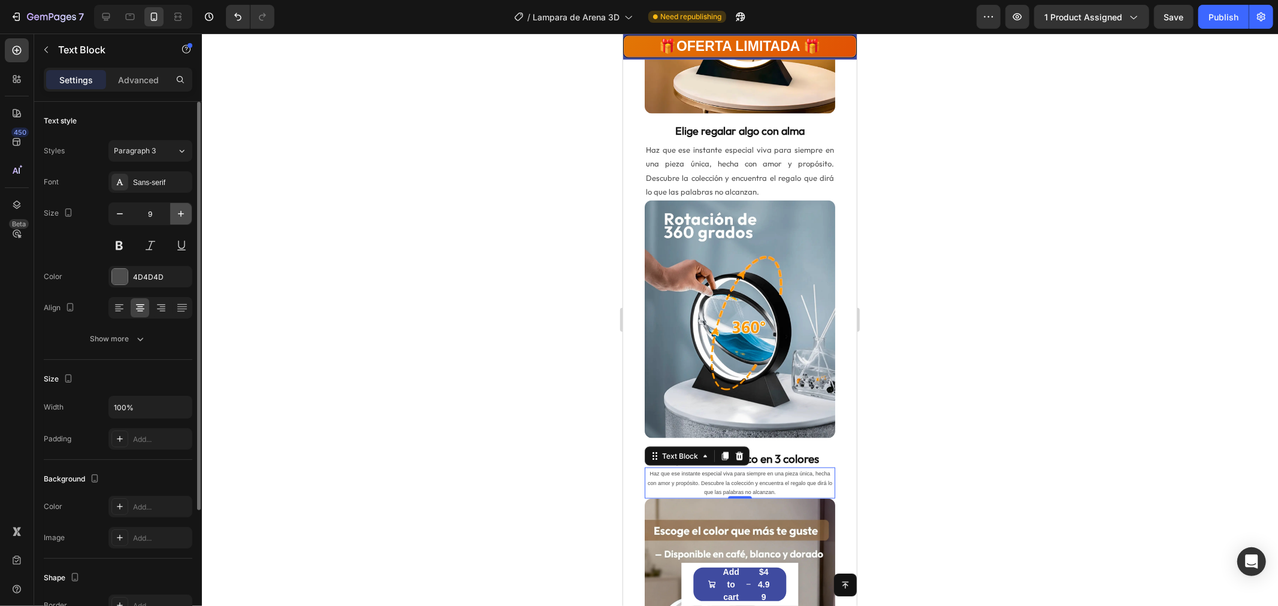
click at [179, 212] on icon "button" at bounding box center [181, 214] width 12 height 12
click at [179, 213] on icon "button" at bounding box center [181, 214] width 12 height 12
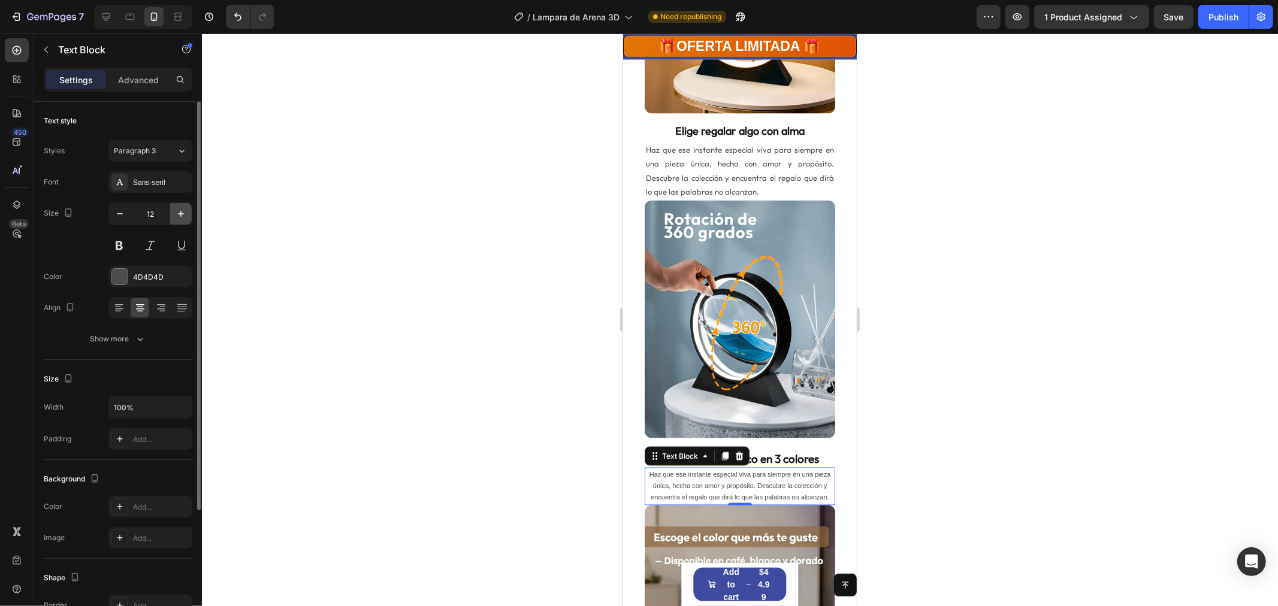
click at [179, 213] on icon "button" at bounding box center [181, 214] width 12 height 12
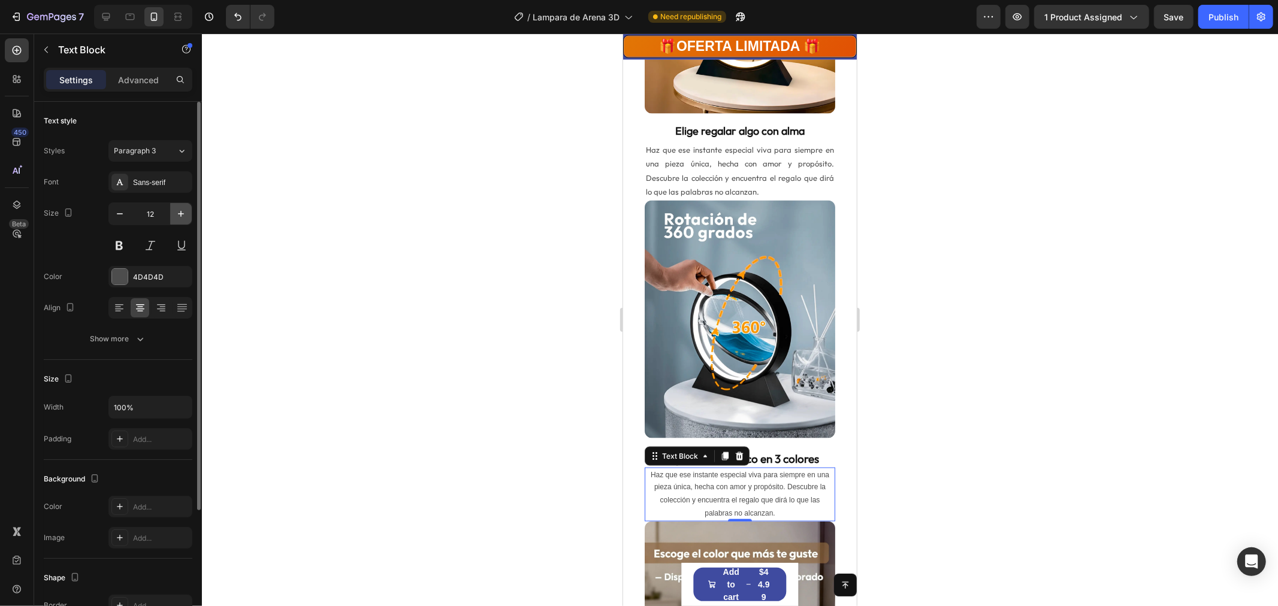
click at [179, 213] on icon "button" at bounding box center [181, 214] width 12 height 12
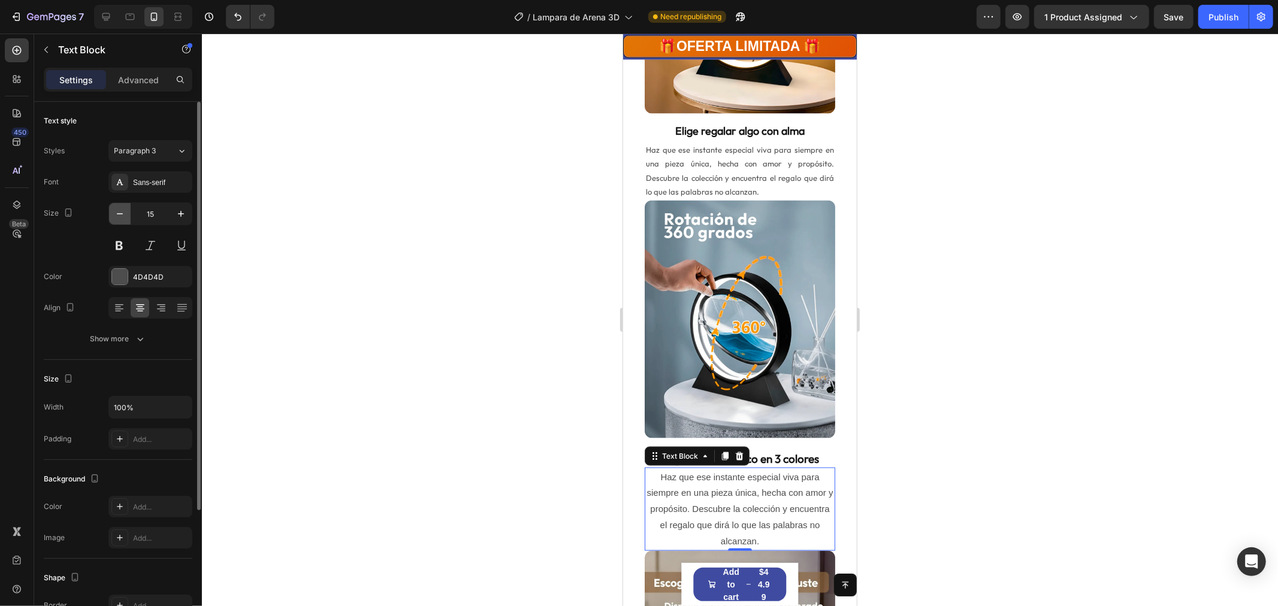
click at [119, 214] on icon "button" at bounding box center [120, 213] width 6 height 1
type input "14"
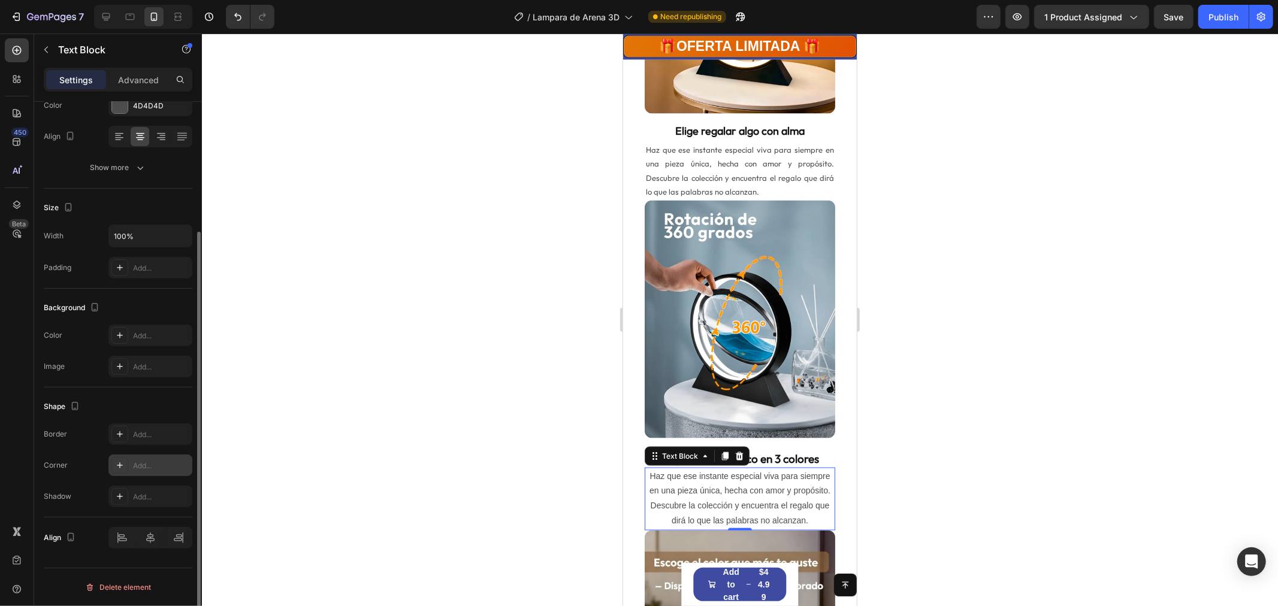
scroll to position [0, 0]
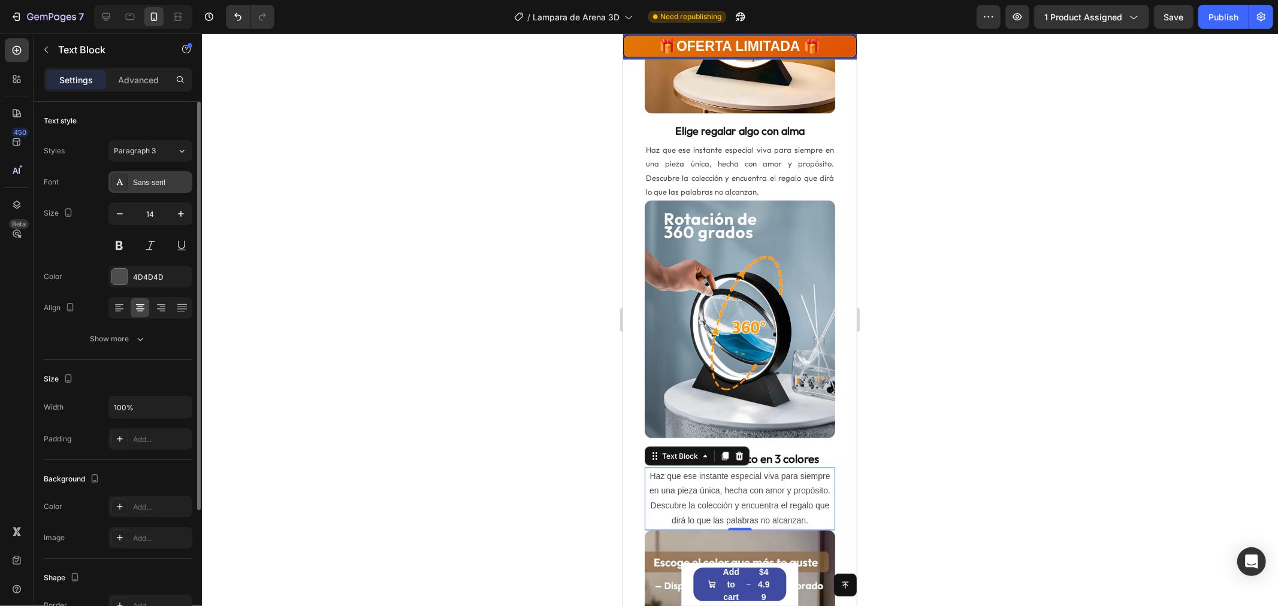
click at [162, 186] on div "Sans-serif" at bounding box center [161, 182] width 56 height 11
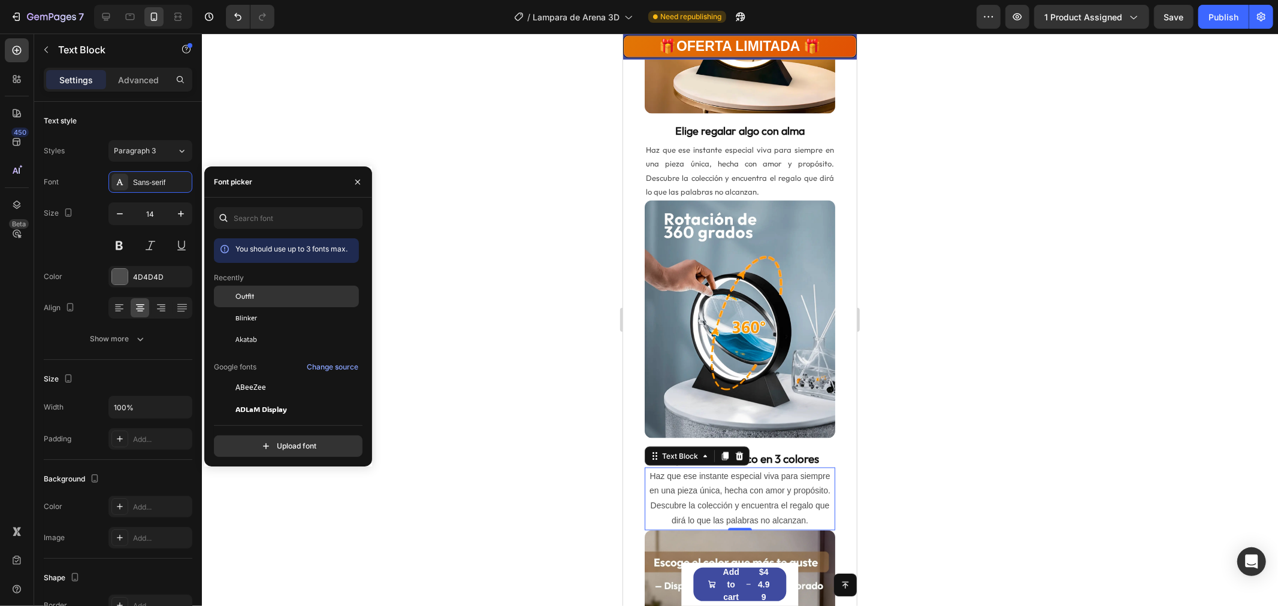
click at [270, 295] on div "Outfit" at bounding box center [295, 296] width 121 height 11
click at [668, 158] on p "Haz que ese instante especial viva para siempre en una pieza única, hecha con a…" at bounding box center [739, 171] width 188 height 56
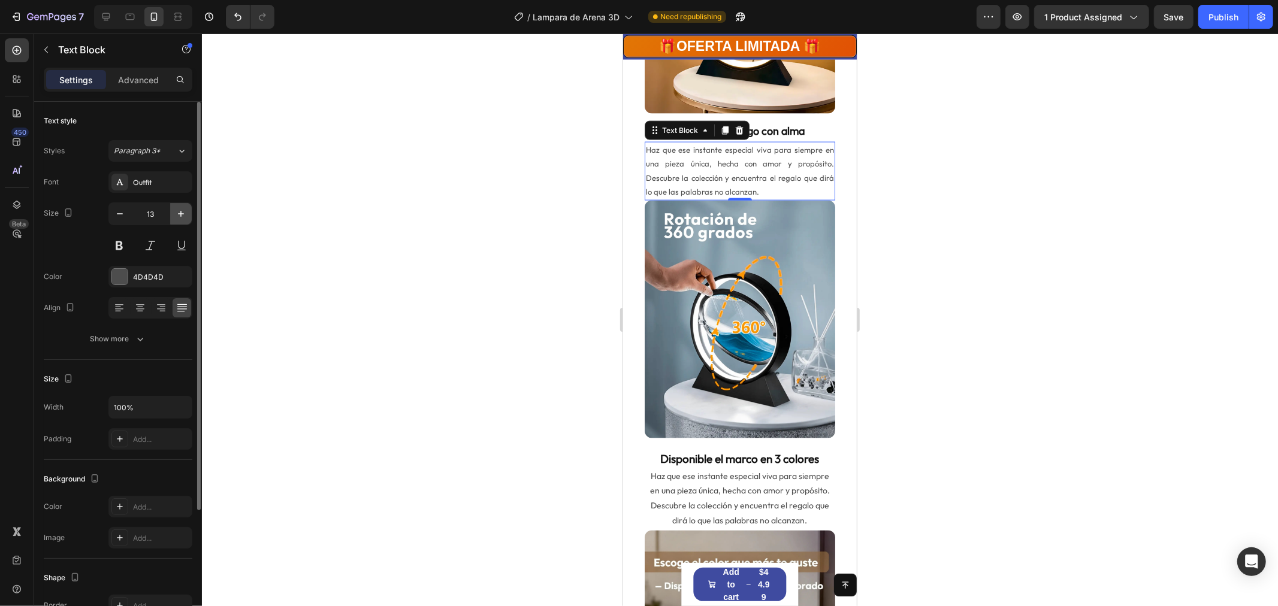
click at [180, 213] on icon "button" at bounding box center [181, 214] width 12 height 12
type input "14"
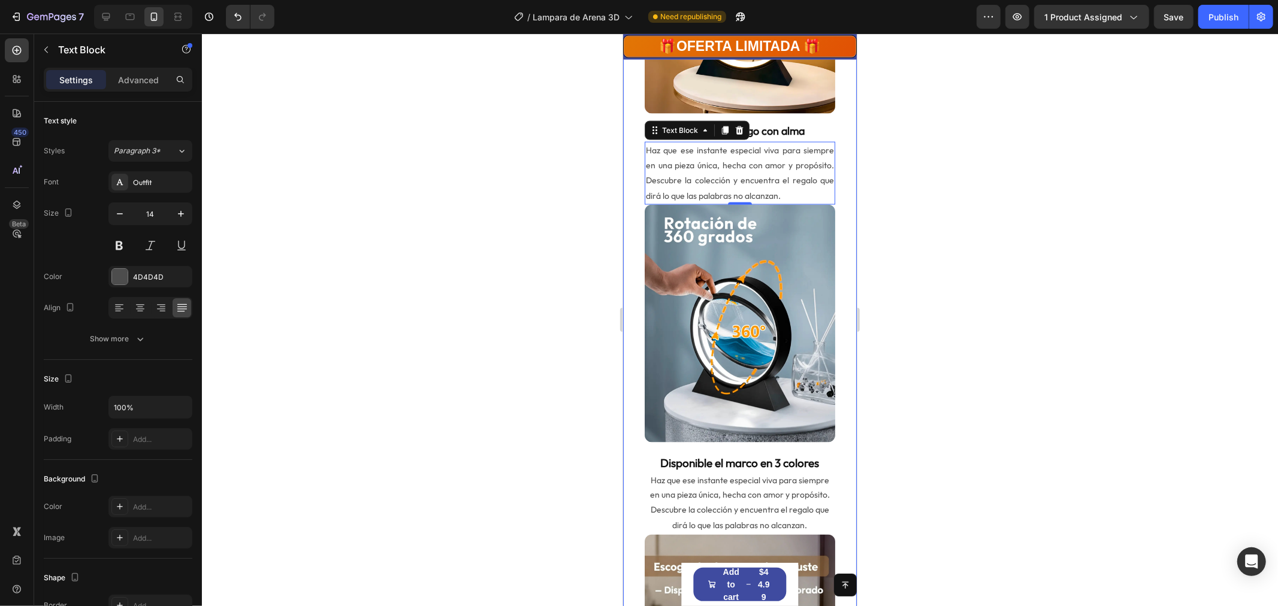
click at [841, 421] on div "Product Images Solo quedan 78 Stock Counter Product Images Lamparas de arena re…" at bounding box center [740, 486] width 234 height 3734
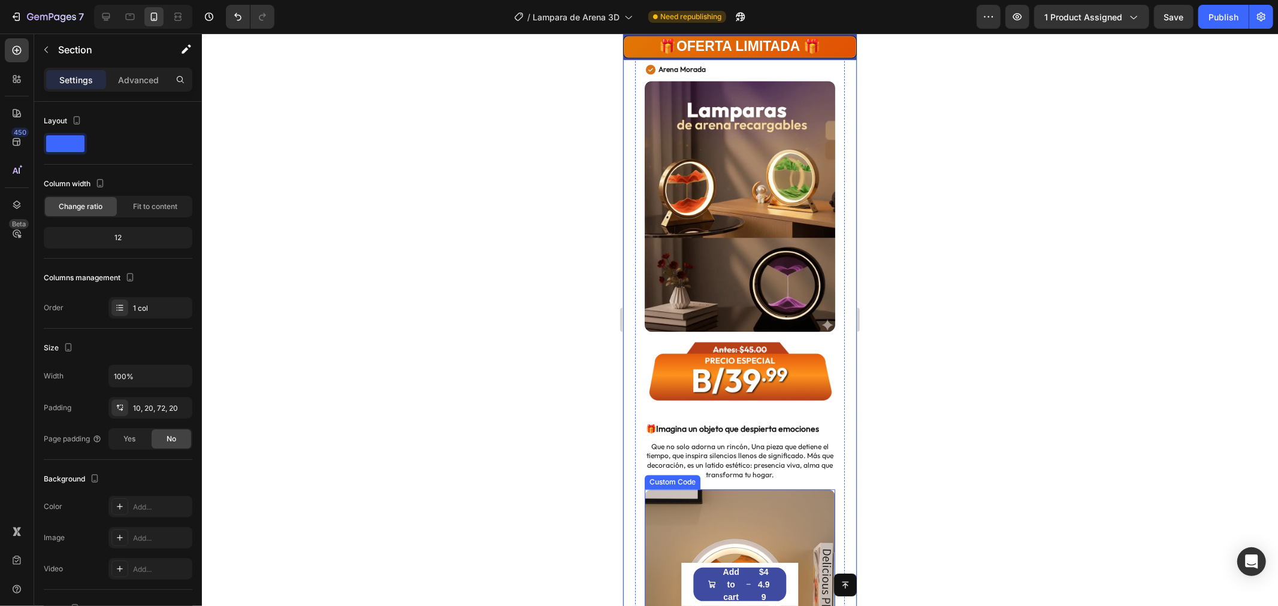
scroll to position [2430, 0]
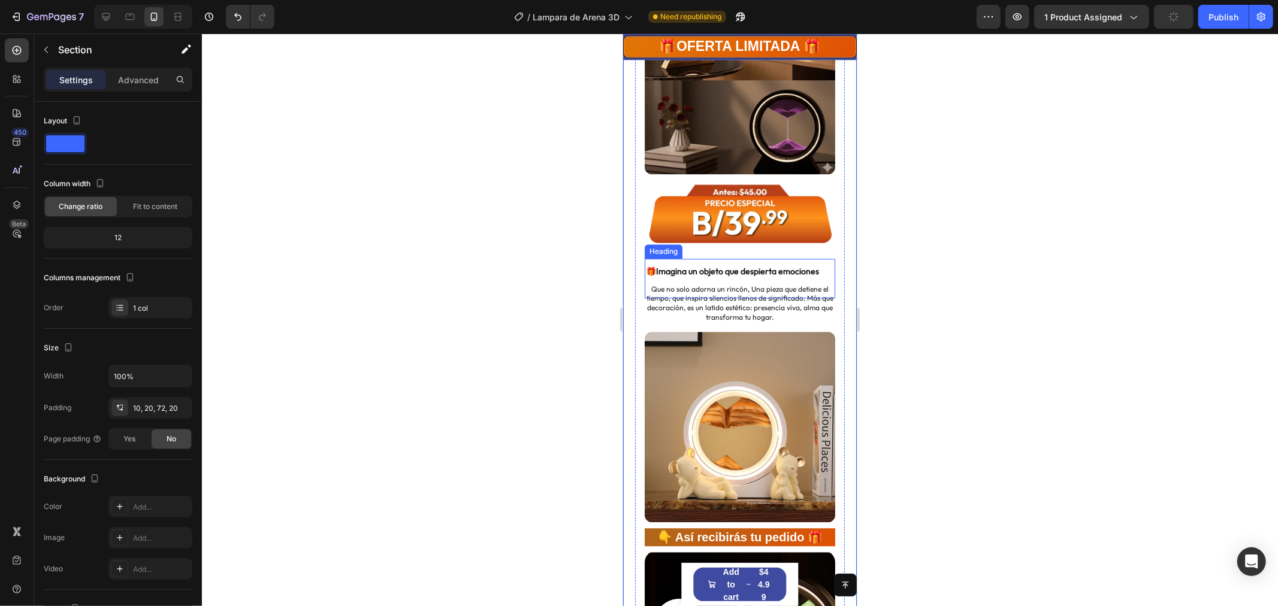
click at [771, 264] on h2 "🎁Imagina un objeto que despierta emociones" at bounding box center [739, 276] width 191 height 24
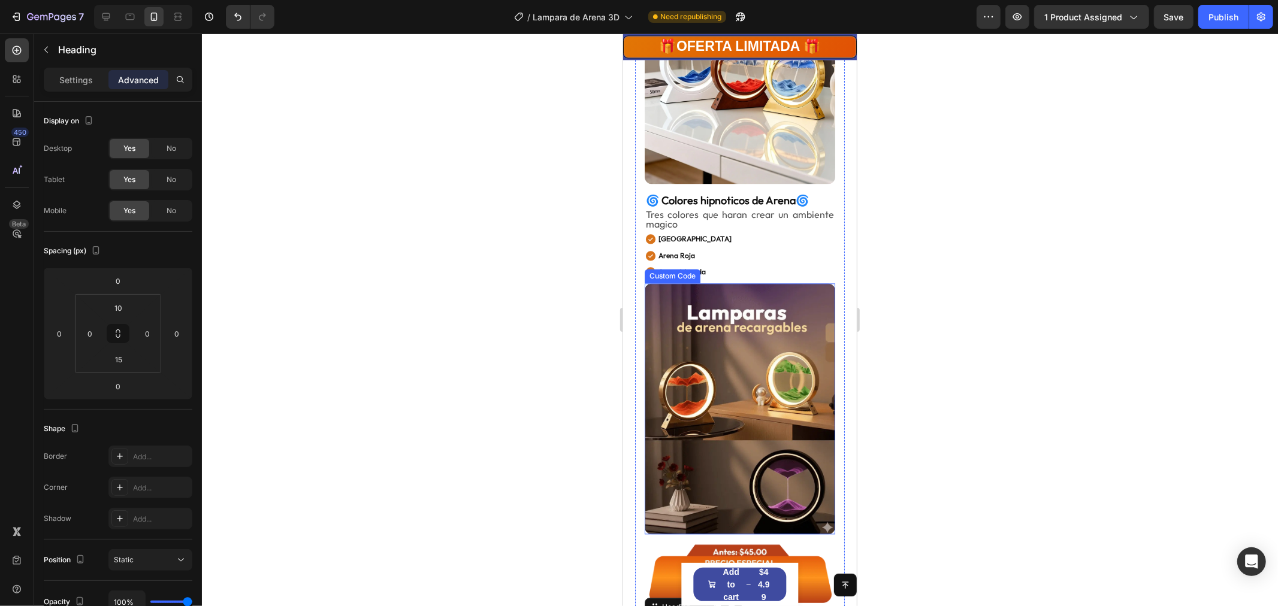
scroll to position [1914, 0]
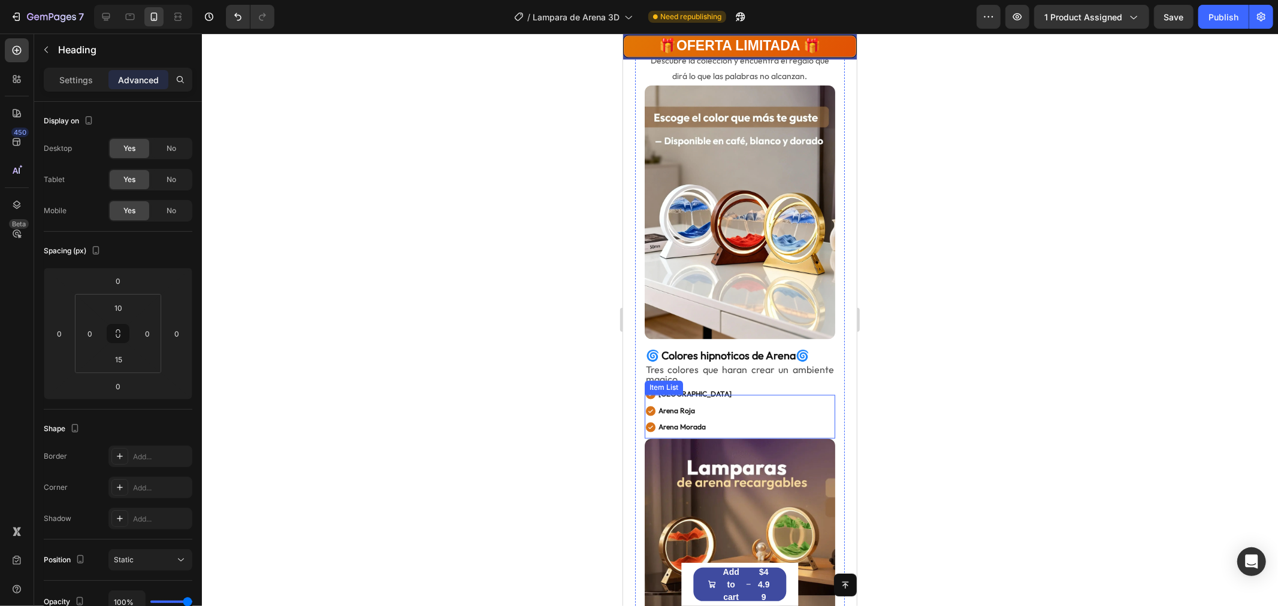
click at [739, 386] on div "Arena Verde Arena Roja Arena Morada" at bounding box center [739, 411] width 191 height 50
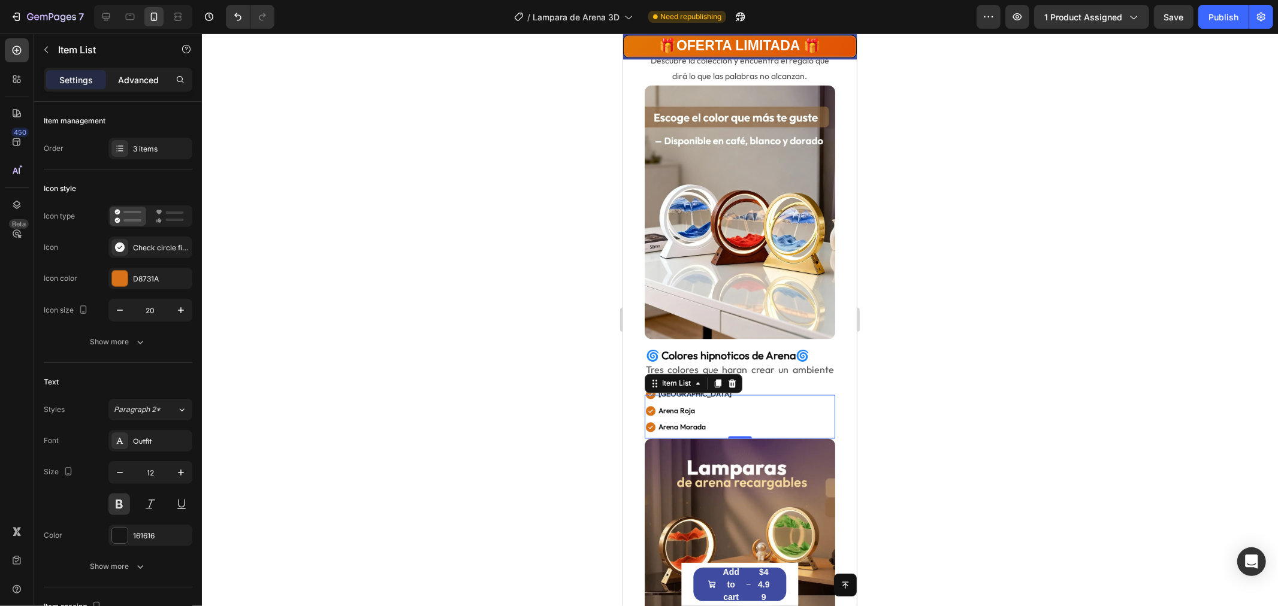
click at [143, 85] on p "Advanced" at bounding box center [138, 80] width 41 height 13
type input "100%"
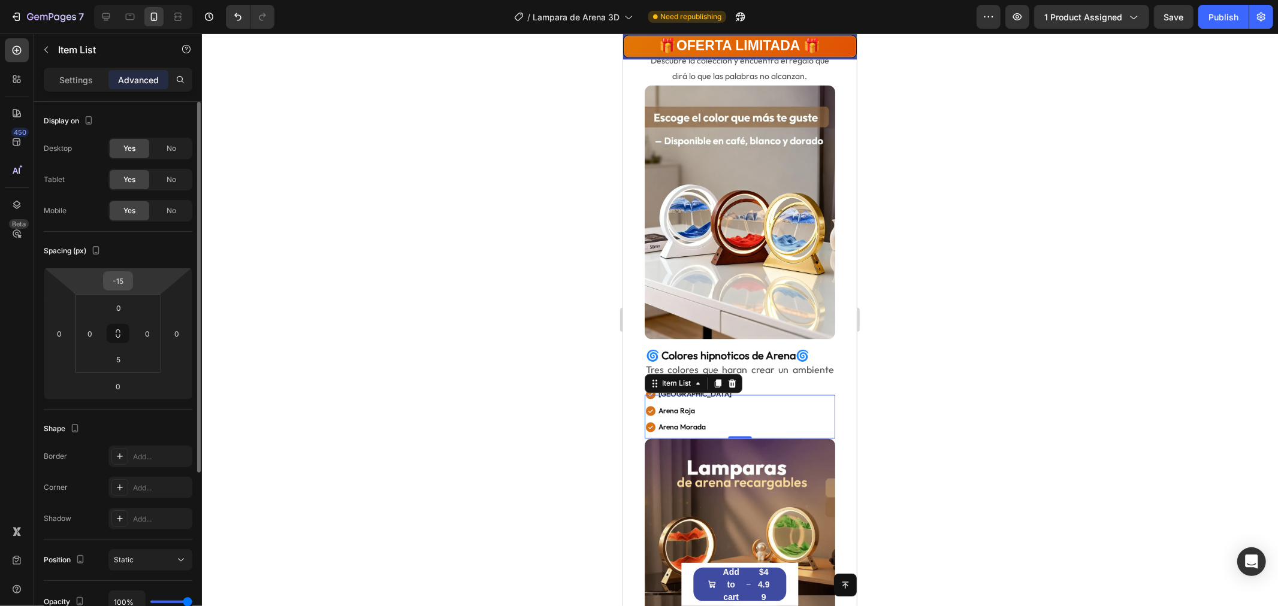
click at [120, 280] on input "-15" at bounding box center [118, 281] width 24 height 18
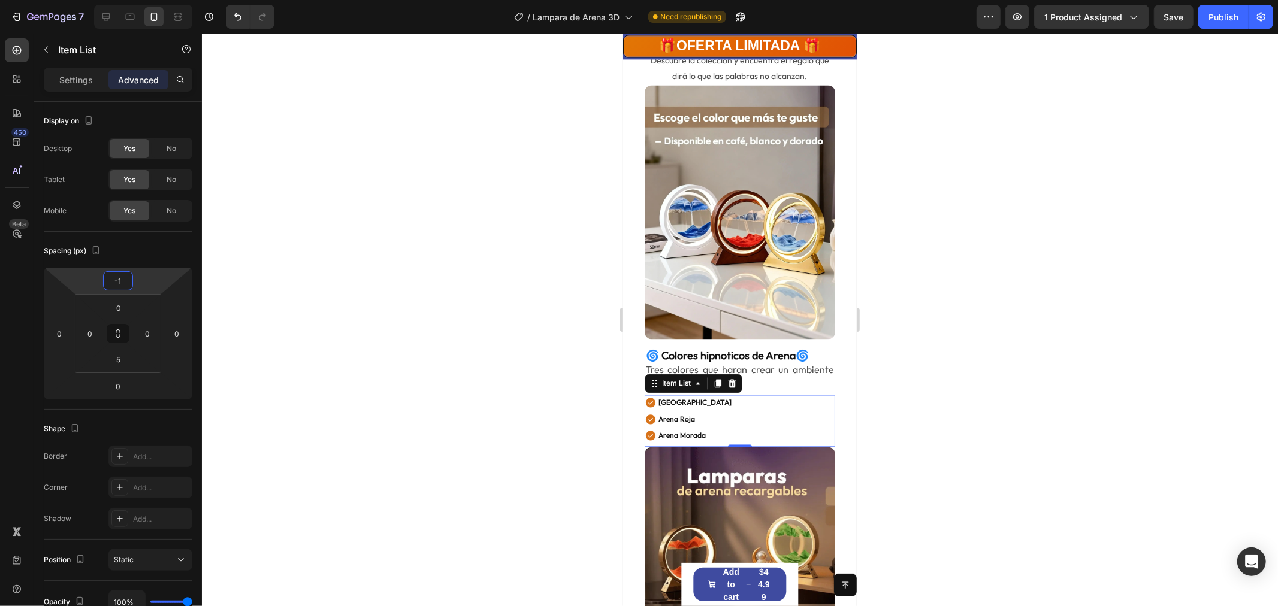
type input "-10"
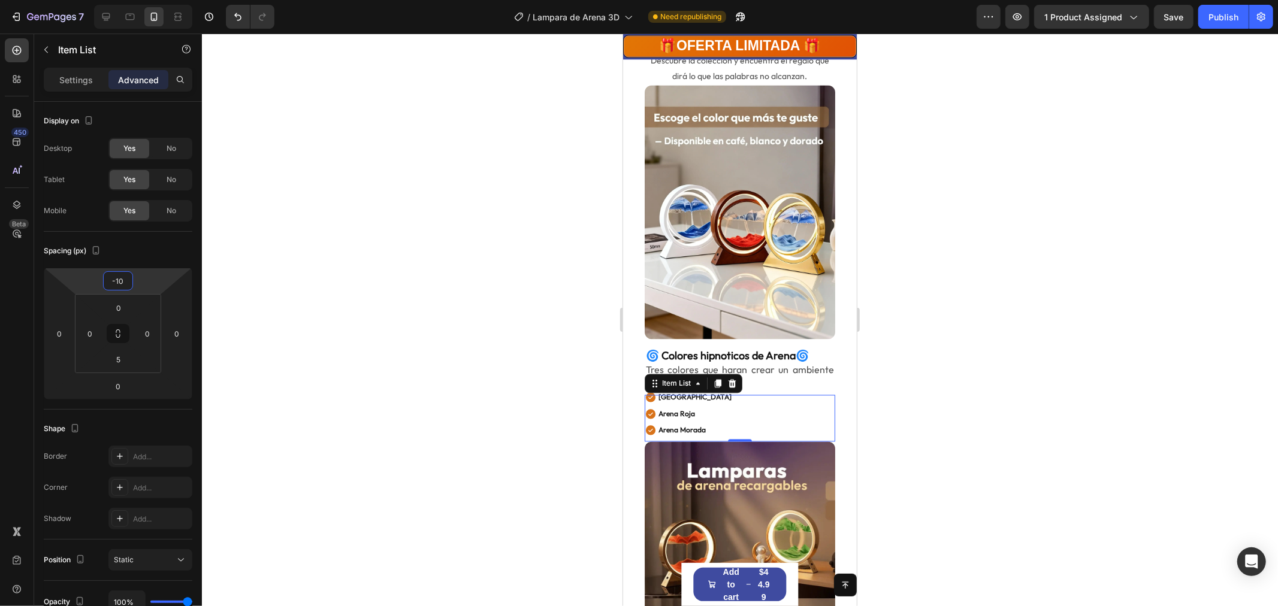
click at [996, 412] on div at bounding box center [740, 320] width 1076 height 573
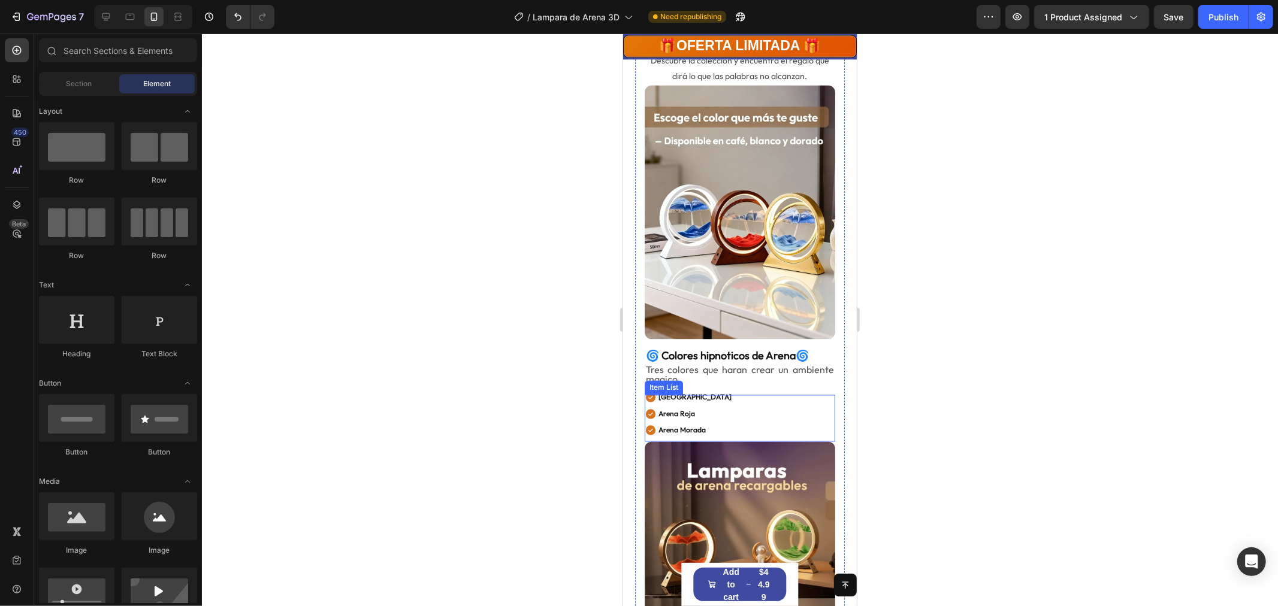
click at [681, 407] on p "Arena Roja" at bounding box center [694, 413] width 73 height 13
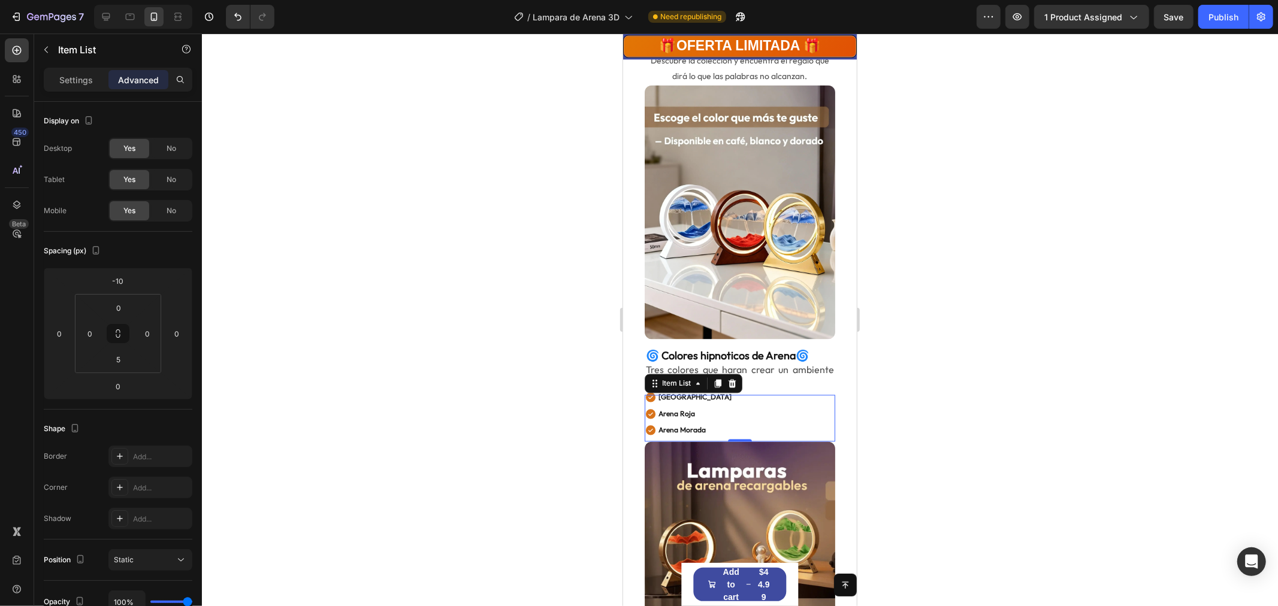
click at [754, 389] on div "Arena Verde Arena Roja Arena Morada" at bounding box center [739, 414] width 191 height 50
click at [120, 358] on input "5" at bounding box center [119, 360] width 24 height 18
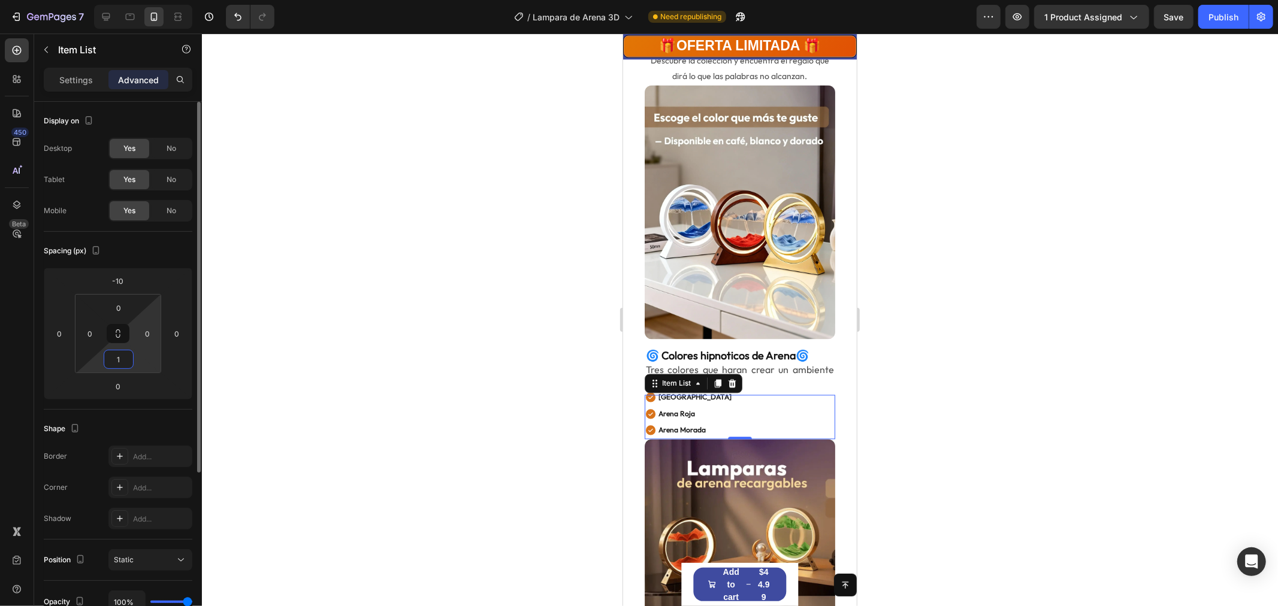
type input "10"
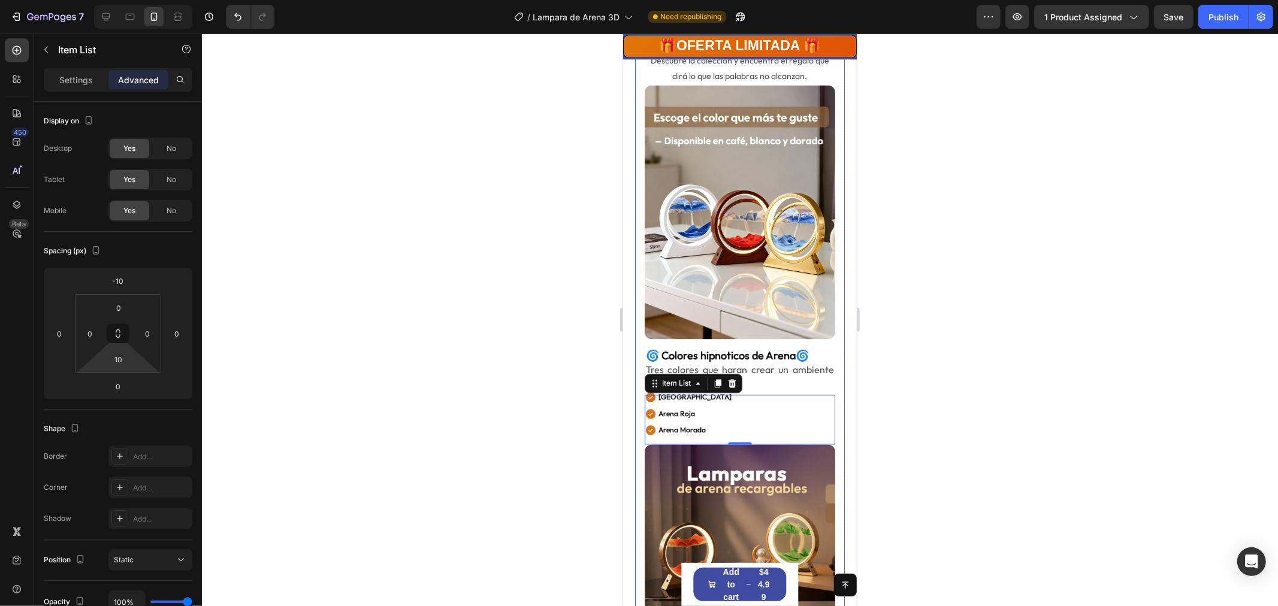
click at [924, 412] on div at bounding box center [740, 320] width 1076 height 573
click at [744, 389] on div "Arena Verde Arena Roja Arena Morada" at bounding box center [739, 414] width 191 height 50
click at [77, 69] on div "Settings Advanced" at bounding box center [118, 80] width 149 height 24
click at [75, 84] on p "Settings" at bounding box center [76, 80] width 34 height 13
type input "0"
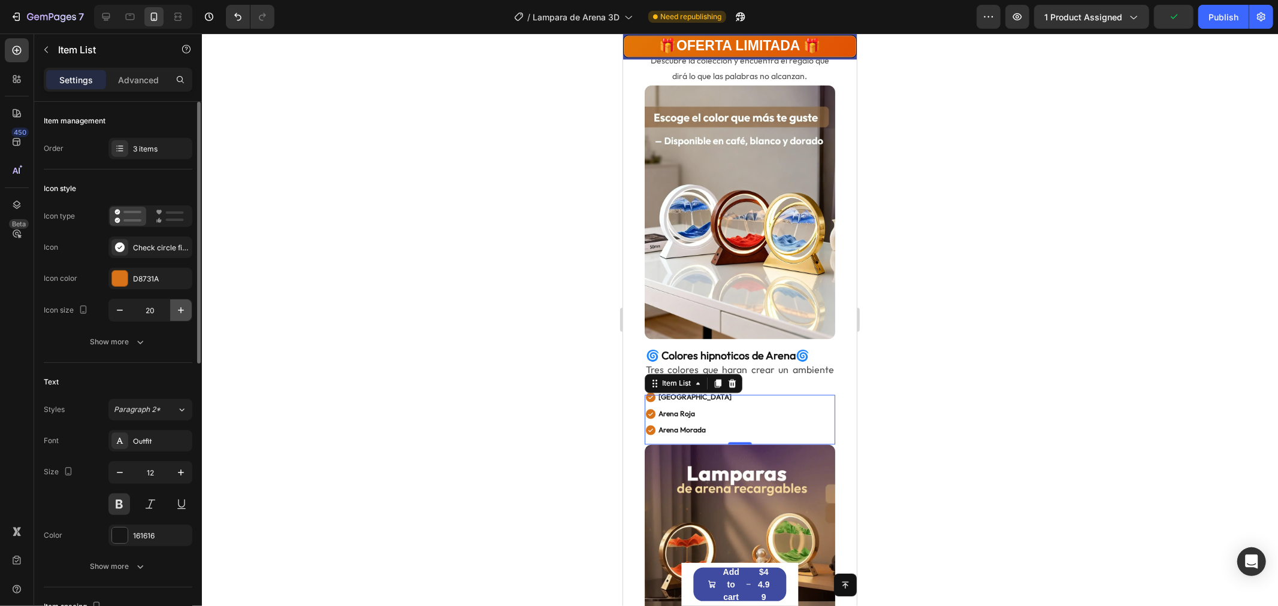
click at [182, 315] on icon "button" at bounding box center [181, 310] width 12 height 12
click at [117, 306] on icon "button" at bounding box center [120, 310] width 12 height 12
type input "20"
click at [182, 467] on icon "button" at bounding box center [181, 473] width 12 height 12
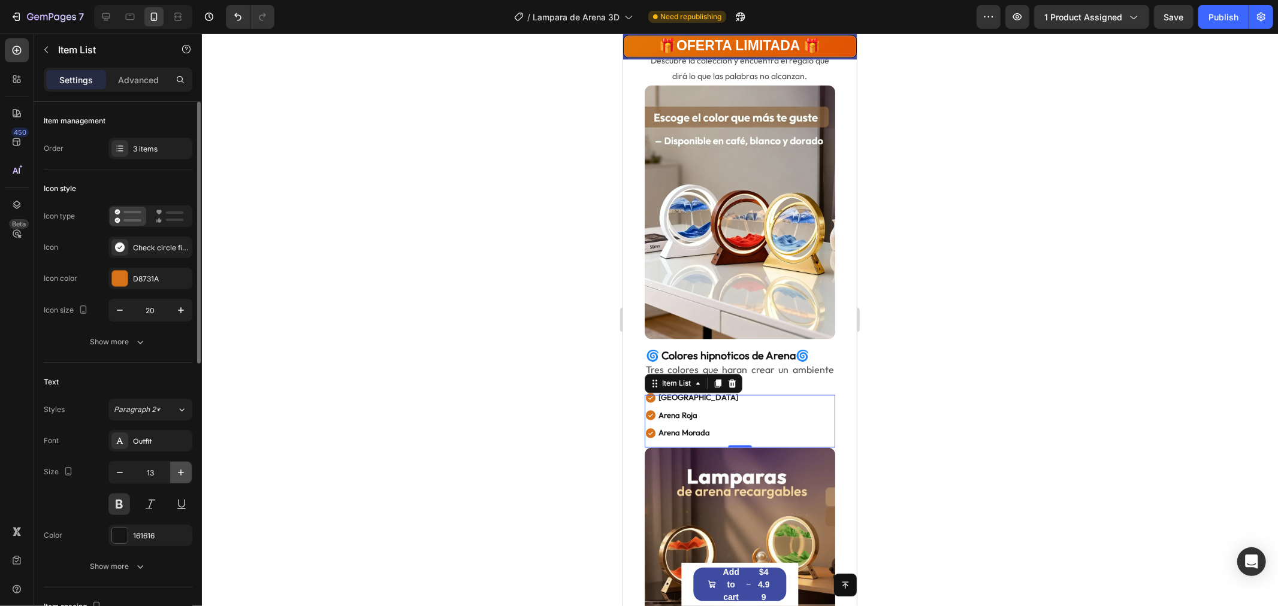
click at [182, 467] on icon "button" at bounding box center [181, 473] width 12 height 12
type input "14"
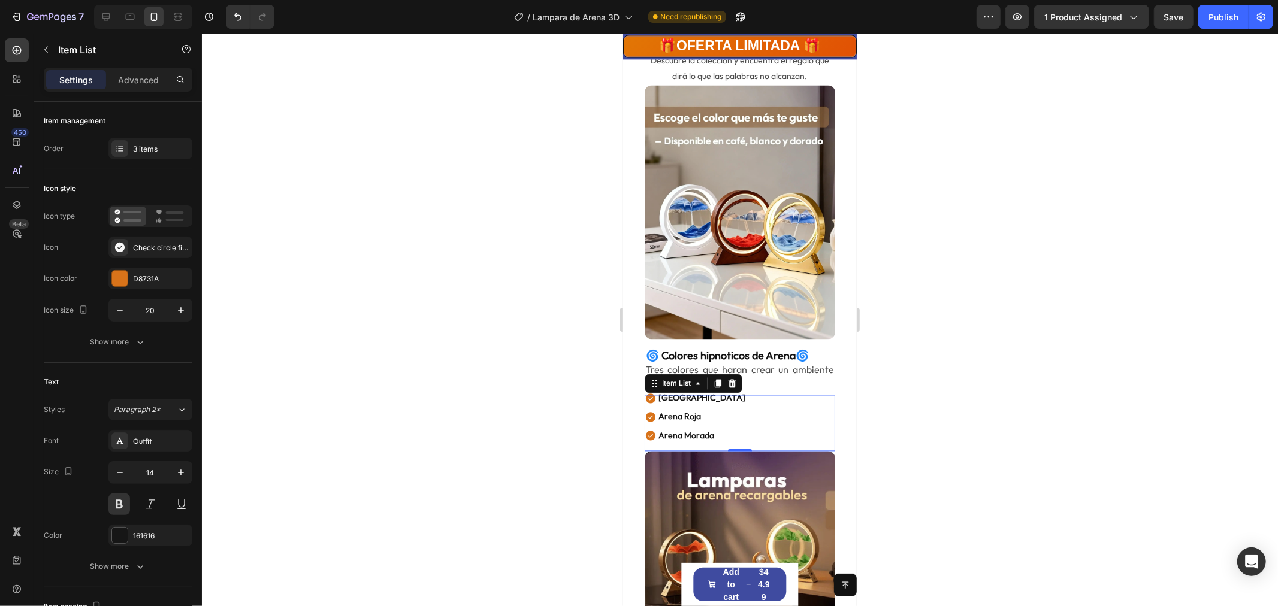
click at [1004, 405] on div at bounding box center [740, 320] width 1076 height 573
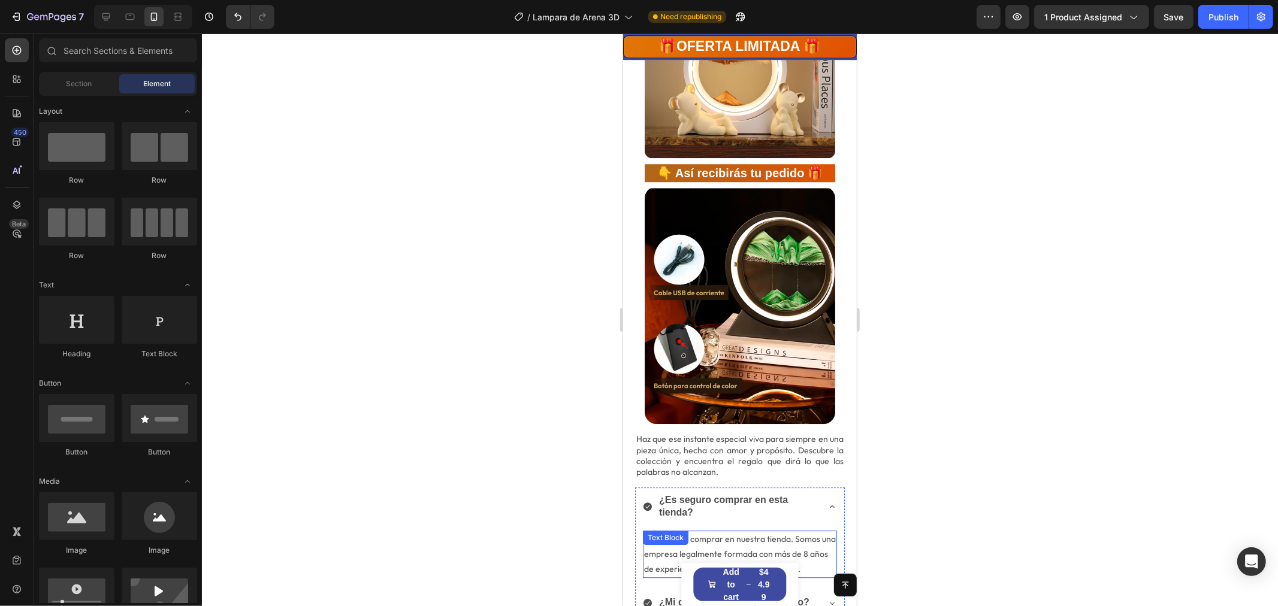
scroll to position [2813, 0]
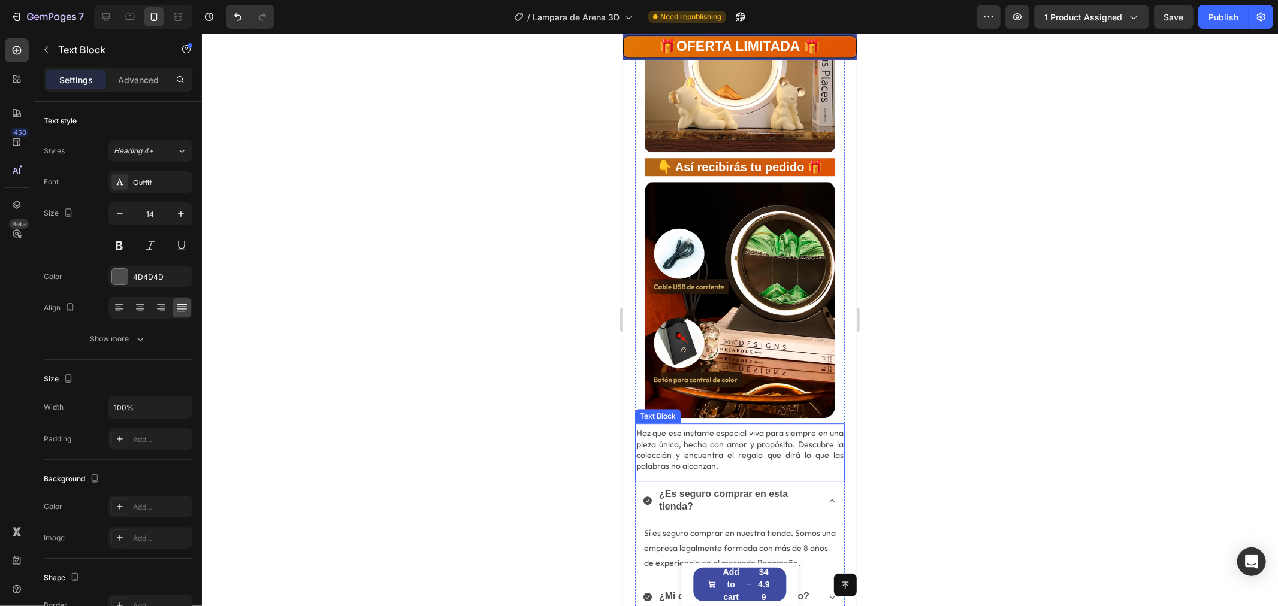
click at [711, 427] on p "Haz que ese instante especial viva para siempre en una pieza única, hecha con a…" at bounding box center [739, 449] width 207 height 44
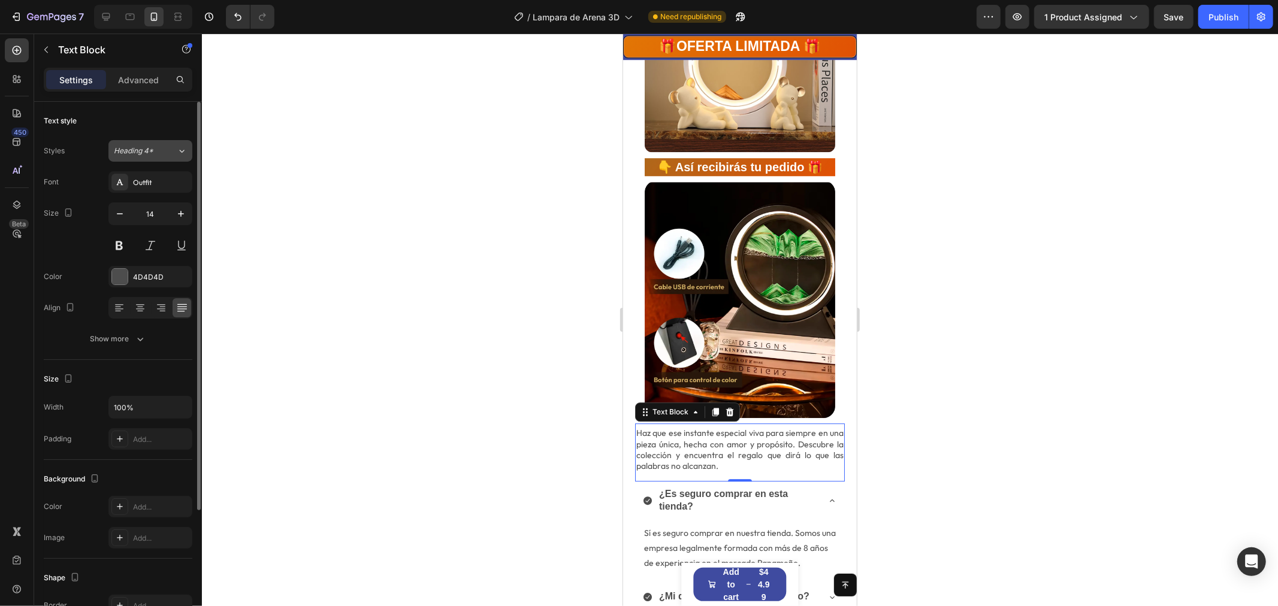
click at [151, 152] on span "Heading 4*" at bounding box center [134, 151] width 40 height 11
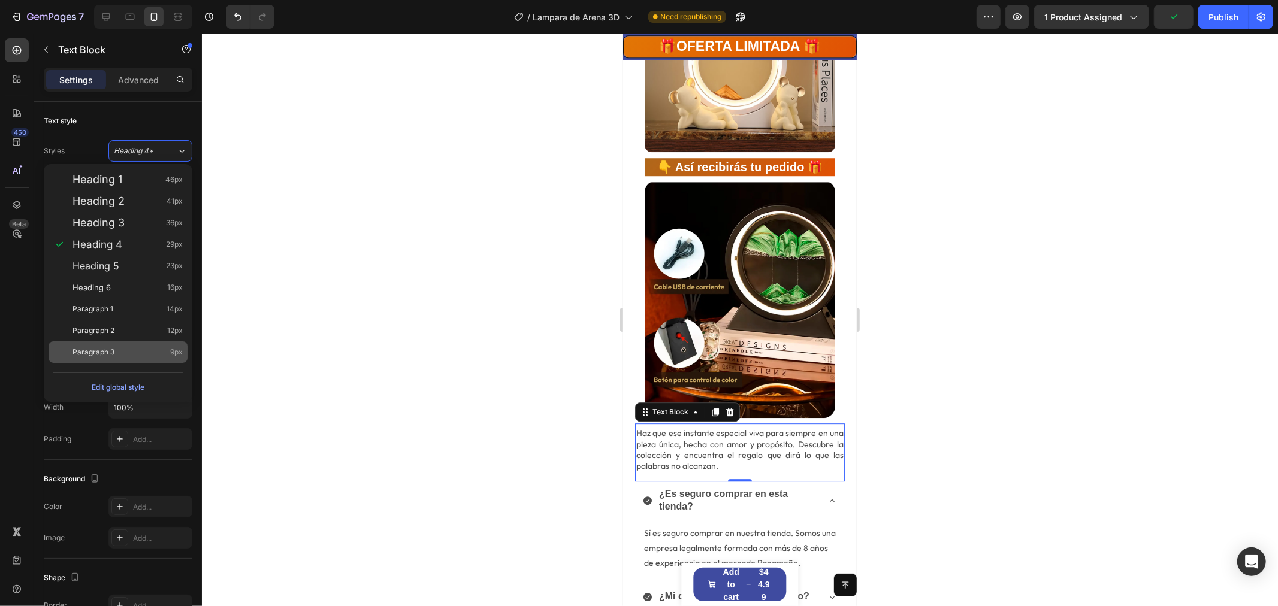
click at [141, 348] on div "Paragraph 3 9px" at bounding box center [128, 352] width 110 height 12
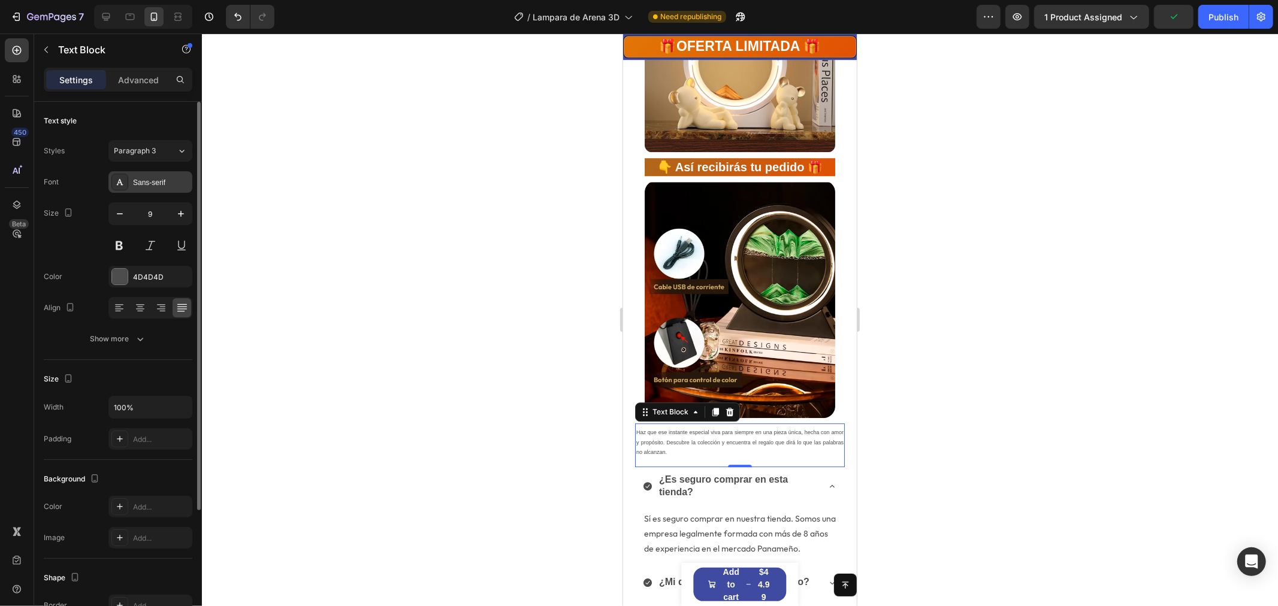
click at [173, 181] on div "Sans-serif" at bounding box center [161, 182] width 56 height 11
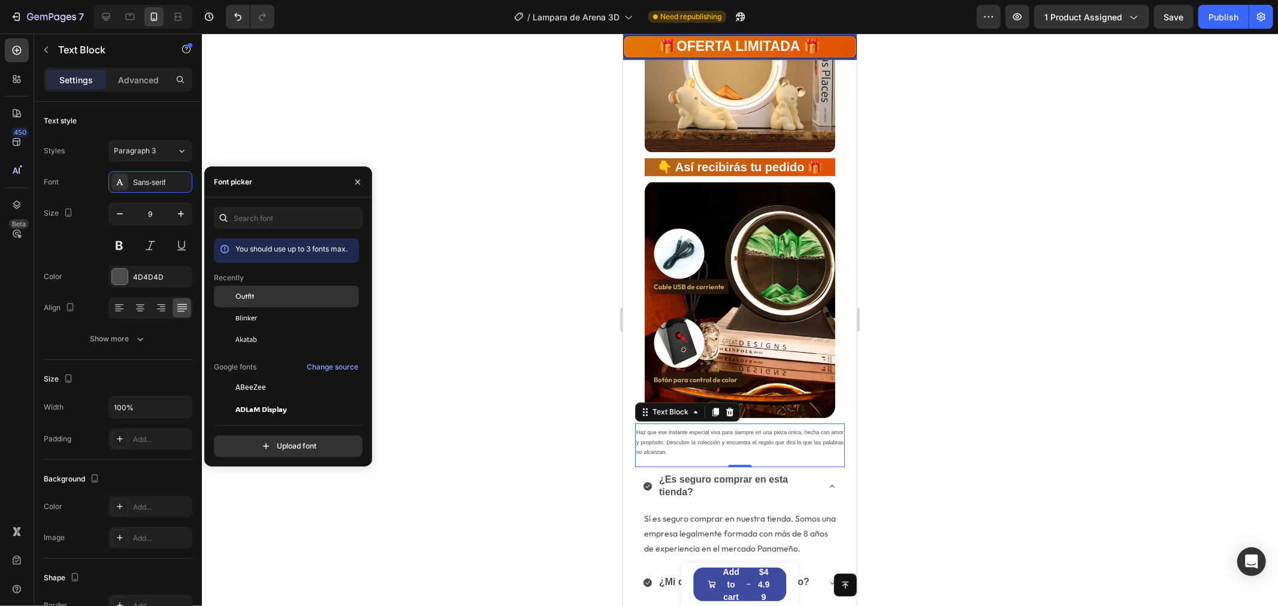
click at [258, 291] on div "Outfit" at bounding box center [295, 296] width 121 height 11
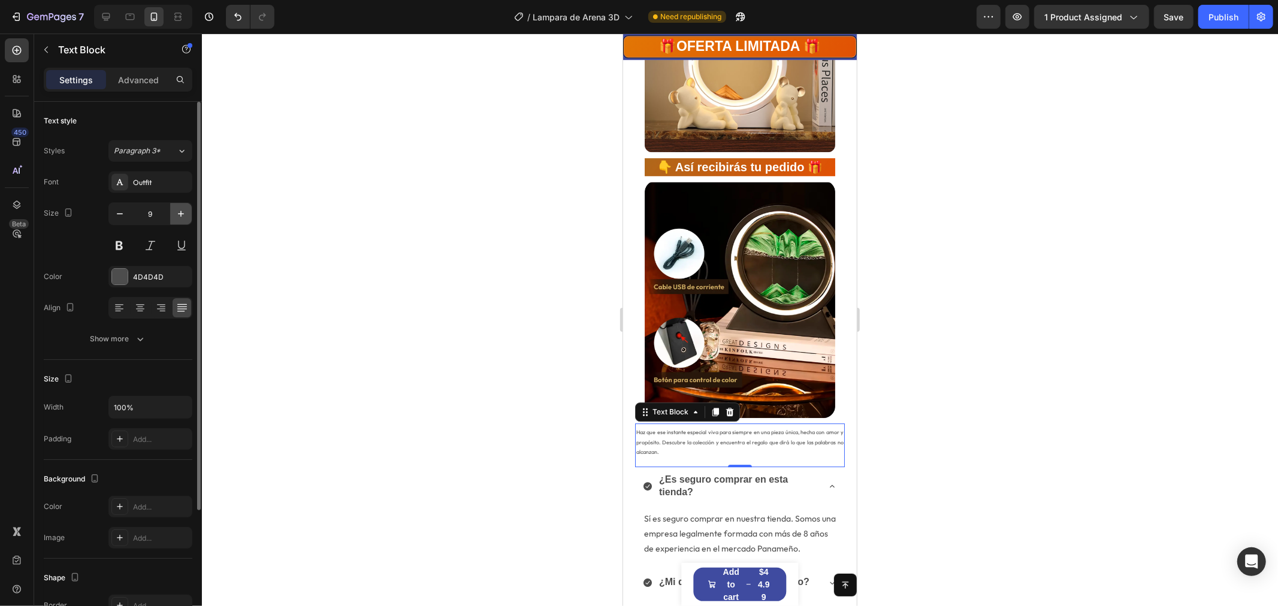
click at [177, 211] on icon "button" at bounding box center [181, 214] width 12 height 12
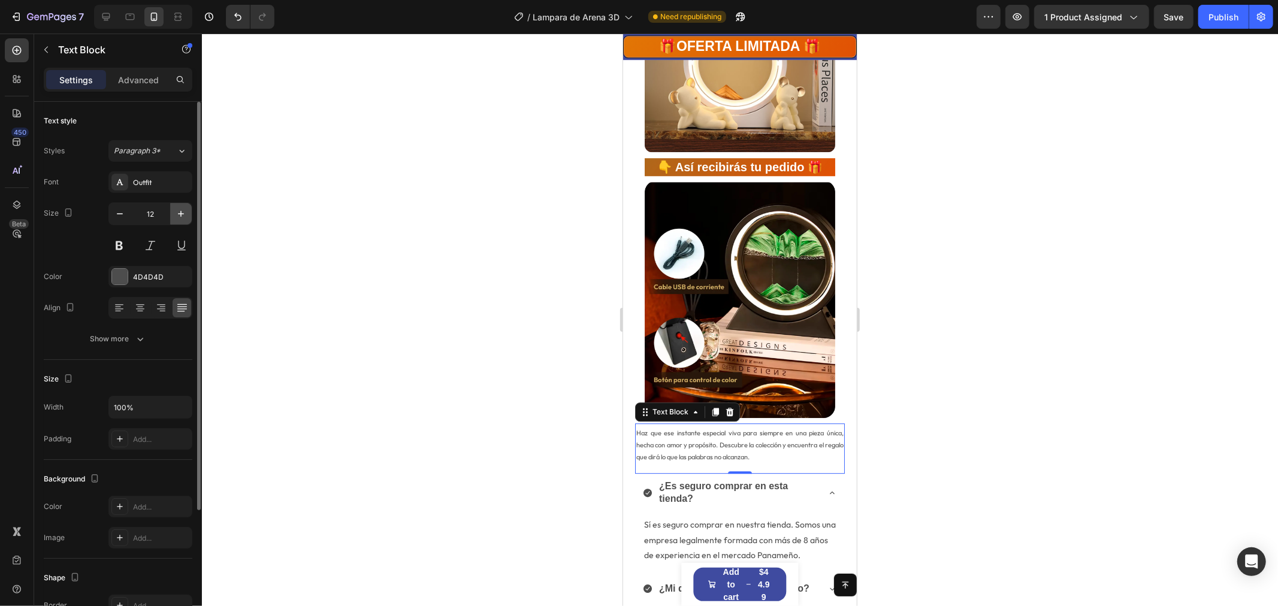
click at [177, 211] on icon "button" at bounding box center [181, 214] width 12 height 12
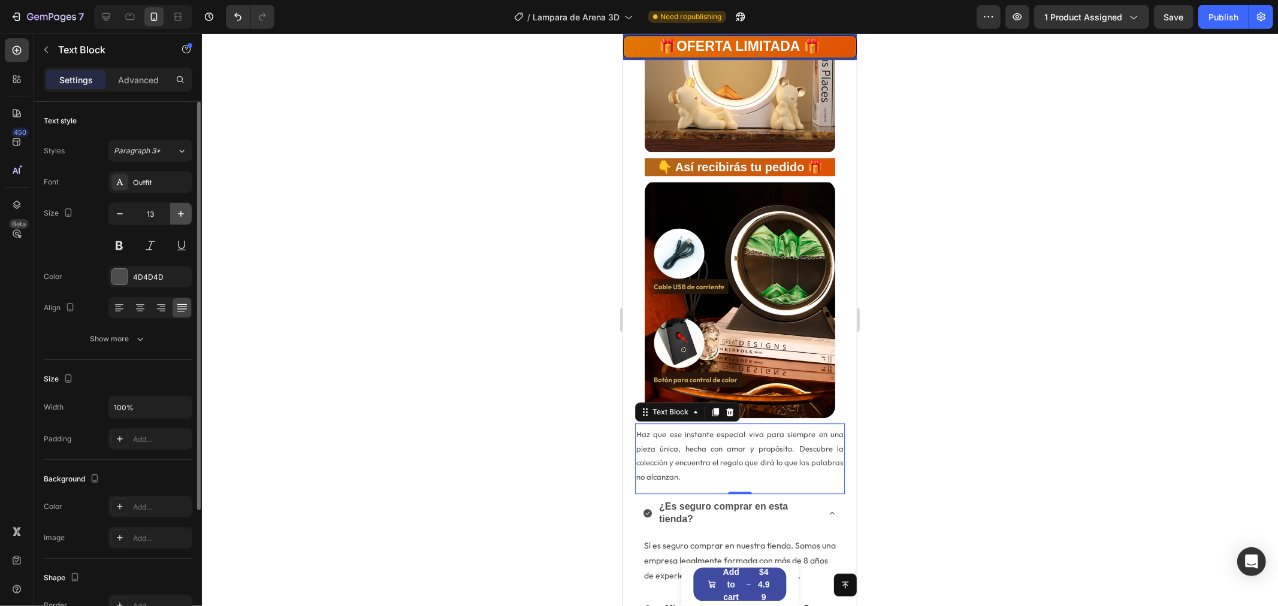
click at [177, 211] on icon "button" at bounding box center [181, 214] width 12 height 12
type input "14"
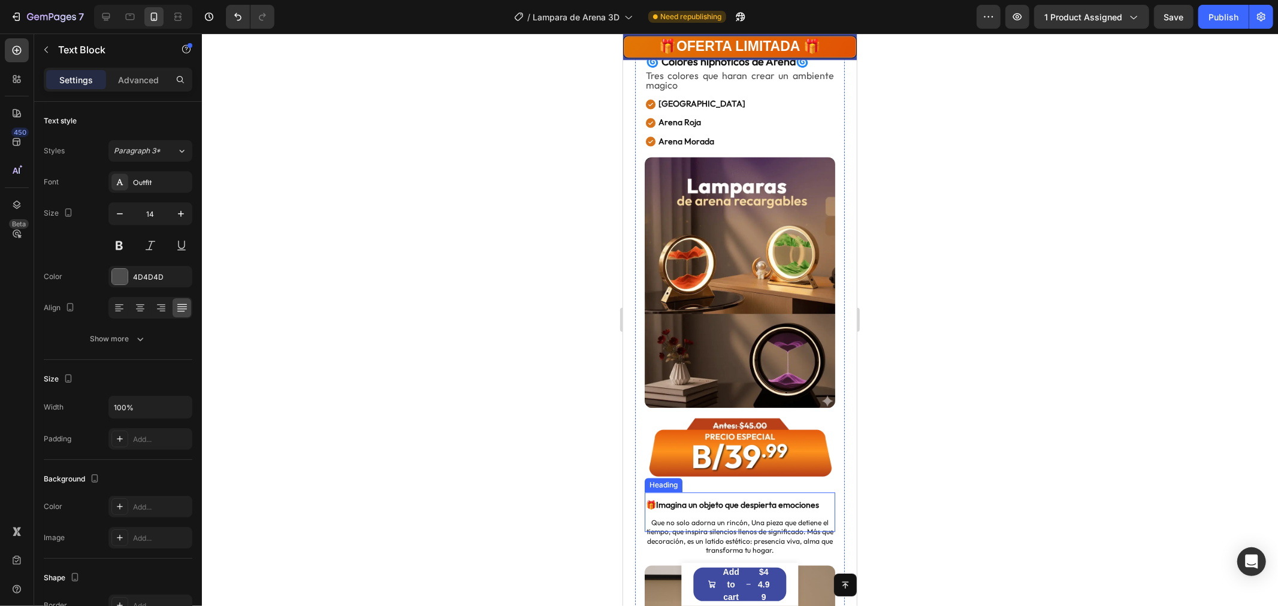
scroll to position [2330, 0]
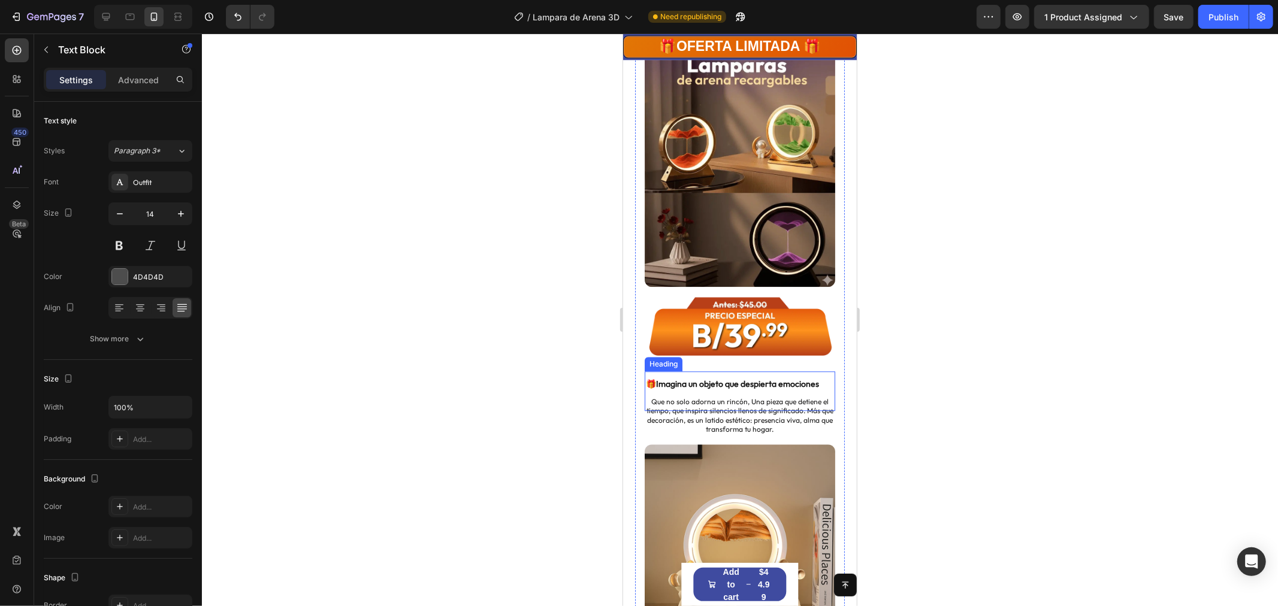
click at [750, 377] on h2 "🎁Imagina un objeto que despierta emociones" at bounding box center [739, 389] width 191 height 24
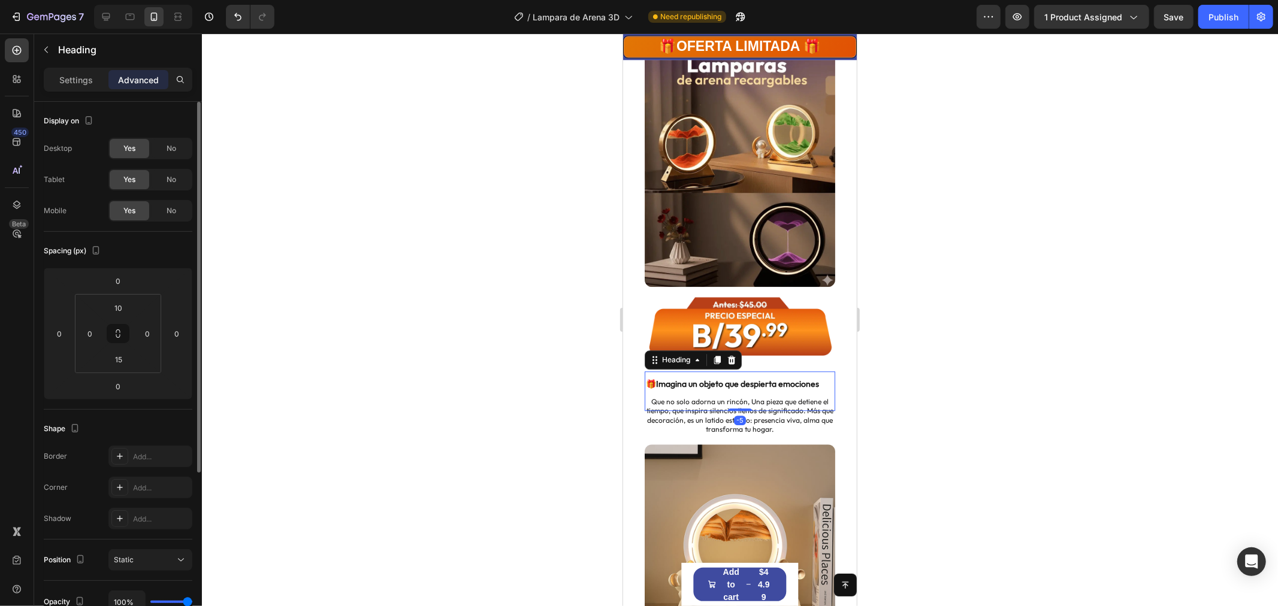
drag, startPoint x: 70, startPoint y: 78, endPoint x: 144, endPoint y: 135, distance: 94.4
click at [69, 78] on p "Settings" at bounding box center [76, 80] width 34 height 13
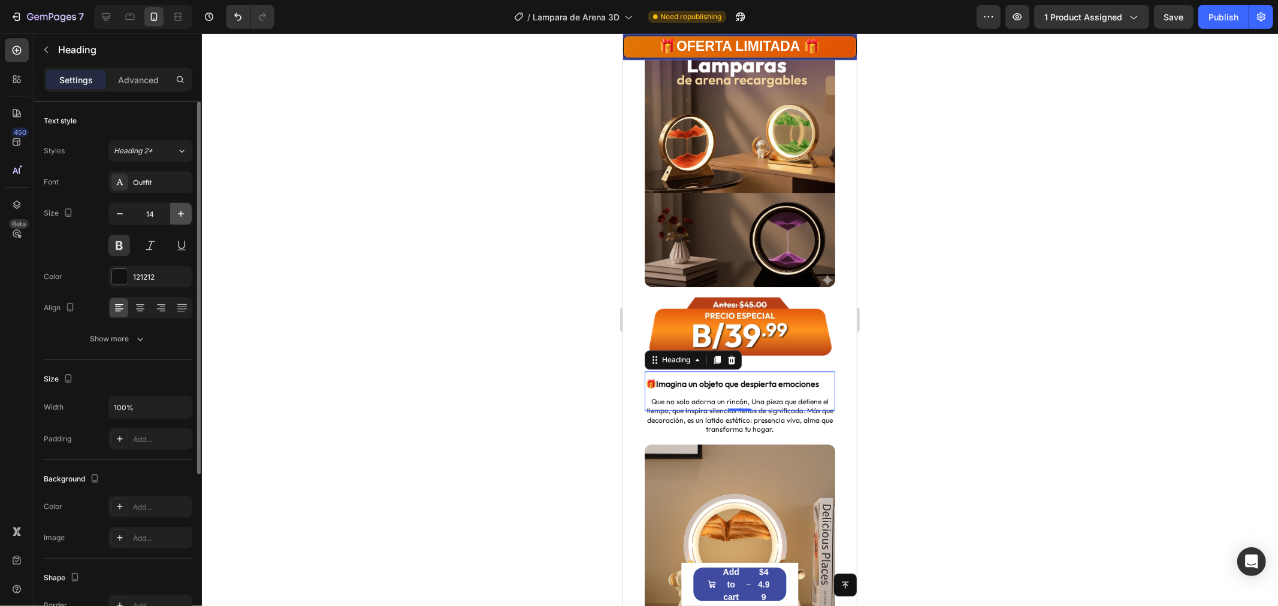
click at [180, 214] on icon "button" at bounding box center [181, 214] width 6 height 6
click at [126, 215] on button "button" at bounding box center [120, 214] width 22 height 22
type input "14"
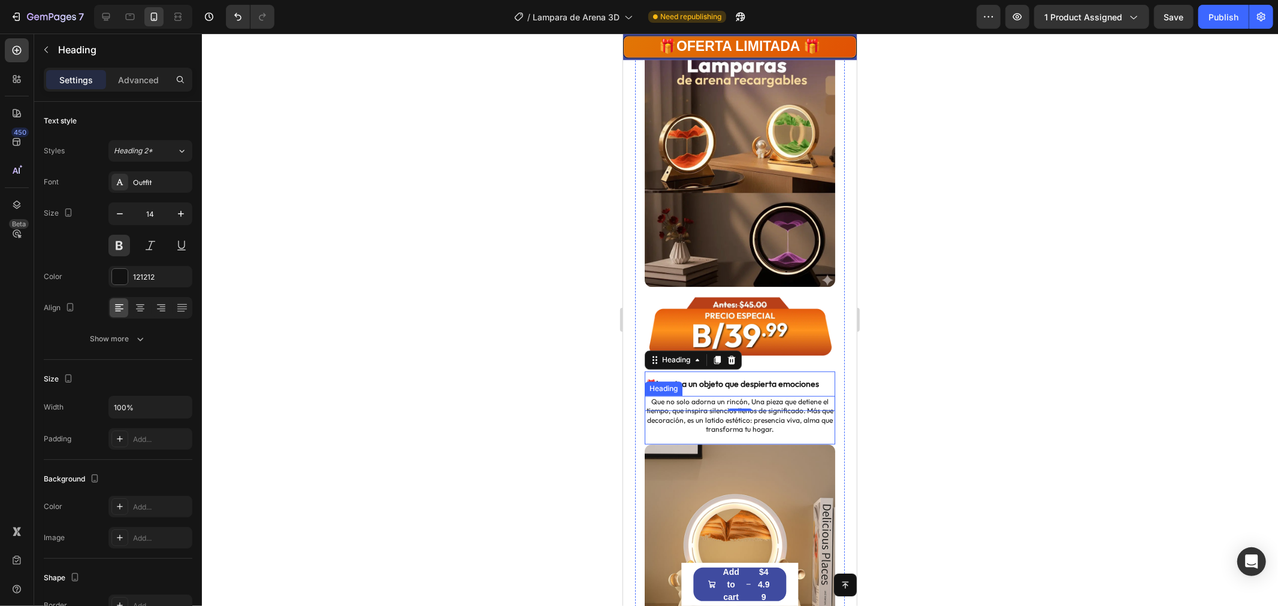
click at [729, 395] on h2 "Que no solo adorna un rincón, Una pieza que detiene el tiempo, que inspira sile…" at bounding box center [739, 415] width 191 height 40
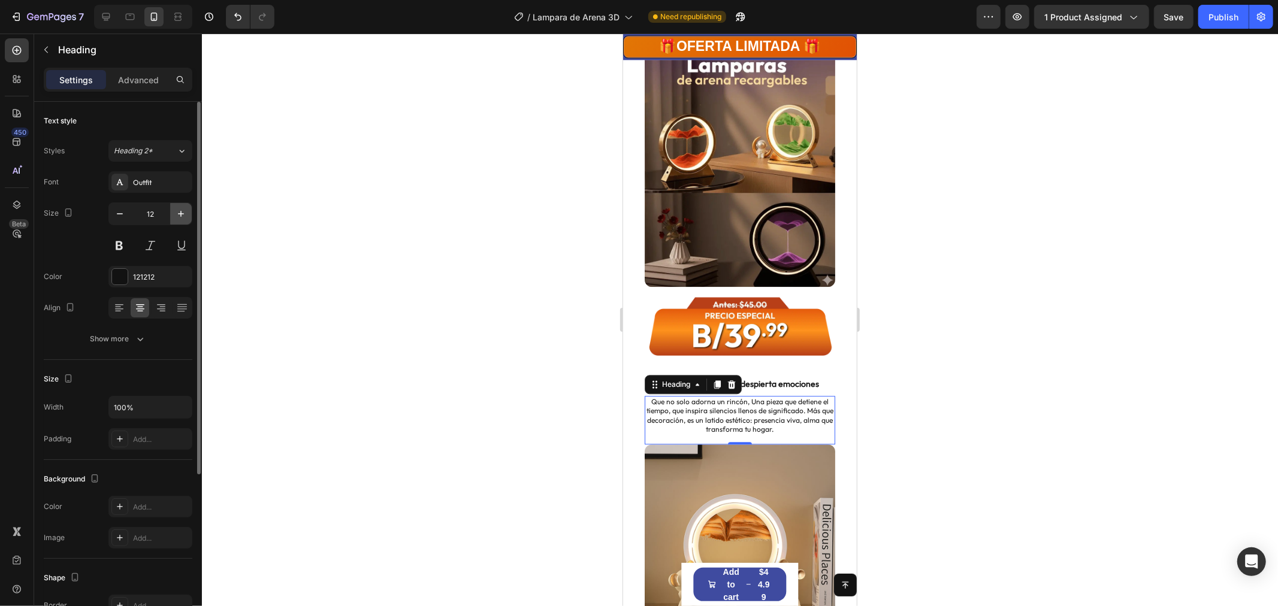
click at [176, 213] on icon "button" at bounding box center [181, 214] width 12 height 12
click at [174, 215] on button "button" at bounding box center [181, 214] width 22 height 22
type input "14"
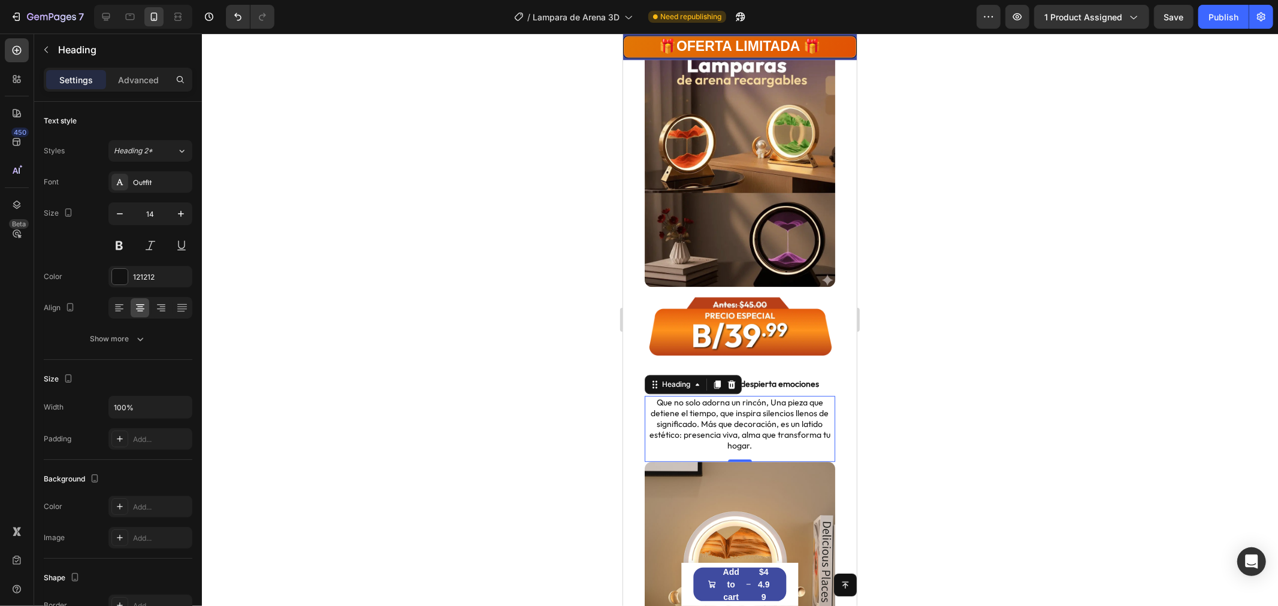
click at [1028, 360] on div at bounding box center [740, 320] width 1076 height 573
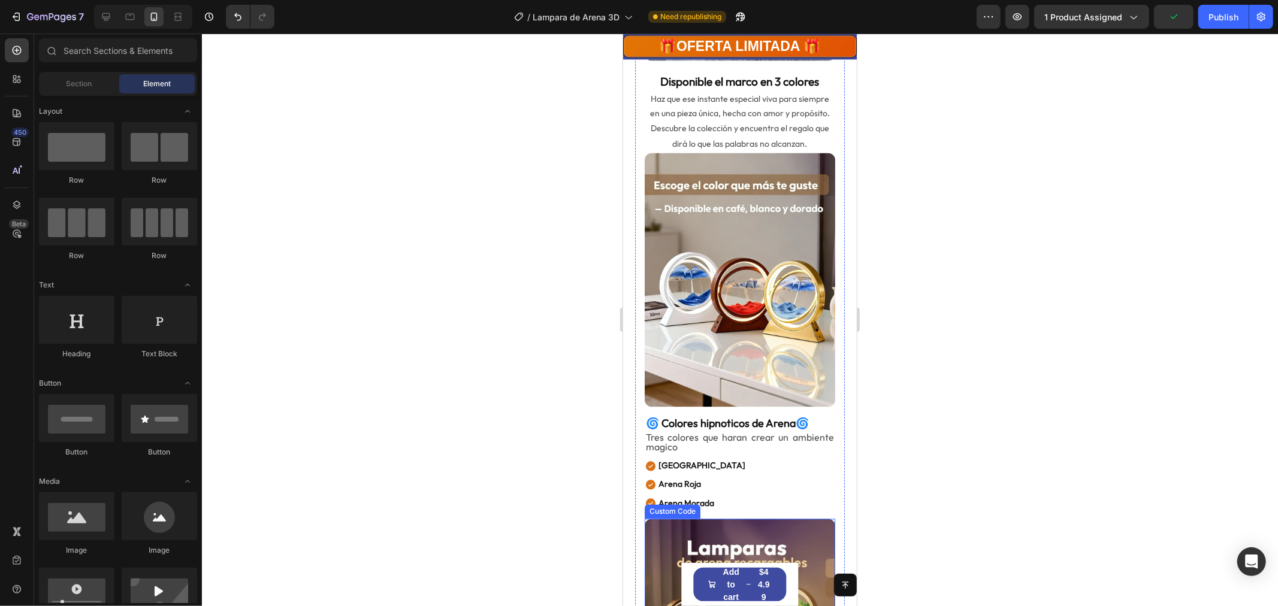
scroll to position [1864, 0]
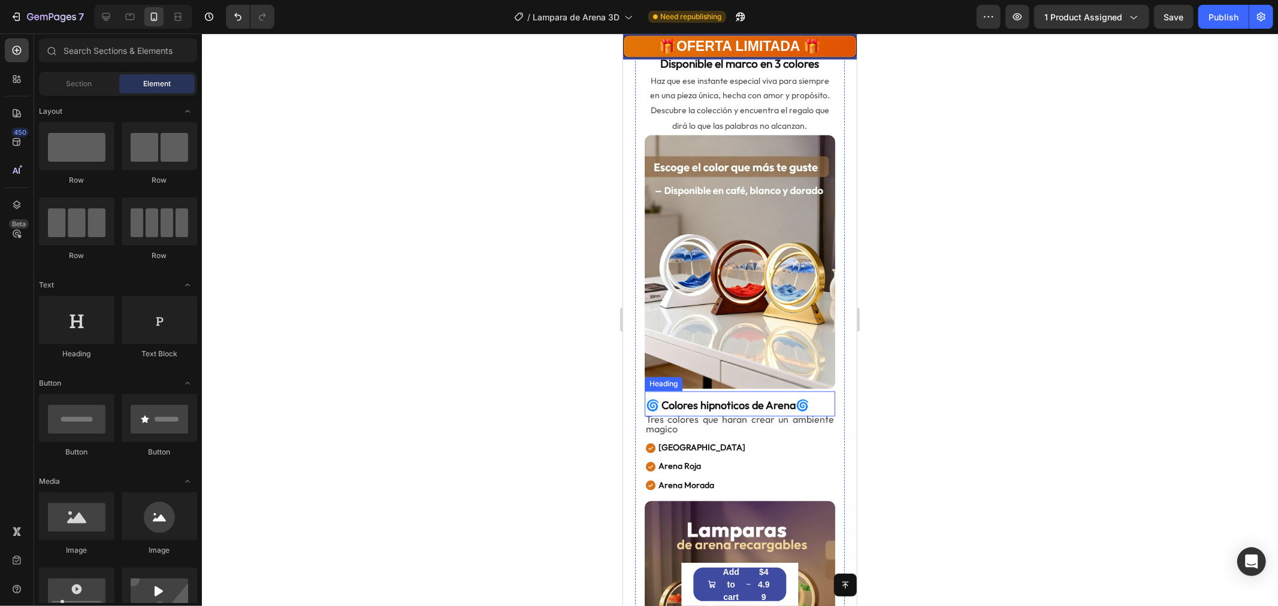
click at [730, 398] on strong "🌀 Colores hipnoticos de Arena🌀" at bounding box center [726, 405] width 163 height 14
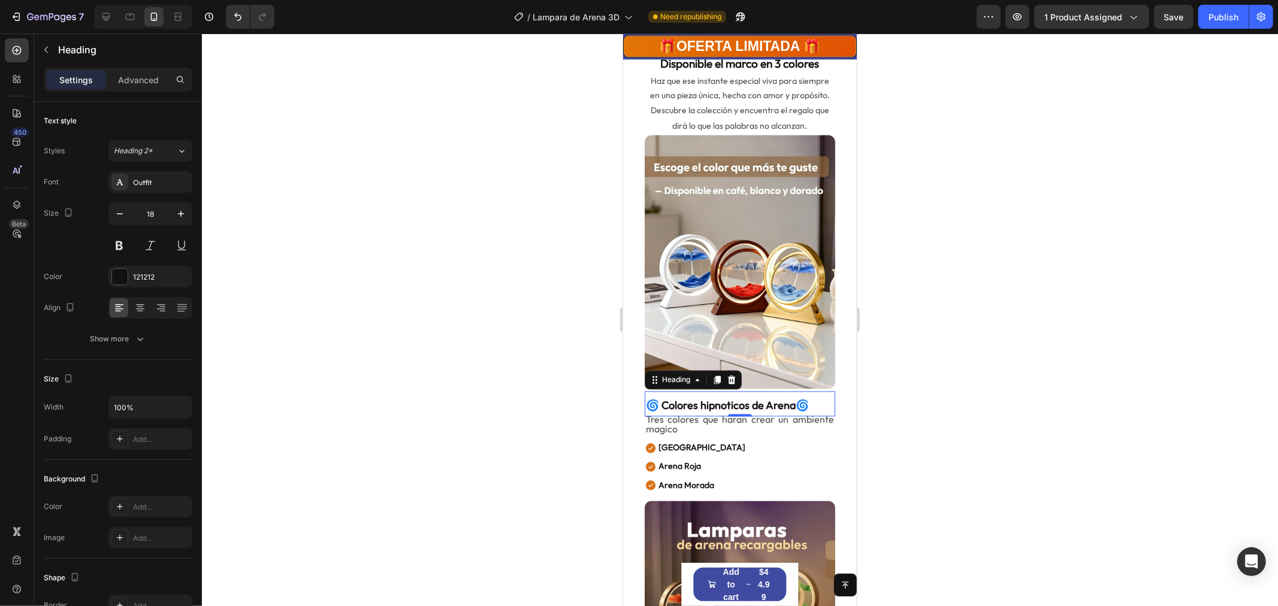
click at [125, 69] on div "Settings Advanced" at bounding box center [118, 80] width 149 height 24
click at [124, 80] on p "Advanced" at bounding box center [138, 80] width 41 height 13
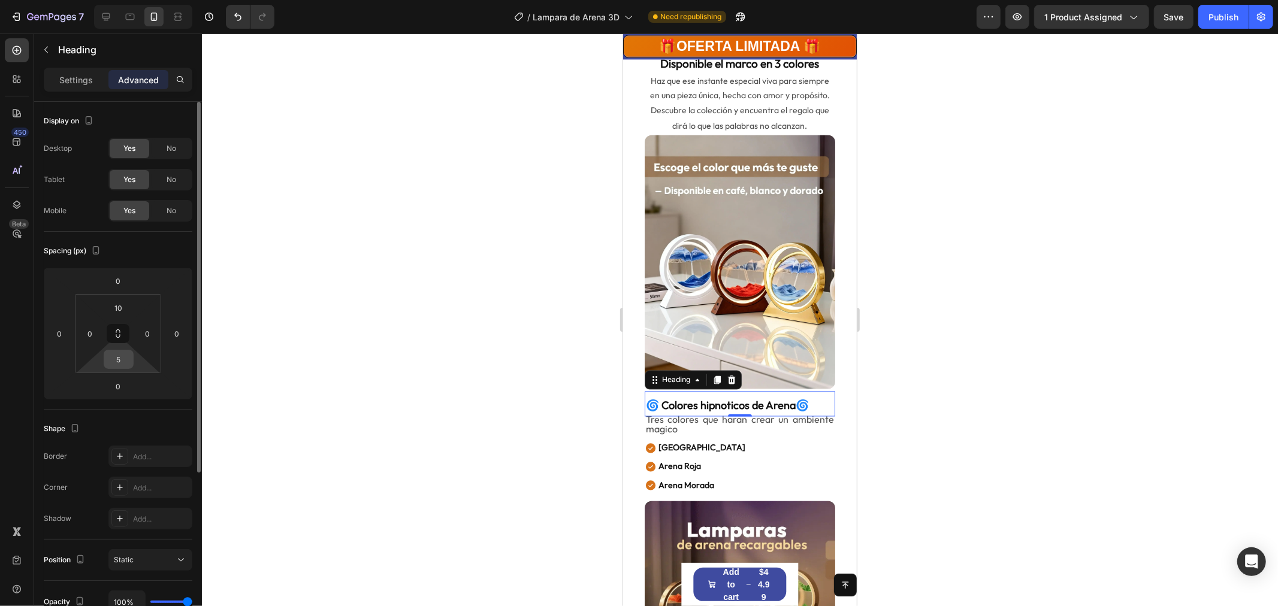
click at [120, 357] on input "5" at bounding box center [119, 360] width 24 height 18
type input "10"
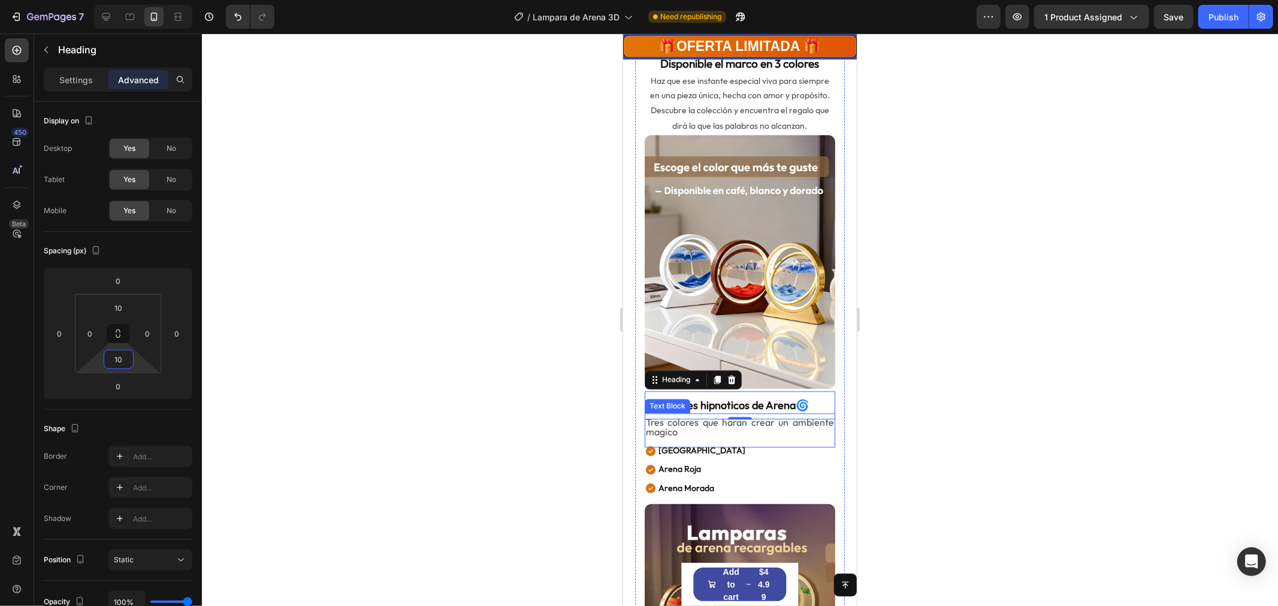
click at [765, 418] on p "Tres colores que haran crear un ambiente magico" at bounding box center [739, 427] width 188 height 19
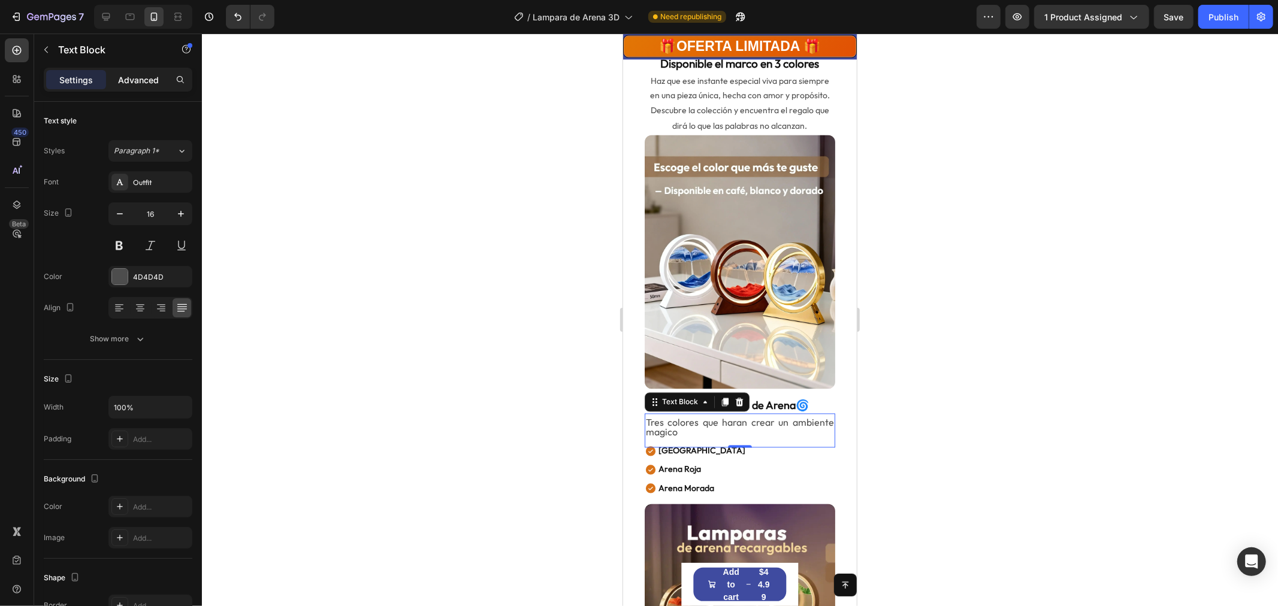
click at [140, 80] on p "Advanced" at bounding box center [138, 80] width 41 height 13
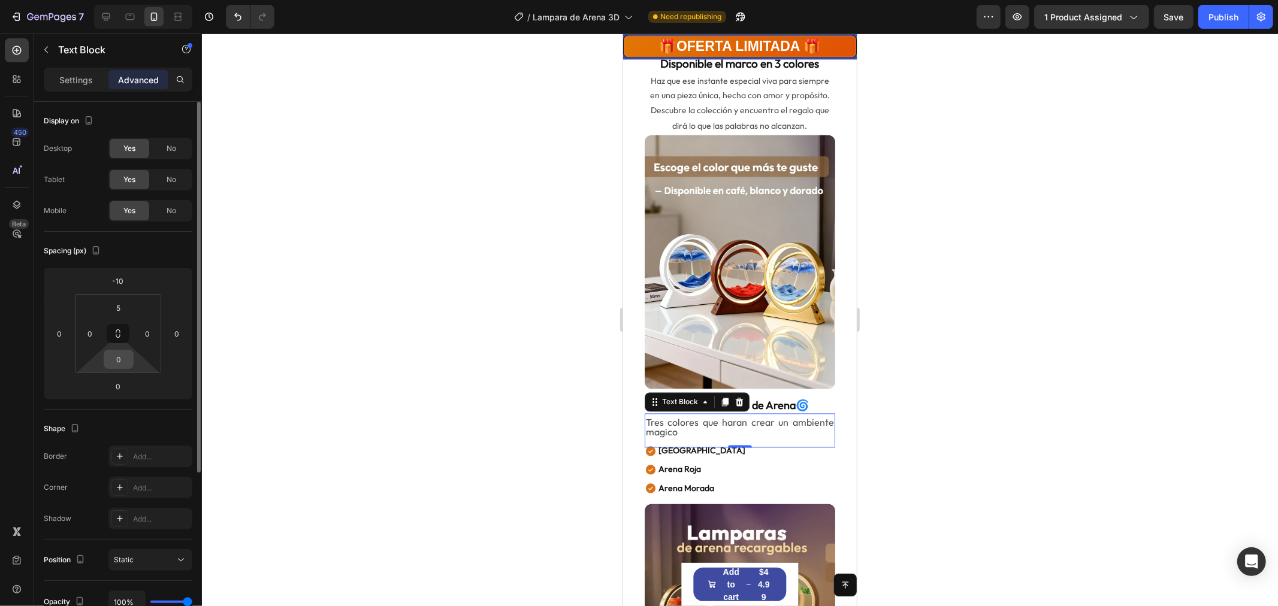
click at [117, 361] on input "0" at bounding box center [119, 360] width 24 height 18
type input "1"
type input "5"
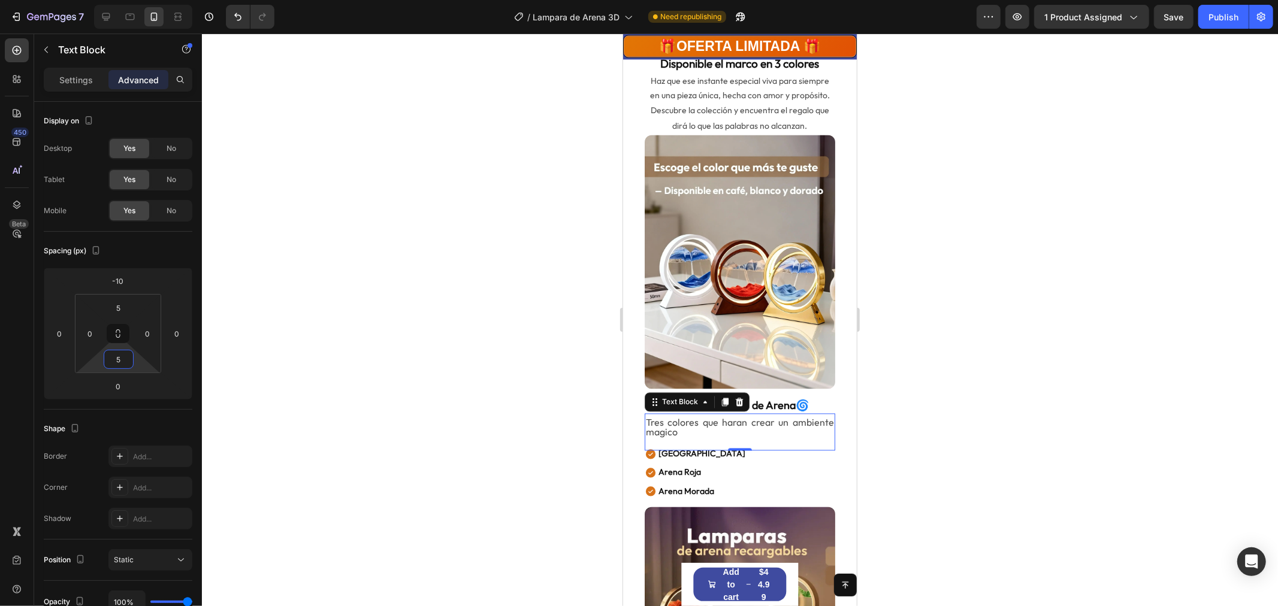
click at [990, 391] on div at bounding box center [740, 320] width 1076 height 573
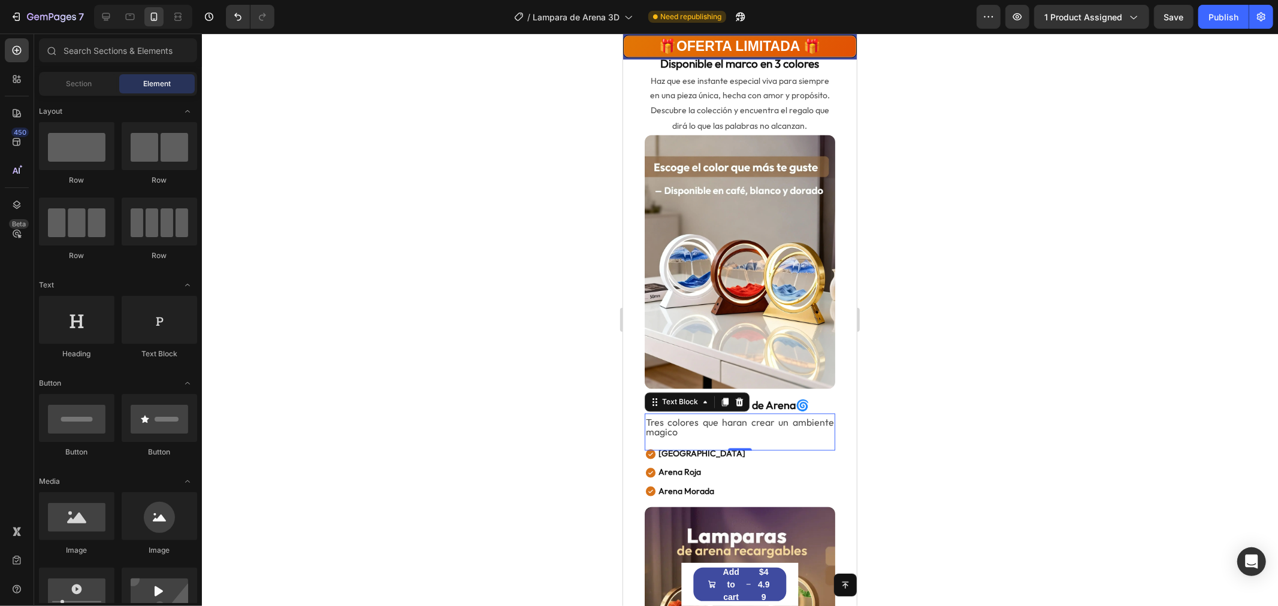
click at [763, 418] on p "Tres colores que haran crear un ambiente magico" at bounding box center [739, 427] width 188 height 19
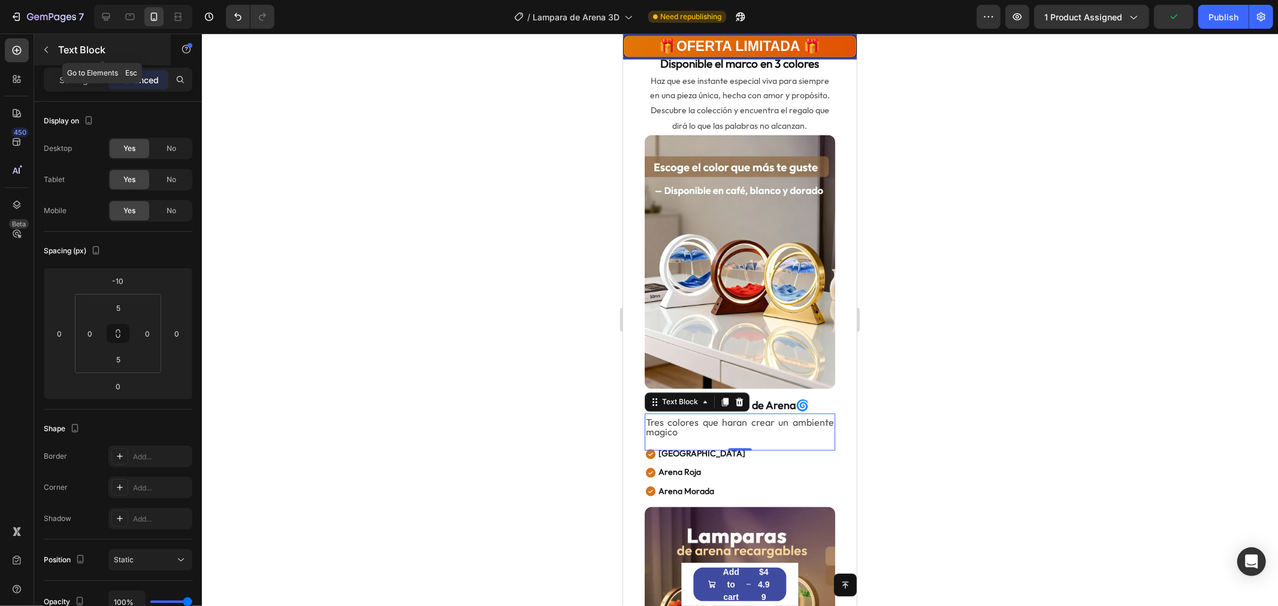
click at [49, 50] on icon "button" at bounding box center [46, 50] width 10 height 10
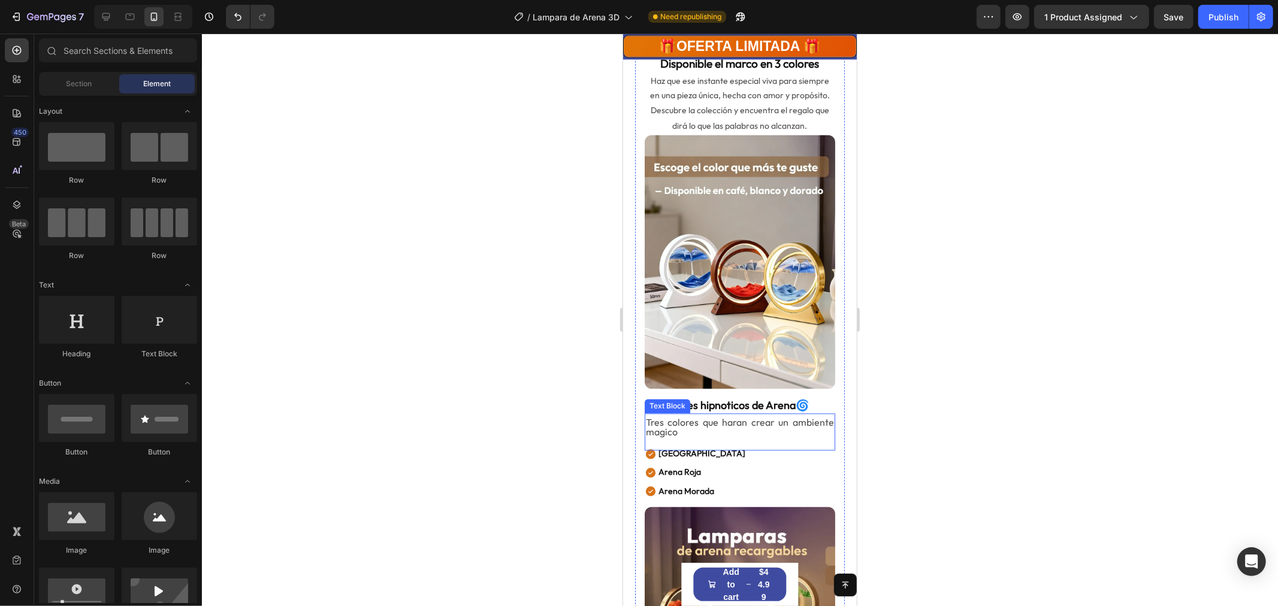
click at [738, 418] on p "Tres colores que haran crear un ambiente magico" at bounding box center [739, 427] width 188 height 19
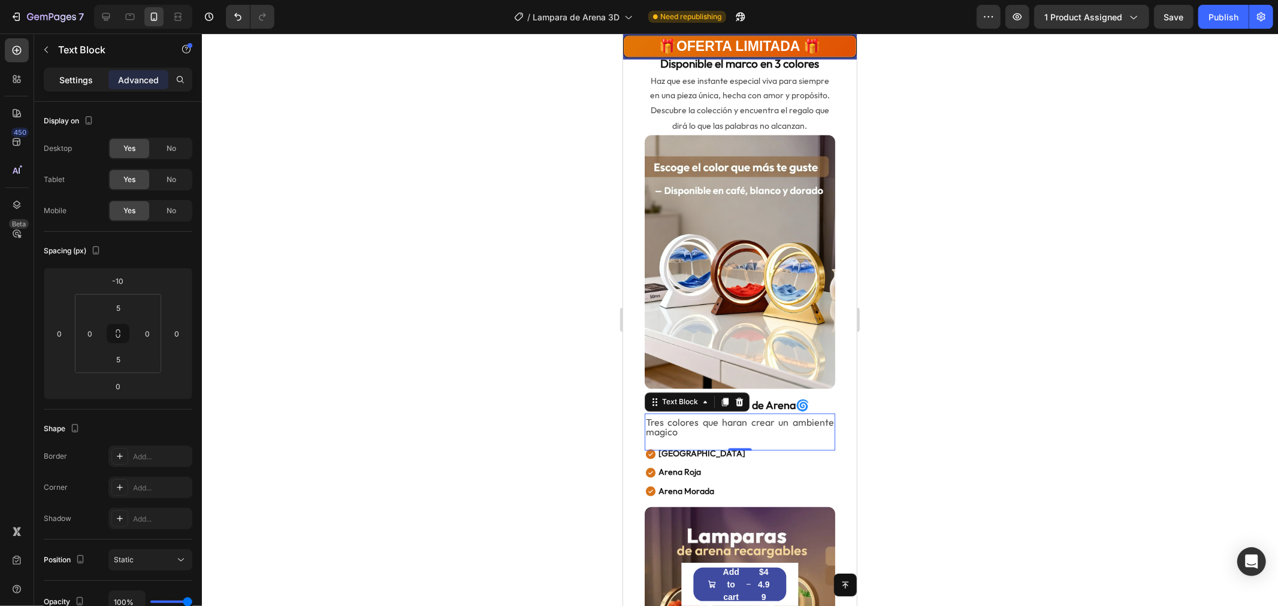
click at [71, 84] on p "Settings" at bounding box center [76, 80] width 34 height 13
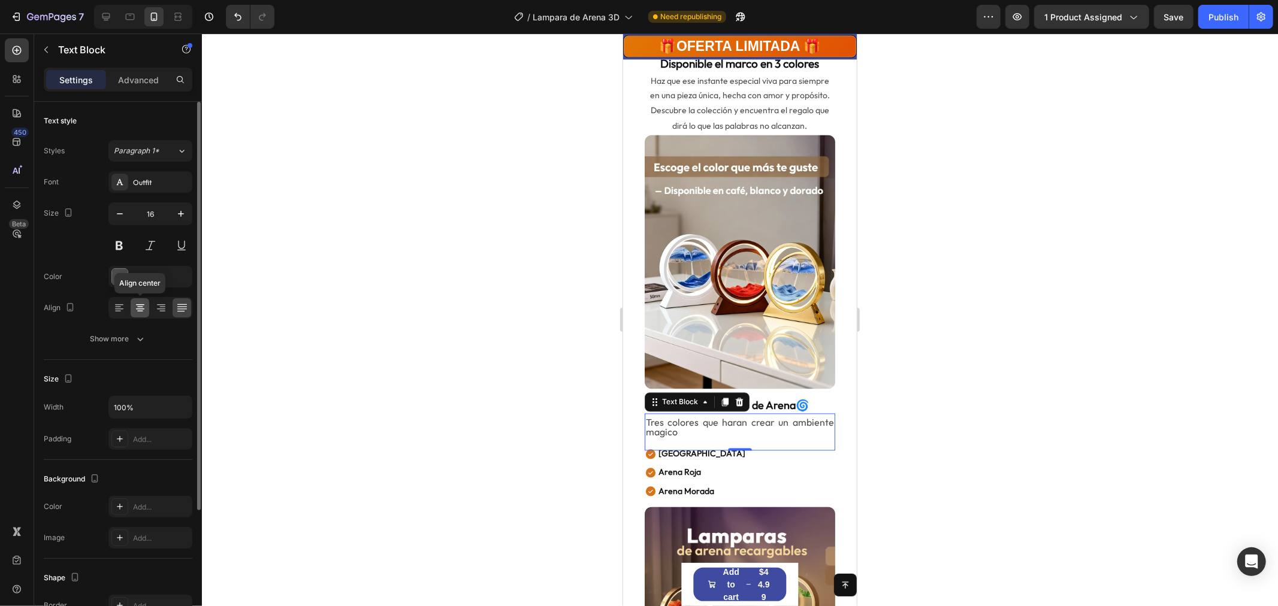
click at [138, 302] on icon at bounding box center [140, 308] width 12 height 12
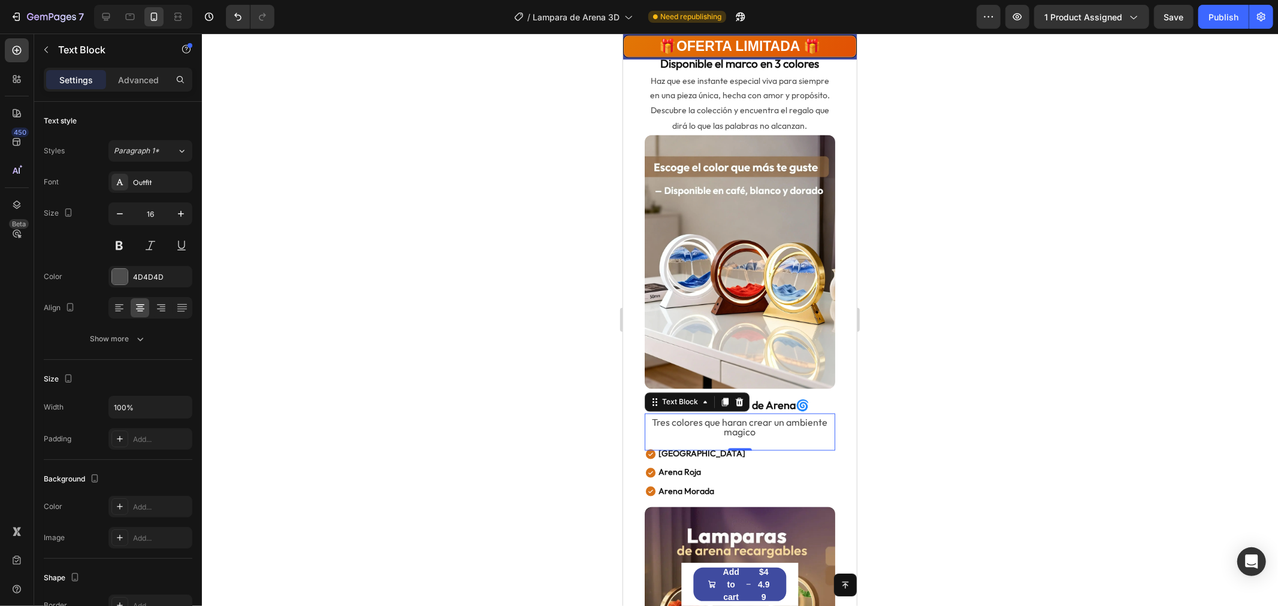
click at [1014, 512] on div at bounding box center [740, 320] width 1076 height 573
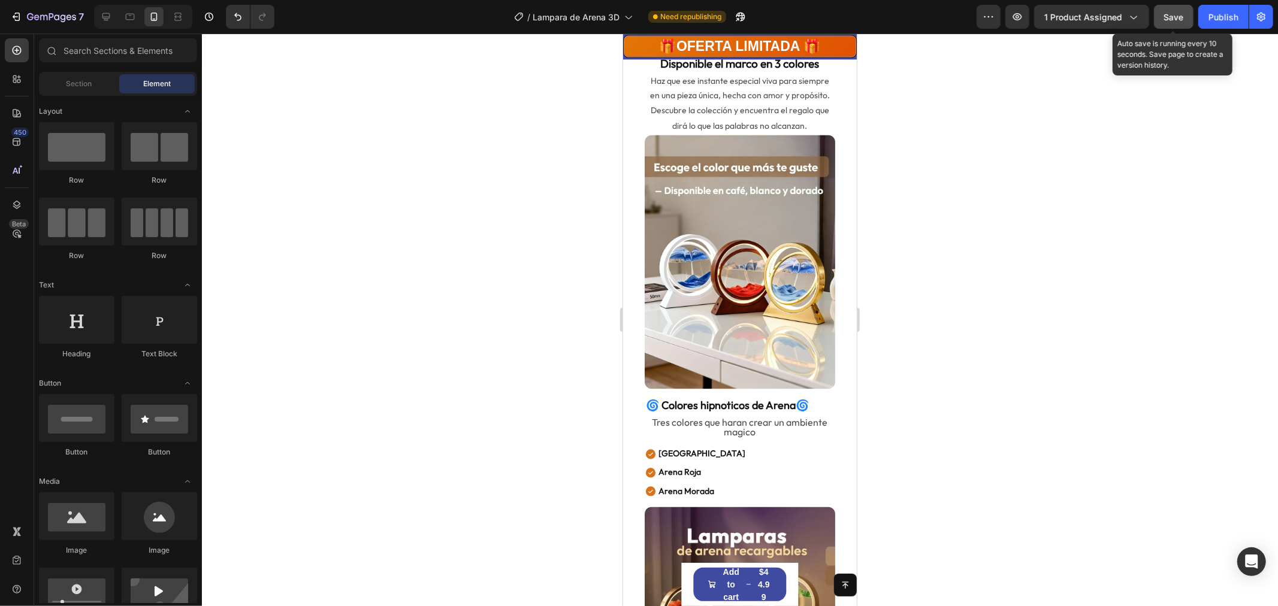
click at [1174, 13] on span "Save" at bounding box center [1174, 17] width 20 height 10
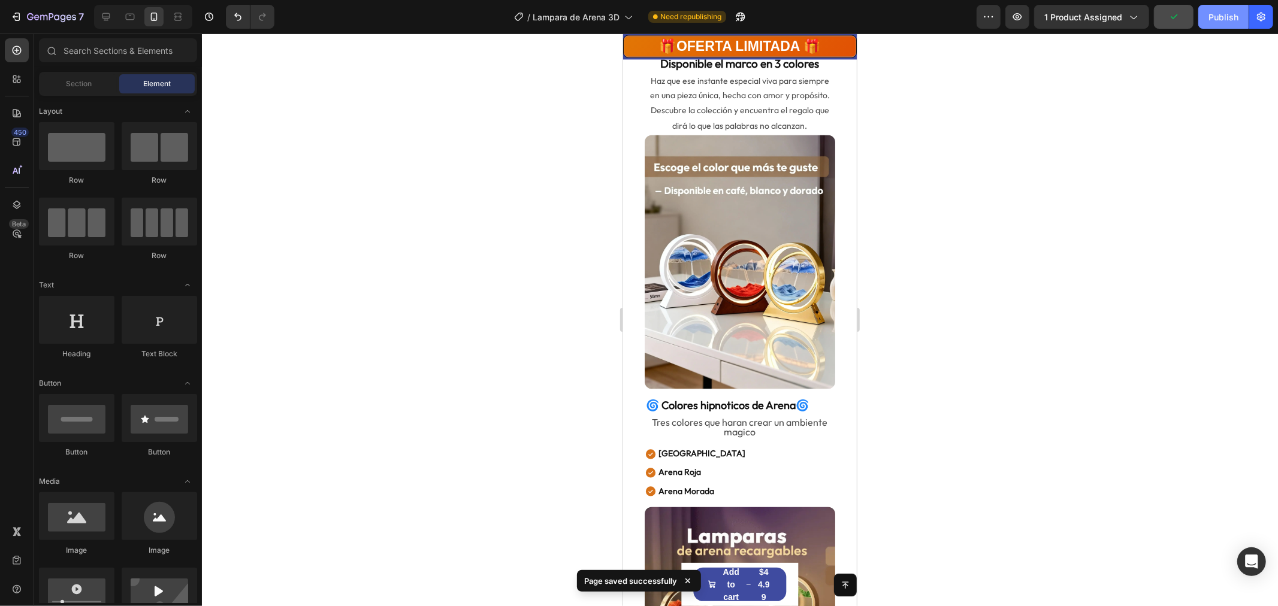
click at [1215, 20] on div "Publish" at bounding box center [1224, 17] width 30 height 13
